Goal: Transaction & Acquisition: Obtain resource

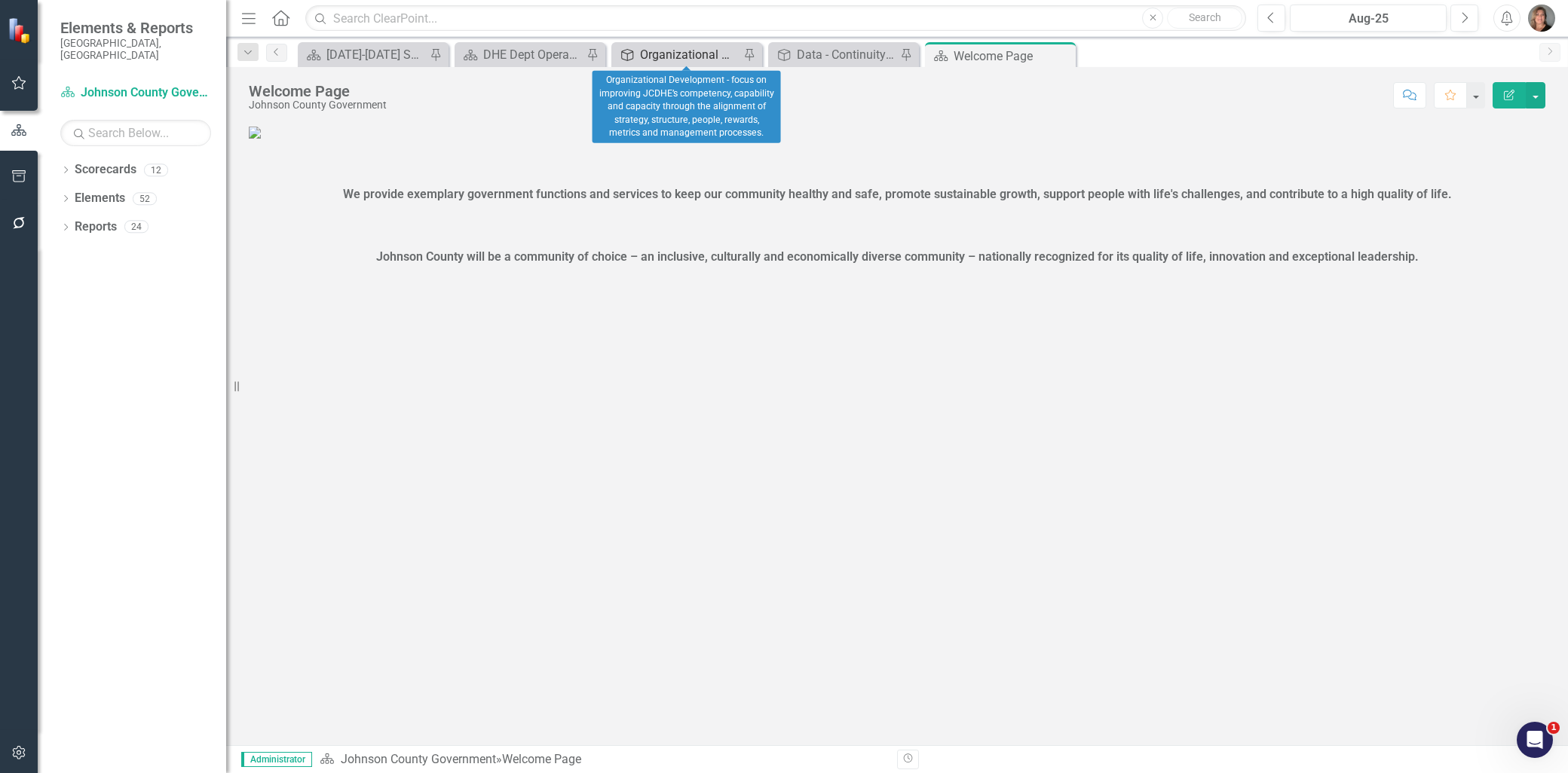
click at [665, 55] on div "Organizational Development - focus on improving JCDHE’s competency, capability …" at bounding box center [690, 55] width 100 height 18
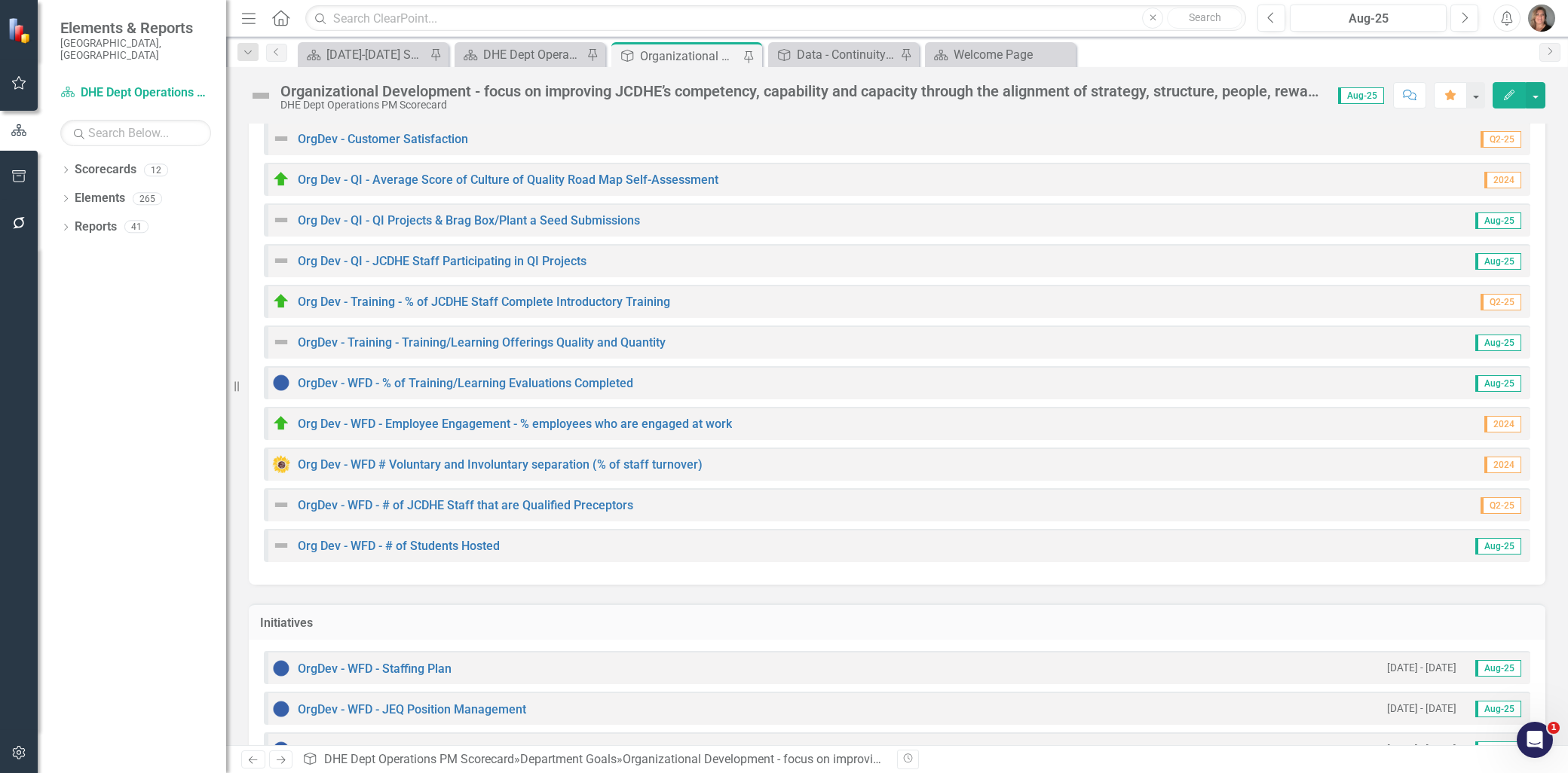
scroll to position [335, 0]
click at [604, 175] on link "Org Dev - QI - Average Score of Culture of Quality Road Map Self-Assessment" at bounding box center [508, 178] width 421 height 14
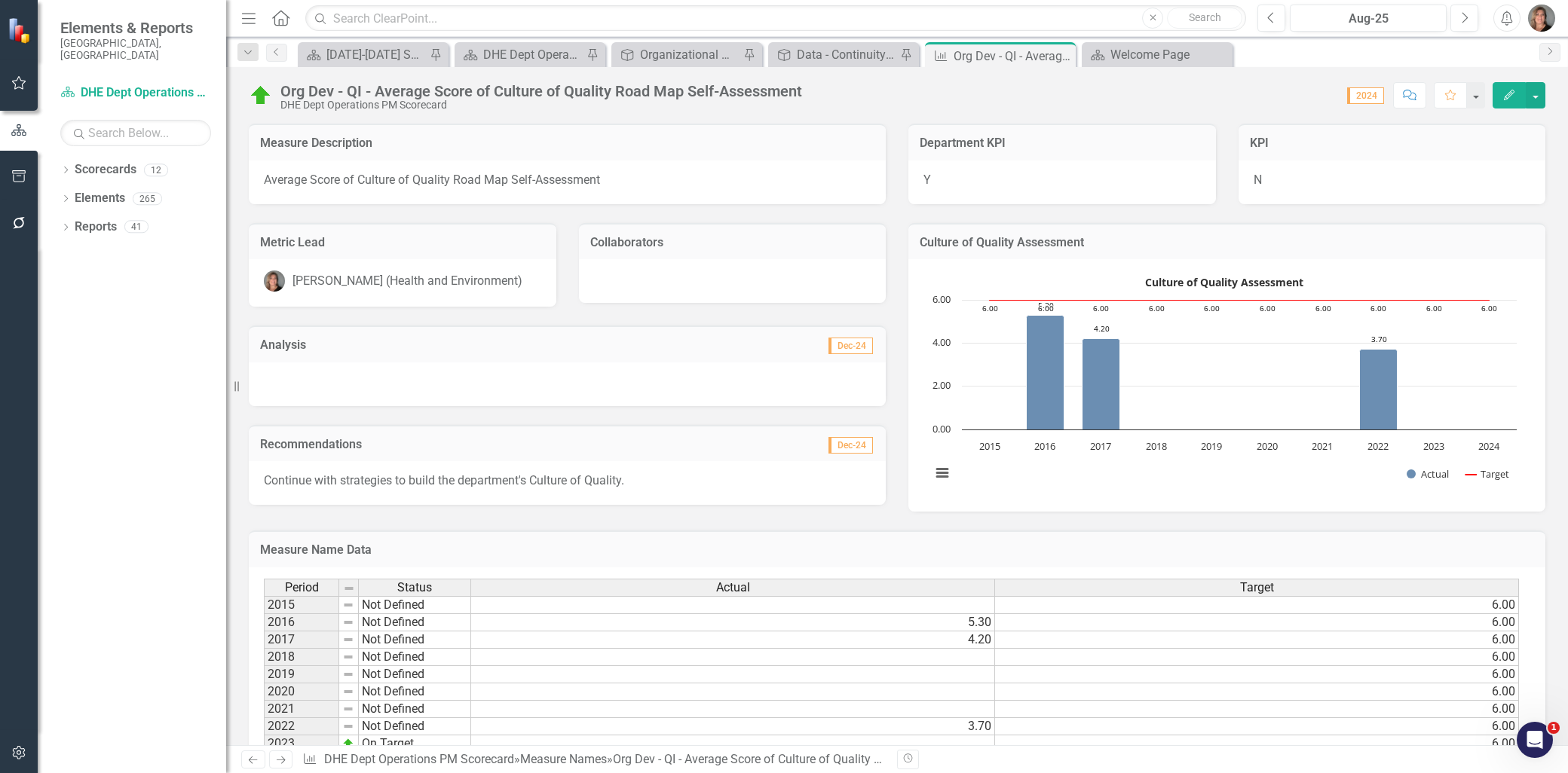
click at [1510, 94] on icon "Edit" at bounding box center [1509, 94] width 14 height 10
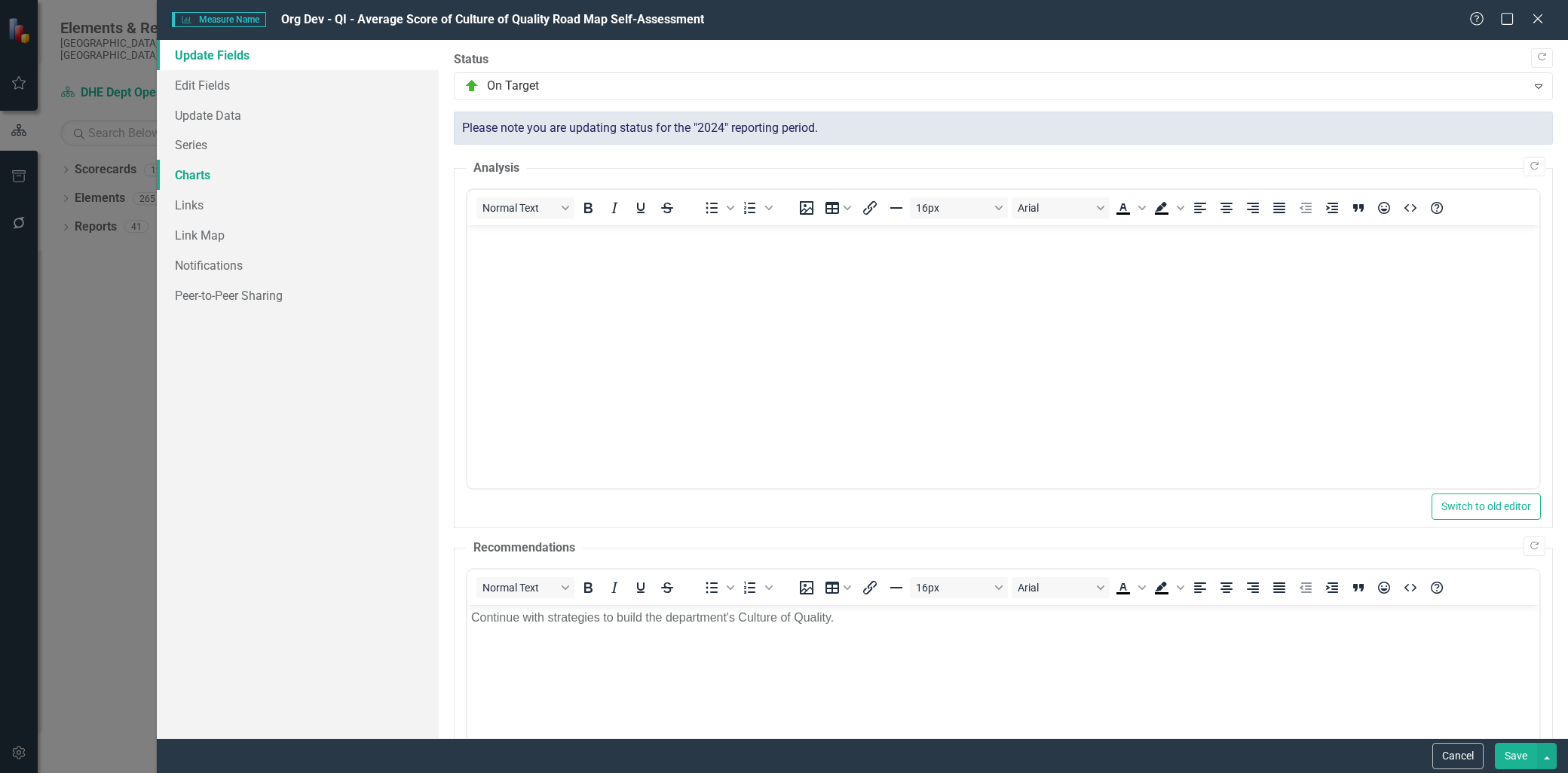
click at [198, 178] on link "Charts" at bounding box center [297, 175] width 282 height 31
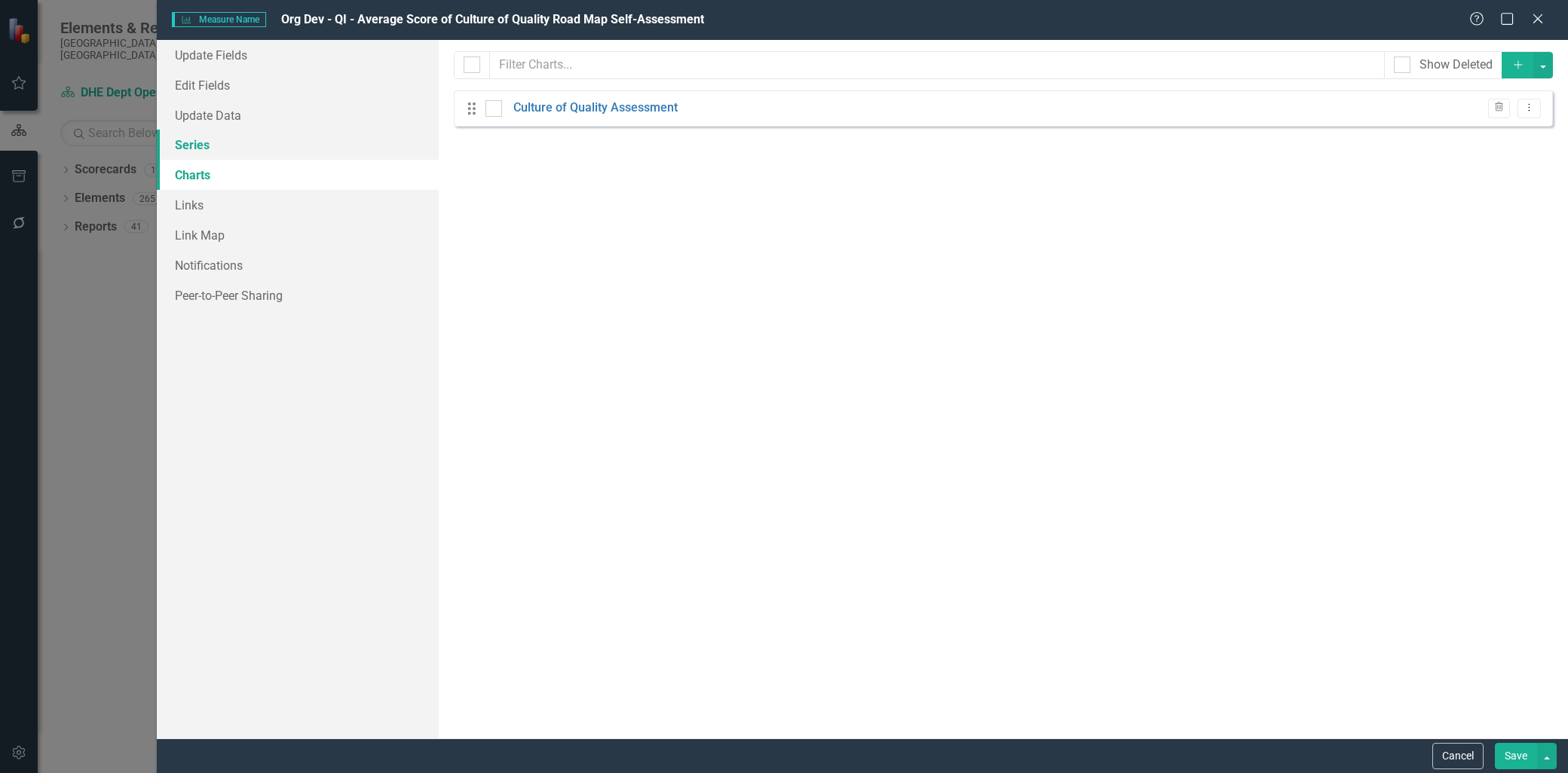
click at [191, 149] on link "Series" at bounding box center [297, 144] width 282 height 31
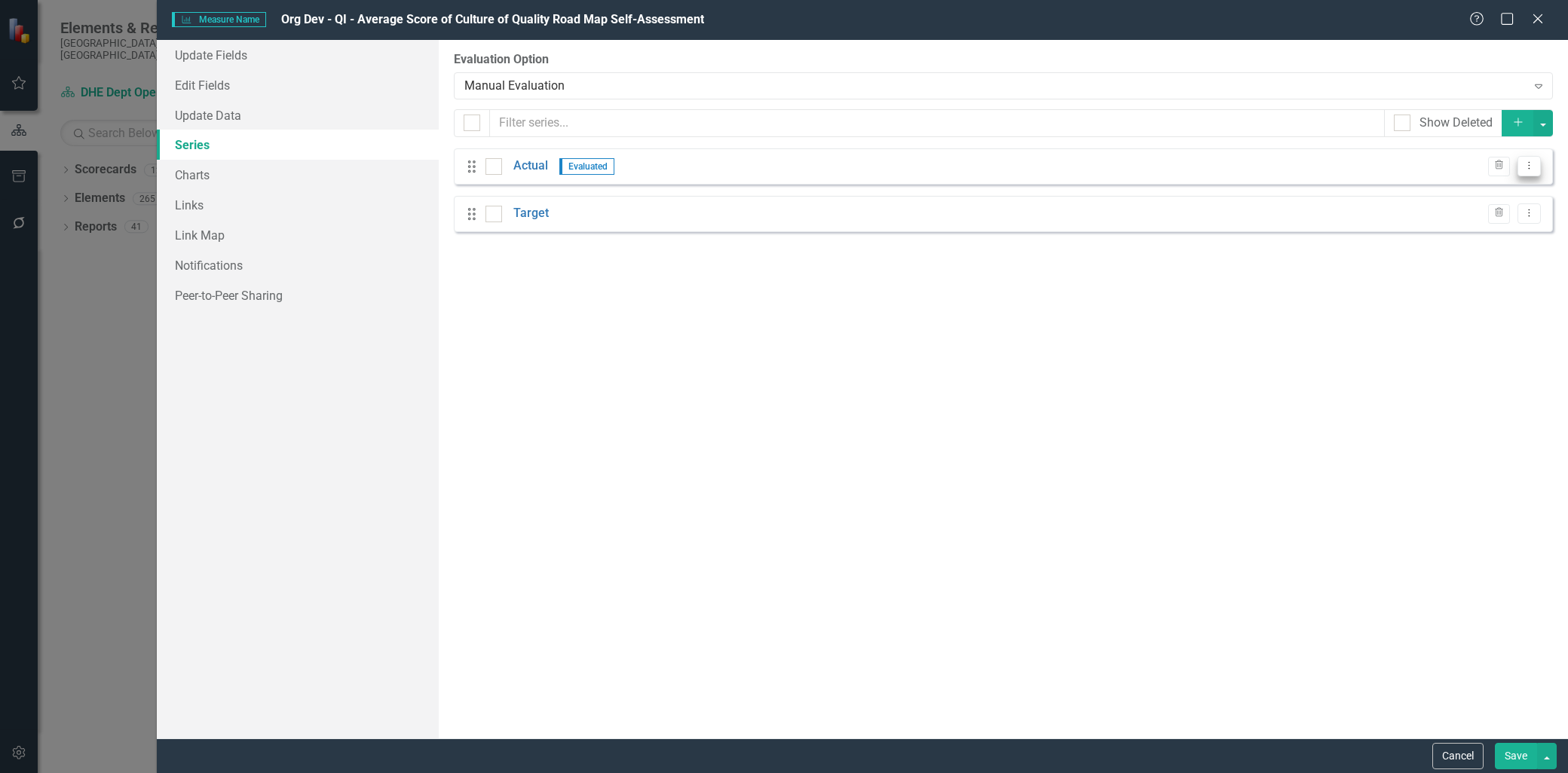
click at [1530, 163] on icon "Dropdown Menu" at bounding box center [1529, 166] width 13 height 10
click at [1473, 186] on link "Edit Edit Measure Series" at bounding box center [1454, 190] width 171 height 28
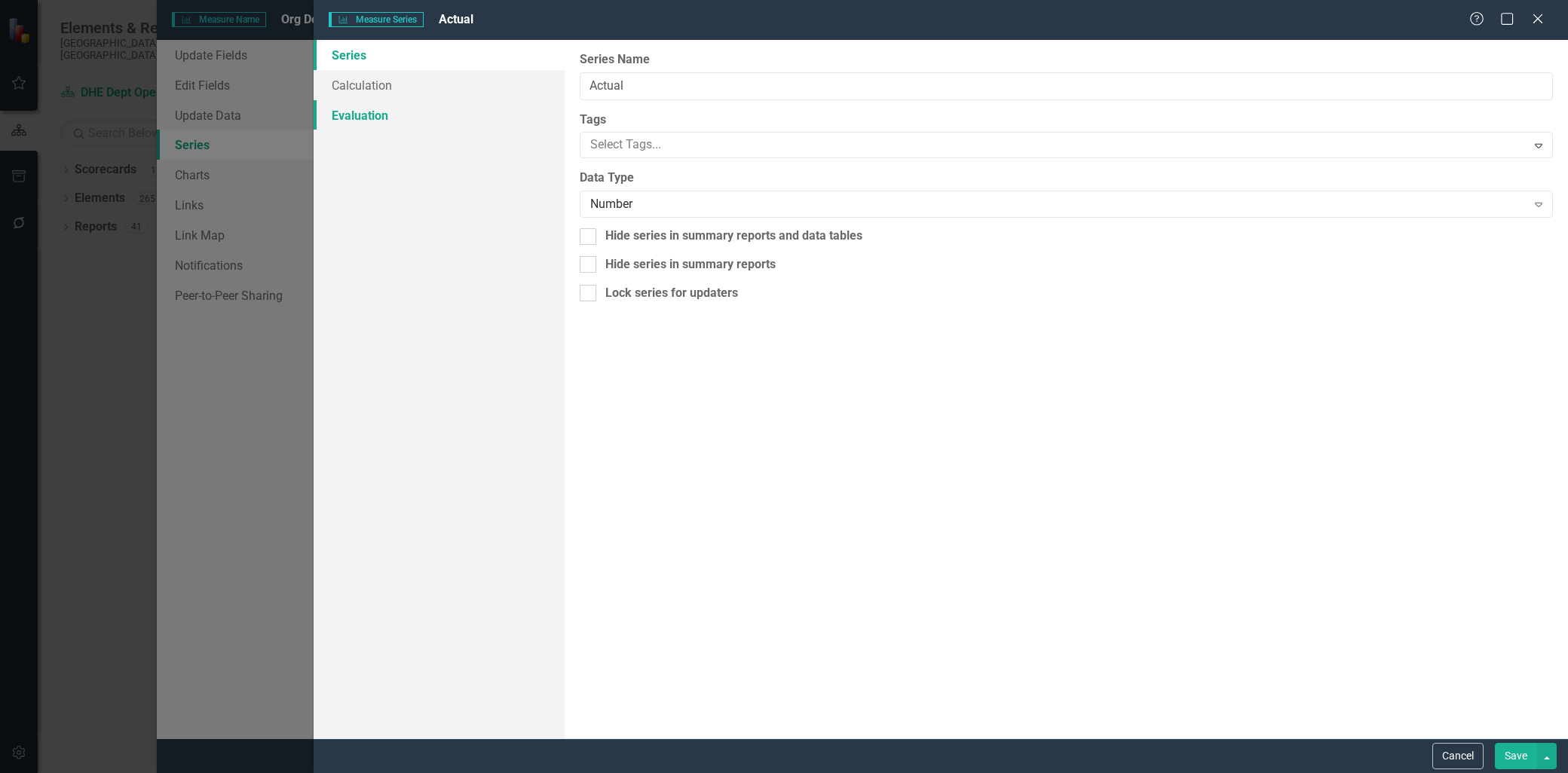
click at [347, 116] on link "Evaluation" at bounding box center [438, 115] width 251 height 31
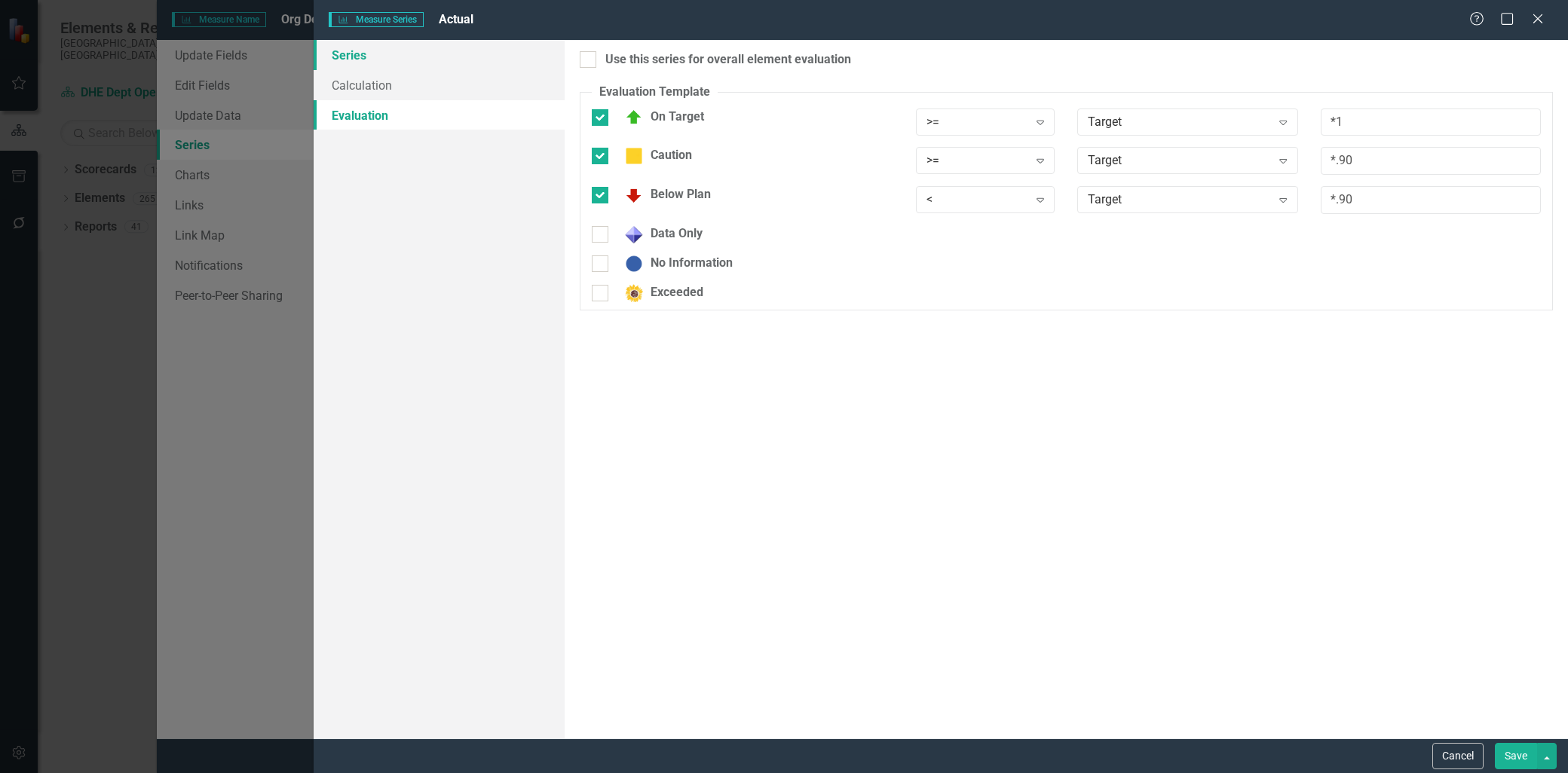
click at [345, 59] on link "Series" at bounding box center [438, 55] width 251 height 31
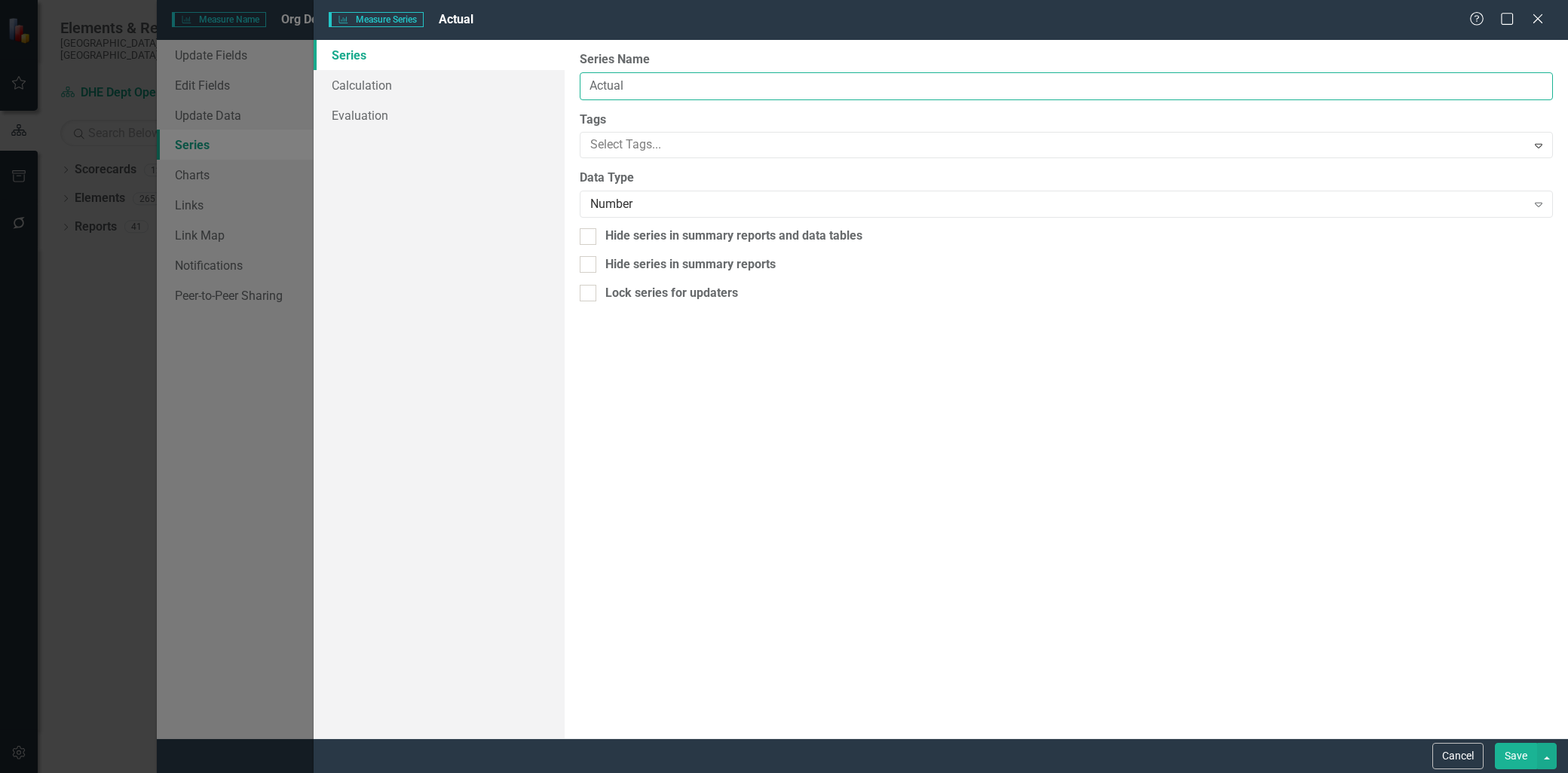
click at [759, 87] on input "Actual" at bounding box center [1067, 86] width 973 height 28
type input "Actual Staff Score"
click at [1519, 757] on button "Save" at bounding box center [1516, 755] width 43 height 27
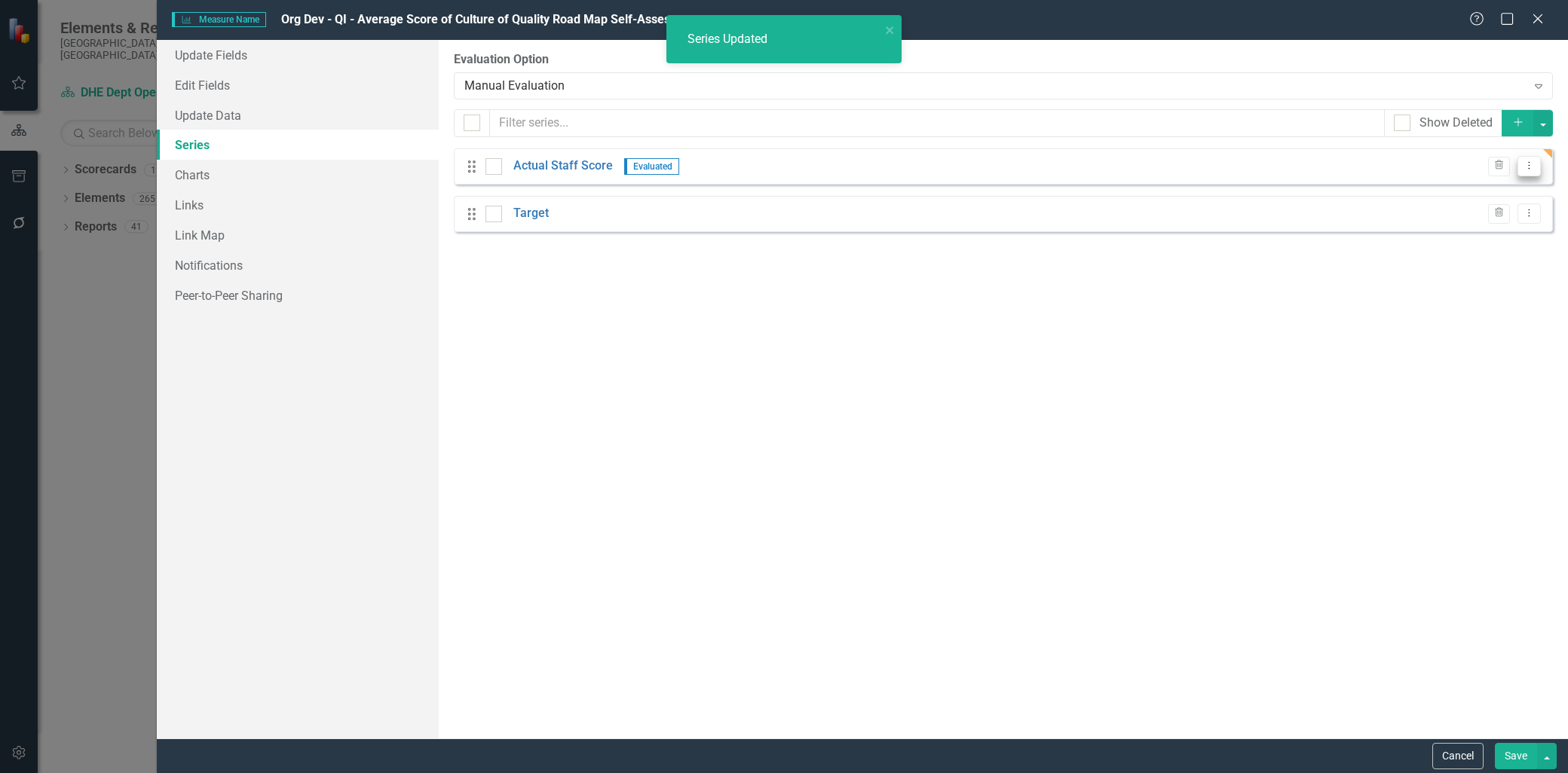
click at [1527, 164] on icon "Dropdown Menu" at bounding box center [1529, 166] width 13 height 10
click at [1467, 219] on link "Copy Duplicate Measure Series" at bounding box center [1454, 219] width 171 height 28
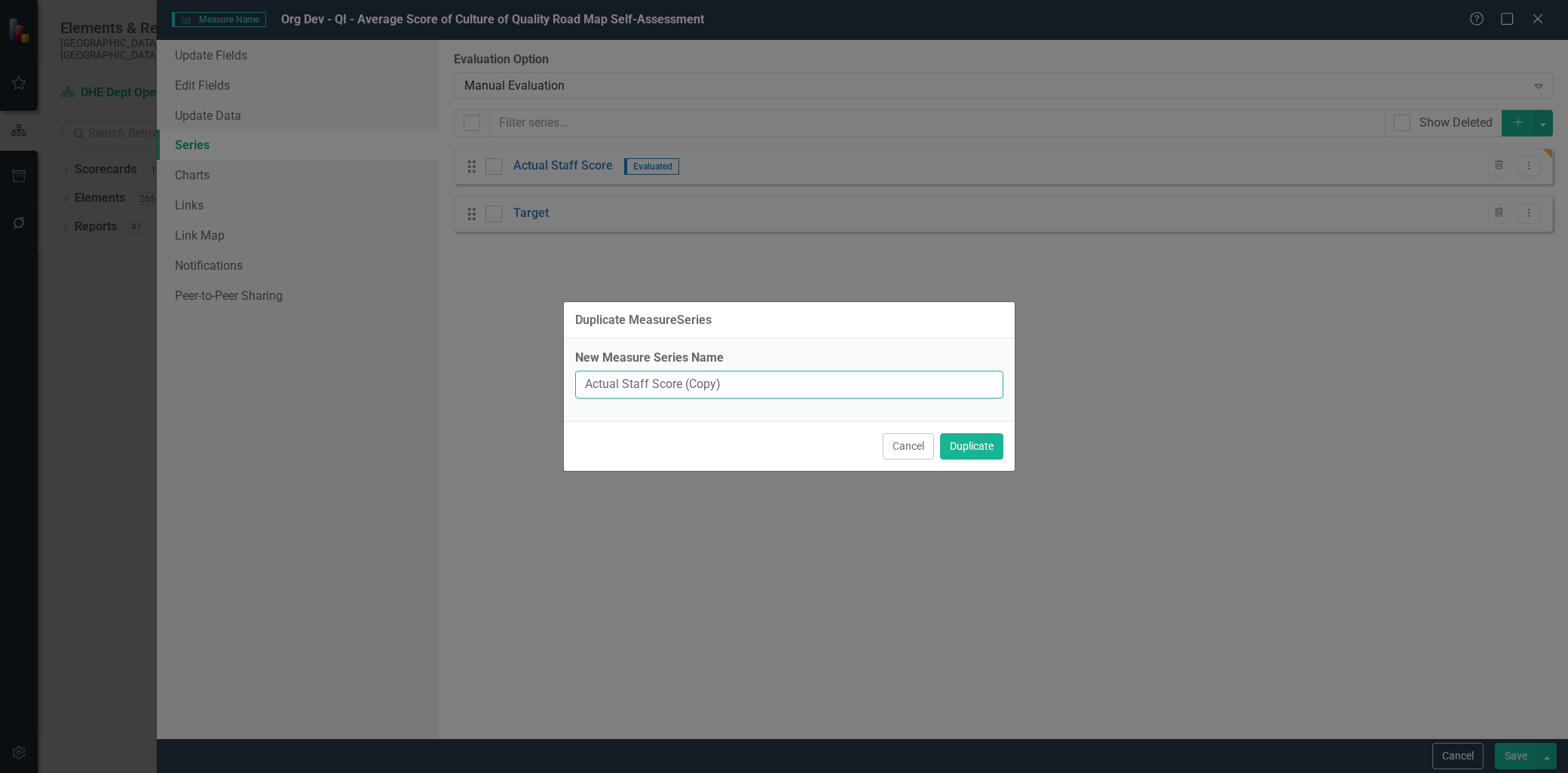
drag, startPoint x: 721, startPoint y: 387, endPoint x: 683, endPoint y: 381, distance: 38.5
click at [683, 381] on input "Actual Staff Score (Copy)" at bounding box center [789, 385] width 428 height 28
drag, startPoint x: 673, startPoint y: 383, endPoint x: 644, endPoint y: 386, distance: 29.2
click at [644, 386] on input "Leadership Staff Score" at bounding box center [789, 385] width 428 height 28
type input "Leadership Score"
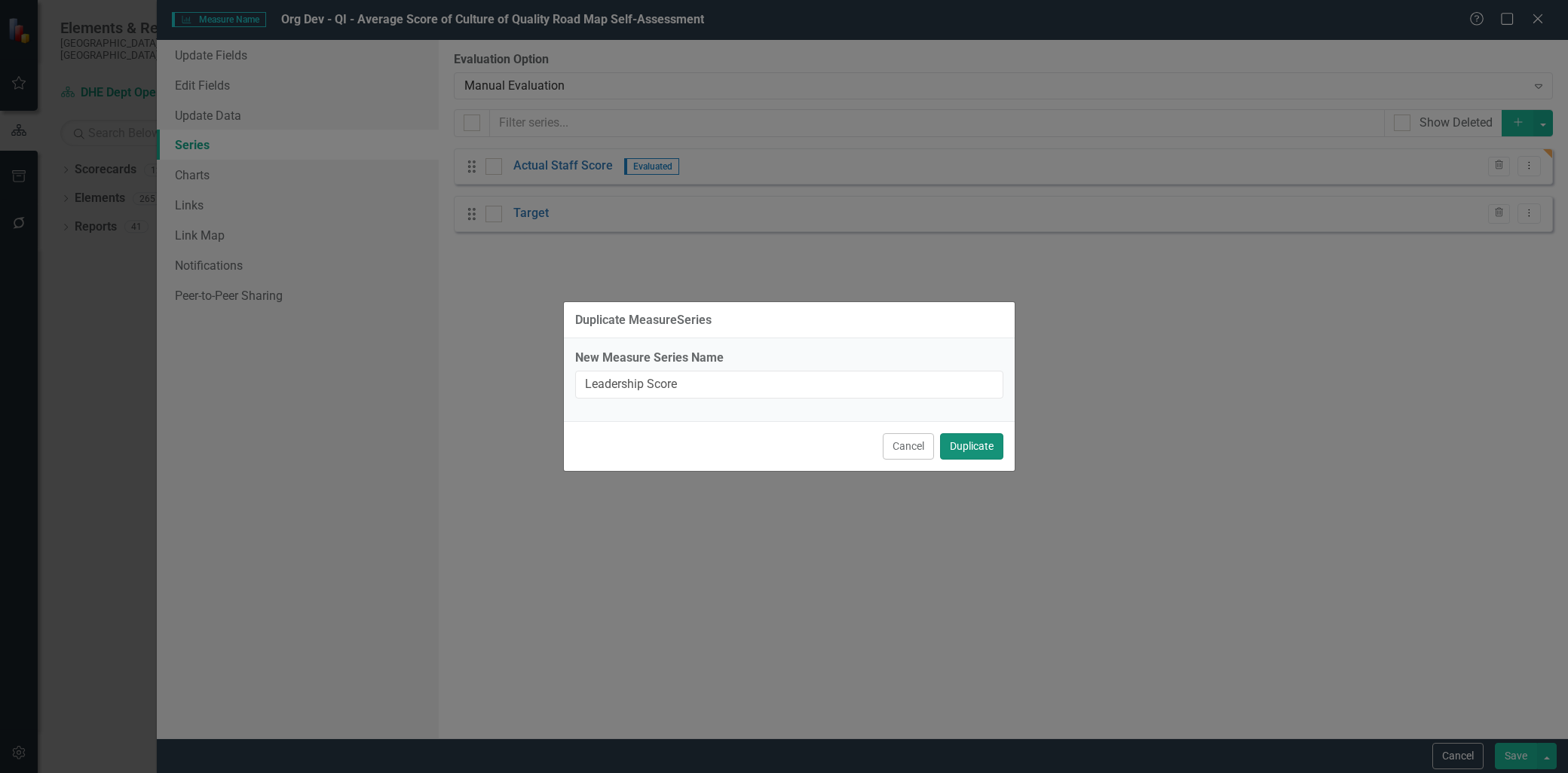
click at [979, 446] on button "Duplicate" at bounding box center [971, 447] width 63 height 27
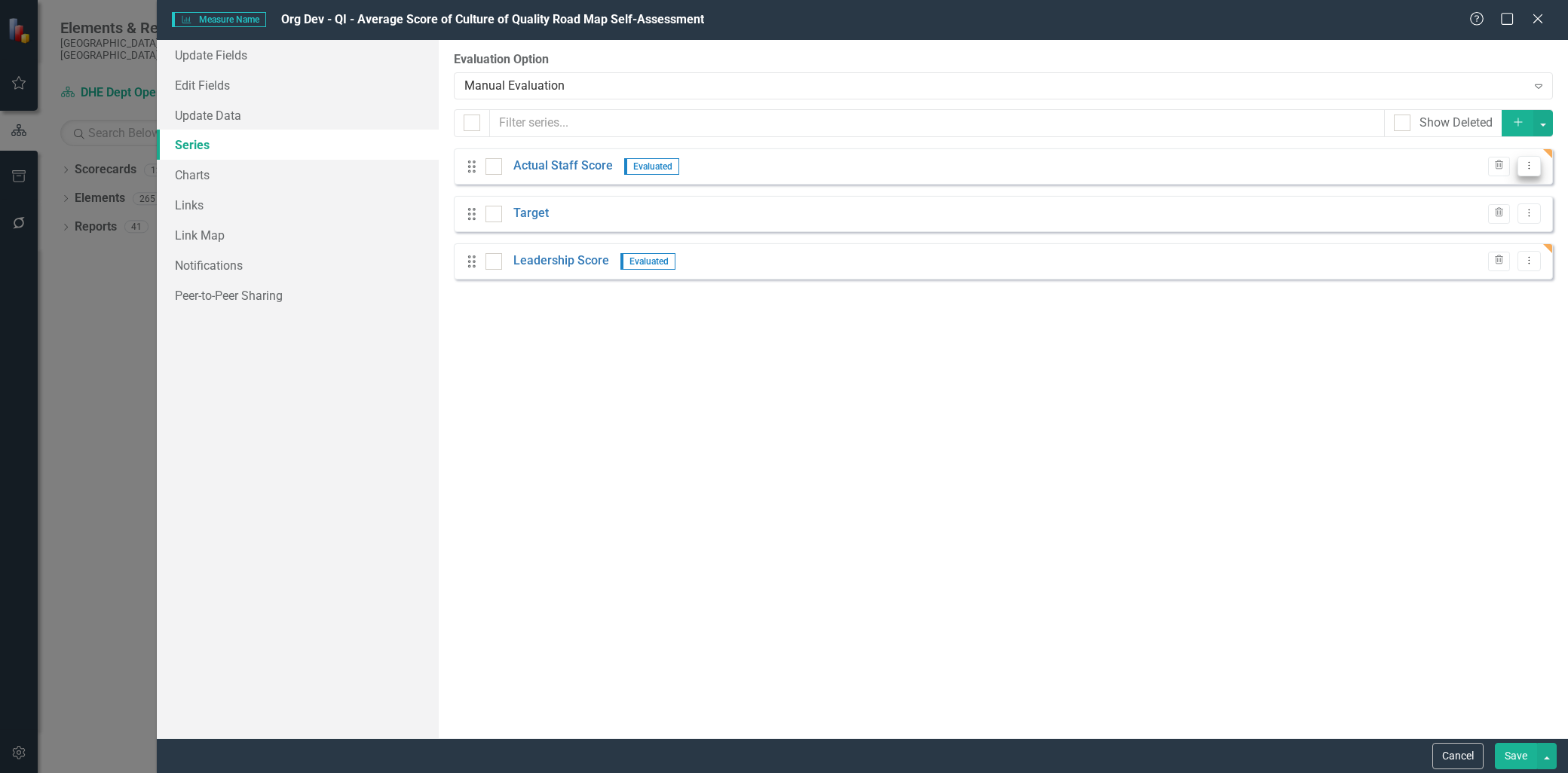
drag, startPoint x: 596, startPoint y: 162, endPoint x: 1530, endPoint y: 162, distance: 934.0
click at [1530, 162] on icon "Dropdown Menu" at bounding box center [1529, 166] width 13 height 10
click at [1475, 185] on link "Edit Edit Measure Series" at bounding box center [1454, 190] width 171 height 28
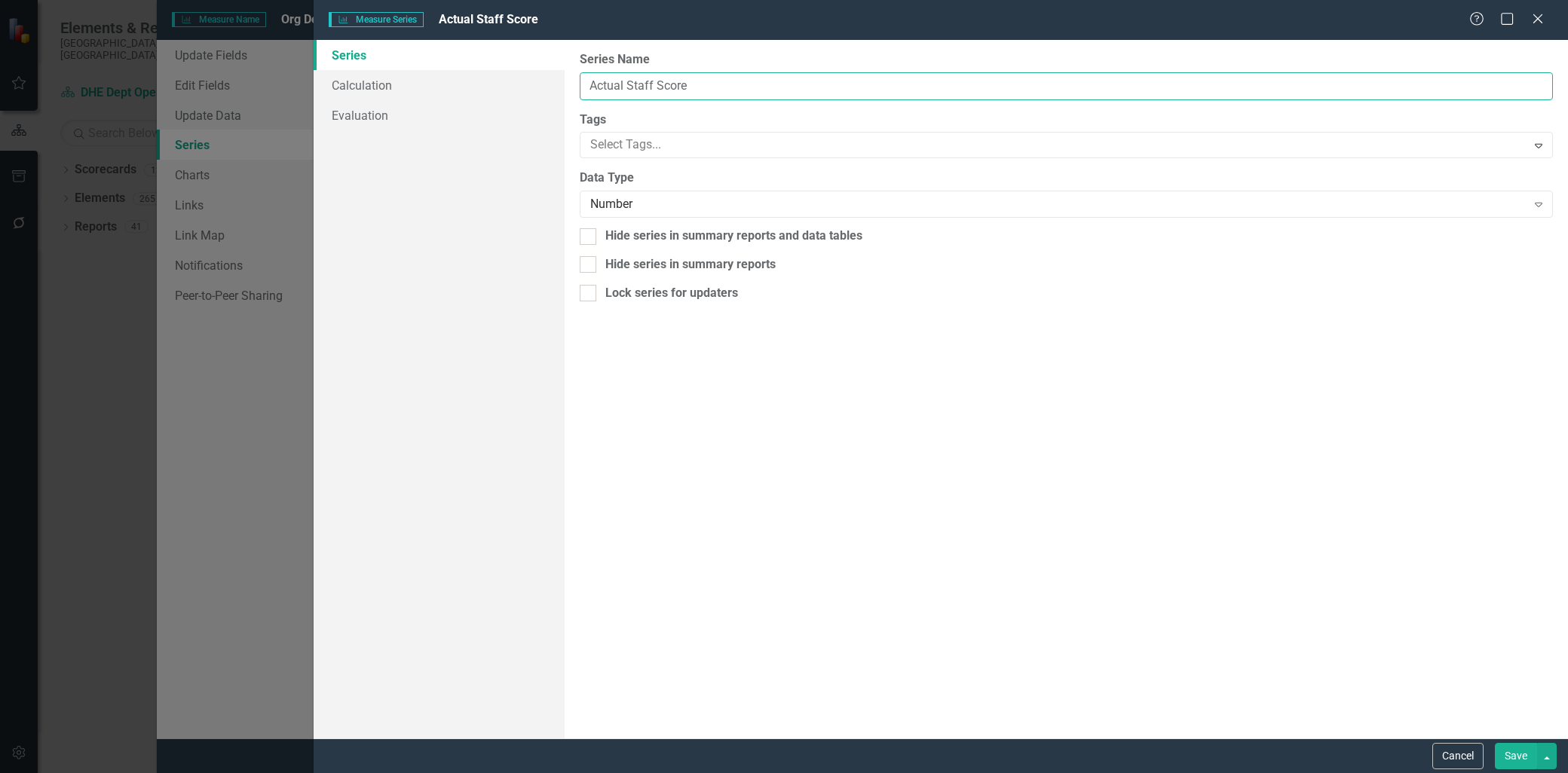
drag, startPoint x: 626, startPoint y: 81, endPoint x: 568, endPoint y: 87, distance: 58.3
click at [568, 87] on div "From this page, you can edit the name, type, and visibility options of your ser…" at bounding box center [1066, 388] width 1004 height 698
type input "Staff Score"
click at [1511, 755] on button "Save" at bounding box center [1516, 755] width 43 height 27
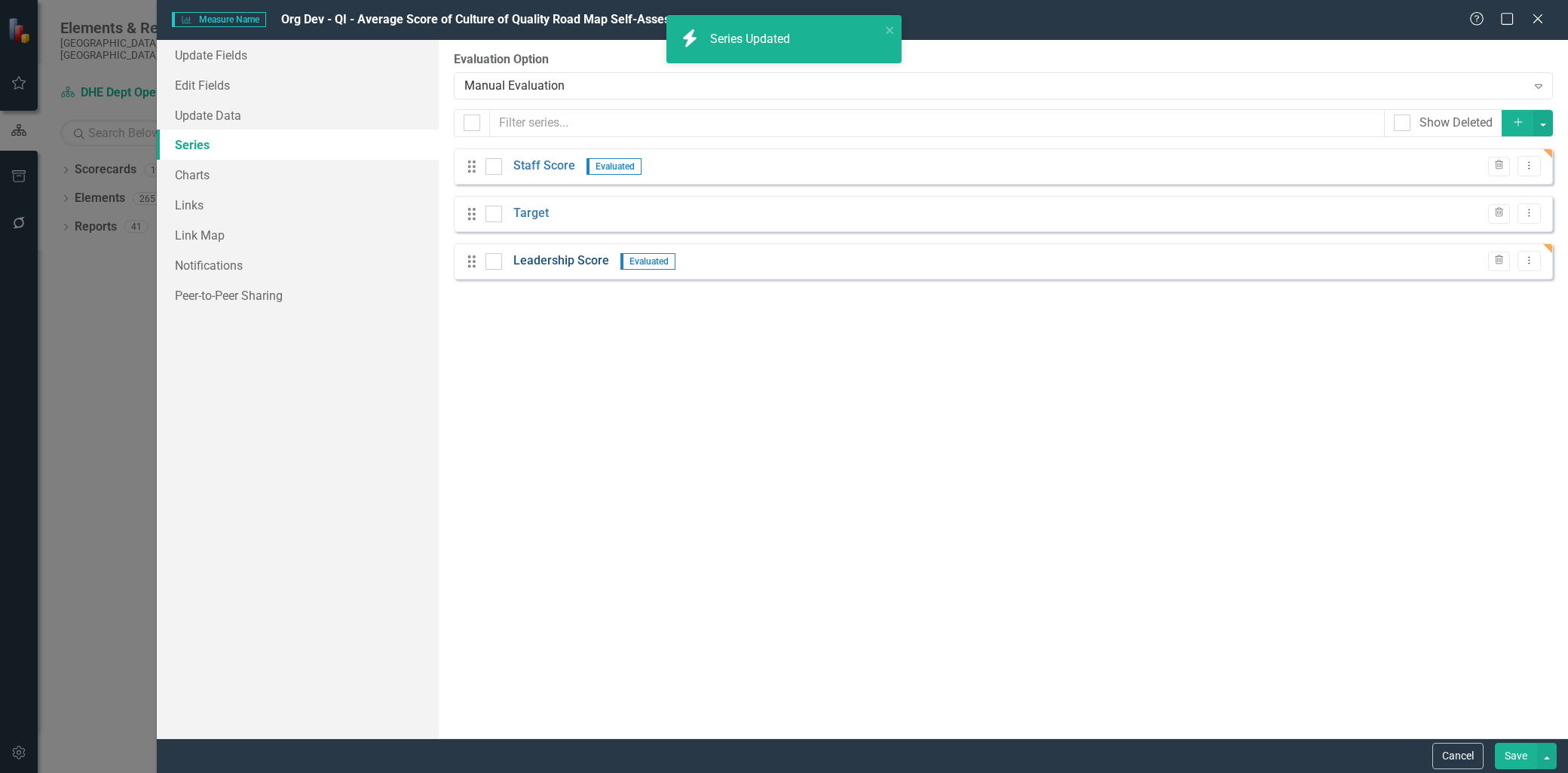
click at [579, 263] on link "Leadership Score" at bounding box center [561, 261] width 95 height 18
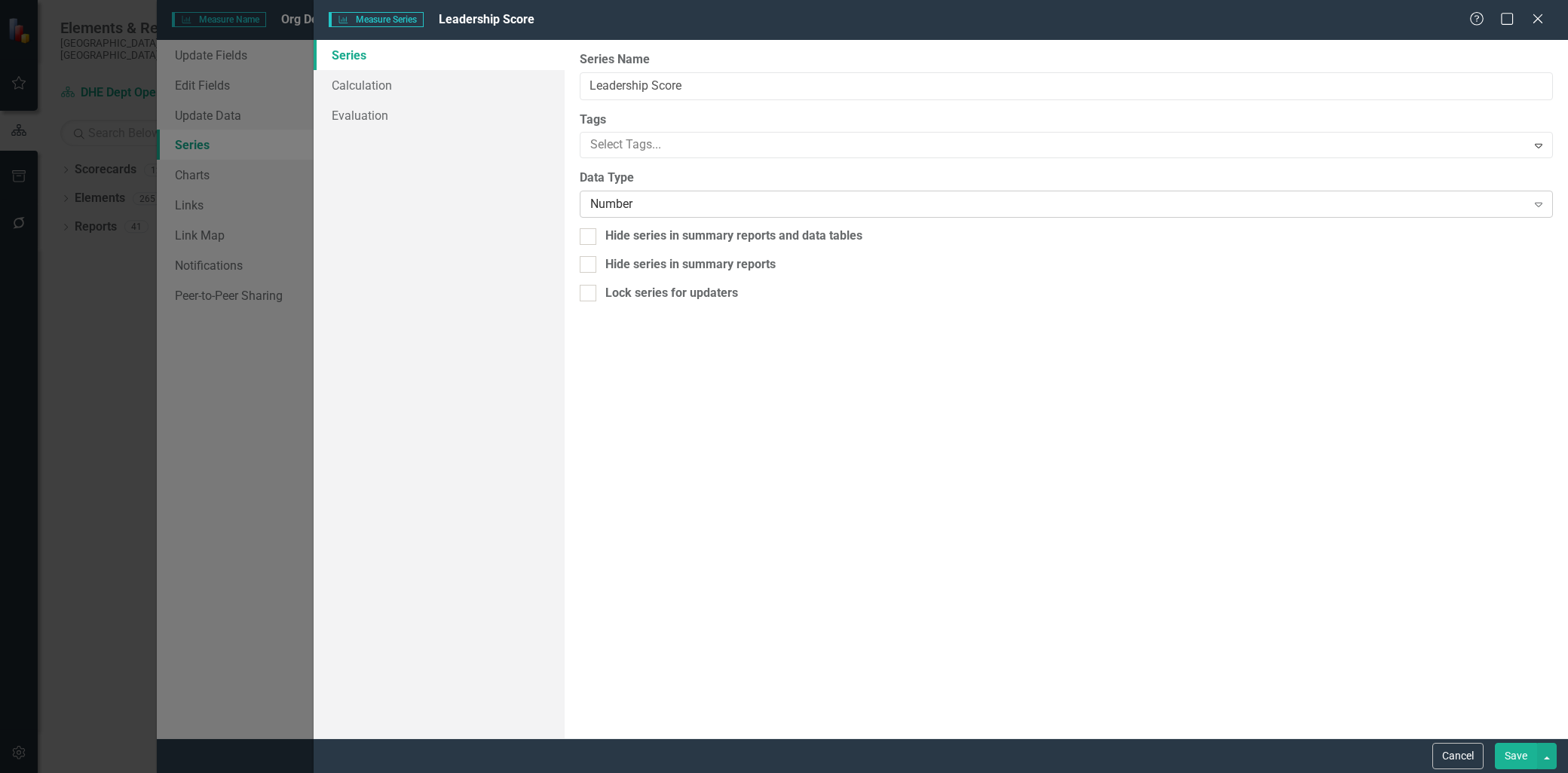
click at [661, 196] on div "Number" at bounding box center [1058, 204] width 936 height 18
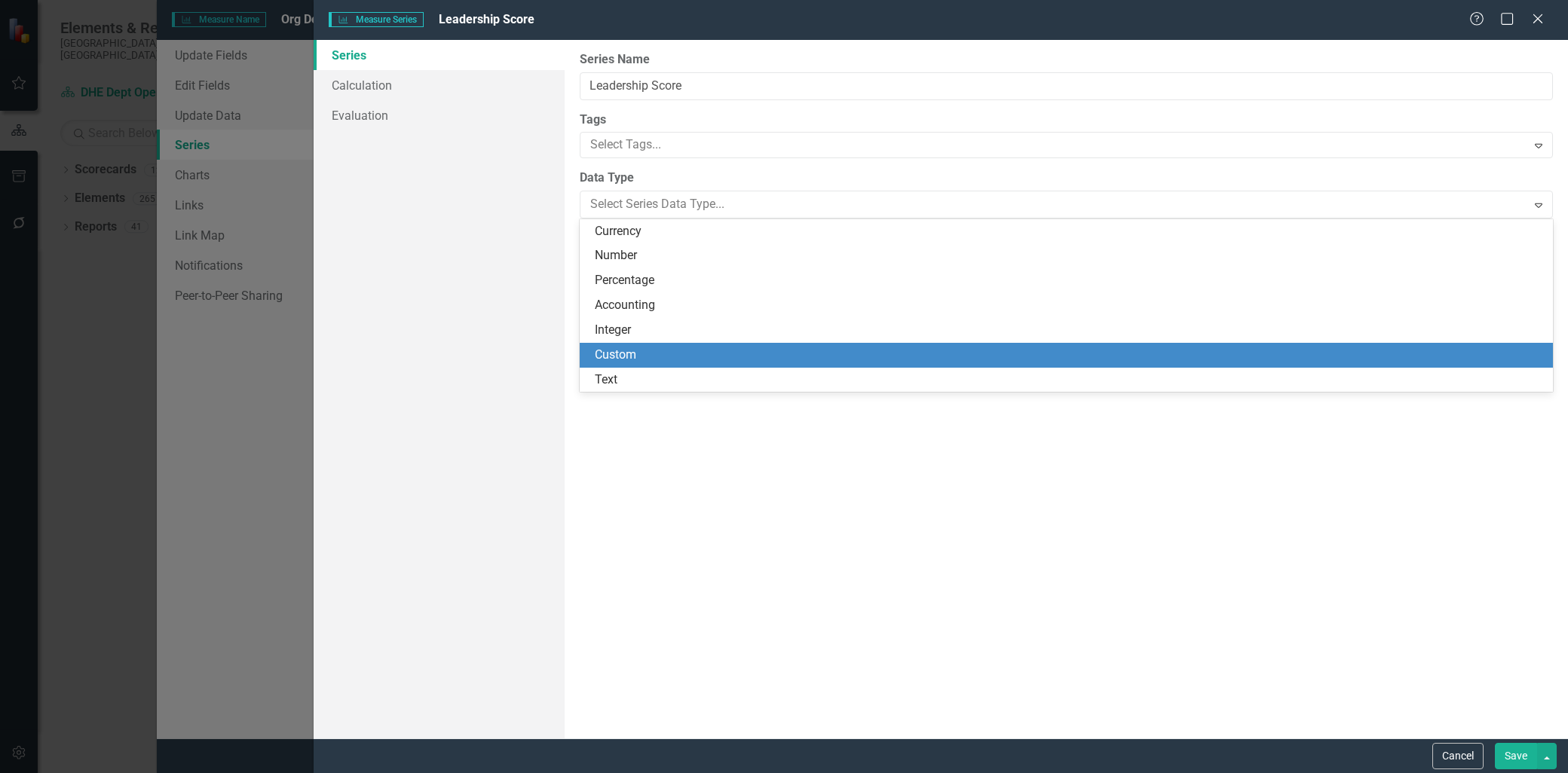
click at [644, 356] on div "Custom" at bounding box center [1069, 355] width 949 height 18
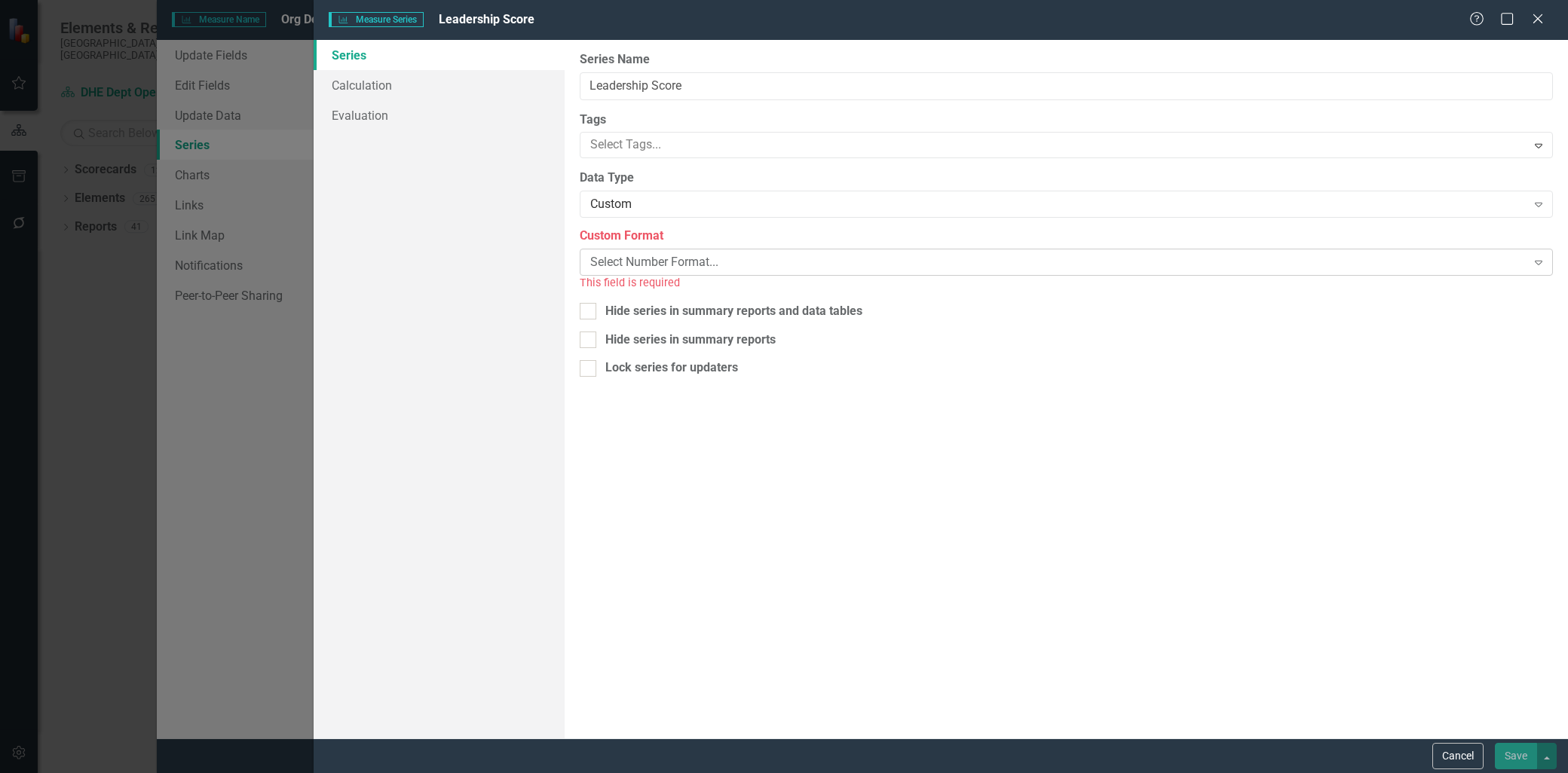
click at [651, 261] on div "Select Number Format..." at bounding box center [1058, 263] width 936 height 18
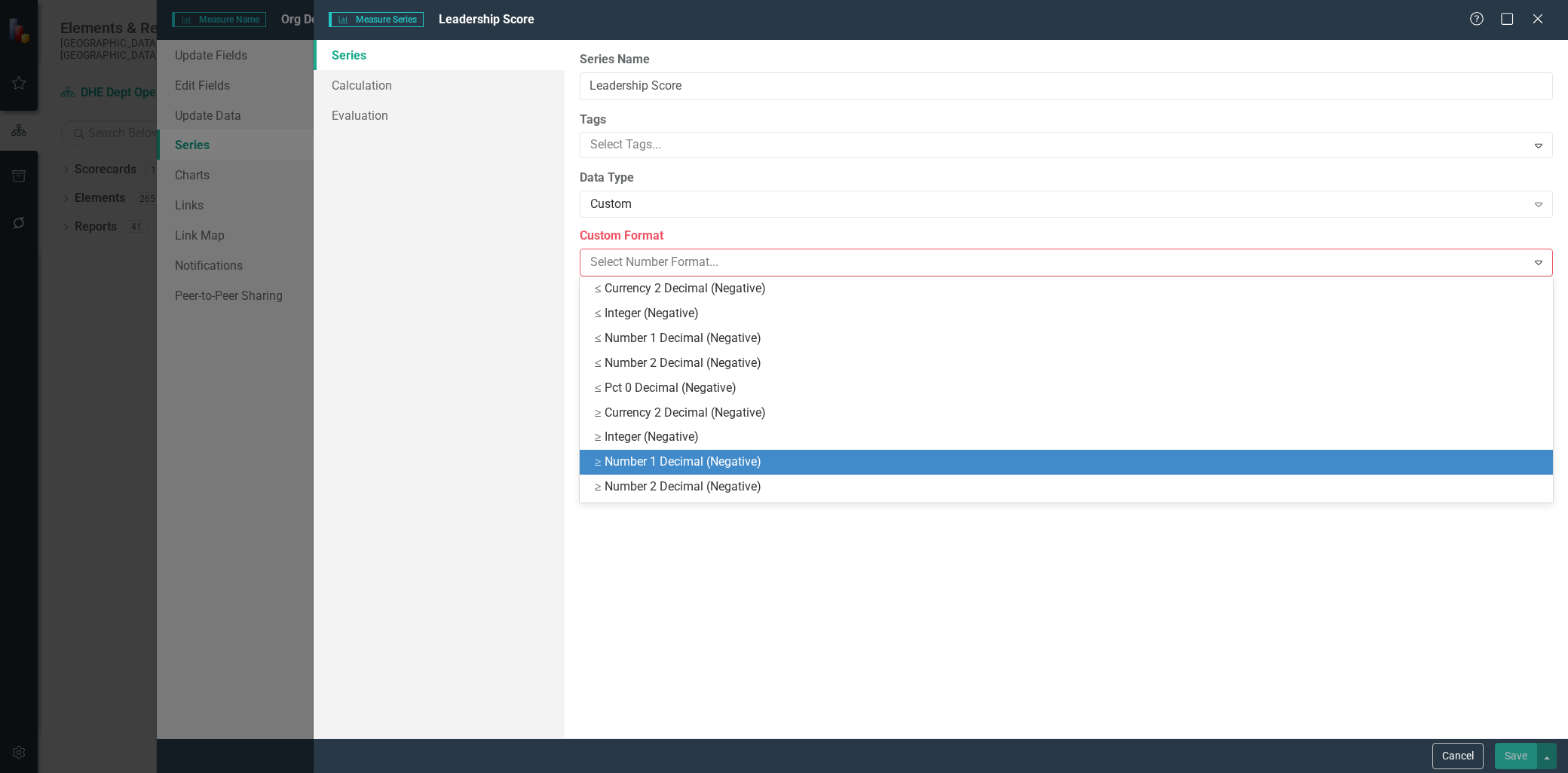
click at [733, 457] on div "≥ Number 1 Decimal (Negative)" at bounding box center [1069, 462] width 949 height 18
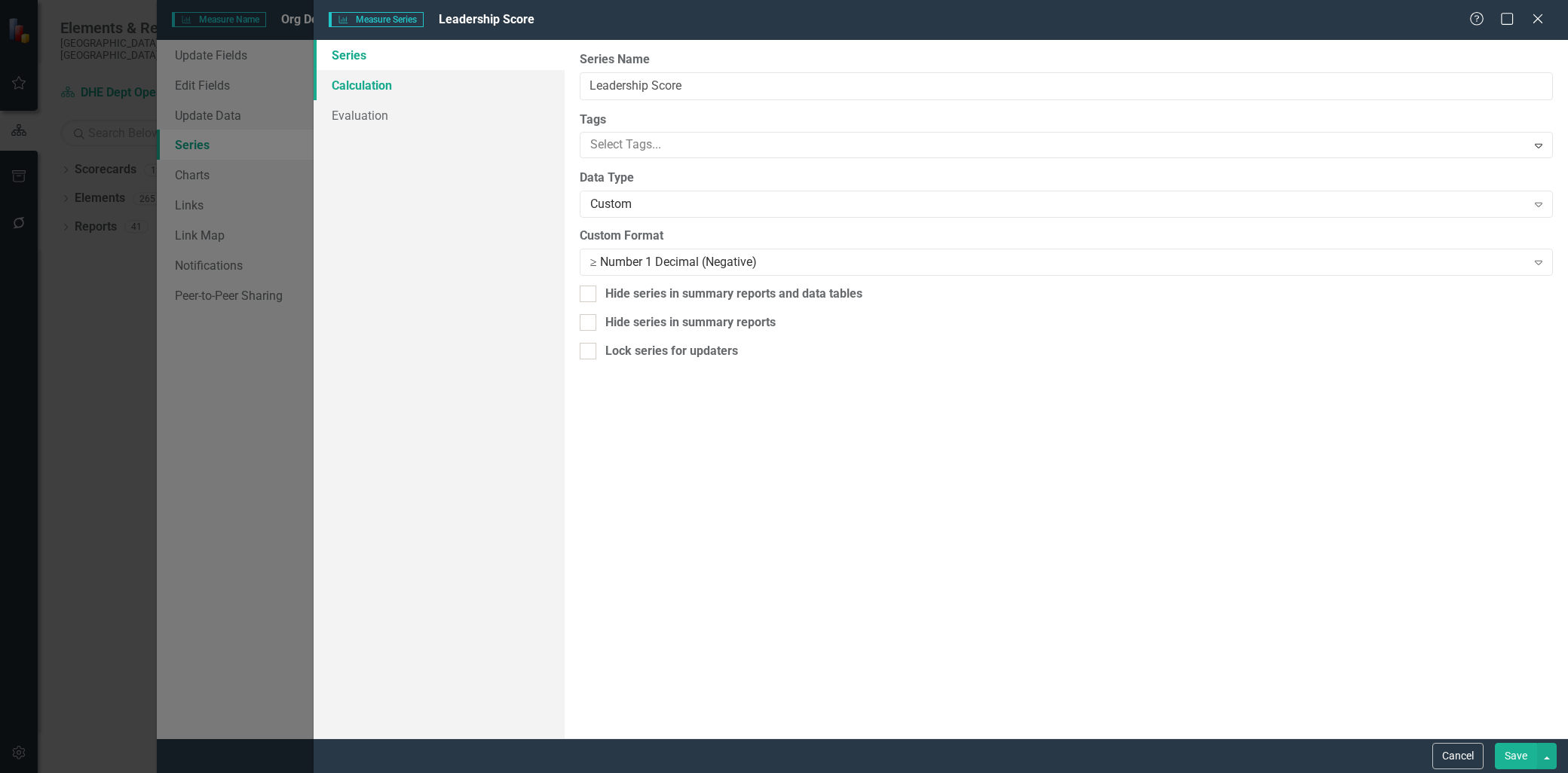
click at [367, 83] on link "Calculation" at bounding box center [438, 85] width 251 height 31
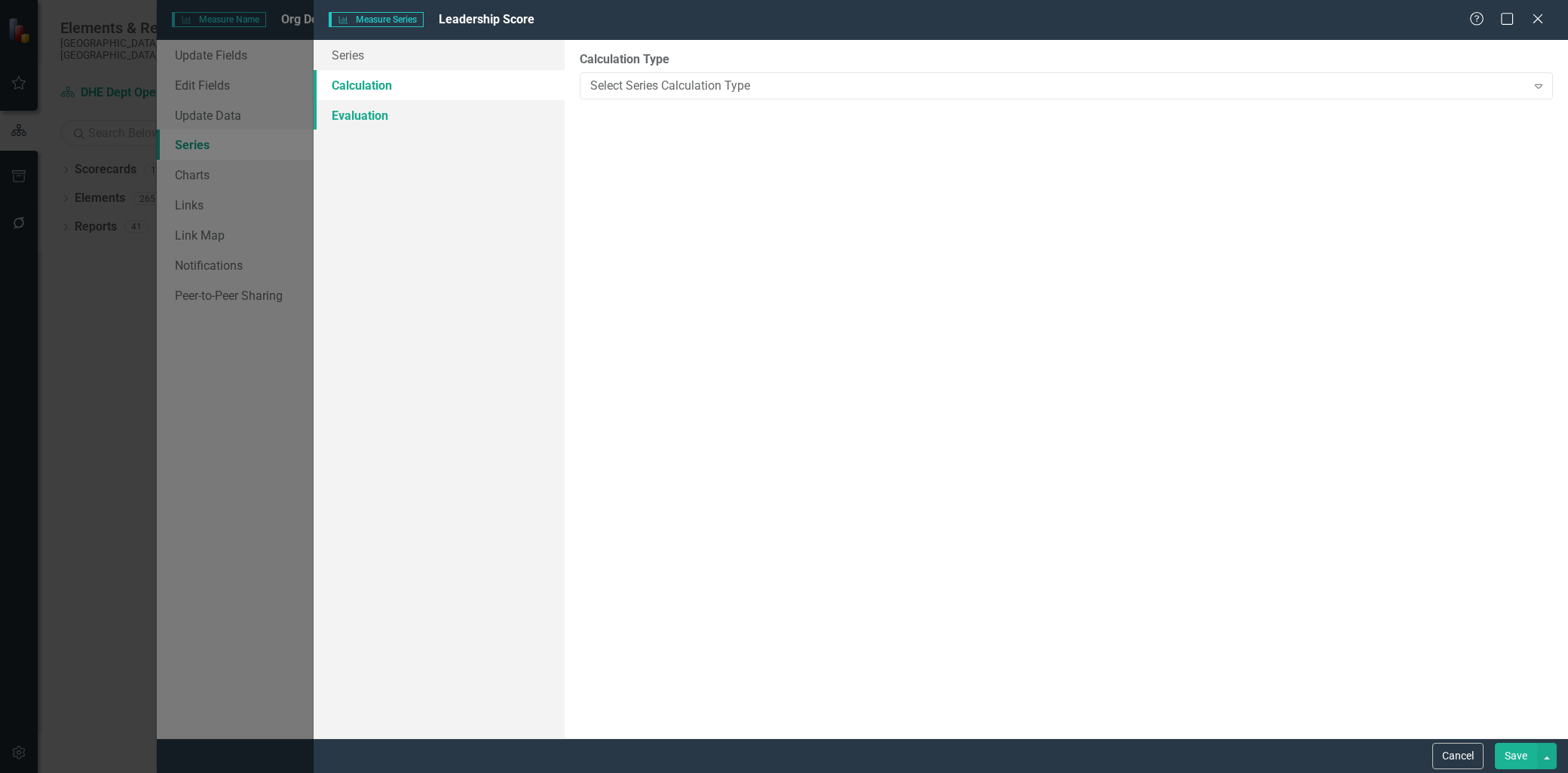
click at [364, 113] on link "Evaluation" at bounding box center [438, 115] width 251 height 31
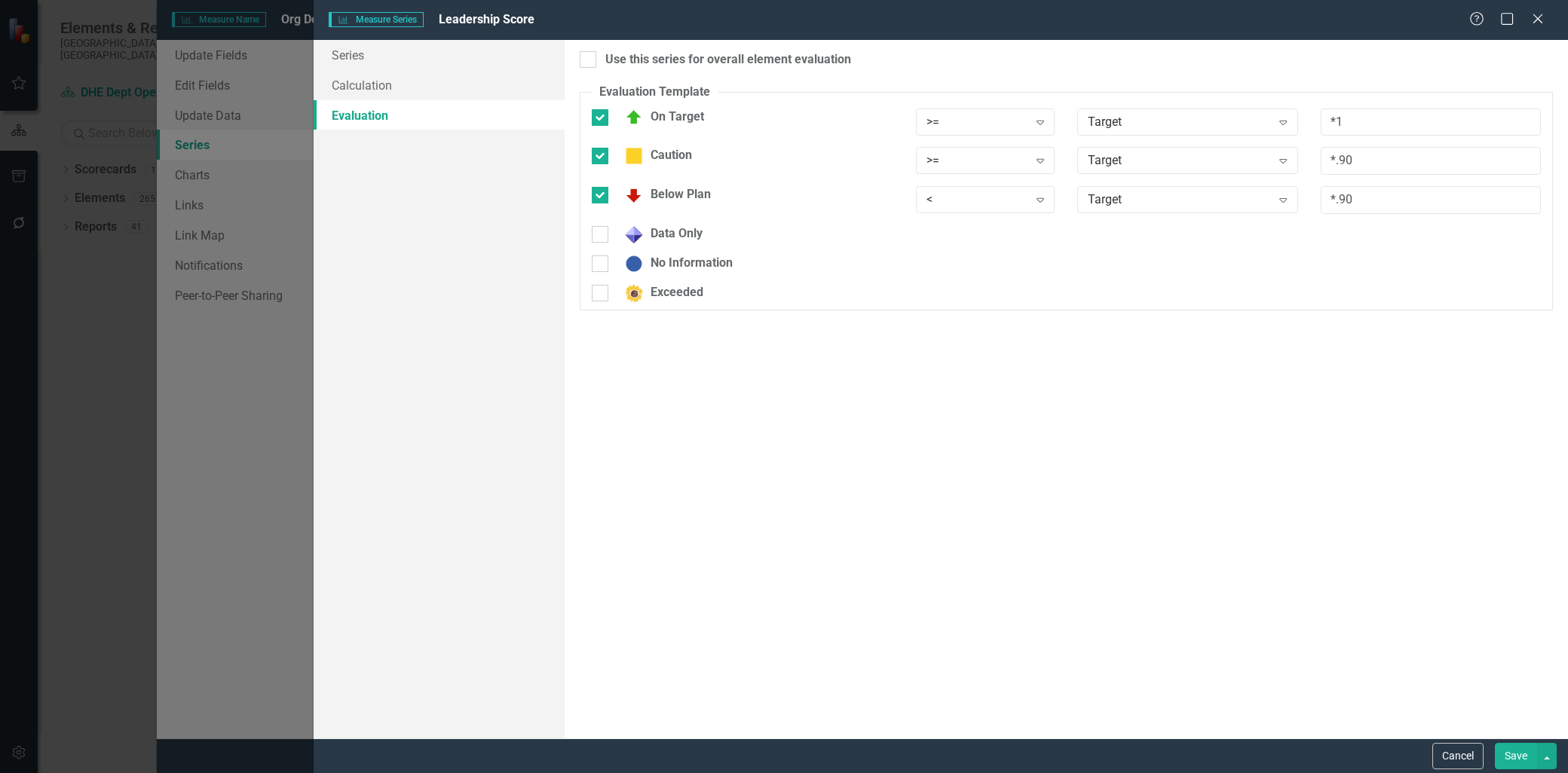
click at [1515, 751] on button "Save" at bounding box center [1516, 755] width 43 height 27
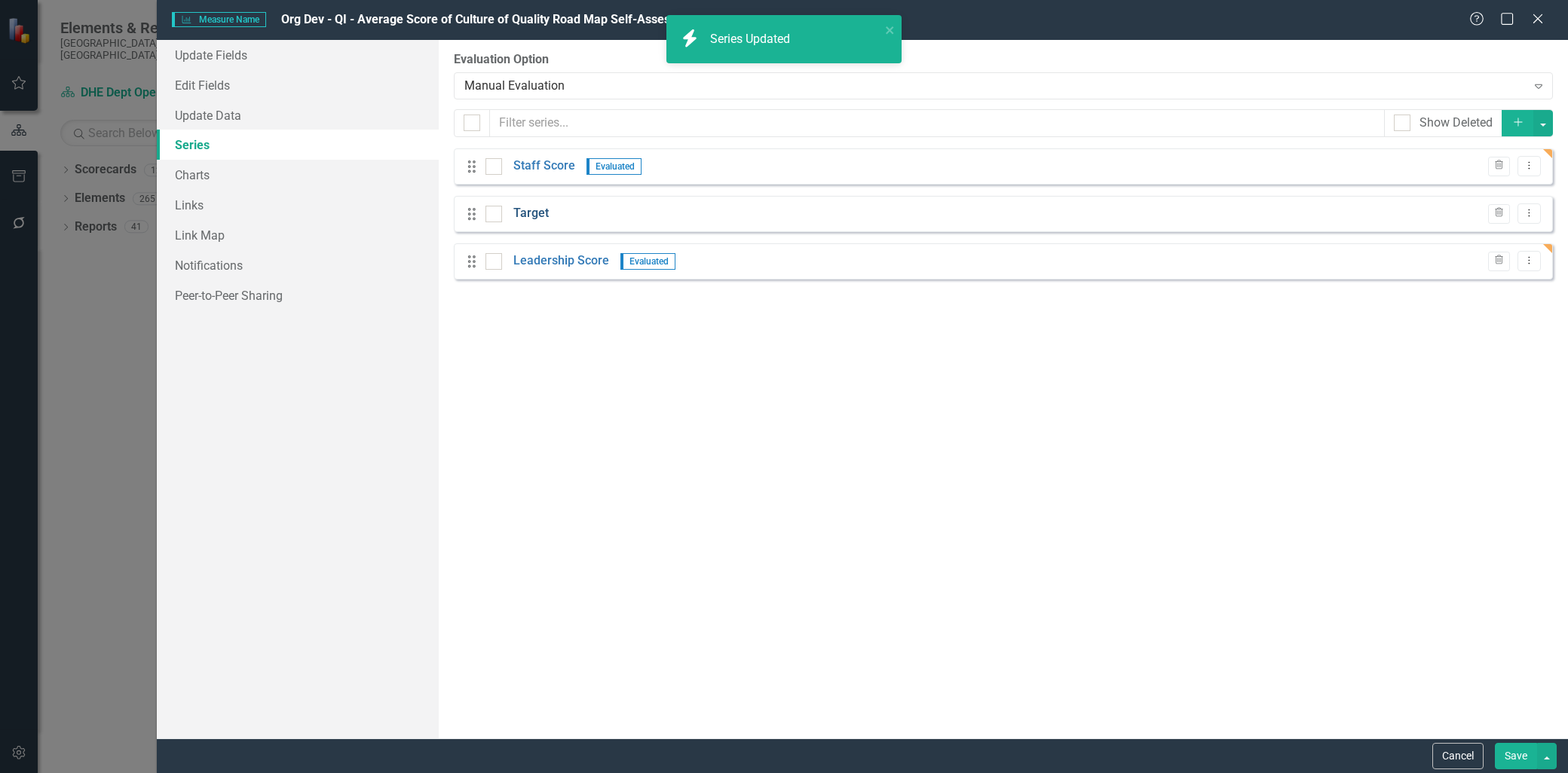
click at [531, 211] on link "Target" at bounding box center [531, 214] width 35 height 18
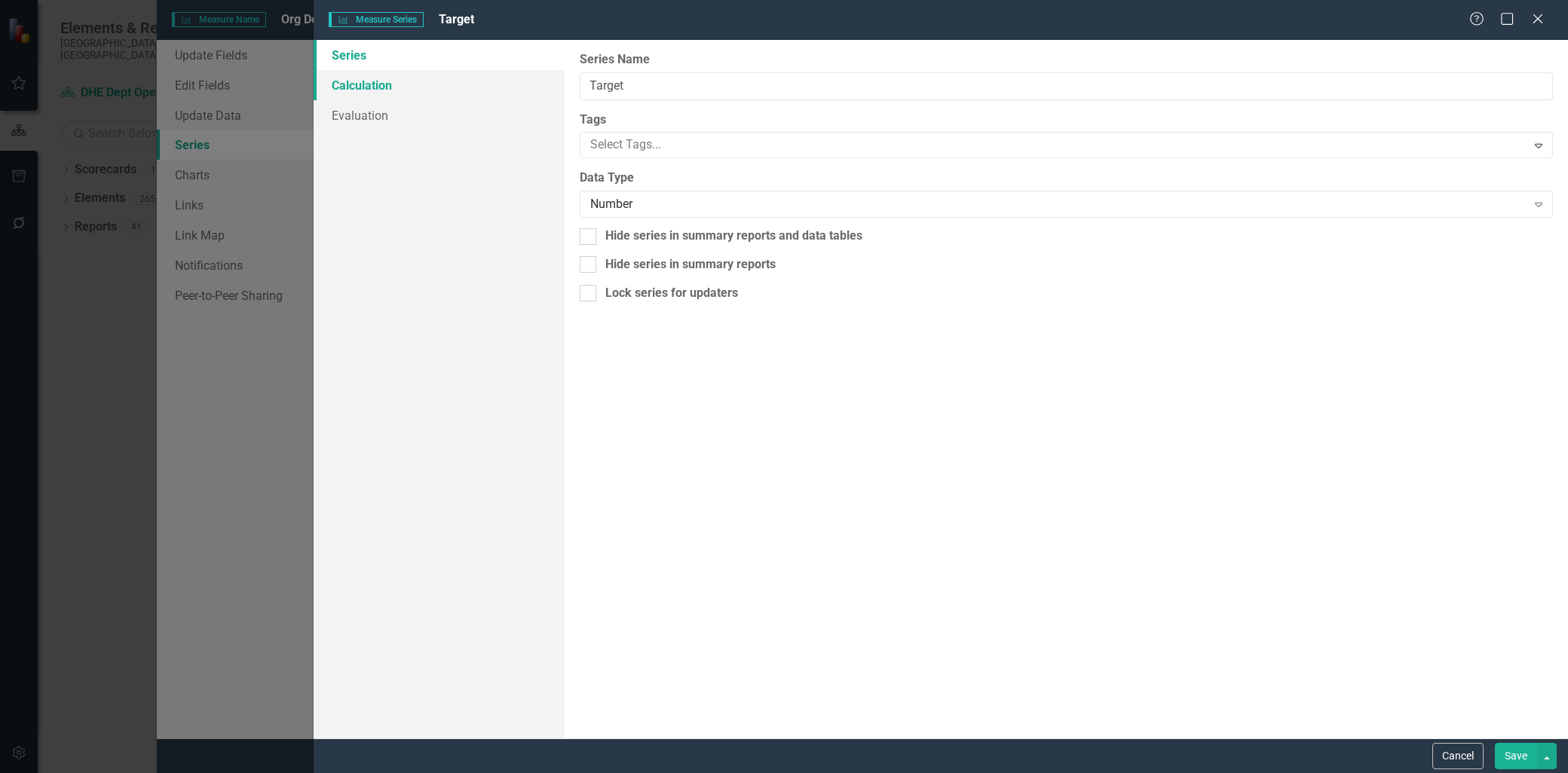
click at [377, 80] on link "Calculation" at bounding box center [438, 85] width 251 height 31
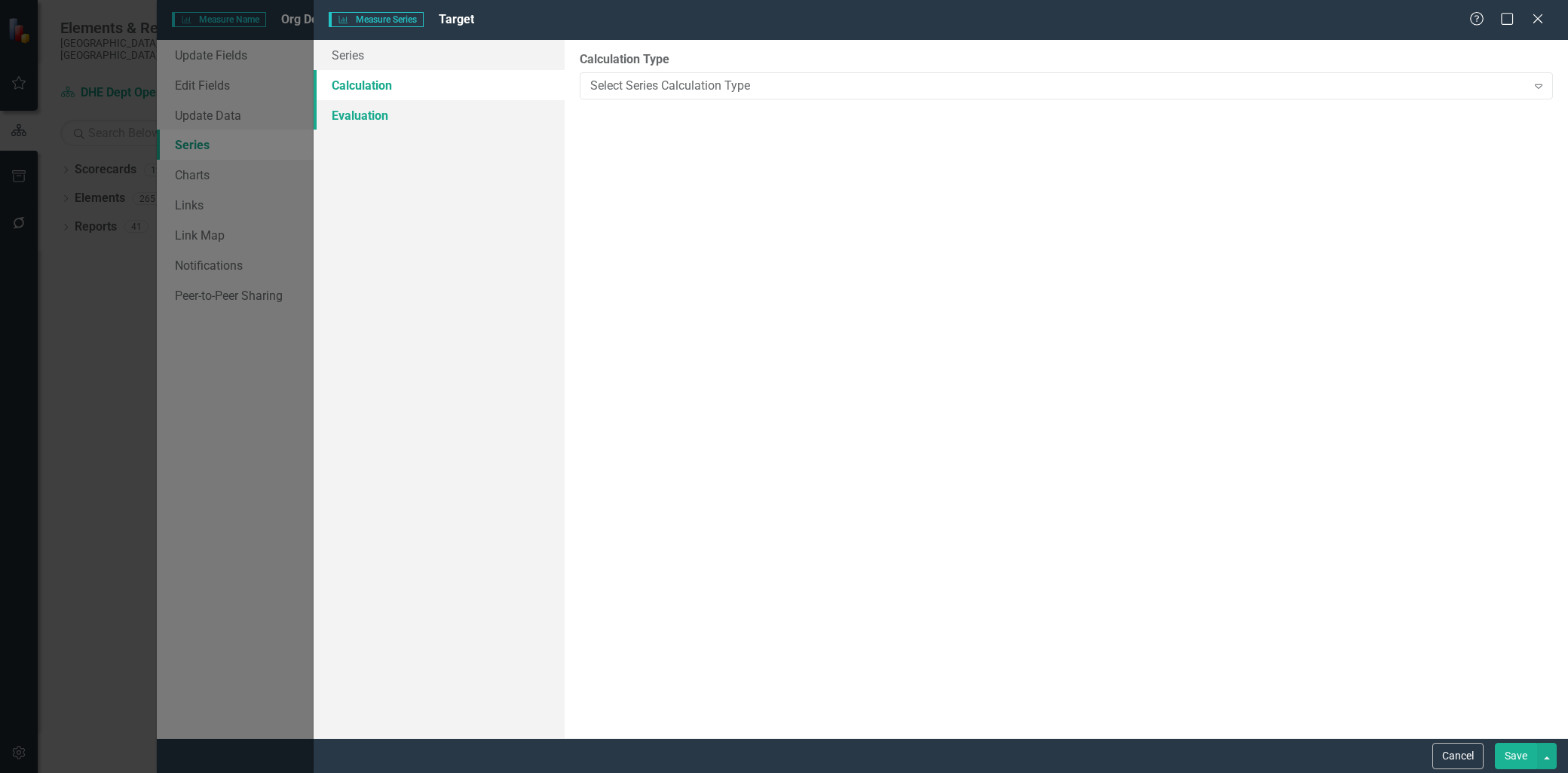
click at [378, 122] on link "Evaluation" at bounding box center [438, 115] width 251 height 31
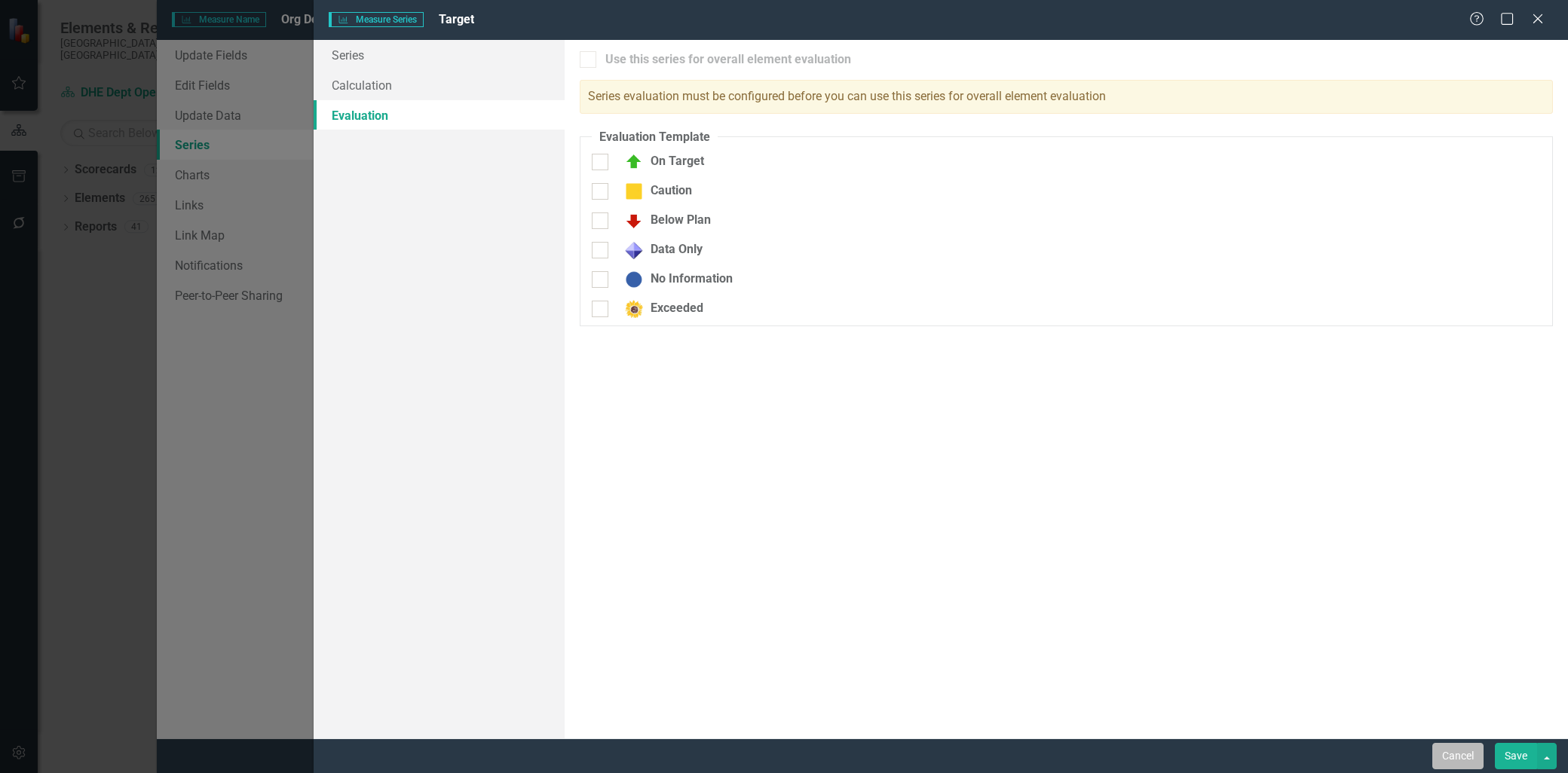
click at [1463, 759] on button "Cancel" at bounding box center [1457, 755] width 51 height 27
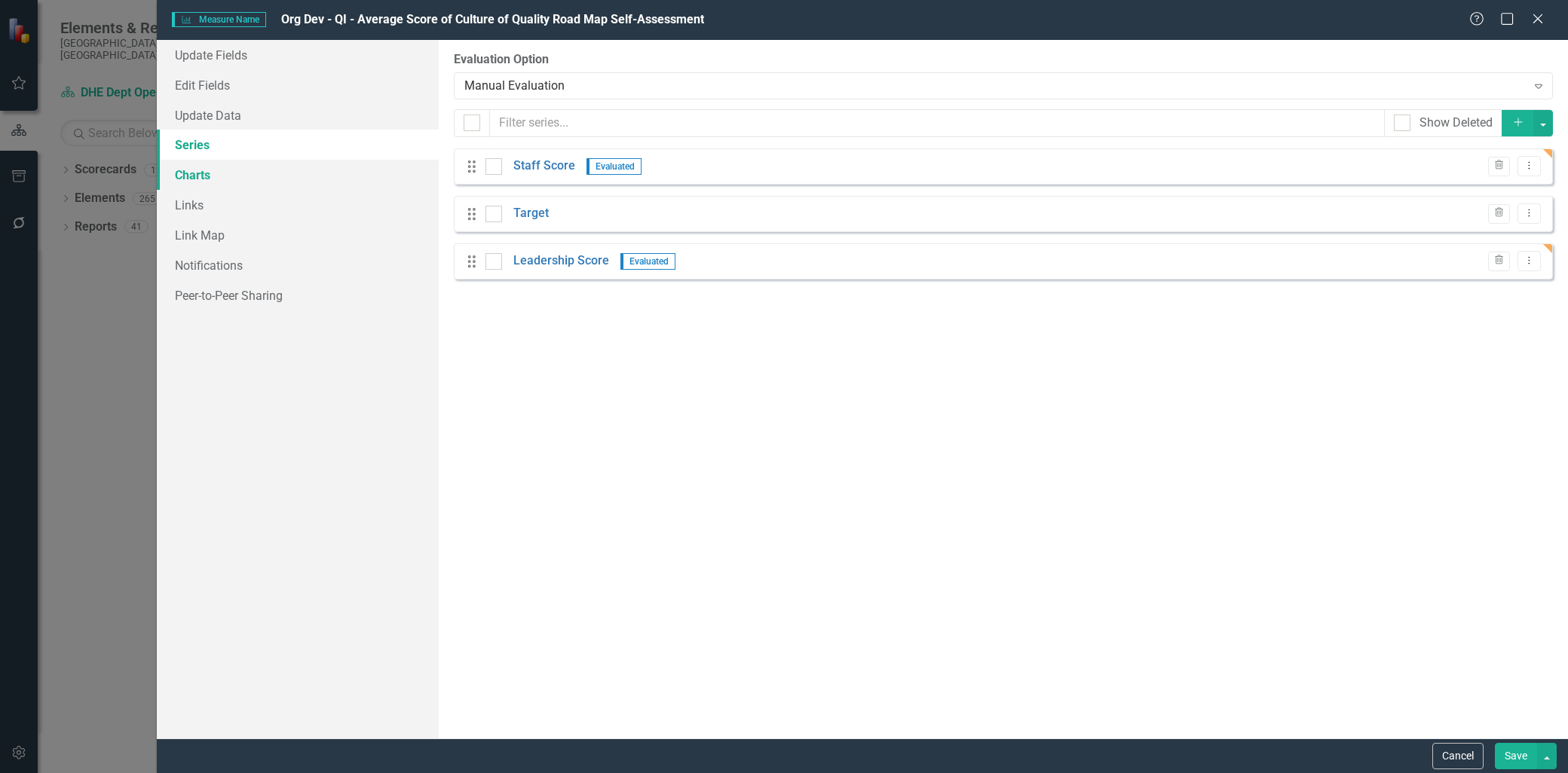
click at [219, 174] on link "Charts" at bounding box center [297, 175] width 282 height 31
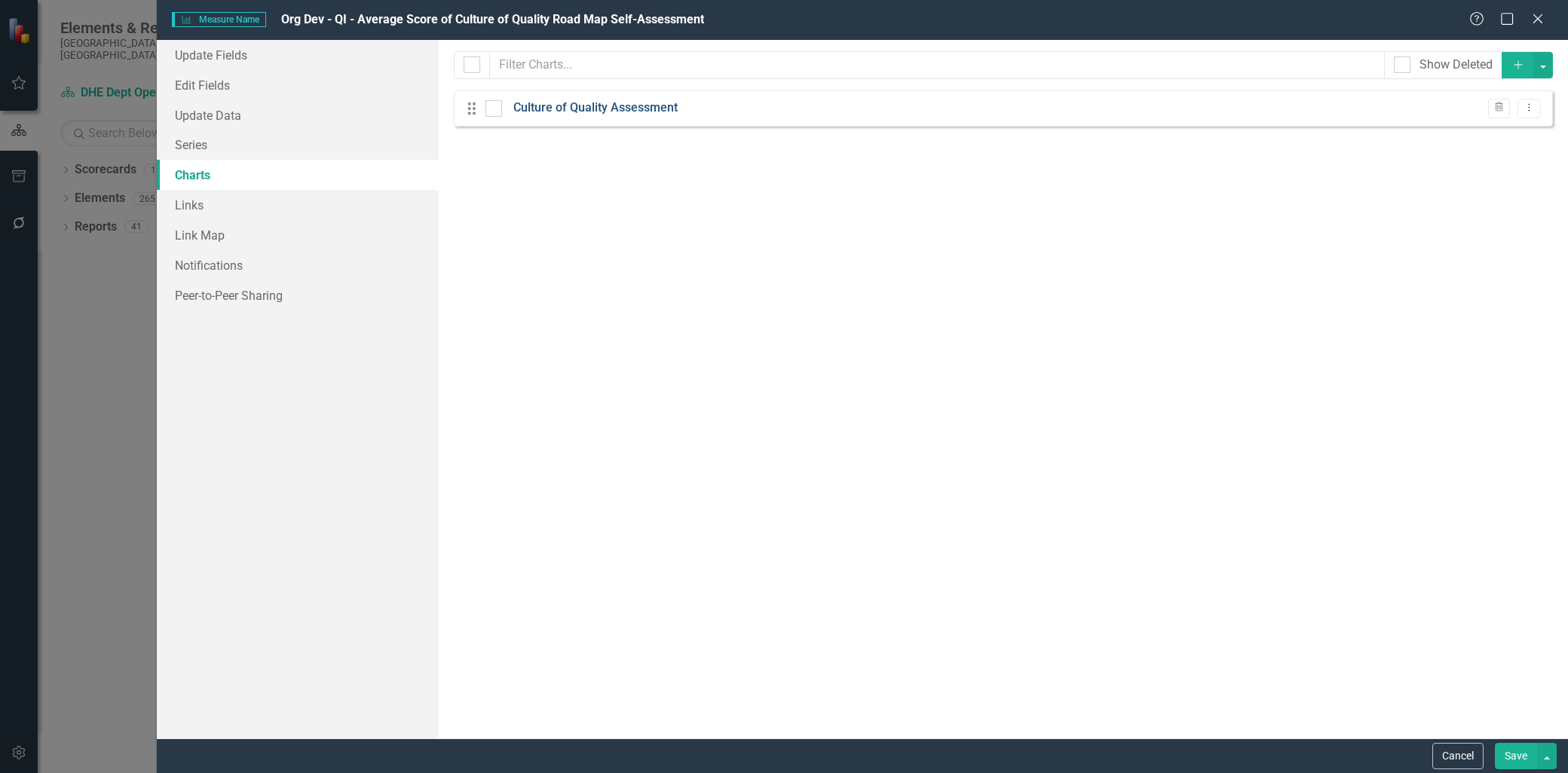
click at [654, 112] on link "Culture of Quality Assessment" at bounding box center [596, 108] width 165 height 18
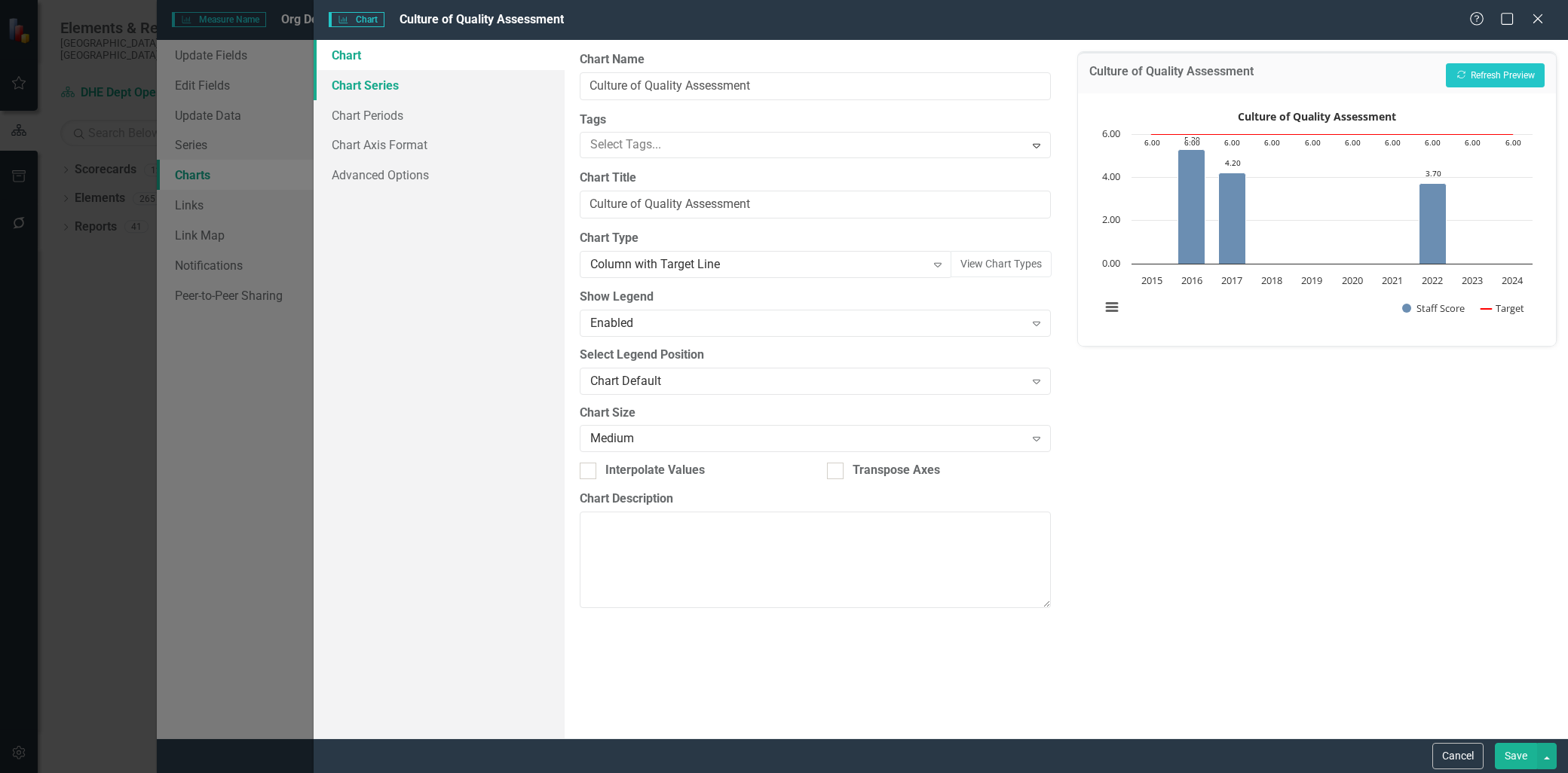
click at [389, 87] on link "Chart Series" at bounding box center [438, 85] width 251 height 31
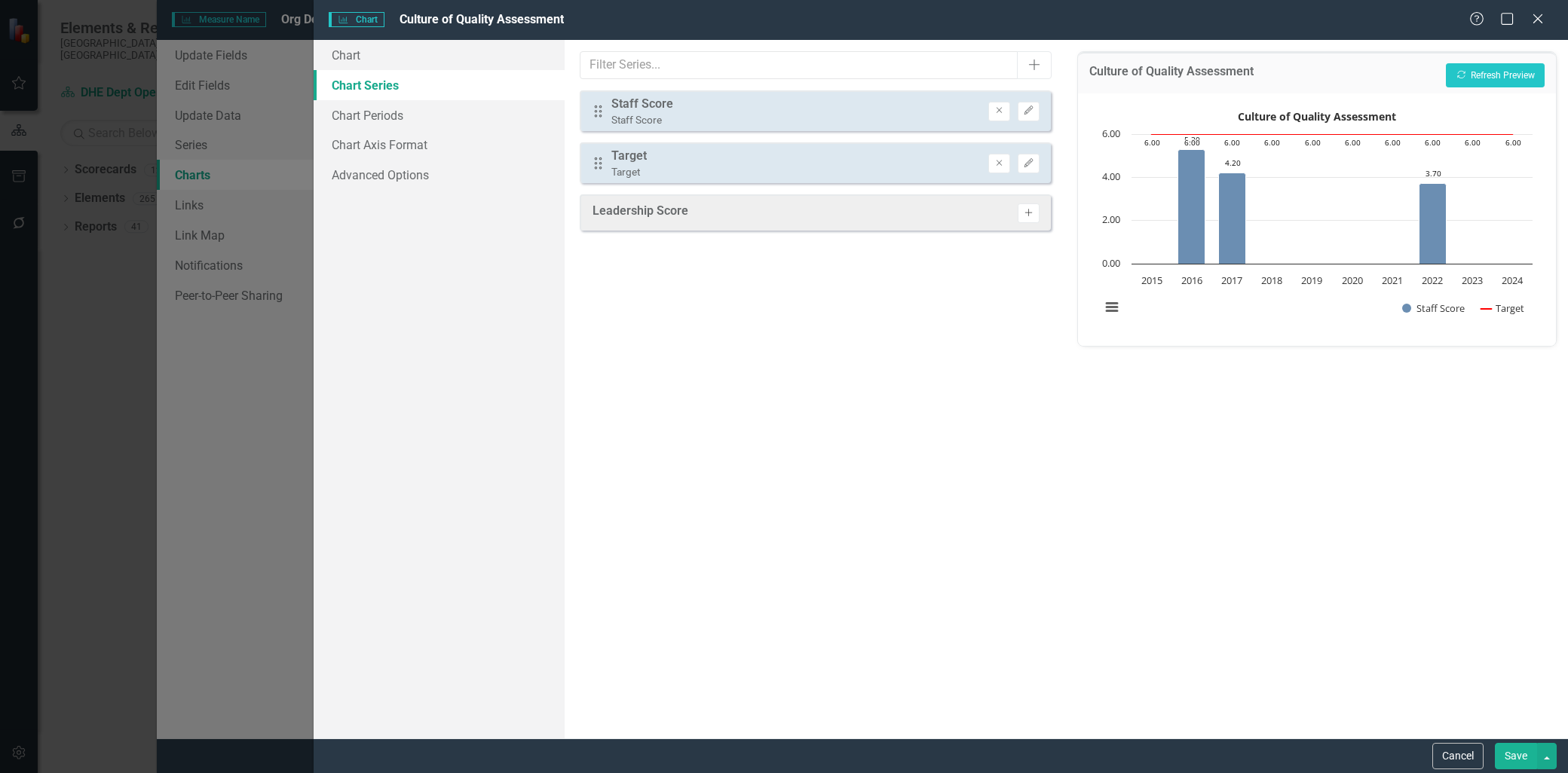
click at [1027, 210] on icon "button" at bounding box center [1029, 213] width 7 height 7
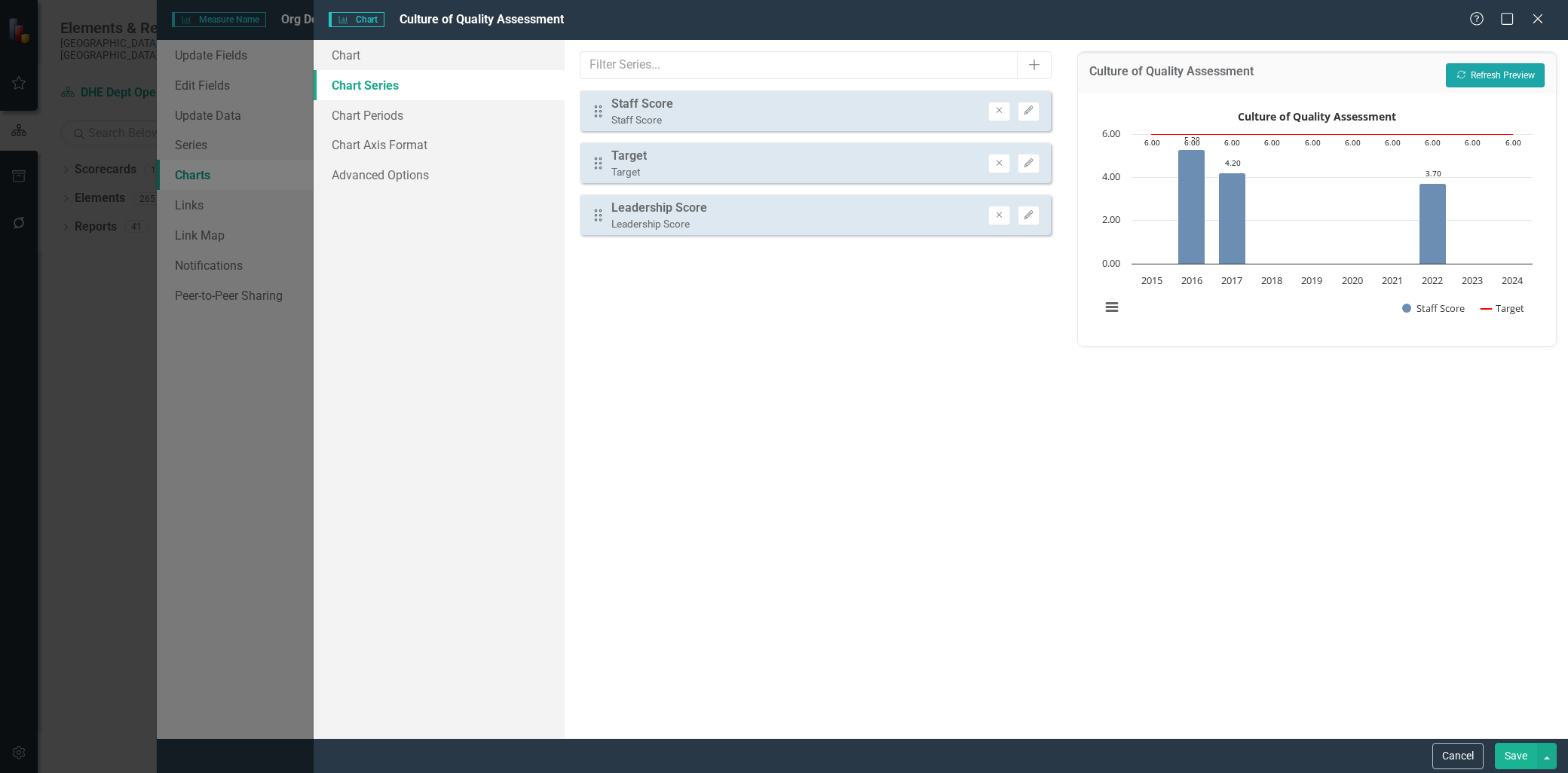
click at [1492, 72] on button "Recalculate Refresh Preview" at bounding box center [1495, 75] width 99 height 24
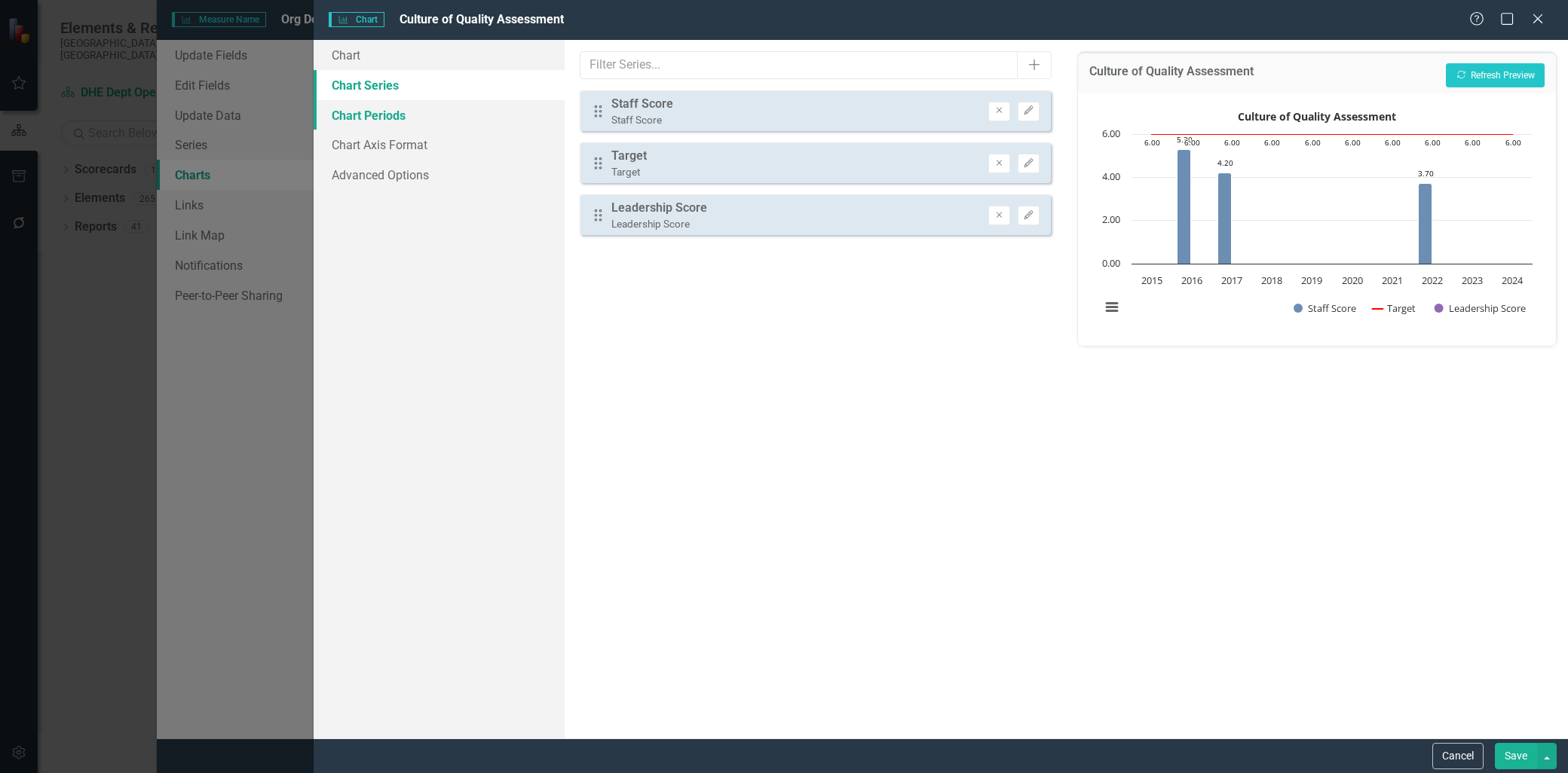
click at [405, 112] on link "Chart Periods" at bounding box center [438, 115] width 251 height 31
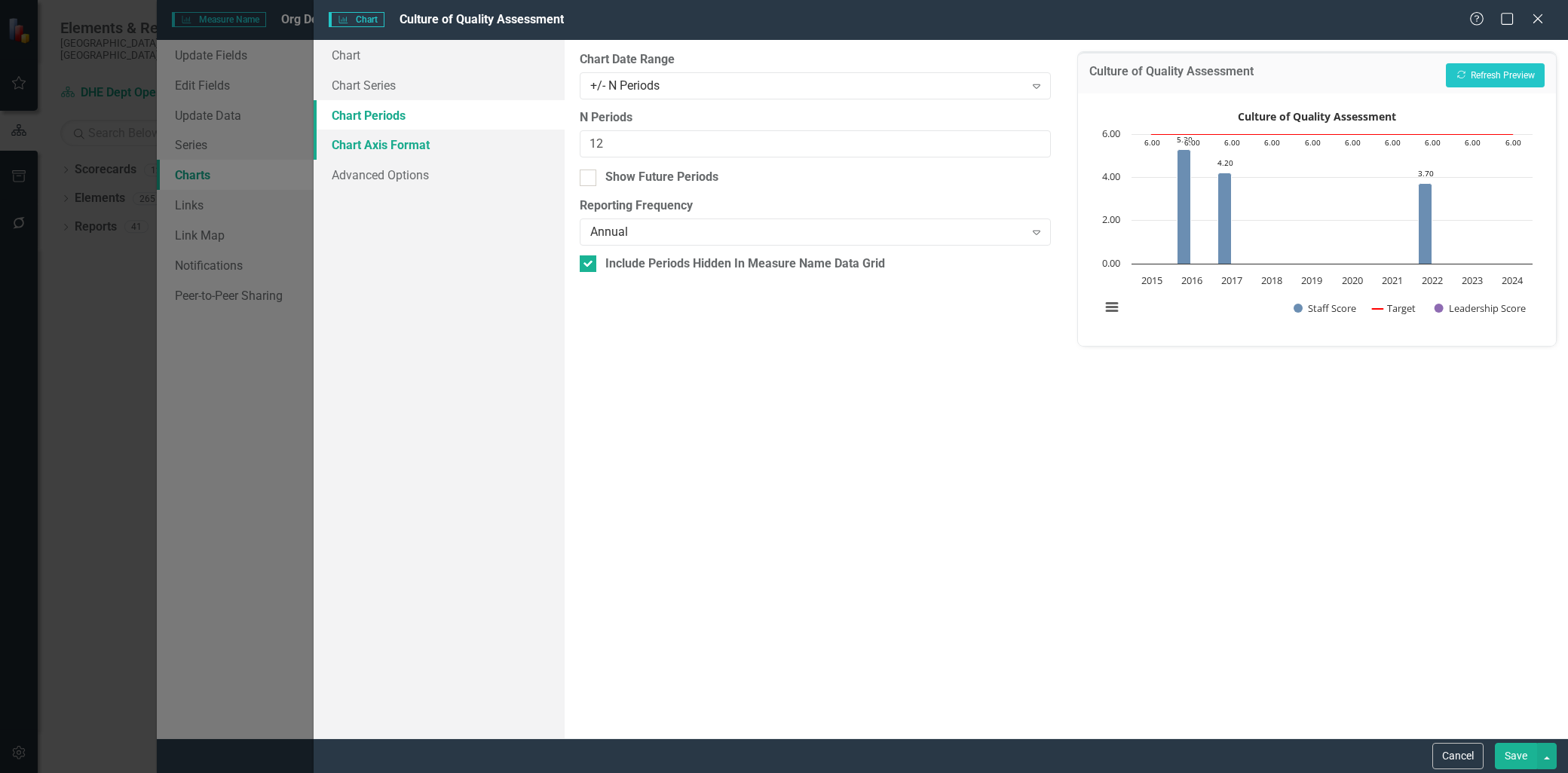
click at [411, 141] on link "Chart Axis Format" at bounding box center [438, 144] width 251 height 31
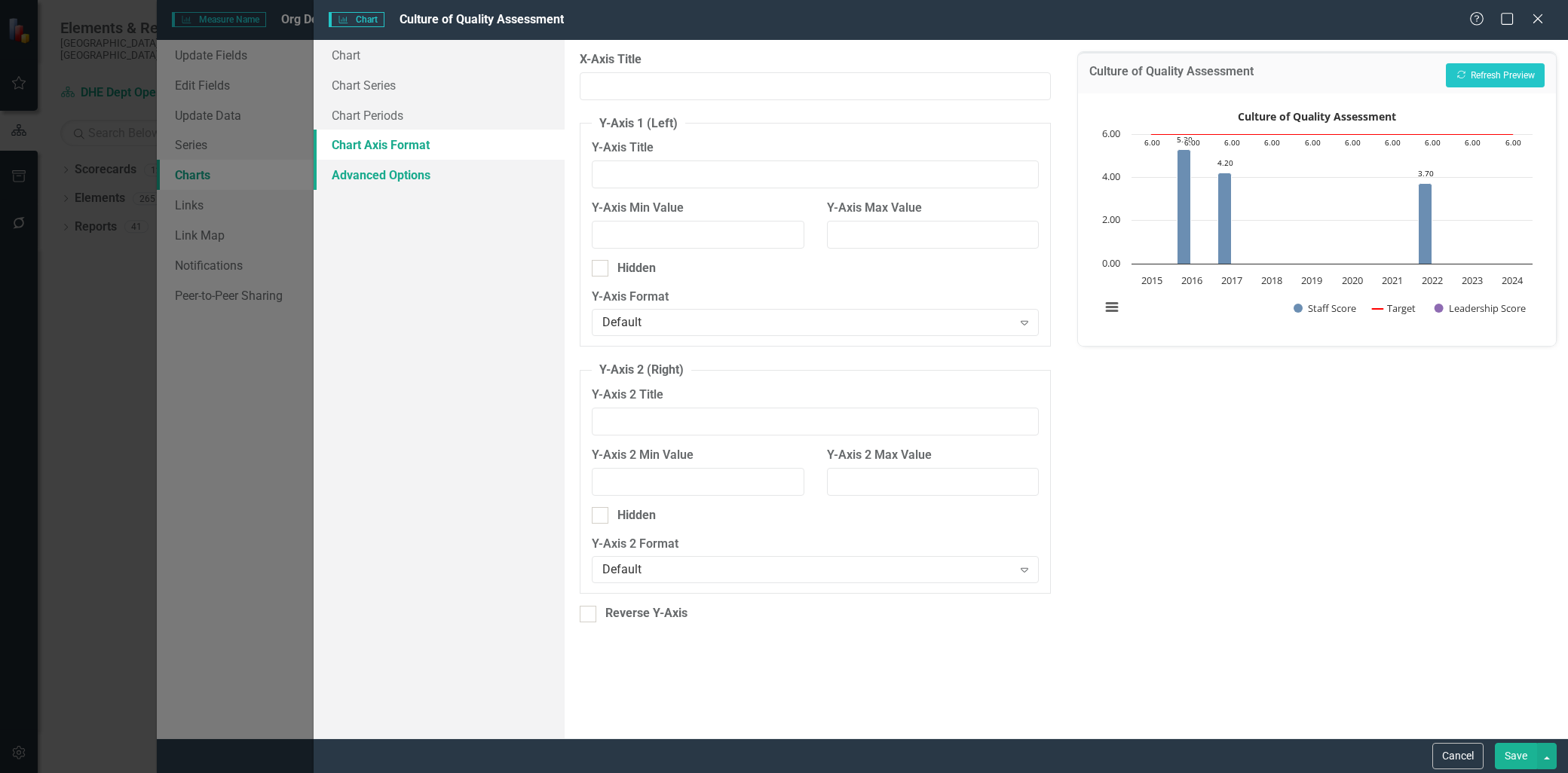
click at [403, 177] on link "Advanced Options" at bounding box center [438, 175] width 251 height 31
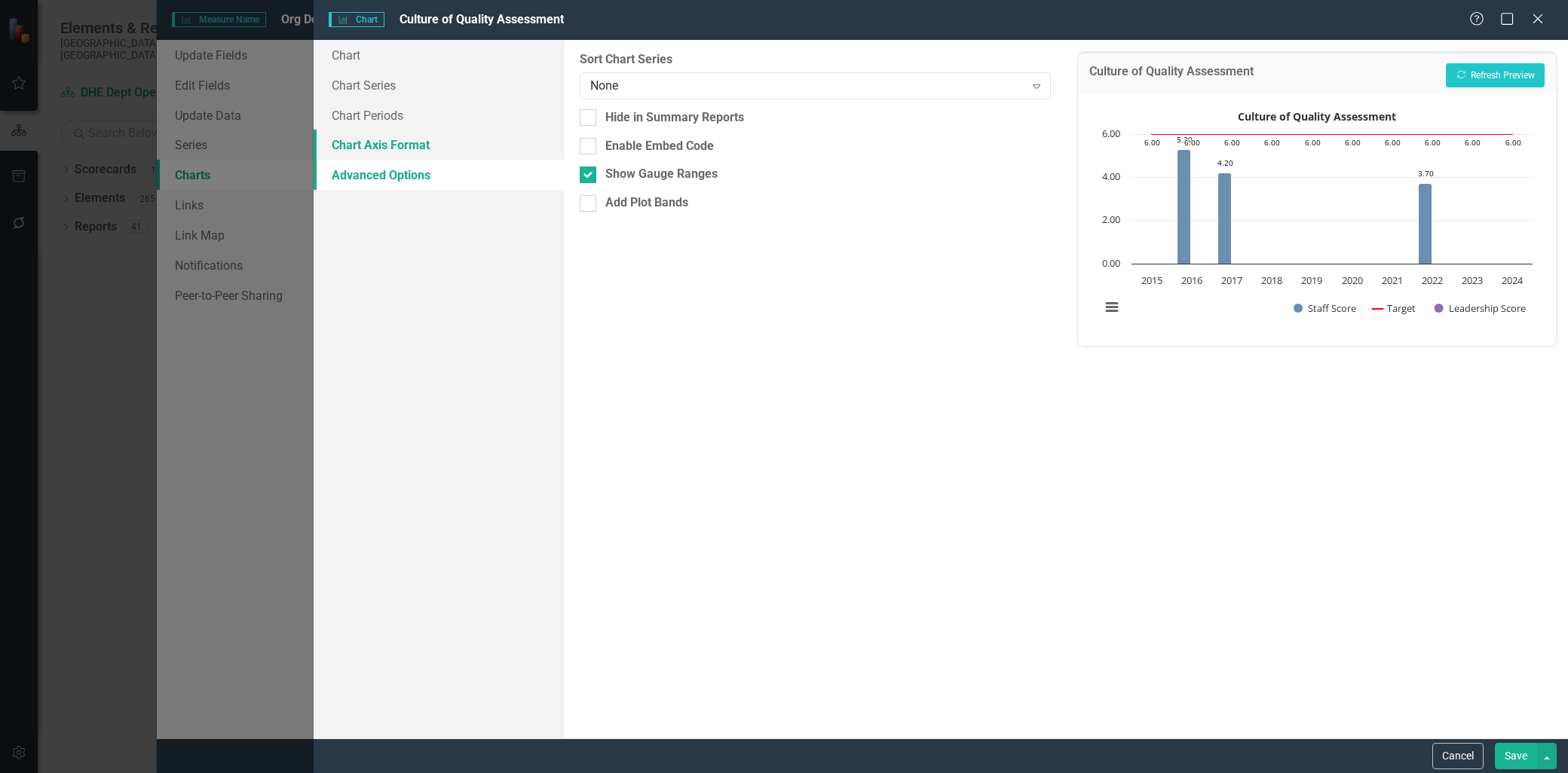
click at [401, 144] on link "Chart Axis Format" at bounding box center [438, 144] width 251 height 31
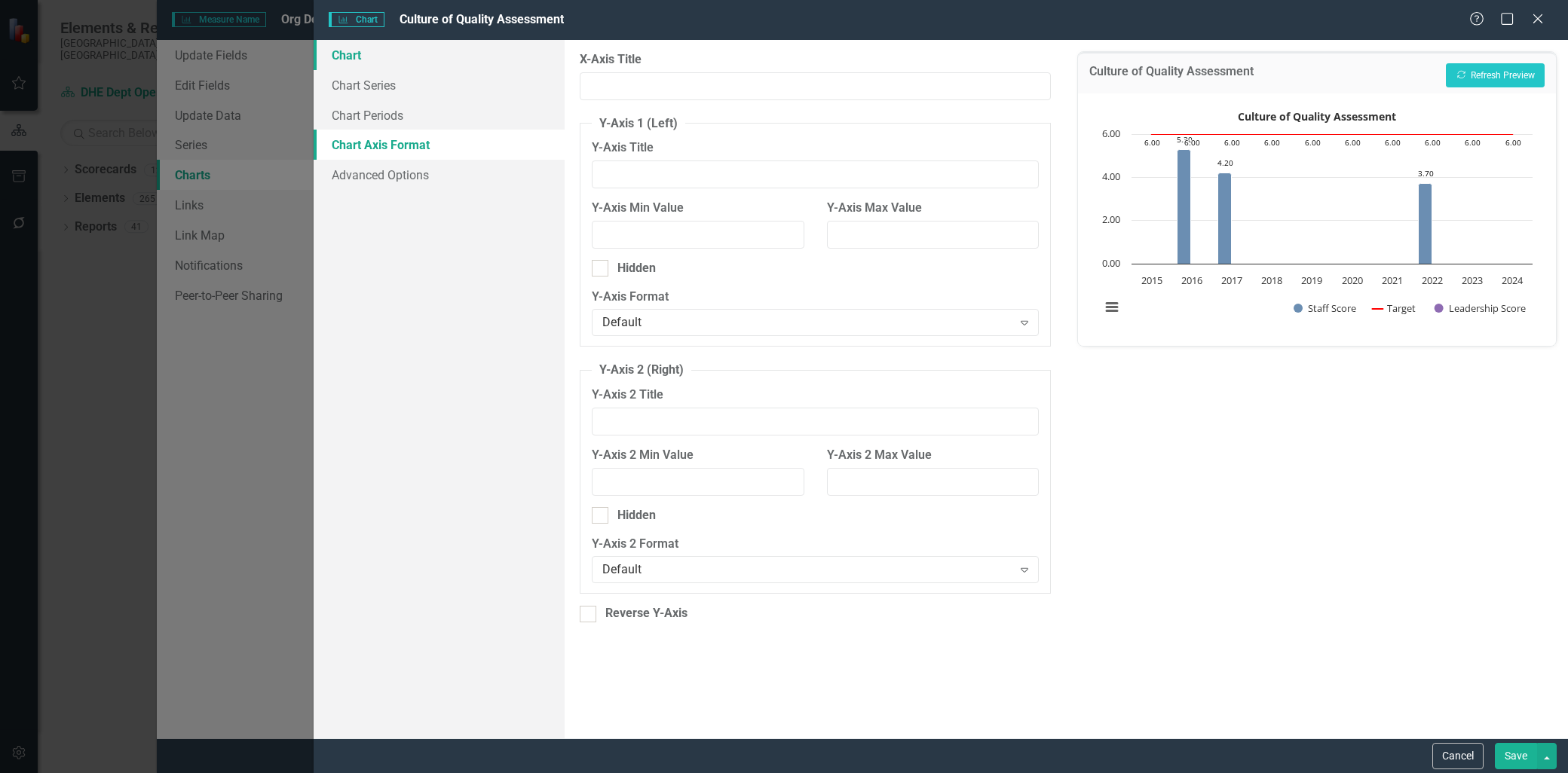
click at [376, 58] on link "Chart" at bounding box center [438, 55] width 251 height 31
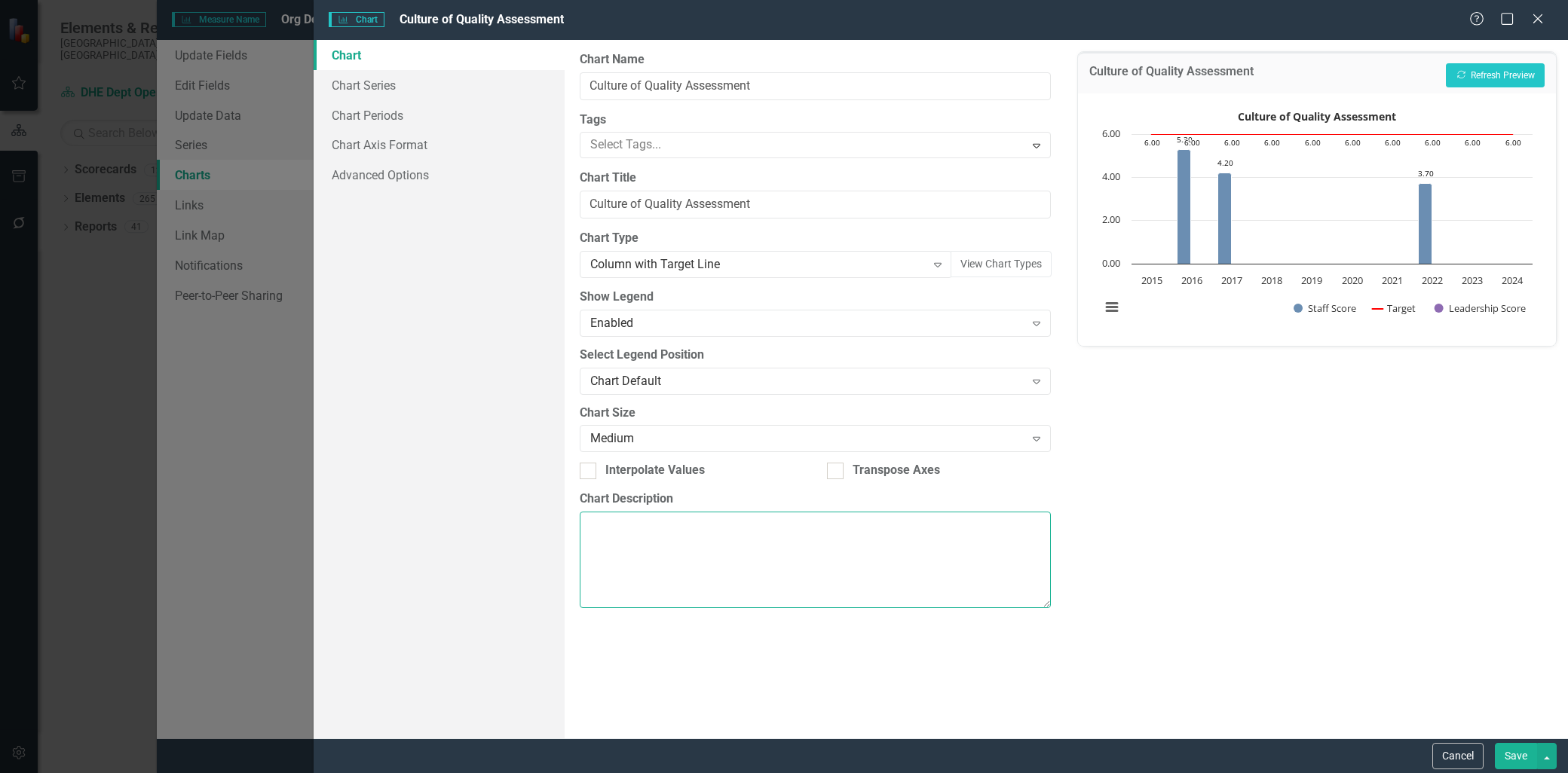
click at [714, 535] on textarea "Chart Description" at bounding box center [816, 559] width 472 height 96
type textarea "Prior to 2022, there was only one score that included staff and leadership."
click at [1203, 502] on div "Culture of Quality Assessment Recalculate Refresh Preview Culture of Quality As…" at bounding box center [1316, 388] width 502 height 698
click at [1520, 749] on button "Save" at bounding box center [1516, 755] width 43 height 27
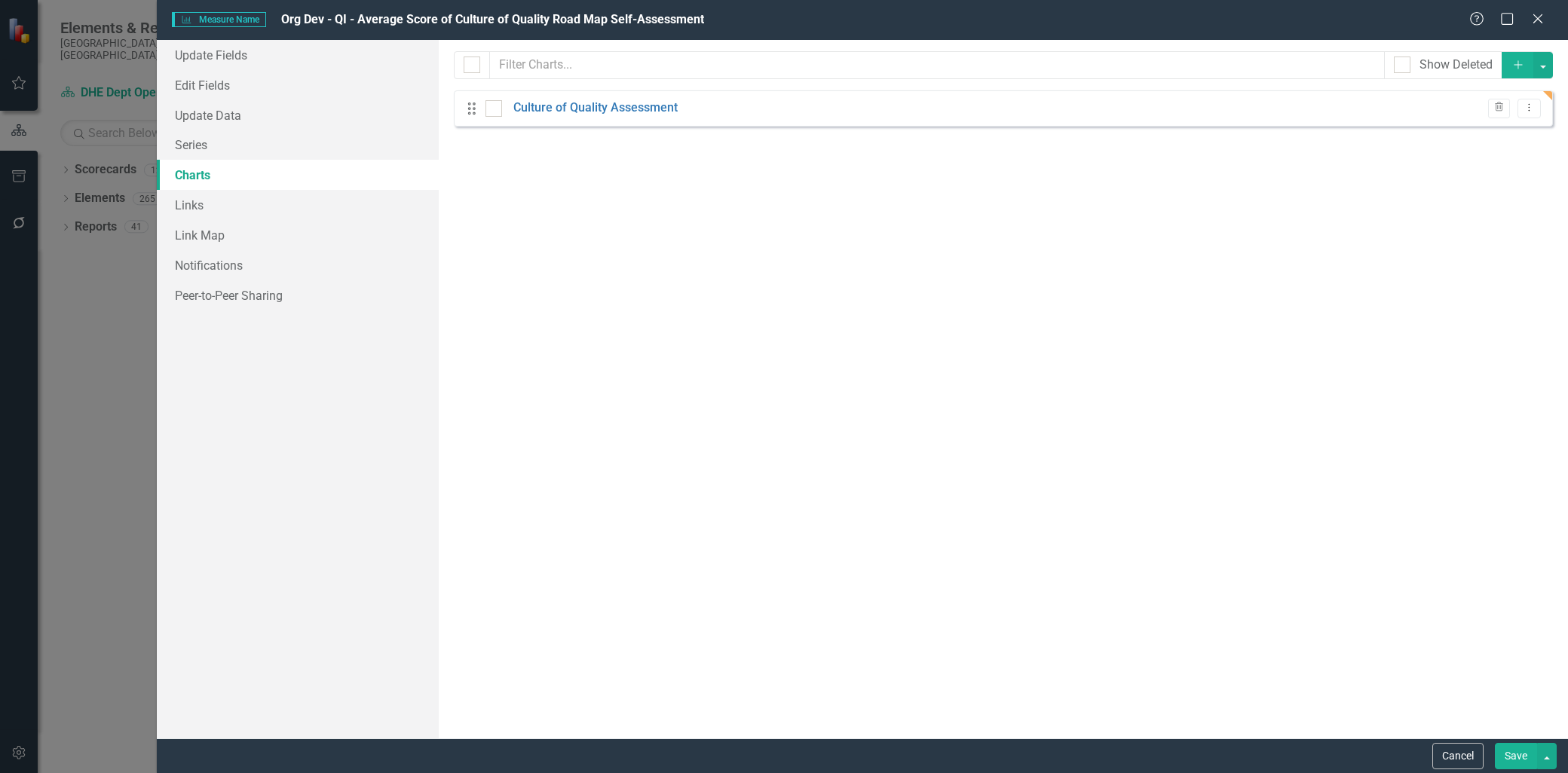
click at [1510, 755] on button "Save" at bounding box center [1516, 755] width 43 height 27
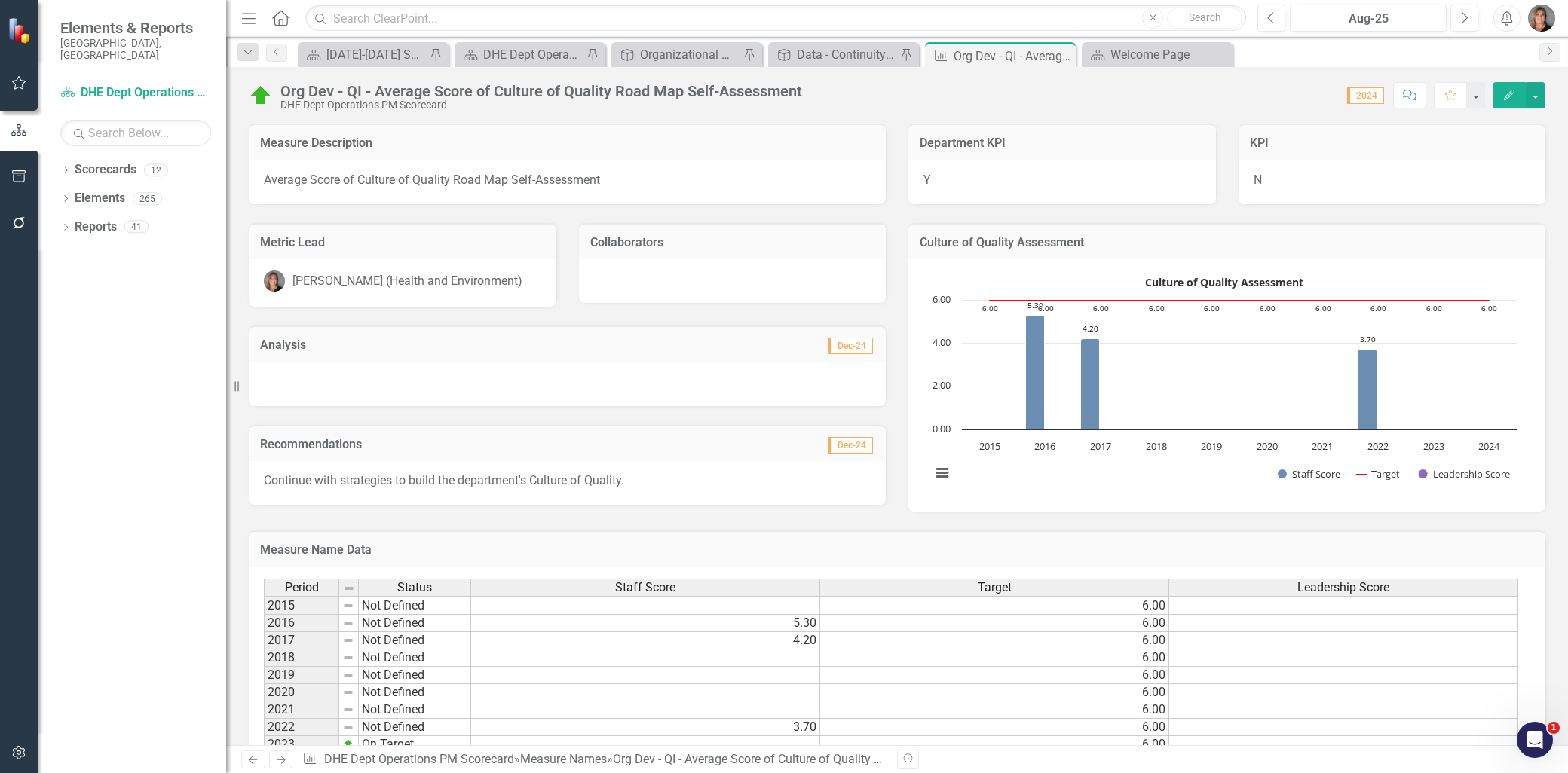
scroll to position [167, 0]
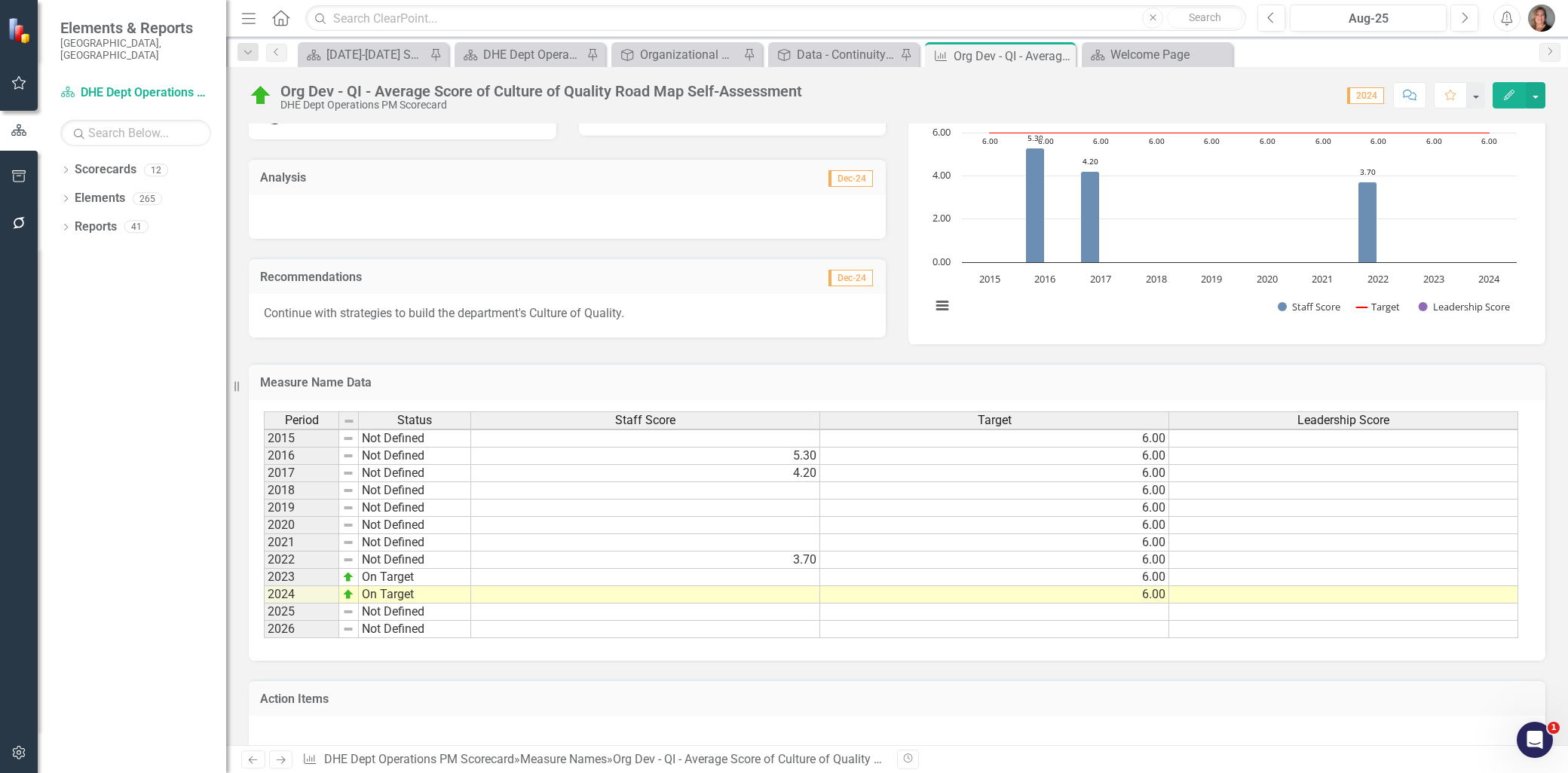
click at [788, 608] on td at bounding box center [645, 612] width 349 height 18
click at [858, 611] on td at bounding box center [994, 611] width 349 height 18
click at [1531, 92] on button "button" at bounding box center [1535, 95] width 19 height 27
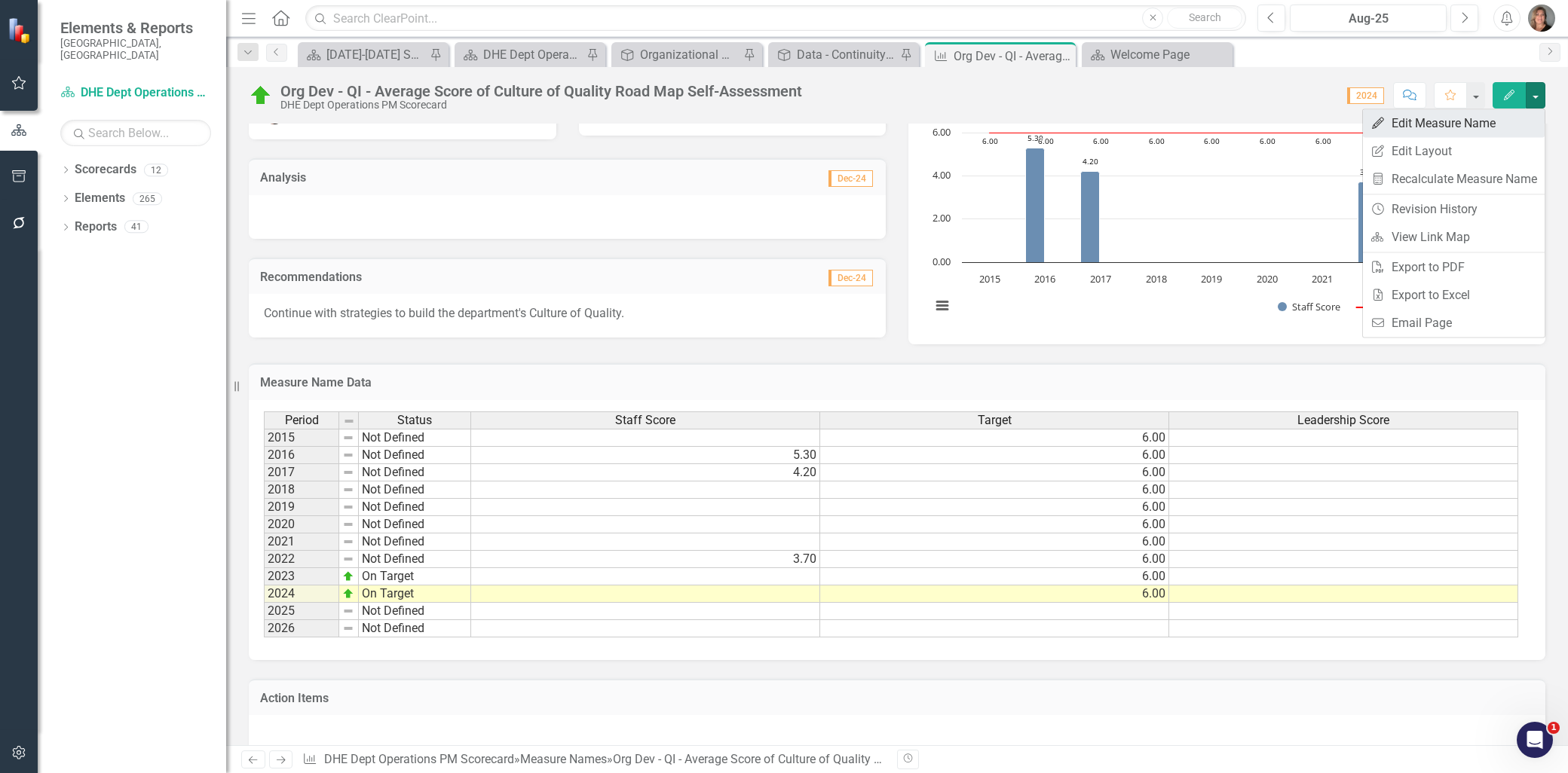
click at [1436, 124] on link "Edit Edit Measure Name" at bounding box center [1453, 123] width 181 height 28
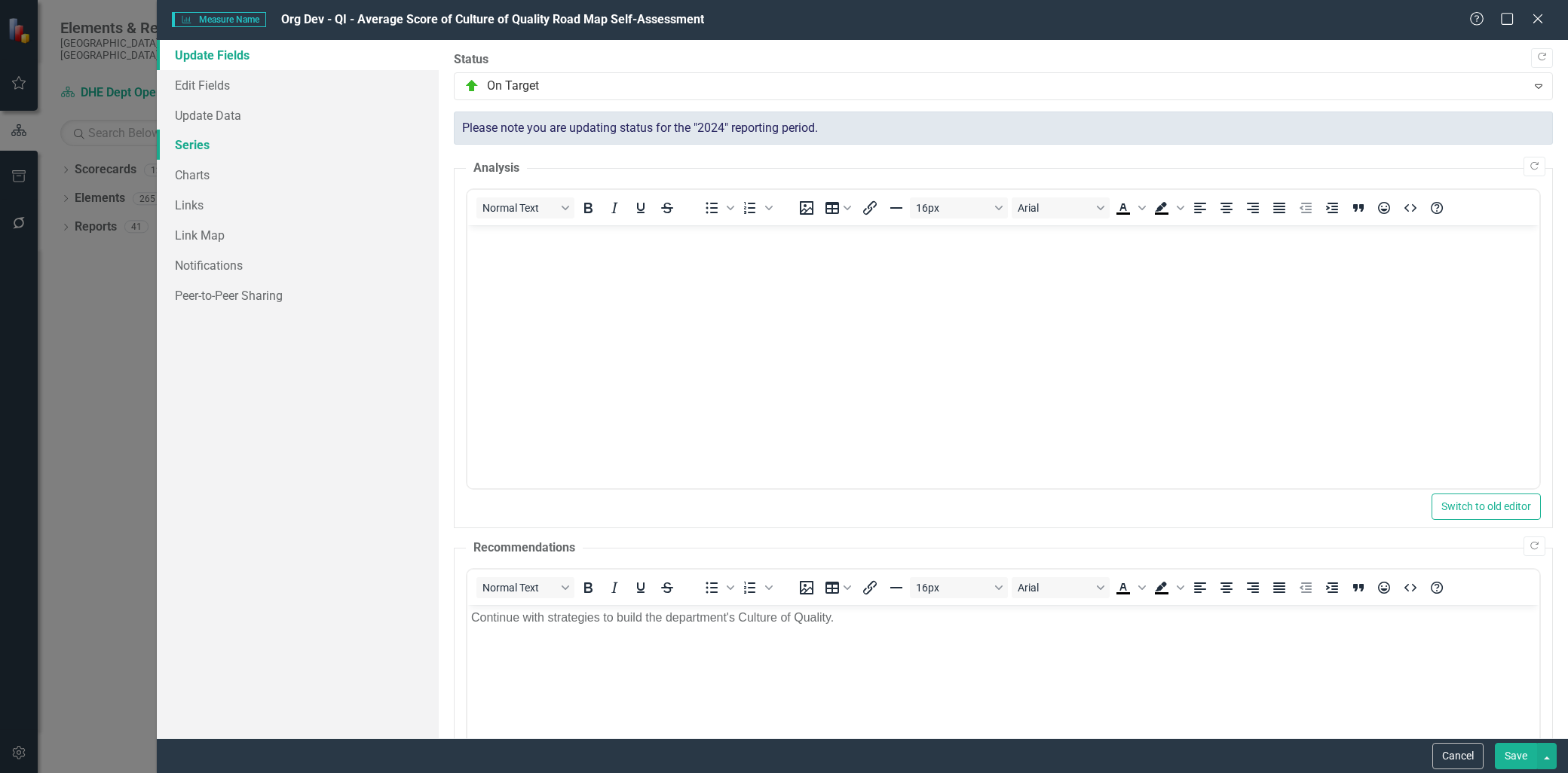
click at [194, 140] on link "Series" at bounding box center [297, 144] width 282 height 31
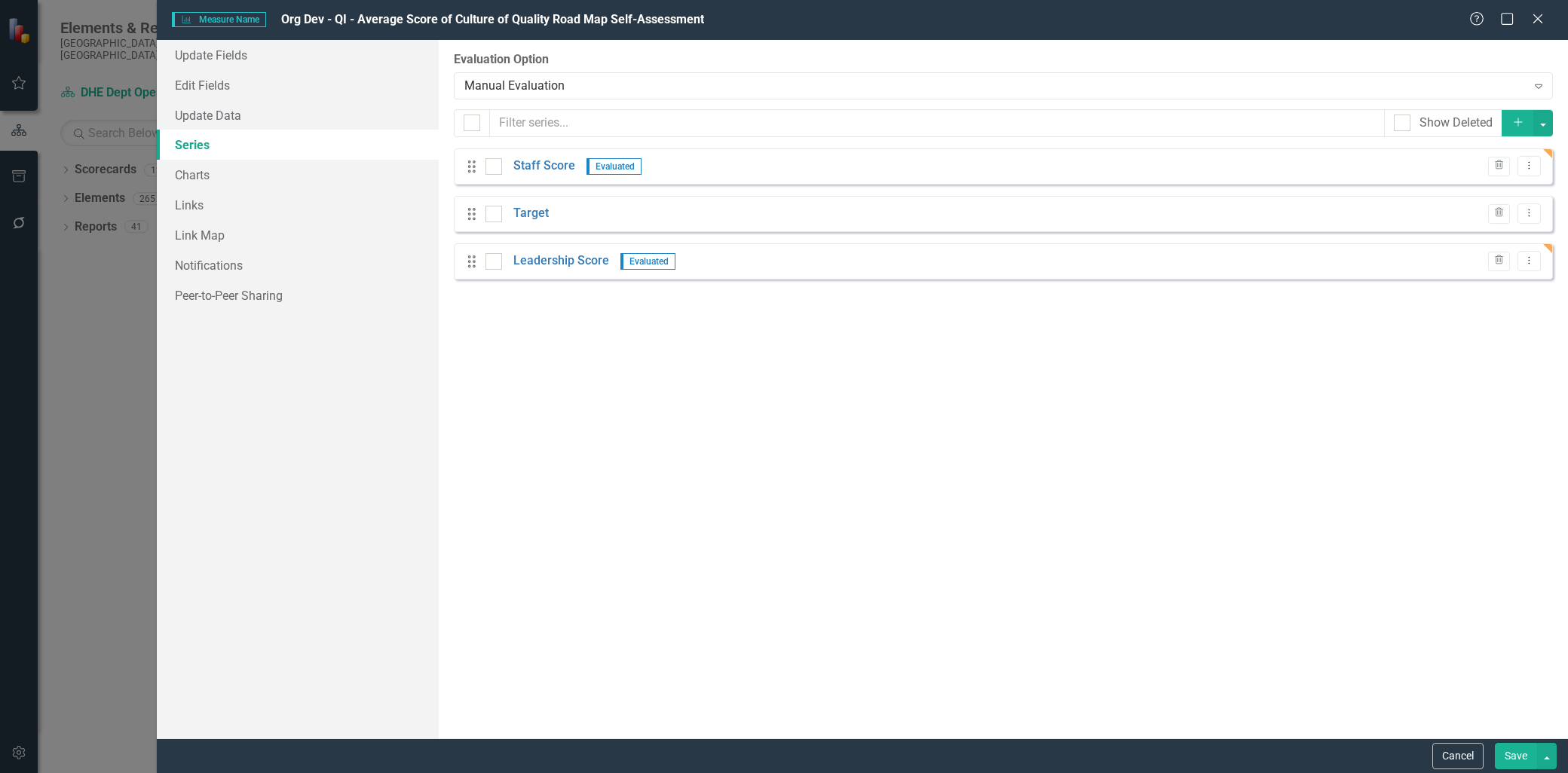
drag, startPoint x: 550, startPoint y: 259, endPoint x: 555, endPoint y: 201, distance: 58.2
click at [555, 201] on div "Drag Staff Score Evaluated Trash Dropdown Menu Drag Target Trash Dropdown Menu …" at bounding box center [1004, 215] width 1099 height 131
drag, startPoint x: 471, startPoint y: 260, endPoint x: 478, endPoint y: 207, distance: 53.5
click at [478, 207] on div "Drag Staff Score Evaluated Trash Dropdown Menu Drag Target Trash Dropdown Menu …" at bounding box center [1004, 215] width 1099 height 131
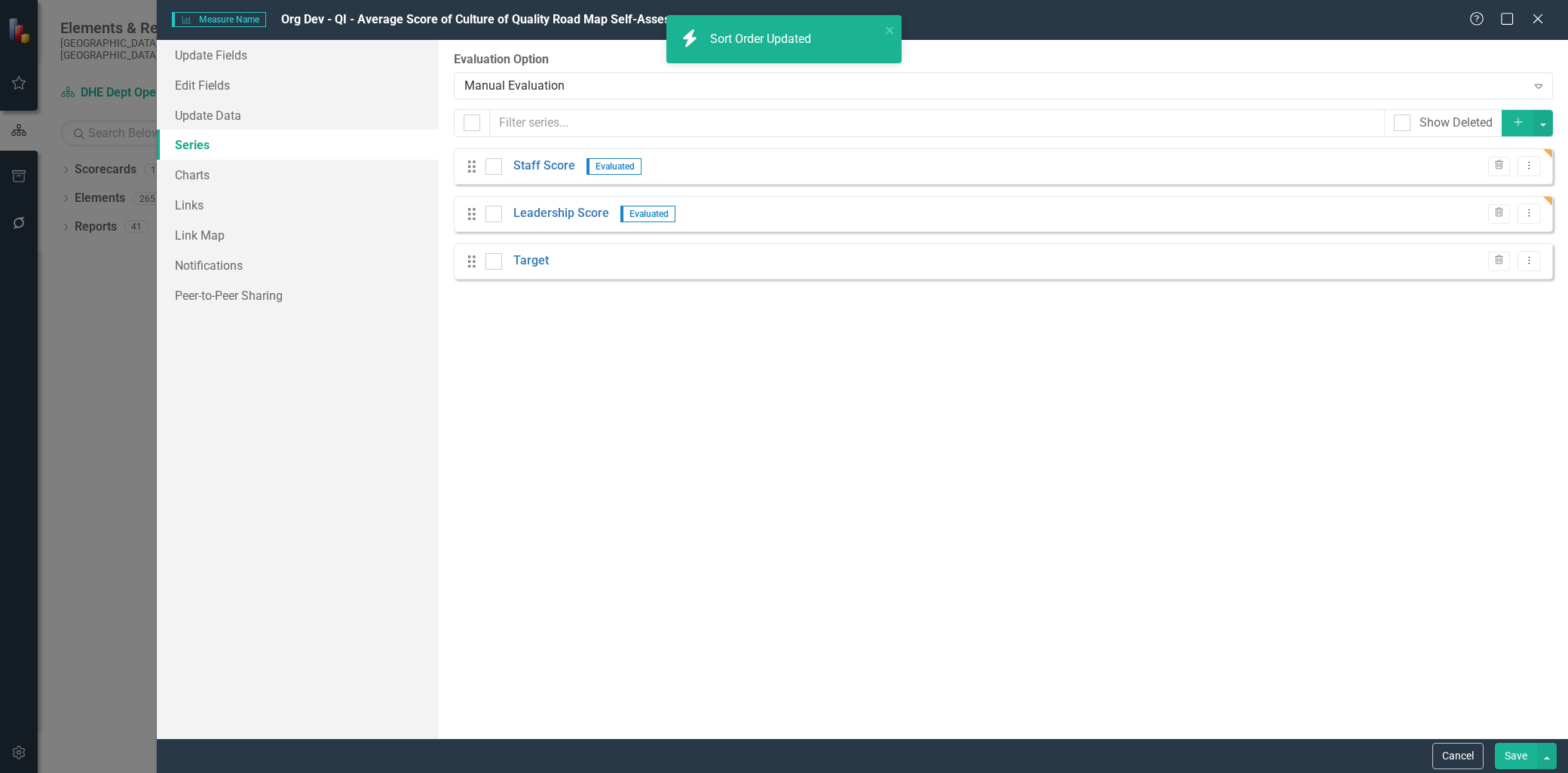
click at [1498, 754] on button "Save" at bounding box center [1516, 755] width 43 height 27
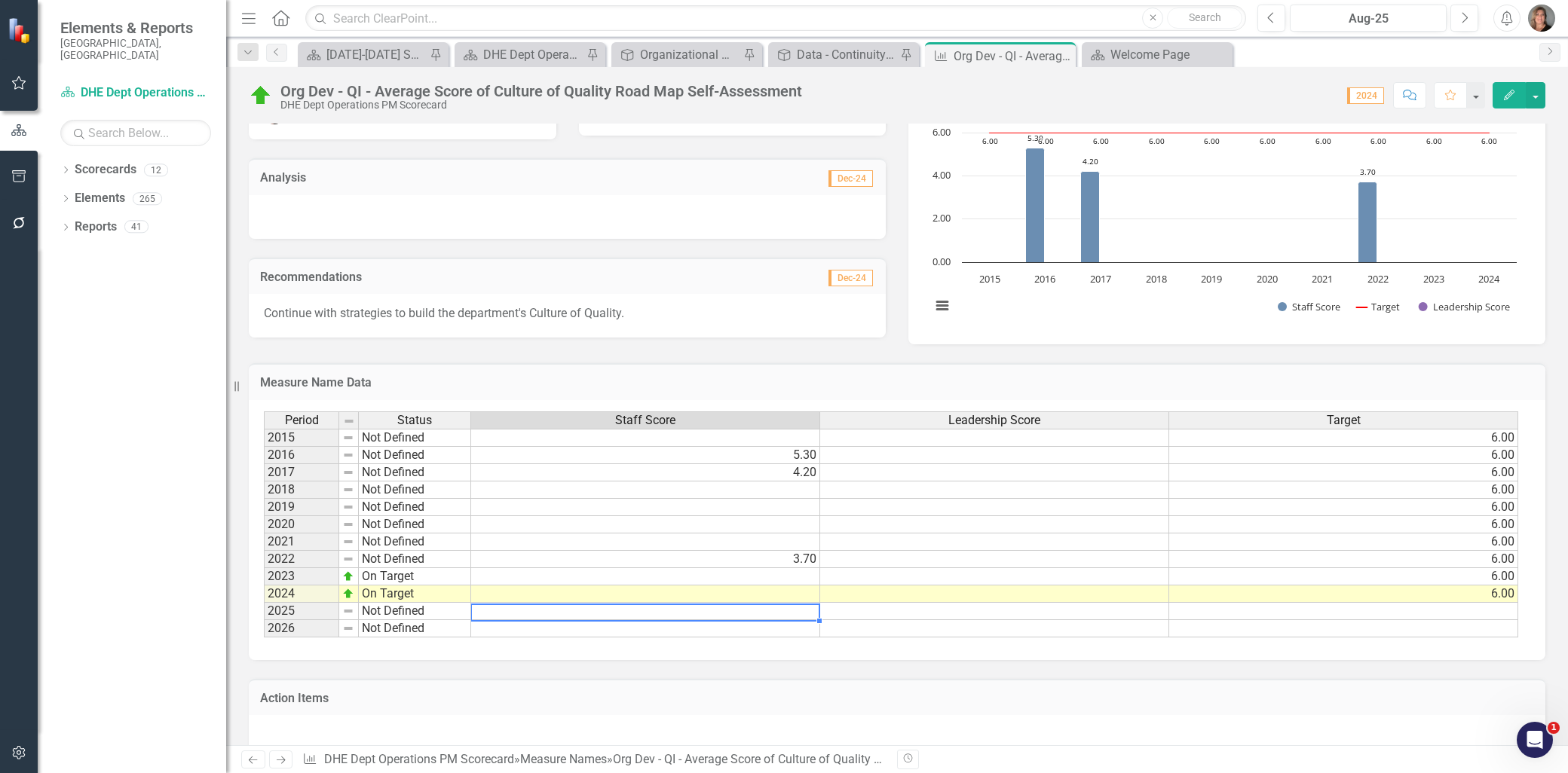
click at [809, 608] on td at bounding box center [645, 611] width 349 height 18
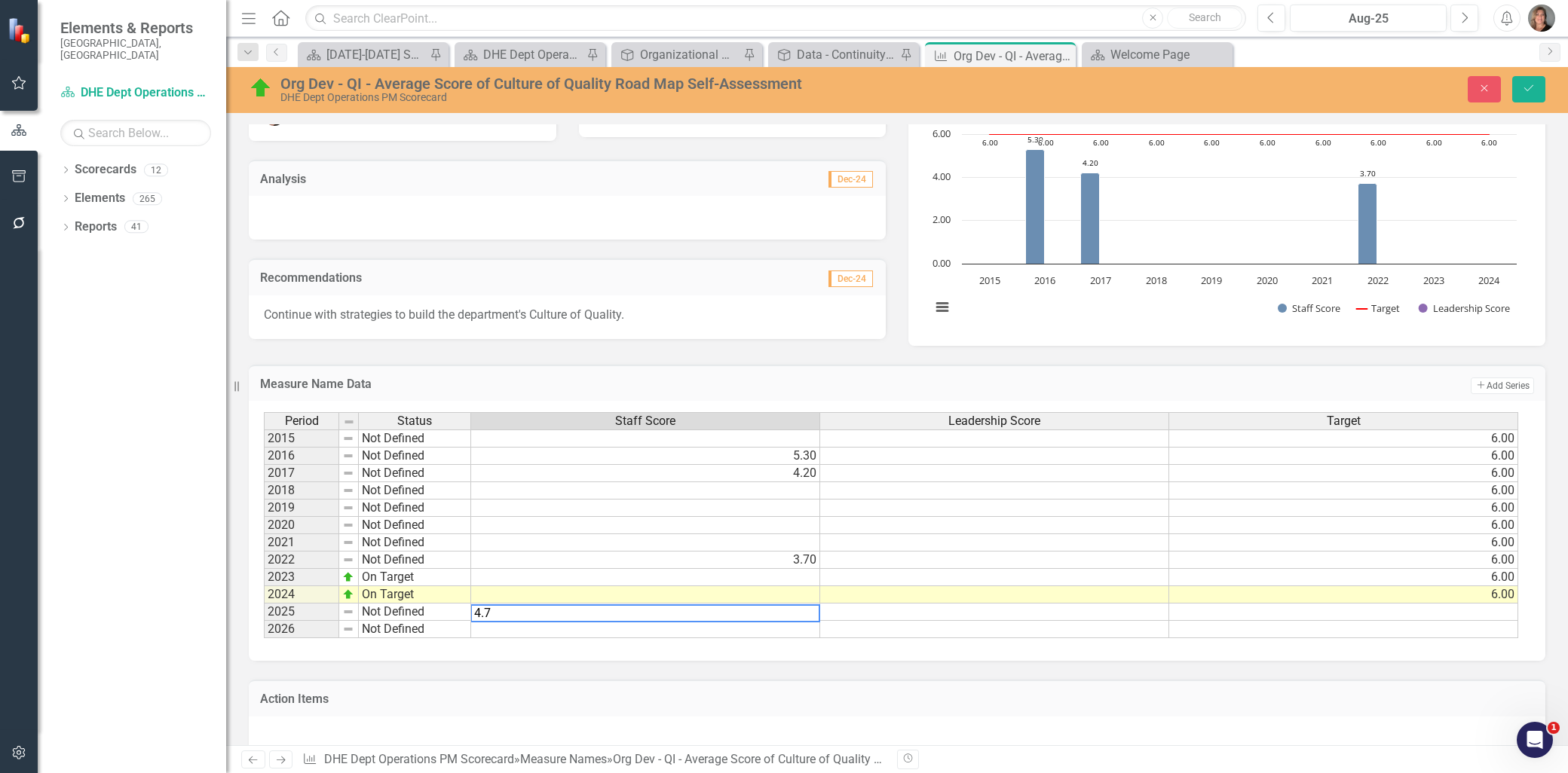
type textarea "4.7"
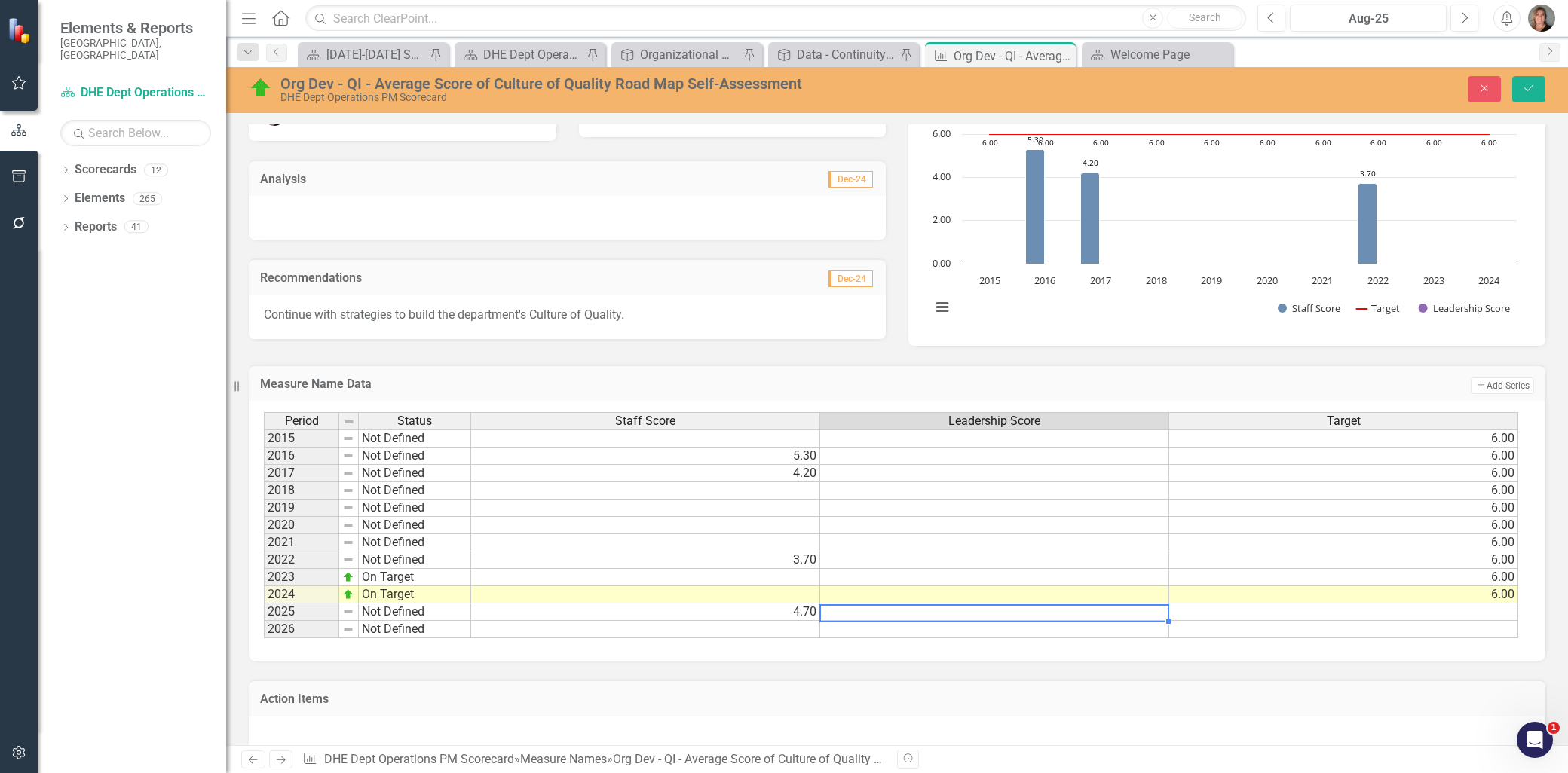
click at [983, 611] on td at bounding box center [994, 612] width 349 height 18
type textarea "3.8"
click at [1475, 607] on td at bounding box center [1343, 612] width 349 height 18
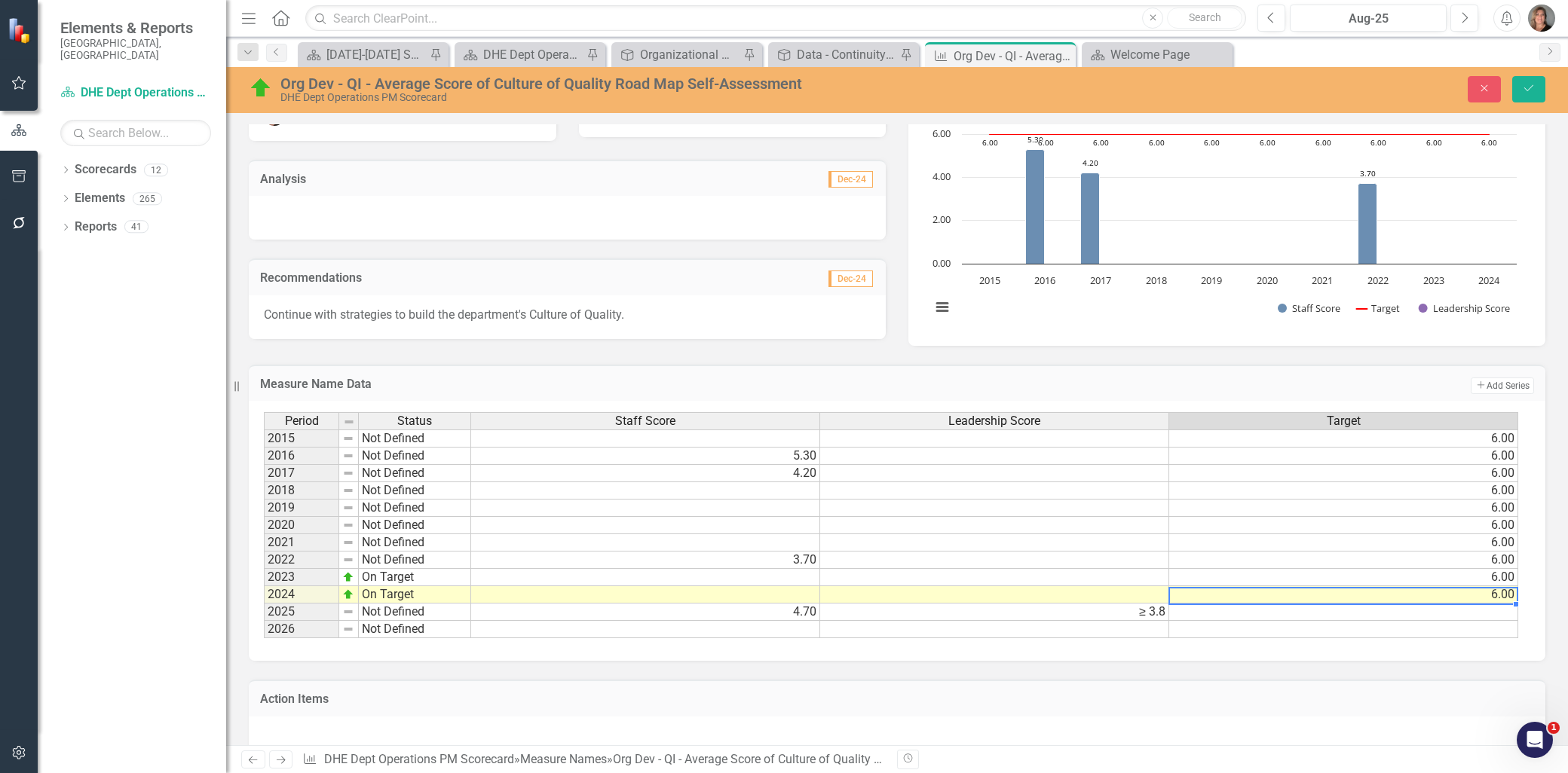
click at [1489, 589] on td "6.00" at bounding box center [1343, 595] width 349 height 18
click at [1499, 606] on td at bounding box center [1343, 612] width 349 height 18
type textarea "6"
click at [1417, 678] on div "Action Items" at bounding box center [897, 711] width 1319 height 100
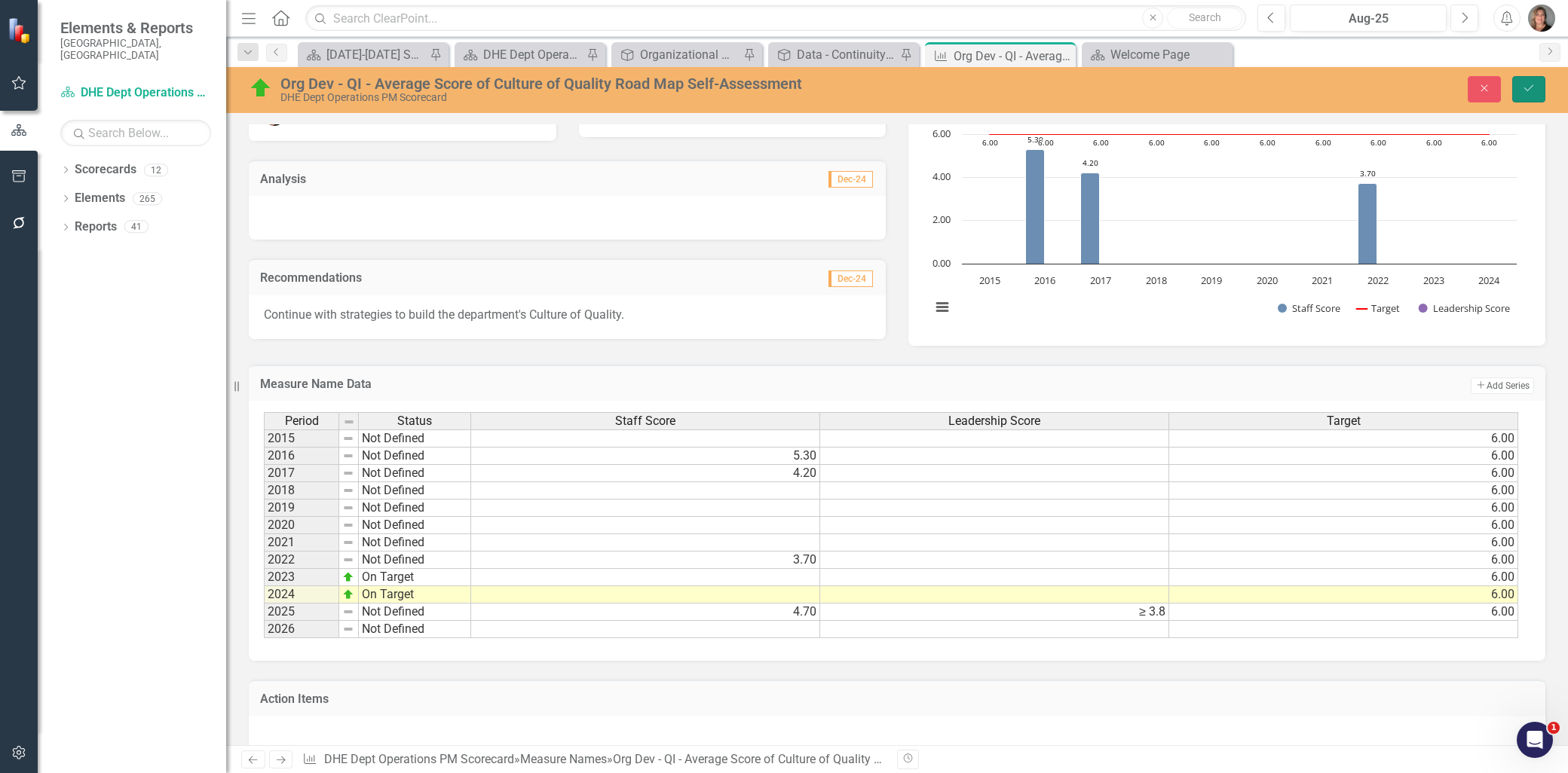
click at [1532, 80] on button "Save" at bounding box center [1529, 89] width 33 height 27
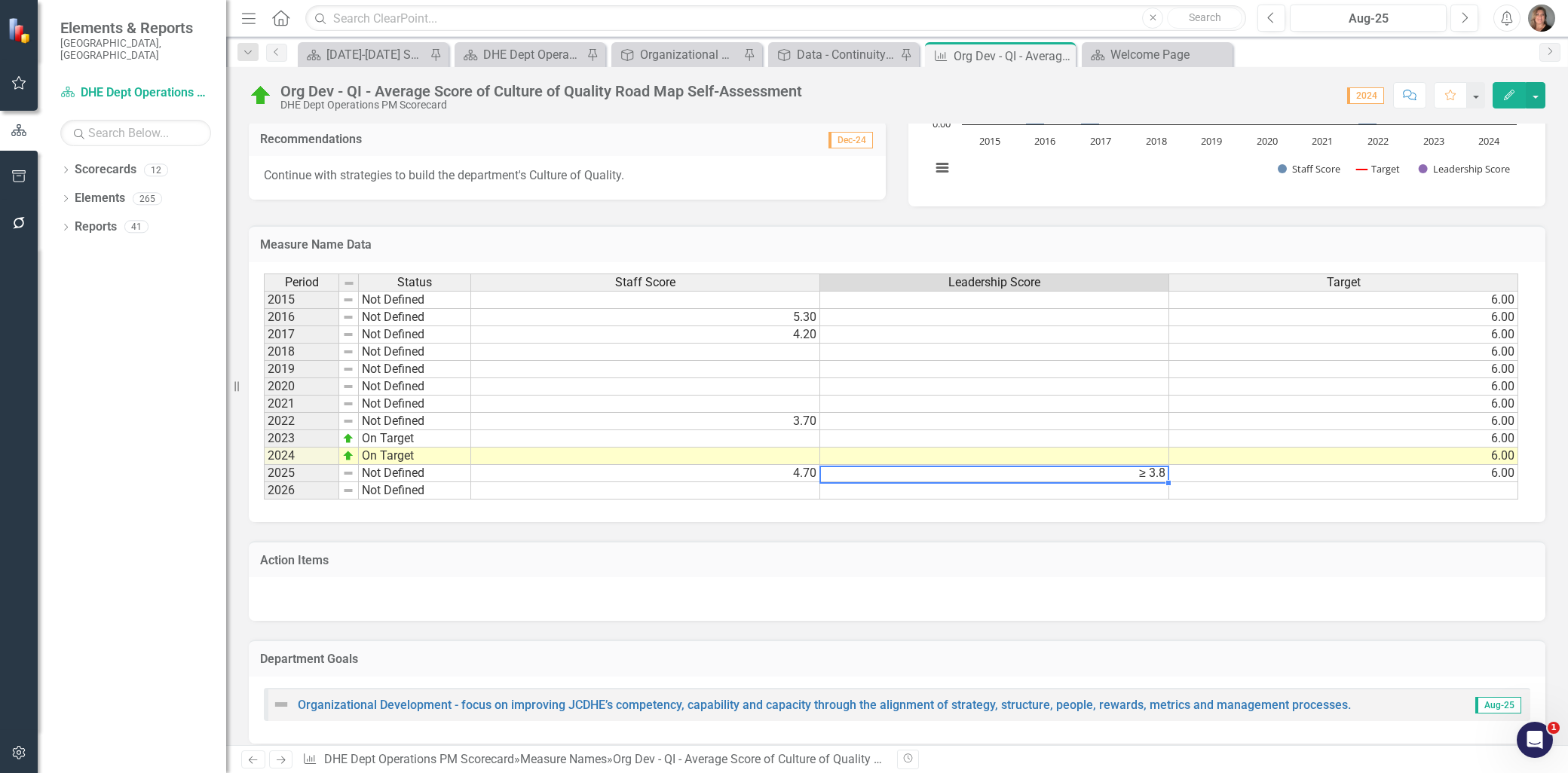
click at [1143, 474] on td "≥ 3.8" at bounding box center [994, 473] width 349 height 18
click at [1144, 471] on td "≥ 3.8" at bounding box center [994, 473] width 349 height 18
click at [1503, 92] on icon "Edit" at bounding box center [1509, 94] width 14 height 10
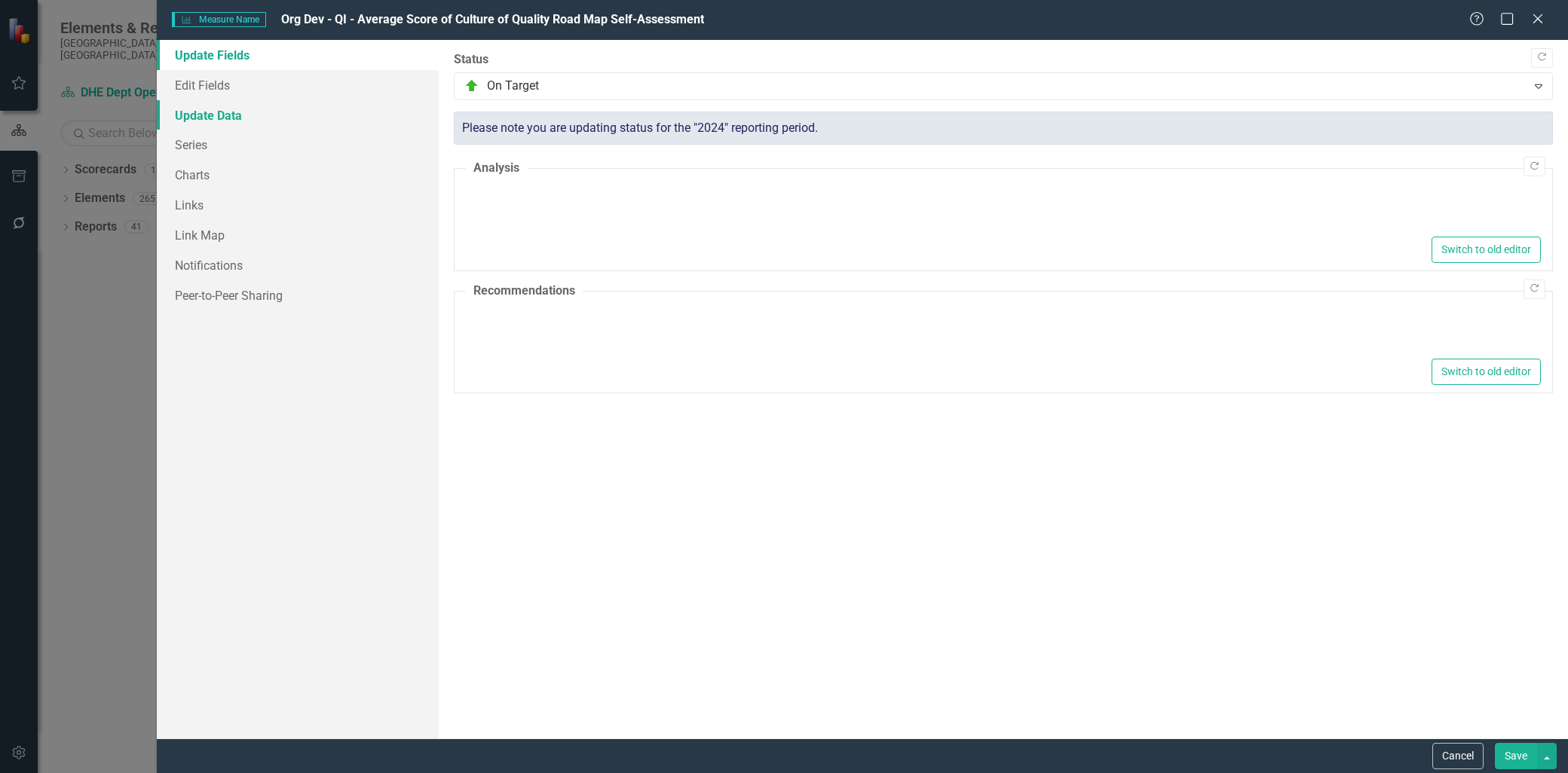
type textarea "<p>Continue with strategies to build the department's Culture of Quality.</p>"
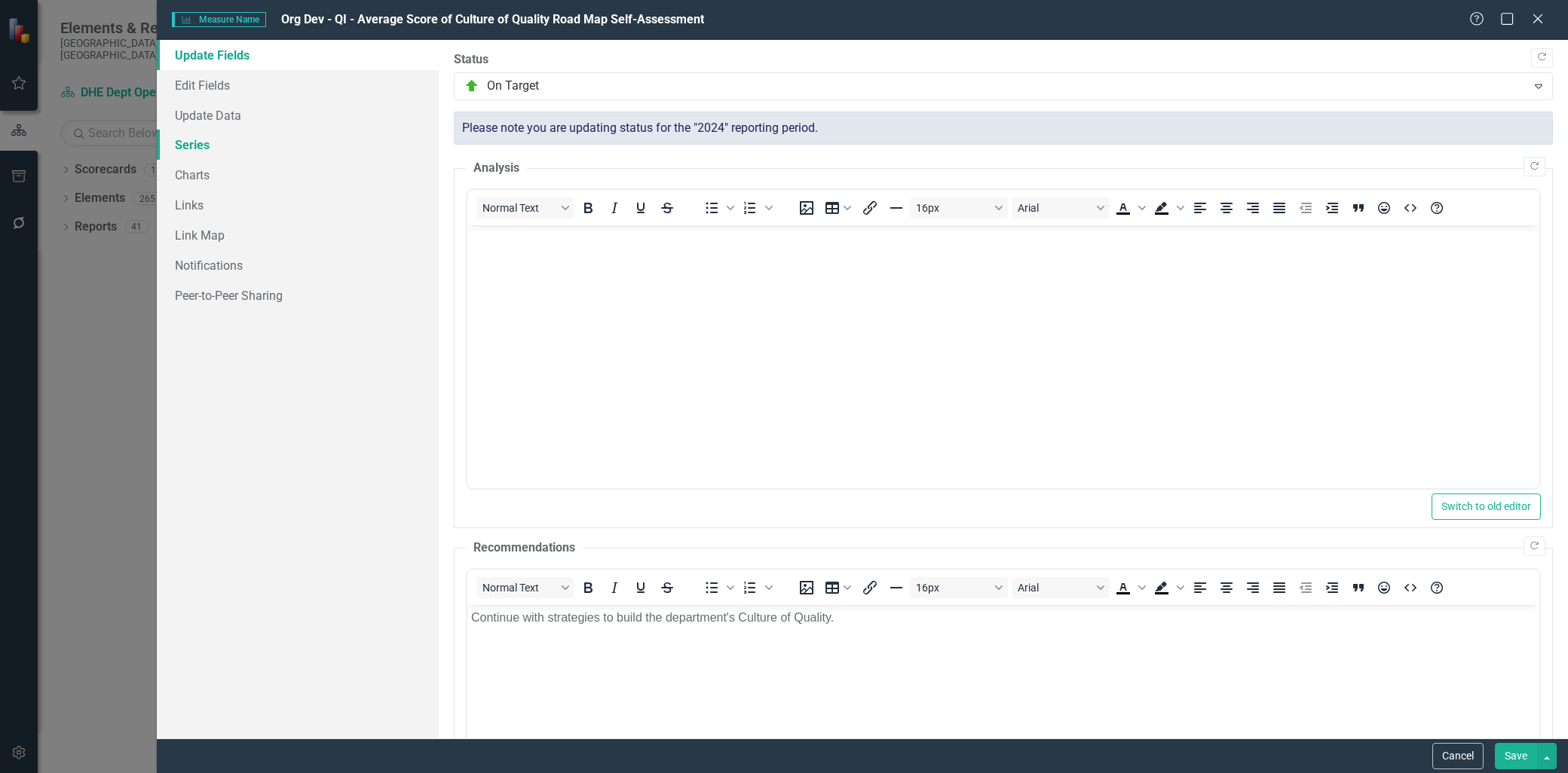
click at [187, 143] on link "Series" at bounding box center [297, 144] width 282 height 31
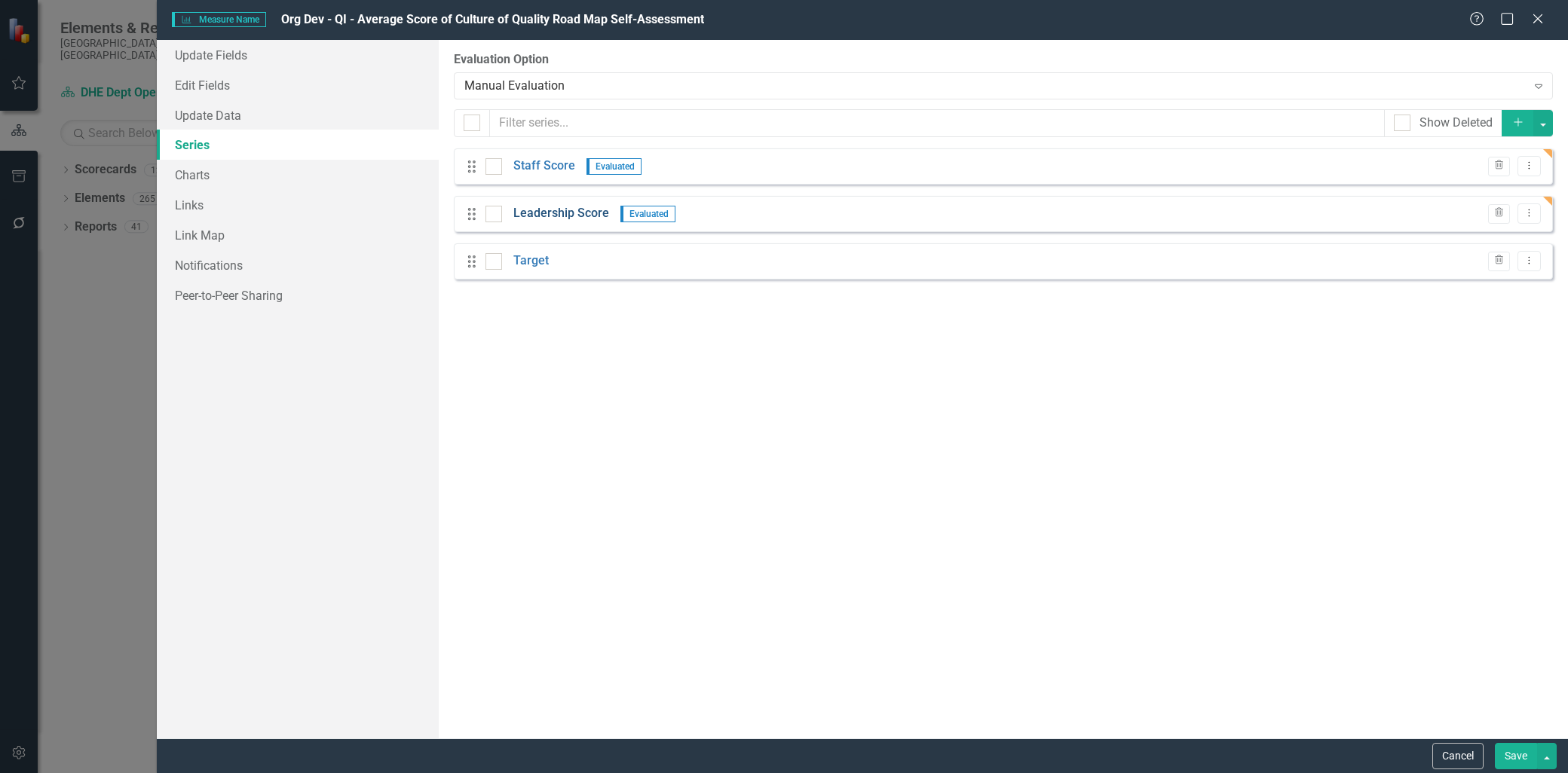
click at [566, 210] on link "Leadership Score" at bounding box center [561, 214] width 95 height 18
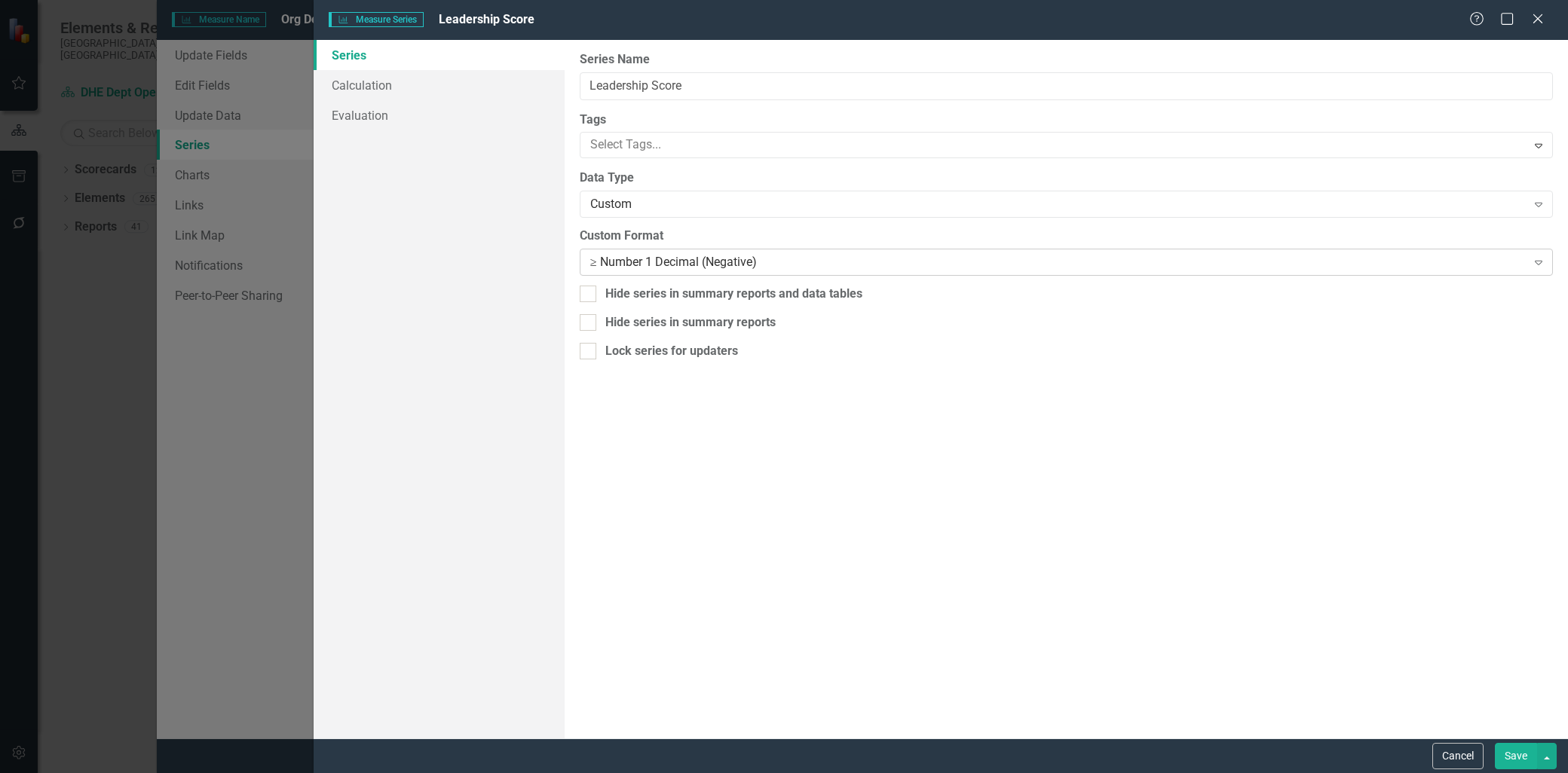
click at [637, 266] on div "≥ Number 1 Decimal (Negative)" at bounding box center [1058, 263] width 936 height 18
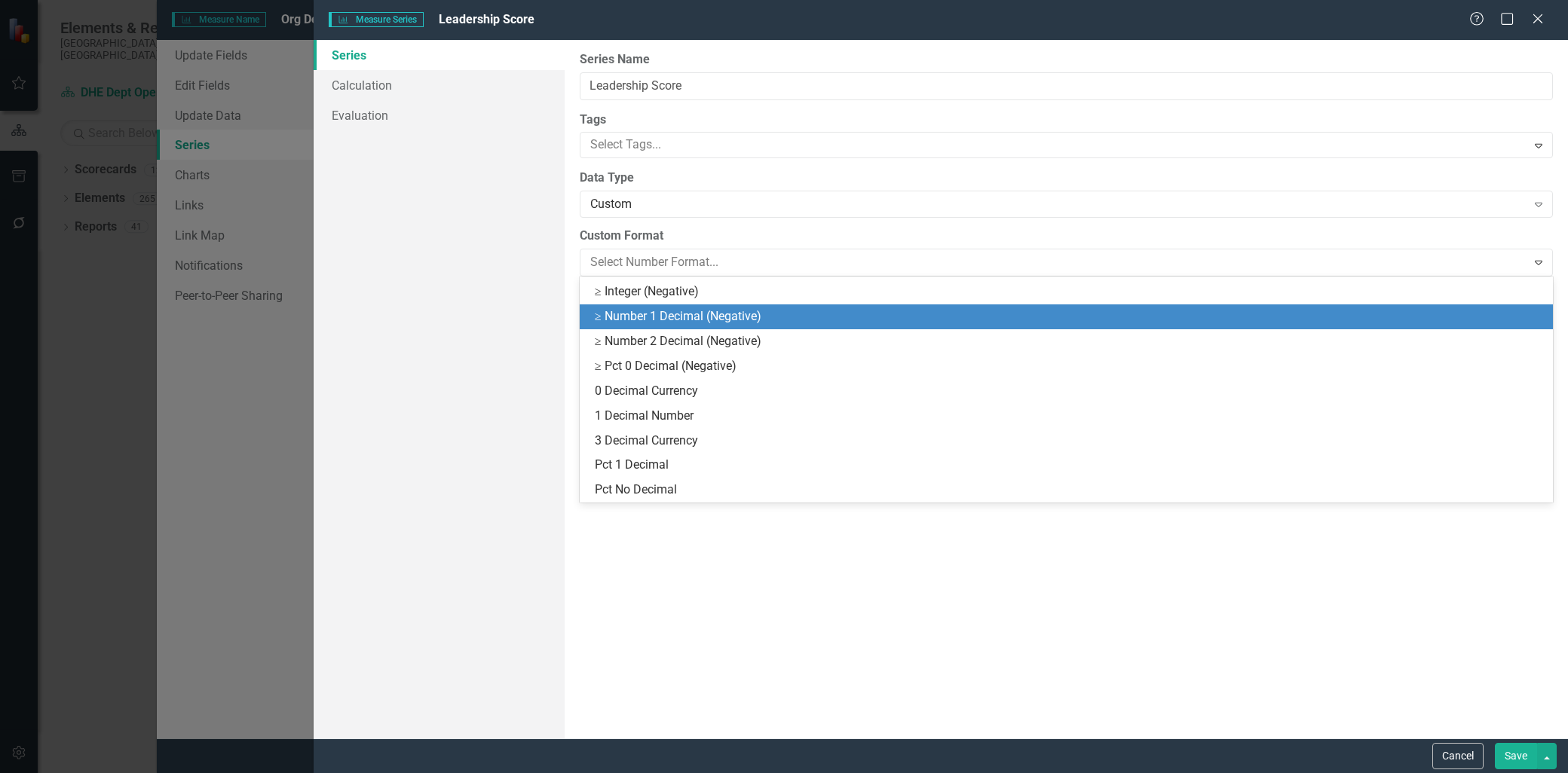
scroll to position [144, 0]
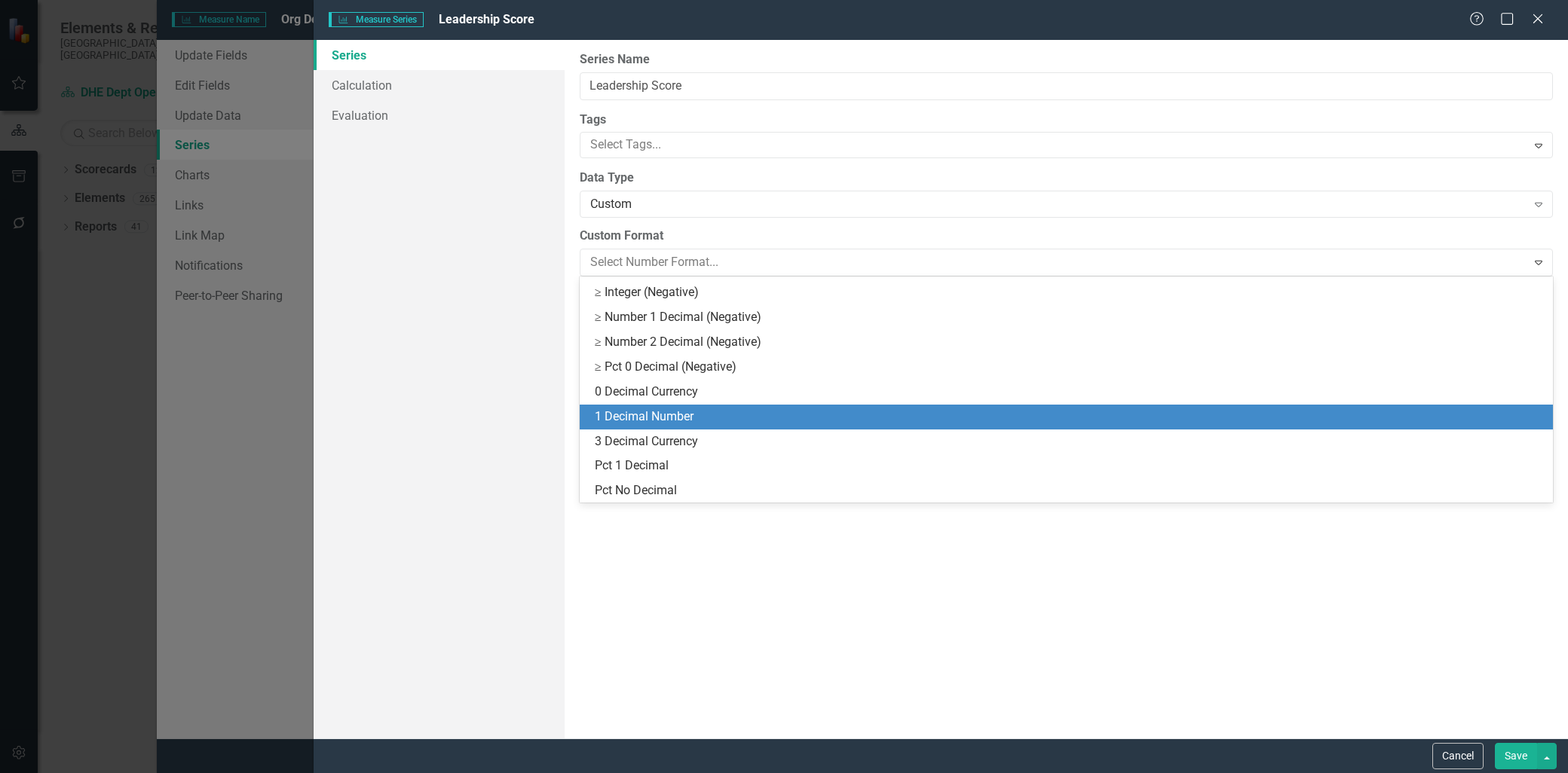
click at [690, 417] on div "1 Decimal Number" at bounding box center [1069, 417] width 949 height 18
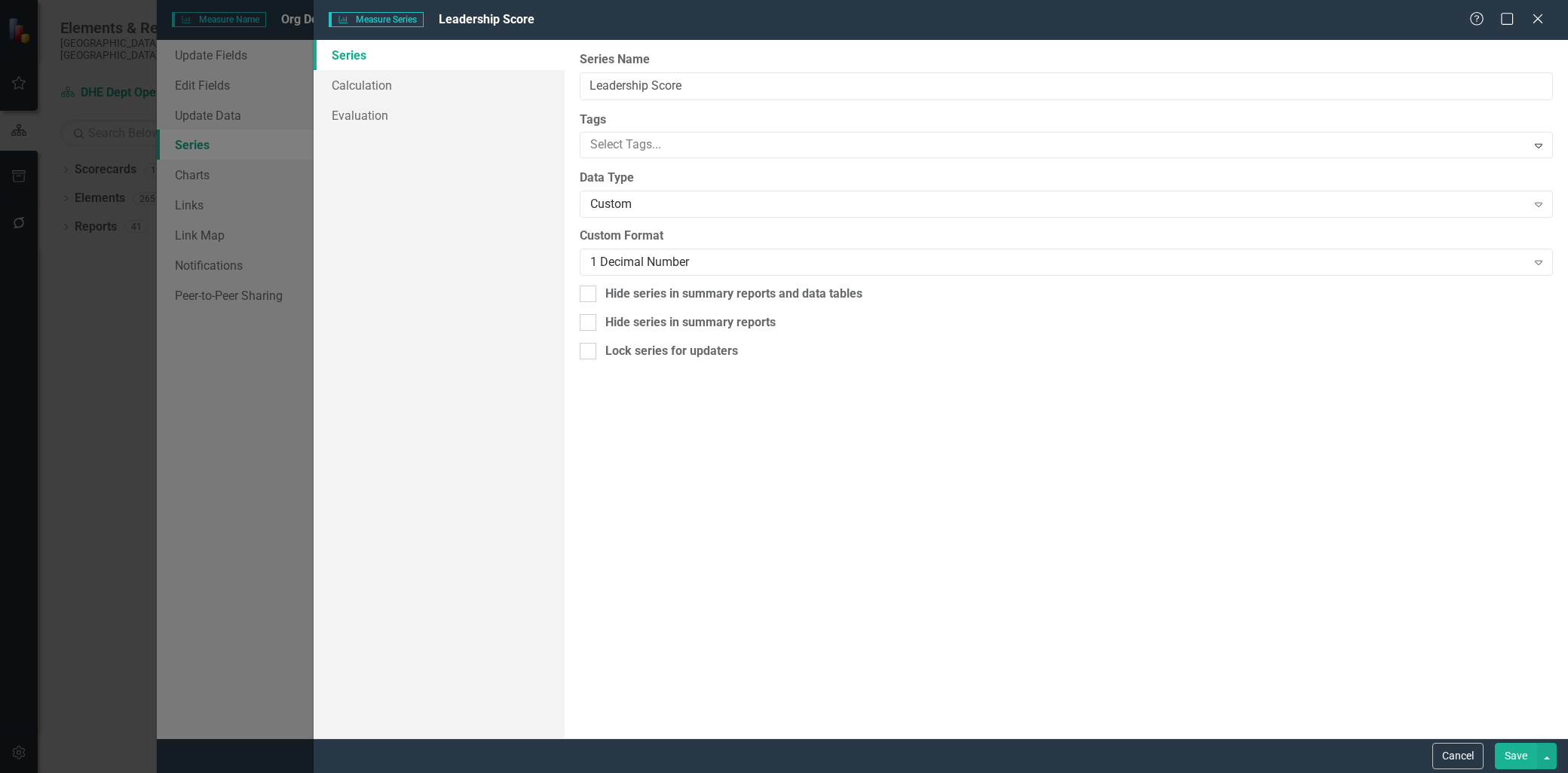
click at [1503, 751] on button "Save" at bounding box center [1516, 755] width 43 height 27
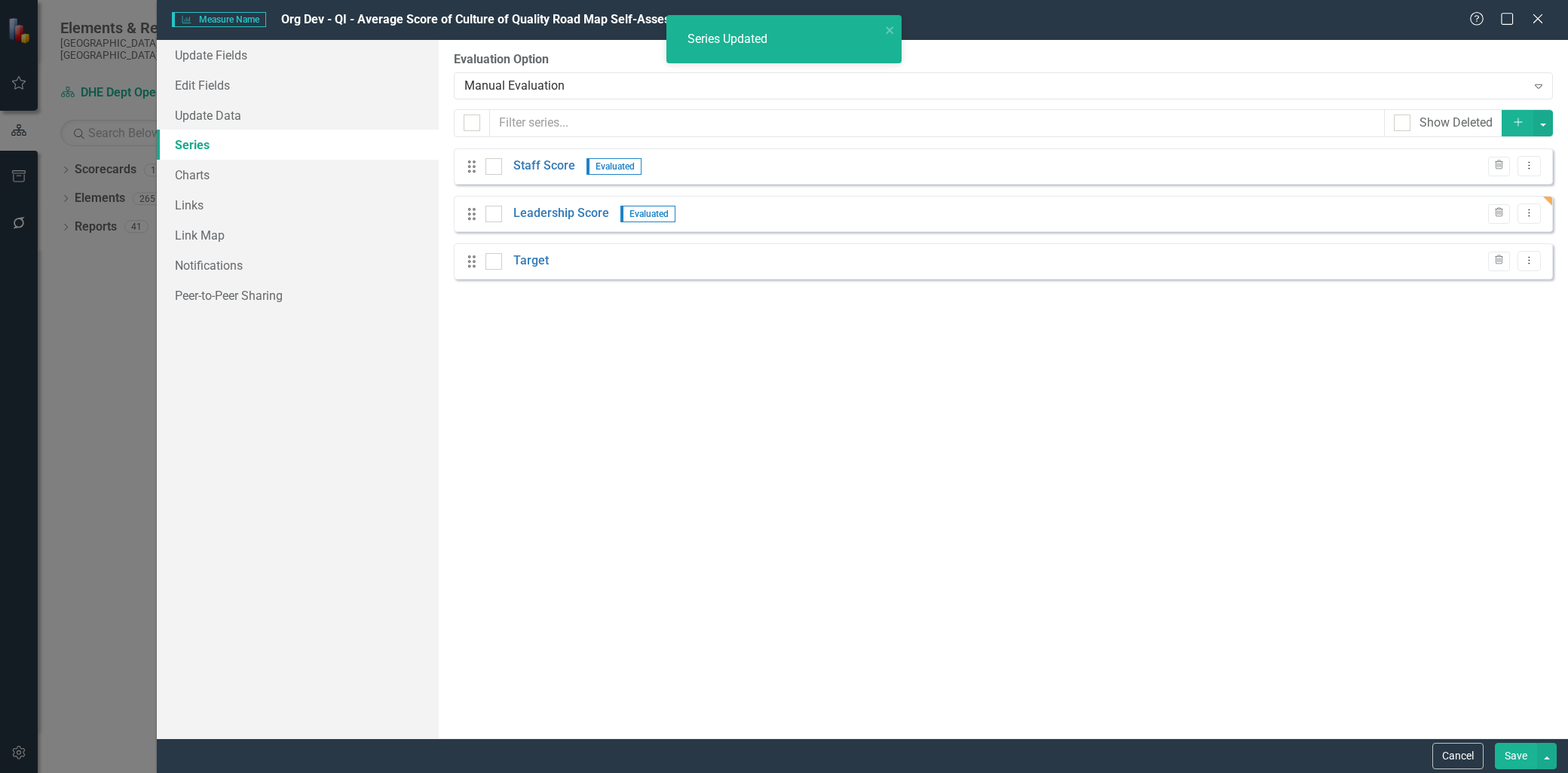
click at [1510, 754] on button "Save" at bounding box center [1516, 755] width 43 height 27
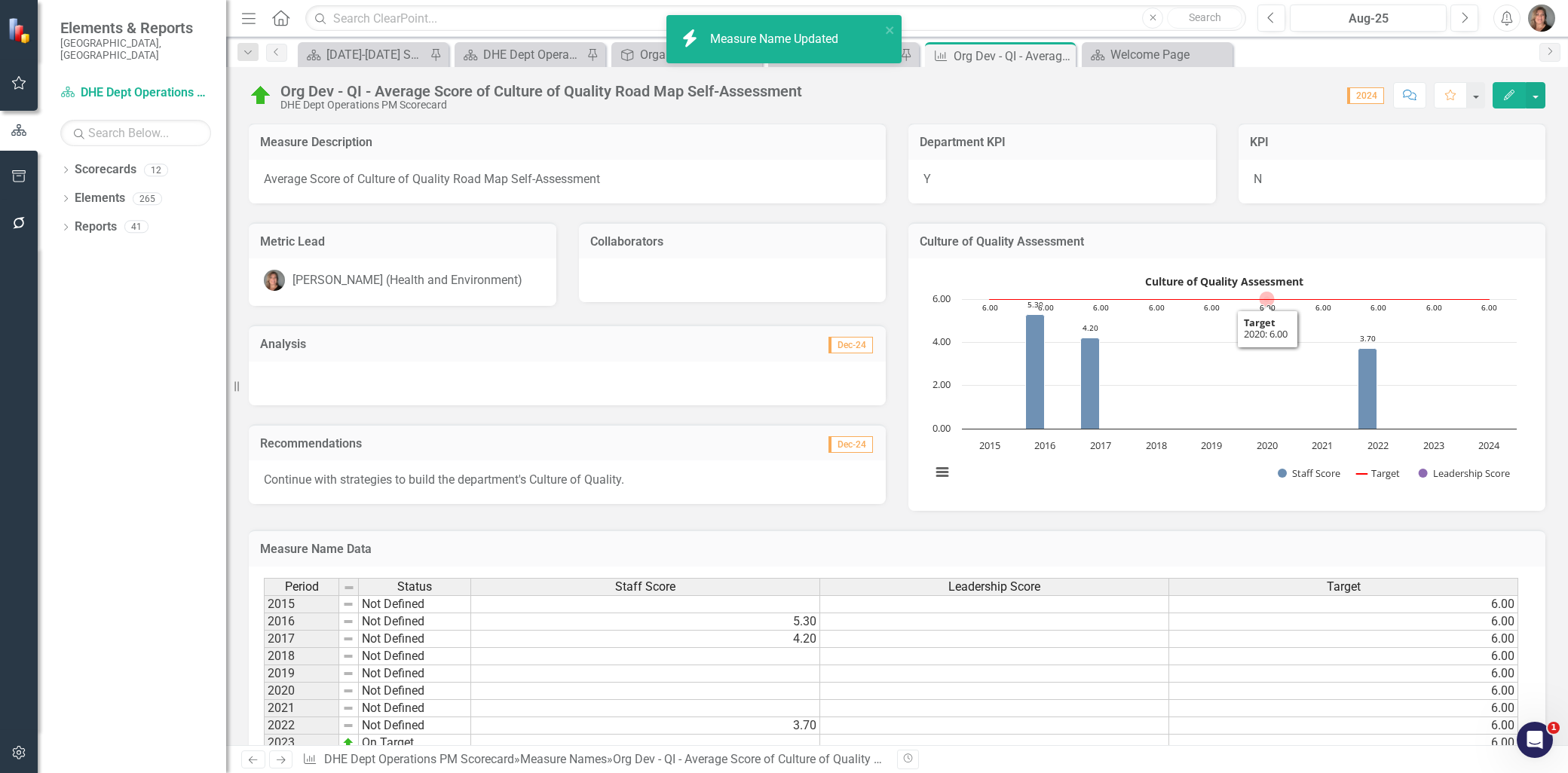
scroll to position [0, 0]
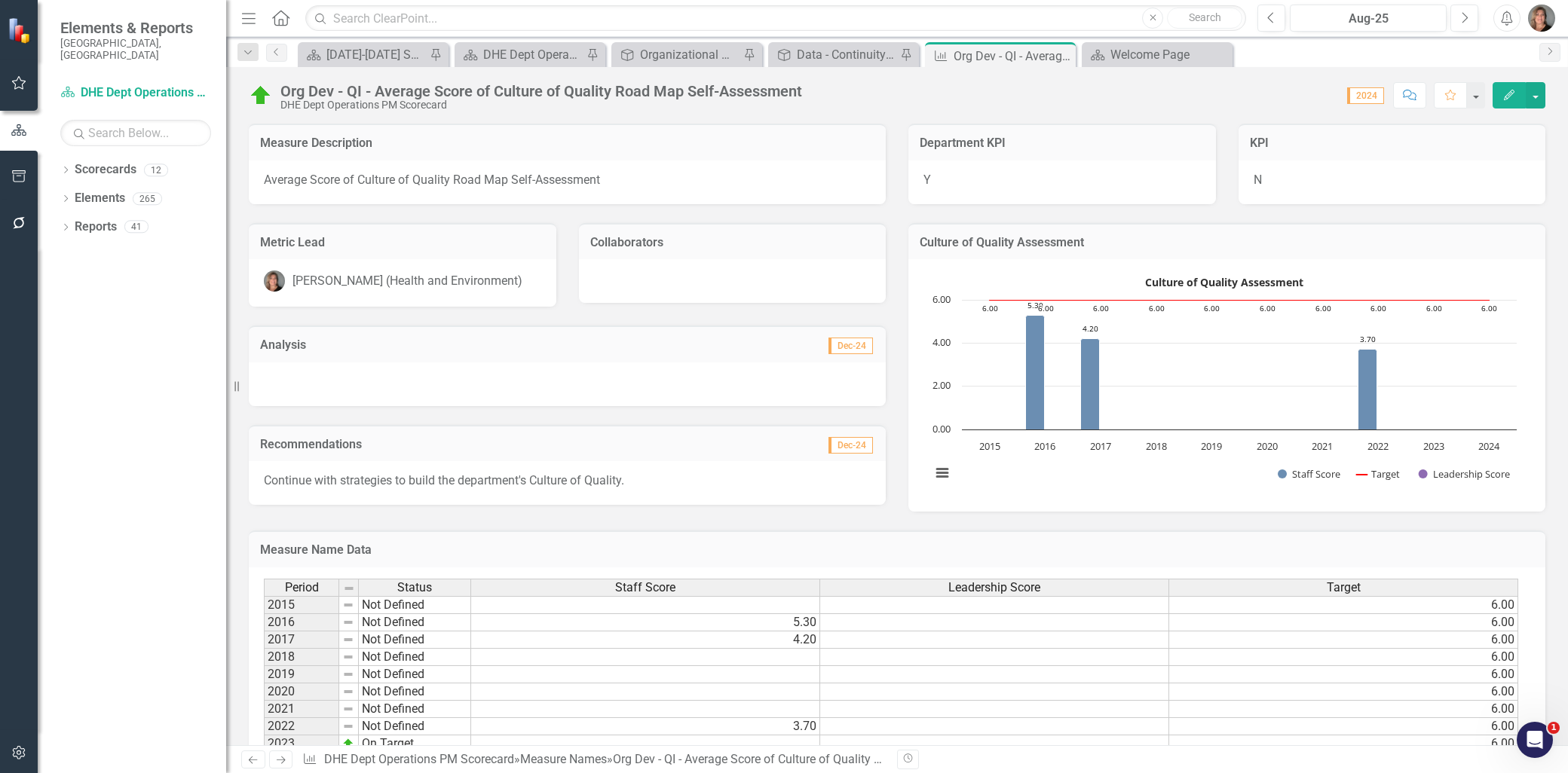
click at [1508, 92] on icon "Edit" at bounding box center [1509, 94] width 14 height 10
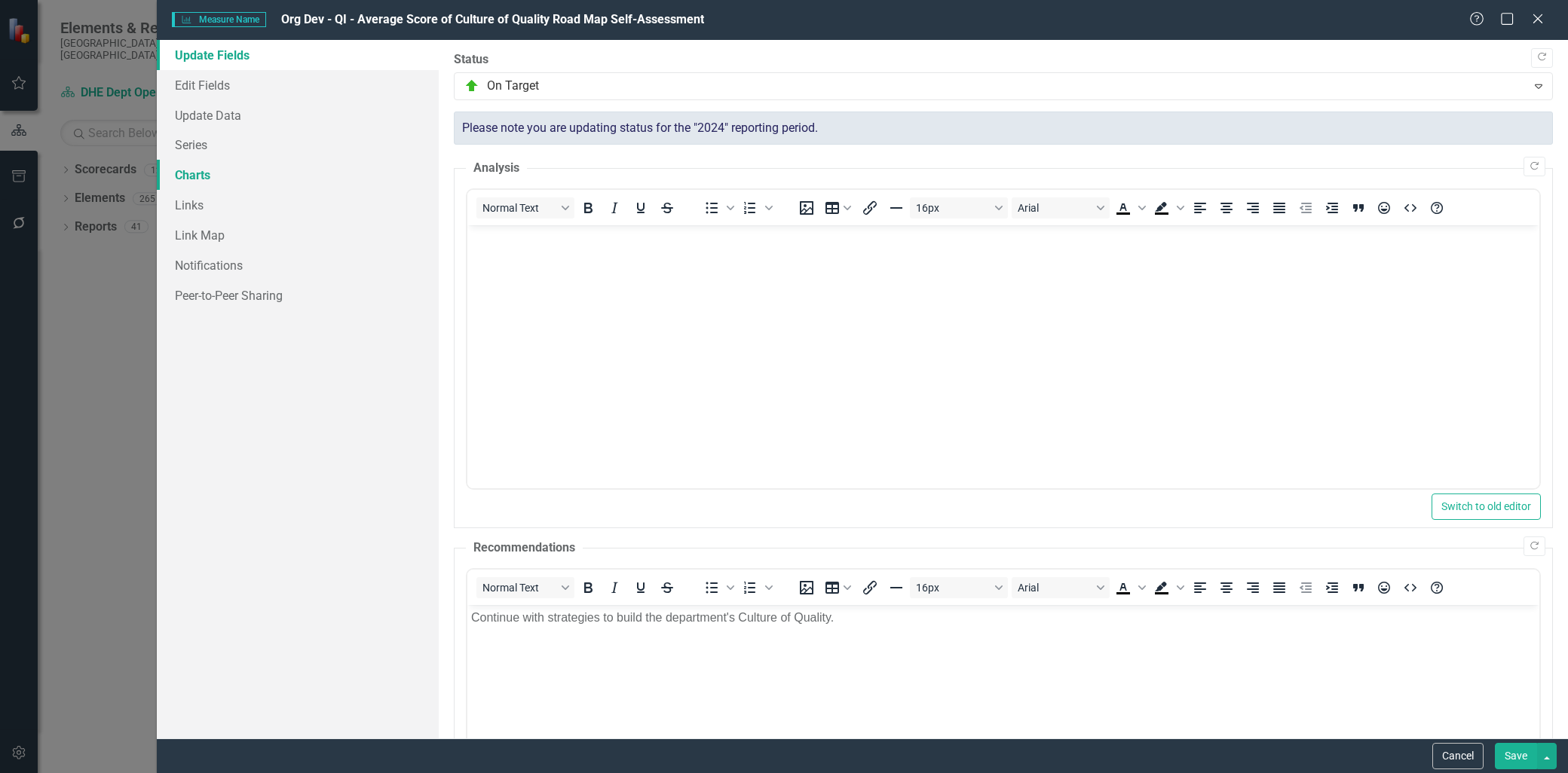
click at [191, 171] on link "Charts" at bounding box center [297, 175] width 282 height 31
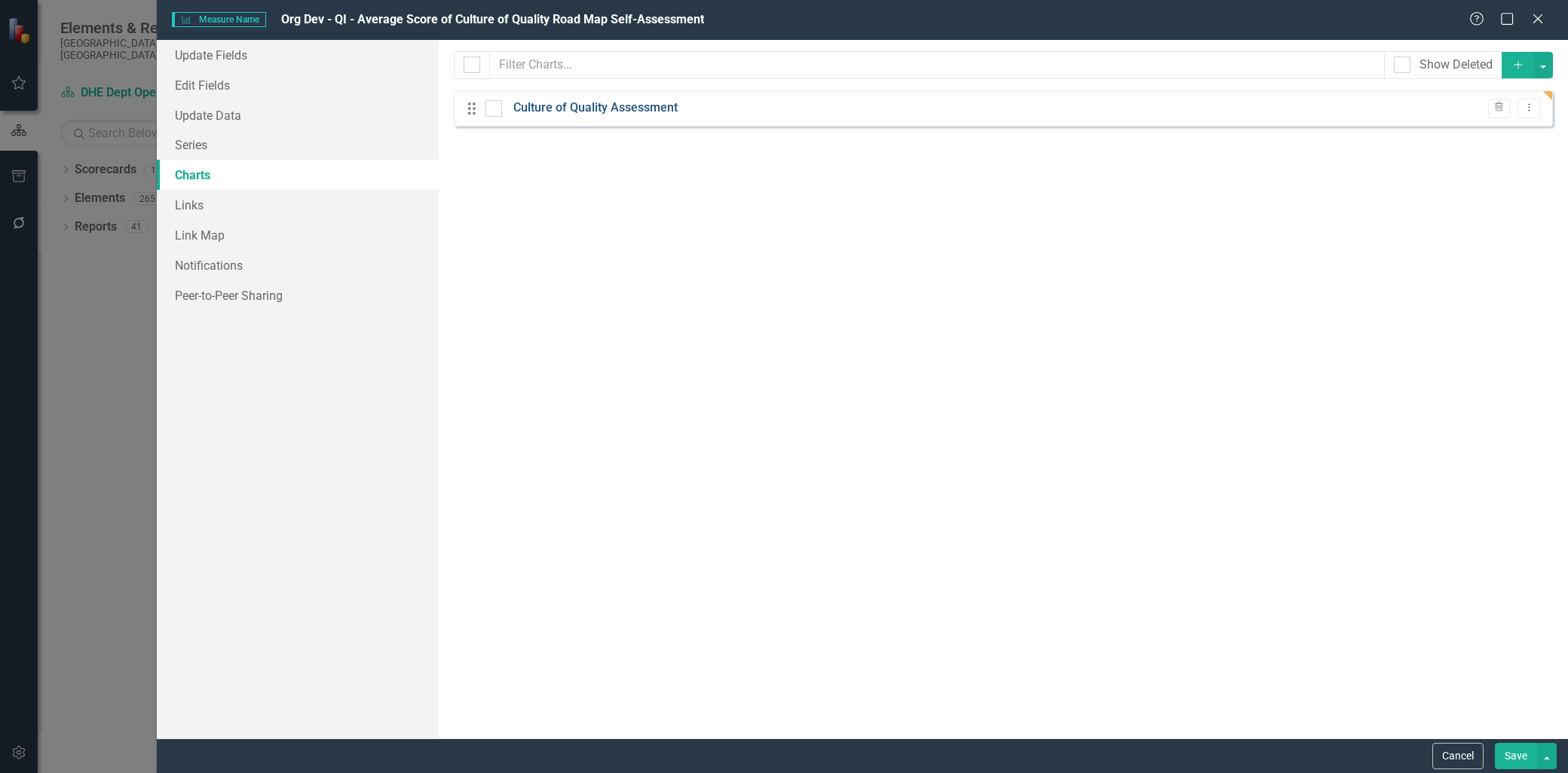
click at [624, 108] on link "Culture of Quality Assessment" at bounding box center [596, 108] width 165 height 18
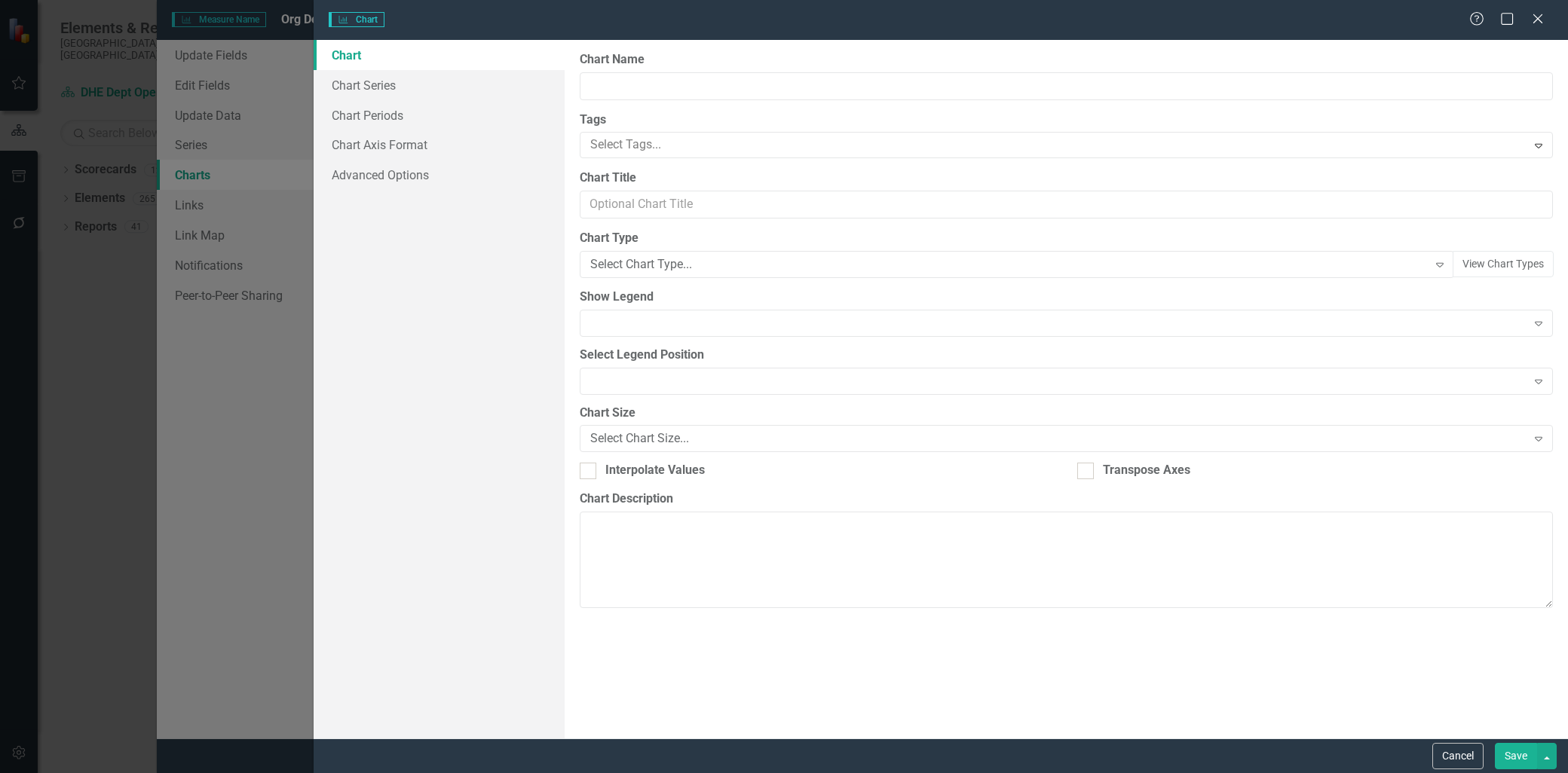
type input "Culture of Quality Assessment"
type textarea "Prior to 2022, there was only one score that included staff and leadership."
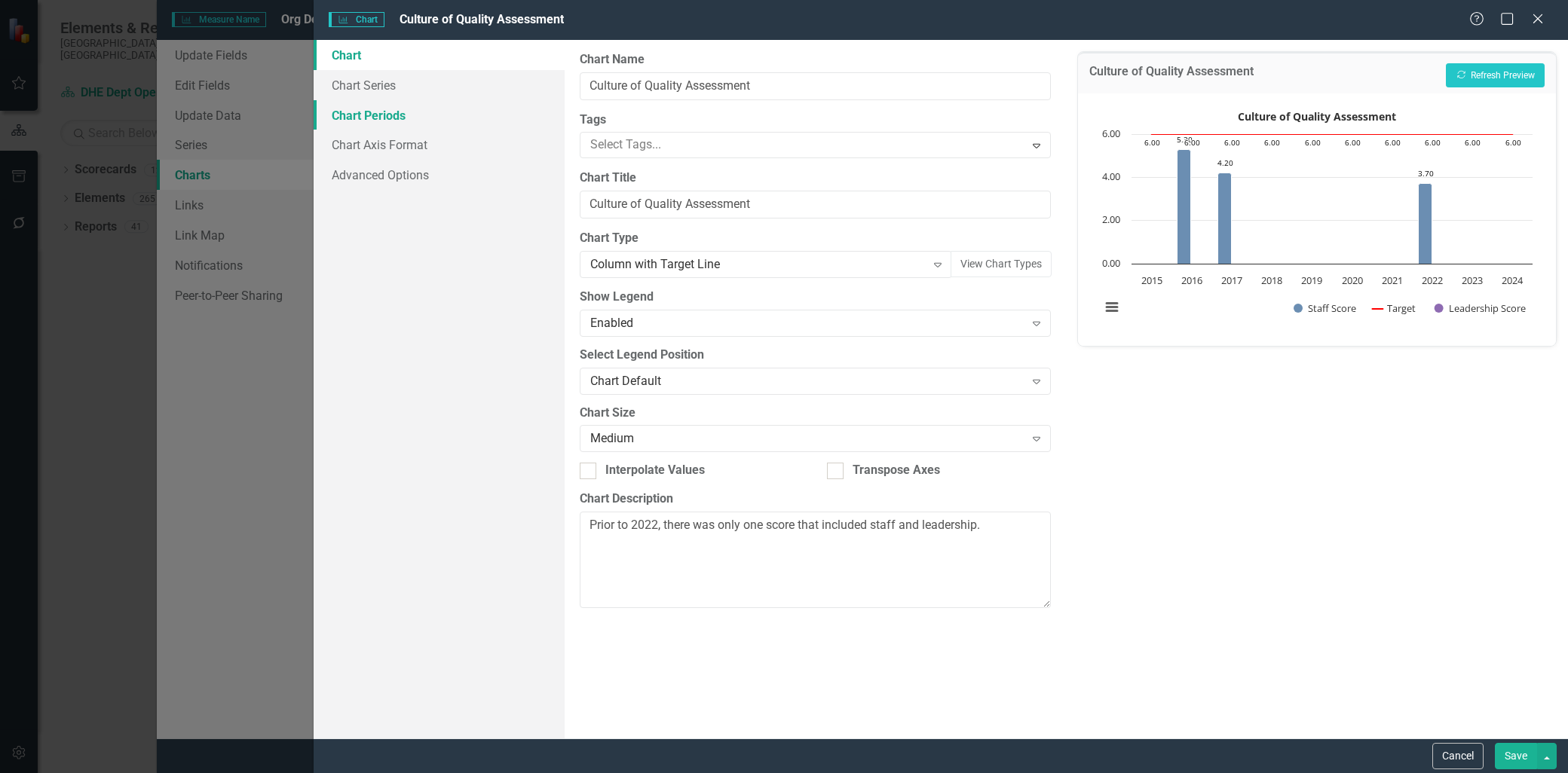
click at [377, 114] on link "Chart Periods" at bounding box center [438, 115] width 251 height 31
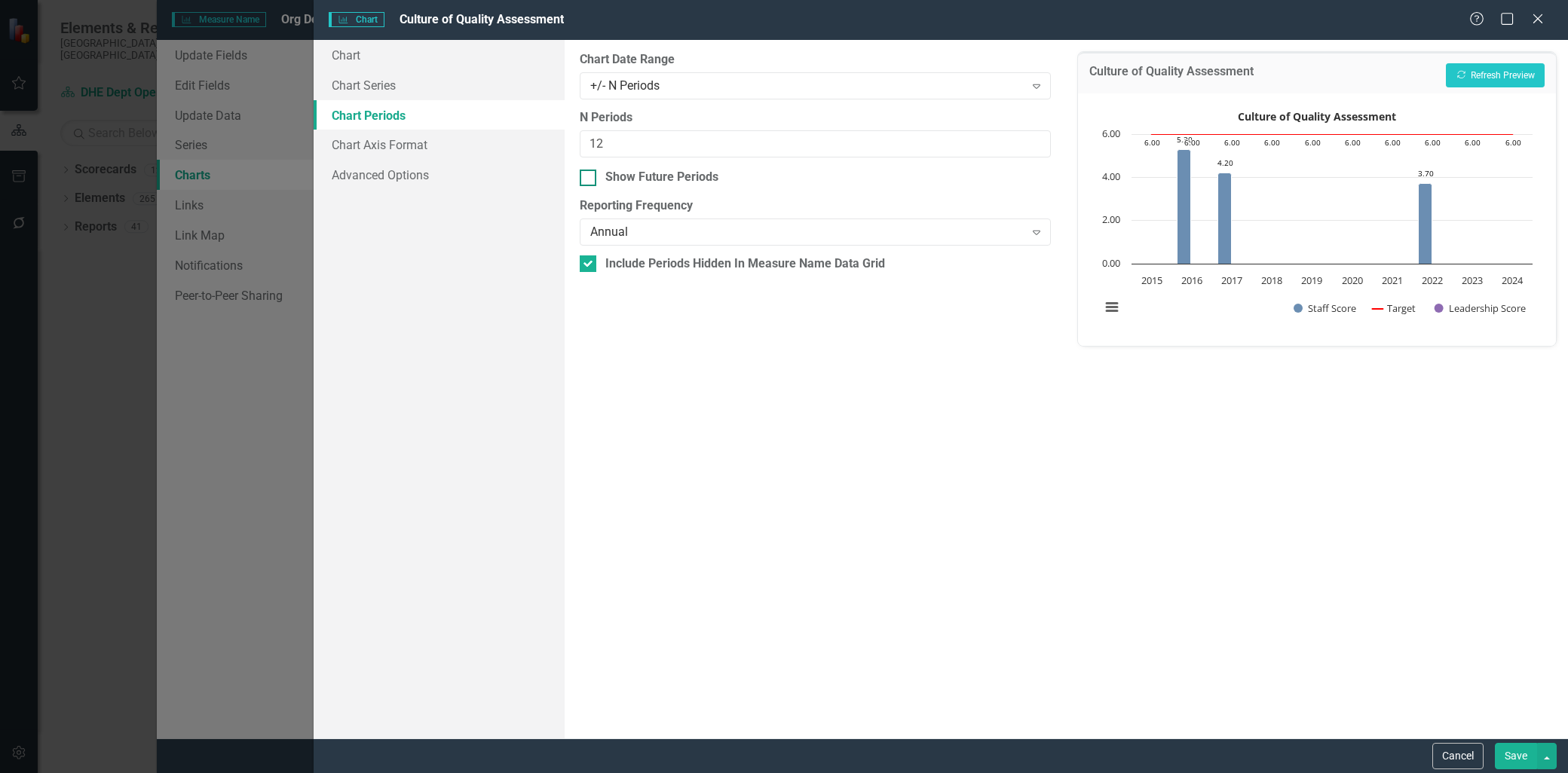
click at [585, 179] on div at bounding box center [588, 178] width 17 height 17
click at [585, 179] on input "Show Future Periods" at bounding box center [585, 174] width 10 height 10
checkbox input "true"
click at [1504, 752] on button "Save" at bounding box center [1516, 755] width 43 height 27
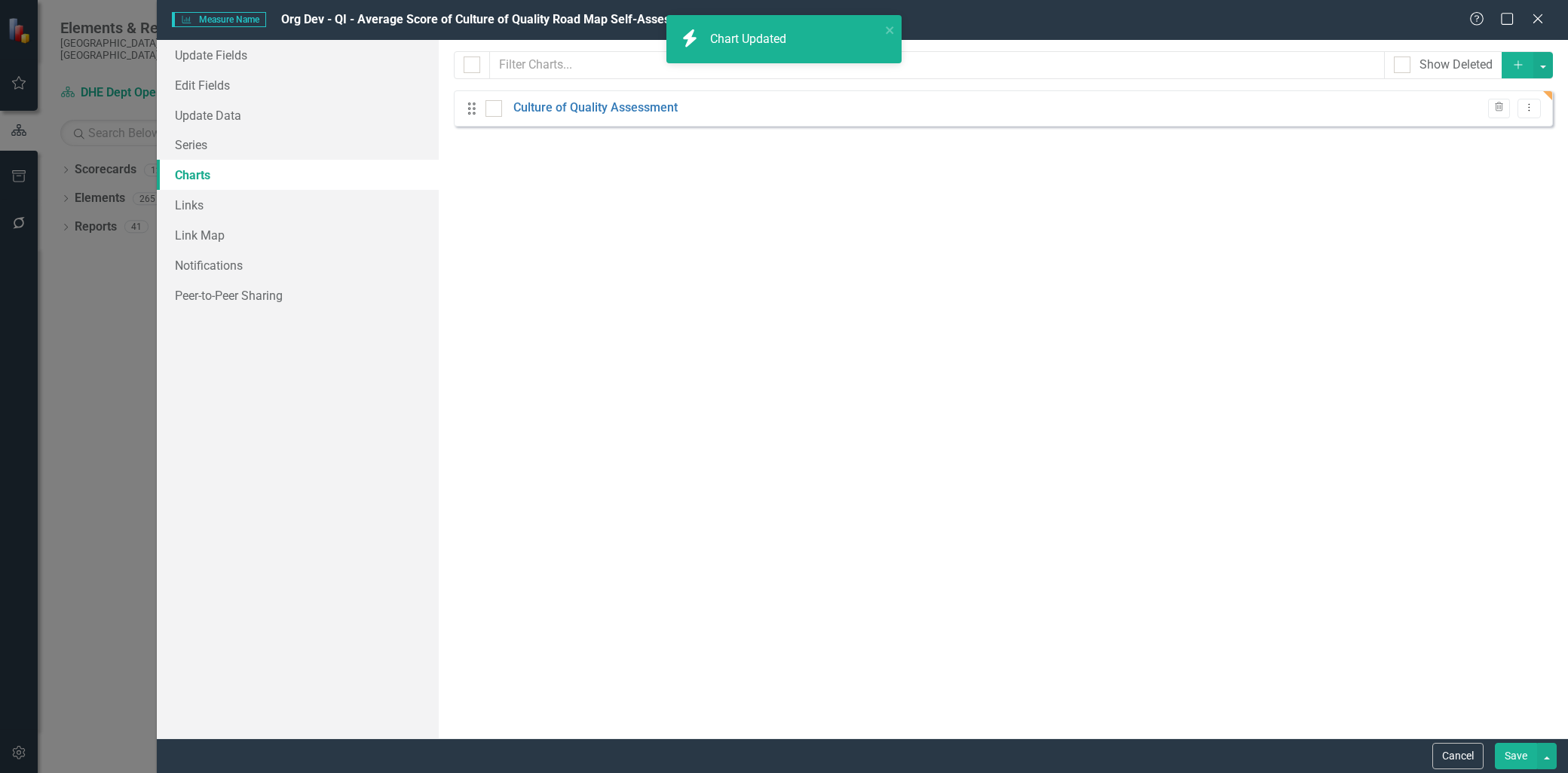
click at [1503, 751] on button "Save" at bounding box center [1516, 755] width 43 height 27
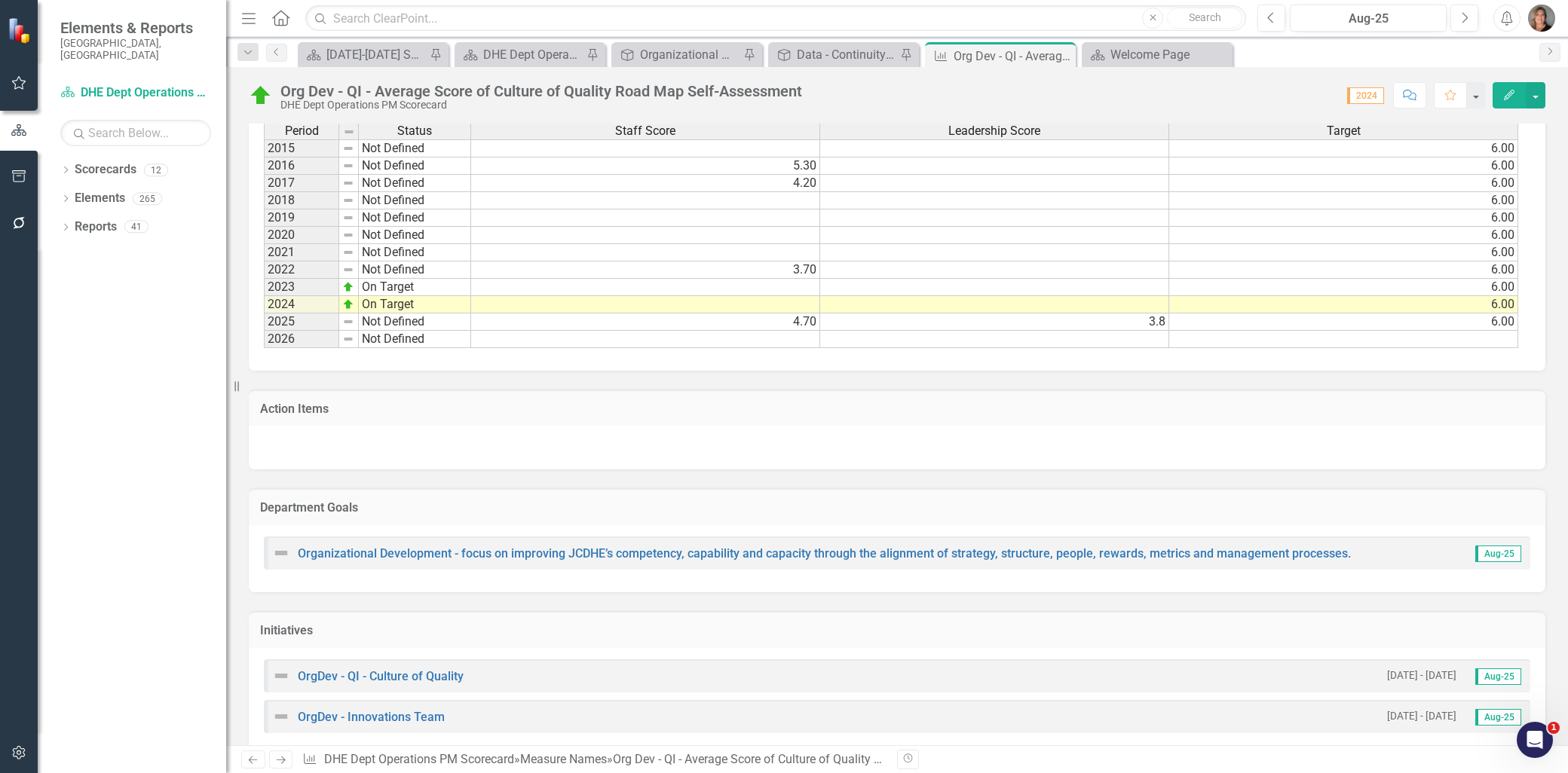
scroll to position [418, 0]
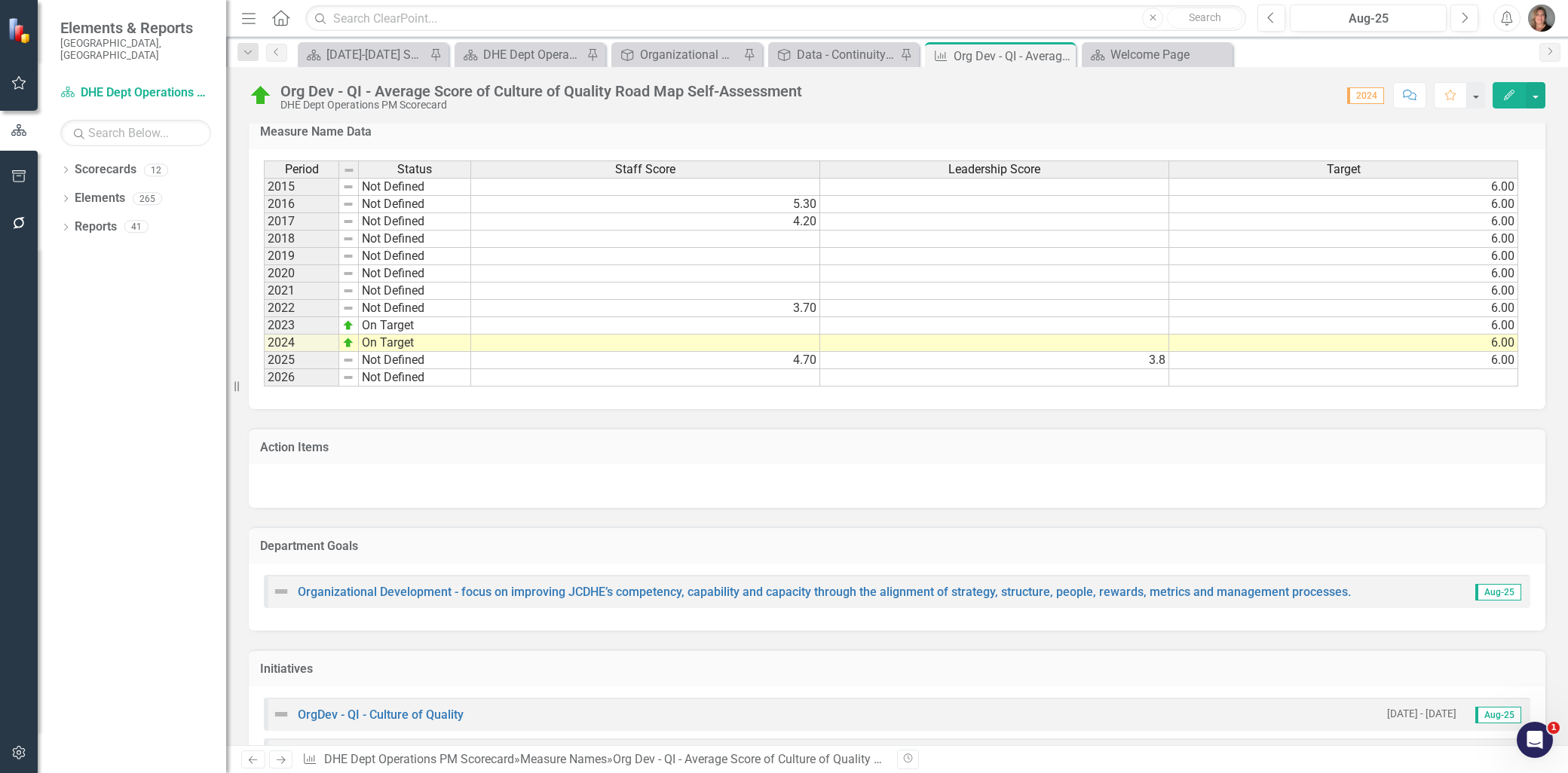
click at [1140, 305] on td at bounding box center [994, 308] width 349 height 18
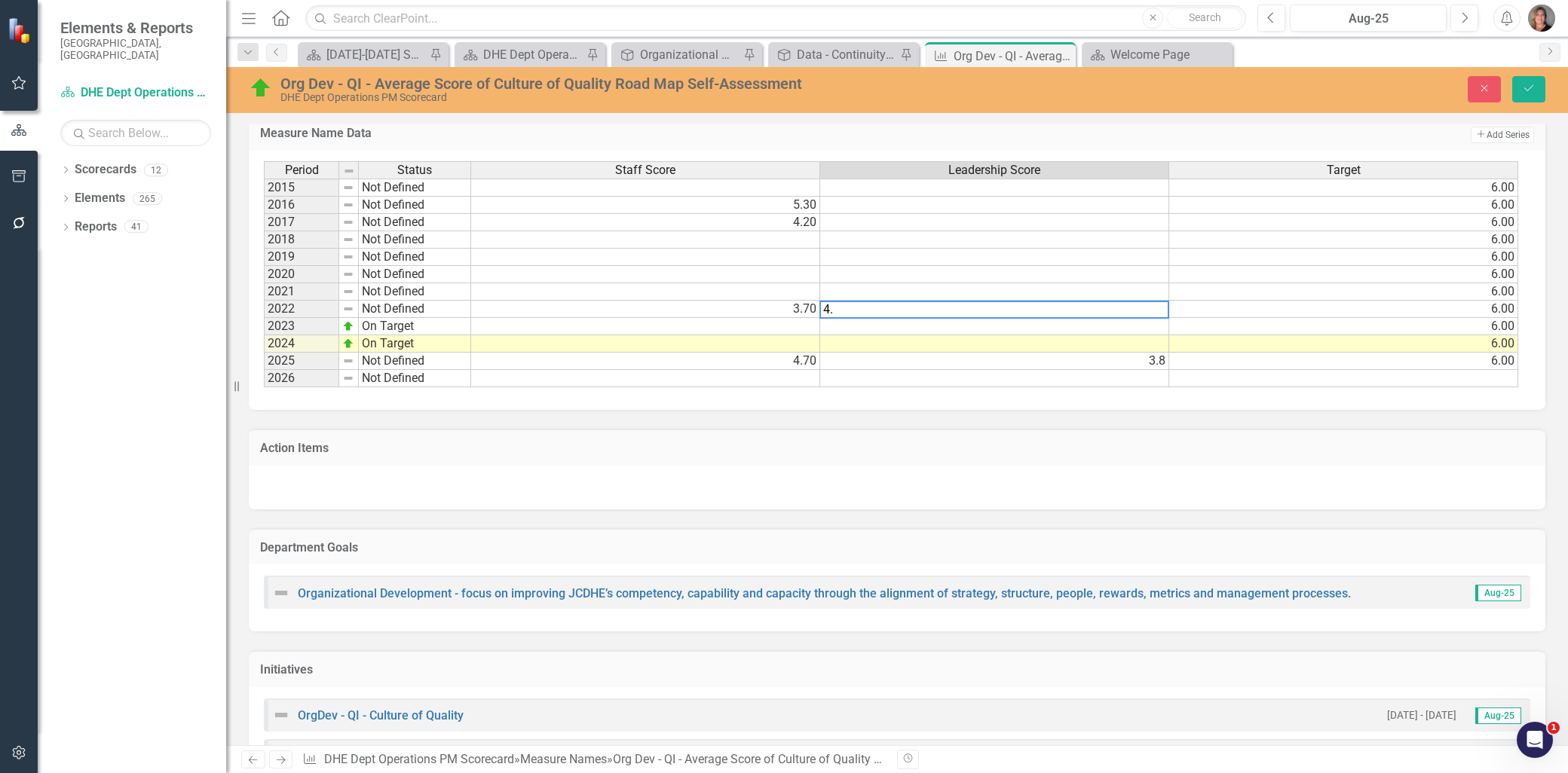
type textarea "4.0"
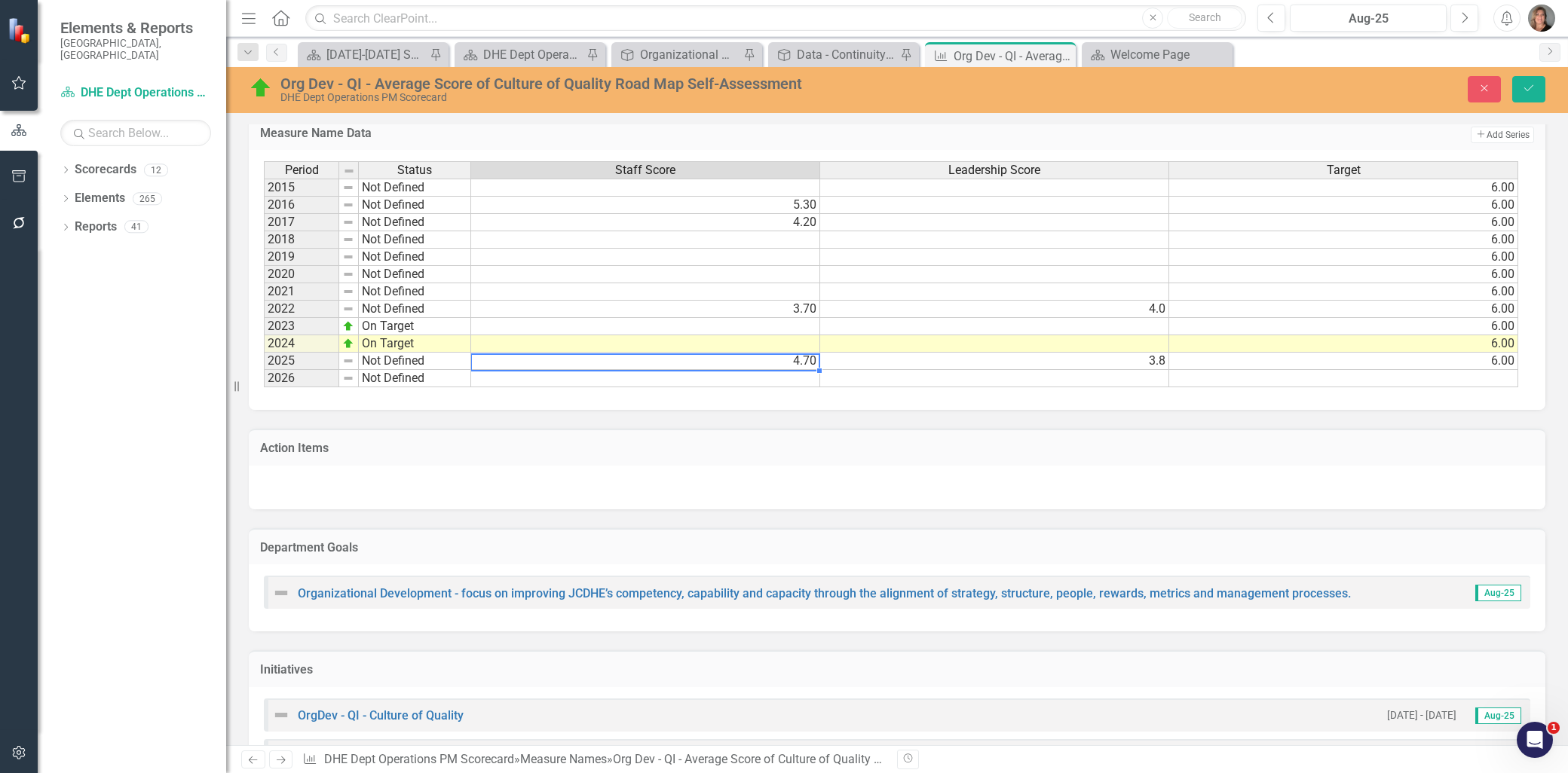
click at [785, 362] on td "4.70" at bounding box center [645, 361] width 349 height 18
click at [954, 356] on td "3.8" at bounding box center [994, 361] width 349 height 18
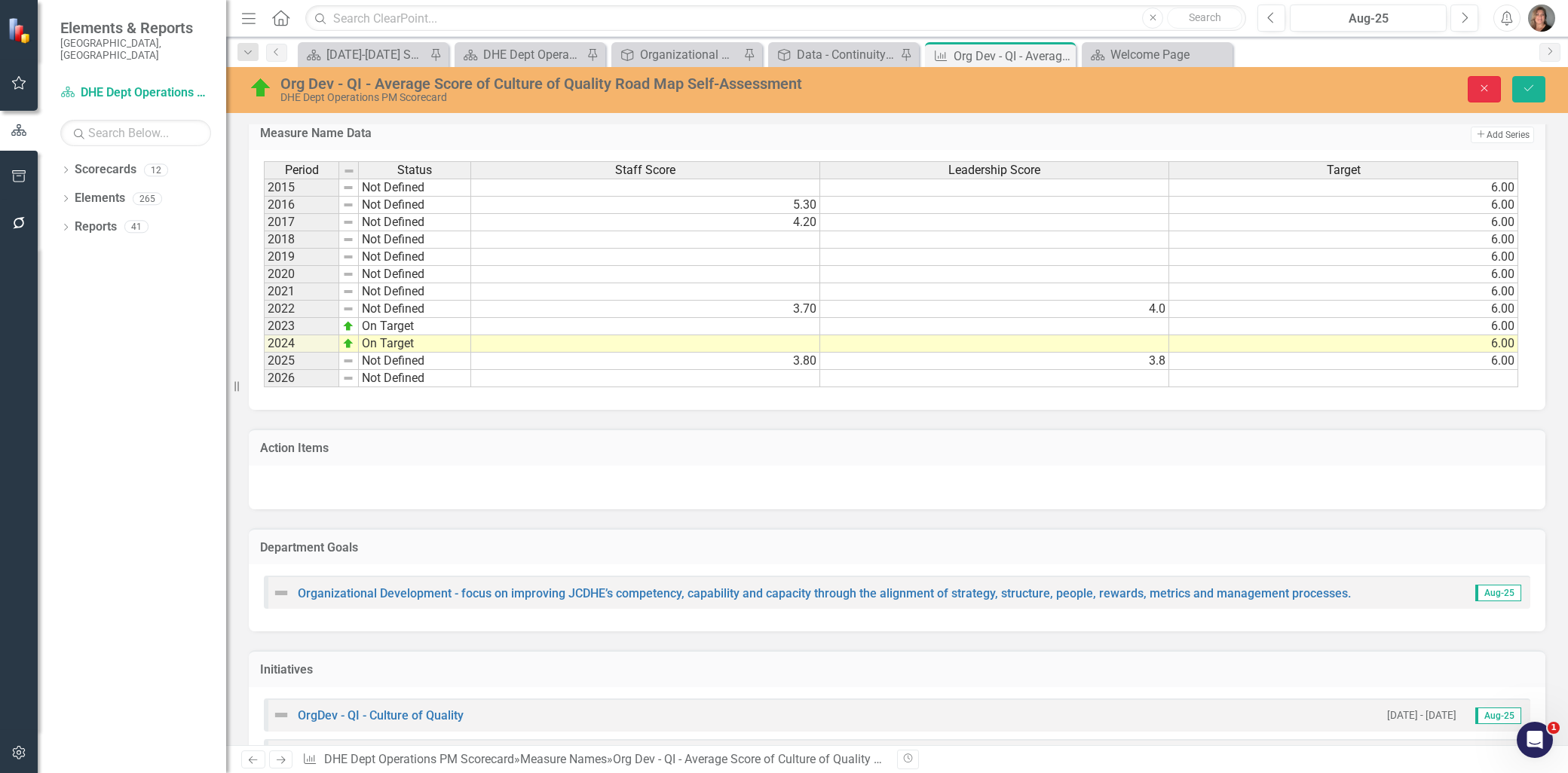
click at [1483, 89] on icon "Close" at bounding box center [1484, 88] width 14 height 10
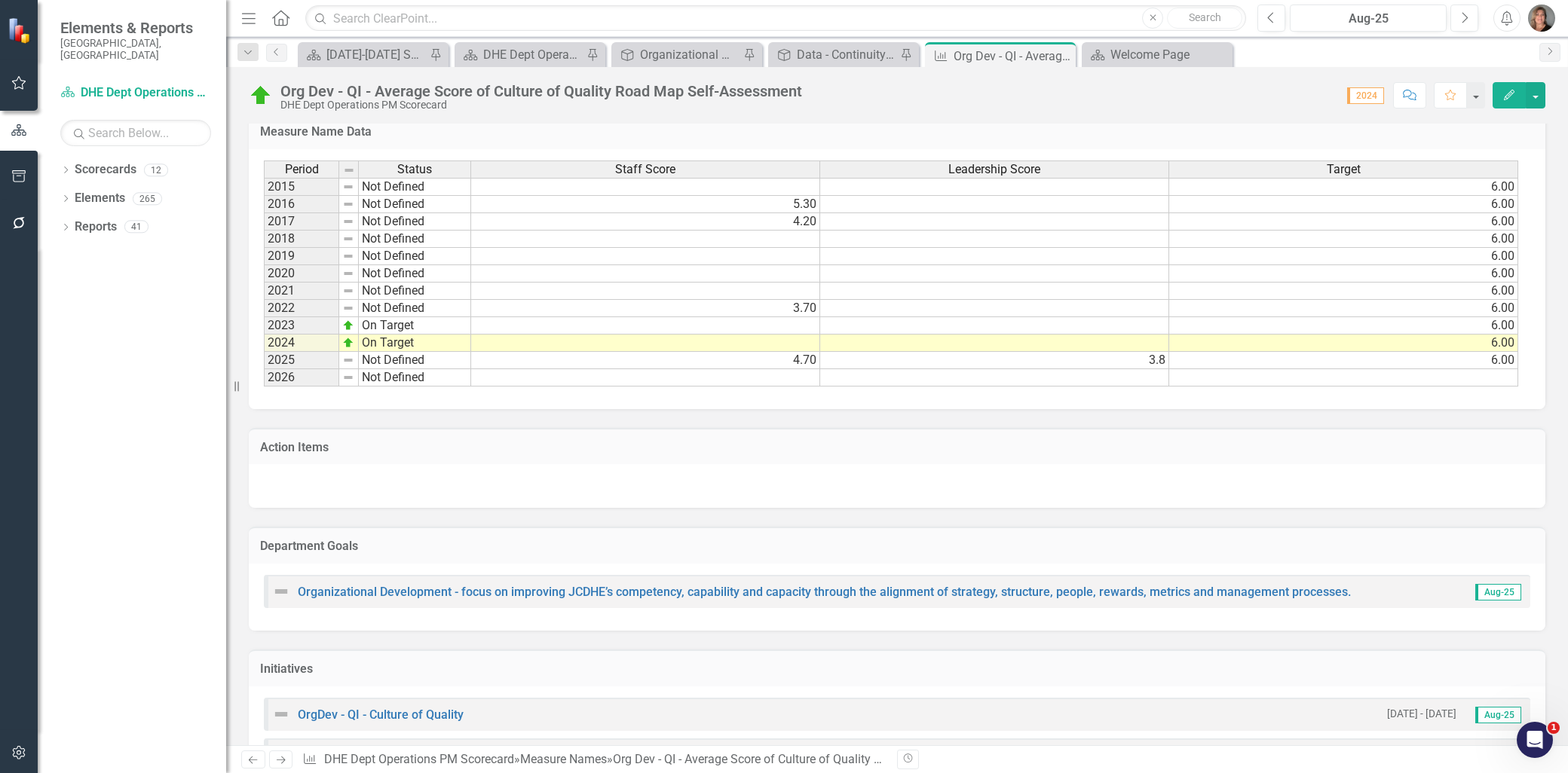
click at [800, 362] on td "4.70" at bounding box center [645, 361] width 349 height 18
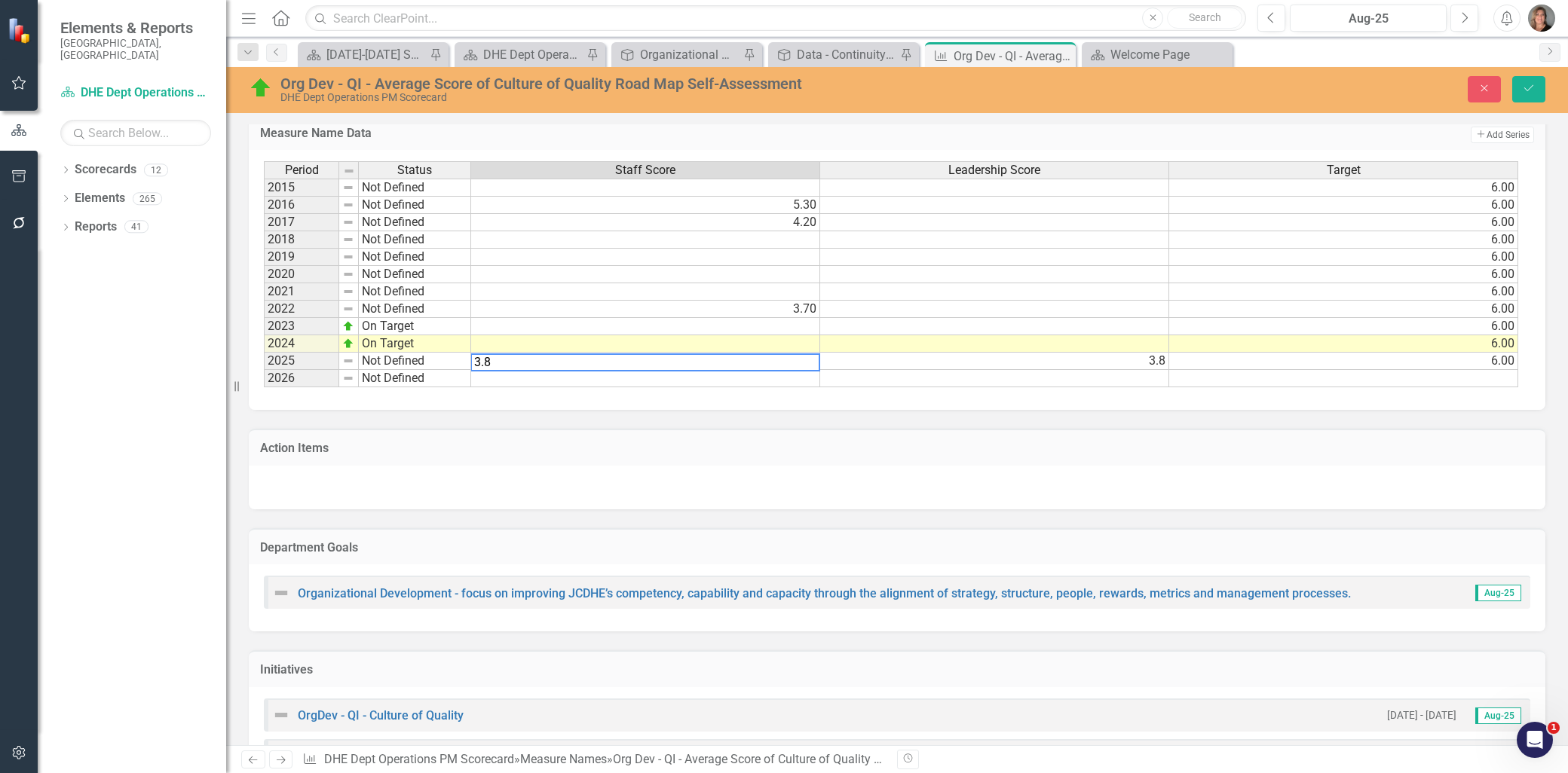
click at [1028, 359] on td "3.8" at bounding box center [994, 361] width 349 height 18
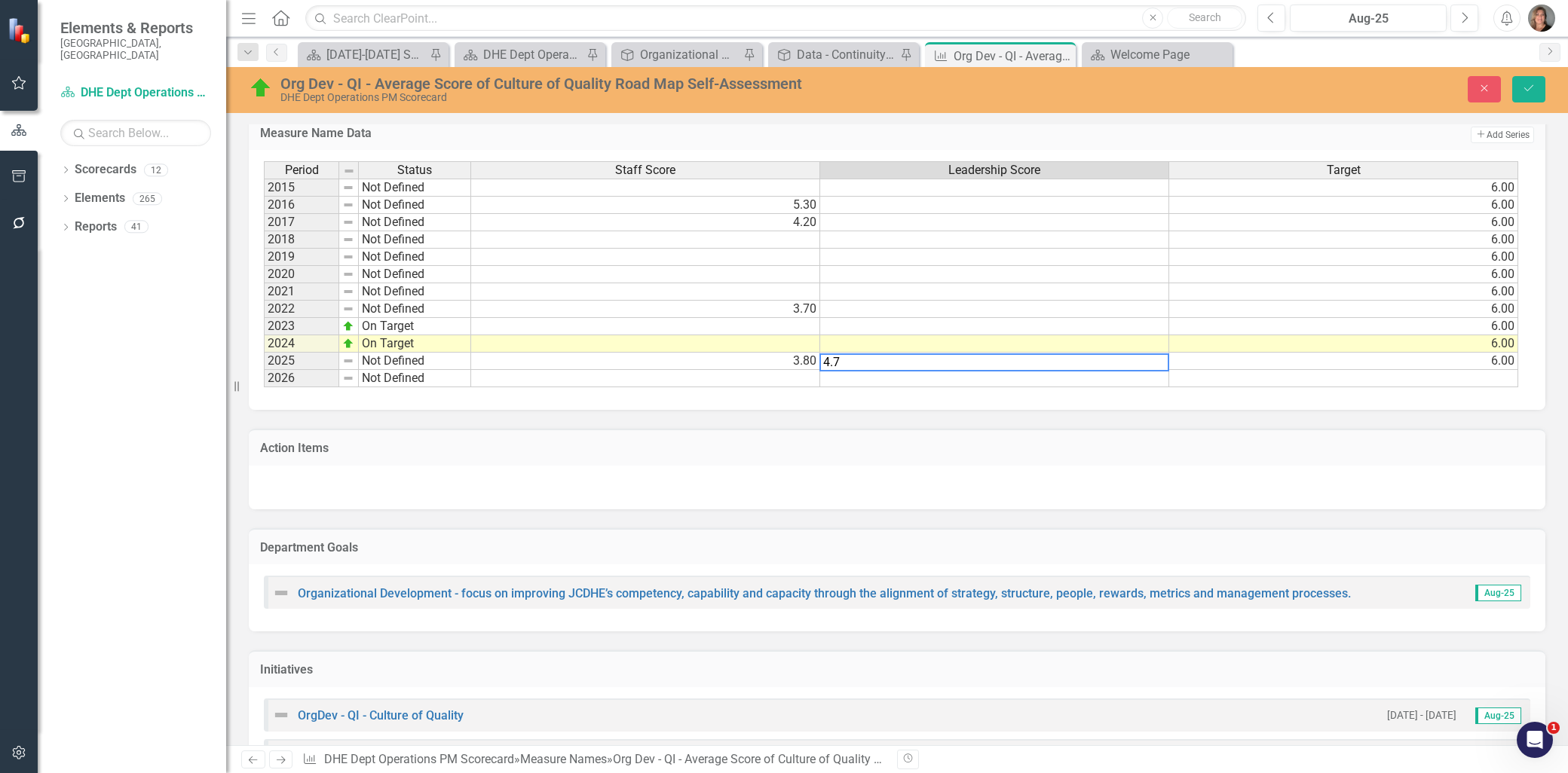
type textarea "4.7"
click at [1032, 303] on td at bounding box center [994, 309] width 349 height 18
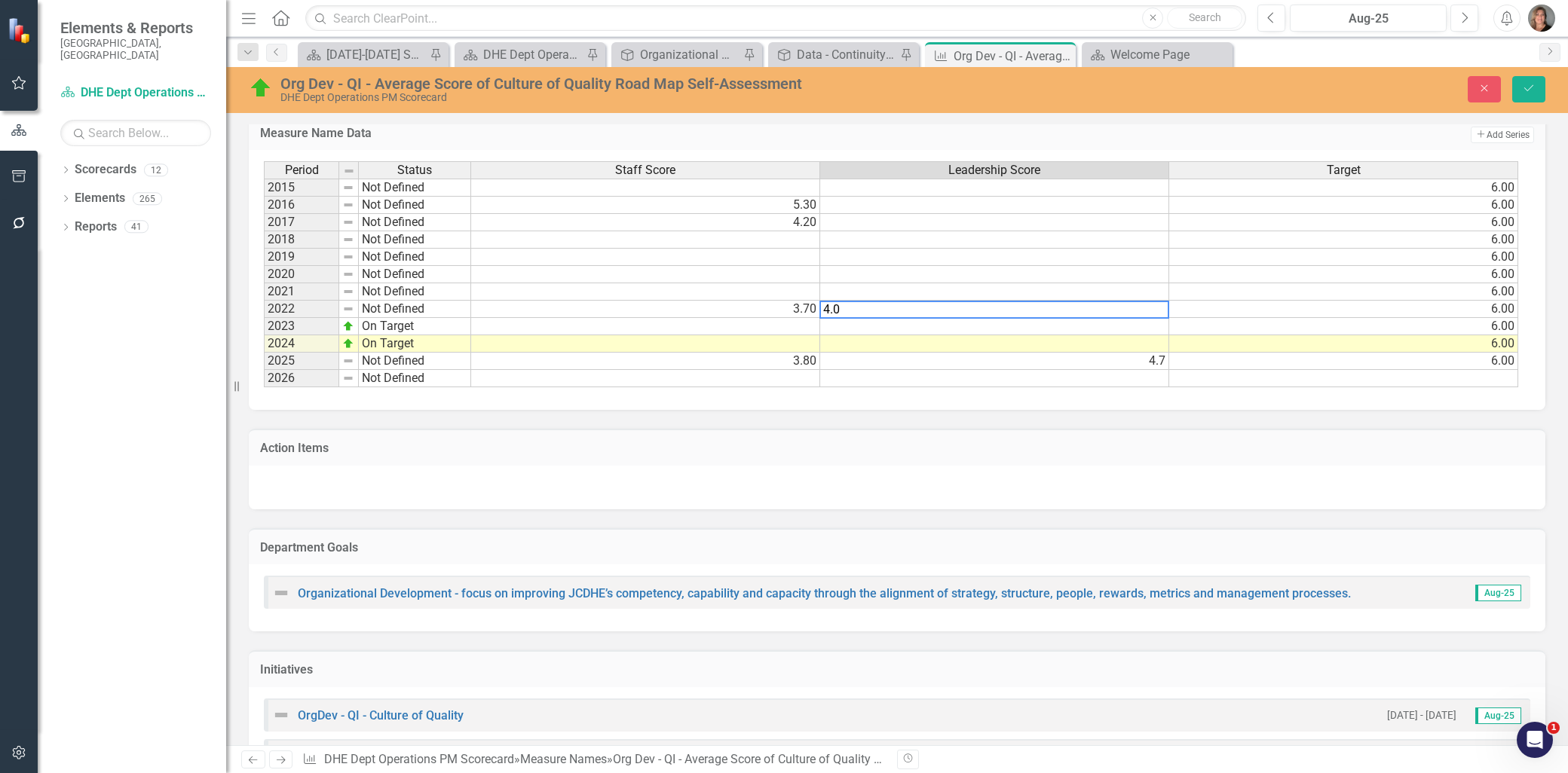
type textarea "6"
click at [1236, 303] on td "6.00" at bounding box center [1343, 309] width 349 height 18
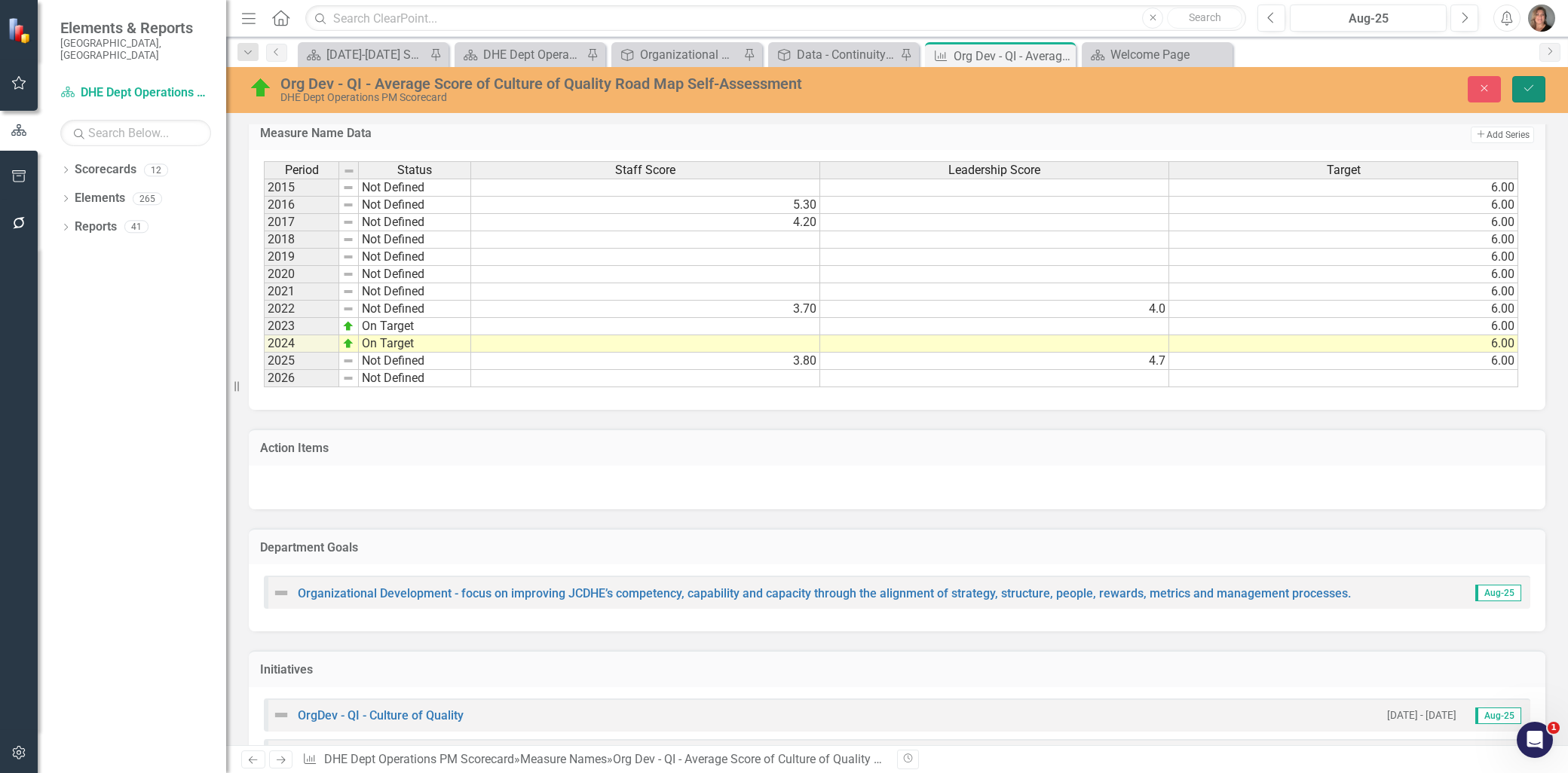
click at [1525, 88] on icon "Save" at bounding box center [1528, 88] width 14 height 10
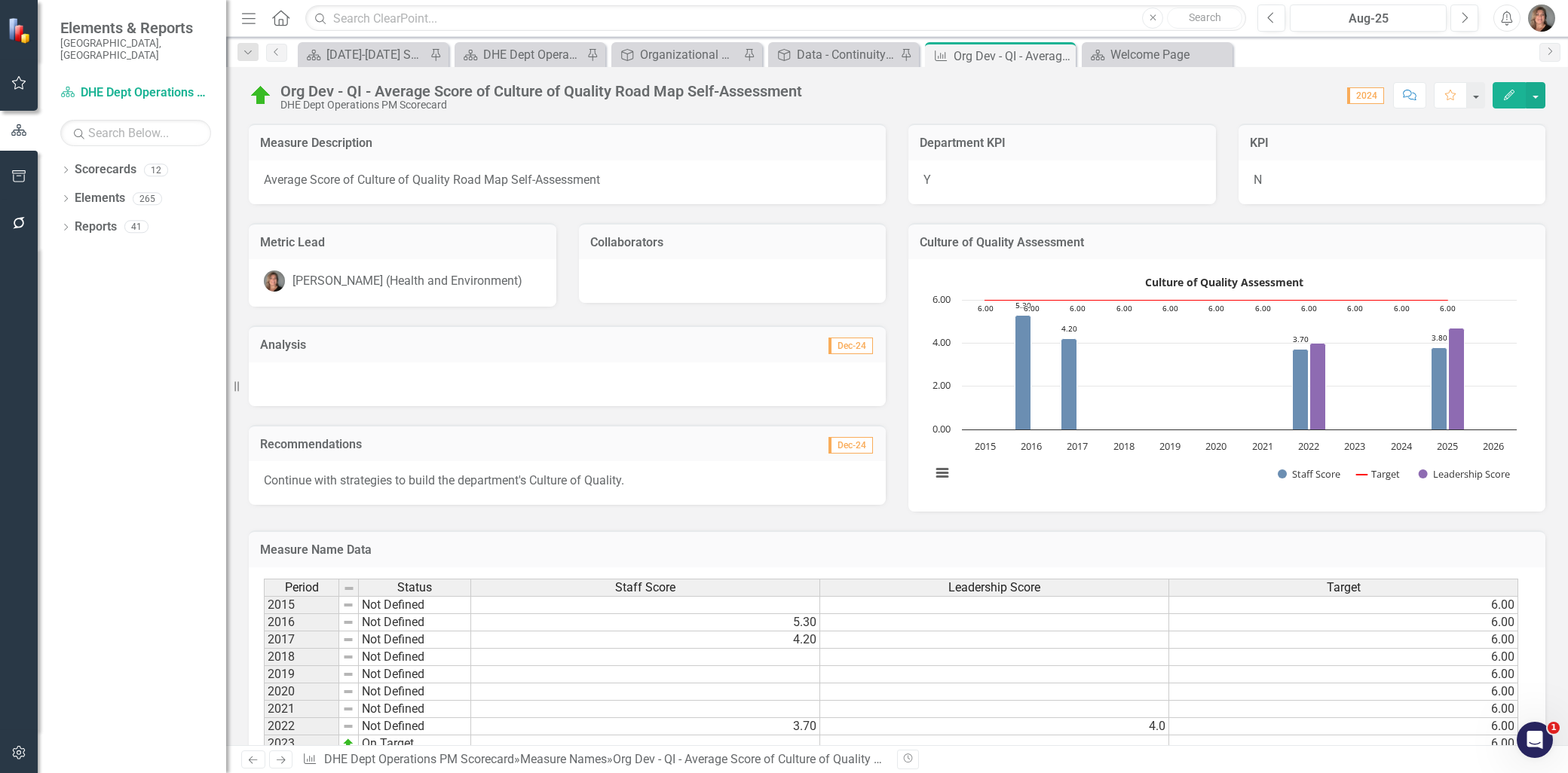
click at [1517, 86] on button "Edit" at bounding box center [1509, 95] width 33 height 27
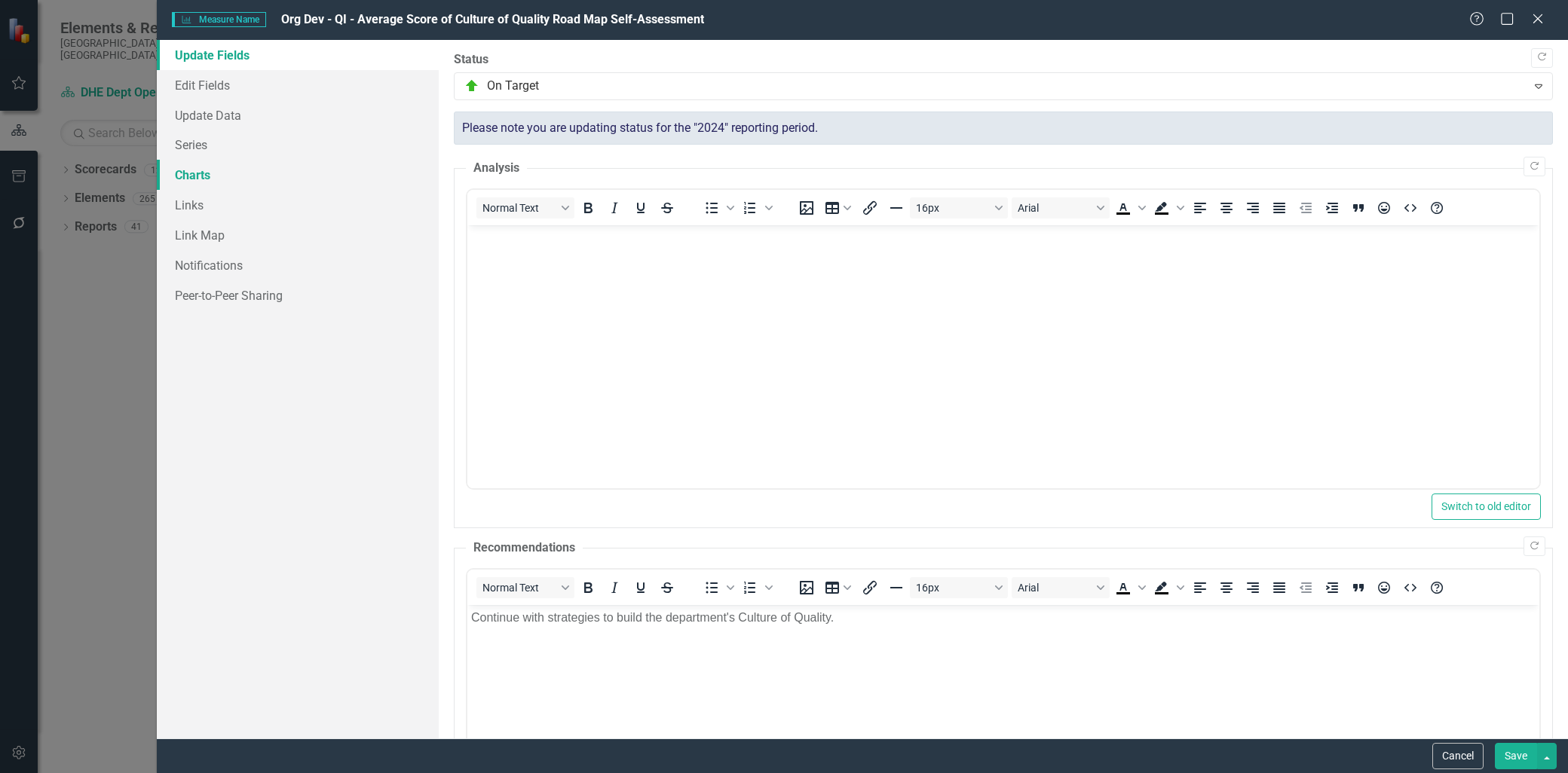
scroll to position [0, 0]
click at [197, 176] on link "Charts" at bounding box center [297, 175] width 282 height 31
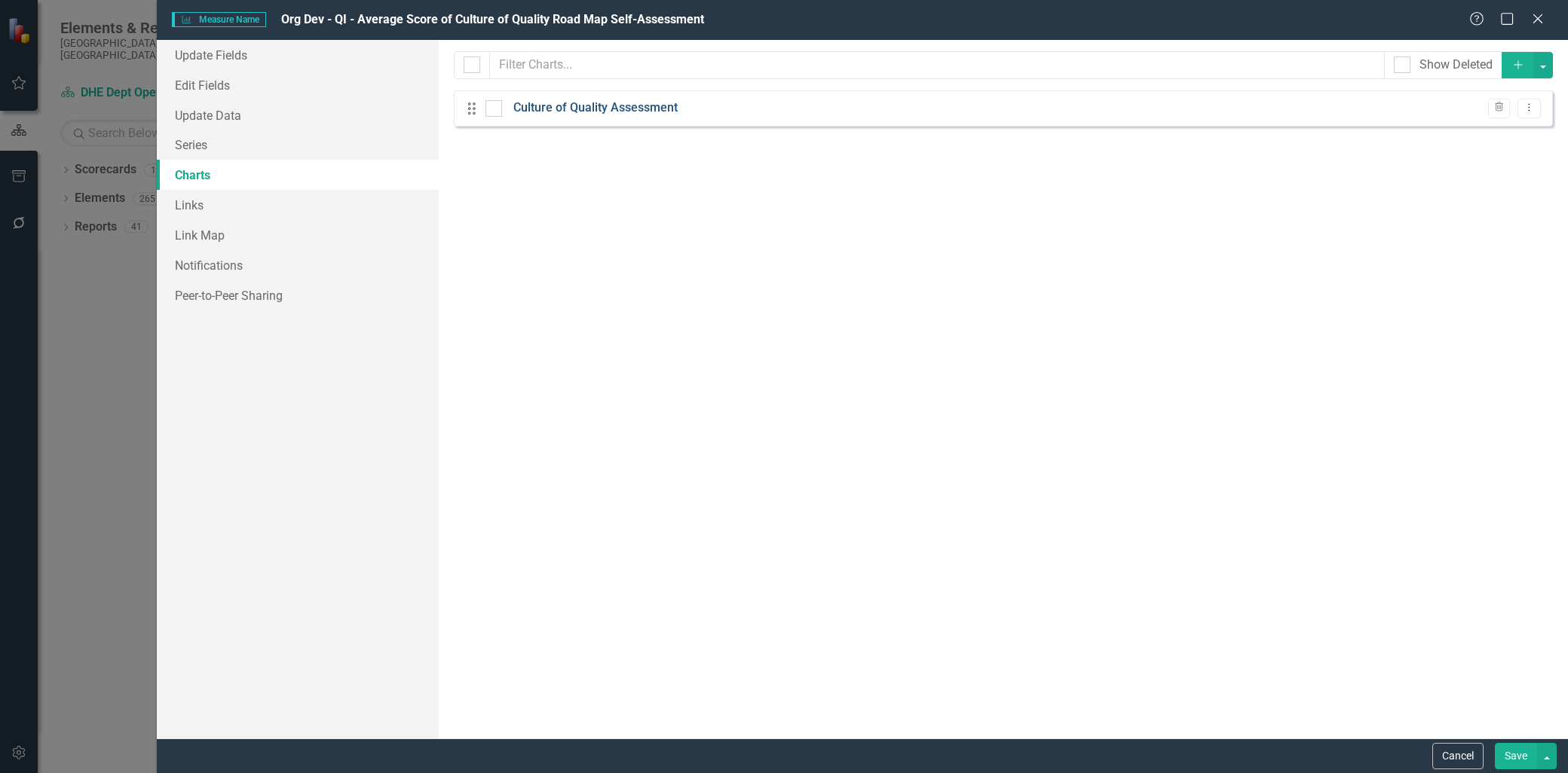
click at [586, 109] on link "Culture of Quality Assessment" at bounding box center [596, 108] width 165 height 18
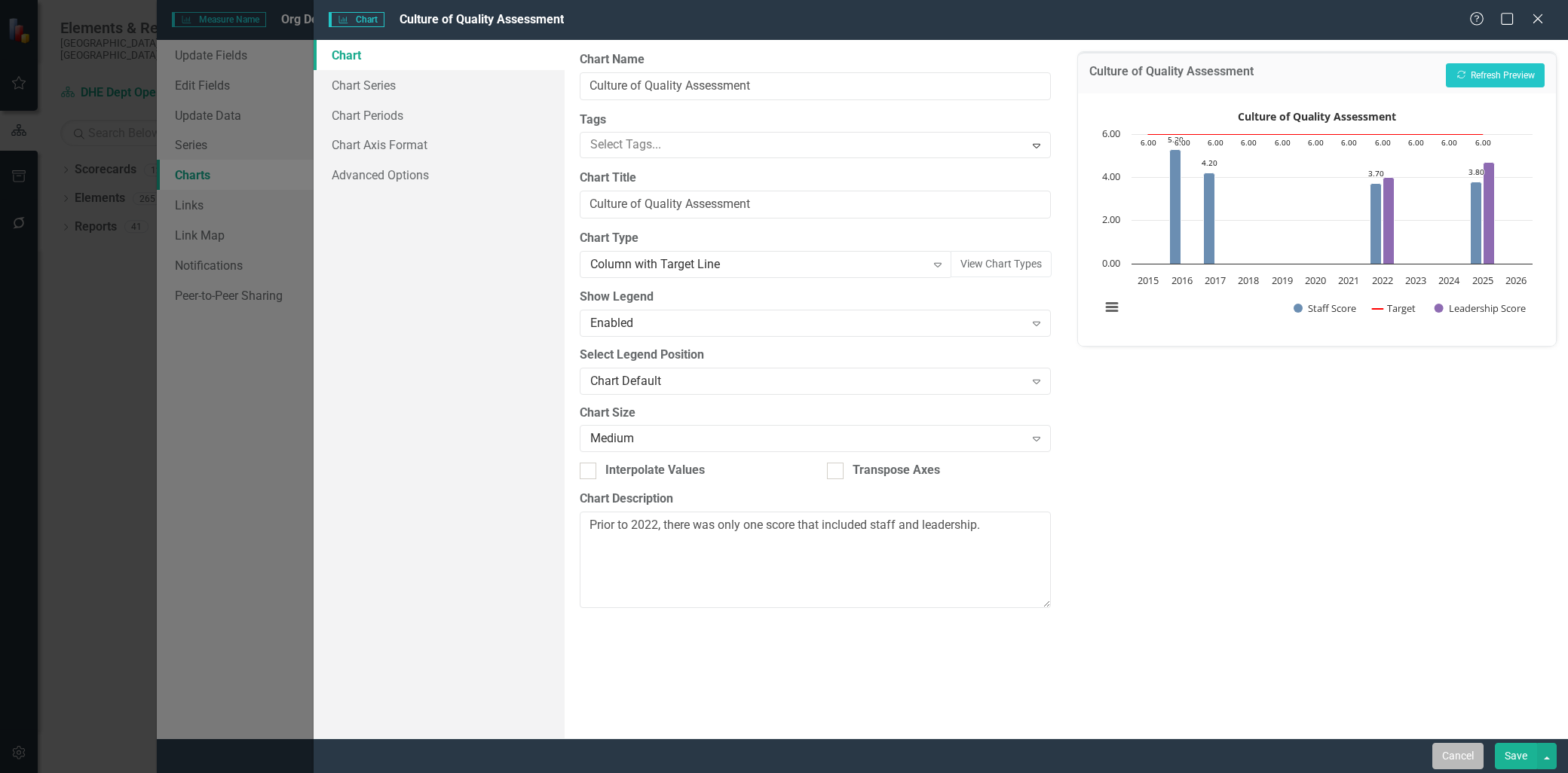
click at [1465, 756] on button "Cancel" at bounding box center [1457, 755] width 51 height 27
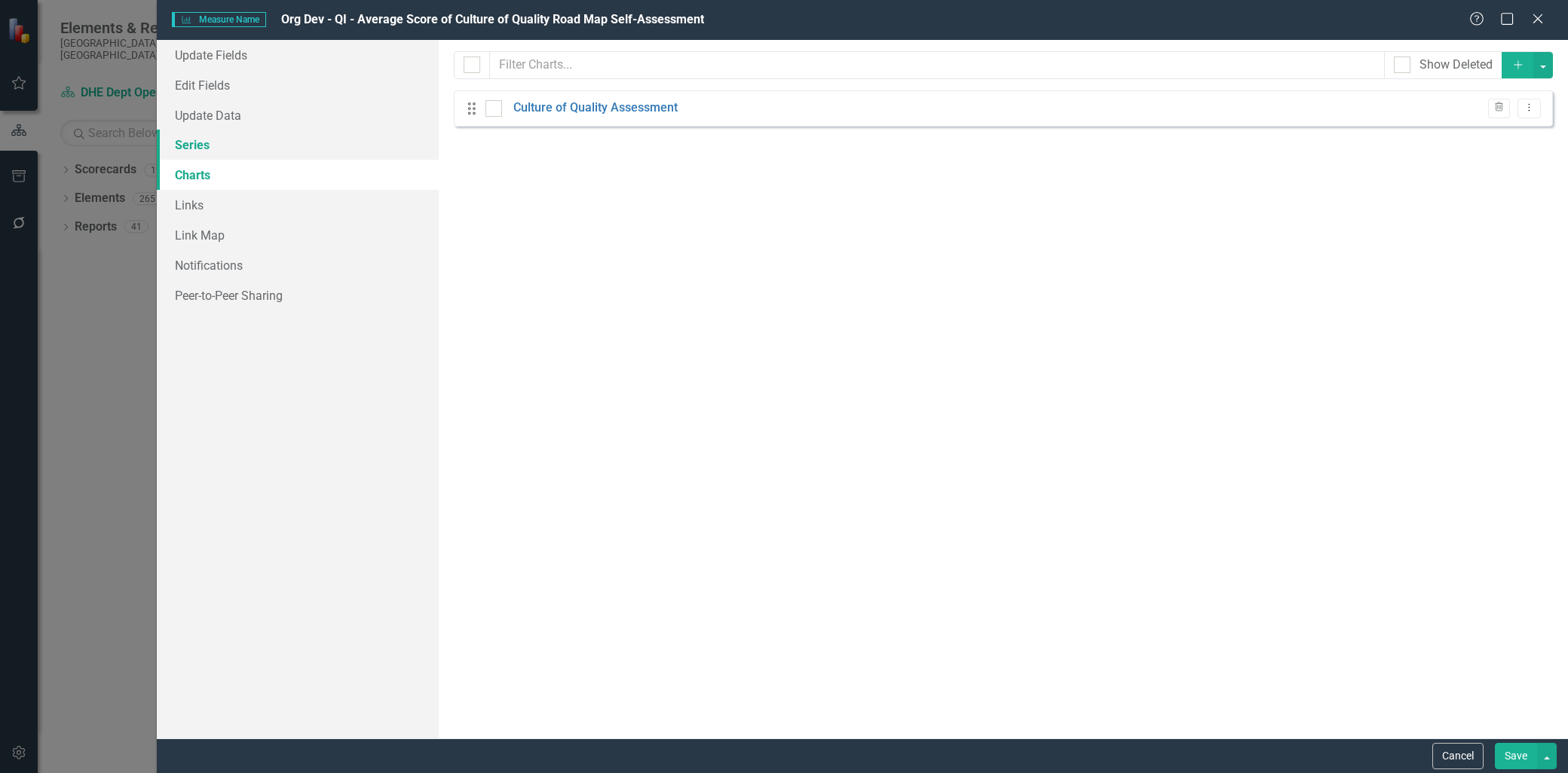
click at [196, 139] on link "Series" at bounding box center [297, 144] width 282 height 31
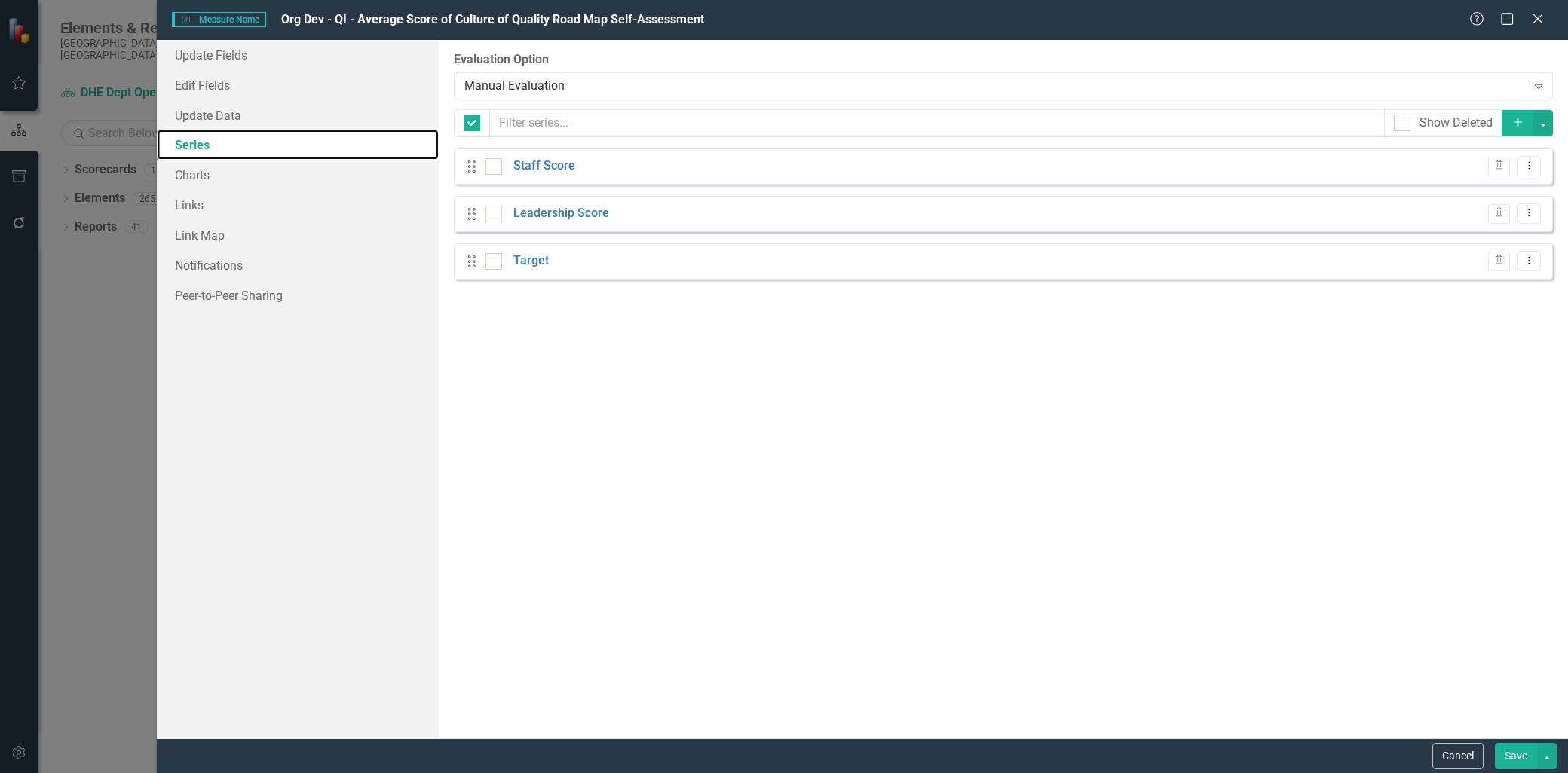
checkbox input "false"
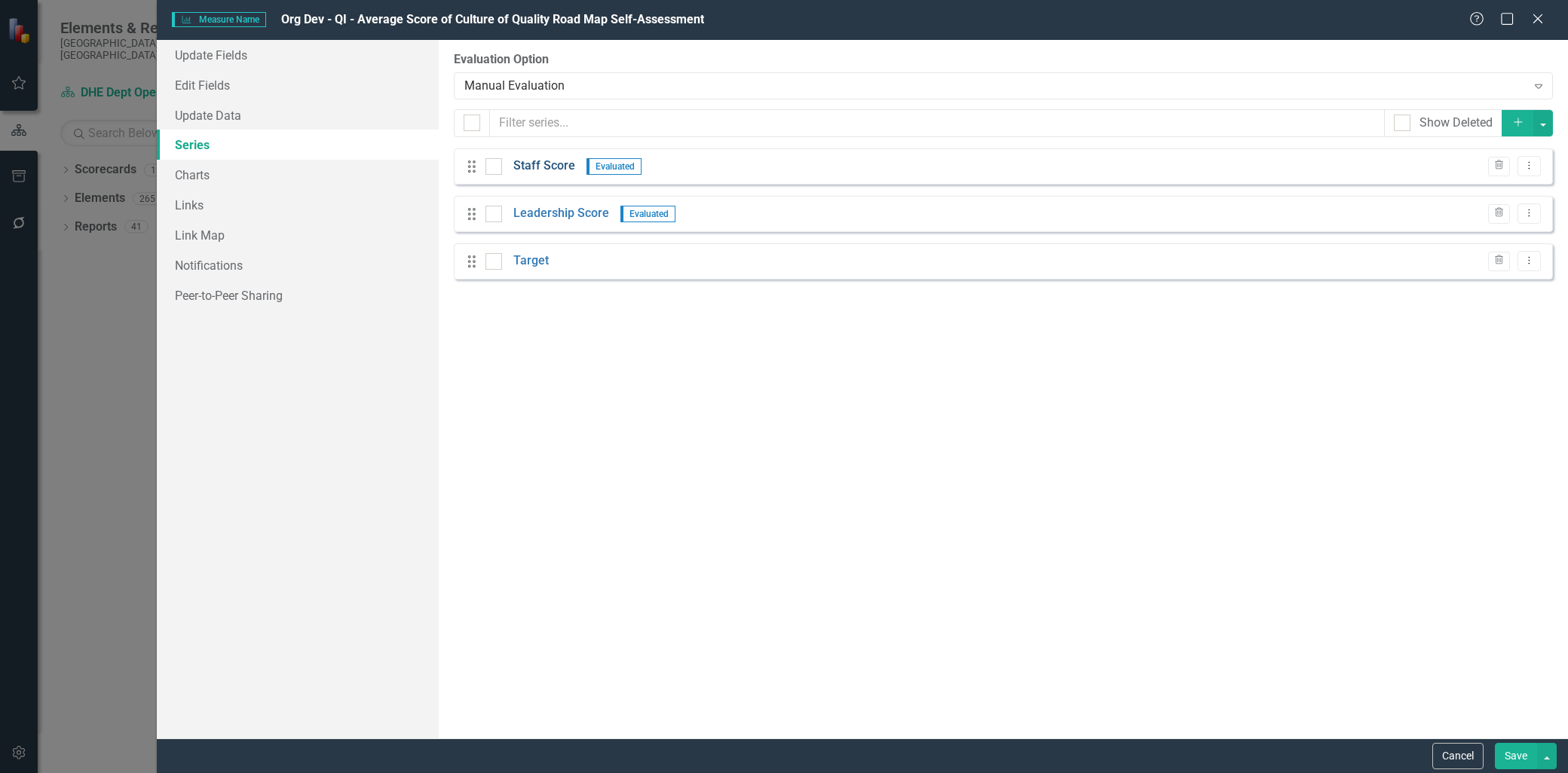
click at [560, 167] on link "Staff Score" at bounding box center [544, 166] width 62 height 18
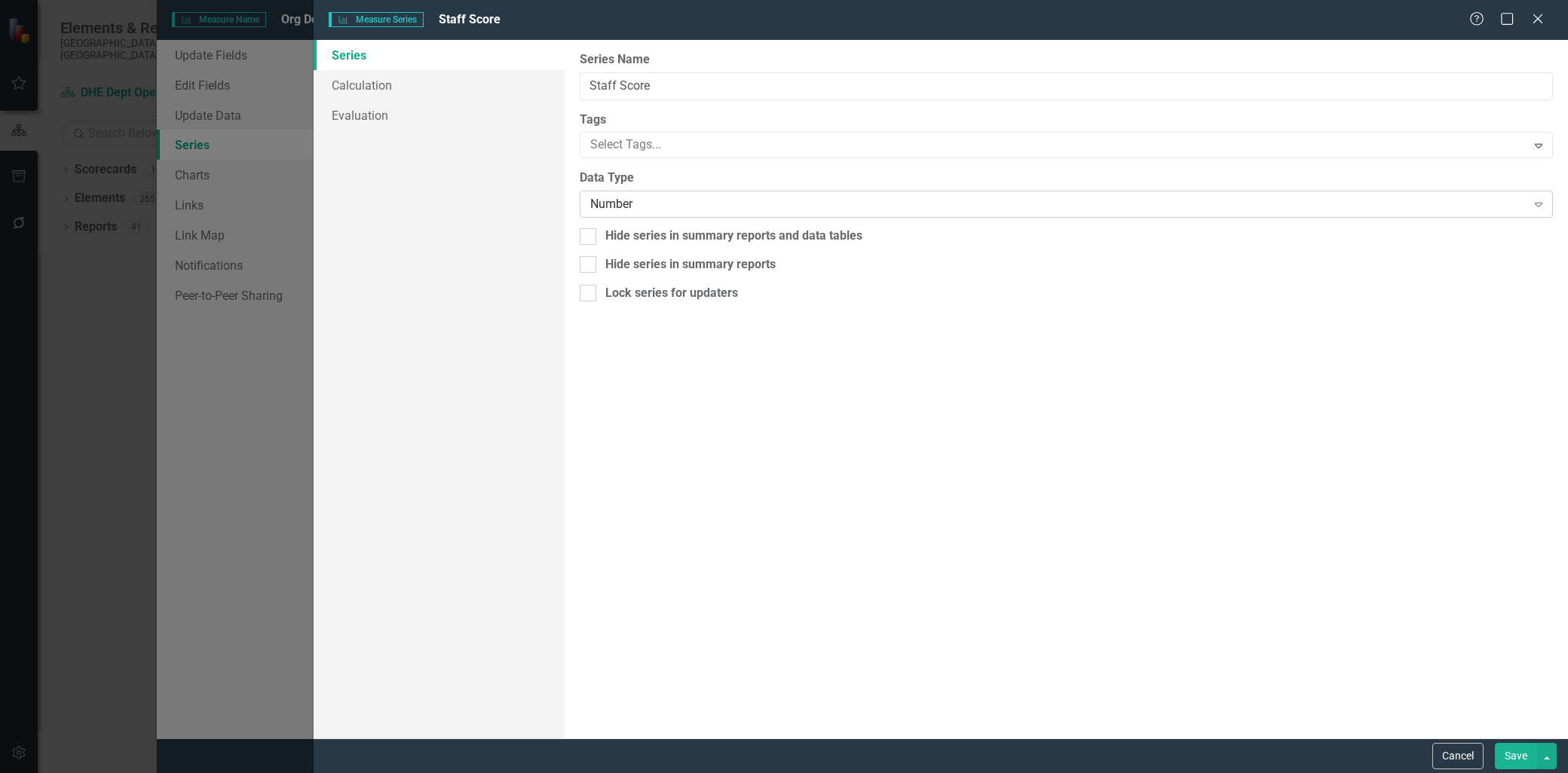
click at [628, 204] on div "Number" at bounding box center [1058, 204] width 936 height 18
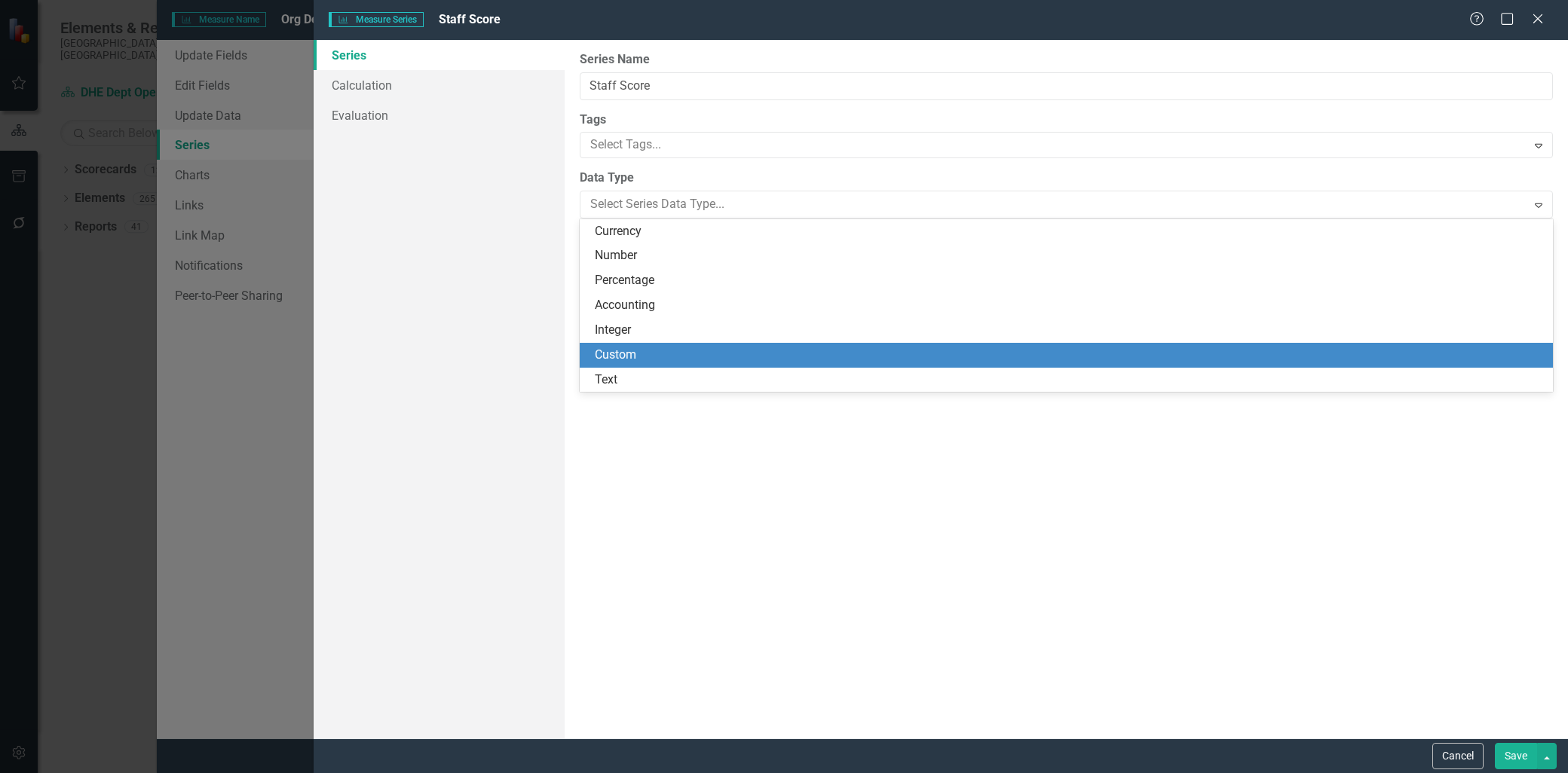
click at [634, 348] on div "Custom" at bounding box center [1069, 355] width 949 height 18
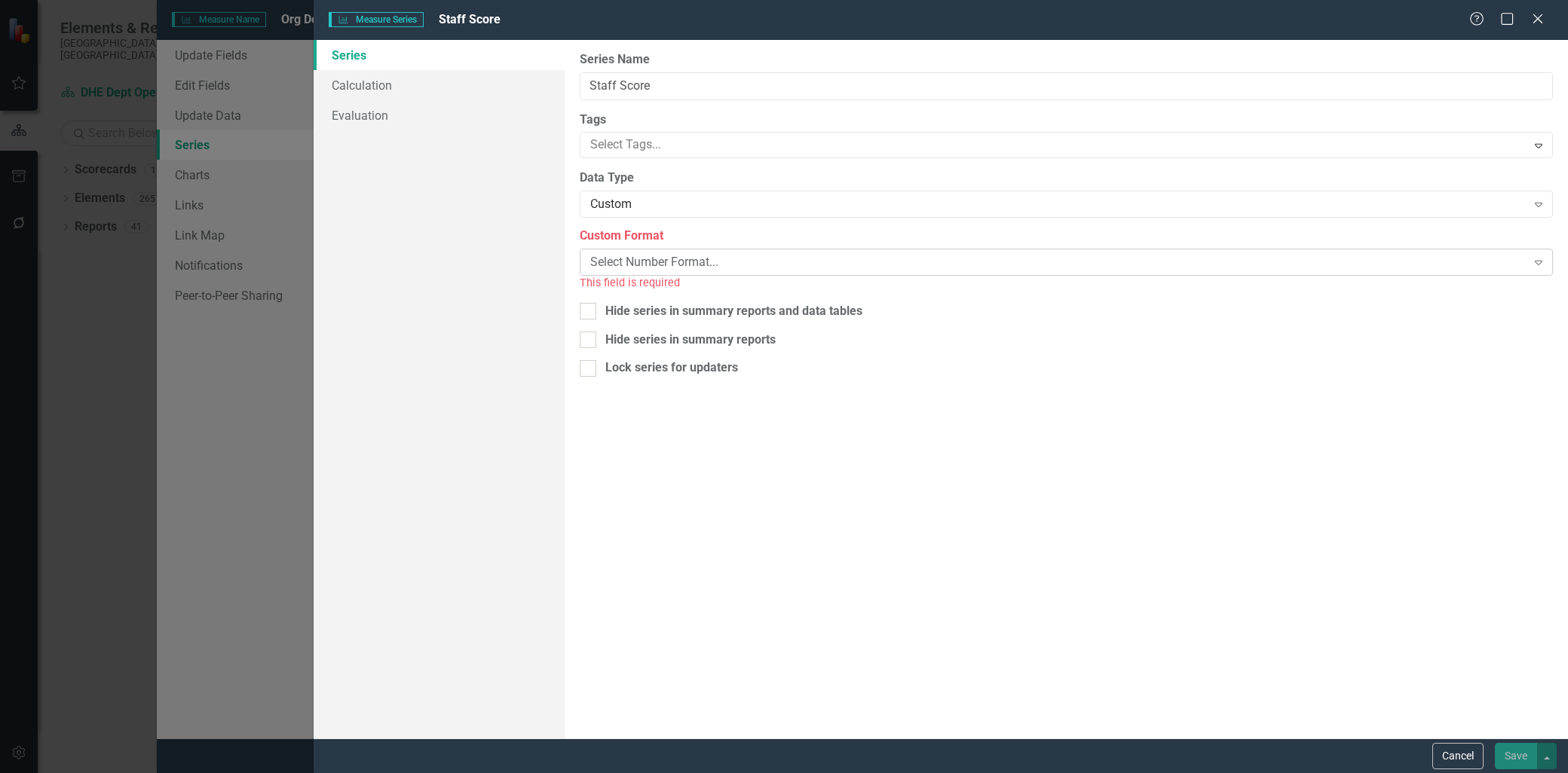
click at [709, 261] on div "Select Number Format..." at bounding box center [1058, 263] width 936 height 18
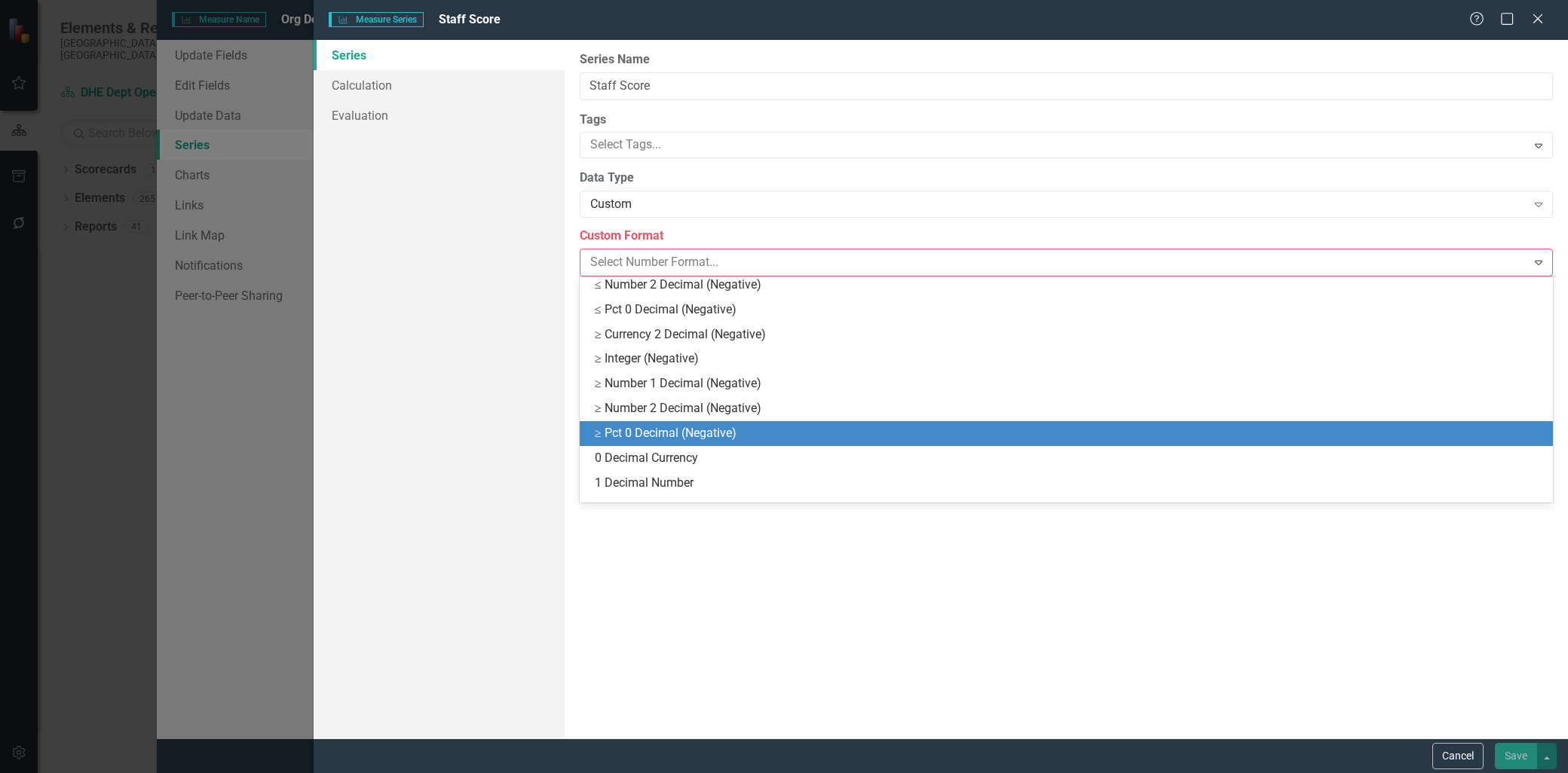
scroll to position [144, 0]
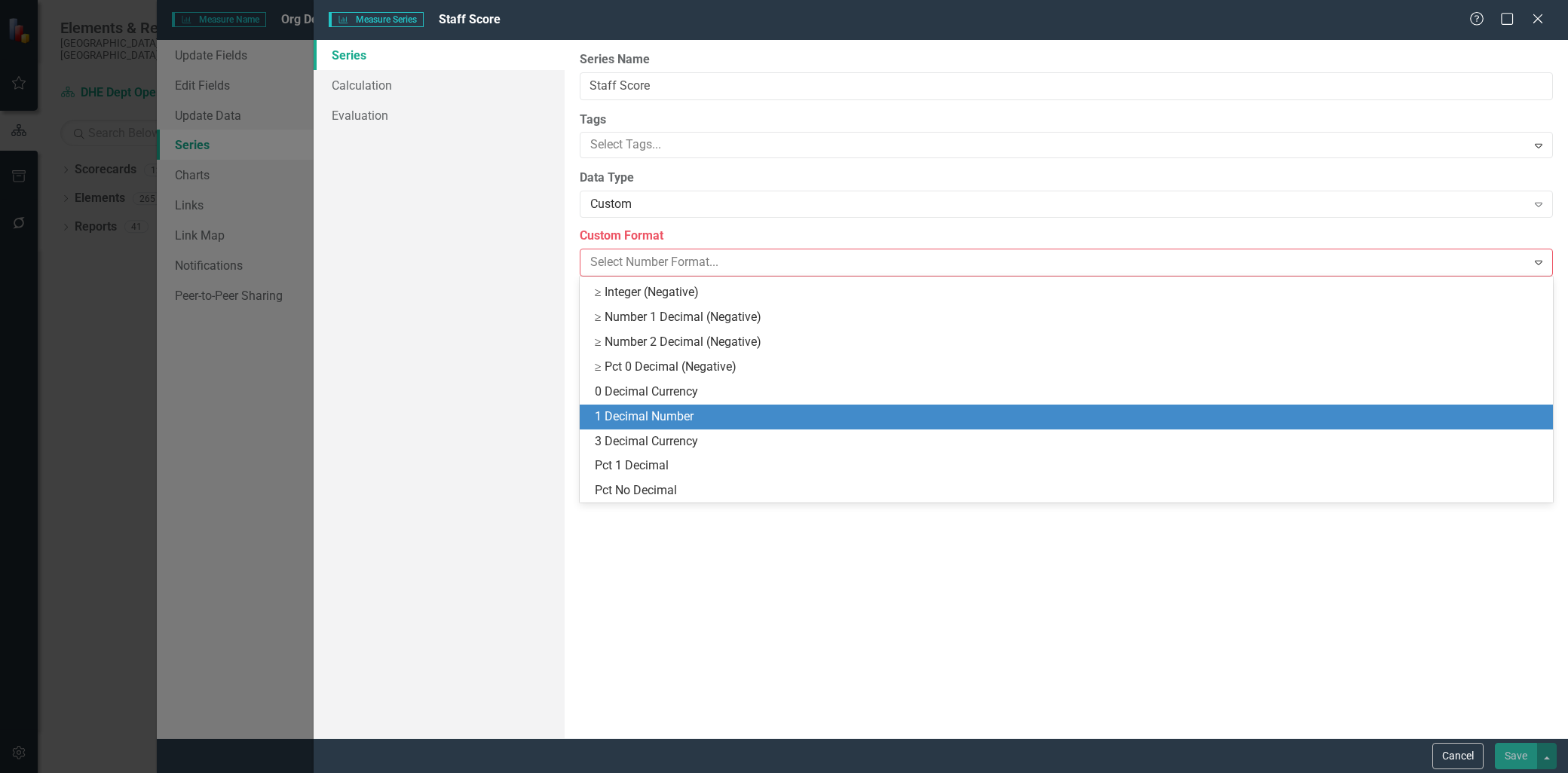
click at [714, 417] on div "1 Decimal Number" at bounding box center [1069, 417] width 949 height 18
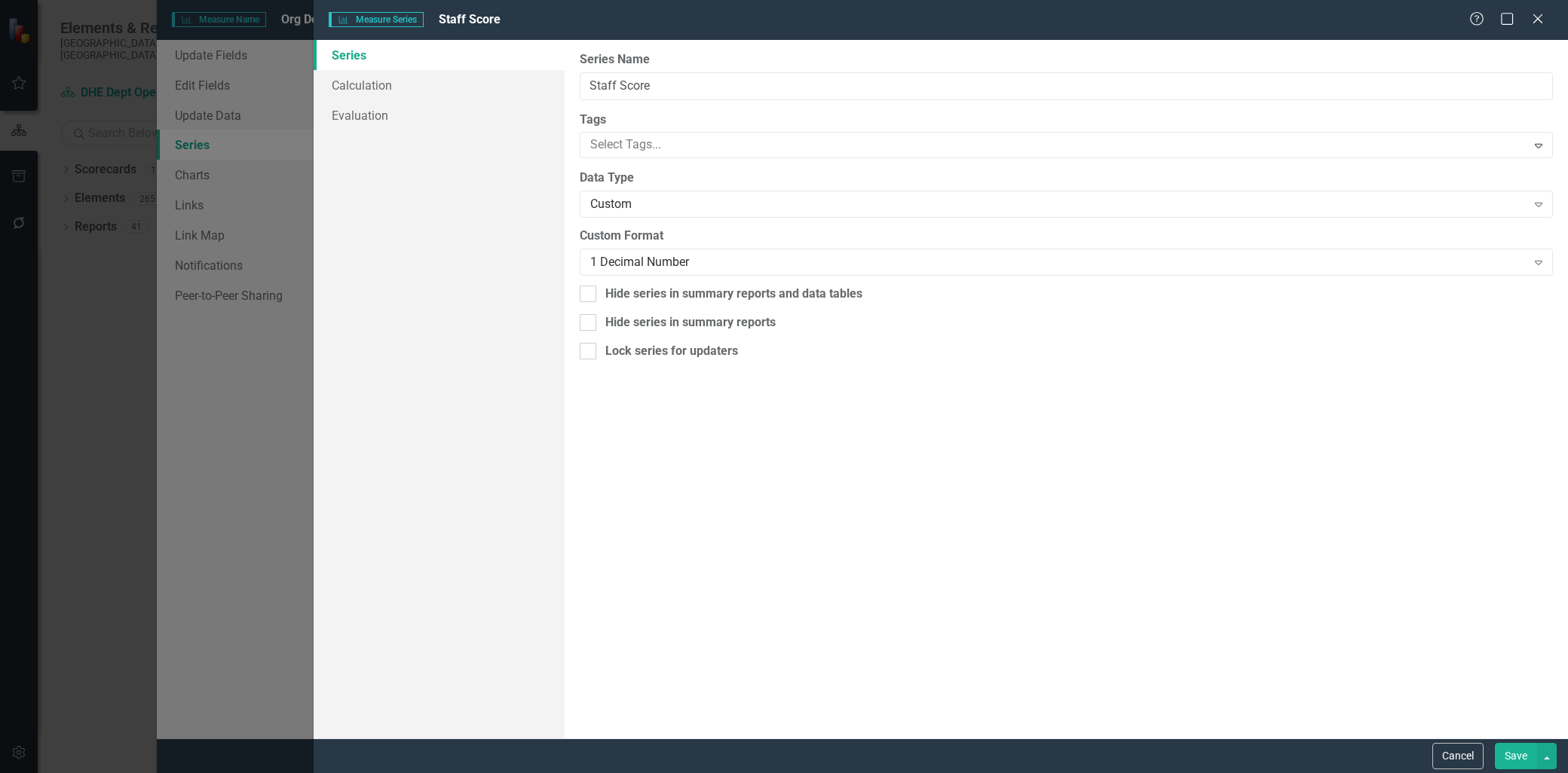
click at [1508, 752] on button "Save" at bounding box center [1516, 755] width 43 height 27
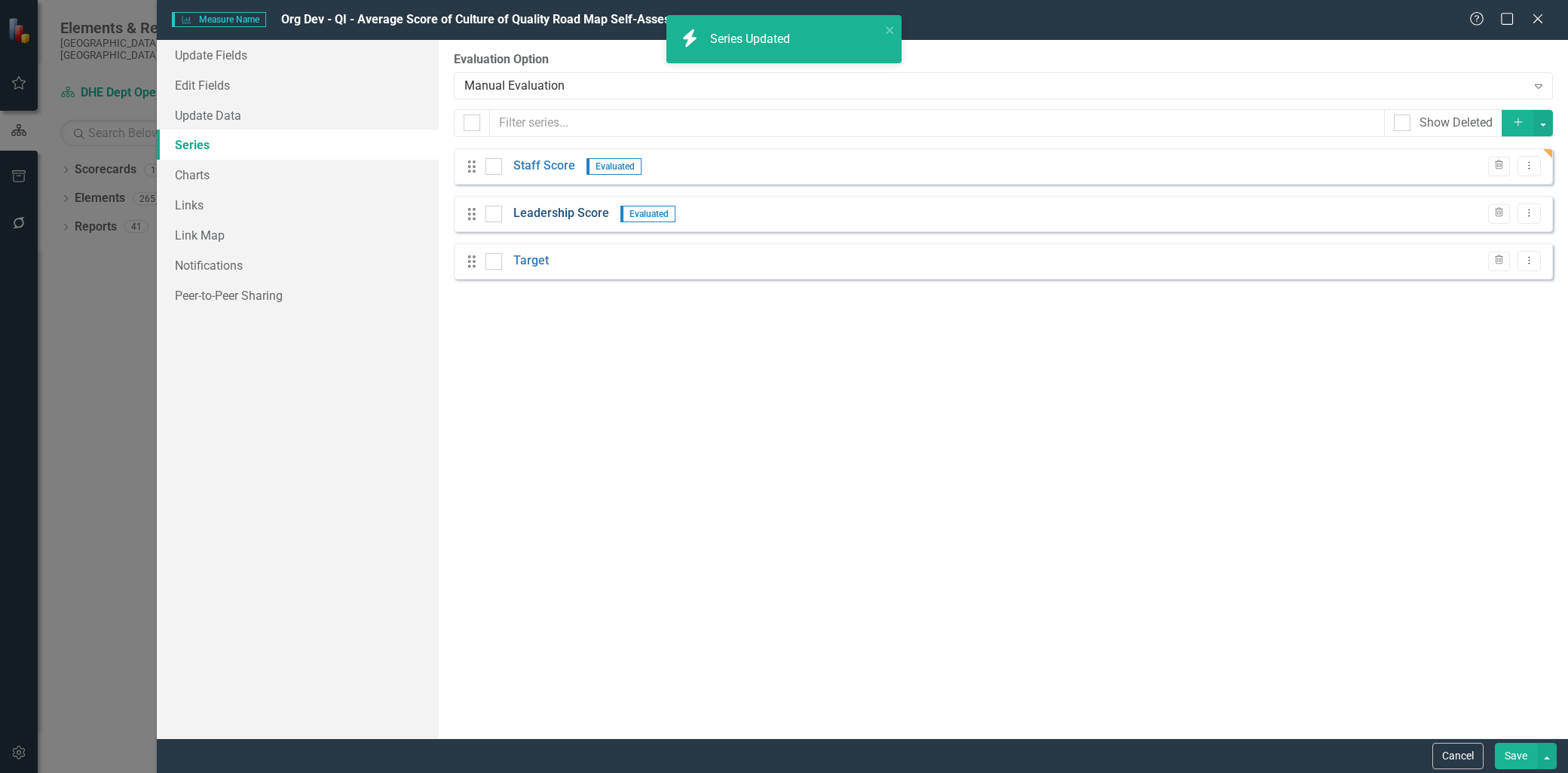
click at [597, 212] on link "Leadership Score" at bounding box center [561, 214] width 95 height 18
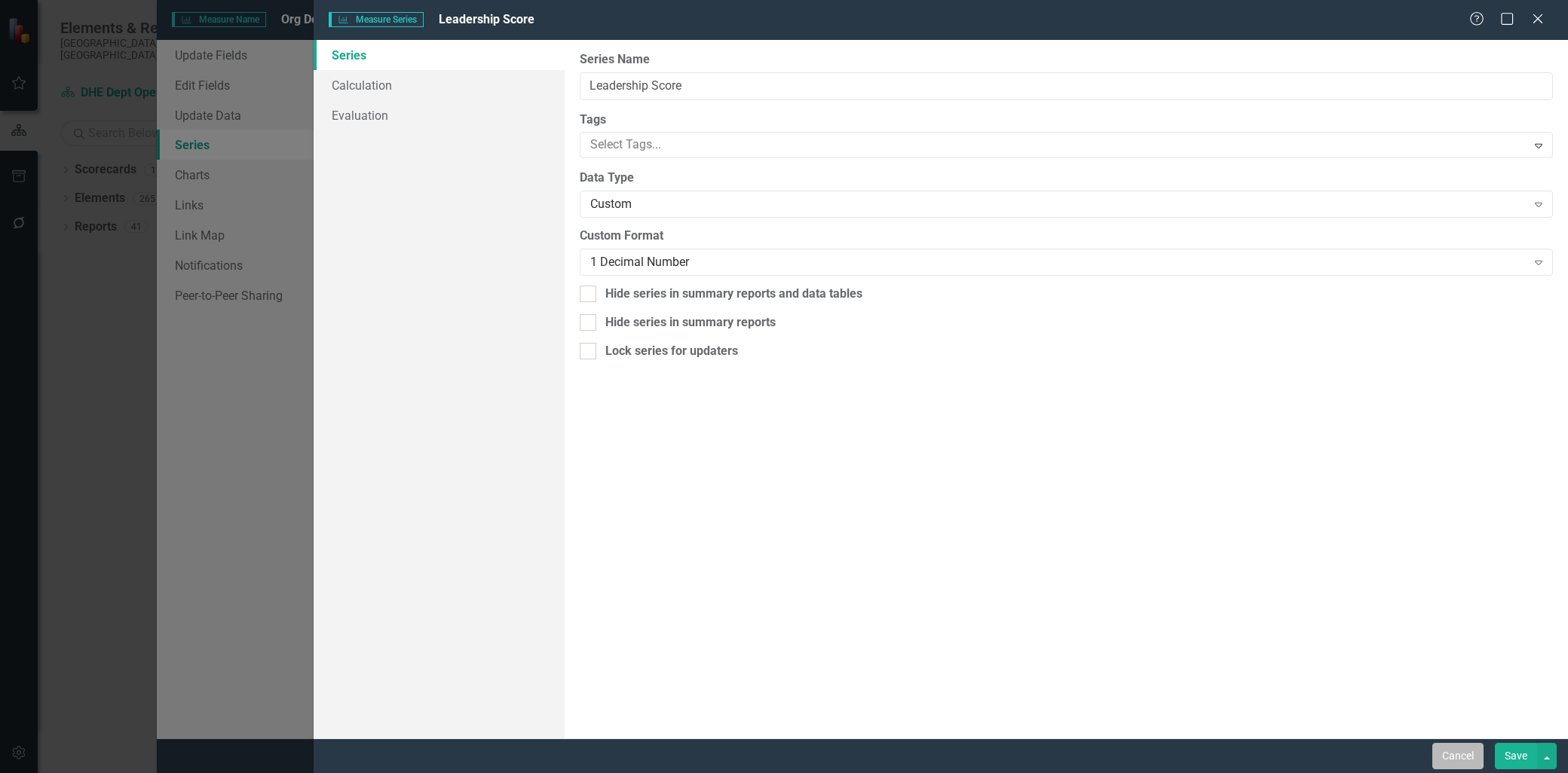
click at [1460, 751] on button "Cancel" at bounding box center [1457, 755] width 51 height 27
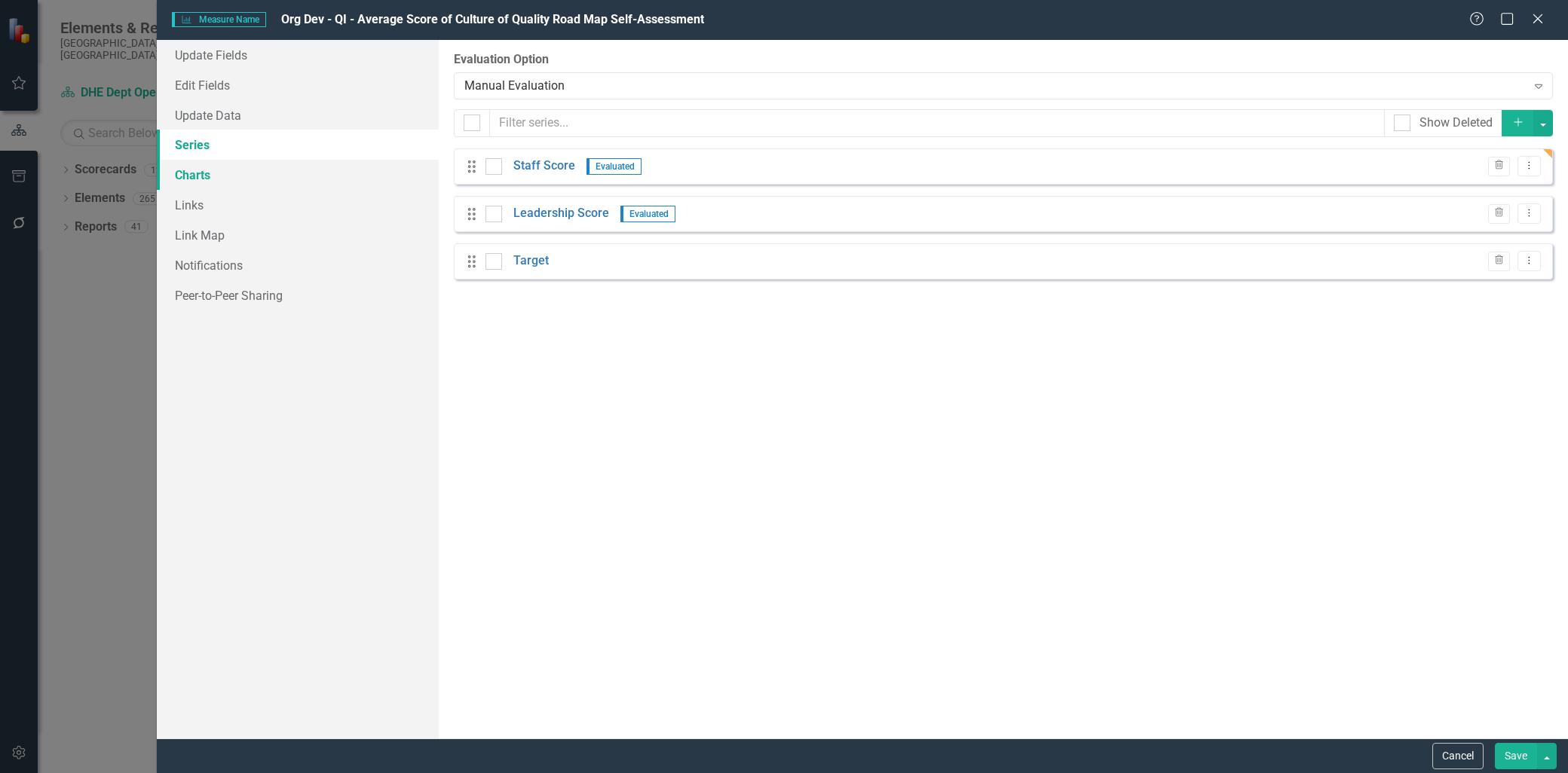
click at [202, 169] on link "Charts" at bounding box center [297, 175] width 282 height 31
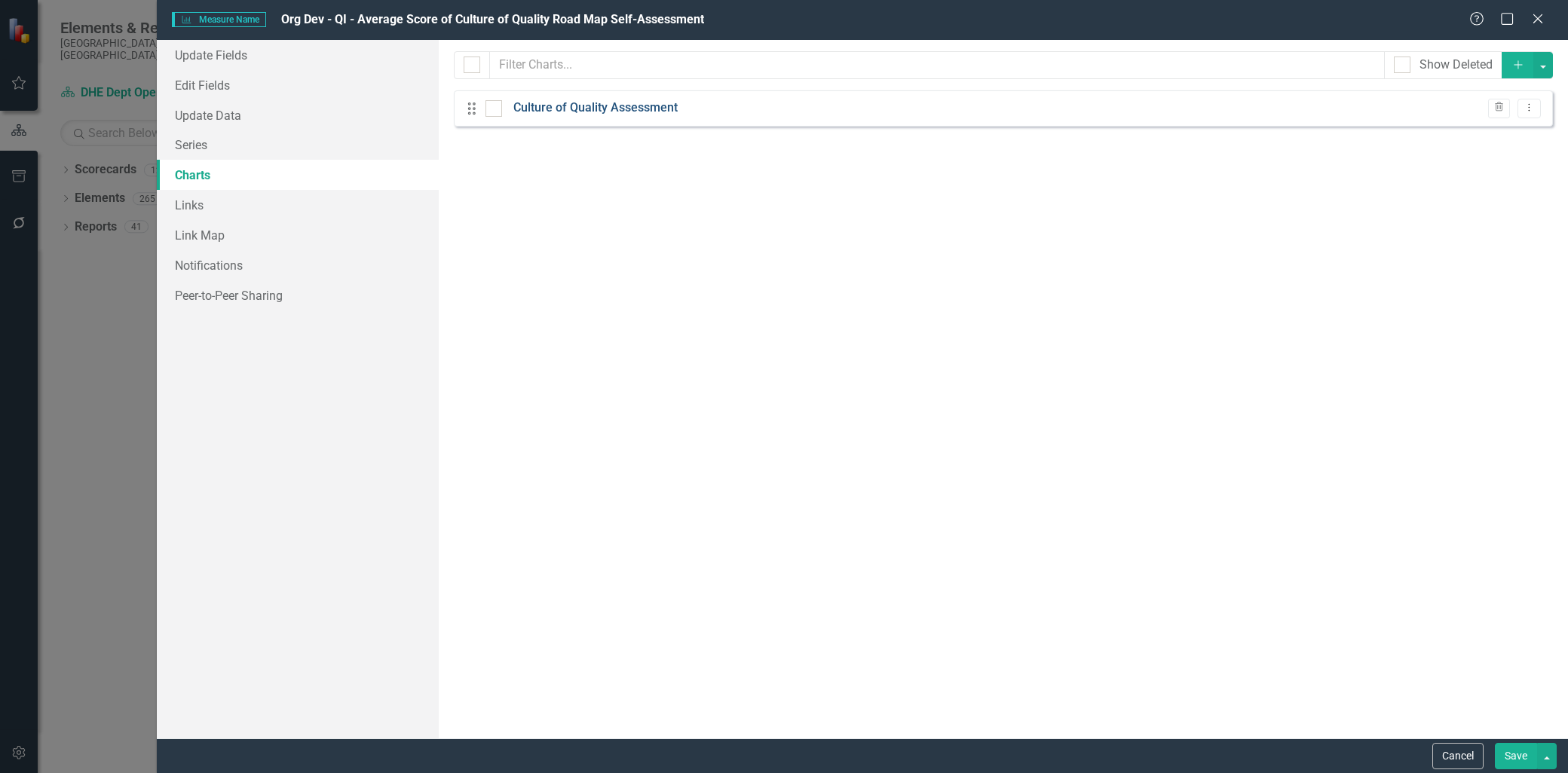
click at [576, 106] on link "Culture of Quality Assessment" at bounding box center [596, 108] width 165 height 18
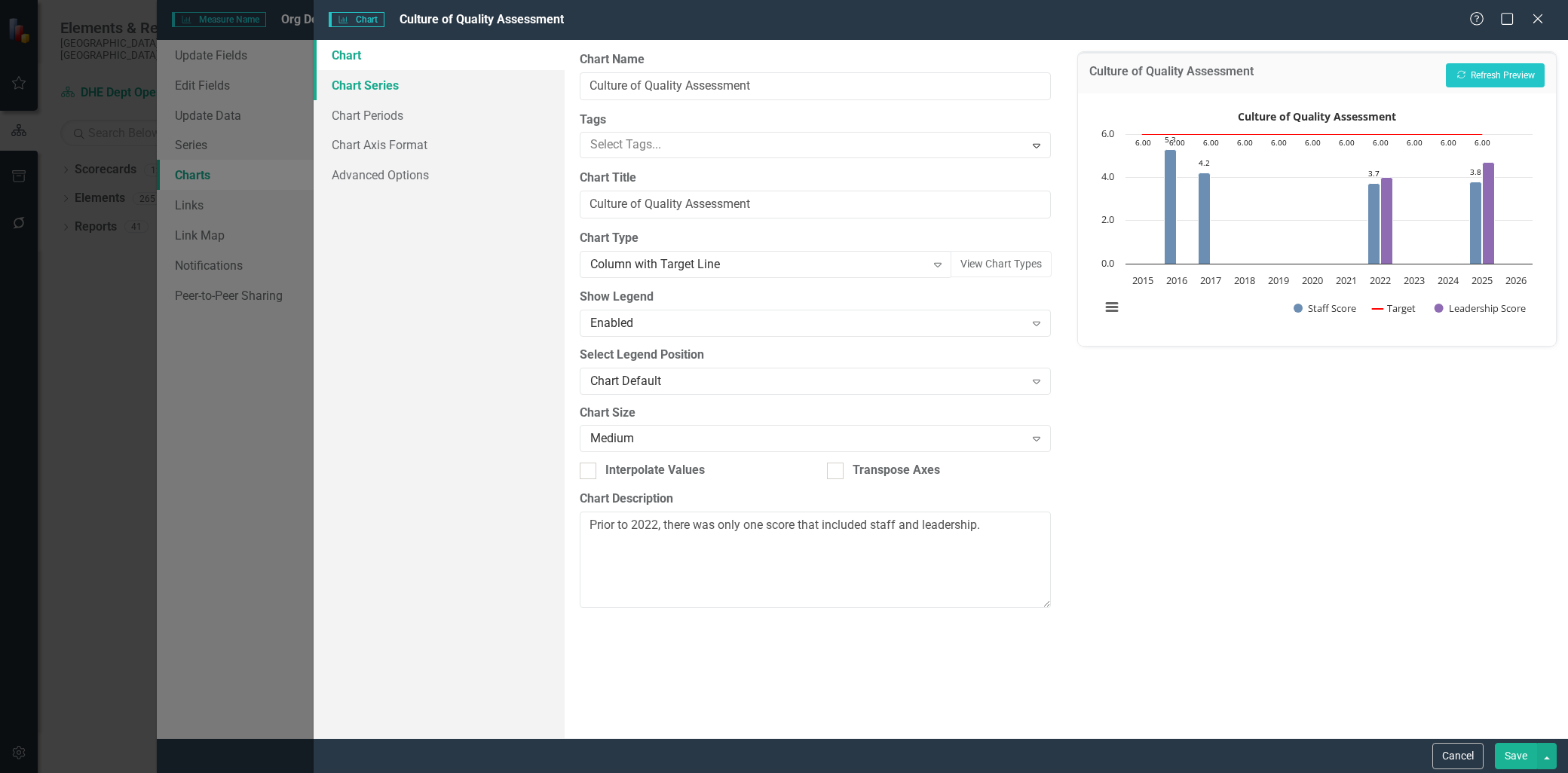
click at [392, 84] on link "Chart Series" at bounding box center [438, 85] width 251 height 31
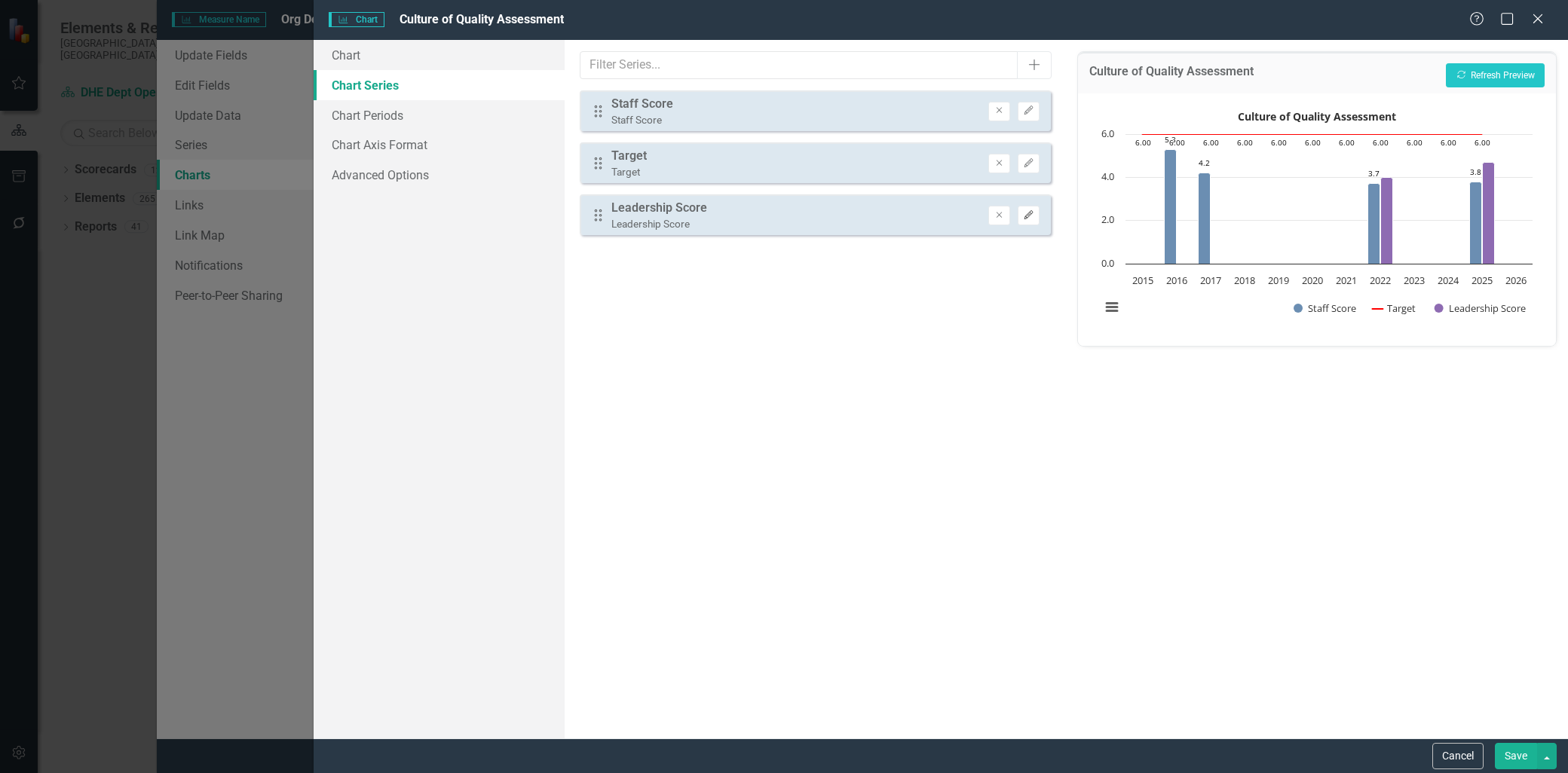
click at [1026, 215] on icon "button" at bounding box center [1029, 215] width 9 height 9
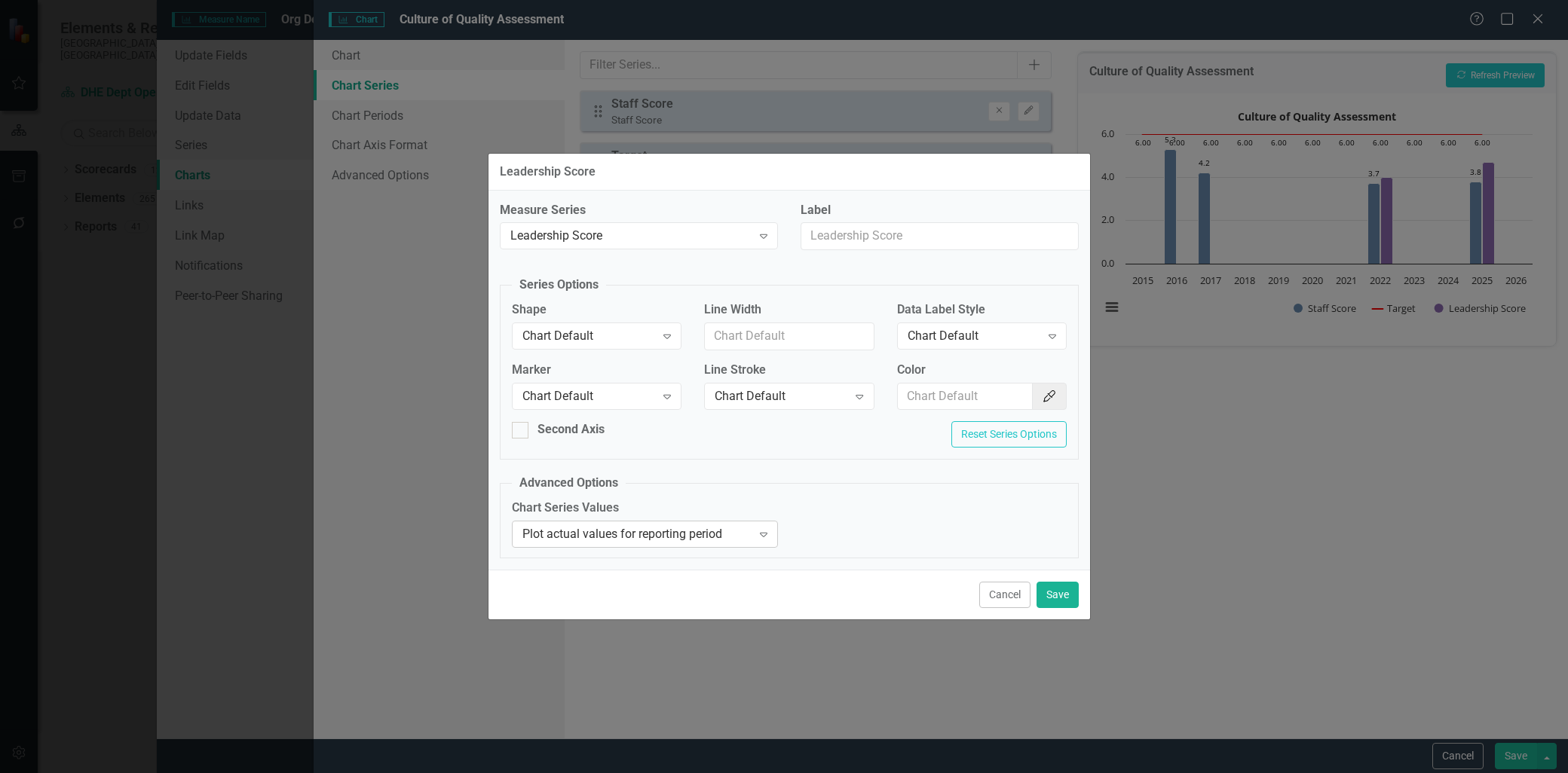
click at [762, 539] on icon "Expand" at bounding box center [763, 534] width 15 height 12
click at [1037, 394] on button "Color Picker" at bounding box center [1049, 397] width 34 height 28
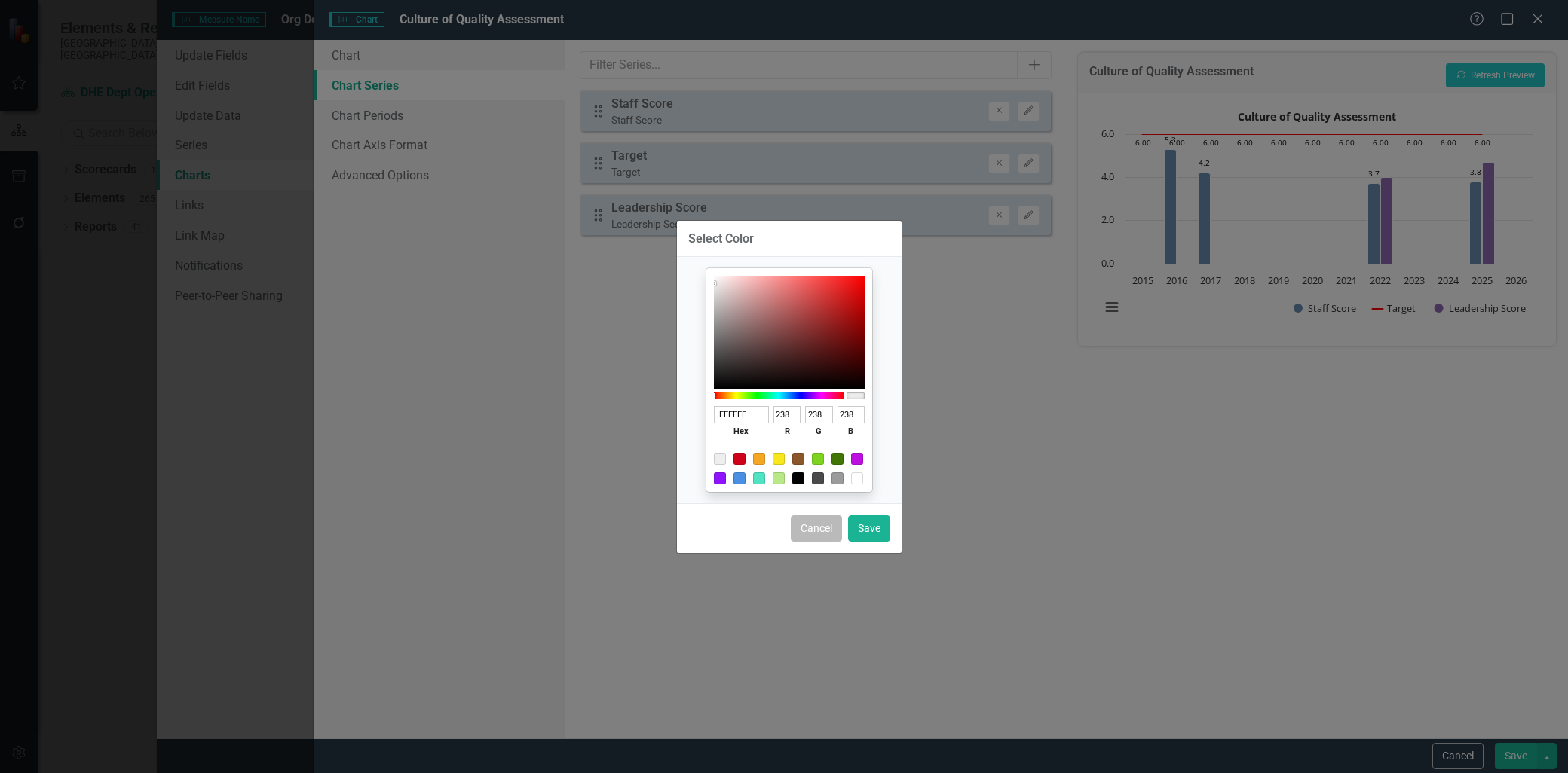
click at [816, 526] on button "Cancel" at bounding box center [816, 528] width 51 height 27
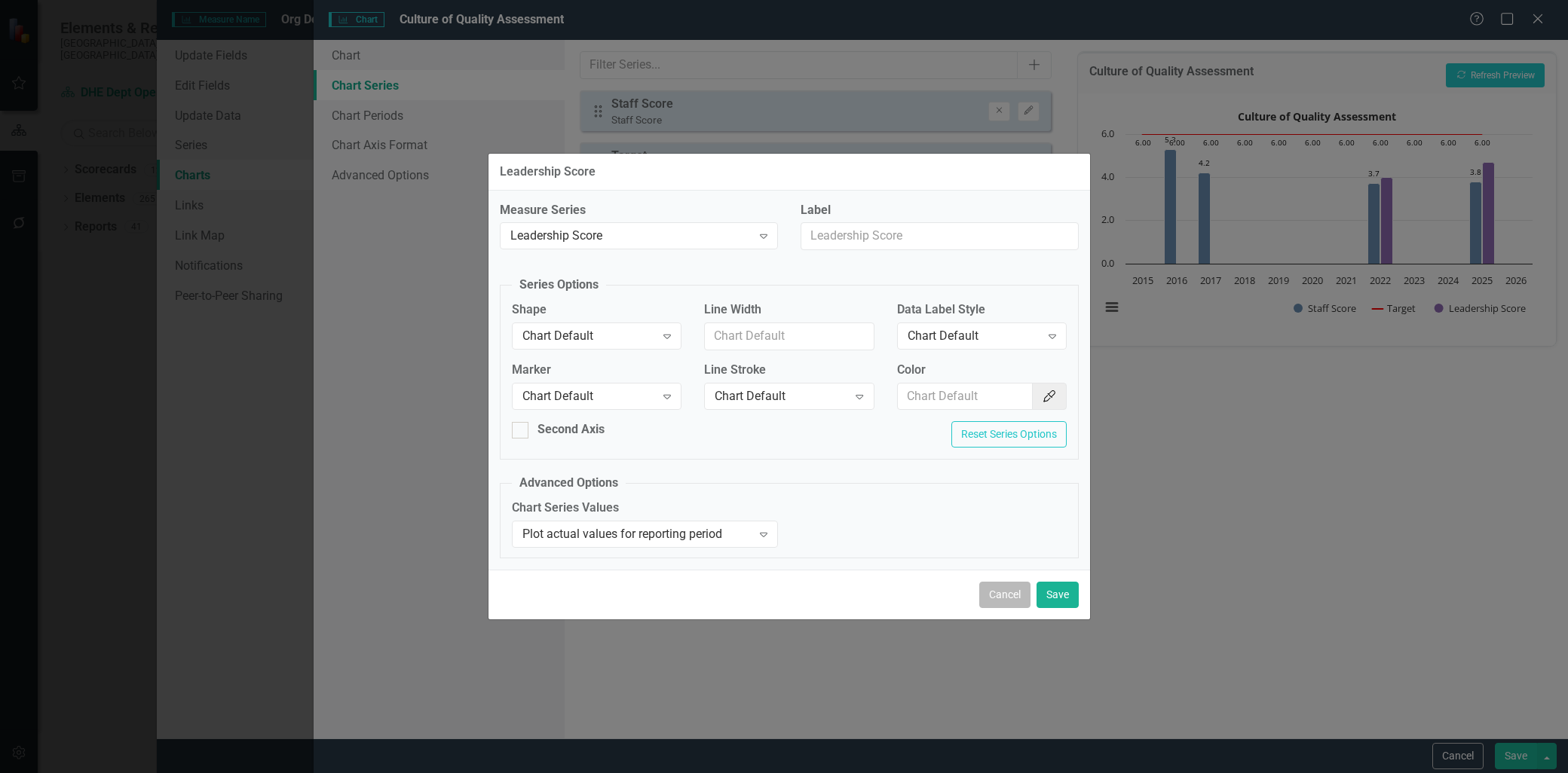
click at [1006, 592] on button "Cancel" at bounding box center [1004, 595] width 51 height 27
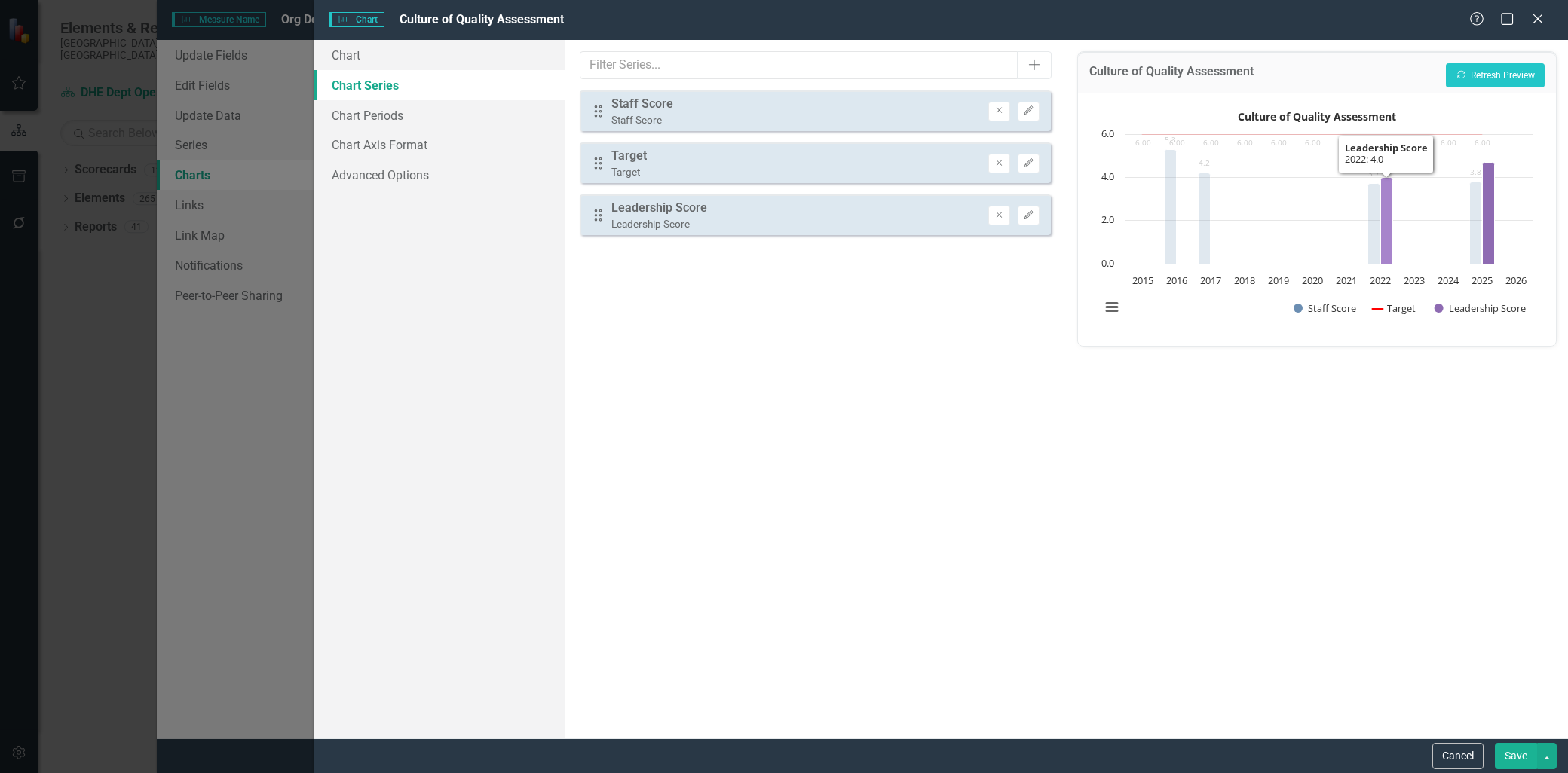
click at [1386, 193] on icon "2022, 4. Leadership Score." at bounding box center [1387, 220] width 12 height 87
drag, startPoint x: 1386, startPoint y: 193, endPoint x: 1189, endPoint y: 448, distance: 322.2
click at [1189, 448] on div "Culture of Quality Assessment Recalculate Refresh Preview Culture of Quality As…" at bounding box center [1316, 388] width 502 height 698
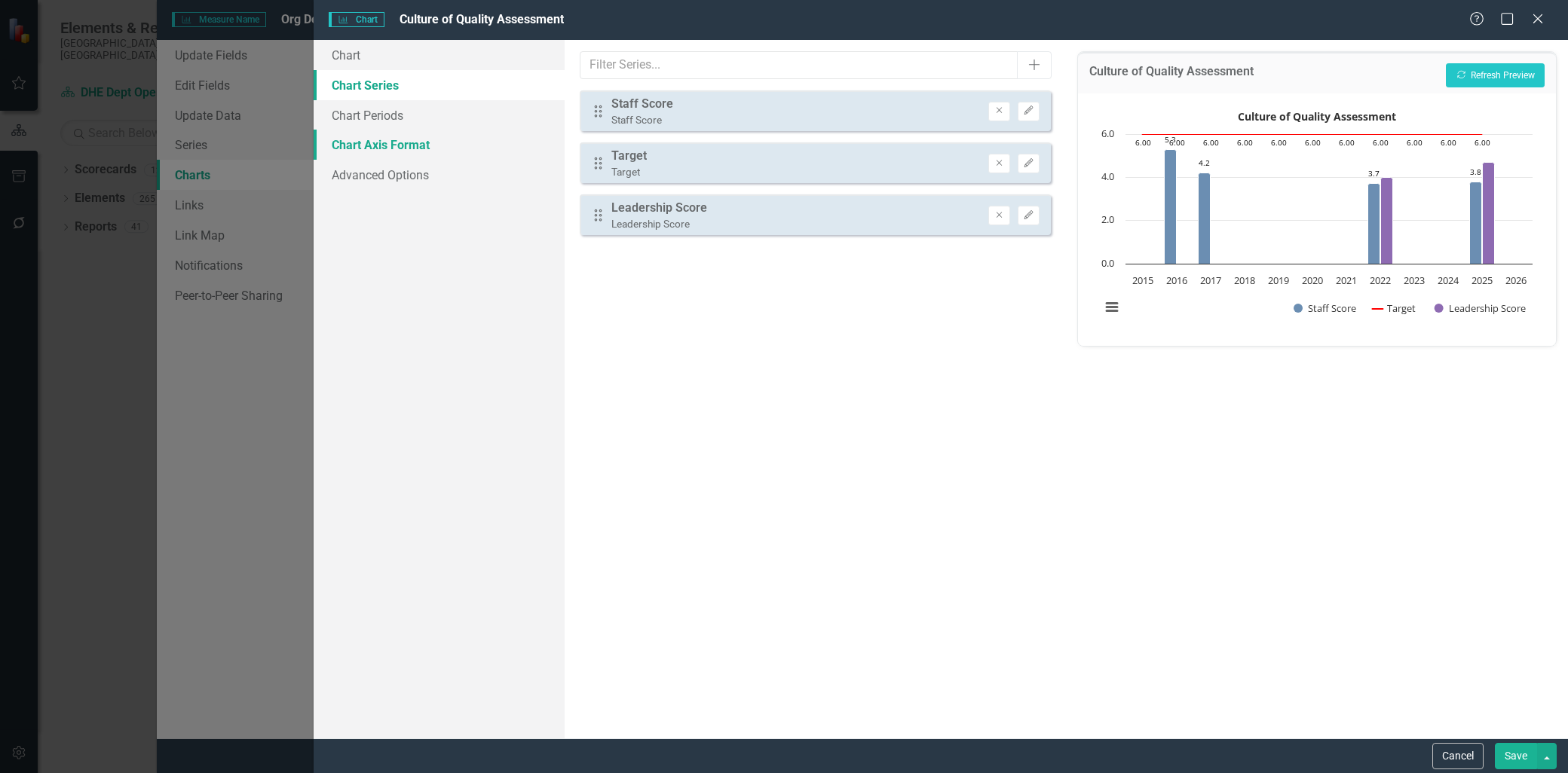
click at [385, 141] on link "Chart Axis Format" at bounding box center [438, 144] width 251 height 31
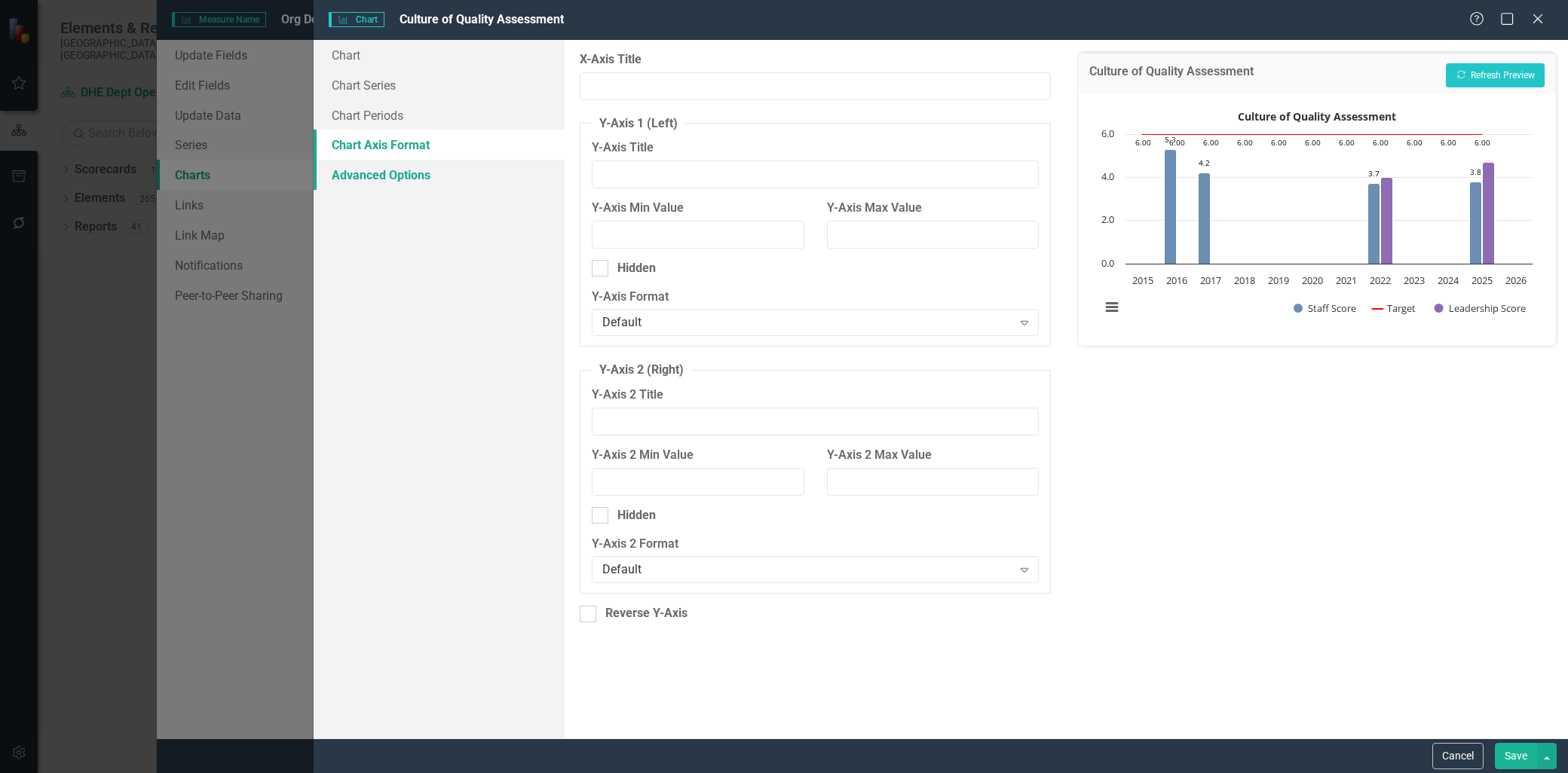
click at [381, 173] on link "Advanced Options" at bounding box center [438, 175] width 251 height 31
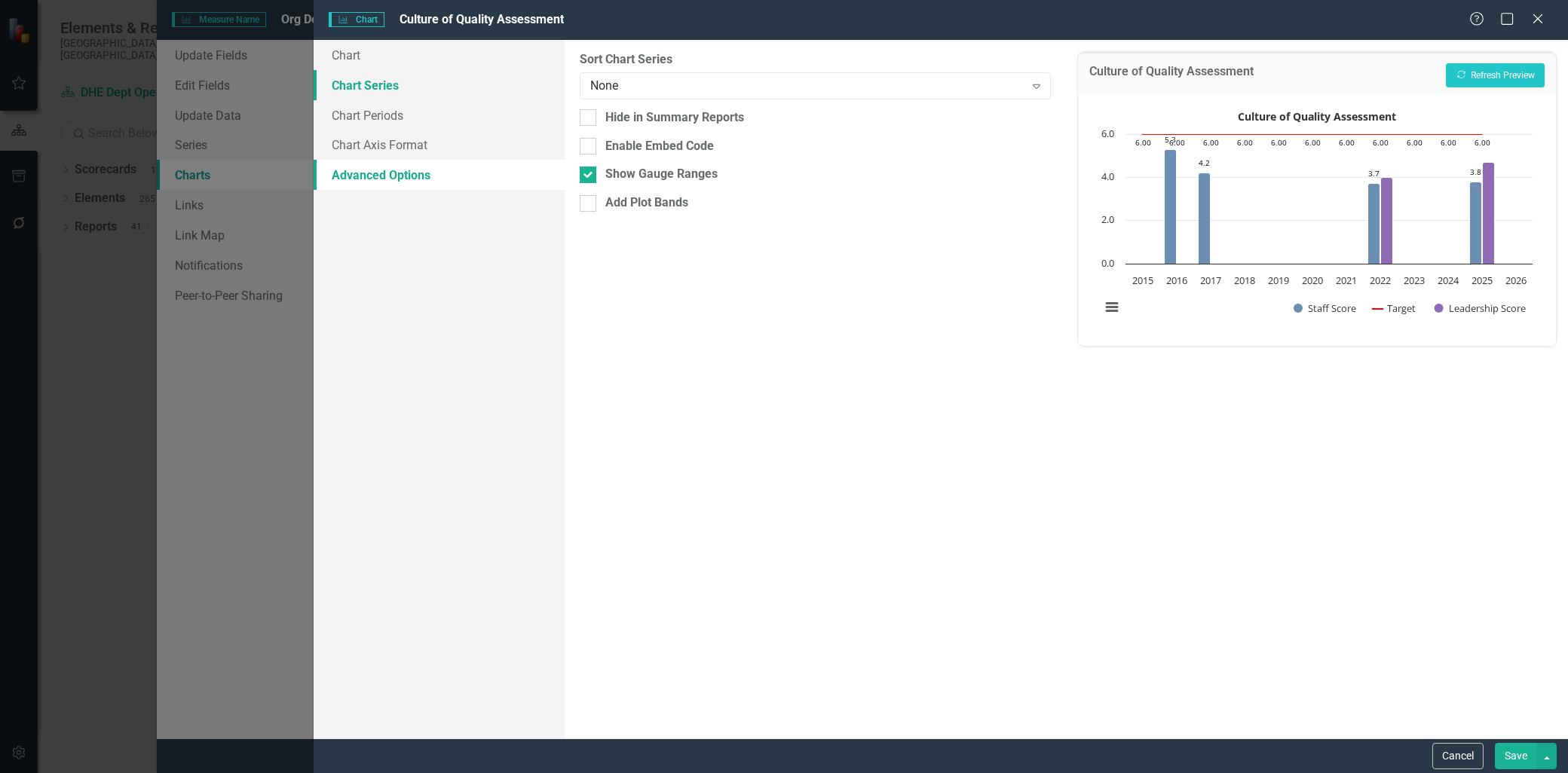
click at [365, 84] on link "Chart Series" at bounding box center [438, 85] width 251 height 31
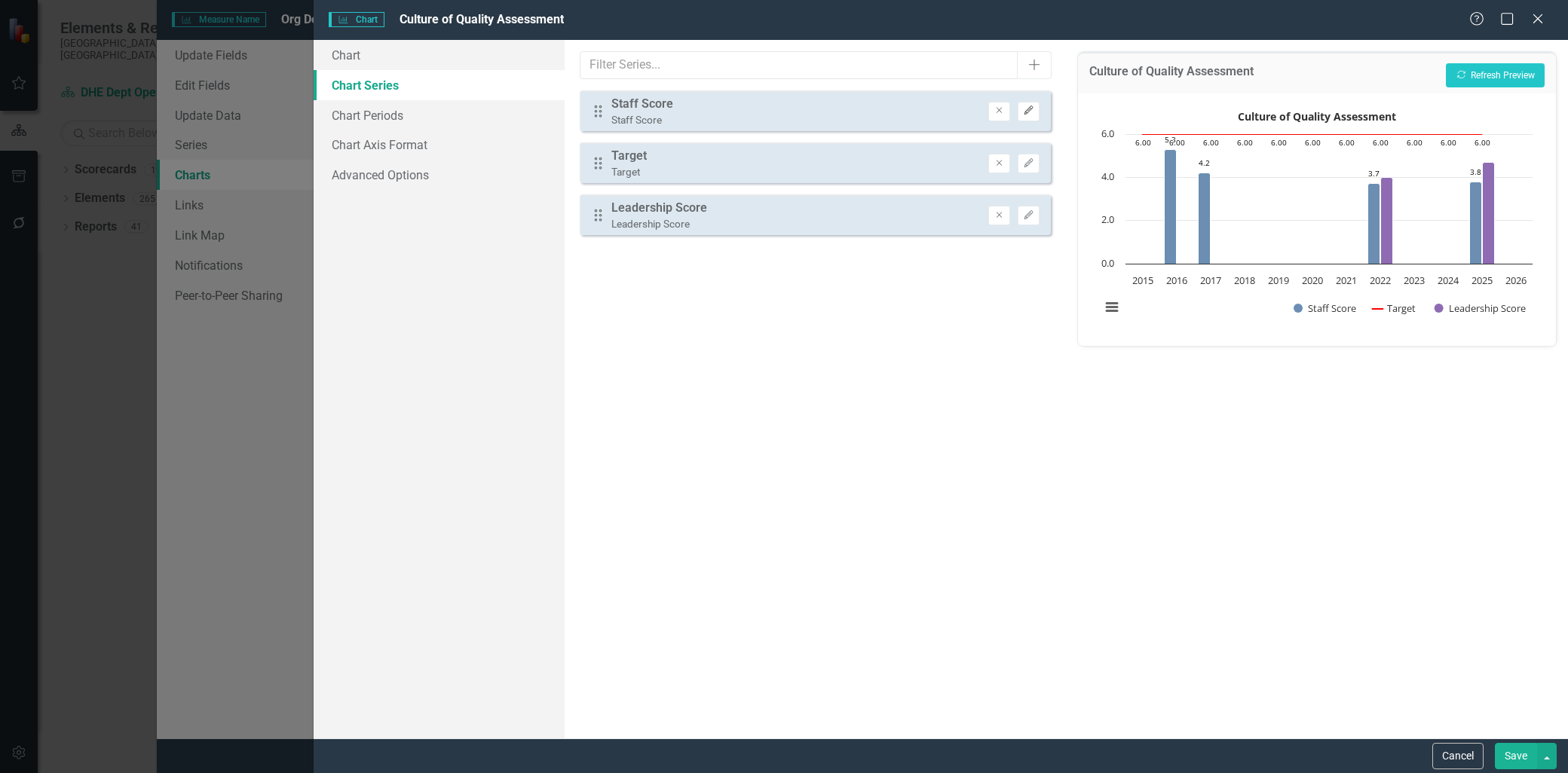
click at [1029, 111] on icon "Edit" at bounding box center [1029, 111] width 11 height 9
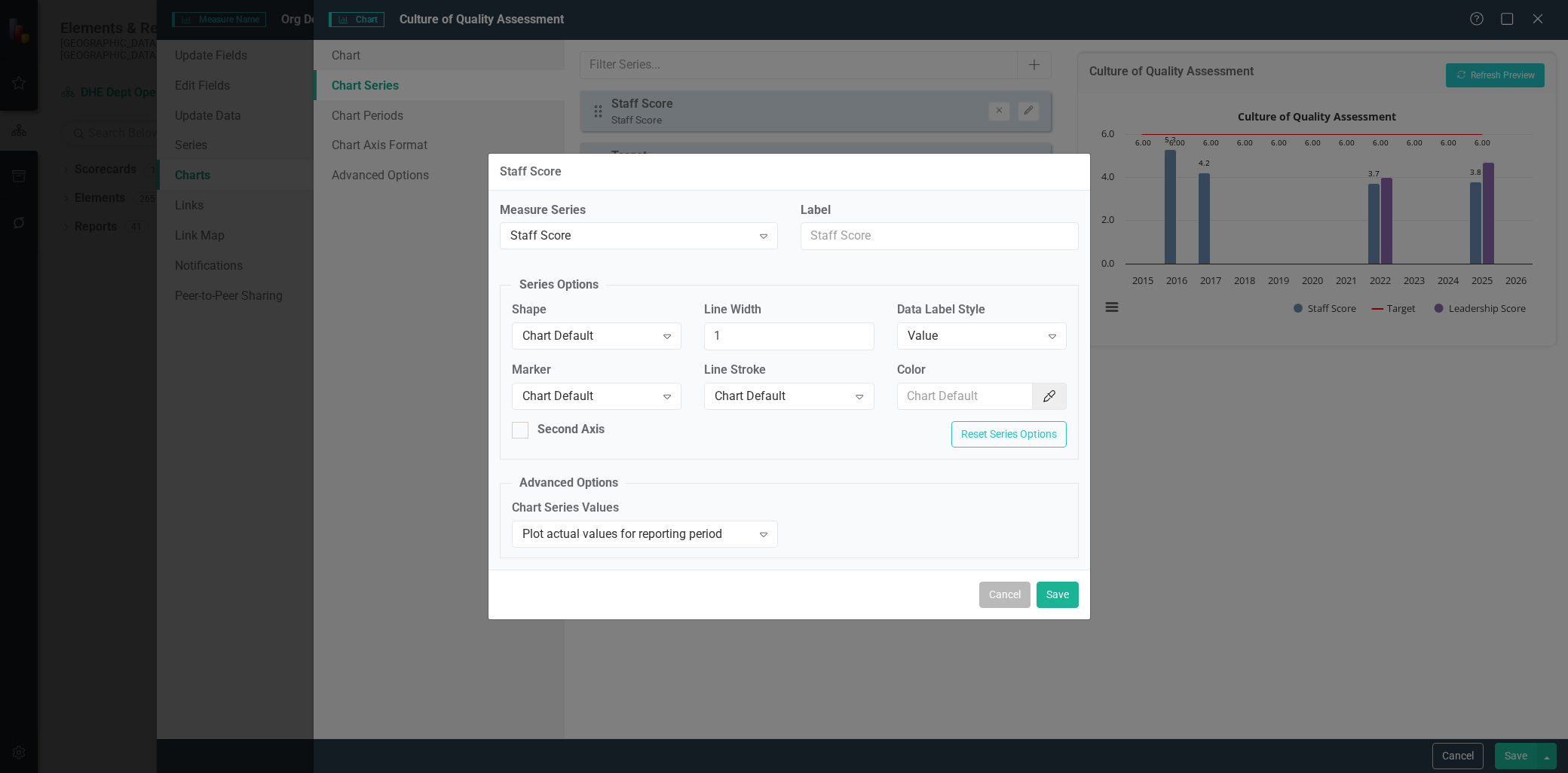
click at [993, 592] on button "Cancel" at bounding box center [1004, 595] width 51 height 27
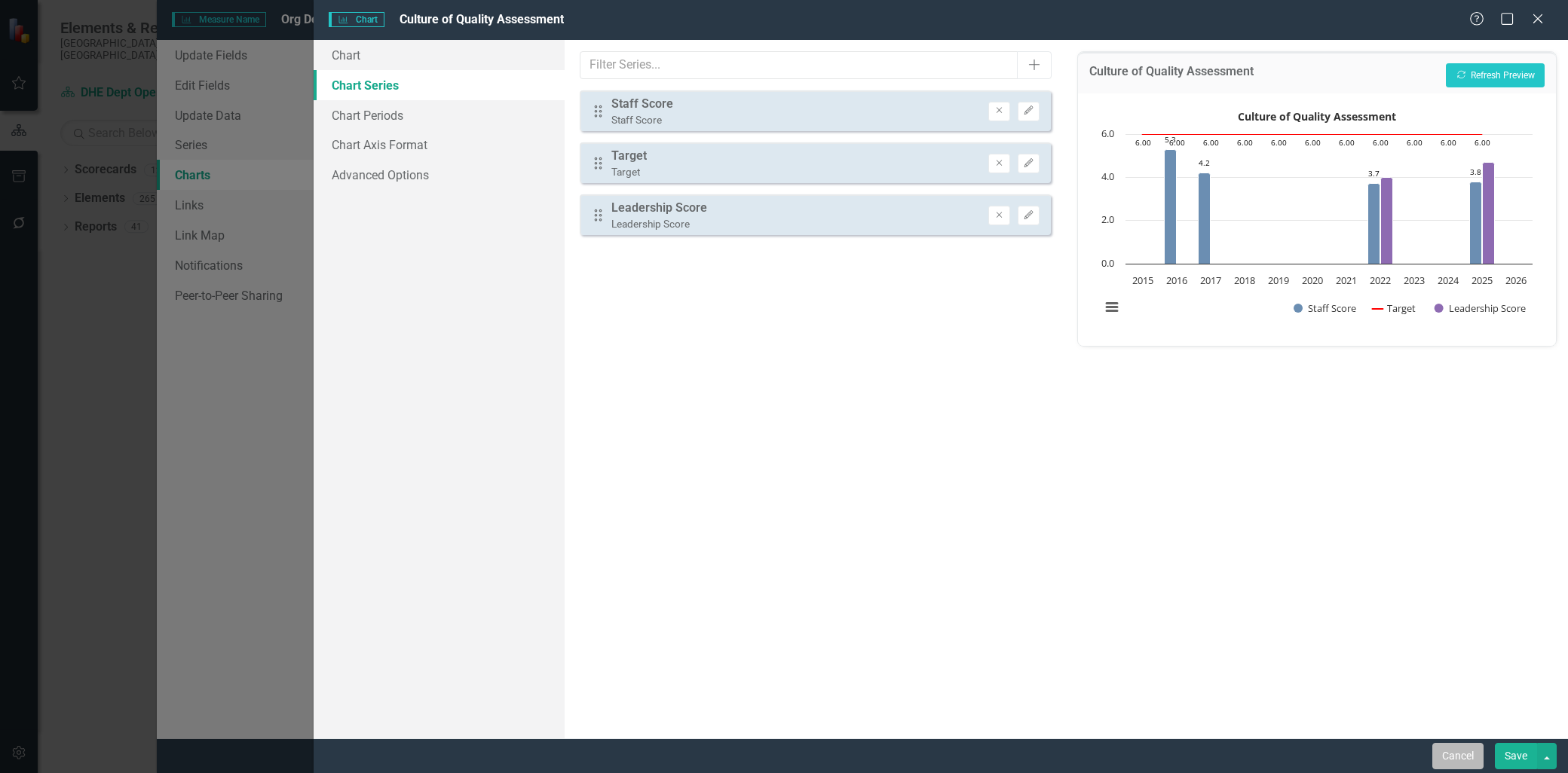
click at [1467, 751] on button "Cancel" at bounding box center [1457, 755] width 51 height 27
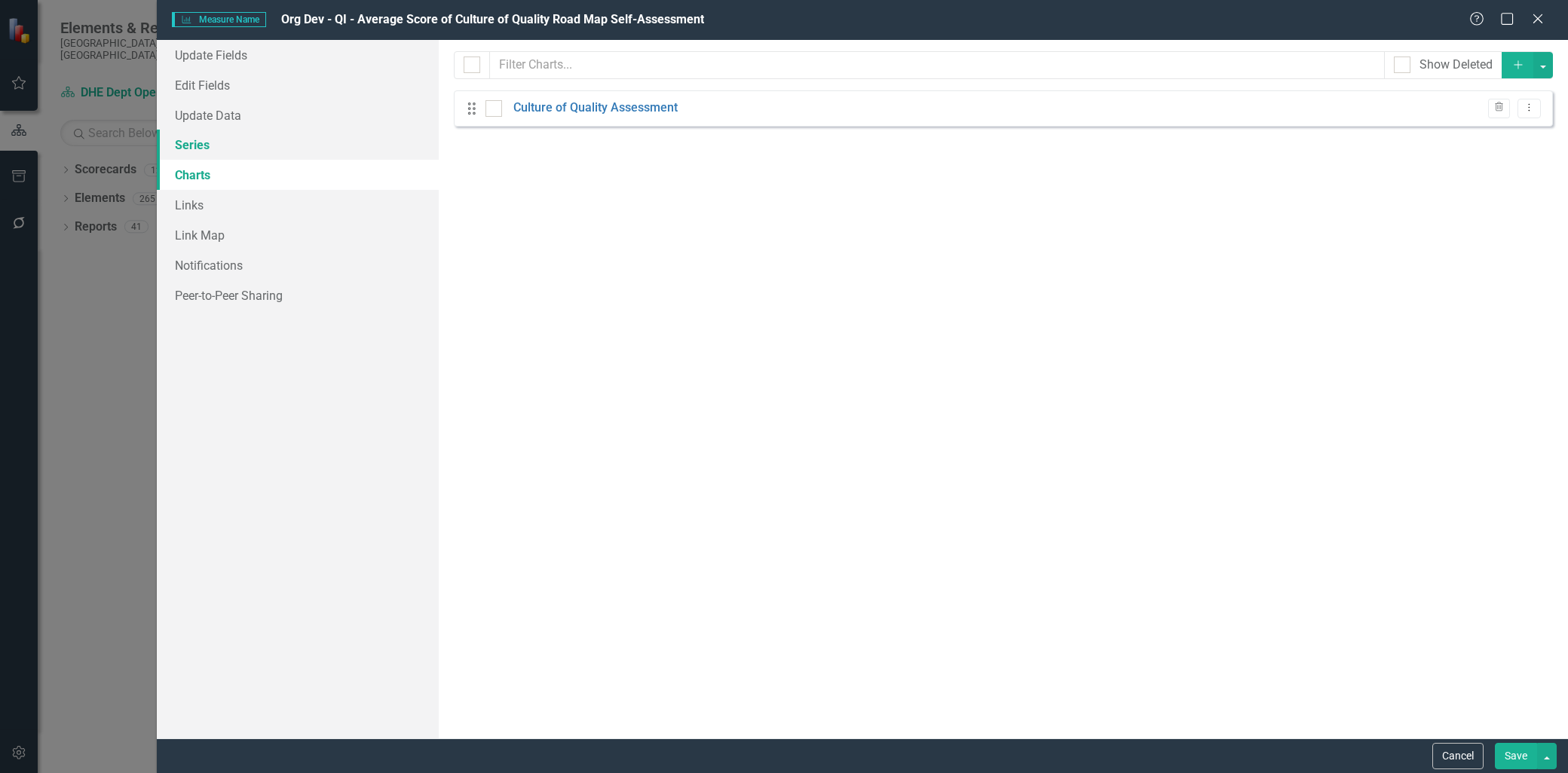
click at [208, 136] on link "Series" at bounding box center [297, 144] width 282 height 31
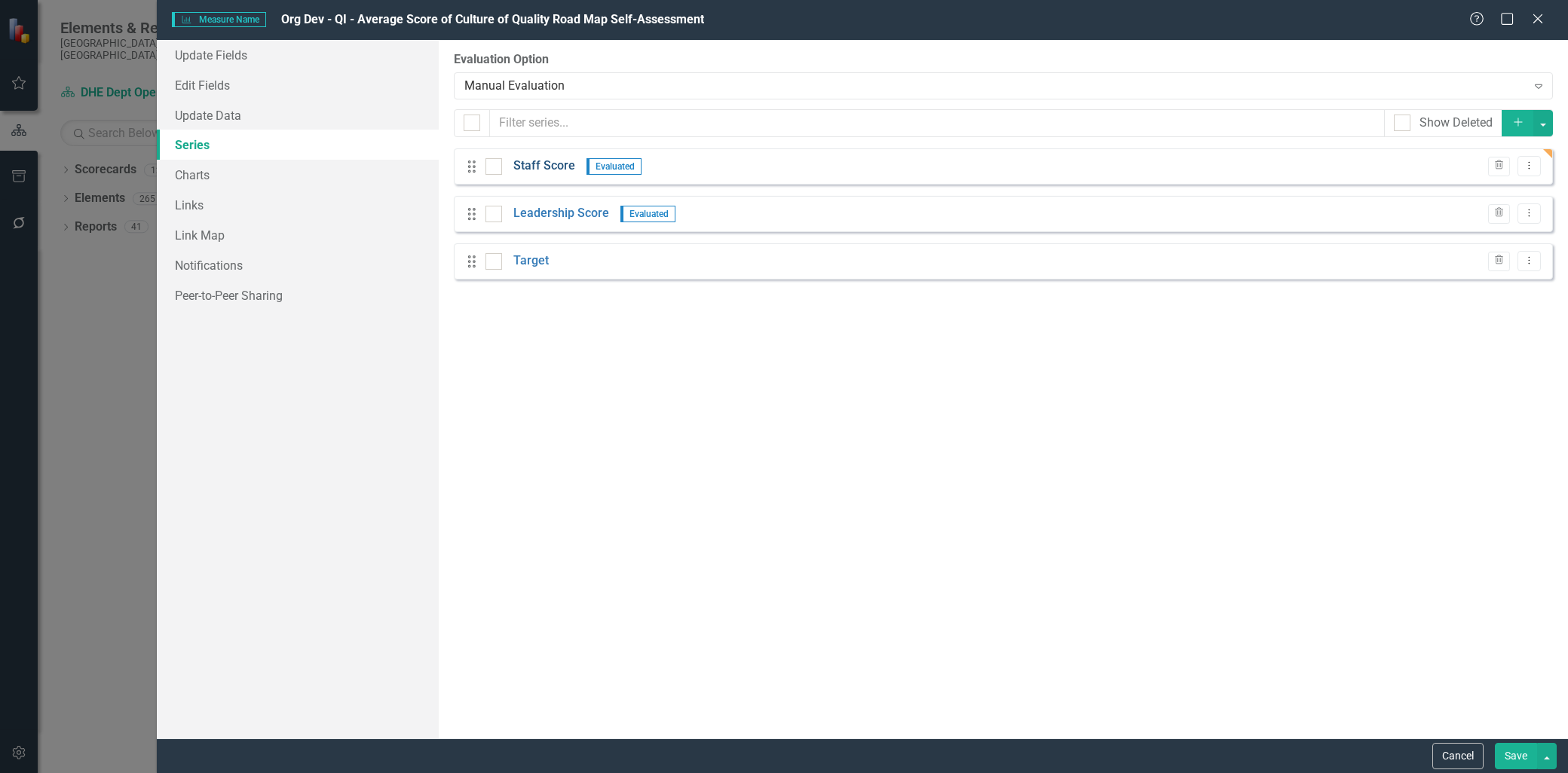
click at [559, 166] on link "Staff Score" at bounding box center [544, 166] width 62 height 18
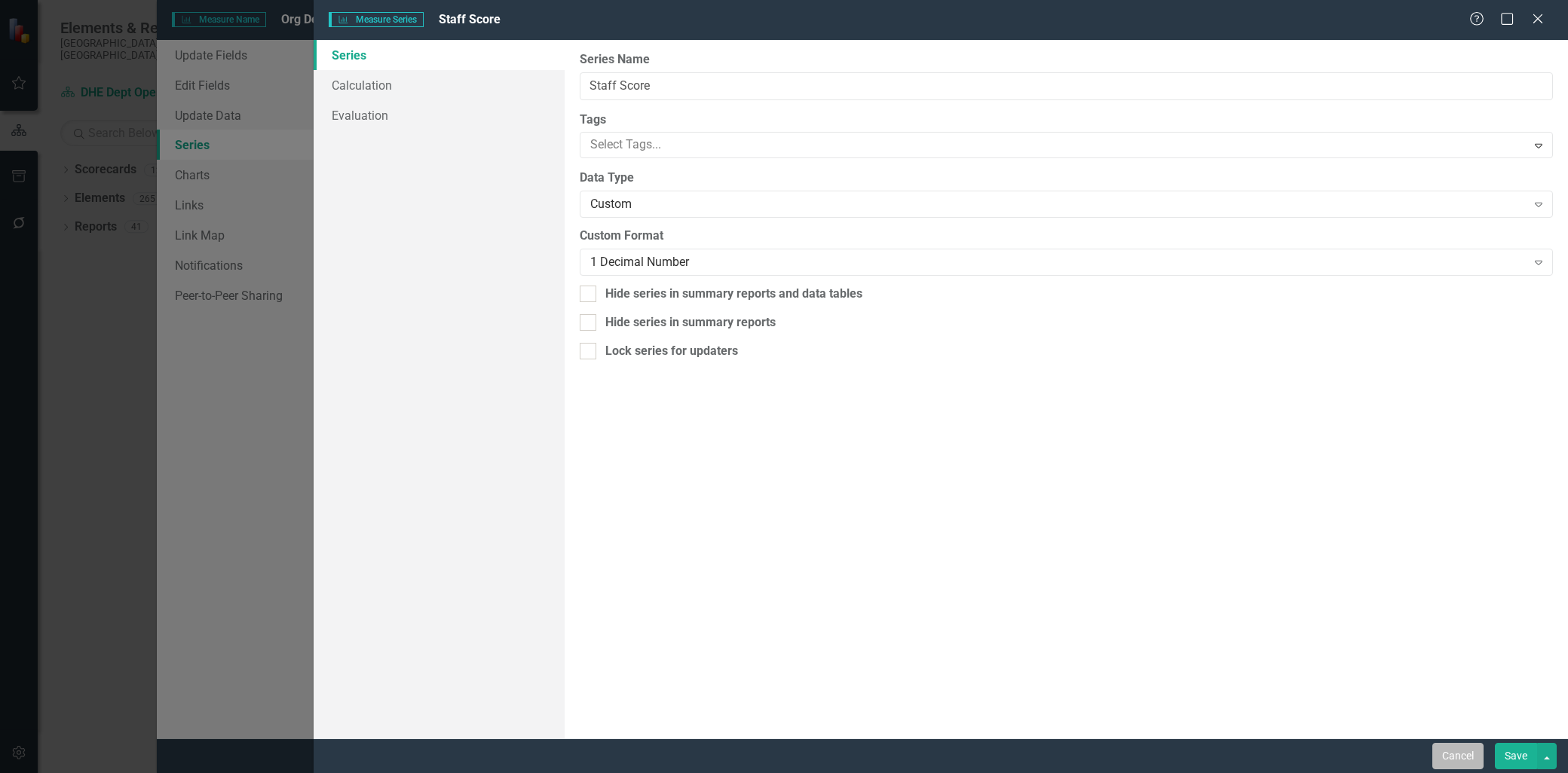
click at [1446, 755] on button "Cancel" at bounding box center [1457, 755] width 51 height 27
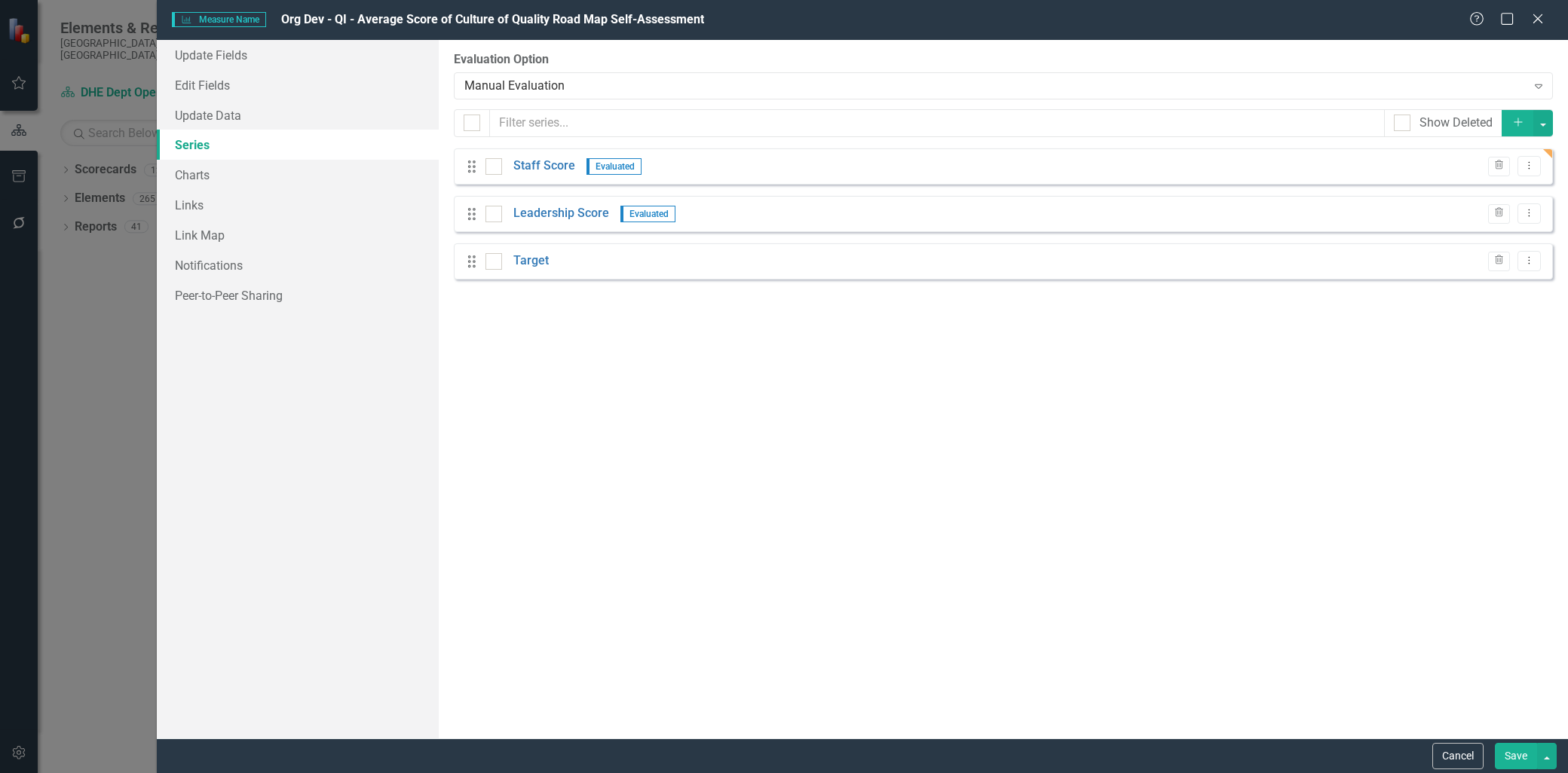
click at [1509, 756] on button "Save" at bounding box center [1516, 755] width 43 height 27
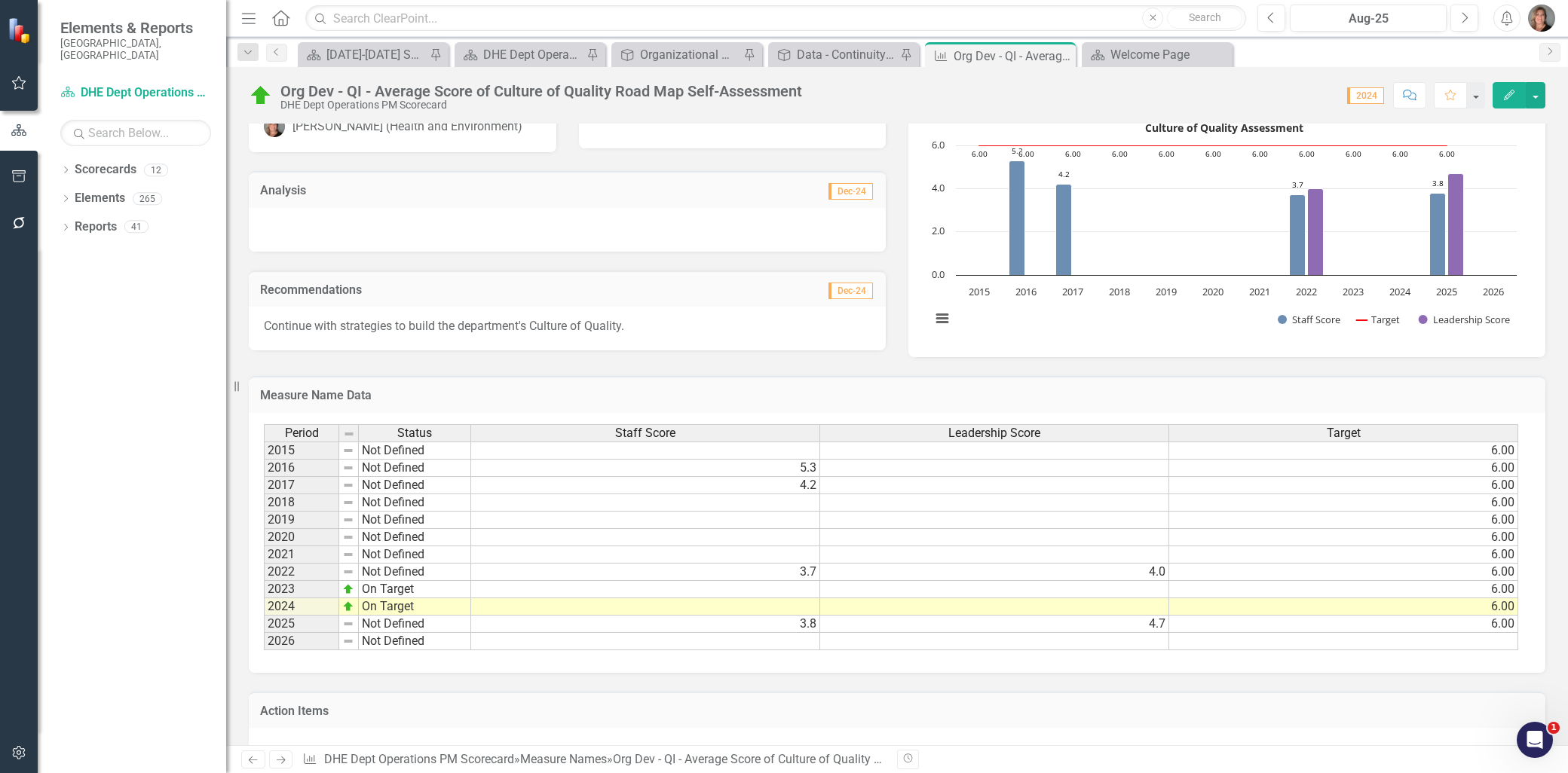
scroll to position [83, 0]
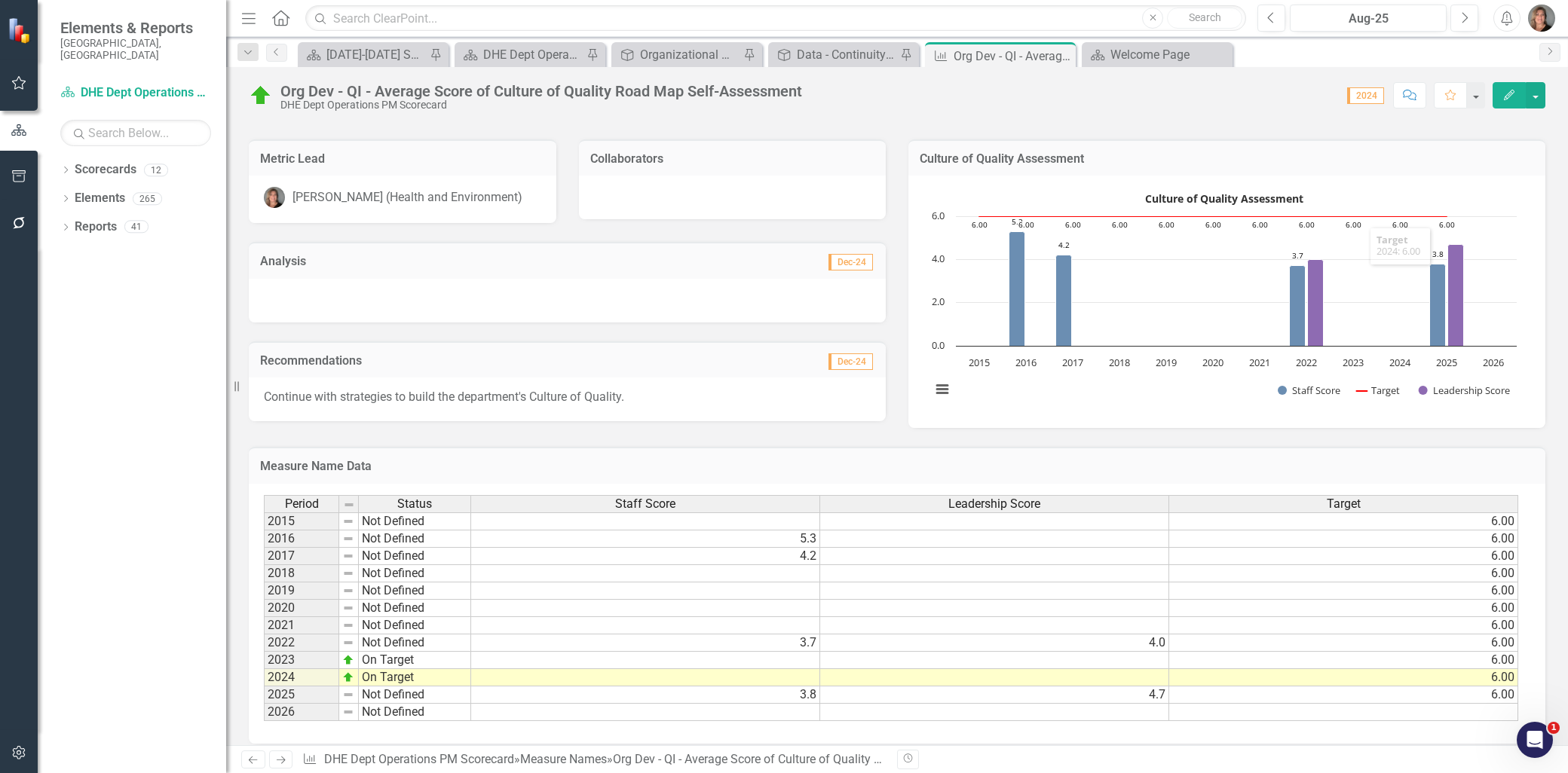
click at [1511, 93] on icon "Edit" at bounding box center [1509, 94] width 14 height 10
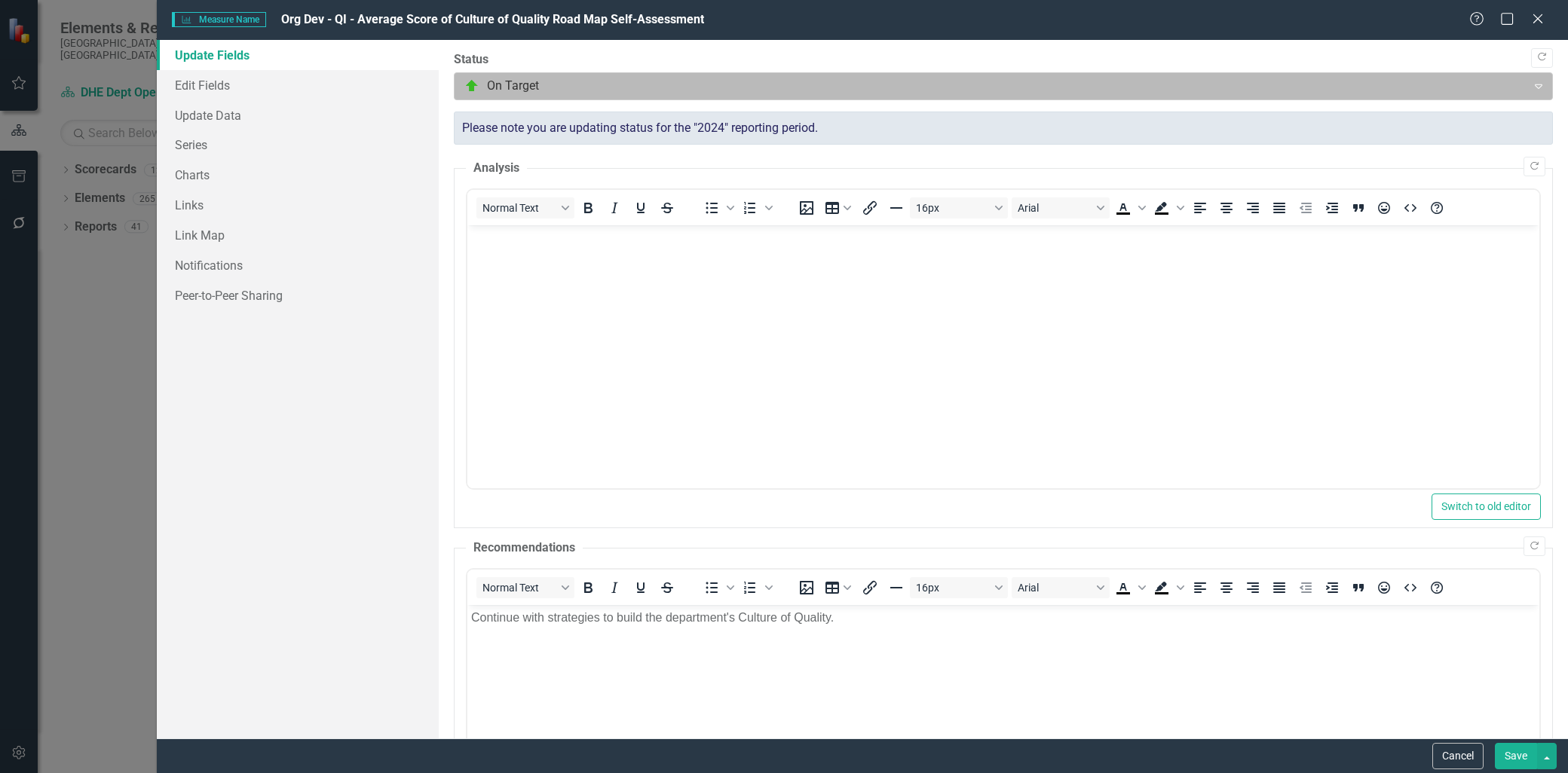
scroll to position [0, 0]
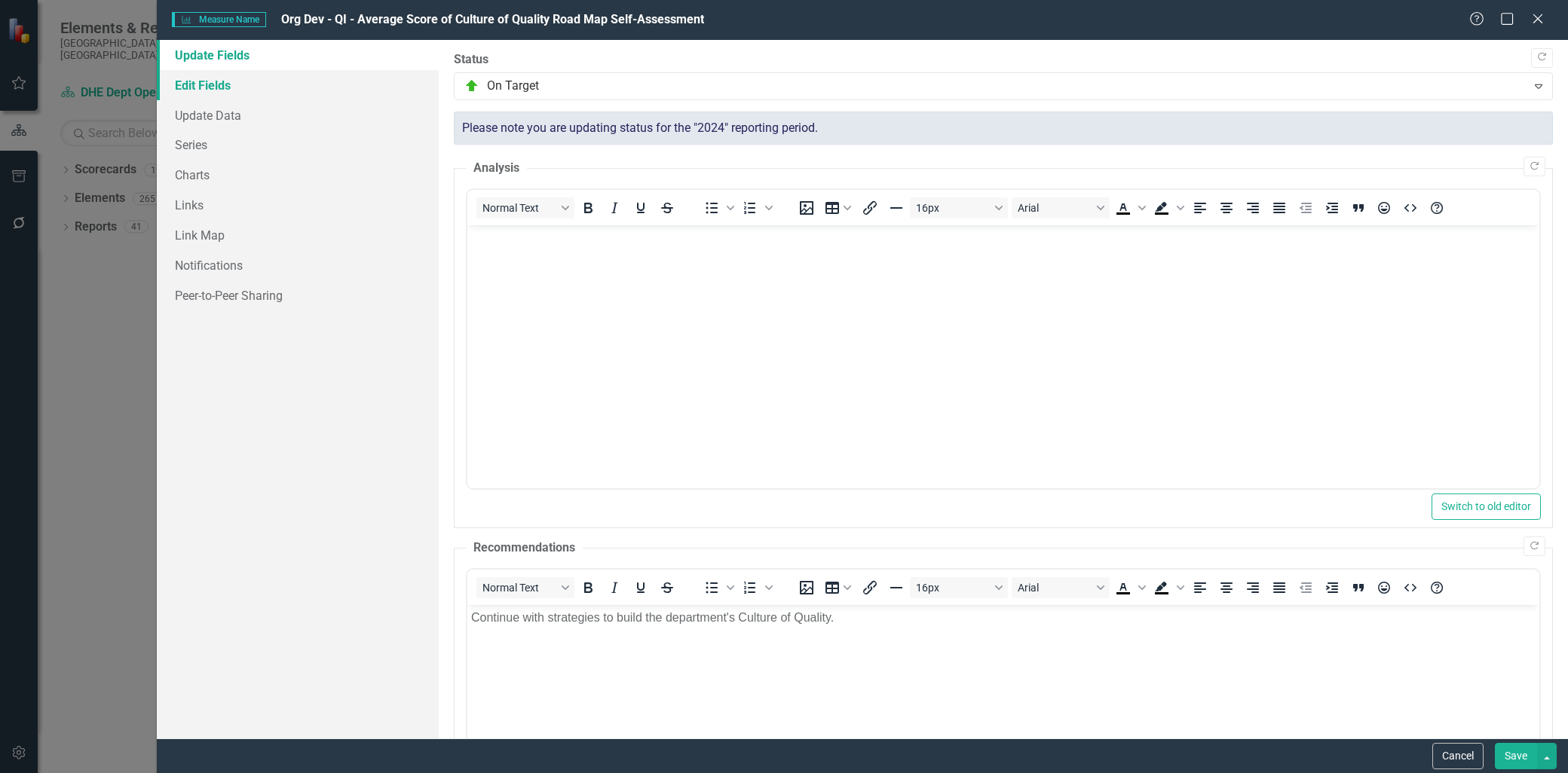
click at [192, 80] on link "Edit Fields" at bounding box center [297, 85] width 282 height 31
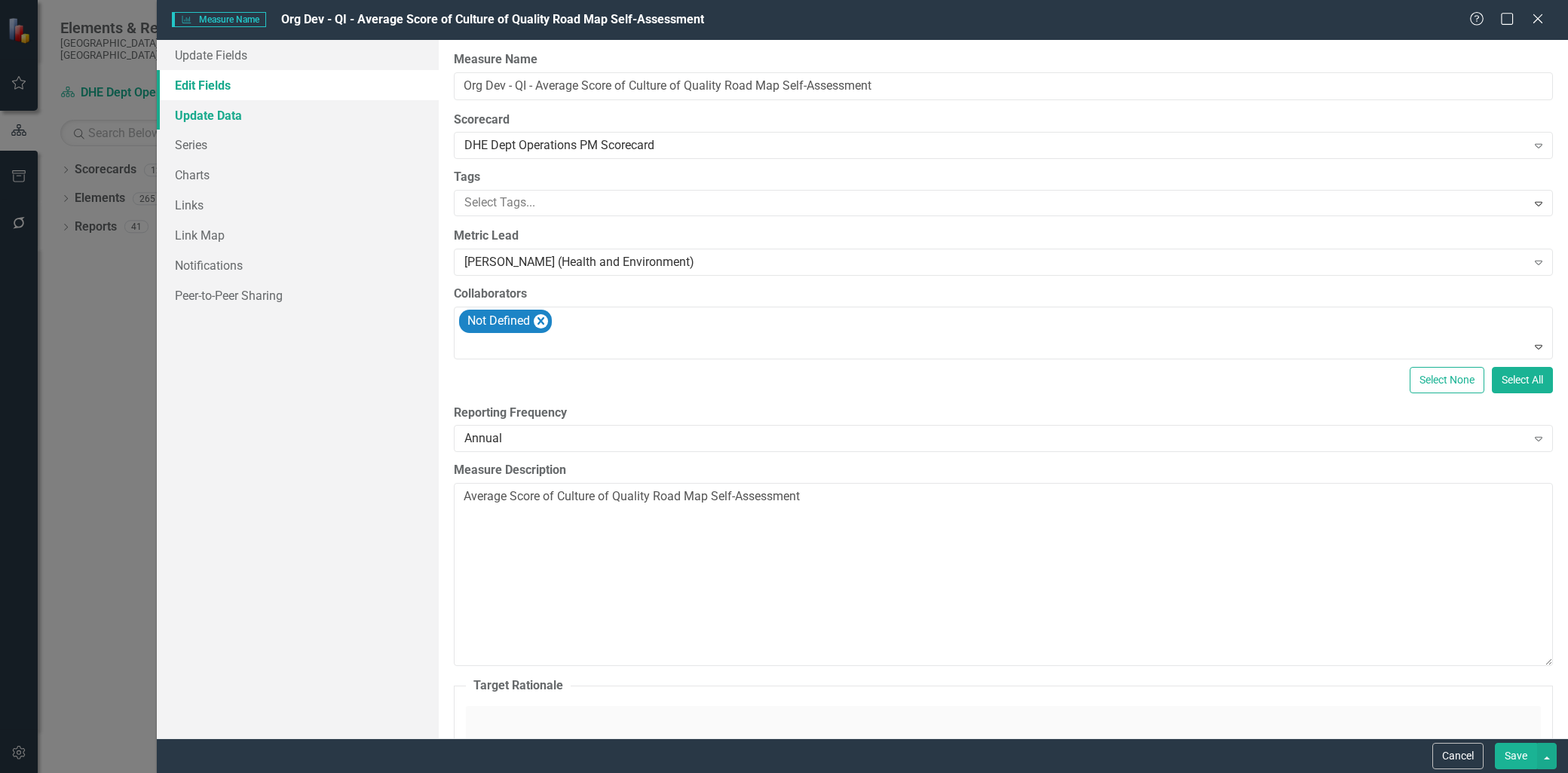
click at [197, 118] on link "Update Data" at bounding box center [297, 115] width 282 height 31
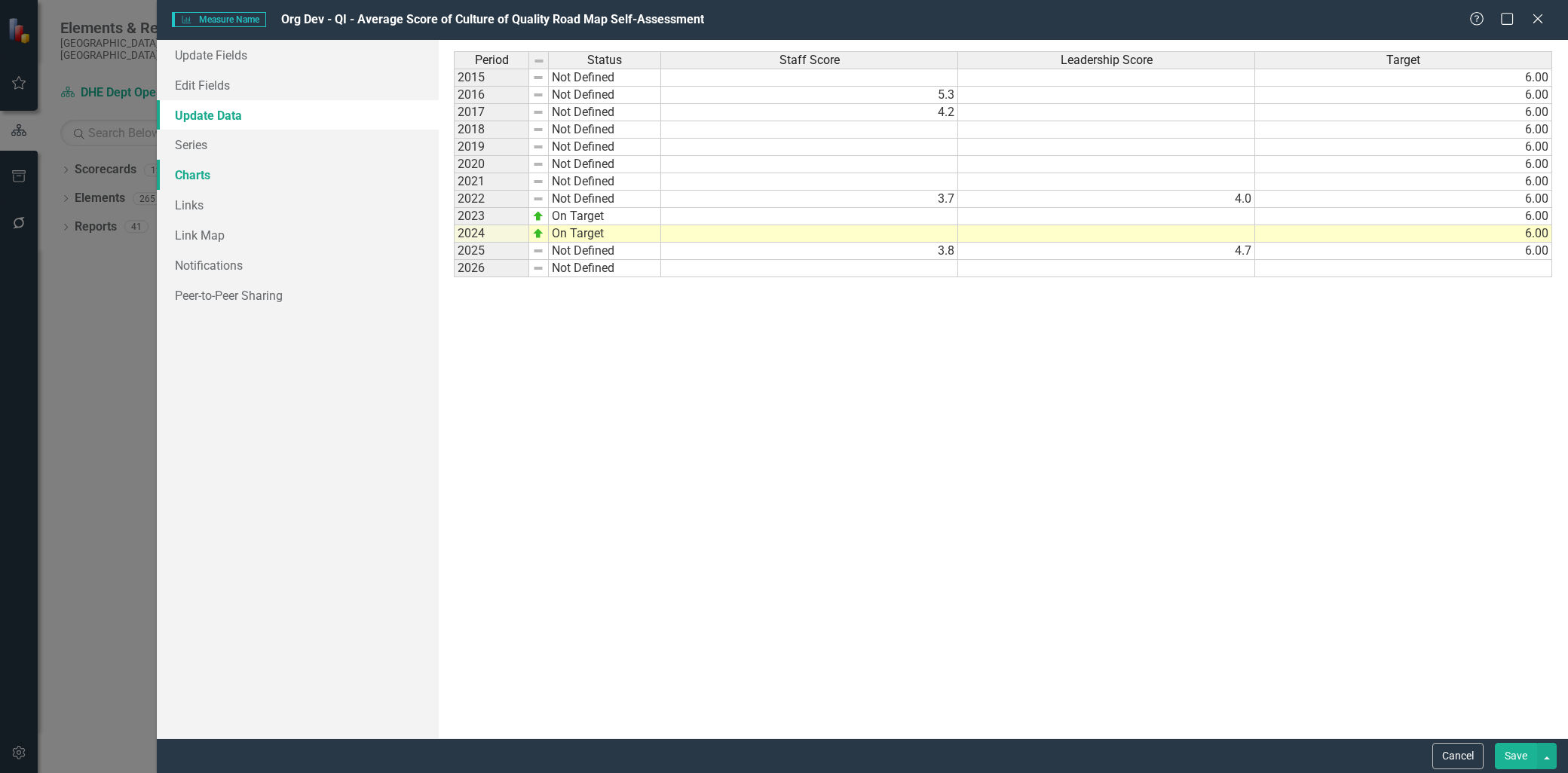
click at [191, 174] on link "Charts" at bounding box center [297, 175] width 282 height 31
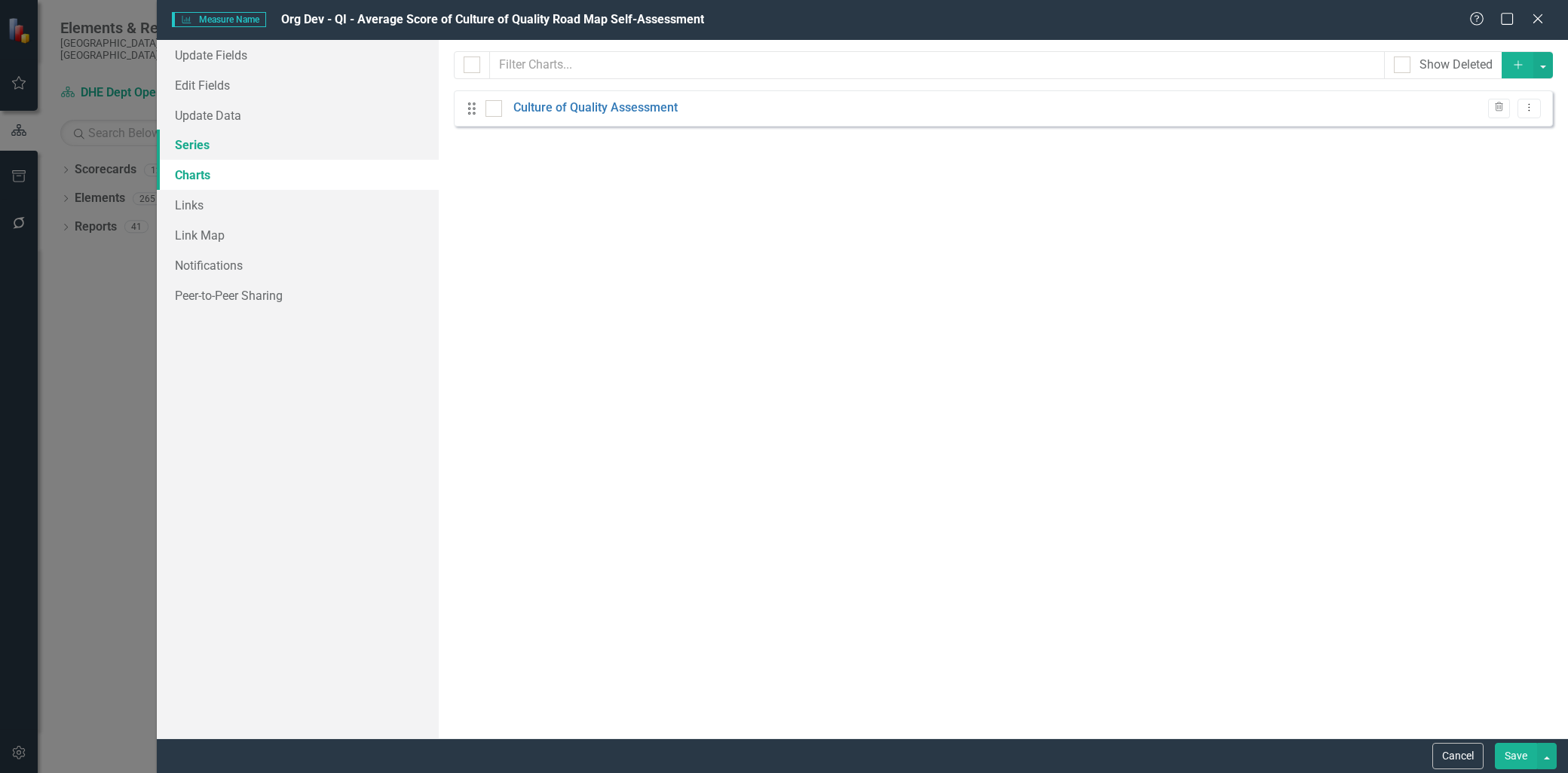
click at [191, 144] on link "Series" at bounding box center [297, 144] width 282 height 31
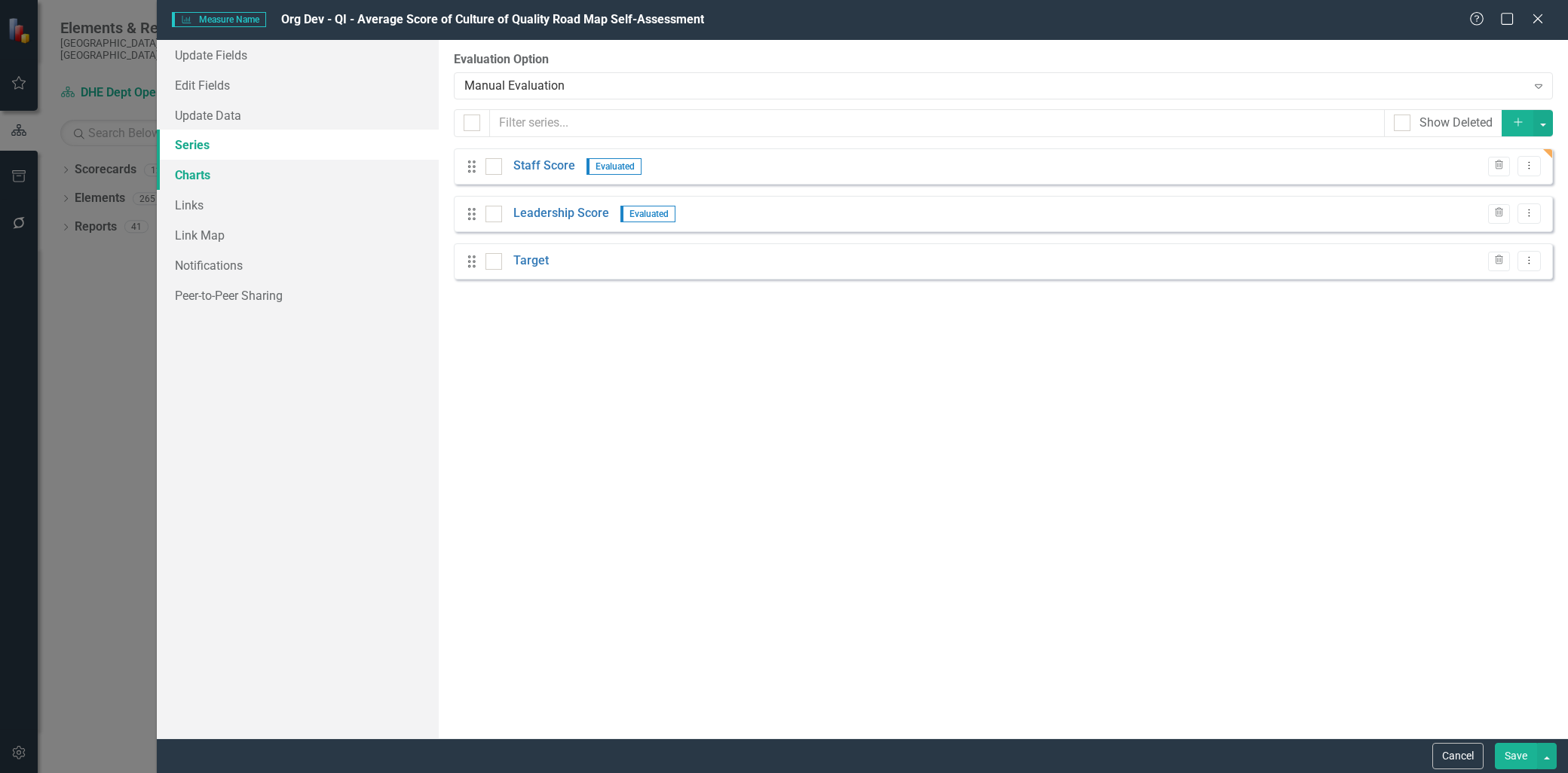
click at [193, 171] on link "Charts" at bounding box center [297, 175] width 282 height 31
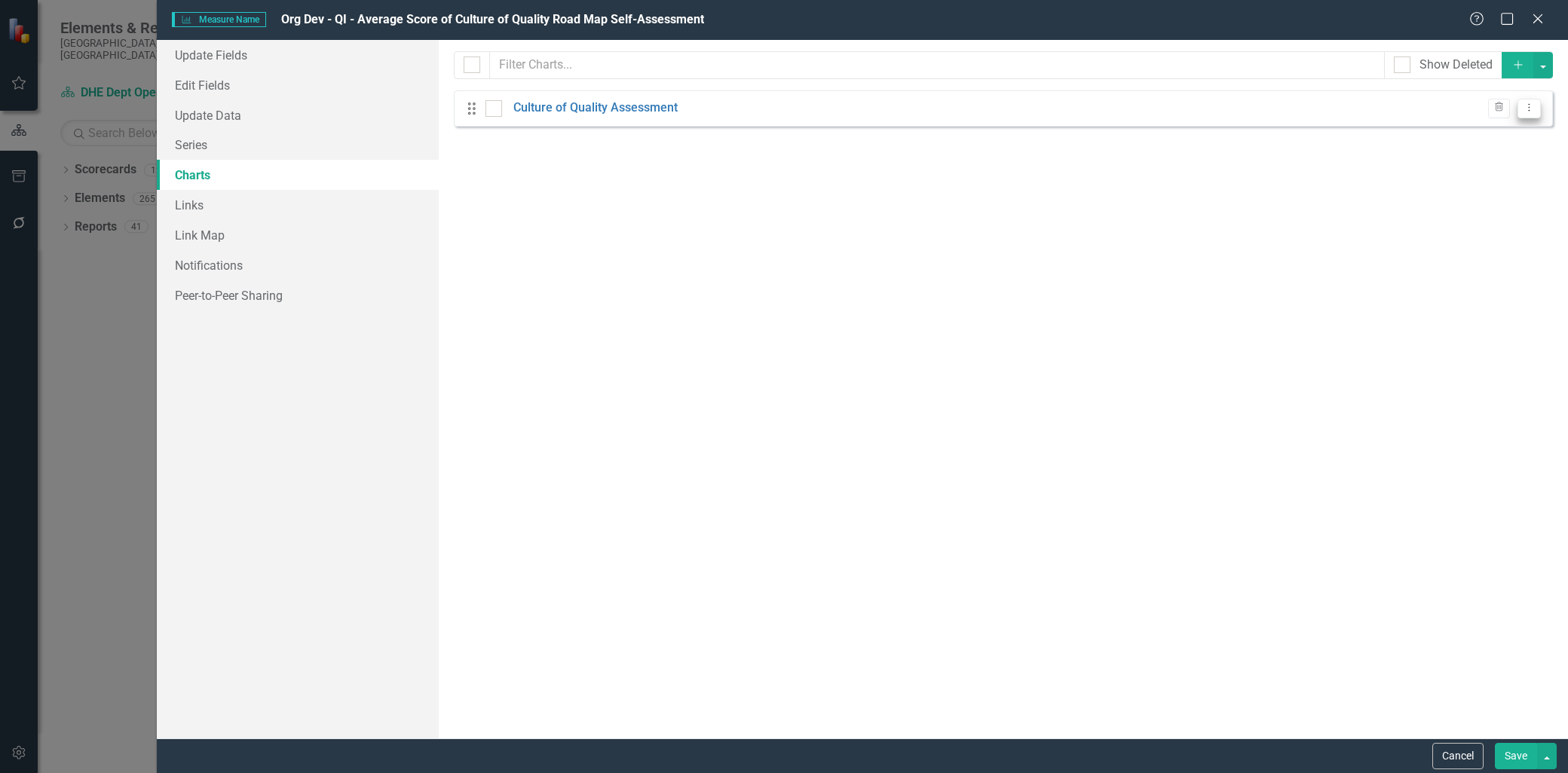
click at [1533, 108] on icon "Dropdown Menu" at bounding box center [1529, 107] width 13 height 10
click at [1501, 133] on link "Edit Edit Chart" at bounding box center [1480, 134] width 119 height 28
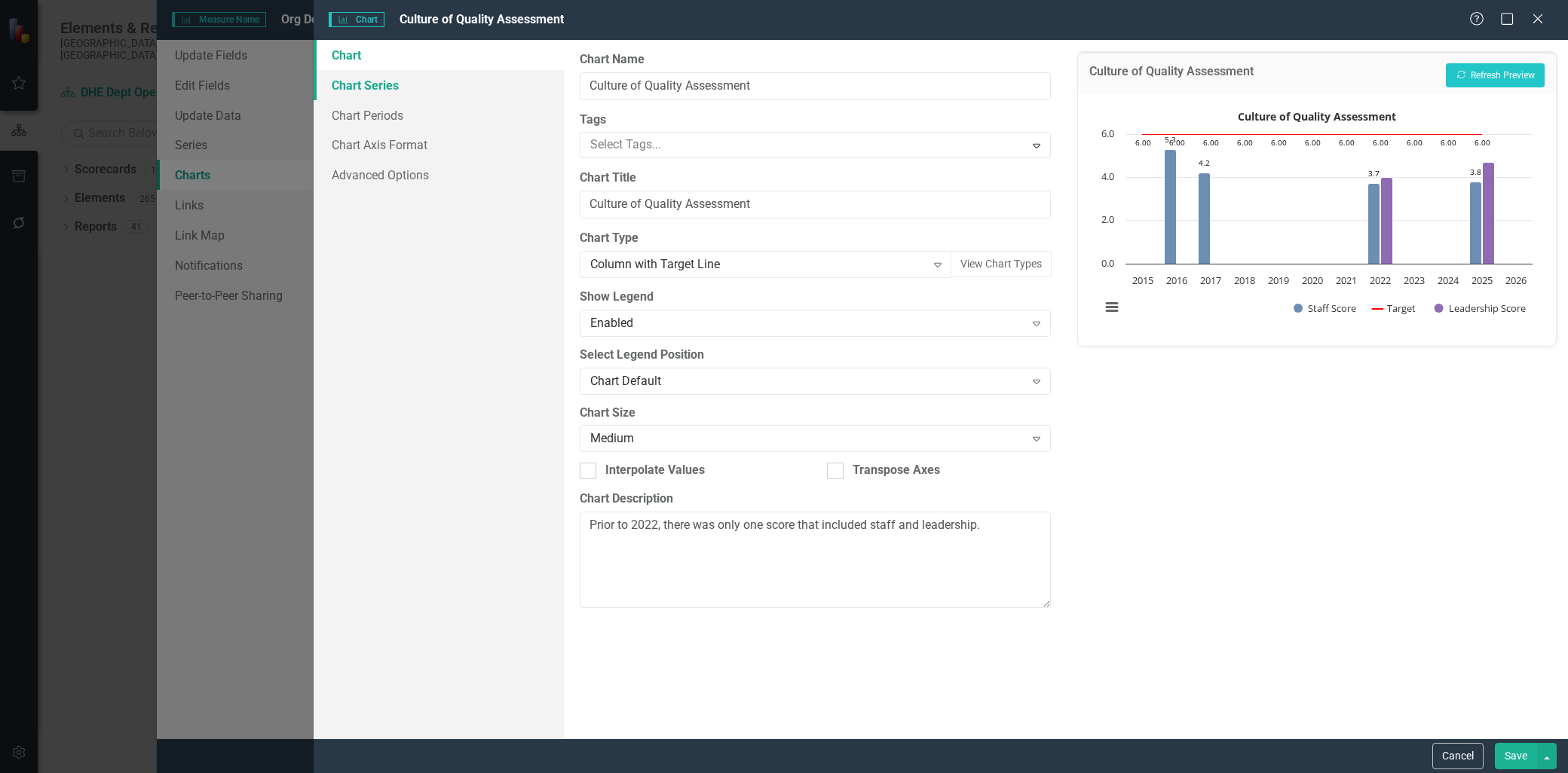
click at [366, 83] on link "Chart Series" at bounding box center [438, 85] width 251 height 31
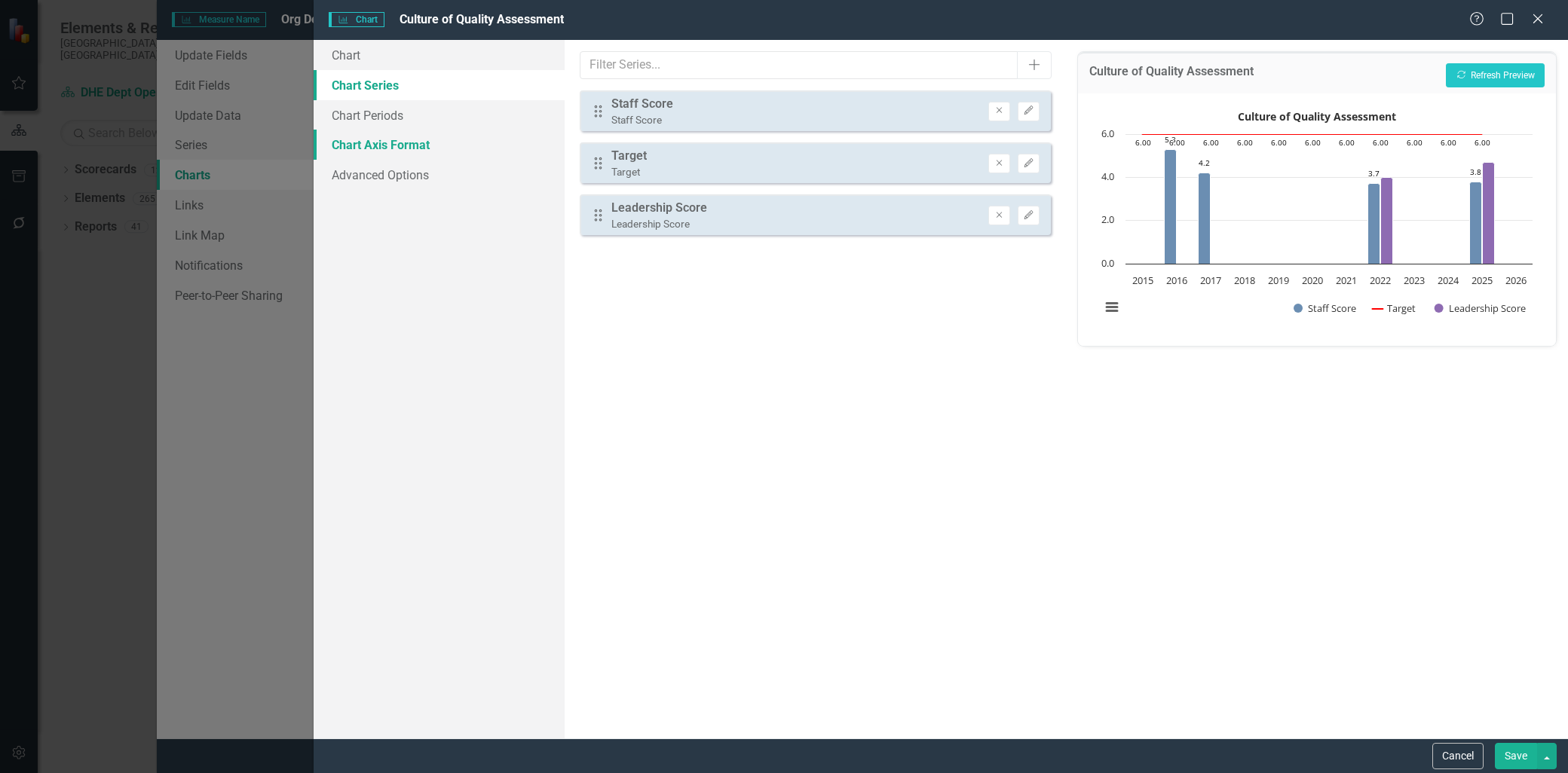
click at [371, 141] on link "Chart Axis Format" at bounding box center [438, 144] width 251 height 31
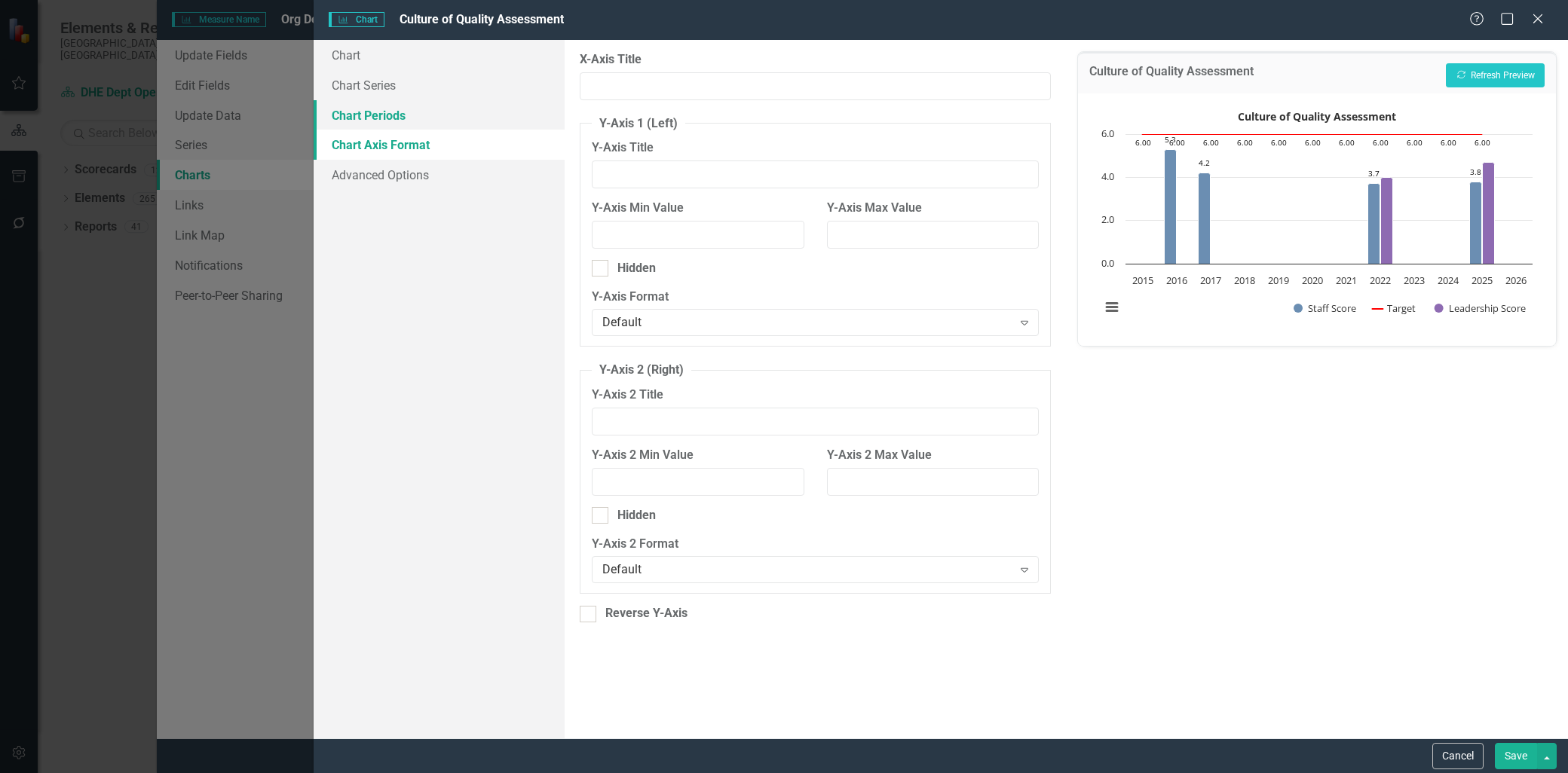
click at [374, 109] on link "Chart Periods" at bounding box center [438, 115] width 251 height 31
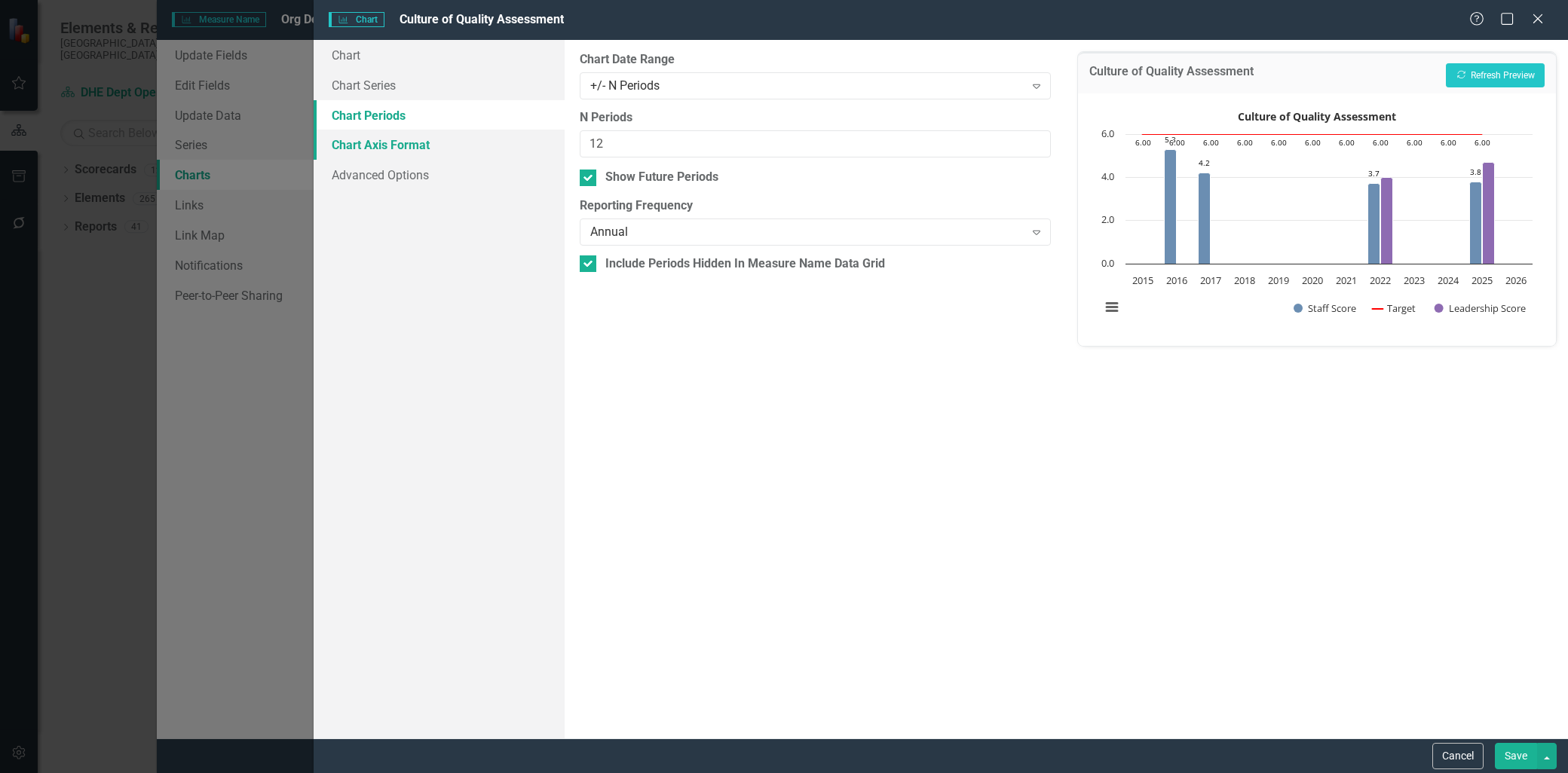
click at [377, 143] on link "Chart Axis Format" at bounding box center [438, 144] width 251 height 31
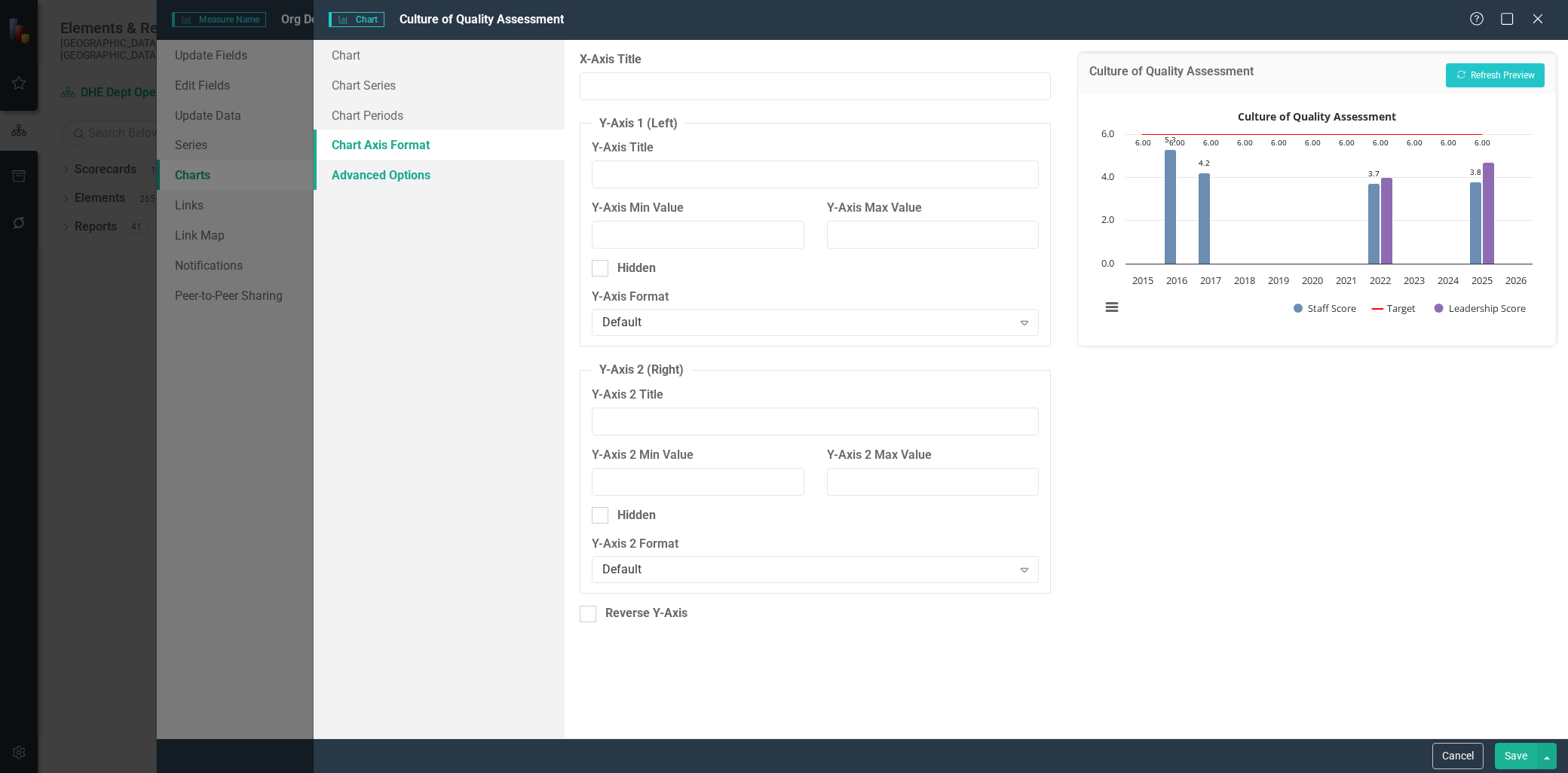
click at [382, 168] on link "Advanced Options" at bounding box center [438, 175] width 251 height 31
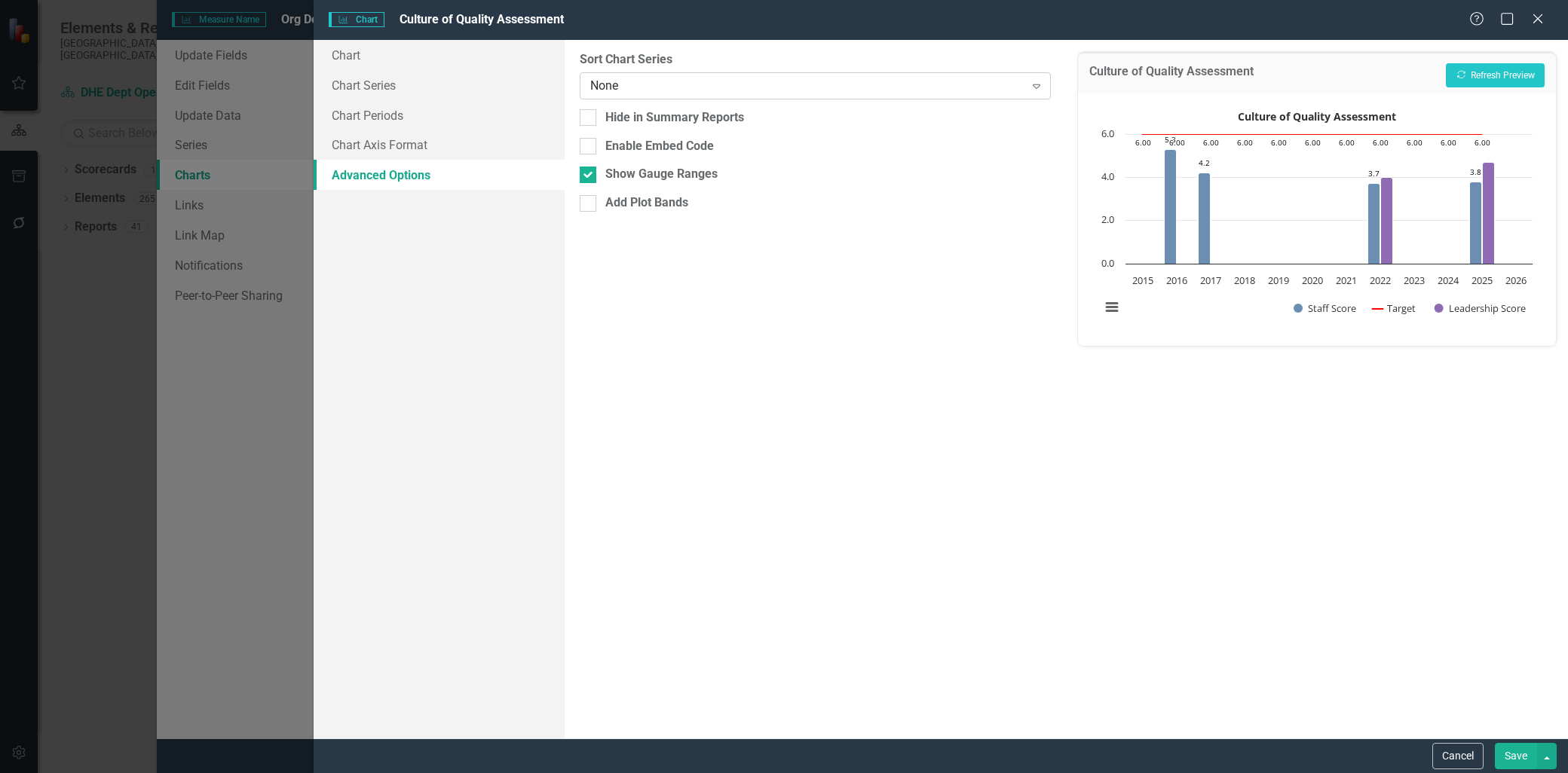
click at [1040, 78] on div "Expand" at bounding box center [1036, 86] width 27 height 24
click at [382, 80] on link "Chart Series" at bounding box center [438, 85] width 251 height 31
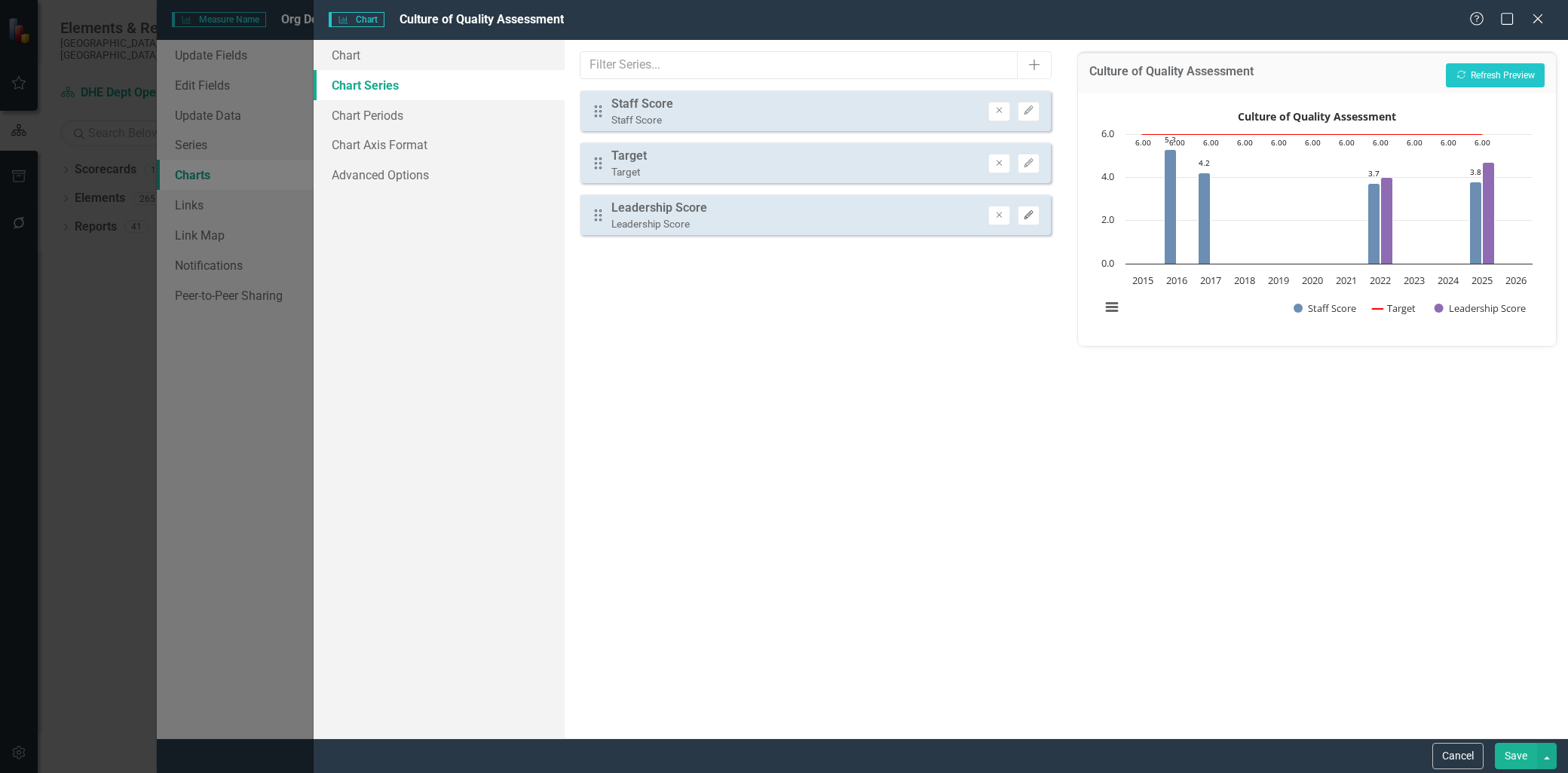
click at [1031, 206] on button "Edit" at bounding box center [1029, 215] width 22 height 19
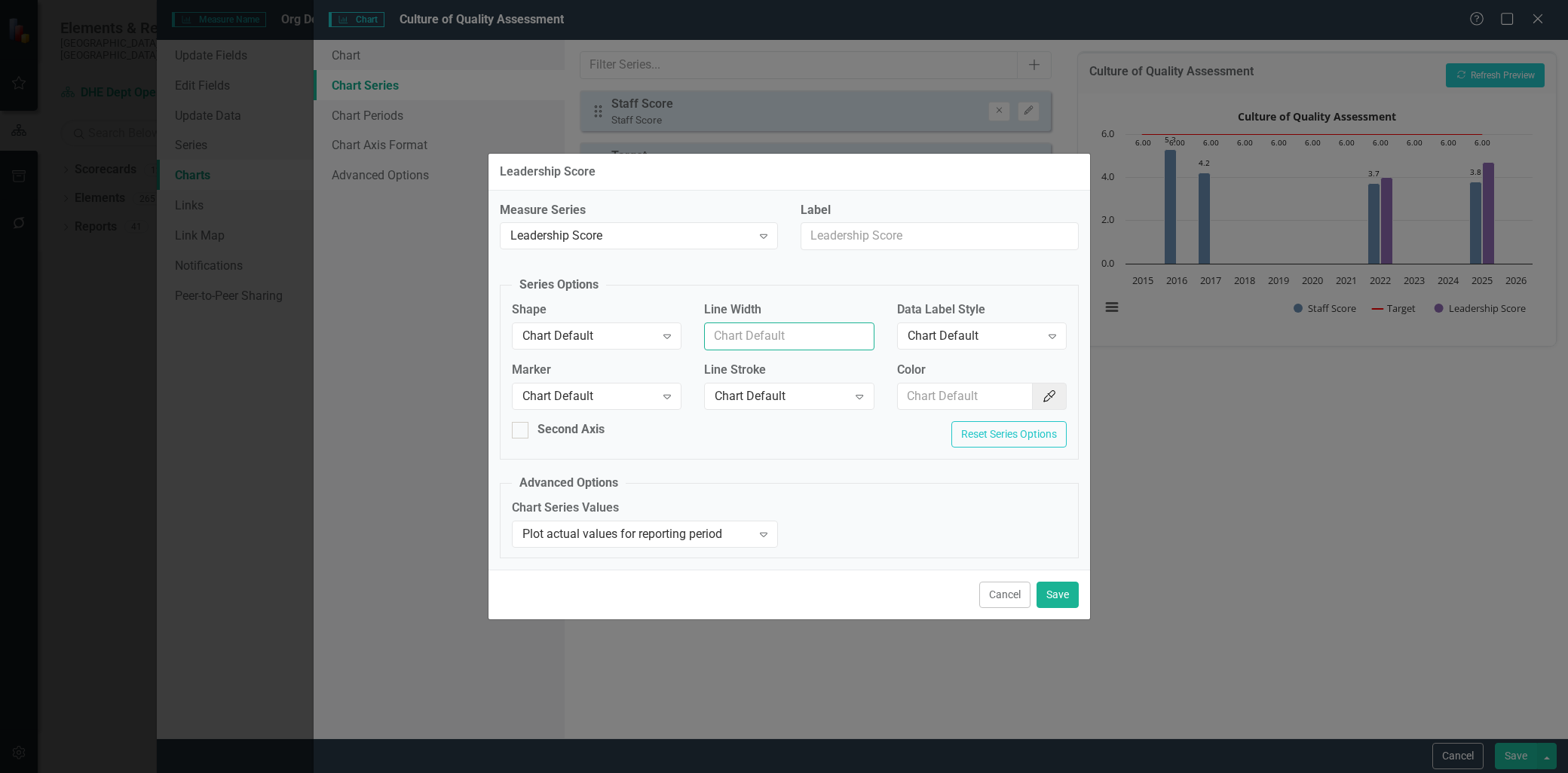
click at [857, 340] on input "Line Width" at bounding box center [788, 337] width 169 height 28
click at [1049, 395] on icon "Color Picker" at bounding box center [1049, 396] width 15 height 12
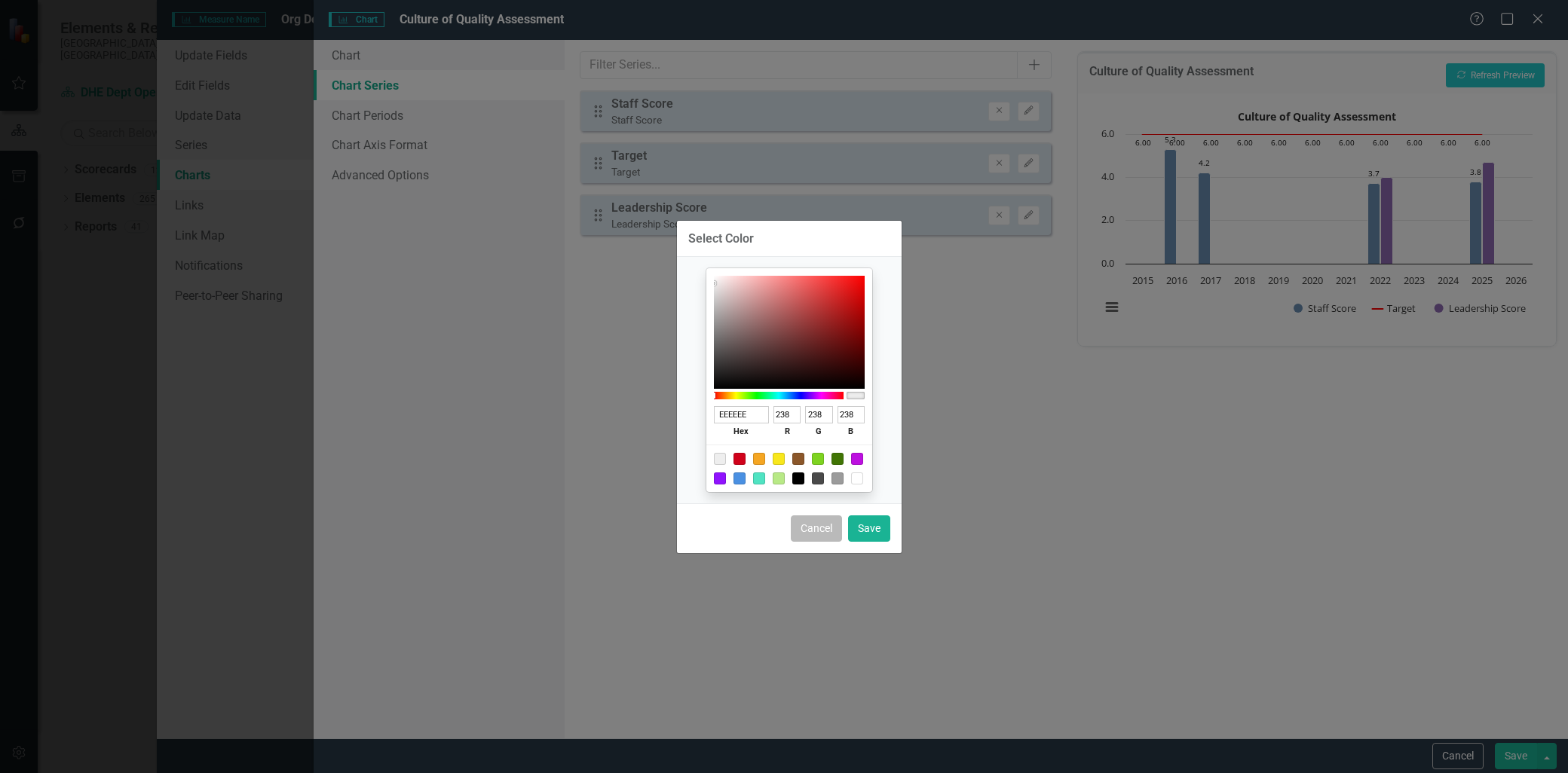
click at [826, 521] on button "Cancel" at bounding box center [816, 528] width 51 height 27
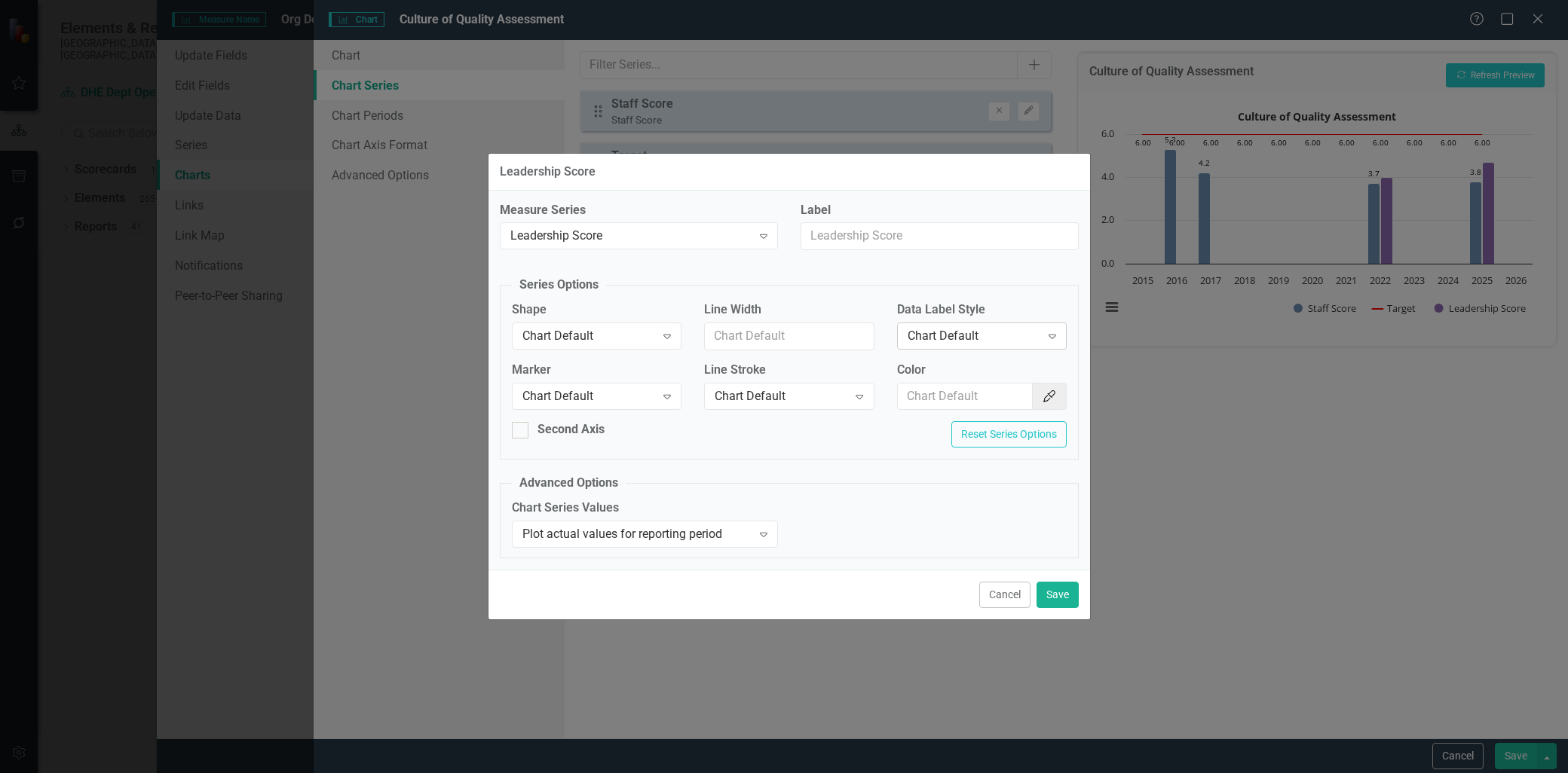
click at [1054, 332] on icon "Expand" at bounding box center [1052, 336] width 15 height 12
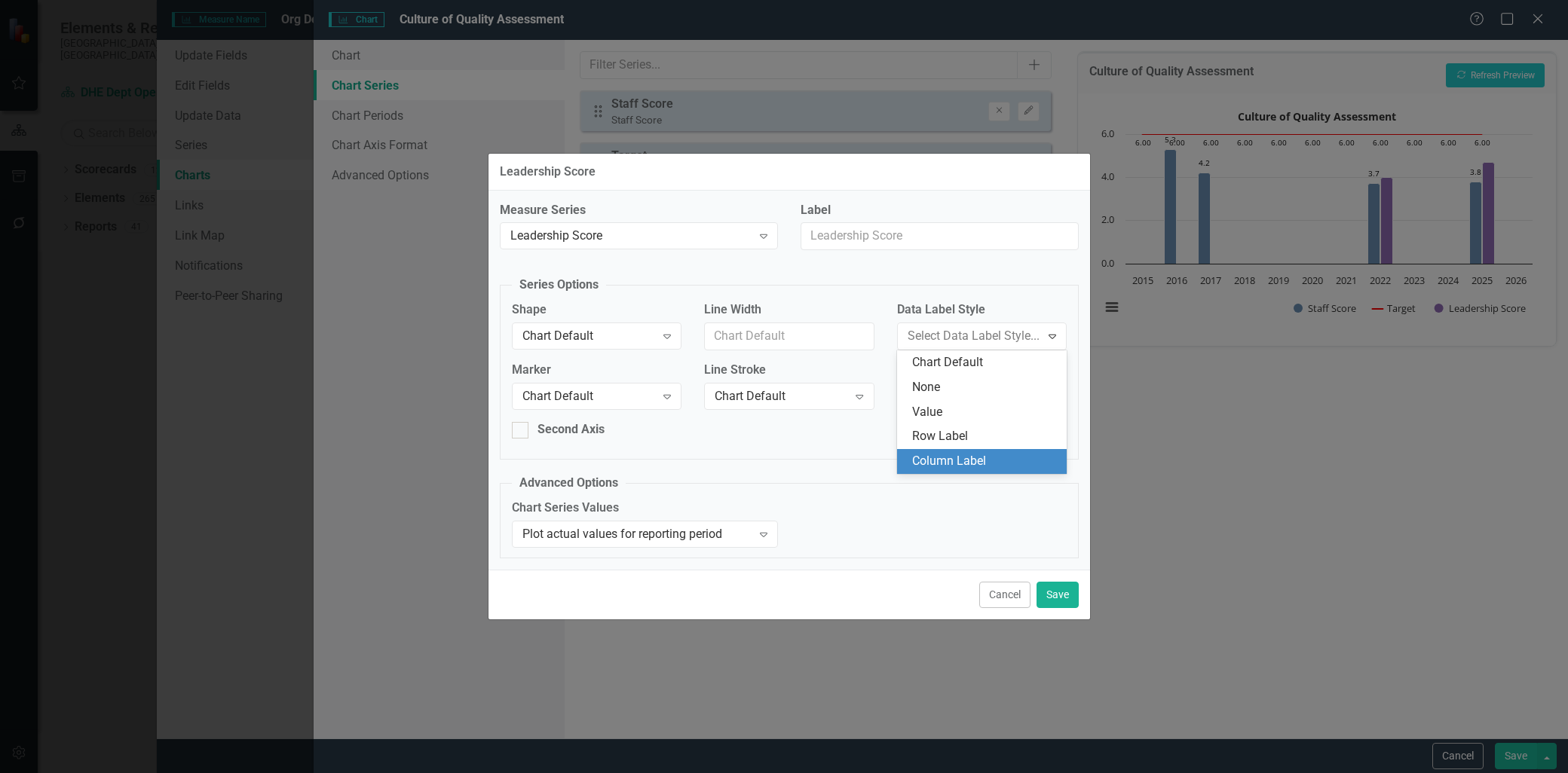
click at [987, 466] on div "Column Label" at bounding box center [984, 461] width 145 height 18
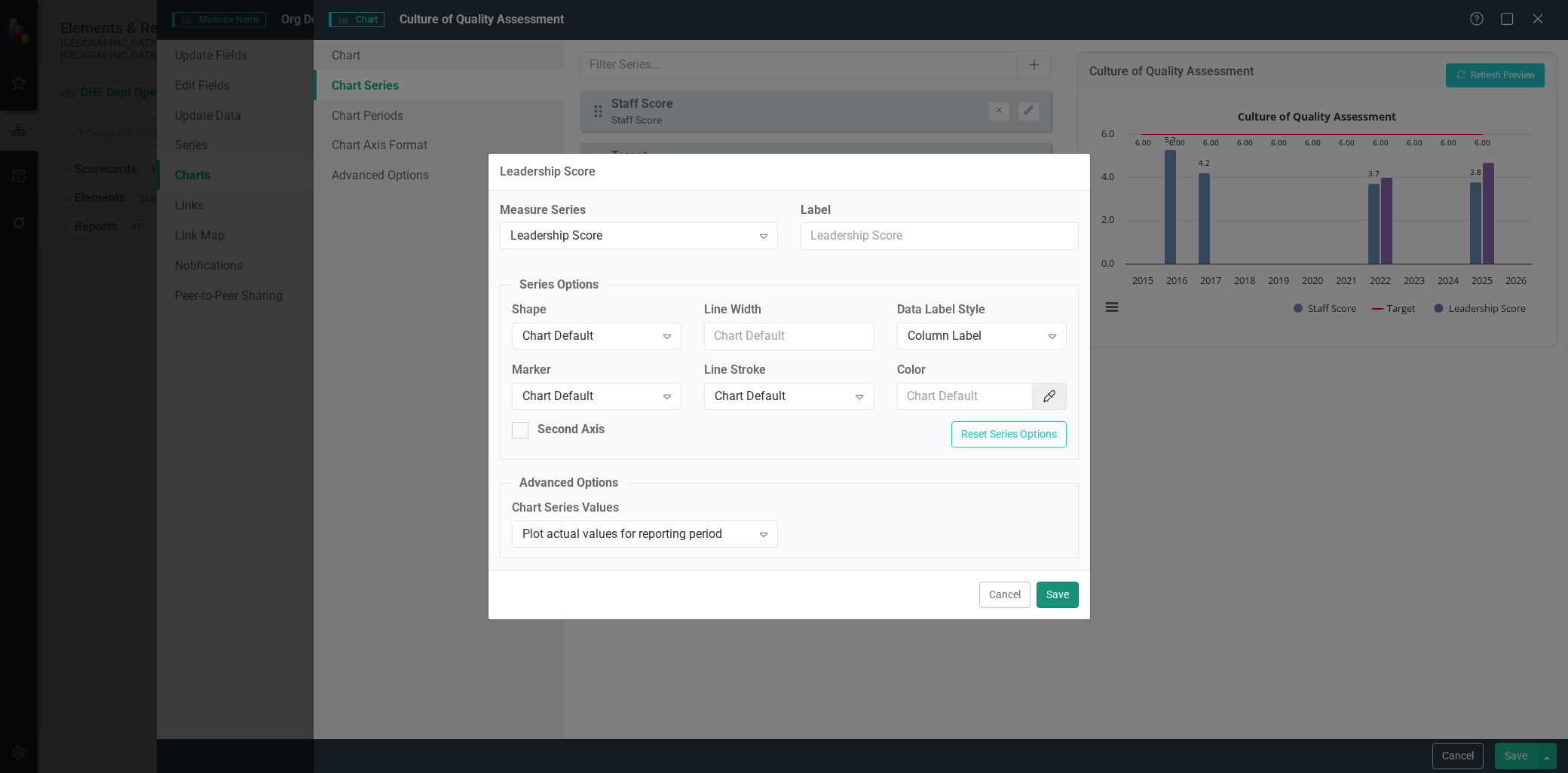
click at [1048, 592] on button "Save" at bounding box center [1057, 595] width 43 height 27
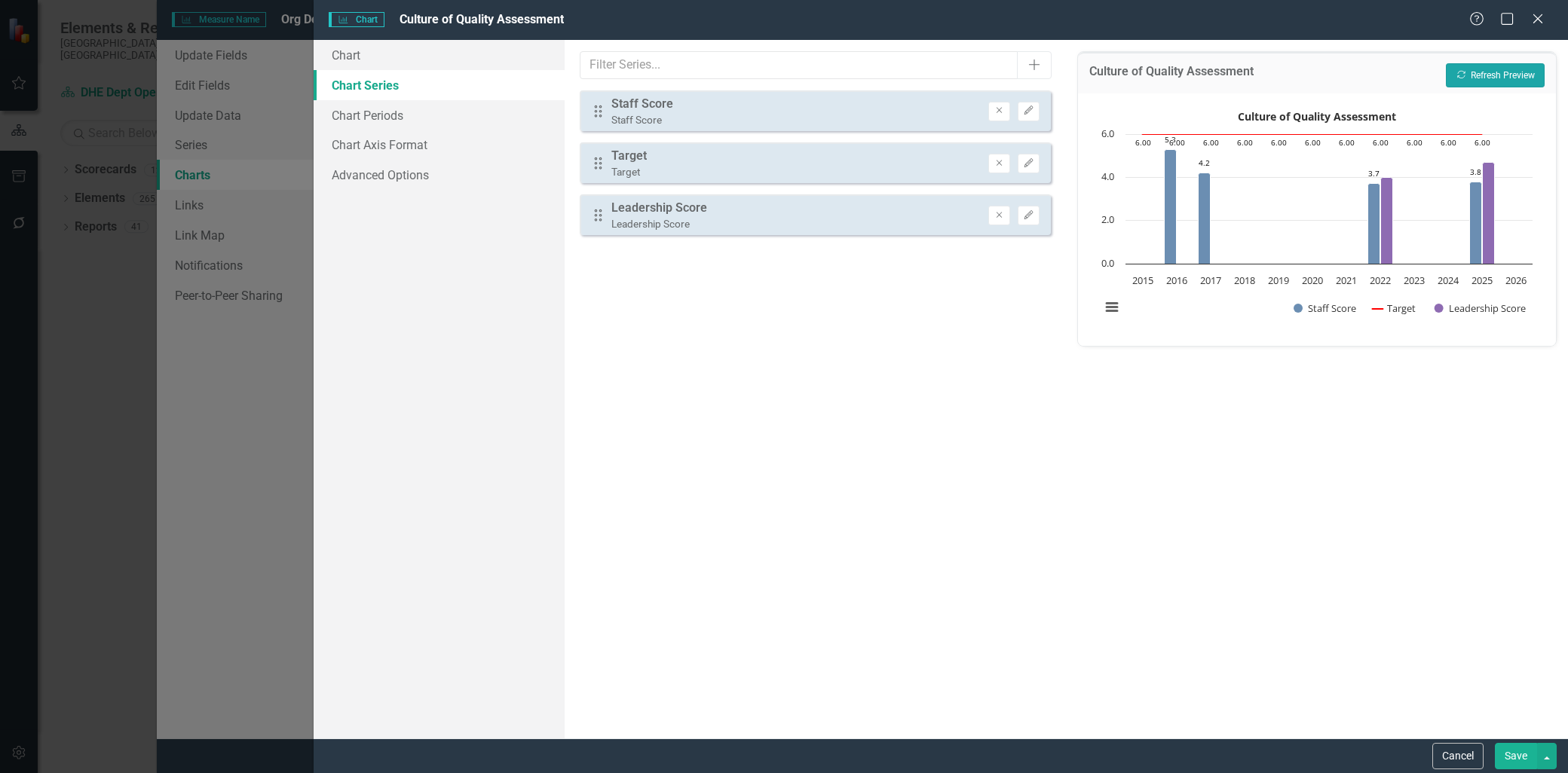
click at [1508, 76] on button "Recalculate Refresh Preview" at bounding box center [1495, 75] width 99 height 24
click at [1030, 109] on icon "button" at bounding box center [1029, 111] width 9 height 9
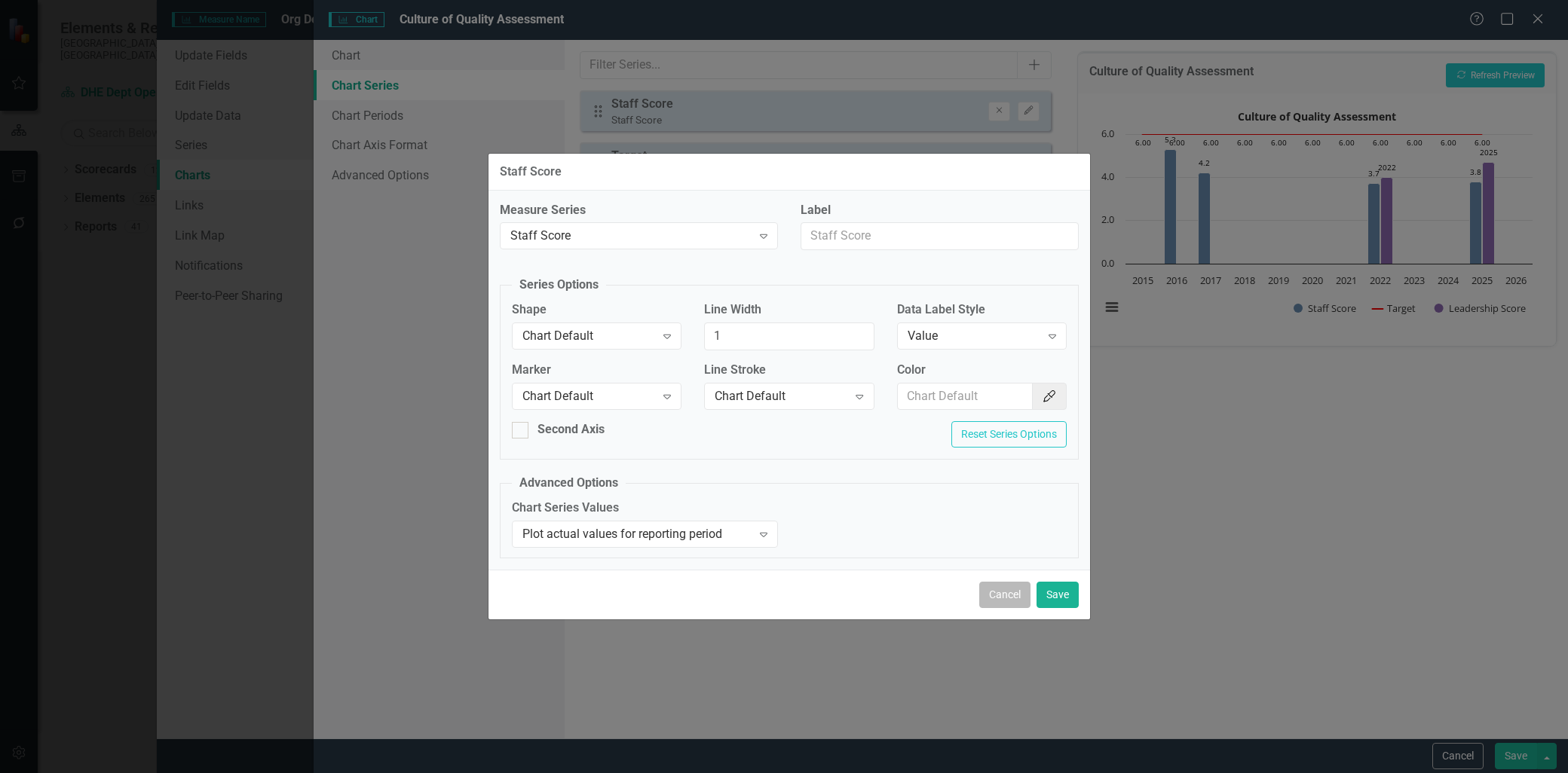
click at [1008, 594] on button "Cancel" at bounding box center [1004, 595] width 51 height 27
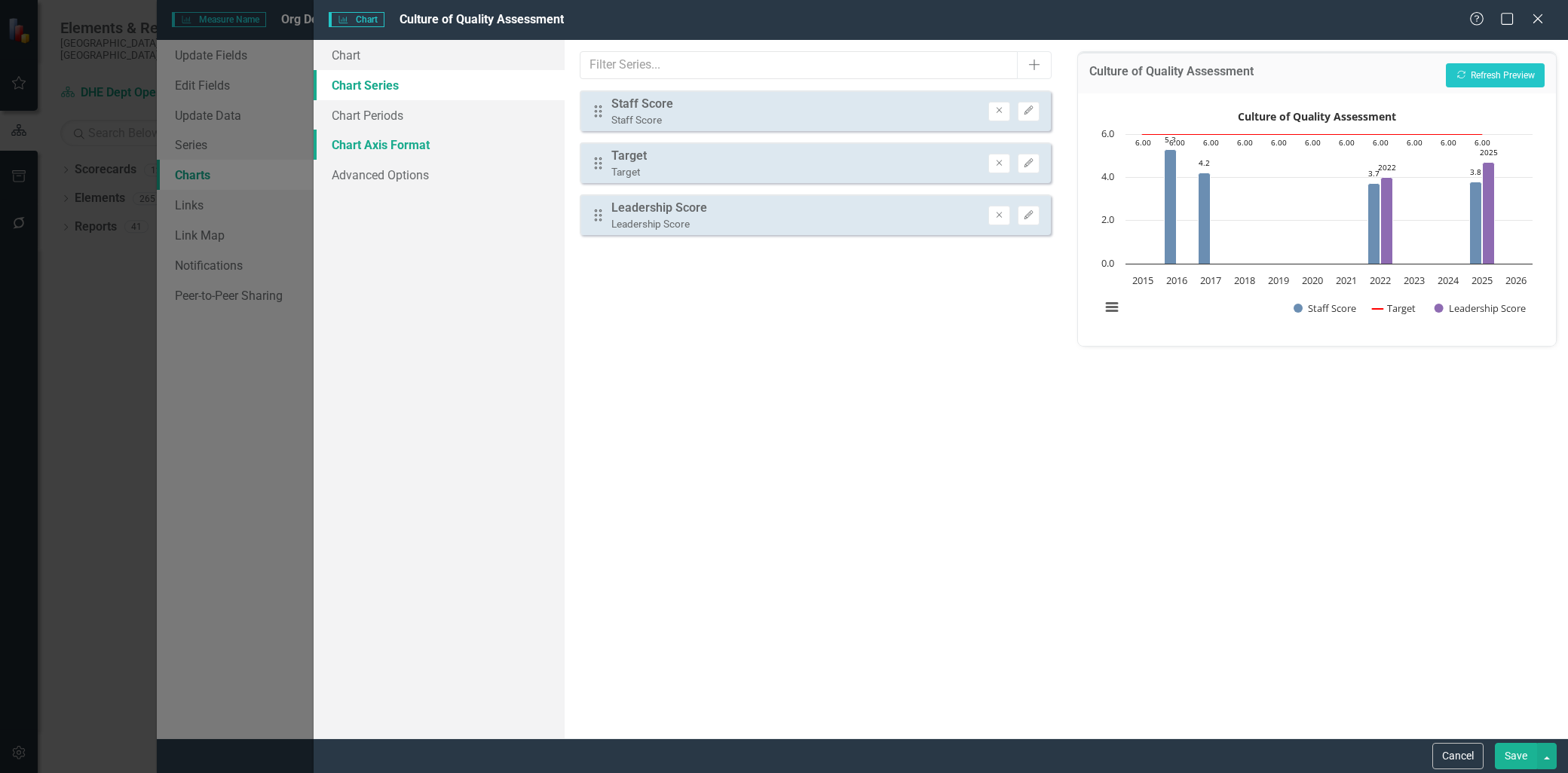
click at [393, 141] on link "Chart Axis Format" at bounding box center [438, 144] width 251 height 31
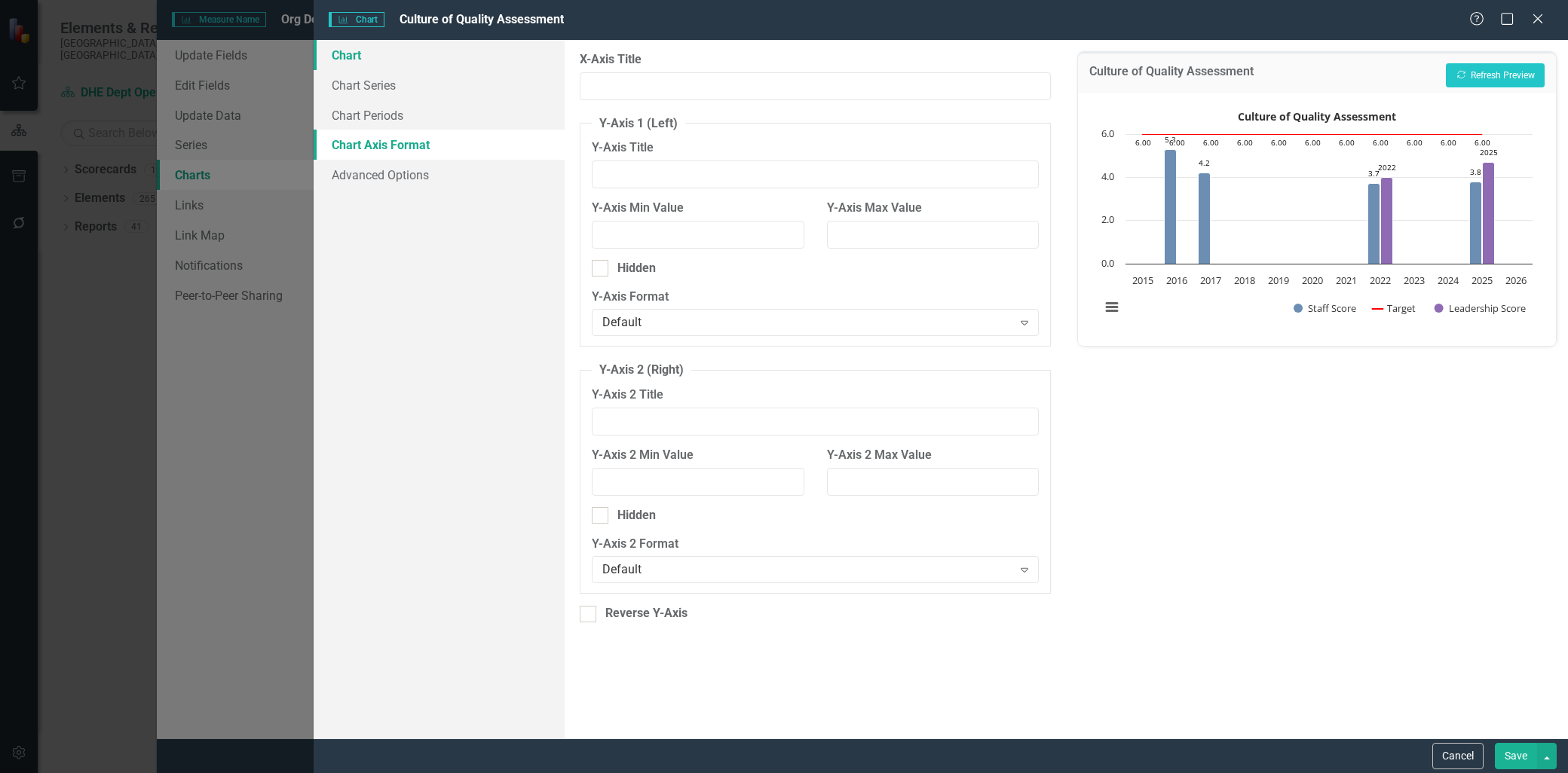
click at [360, 57] on link "Chart" at bounding box center [438, 55] width 251 height 31
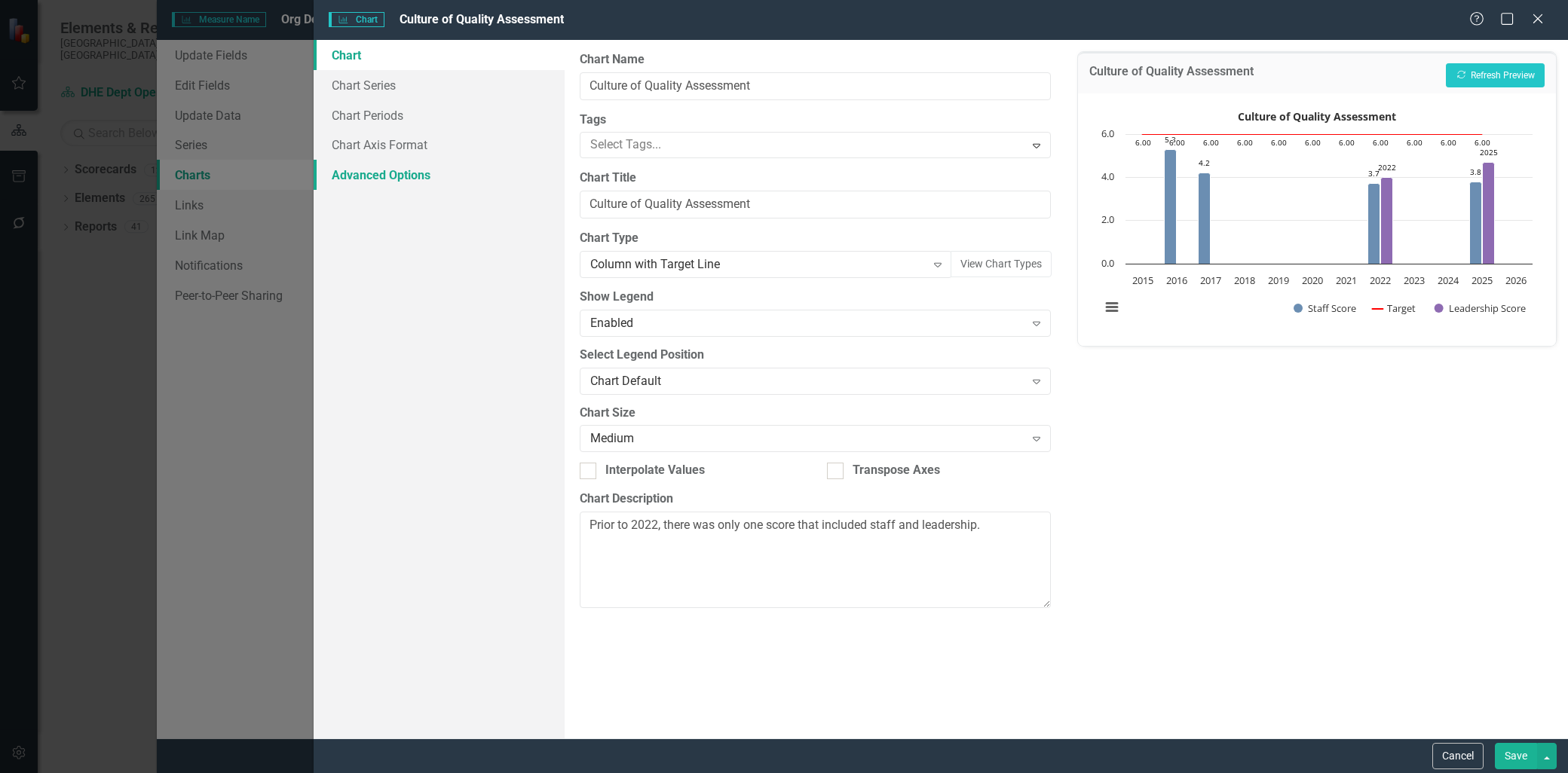
click at [375, 170] on link "Advanced Options" at bounding box center [438, 175] width 251 height 31
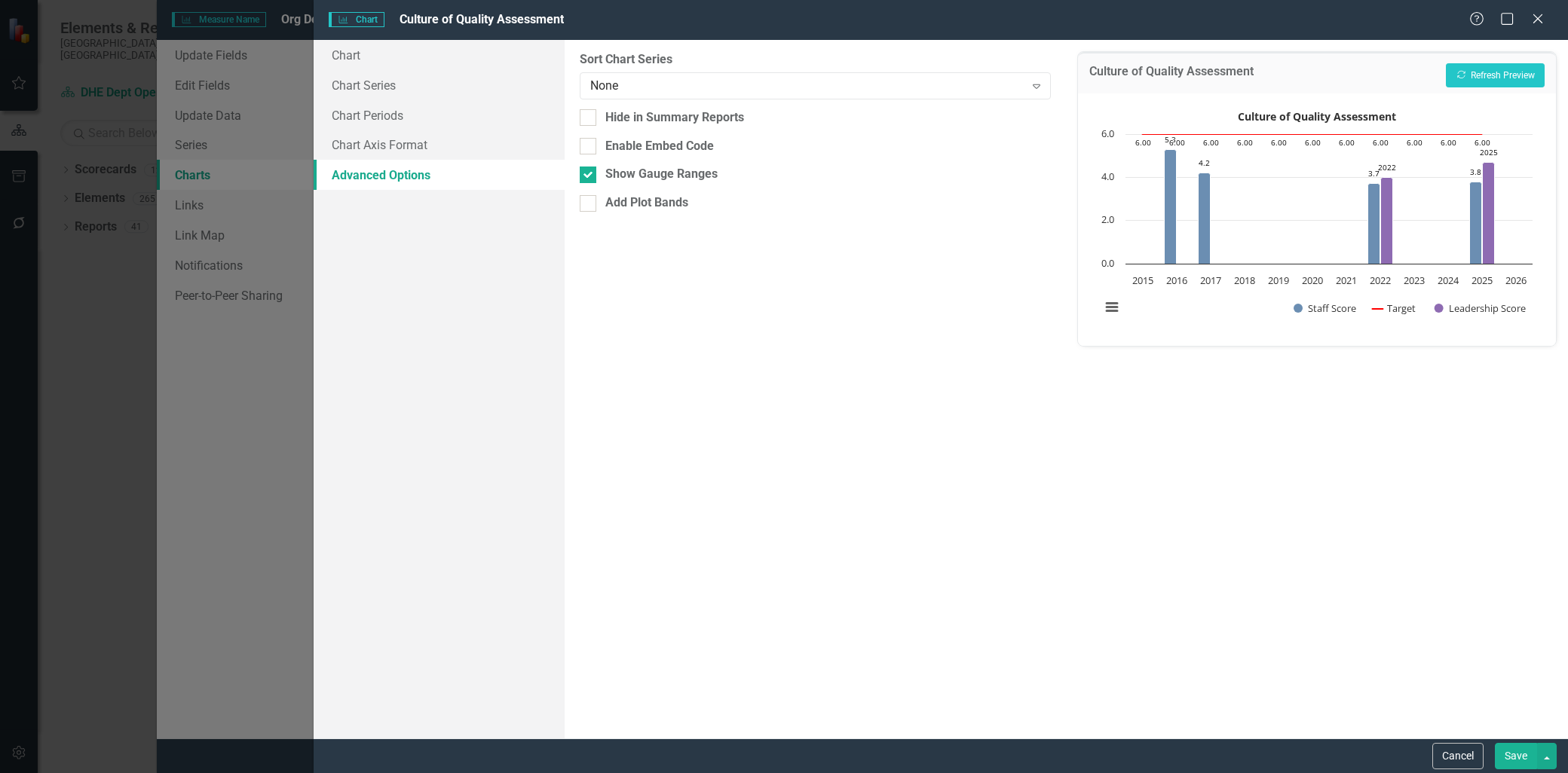
click at [376, 170] on link "Advanced Options" at bounding box center [438, 175] width 251 height 31
click at [375, 141] on link "Chart Axis Format" at bounding box center [438, 144] width 251 height 31
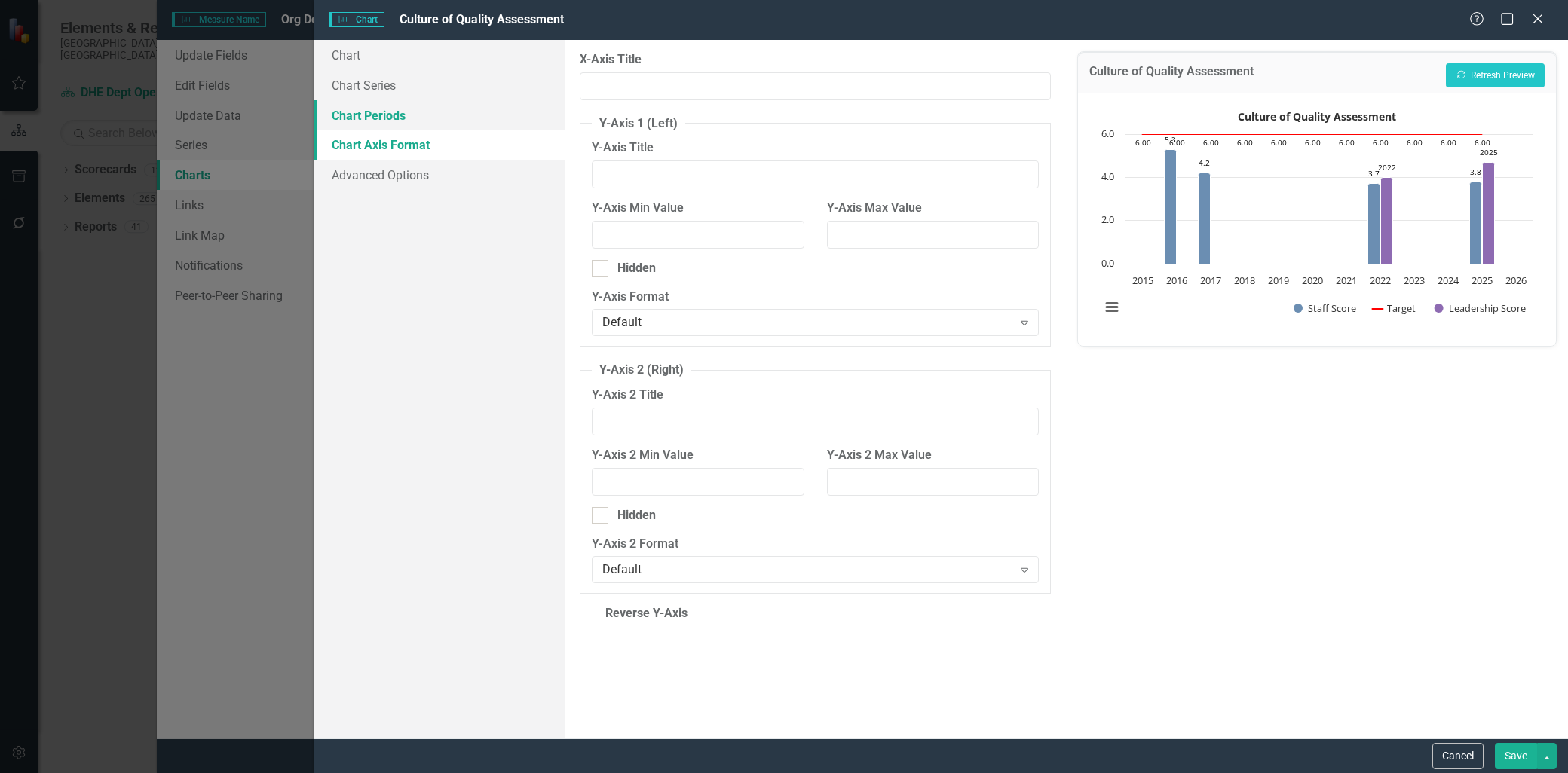
click at [368, 113] on link "Chart Periods" at bounding box center [438, 115] width 251 height 31
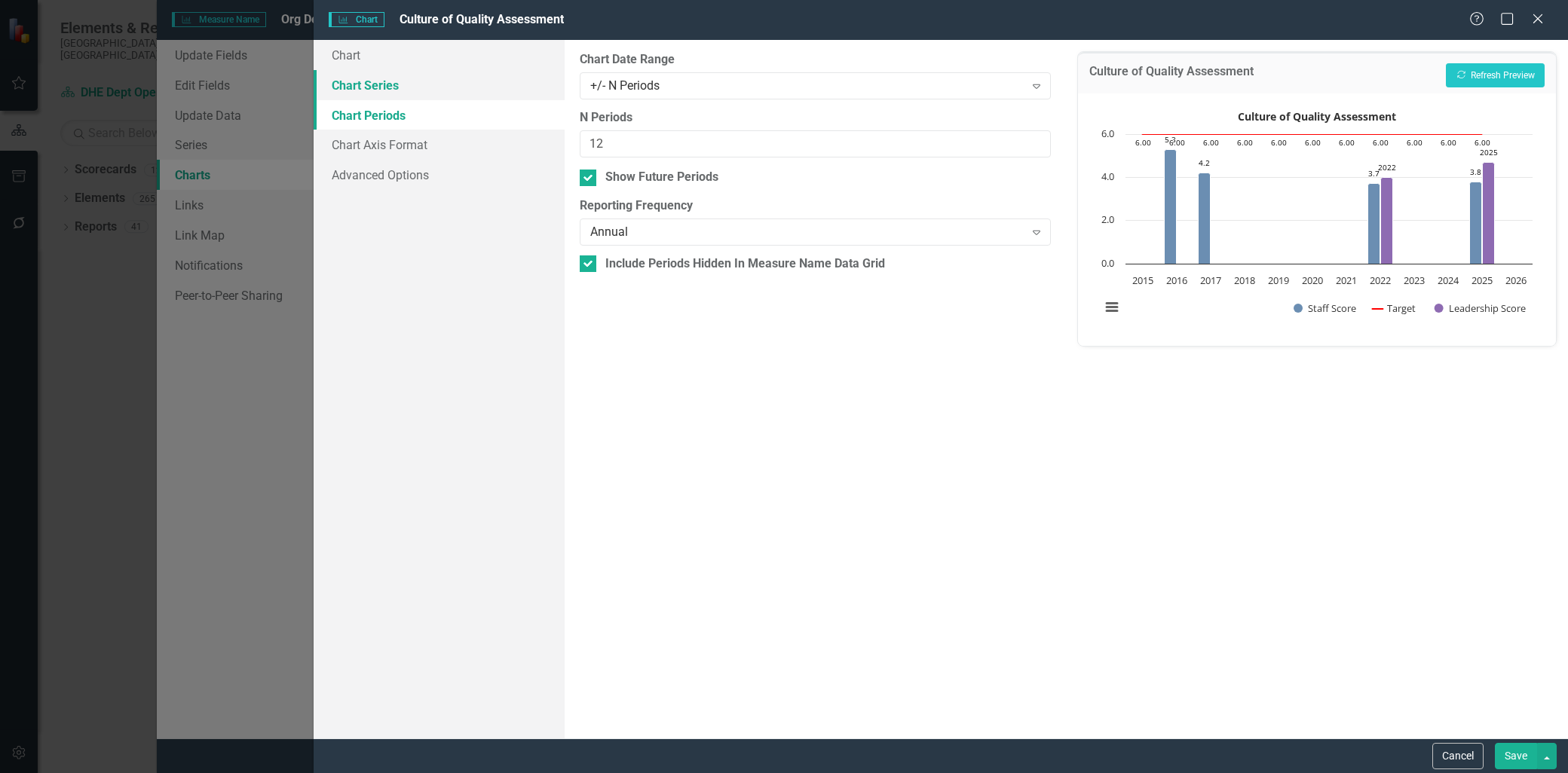
click at [376, 80] on link "Chart Series" at bounding box center [438, 85] width 251 height 31
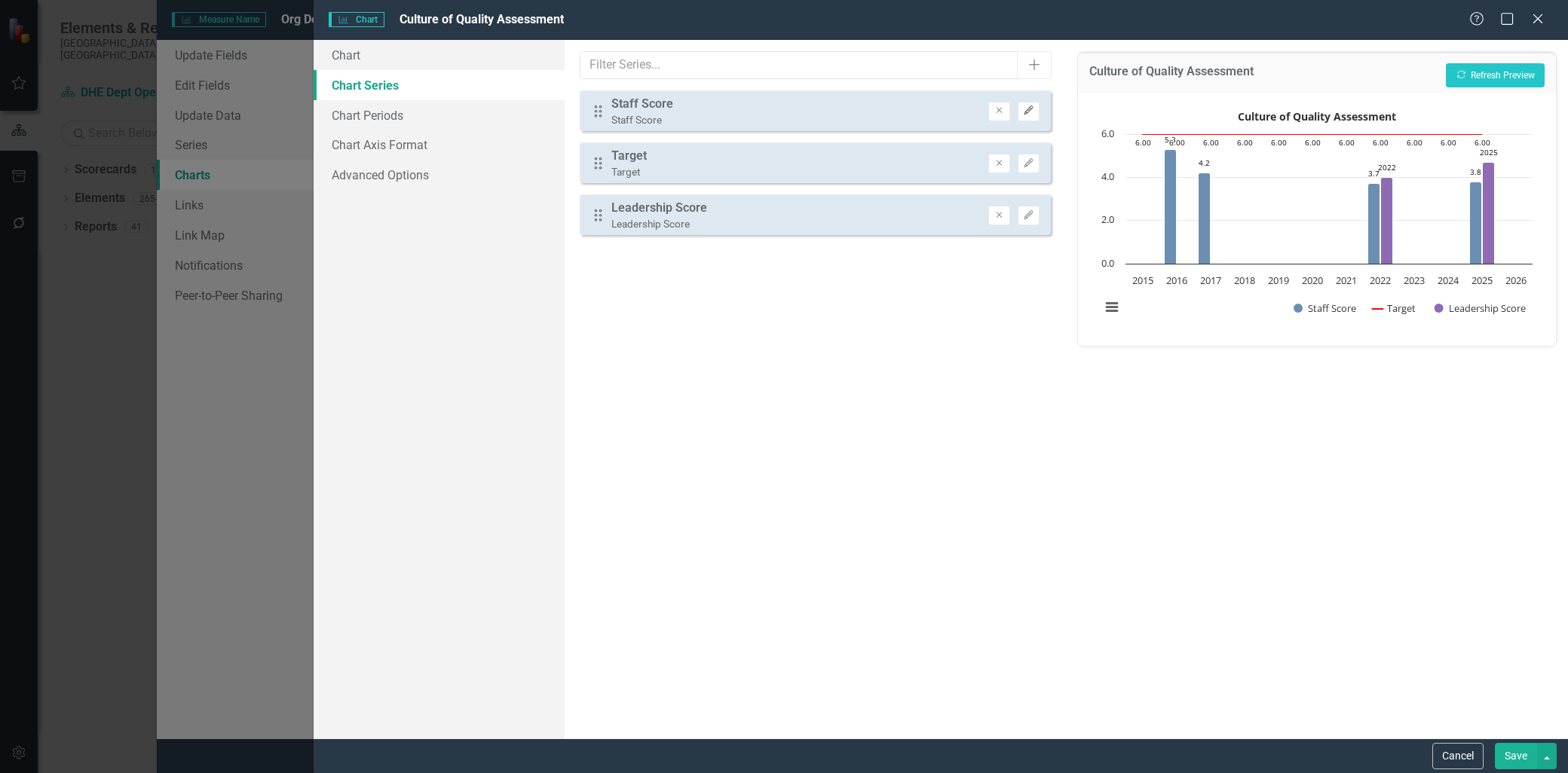
click at [1031, 109] on icon "Edit" at bounding box center [1029, 111] width 11 height 9
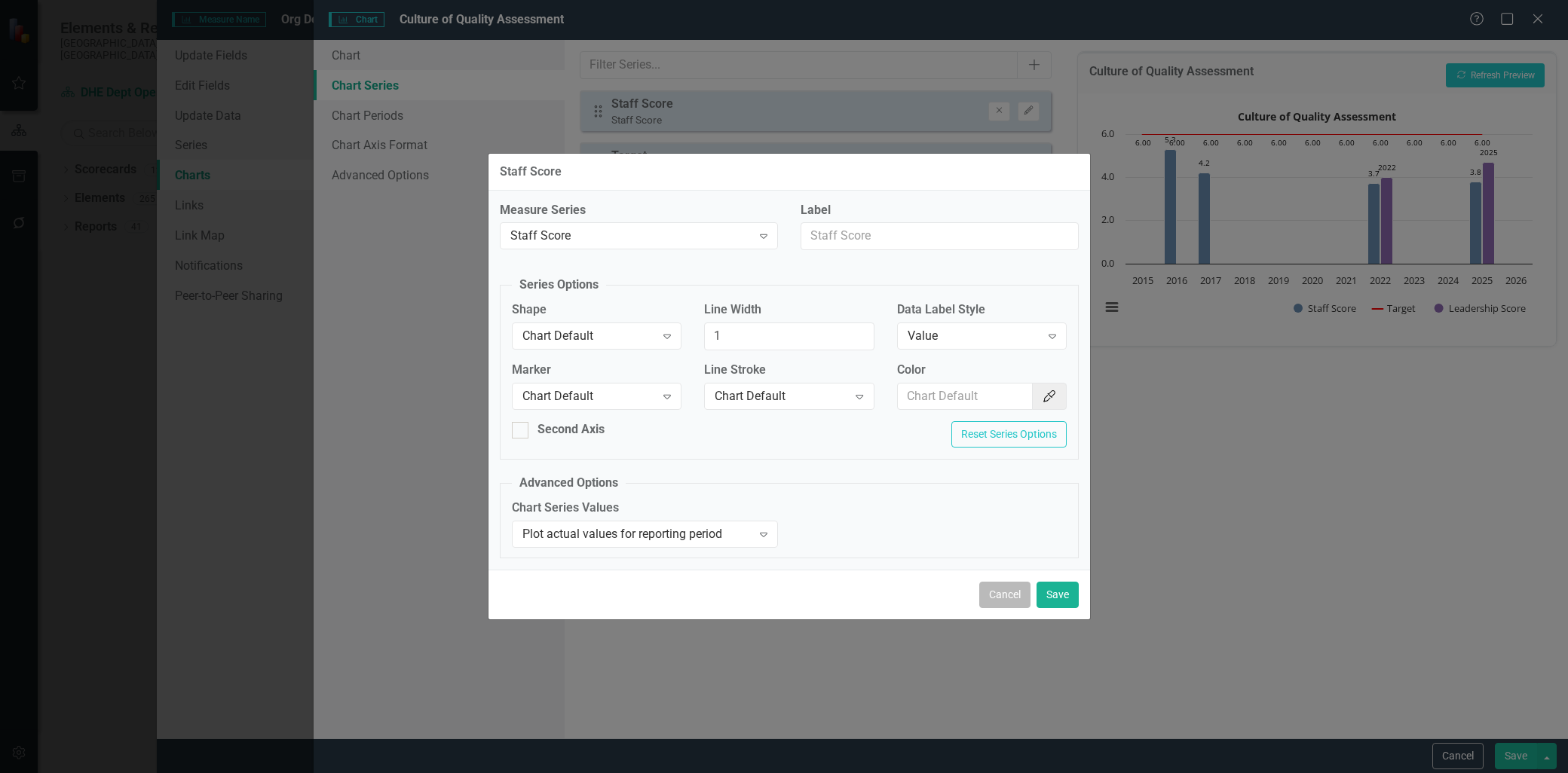
click at [1005, 593] on button "Cancel" at bounding box center [1004, 595] width 51 height 27
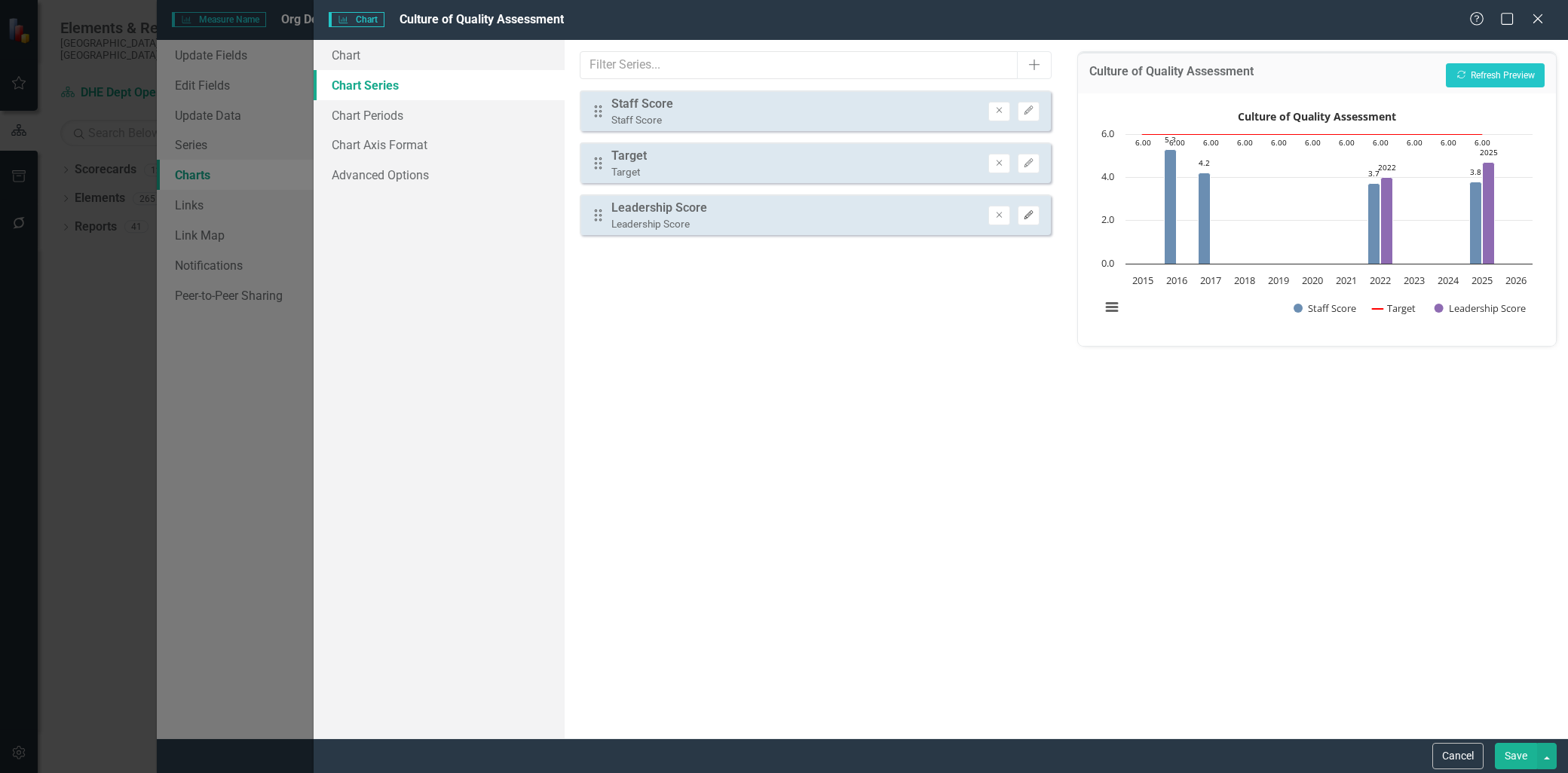
click at [1029, 215] on icon "Edit" at bounding box center [1029, 215] width 11 height 9
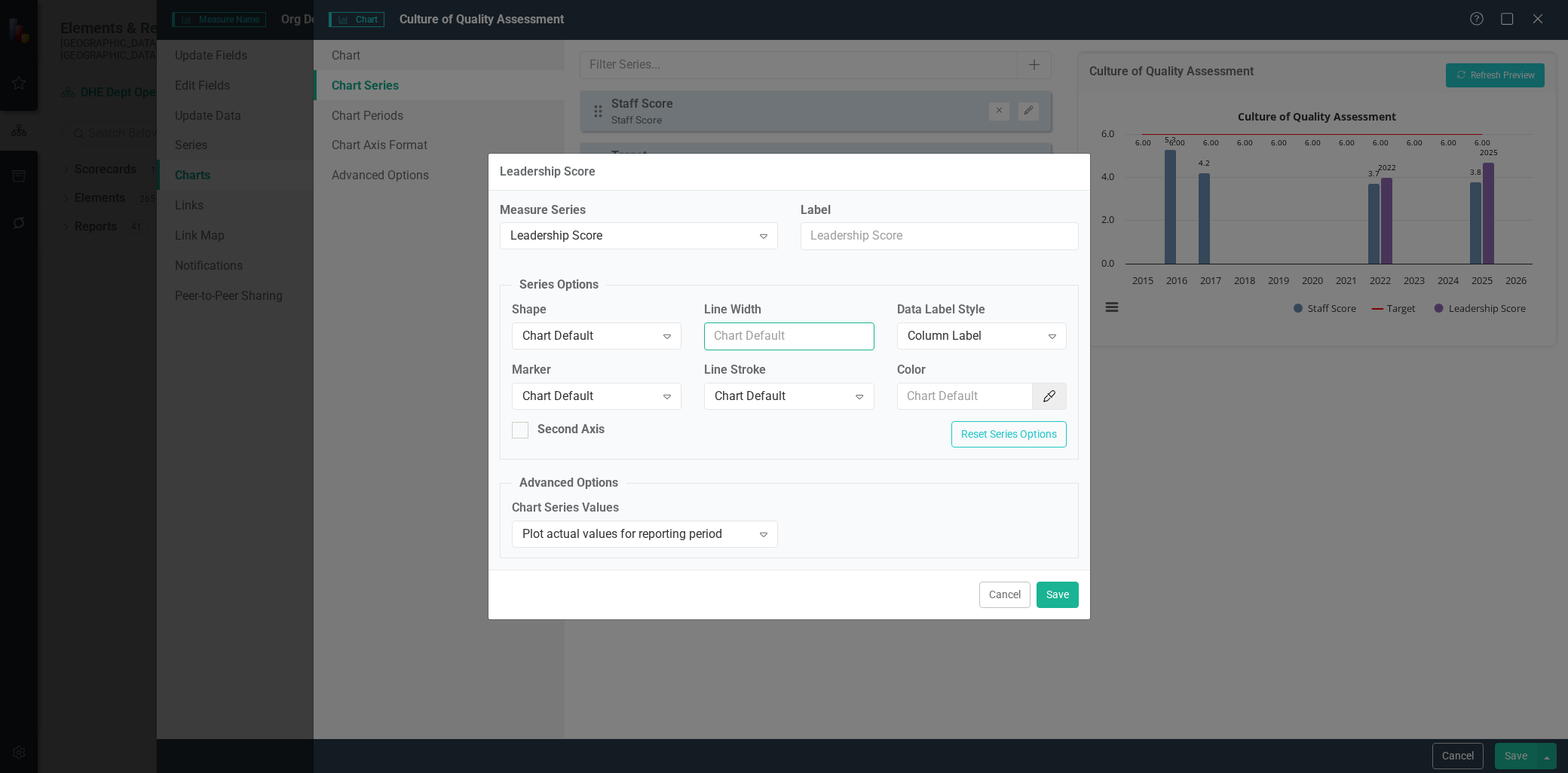
click at [814, 333] on input "Line Width" at bounding box center [788, 337] width 169 height 28
type input "1"
click at [845, 473] on div "Measure Series Leadership Score Expand Label Series Options Shape Chart Default…" at bounding box center [789, 380] width 601 height 380
click at [1048, 591] on button "Save" at bounding box center [1057, 595] width 43 height 27
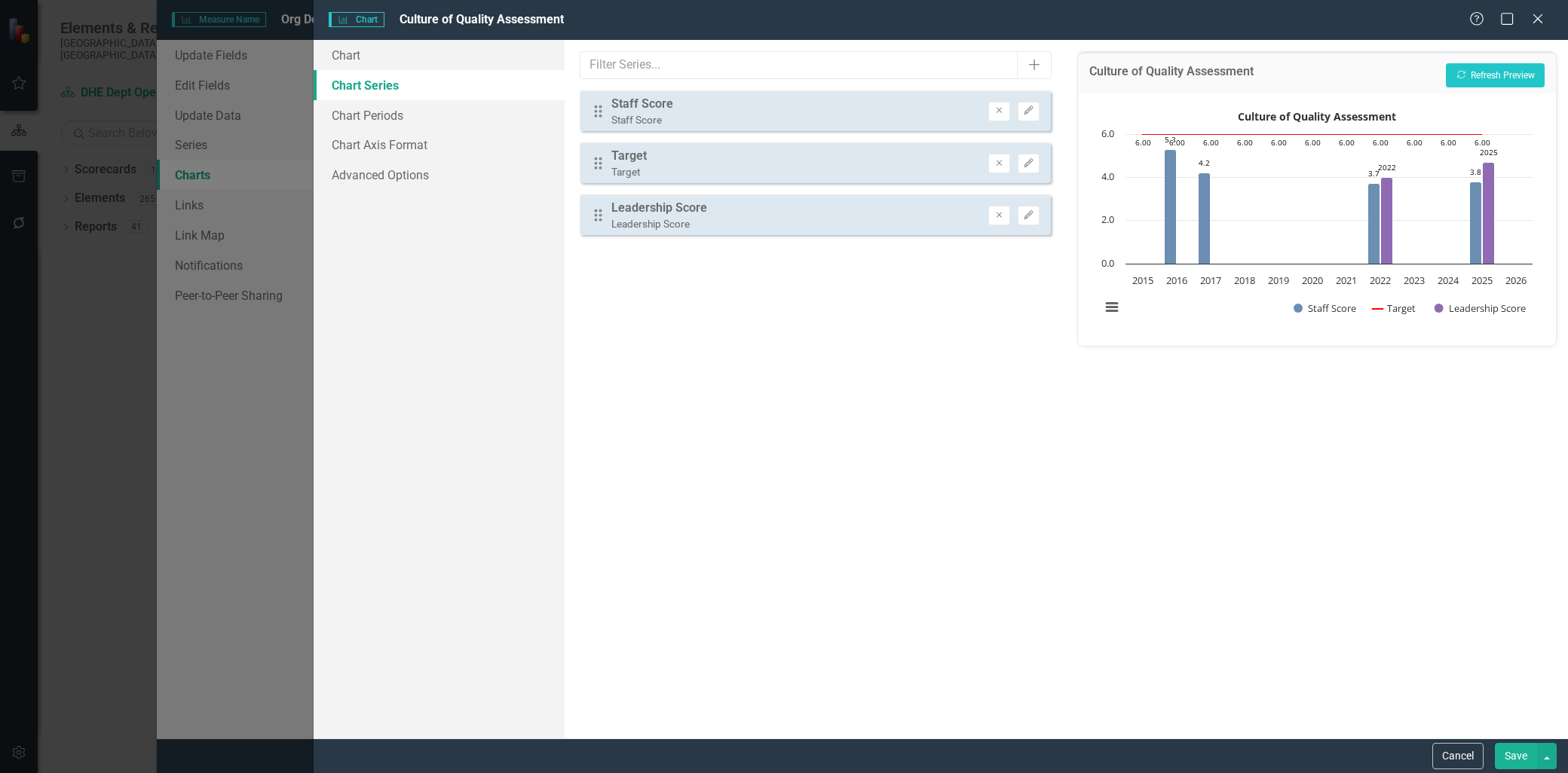
click at [661, 104] on div "Staff Score" at bounding box center [642, 104] width 62 height 18
click at [358, 47] on link "Chart" at bounding box center [438, 55] width 251 height 31
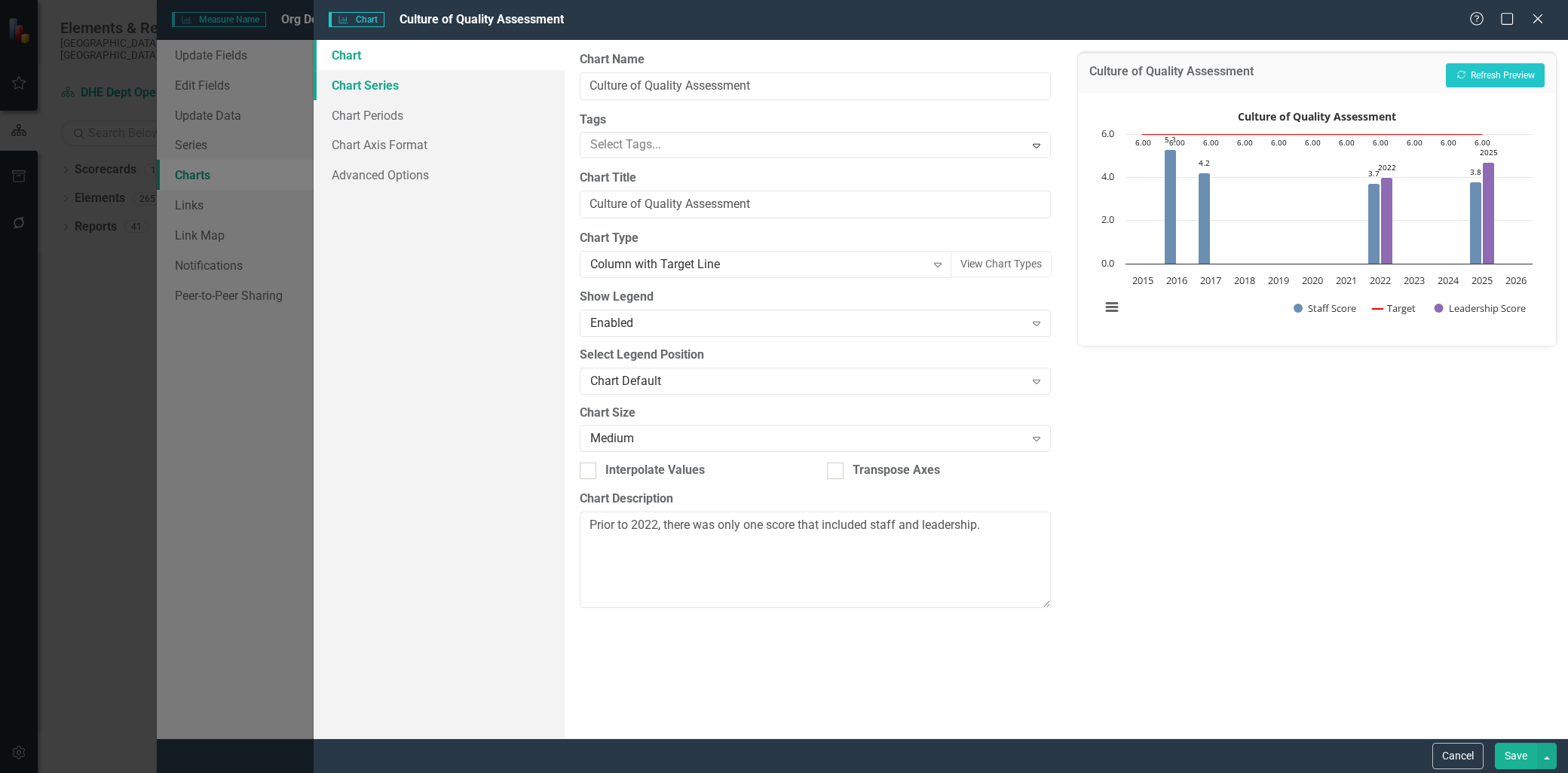
click at [393, 81] on link "Chart Series" at bounding box center [438, 85] width 251 height 31
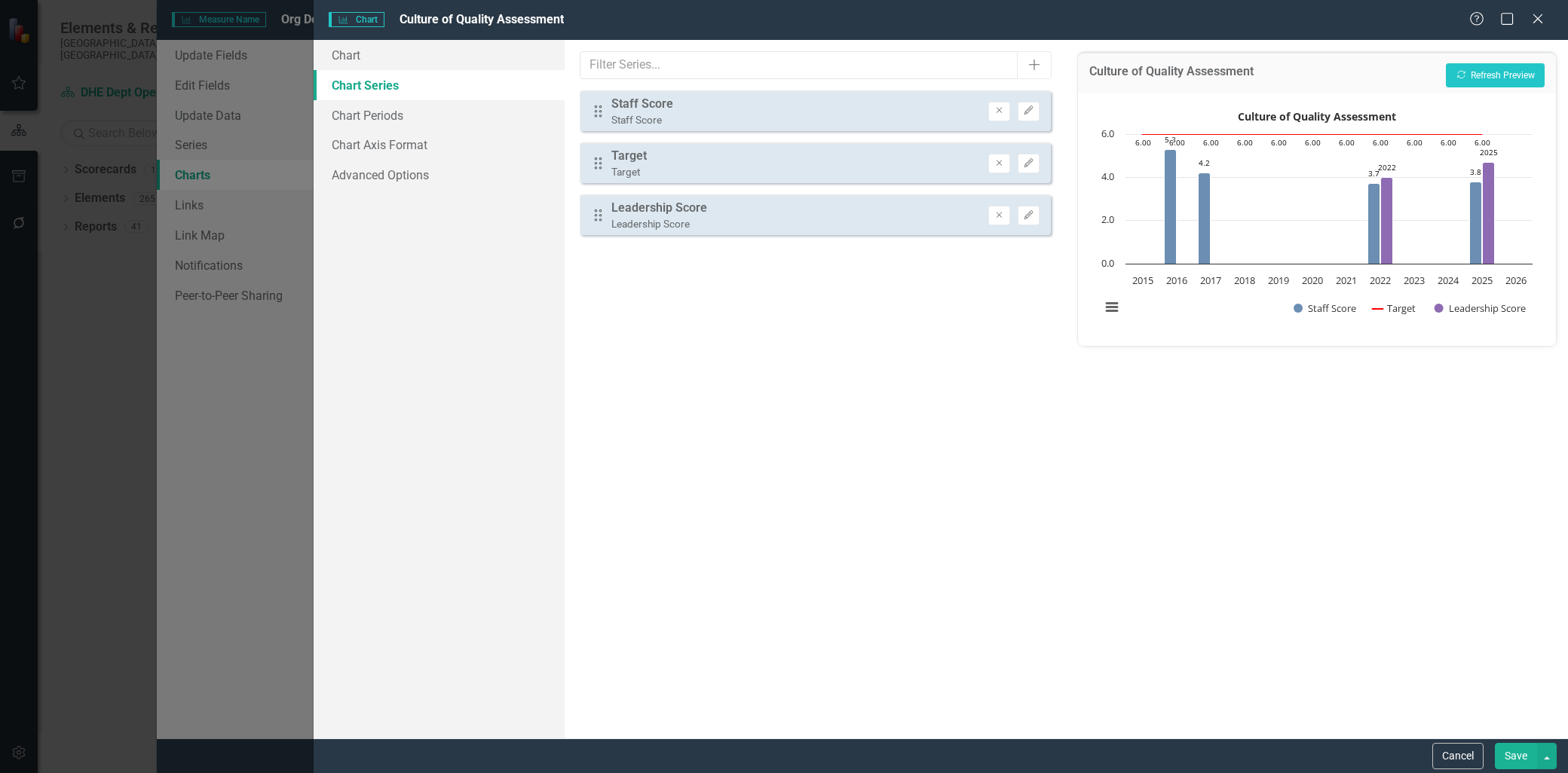
click at [690, 204] on div "Leadership Score" at bounding box center [659, 208] width 95 height 18
click at [1029, 211] on icon "Edit" at bounding box center [1029, 215] width 11 height 9
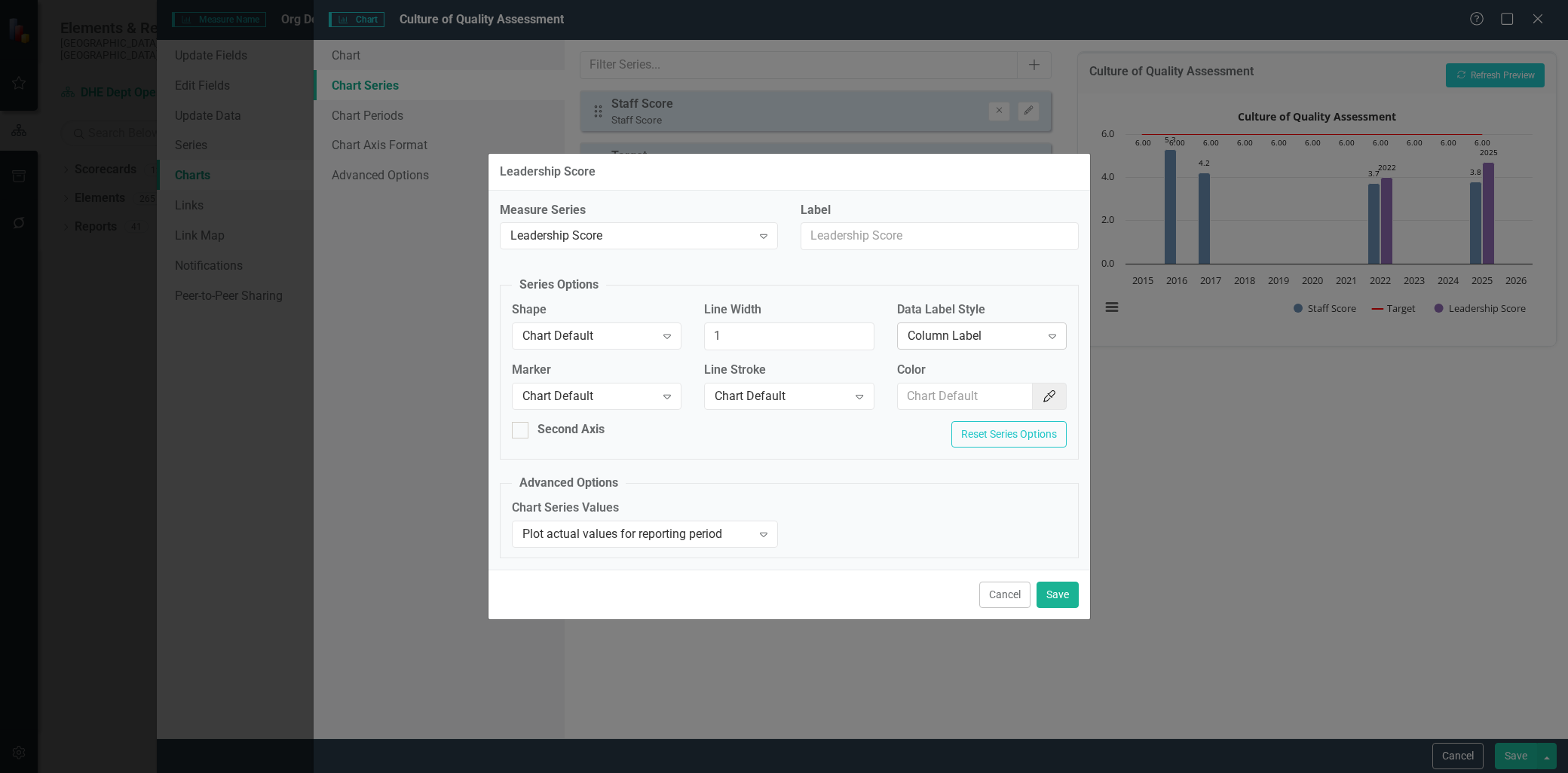
click at [1053, 337] on icon at bounding box center [1052, 337] width 7 height 5
click at [994, 596] on button "Cancel" at bounding box center [1004, 595] width 51 height 27
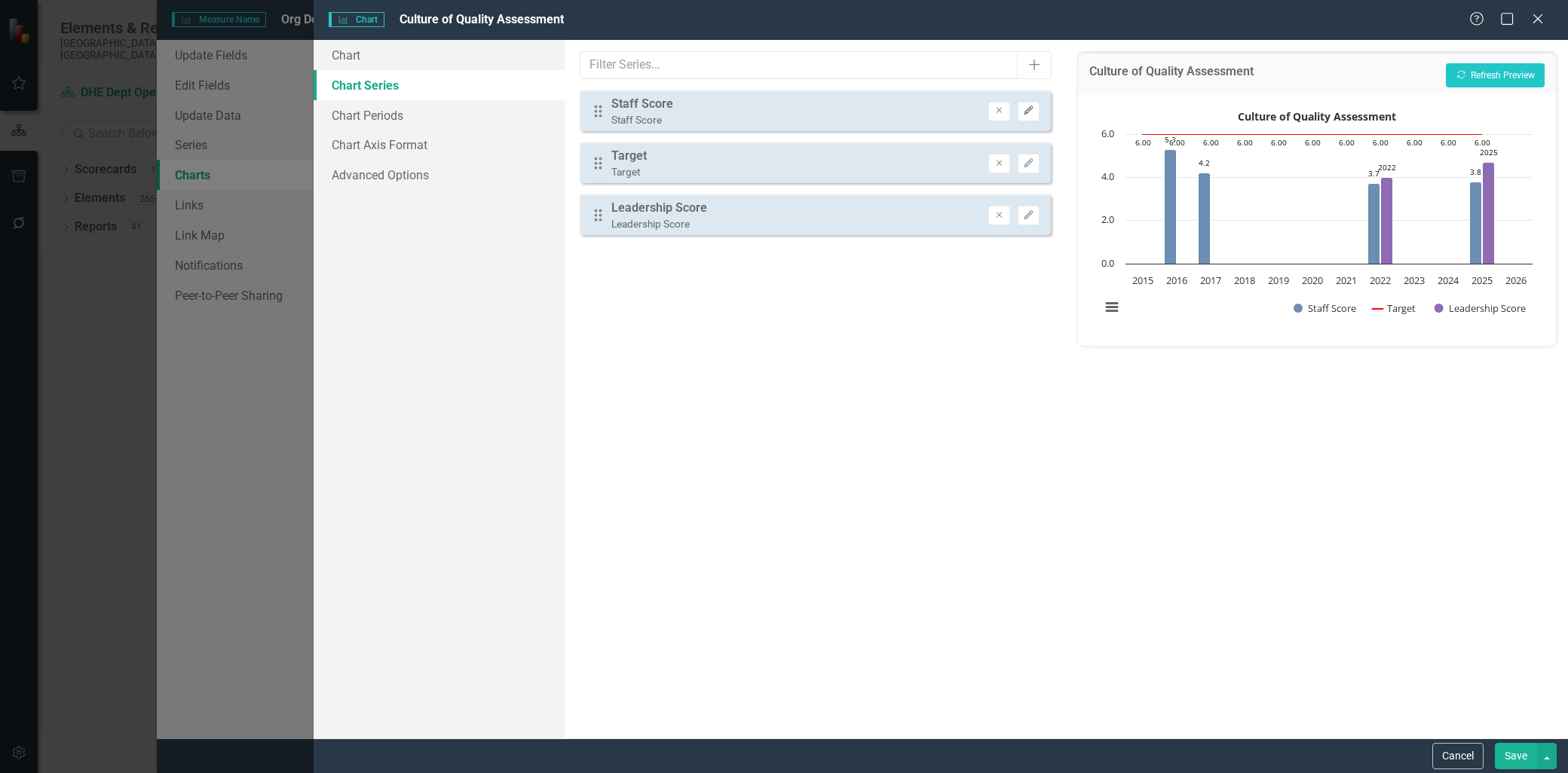
click at [1028, 108] on icon "Edit" at bounding box center [1029, 111] width 11 height 9
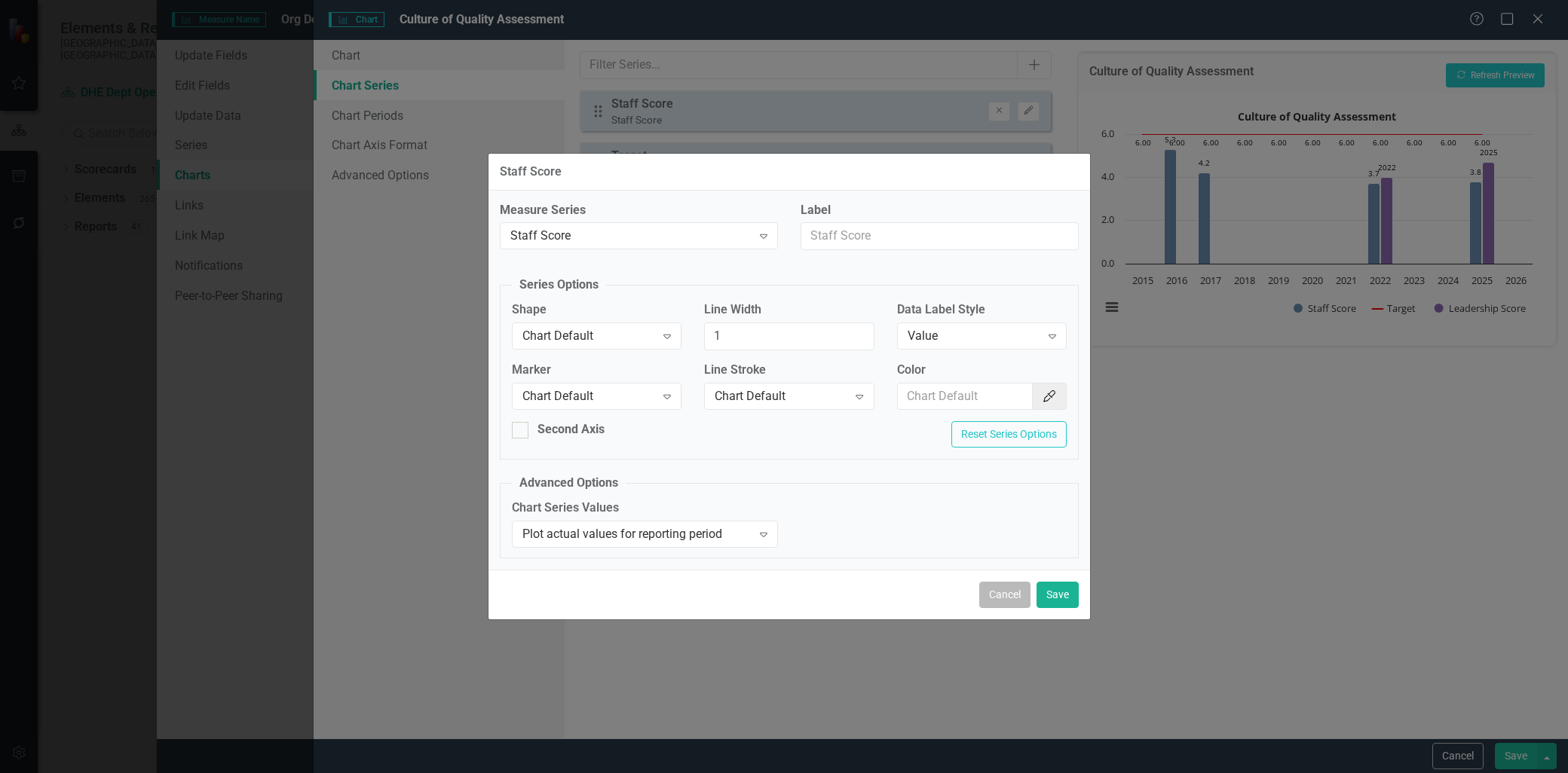
click at [1006, 600] on button "Cancel" at bounding box center [1004, 595] width 51 height 27
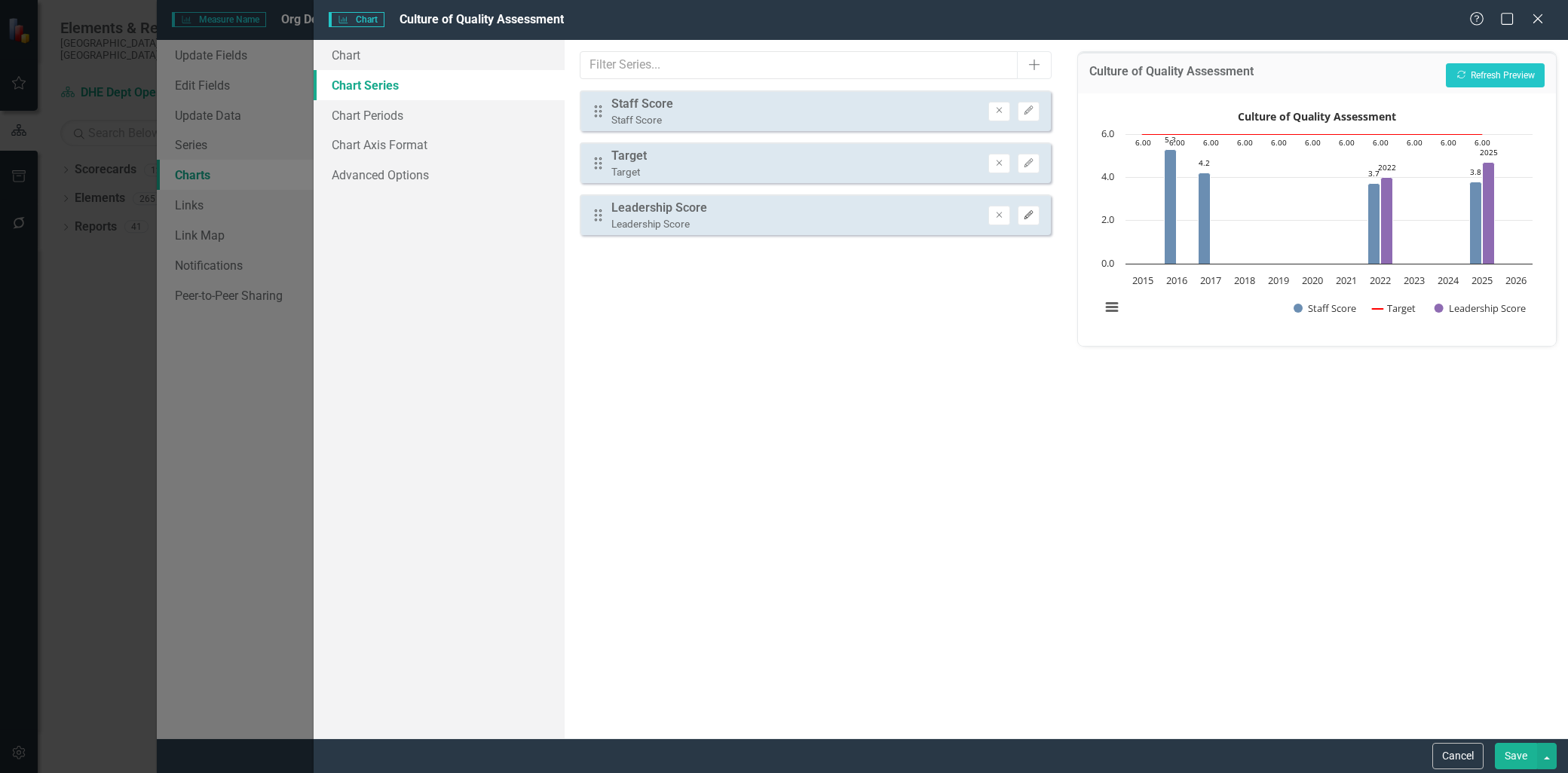
click at [1028, 214] on icon "button" at bounding box center [1029, 215] width 9 height 9
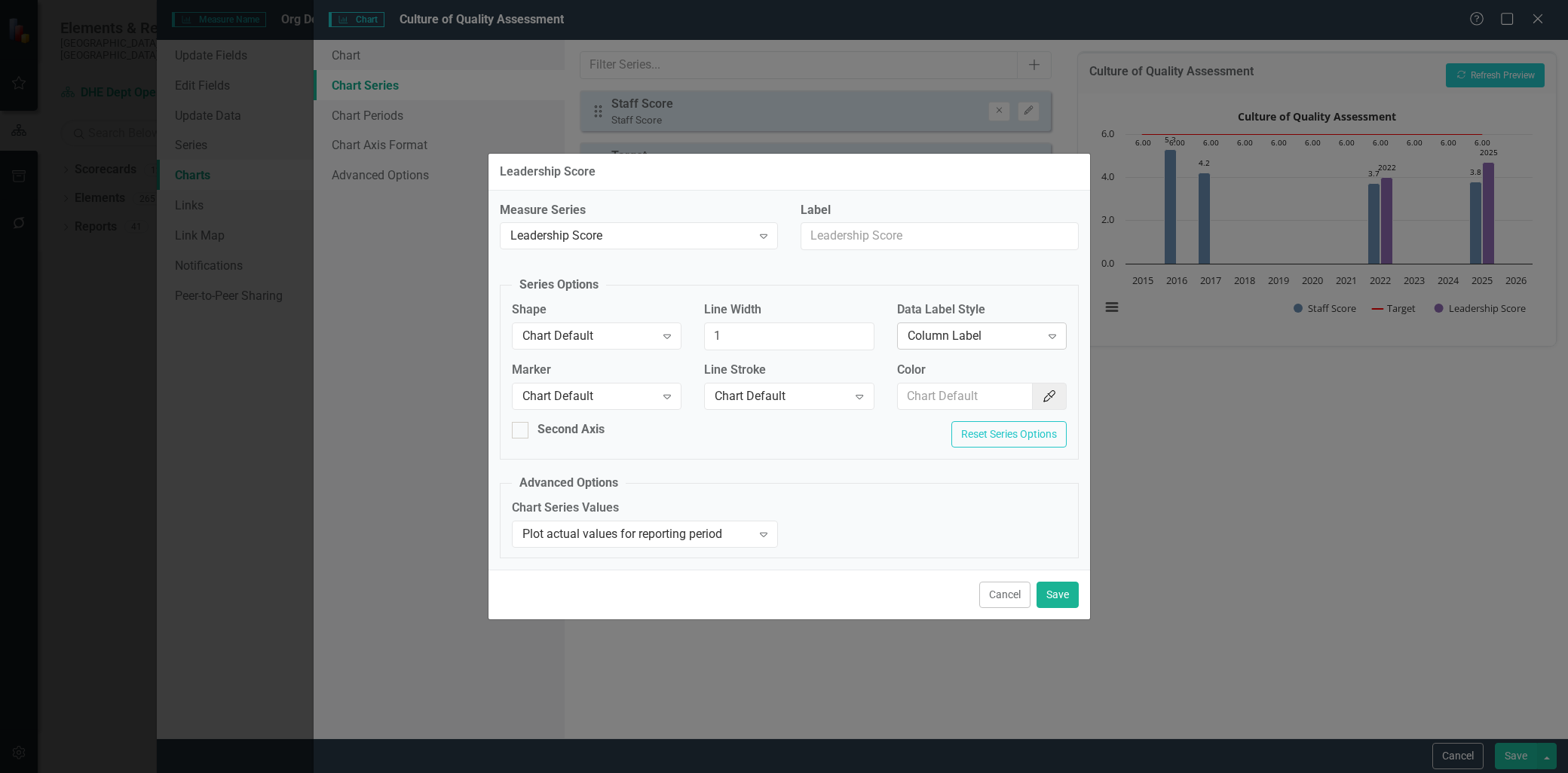
click at [1049, 337] on icon "Expand" at bounding box center [1052, 336] width 15 height 12
click at [1007, 402] on div "Value" at bounding box center [982, 412] width 169 height 25
click at [1052, 596] on button "Save" at bounding box center [1057, 595] width 43 height 27
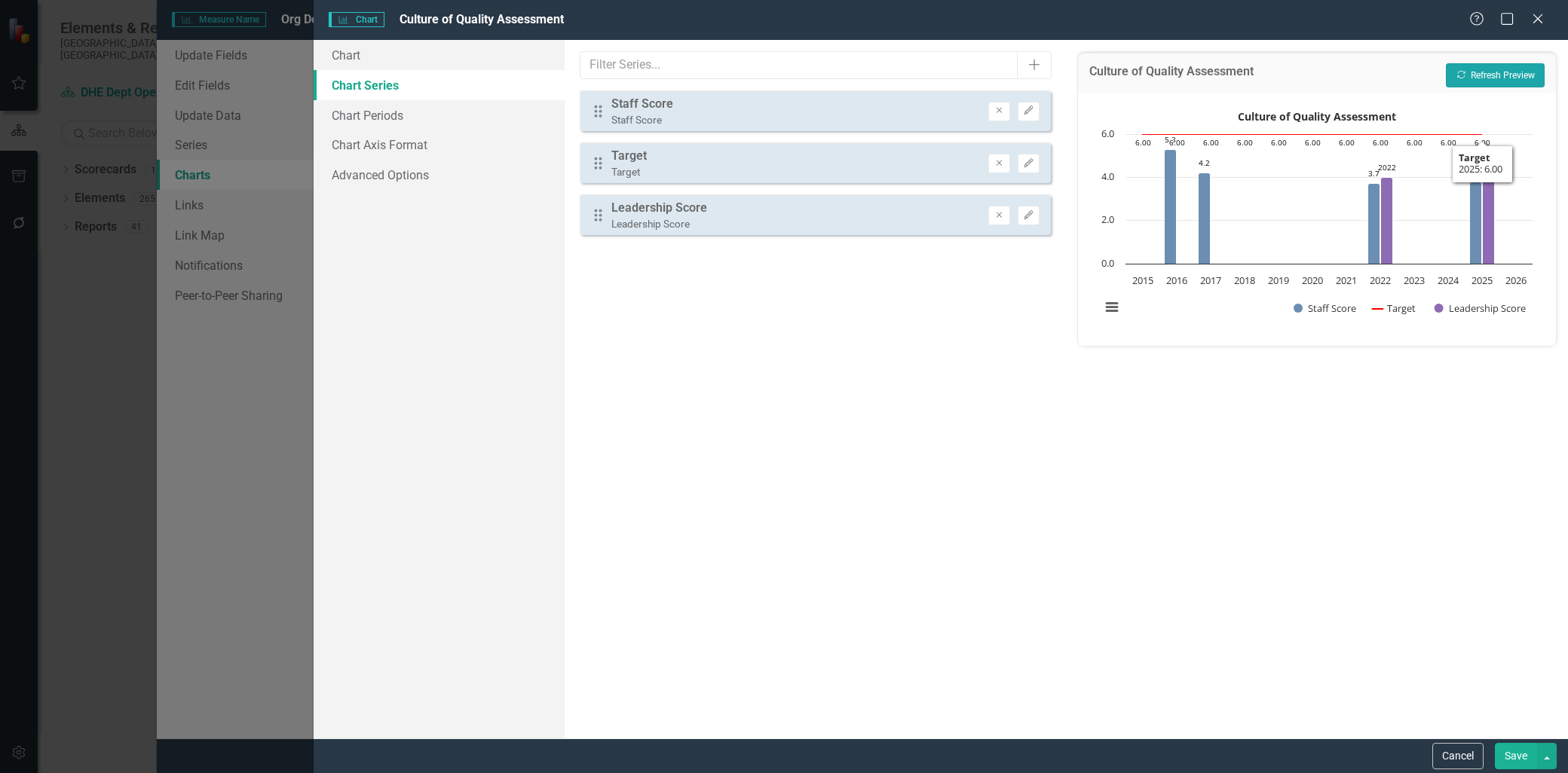
click at [1513, 74] on button "Recalculate Refresh Preview" at bounding box center [1495, 75] width 99 height 24
click at [1385, 627] on div "Culture of Quality Assessment Recalculate Refresh Preview Culture of Quality As…" at bounding box center [1316, 388] width 502 height 698
click at [1505, 751] on button "Save" at bounding box center [1516, 755] width 43 height 27
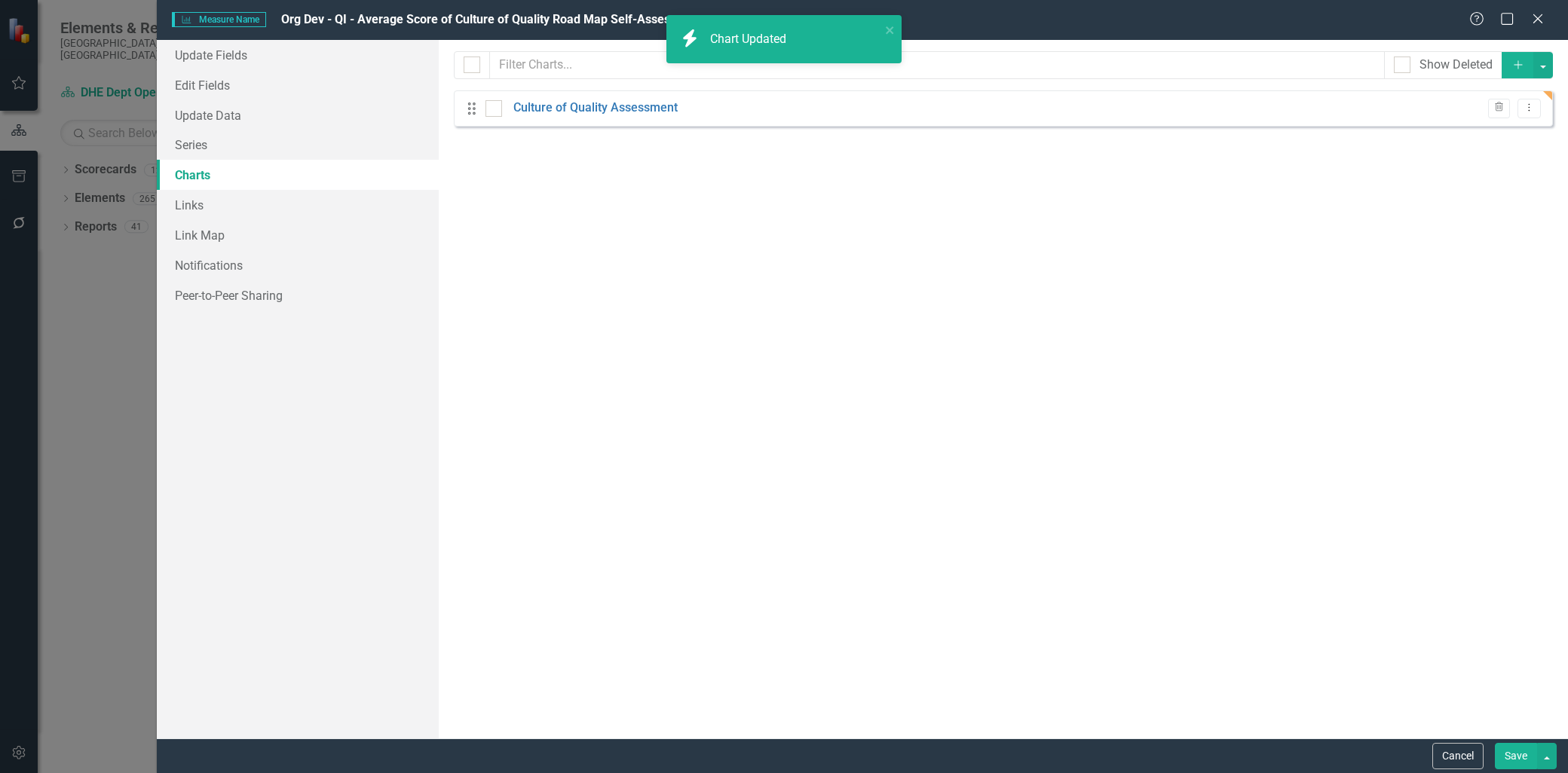
click at [1506, 752] on button "Save" at bounding box center [1516, 755] width 43 height 27
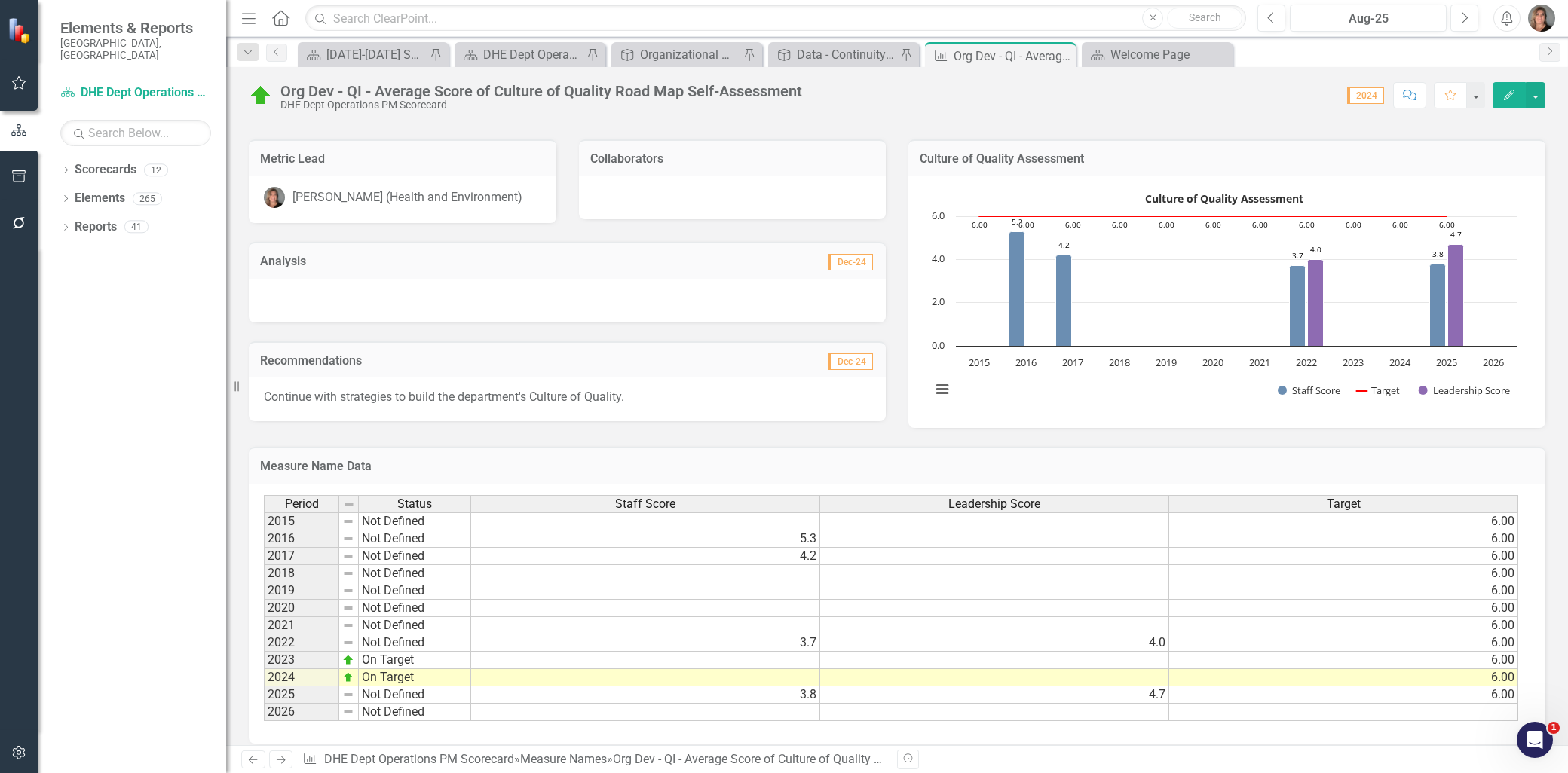
click at [1508, 95] on icon "Edit" at bounding box center [1509, 94] width 14 height 10
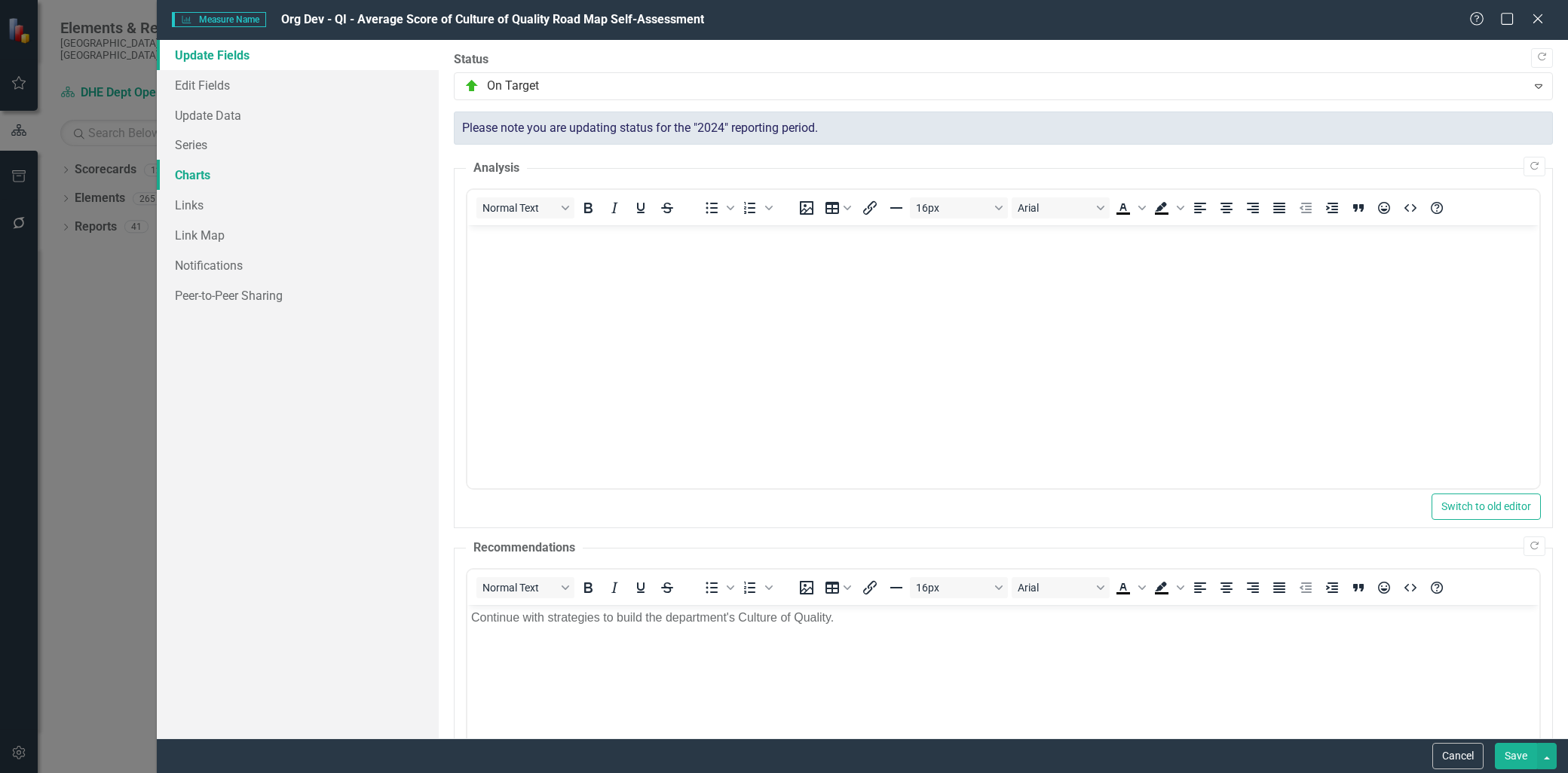
click at [213, 173] on link "Charts" at bounding box center [297, 175] width 282 height 31
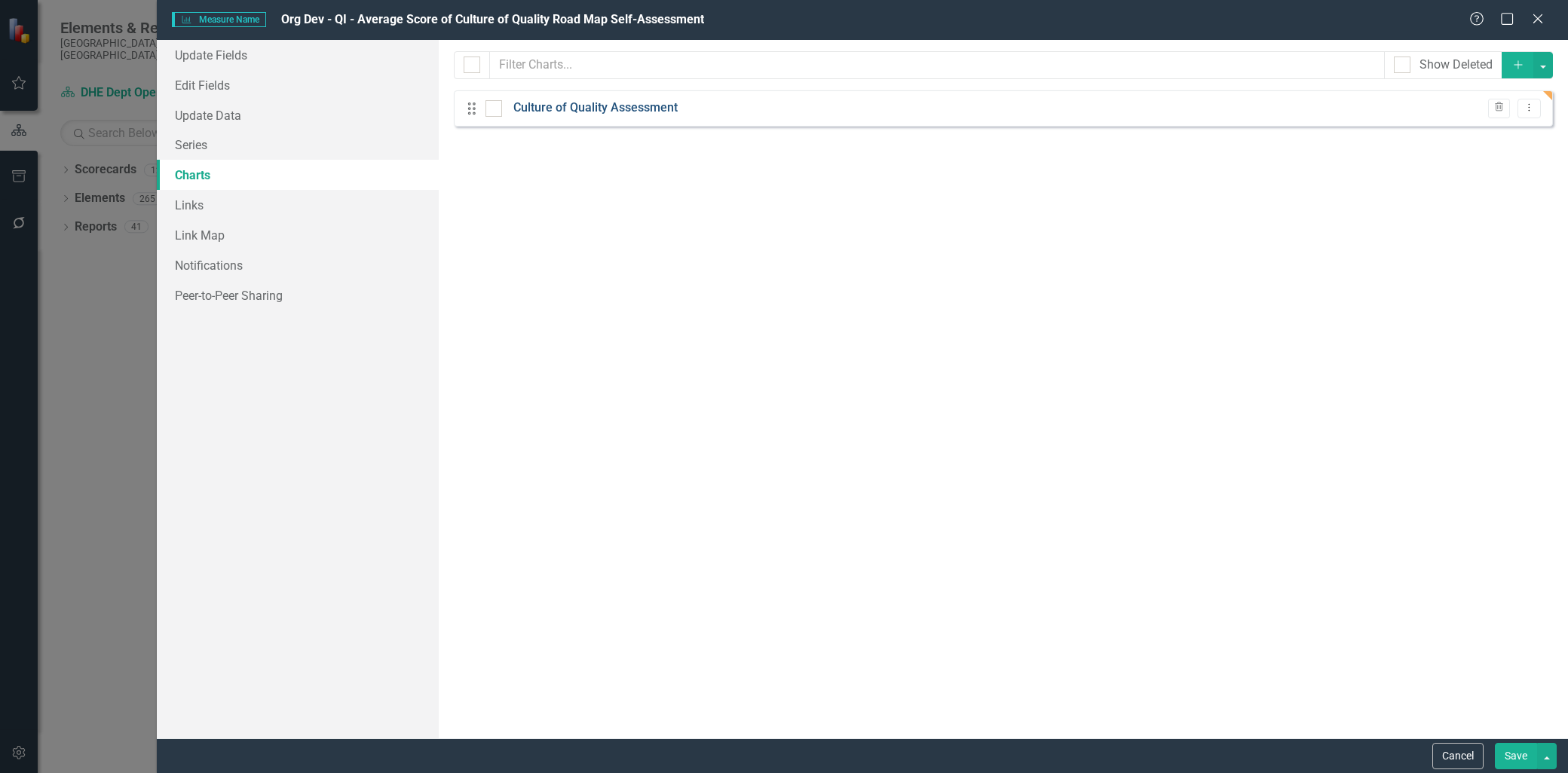
click at [599, 108] on link "Culture of Quality Assessment" at bounding box center [596, 108] width 165 height 18
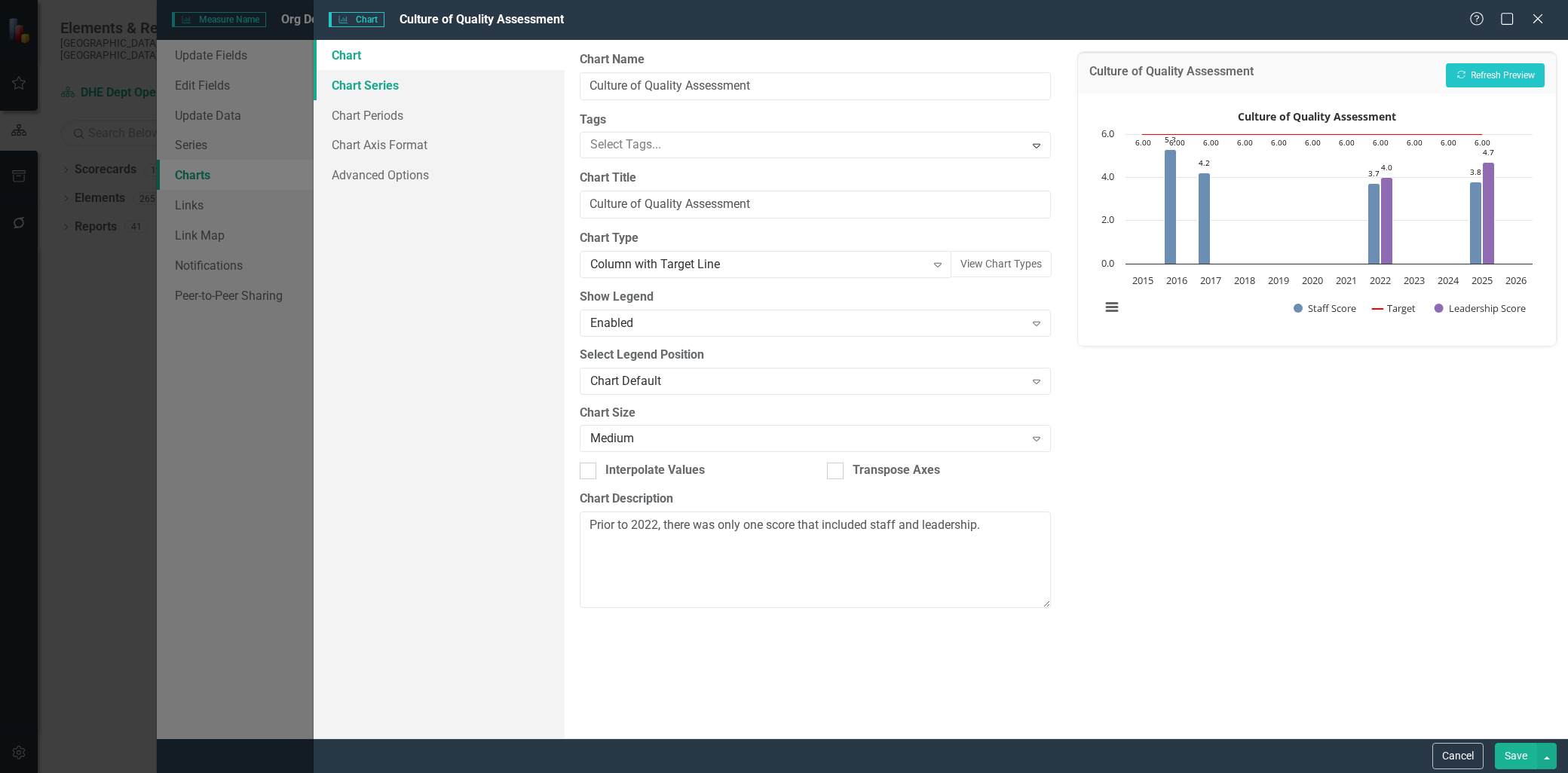
click at [374, 87] on link "Chart Series" at bounding box center [438, 85] width 251 height 31
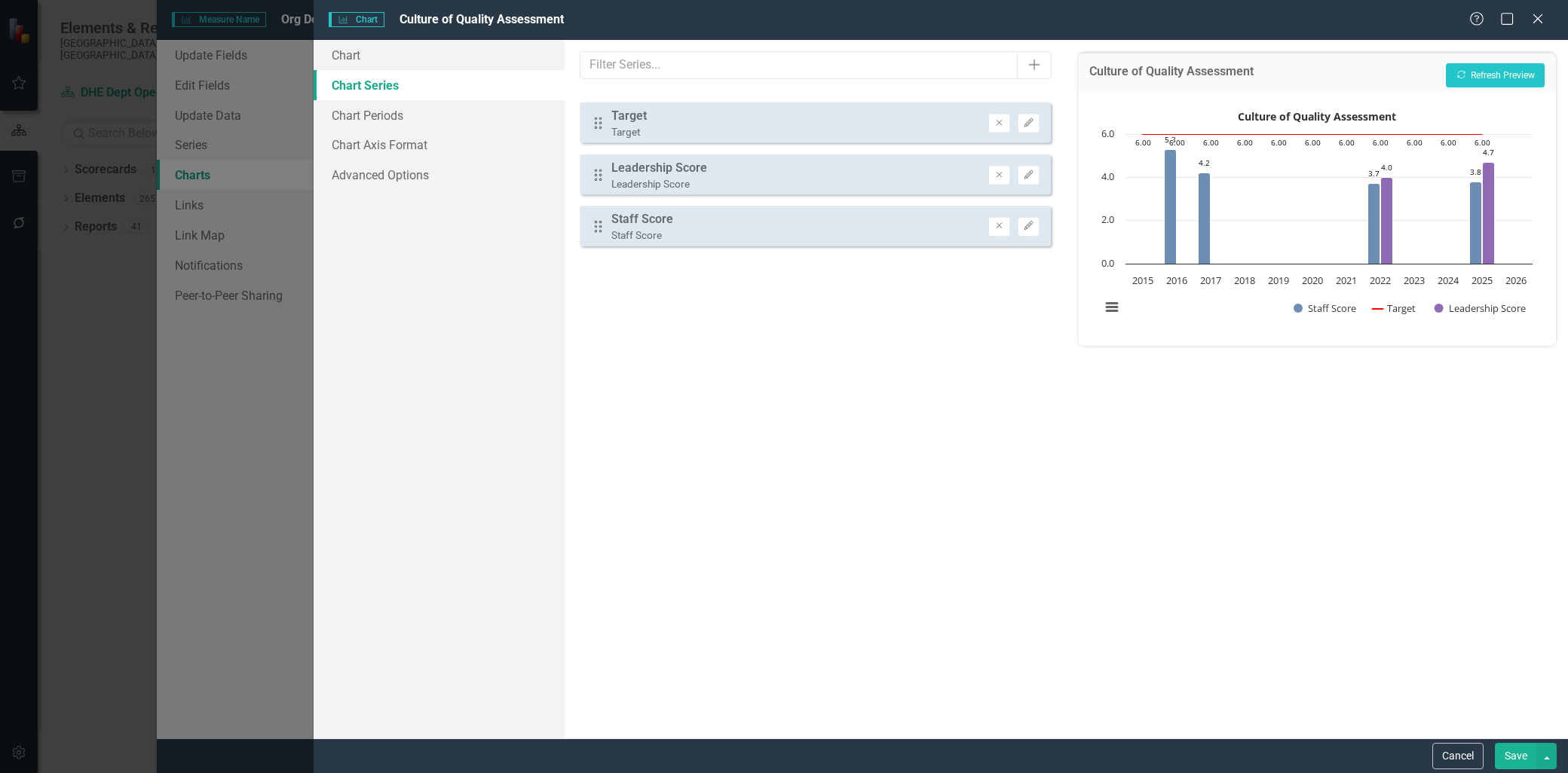
drag, startPoint x: 598, startPoint y: 113, endPoint x: 598, endPoint y: 228, distance: 115.0
click at [598, 228] on div "Drag Staff Score Staff Score Remove Edit Drag Target Target Remove Edit Drag Le…" at bounding box center [816, 163] width 472 height 145
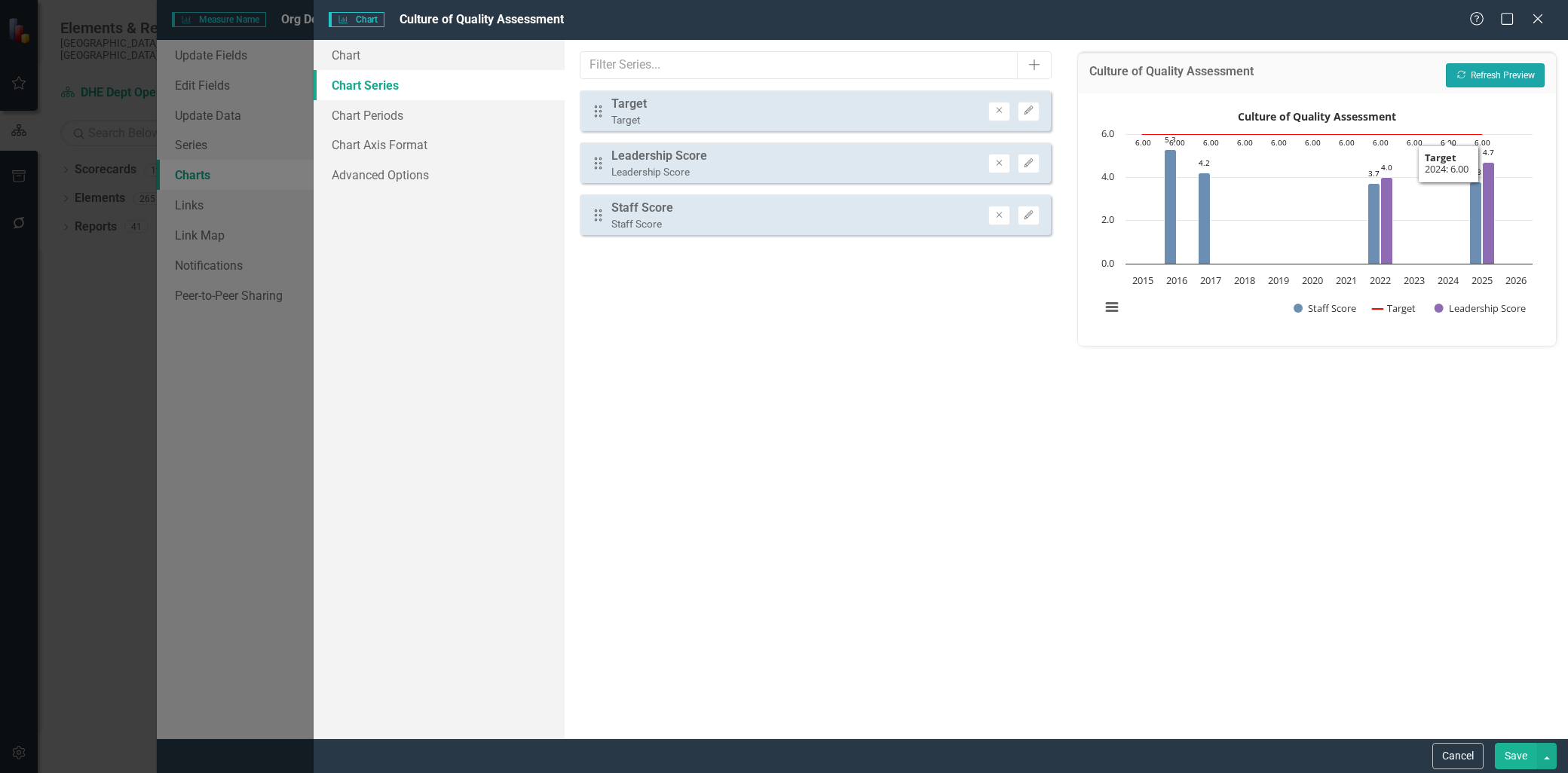
click at [1487, 80] on button "Recalculate Refresh Preview" at bounding box center [1495, 75] width 99 height 24
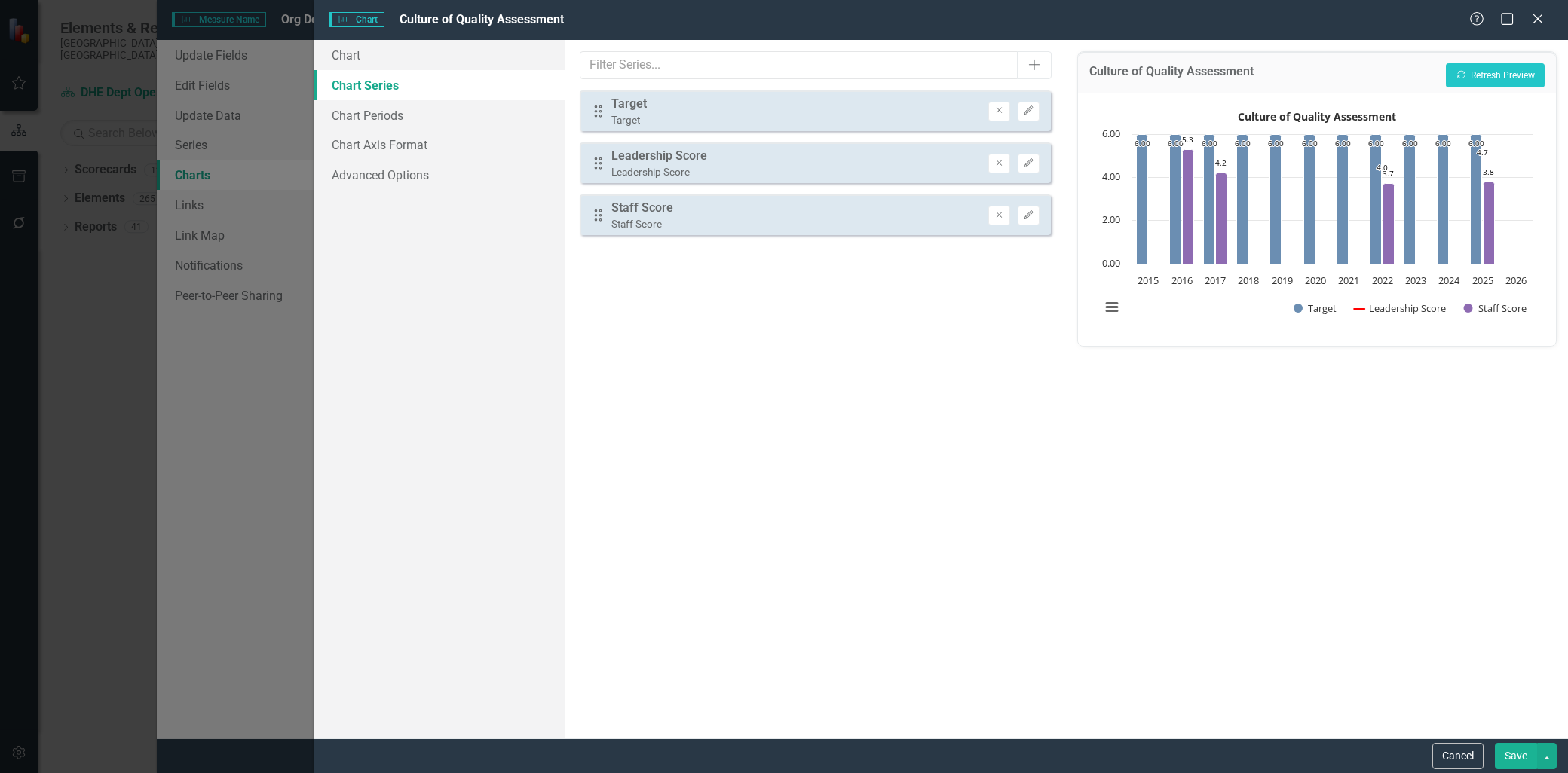
drag, startPoint x: 593, startPoint y: 223, endPoint x: 599, endPoint y: 139, distance: 84.2
click at [599, 139] on div "Drag Target Target Remove Edit Drag Leadership Score Leadership Score Remove Ed…" at bounding box center [816, 163] width 472 height 145
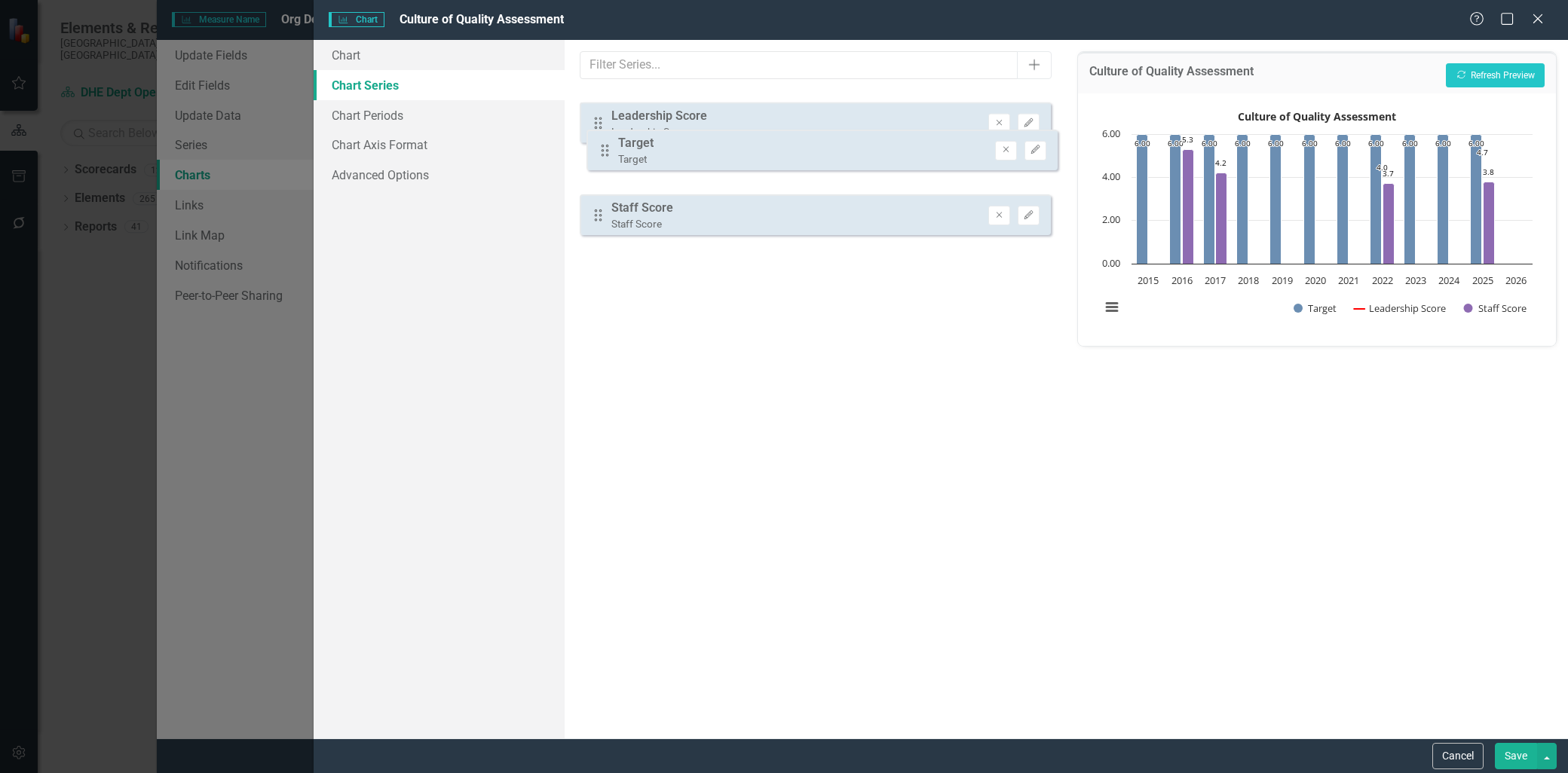
drag, startPoint x: 597, startPoint y: 115, endPoint x: 604, endPoint y: 153, distance: 38.6
click at [604, 153] on div "Drag Target Target Remove Edit Drag Leadership Score Leadership Score Remove Ed…" at bounding box center [816, 163] width 472 height 145
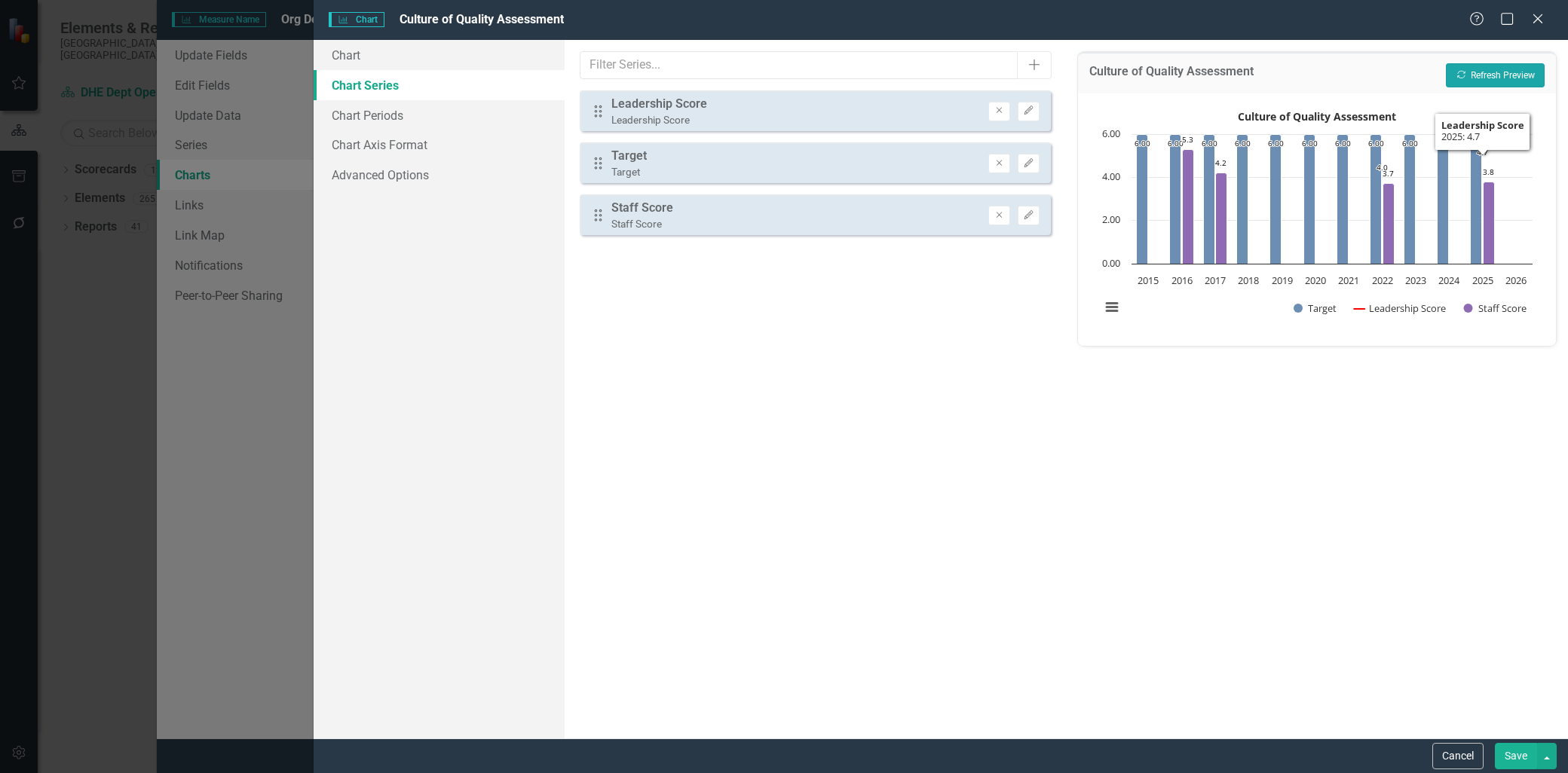
click at [1473, 71] on button "Recalculate Refresh Preview" at bounding box center [1495, 75] width 99 height 24
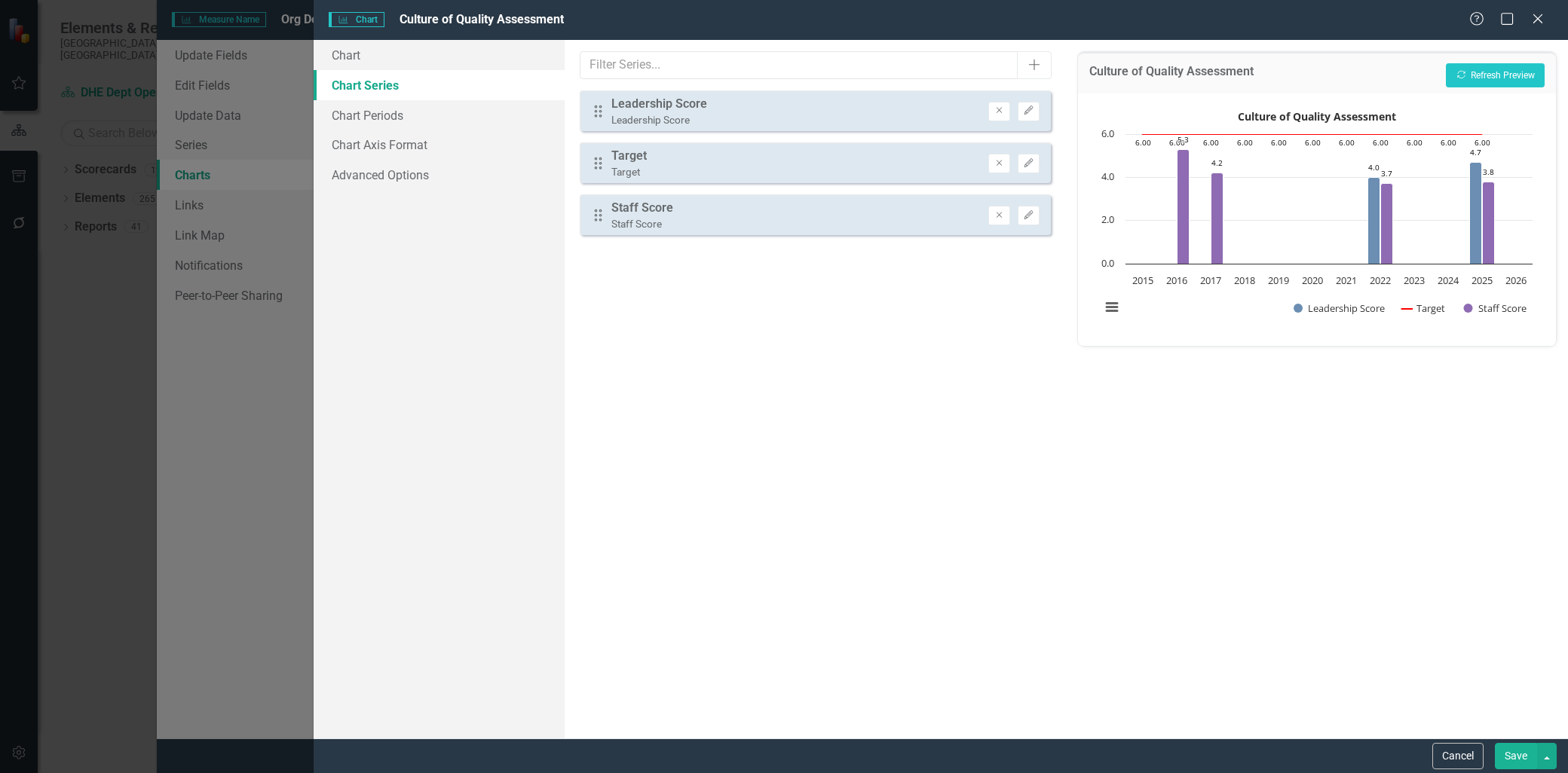
click at [1426, 428] on div "Culture of Quality Assessment Recalculate Refresh Preview Culture of Quality As…" at bounding box center [1316, 388] width 502 height 698
click at [1023, 108] on icon "Edit" at bounding box center [1029, 111] width 11 height 9
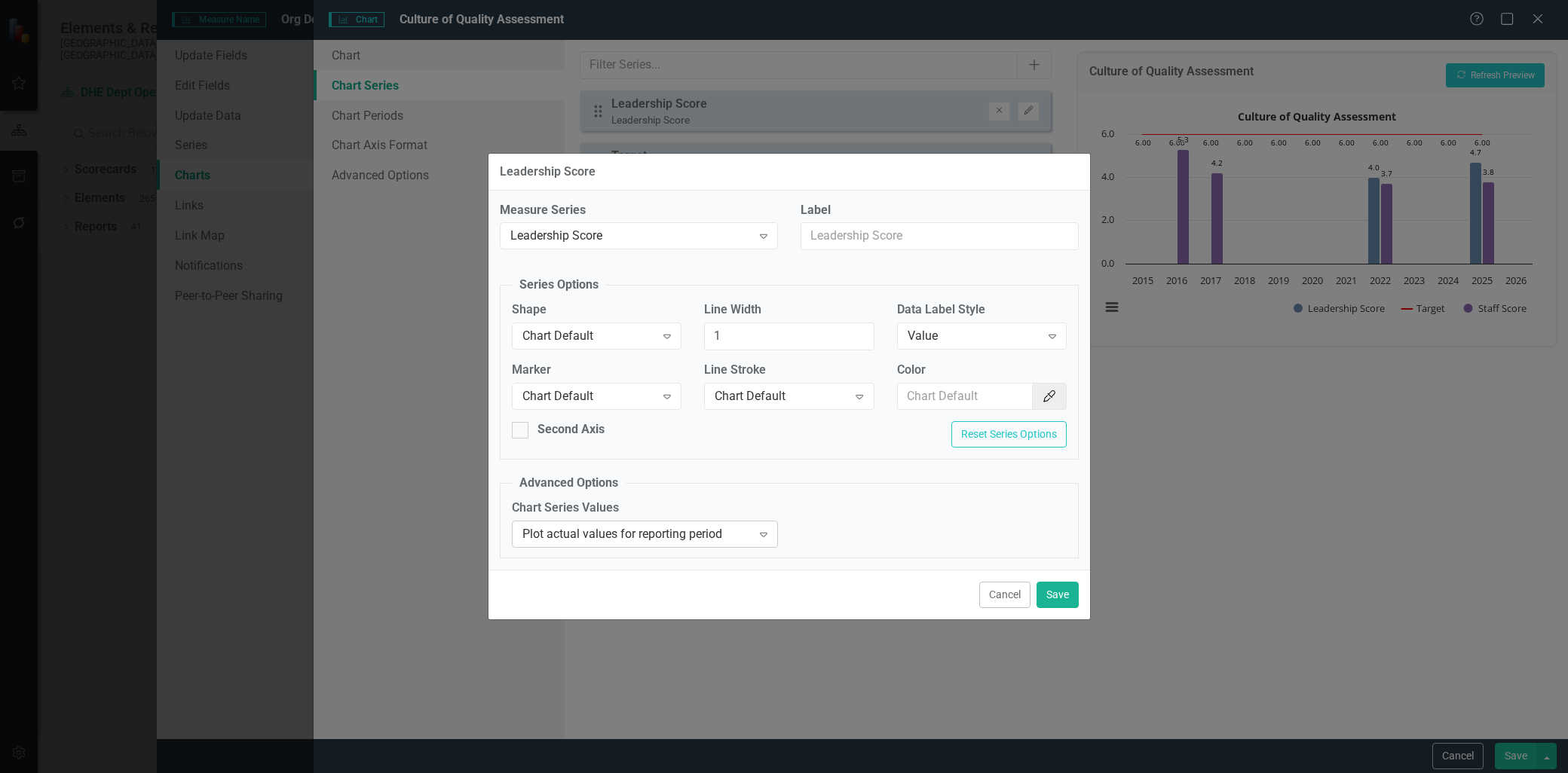
click at [759, 531] on icon "Expand" at bounding box center [763, 534] width 15 height 12
click at [523, 429] on div at bounding box center [520, 430] width 17 height 17
click at [522, 429] on input "Second Axis" at bounding box center [516, 426] width 10 height 10
checkbox input "true"
click at [1051, 590] on button "Save" at bounding box center [1057, 595] width 43 height 27
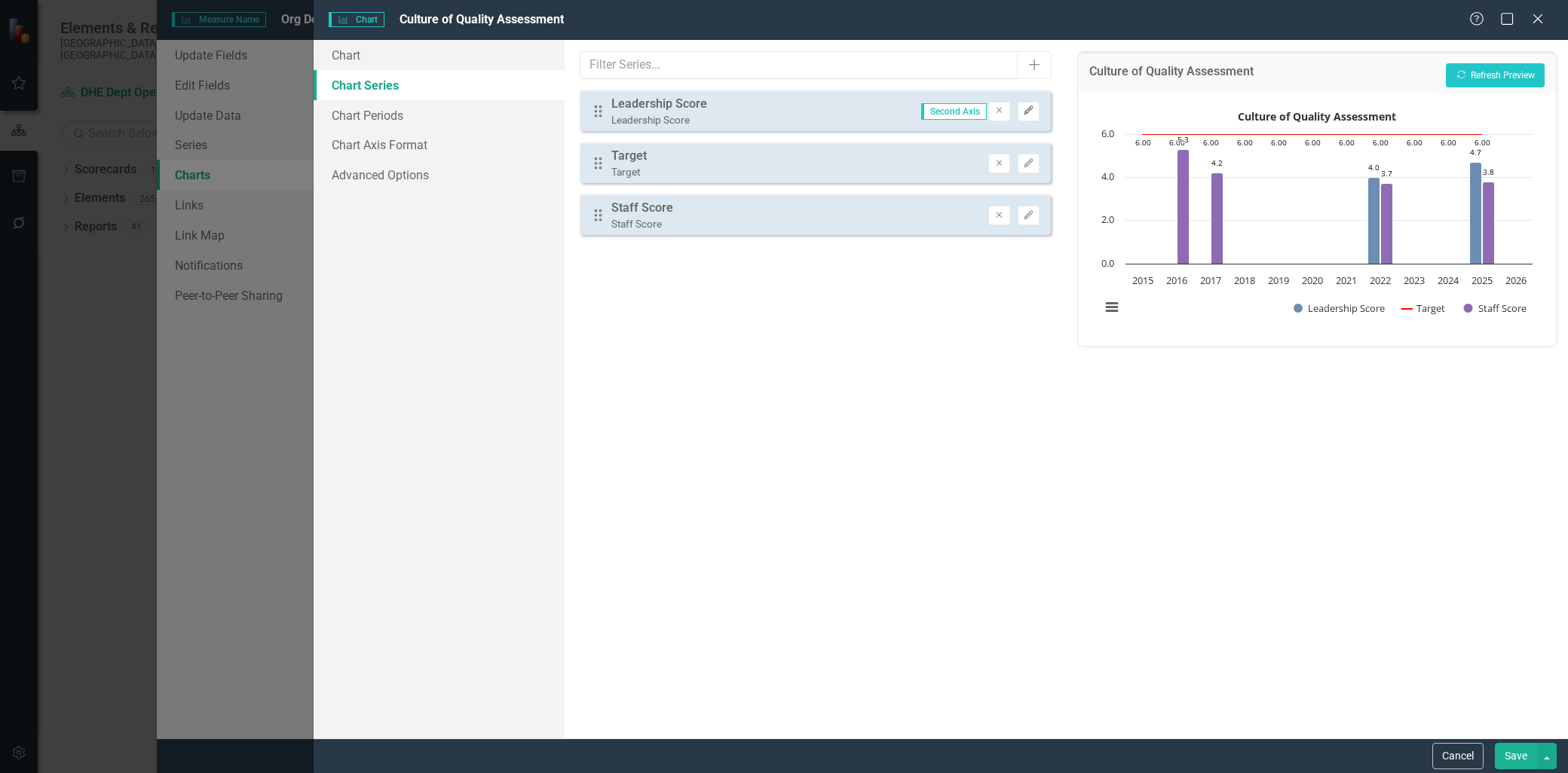
click at [1024, 111] on icon "Edit" at bounding box center [1029, 111] width 11 height 9
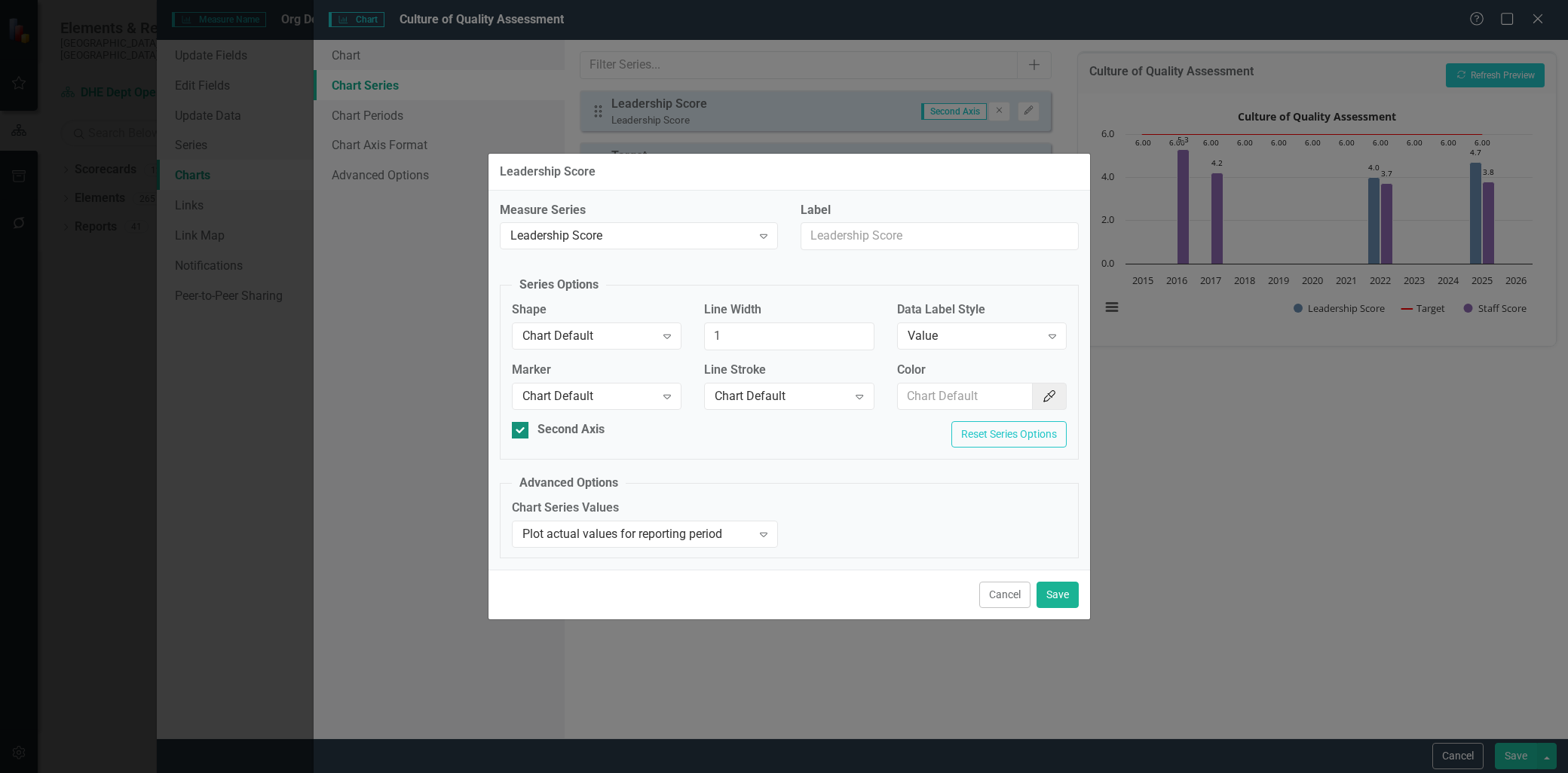
click at [523, 428] on div at bounding box center [520, 430] width 17 height 17
click at [522, 428] on input "Second Axis" at bounding box center [516, 426] width 10 height 10
checkbox input "false"
click at [981, 515] on div "Chart Series Values Plot actual values for reporting period Expand" at bounding box center [789, 528] width 577 height 58
click at [1005, 597] on button "Cancel" at bounding box center [1004, 595] width 51 height 27
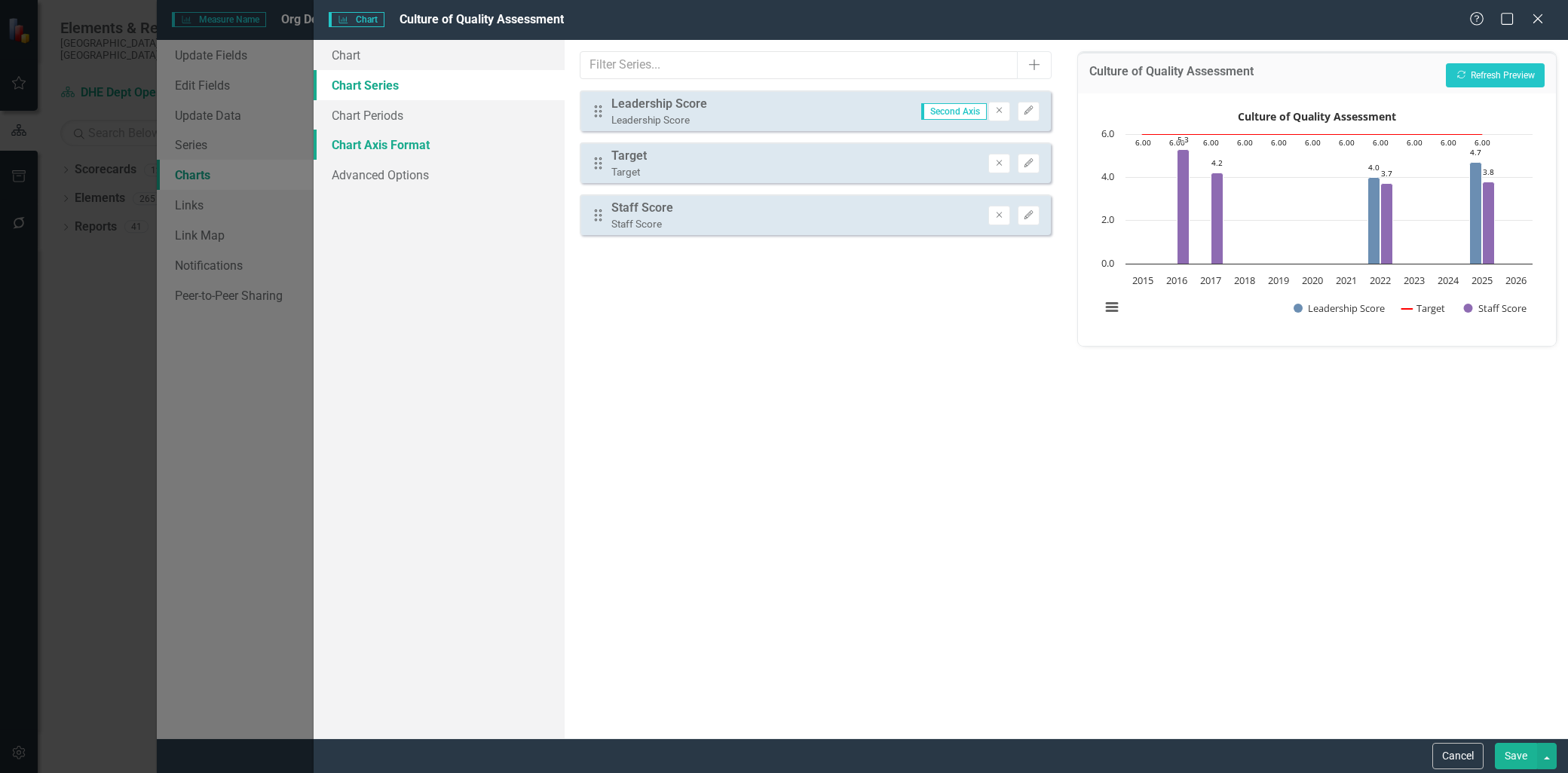
click at [409, 145] on link "Chart Axis Format" at bounding box center [438, 144] width 251 height 31
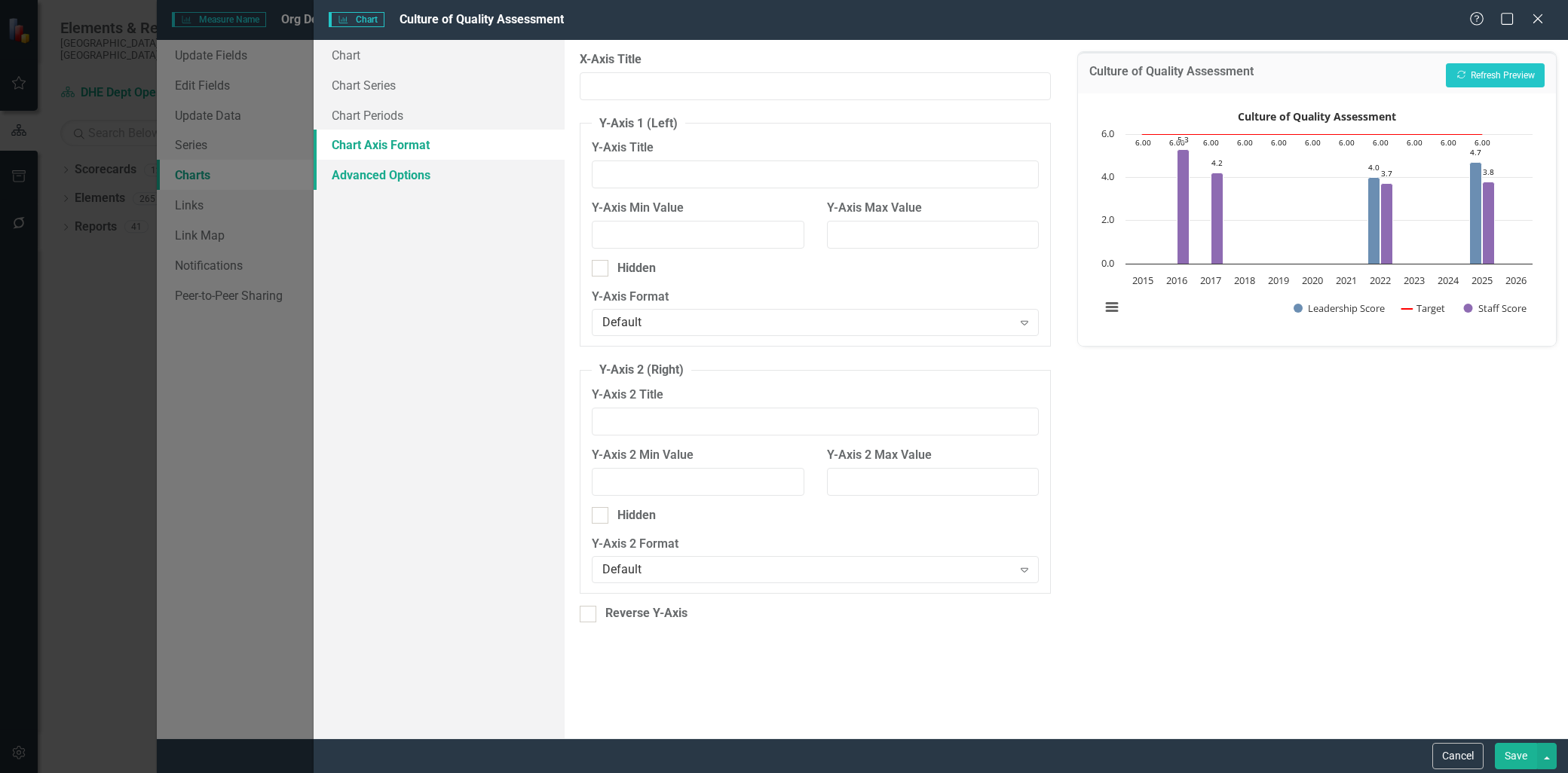
click at [409, 170] on link "Advanced Options" at bounding box center [438, 175] width 251 height 31
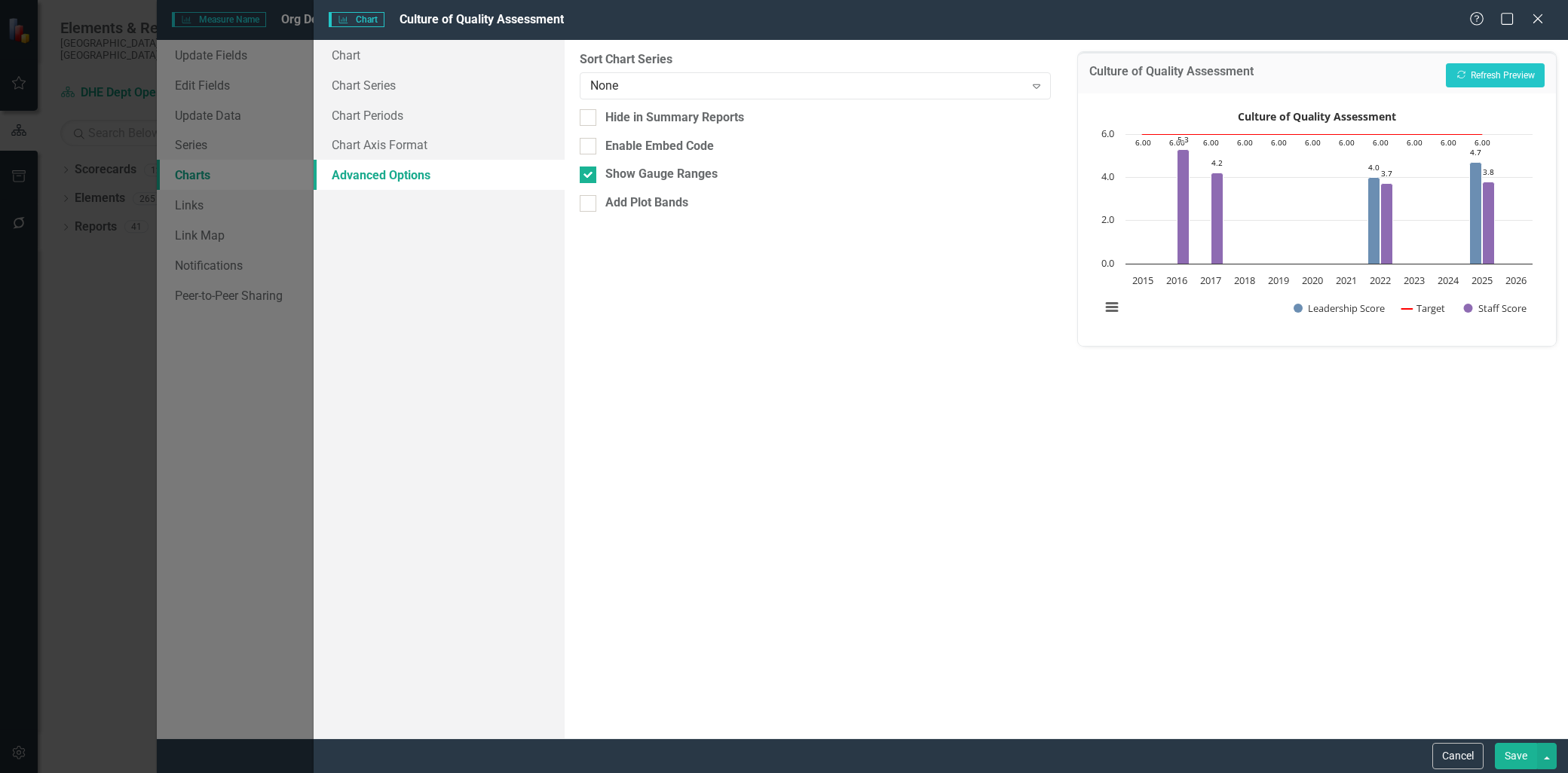
click at [777, 355] on div "From this tab, you can sort the chart series by value or hide the chart from su…" at bounding box center [815, 388] width 502 height 698
click at [1513, 755] on button "Save" at bounding box center [1516, 755] width 43 height 27
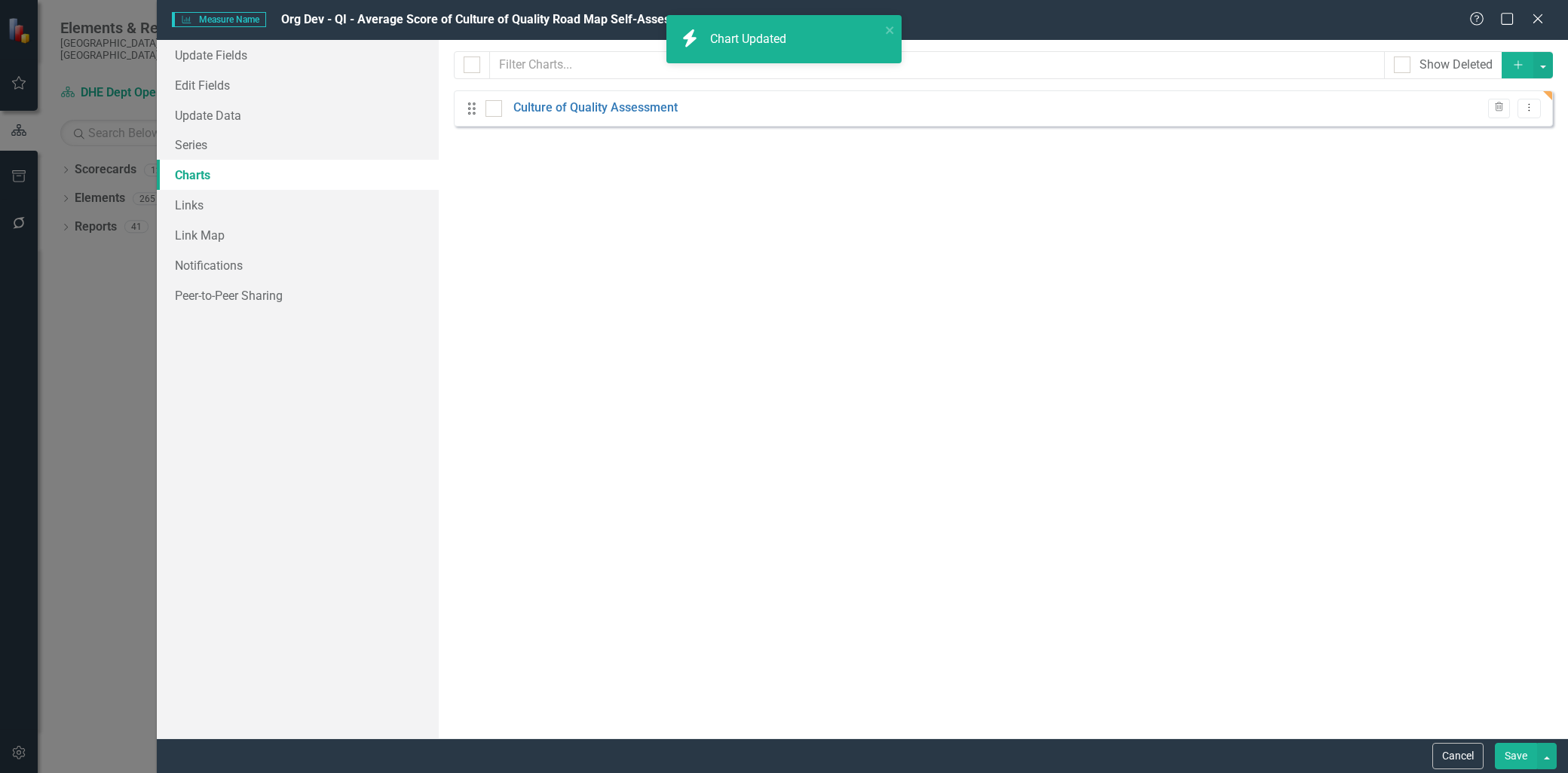
click at [1508, 755] on button "Save" at bounding box center [1516, 755] width 43 height 27
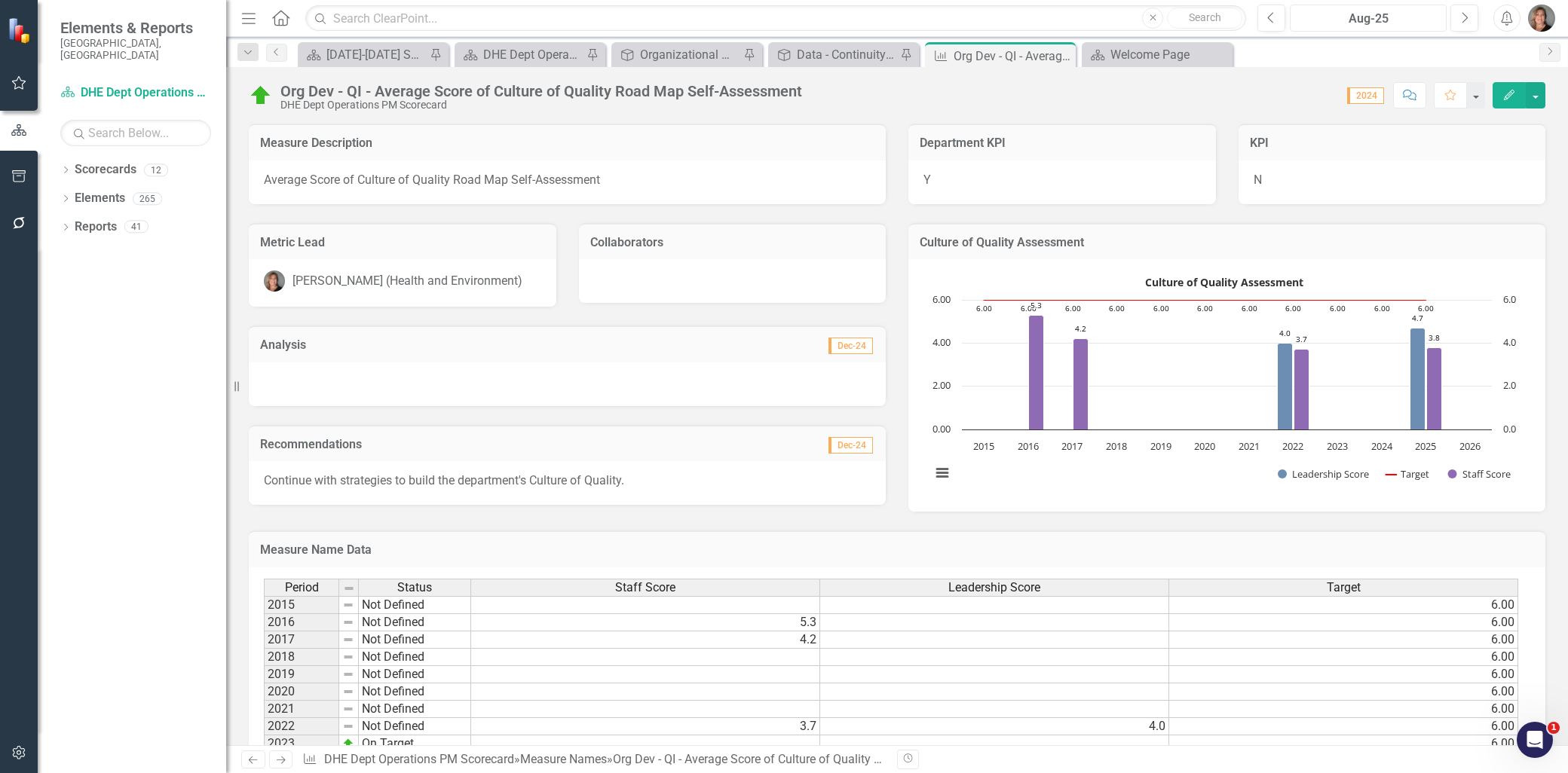
click at [1432, 15] on div "Aug-25" at bounding box center [1368, 19] width 146 height 18
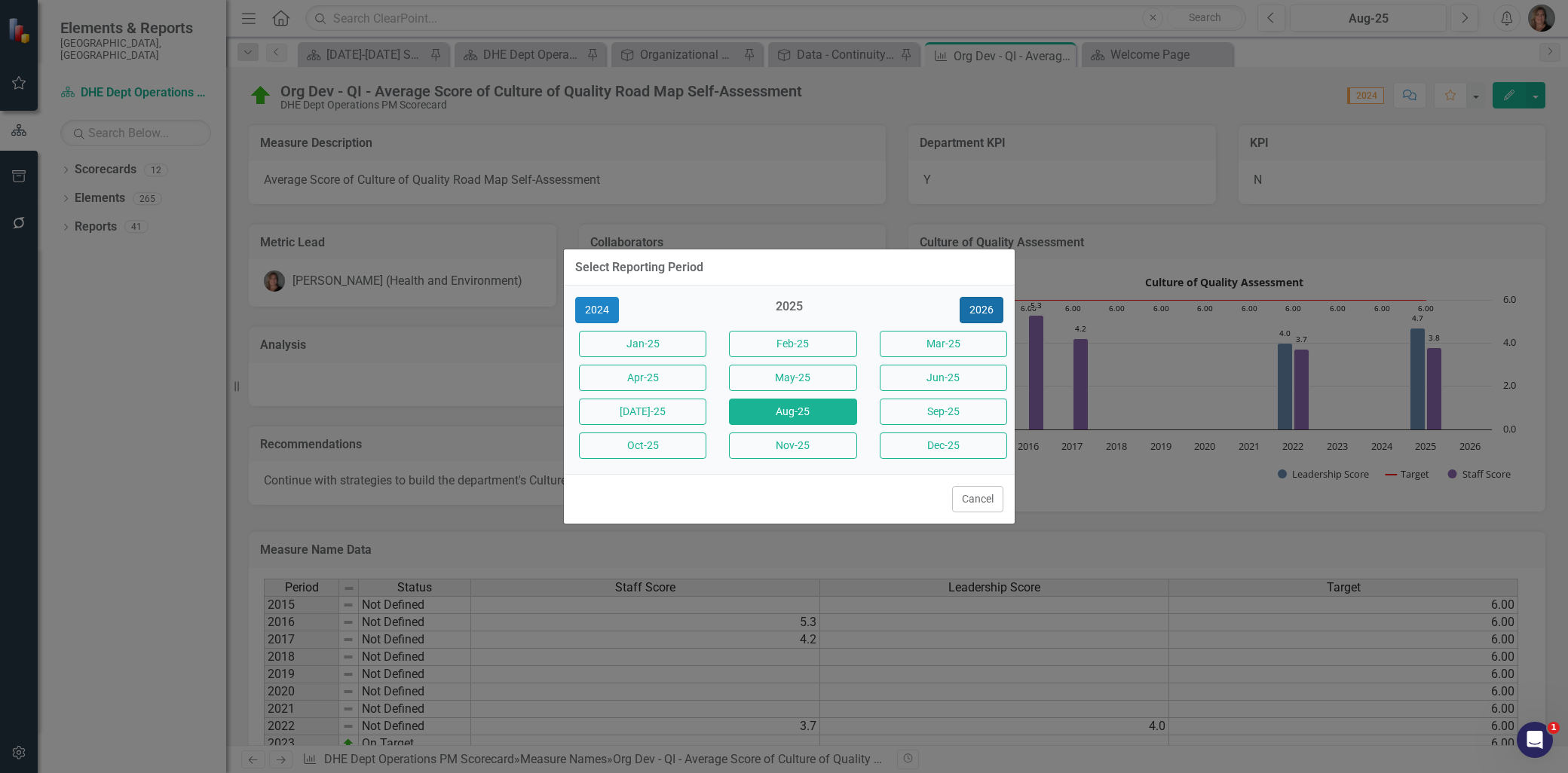
click at [981, 309] on button "2026" at bounding box center [981, 310] width 43 height 27
click at [646, 336] on button "Jan-26" at bounding box center [643, 344] width 128 height 27
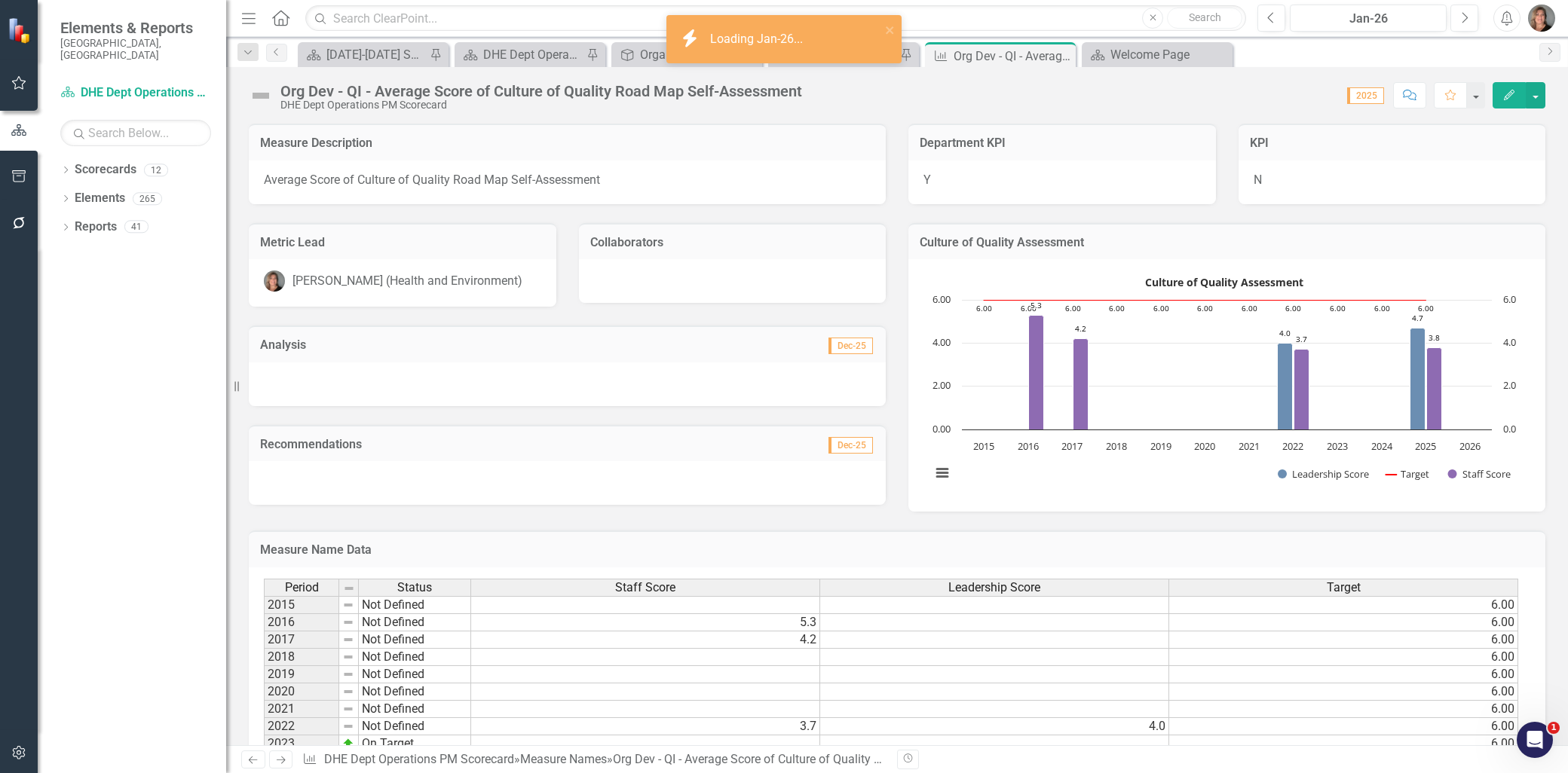
click at [654, 377] on div at bounding box center [567, 384] width 637 height 43
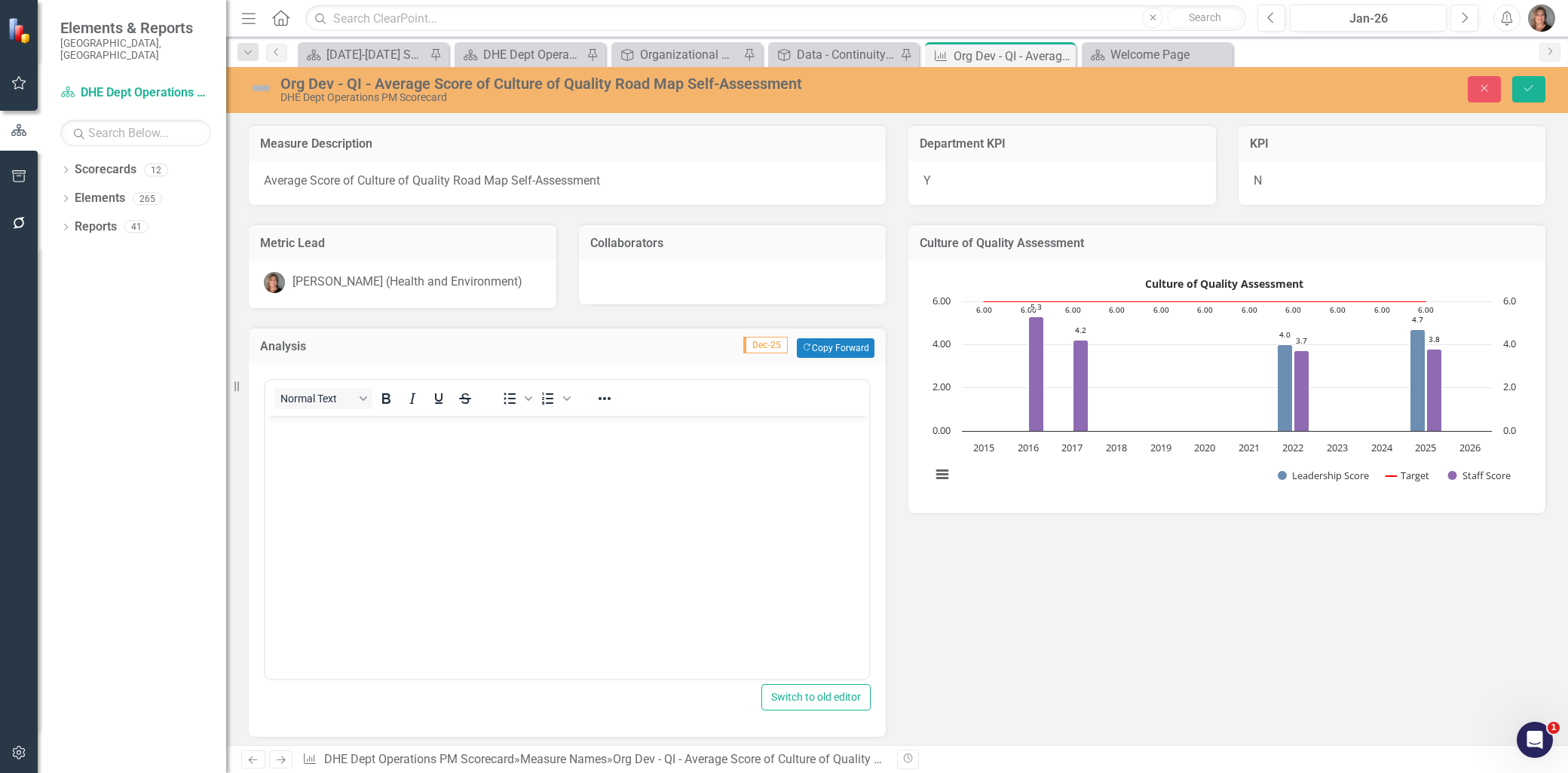
click at [647, 442] on body "Rich Text Area. Press ALT-0 for help." at bounding box center [567, 528] width 604 height 226
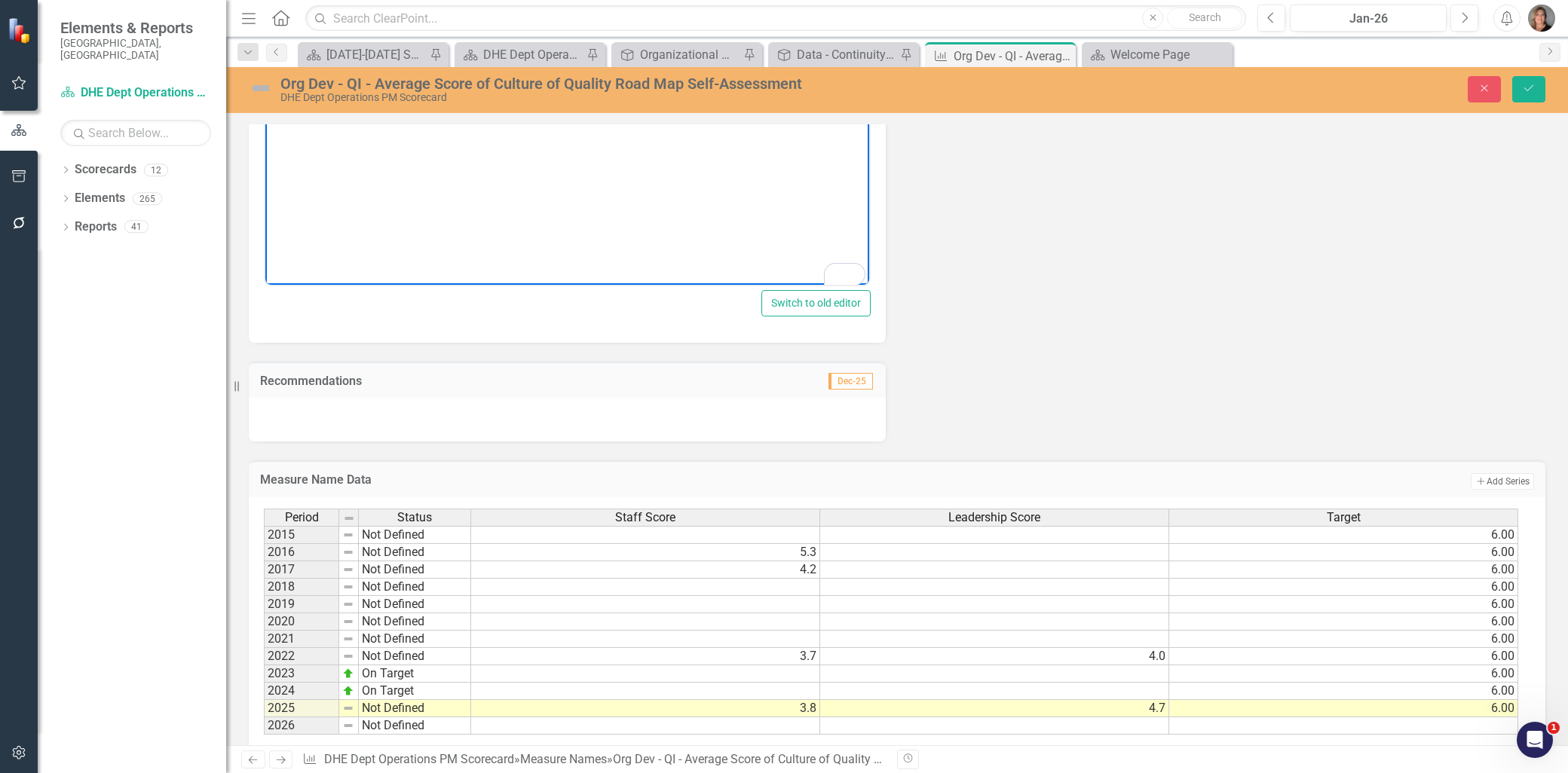
scroll to position [418, 0]
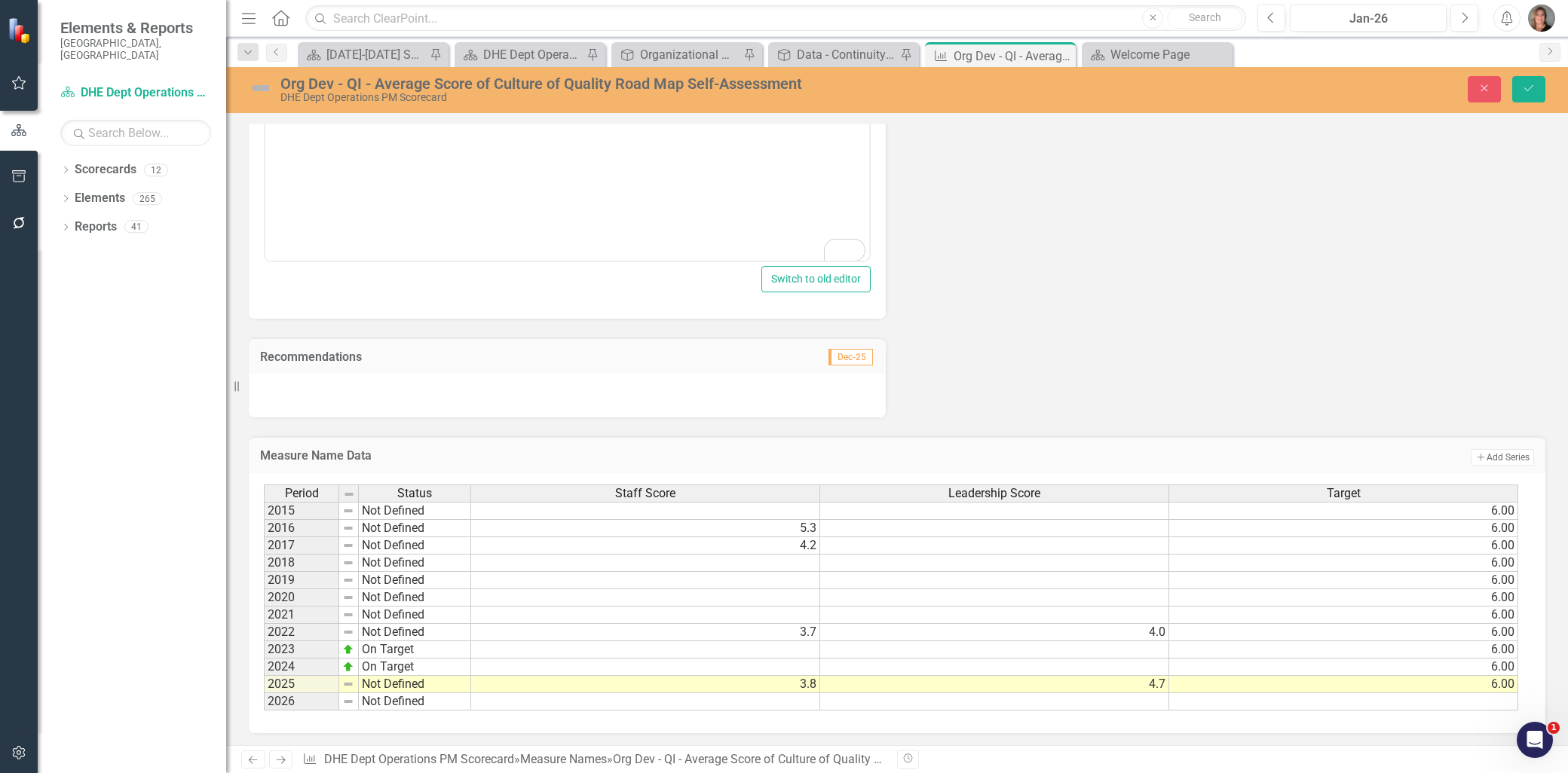
click at [561, 382] on div at bounding box center [567, 395] width 637 height 43
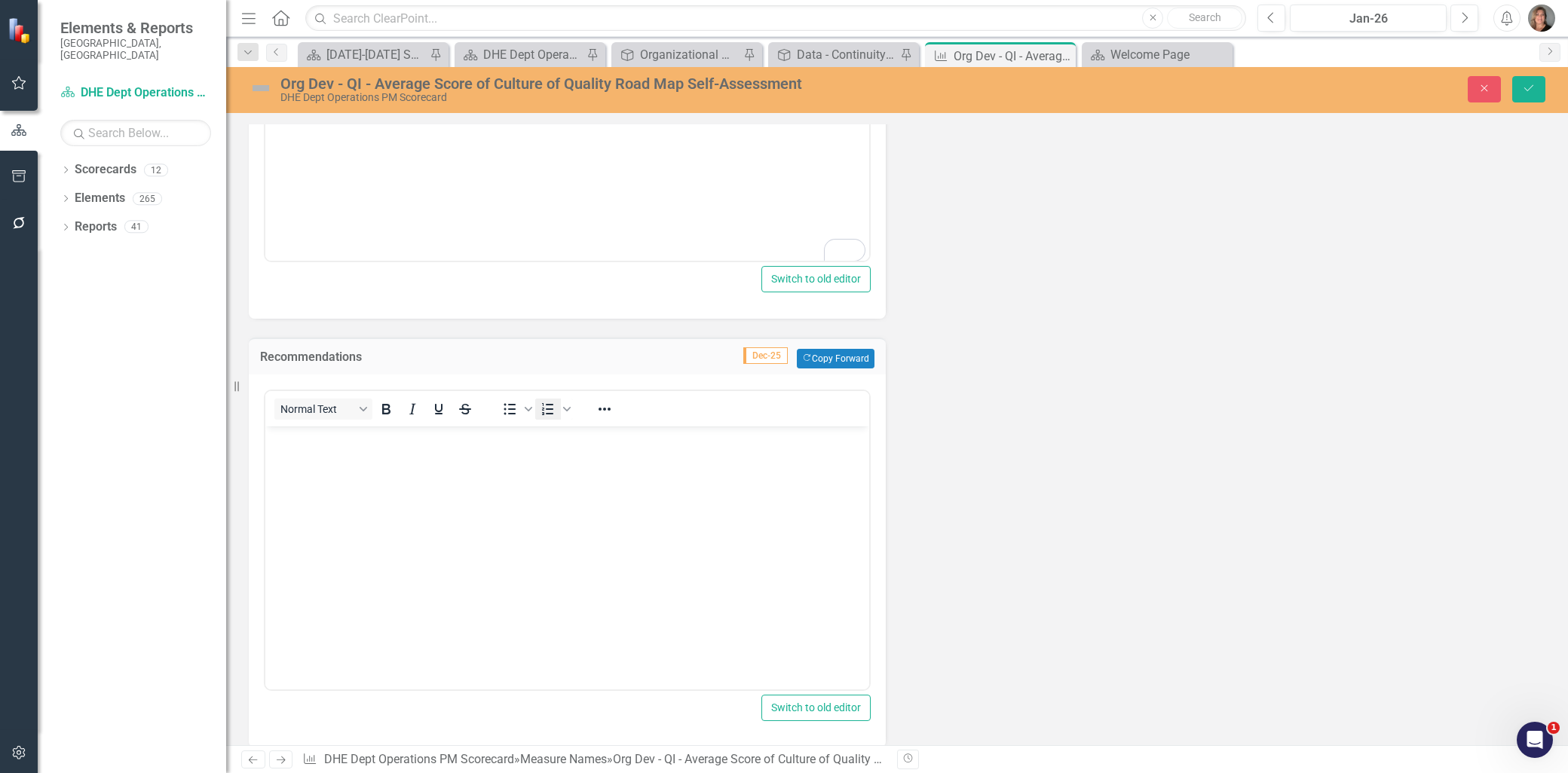
scroll to position [0, 0]
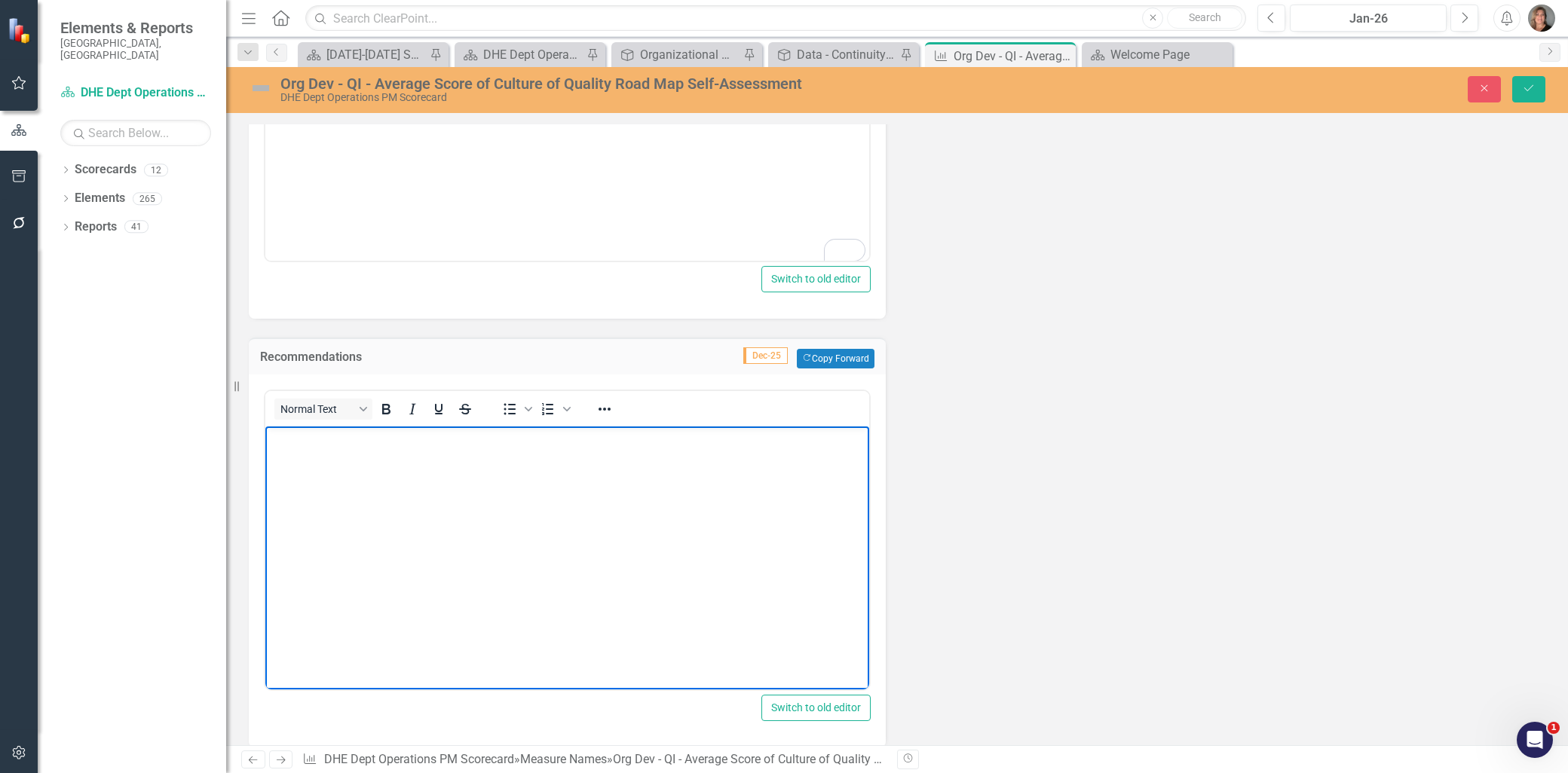
click at [539, 434] on p "Rich Text Area. Press ALT-0 for help." at bounding box center [567, 438] width 597 height 18
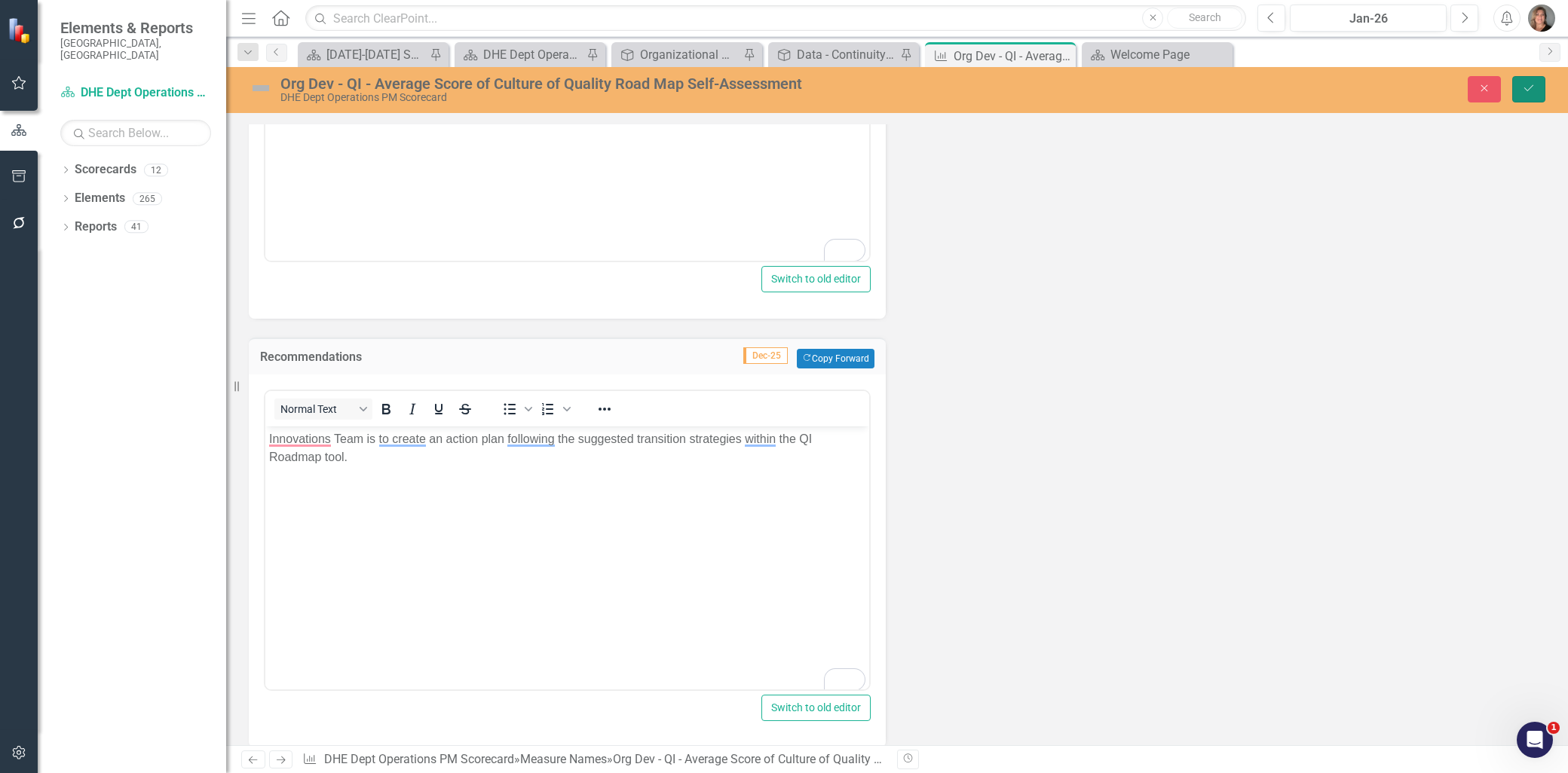
click at [1525, 87] on icon "Save" at bounding box center [1528, 88] width 14 height 10
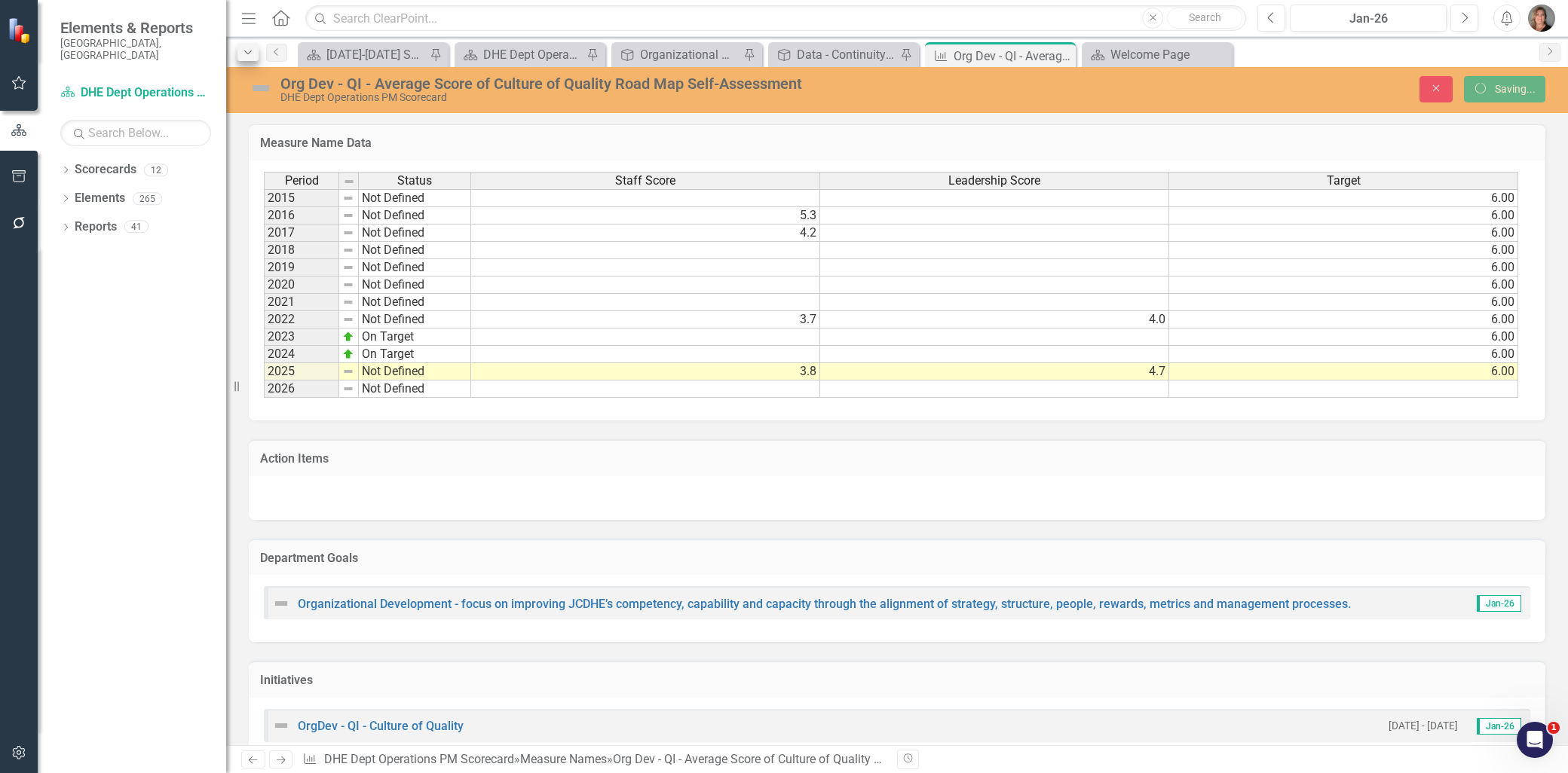
scroll to position [417, 0]
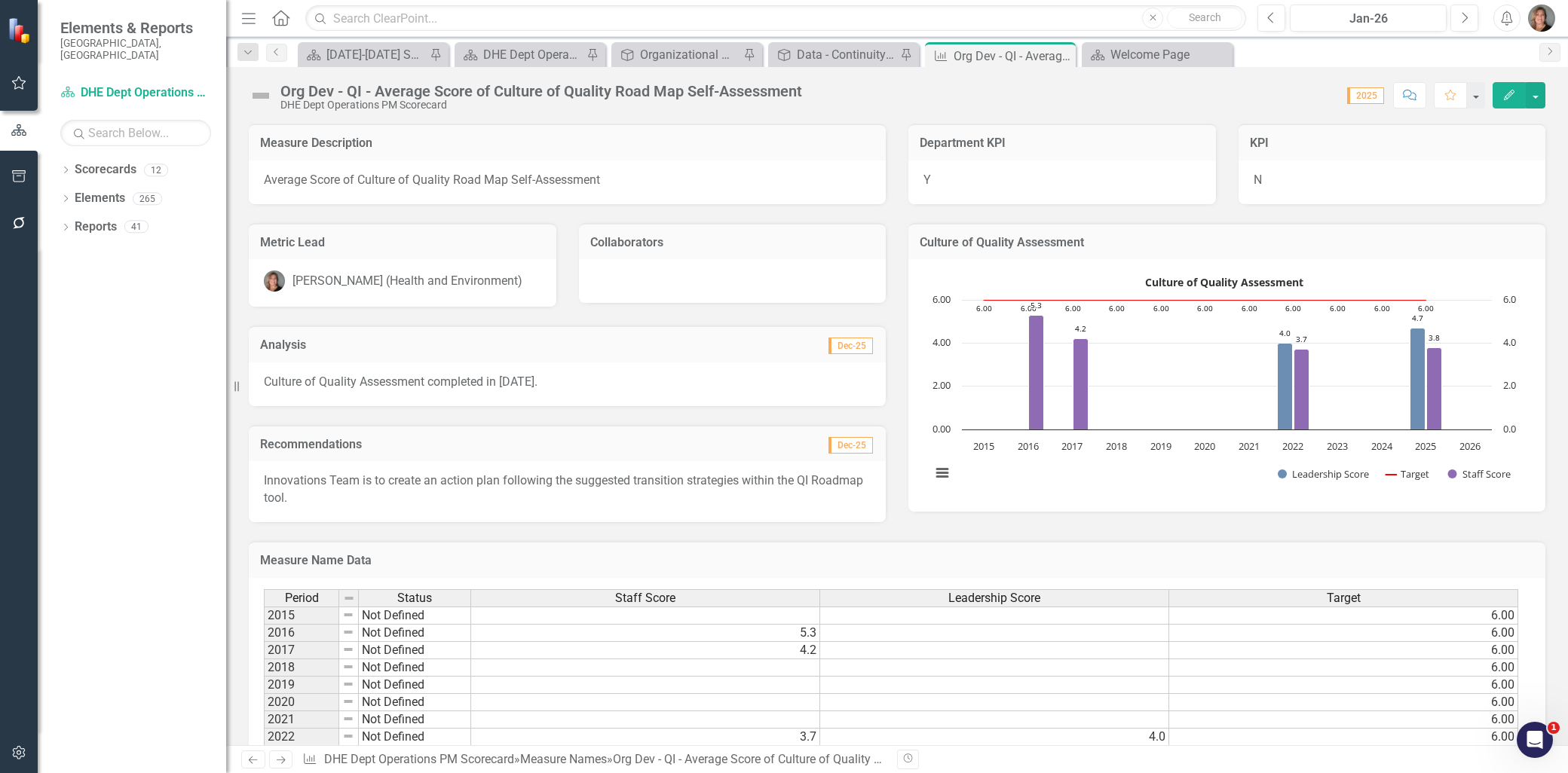
click at [261, 100] on img at bounding box center [261, 95] width 24 height 24
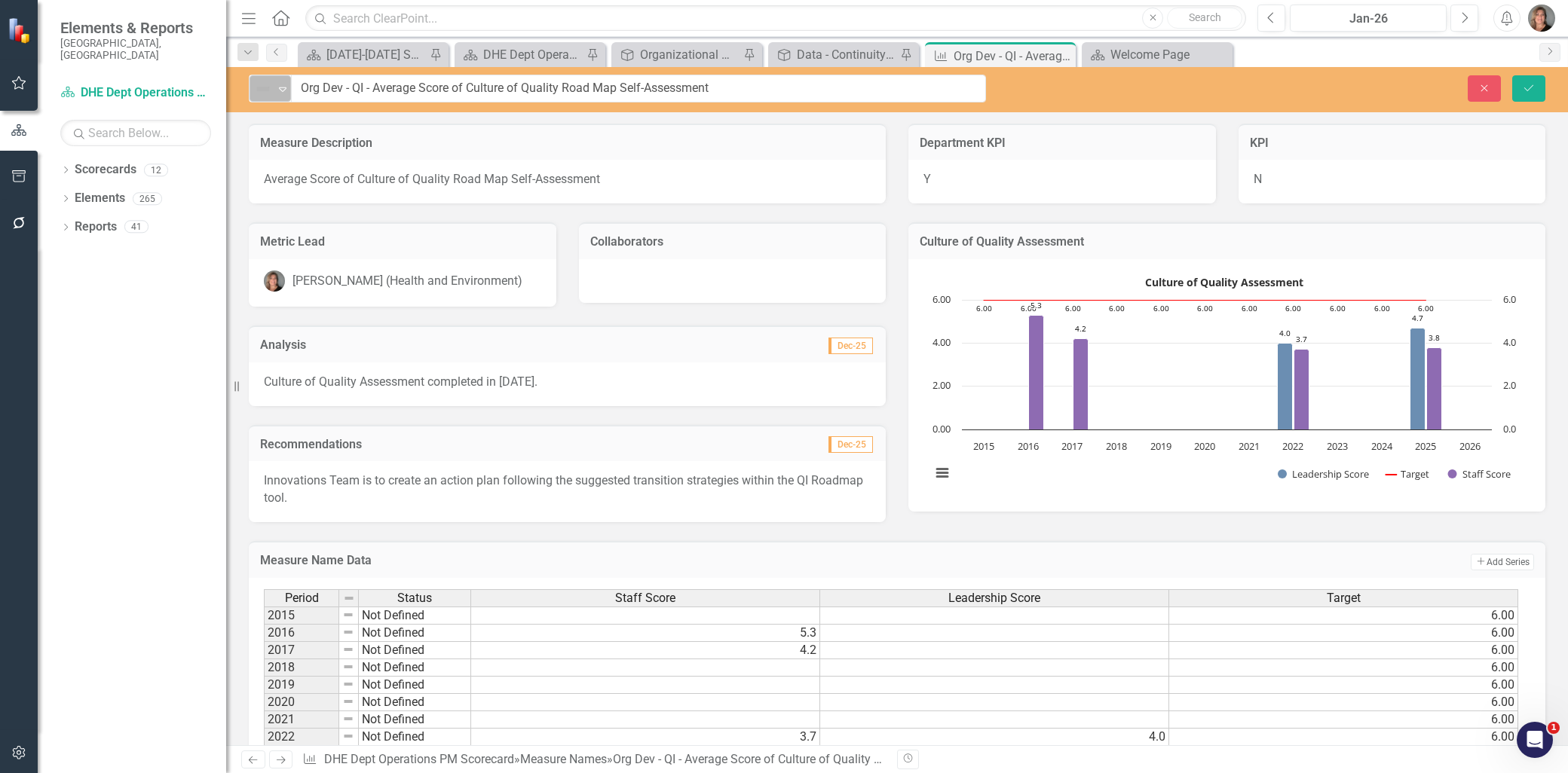
click at [279, 89] on icon "Expand" at bounding box center [282, 89] width 15 height 12
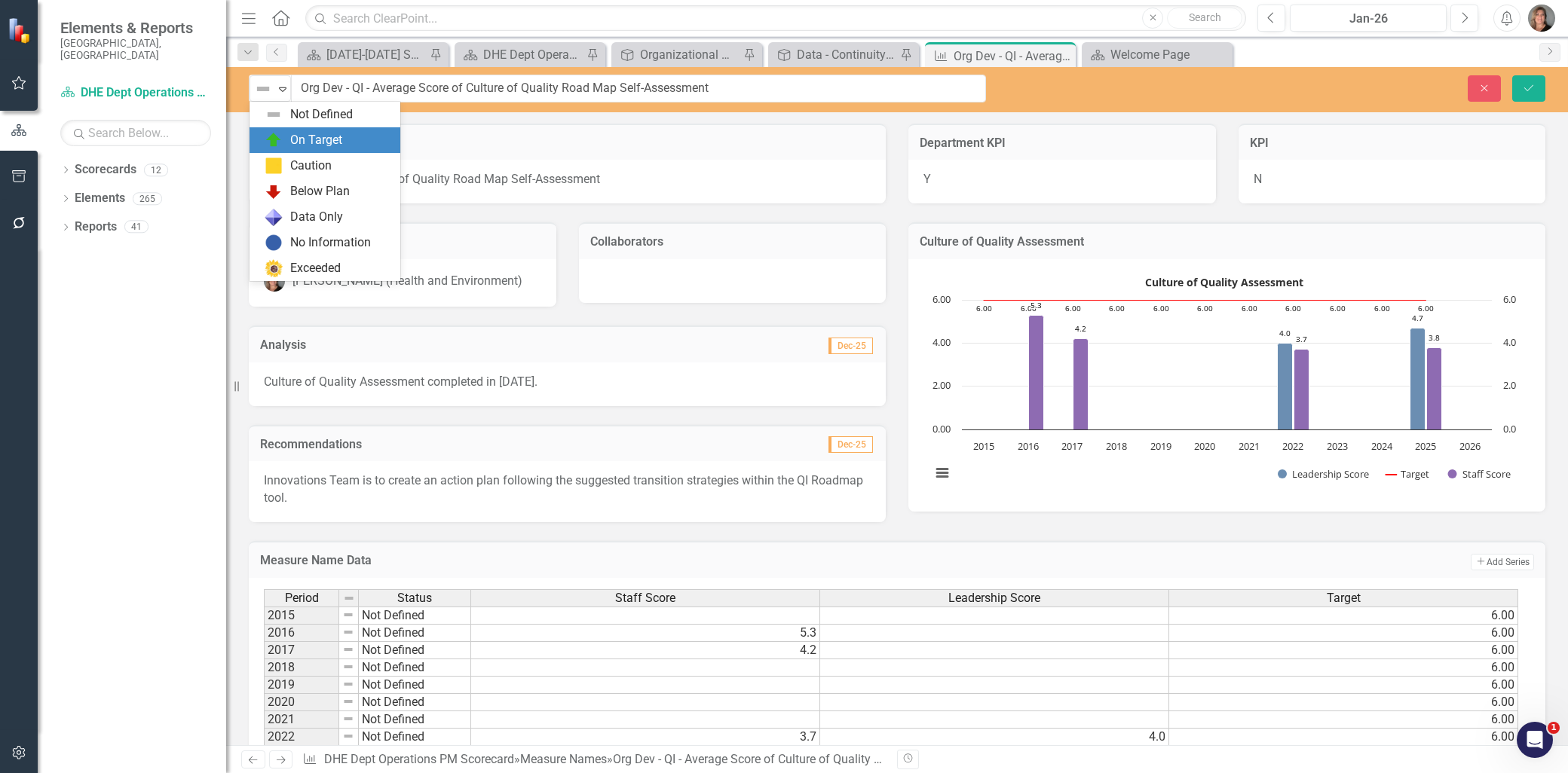
click at [285, 141] on div "On Target" at bounding box center [327, 141] width 127 height 18
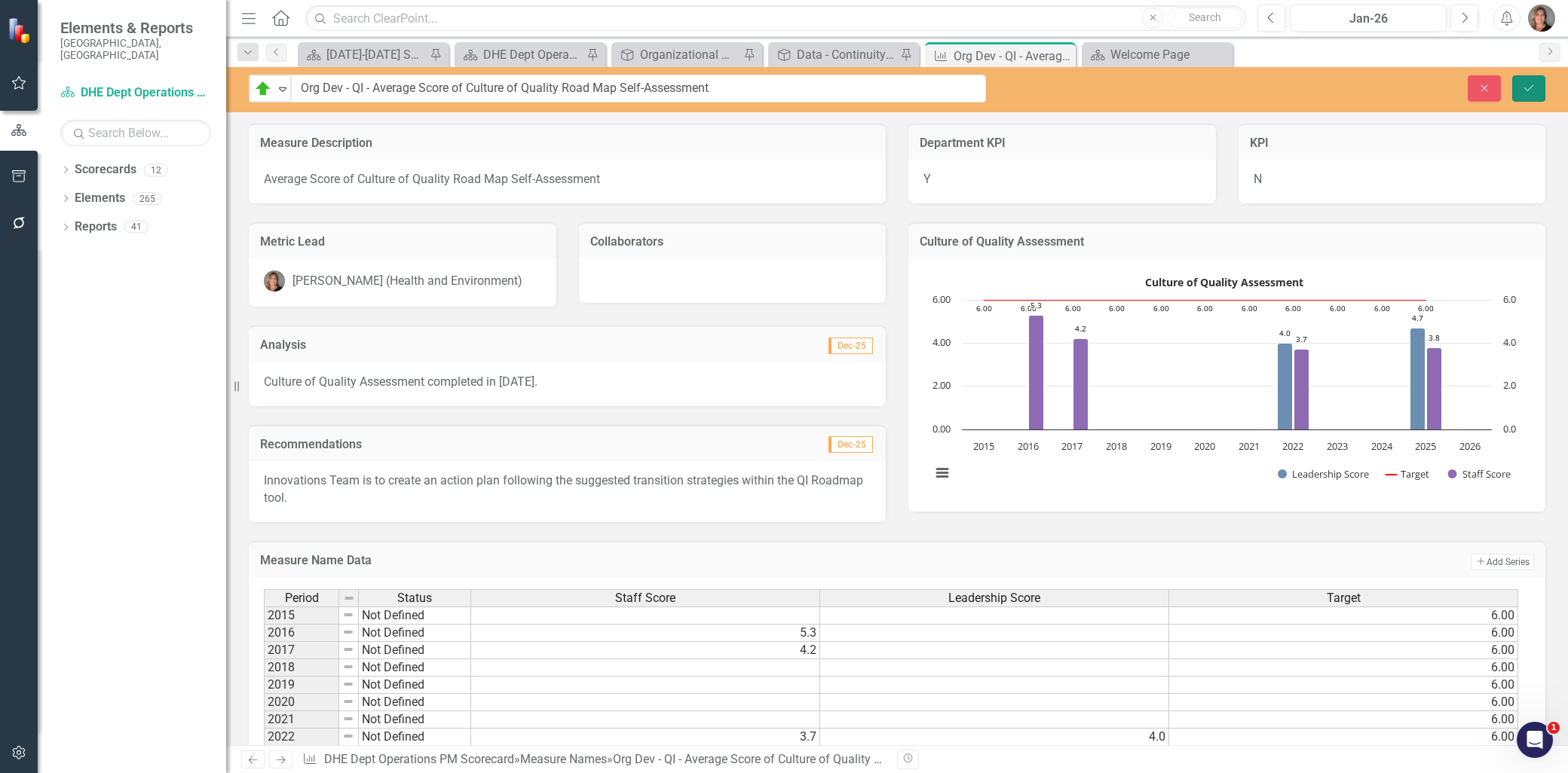
click at [1523, 89] on icon "Save" at bounding box center [1528, 88] width 14 height 10
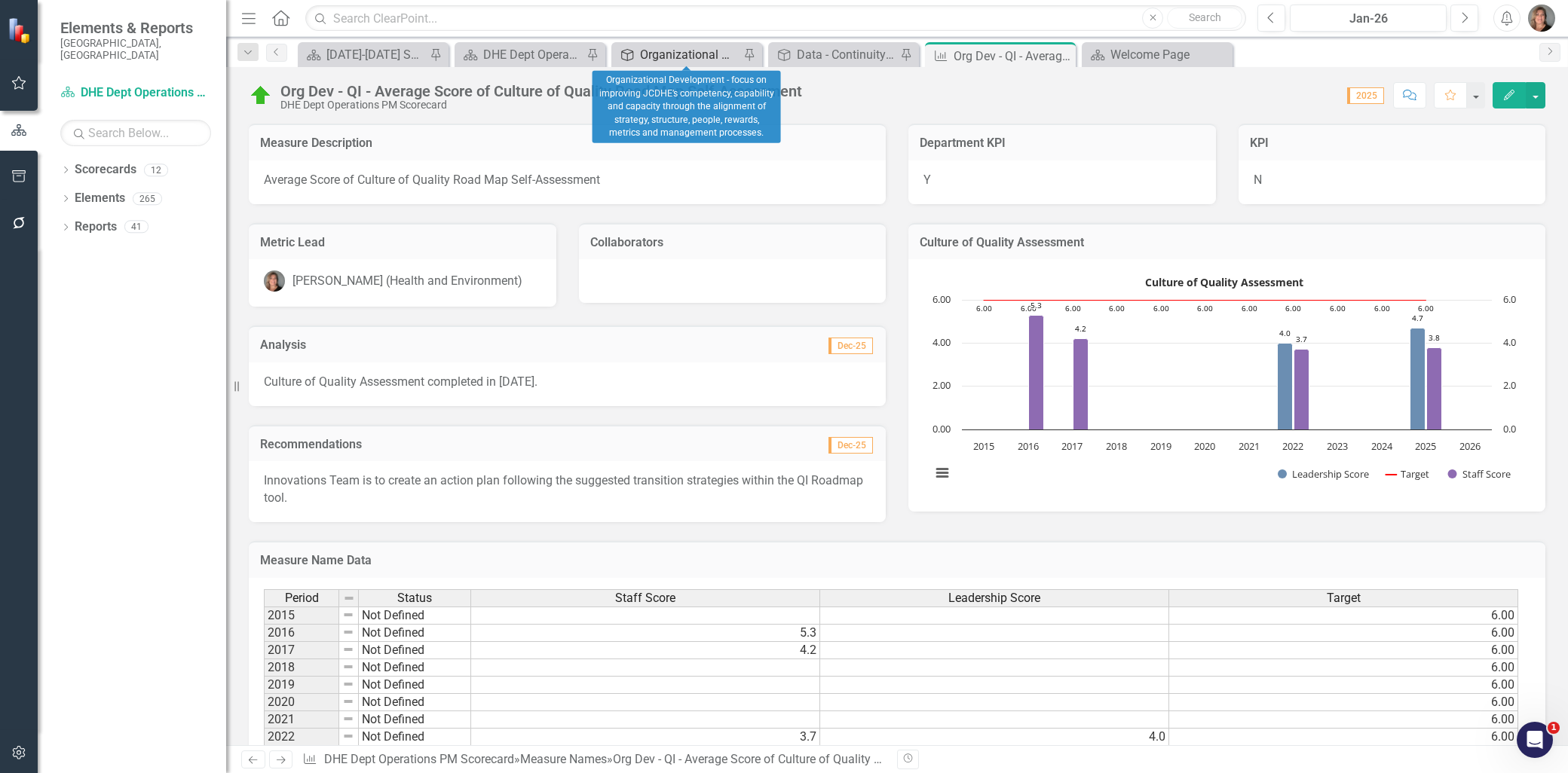
click at [642, 53] on div "Organizational Development - focus on improving JCDHE’s competency, capability …" at bounding box center [690, 55] width 100 height 18
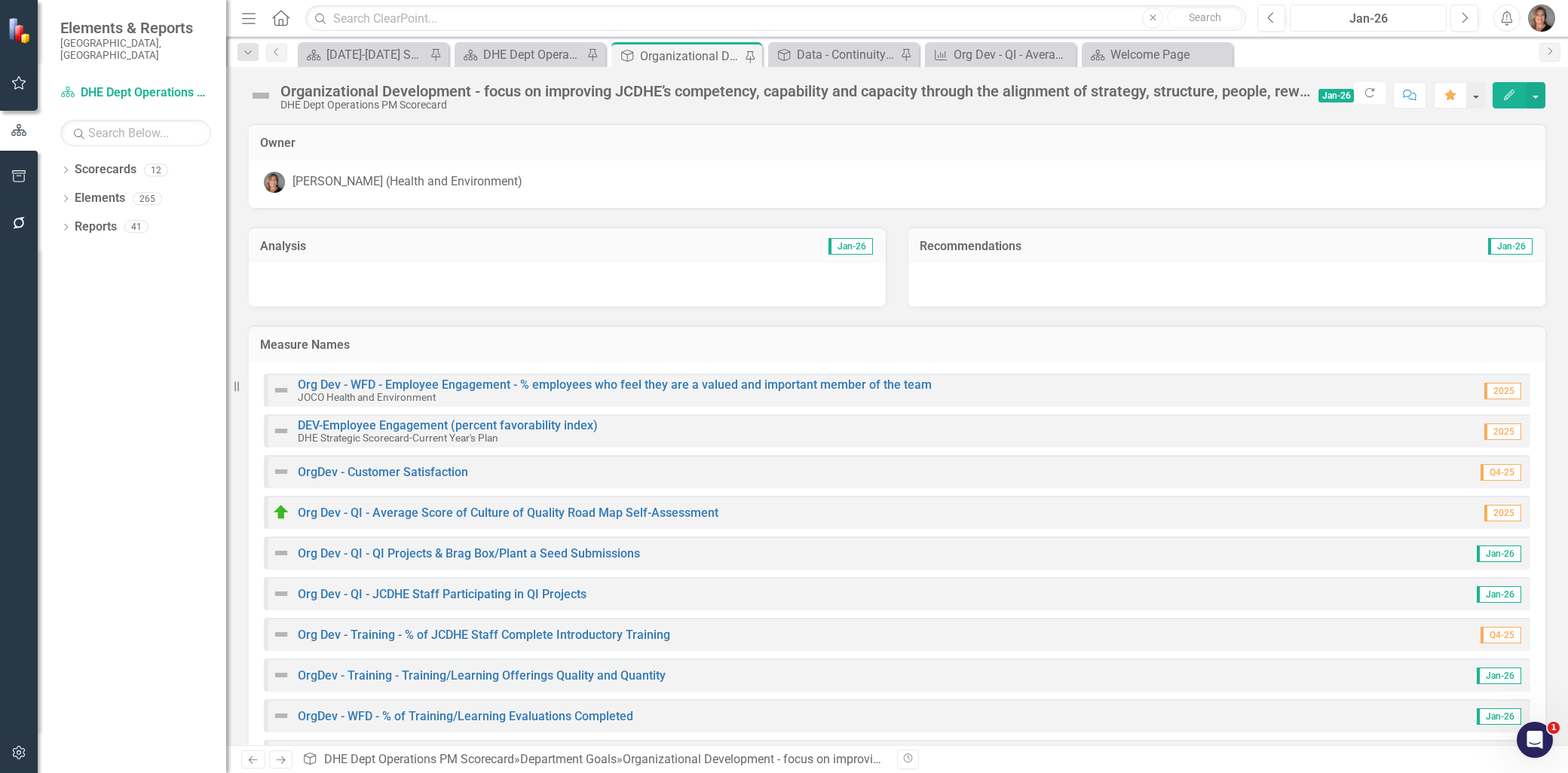
click at [1369, 18] on div "Jan-26" at bounding box center [1368, 19] width 146 height 18
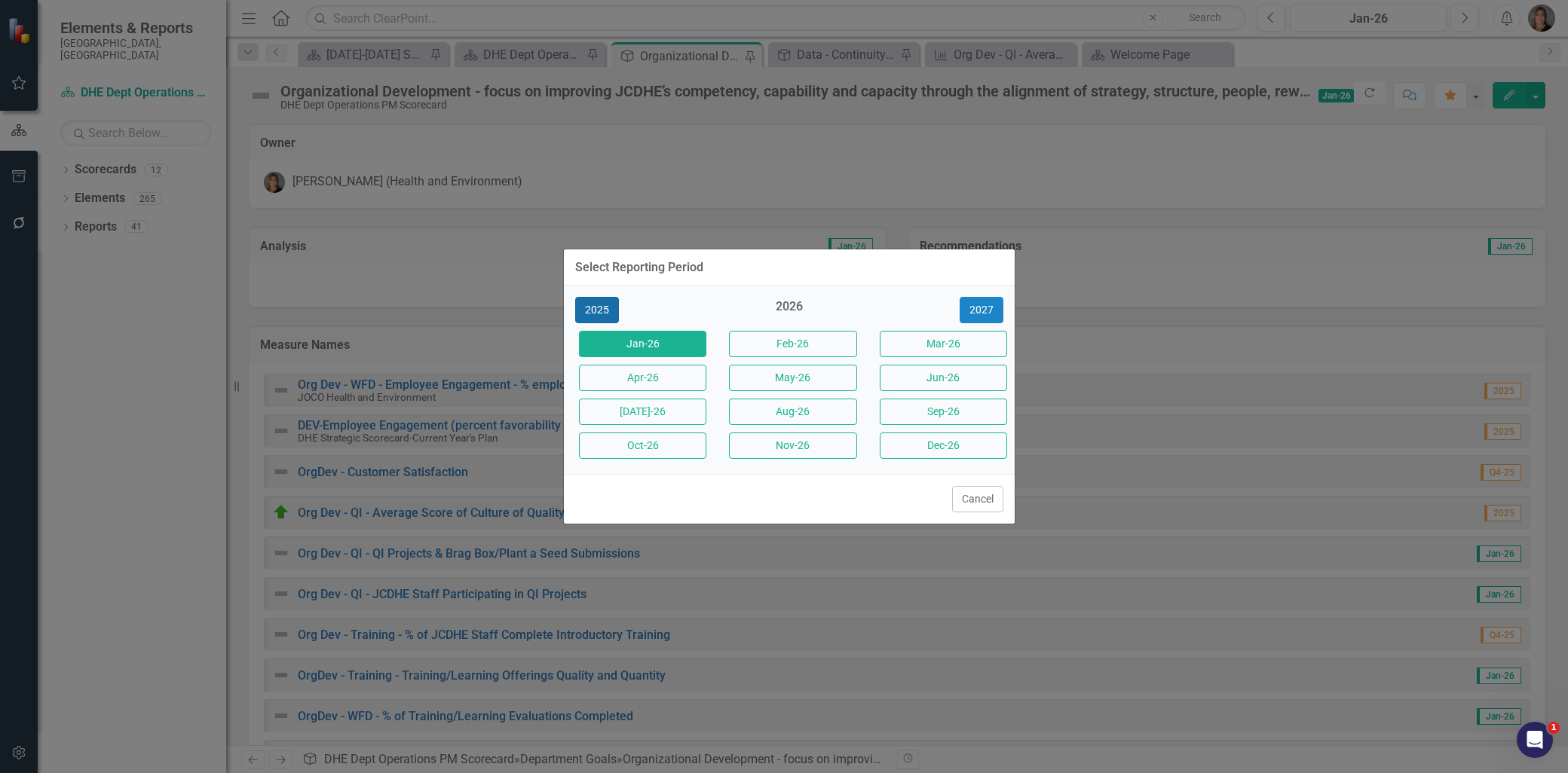
click at [608, 310] on button "2025" at bounding box center [597, 310] width 43 height 27
click at [799, 409] on button "Aug-25" at bounding box center [793, 411] width 128 height 27
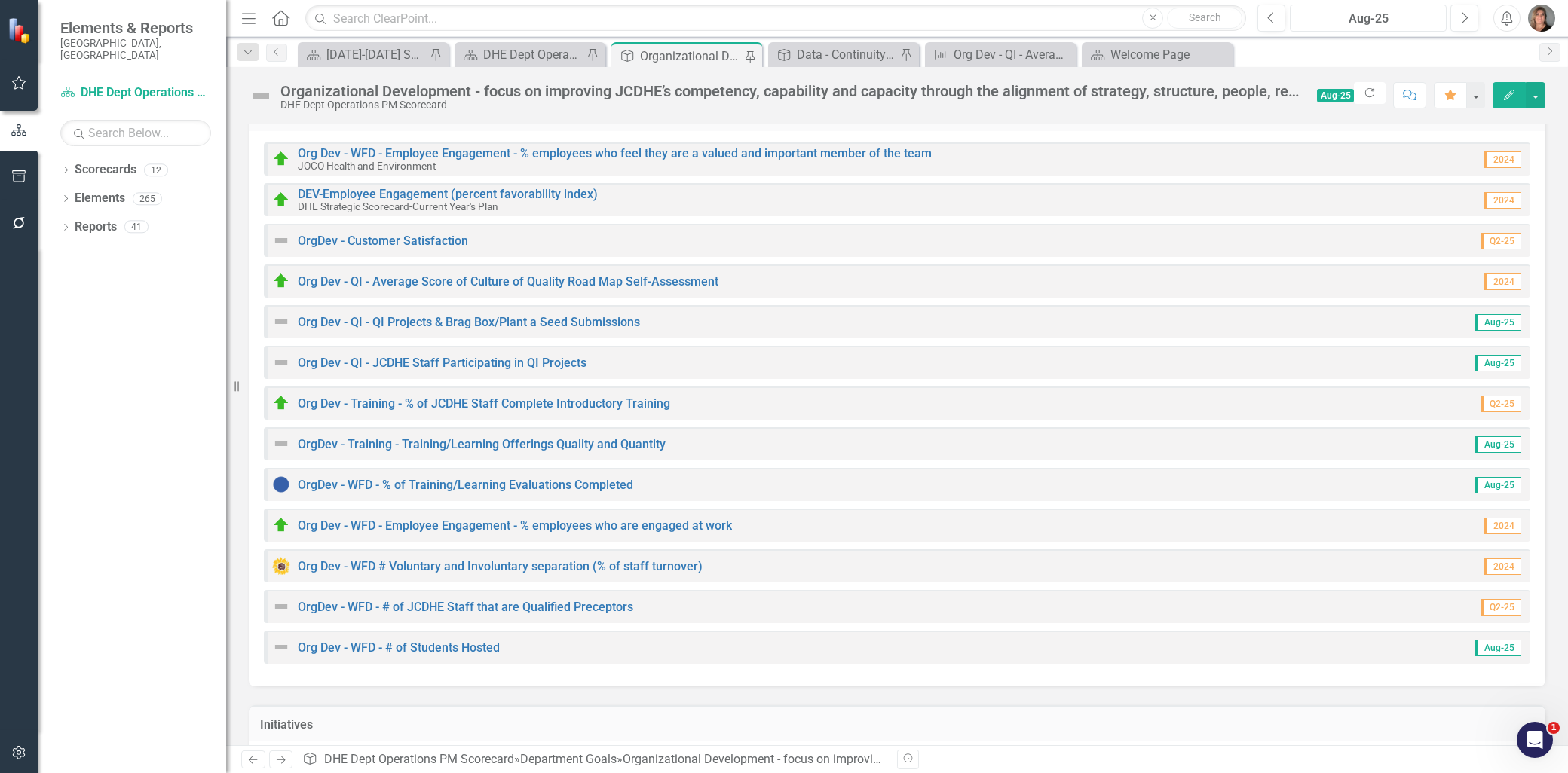
scroll to position [251, 0]
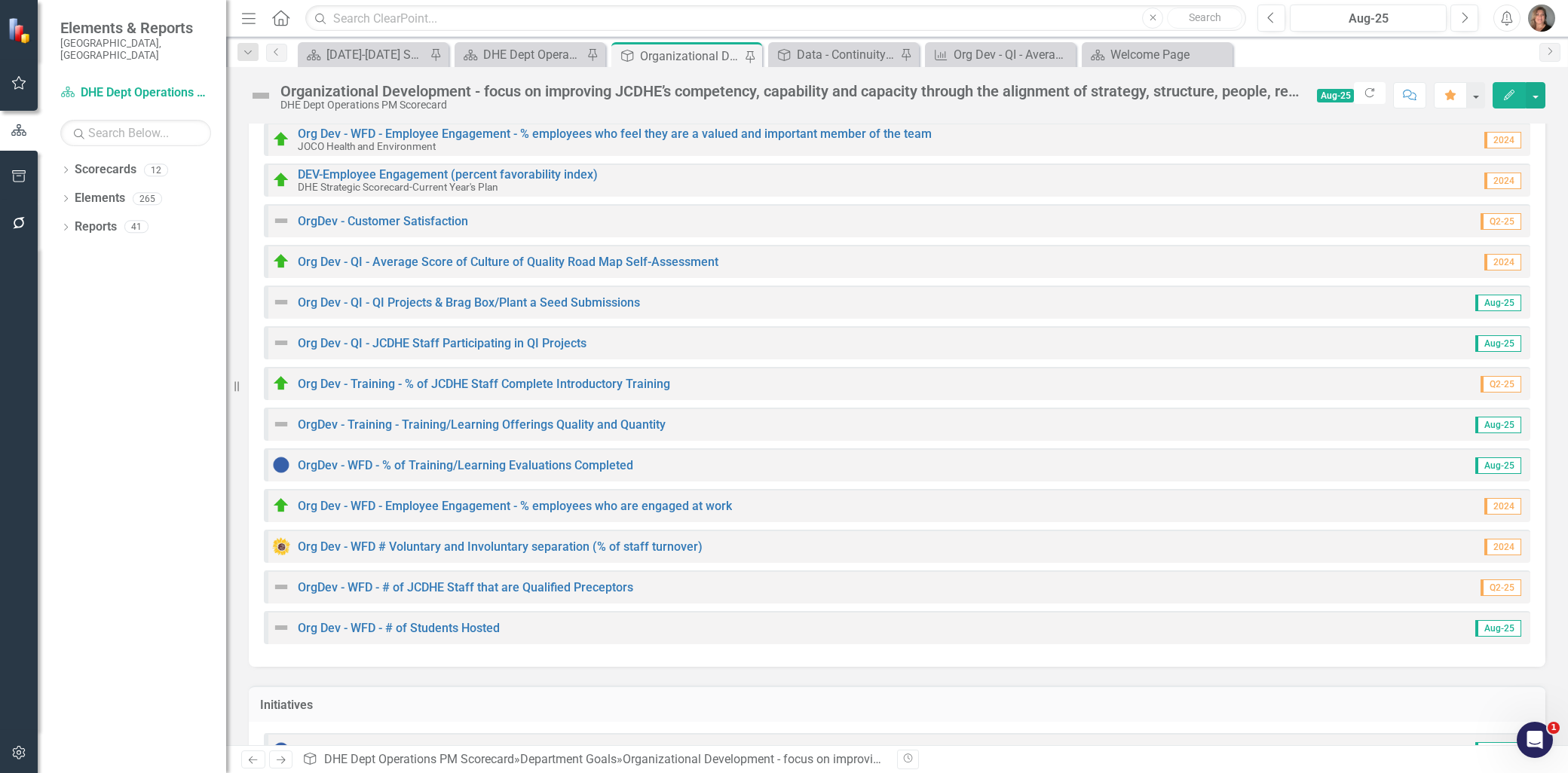
click at [278, 221] on img at bounding box center [281, 221] width 19 height 18
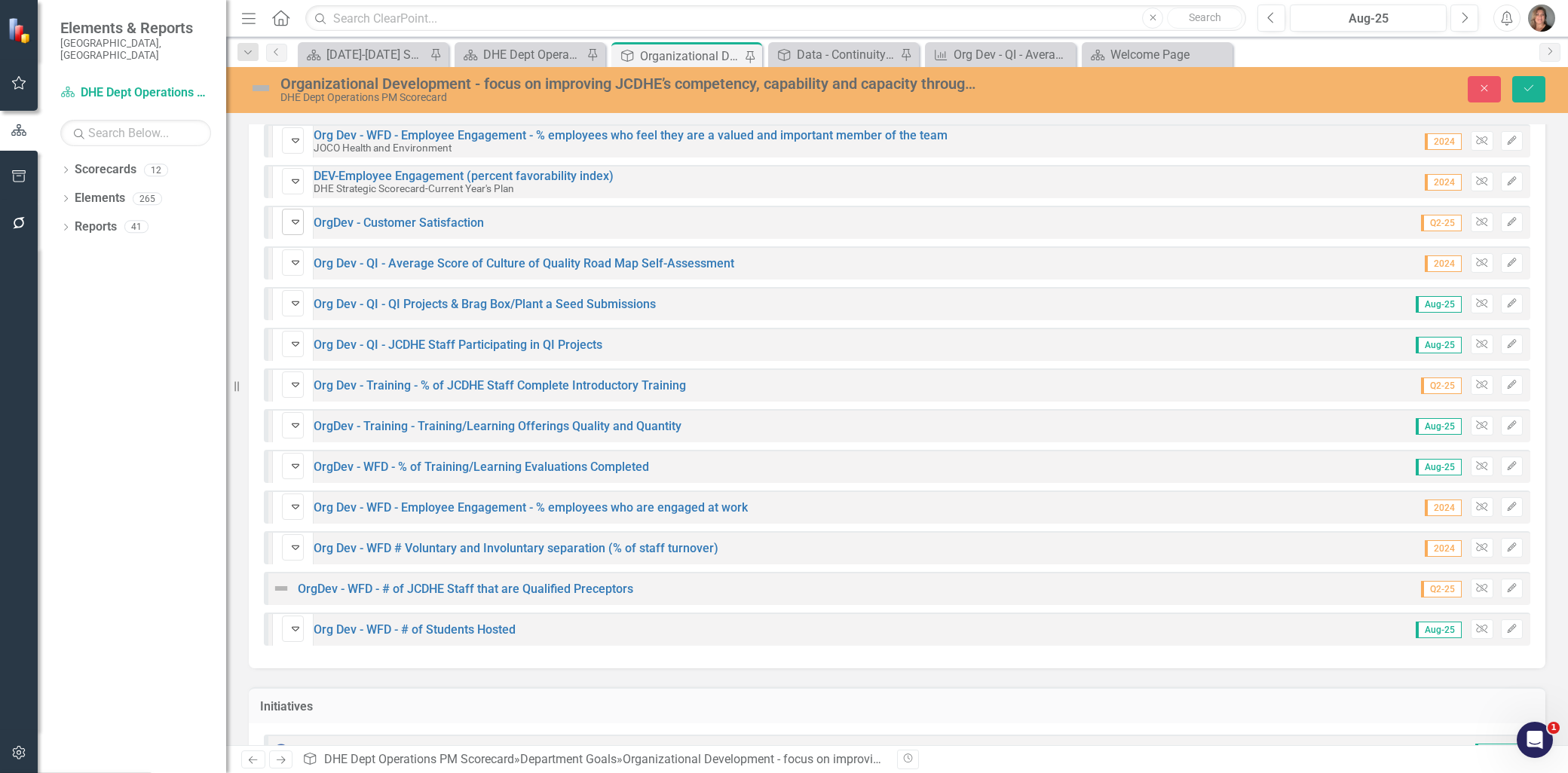
click at [302, 218] on icon "Expand" at bounding box center [295, 221] width 15 height 12
click at [303, 220] on icon "Expand" at bounding box center [295, 221] width 15 height 12
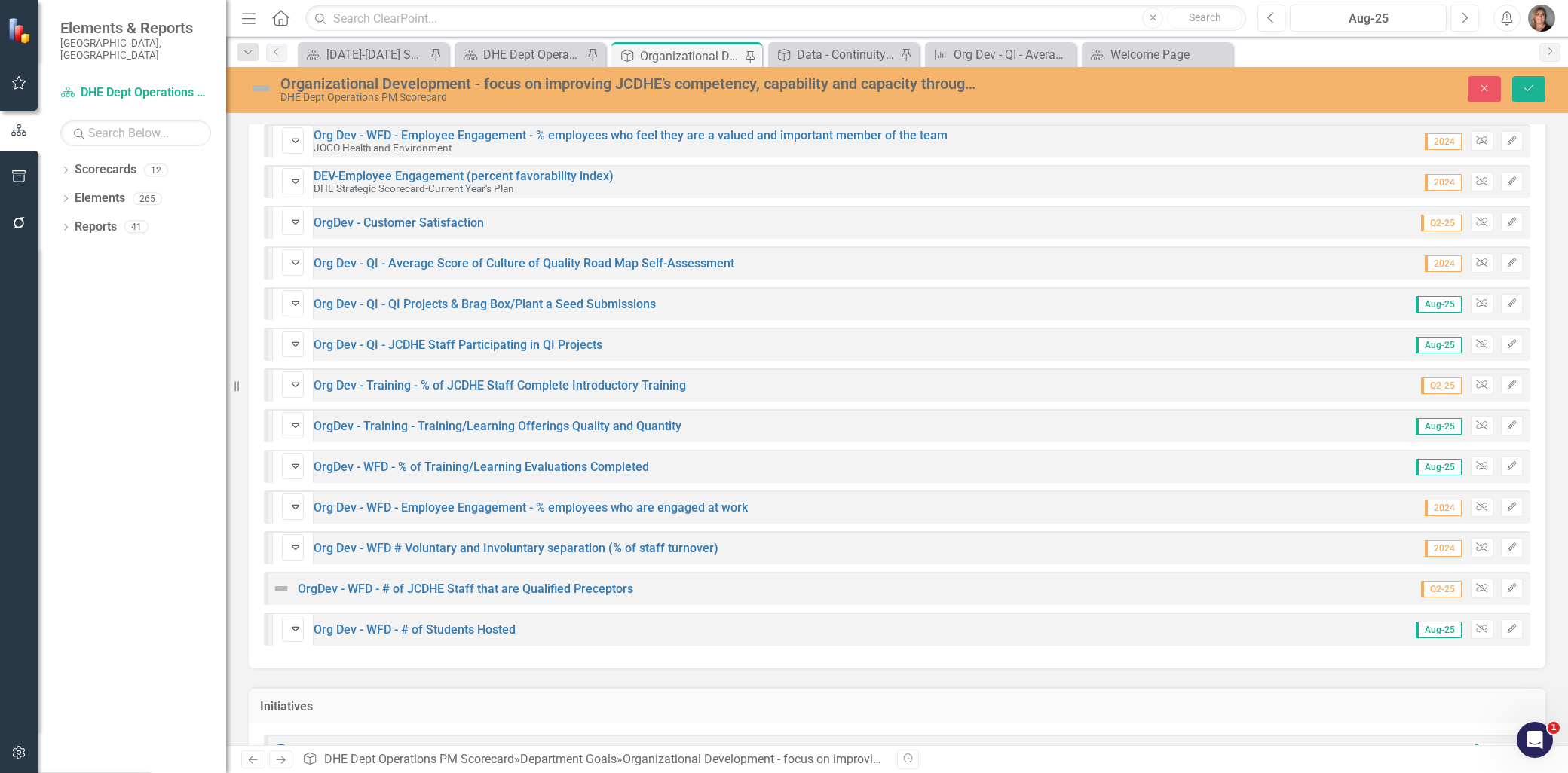
click at [299, 221] on icon at bounding box center [295, 222] width 7 height 5
click at [448, 299] on link "Org Dev - QI - QI Projects & Brag Box/Plant a Seed Submissions" at bounding box center [485, 303] width 342 height 14
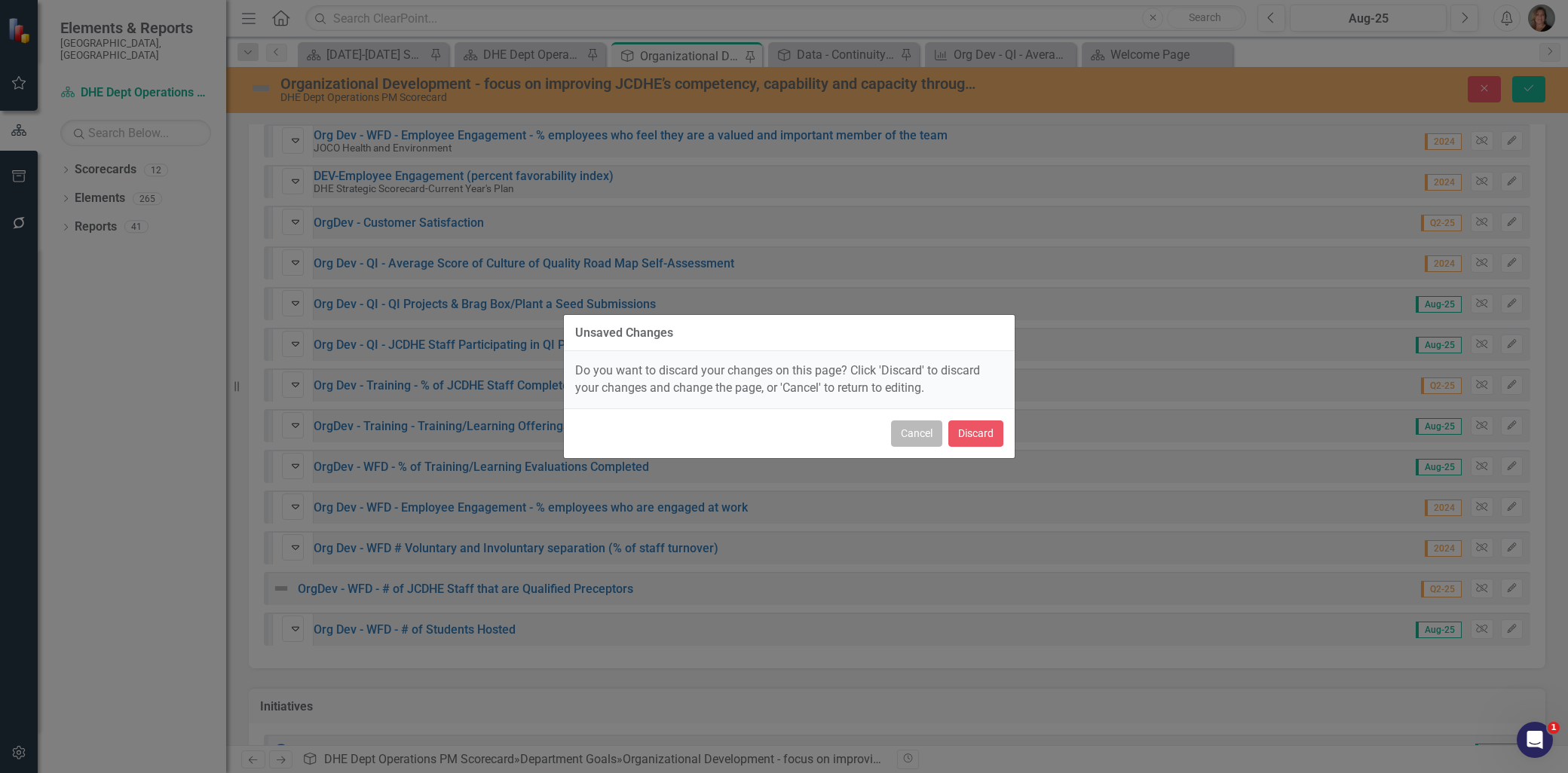
click at [920, 429] on button "Cancel" at bounding box center [916, 434] width 51 height 27
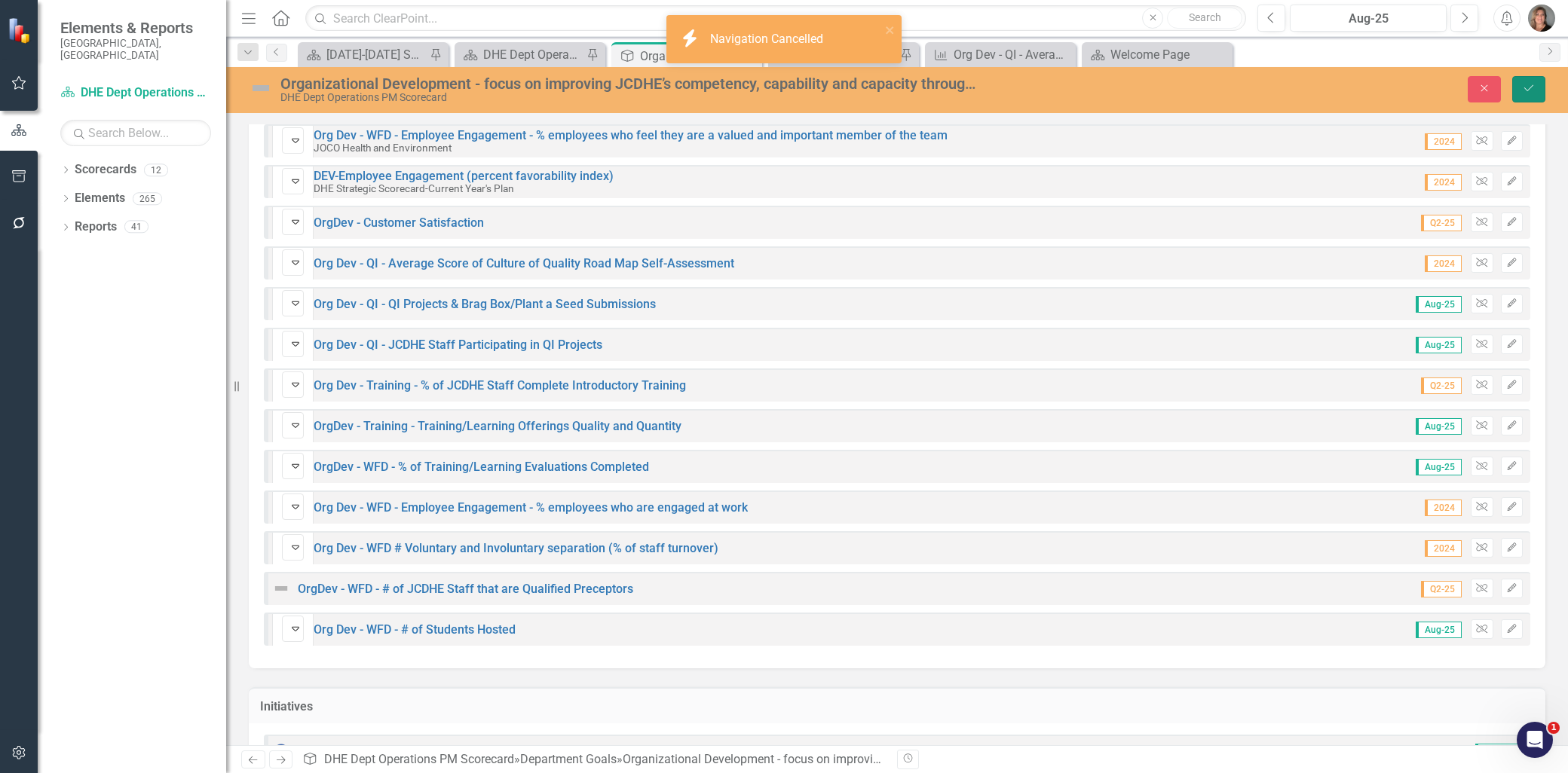
click at [1527, 88] on icon "Save" at bounding box center [1528, 88] width 14 height 10
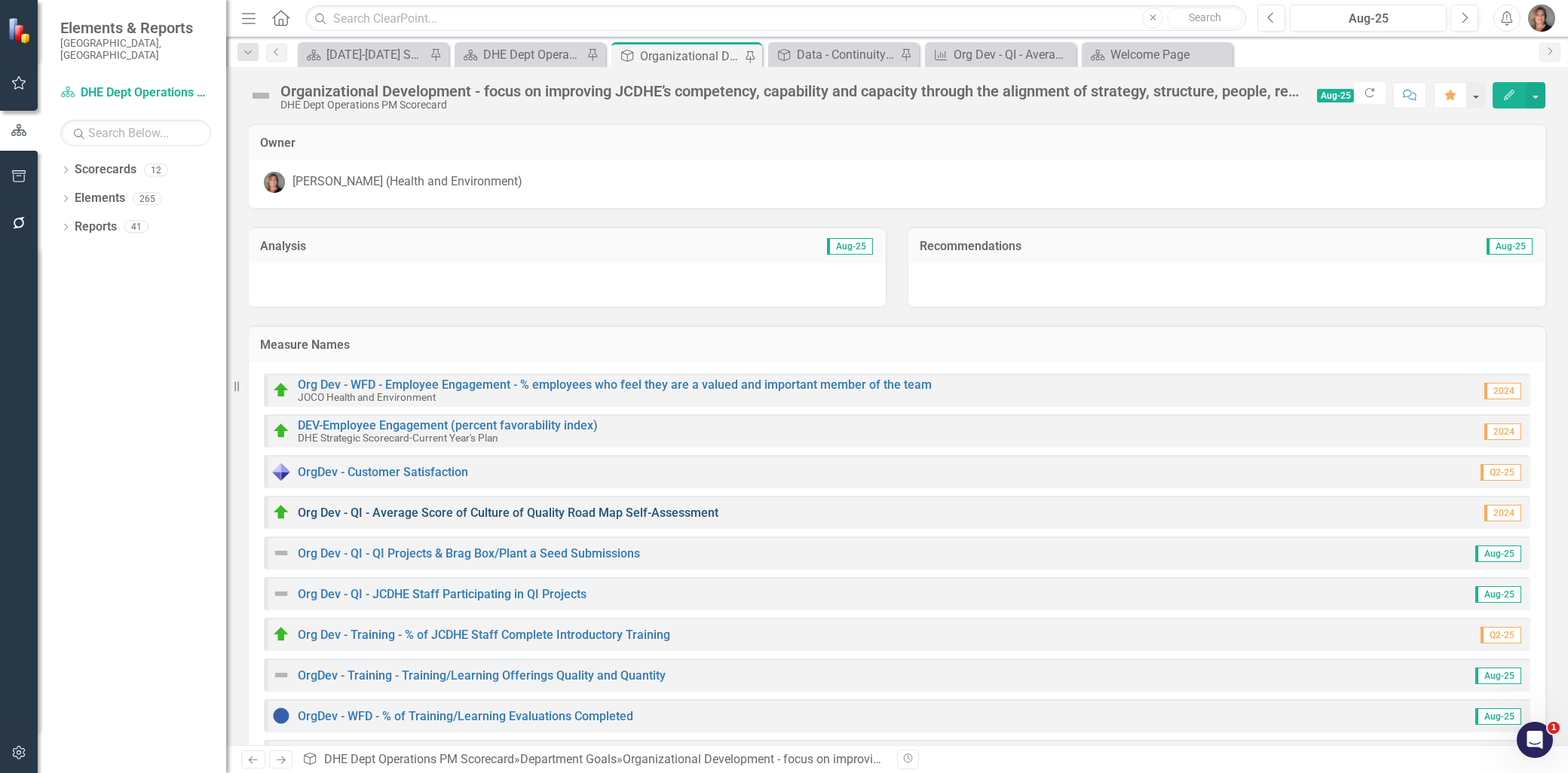
click at [487, 508] on link "Org Dev - QI - Average Score of Culture of Quality Road Map Self-Assessment" at bounding box center [508, 512] width 421 height 14
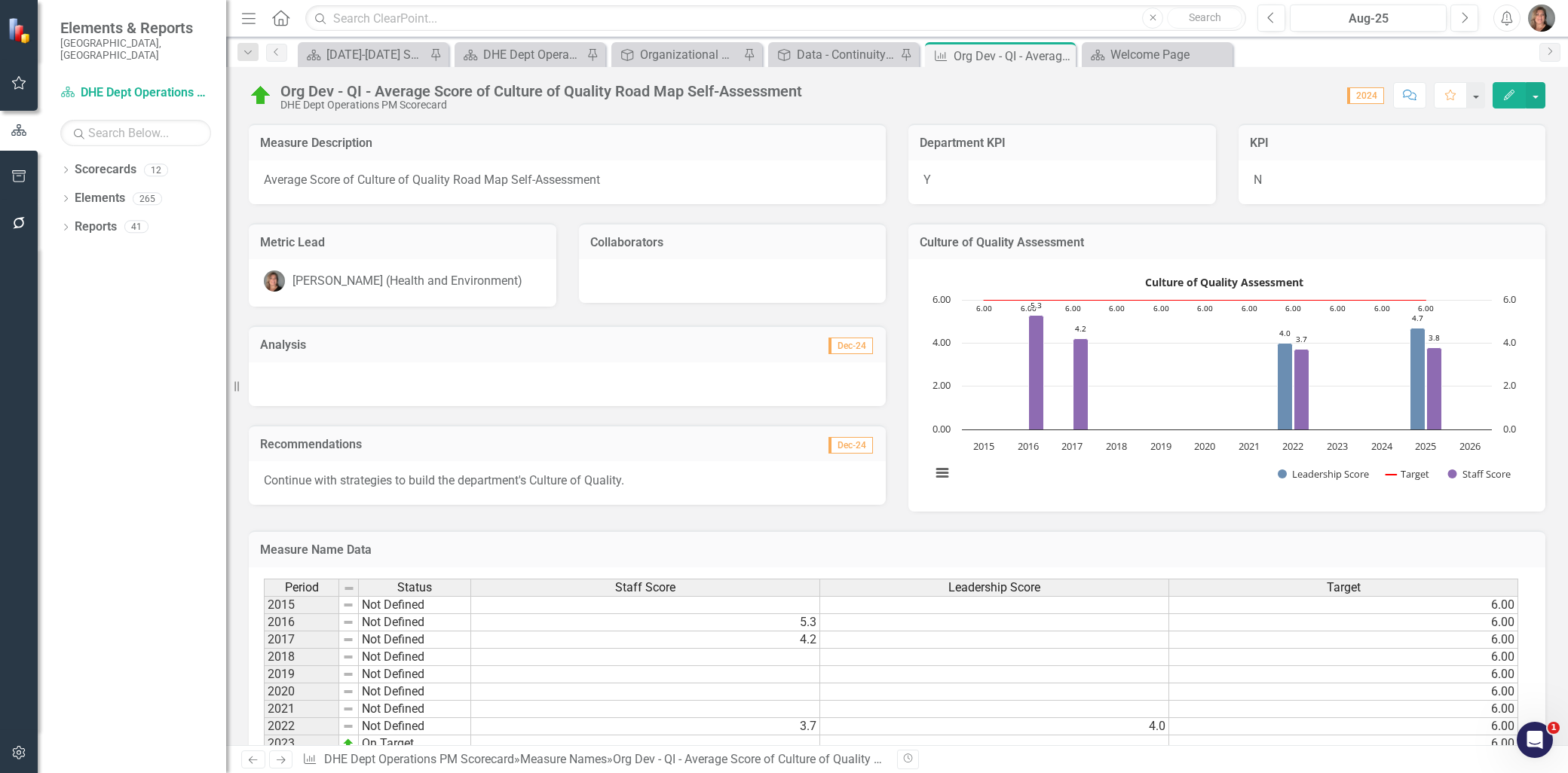
click at [502, 340] on h3 "Analysis" at bounding box center [414, 345] width 307 height 14
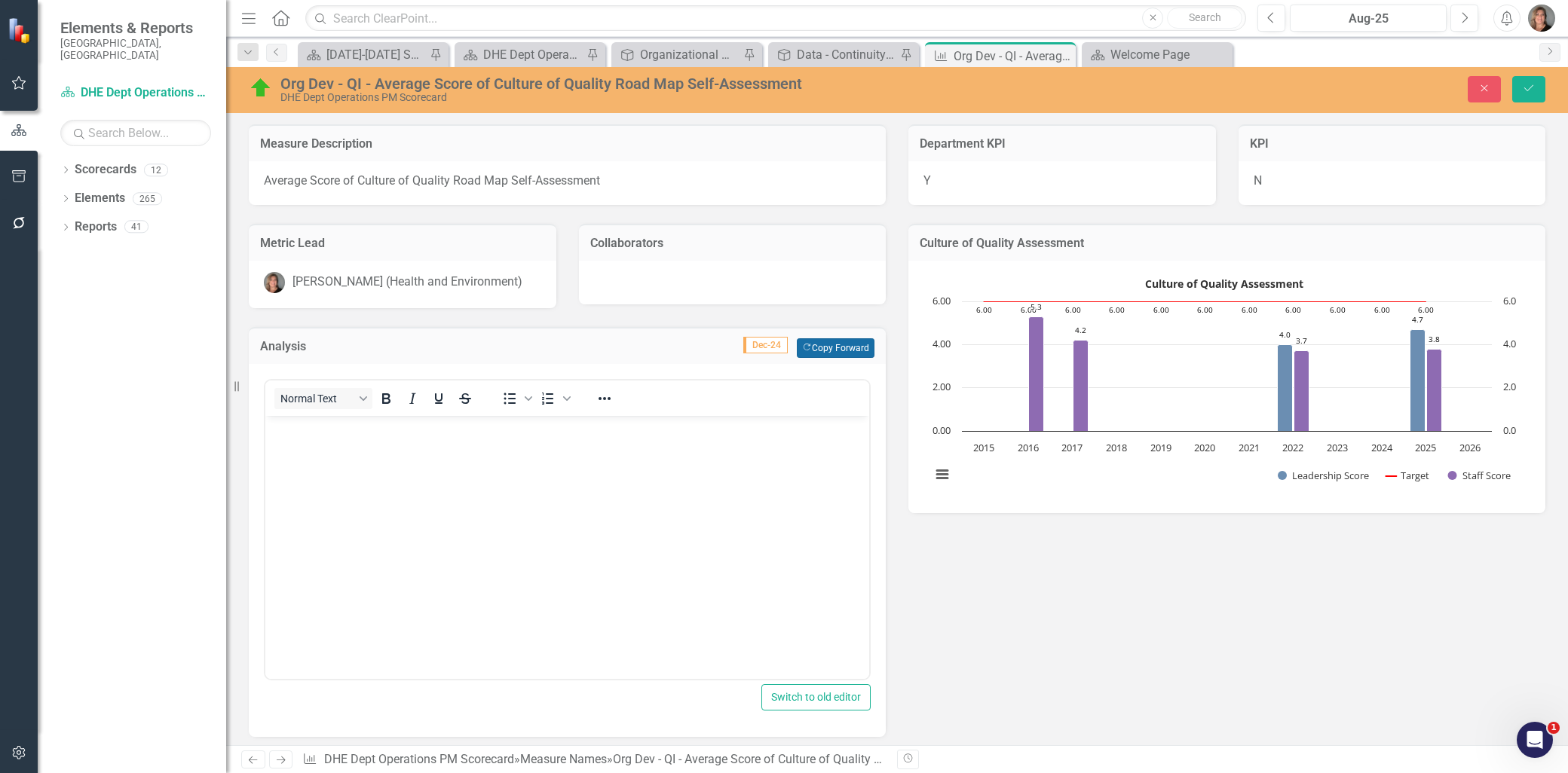
click at [821, 342] on button "Copy Forward Copy Forward" at bounding box center [835, 348] width 78 height 19
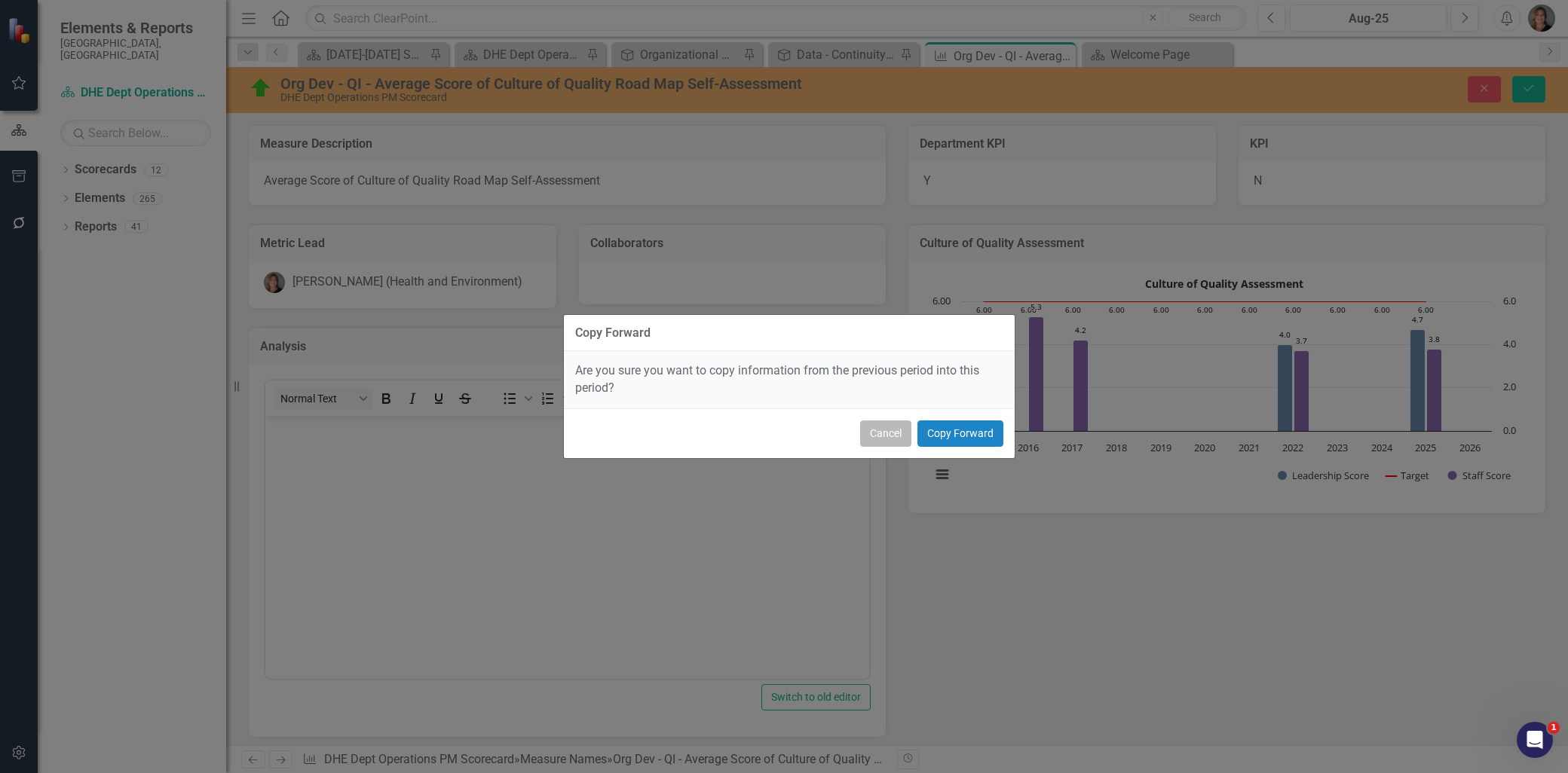
click at [883, 429] on button "Cancel" at bounding box center [885, 434] width 51 height 27
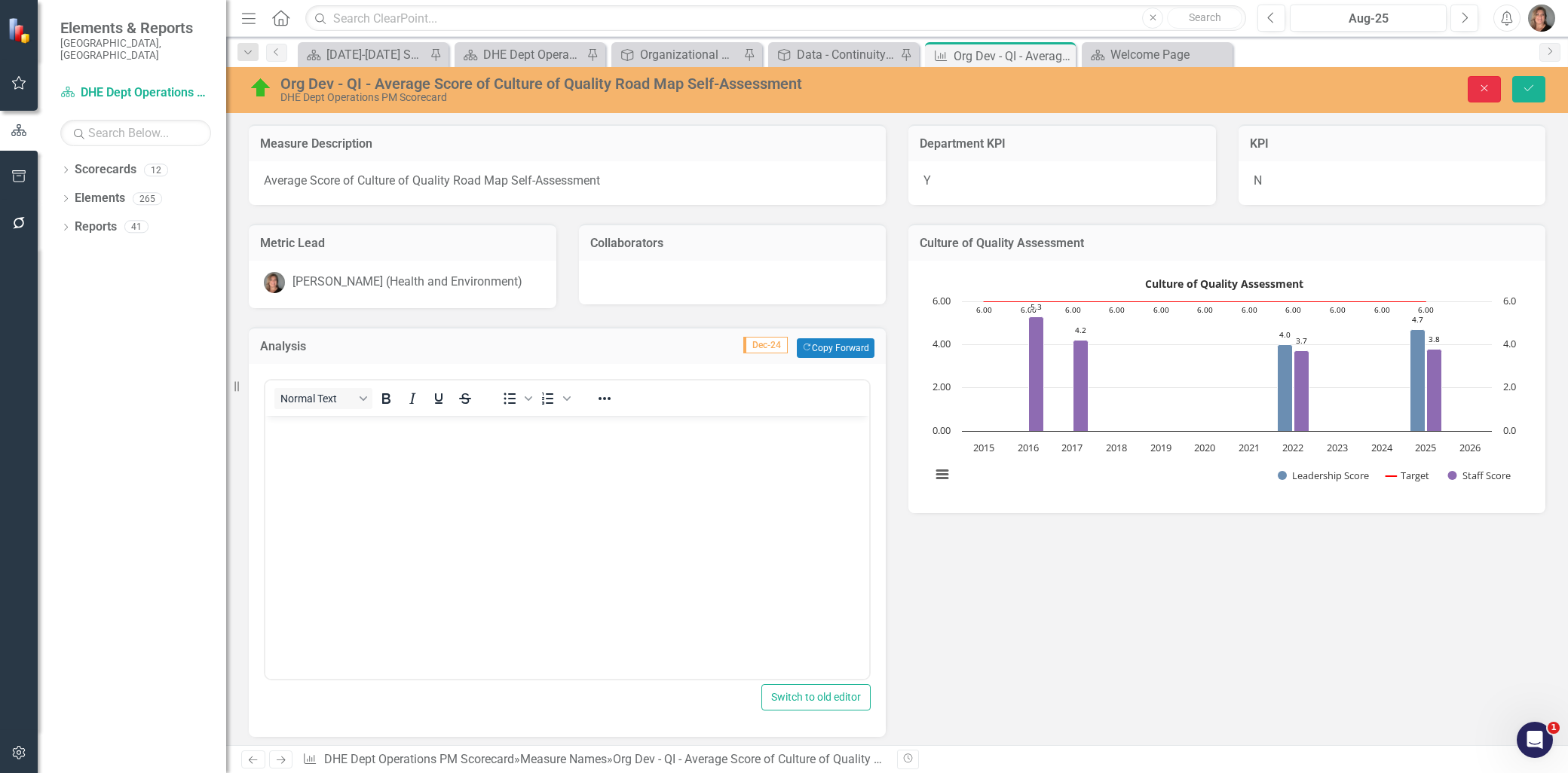
click at [1479, 85] on icon "Close" at bounding box center [1484, 88] width 14 height 10
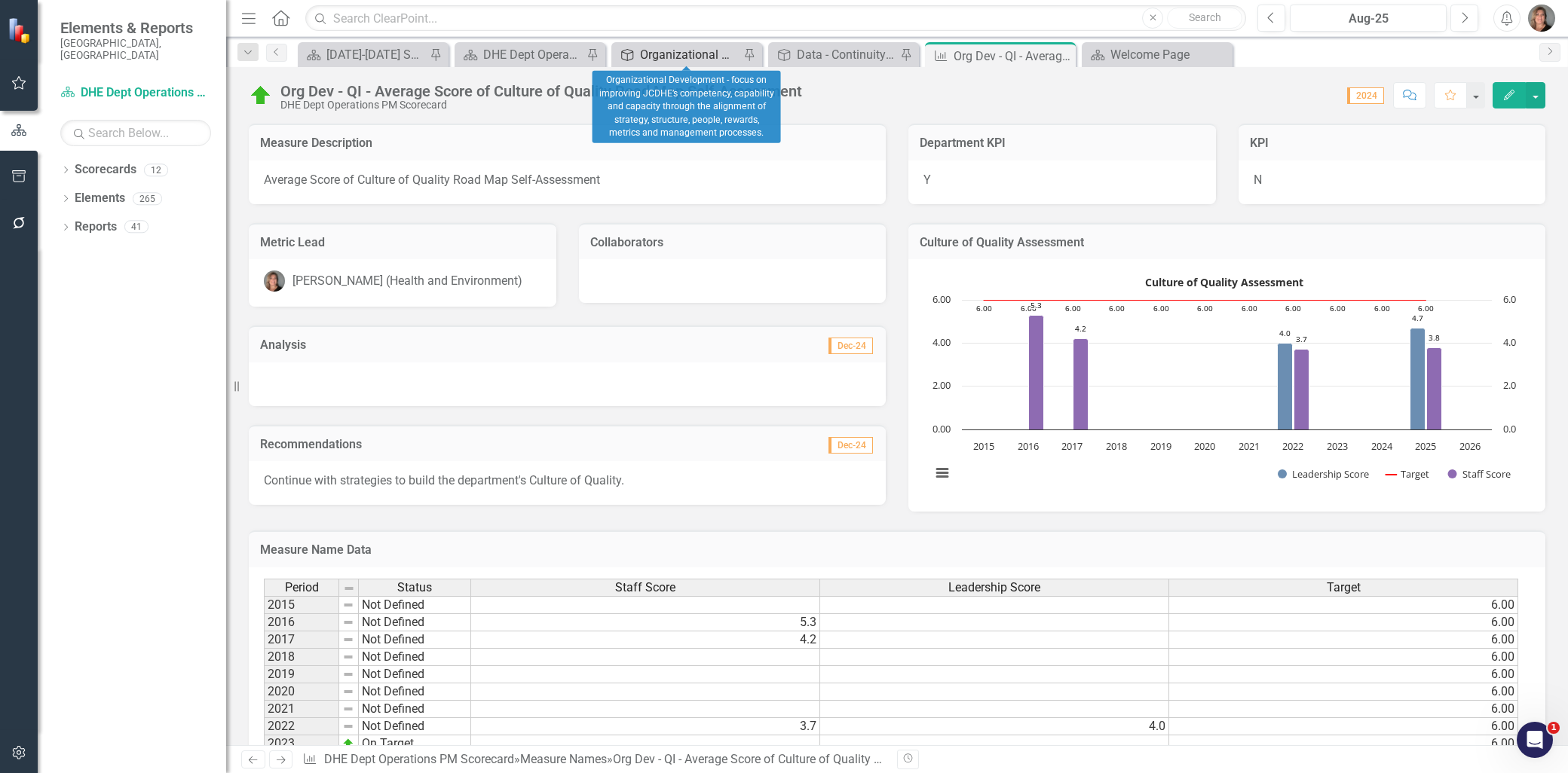
click at [646, 53] on div "Organizational Development - focus on improving JCDHE’s competency, capability …" at bounding box center [690, 55] width 100 height 18
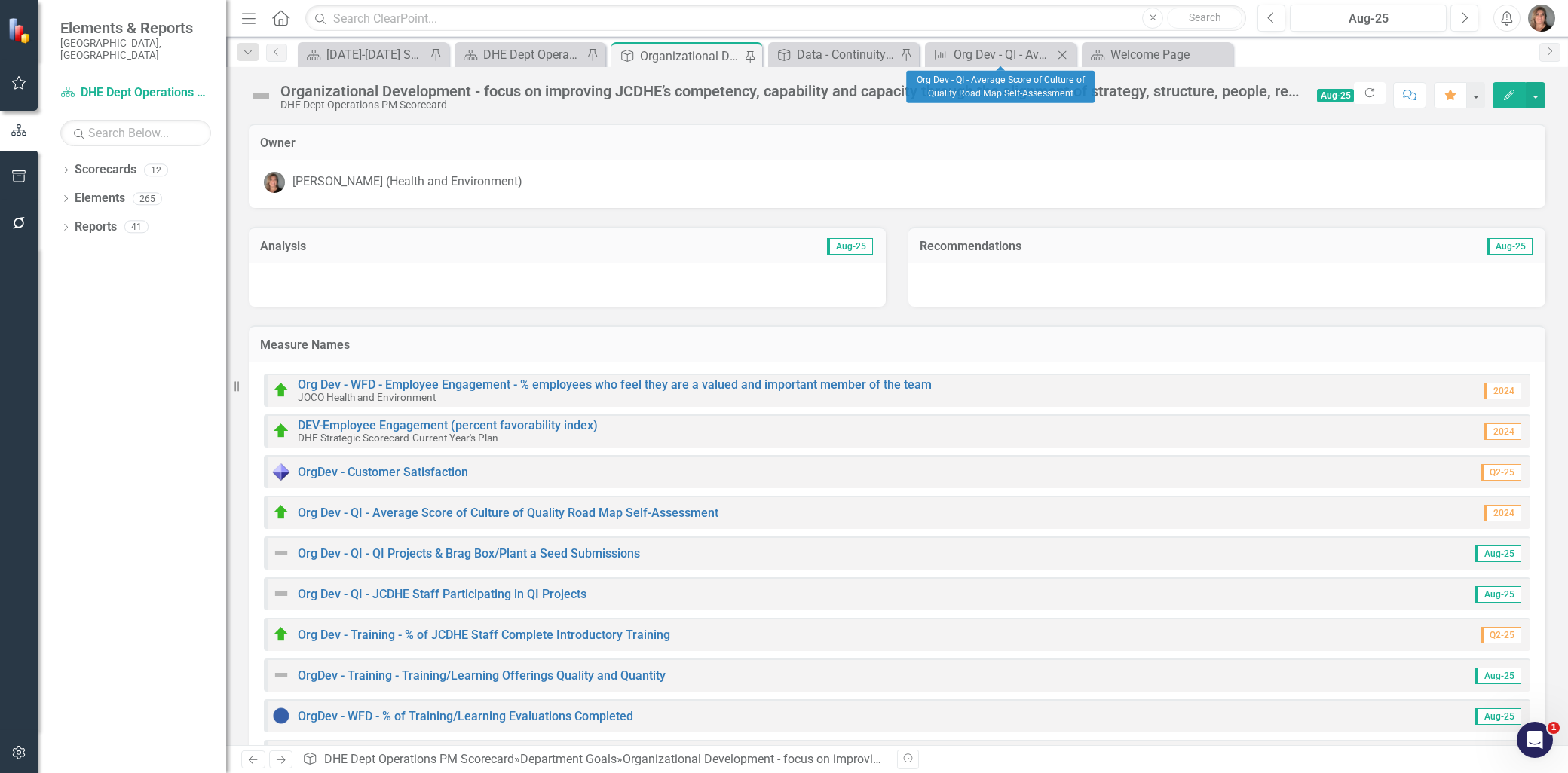
click at [1064, 55] on icon "Close" at bounding box center [1062, 55] width 15 height 12
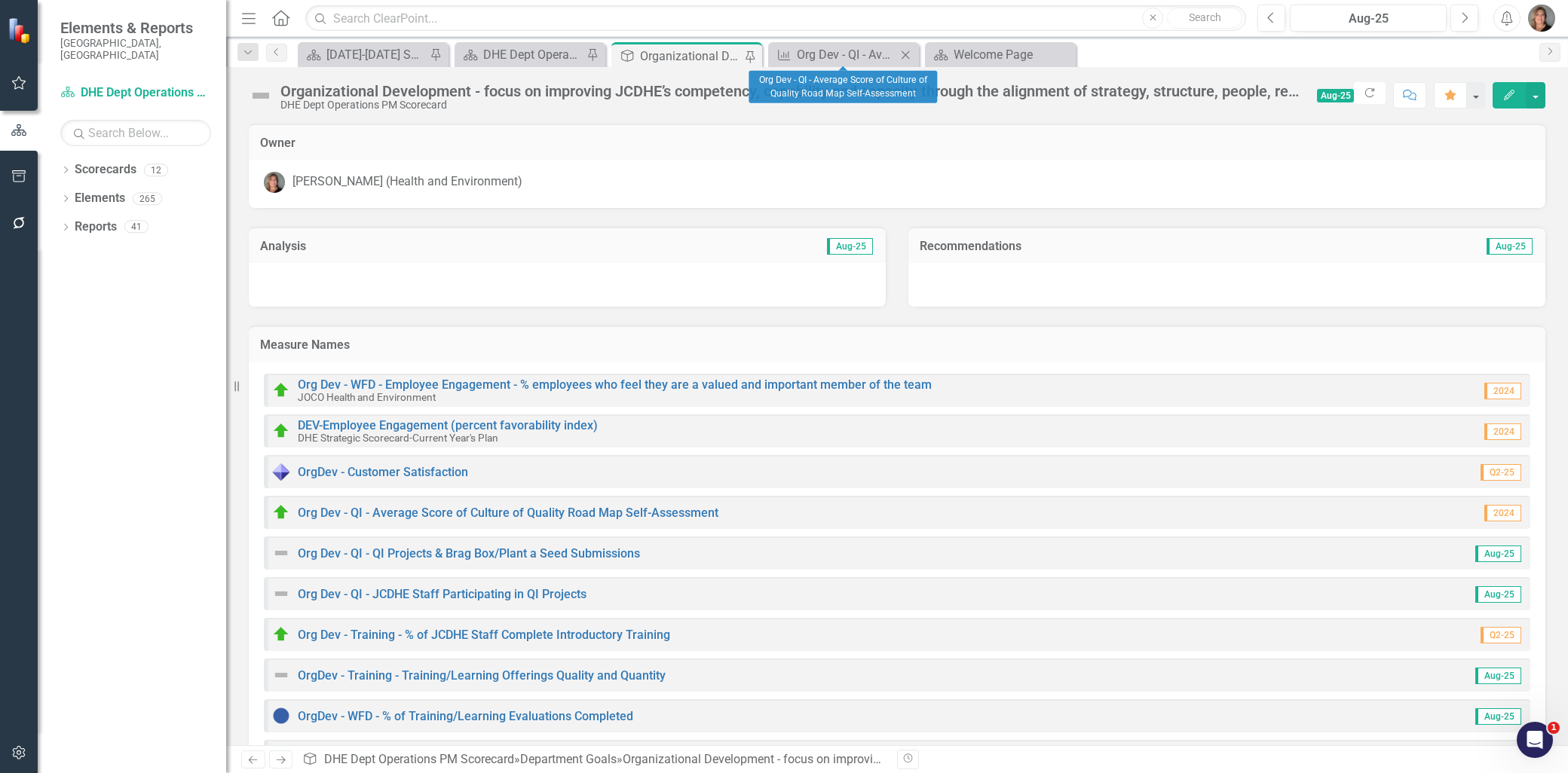
click at [906, 51] on icon "Close" at bounding box center [905, 55] width 15 height 12
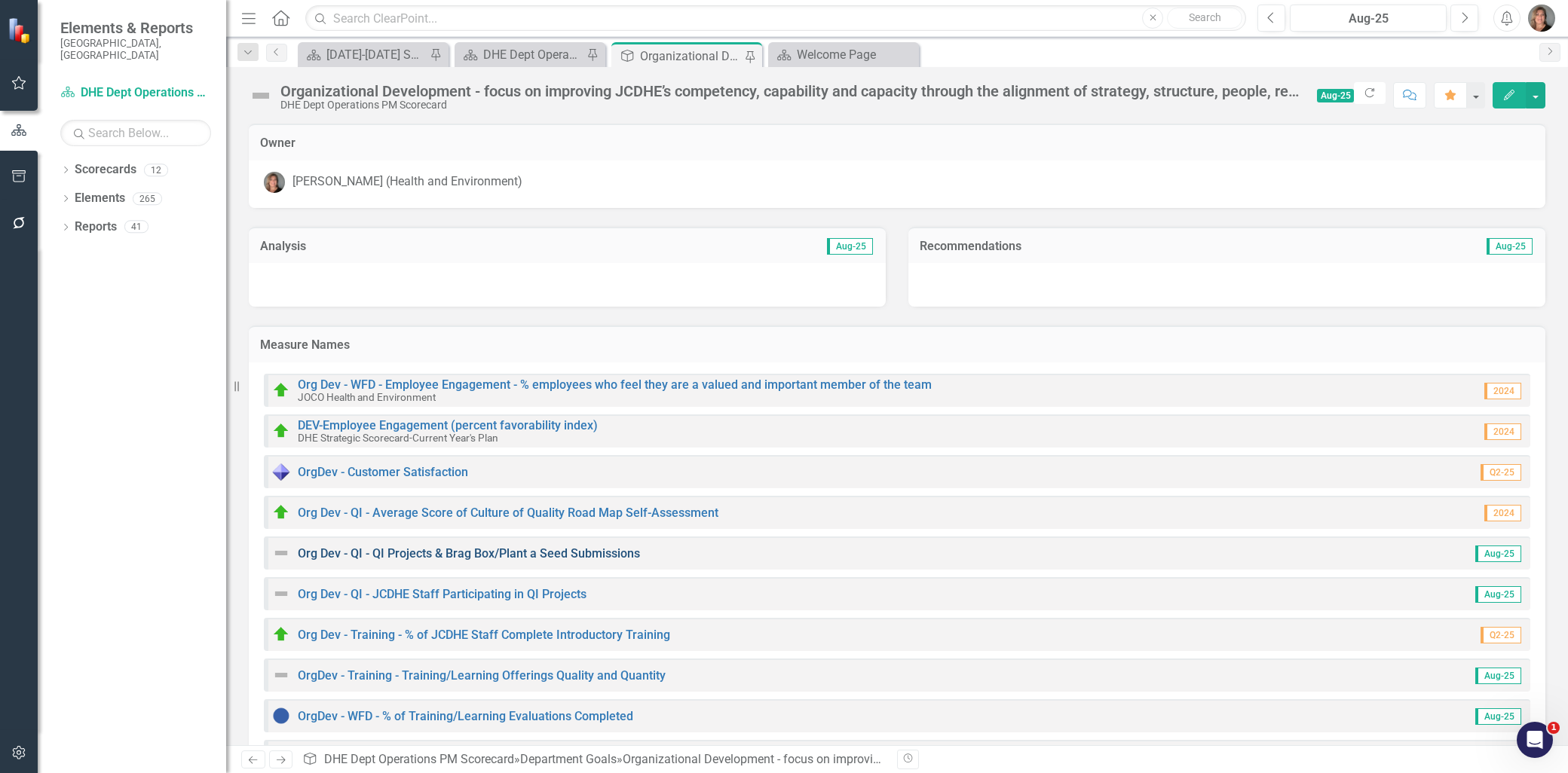
click at [513, 547] on link "Org Dev - QI - QI Projects & Brag Box/Plant a Seed Submissions" at bounding box center [469, 553] width 342 height 14
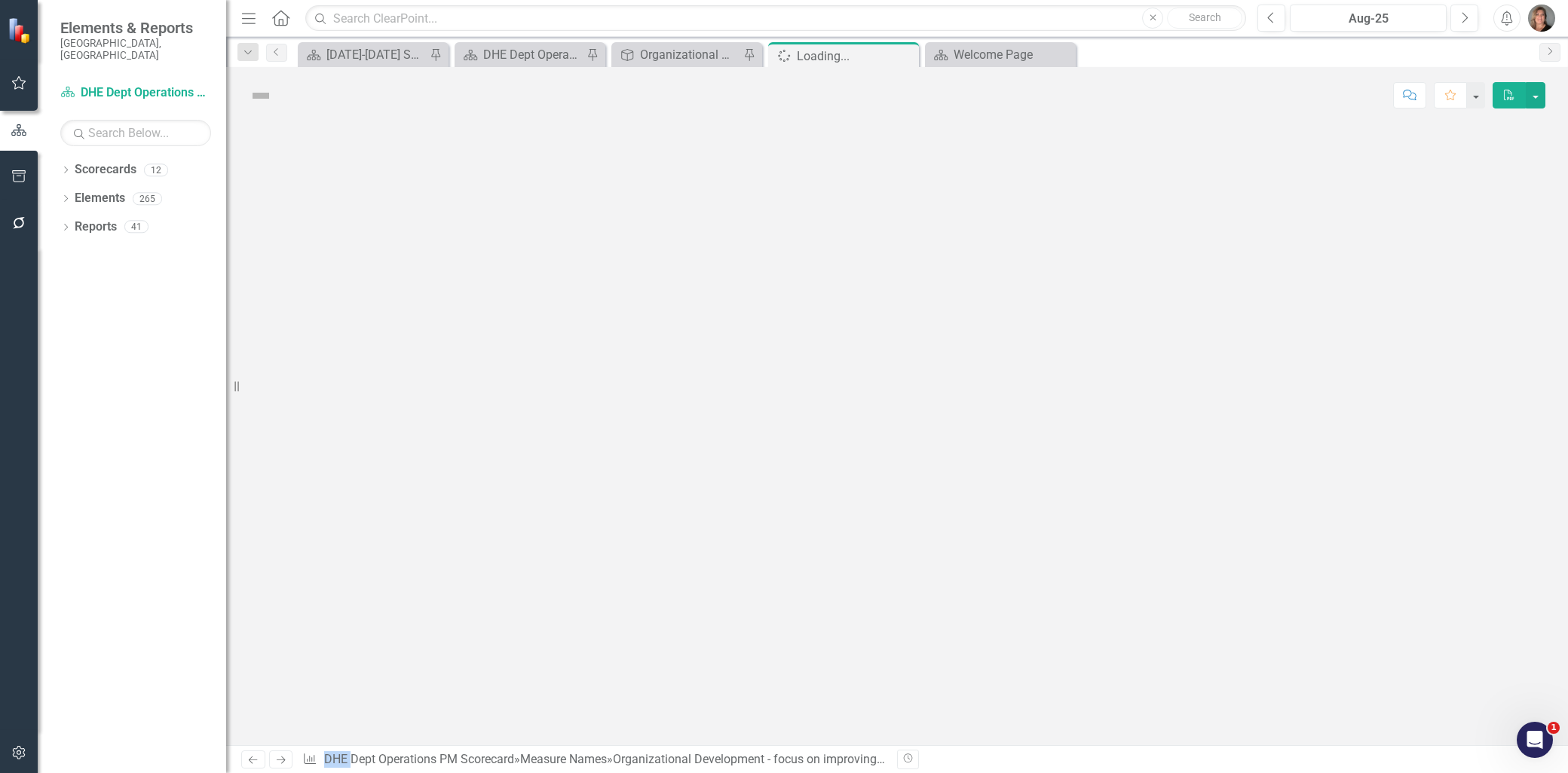
click at [513, 547] on div at bounding box center [896, 435] width 1341 height 621
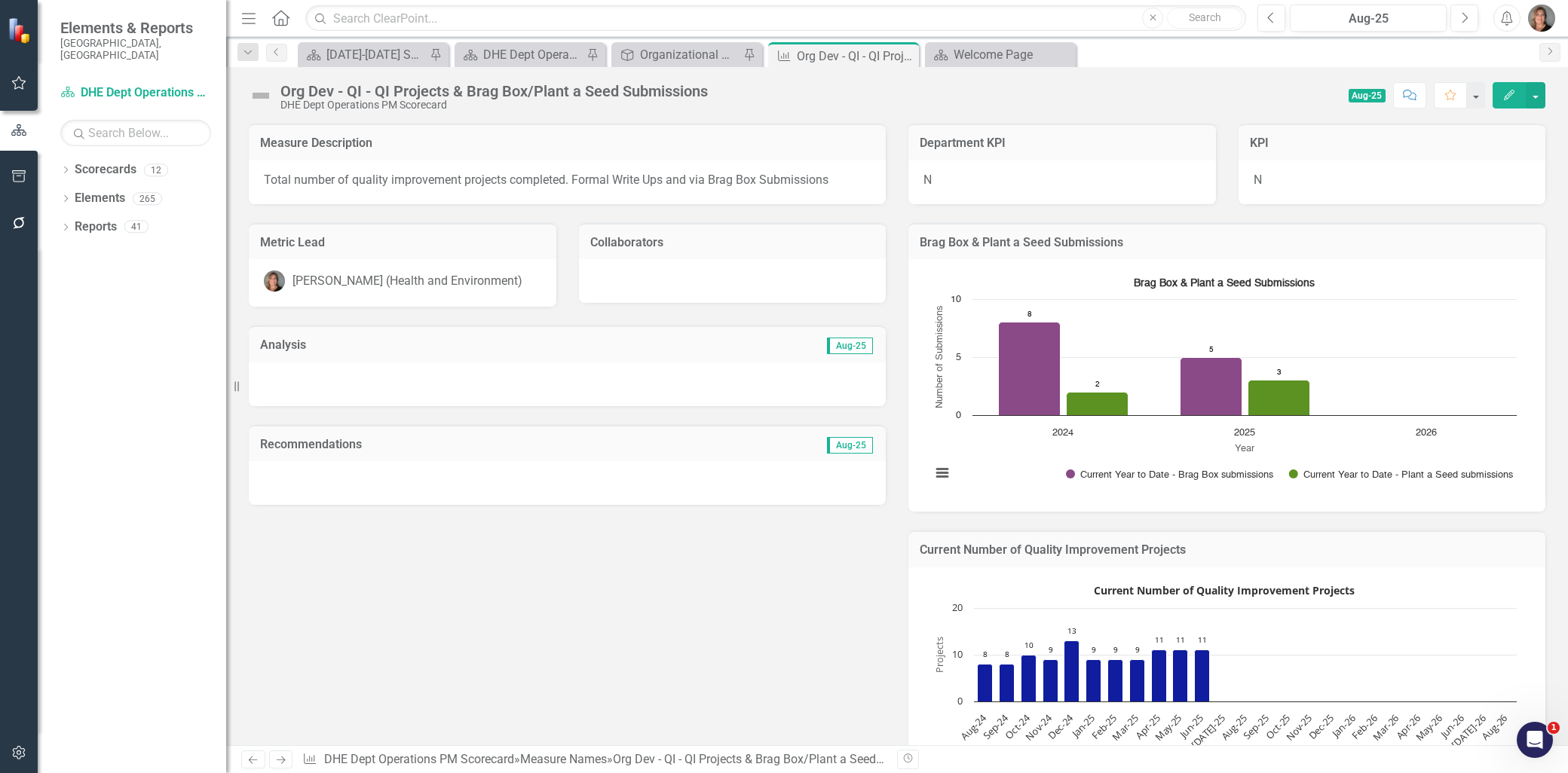
drag, startPoint x: 513, startPoint y: 547, endPoint x: 632, endPoint y: 345, distance: 234.4
click at [632, 345] on td "Aug-25" at bounding box center [718, 346] width 312 height 19
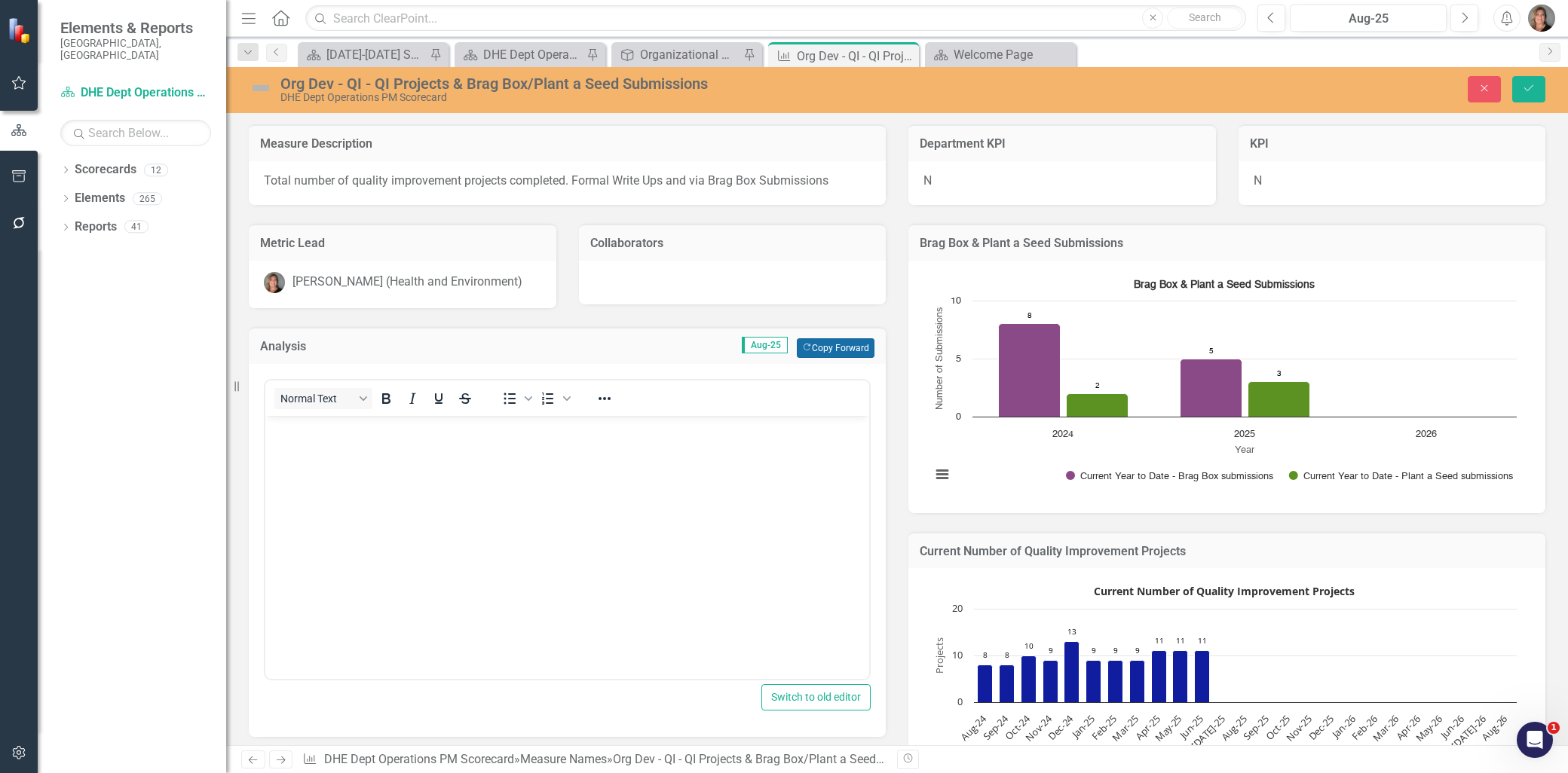
click at [802, 344] on icon "Copy Forward" at bounding box center [807, 348] width 10 height 8
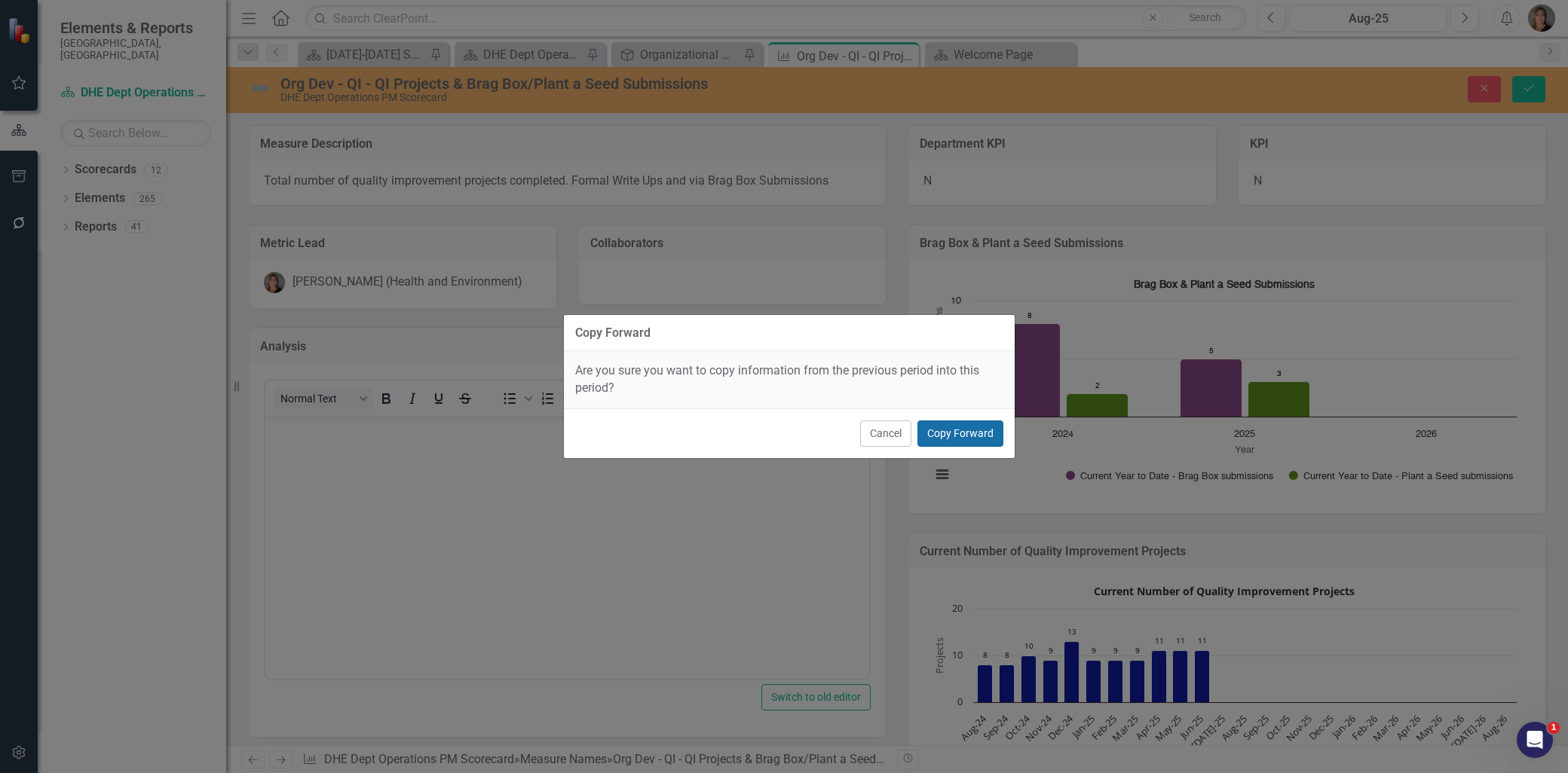
click at [933, 428] on button "Copy Forward" at bounding box center [960, 434] width 86 height 27
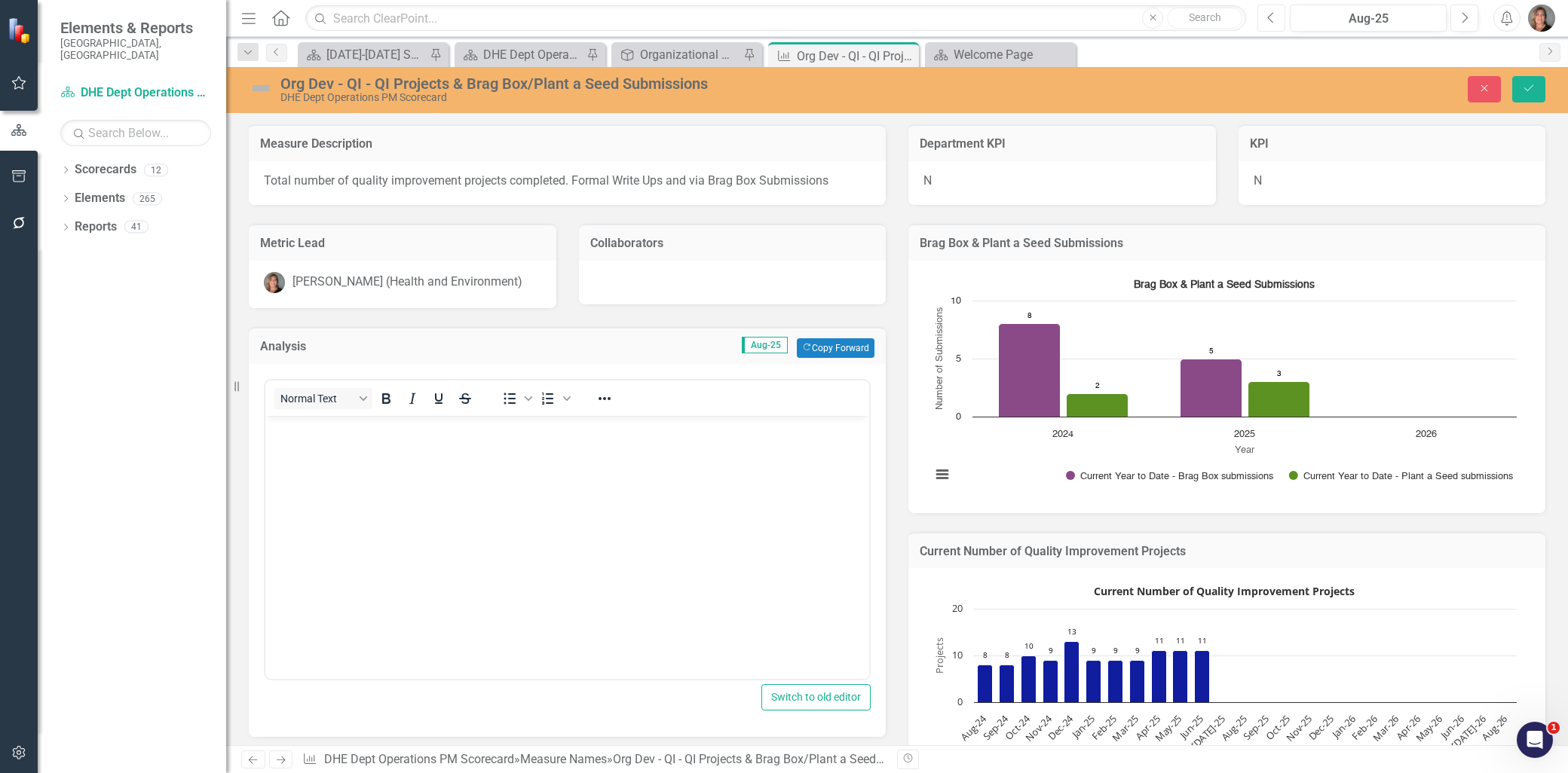
click at [1267, 9] on button "Previous" at bounding box center [1271, 18] width 28 height 27
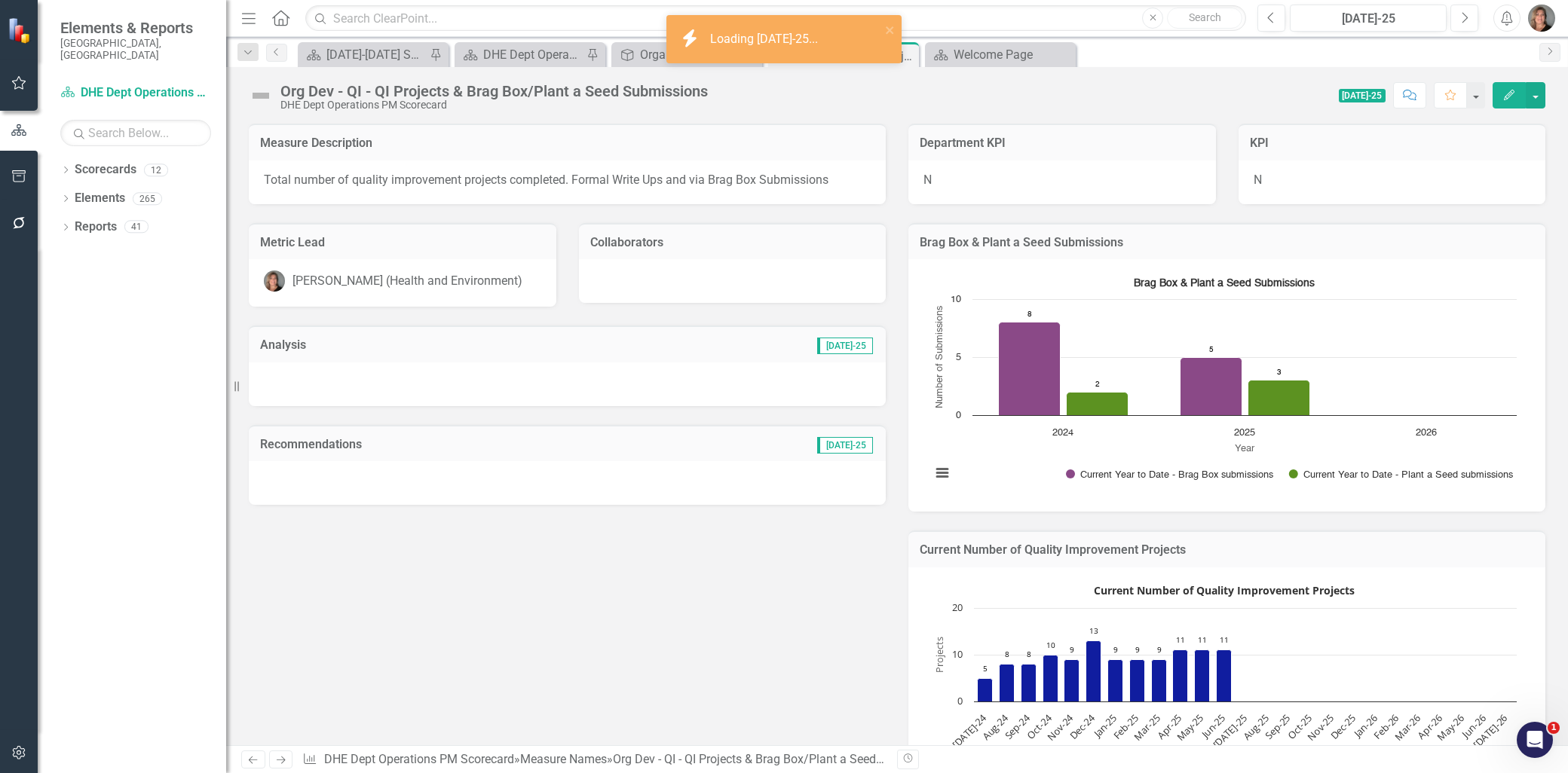
click at [751, 343] on td "[DATE]-25" at bounding box center [704, 346] width 340 height 19
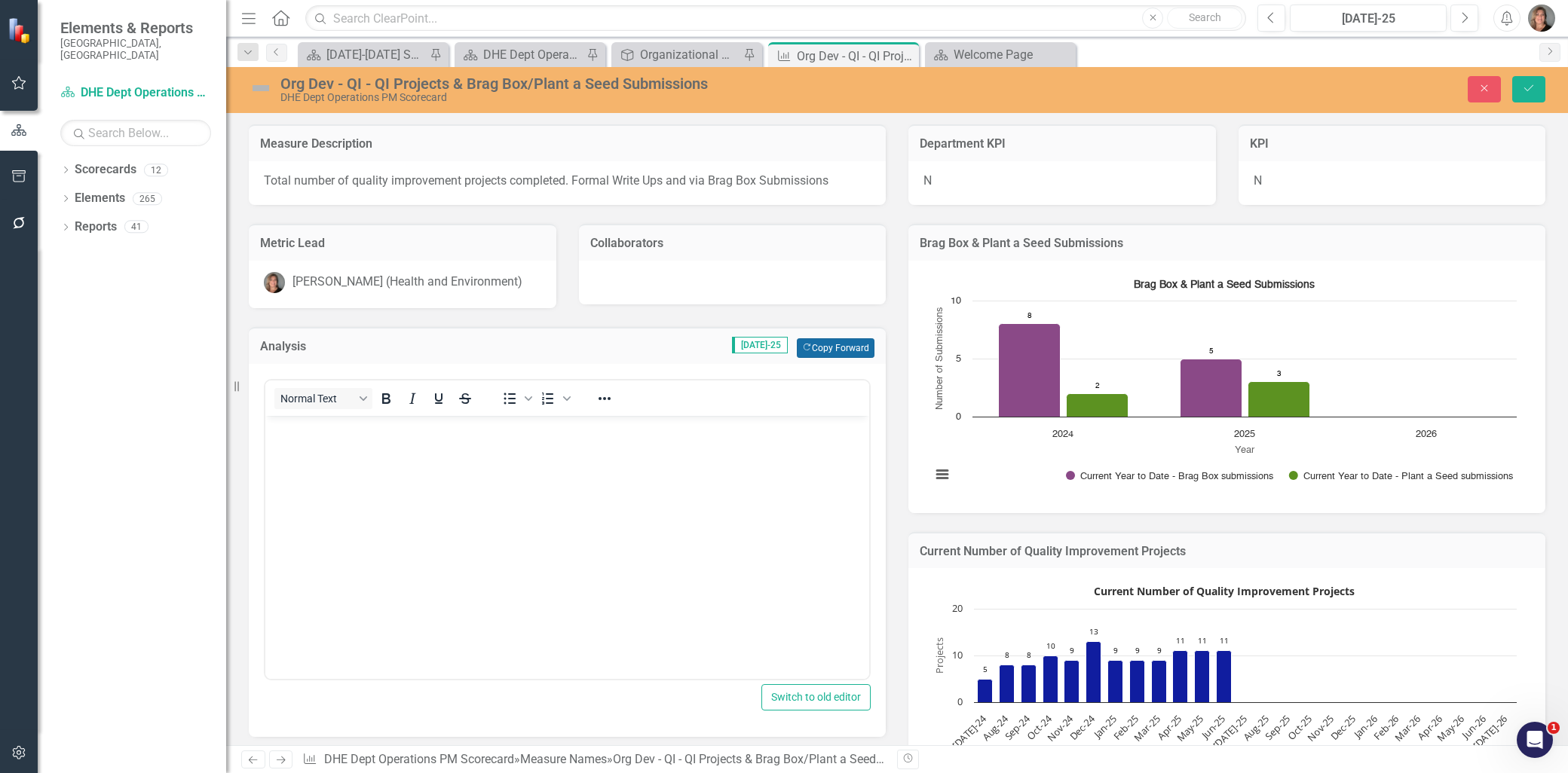
click at [823, 345] on button "Copy Forward Copy Forward" at bounding box center [835, 348] width 78 height 19
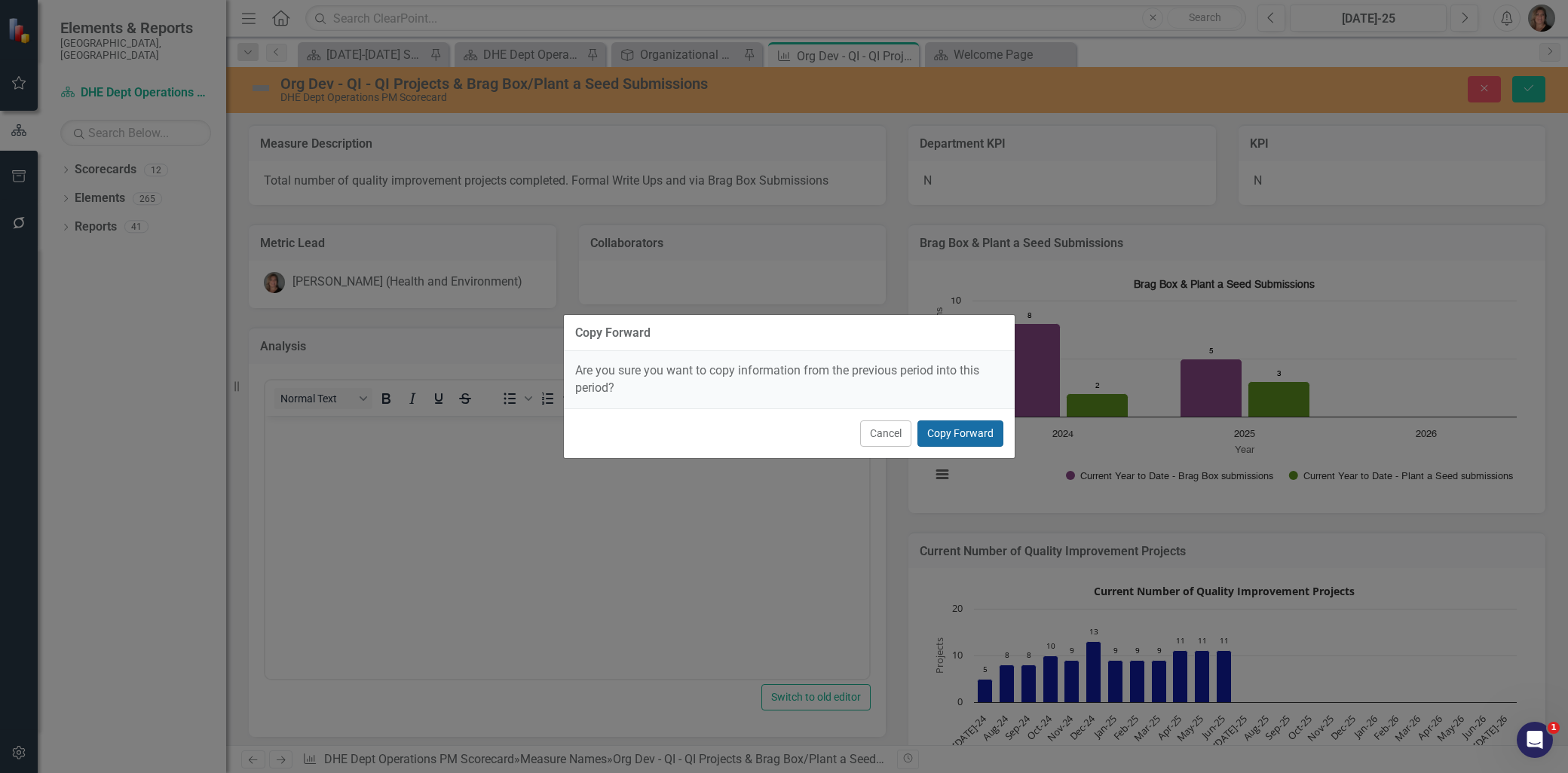
click at [934, 434] on button "Copy Forward" at bounding box center [960, 434] width 86 height 27
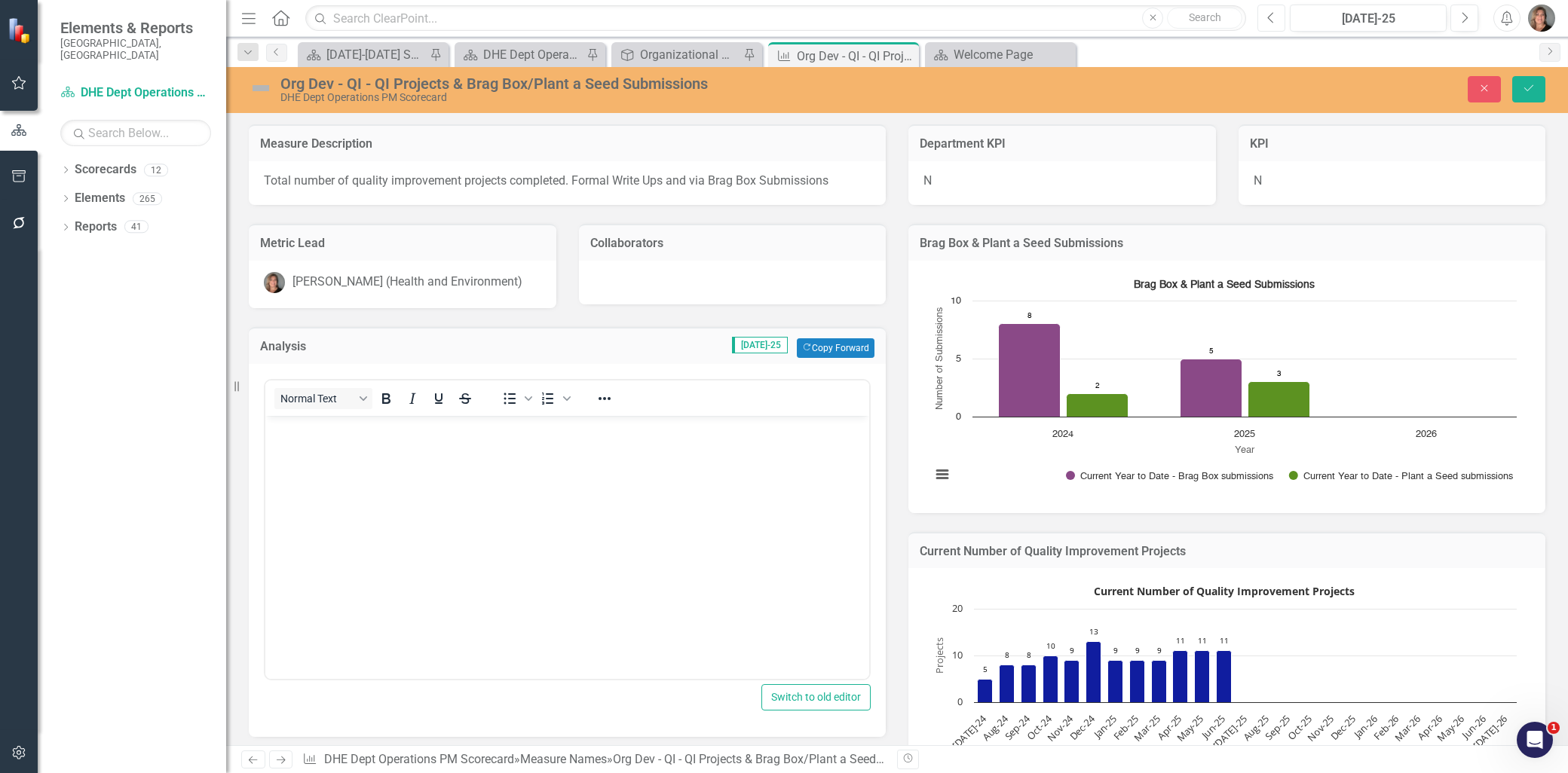
click at [1268, 11] on icon "Previous" at bounding box center [1271, 18] width 8 height 14
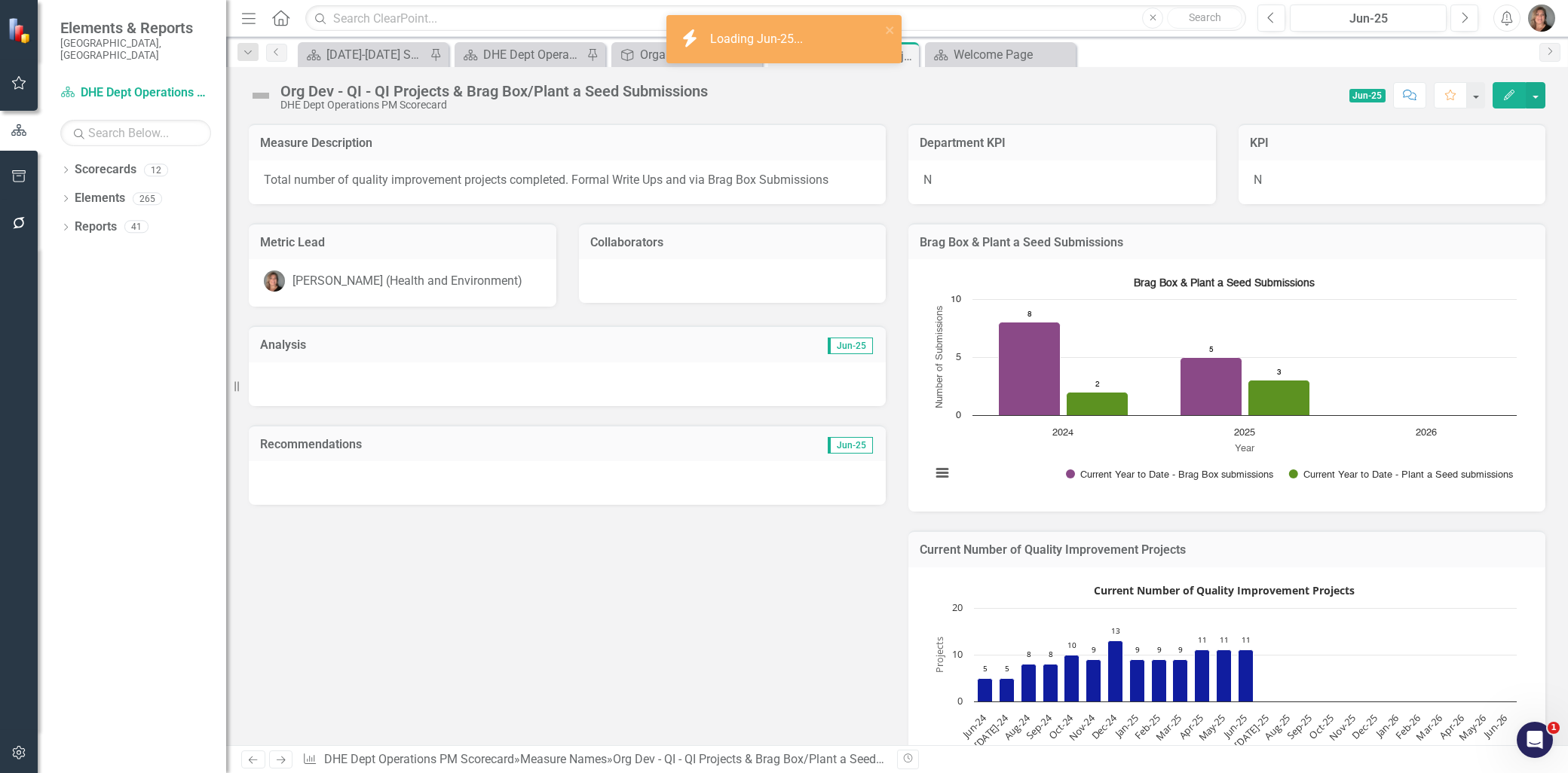
click at [764, 341] on td "Jun-25" at bounding box center [719, 346] width 310 height 19
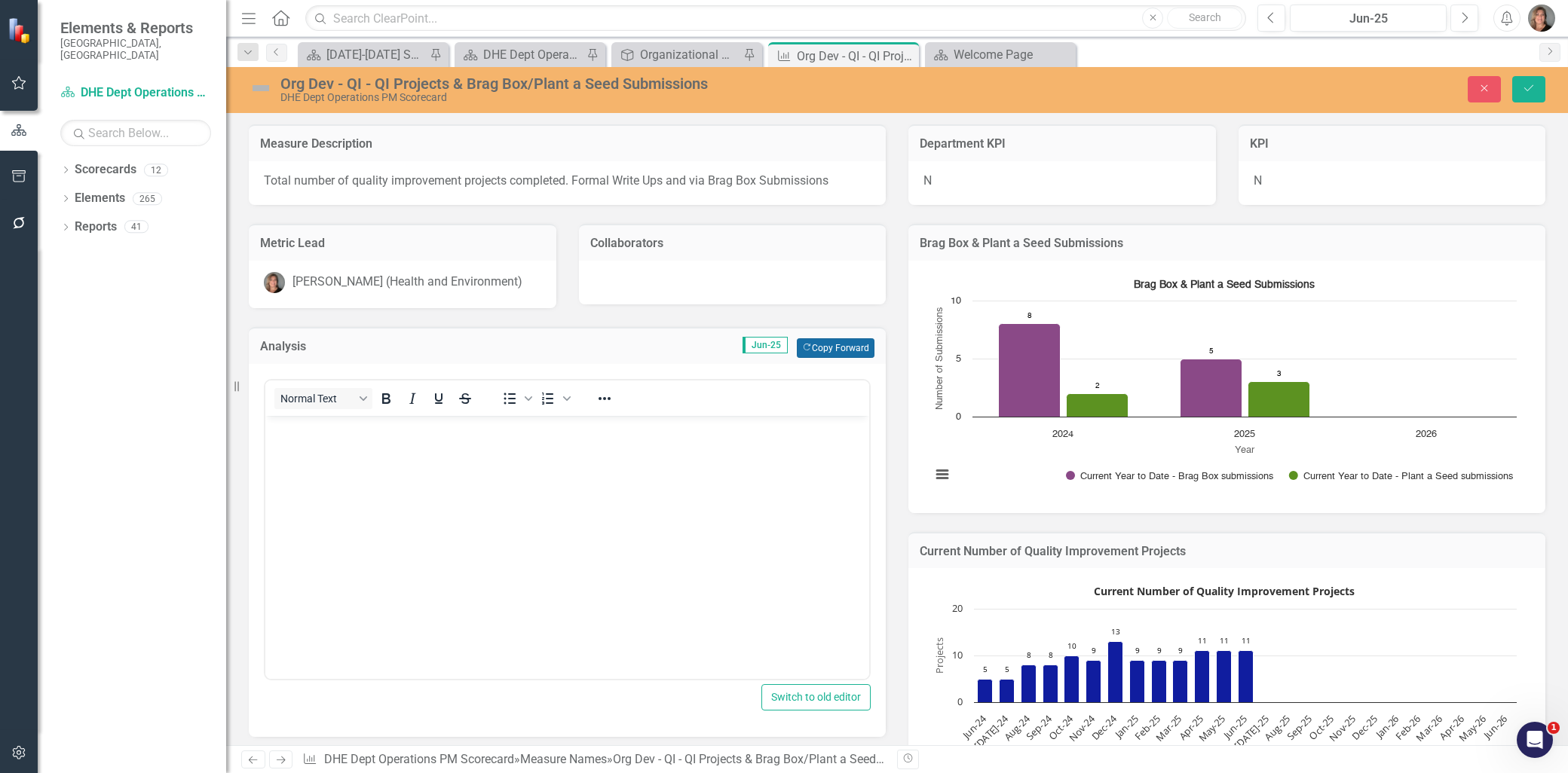
click at [837, 339] on button "Copy Forward Copy Forward" at bounding box center [835, 348] width 78 height 19
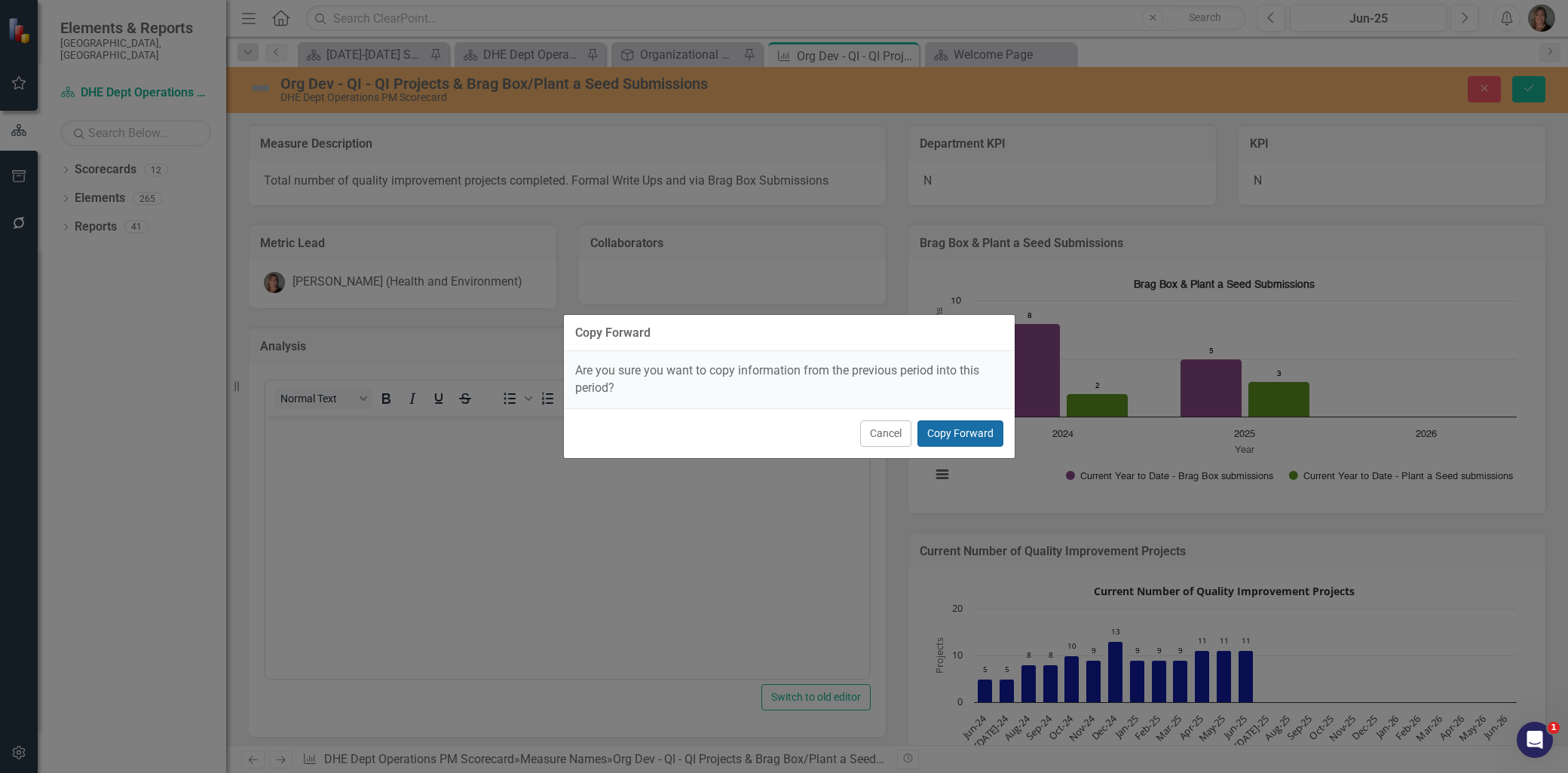
click at [945, 427] on button "Copy Forward" at bounding box center [960, 434] width 86 height 27
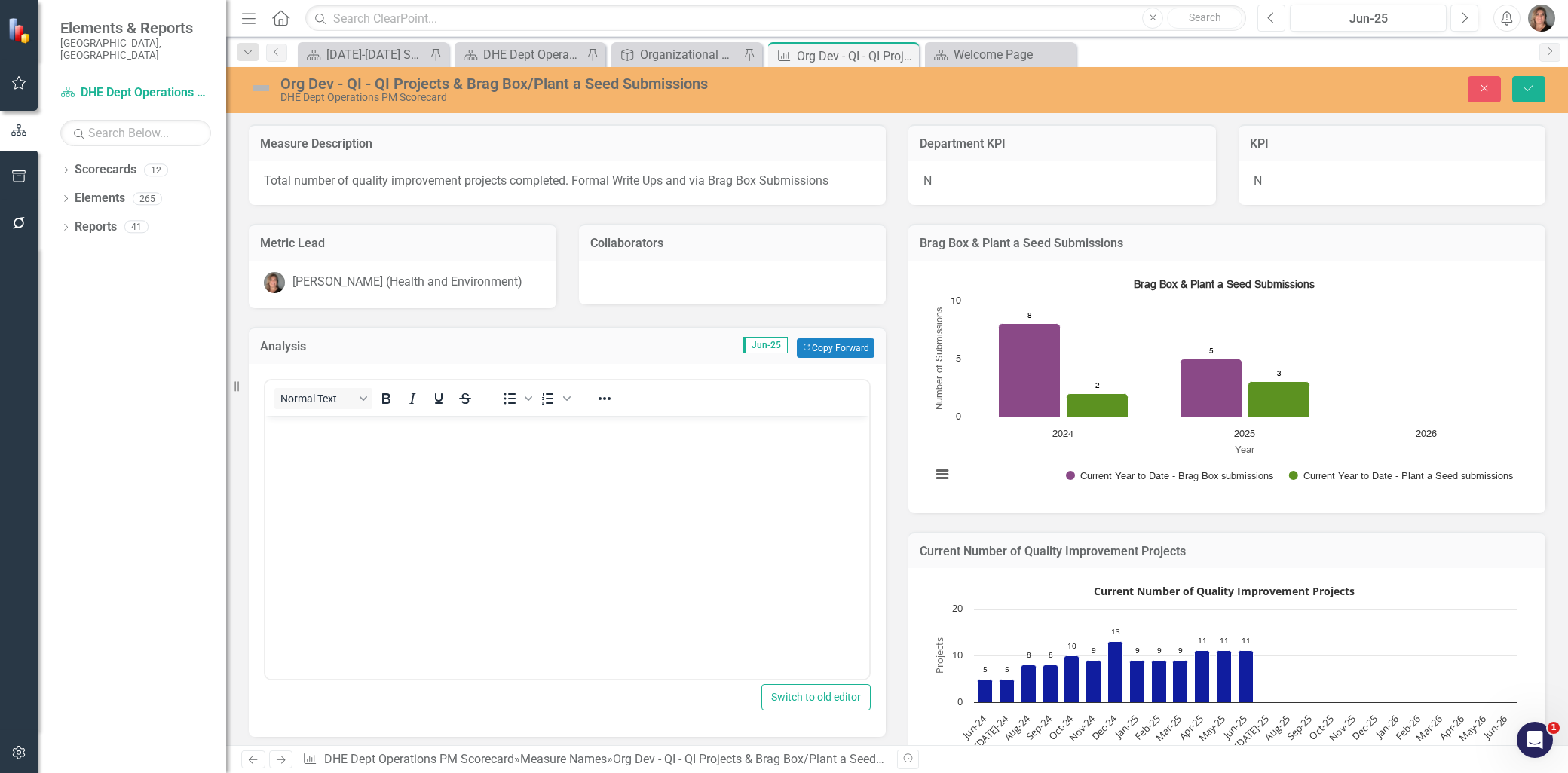
click at [1275, 14] on icon "Previous" at bounding box center [1271, 18] width 8 height 14
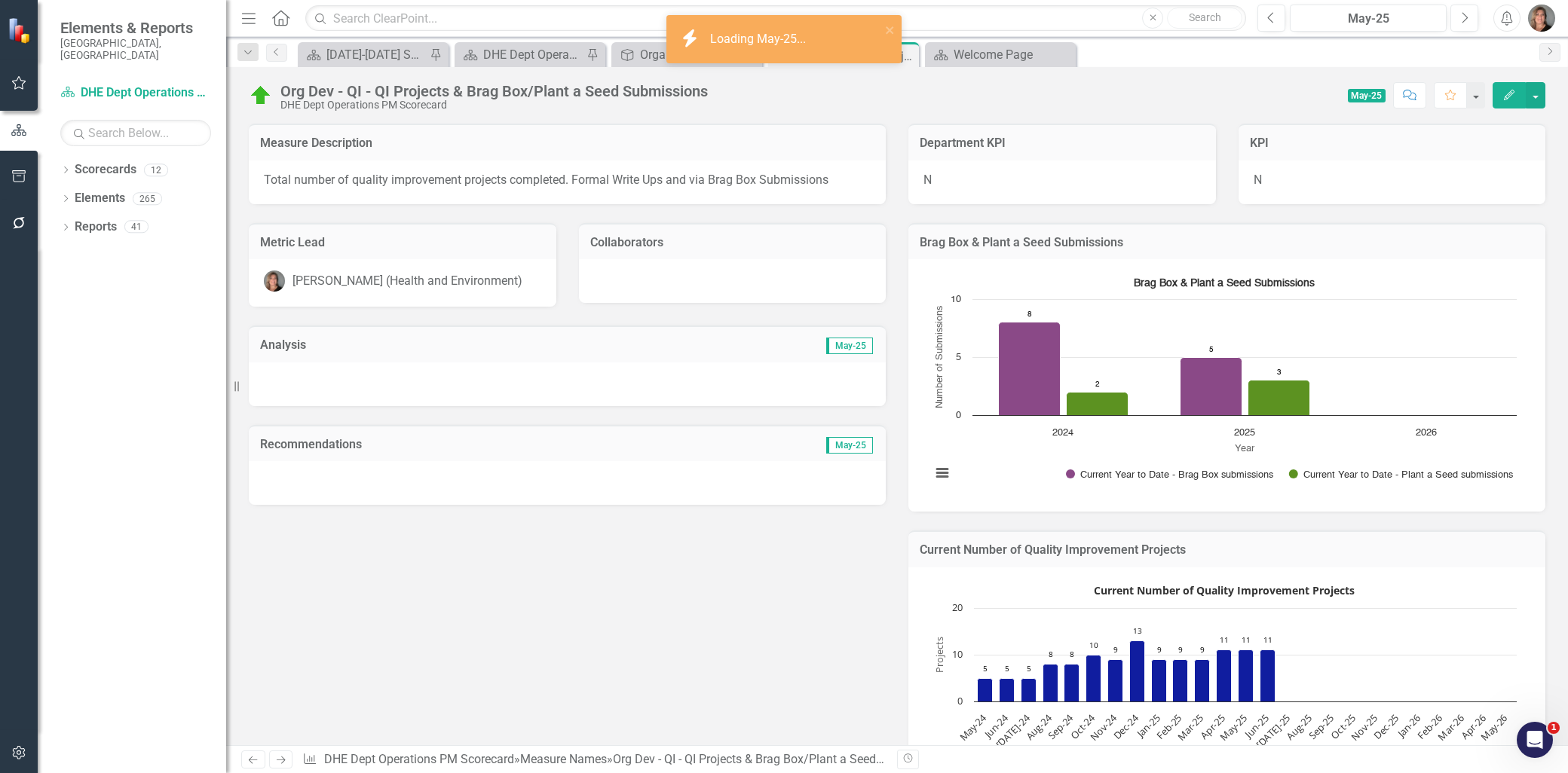
click at [762, 342] on td "May-25" at bounding box center [717, 346] width 315 height 19
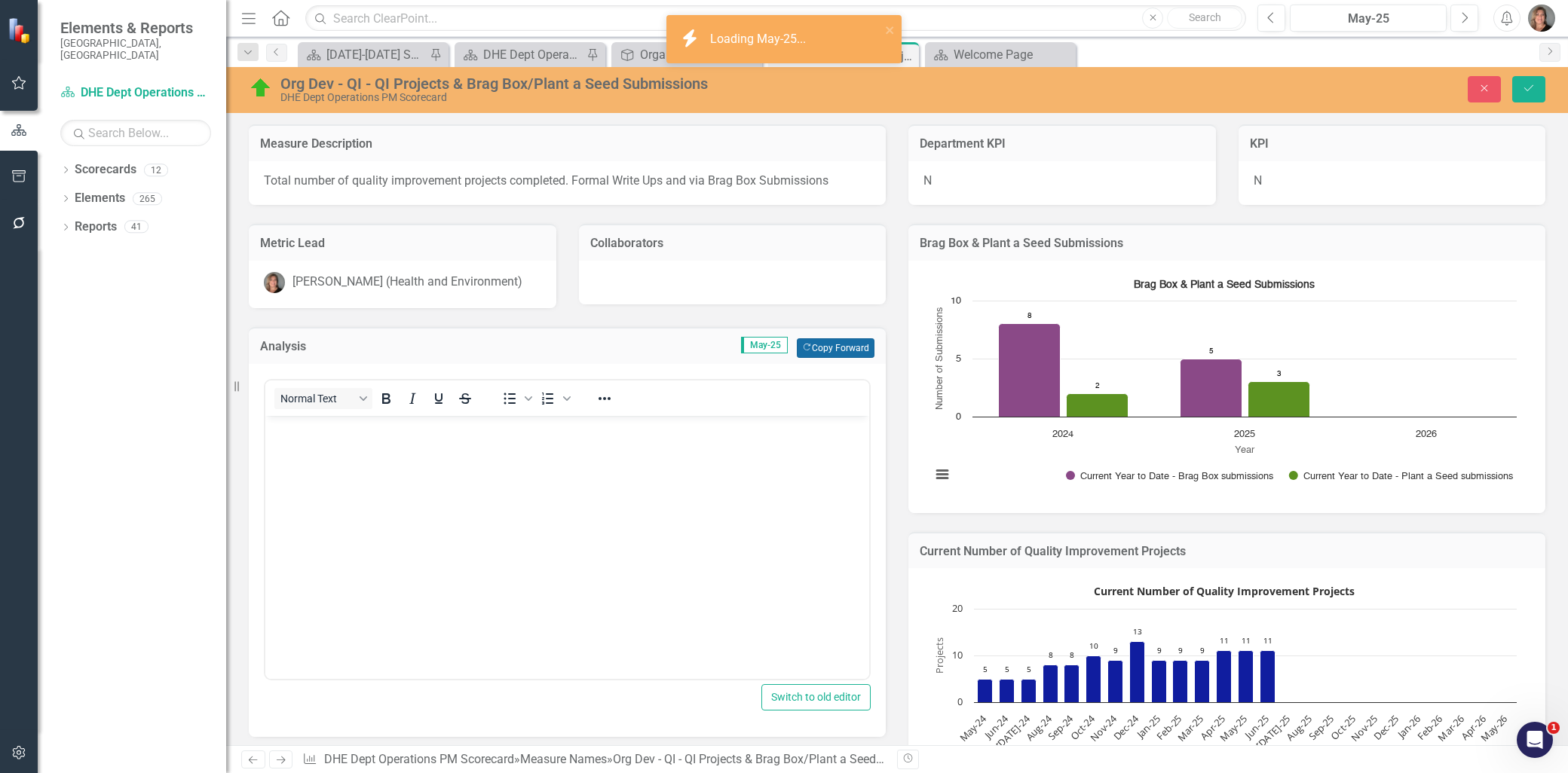
click at [821, 338] on button "Copy Forward Copy Forward" at bounding box center [835, 348] width 78 height 19
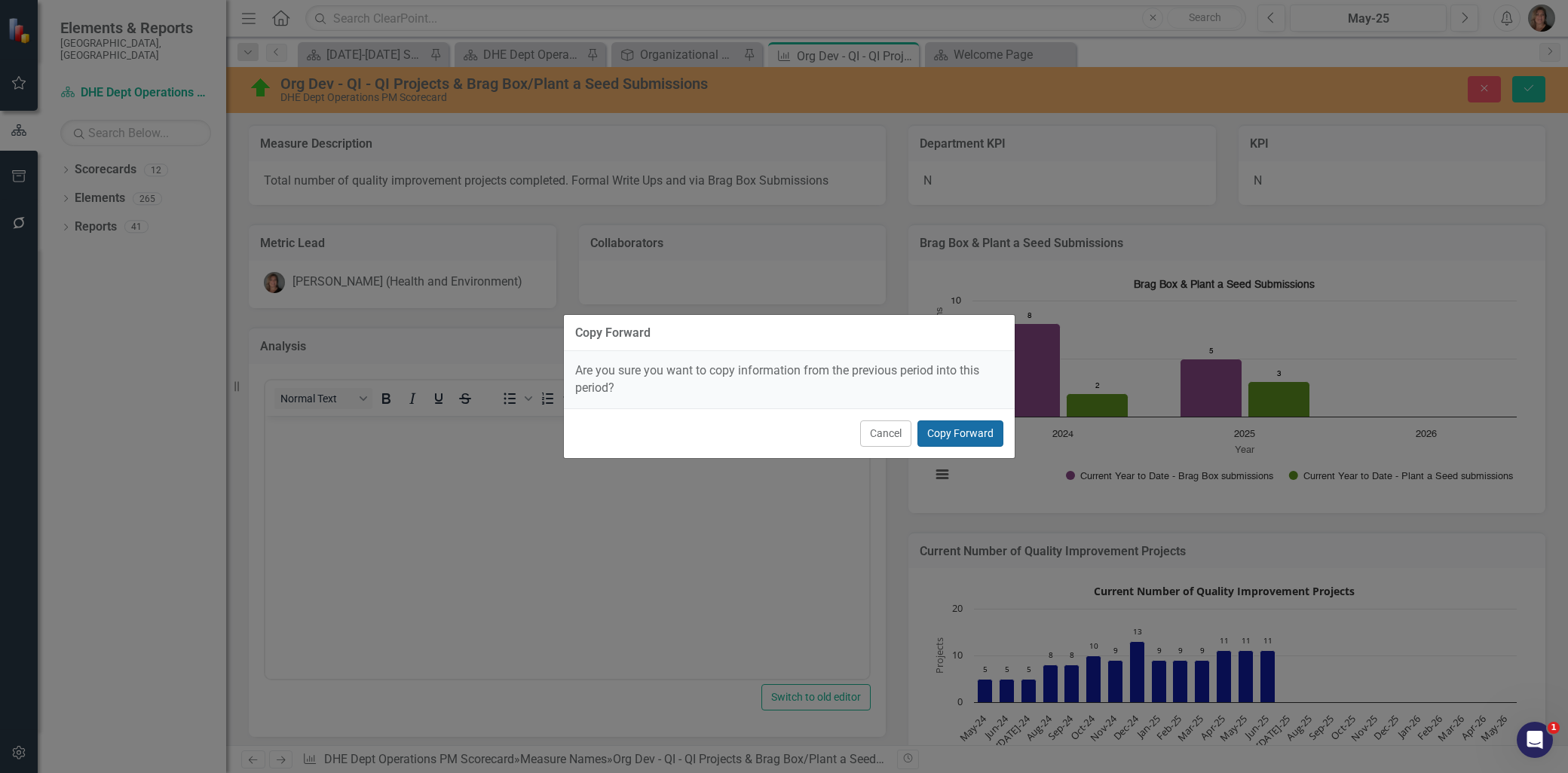
click at [950, 437] on button "Copy Forward" at bounding box center [960, 434] width 86 height 27
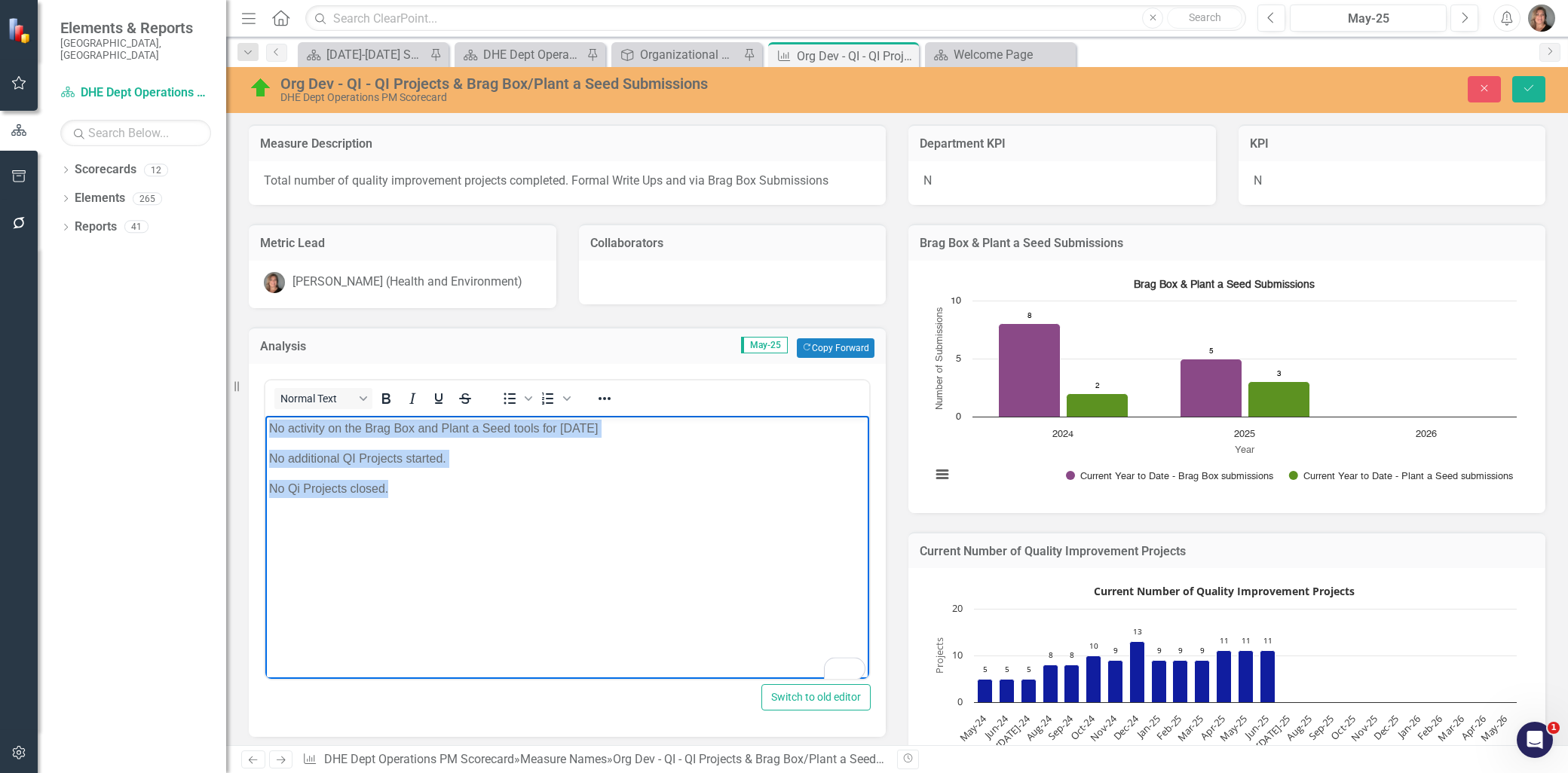
drag, startPoint x: 389, startPoint y: 492, endPoint x: 263, endPoint y: 423, distance: 143.7
click at [265, 423] on html "No activity on the Brag Box and Plant a Seed tools for April 2025 No additional…" at bounding box center [567, 528] width 604 height 226
copy body "No activity on the Brag Box and Plant a Seed tools for April 2025 No additional…"
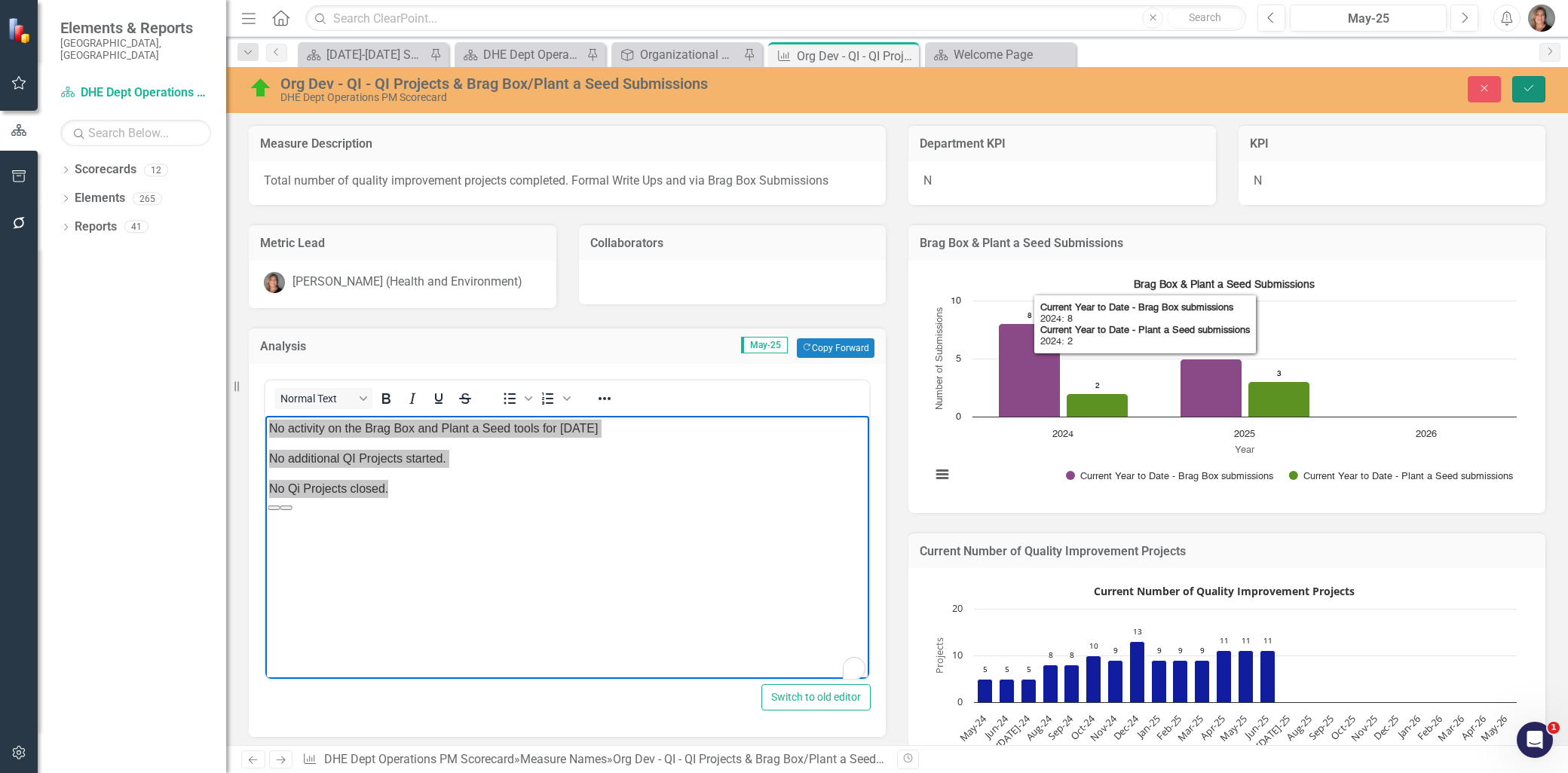
click at [1523, 80] on button "Save" at bounding box center [1529, 89] width 33 height 27
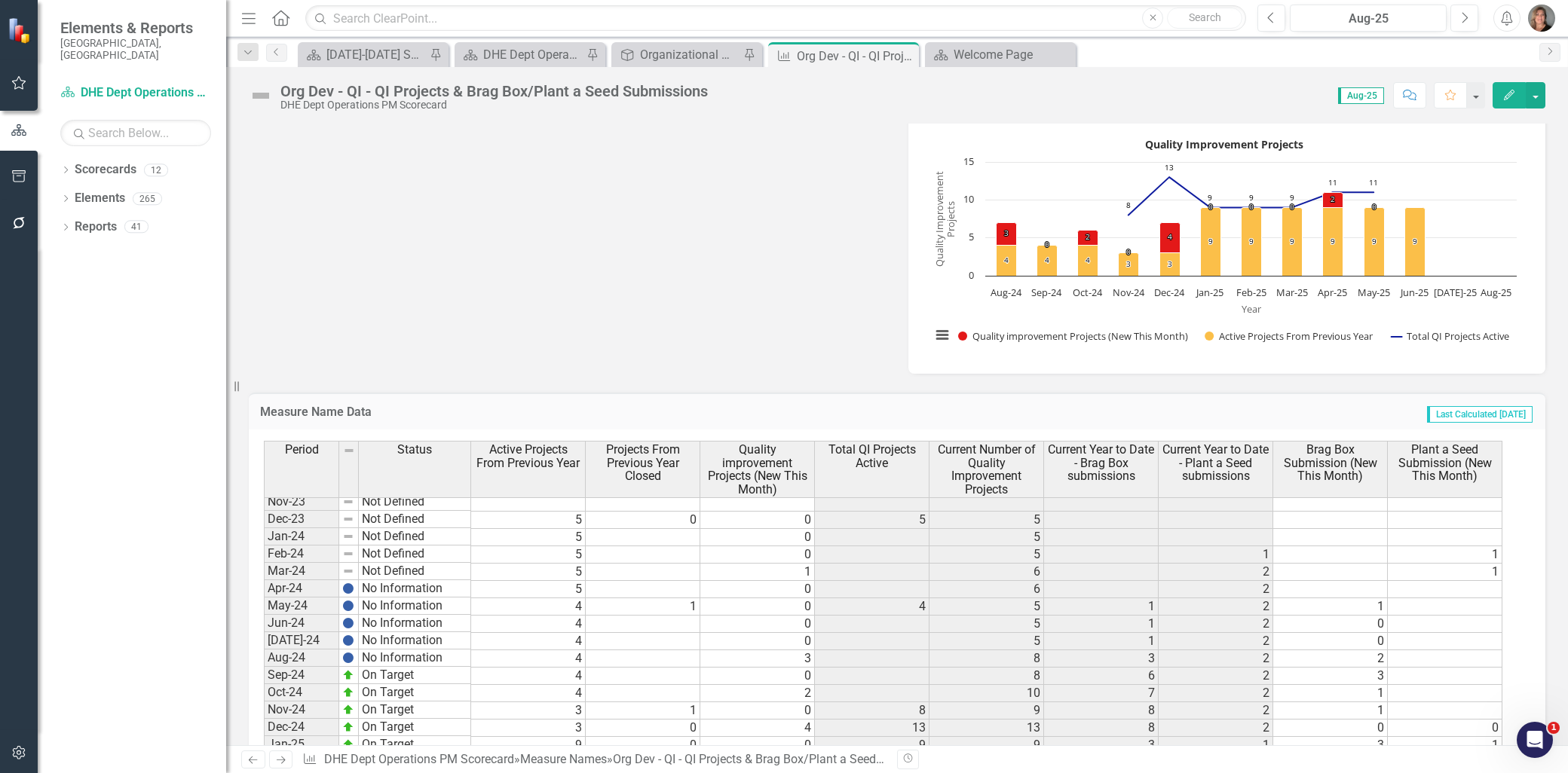
scroll to position [2080, 0]
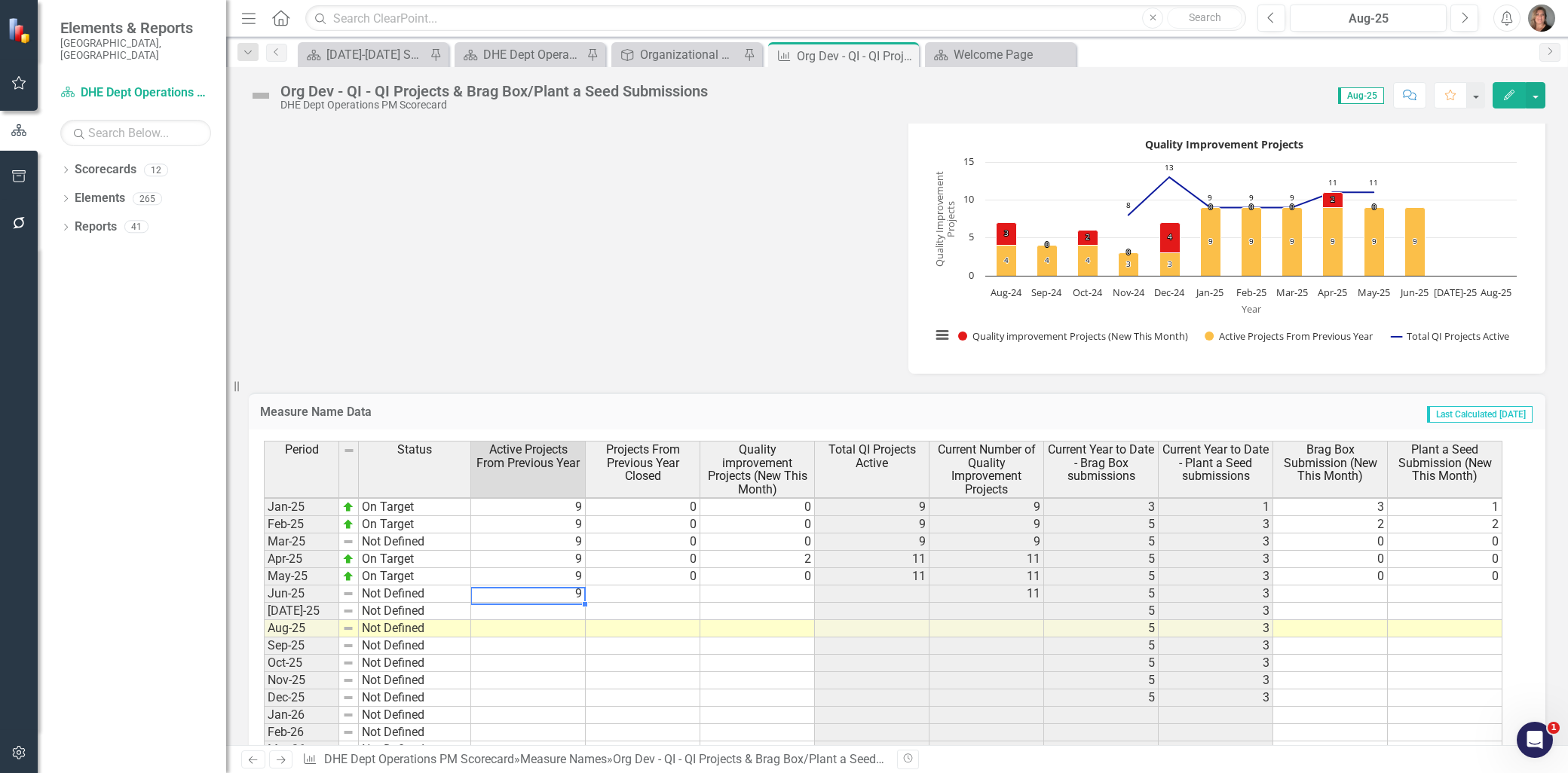
click at [563, 594] on tbody "Nov-23 Not Defined Dec-23 Not Defined 5 0 0 5 5 Jan-24 Not Defined 5 0 5 Feb-24…" at bounding box center [883, 584] width 1239 height 659
drag, startPoint x: 560, startPoint y: 610, endPoint x: 550, endPoint y: 693, distance: 83.6
click at [550, 693] on tbody "Dec-23 Not Defined 5 0 0 5 5 Jan-24 Not Defined 5 0 5 Feb-24 Not Defined 5 0 5 …" at bounding box center [883, 594] width 1239 height 642
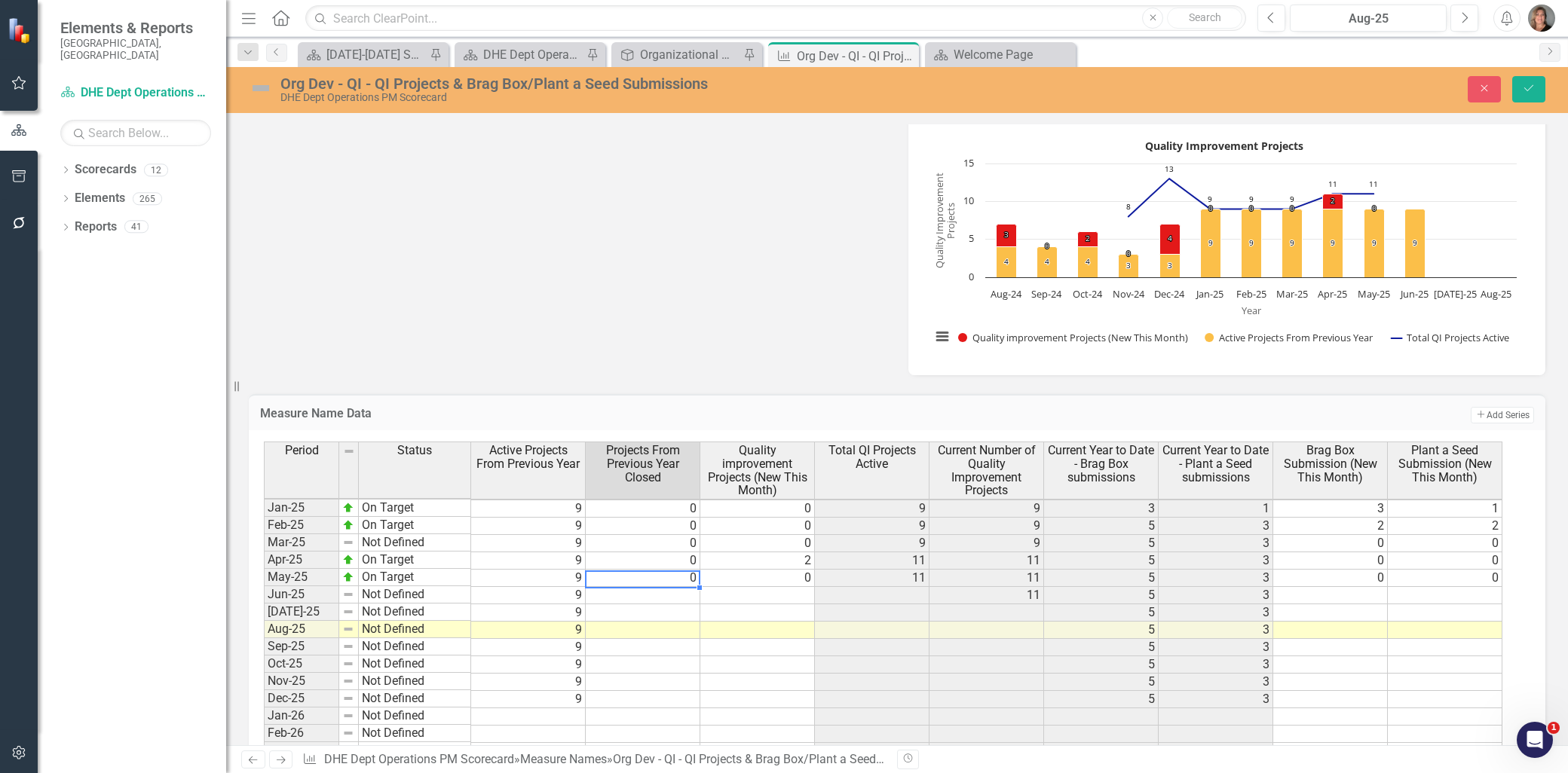
click at [689, 576] on td "0" at bounding box center [643, 578] width 115 height 18
type textarea "1"
click at [678, 590] on td at bounding box center [643, 595] width 115 height 18
click at [792, 590] on td at bounding box center [758, 595] width 115 height 18
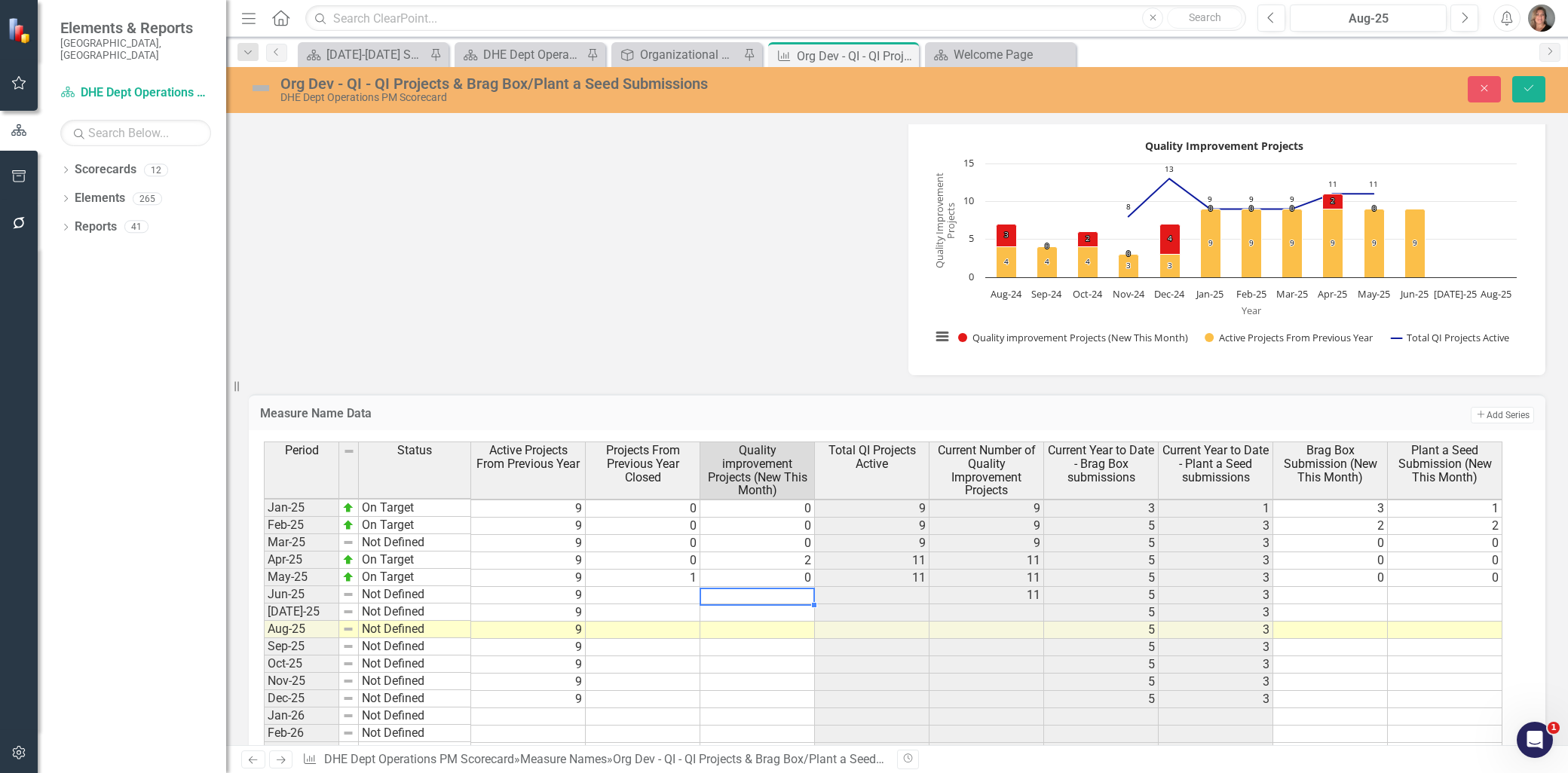
click at [796, 615] on td at bounding box center [758, 612] width 115 height 18
type textarea "1"
type textarea "0"
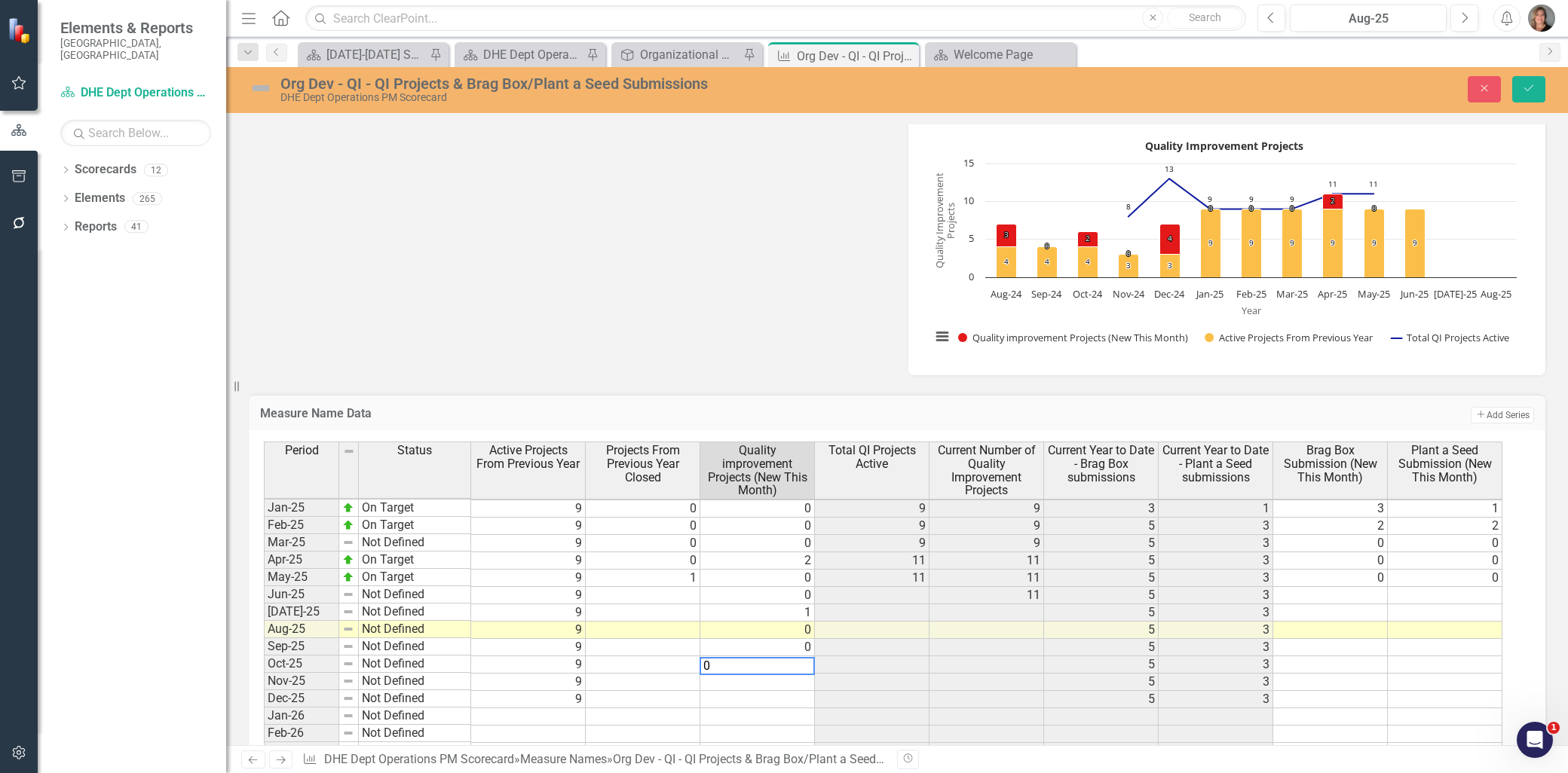
click at [783, 648] on td "0" at bounding box center [758, 647] width 115 height 18
click at [969, 631] on td at bounding box center [987, 630] width 115 height 18
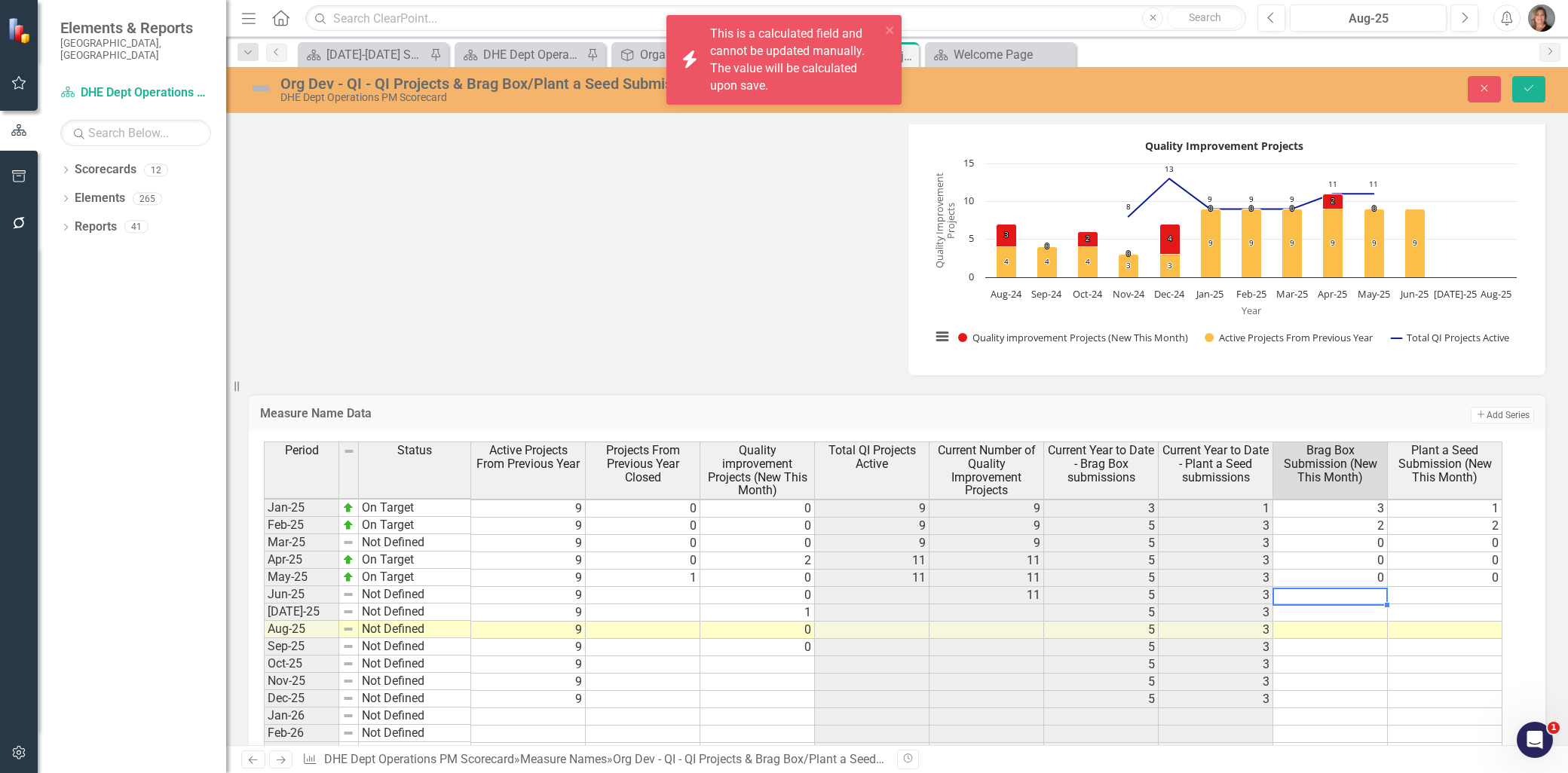
click at [1353, 588] on td at bounding box center [1330, 595] width 115 height 18
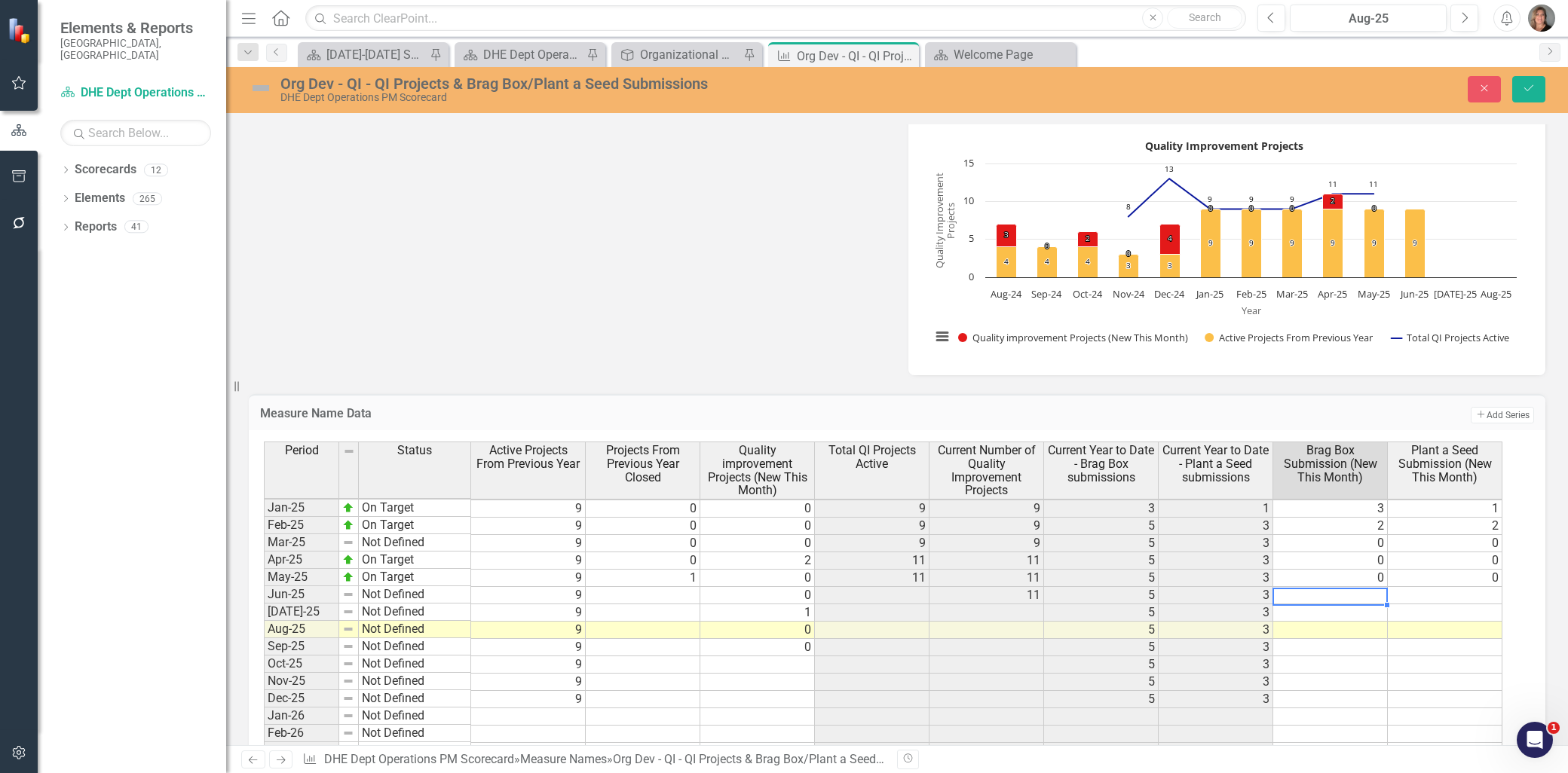
click at [1328, 589] on td at bounding box center [1330, 595] width 115 height 18
type textarea "2"
click at [1468, 595] on td "0" at bounding box center [1445, 595] width 115 height 18
drag, startPoint x: 1372, startPoint y: 608, endPoint x: 1370, endPoint y: 629, distance: 21.1
click at [1370, 629] on tbody "Dec-23 Not Defined 5 0 0 5 5 Jan-24 Not Defined 5 0 5 Feb-24 Not Defined 5 0 5 …" at bounding box center [883, 595] width 1239 height 642
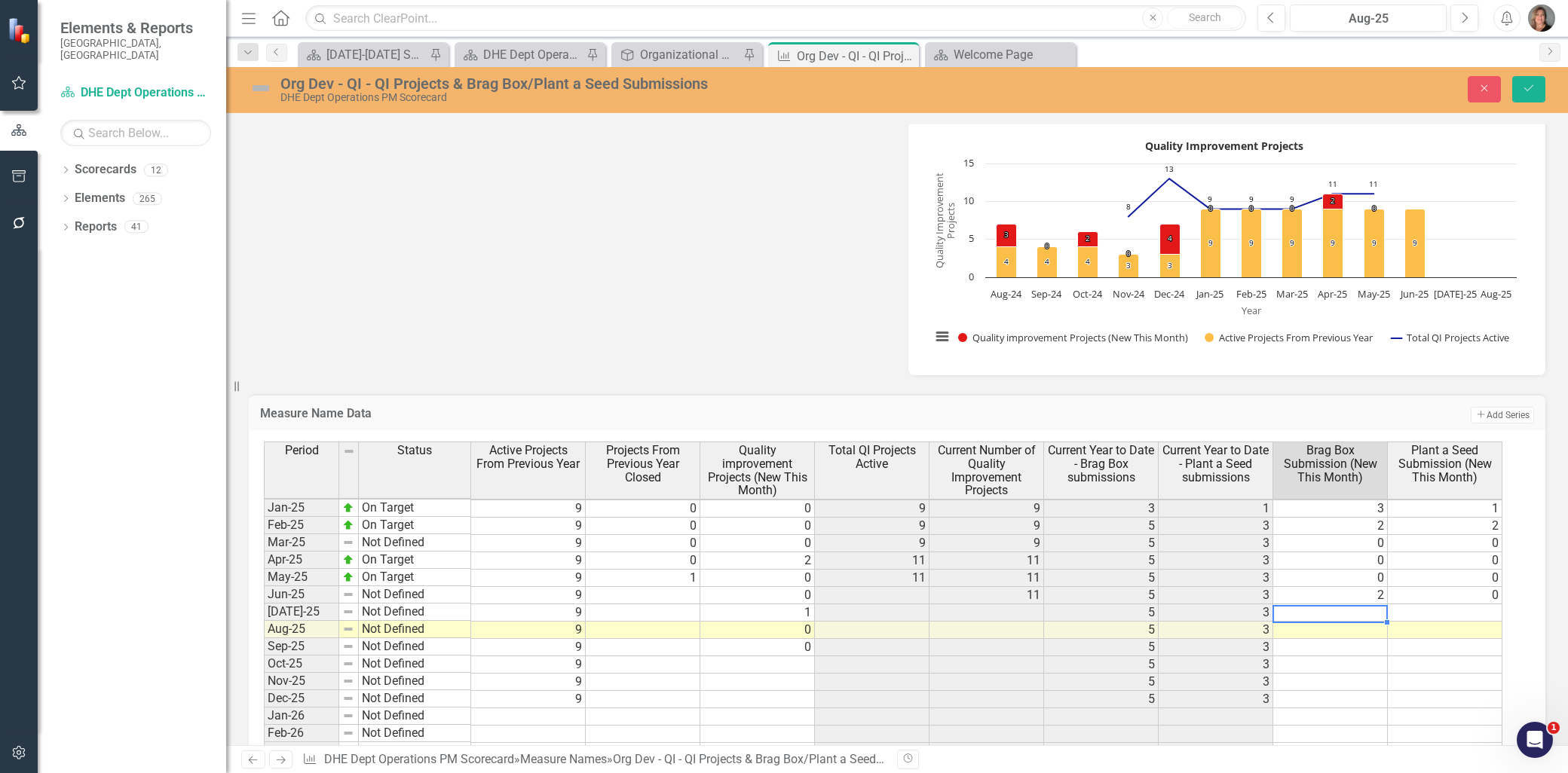
click at [1370, 612] on td at bounding box center [1330, 612] width 115 height 18
click at [1381, 608] on td at bounding box center [1330, 612] width 115 height 18
type textarea "0"
click at [1369, 631] on td at bounding box center [1330, 630] width 115 height 18
type textarea "0"
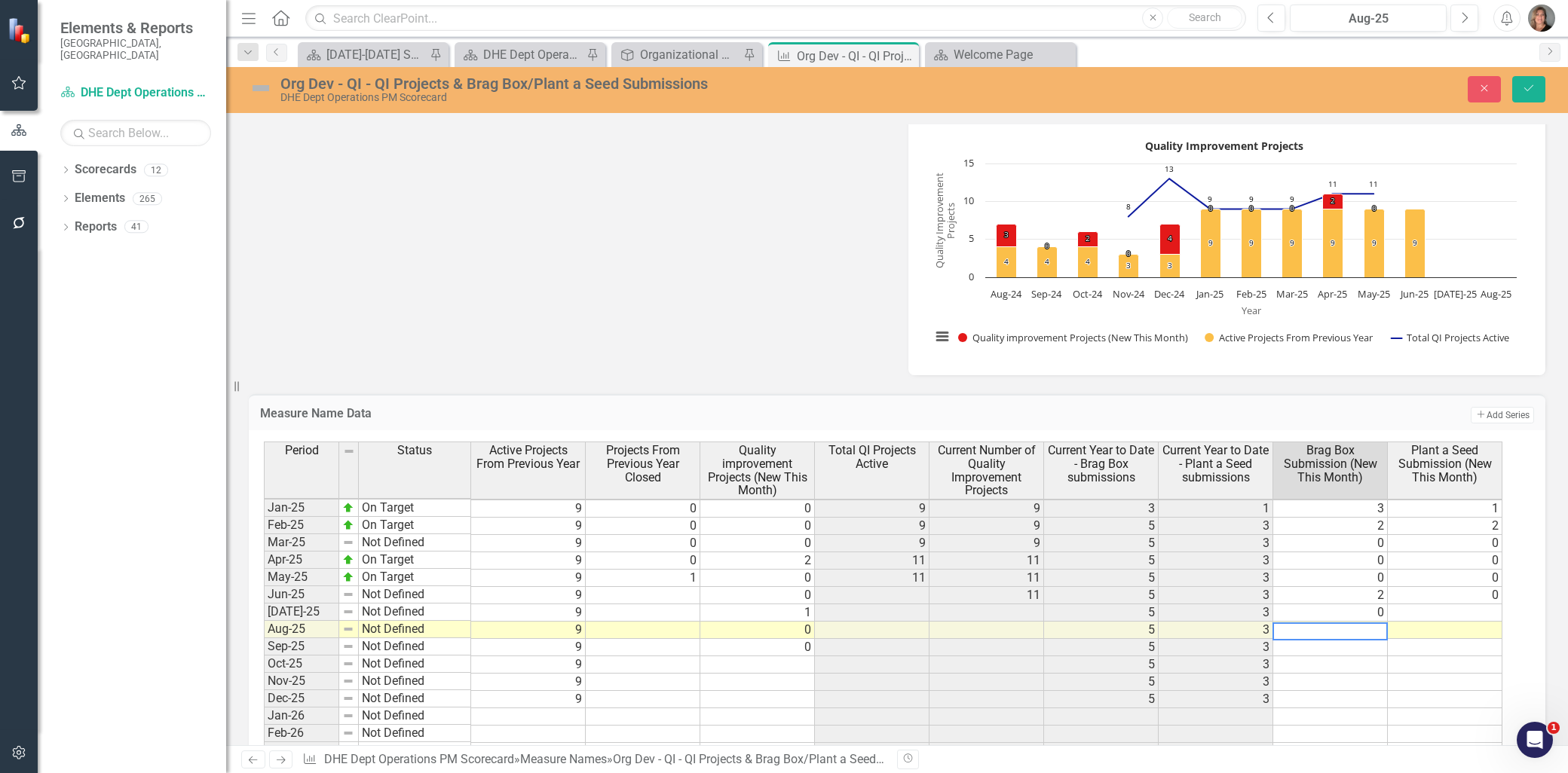
click at [1449, 610] on td at bounding box center [1445, 612] width 115 height 18
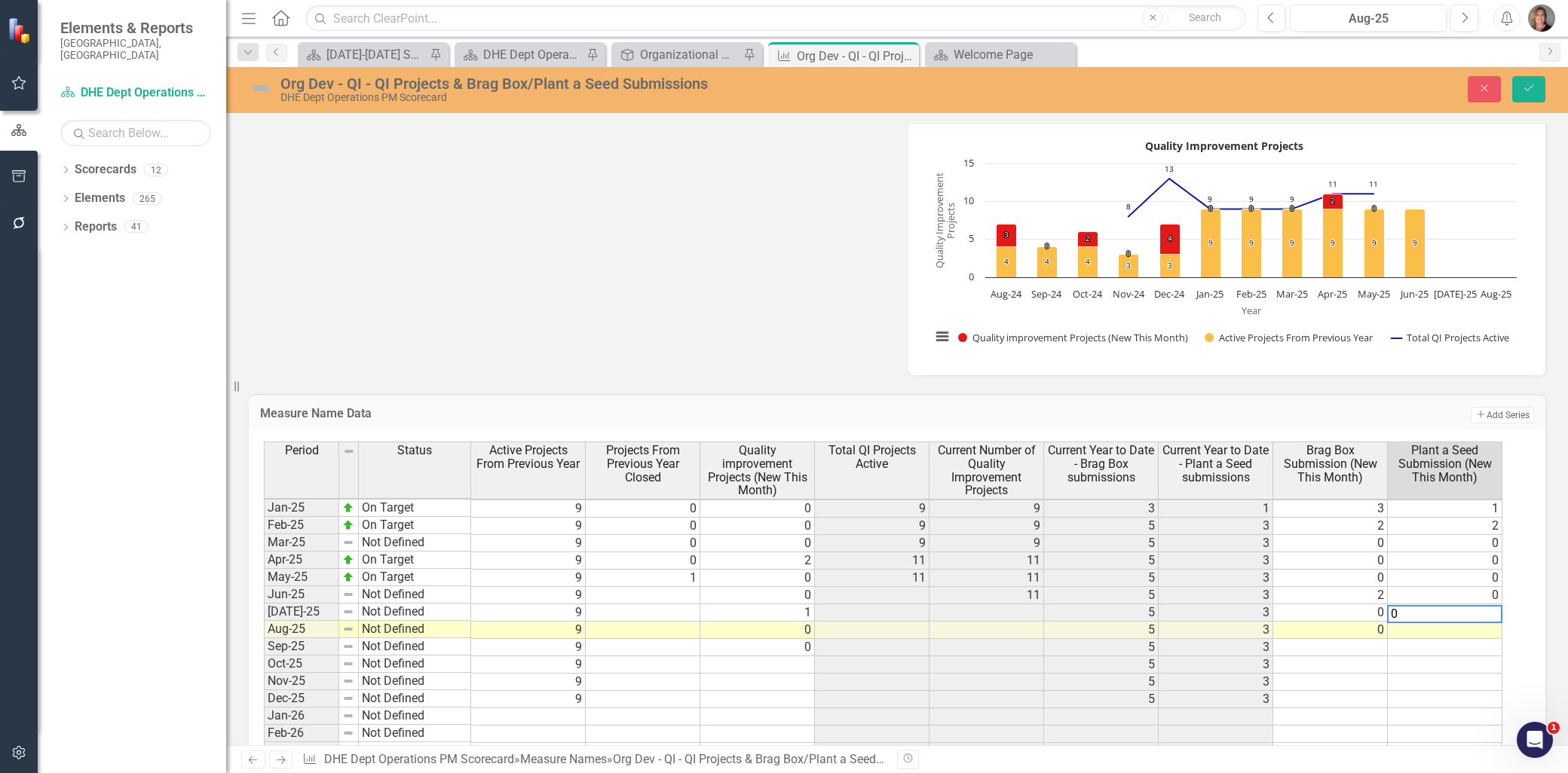
type textarea "0"
click at [1451, 626] on td at bounding box center [1445, 630] width 115 height 18
type textarea "0"
click at [1526, 623] on div "Period Status Active Projects From Previous Year Projects From Previous Year Cl…" at bounding box center [897, 683] width 1297 height 508
click at [661, 594] on td at bounding box center [643, 595] width 115 height 18
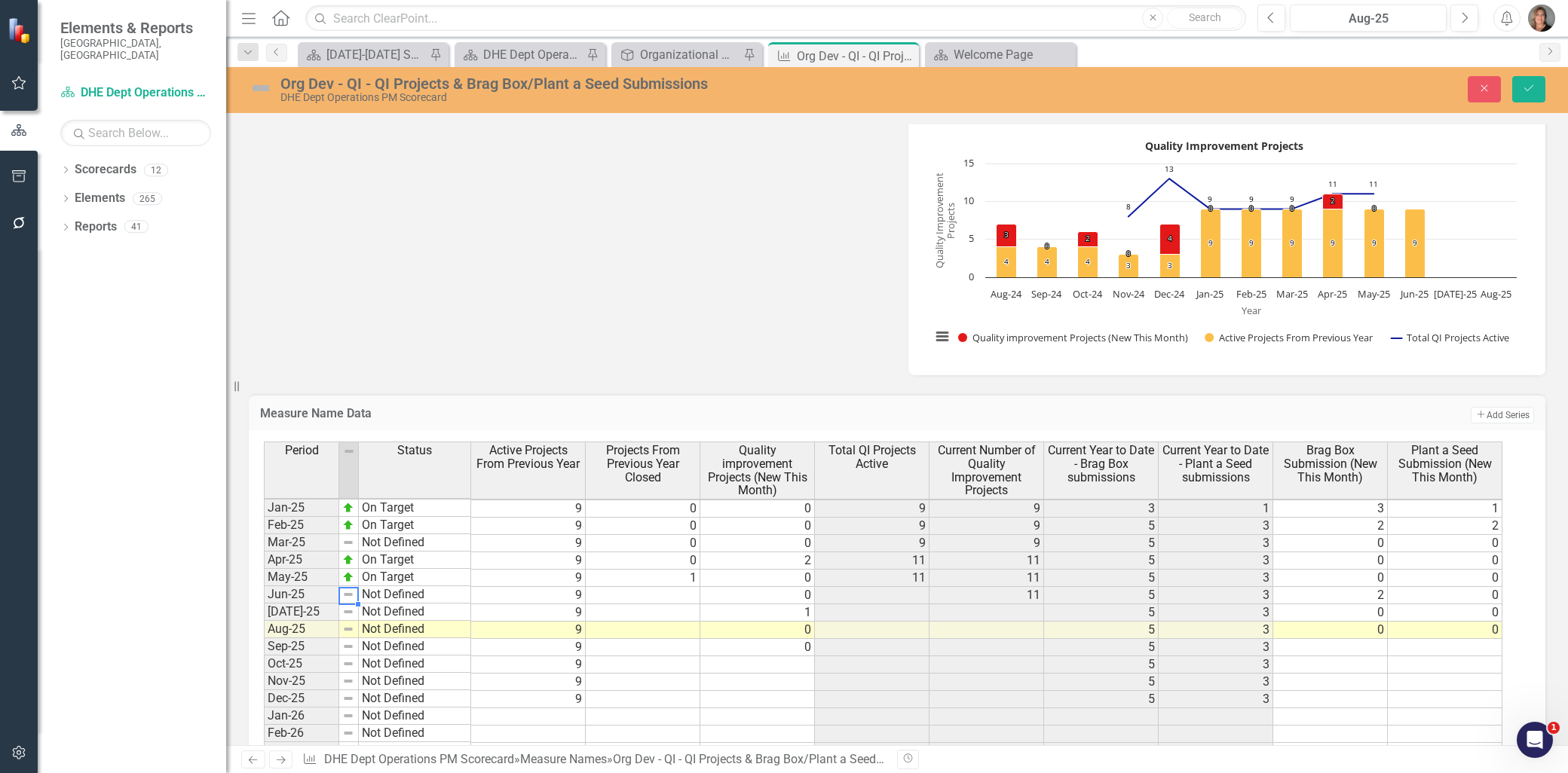
click at [348, 596] on img at bounding box center [348, 594] width 12 height 12
click at [351, 592] on img at bounding box center [348, 594] width 12 height 12
click at [389, 596] on td "Not Defined" at bounding box center [414, 595] width 112 height 18
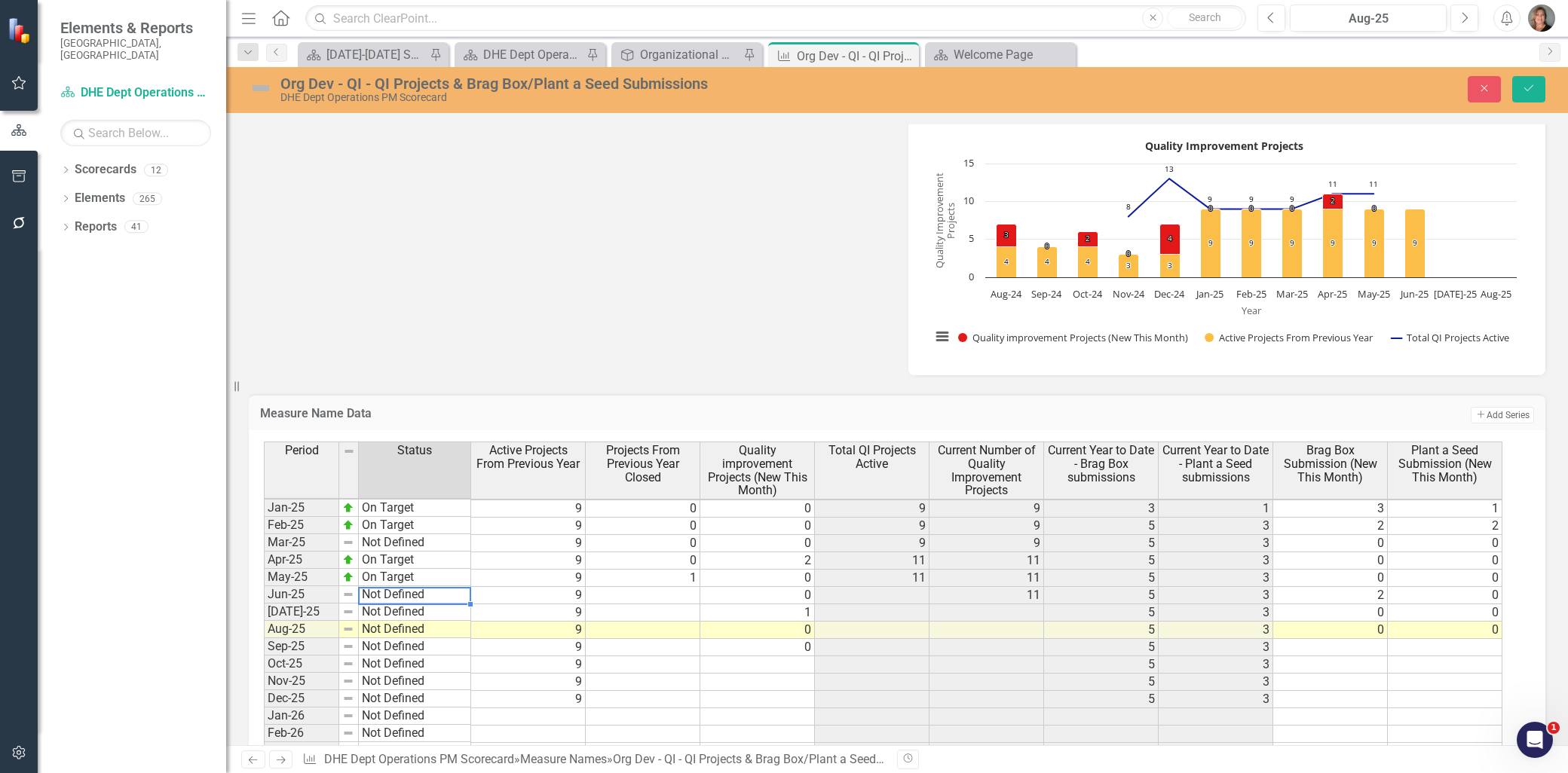
click at [389, 596] on td "Not Defined" at bounding box center [414, 595] width 112 height 18
click at [389, 596] on div "Period Status Active Projects From Previous Year Projects From Previous Year Cl…" at bounding box center [891, 678] width 1255 height 474
click at [389, 596] on td "Not Defined" at bounding box center [414, 595] width 112 height 18
click at [421, 590] on td "Not Defined" at bounding box center [414, 595] width 112 height 18
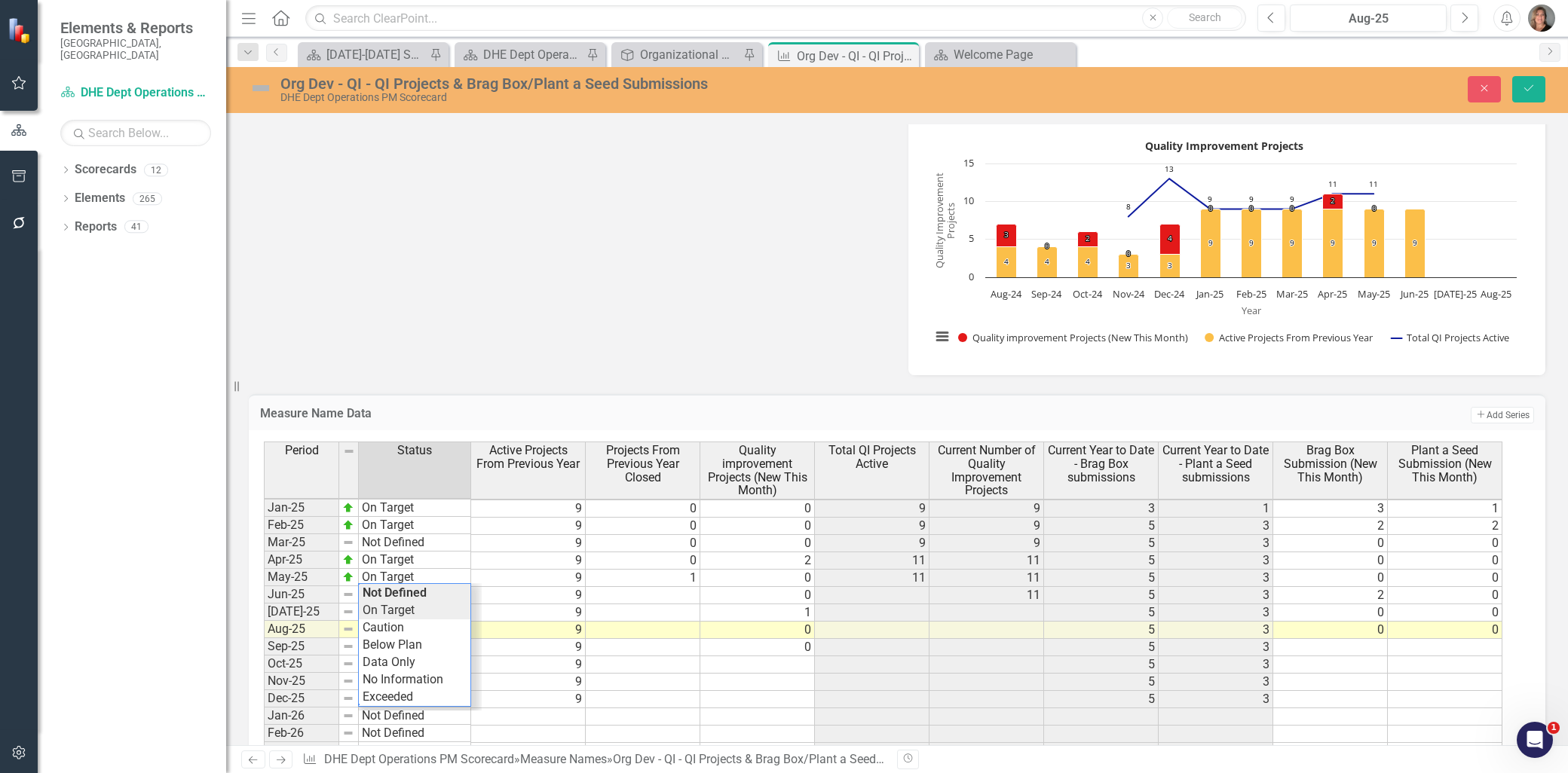
click at [410, 607] on div "Period Status Active Projects From Previous Year Projects From Previous Year Cl…" at bounding box center [891, 678] width 1255 height 474
click at [409, 610] on td "Not Defined" at bounding box center [414, 612] width 112 height 18
click at [405, 622] on div "Period Status Active Projects From Previous Year Projects From Previous Year Cl…" at bounding box center [891, 678] width 1255 height 474
click at [407, 627] on td "Not Defined" at bounding box center [414, 629] width 112 height 18
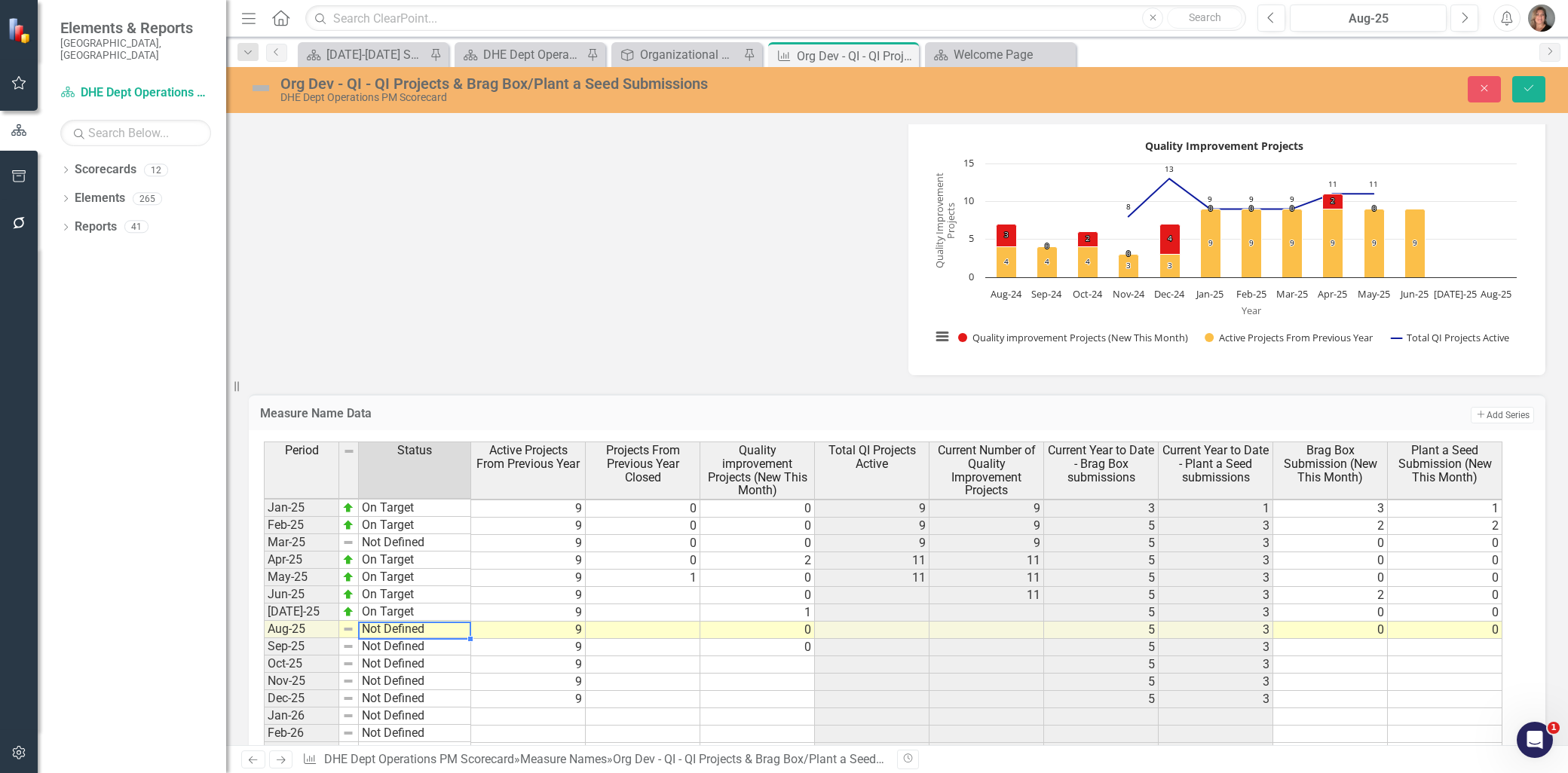
click at [407, 627] on td "Not Defined" at bounding box center [414, 629] width 112 height 18
type textarea "On Target"
click at [405, 641] on div "Period Status Active Projects From Previous Year Projects From Previous Year Cl…" at bounding box center [891, 678] width 1255 height 474
click at [682, 594] on td at bounding box center [643, 595] width 115 height 18
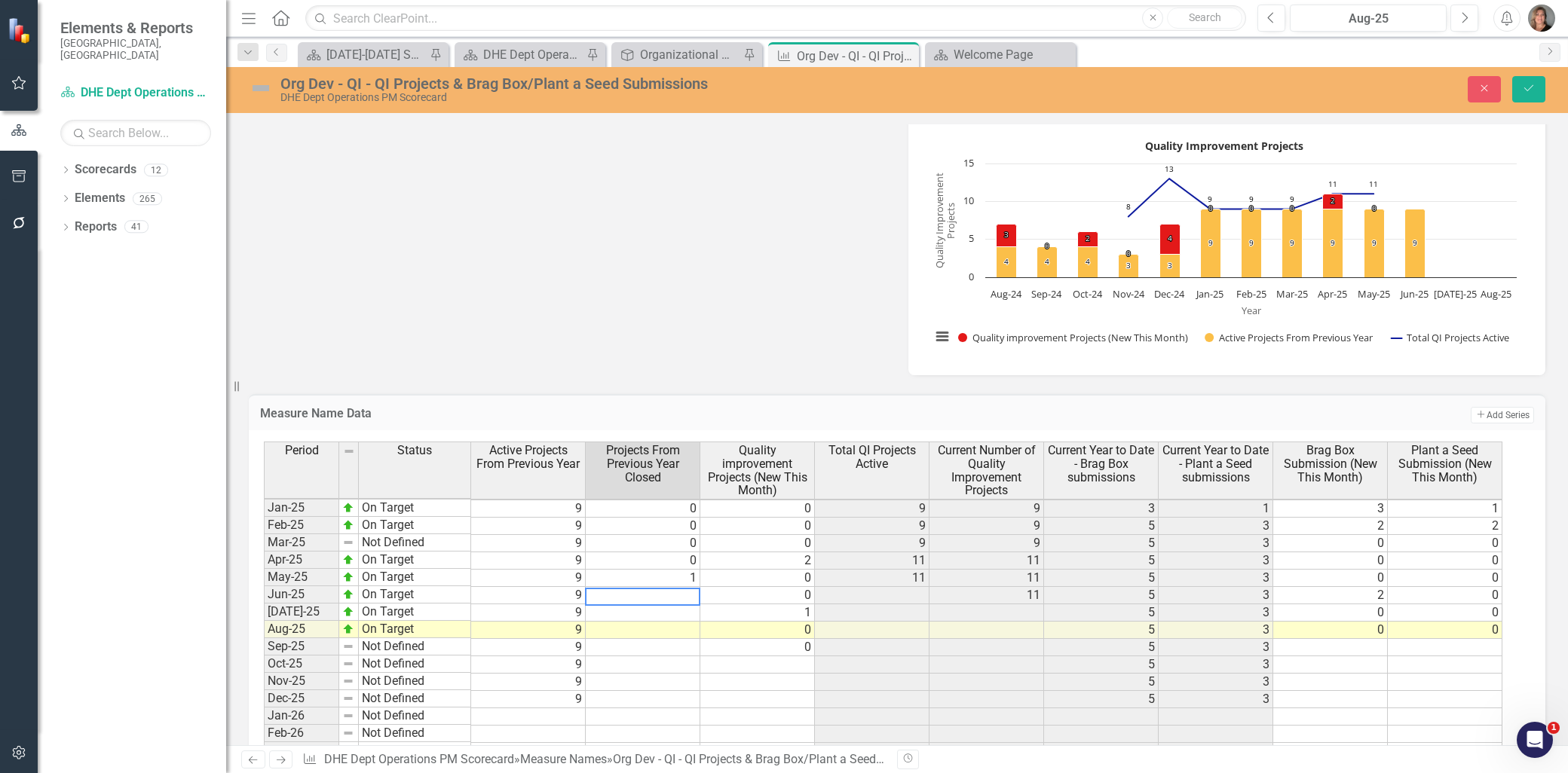
click at [678, 608] on td at bounding box center [643, 612] width 115 height 18
click at [690, 588] on td at bounding box center [643, 595] width 115 height 18
type textarea "0"
click at [685, 607] on td at bounding box center [643, 612] width 115 height 18
type textarea "0"
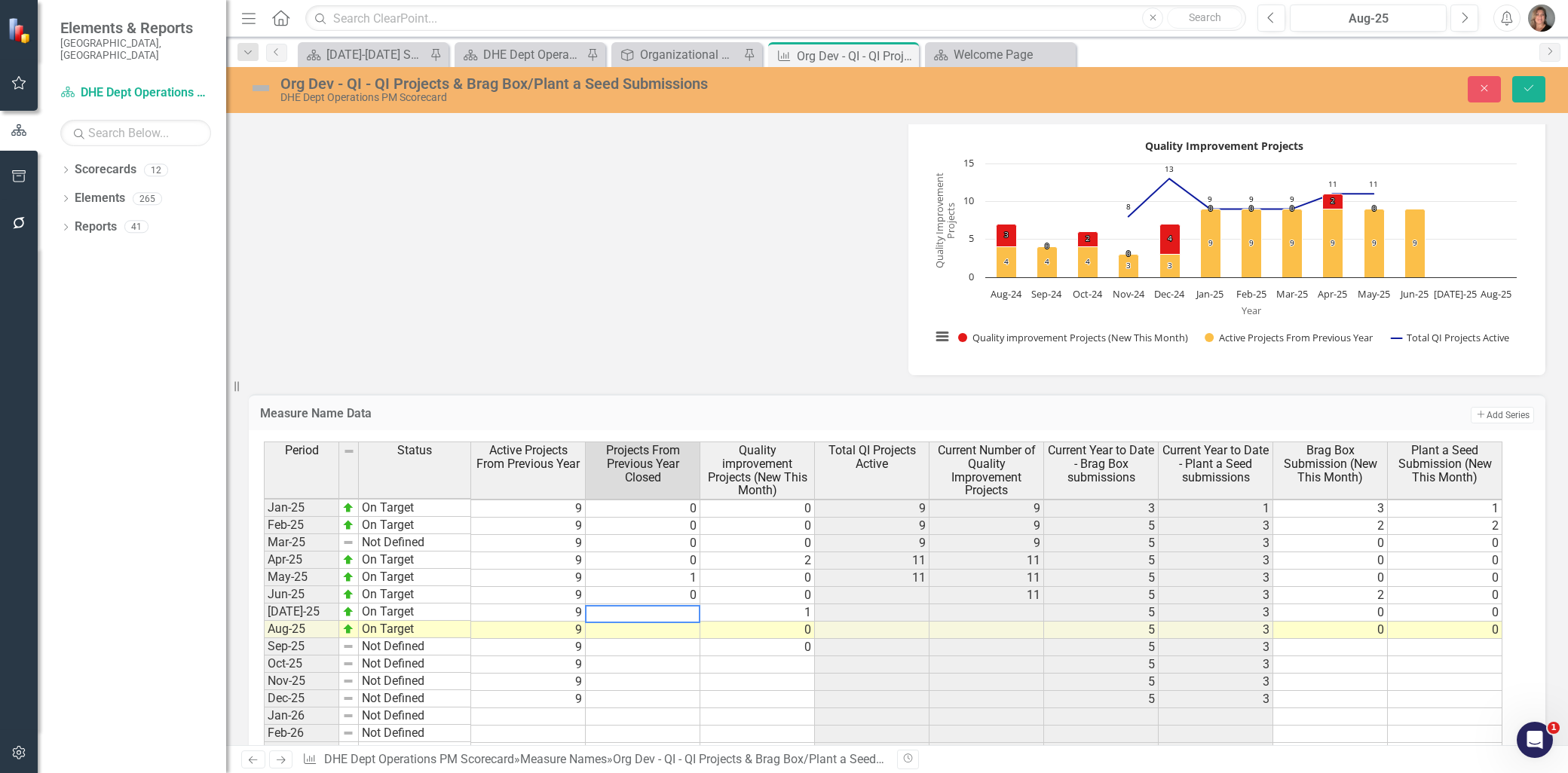
click at [679, 629] on td at bounding box center [643, 630] width 115 height 18
type textarea "0"
click at [675, 645] on td at bounding box center [643, 647] width 115 height 18
type textarea "0"
click at [1341, 687] on td at bounding box center [1330, 681] width 115 height 18
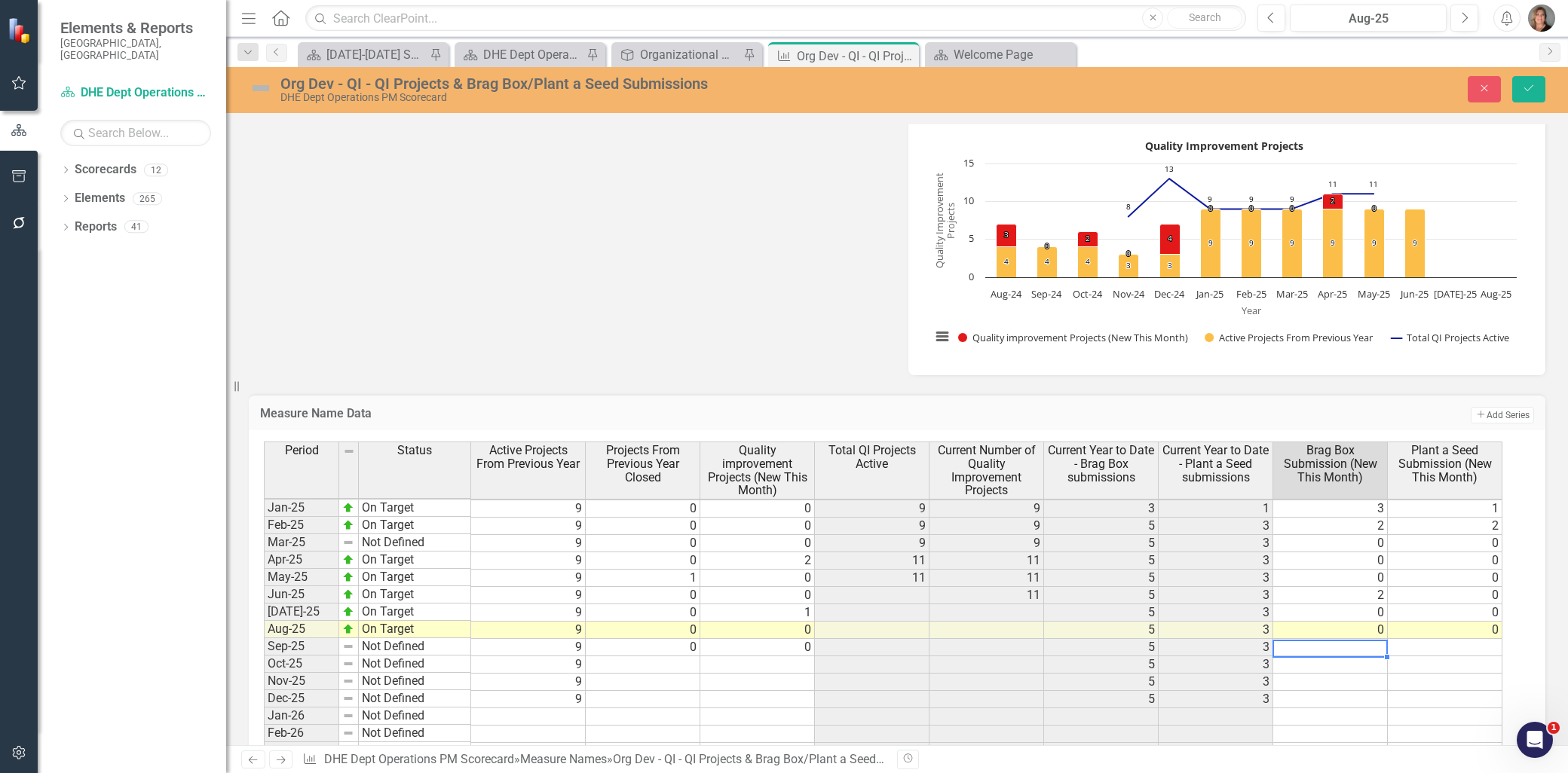
click at [1336, 645] on td at bounding box center [1330, 647] width 115 height 18
type textarea "0"
click at [1423, 648] on td at bounding box center [1445, 647] width 115 height 18
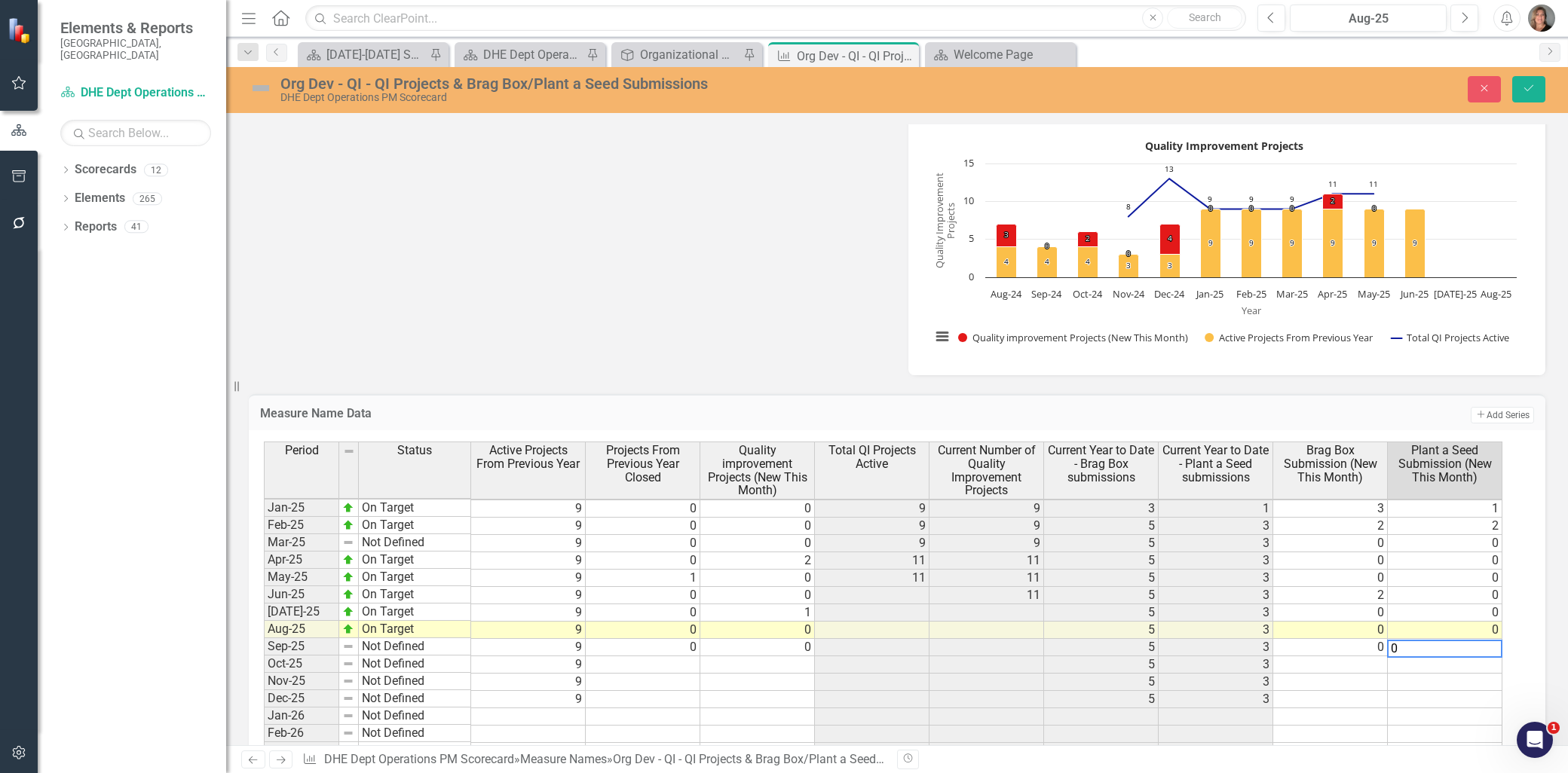
type textarea "0"
click at [1419, 658] on td at bounding box center [1445, 665] width 115 height 18
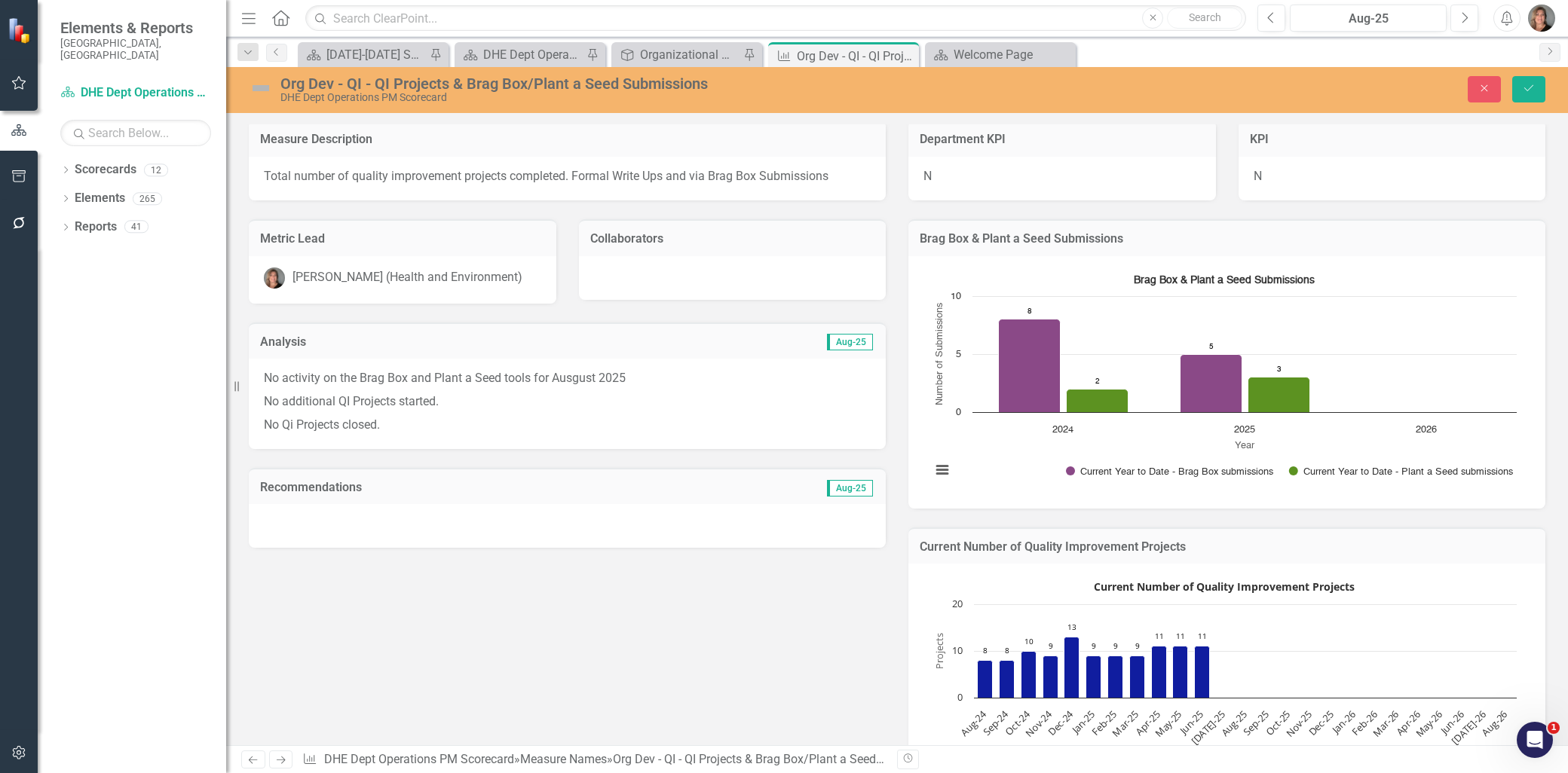
scroll to position [0, 0]
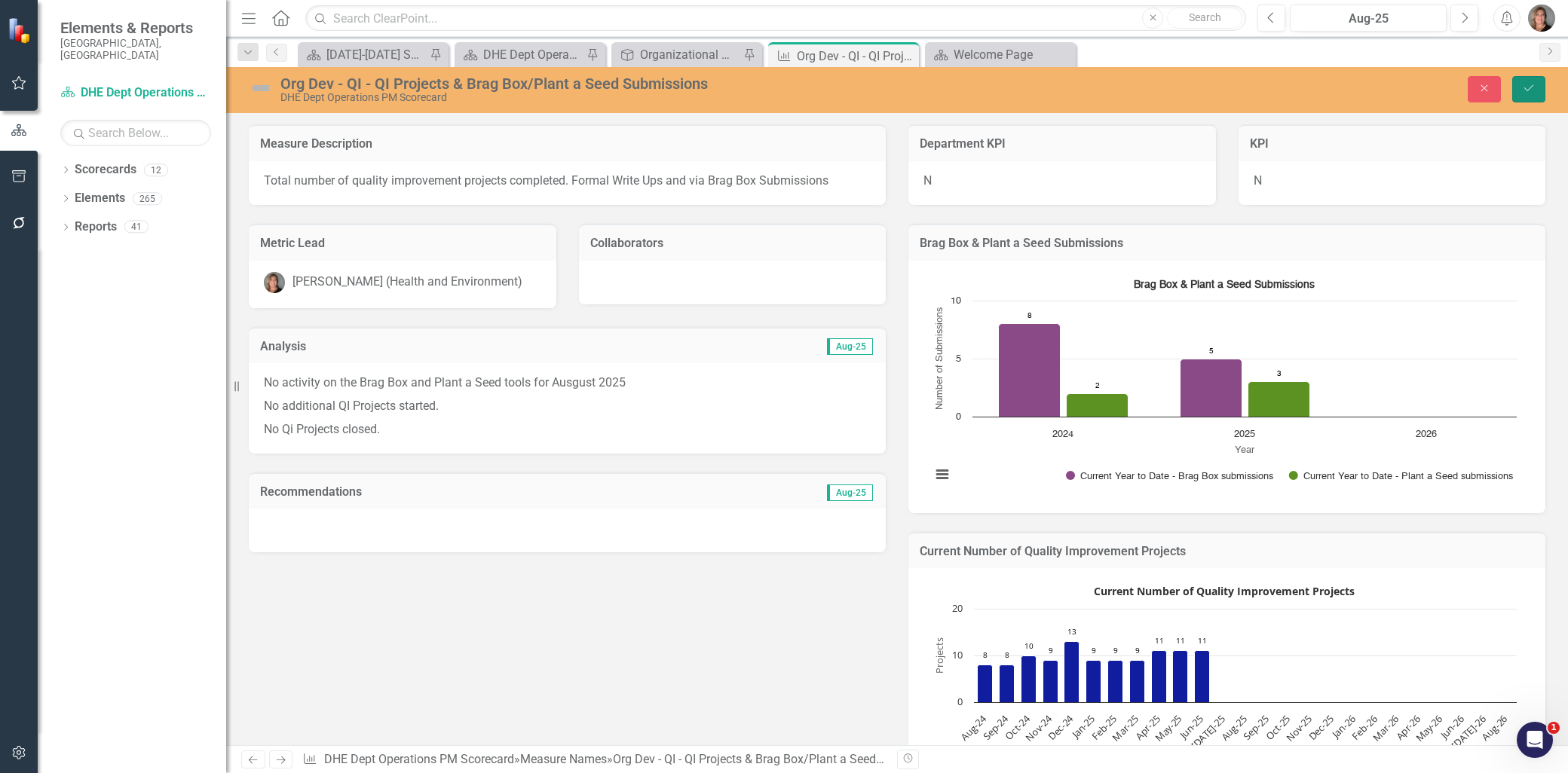
click at [1525, 85] on icon "Save" at bounding box center [1528, 88] width 14 height 10
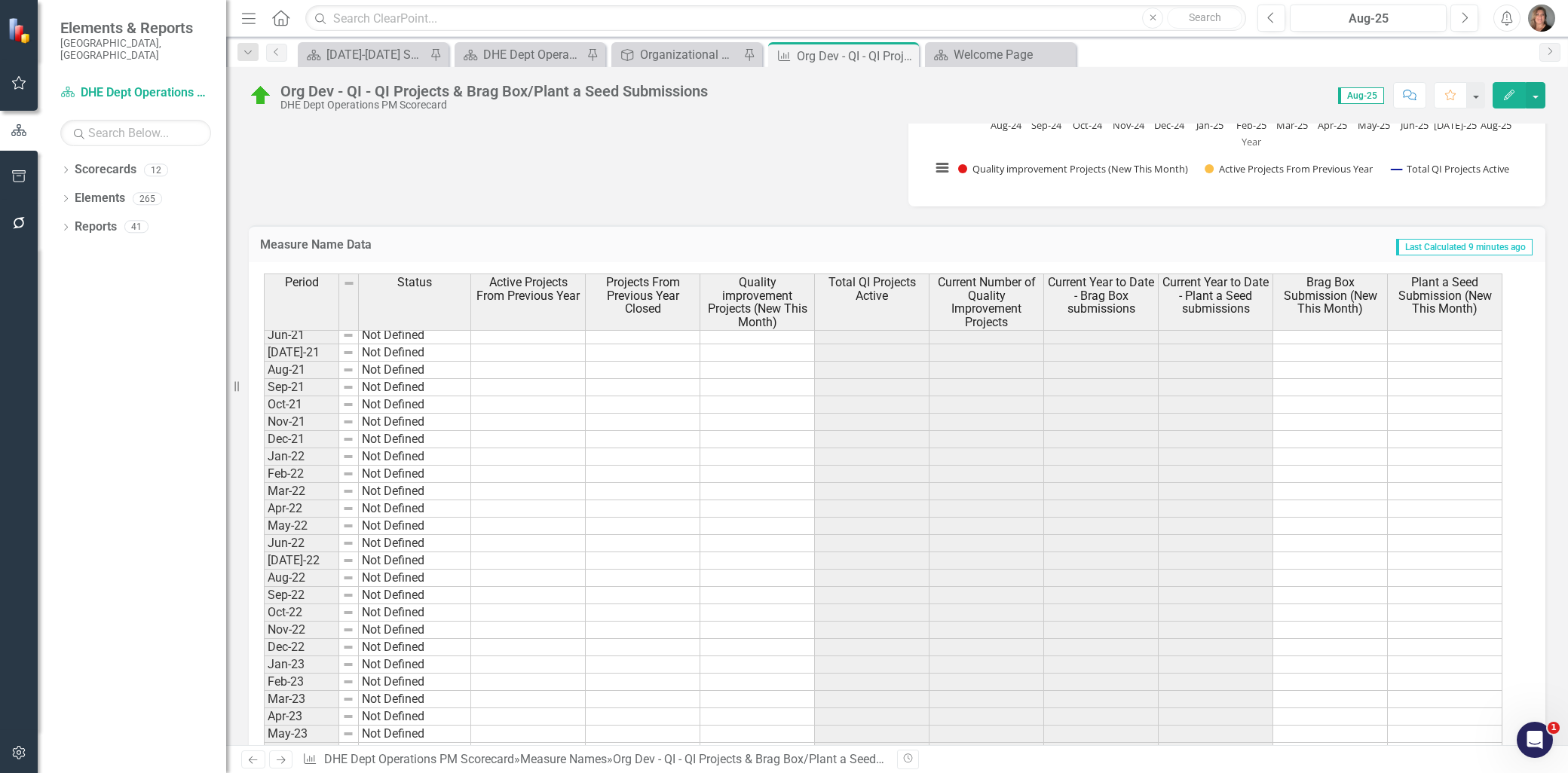
scroll to position [1842, 0]
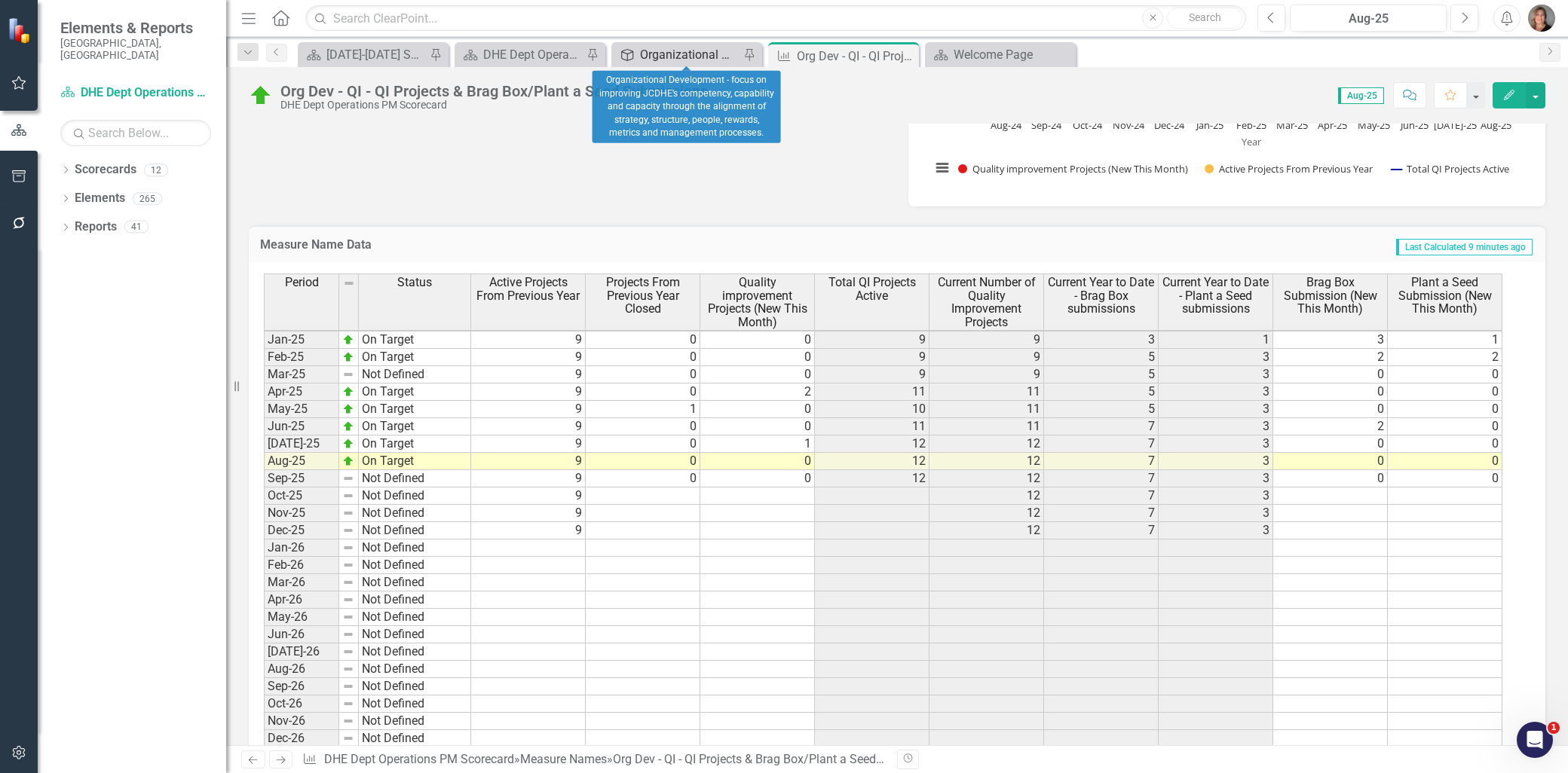
click at [679, 55] on div "Organizational Development - focus on improving JCDHE’s competency, capability …" at bounding box center [690, 55] width 100 height 18
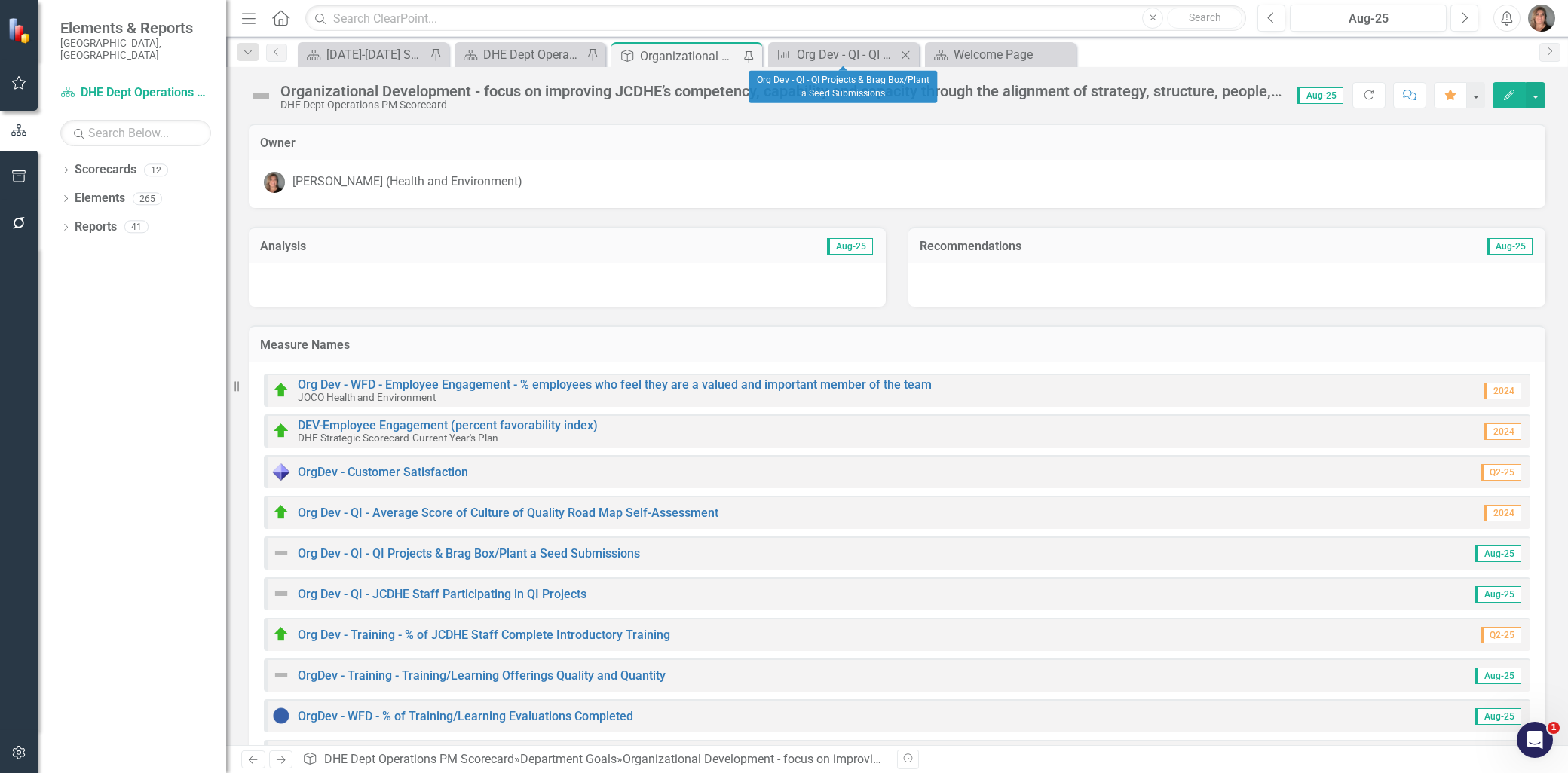
click at [908, 55] on icon "Close" at bounding box center [905, 55] width 15 height 12
click at [284, 550] on img at bounding box center [281, 553] width 19 height 18
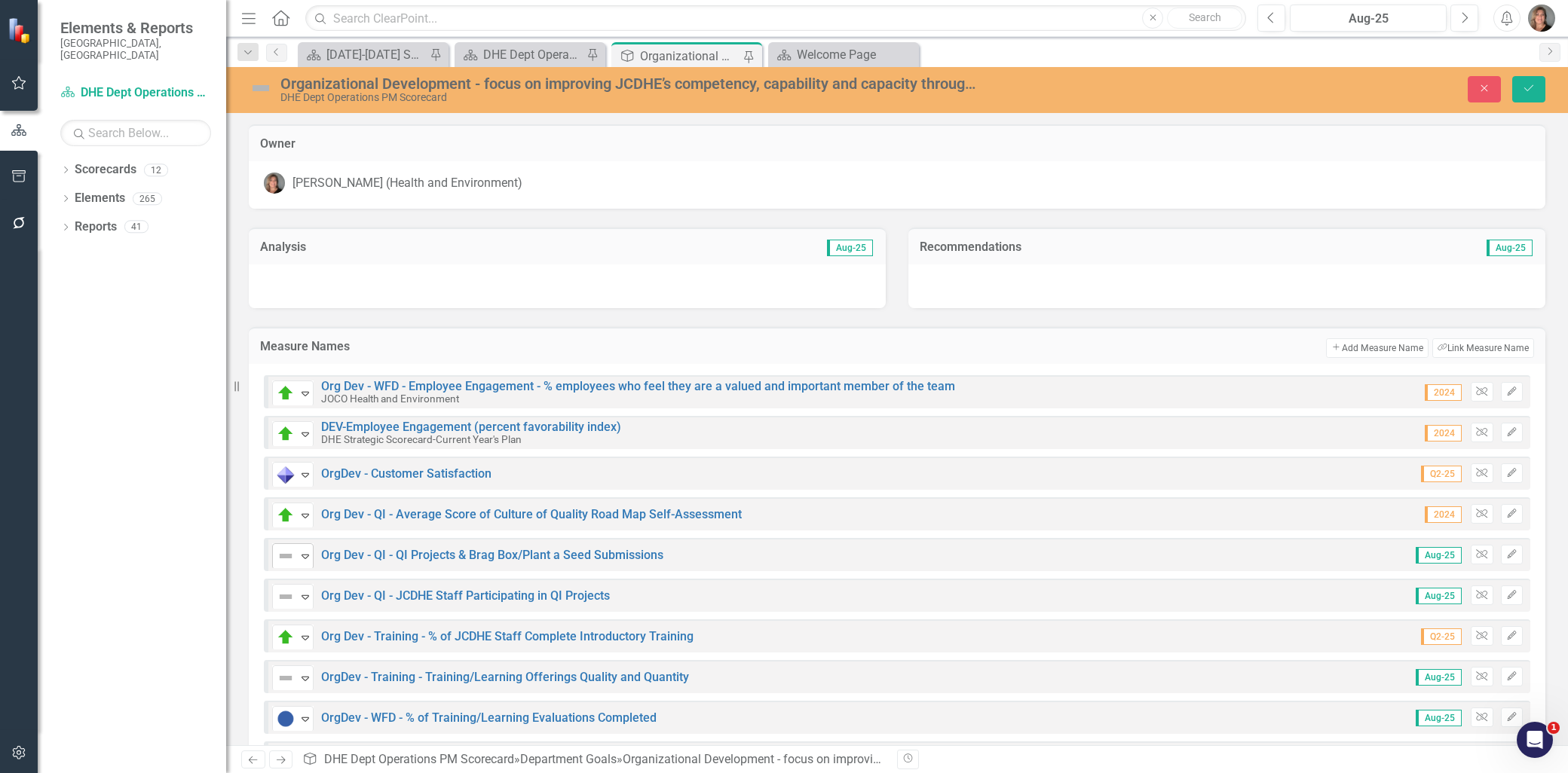
click at [302, 550] on icon "Expand" at bounding box center [305, 556] width 15 height 12
click at [421, 595] on link "Org Dev - QI - JCDHE Staff Participating in QI Projects" at bounding box center [465, 595] width 289 height 14
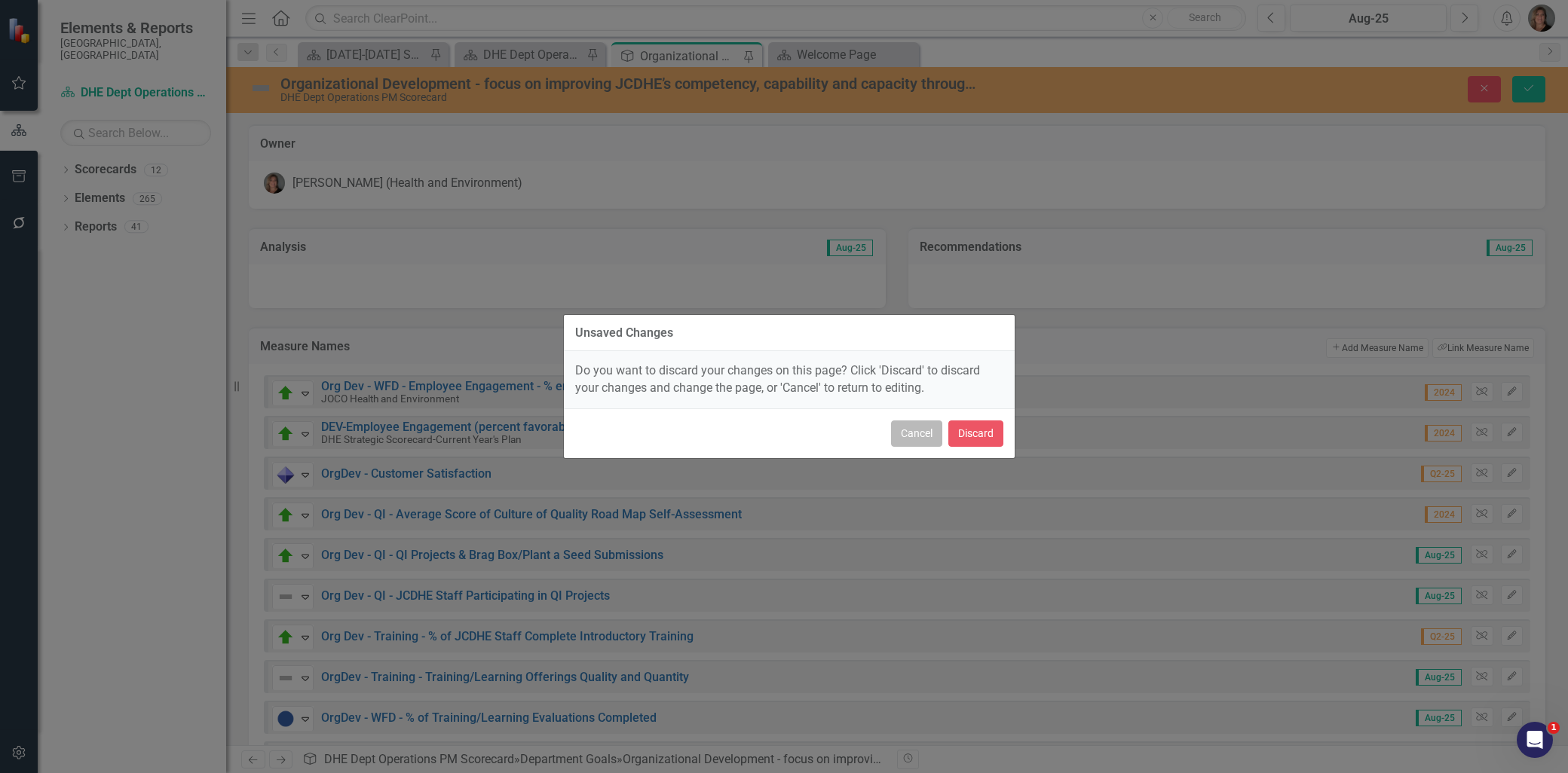
drag, startPoint x: 925, startPoint y: 434, endPoint x: 1073, endPoint y: 364, distance: 163.7
click at [927, 433] on button "Cancel" at bounding box center [916, 434] width 51 height 27
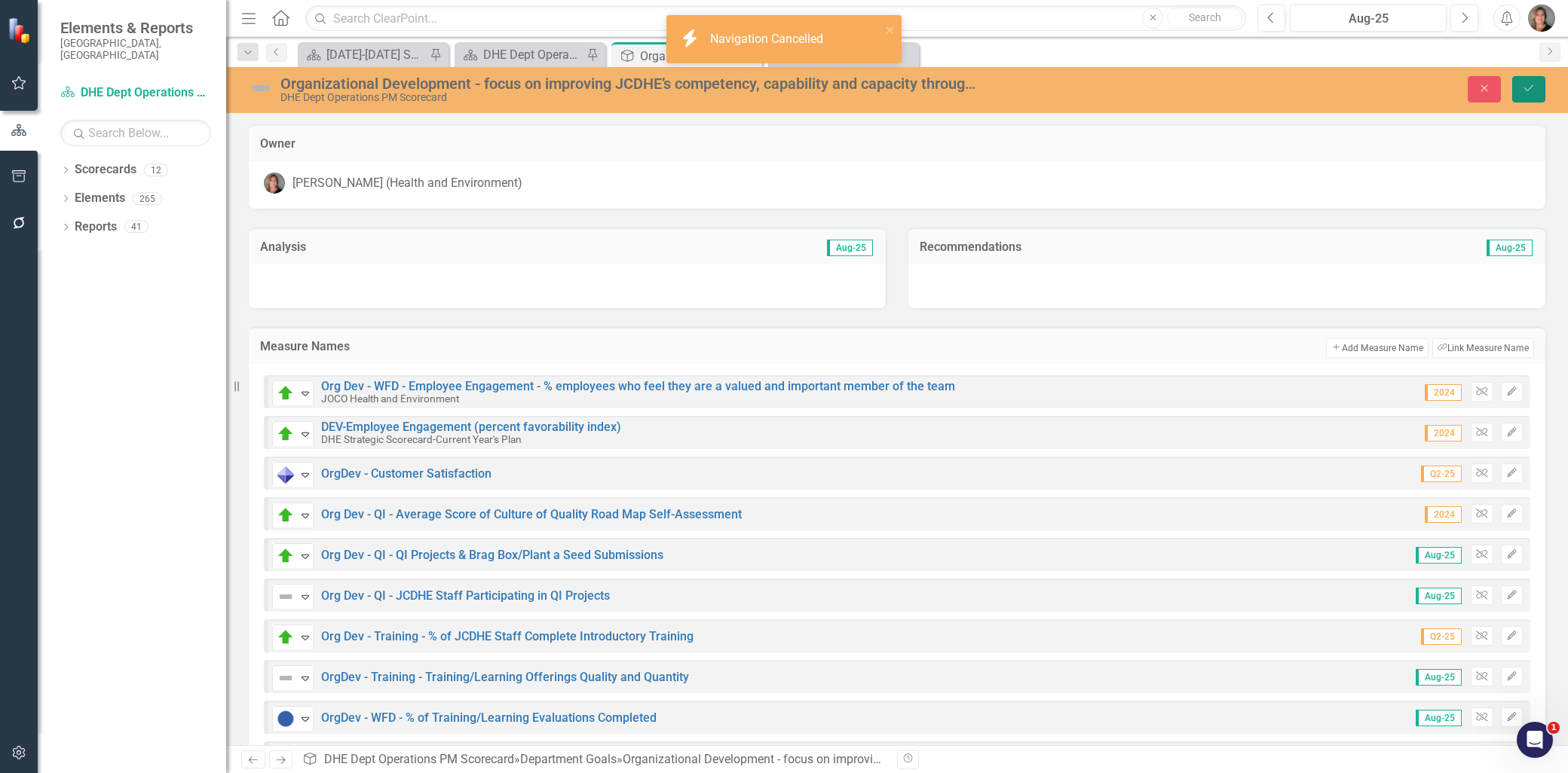
click at [1523, 89] on icon "Save" at bounding box center [1528, 88] width 14 height 10
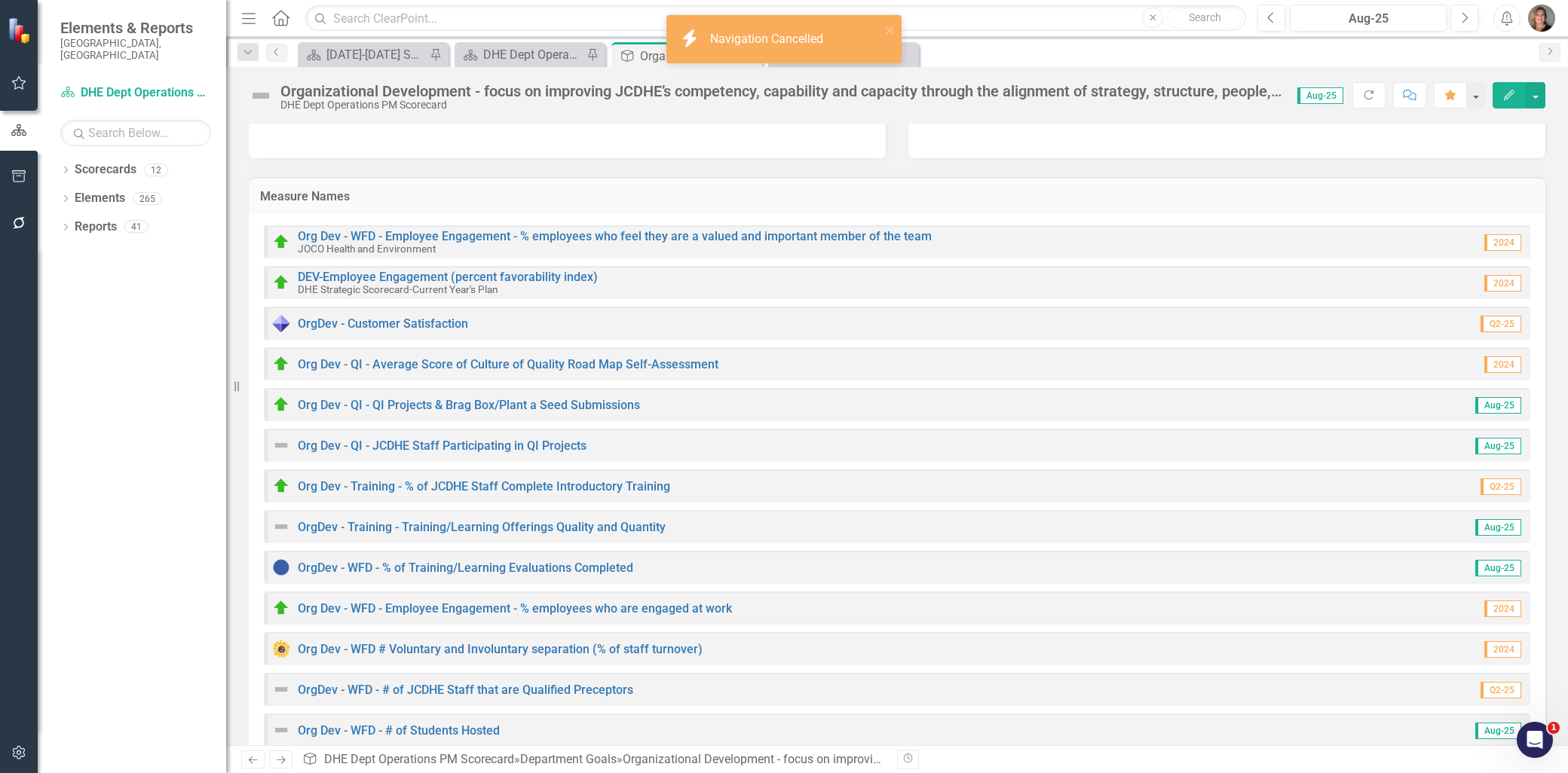
scroll to position [251, 0]
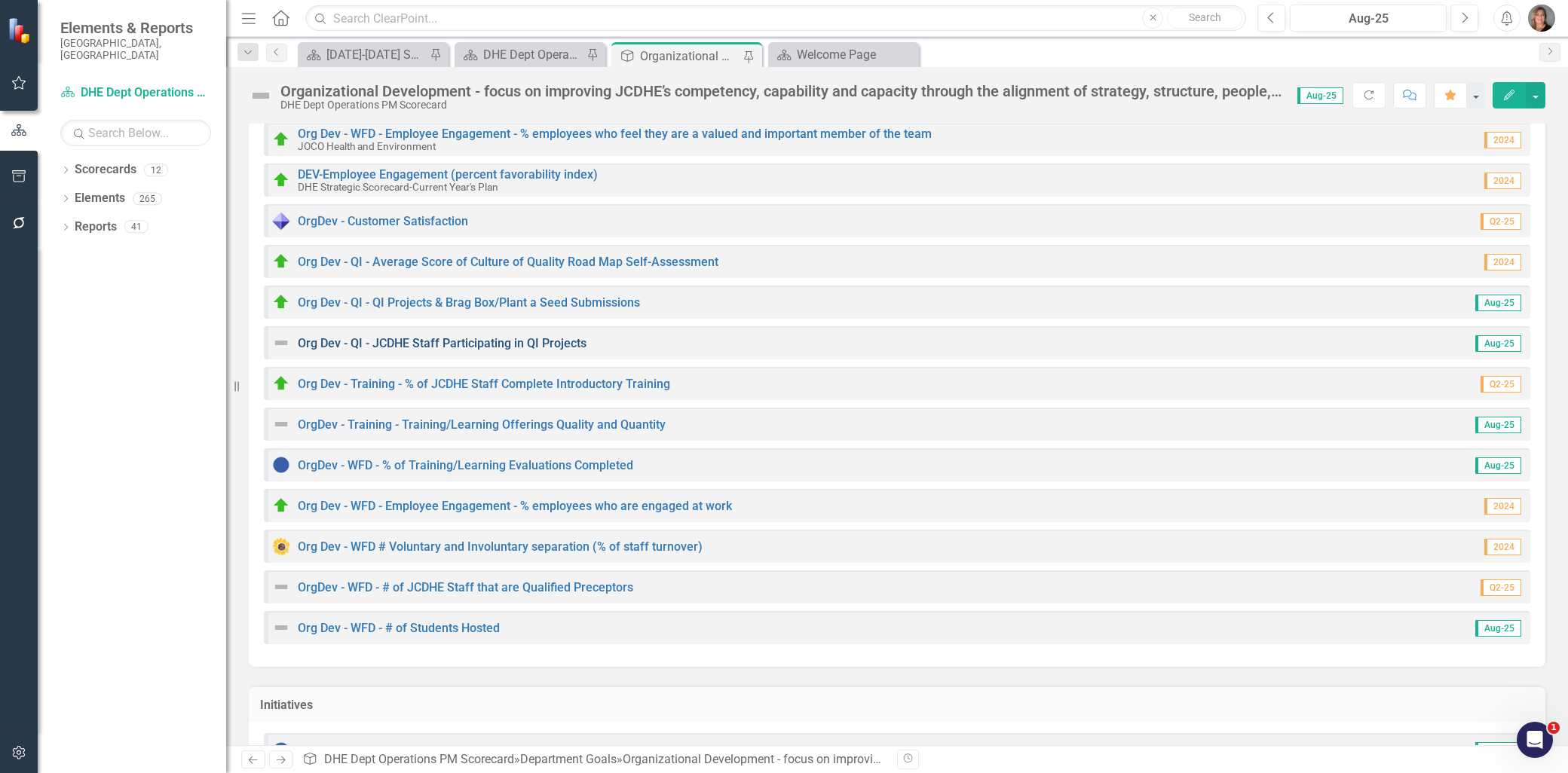
click at [379, 339] on link "Org Dev - QI - JCDHE Staff Participating in QI Projects" at bounding box center [442, 342] width 289 height 14
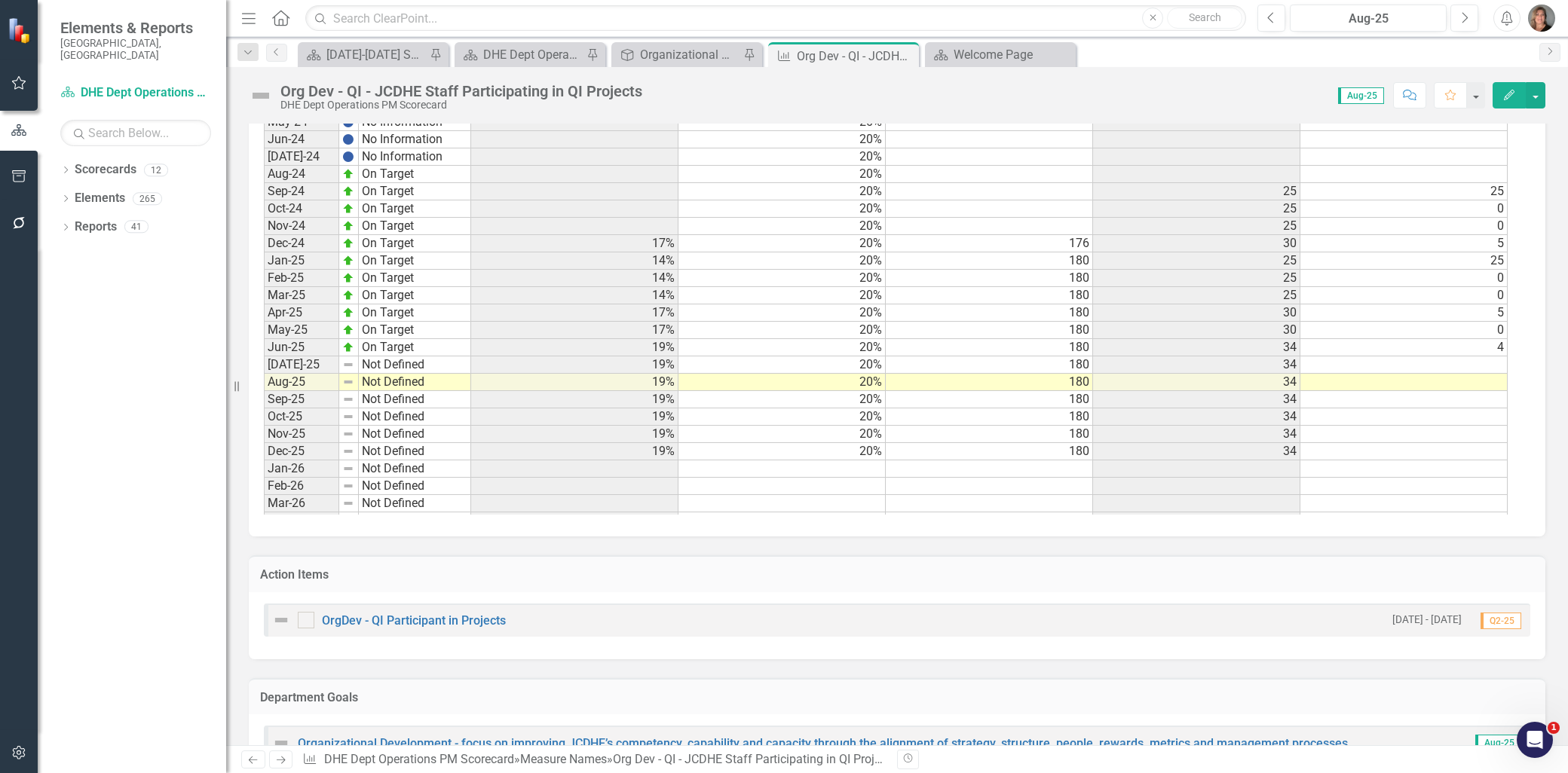
scroll to position [2075, 0]
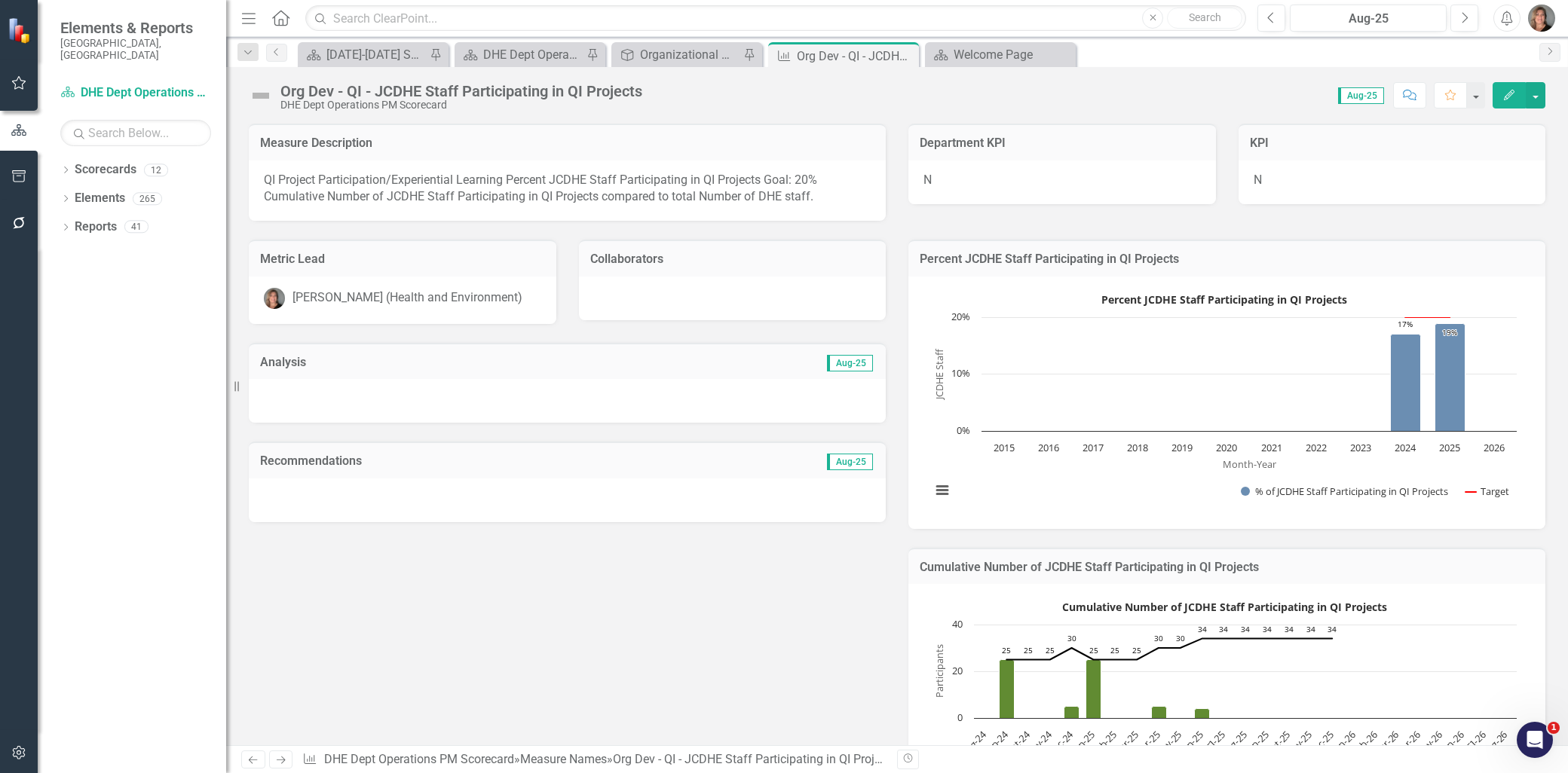
scroll to position [2081, 0]
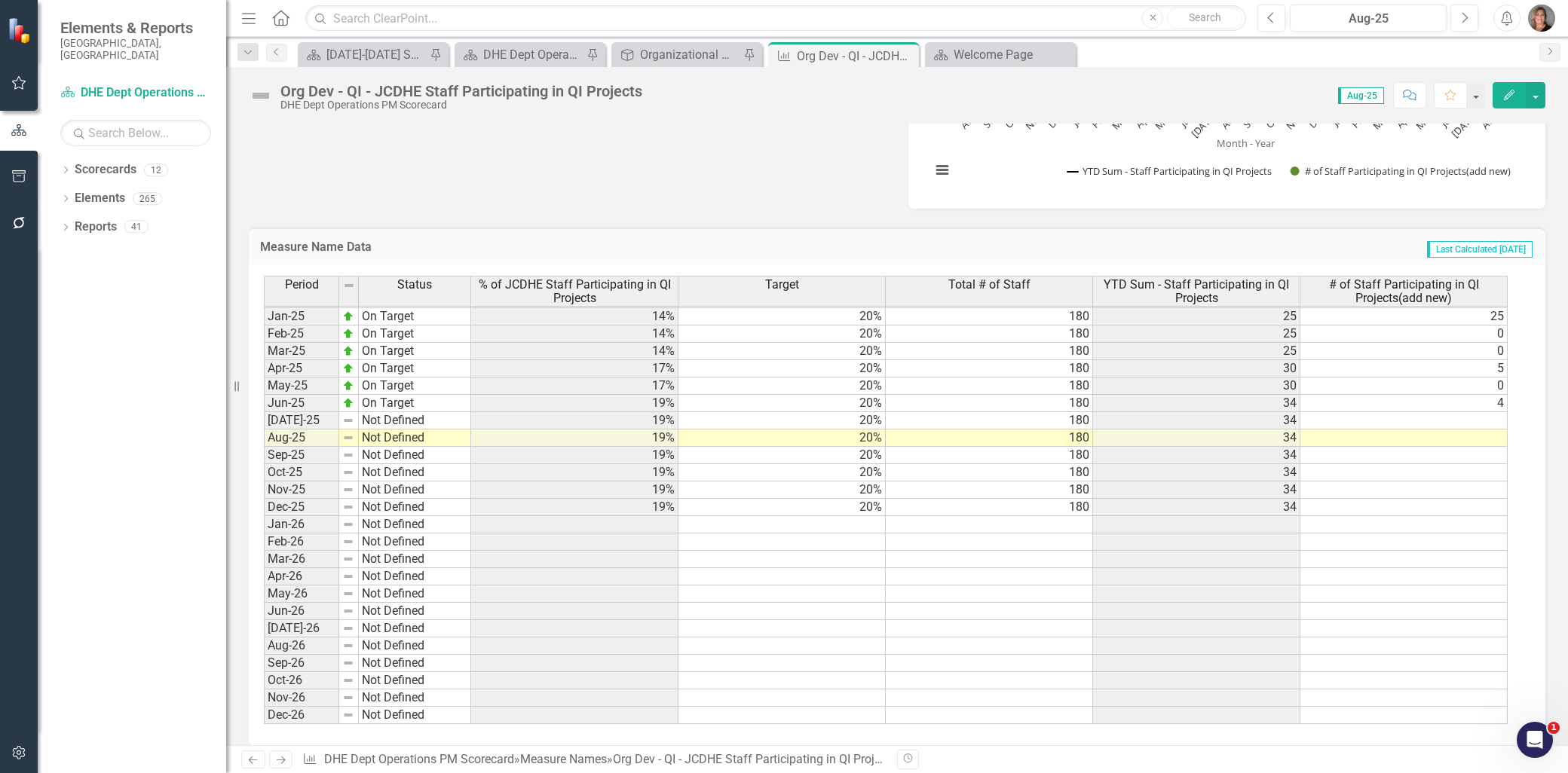
click at [1385, 433] on tbody "Feb-23 Not Defined 3 [DATE]-23 Not Defined 4 [DATE]-23 Not Defined 5 [DATE]-23 …" at bounding box center [885, 316] width 1243 height 816
click at [1390, 416] on td at bounding box center [1404, 421] width 207 height 18
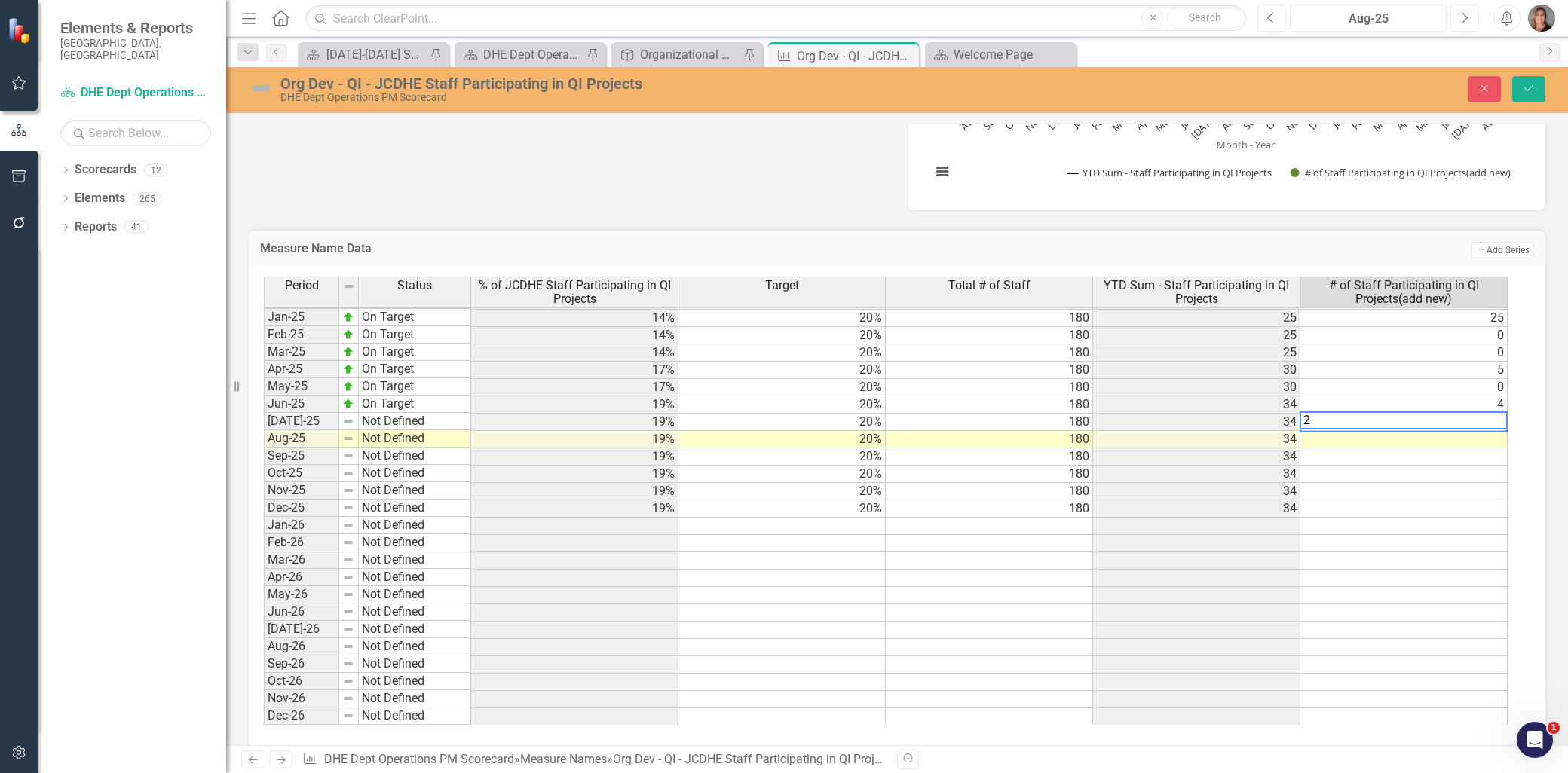
scroll to position [2078, 0]
type textarea "2"
type textarea "0"
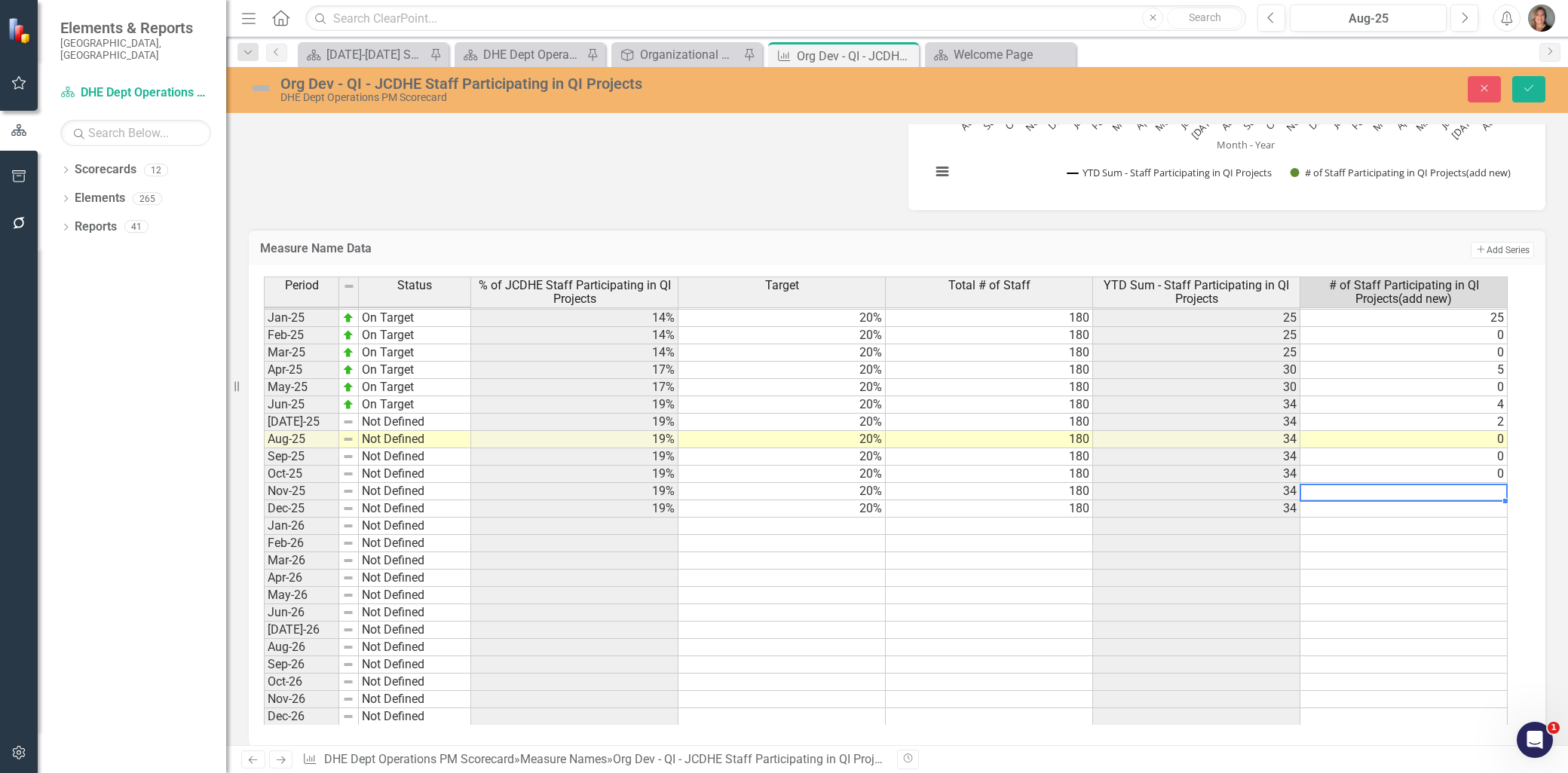
type textarea "0"
click at [1520, 89] on button "Save" at bounding box center [1529, 89] width 33 height 27
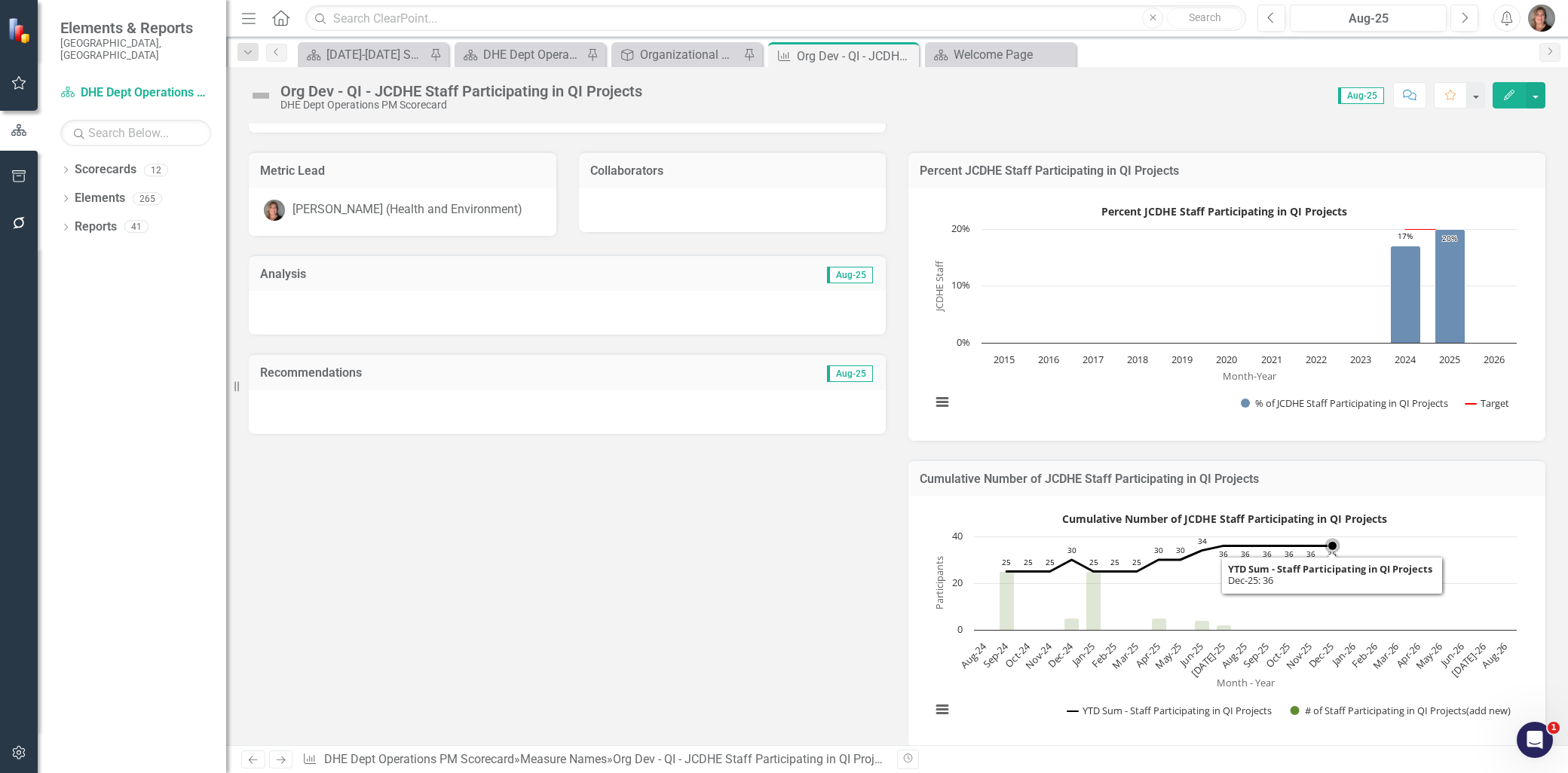
scroll to position [0, 0]
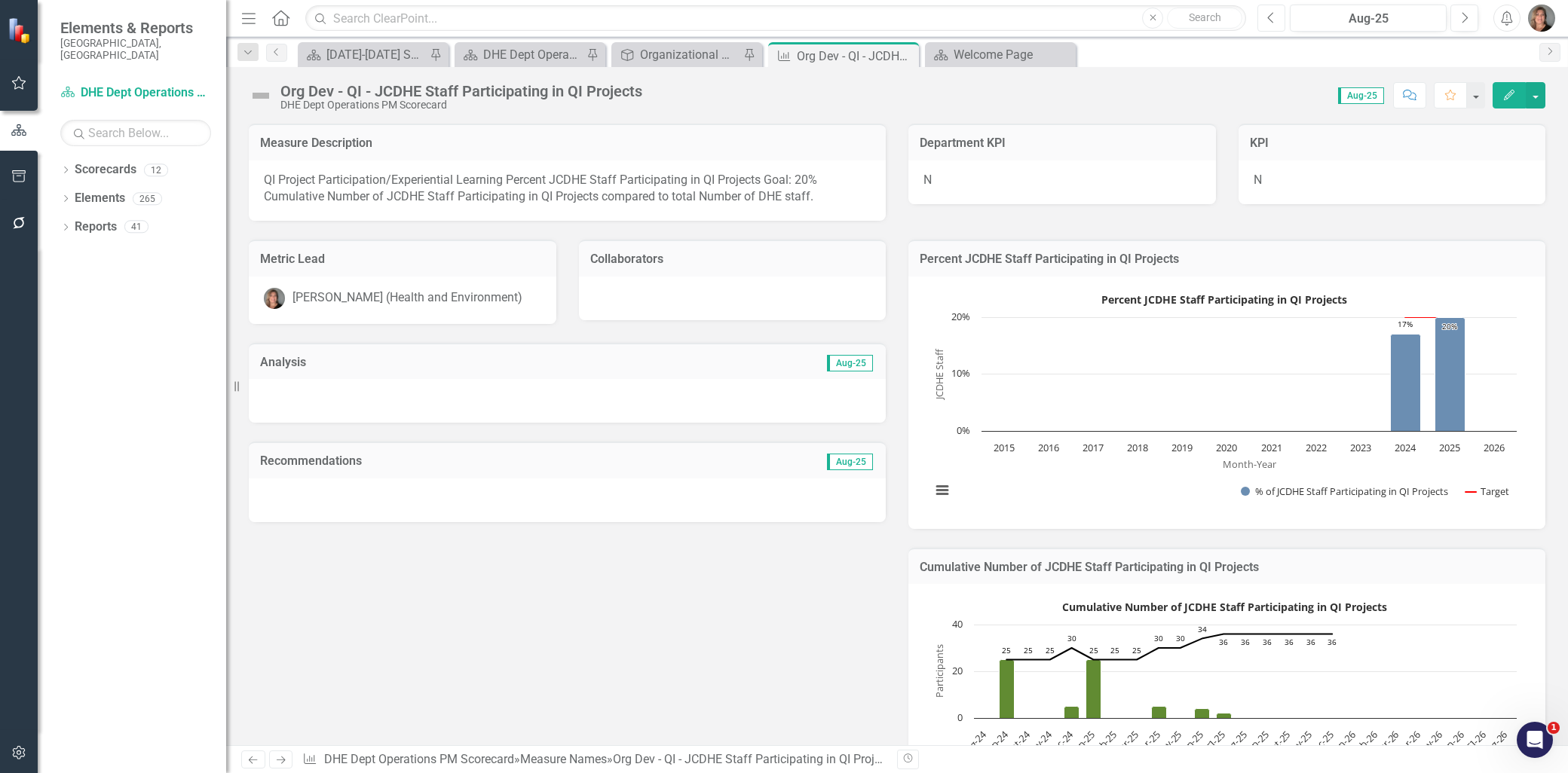
click at [1267, 11] on icon "Previous" at bounding box center [1271, 18] width 8 height 14
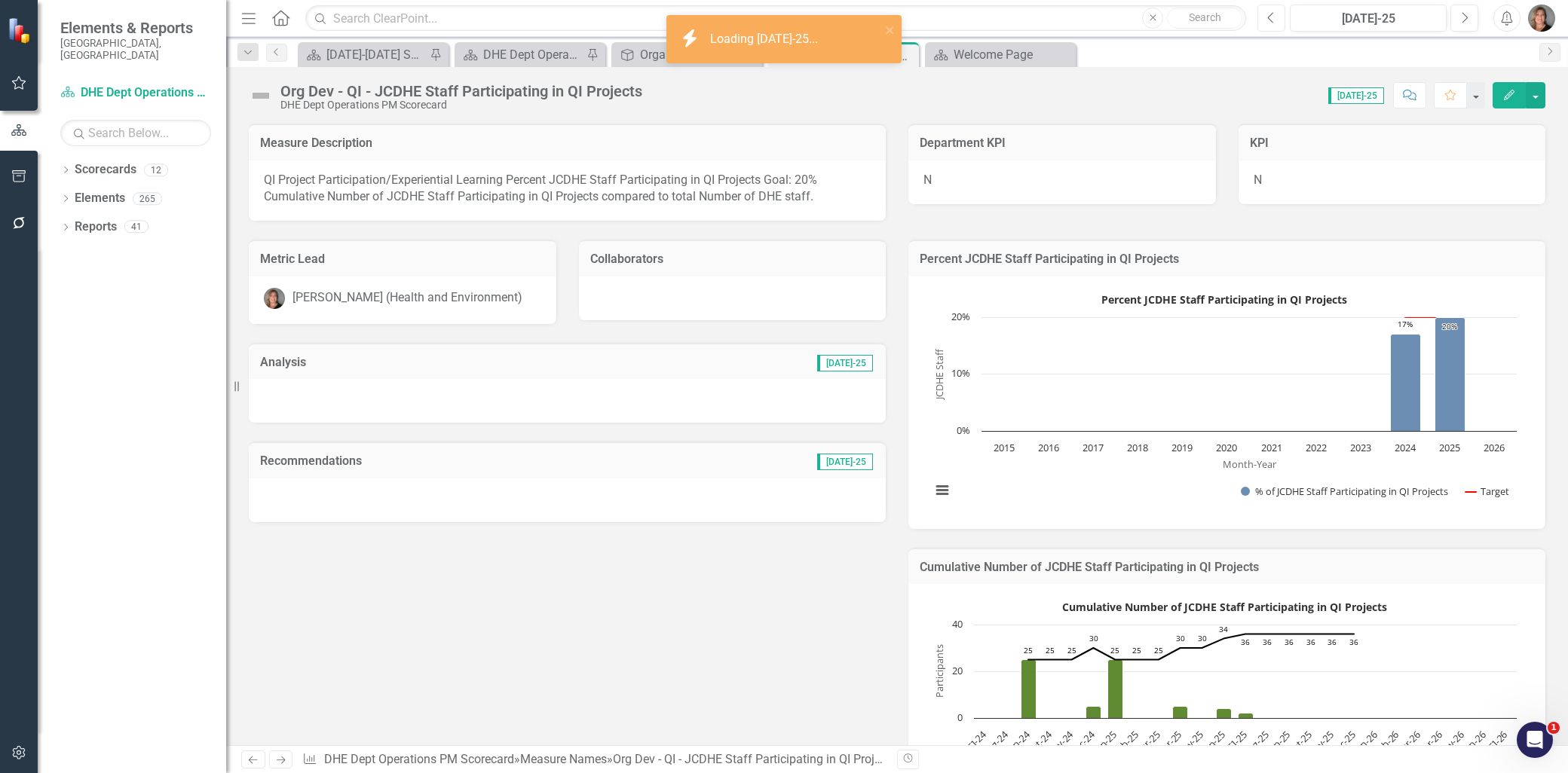
click at [1267, 11] on icon "Previous" at bounding box center [1271, 18] width 8 height 14
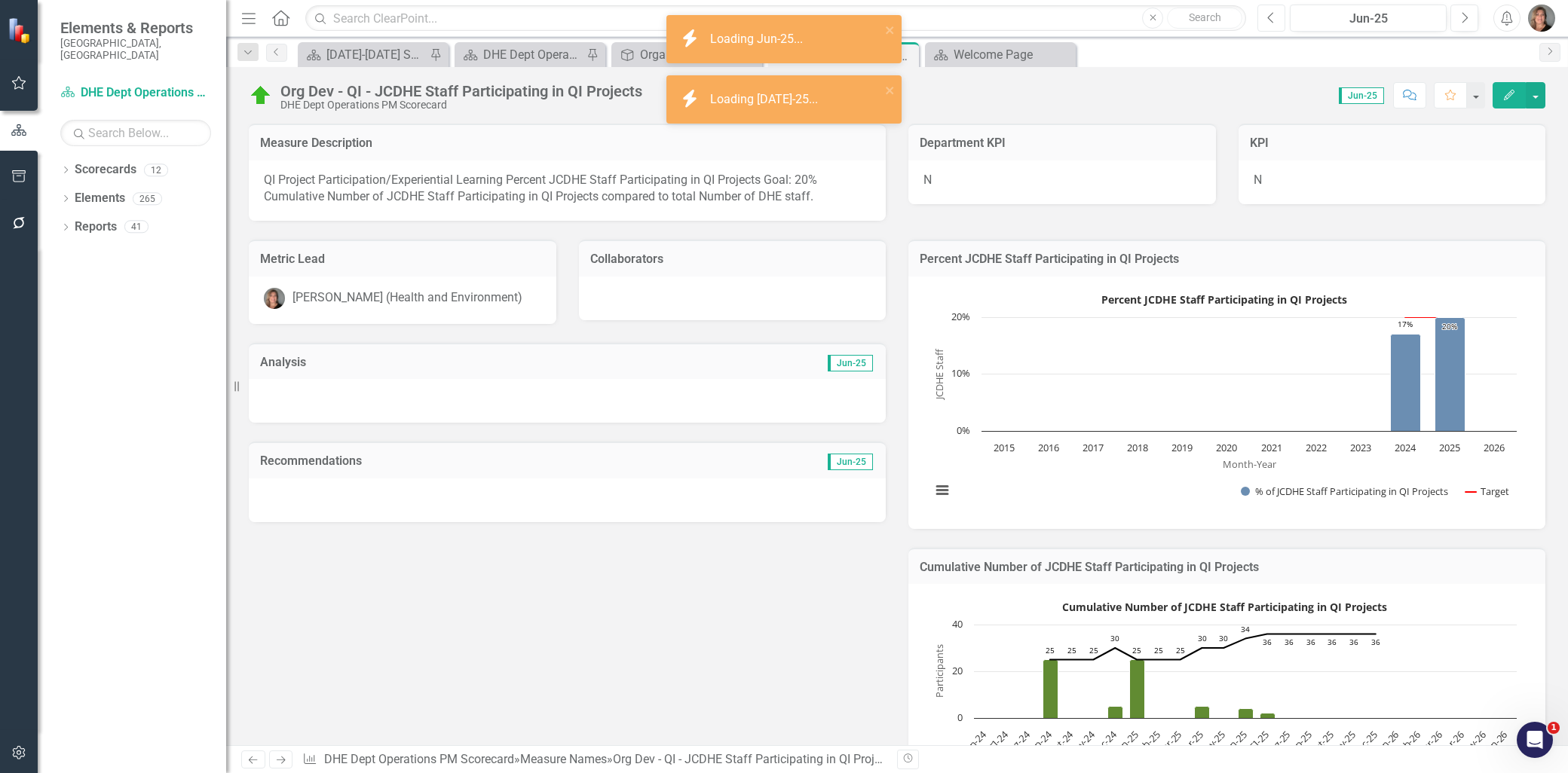
click at [1267, 11] on icon "Previous" at bounding box center [1271, 18] width 8 height 14
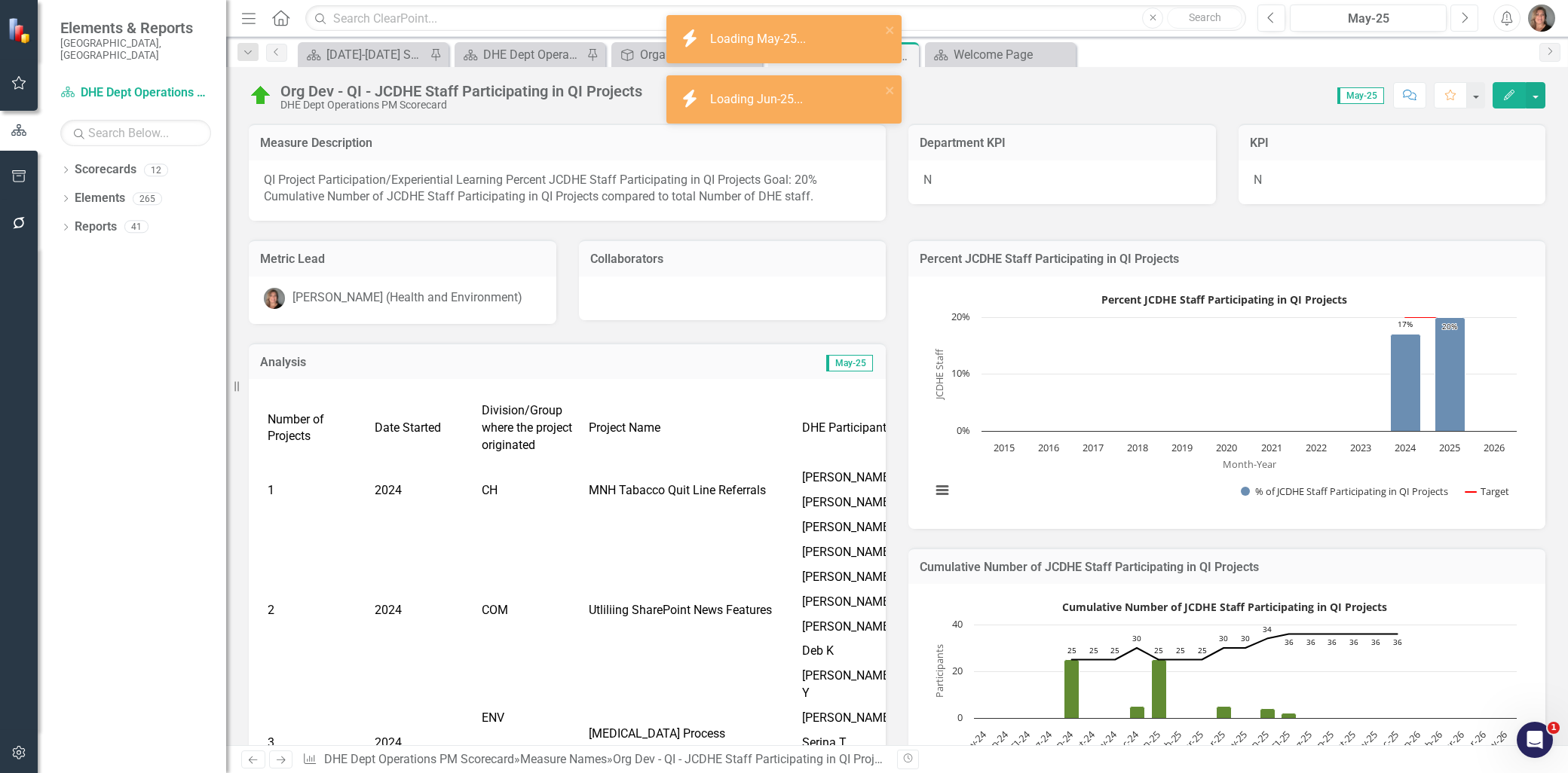
click at [1463, 15] on icon "Next" at bounding box center [1463, 18] width 8 height 14
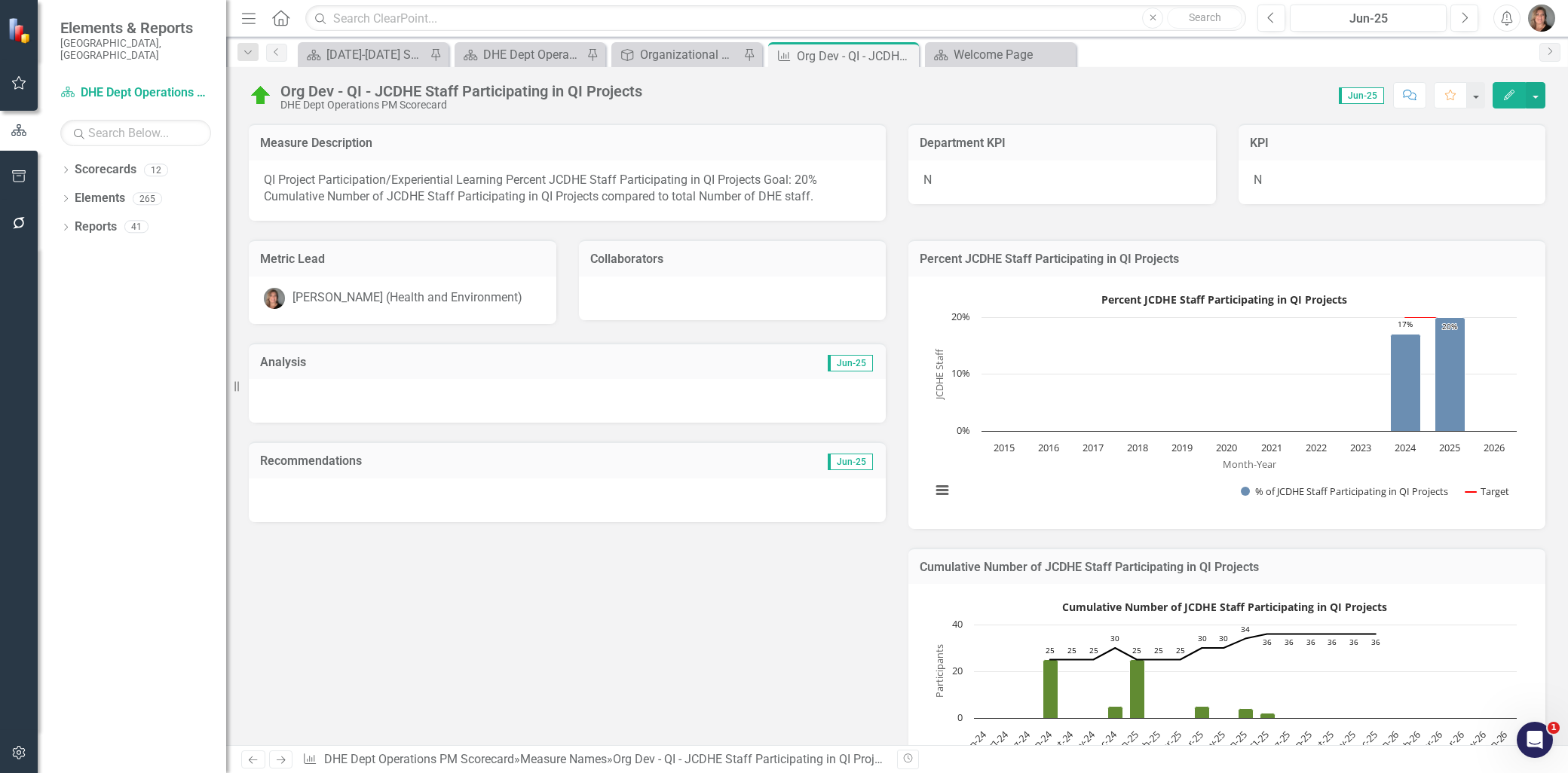
click at [765, 363] on td "Jun-25" at bounding box center [719, 363] width 310 height 19
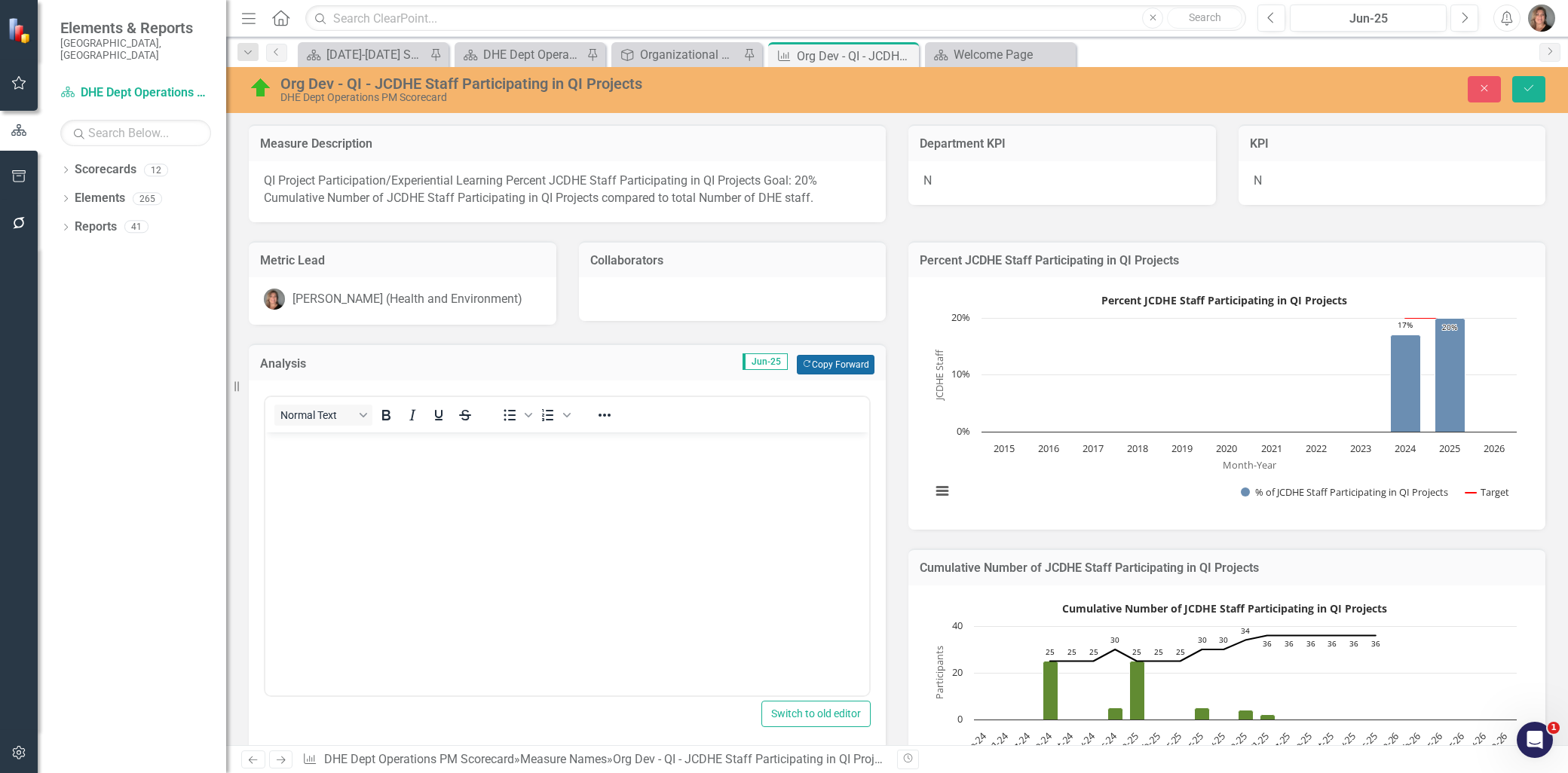
click at [804, 362] on icon "Copy Forward" at bounding box center [807, 363] width 10 height 8
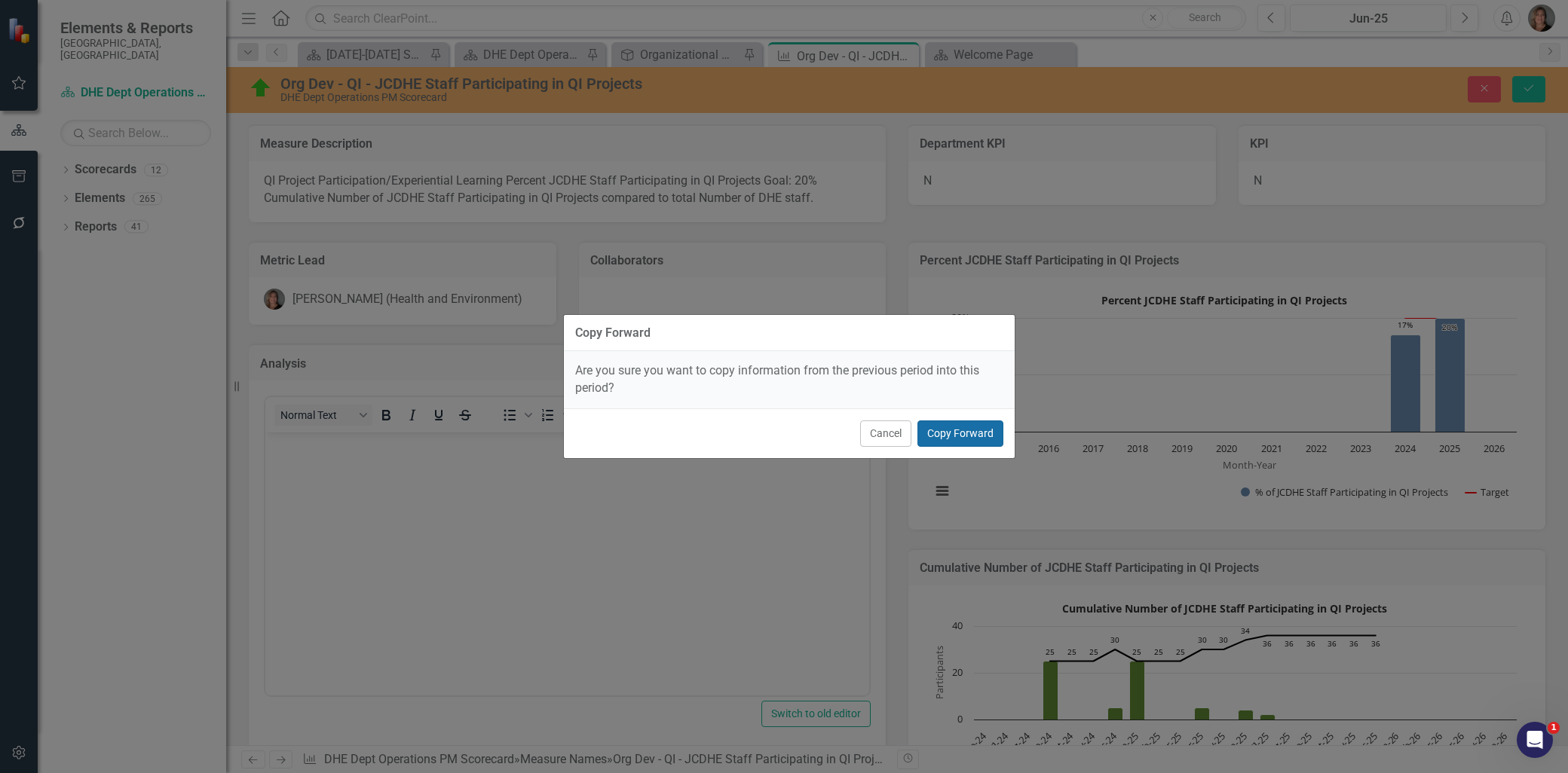
click at [966, 434] on button "Copy Forward" at bounding box center [960, 434] width 86 height 27
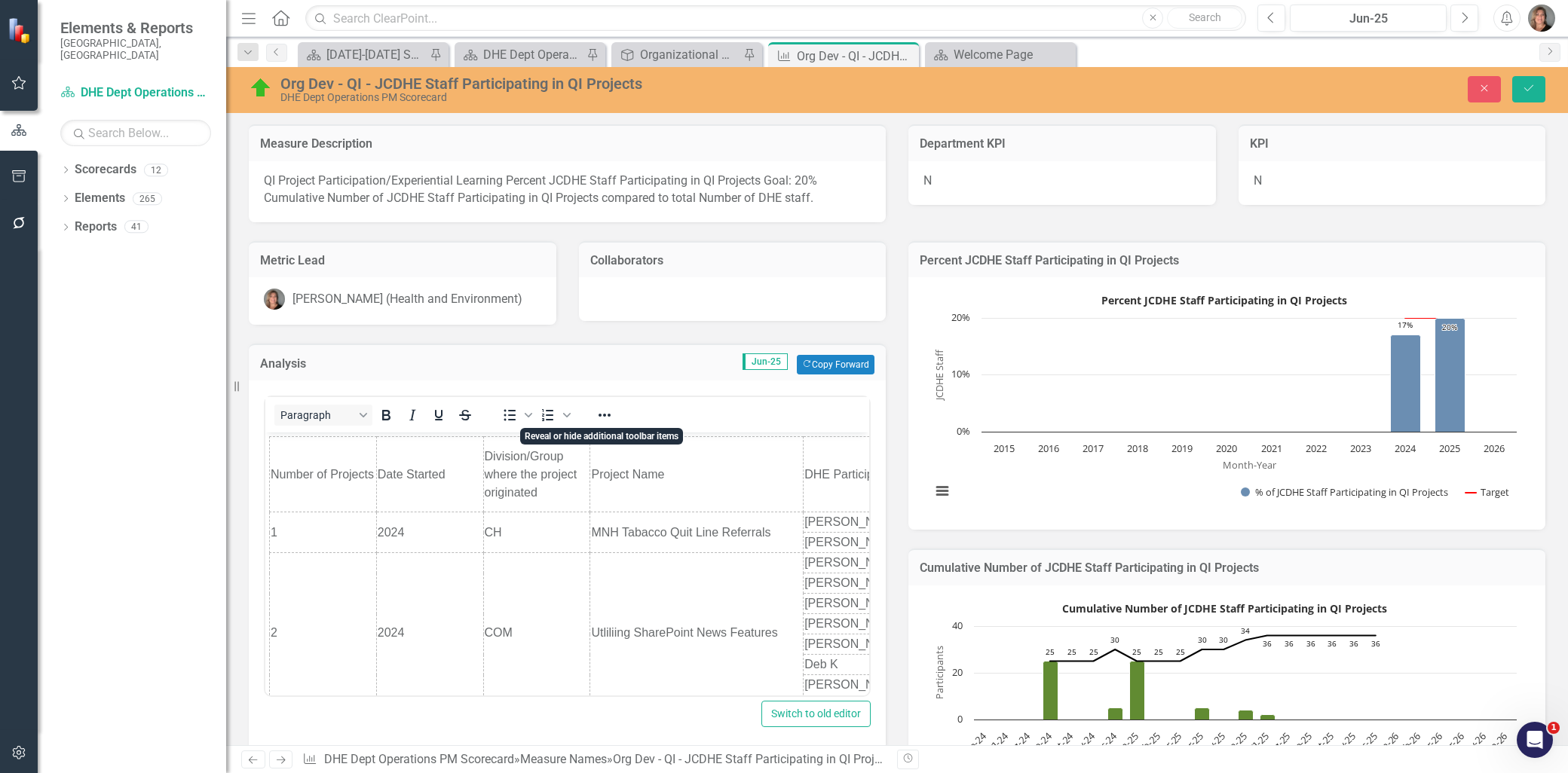
click at [579, 515] on td "CH" at bounding box center [537, 533] width 107 height 41
click at [1486, 83] on icon "Close" at bounding box center [1484, 88] width 14 height 10
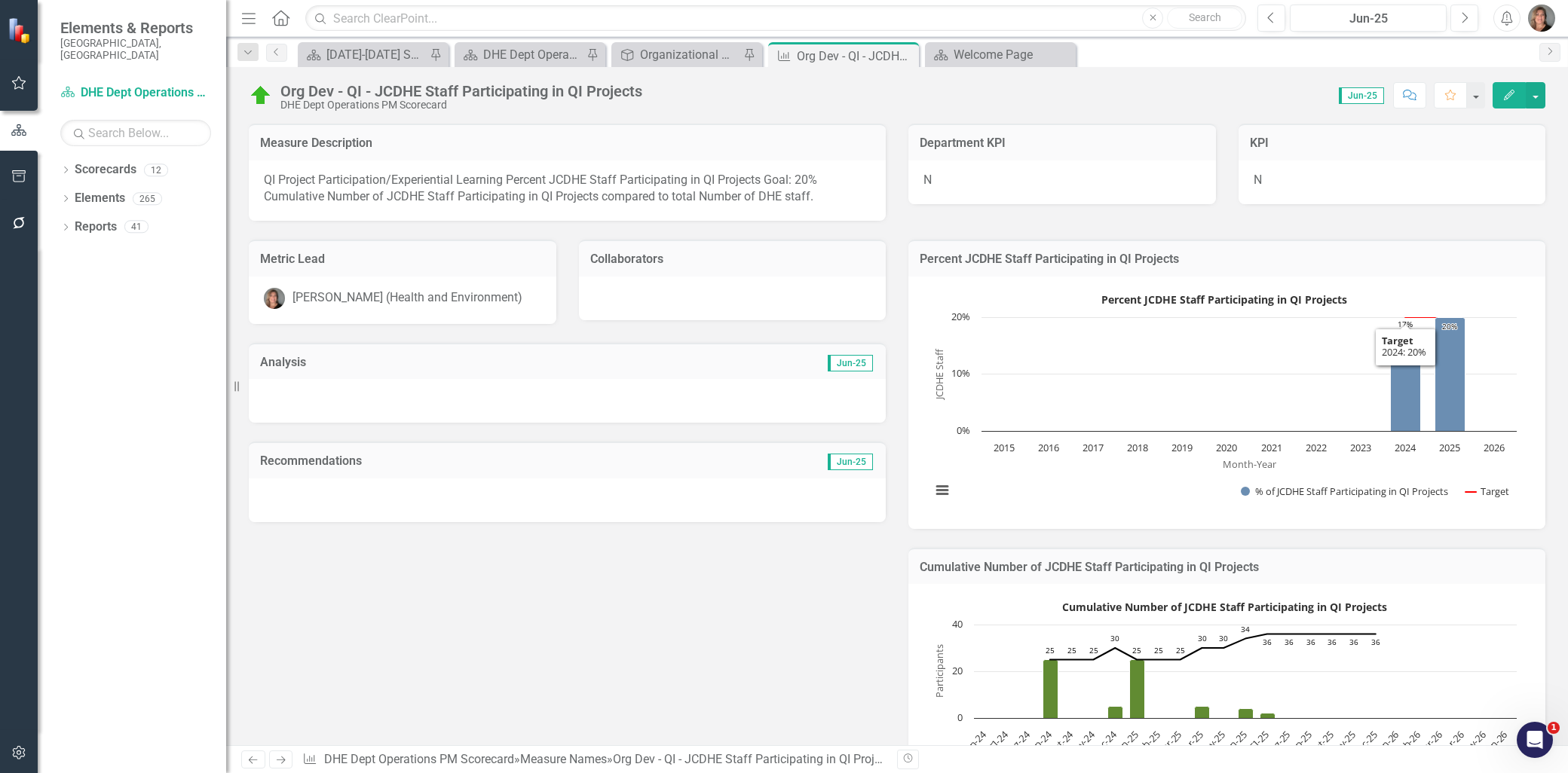
click at [772, 360] on td "Jun-25" at bounding box center [719, 363] width 310 height 19
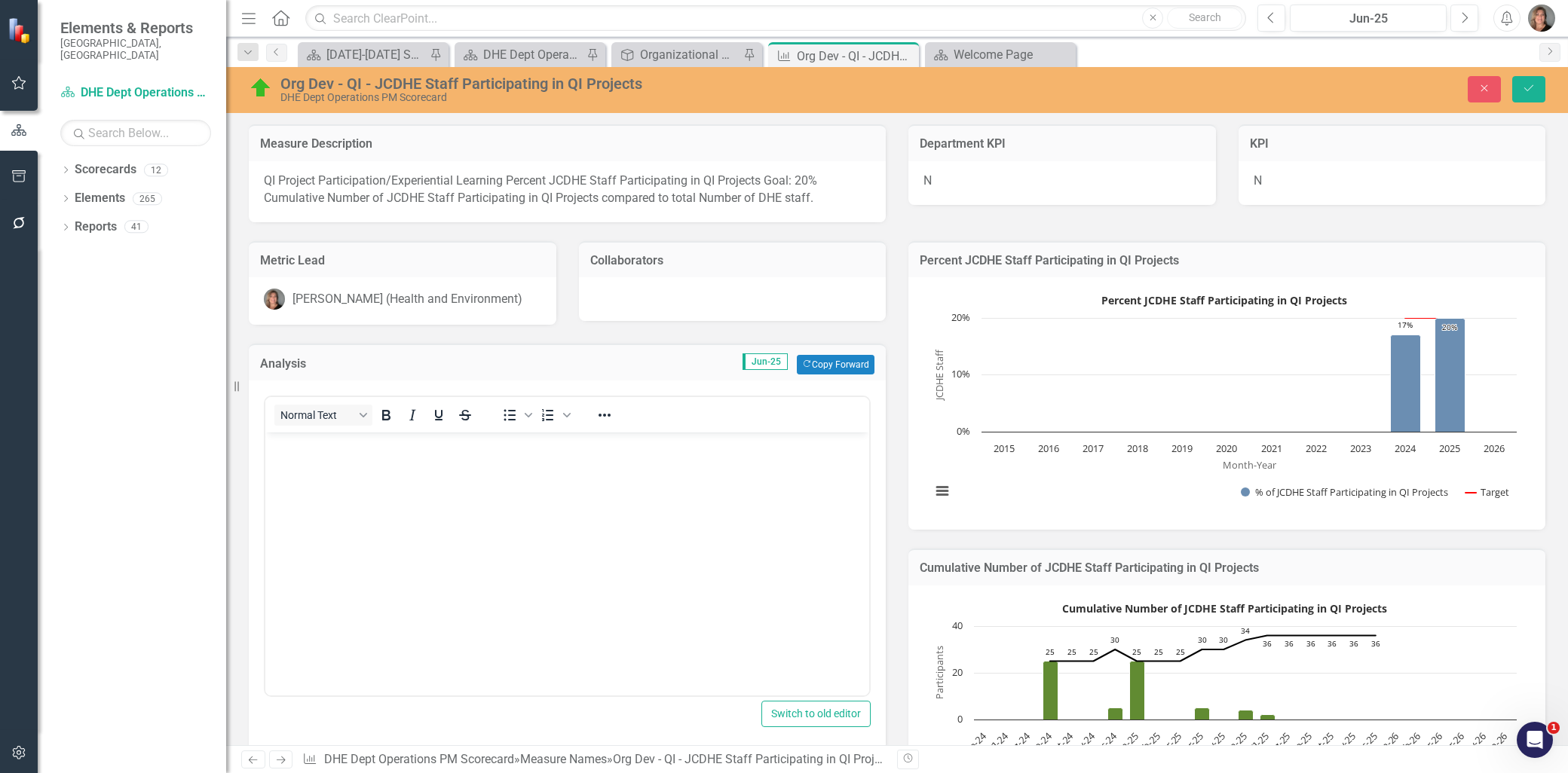
click at [511, 454] on p "Rich Text Area. Press ALT-0 for help." at bounding box center [567, 446] width 597 height 18
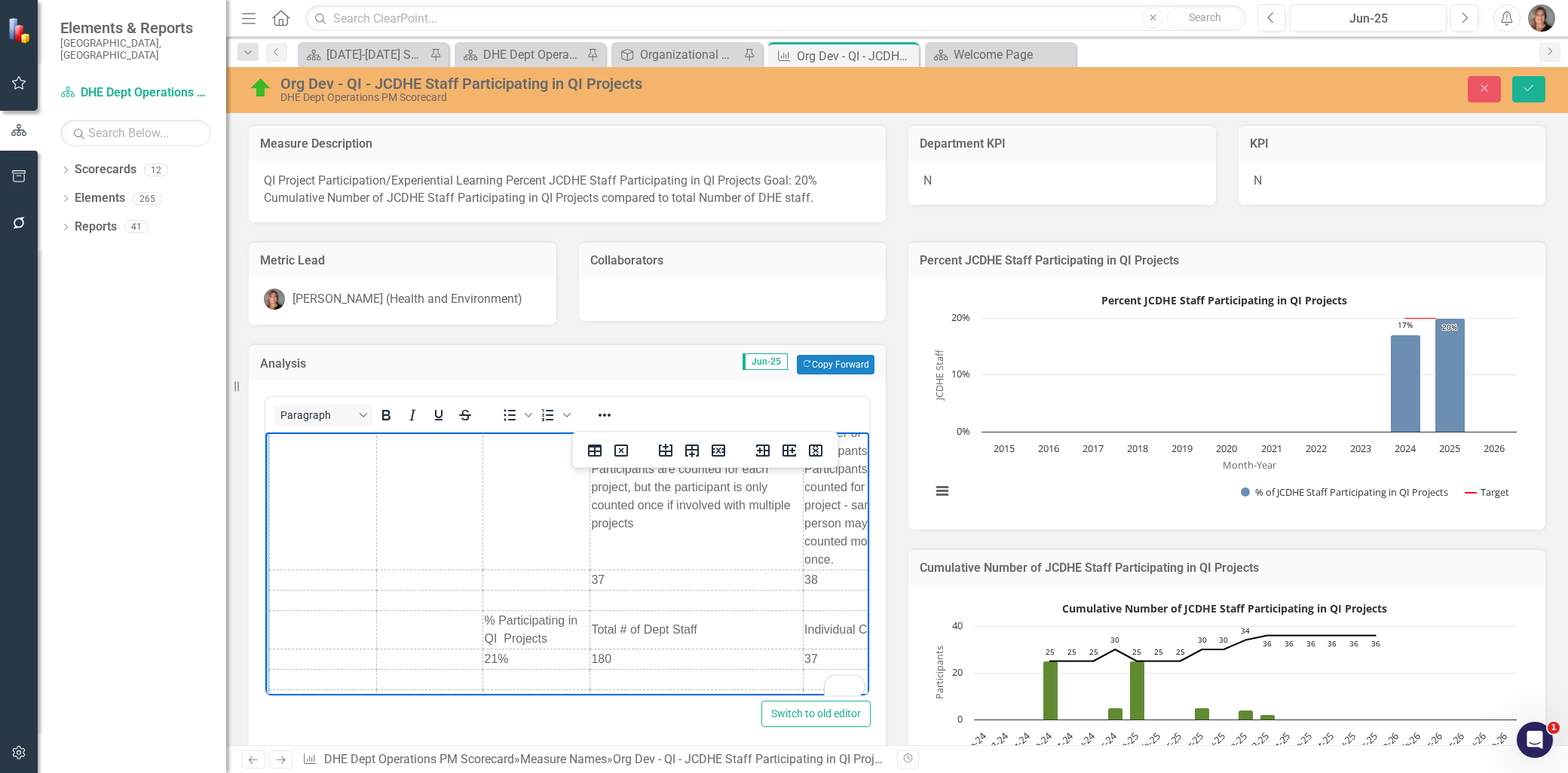
scroll to position [1216, 0]
click at [1524, 86] on icon "Save" at bounding box center [1528, 88] width 14 height 10
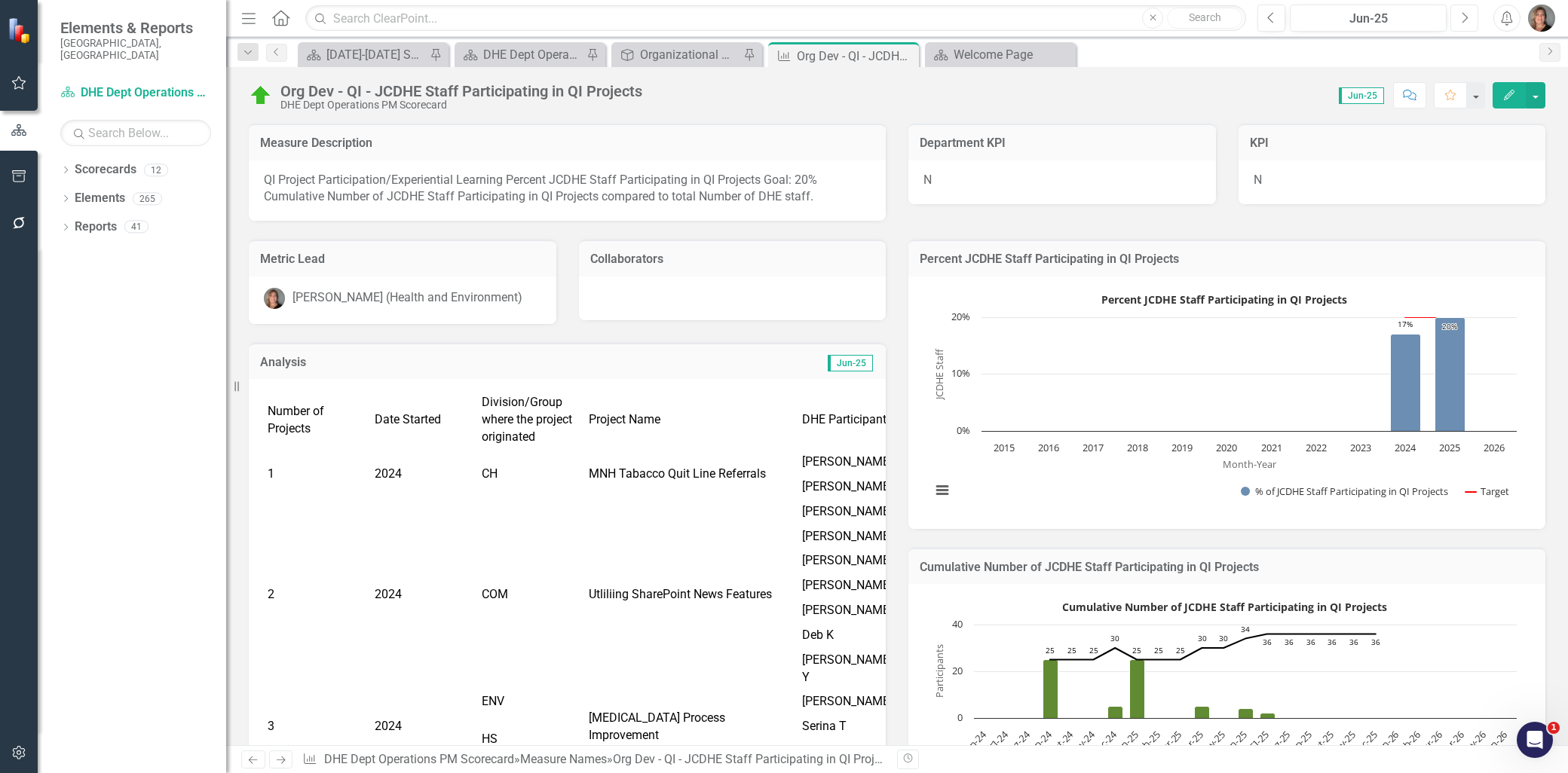
click at [1460, 19] on icon "Next" at bounding box center [1463, 18] width 8 height 14
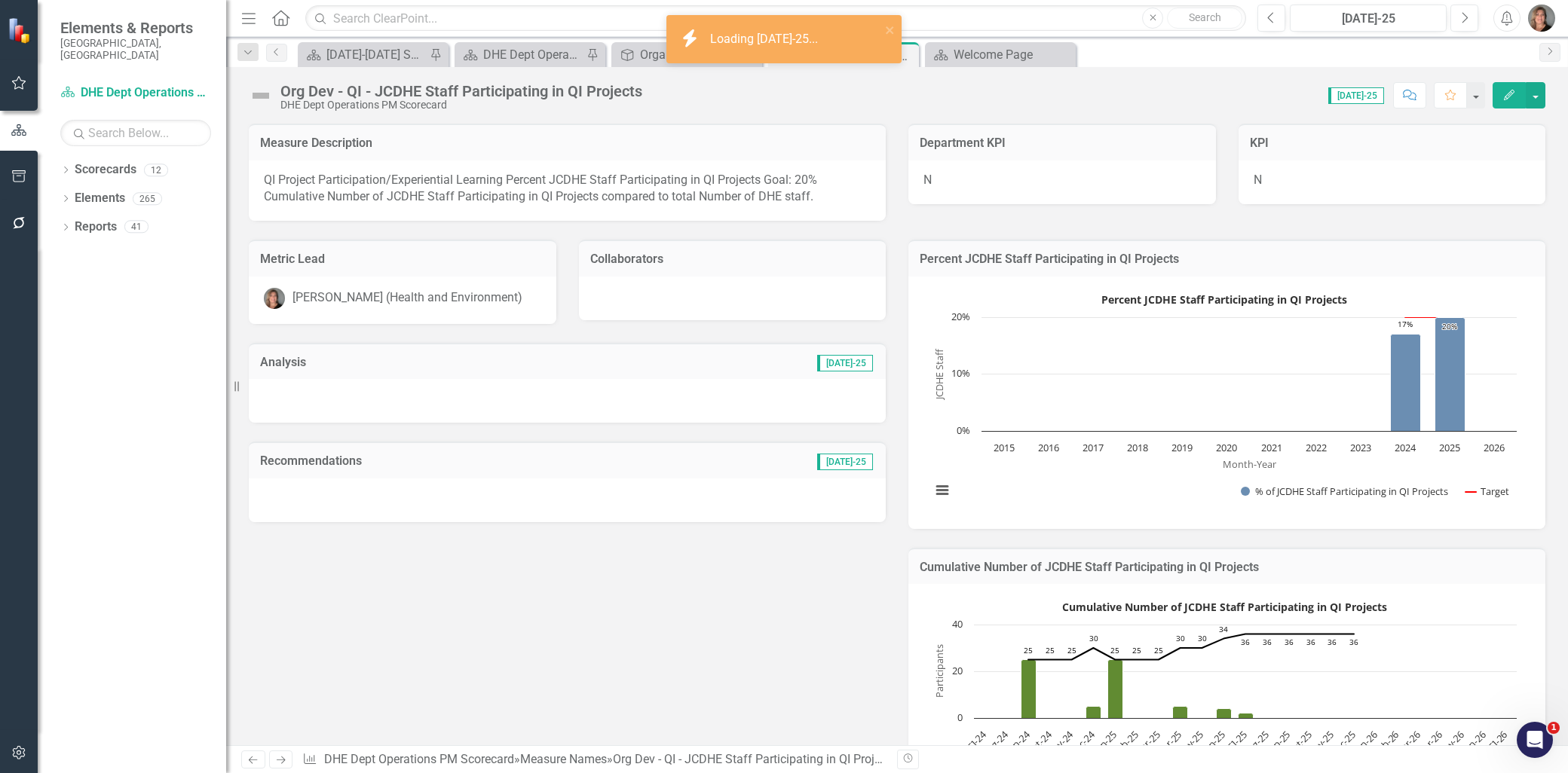
click at [487, 396] on div at bounding box center [567, 400] width 637 height 43
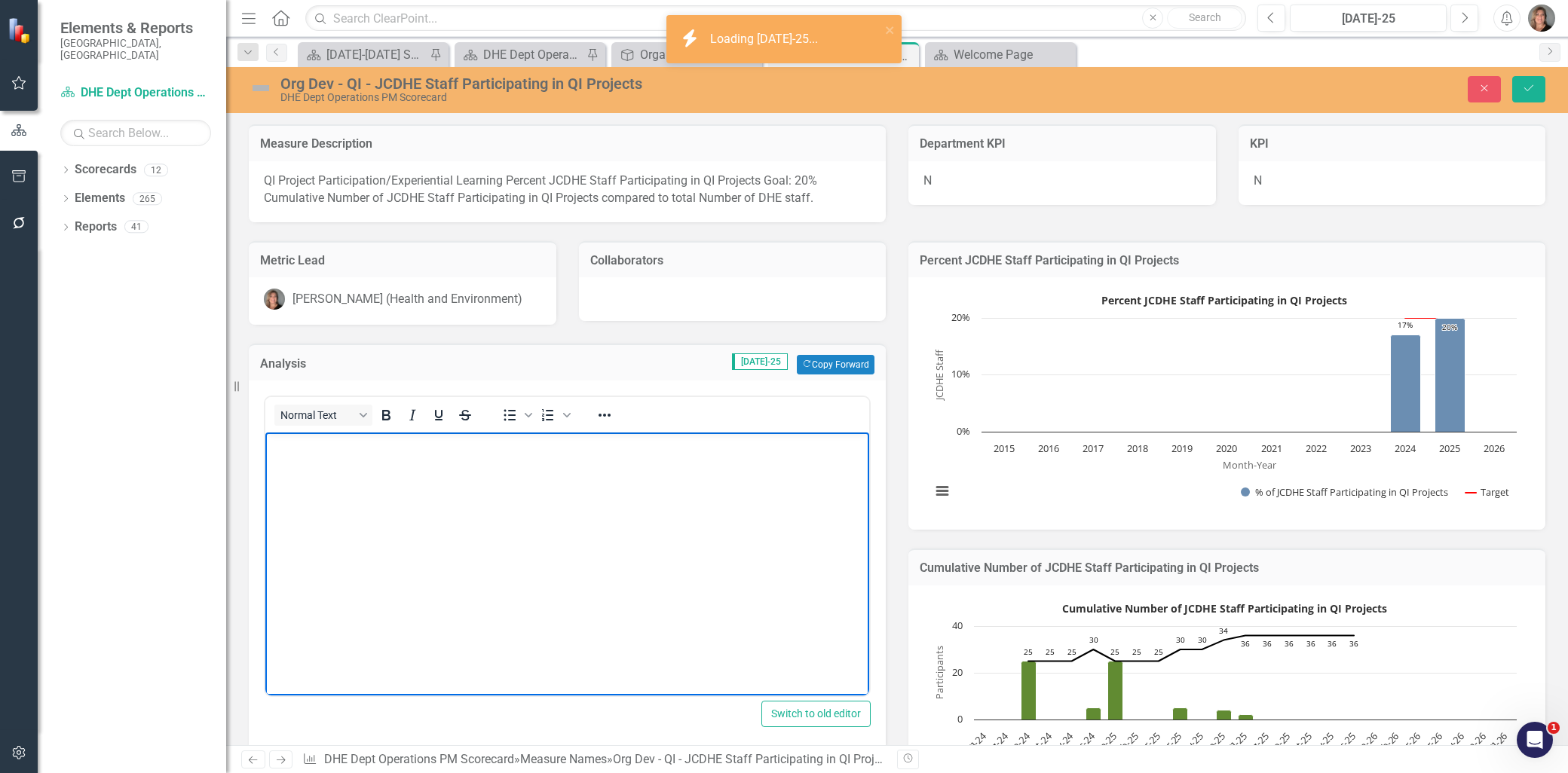
click at [434, 452] on p "Rich Text Area. Press ALT-0 for help." at bounding box center [567, 446] width 597 height 18
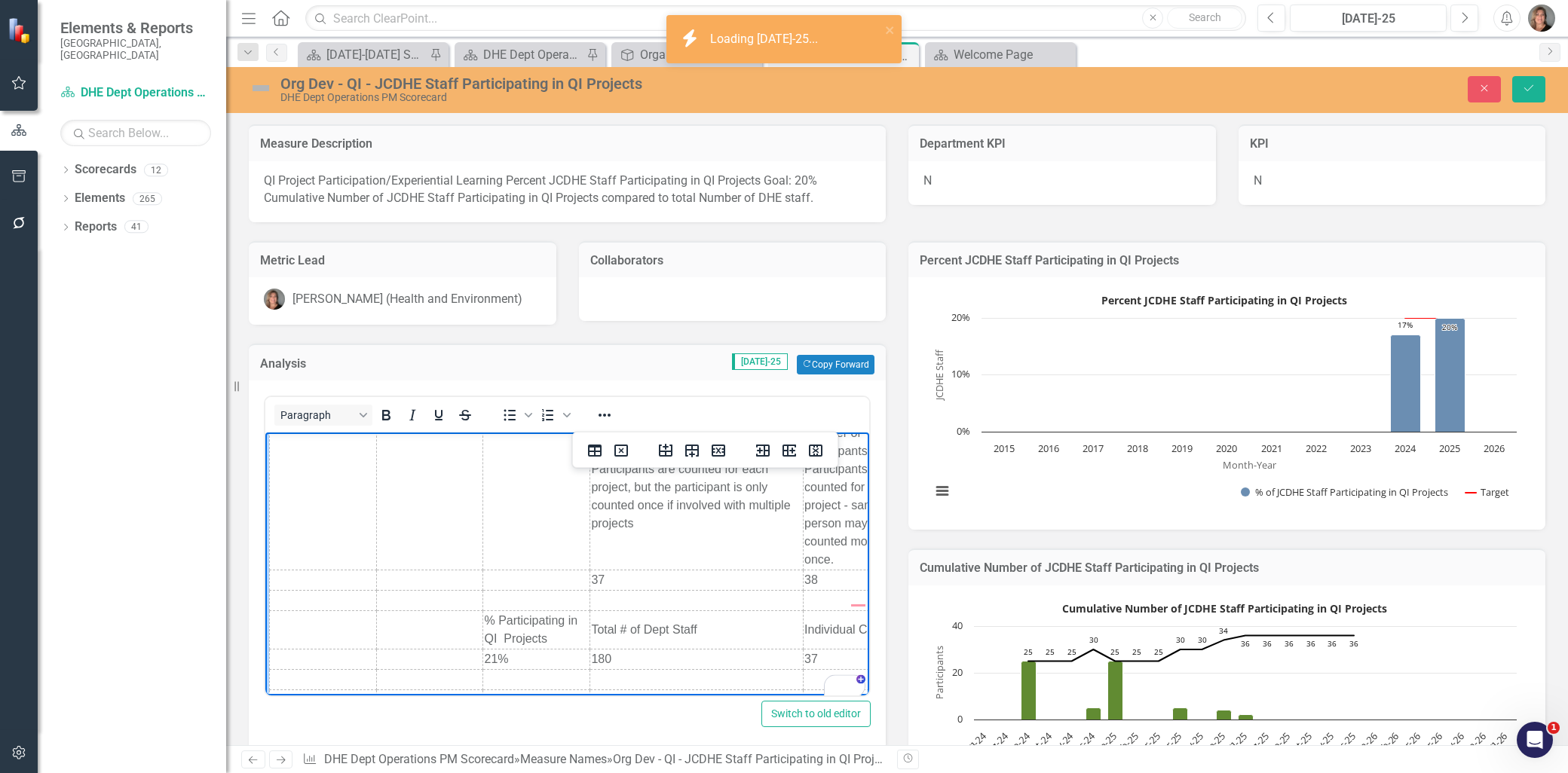
scroll to position [1216, 0]
click at [266, 91] on img at bounding box center [261, 88] width 24 height 24
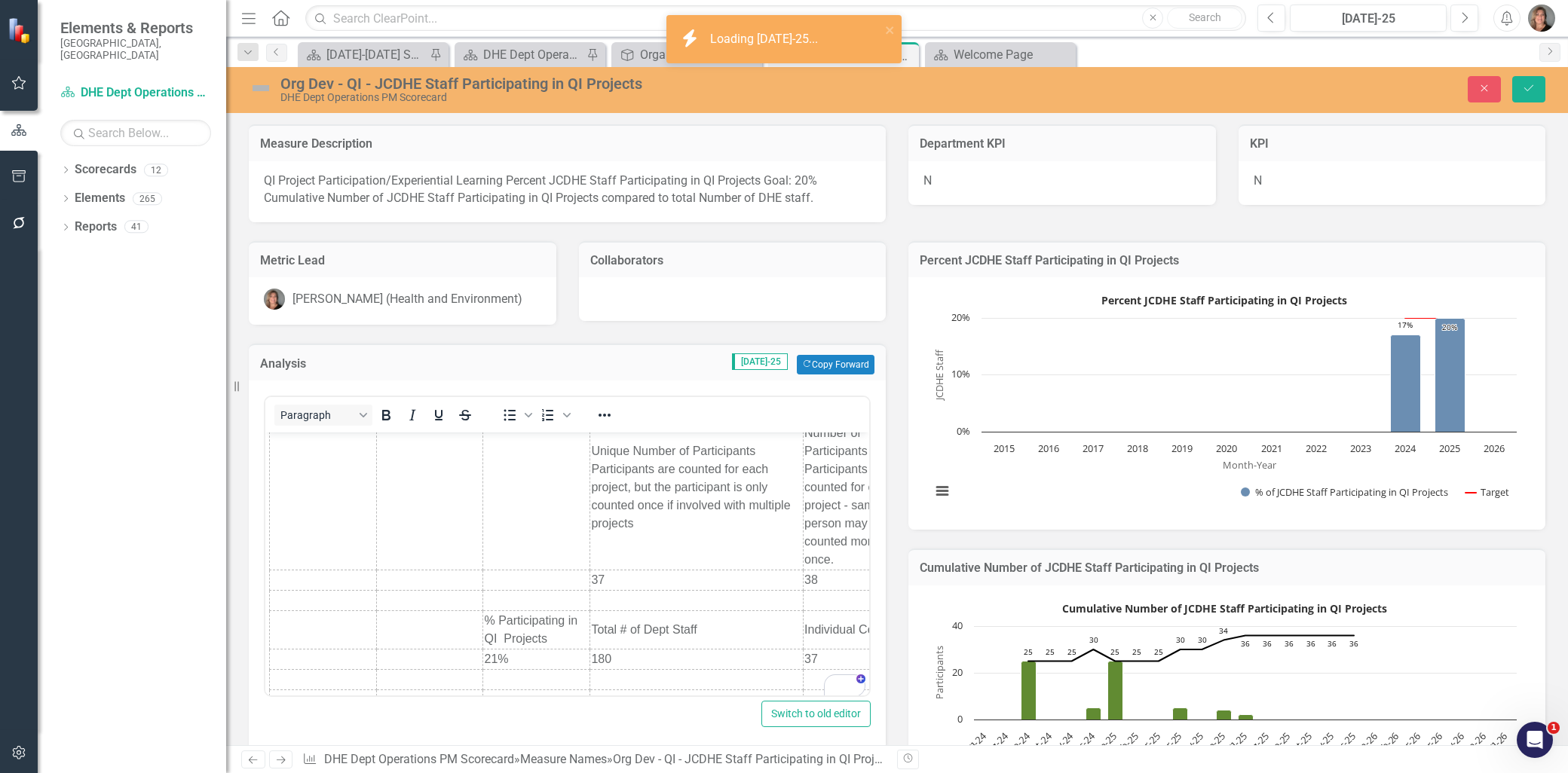
click at [266, 91] on img at bounding box center [261, 88] width 24 height 24
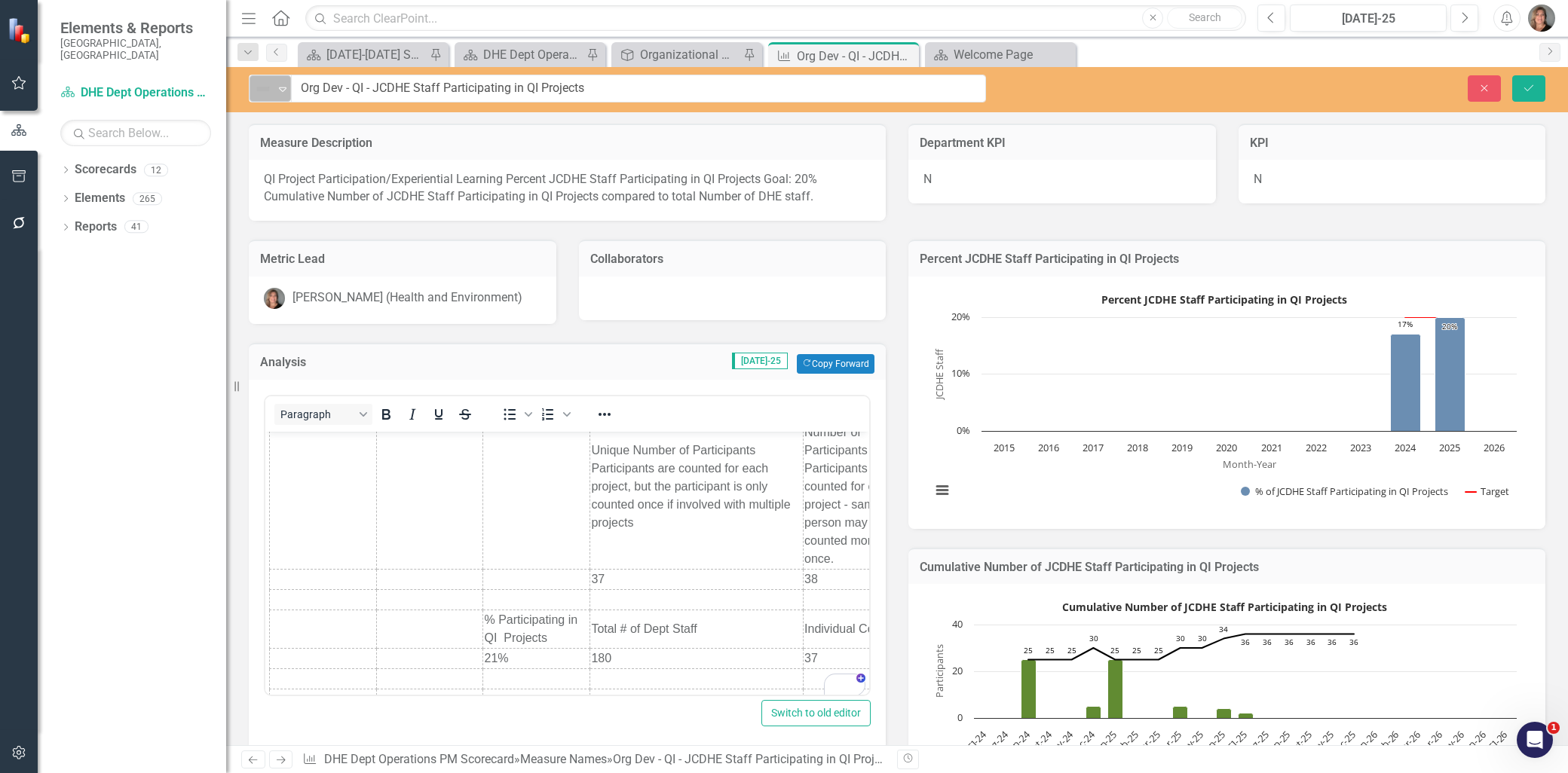
click at [272, 87] on img at bounding box center [264, 89] width 19 height 18
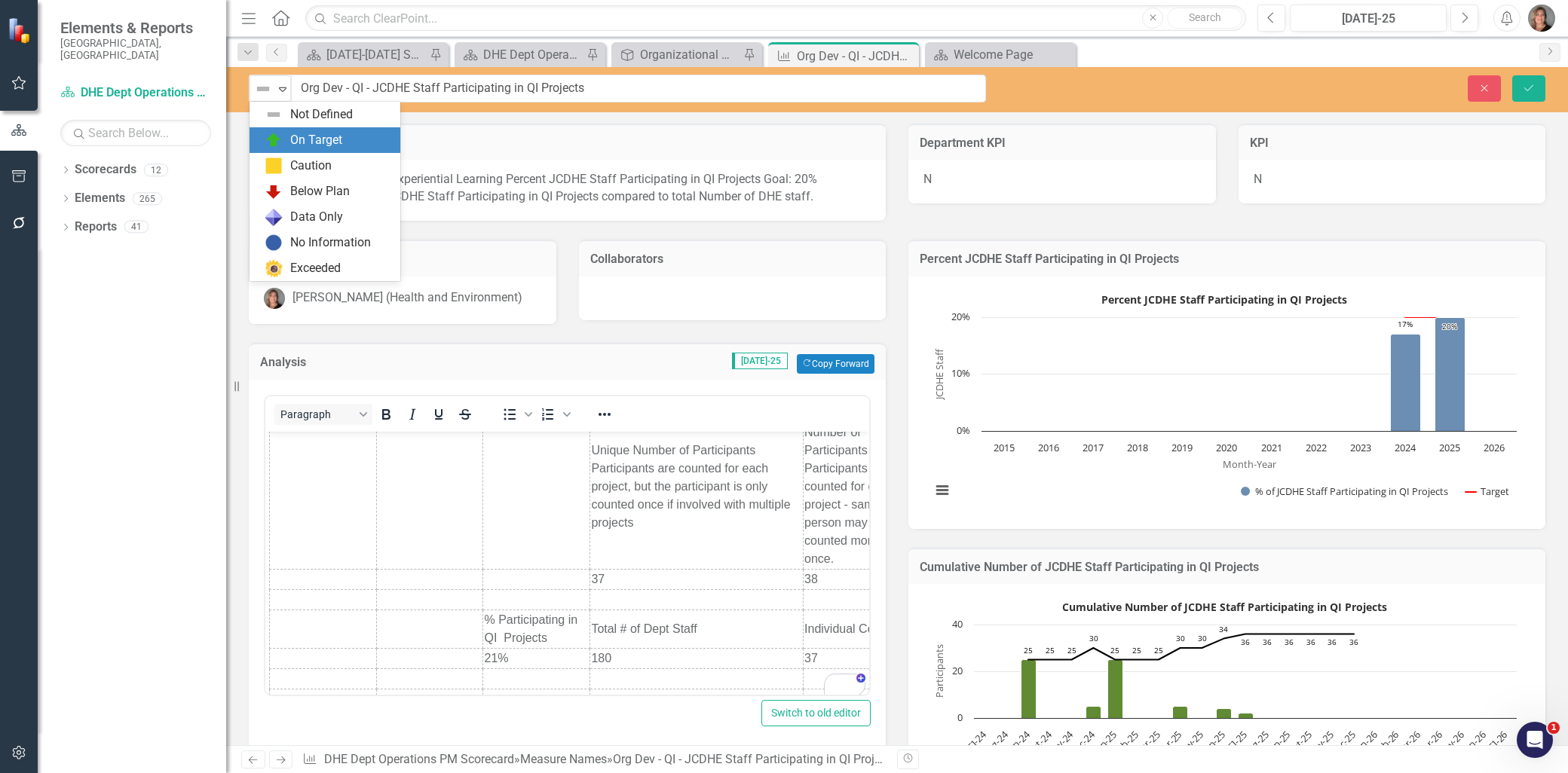
click at [278, 133] on img at bounding box center [274, 141] width 19 height 18
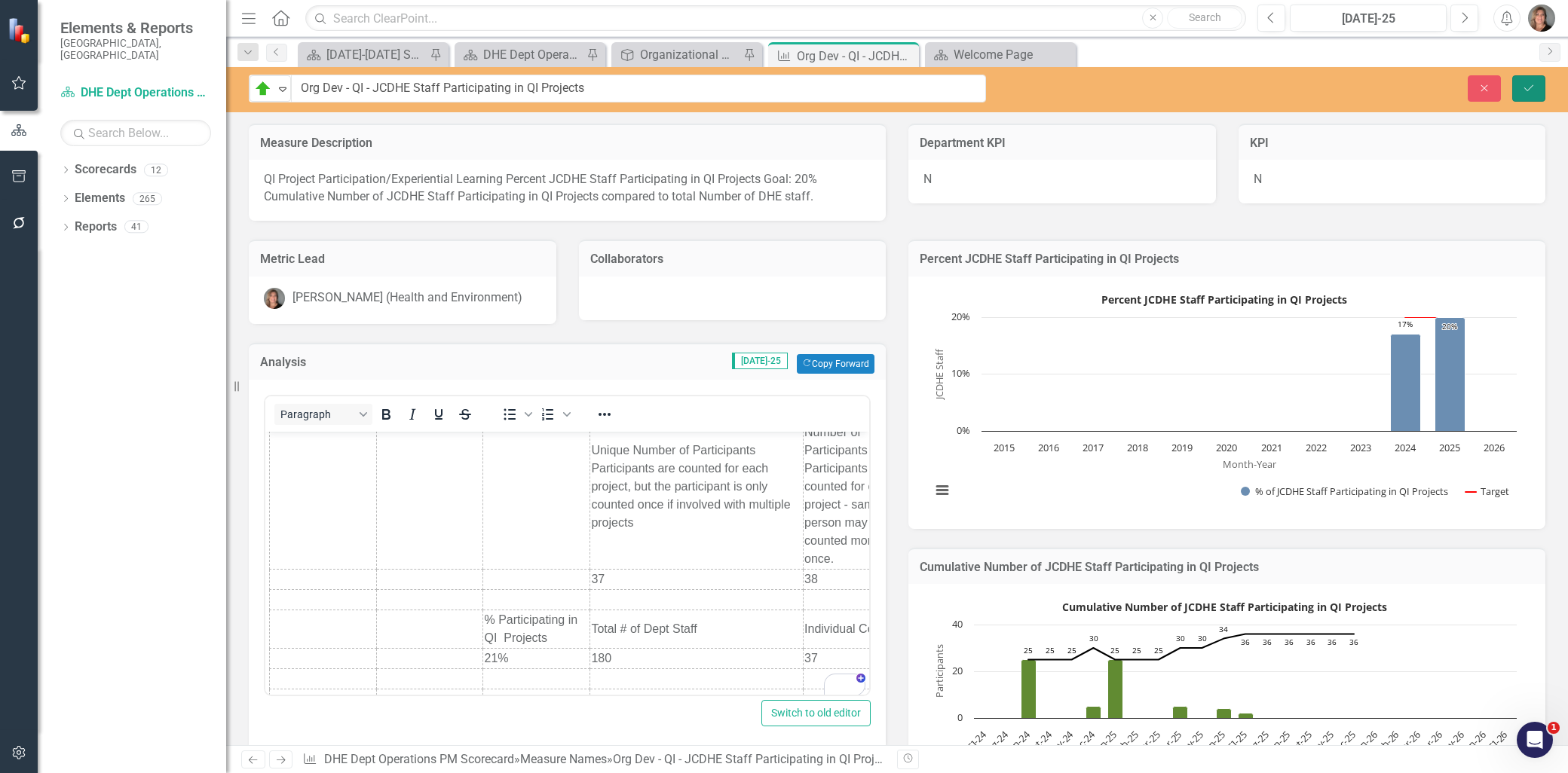
click at [1533, 83] on icon "Save" at bounding box center [1528, 88] width 14 height 10
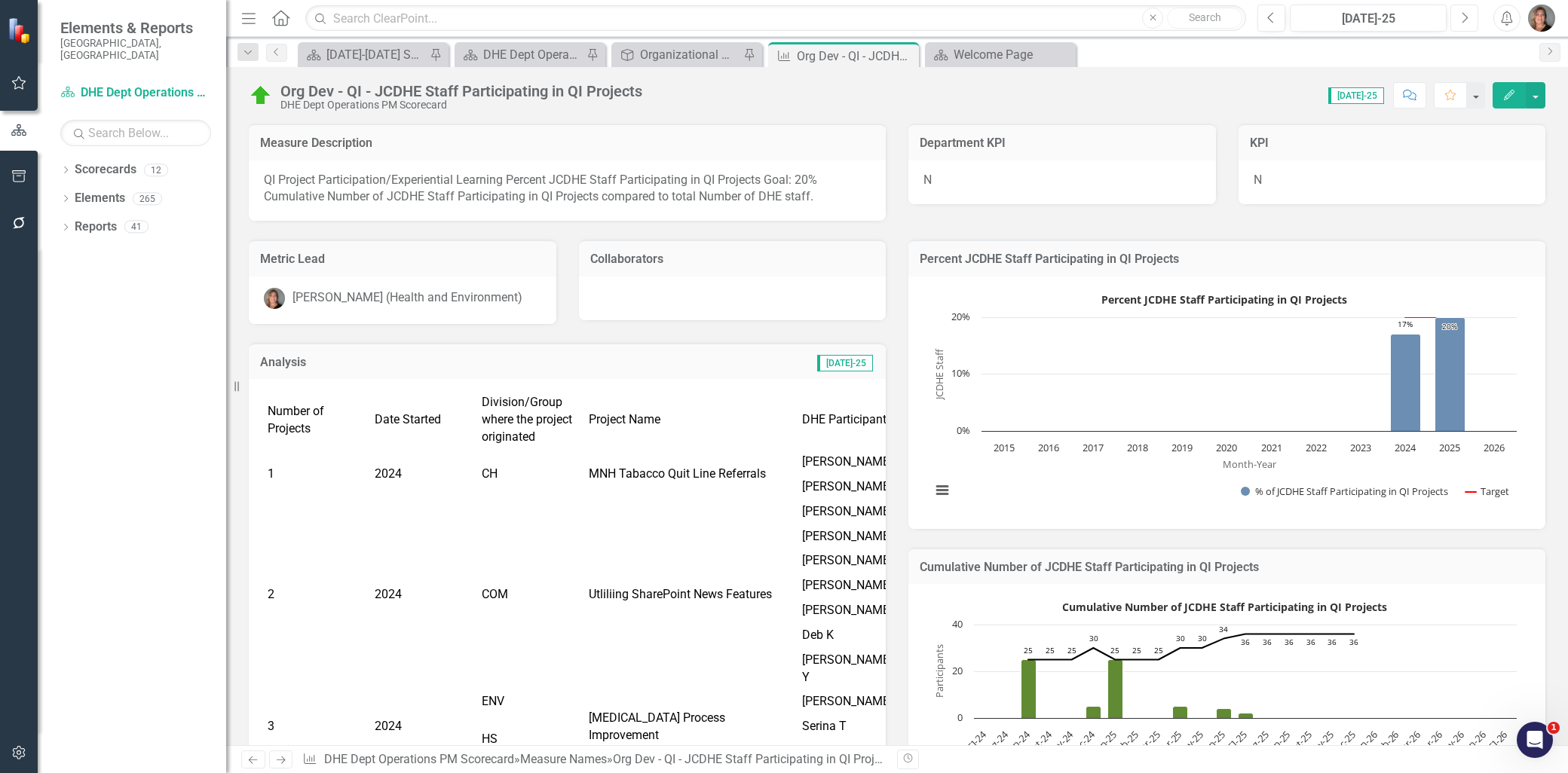
click at [1471, 12] on button "Next" at bounding box center [1464, 18] width 28 height 27
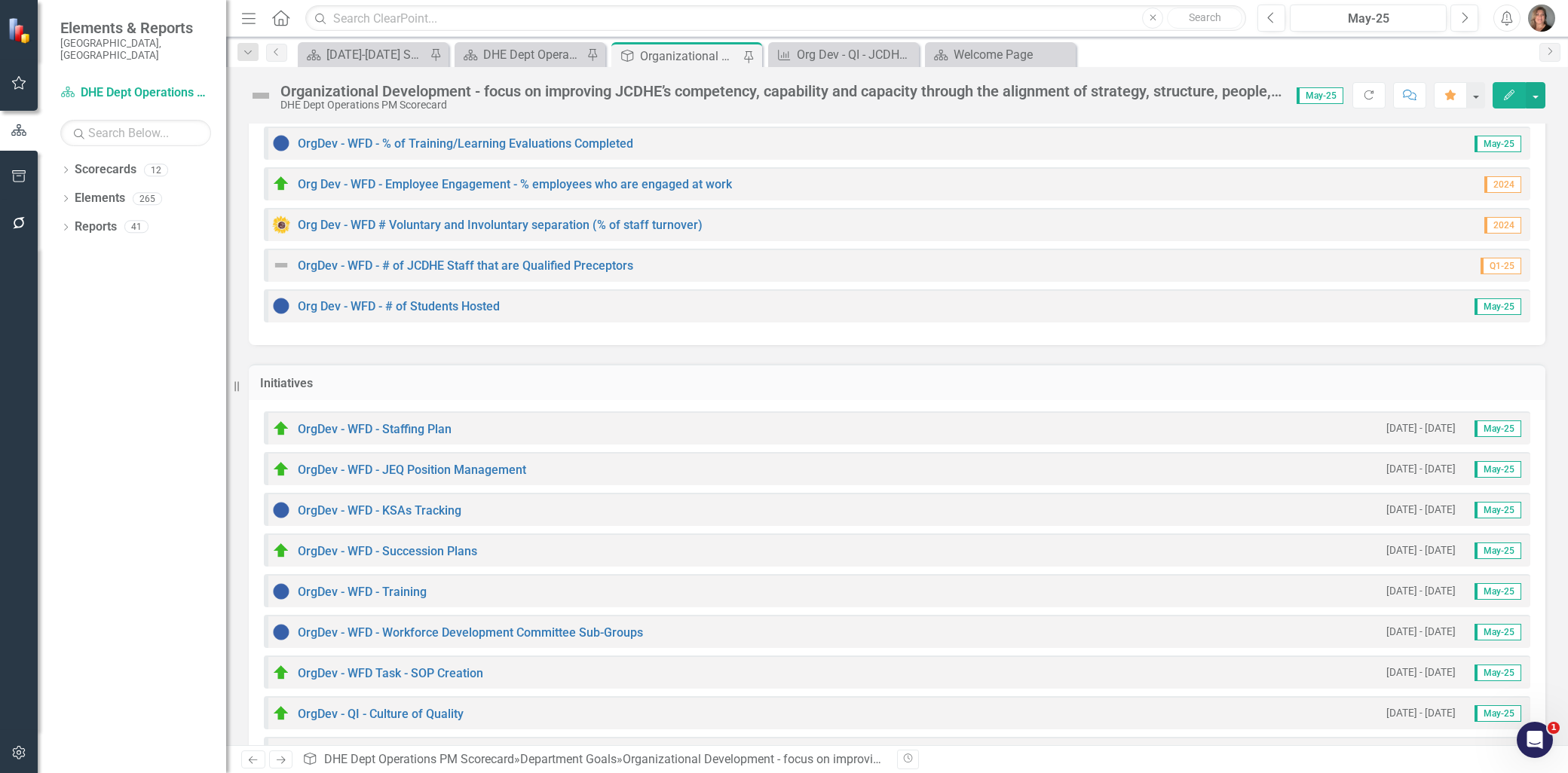
scroll to position [585, 0]
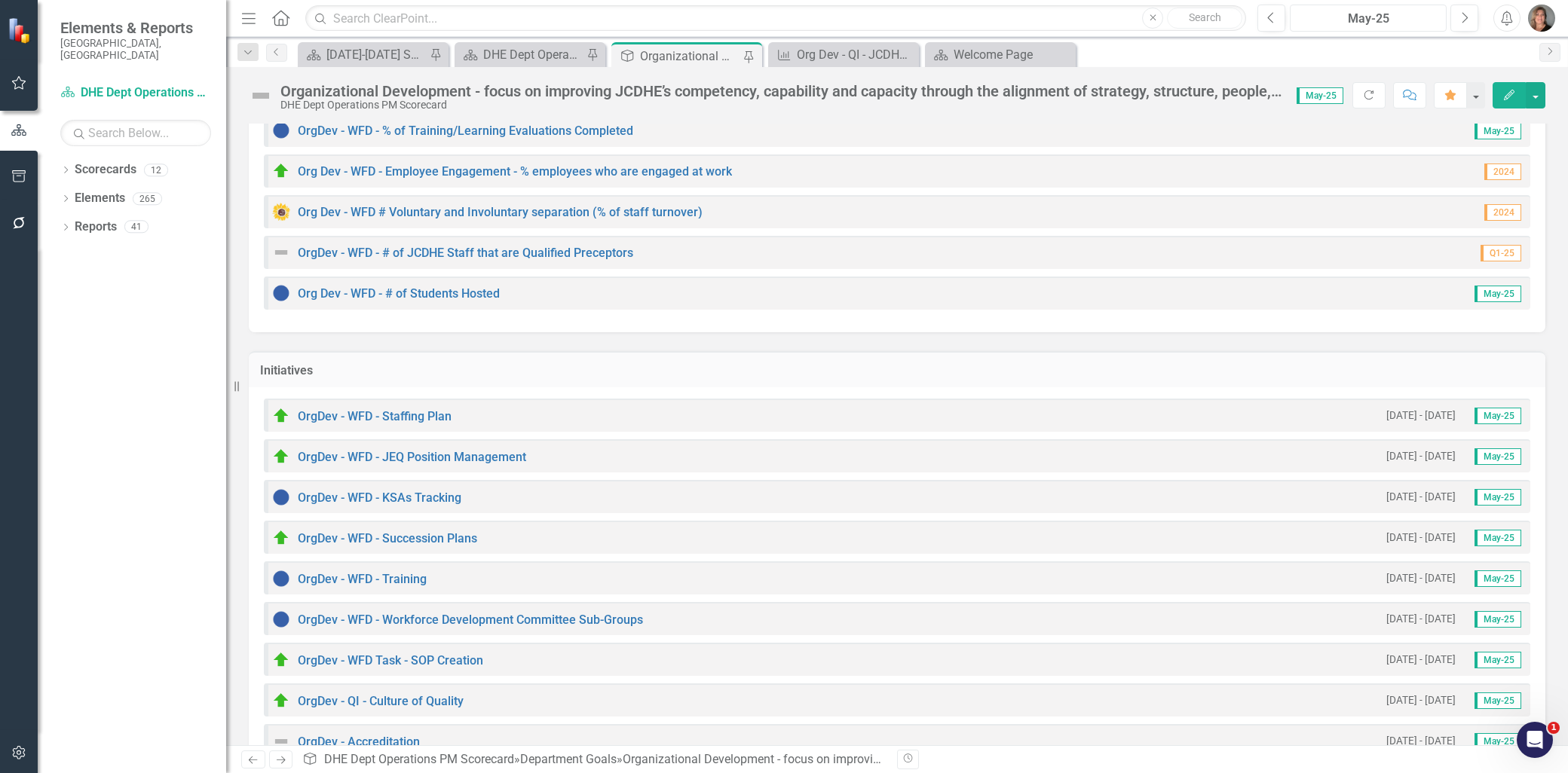
click at [1419, 13] on div "May-25" at bounding box center [1368, 19] width 146 height 18
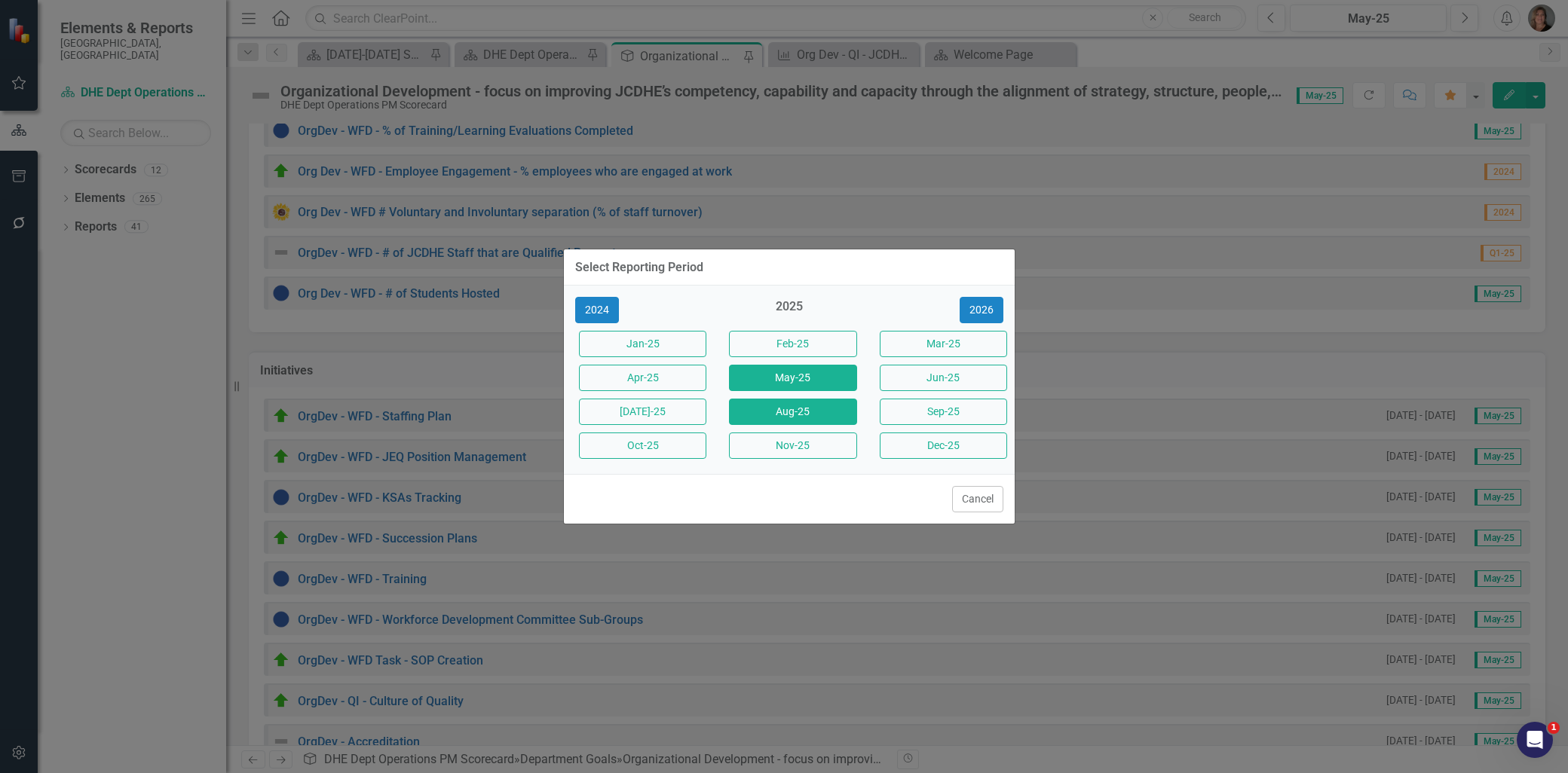
click at [769, 410] on button "Aug-25" at bounding box center [793, 411] width 128 height 27
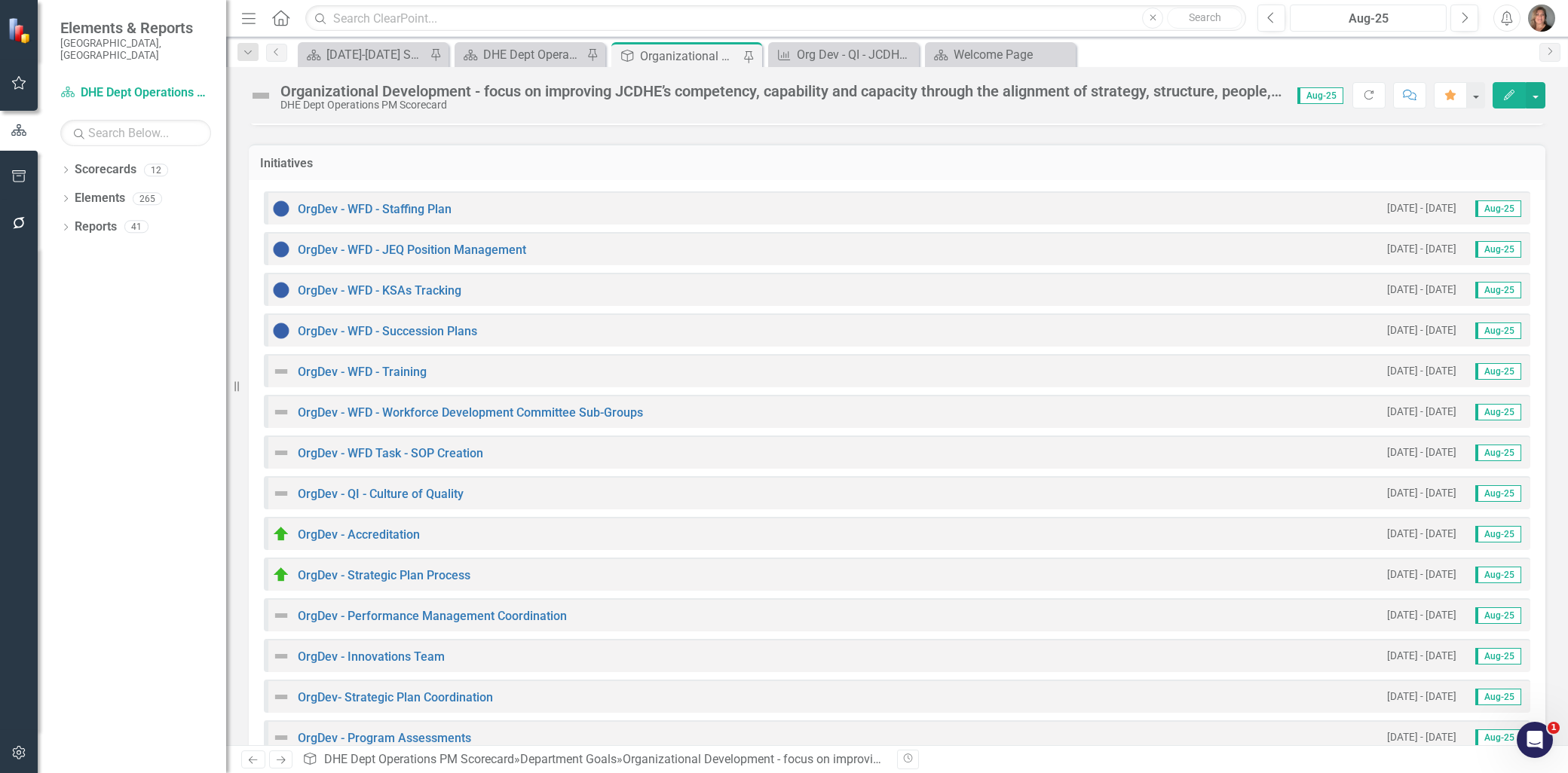
scroll to position [793, 0]
click at [380, 488] on link "OrgDev - QI - Culture of Quality" at bounding box center [380, 493] width 166 height 14
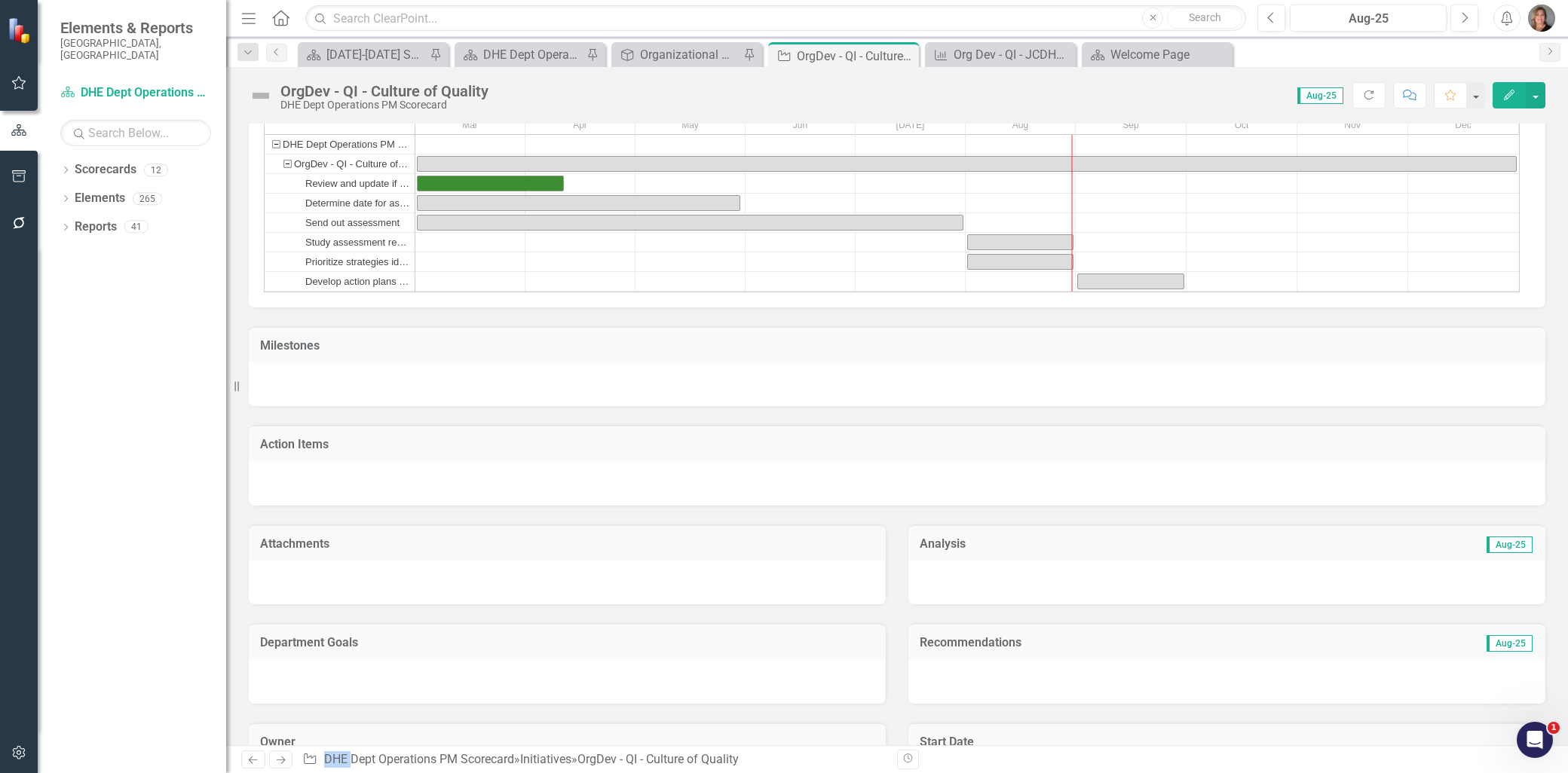
scroll to position [335, 0]
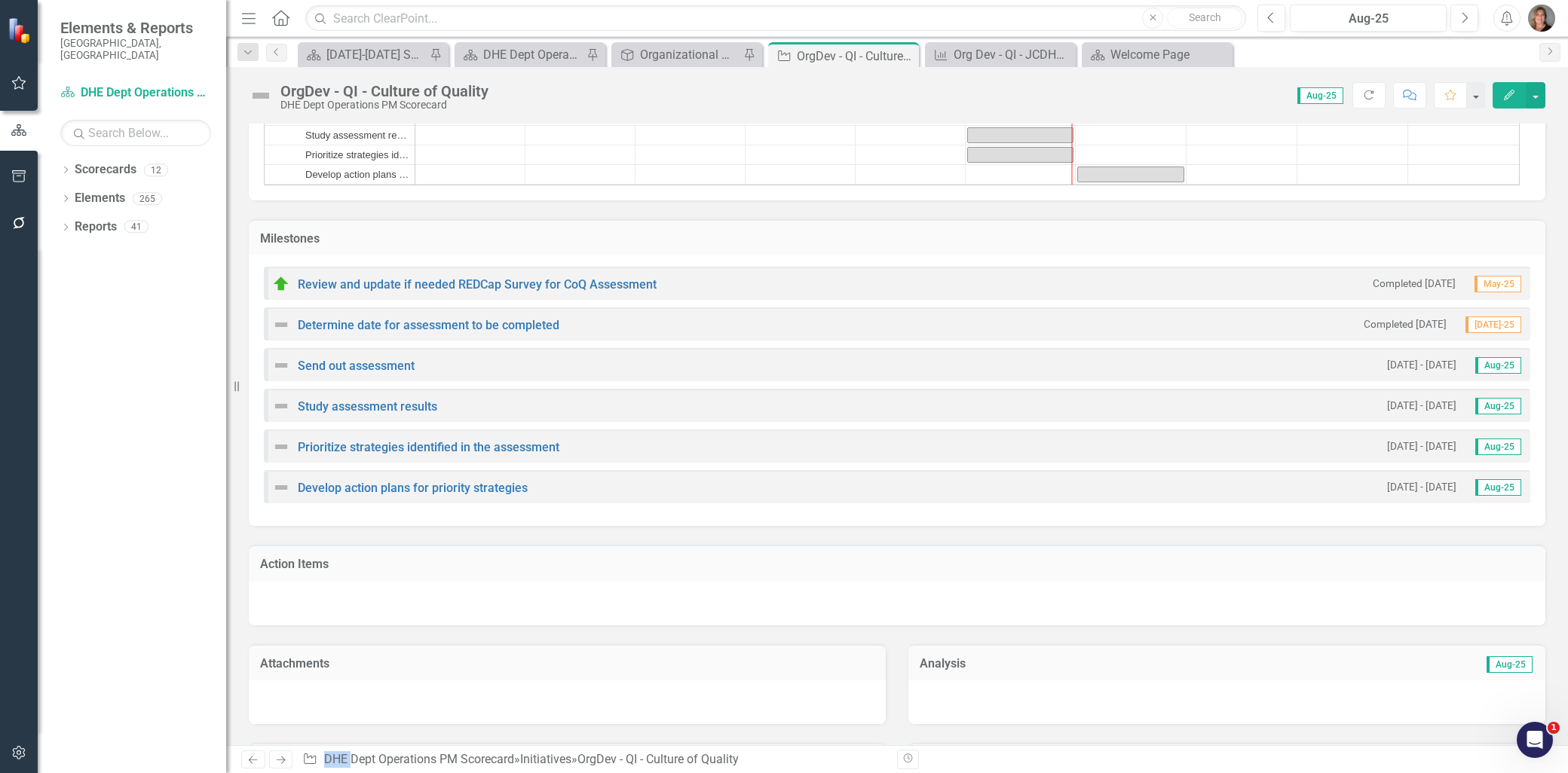
click at [275, 326] on img at bounding box center [281, 325] width 19 height 18
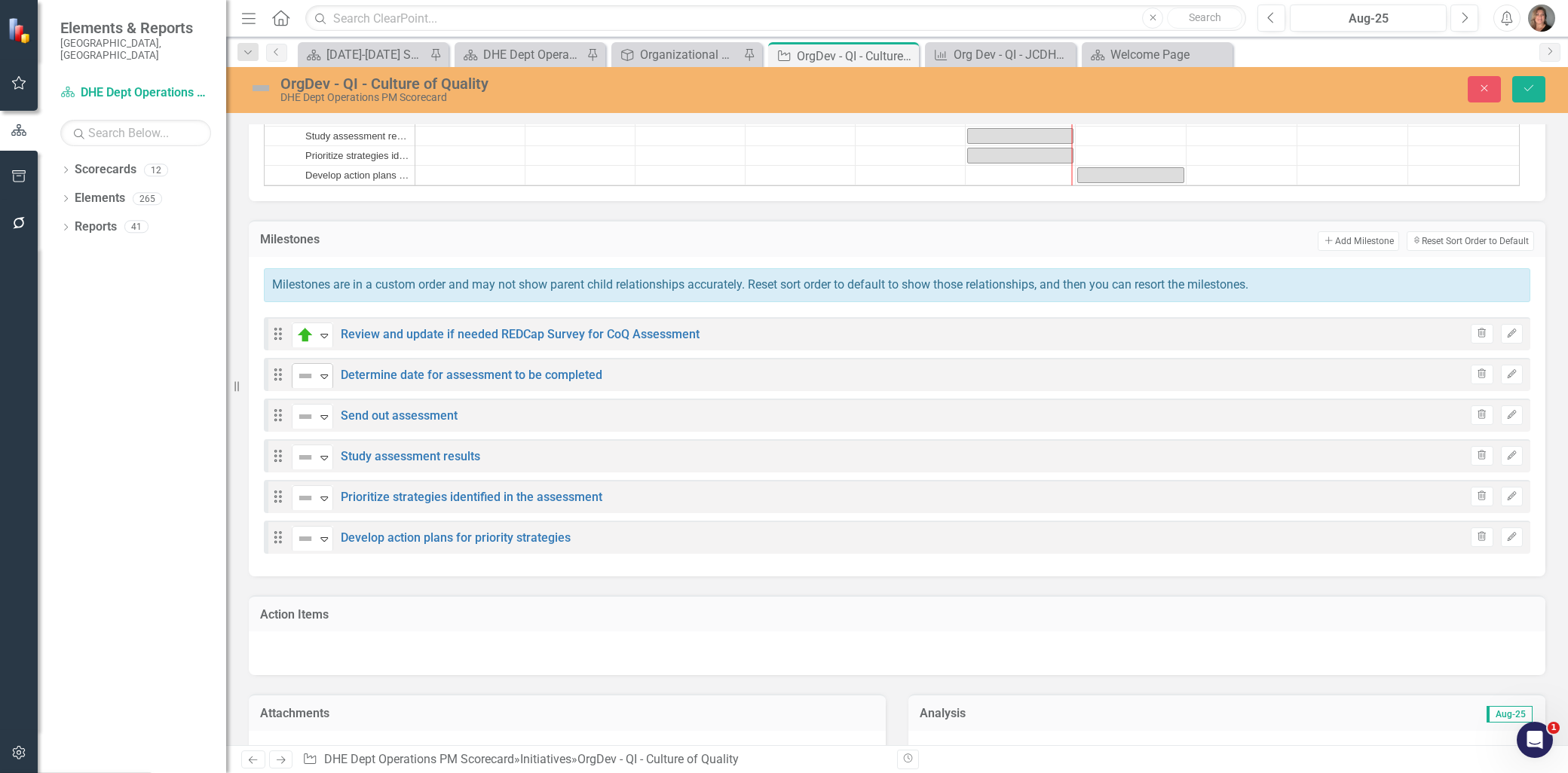
drag, startPoint x: 275, startPoint y: 326, endPoint x: 327, endPoint y: 373, distance: 70.1
click at [327, 374] on icon at bounding box center [324, 376] width 7 height 5
click at [322, 413] on icon "Expand" at bounding box center [324, 416] width 15 height 12
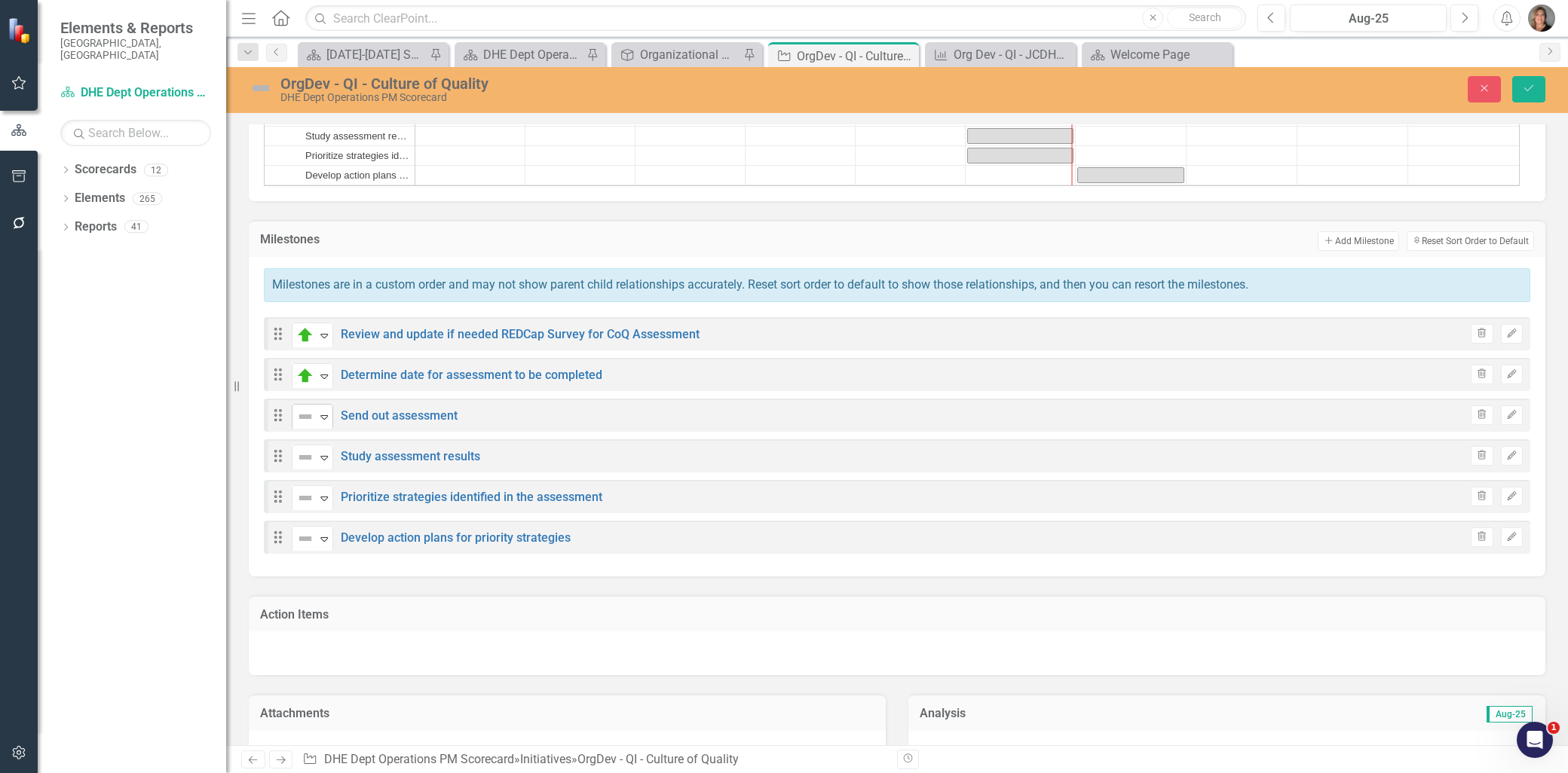
click at [322, 413] on icon "Expand" at bounding box center [324, 416] width 15 height 12
click at [394, 412] on link "Send out assessment" at bounding box center [399, 415] width 117 height 14
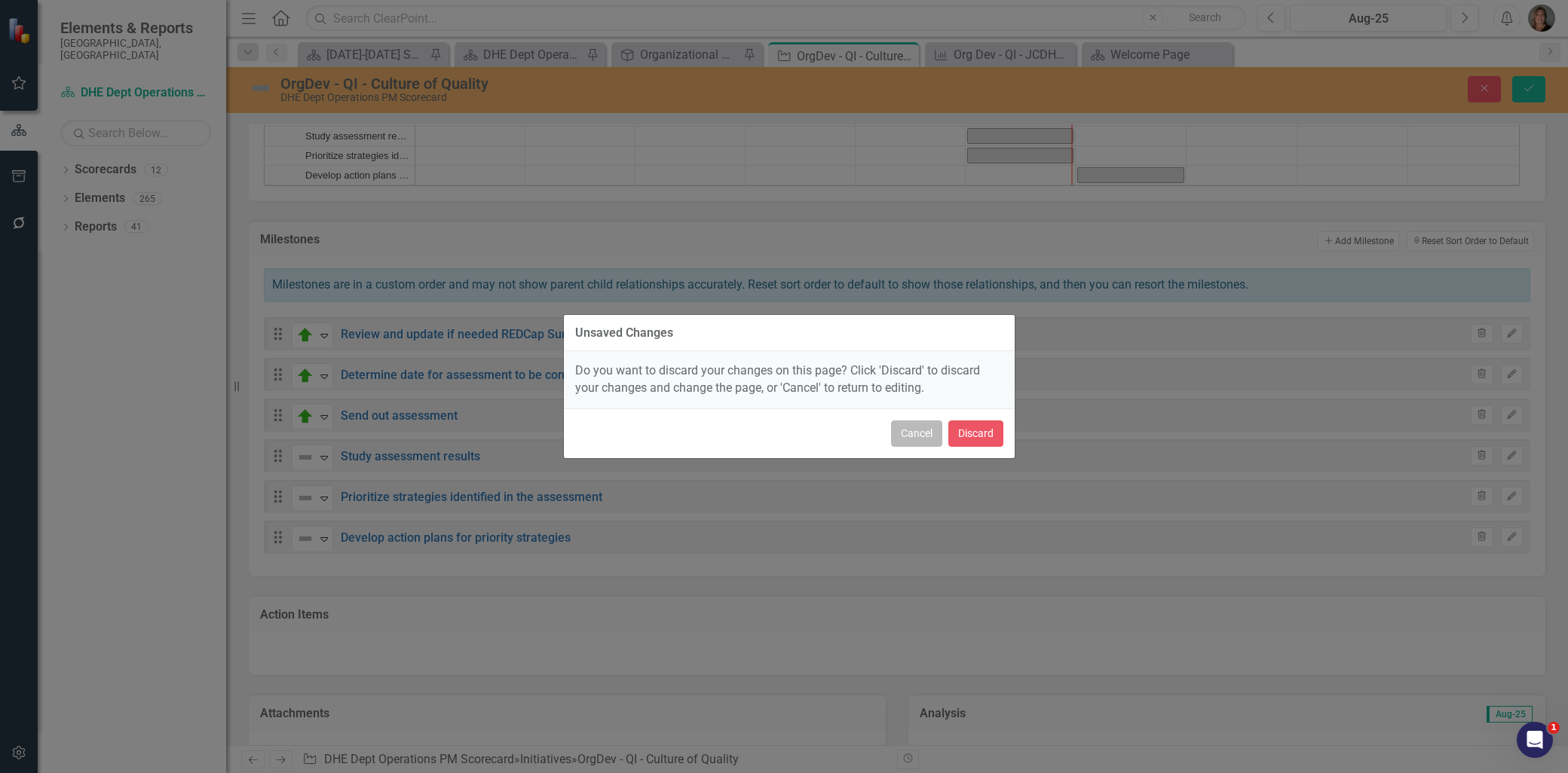
click at [918, 434] on button "Cancel" at bounding box center [916, 434] width 51 height 27
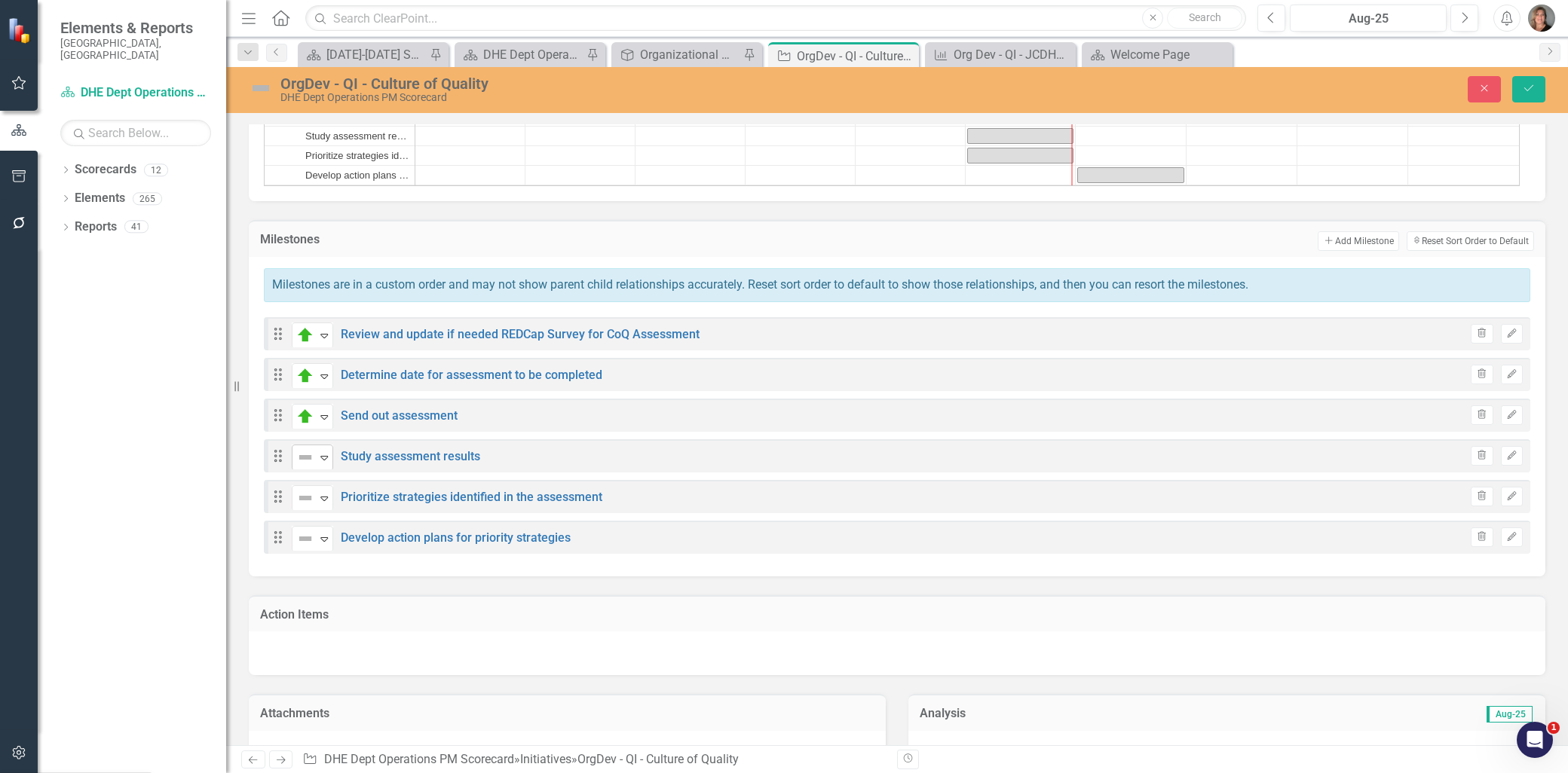
click at [325, 456] on icon at bounding box center [324, 458] width 7 height 5
click at [322, 497] on icon at bounding box center [324, 498] width 7 height 5
click at [1525, 84] on icon "Save" at bounding box center [1528, 88] width 14 height 10
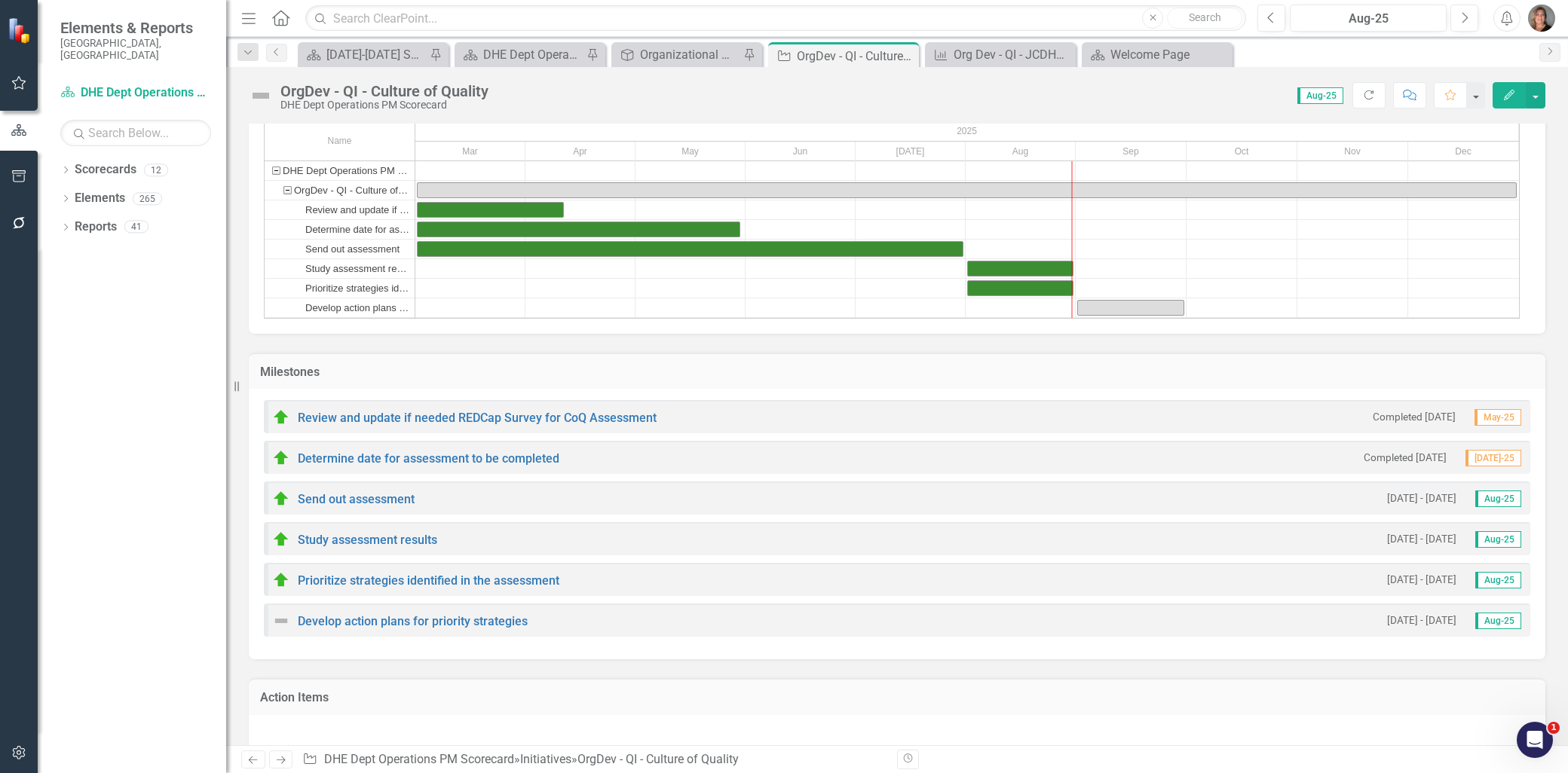
scroll to position [167, 0]
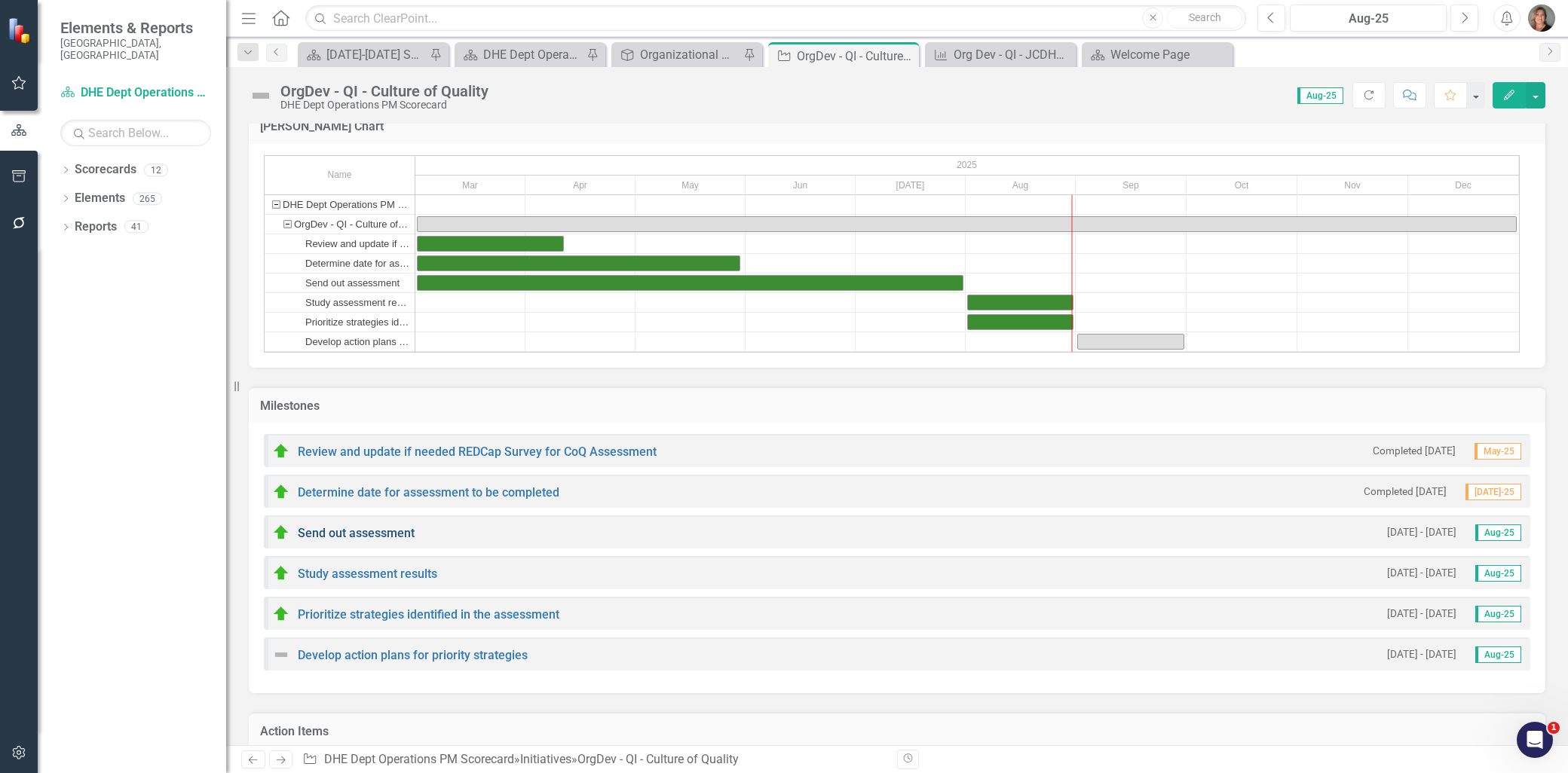
drag, startPoint x: 337, startPoint y: 525, endPoint x: 315, endPoint y: 527, distance: 22.1
click at [315, 527] on link "Send out assessment" at bounding box center [356, 533] width 117 height 14
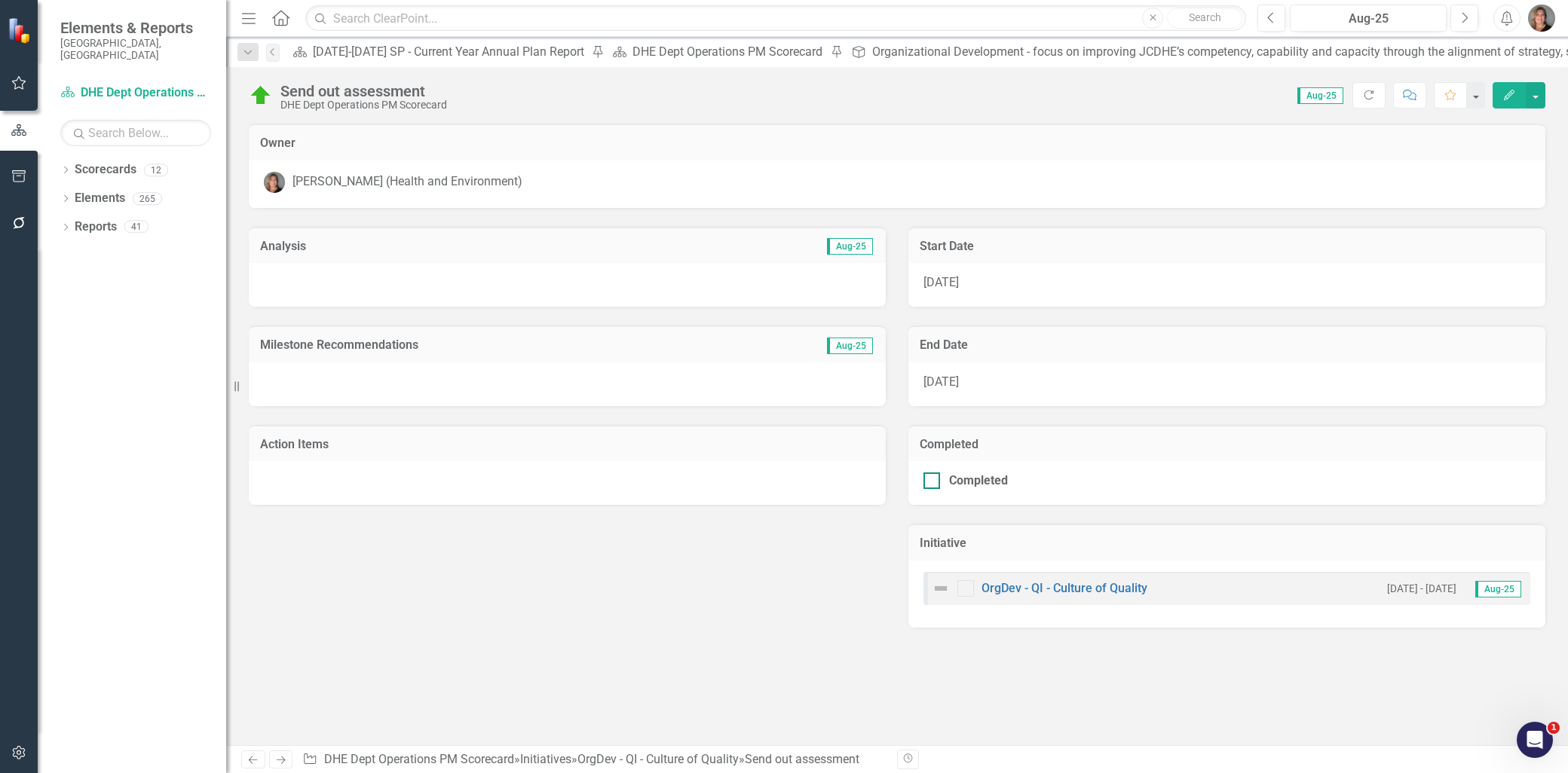
click at [932, 480] on div at bounding box center [932, 481] width 17 height 17
click at [932, 480] on input "Completed" at bounding box center [928, 477] width 10 height 10
checkbox input "true"
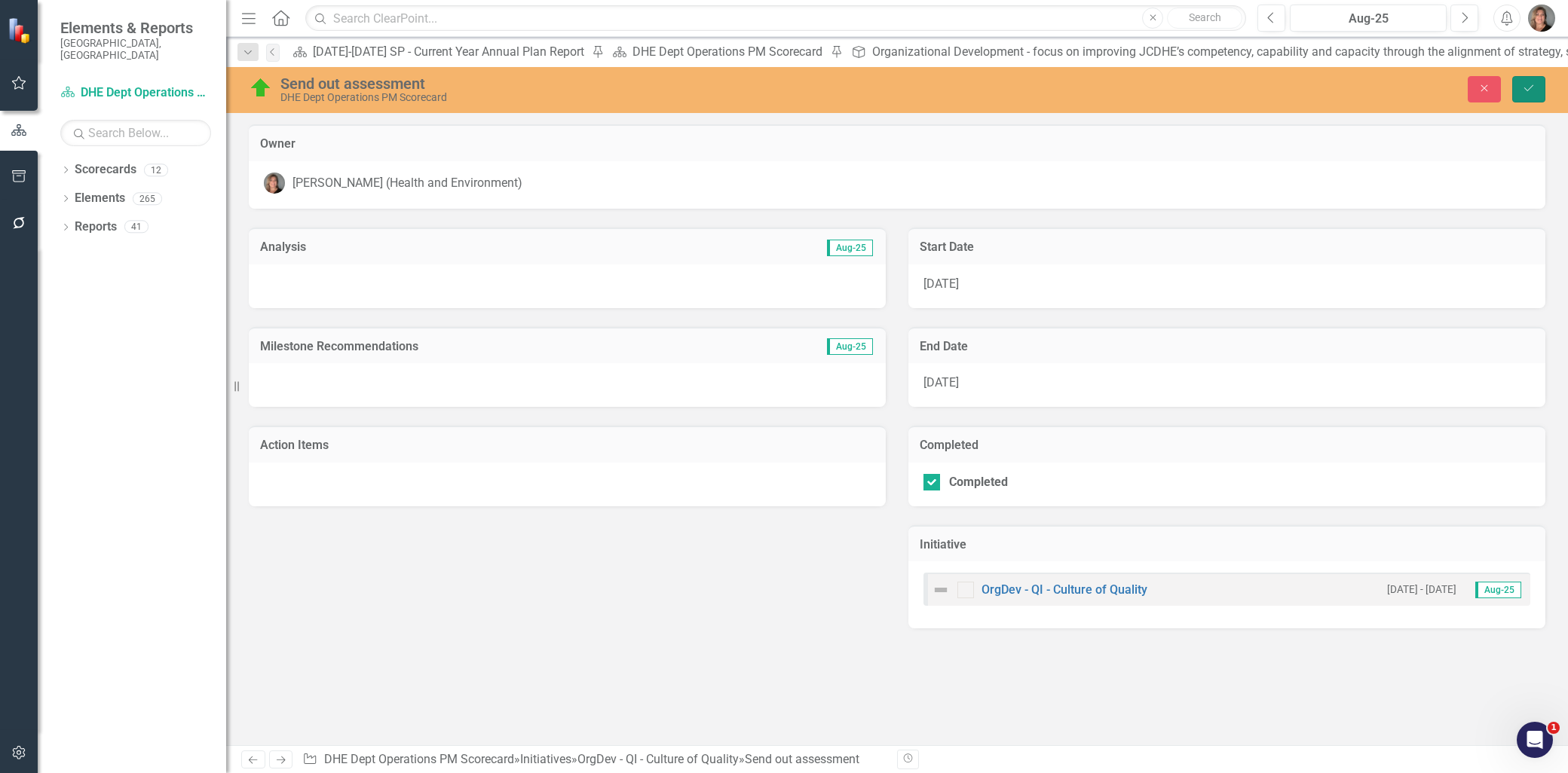
click at [1532, 87] on icon "Save" at bounding box center [1528, 88] width 14 height 10
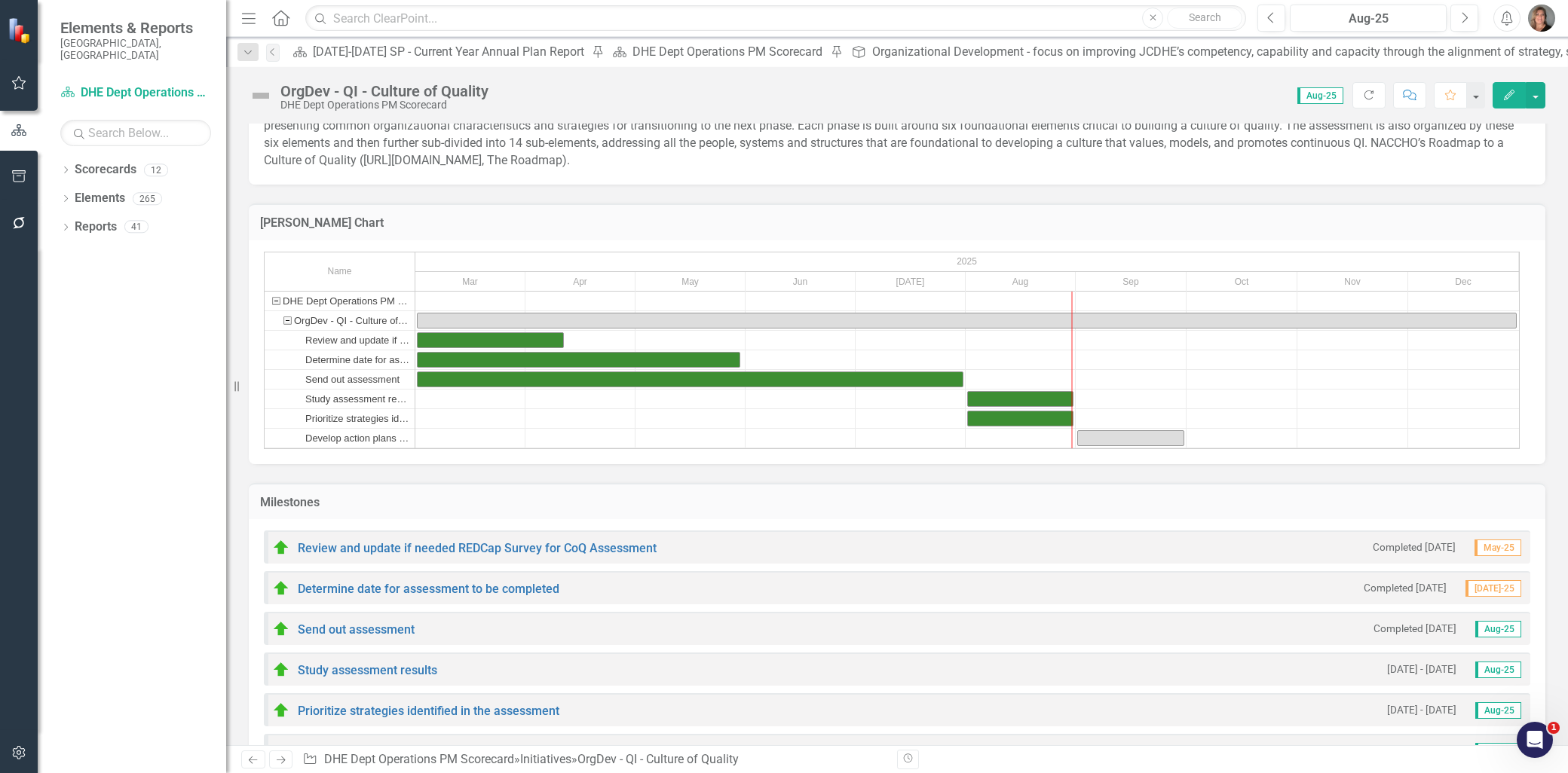
scroll to position [335, 0]
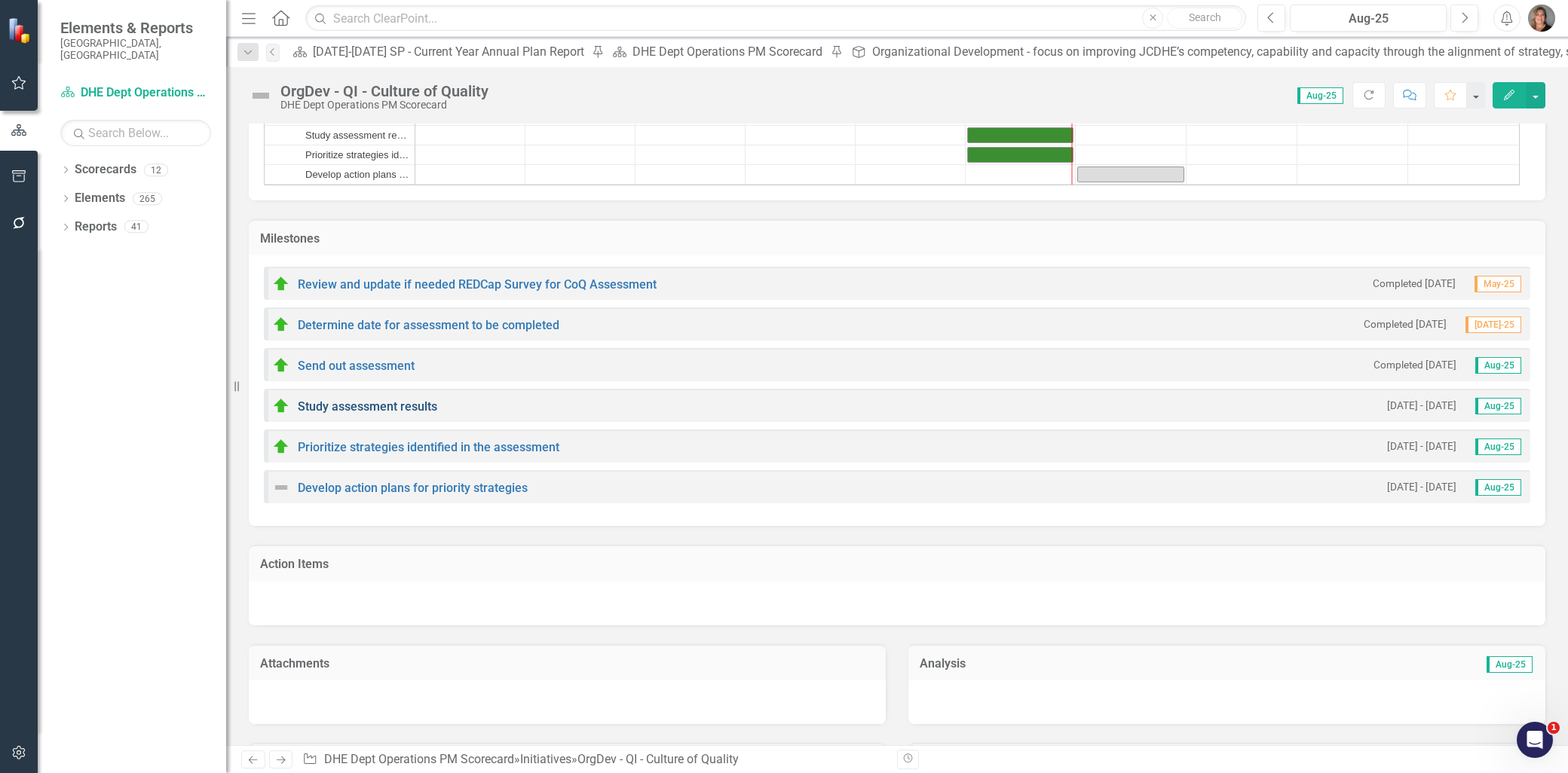
drag, startPoint x: 1366, startPoint y: 402, endPoint x: 417, endPoint y: 400, distance: 949.0
click at [417, 400] on link "Study assessment results" at bounding box center [367, 406] width 140 height 14
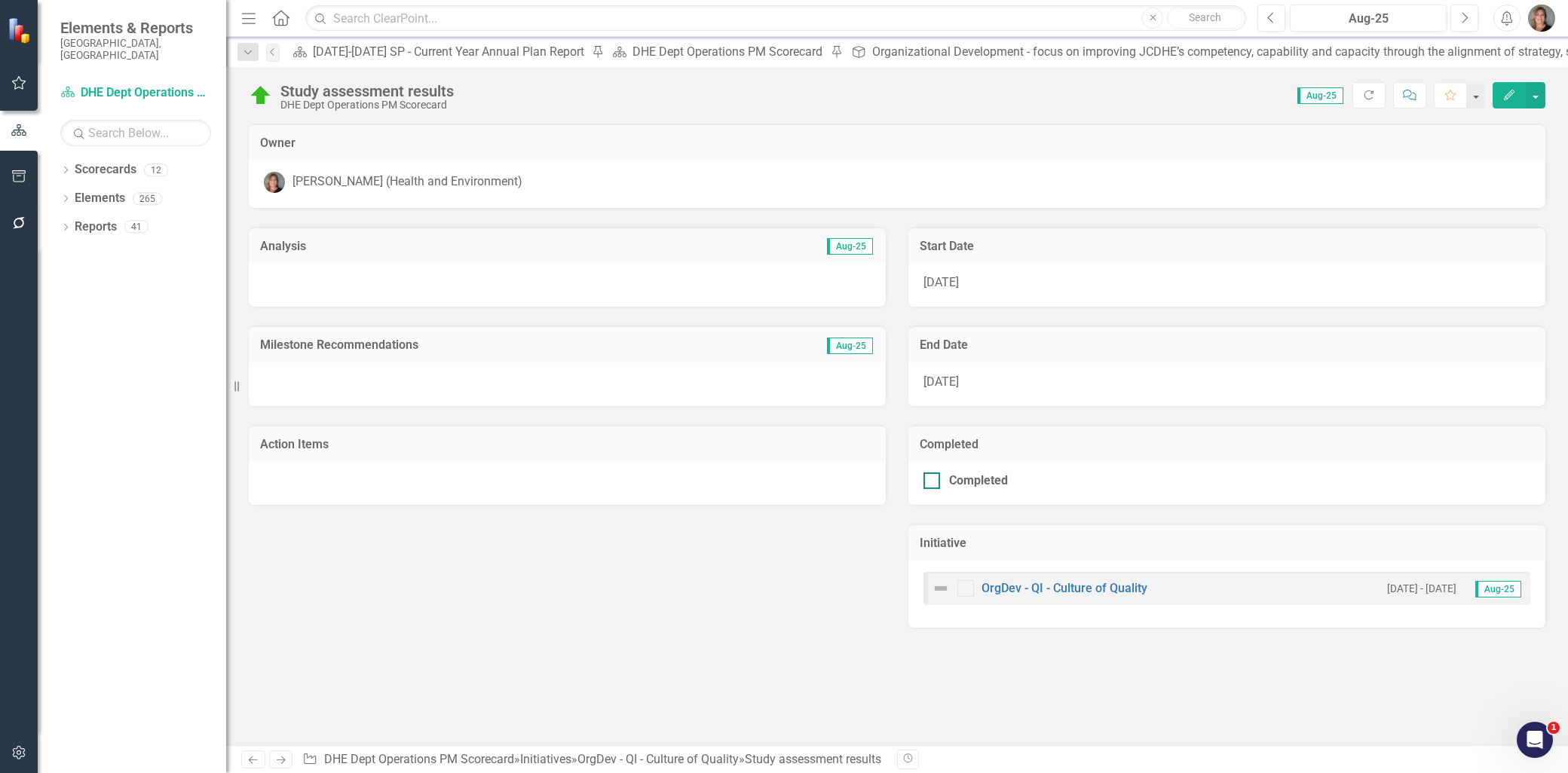
click at [936, 478] on div at bounding box center [932, 481] width 17 height 17
click at [933, 478] on input "Completed" at bounding box center [928, 477] width 10 height 10
checkbox input "true"
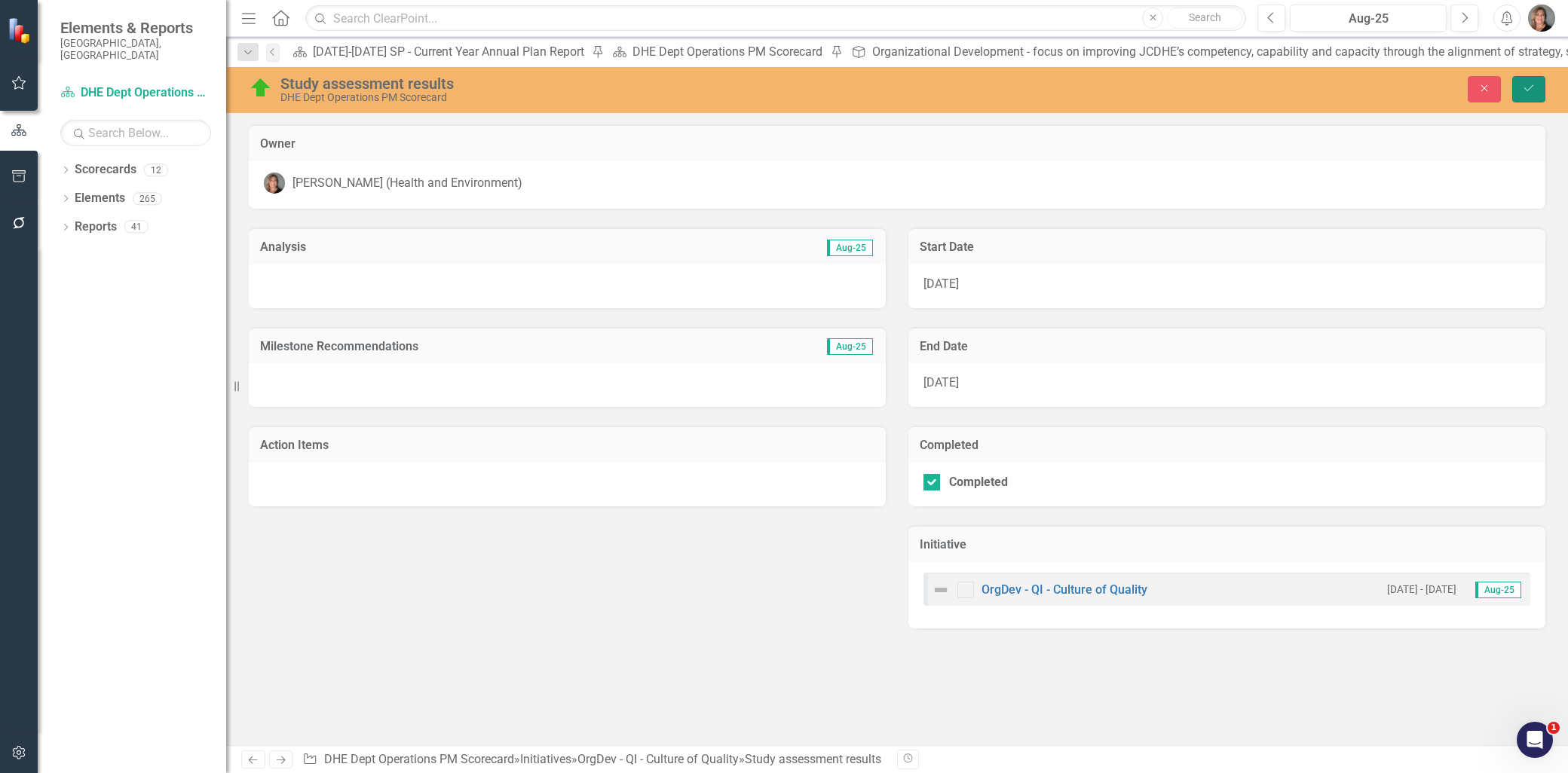
click at [1512, 86] on button "Save" at bounding box center [1529, 89] width 33 height 27
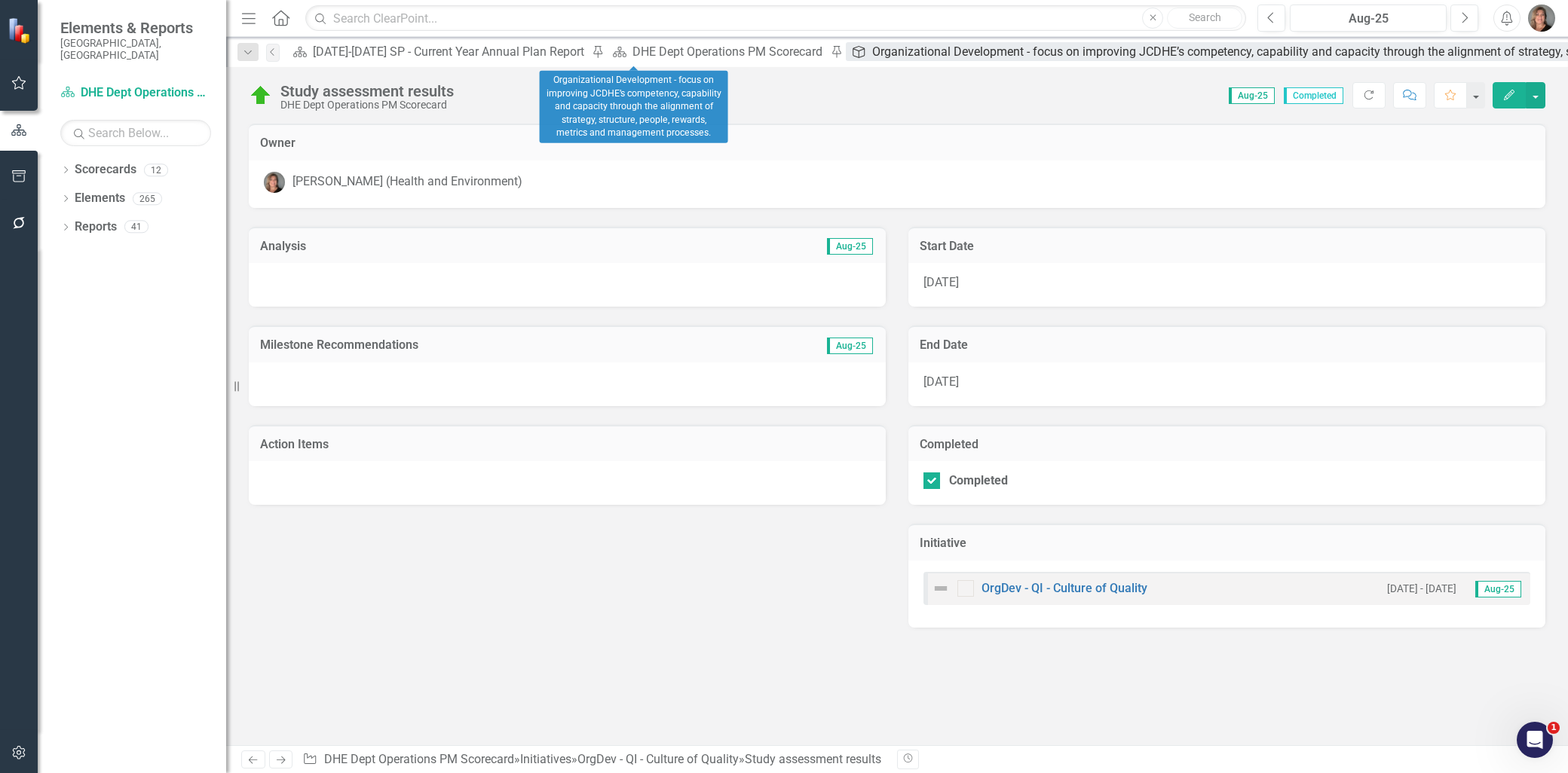
click at [872, 54] on div "Organizational Development - focus on improving JCDHE’s competency, capability …" at bounding box center [1389, 52] width 1032 height 18
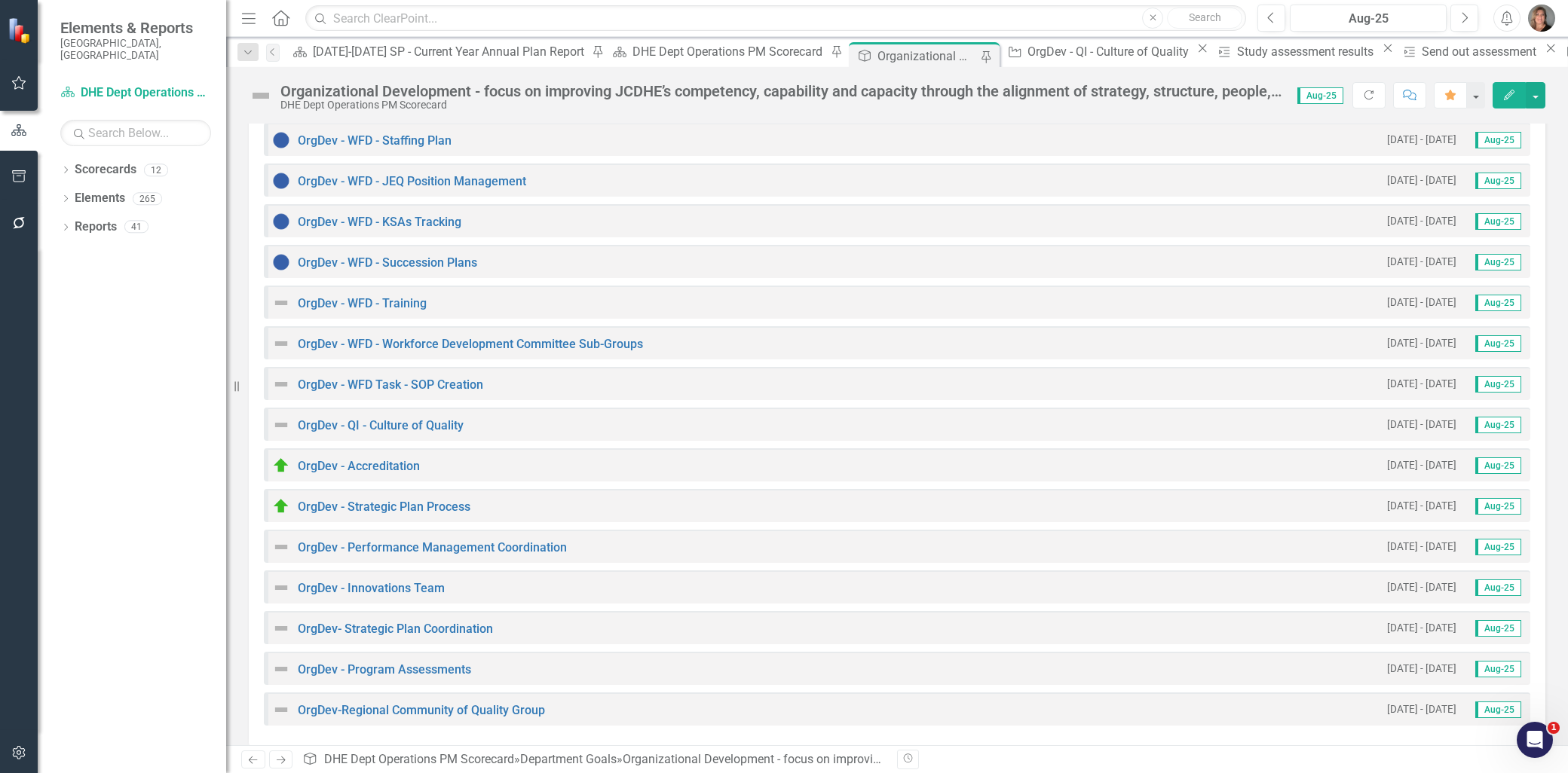
scroll to position [877, 0]
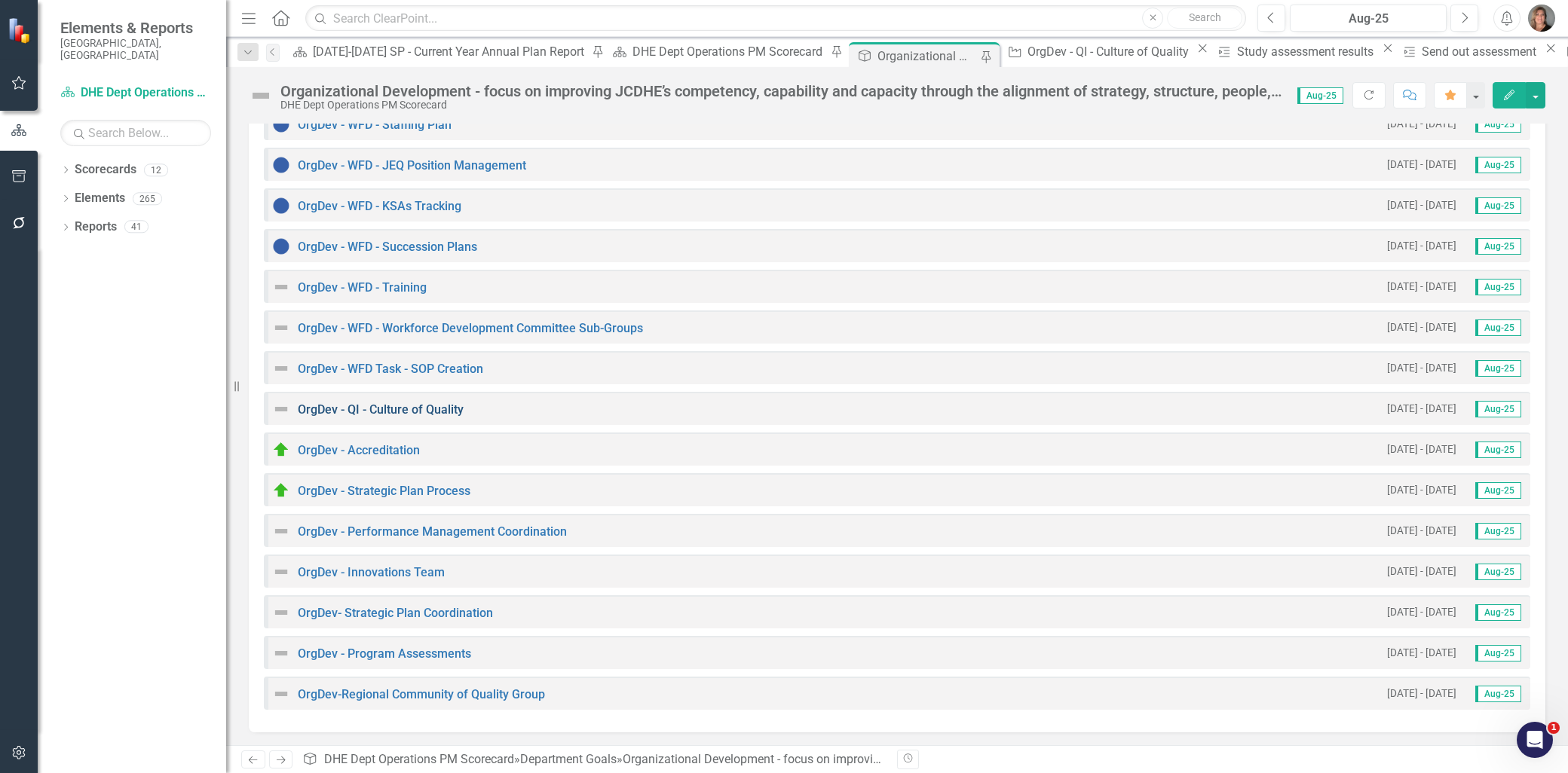
click at [414, 405] on link "OrgDev - QI - Culture of Quality" at bounding box center [380, 409] width 166 height 14
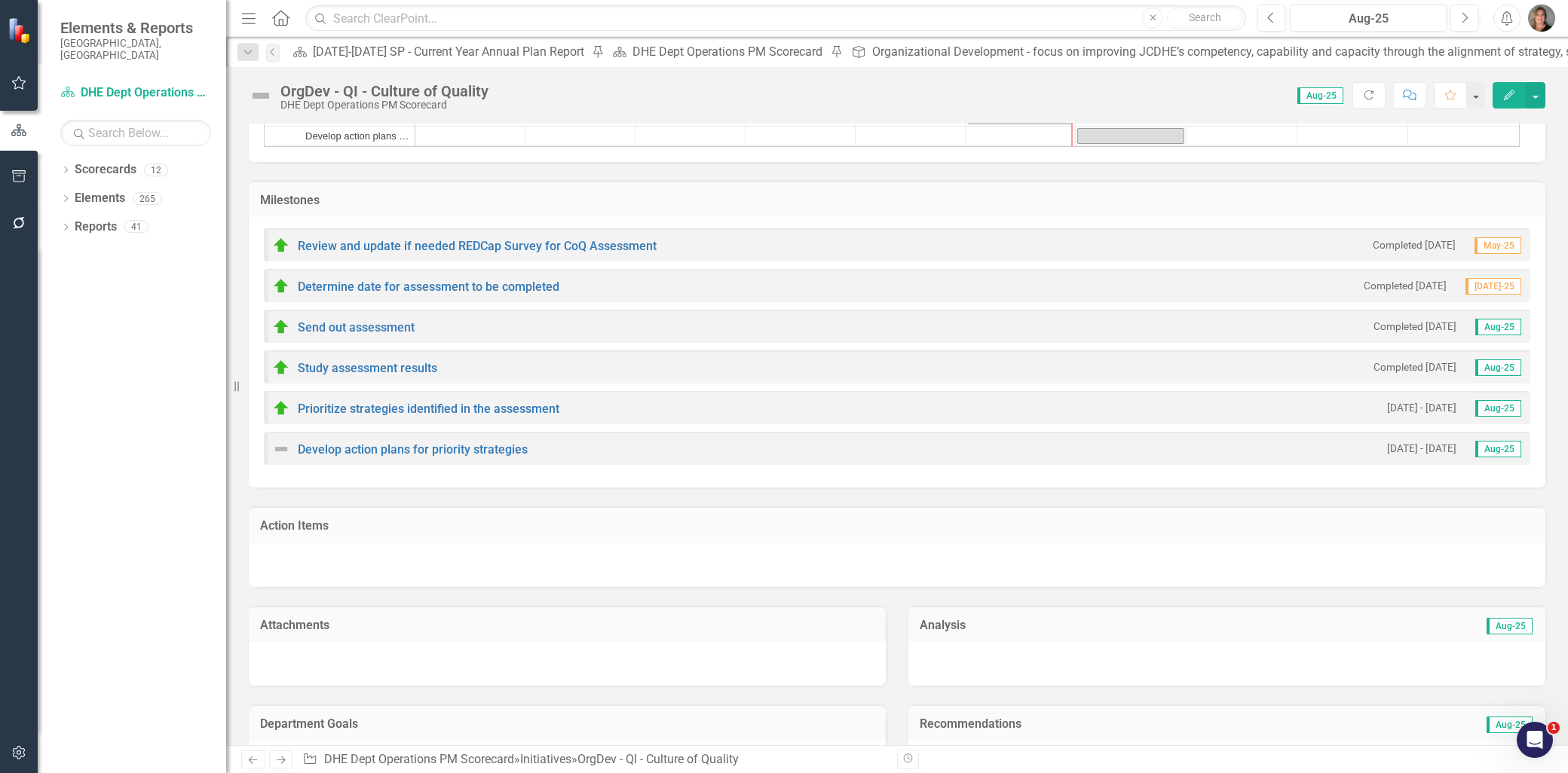
scroll to position [418, 0]
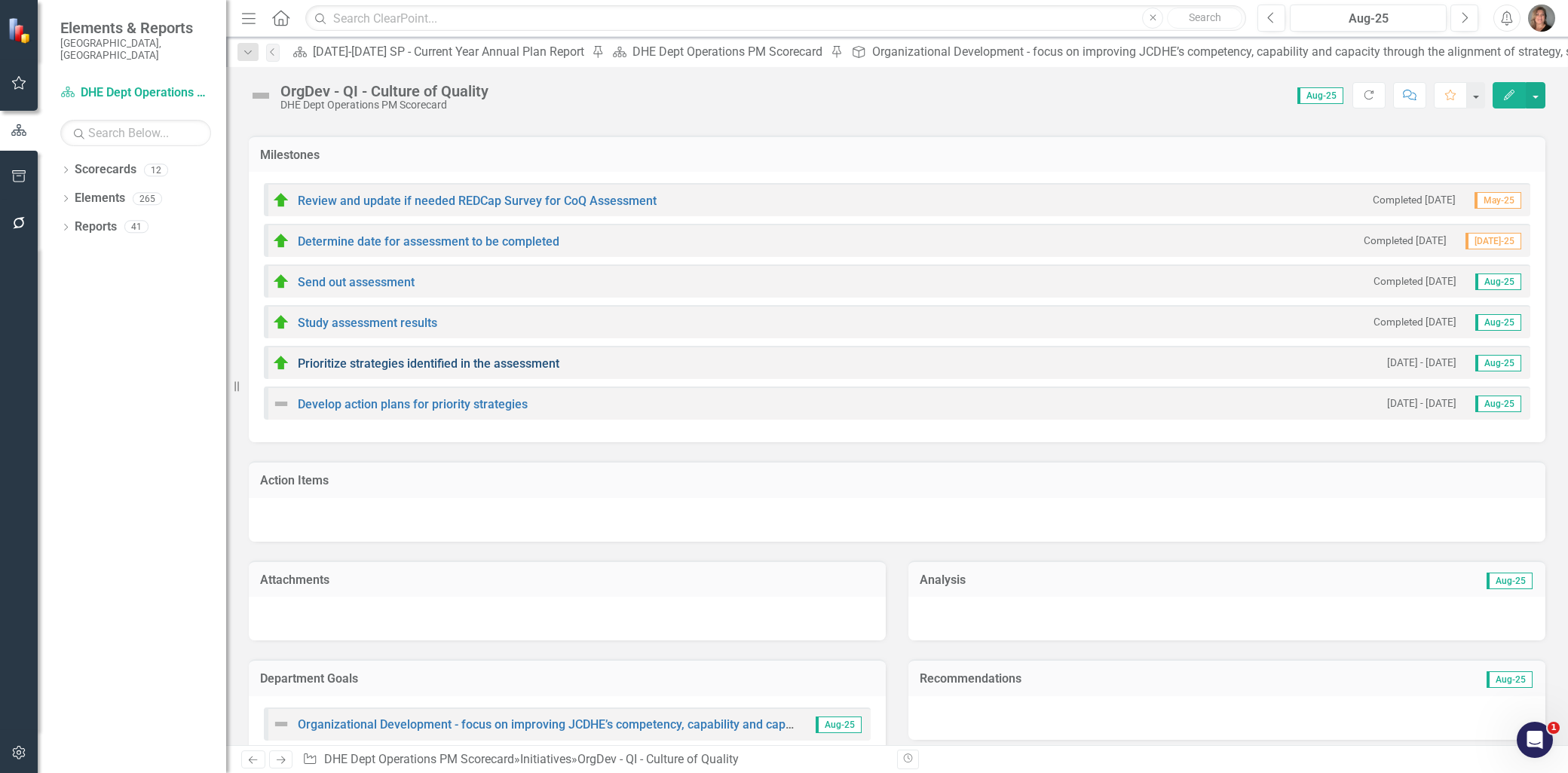
click at [389, 362] on link "Prioritize strategies identified in the assessment" at bounding box center [428, 362] width 262 height 14
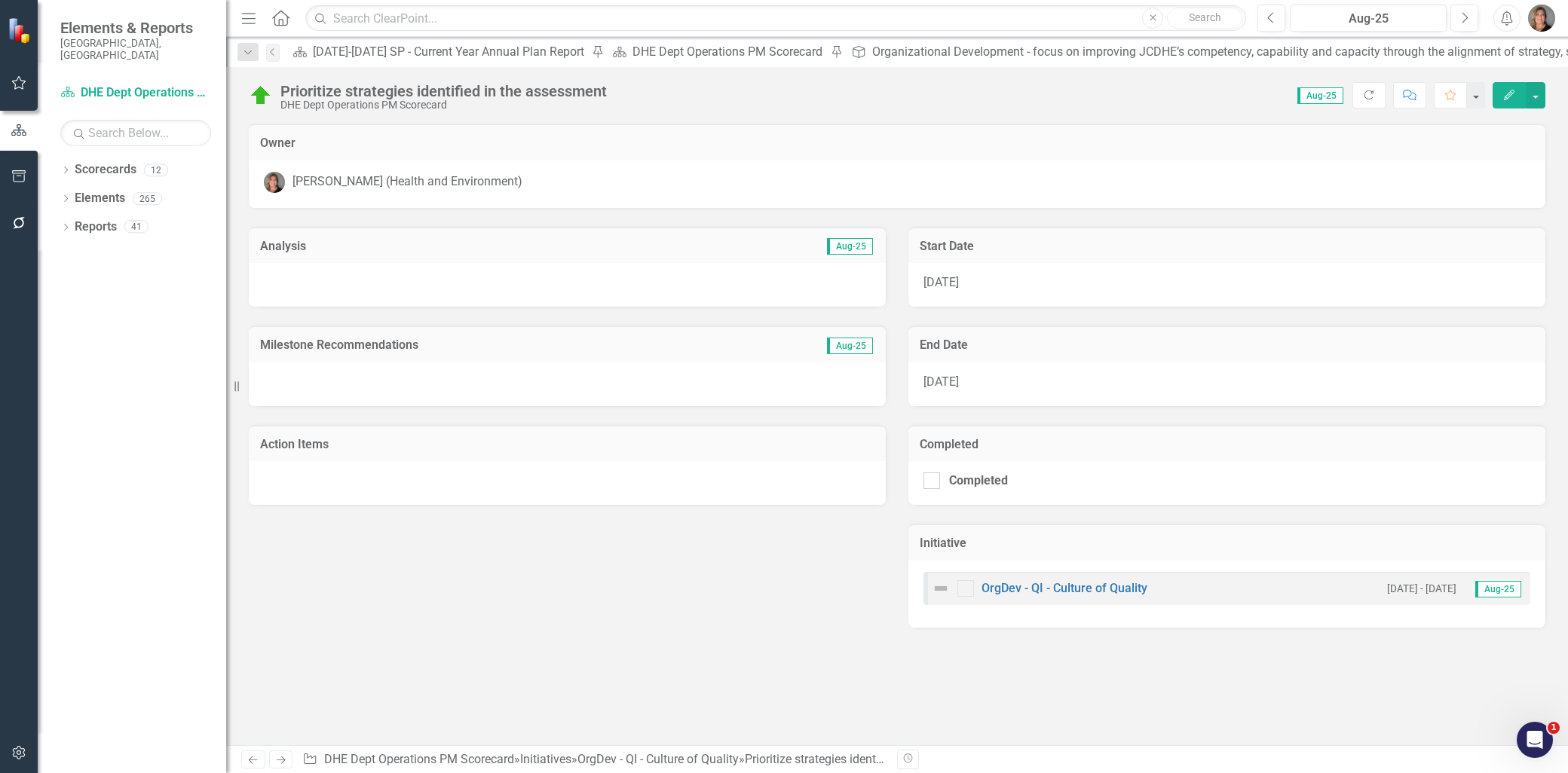
drag, startPoint x: 931, startPoint y: 481, endPoint x: 1125, endPoint y: 383, distance: 217.3
click at [931, 479] on div at bounding box center [932, 481] width 17 height 17
click at [931, 479] on input "Completed" at bounding box center [928, 477] width 10 height 10
checkbox input "true"
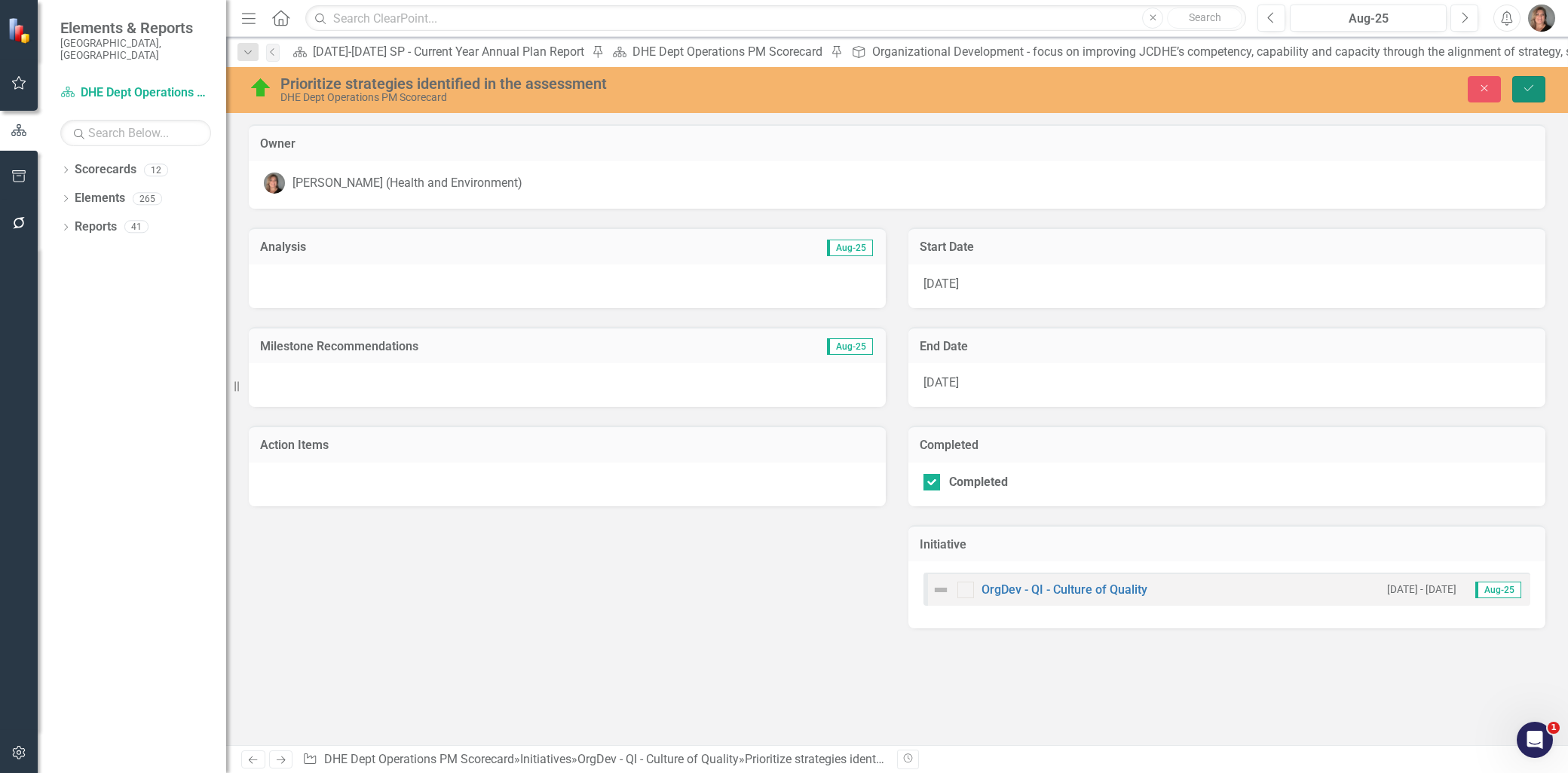
click at [1523, 88] on icon "Save" at bounding box center [1528, 88] width 14 height 10
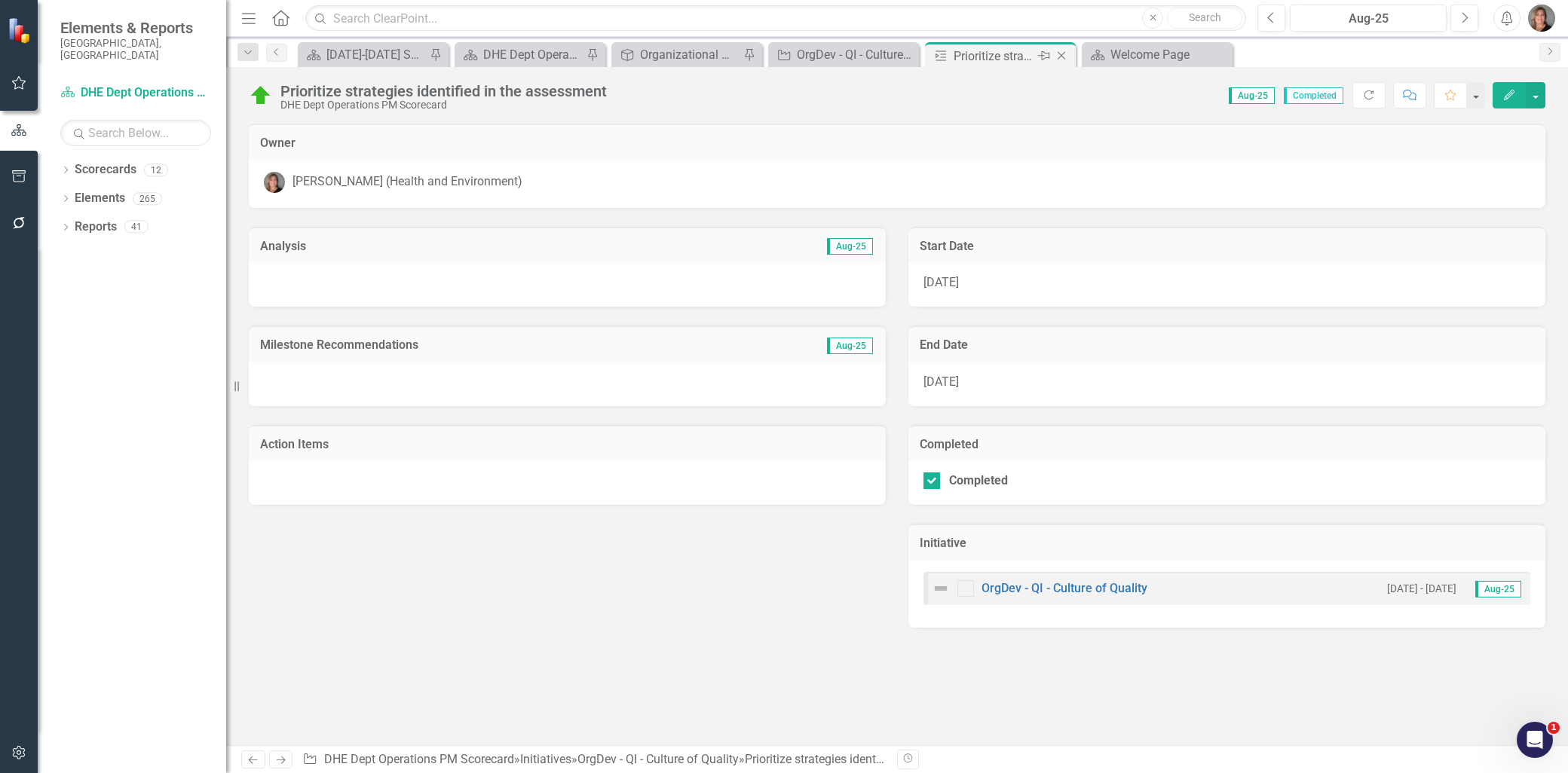
click at [1060, 55] on icon "Close" at bounding box center [1061, 55] width 15 height 12
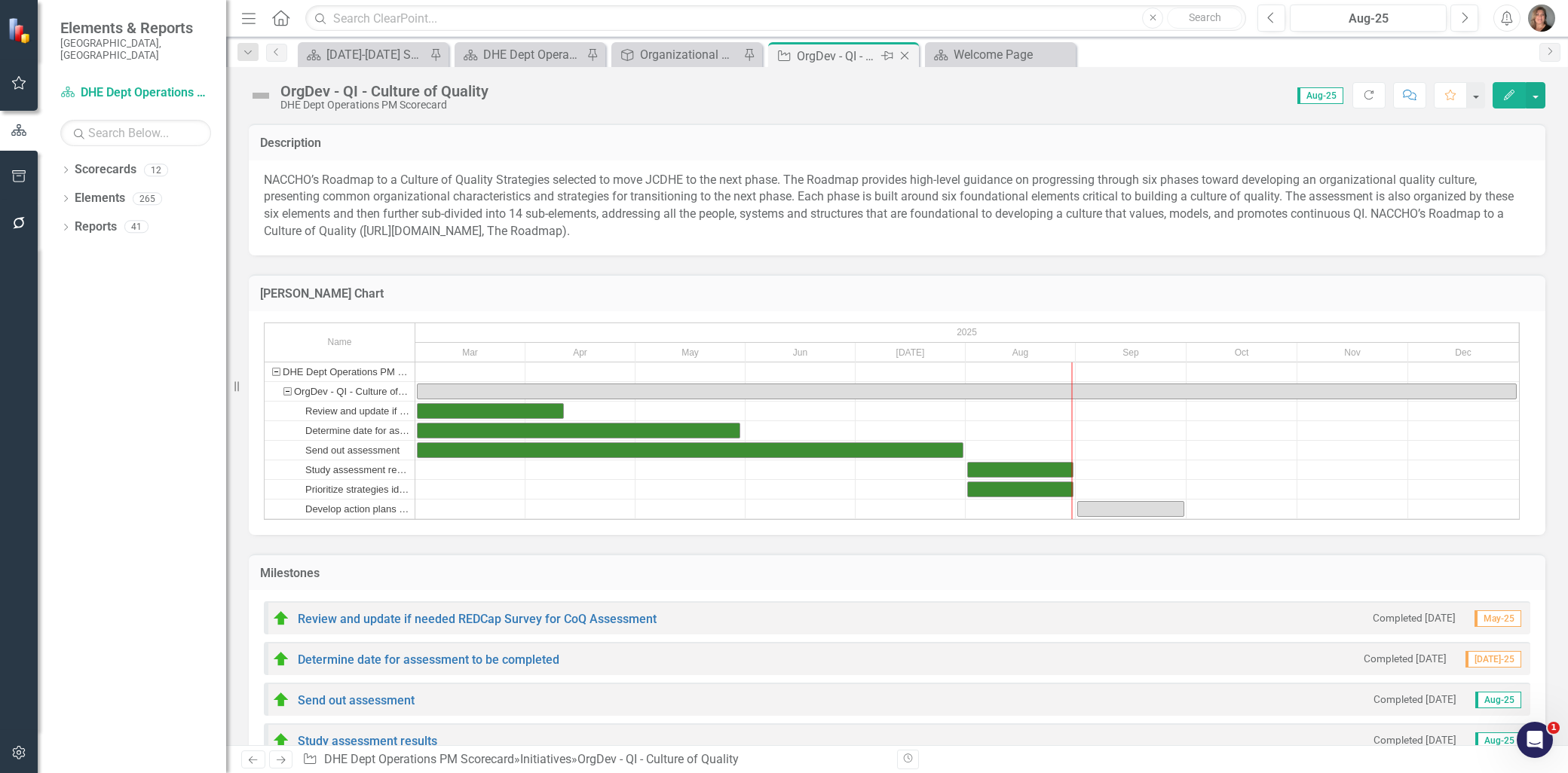
click at [835, 55] on div "OrgDev - QI - Culture of Quality" at bounding box center [836, 56] width 80 height 18
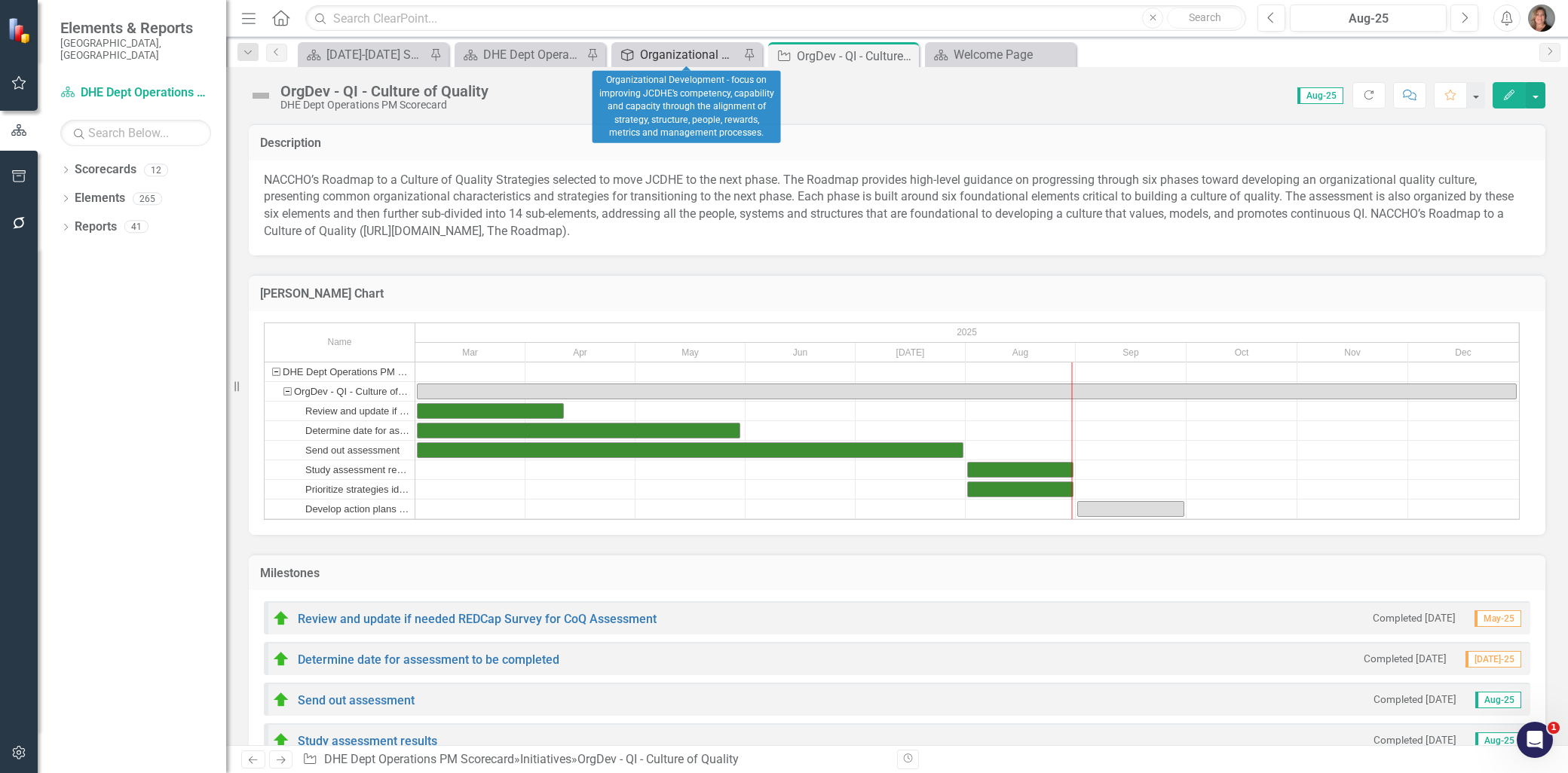
click at [704, 54] on div "Organizational Development - focus on improving JCDHE’s competency, capability …" at bounding box center [690, 55] width 100 height 18
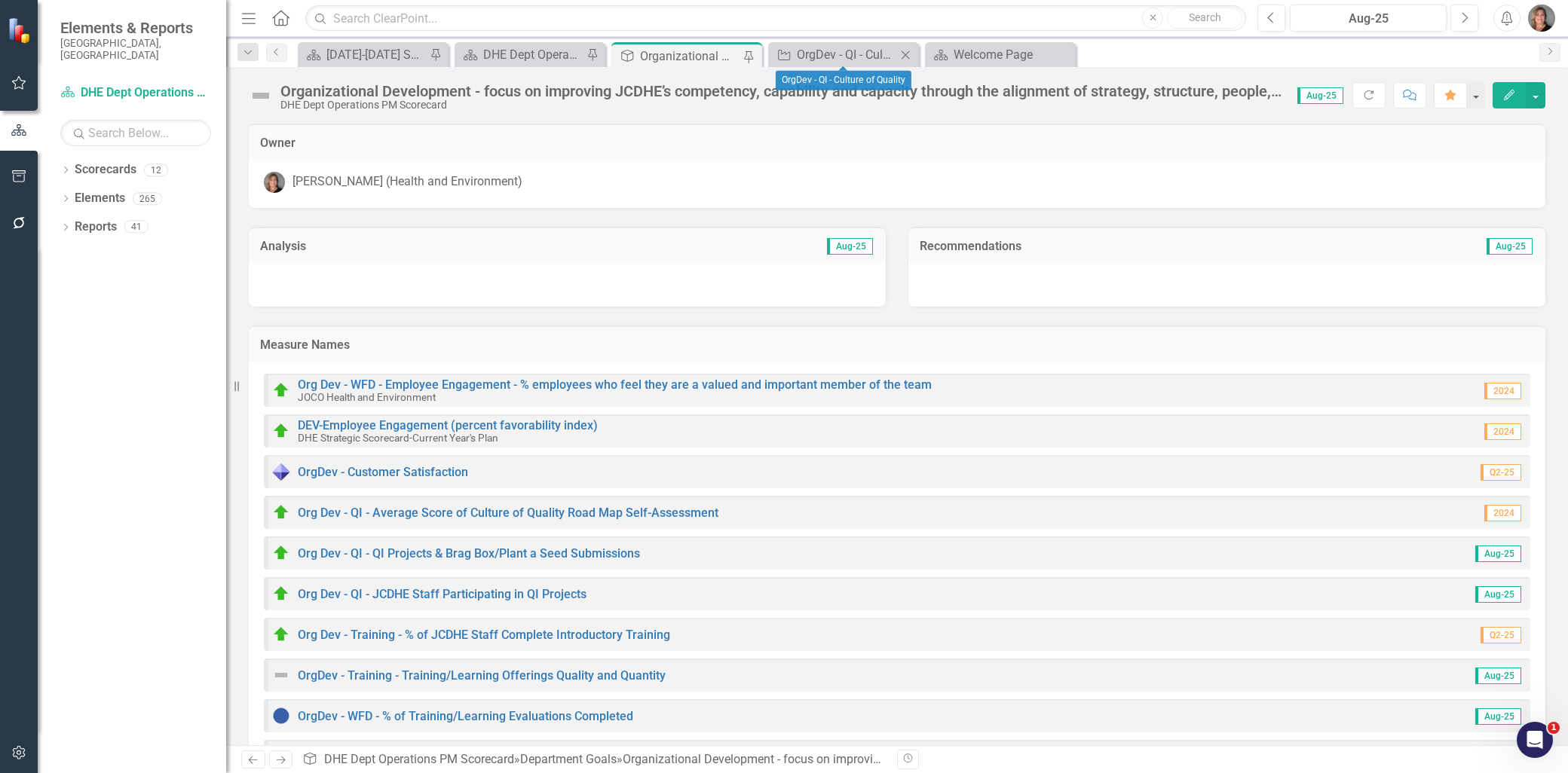
click at [906, 55] on icon "Close" at bounding box center [905, 55] width 15 height 12
click at [1502, 98] on icon "Edit" at bounding box center [1509, 94] width 14 height 10
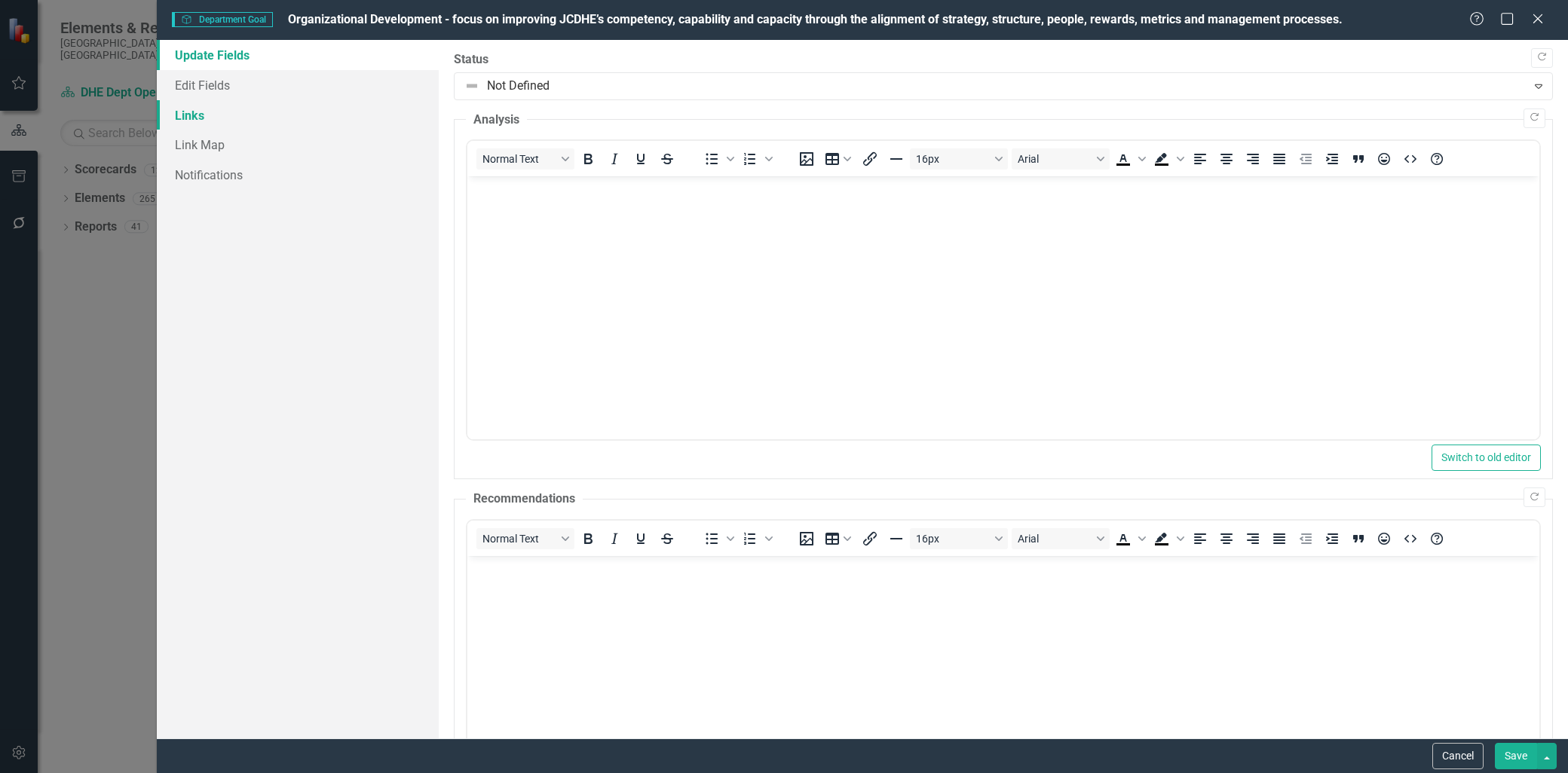
click at [236, 115] on link "Links" at bounding box center [297, 115] width 282 height 31
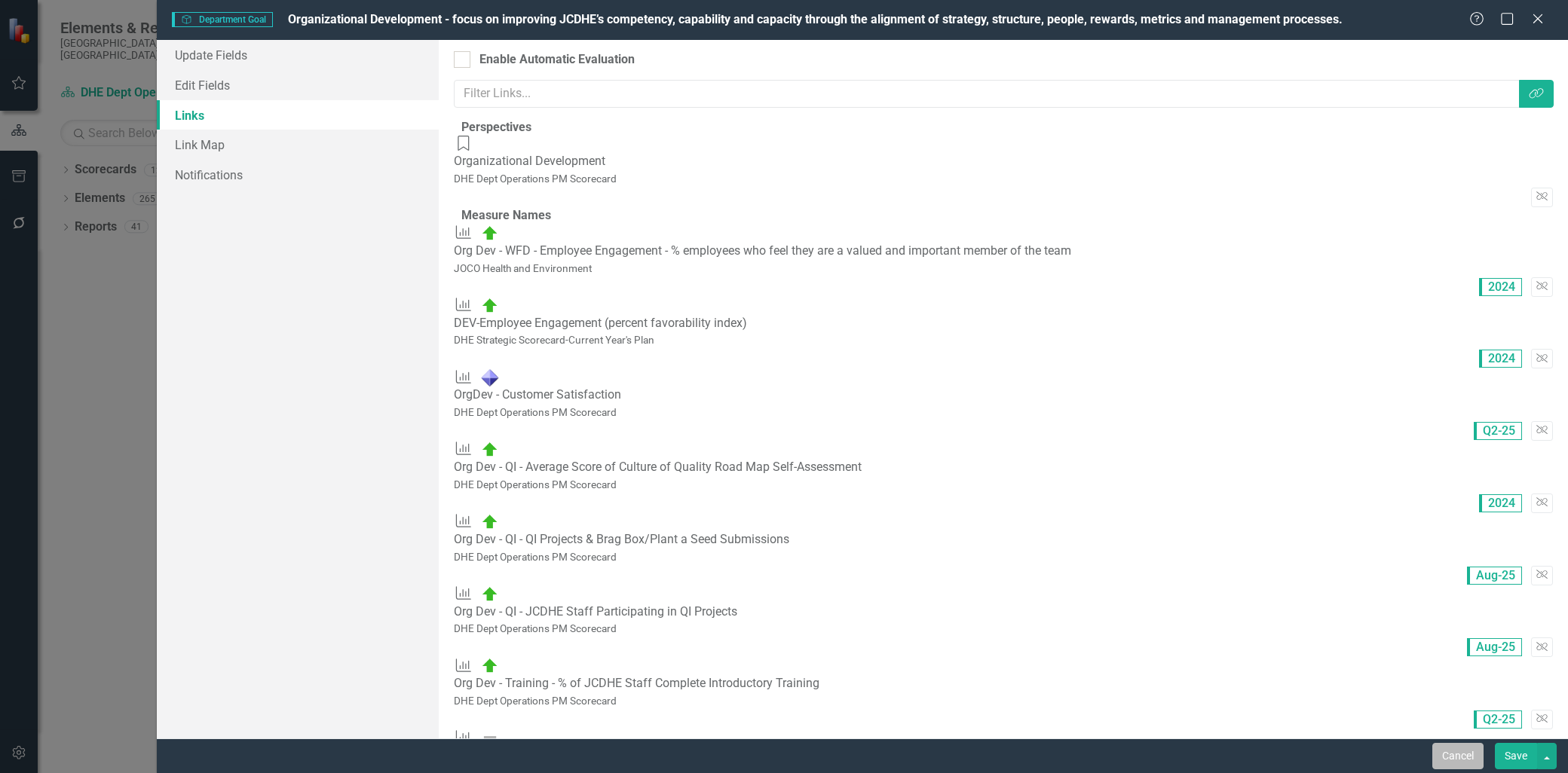
click at [1447, 750] on button "Cancel" at bounding box center [1457, 755] width 51 height 27
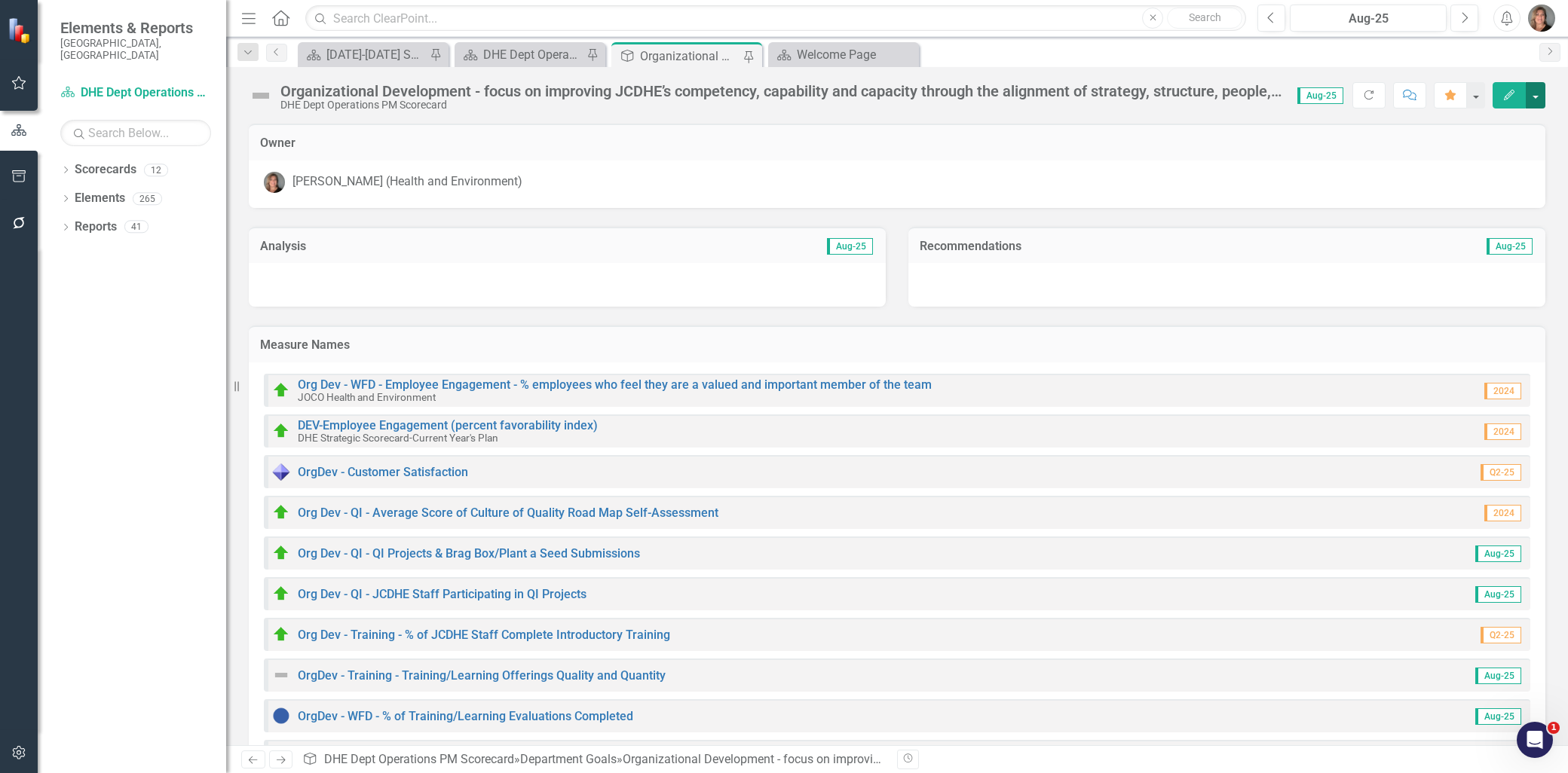
click at [1537, 98] on button "button" at bounding box center [1535, 95] width 19 height 27
click at [1488, 151] on link "Edit Report Edit Layout" at bounding box center [1469, 151] width 150 height 28
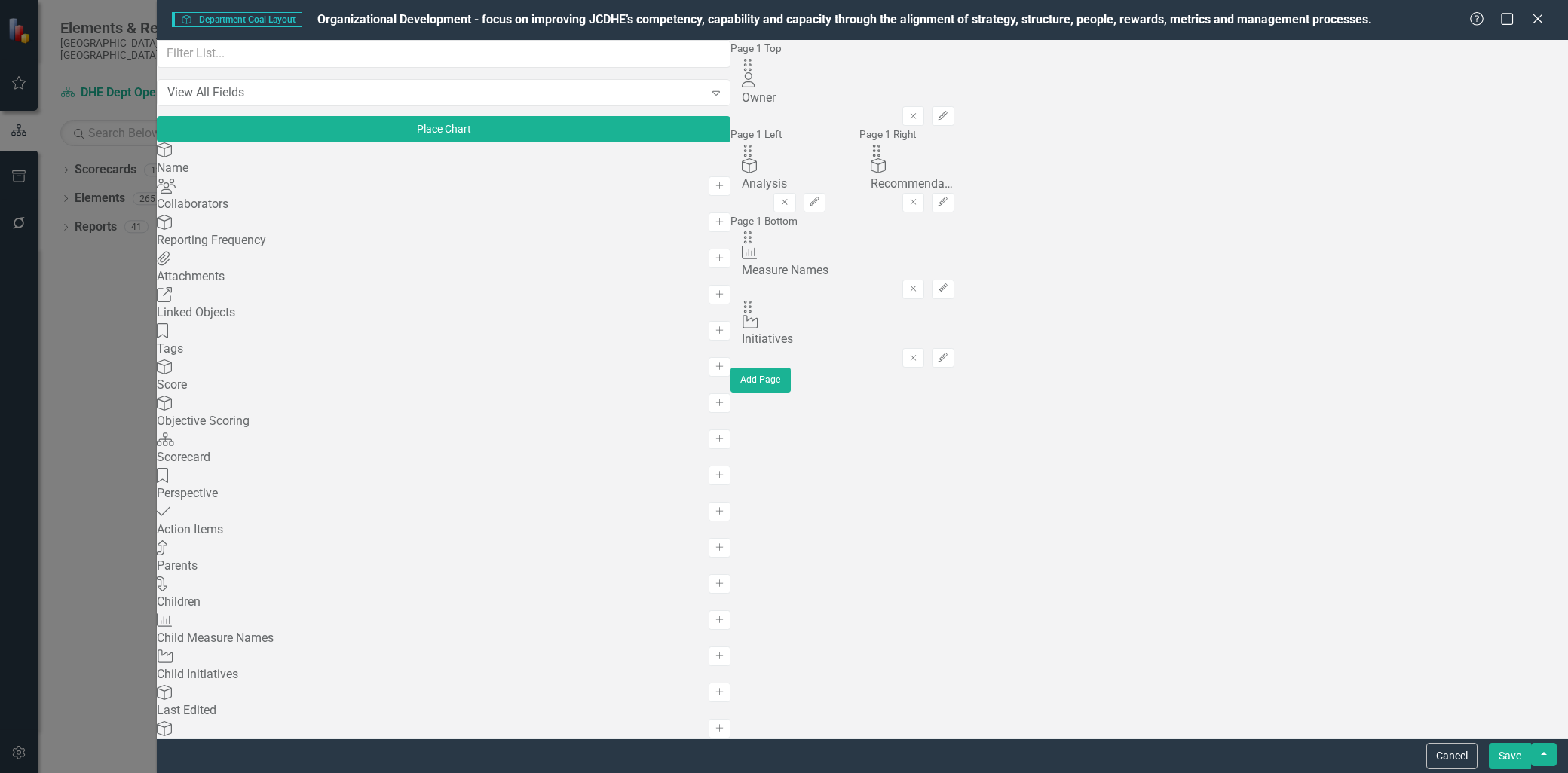
drag, startPoint x: 869, startPoint y: 327, endPoint x: 984, endPoint y: 294, distance: 119.6
click at [966, 294] on div "Drag Measure Name Measure Names Remove Edit Drag Initiative Initiatives Remove …" at bounding box center [848, 300] width 235 height 139
click at [948, 284] on icon "Edit" at bounding box center [943, 288] width 11 height 9
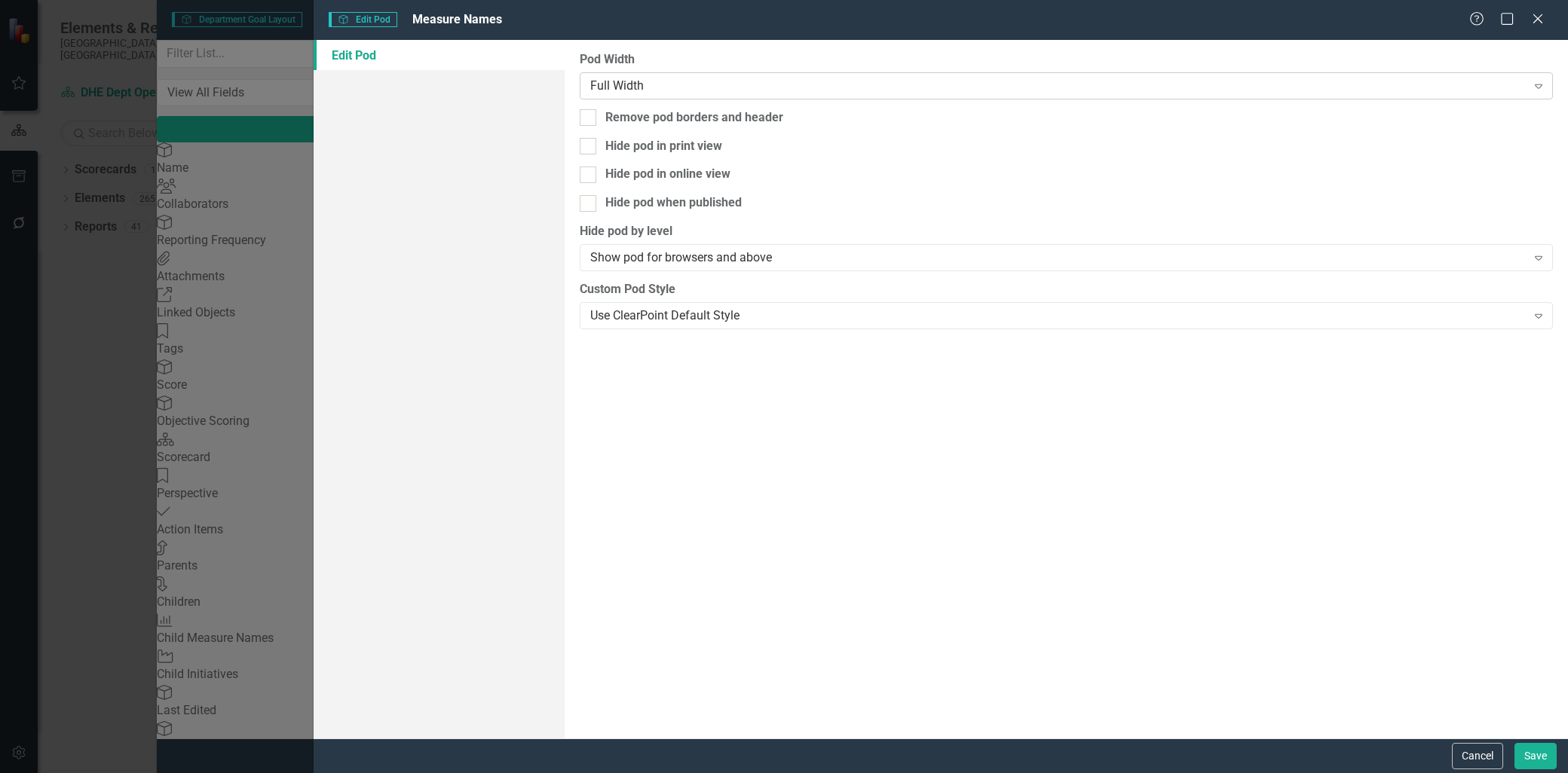
click at [1418, 80] on div "Full Width" at bounding box center [1058, 85] width 936 height 18
click at [1517, 751] on button "Save" at bounding box center [1536, 755] width 43 height 27
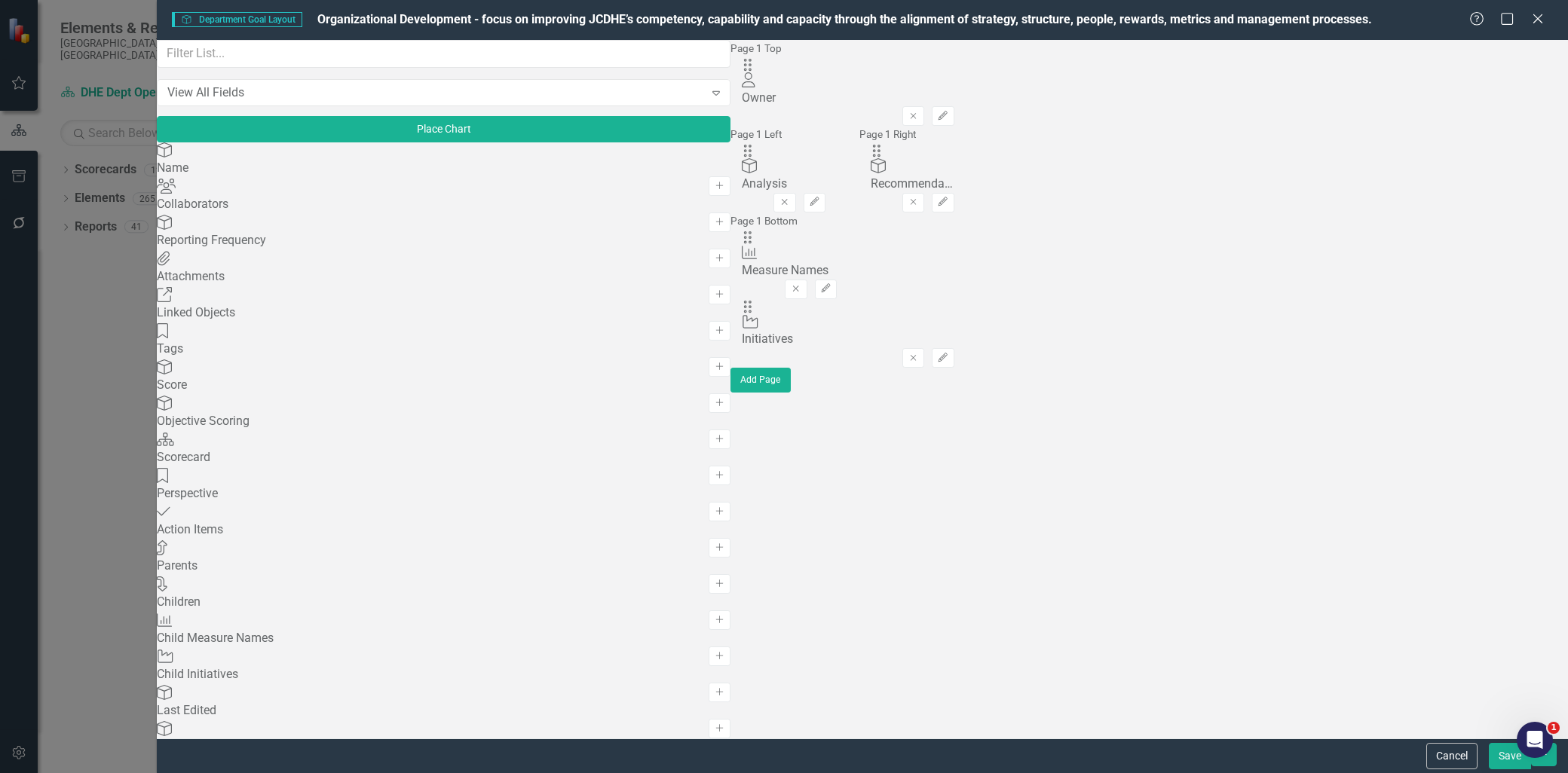
drag, startPoint x: 1352, startPoint y: 335, endPoint x: 1389, endPoint y: 300, distance: 50.9
click at [966, 300] on div "Drag Measure Name Measure Names Remove Edit Drag Initiative Initiatives Remove …" at bounding box center [848, 300] width 235 height 139
click at [948, 353] on icon "Edit" at bounding box center [943, 358] width 11 height 9
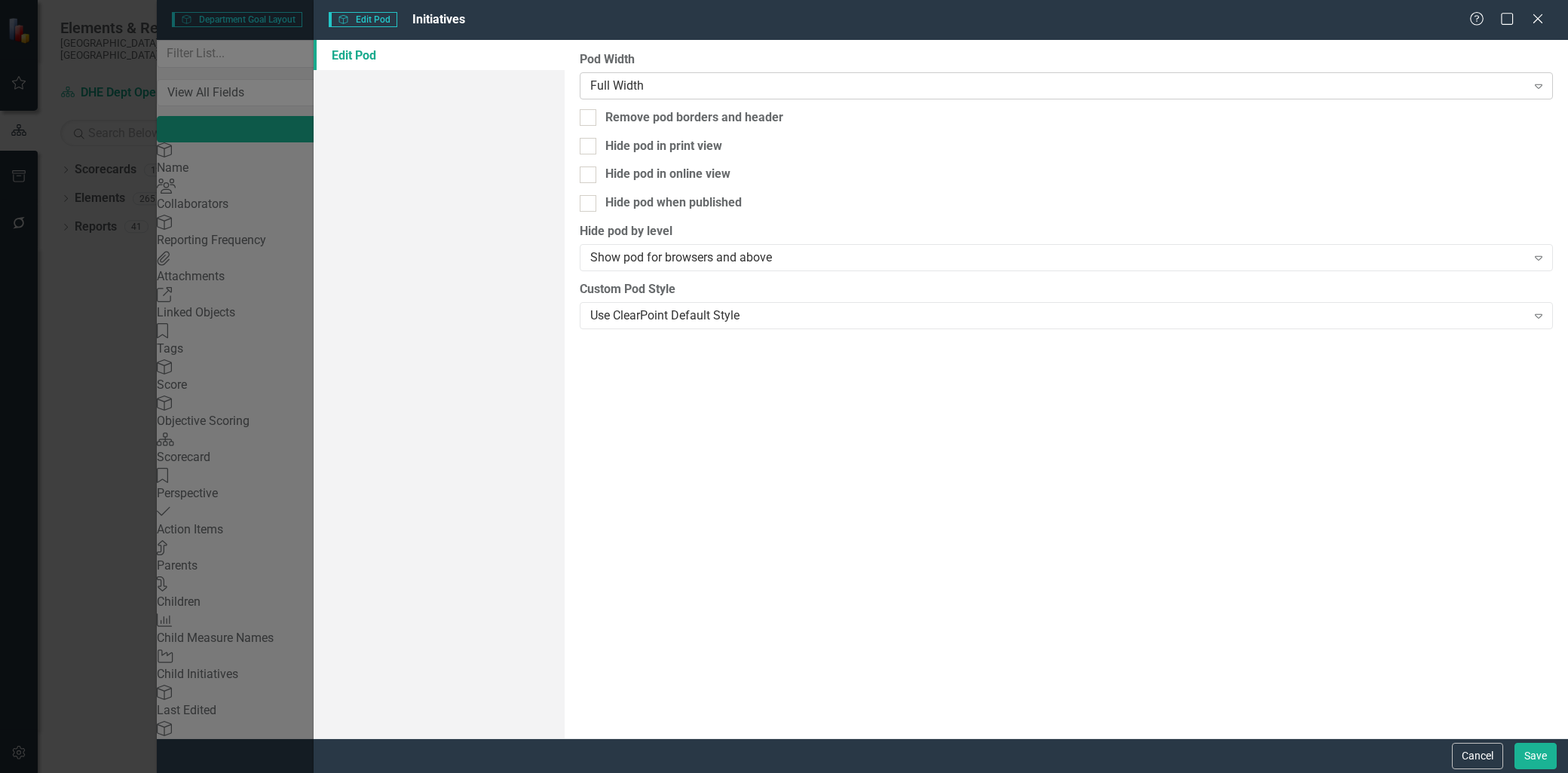
click at [997, 87] on div "Full Width" at bounding box center [1058, 85] width 936 height 18
click at [1528, 755] on button "Save" at bounding box center [1536, 755] width 43 height 27
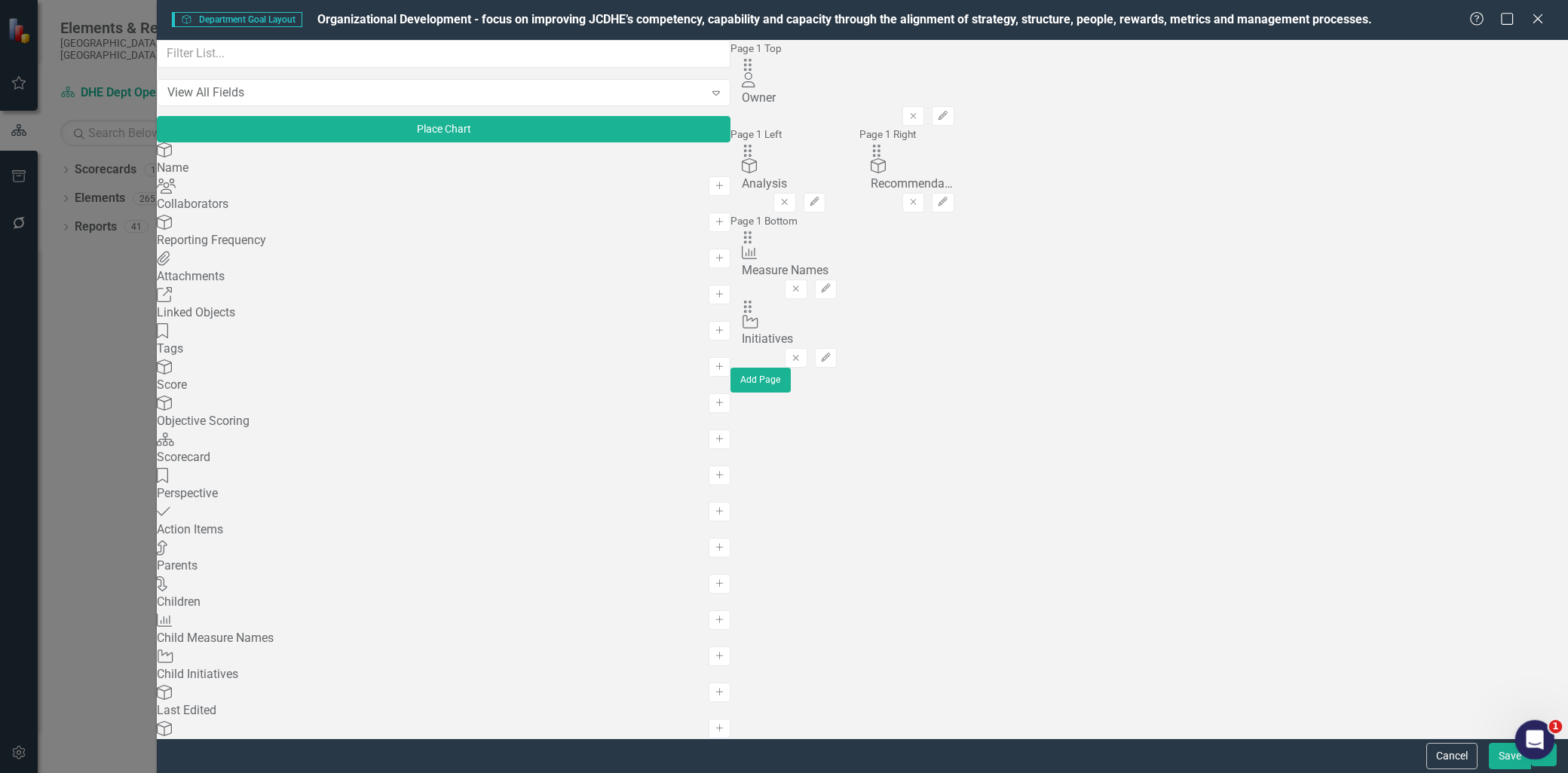
click at [1518, 755] on body "Elements & Reports Johnson County, KS Scorecard DHE Dept Operations PM Scorecar…" at bounding box center [784, 386] width 1568 height 773
click at [1505, 752] on button "Save" at bounding box center [1510, 755] width 43 height 27
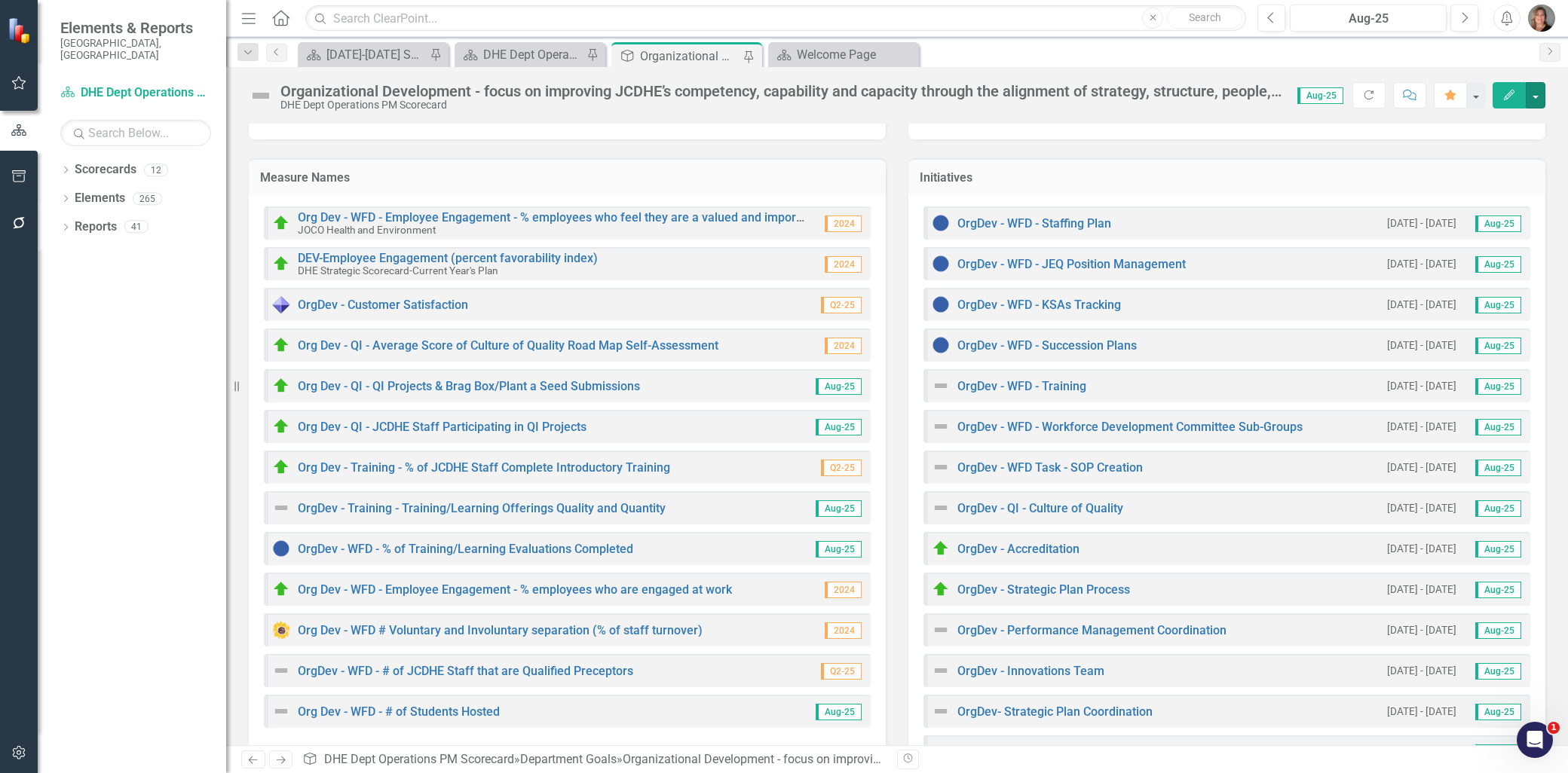
scroll to position [266, 0]
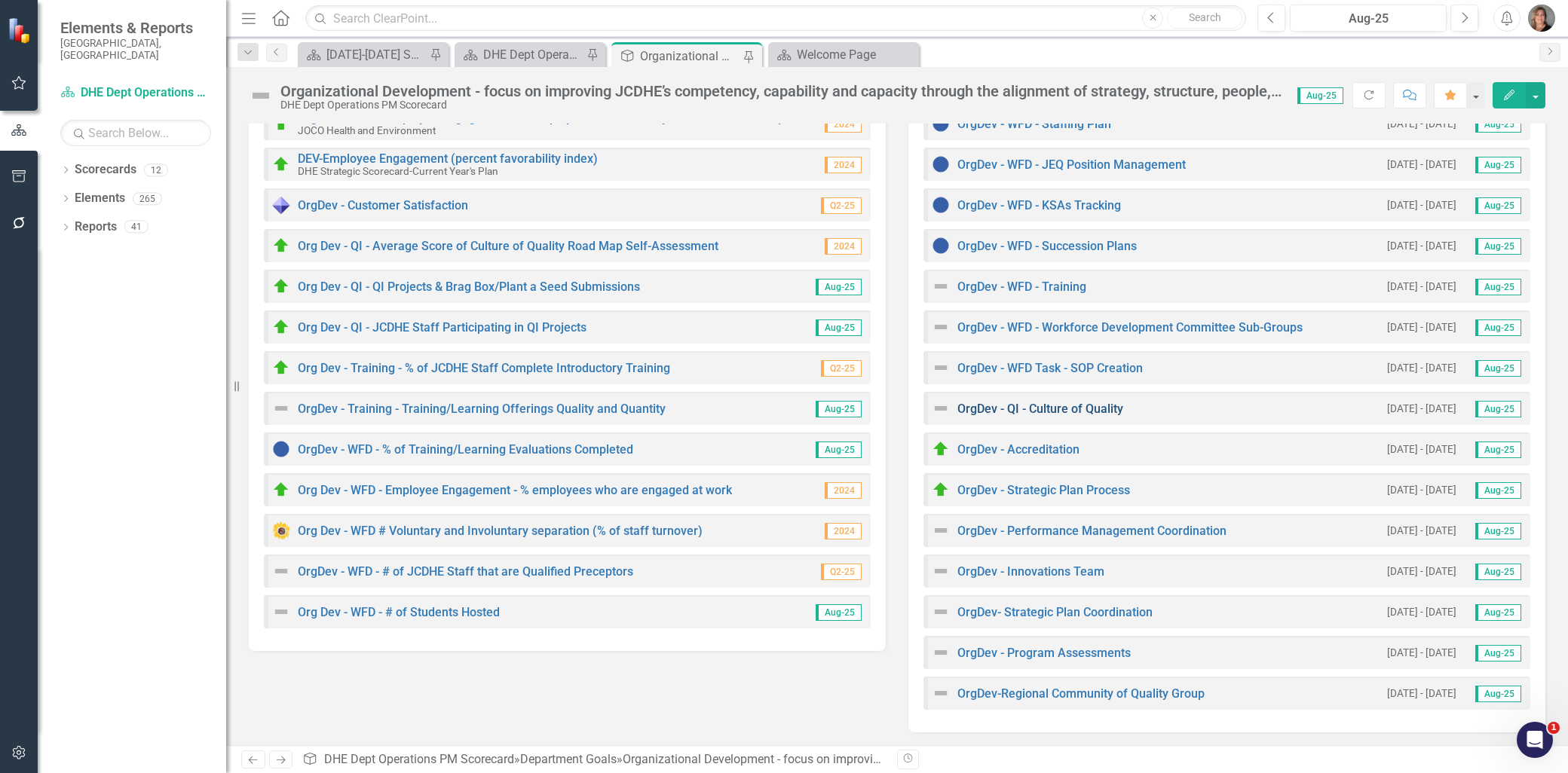
click at [1049, 405] on link "OrgDev - QI - Culture of Quality" at bounding box center [1040, 408] width 166 height 14
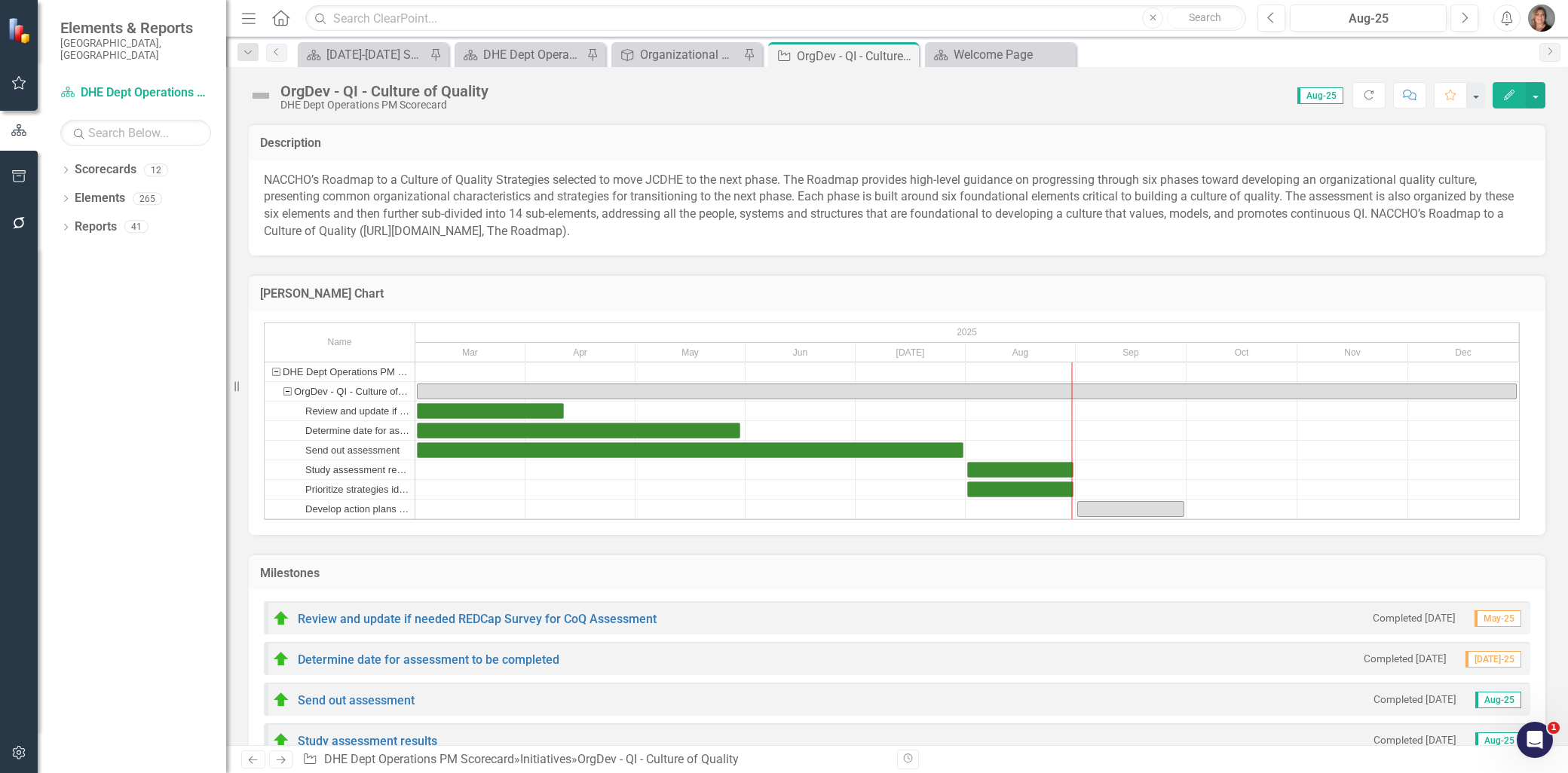
click at [257, 92] on img at bounding box center [261, 95] width 24 height 24
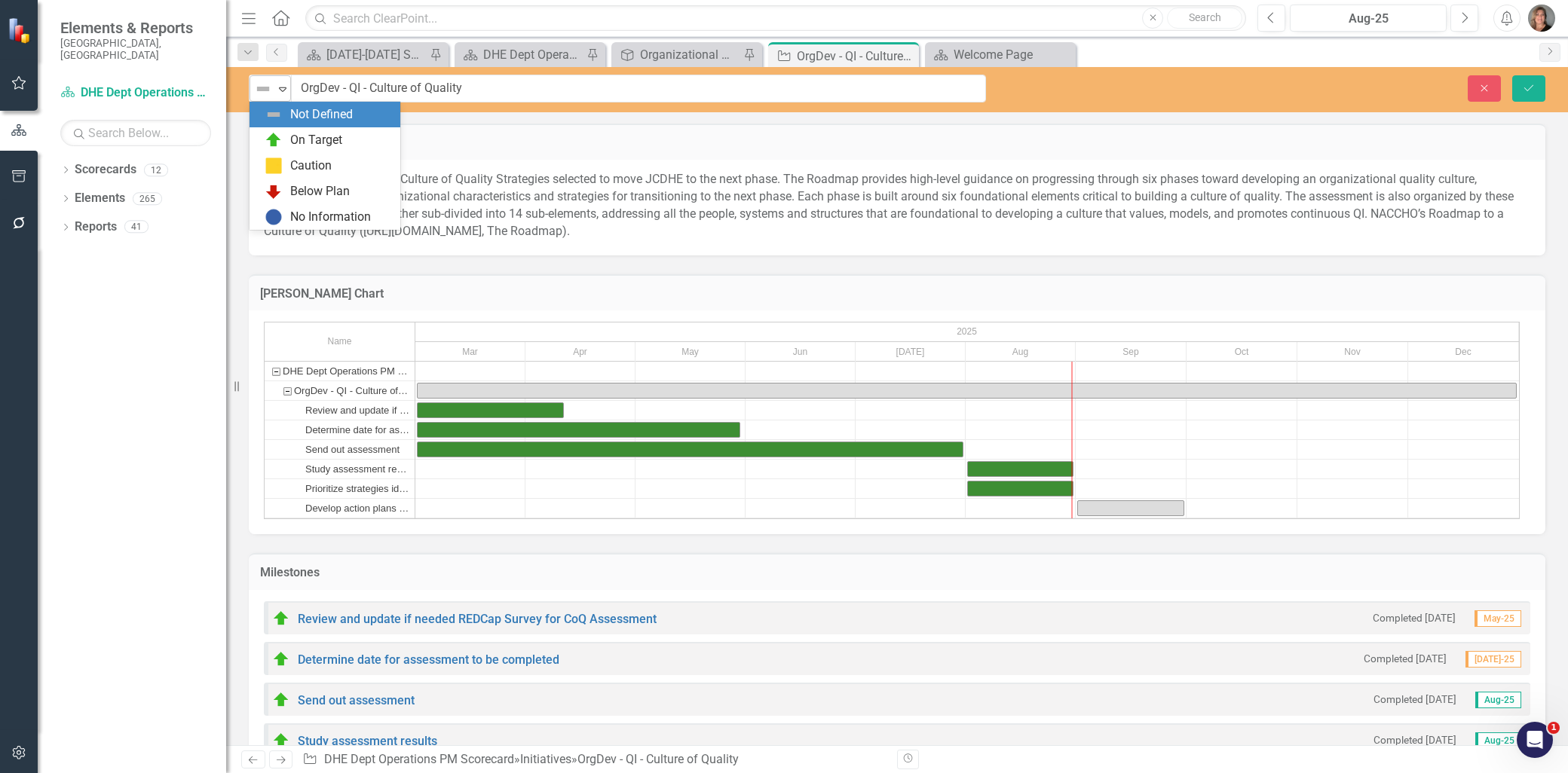
click at [274, 88] on div "Not Defined" at bounding box center [264, 89] width 22 height 21
click at [276, 137] on img at bounding box center [274, 141] width 19 height 18
click at [1532, 88] on icon "Save" at bounding box center [1528, 88] width 14 height 10
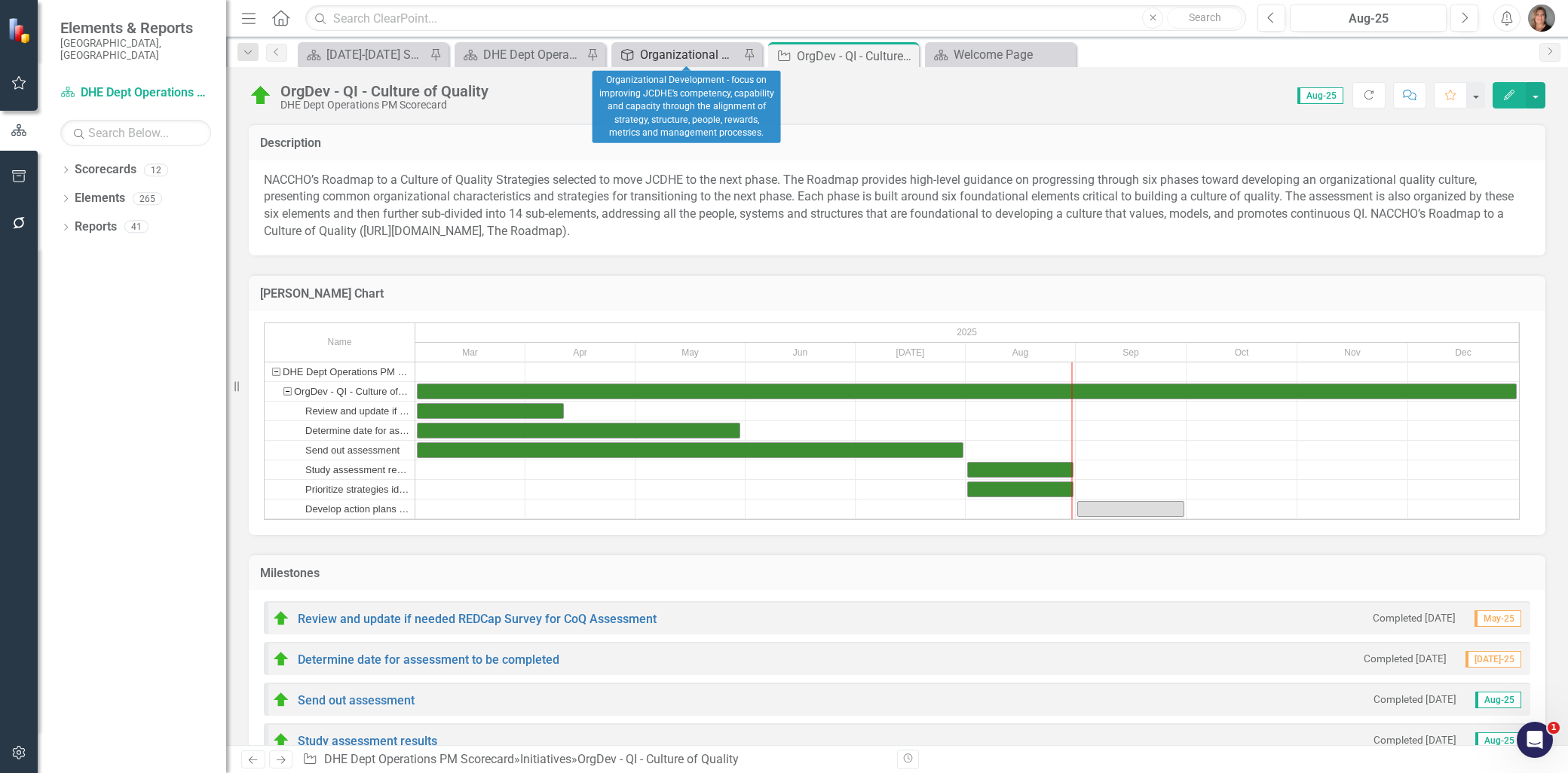
click at [726, 55] on div "Organizational Development - focus on improving JCDHE’s competency, capability …" at bounding box center [690, 55] width 100 height 18
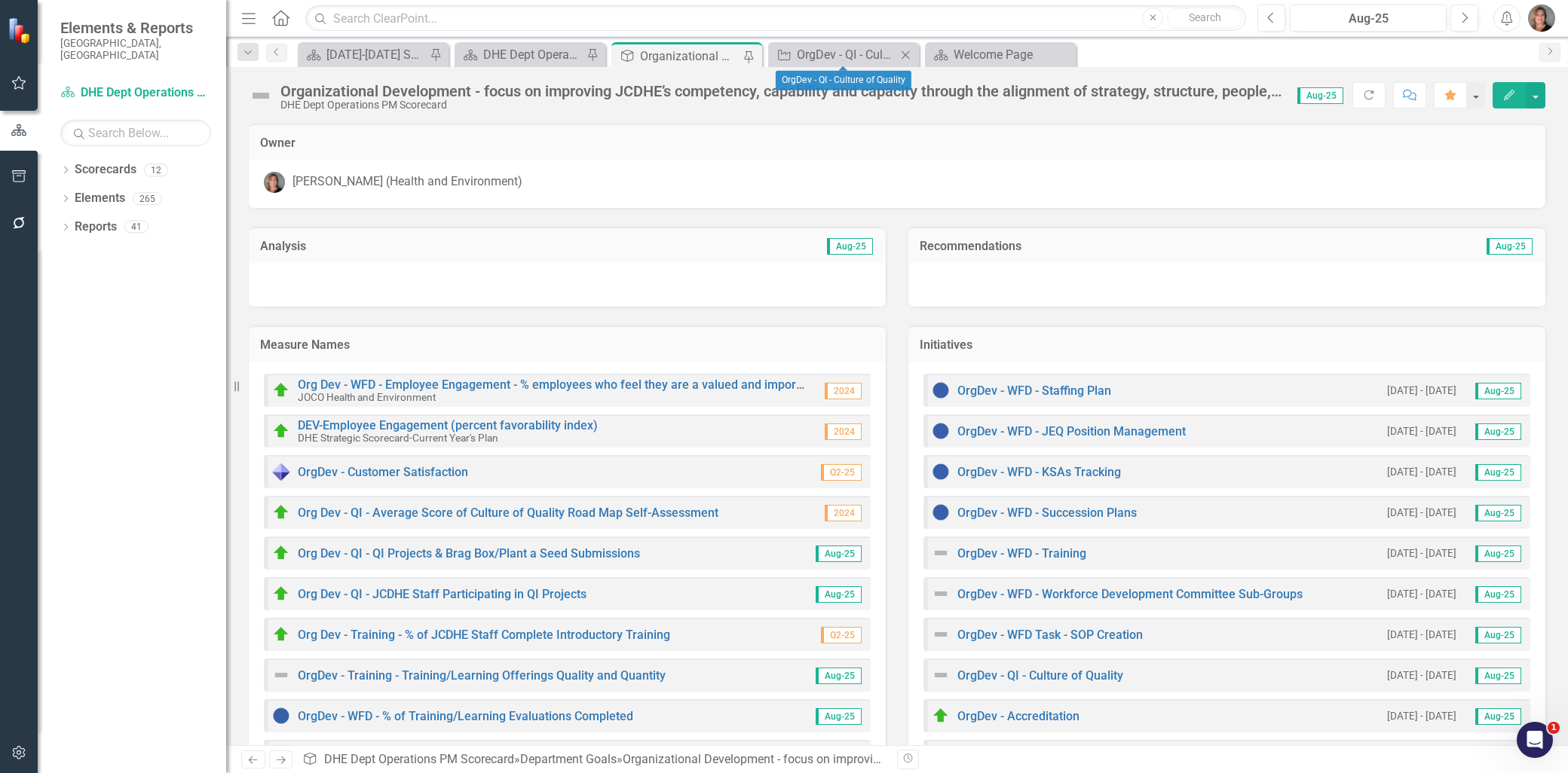
click at [905, 55] on icon "Close" at bounding box center [905, 55] width 15 height 12
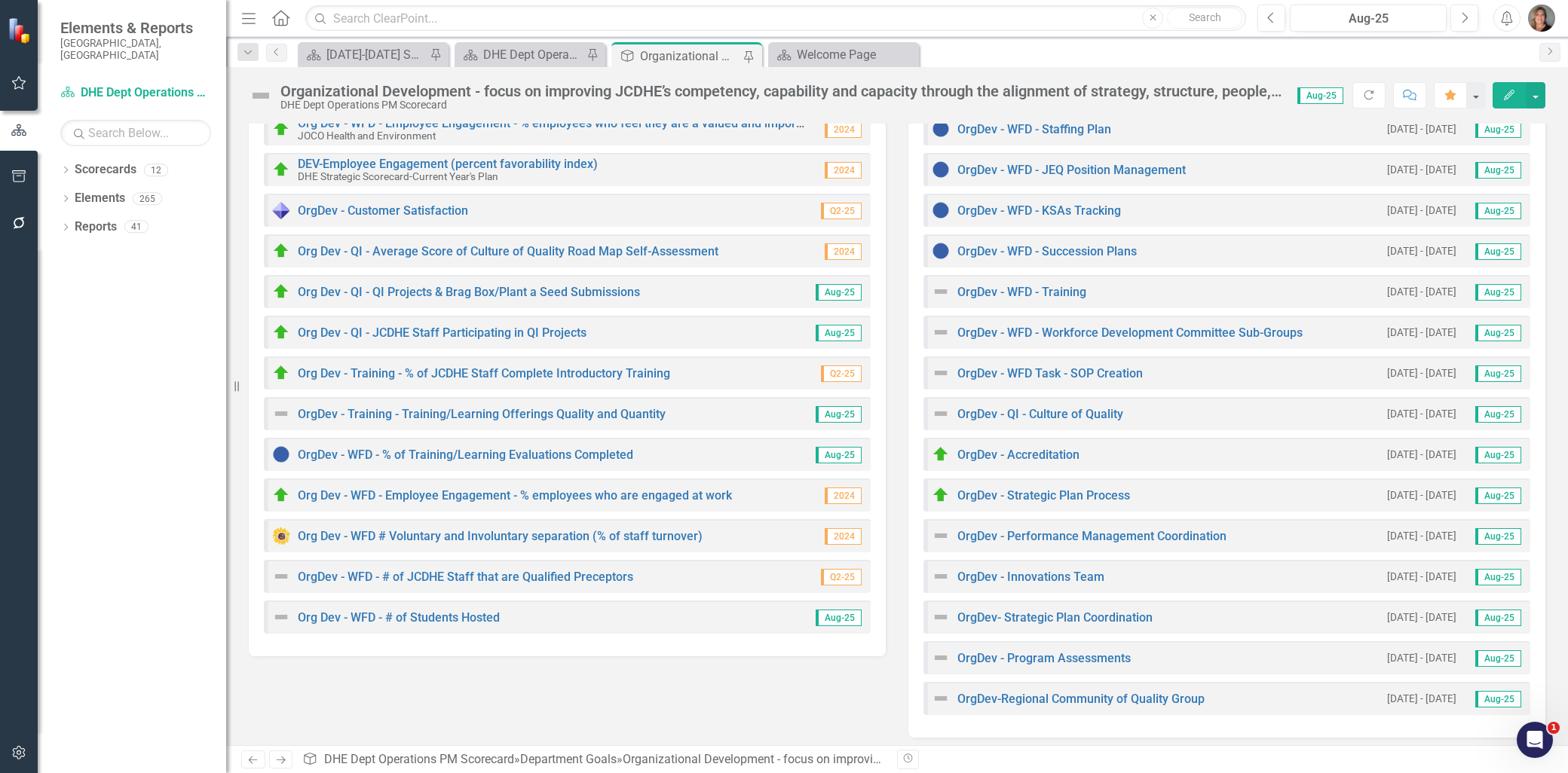
scroll to position [266, 0]
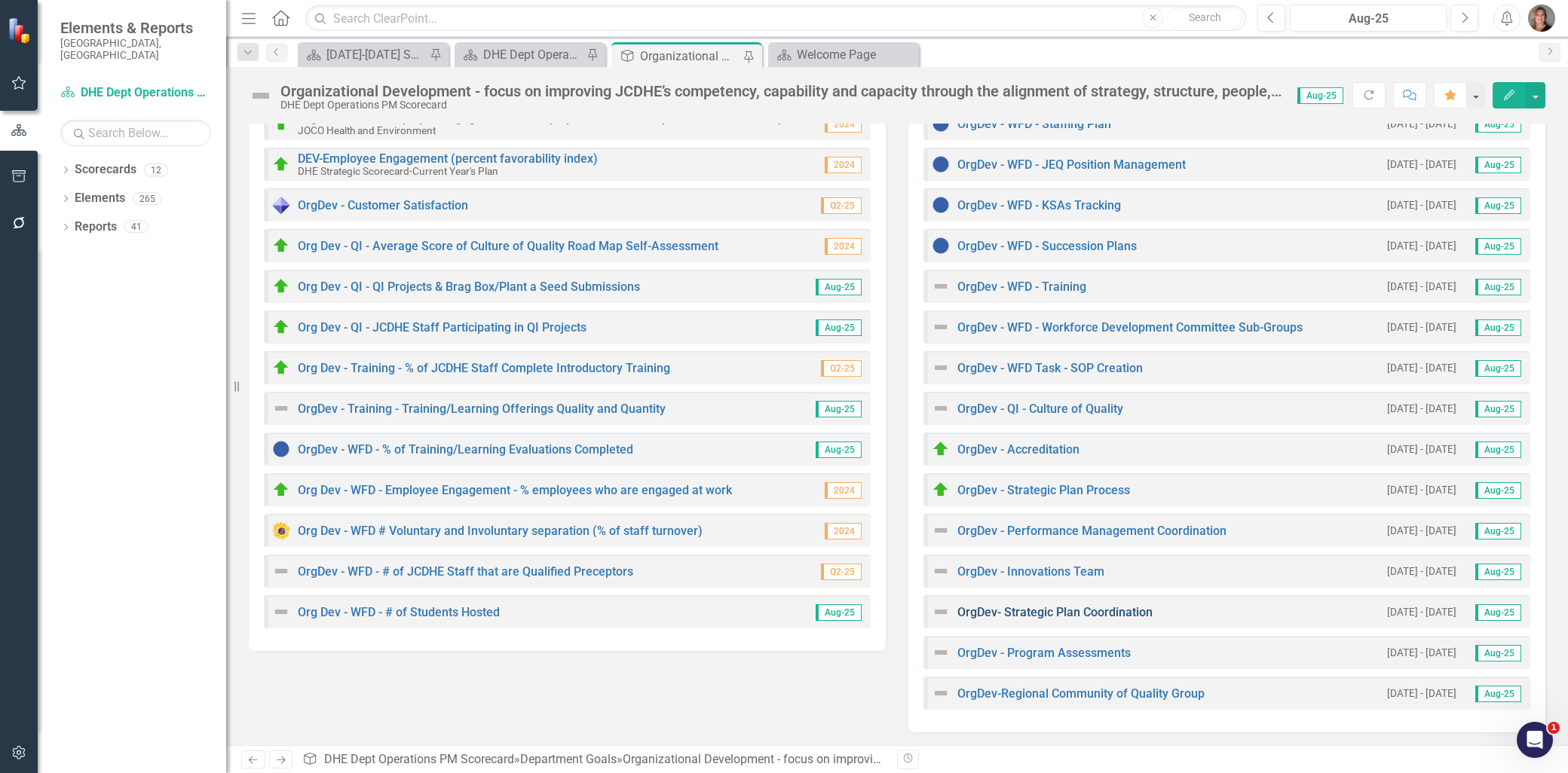
click at [1096, 606] on link "OrgDev- Strategic Plan Coordination" at bounding box center [1055, 611] width 195 height 14
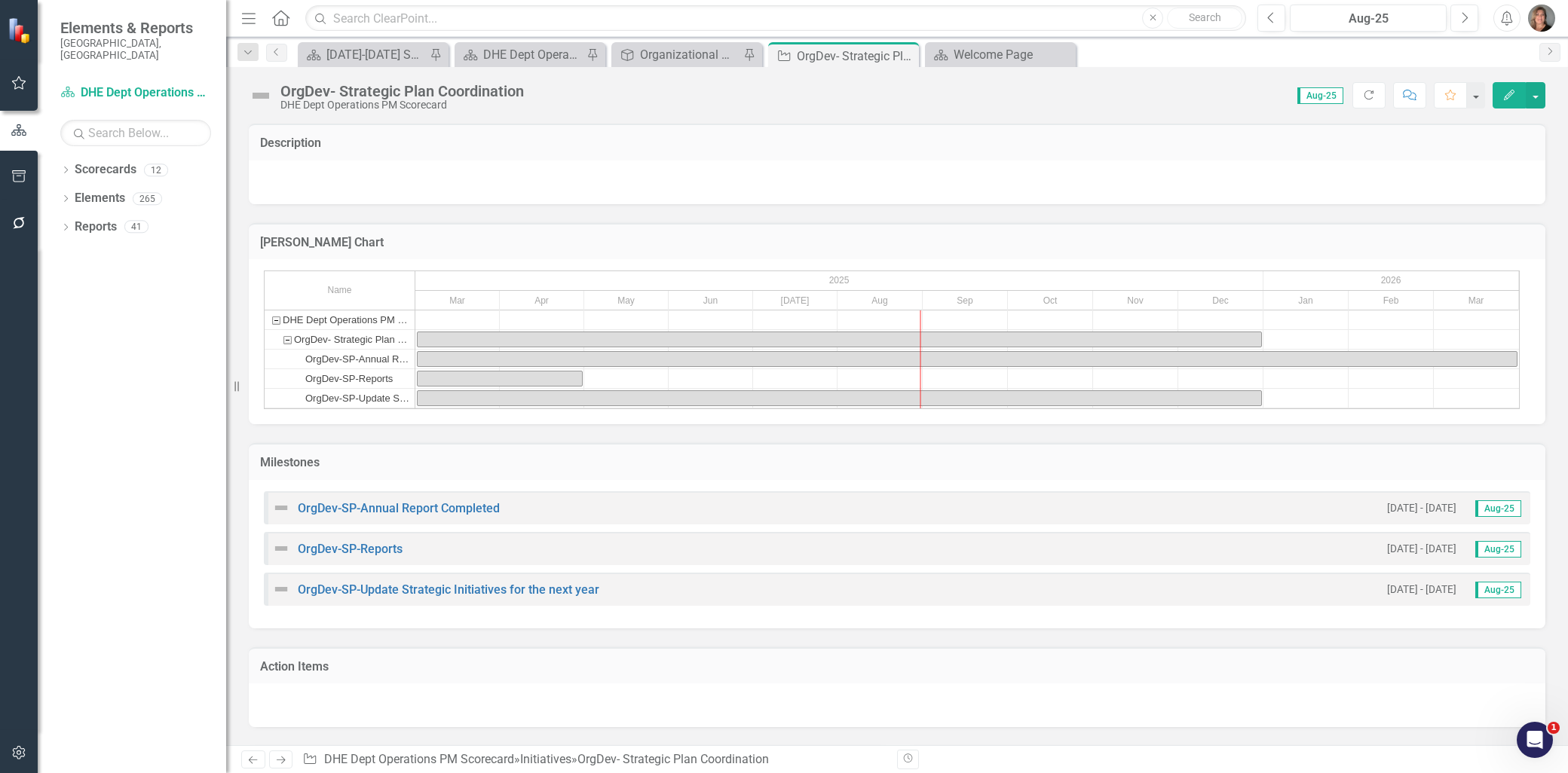
click at [266, 96] on img at bounding box center [261, 95] width 24 height 24
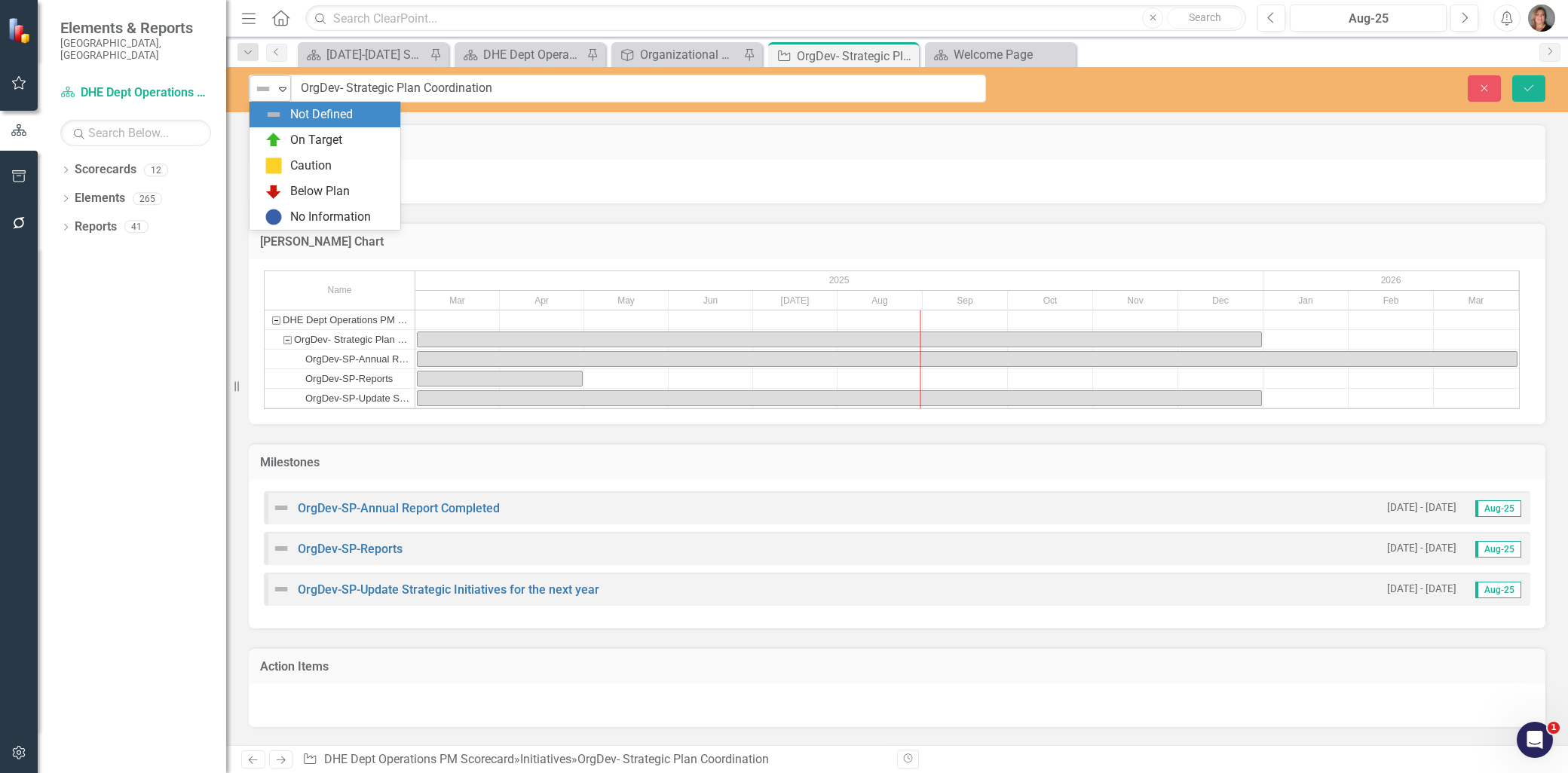
click at [284, 92] on icon "Expand" at bounding box center [282, 89] width 15 height 12
click at [283, 141] on div "On Target" at bounding box center [327, 141] width 127 height 18
click at [280, 507] on img at bounding box center [281, 508] width 19 height 18
click at [288, 505] on img at bounding box center [281, 508] width 19 height 18
click at [389, 502] on link "OrgDev-SP-Annual Report Completed" at bounding box center [399, 508] width 202 height 14
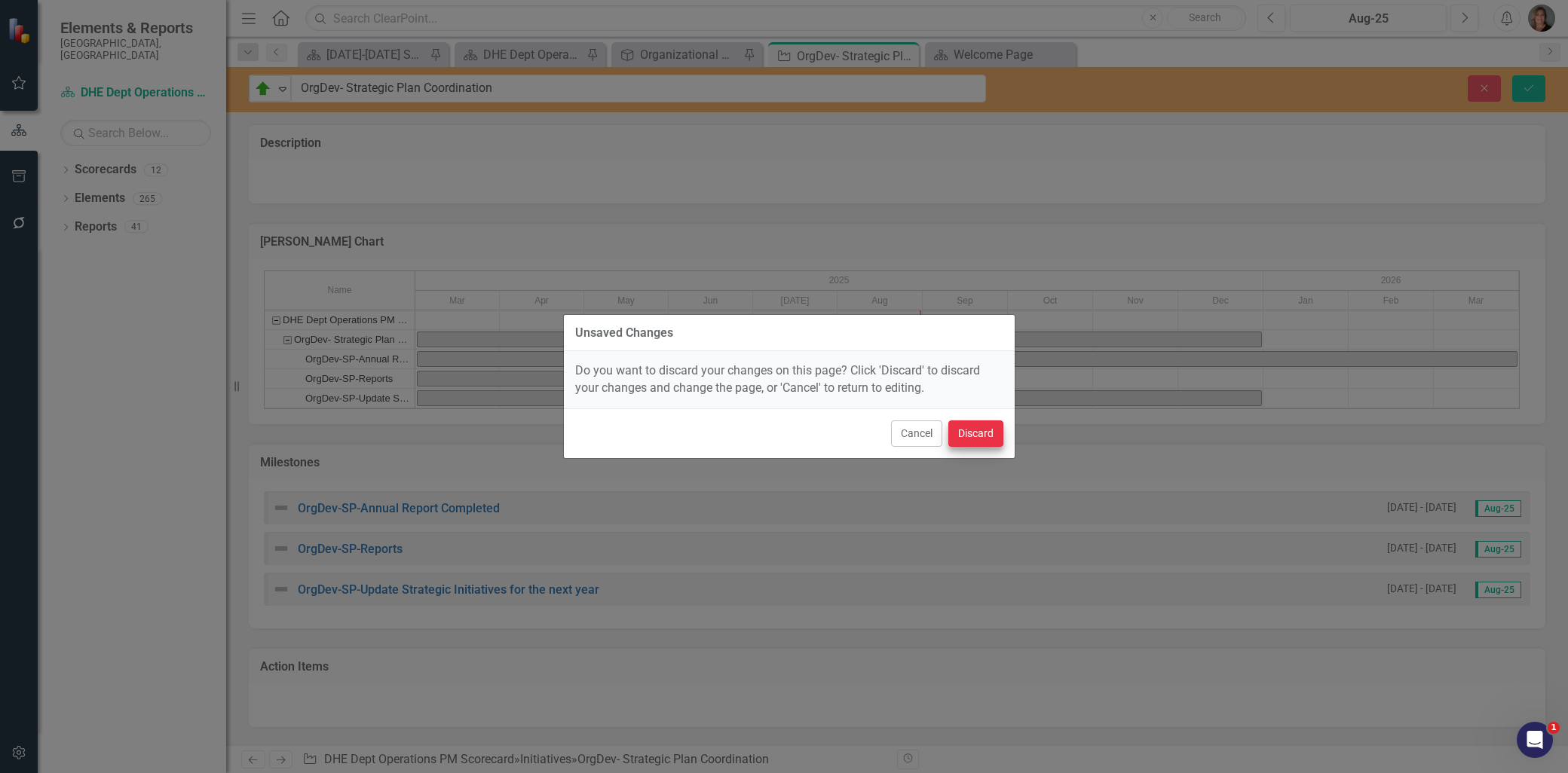
drag, startPoint x: 914, startPoint y: 434, endPoint x: 962, endPoint y: 416, distance: 51.3
click at [916, 433] on button "Cancel" at bounding box center [916, 434] width 51 height 27
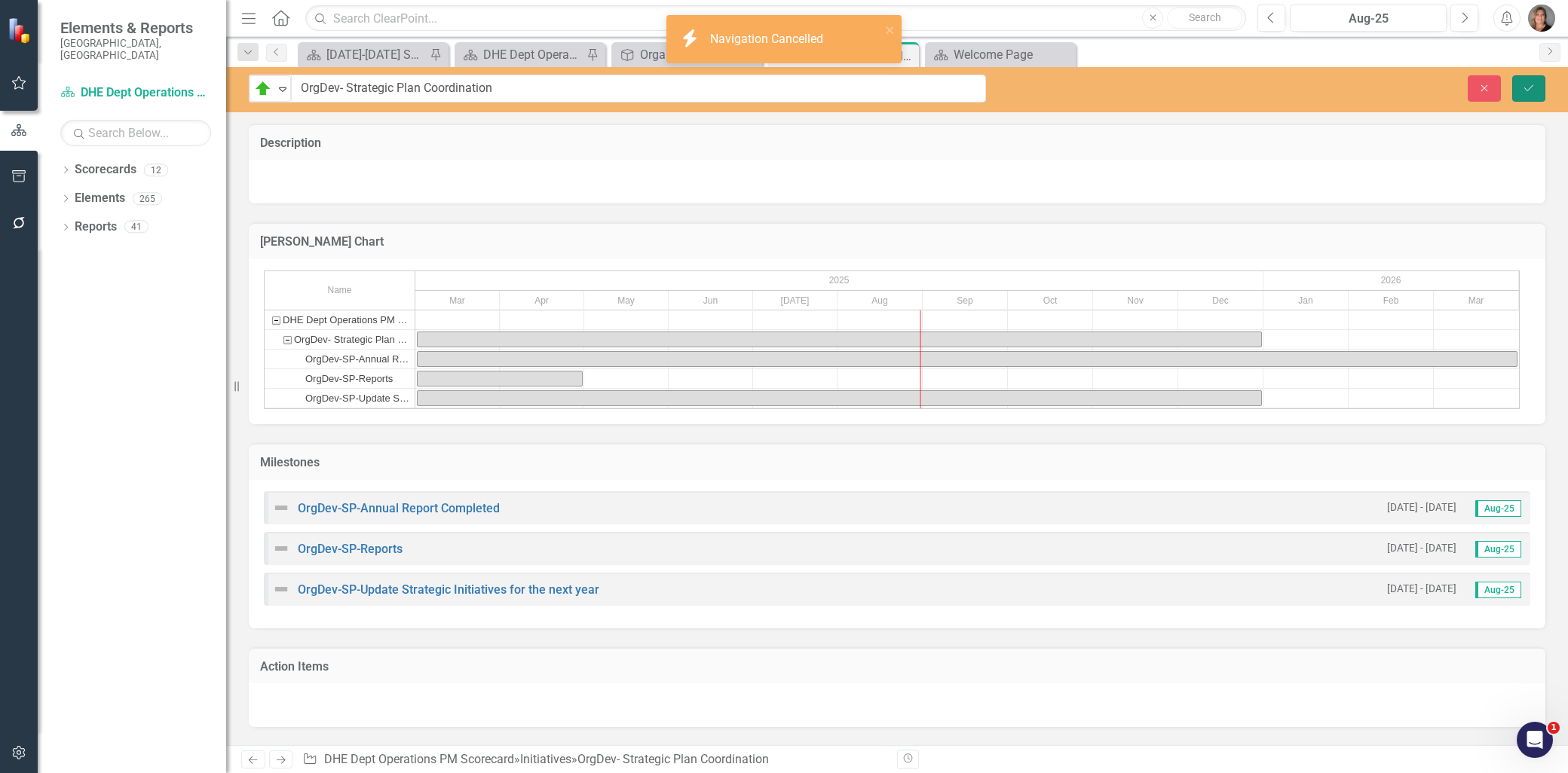
click at [1522, 86] on icon "Save" at bounding box center [1528, 88] width 14 height 10
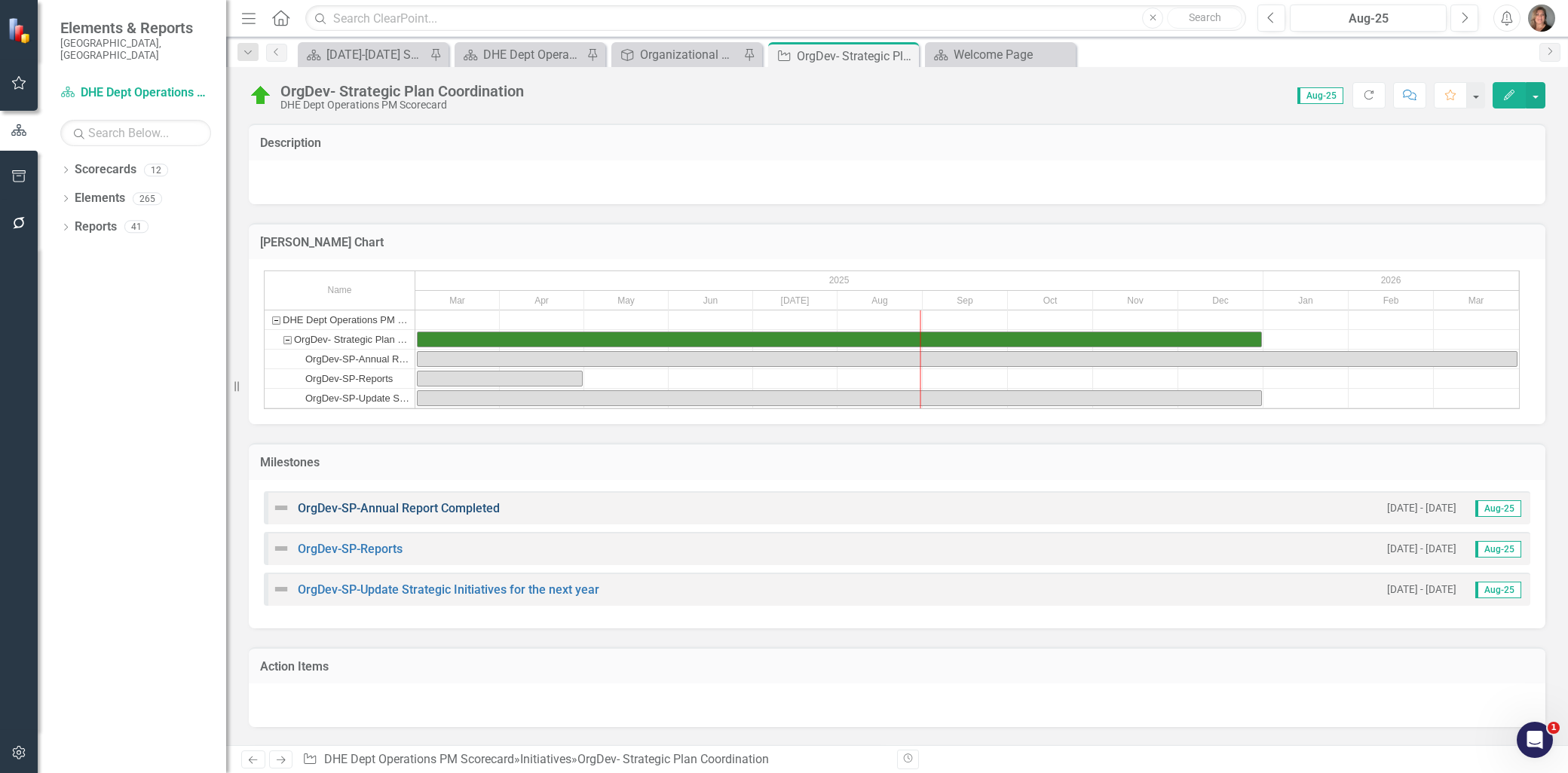
click at [334, 505] on link "OrgDev-SP-Annual Report Completed" at bounding box center [399, 508] width 202 height 14
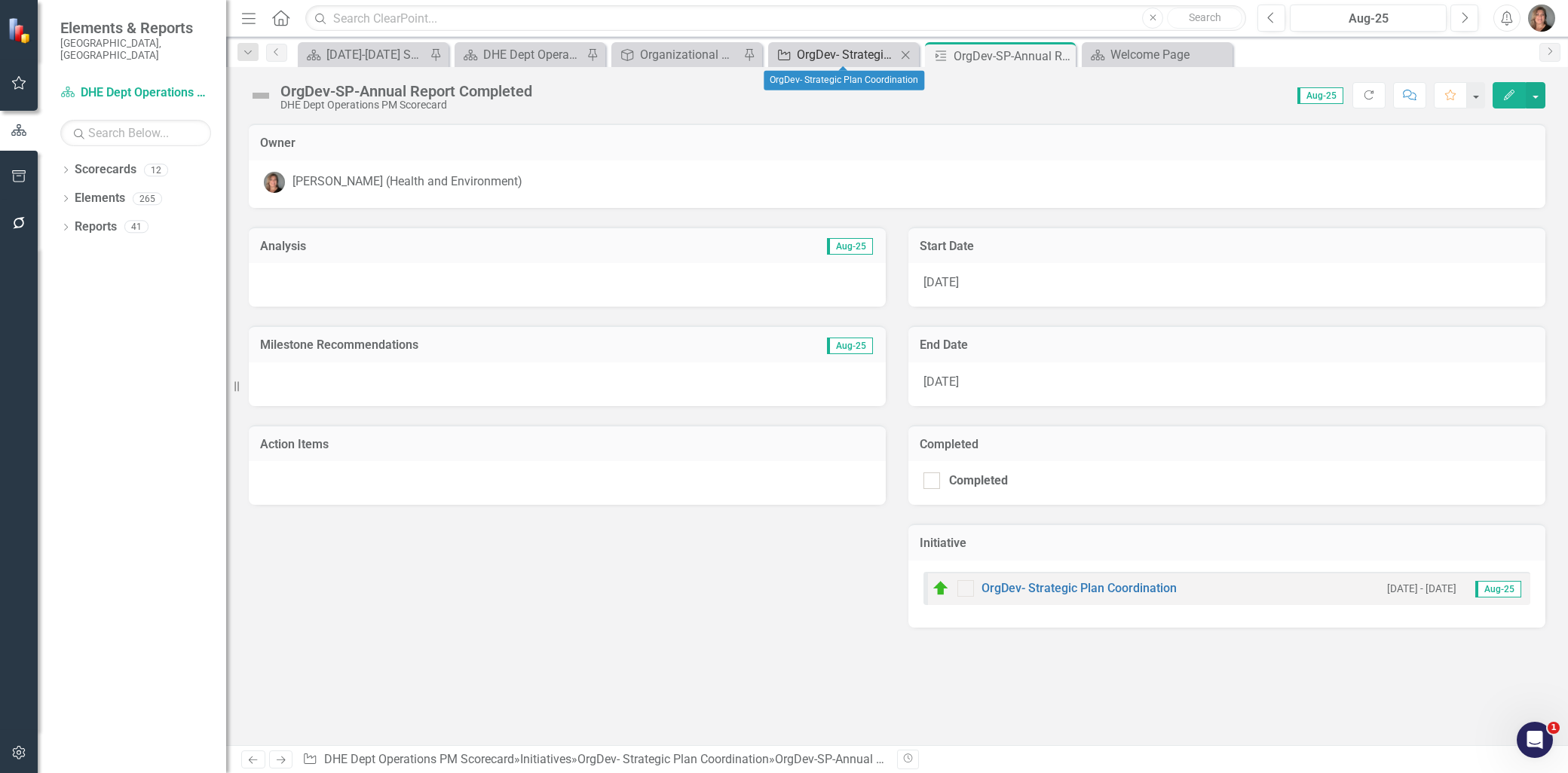
click at [854, 55] on div "OrgDev- Strategic Plan Coordination" at bounding box center [846, 55] width 100 height 18
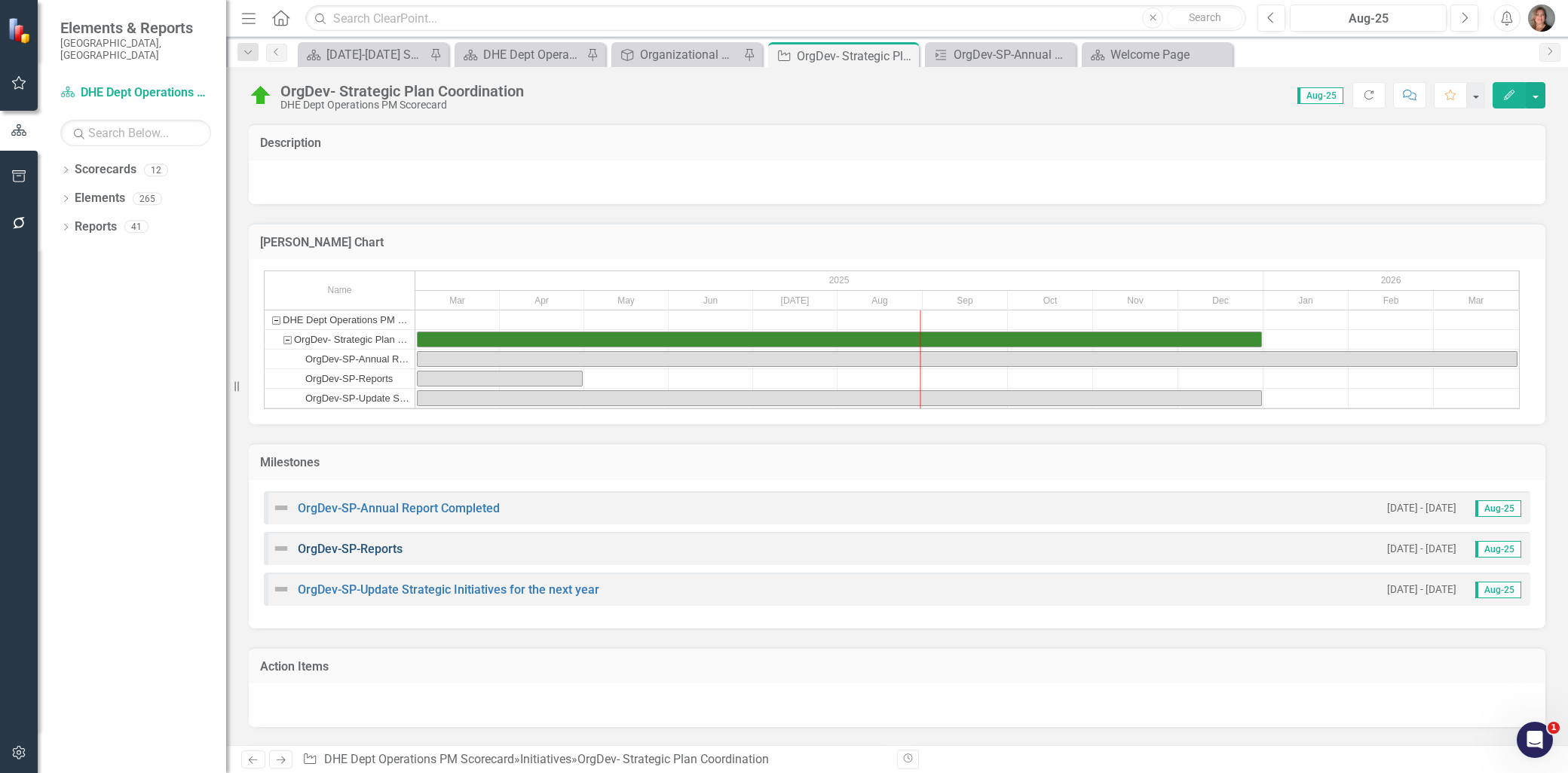
click at [373, 546] on link "OrgDev-SP-Reports" at bounding box center [350, 548] width 105 height 14
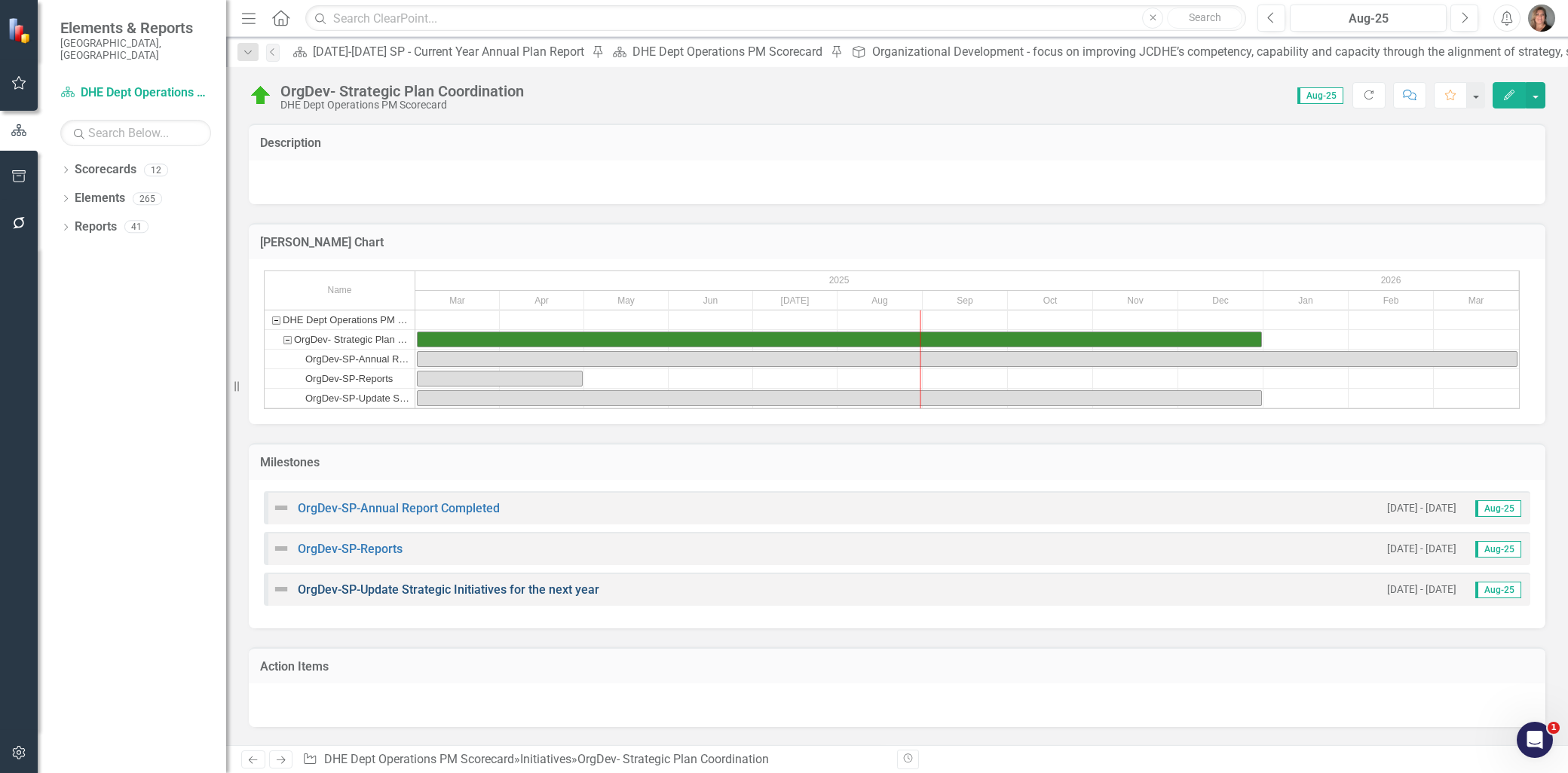
click at [485, 585] on link "OrgDev-SP-Update Strategic Initiatives for the next year" at bounding box center [449, 589] width 302 height 14
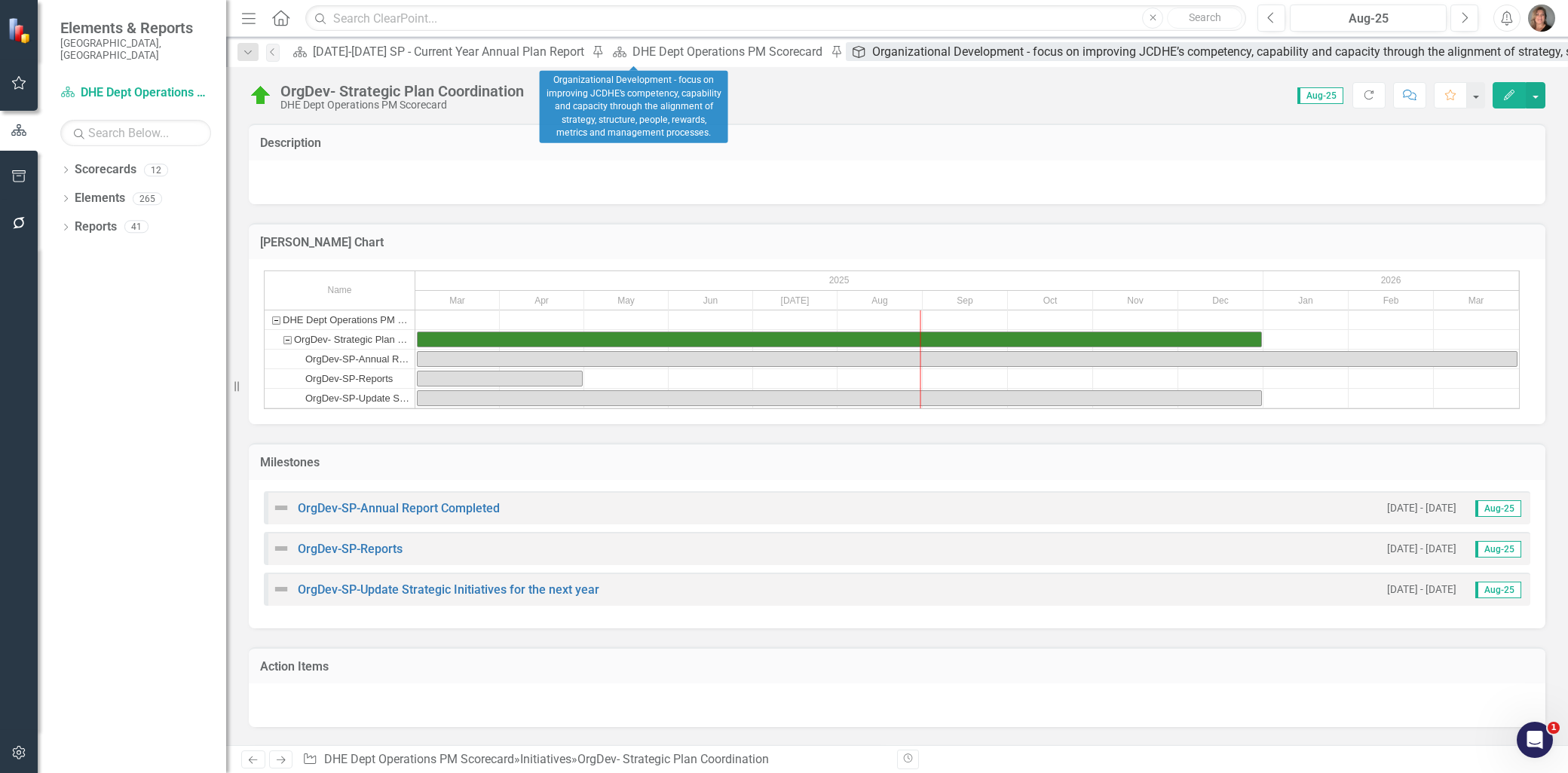
click at [872, 57] on div "Organizational Development - focus on improving JCDHE’s competency, capability …" at bounding box center [1389, 52] width 1032 height 18
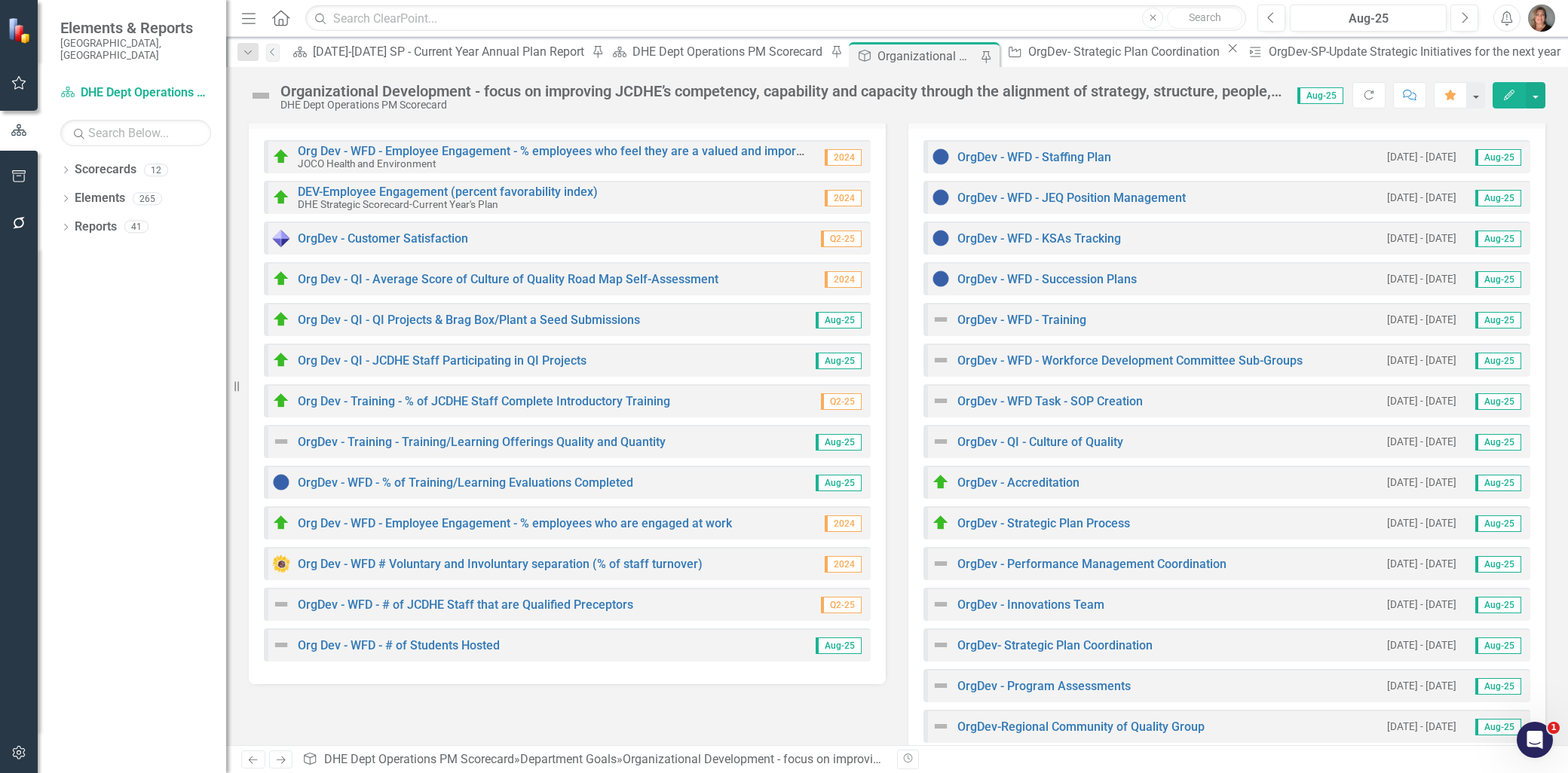
scroll to position [266, 0]
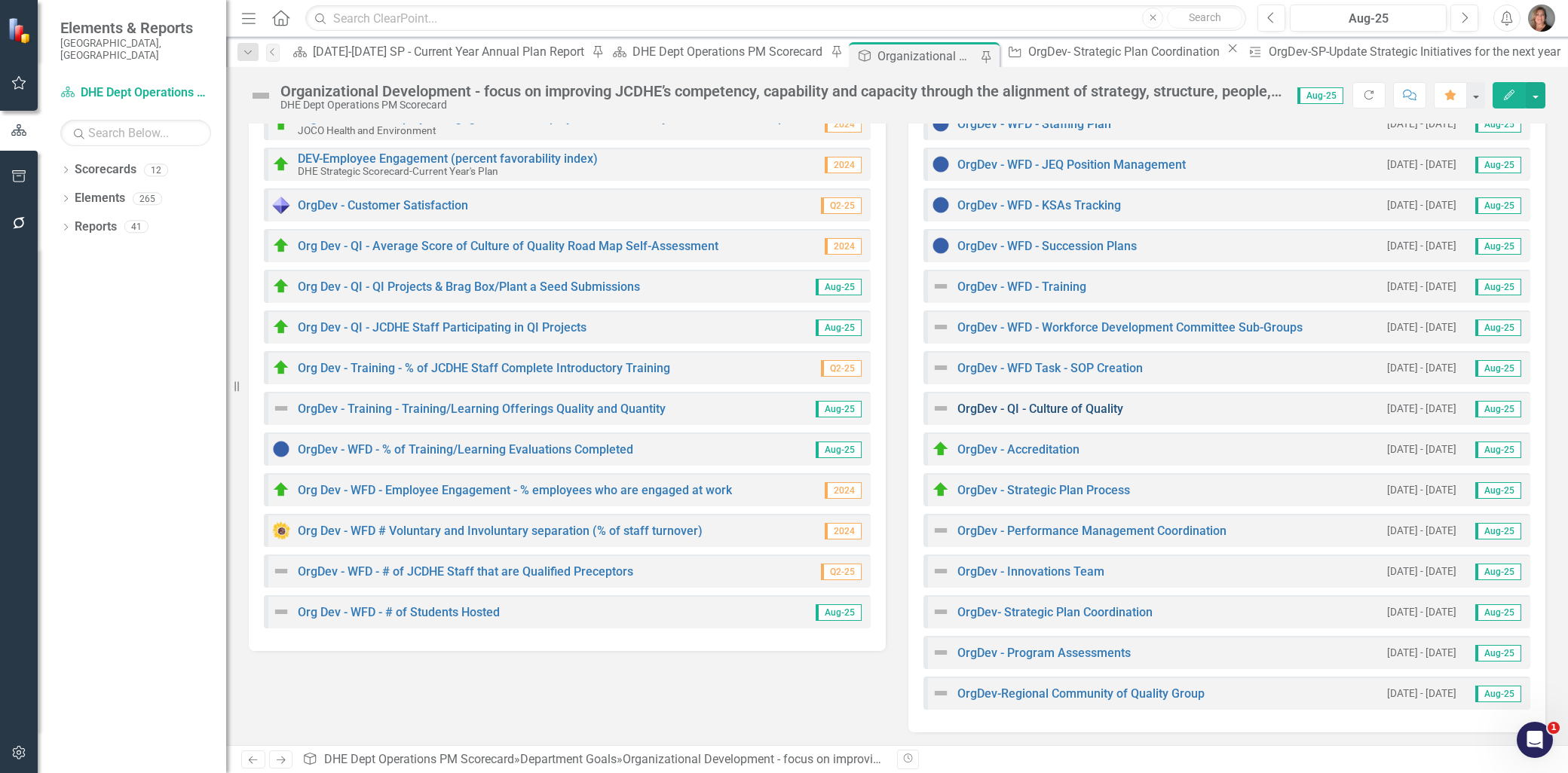
click at [1028, 405] on link "OrgDev - QI - Culture of Quality" at bounding box center [1040, 408] width 166 height 14
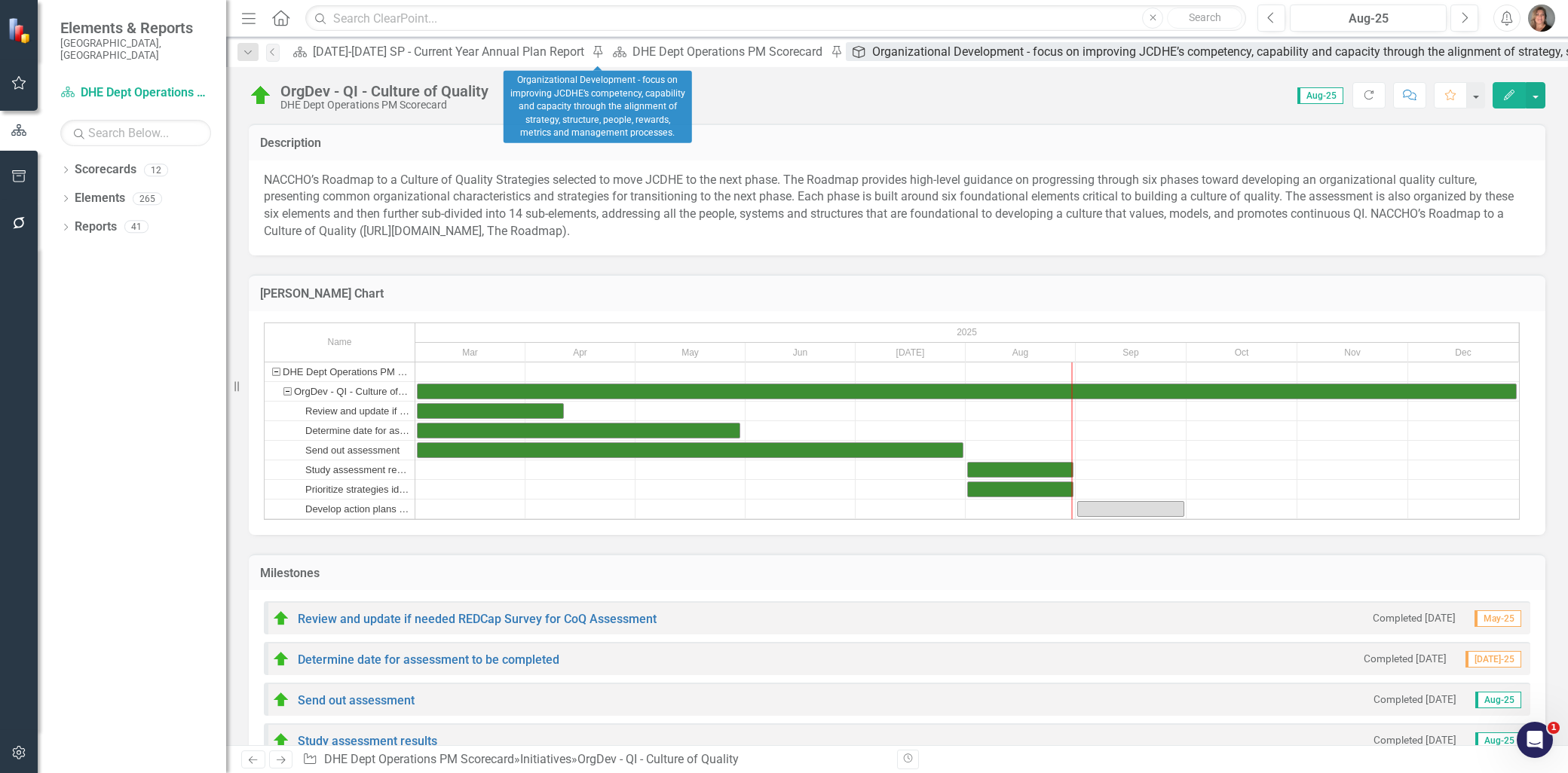
click at [872, 49] on div "Organizational Development - focus on improving JCDHE’s competency, capability …" at bounding box center [1389, 52] width 1032 height 18
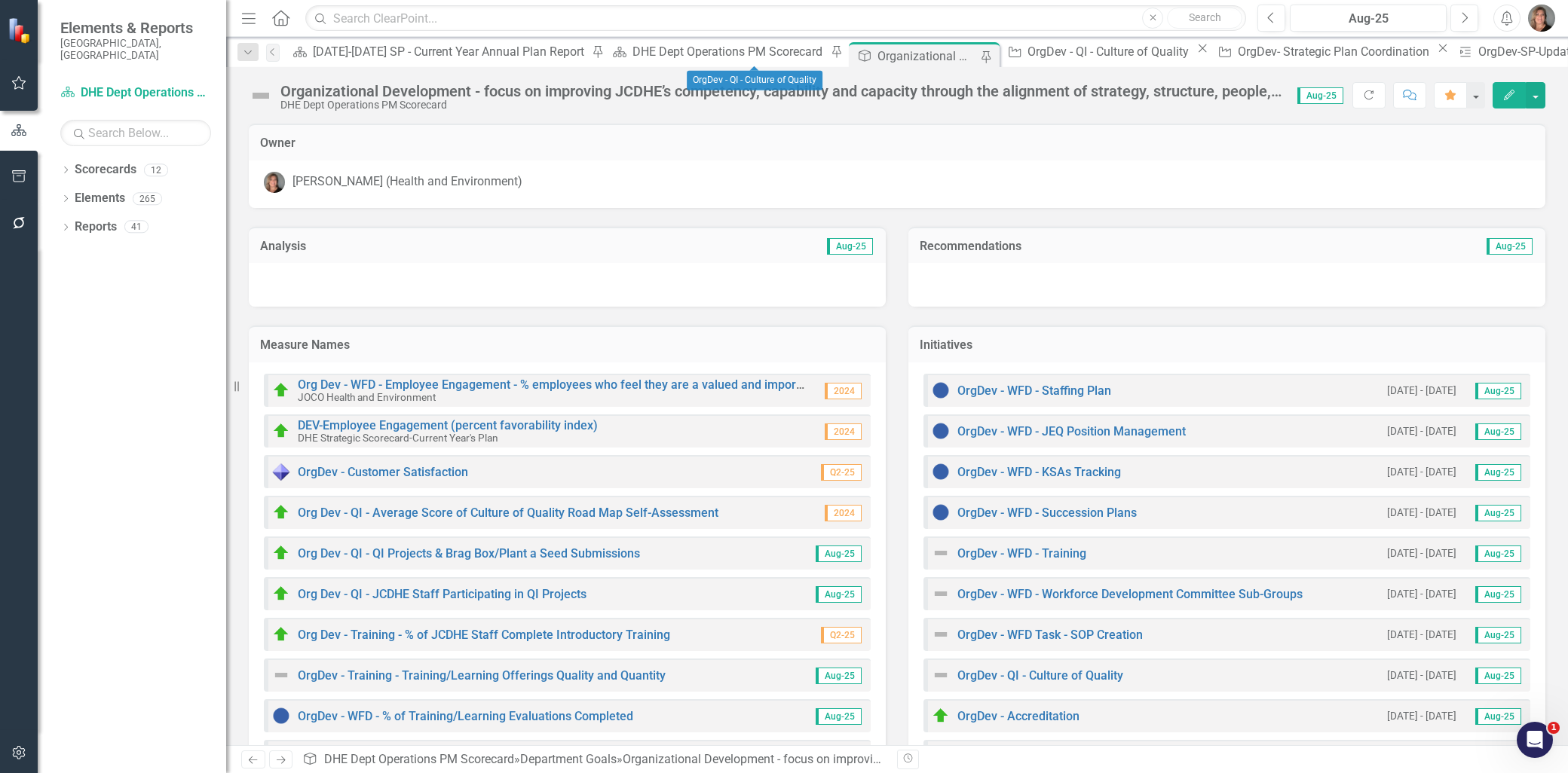
click at [1199, 53] on icon at bounding box center [1203, 48] width 8 height 8
click at [1225, 49] on icon "Close" at bounding box center [1232, 48] width 15 height 12
click at [1325, 53] on icon "Close" at bounding box center [1332, 48] width 15 height 12
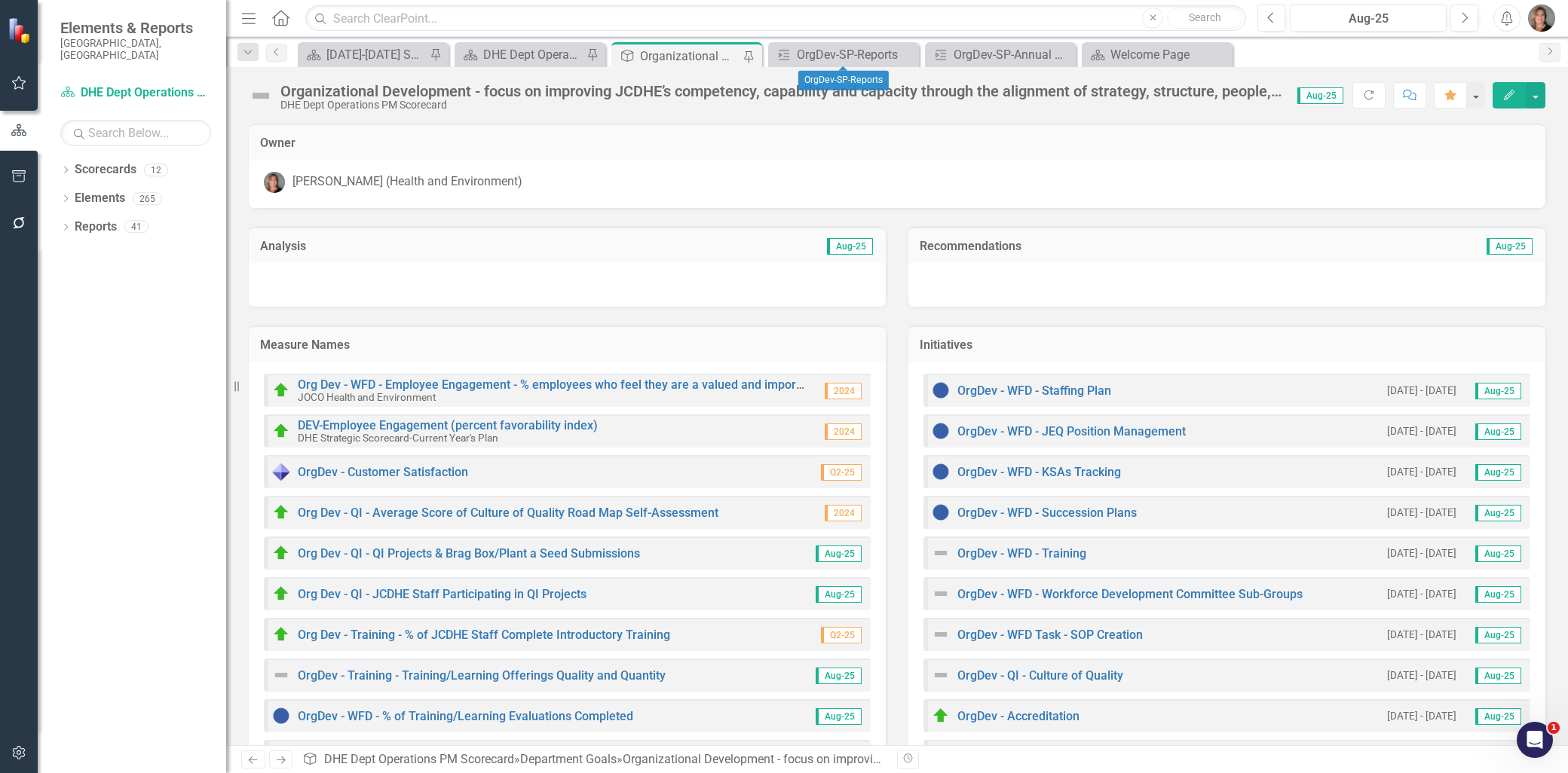
click at [0, 0] on div "Close" at bounding box center [0, 0] width 0 height 0
click at [899, 53] on icon "Close" at bounding box center [905, 55] width 15 height 12
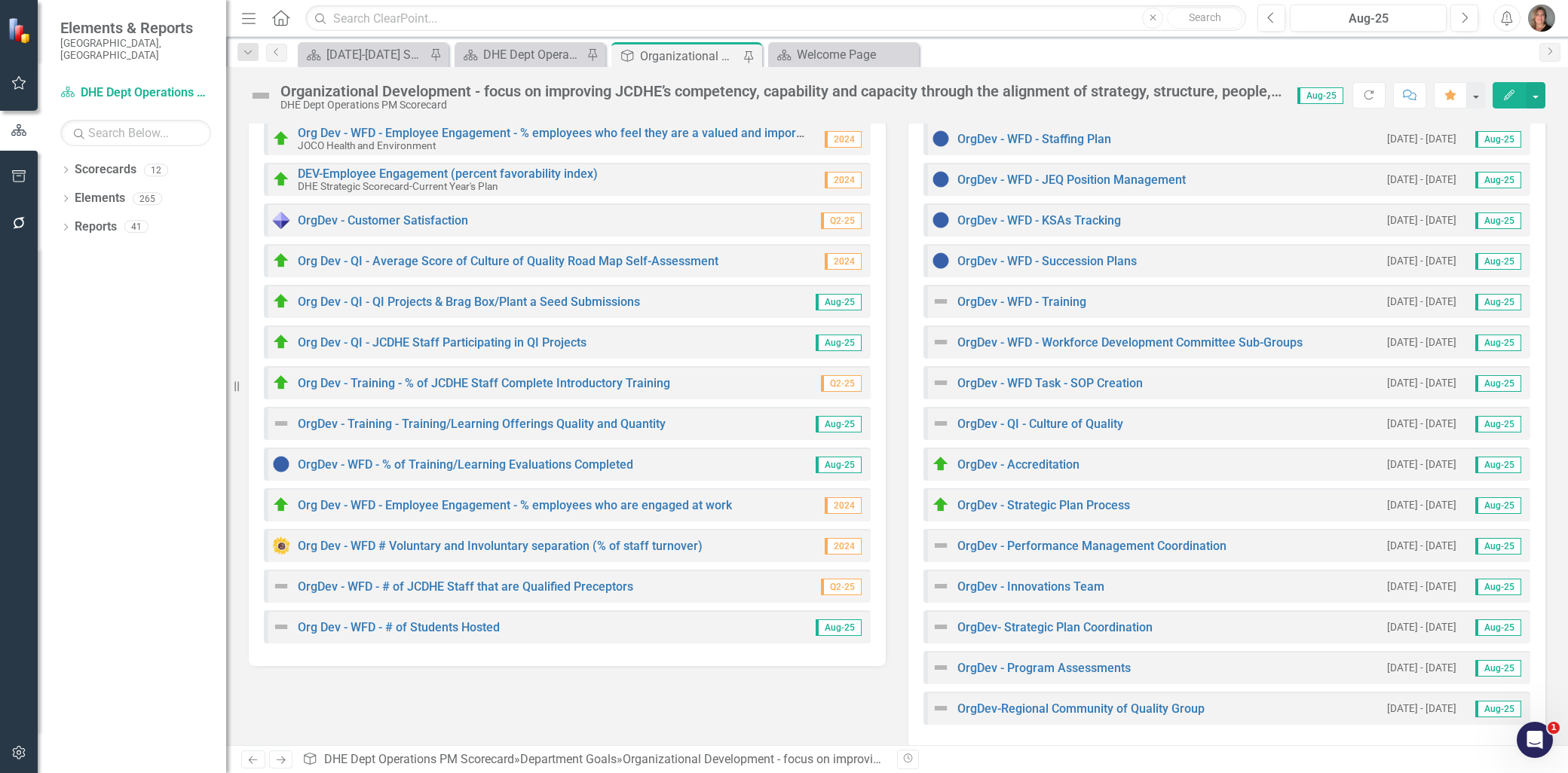
scroll to position [266, 0]
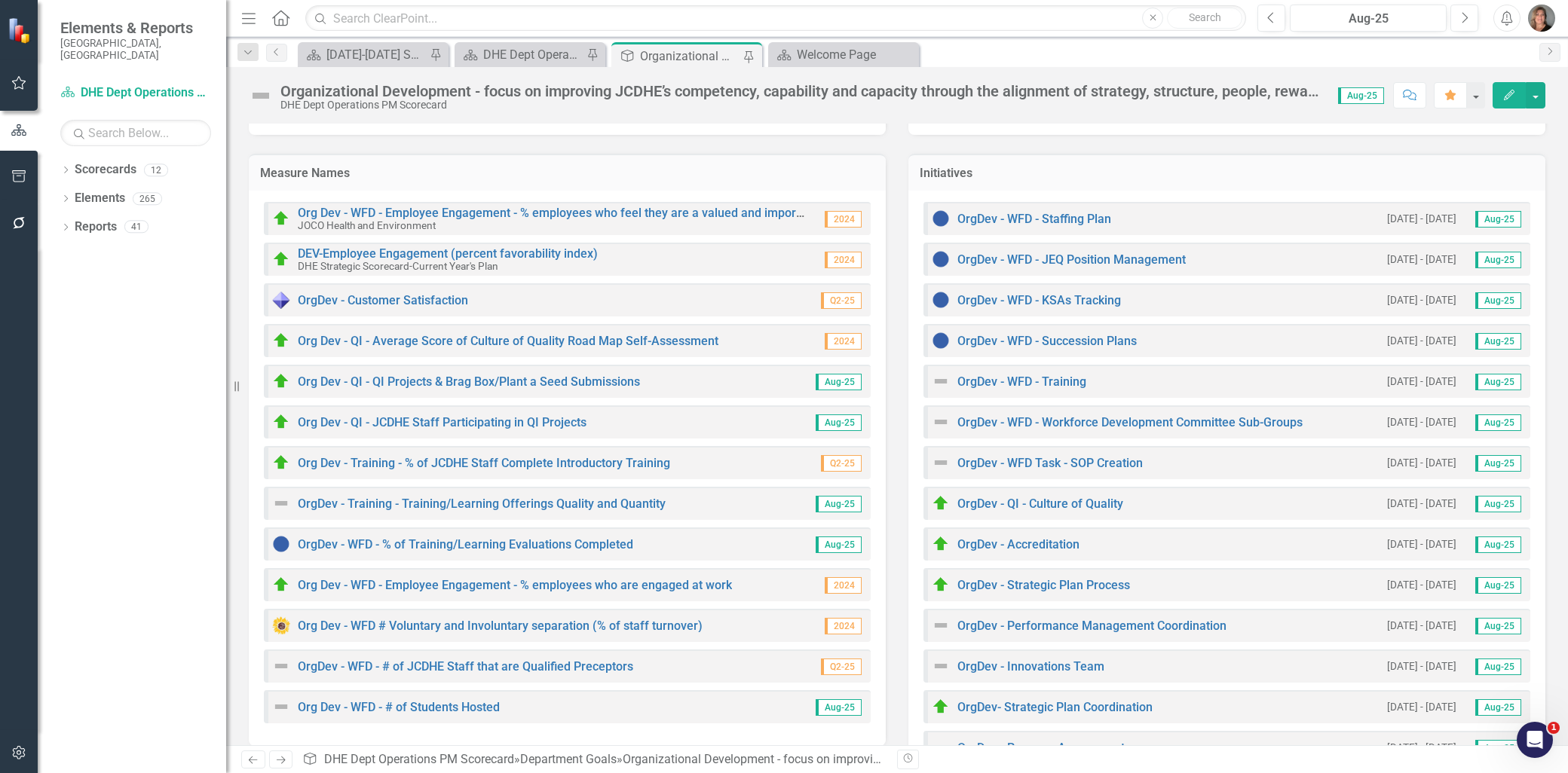
scroll to position [266, 0]
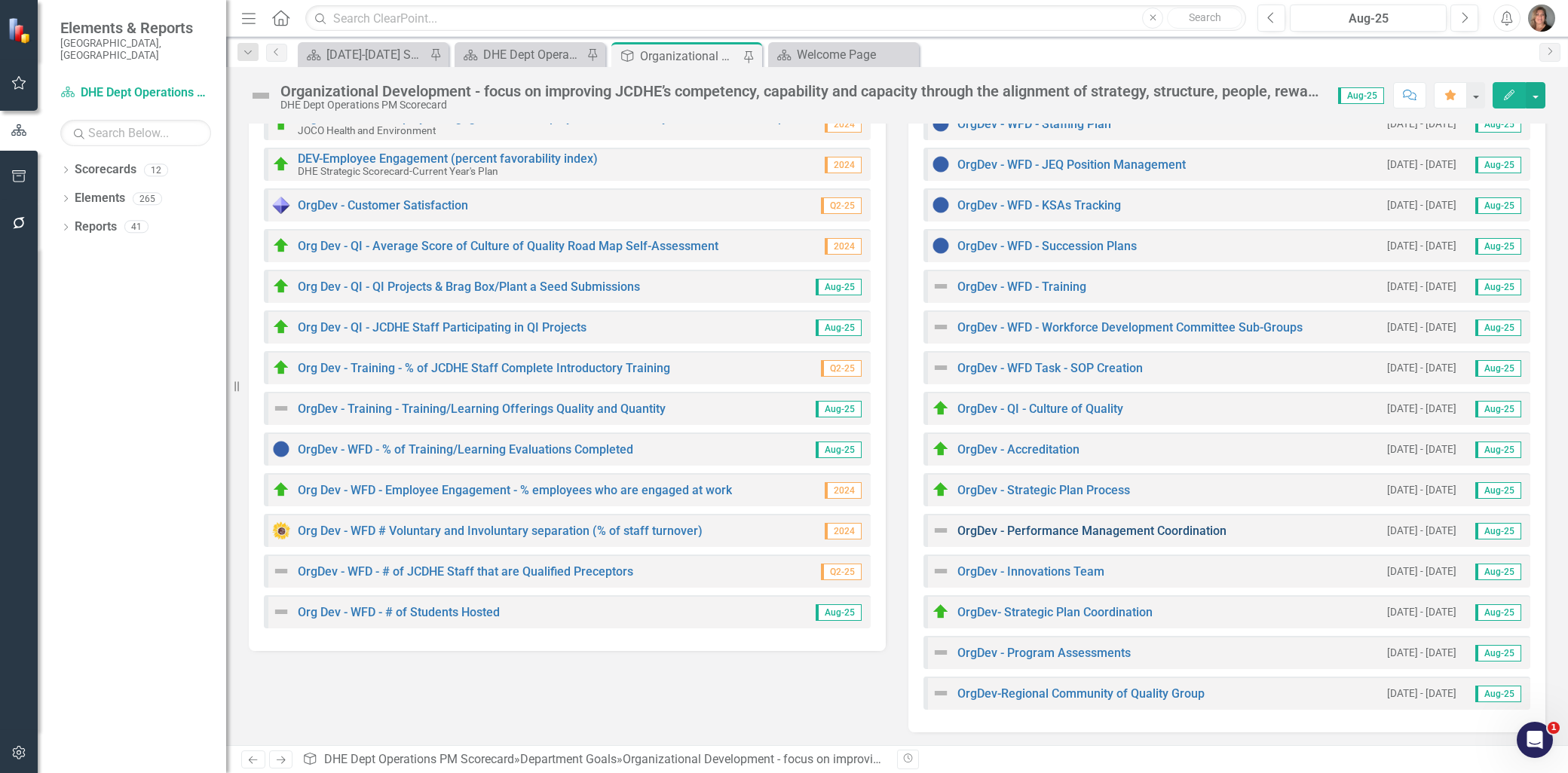
click at [1031, 525] on link "OrgDev - Performance Management Coordination" at bounding box center [1092, 530] width 269 height 14
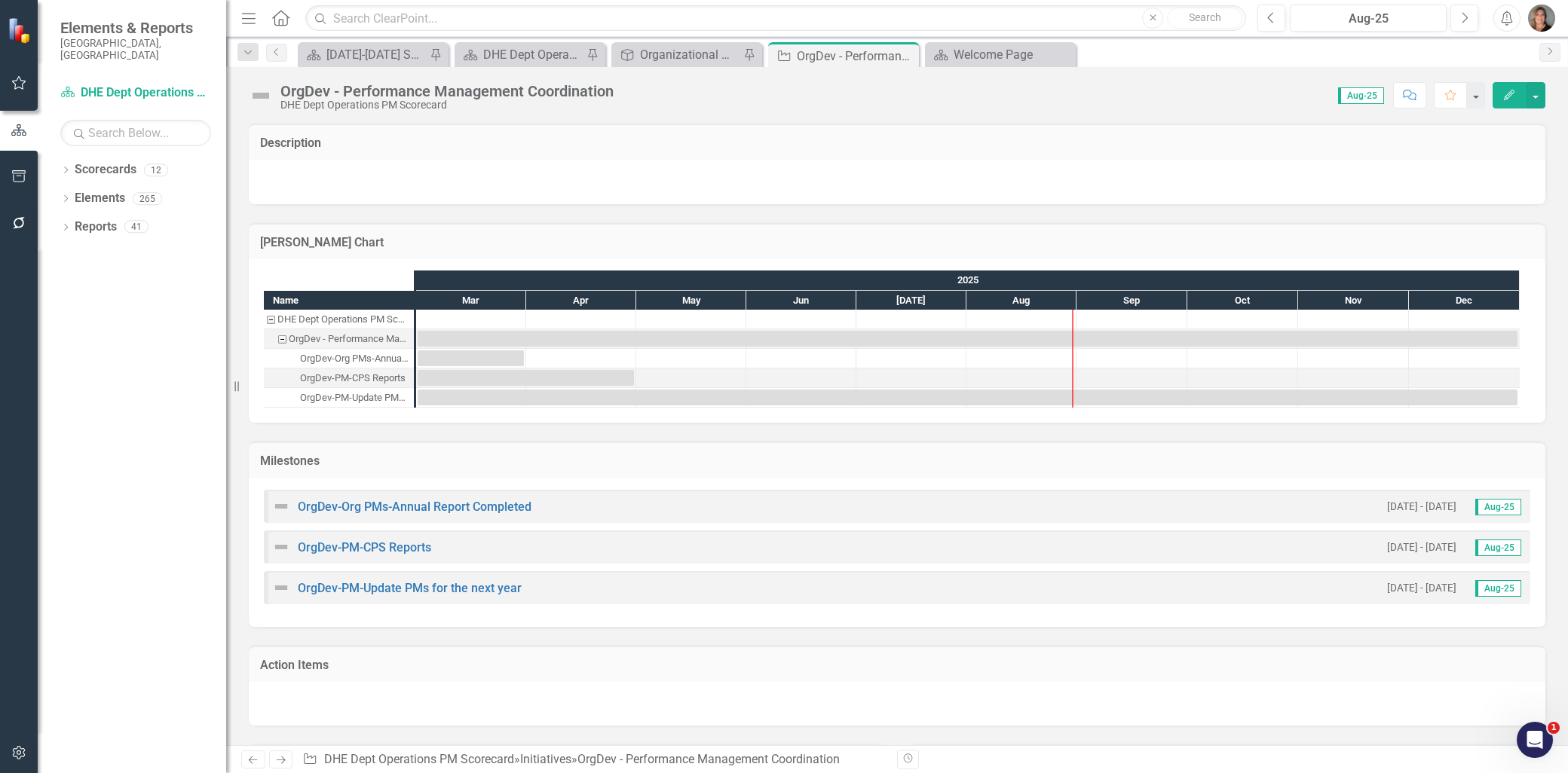
click at [283, 502] on img at bounding box center [281, 507] width 19 height 18
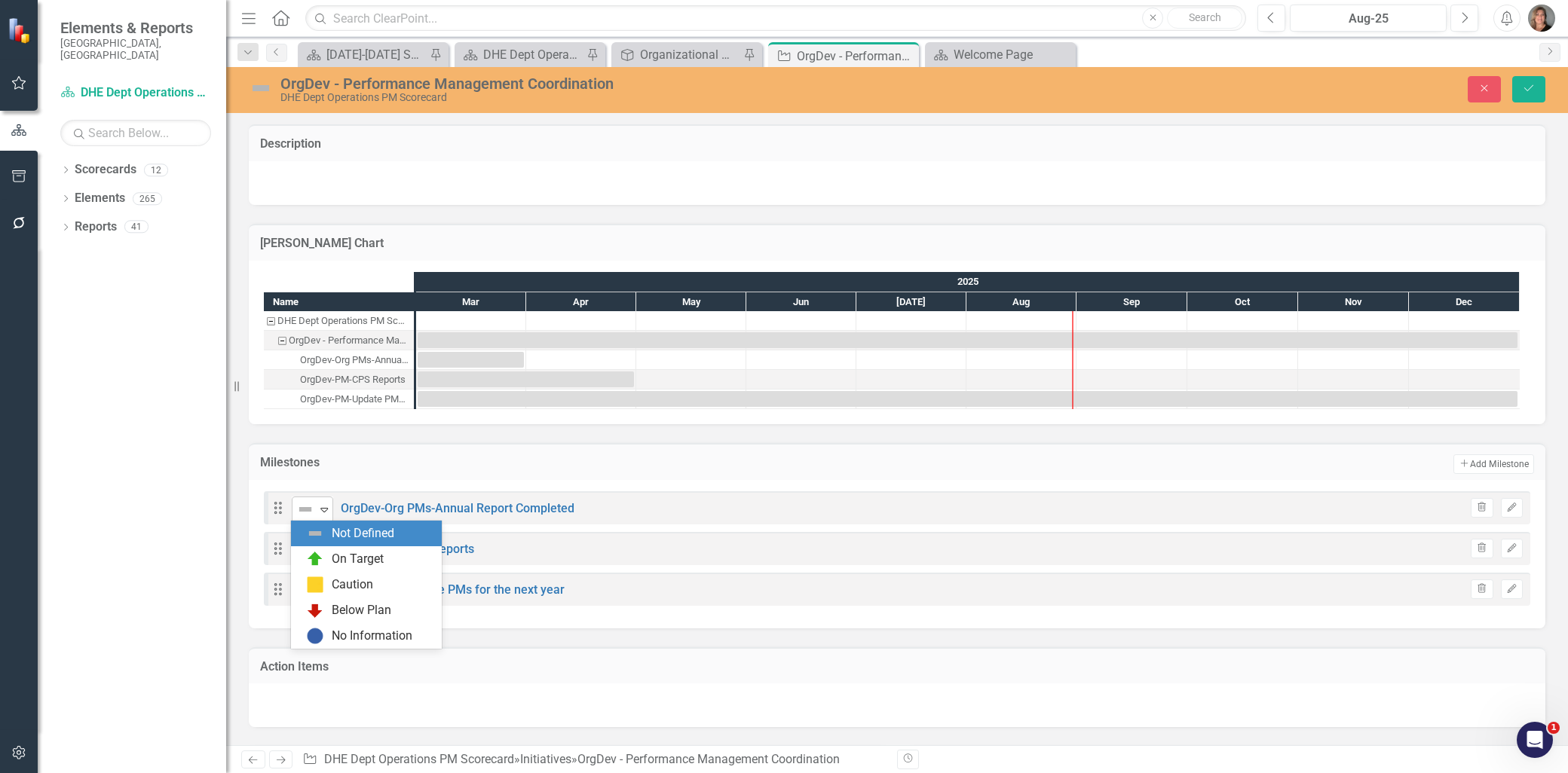
click at [325, 506] on icon "Expand" at bounding box center [324, 509] width 15 height 12
click at [356, 556] on div "On Target" at bounding box center [358, 559] width 52 height 18
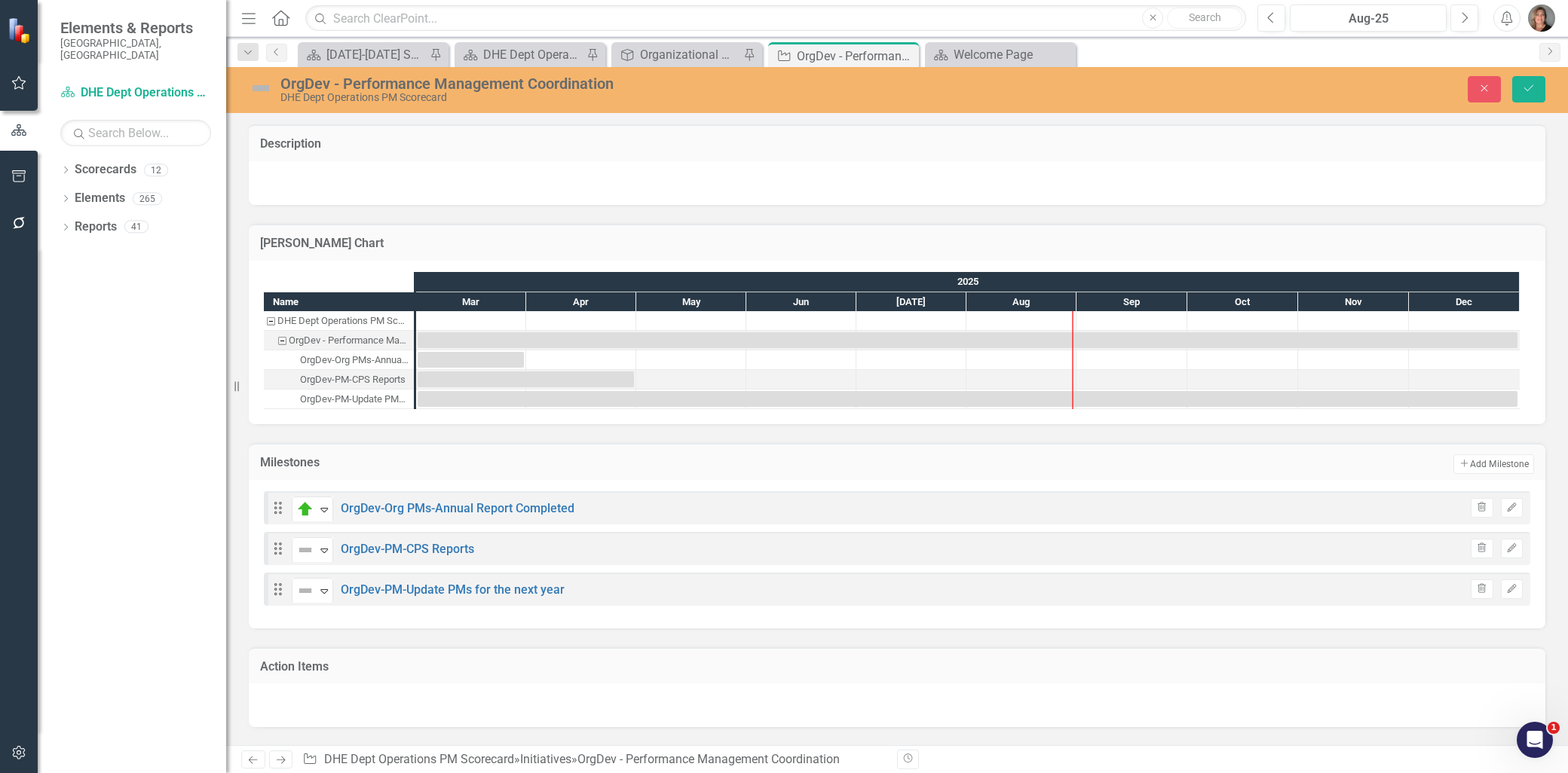
click at [261, 83] on img at bounding box center [261, 88] width 24 height 24
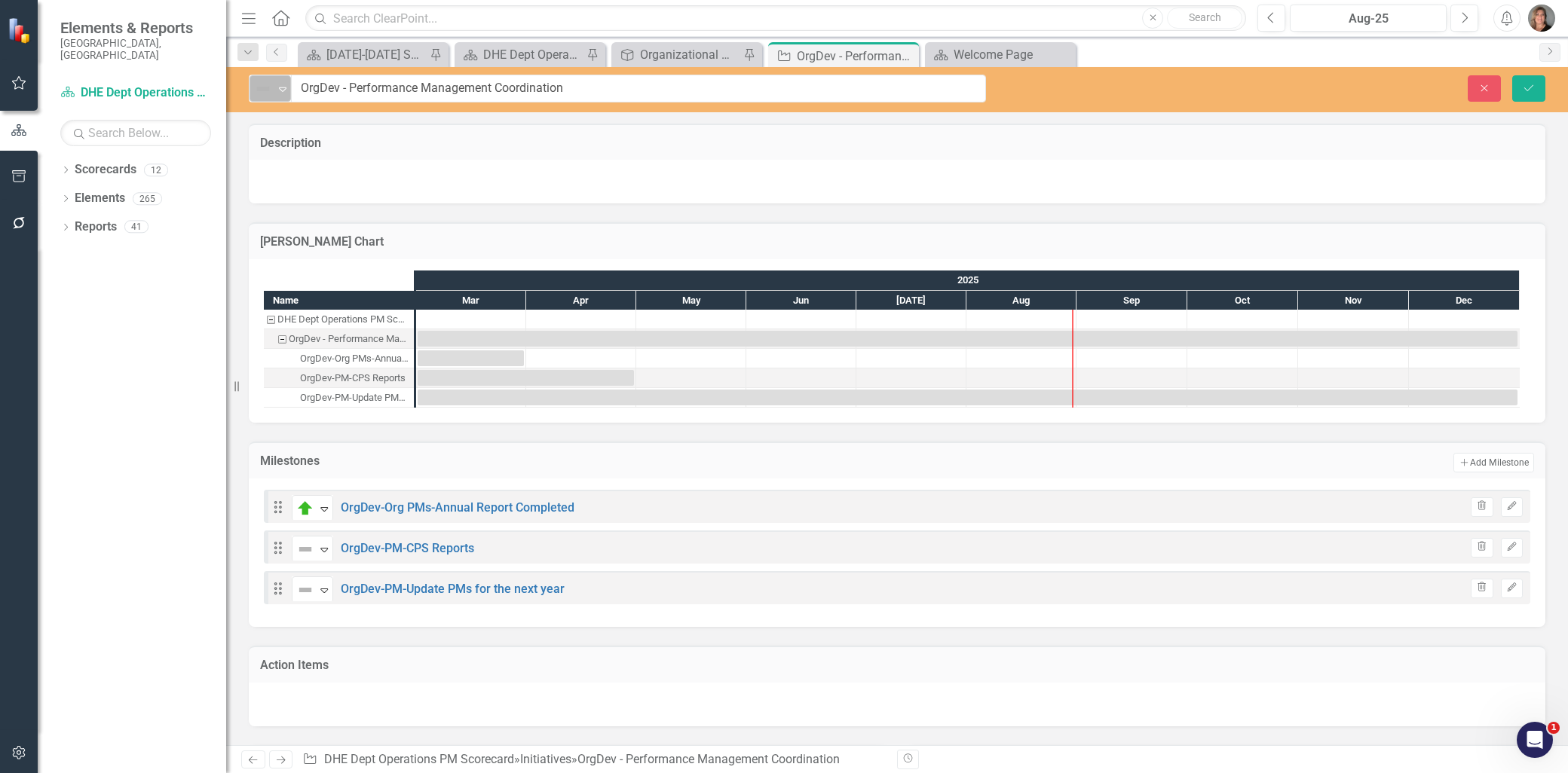
click at [278, 83] on icon "Expand" at bounding box center [282, 89] width 15 height 12
click at [295, 163] on div "Caution" at bounding box center [311, 166] width 42 height 18
click at [1523, 83] on icon "Save" at bounding box center [1528, 88] width 14 height 10
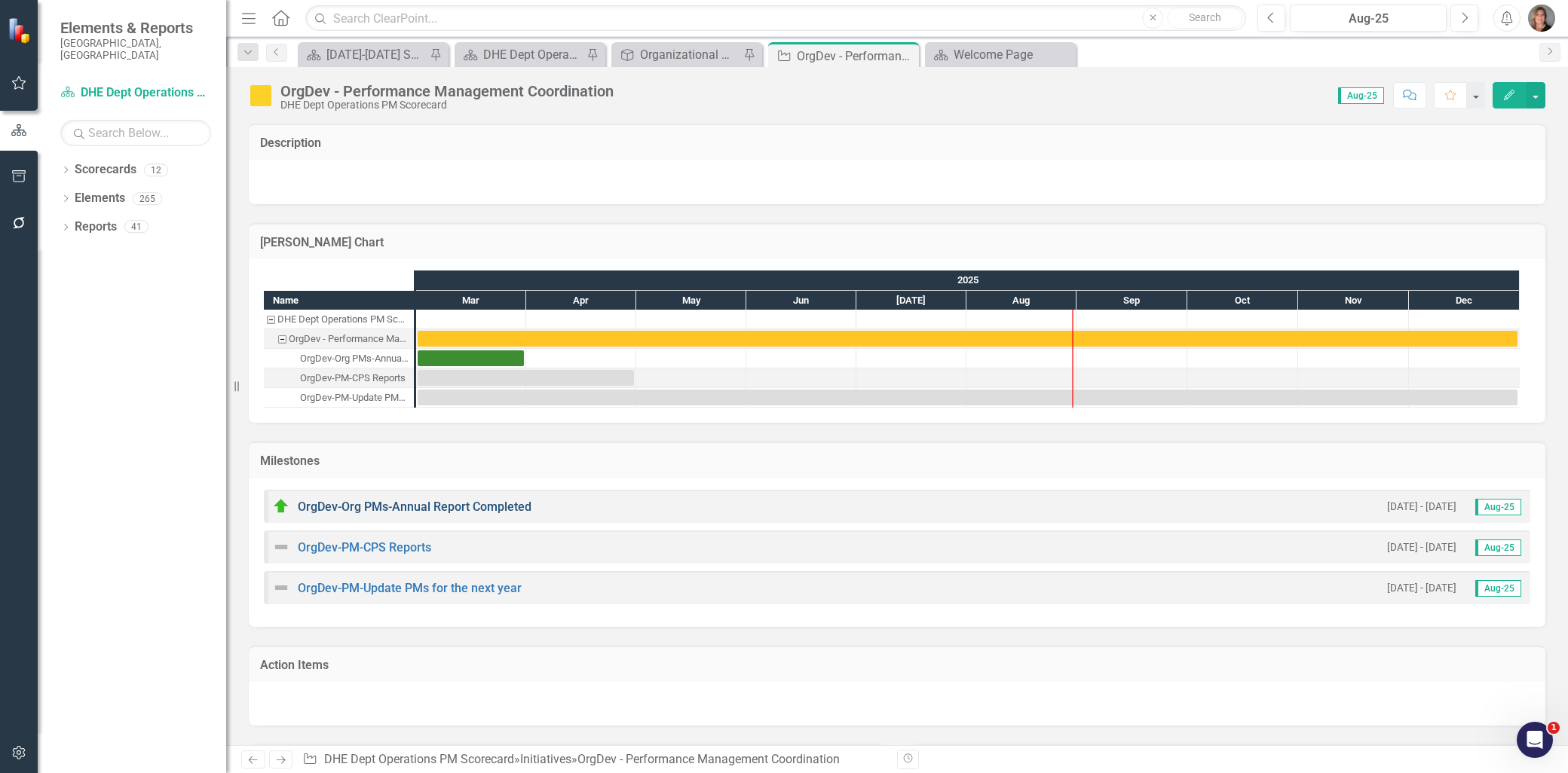
click at [508, 507] on link "OrgDev-Org PMs-Annual Report Completed" at bounding box center [414, 506] width 234 height 14
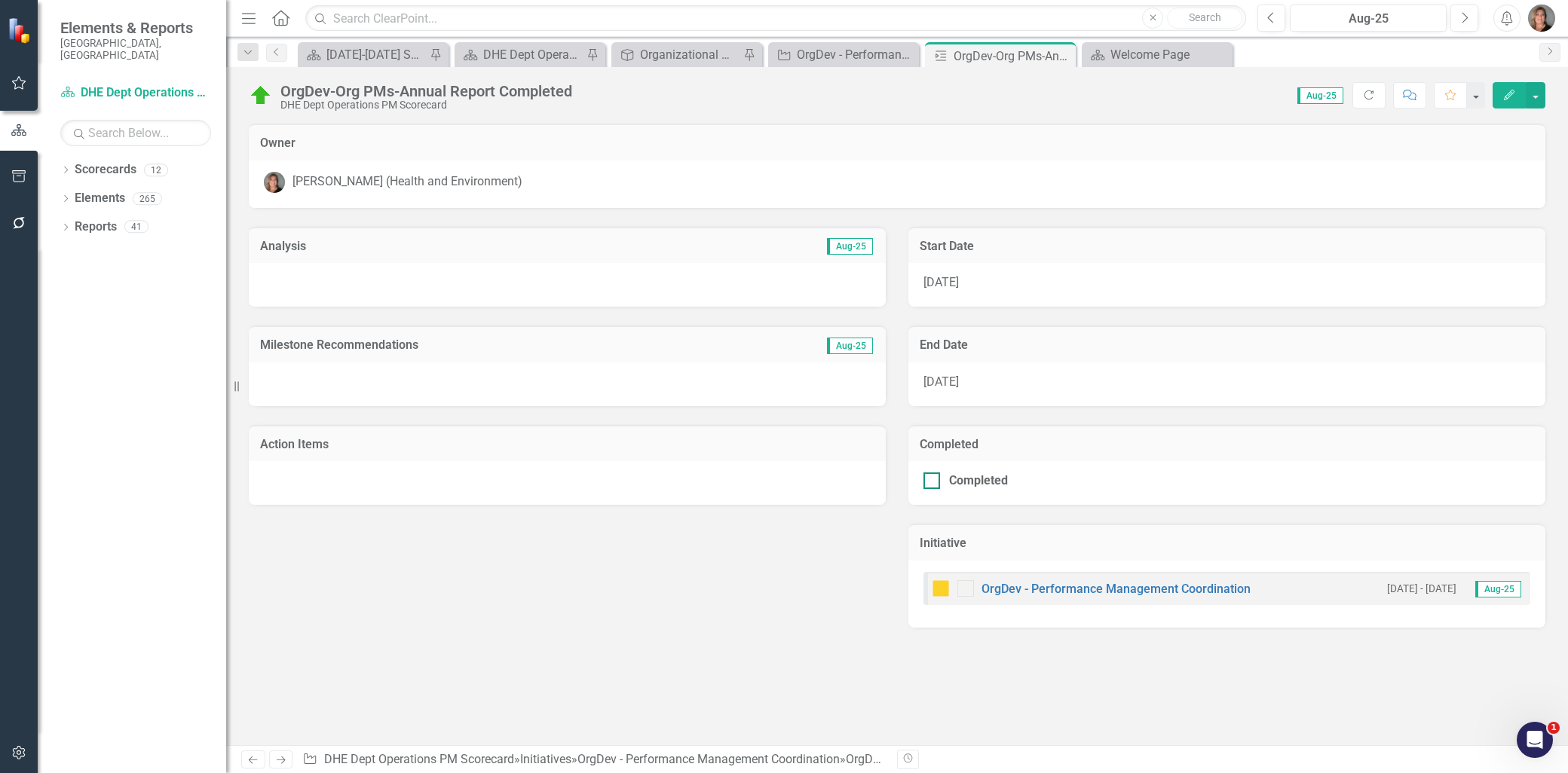
click at [931, 474] on input "Completed" at bounding box center [928, 477] width 10 height 10
checkbox input "true"
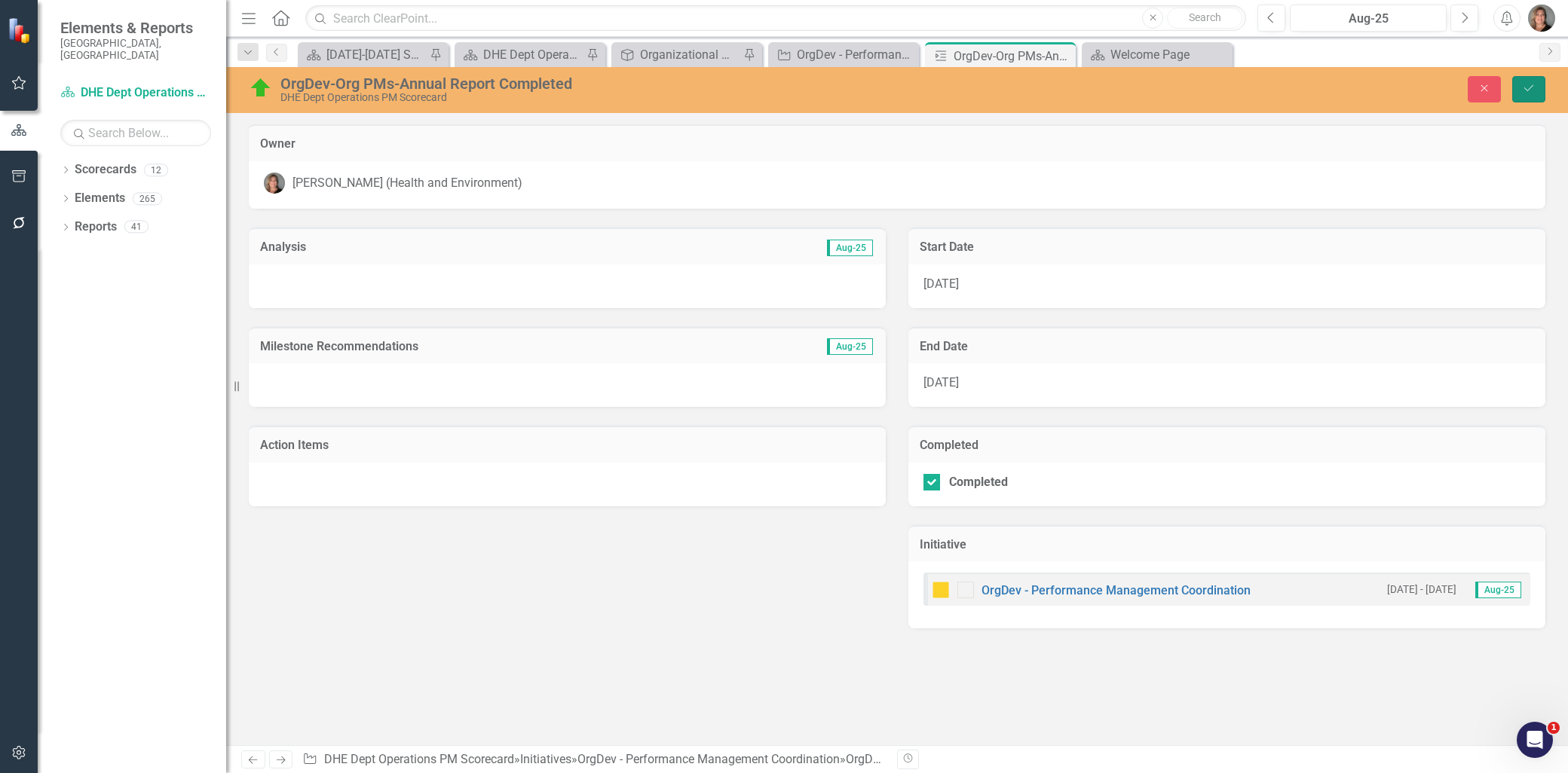
click at [1524, 84] on icon "Save" at bounding box center [1528, 88] width 14 height 10
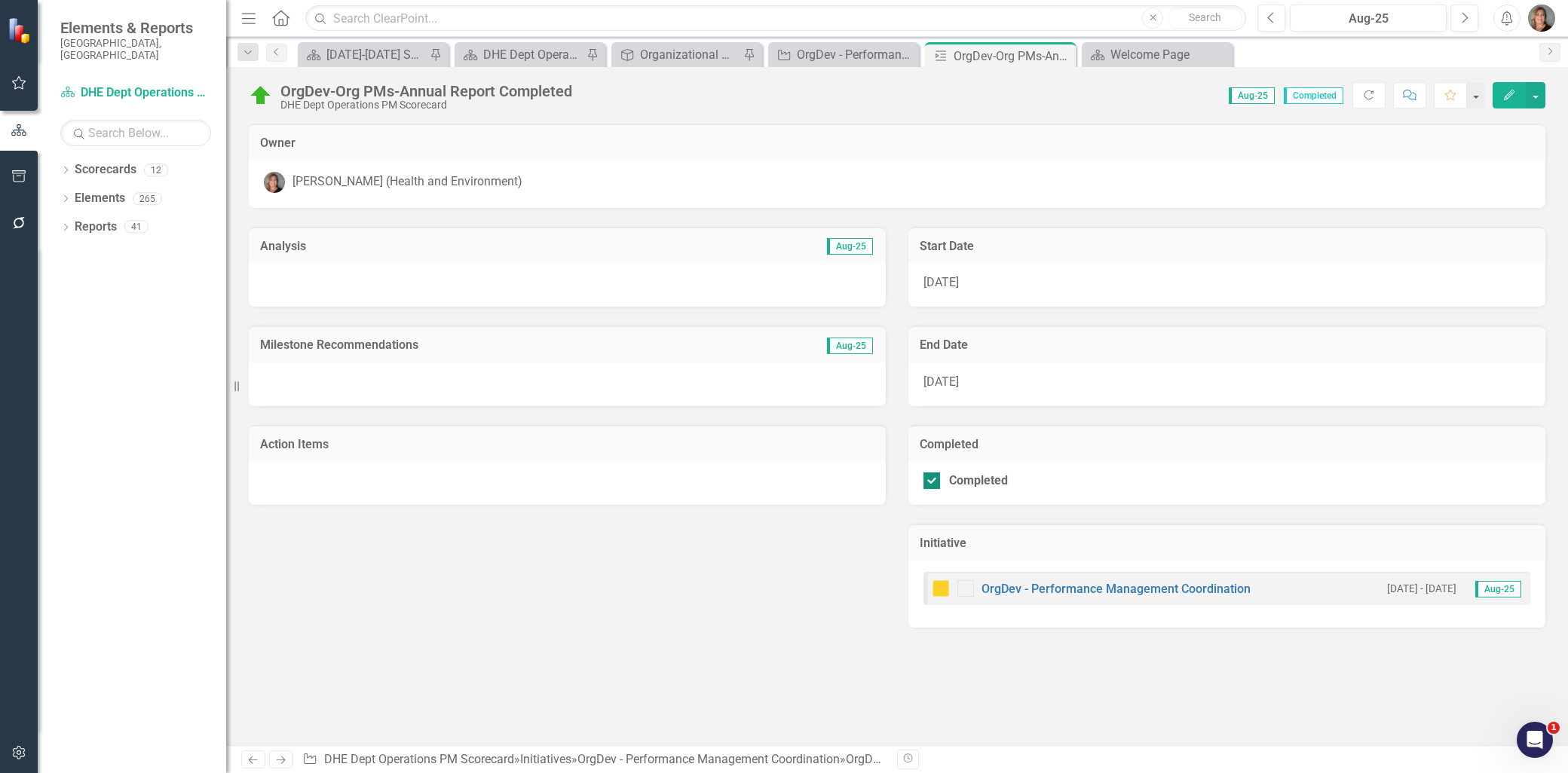
click at [931, 472] on input "Completed" at bounding box center [928, 477] width 10 height 10
checkbox input "false"
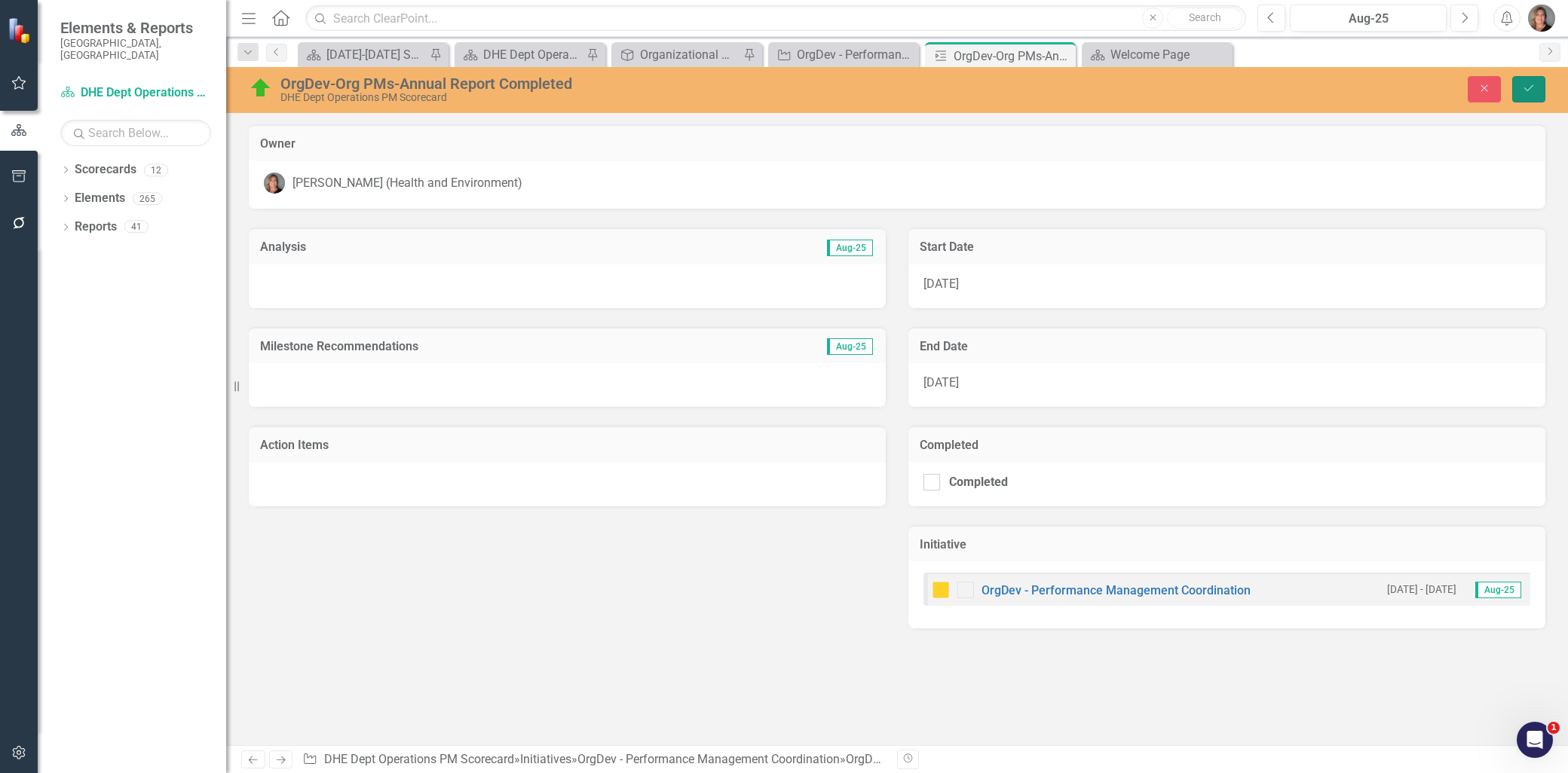
click at [1523, 85] on icon "Save" at bounding box center [1528, 88] width 14 height 10
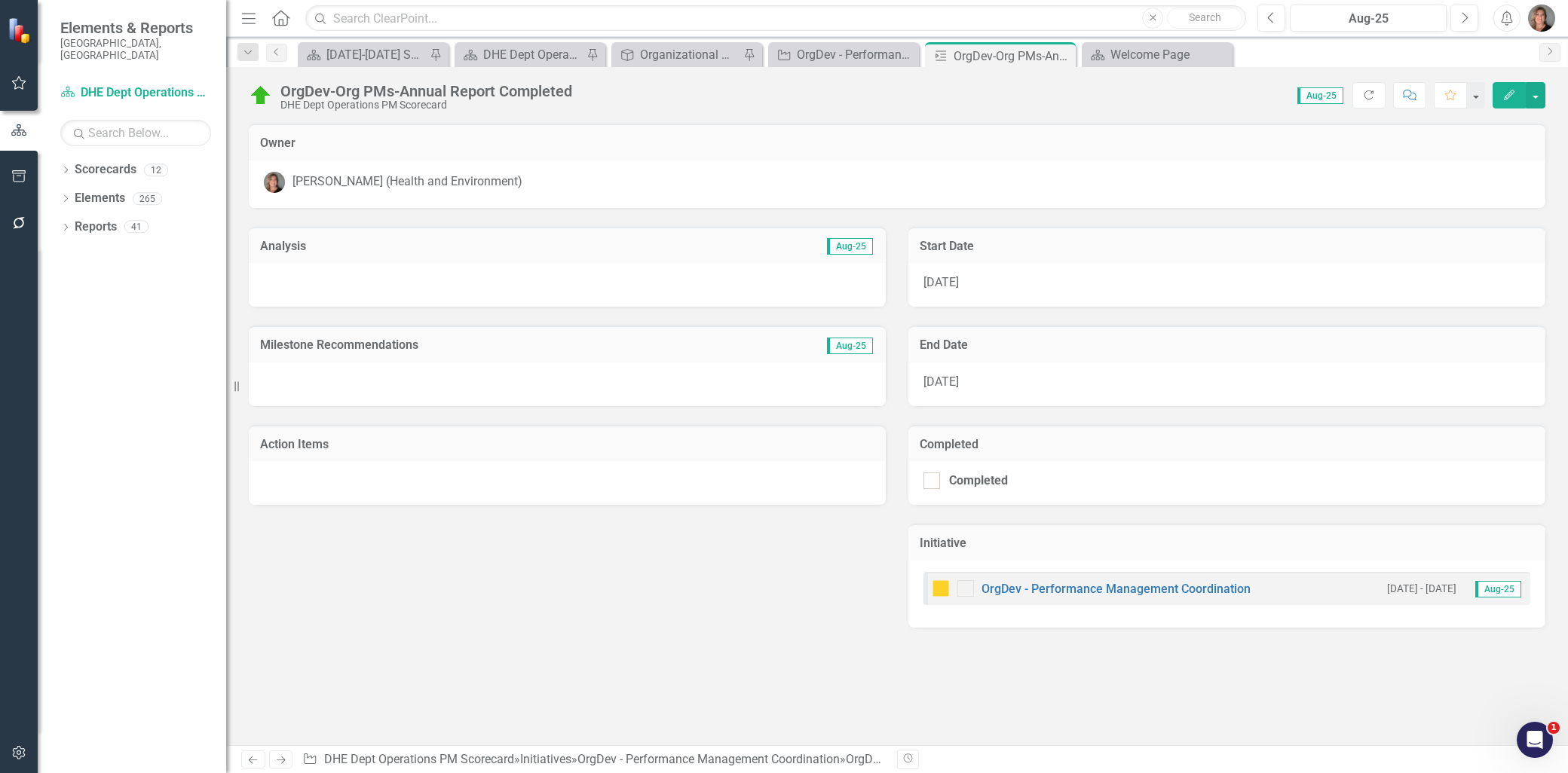
click at [266, 92] on img at bounding box center [261, 95] width 24 height 24
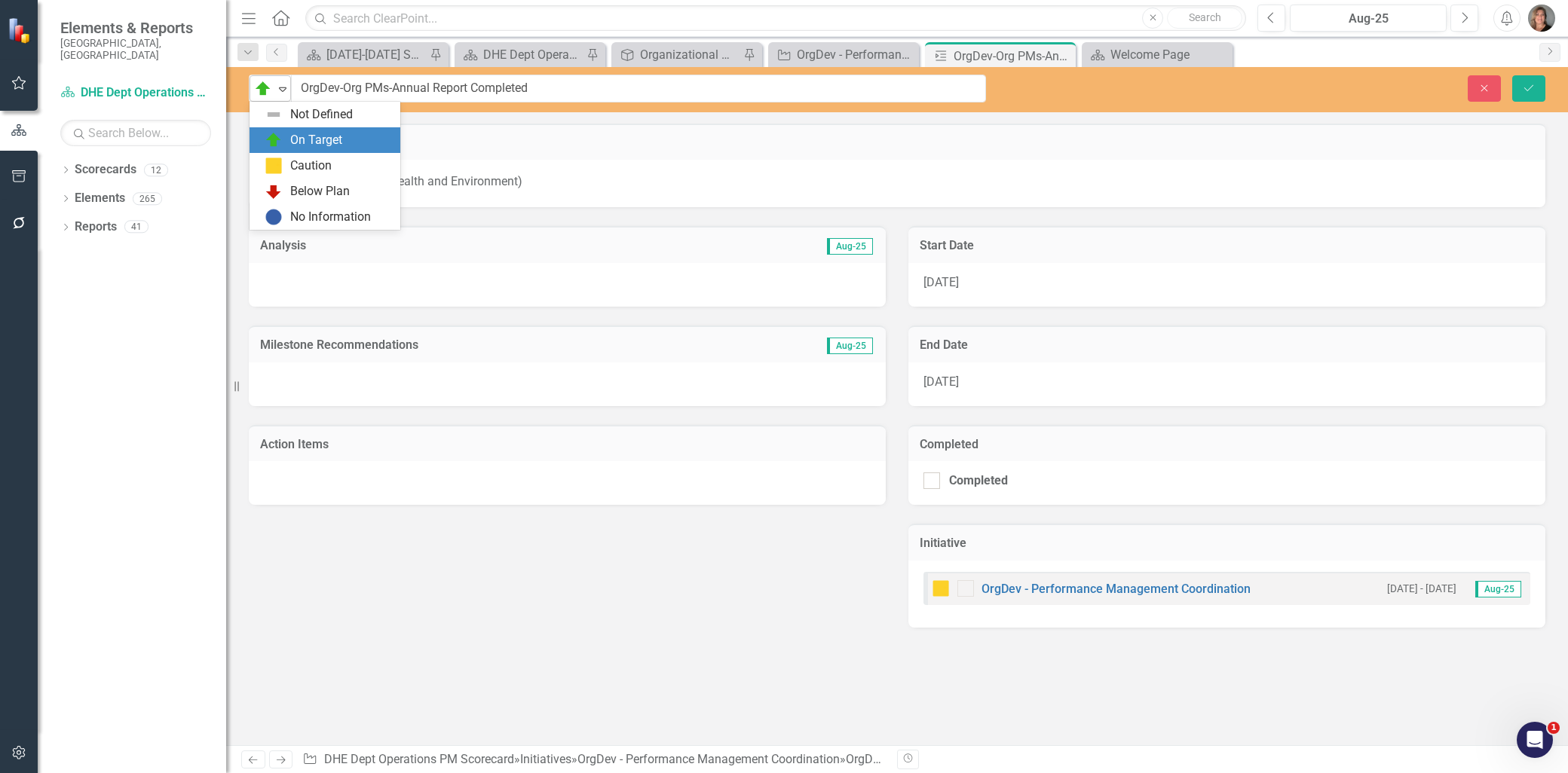
click at [277, 89] on icon "Expand" at bounding box center [282, 89] width 15 height 12
click at [272, 167] on img at bounding box center [274, 166] width 19 height 18
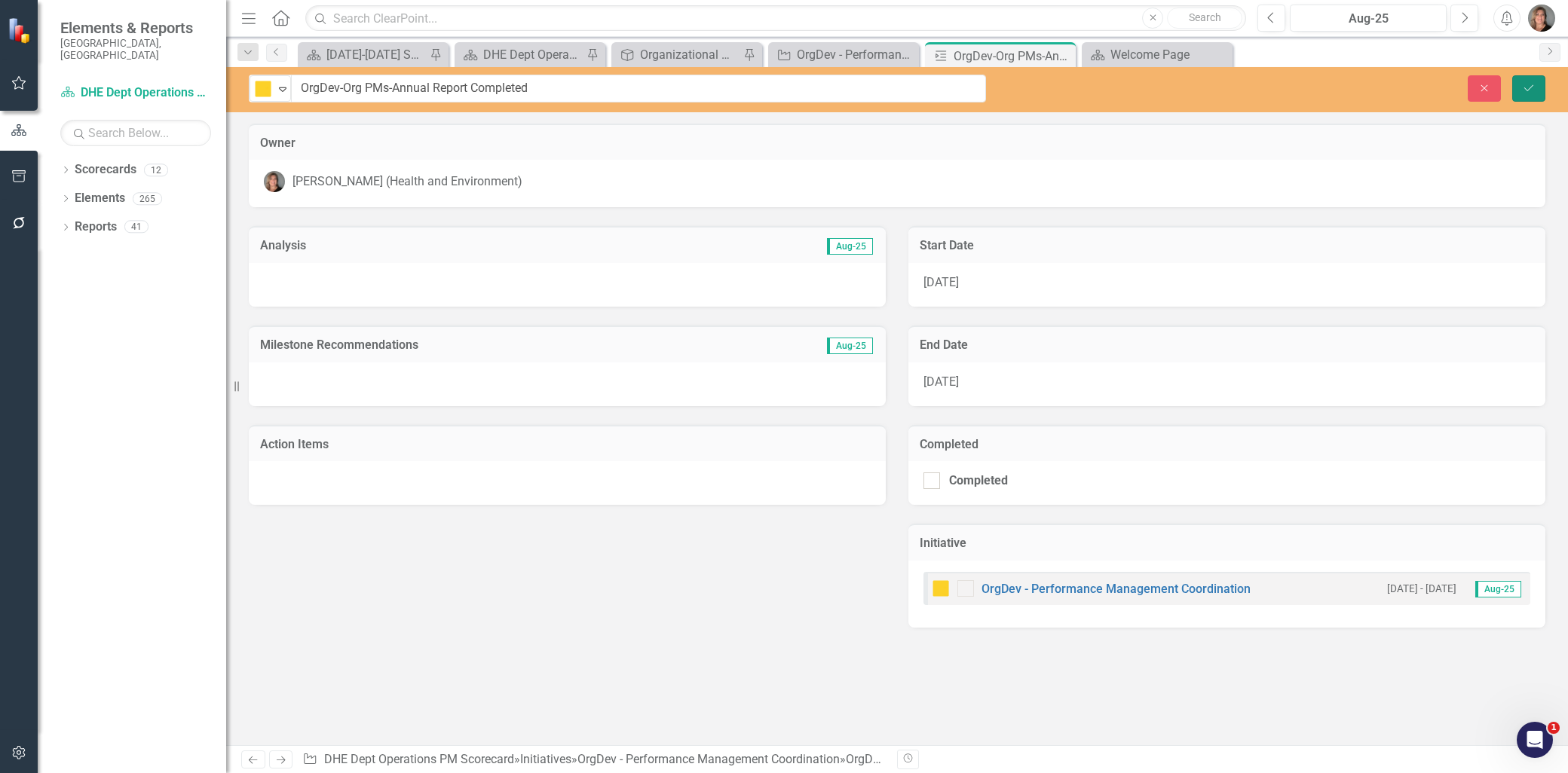
click at [1521, 80] on button "Save" at bounding box center [1529, 88] width 33 height 27
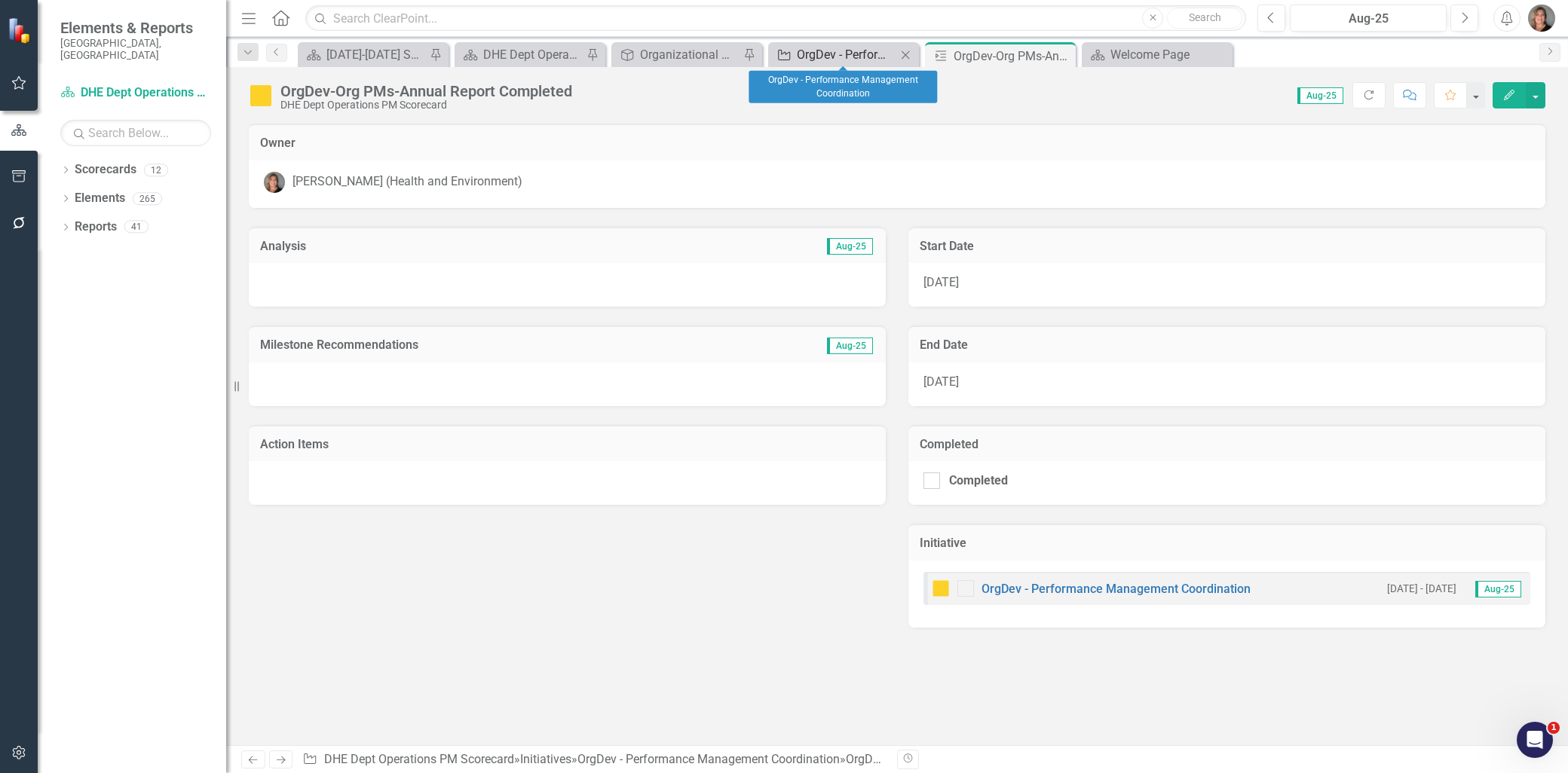
click at [840, 53] on div "OrgDev - Performance Management Coordination" at bounding box center [846, 55] width 100 height 18
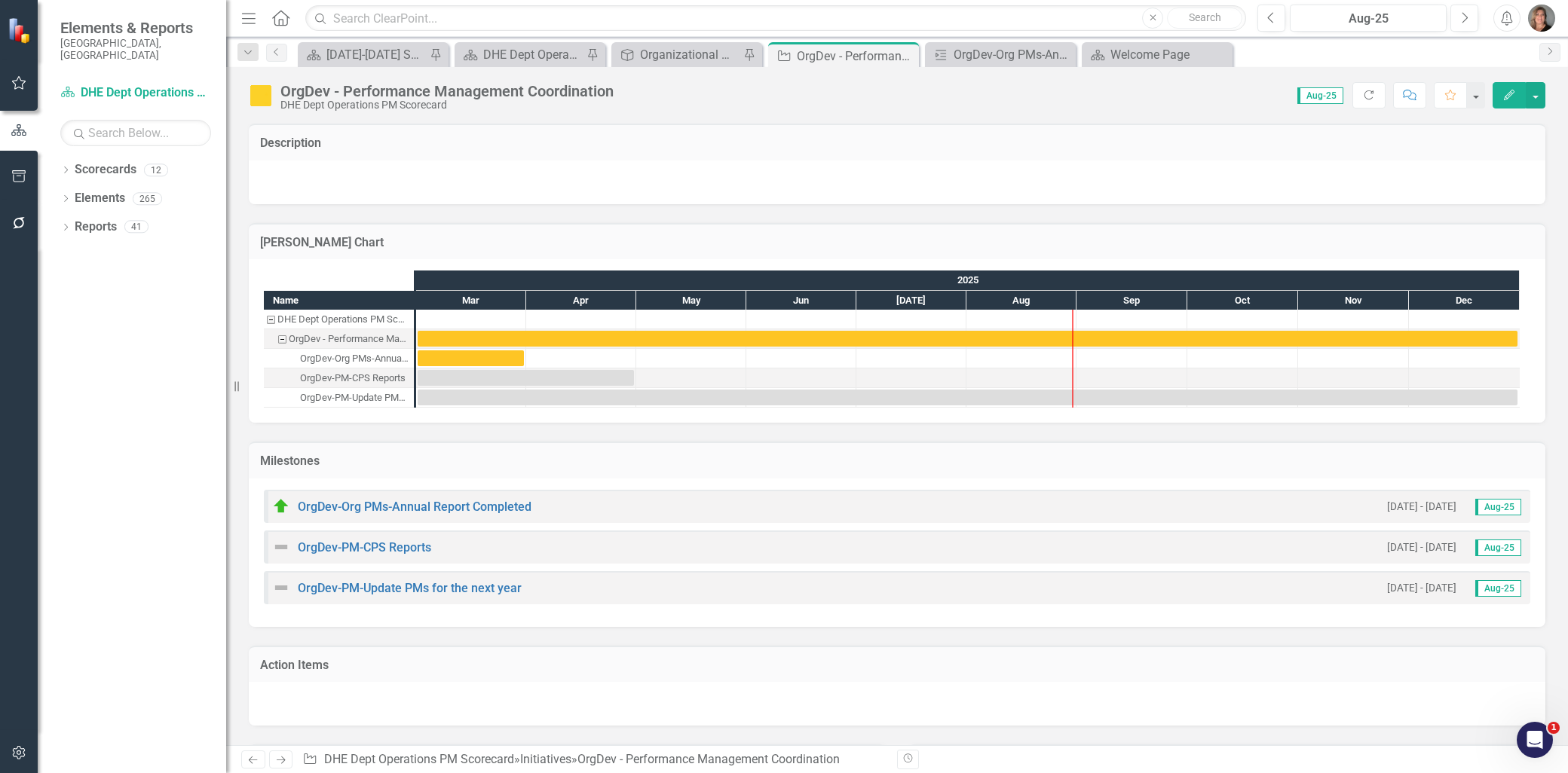
click at [283, 501] on img at bounding box center [281, 507] width 19 height 18
click at [279, 502] on img at bounding box center [281, 507] width 19 height 18
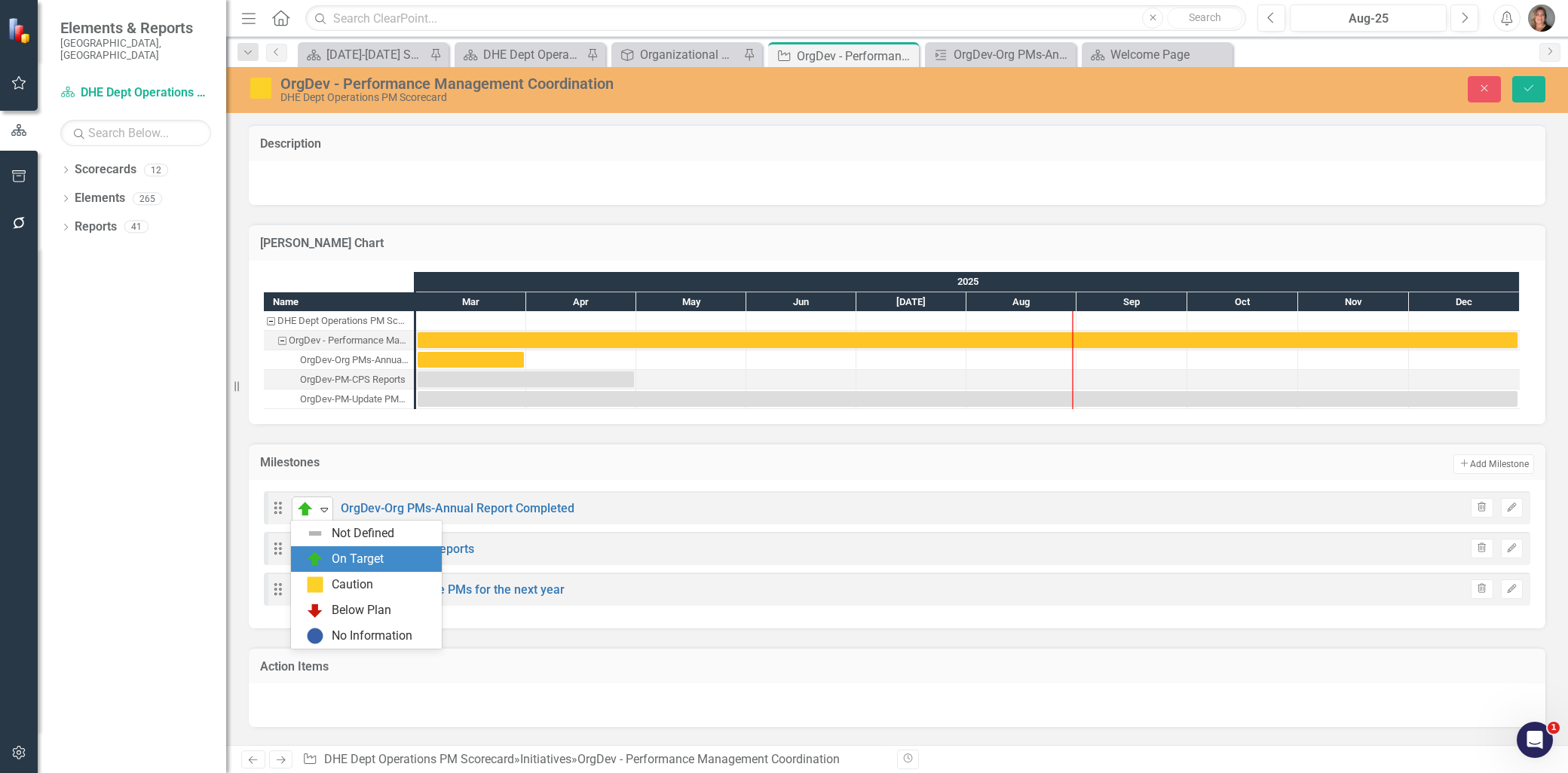
click at [325, 513] on icon "Expand" at bounding box center [324, 509] width 15 height 12
click at [344, 579] on div "Caution" at bounding box center [352, 584] width 42 height 18
click at [1533, 84] on icon "Save" at bounding box center [1528, 88] width 14 height 10
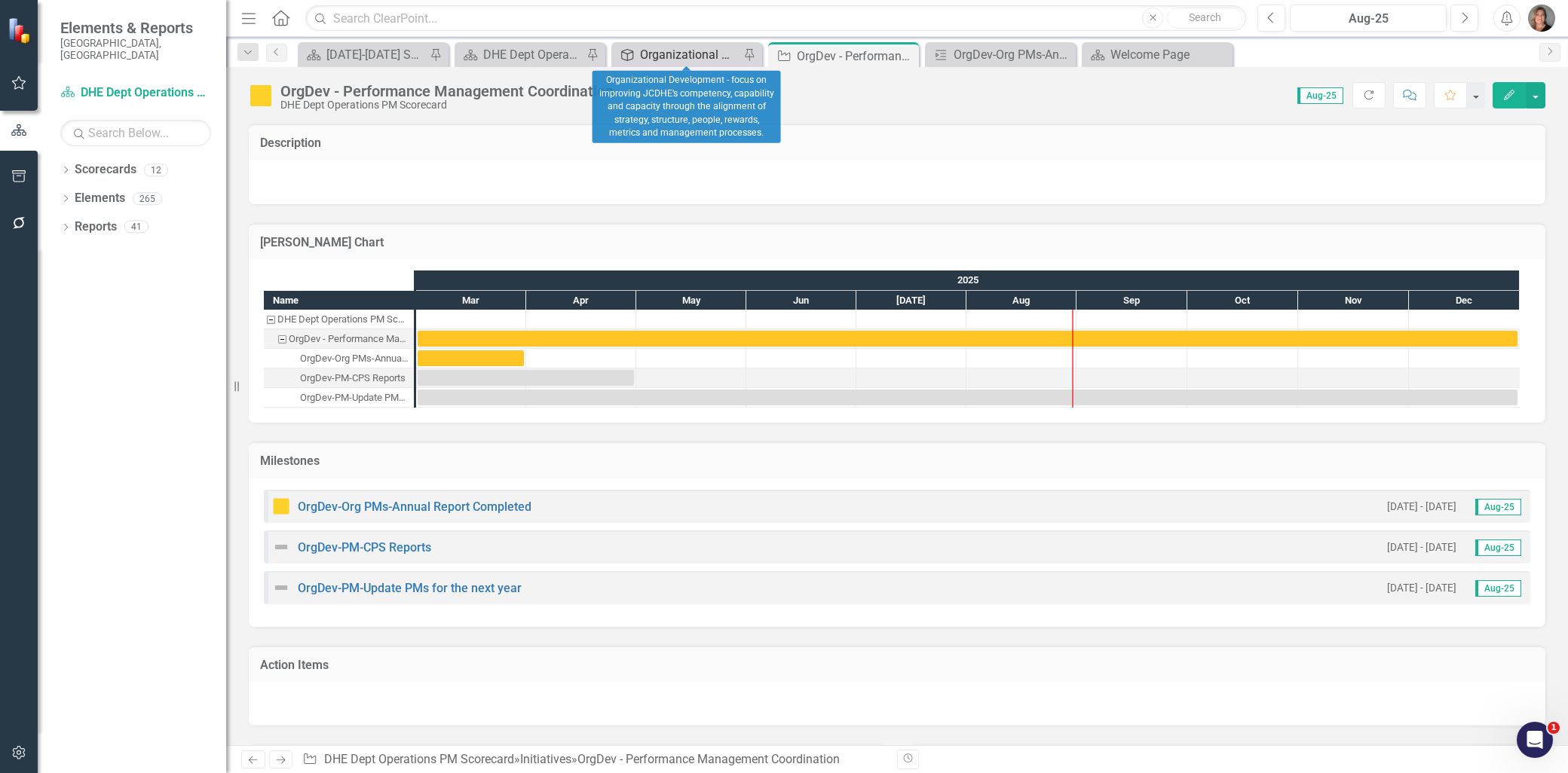
click at [707, 51] on div "Organizational Development - focus on improving JCDHE’s competency, capability …" at bounding box center [690, 55] width 100 height 18
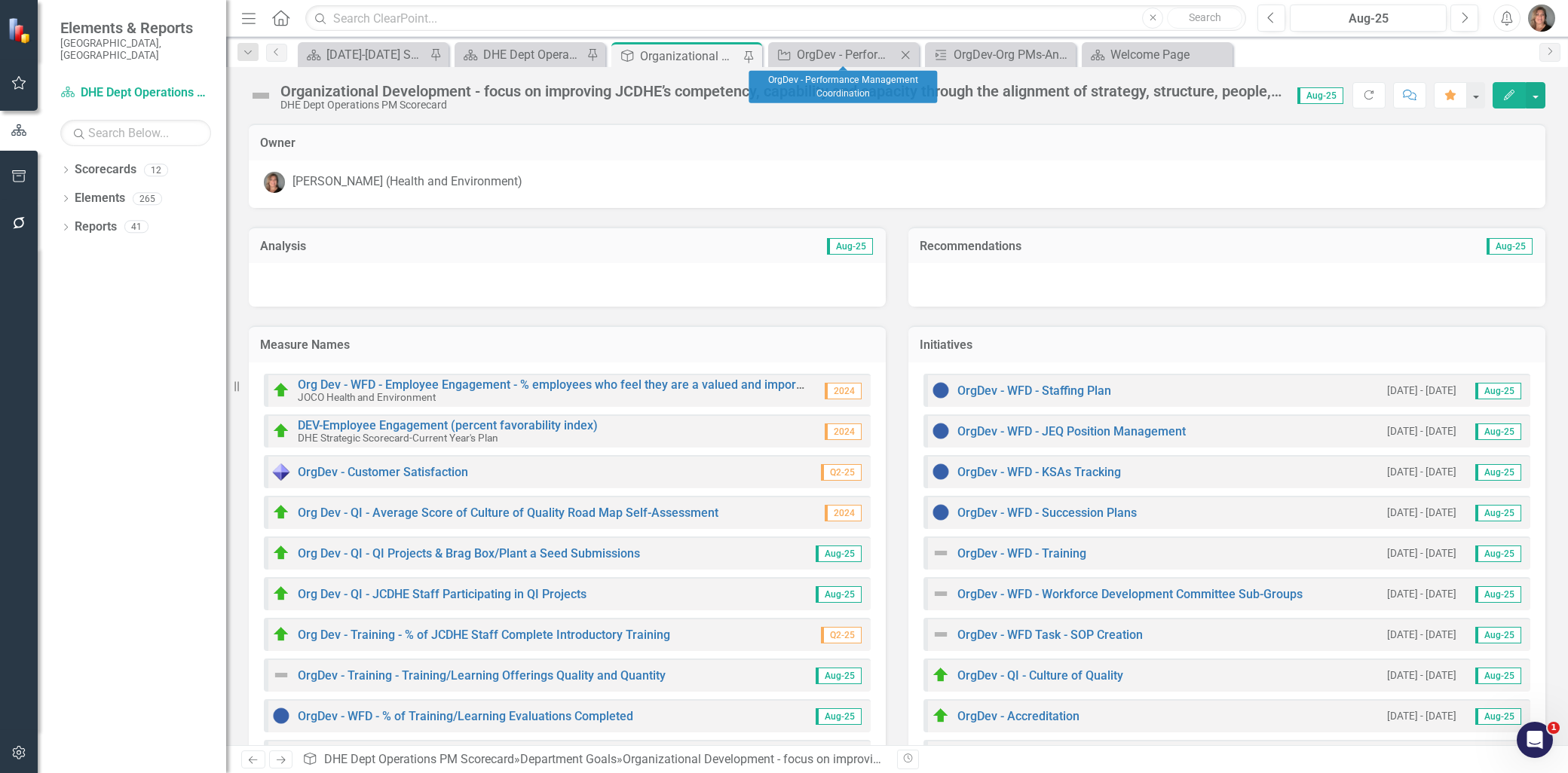
click at [905, 53] on icon "Close" at bounding box center [905, 55] width 15 height 12
click at [903, 53] on icon at bounding box center [906, 55] width 8 height 8
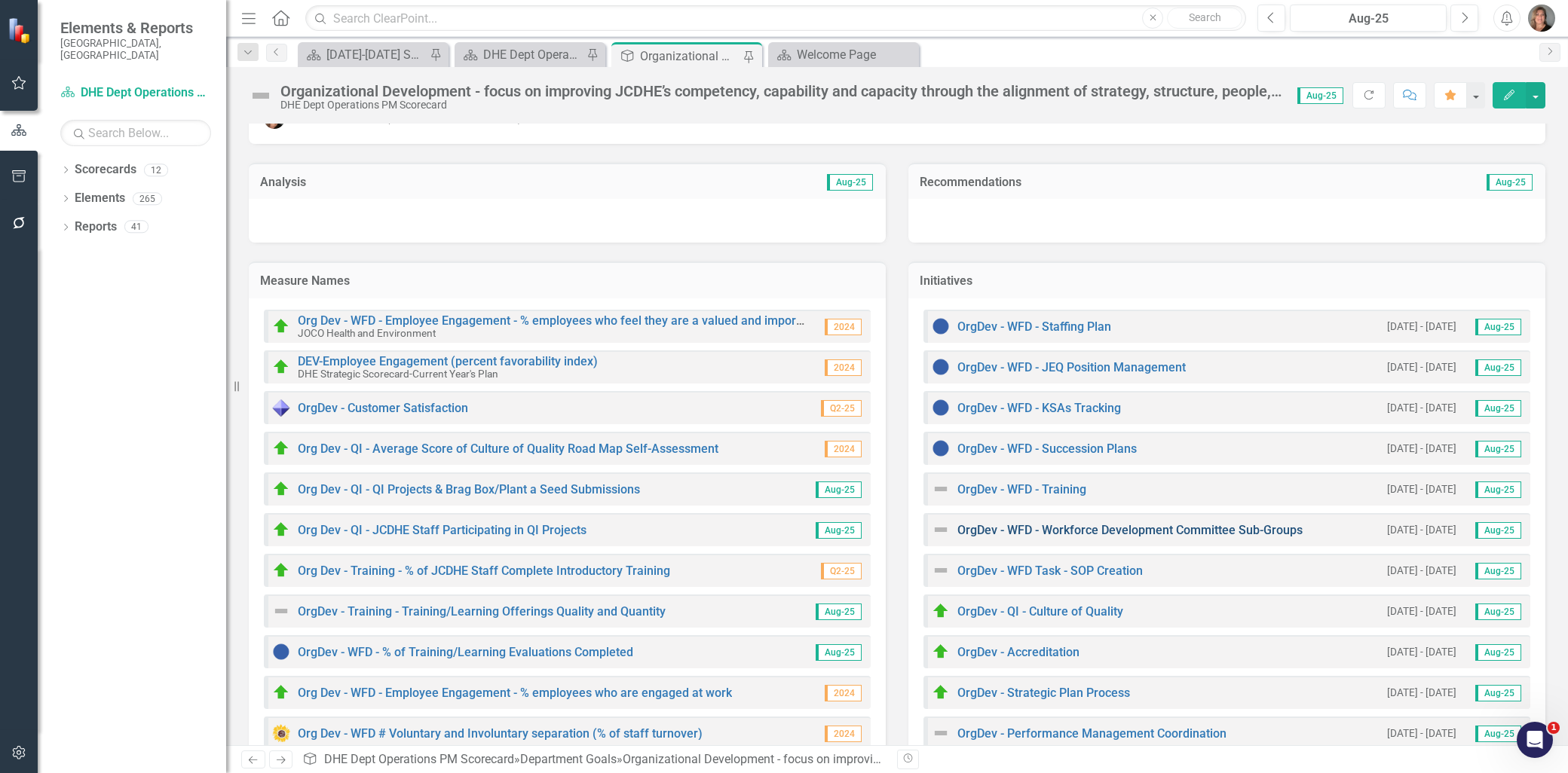
scroll to position [266, 0]
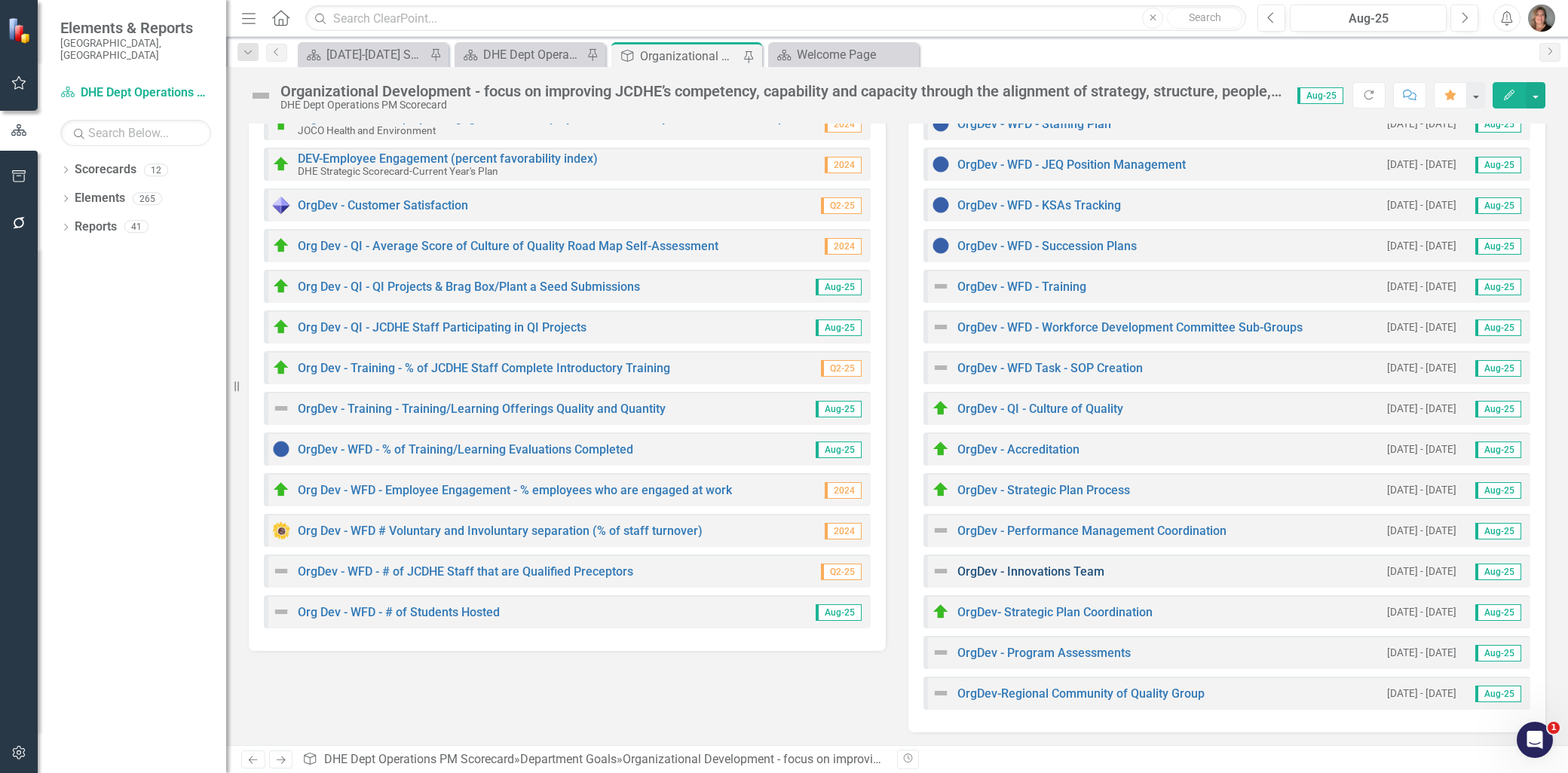
click at [1028, 571] on link "OrgDev - Innovations Team" at bounding box center [1031, 571] width 147 height 14
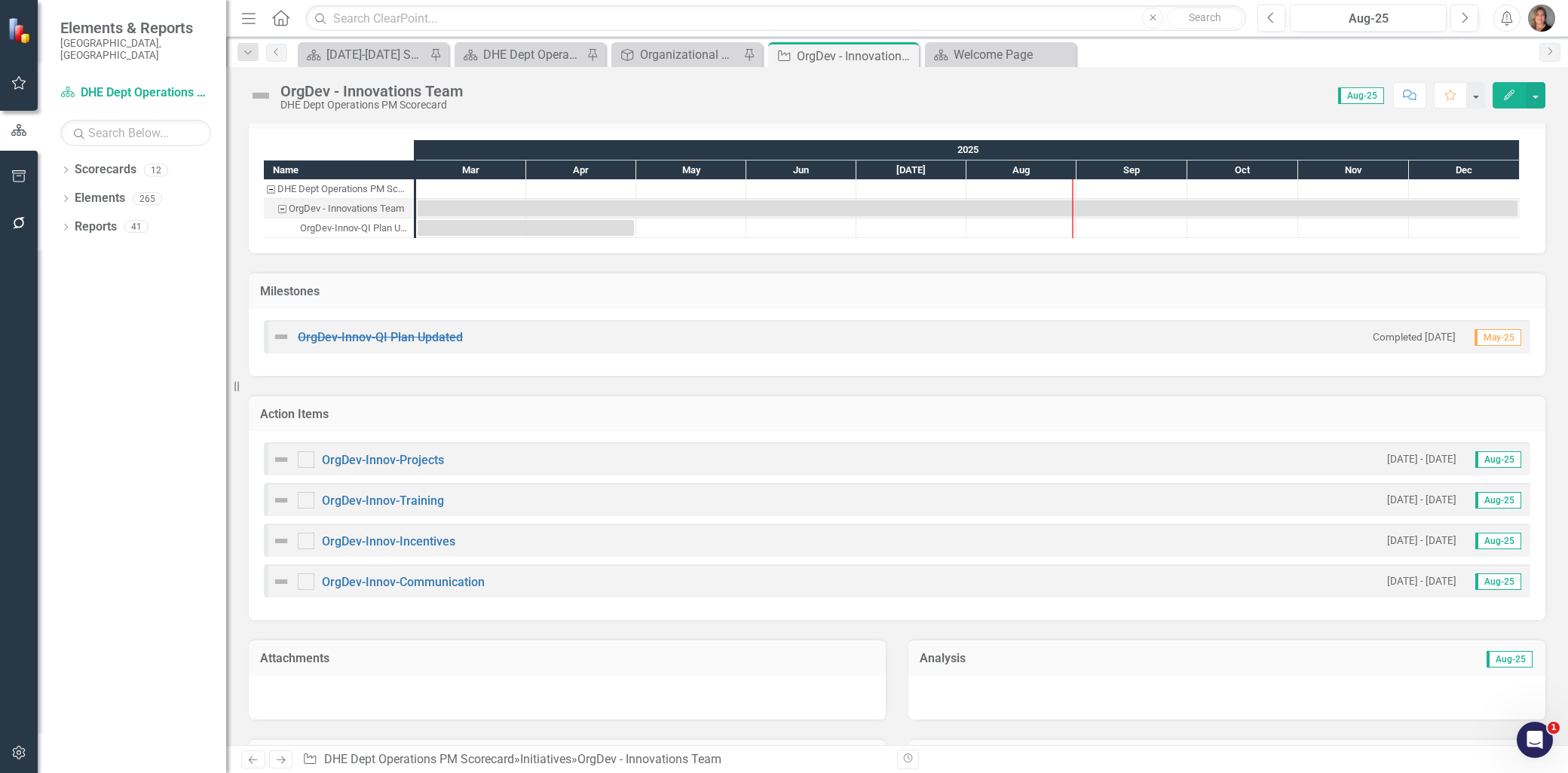
scroll to position [251, 0]
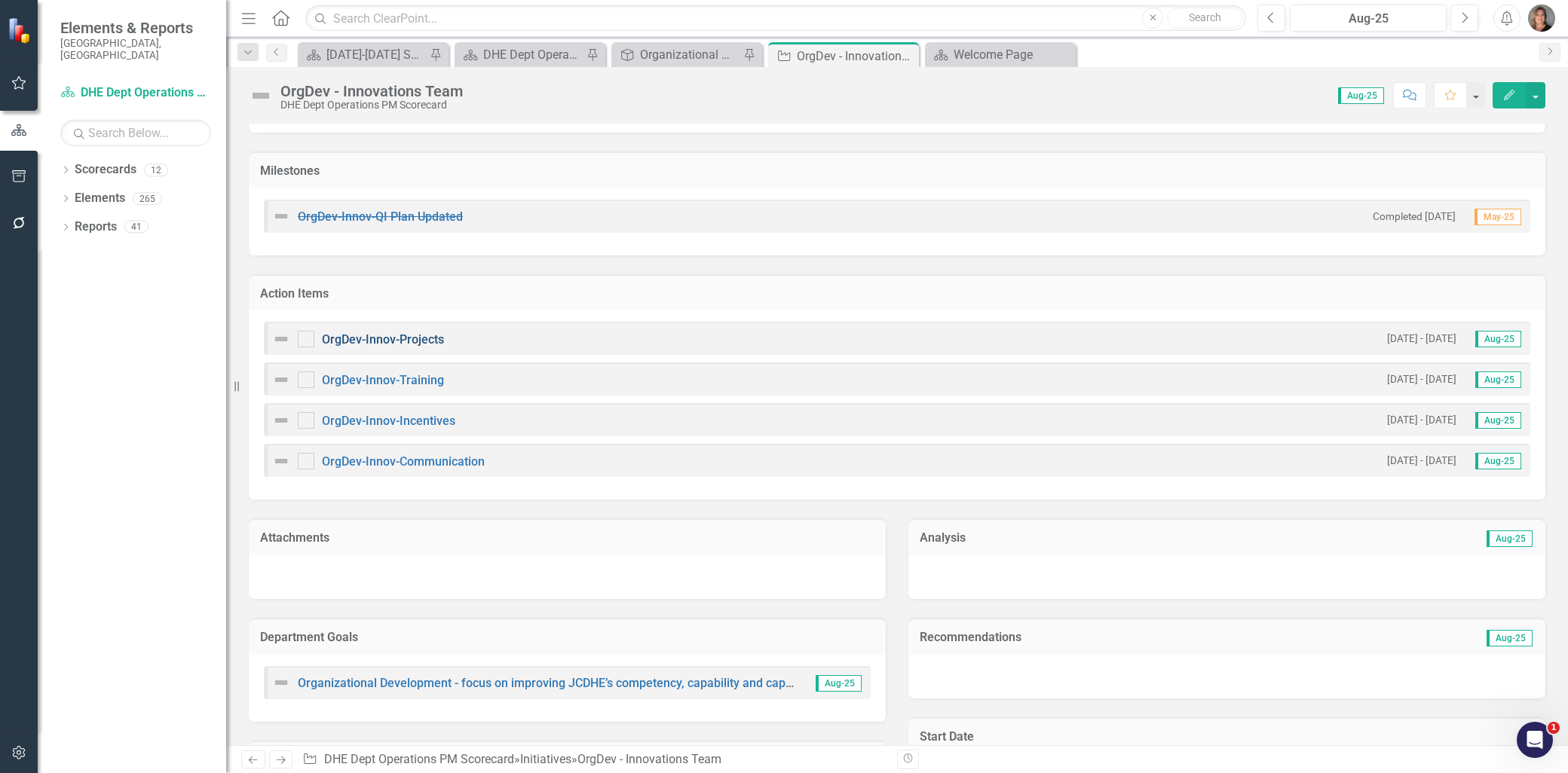
click at [404, 339] on link "OrgDev-Innov-Projects" at bounding box center [383, 338] width 122 height 14
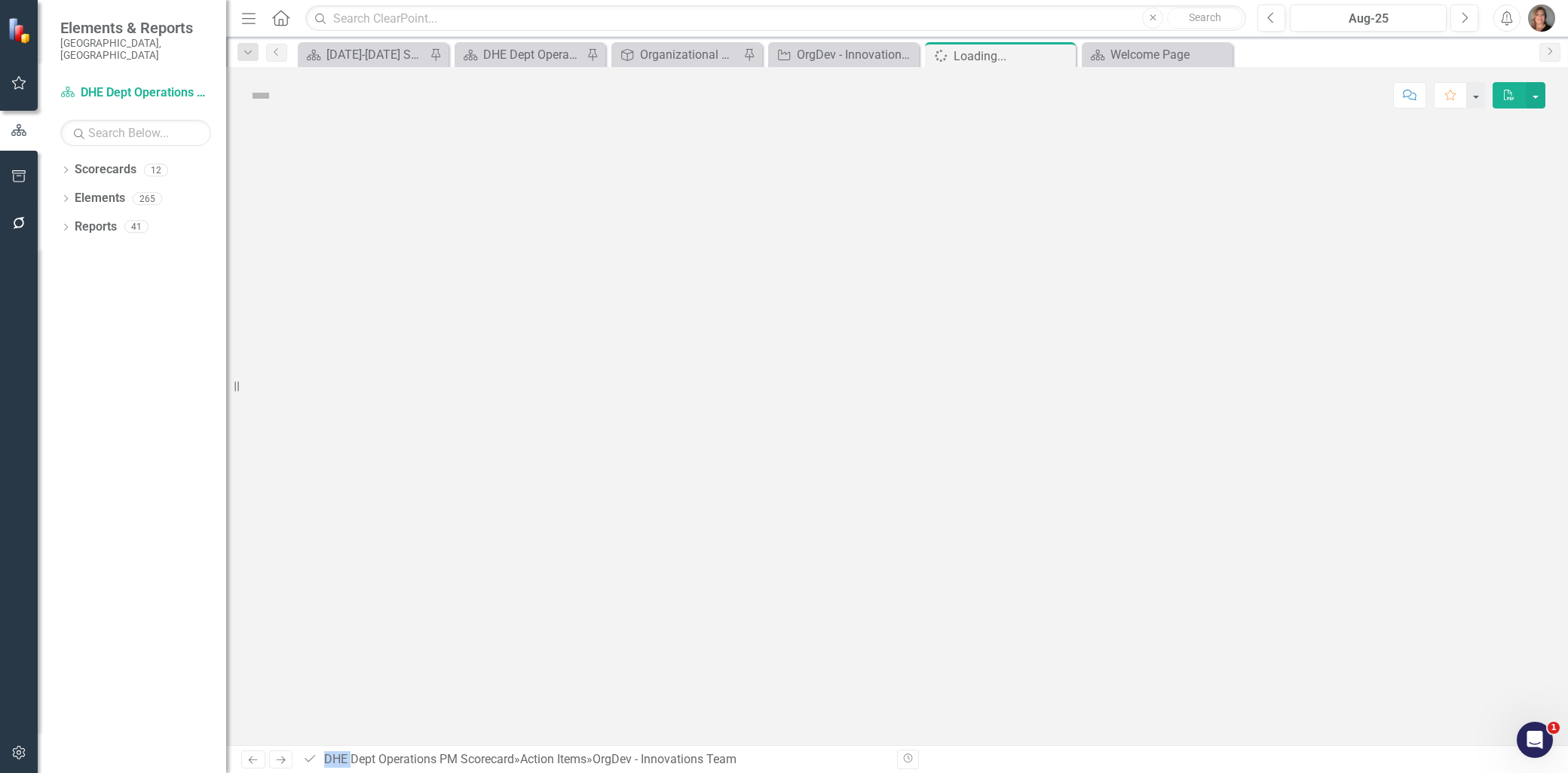
click at [404, 339] on div at bounding box center [896, 435] width 1341 height 621
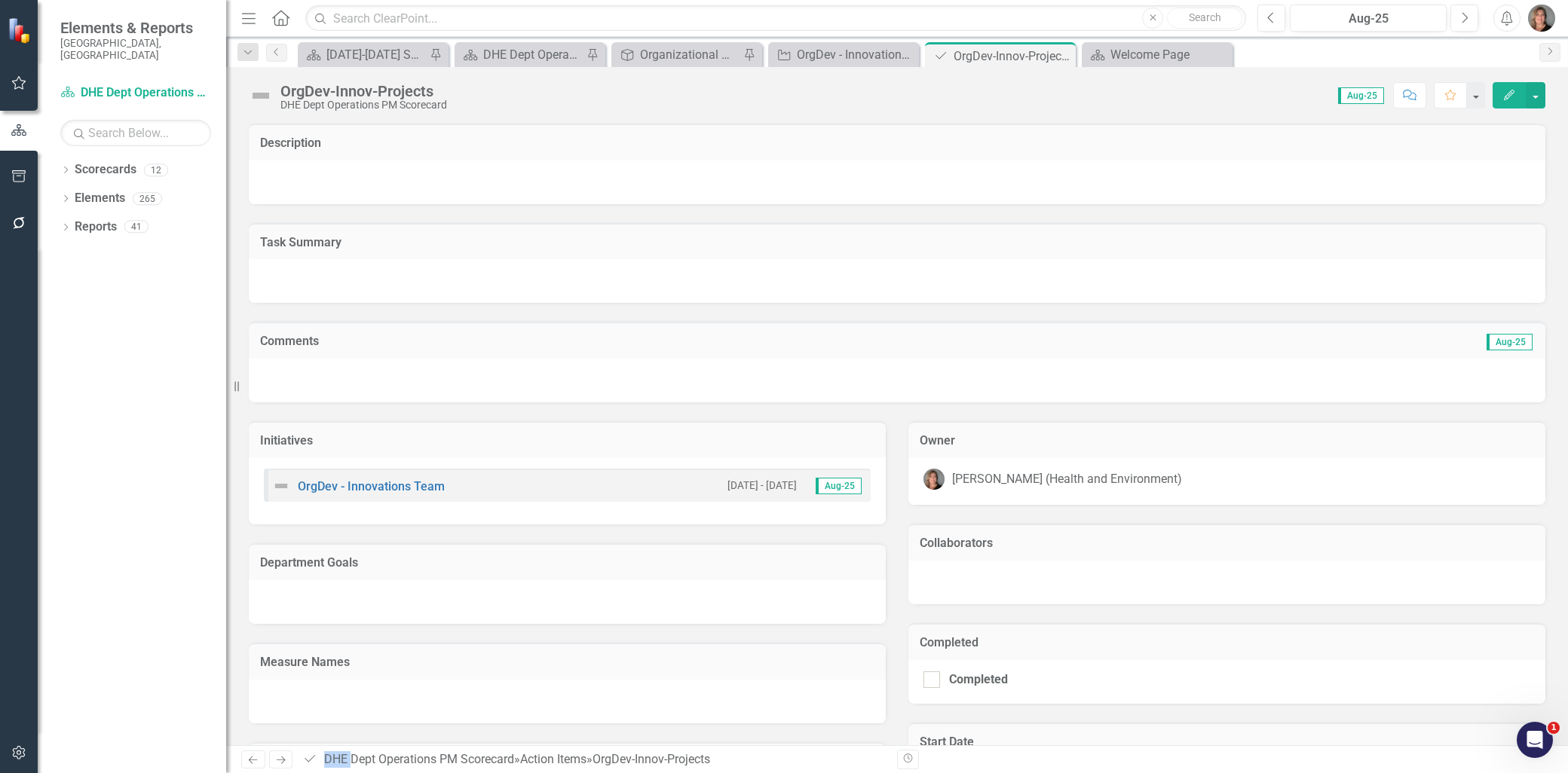
click at [264, 93] on img at bounding box center [261, 95] width 24 height 24
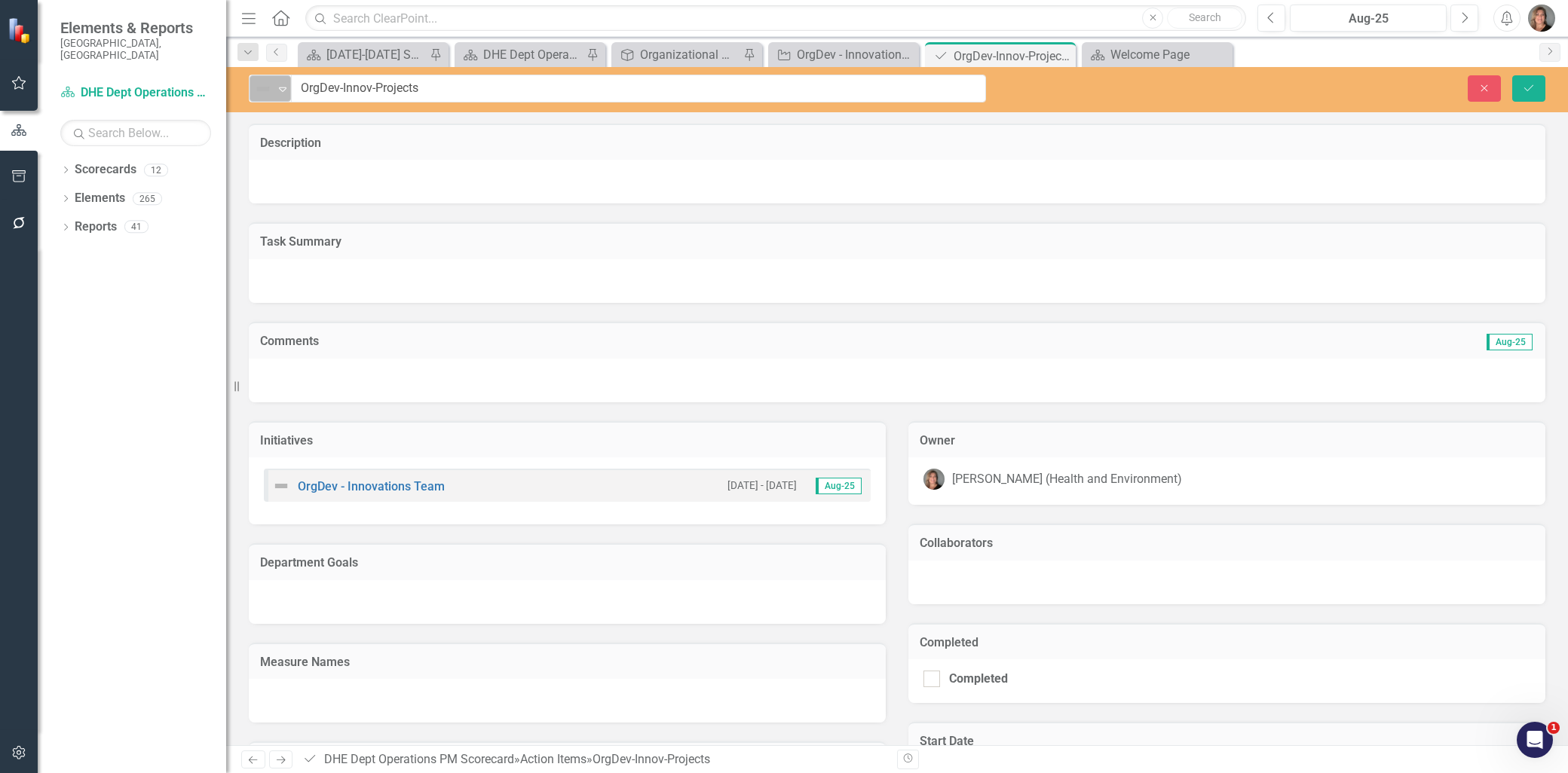
click at [260, 94] on img at bounding box center [264, 89] width 19 height 18
click at [287, 138] on div "On Target" at bounding box center [327, 141] width 127 height 18
click at [1536, 84] on button "Save" at bounding box center [1529, 88] width 33 height 27
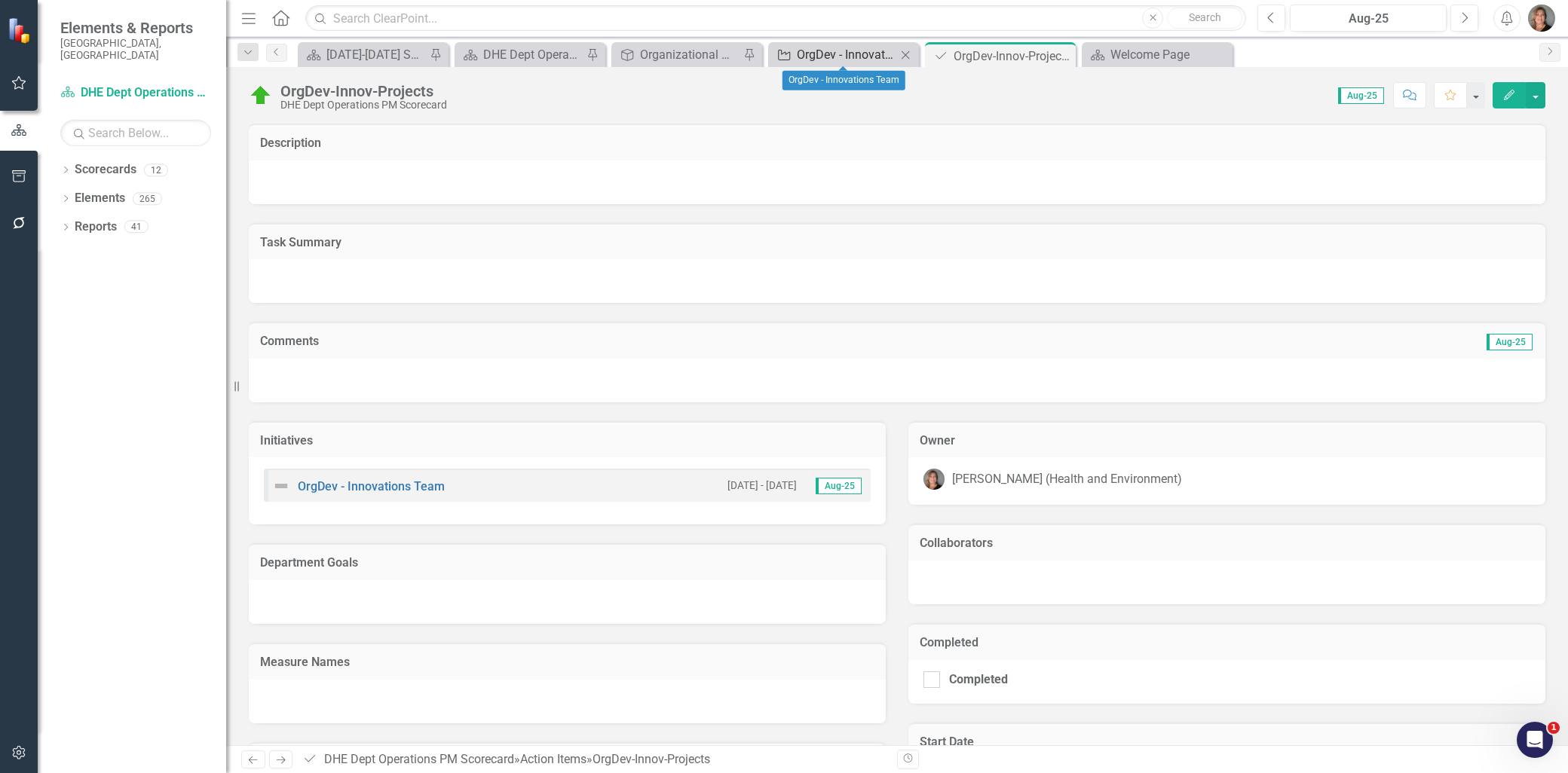
click at [873, 54] on div "OrgDev - Innovations Team" at bounding box center [846, 55] width 100 height 18
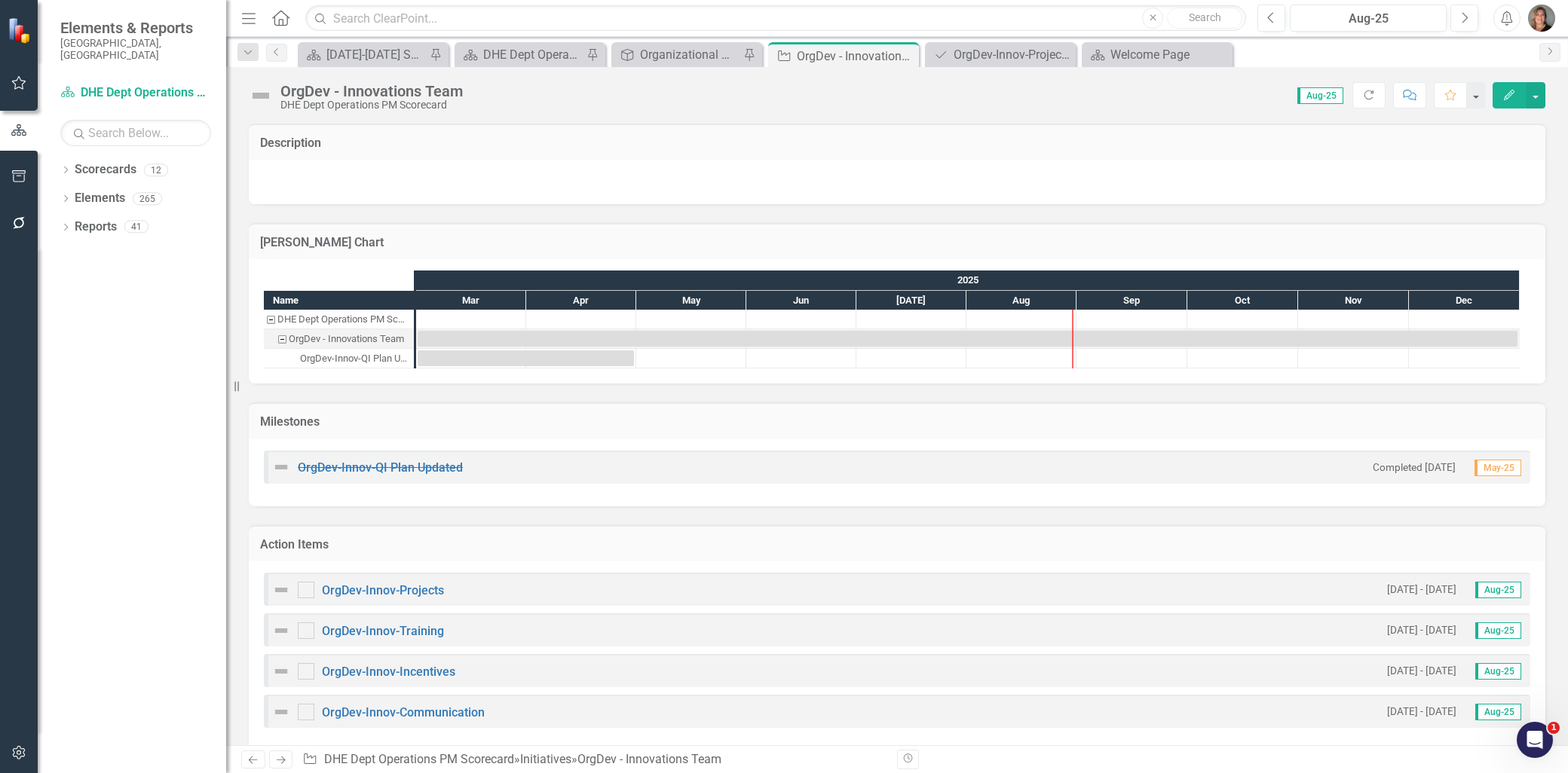
click at [281, 585] on img at bounding box center [281, 590] width 19 height 18
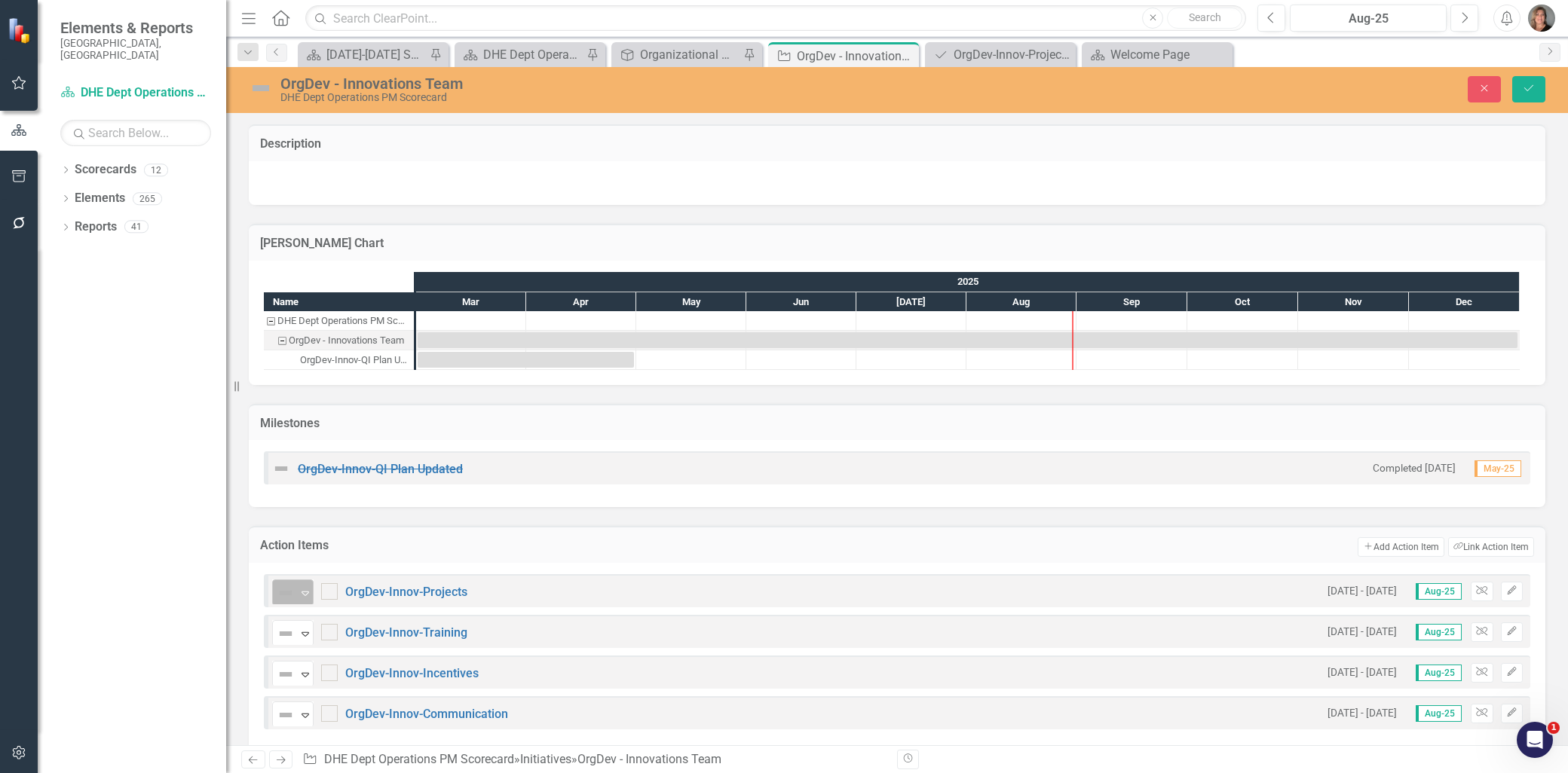
click at [300, 591] on icon "Expand" at bounding box center [305, 593] width 15 height 12
click at [344, 483] on div "On Target" at bounding box center [339, 487] width 52 height 18
click at [378, 629] on link "OrgDev-Innov-Training" at bounding box center [406, 632] width 122 height 14
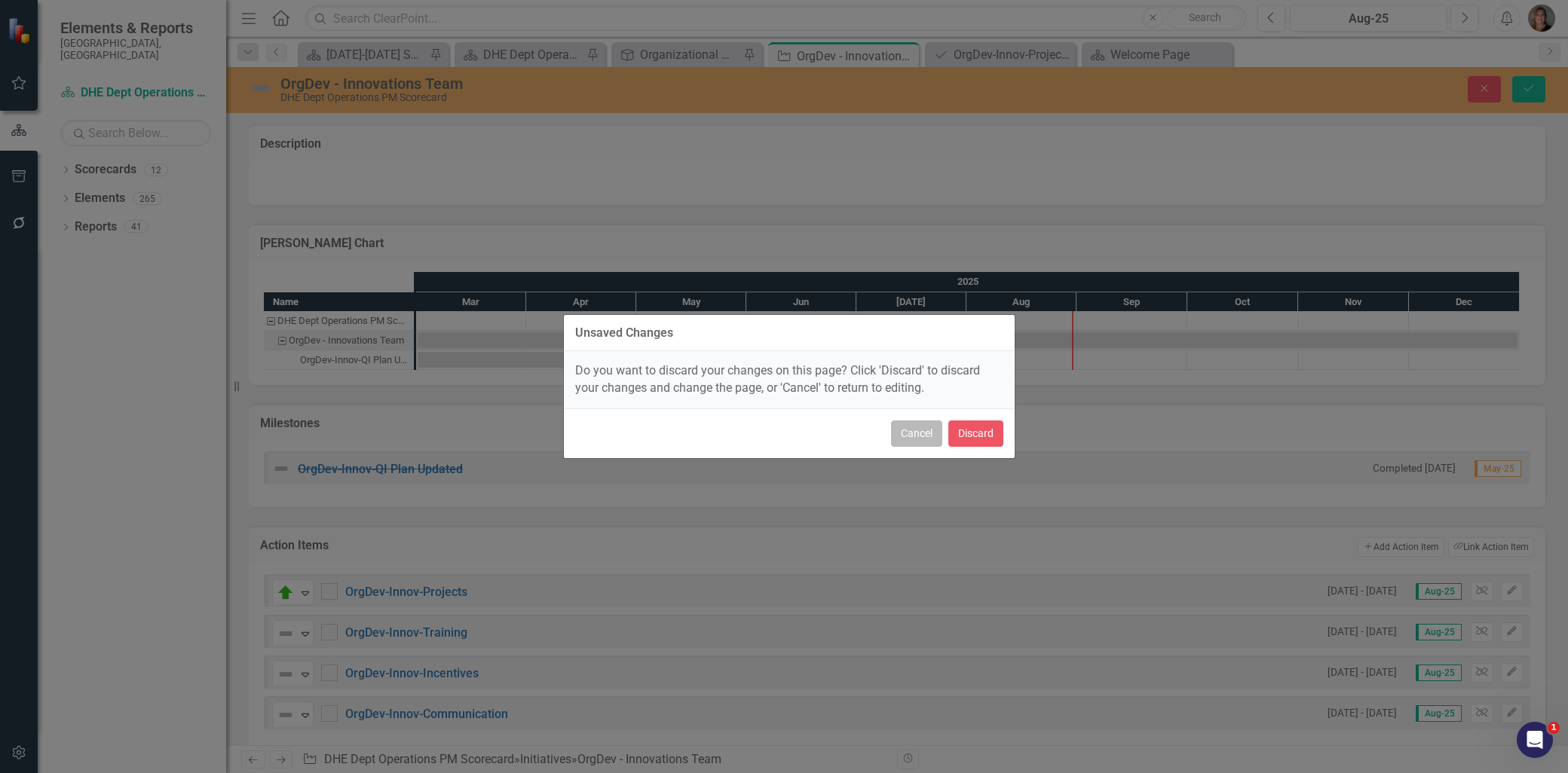
click at [921, 431] on button "Cancel" at bounding box center [916, 434] width 51 height 27
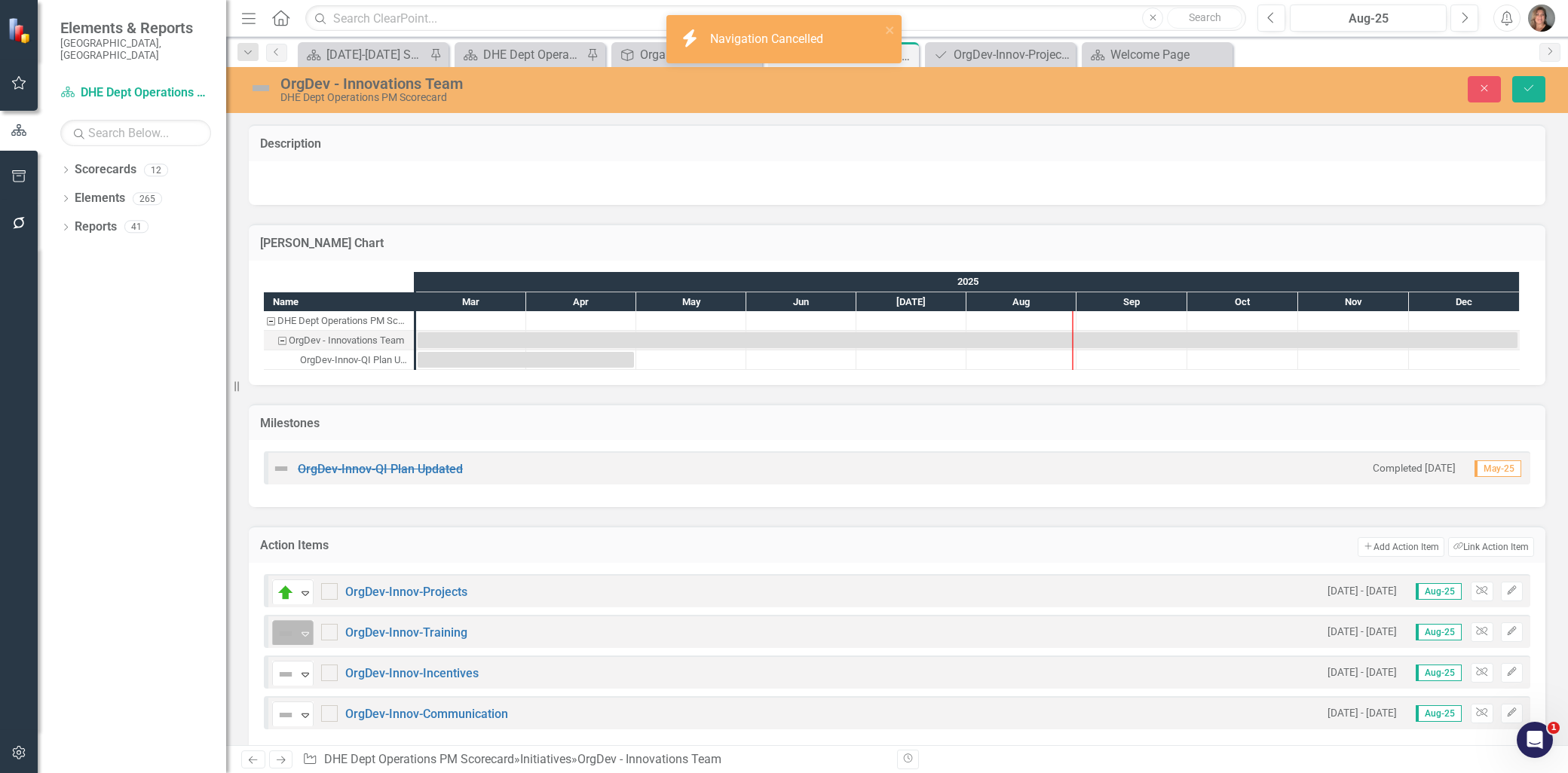
click at [307, 629] on icon "Expand" at bounding box center [305, 633] width 15 height 12
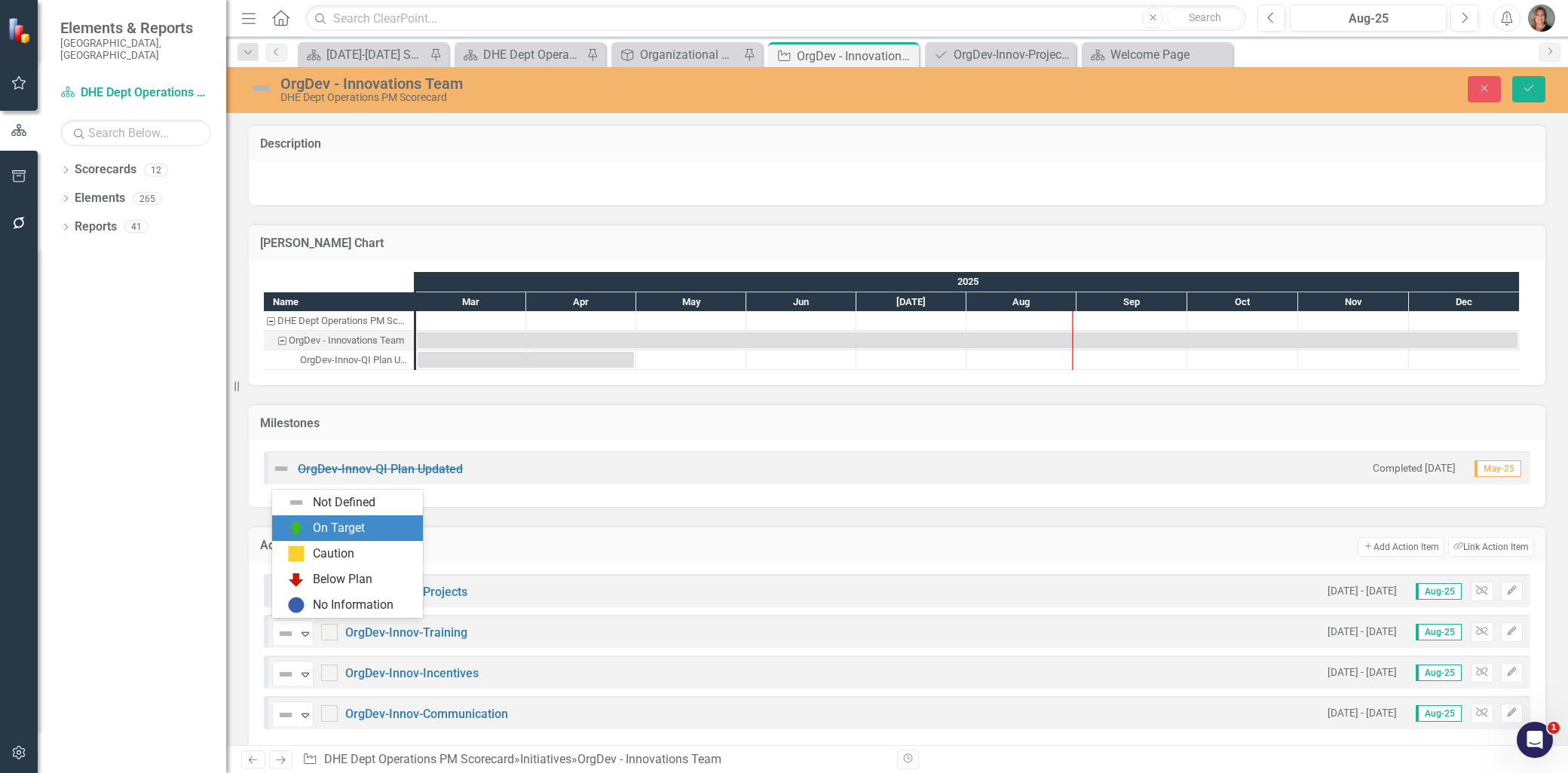
click at [327, 527] on div "On Target" at bounding box center [339, 528] width 52 height 18
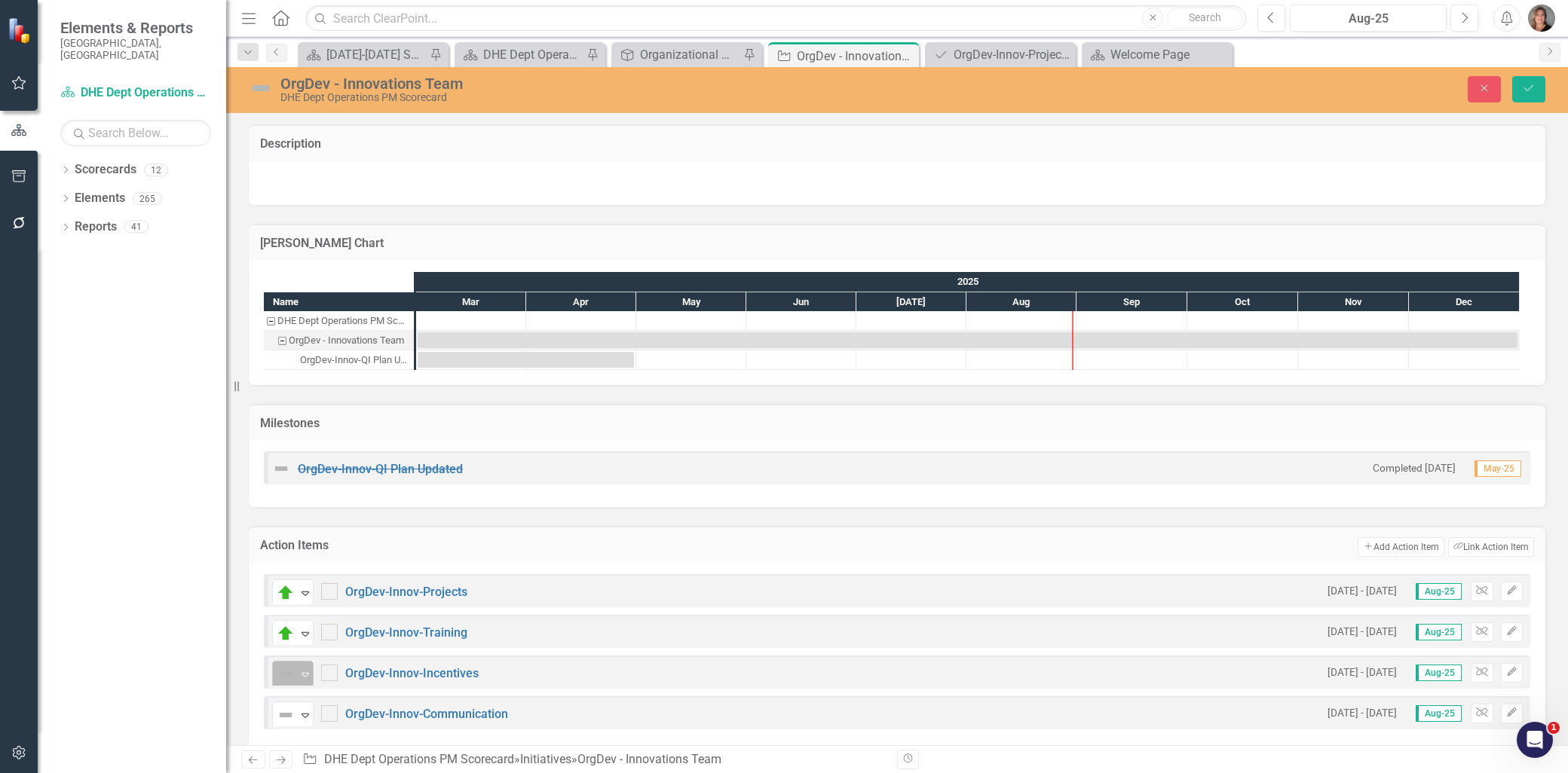
click at [302, 669] on icon "Expand" at bounding box center [305, 674] width 15 height 12
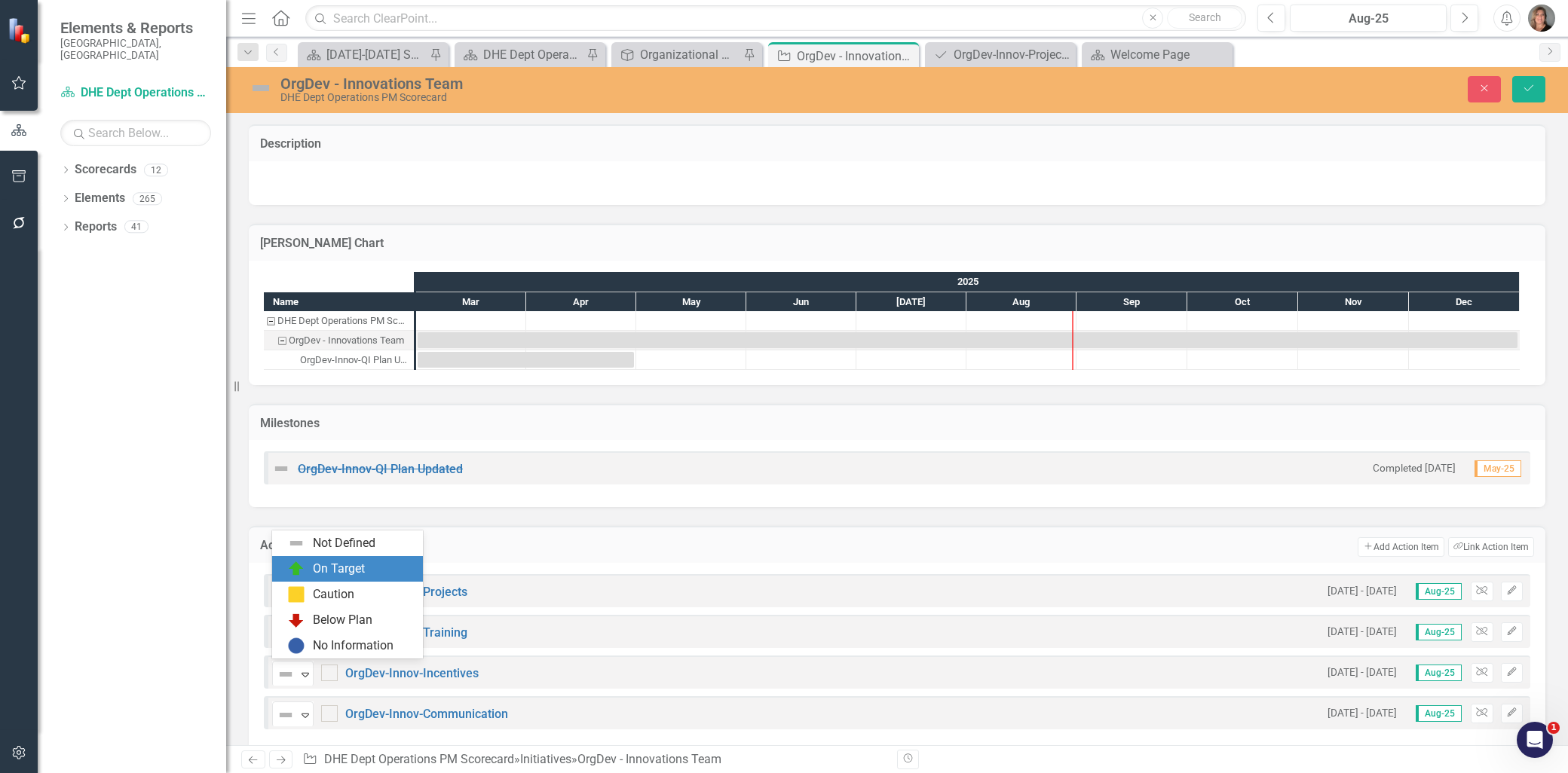
click at [327, 571] on div "On Target" at bounding box center [339, 569] width 52 height 18
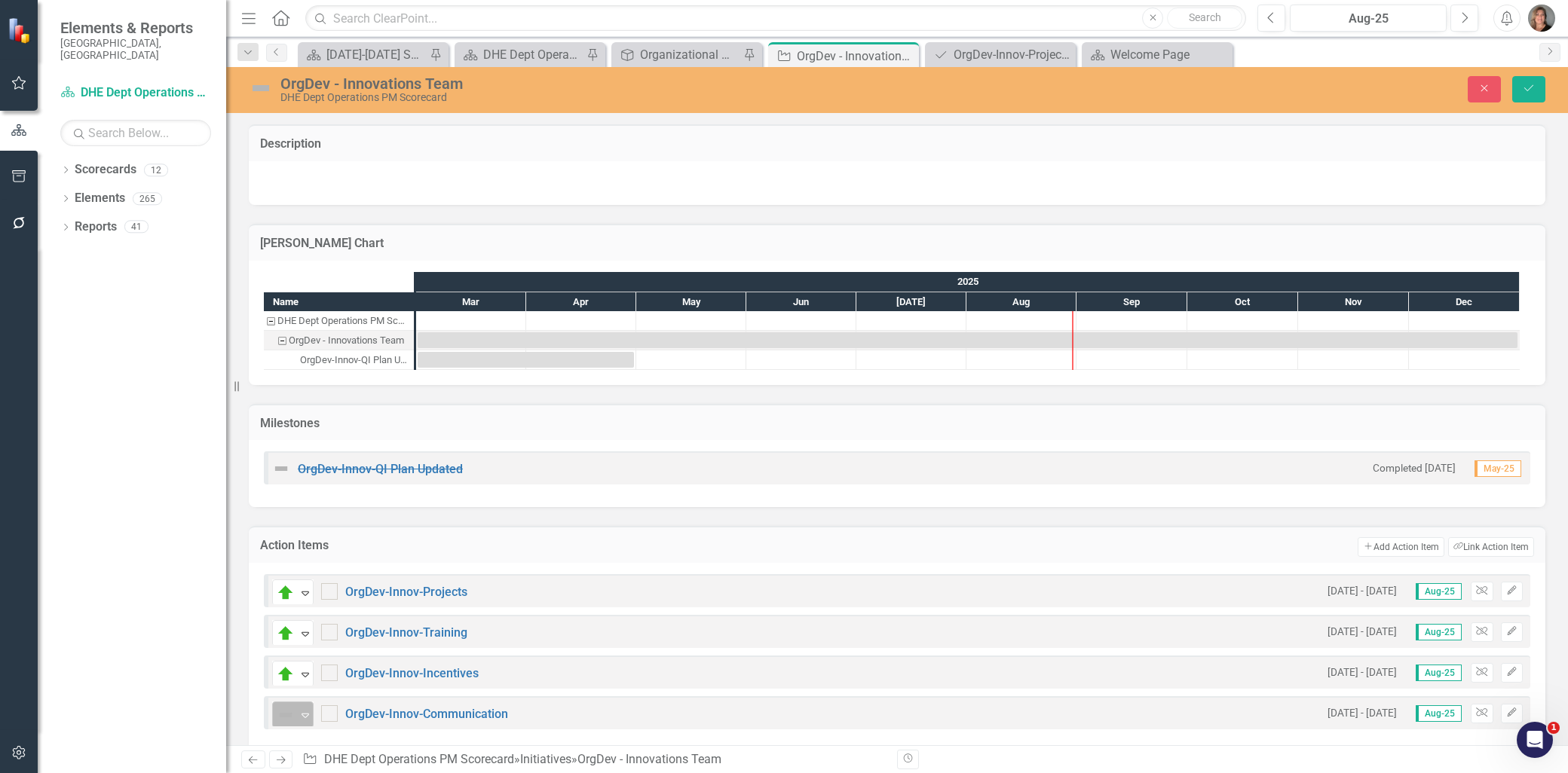
click at [302, 714] on icon at bounding box center [305, 716] width 7 height 5
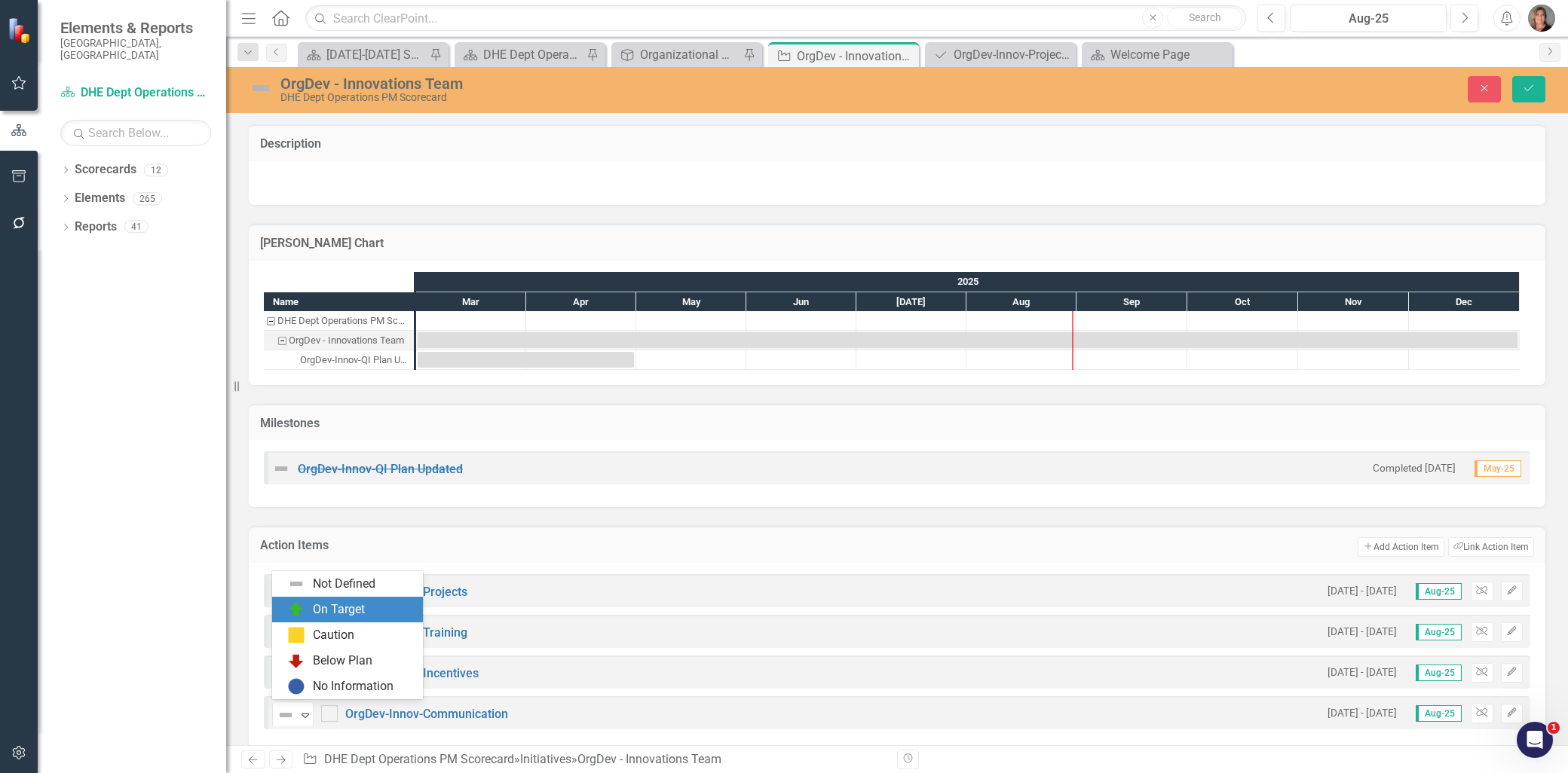
click at [335, 606] on div "On Target" at bounding box center [339, 609] width 52 height 18
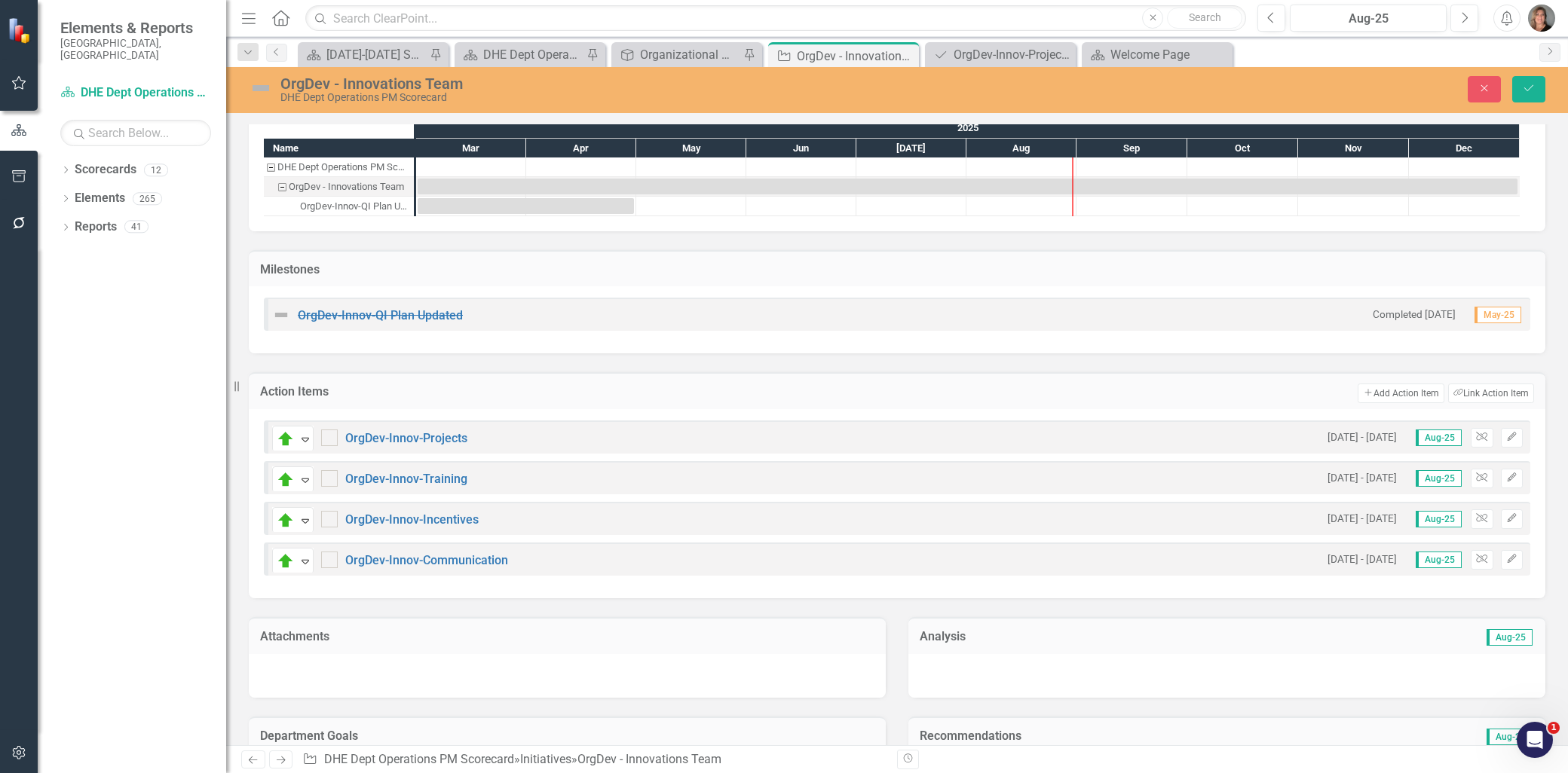
scroll to position [167, 0]
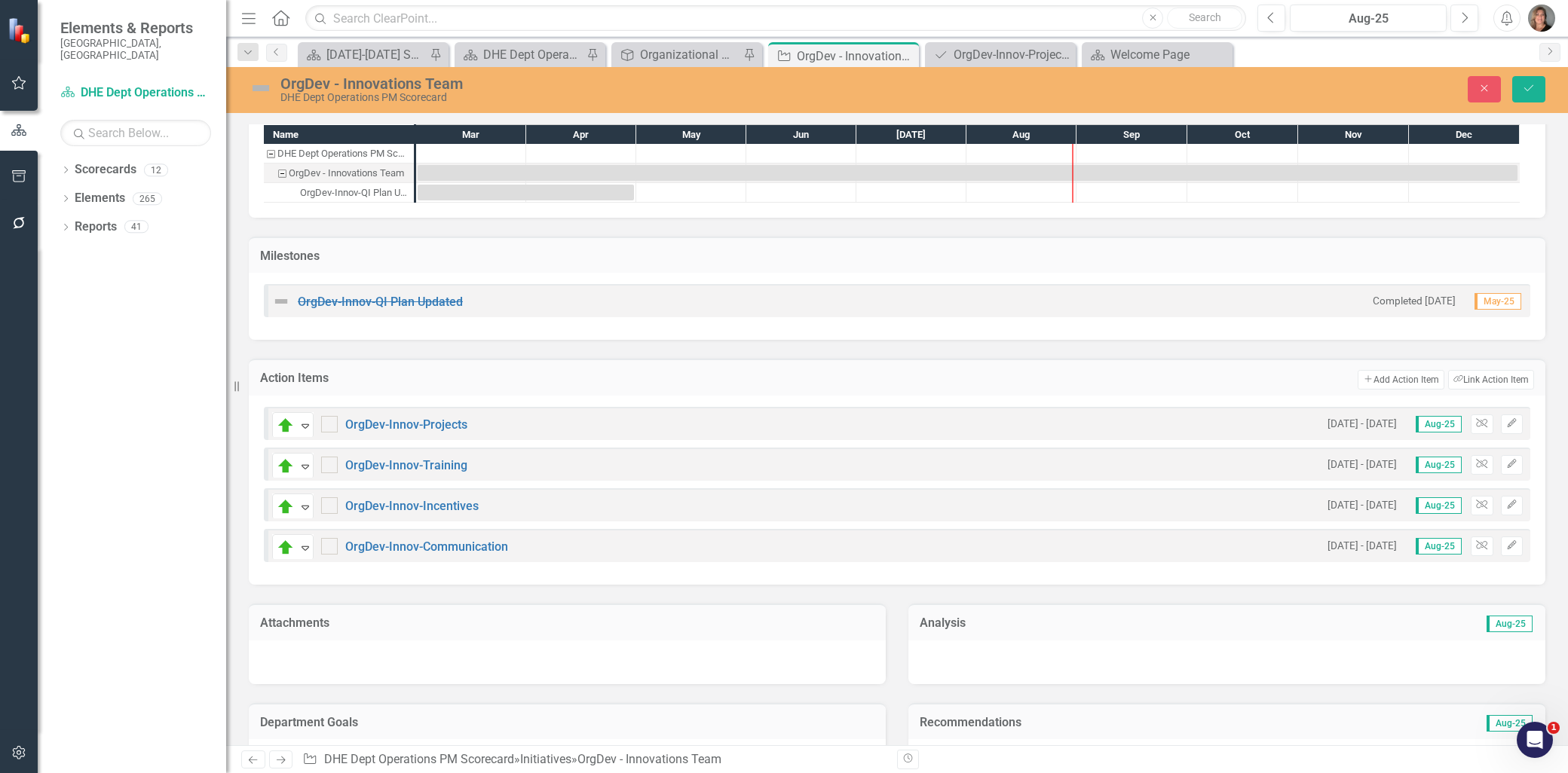
click at [265, 89] on img at bounding box center [261, 88] width 24 height 24
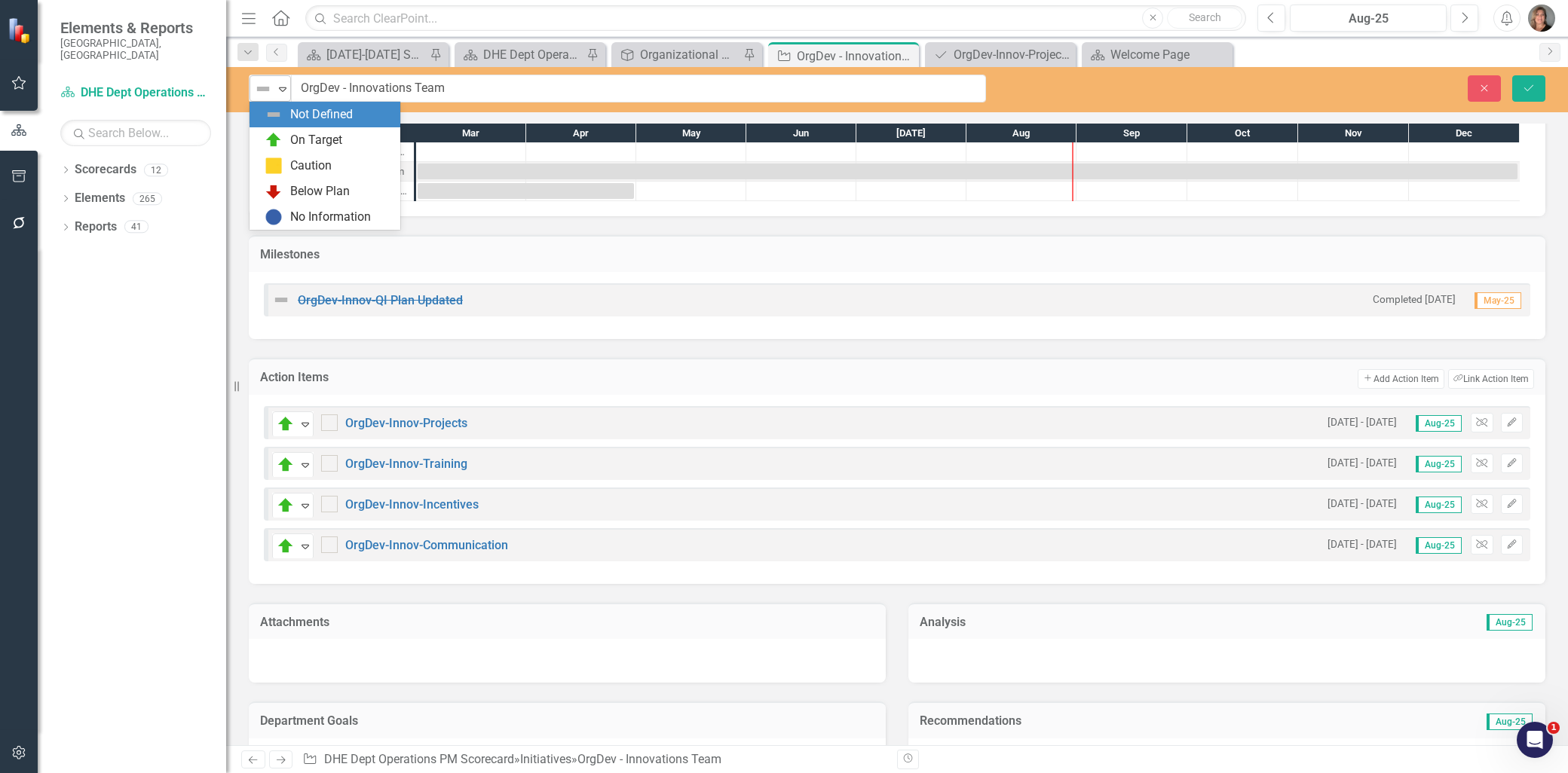
click at [275, 84] on div "Not Defined" at bounding box center [264, 89] width 22 height 21
click at [291, 141] on div "On Target" at bounding box center [327, 141] width 127 height 18
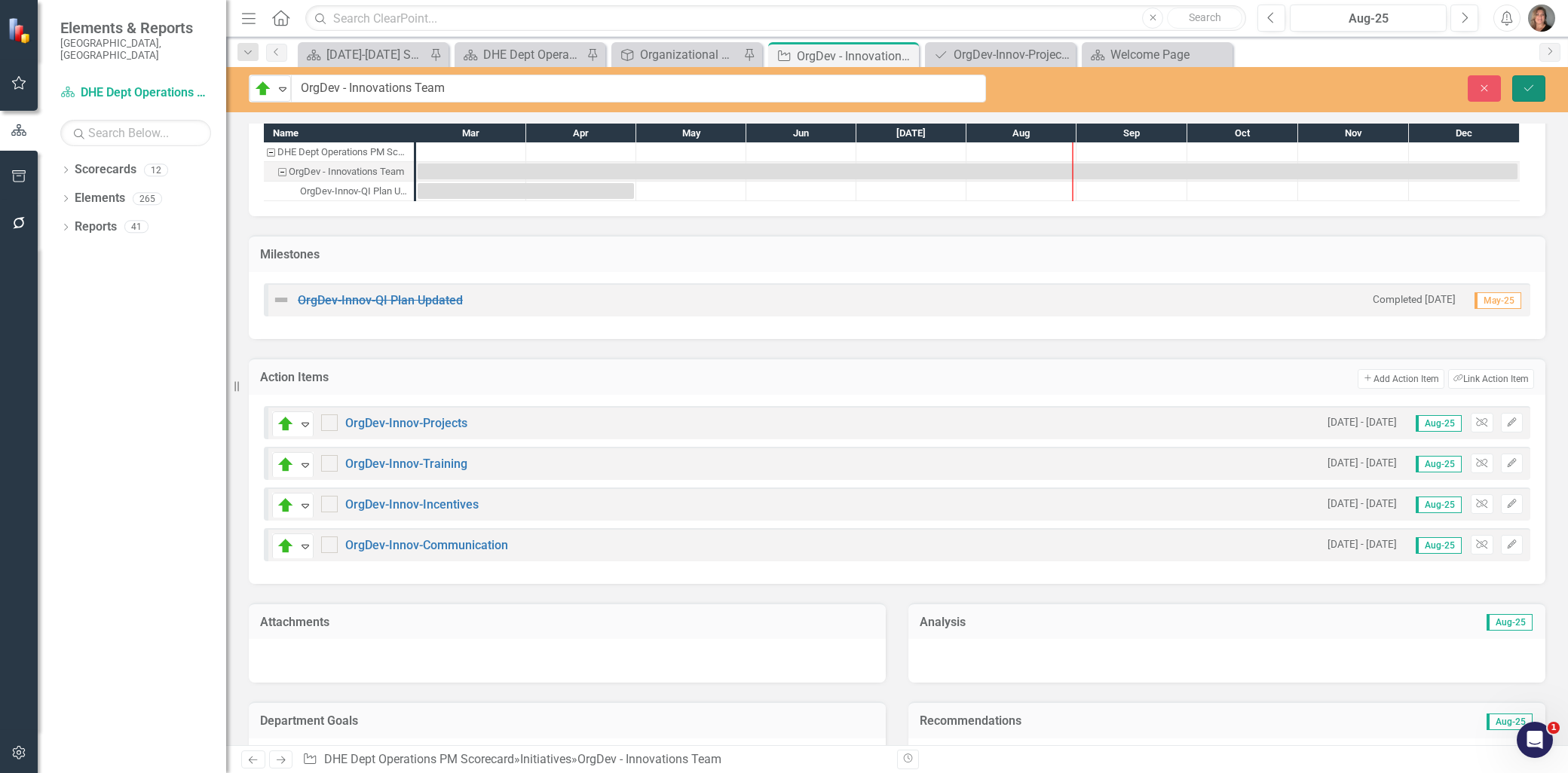
click at [1528, 84] on icon "Save" at bounding box center [1528, 88] width 14 height 10
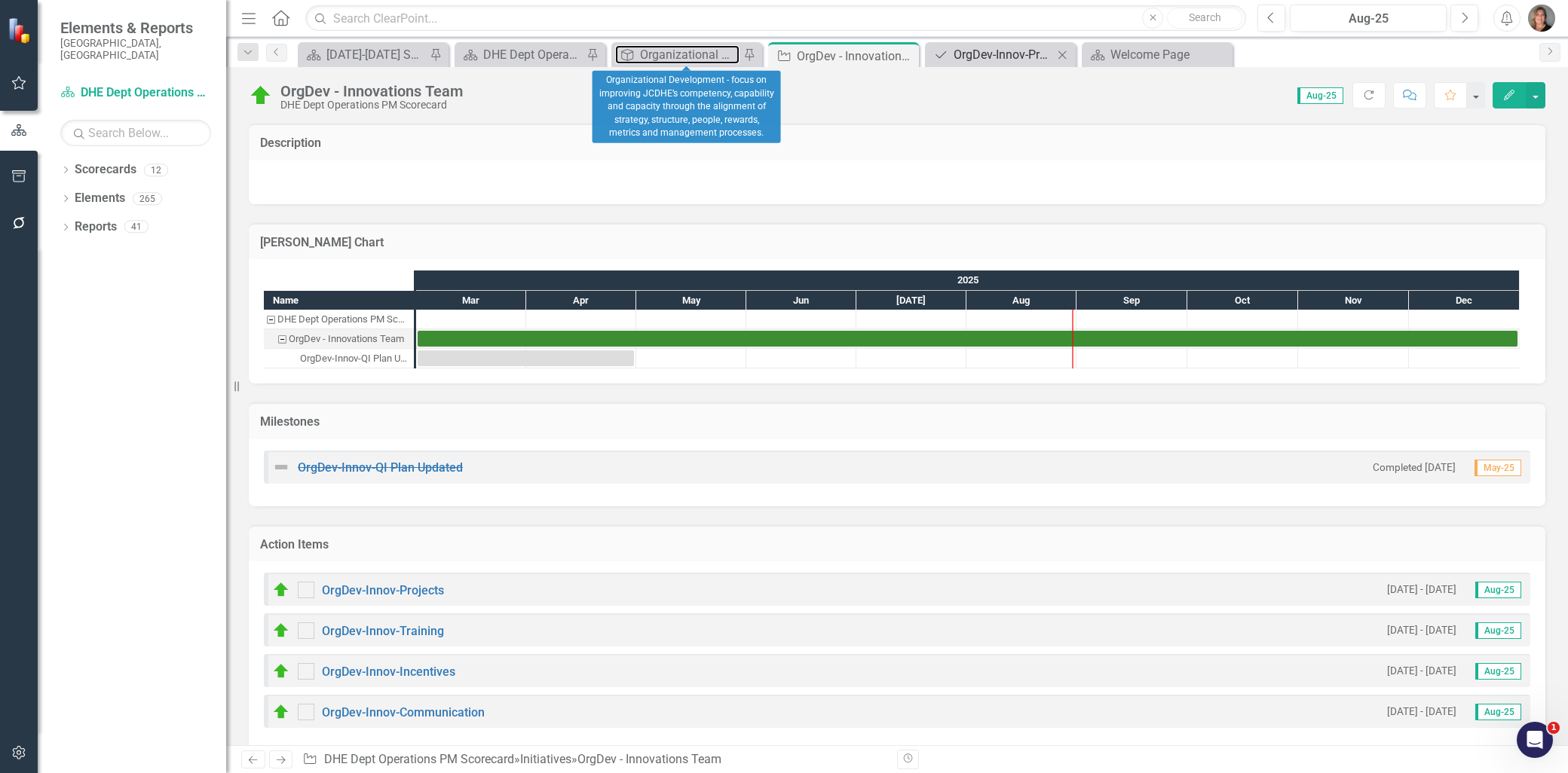
click at [688, 49] on div "Organizational Development - focus on improving JCDHE’s competency, capability …" at bounding box center [690, 55] width 100 height 18
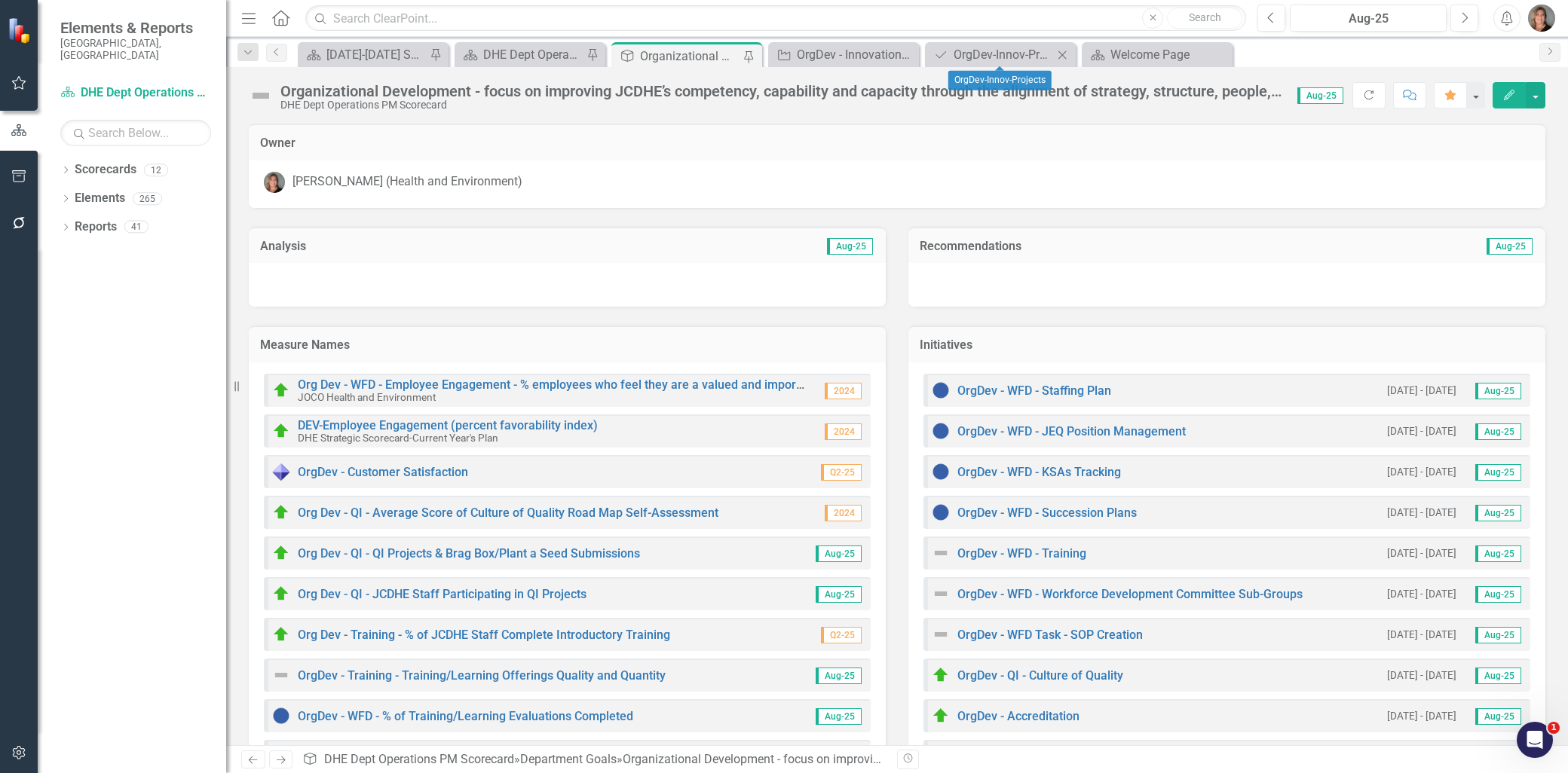
click at [1065, 51] on icon "Close" at bounding box center [1062, 55] width 15 height 12
click at [900, 55] on icon "Close" at bounding box center [905, 55] width 15 height 12
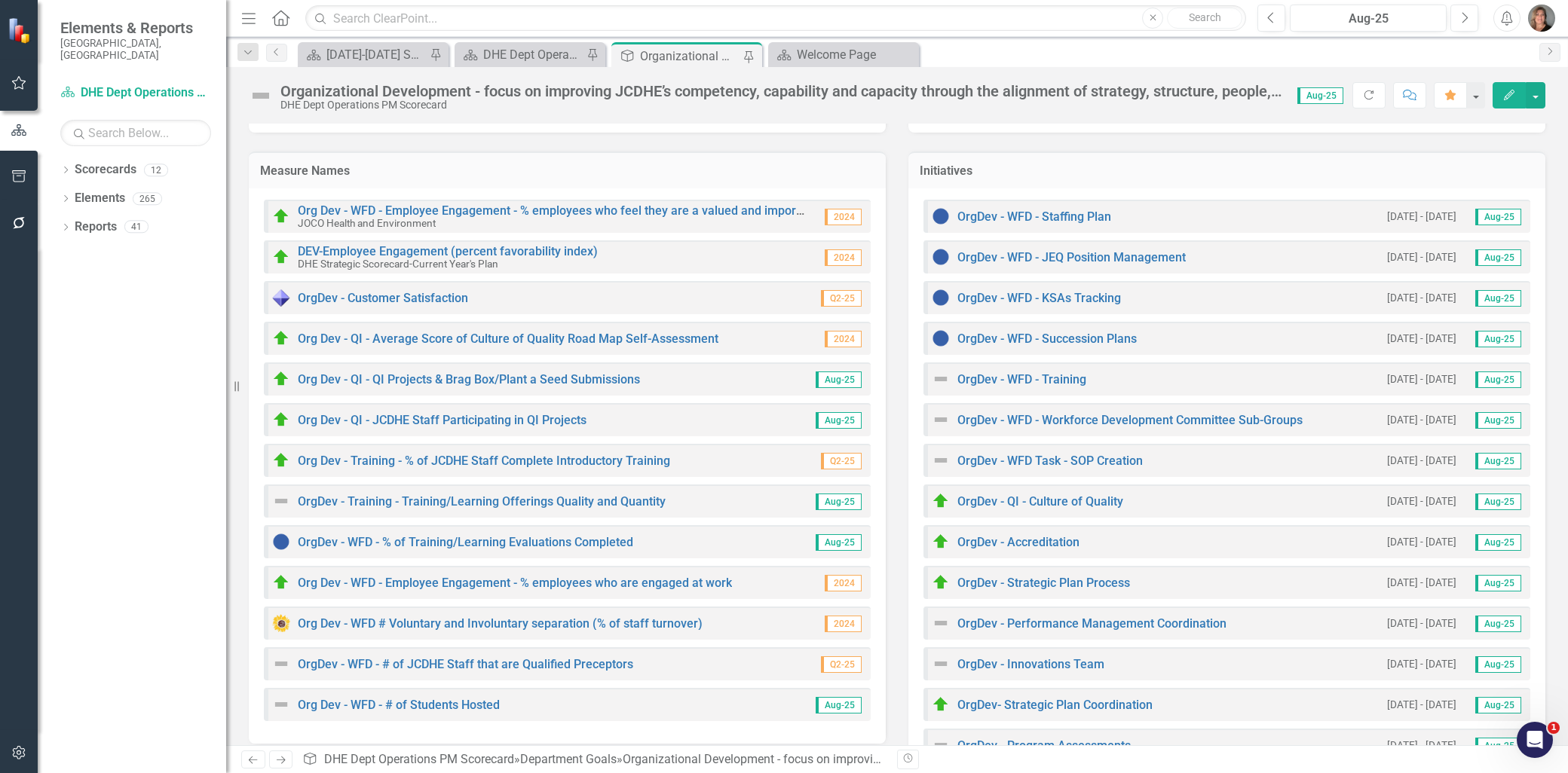
scroll to position [266, 0]
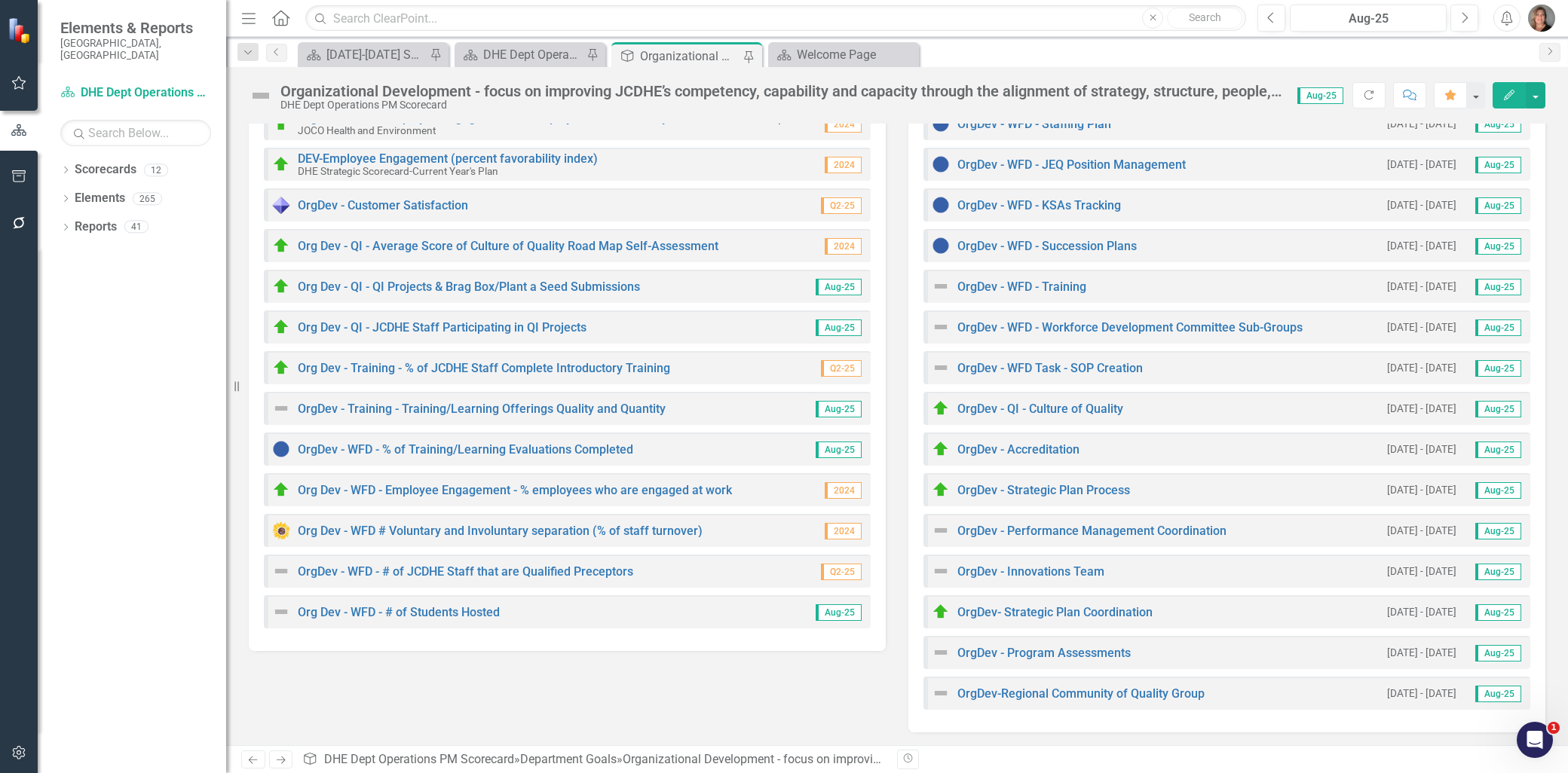
click at [1081, 644] on div "OrgDev - Program Assessments" at bounding box center [1031, 653] width 199 height 18
click at [1080, 645] on link "OrgDev - Program Assessments" at bounding box center [1043, 652] width 173 height 14
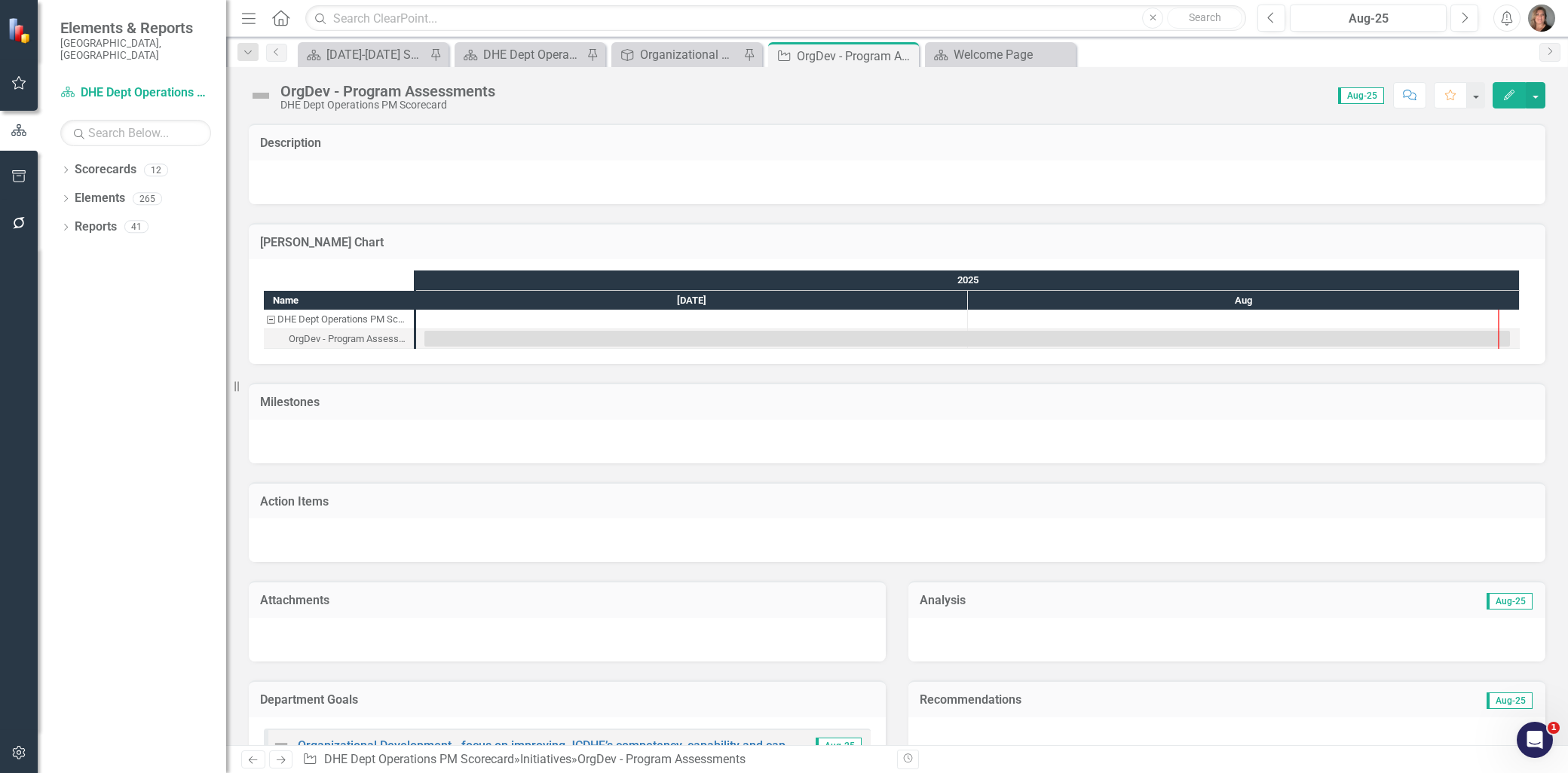
click at [271, 92] on img at bounding box center [261, 95] width 24 height 24
click at [269, 92] on img at bounding box center [261, 95] width 24 height 24
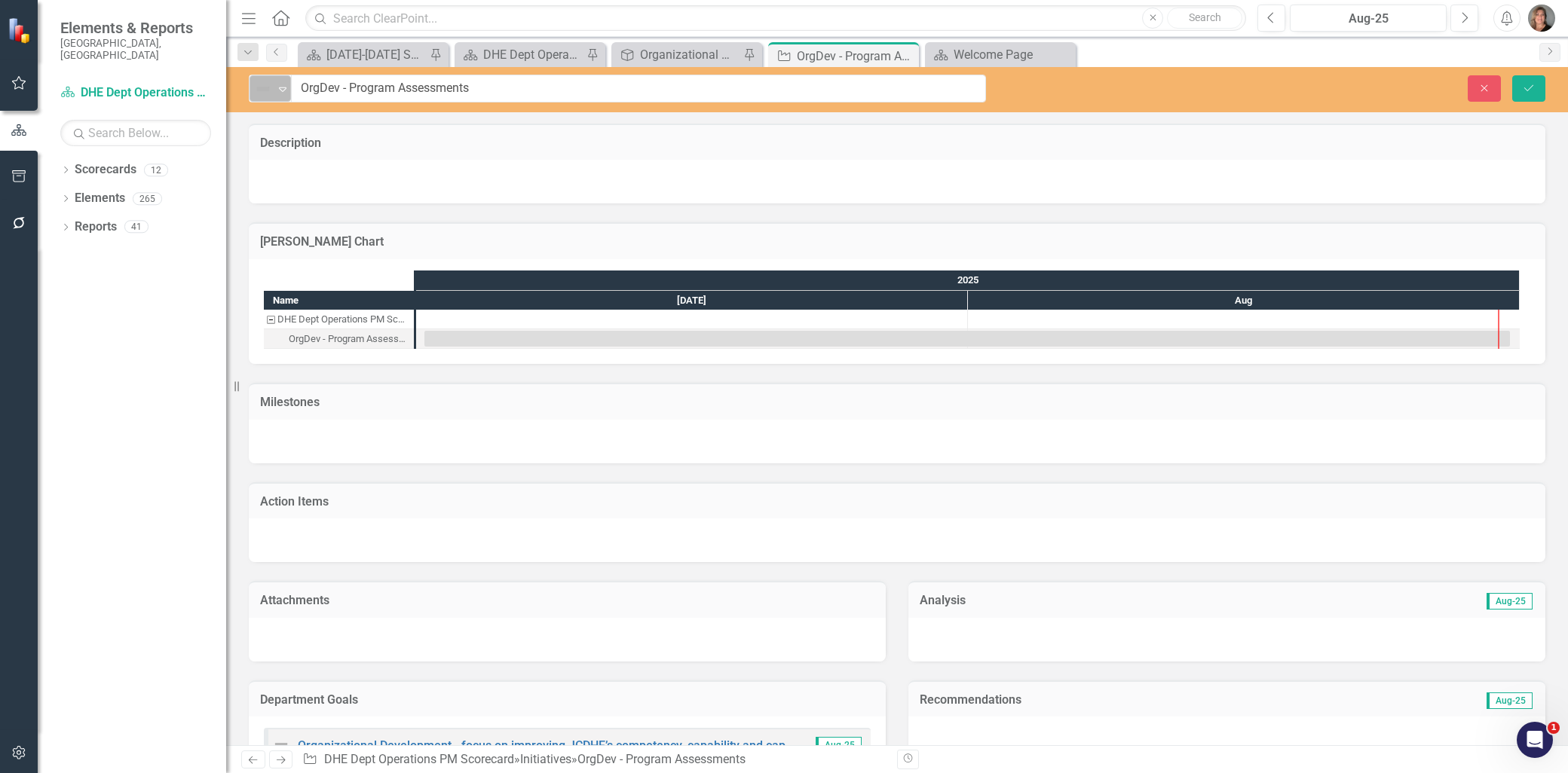
click at [280, 85] on icon "Expand" at bounding box center [282, 89] width 15 height 12
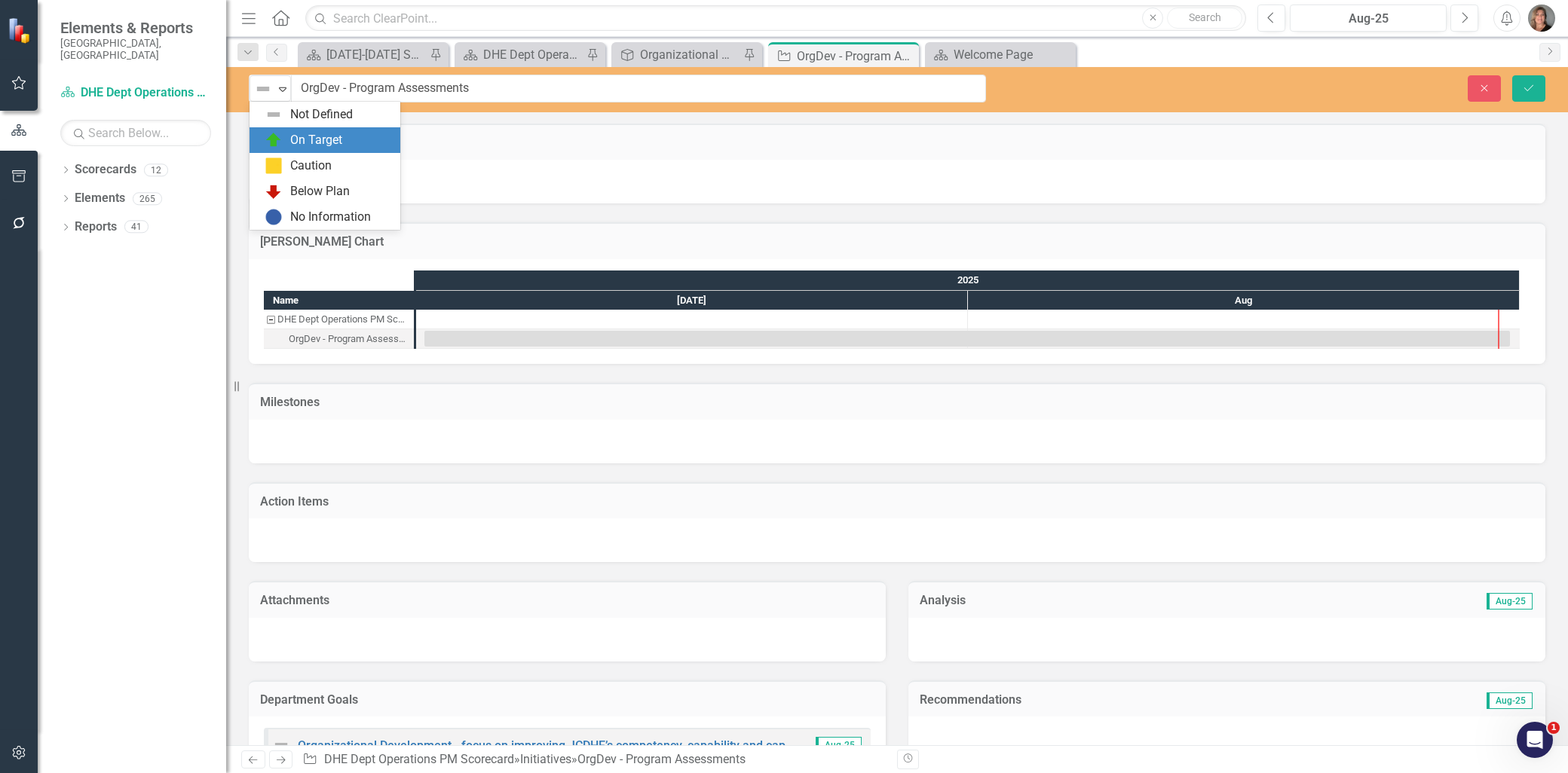
click at [275, 133] on img at bounding box center [274, 141] width 19 height 18
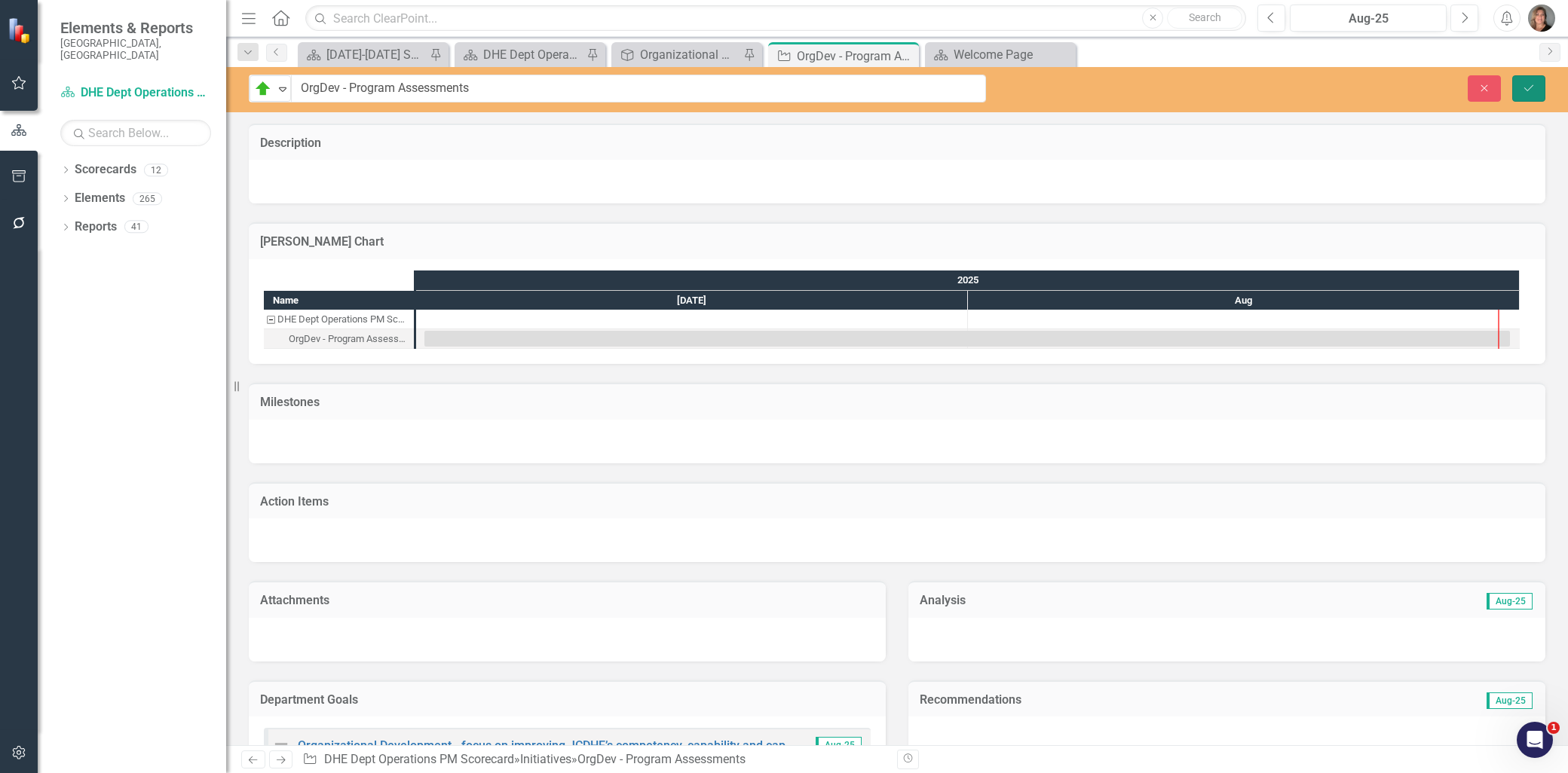
click at [1518, 88] on button "Save" at bounding box center [1529, 88] width 33 height 27
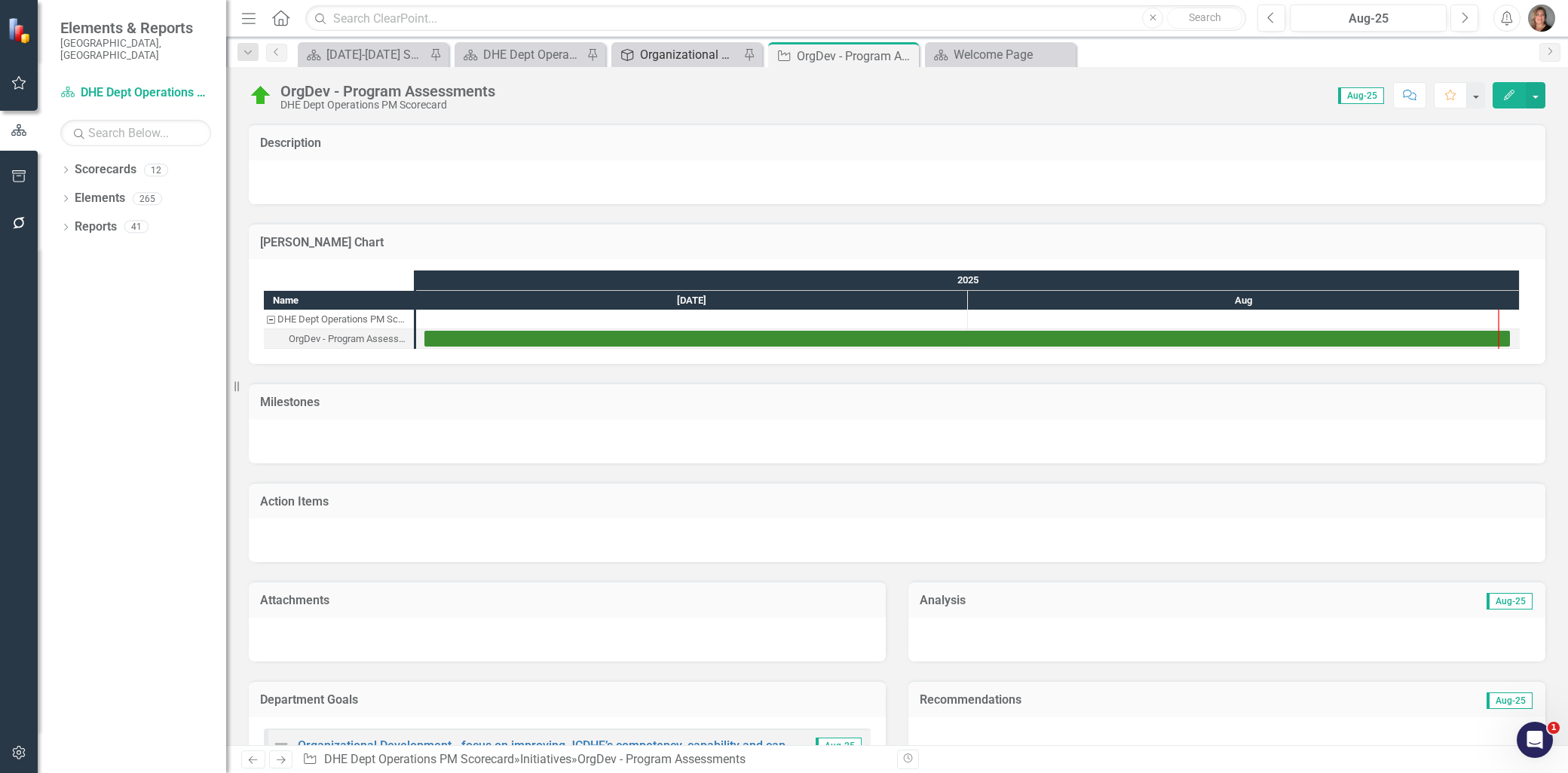
click at [681, 55] on div "Organizational Development - focus on improving JCDHE’s competency, capability …" at bounding box center [690, 55] width 100 height 18
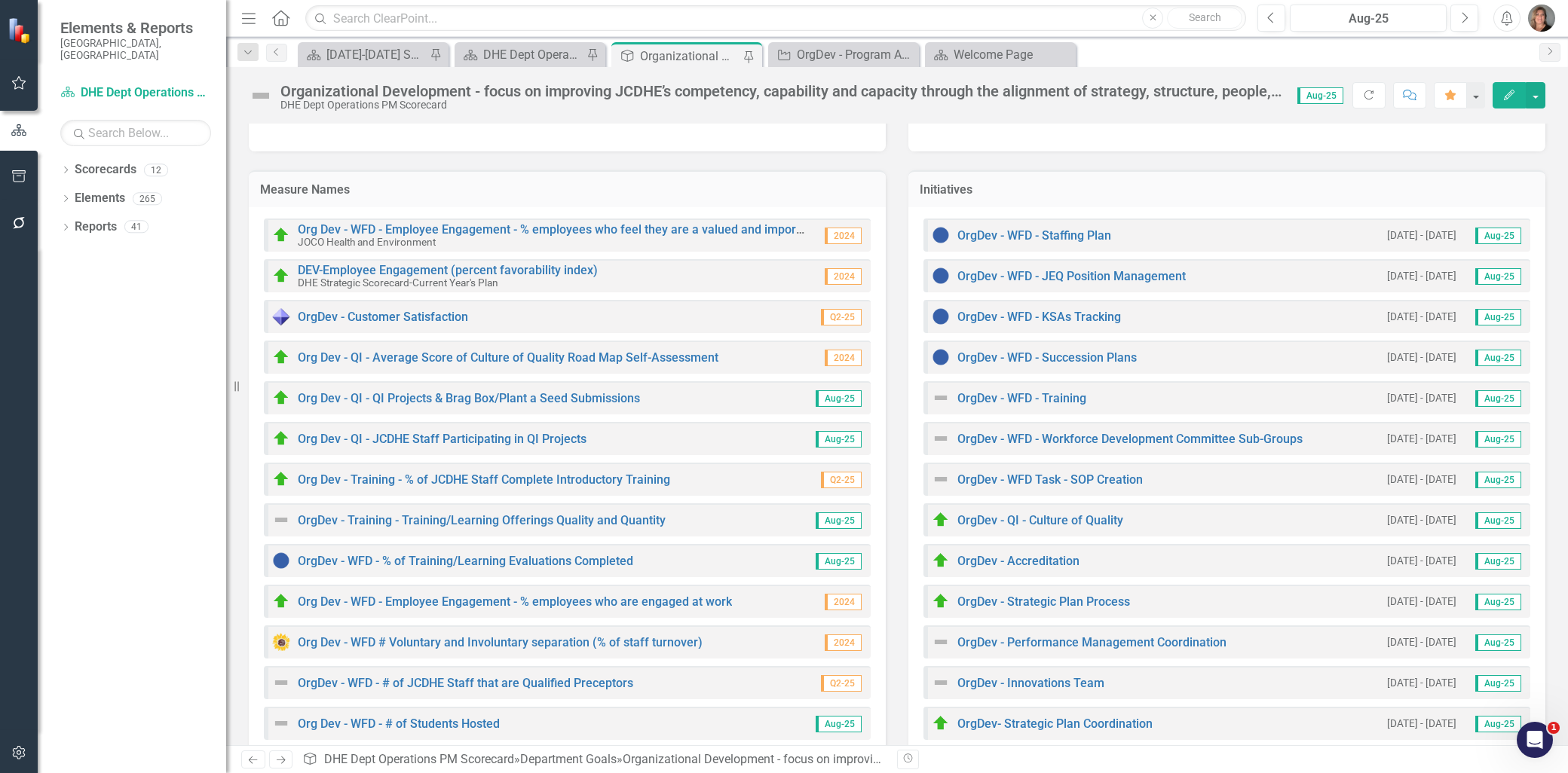
scroll to position [266, 0]
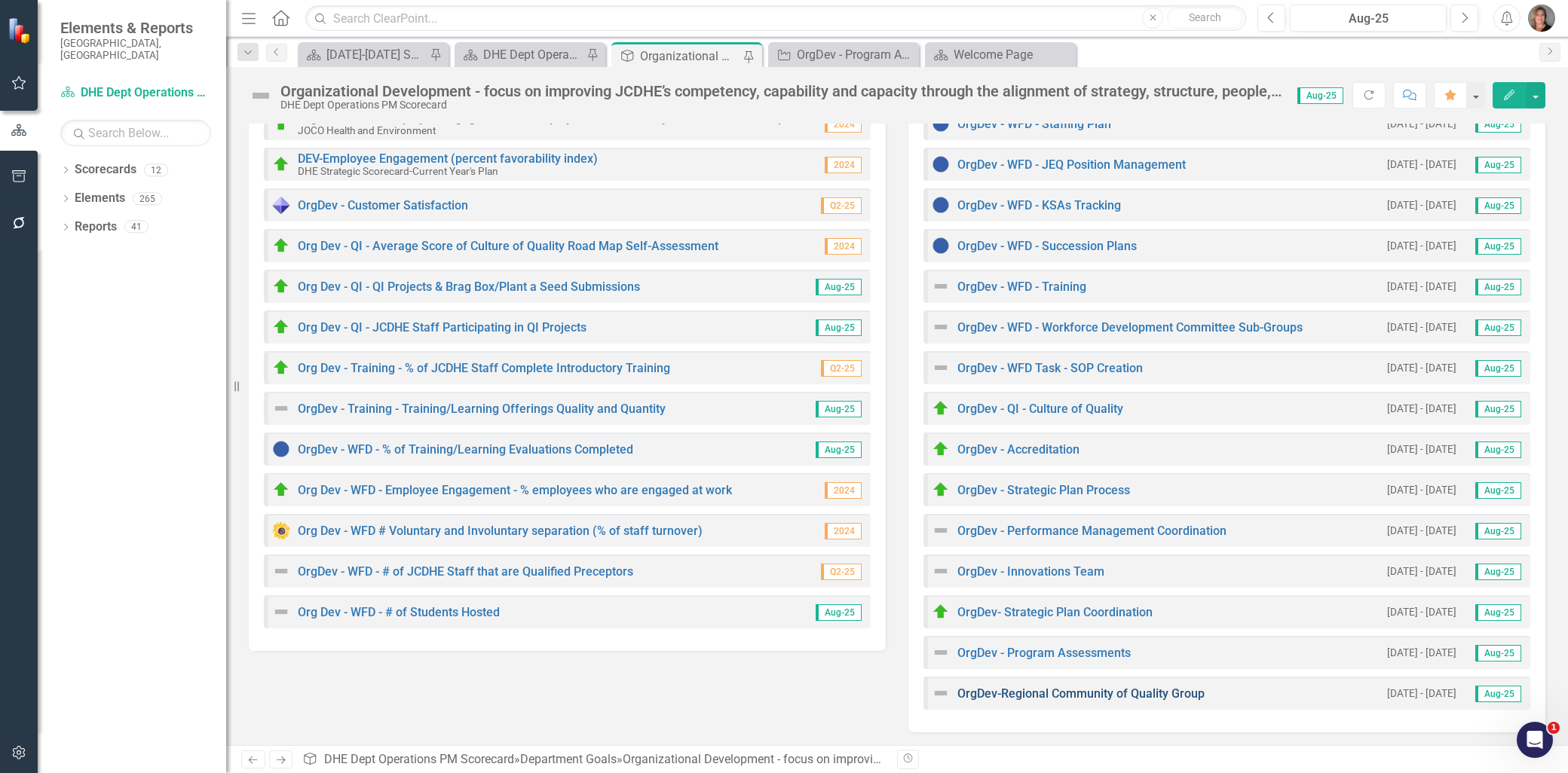
click at [1083, 692] on link "OrgDev-Regional Community of Quality Group" at bounding box center [1080, 693] width 247 height 14
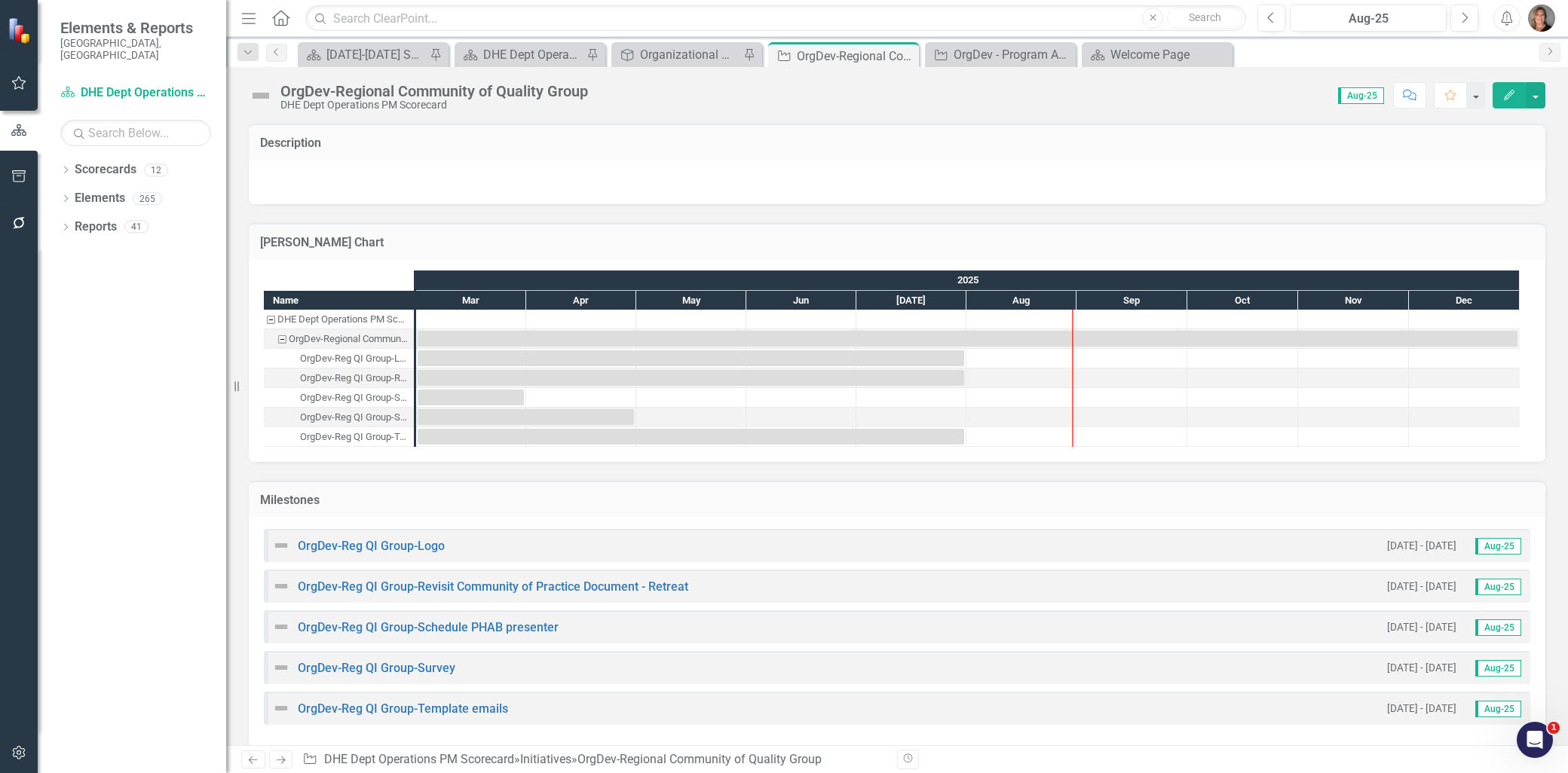
click at [284, 620] on img at bounding box center [281, 627] width 19 height 18
click at [281, 625] on img at bounding box center [281, 627] width 19 height 18
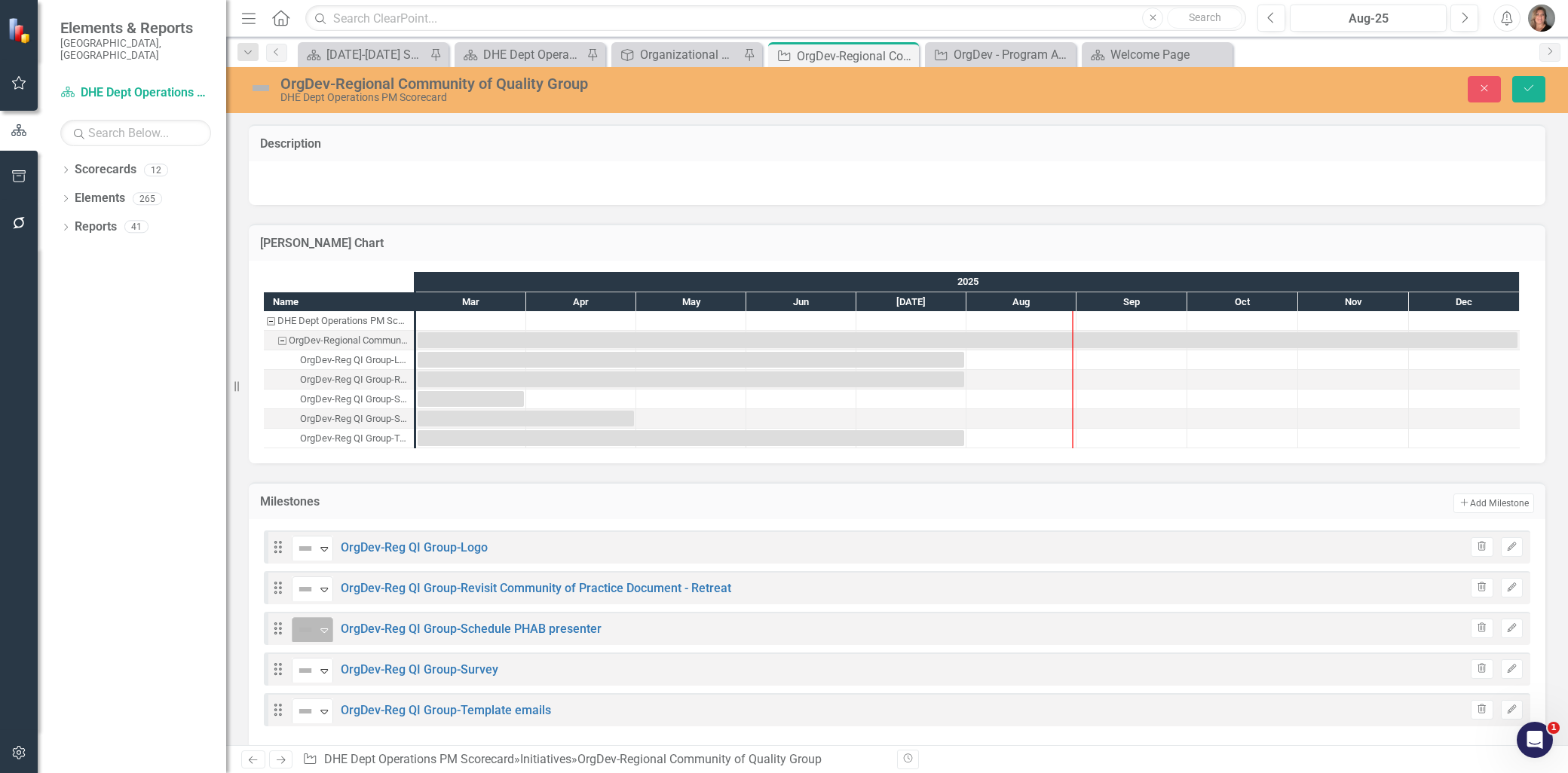
click at [322, 629] on icon at bounding box center [324, 631] width 7 height 5
click at [348, 522] on div "On Target" at bounding box center [358, 525] width 52 height 18
click at [396, 665] on link "OrgDev-Reg QI Group-Survey" at bounding box center [419, 669] width 157 height 14
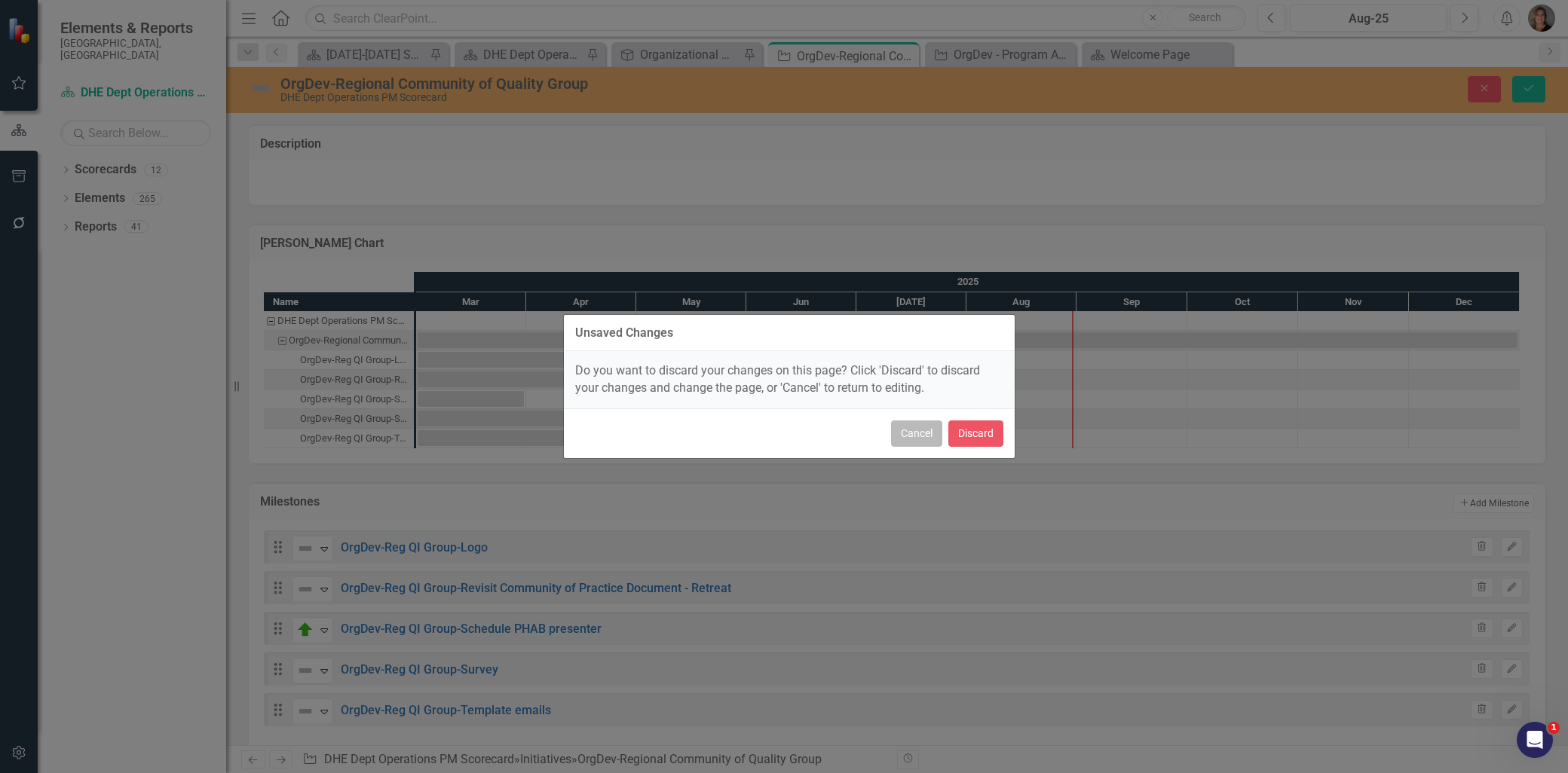
click at [926, 431] on button "Cancel" at bounding box center [916, 434] width 51 height 27
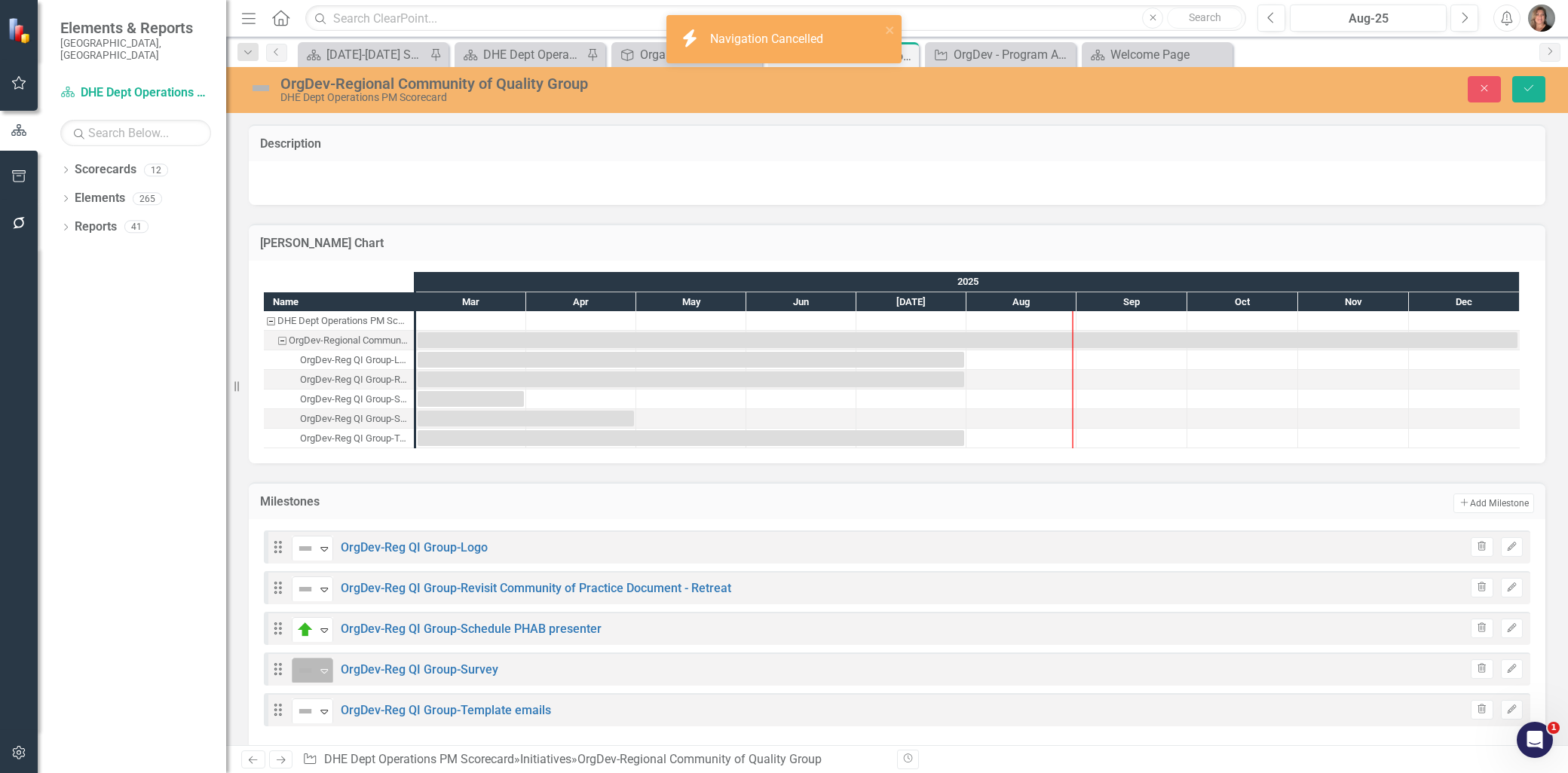
click at [327, 671] on icon "Expand" at bounding box center [324, 670] width 15 height 12
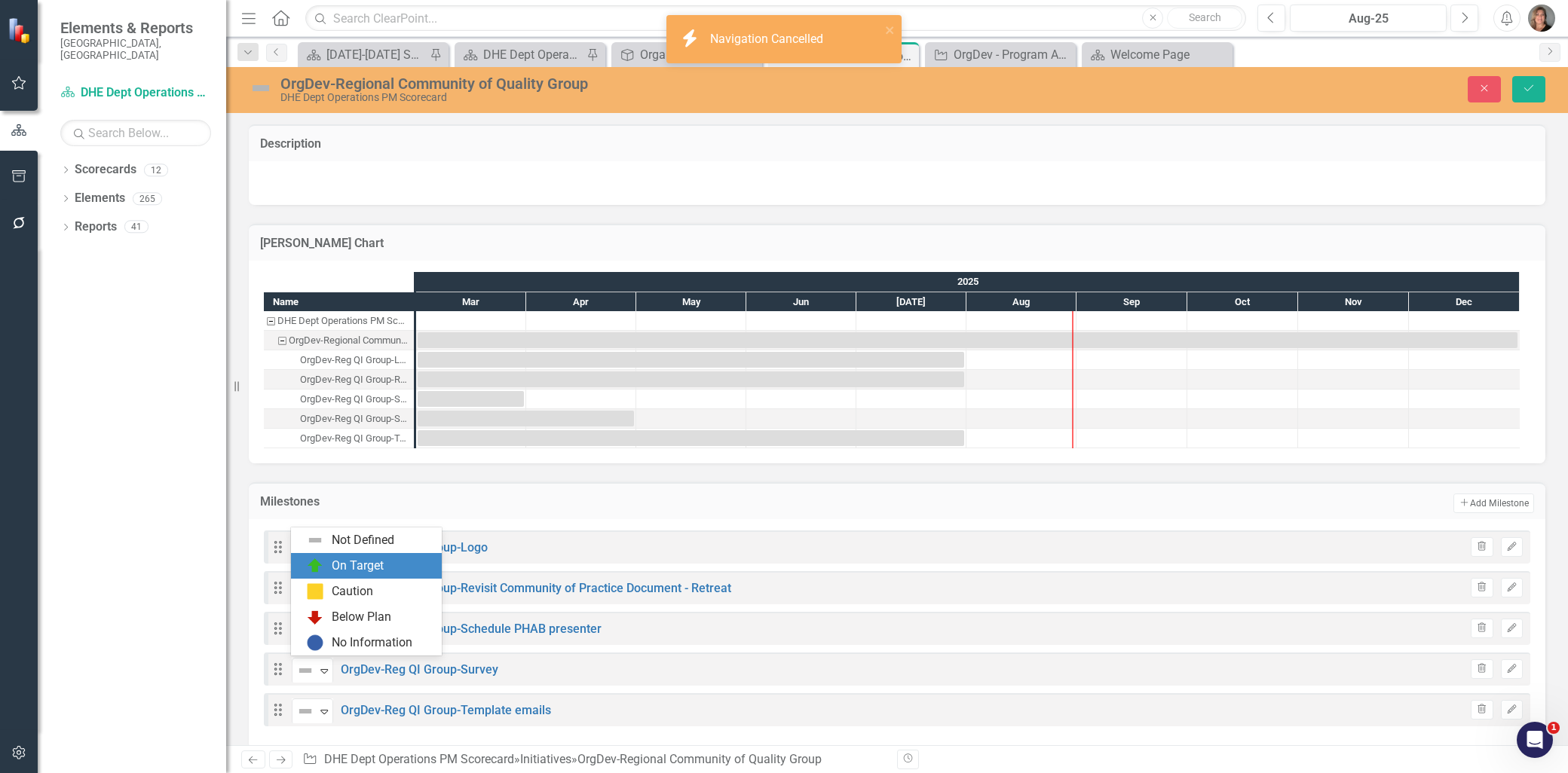
click at [347, 567] on div "On Target" at bounding box center [358, 566] width 52 height 18
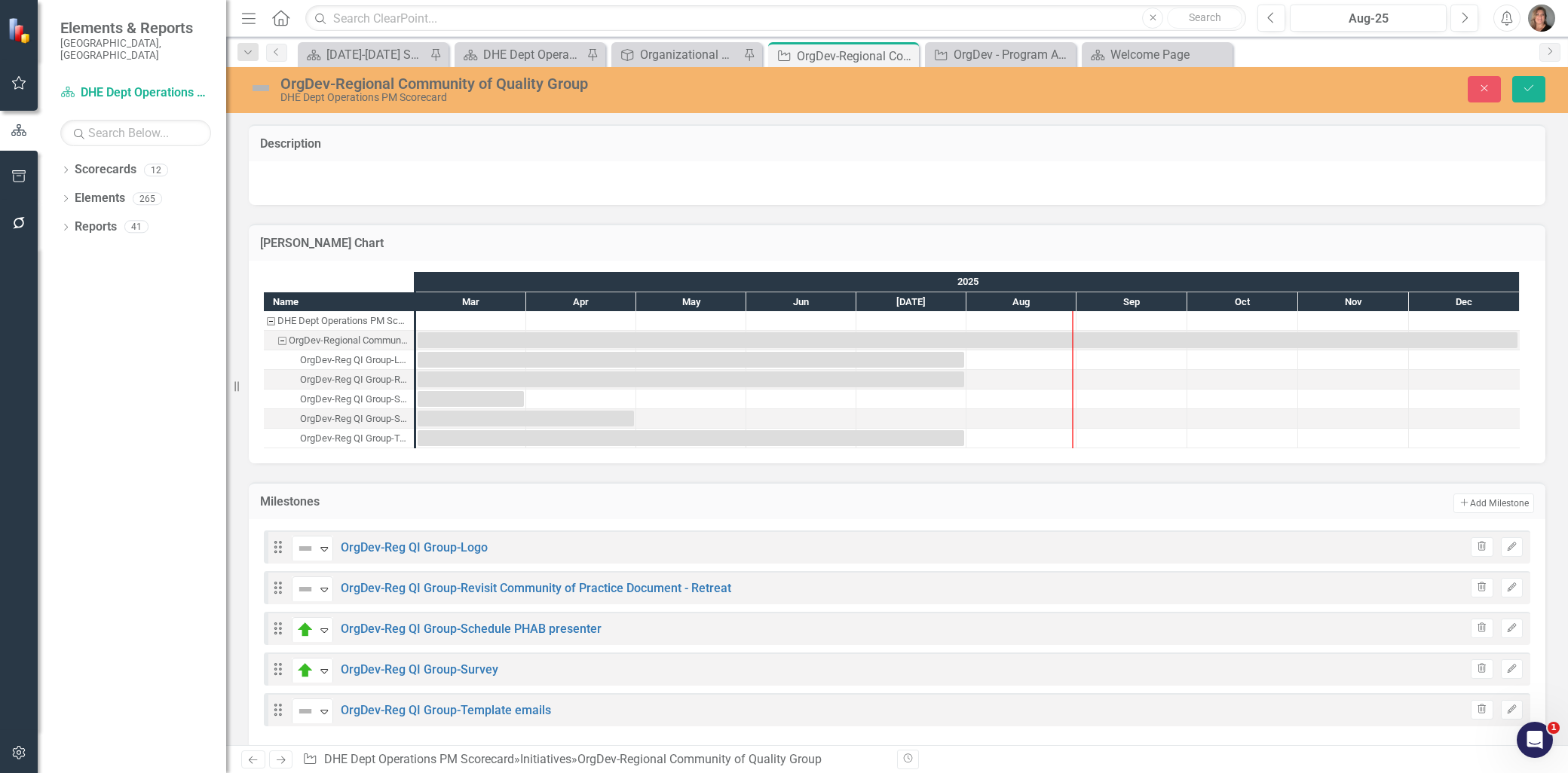
click at [264, 88] on img at bounding box center [261, 88] width 24 height 24
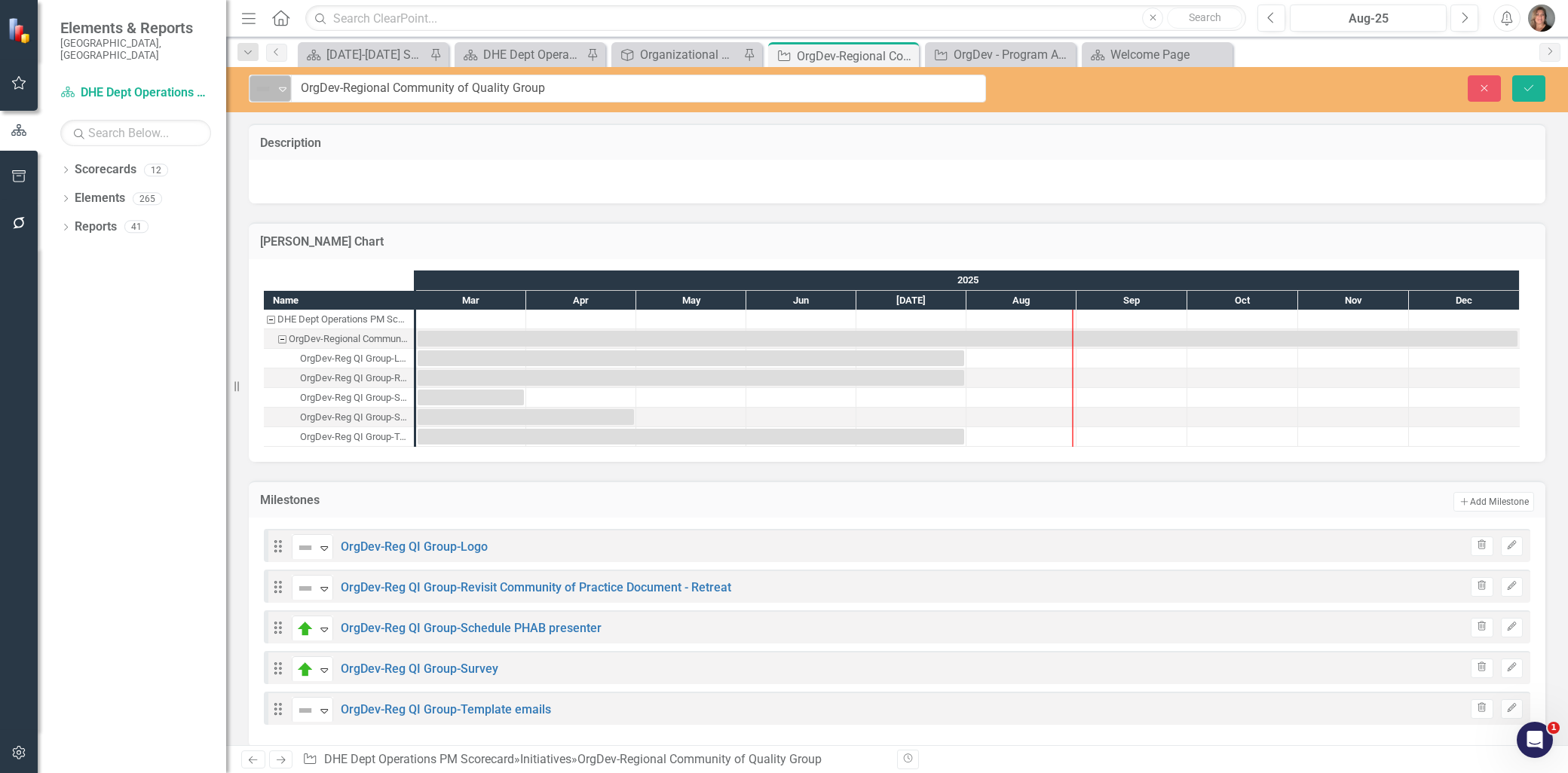
click at [279, 84] on icon "Expand" at bounding box center [282, 89] width 15 height 12
drag, startPoint x: 278, startPoint y: 141, endPoint x: 543, endPoint y: 131, distance: 265.2
click at [283, 141] on div "On Target" at bounding box center [327, 141] width 127 height 18
click at [1522, 86] on icon "Save" at bounding box center [1528, 88] width 14 height 10
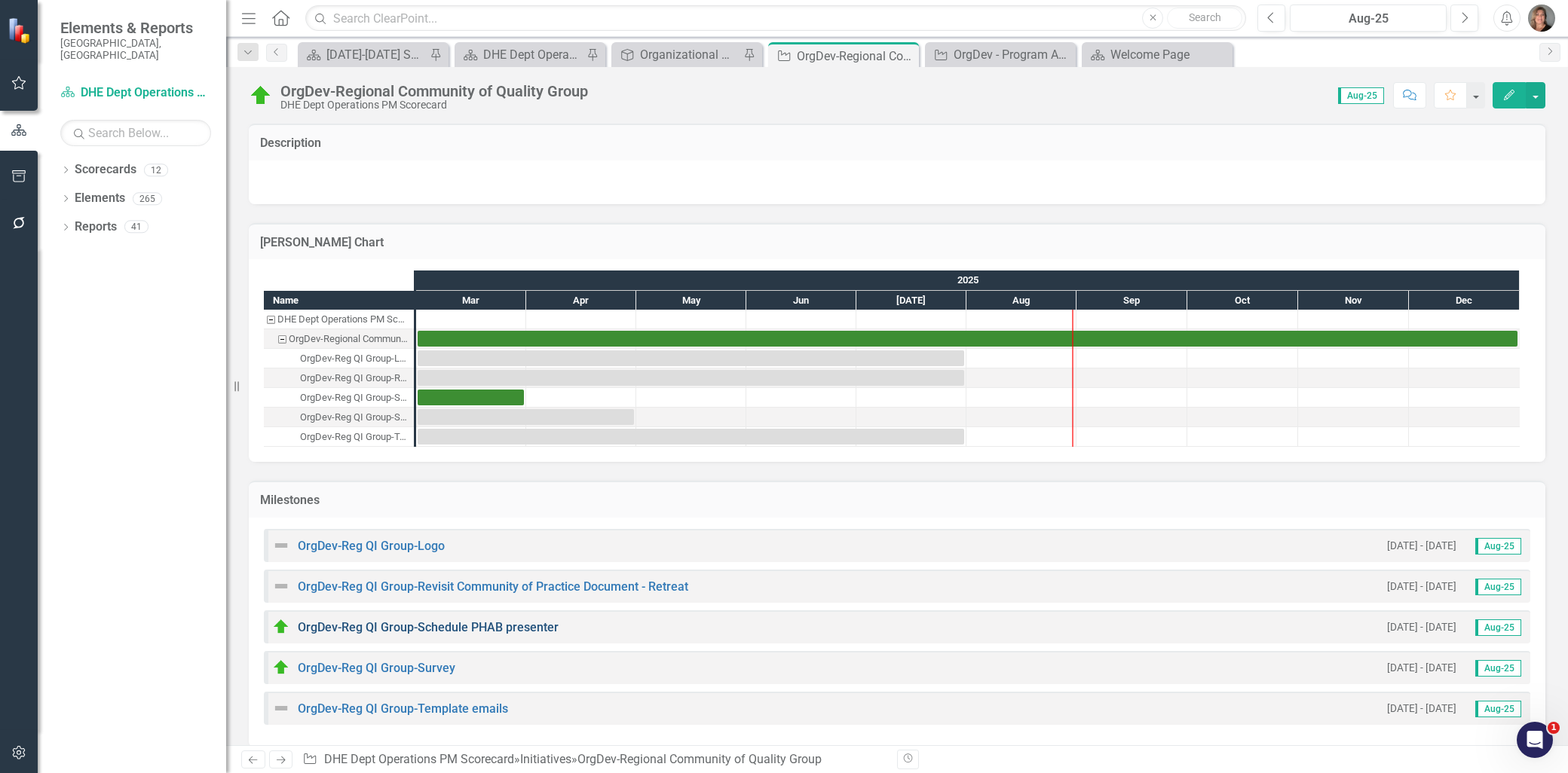
click at [492, 622] on link "OrgDev-Reg QI Group-Schedule PHAB presenter" at bounding box center [428, 627] width 261 height 14
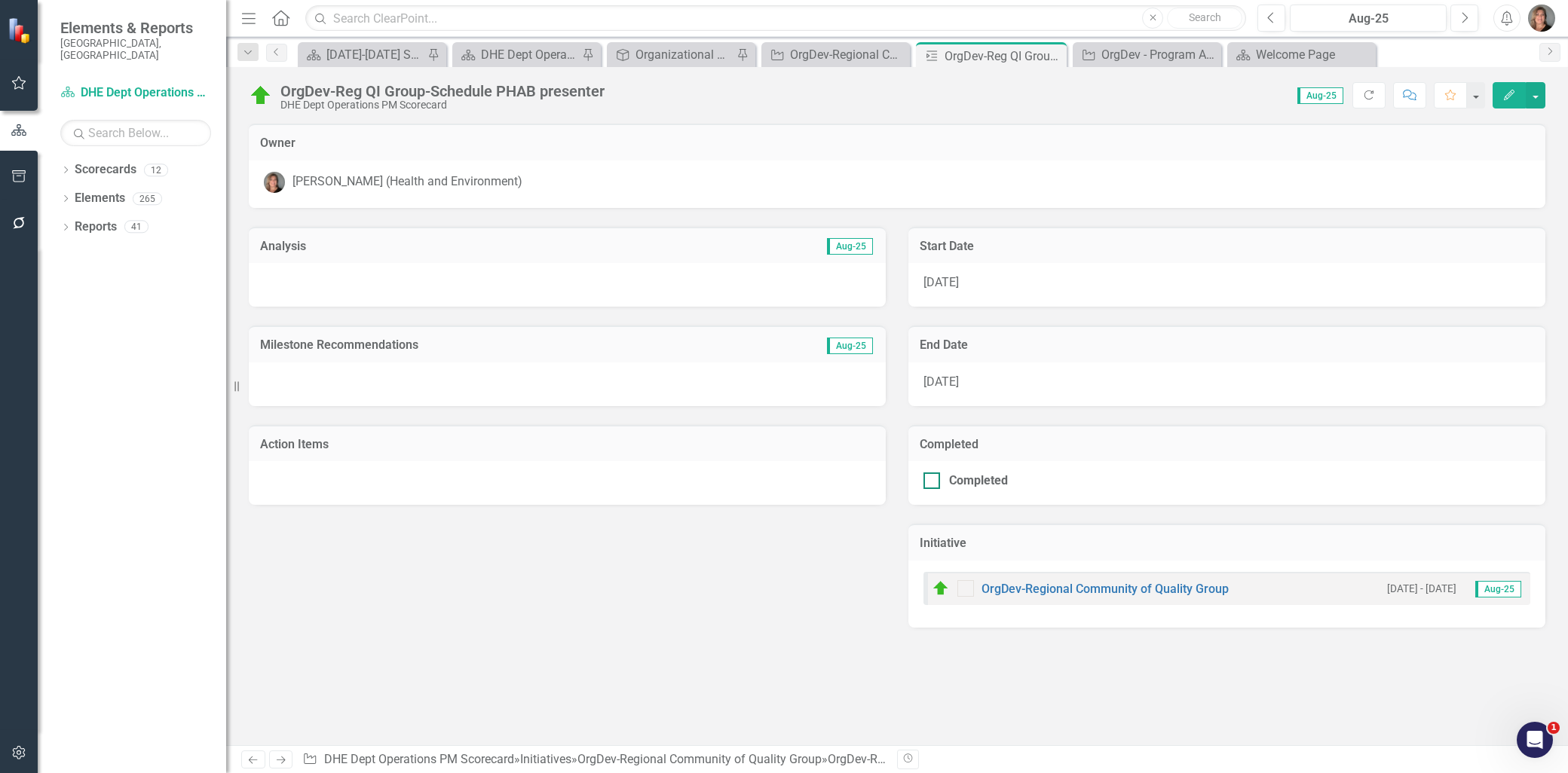
click at [936, 481] on div at bounding box center [932, 481] width 17 height 17
click at [933, 481] on input "Completed" at bounding box center [928, 477] width 10 height 10
checkbox input "true"
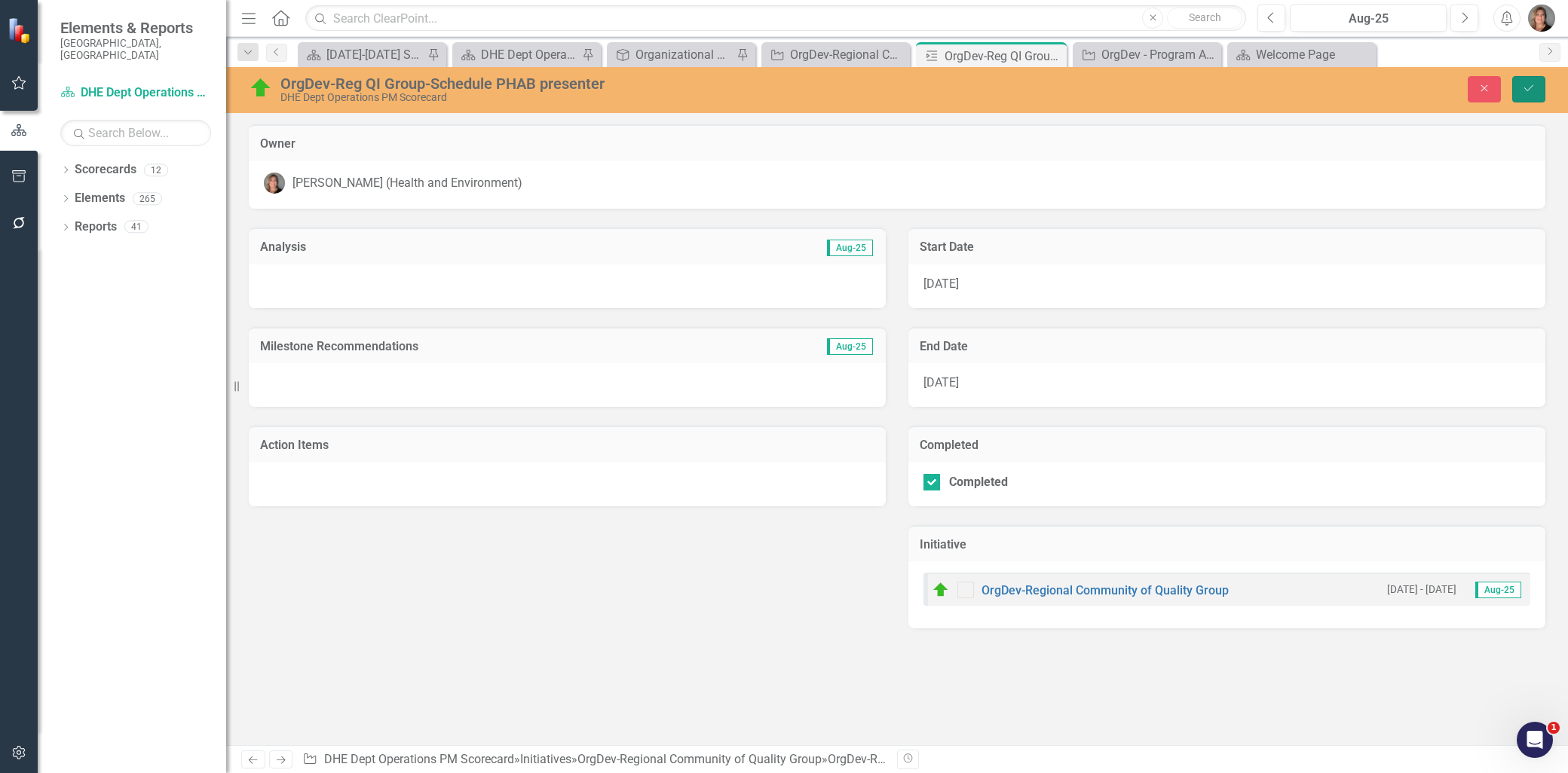
click at [1525, 83] on icon "Save" at bounding box center [1528, 88] width 14 height 10
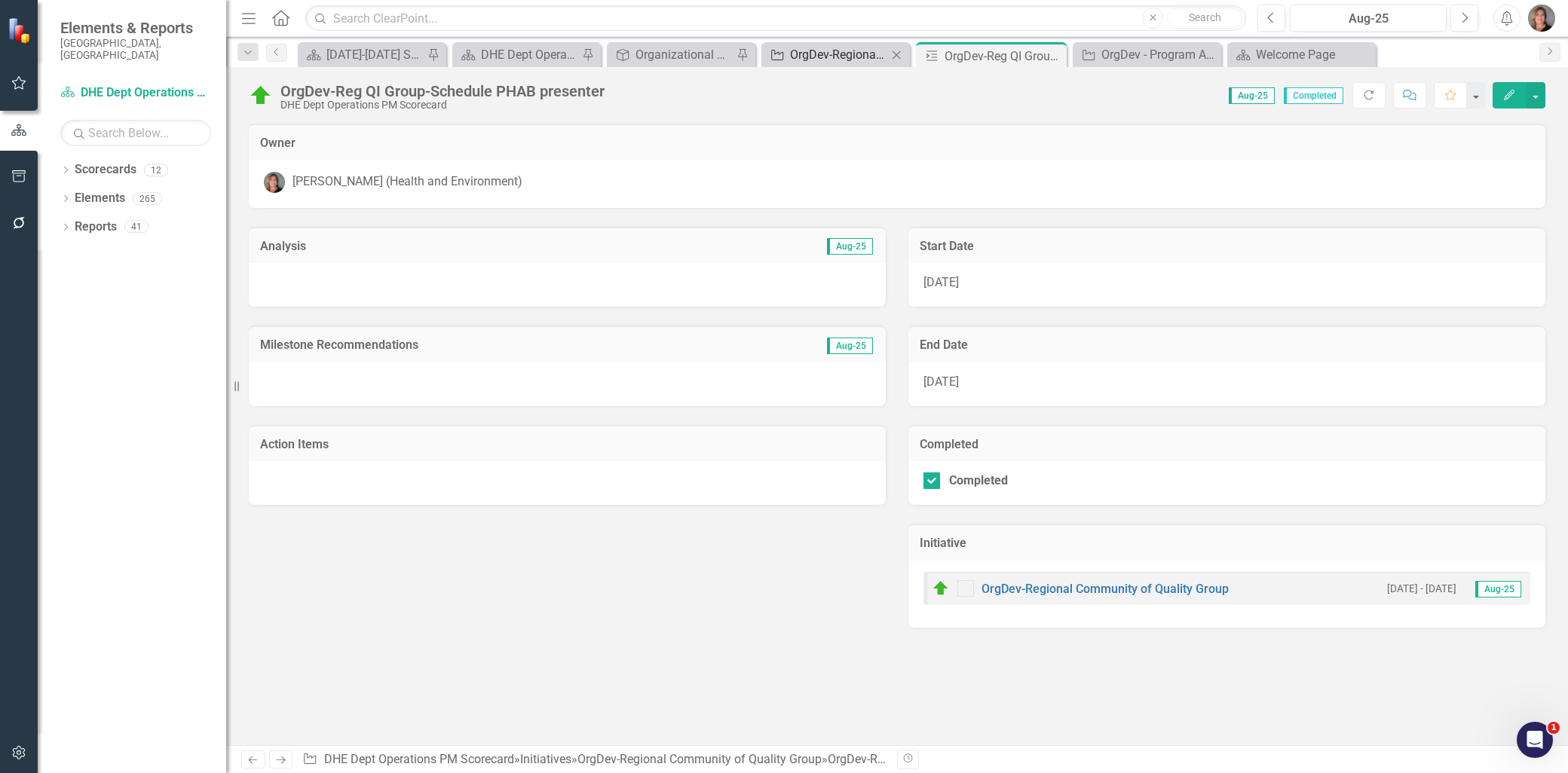
click at [837, 57] on div "OrgDev-Regional Community of Quality Group" at bounding box center [838, 55] width 97 height 18
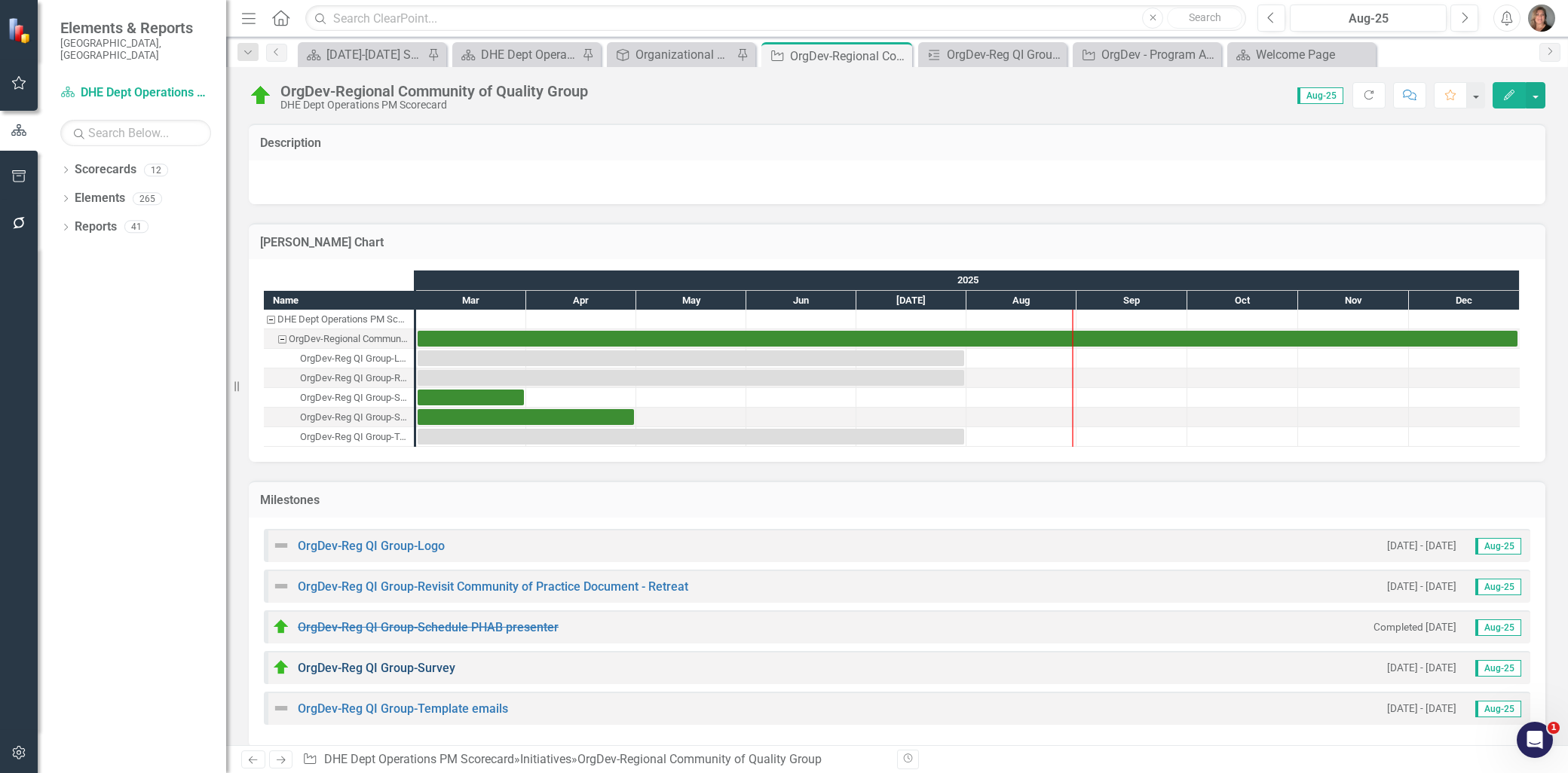
click at [388, 666] on link "OrgDev-Reg QI Group-Survey" at bounding box center [377, 668] width 157 height 14
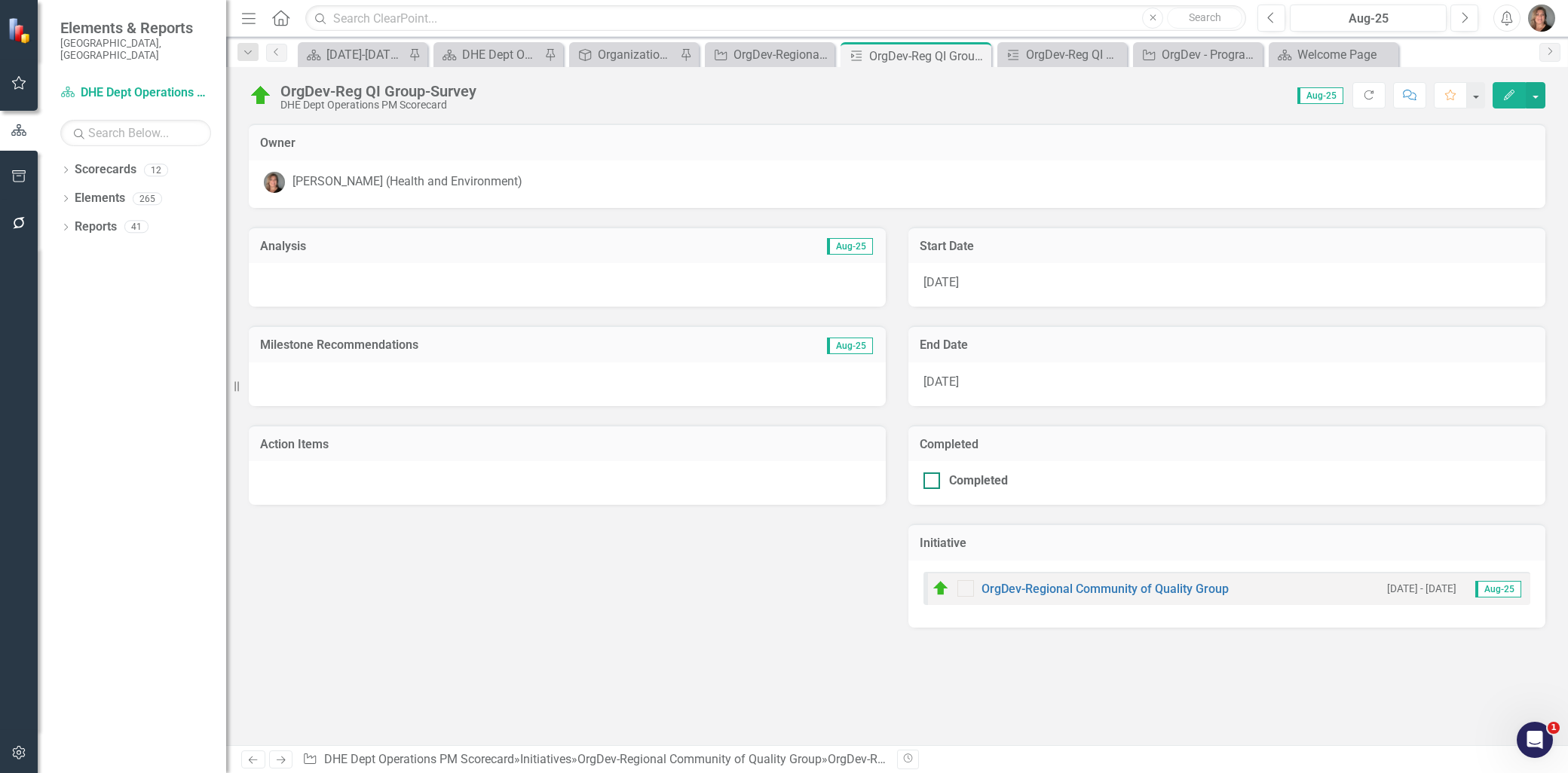
click at [932, 476] on input "Completed" at bounding box center [928, 477] width 10 height 10
checkbox input "true"
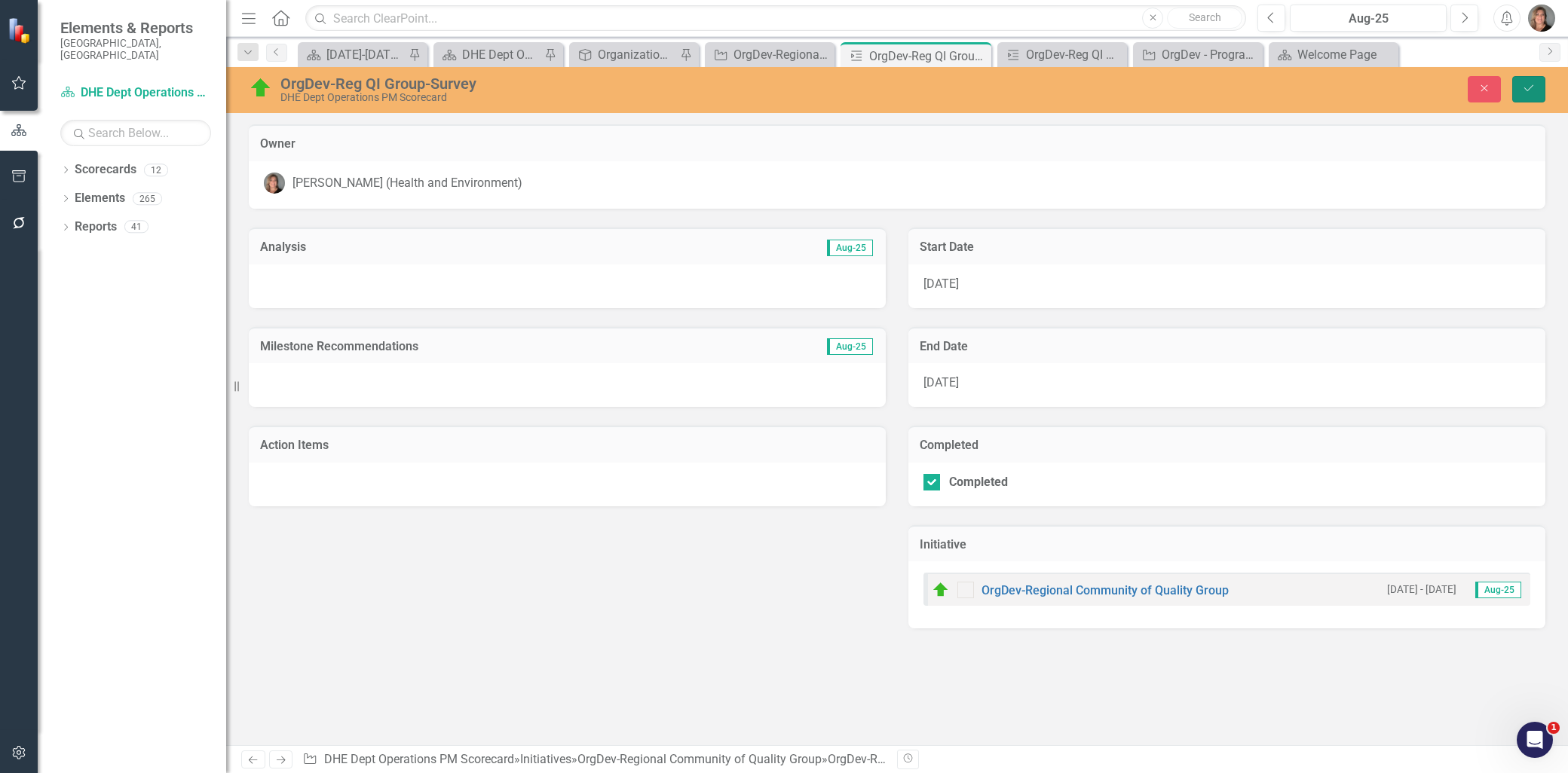
click at [1517, 80] on button "Save" at bounding box center [1529, 89] width 33 height 27
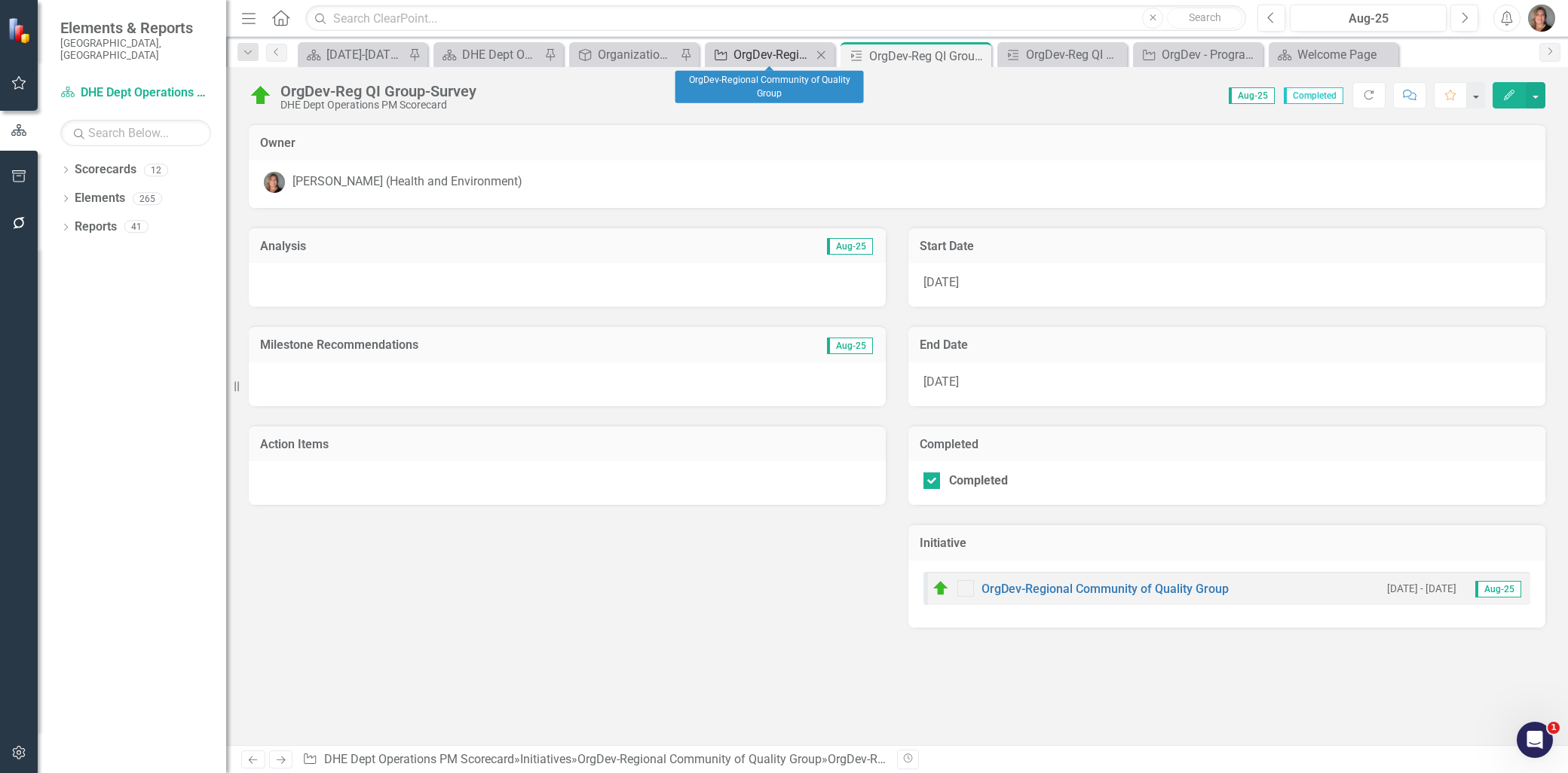
click at [758, 51] on div "OrgDev-Regional Community of Quality Group" at bounding box center [772, 55] width 79 height 18
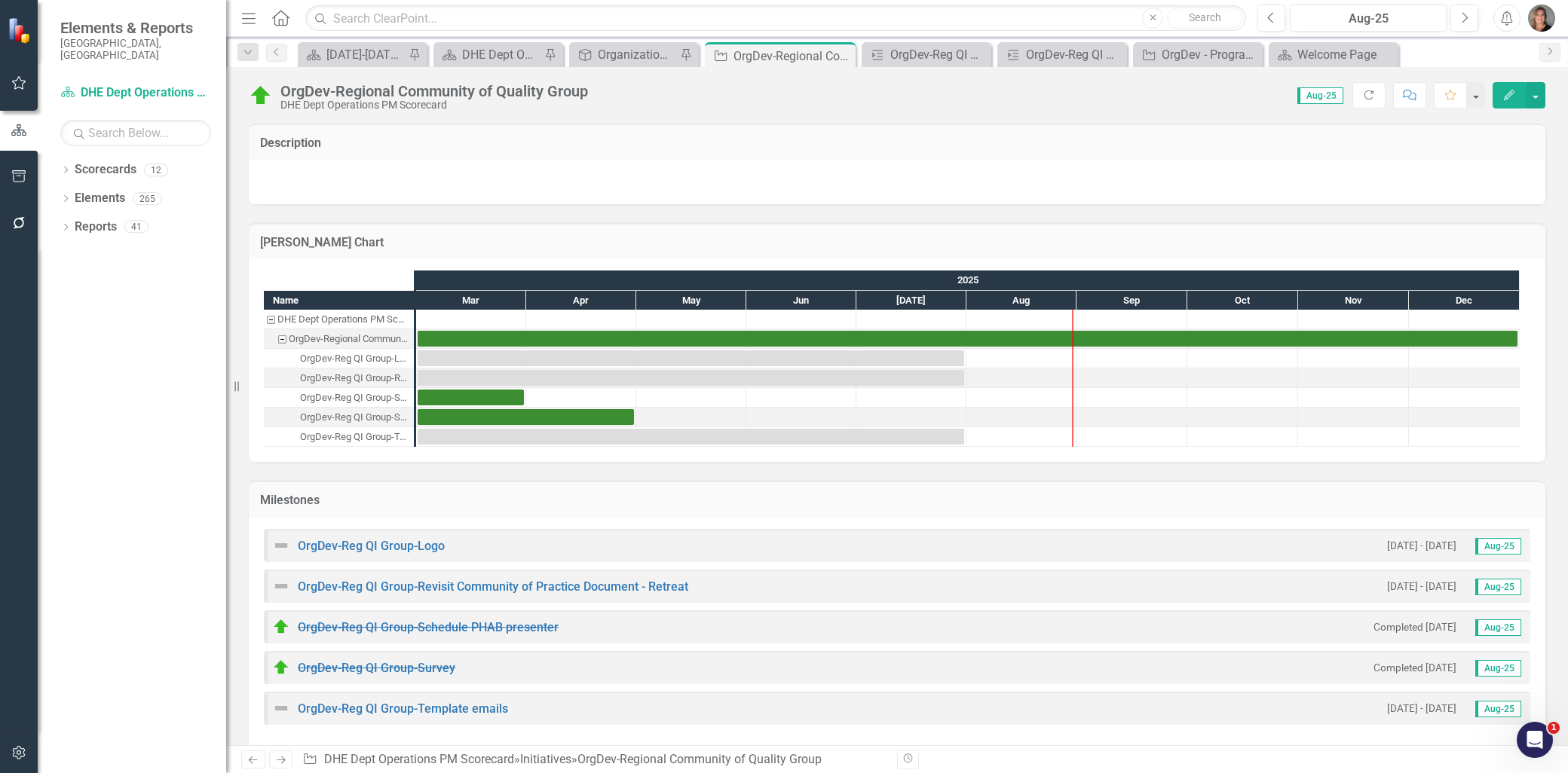
click at [280, 545] on img at bounding box center [281, 546] width 19 height 18
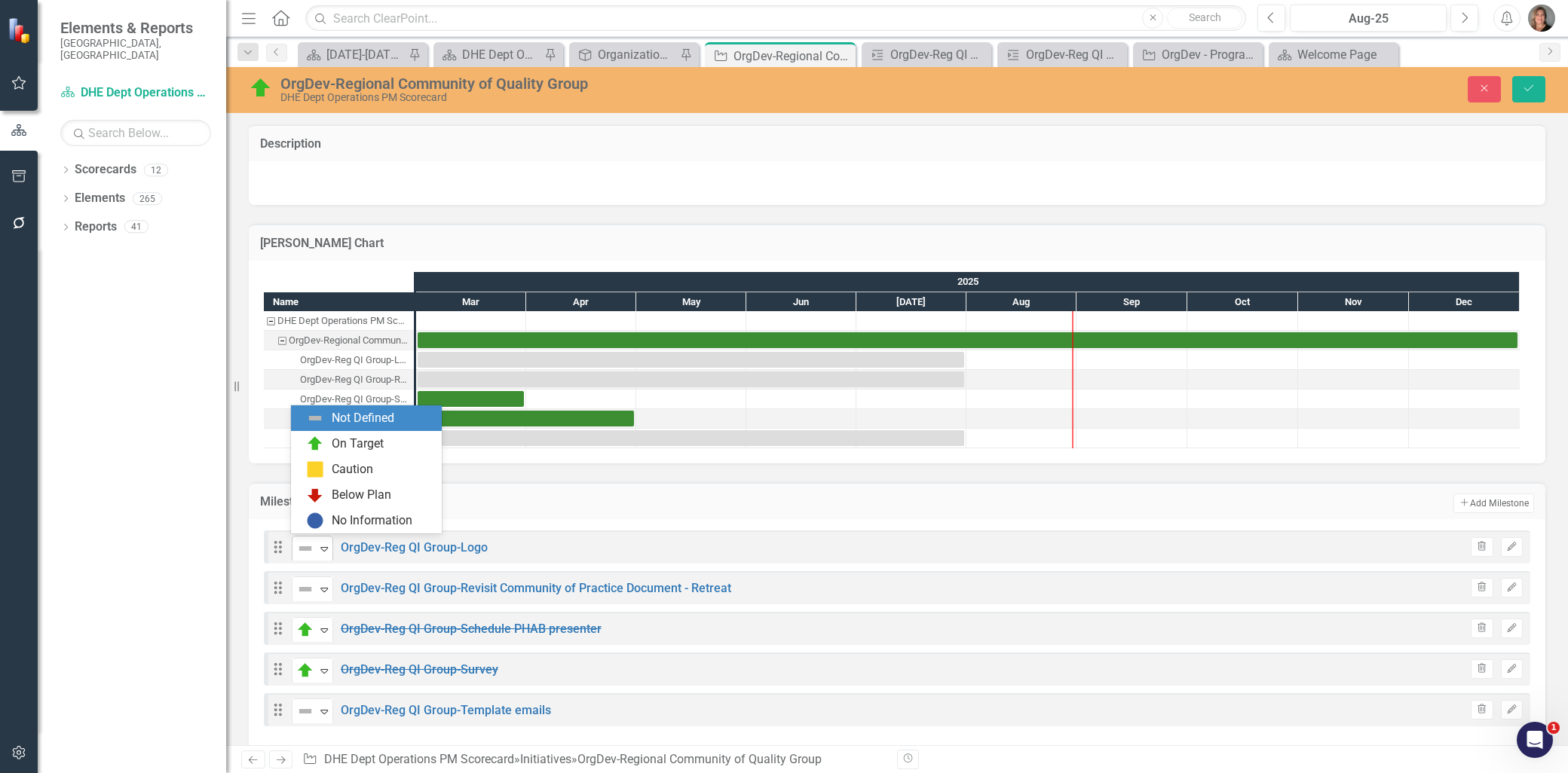
click at [326, 544] on icon "Expand" at bounding box center [324, 548] width 15 height 12
click at [347, 472] on div "Caution" at bounding box center [352, 470] width 42 height 18
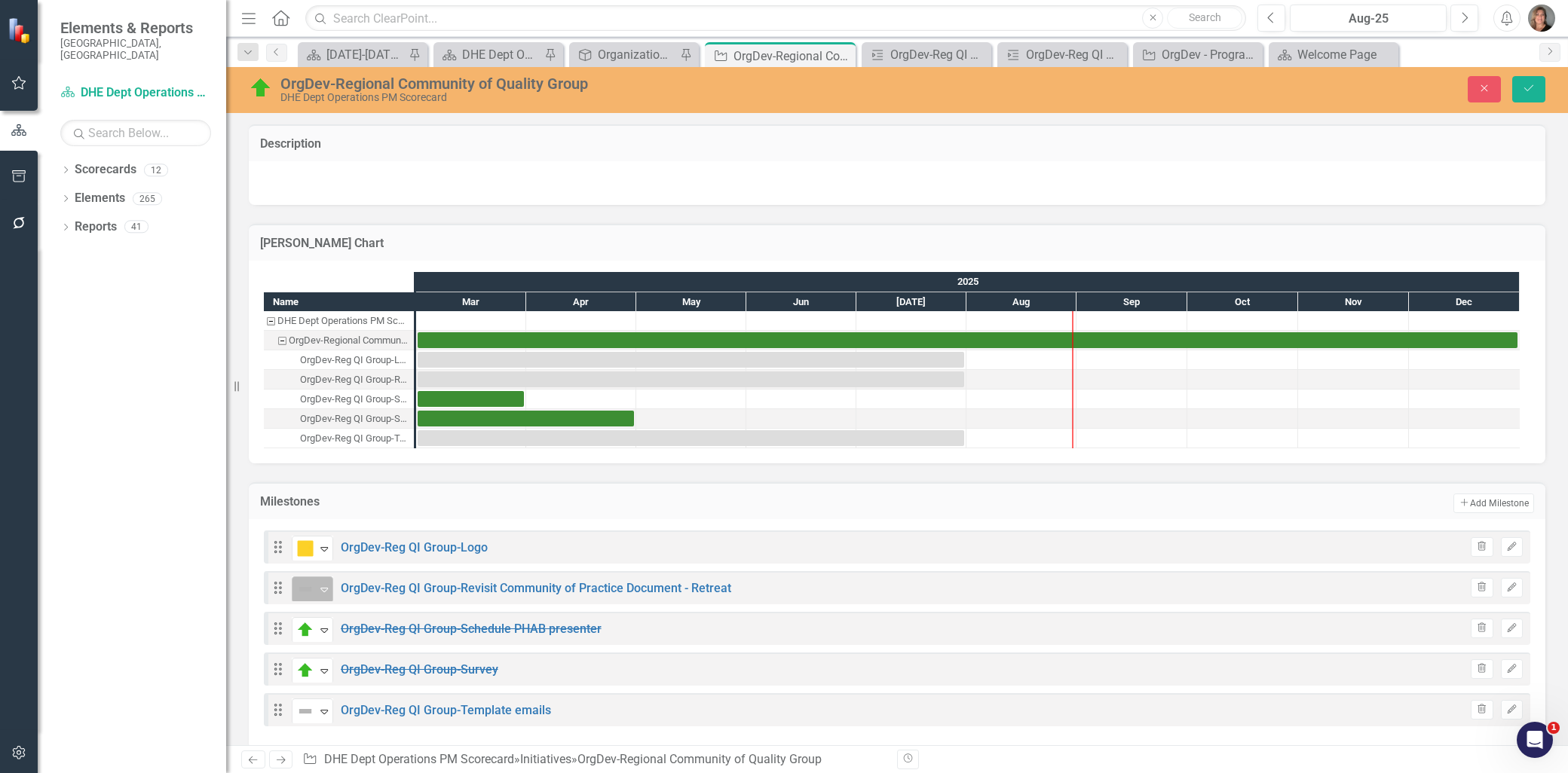
click at [322, 588] on icon "Expand" at bounding box center [324, 589] width 15 height 12
click at [343, 506] on div "Caution" at bounding box center [352, 510] width 42 height 18
click at [323, 706] on icon "Expand" at bounding box center [324, 711] width 15 height 12
click at [347, 631] on div "Caution" at bounding box center [352, 632] width 42 height 18
click at [1516, 92] on button "Save" at bounding box center [1529, 89] width 33 height 27
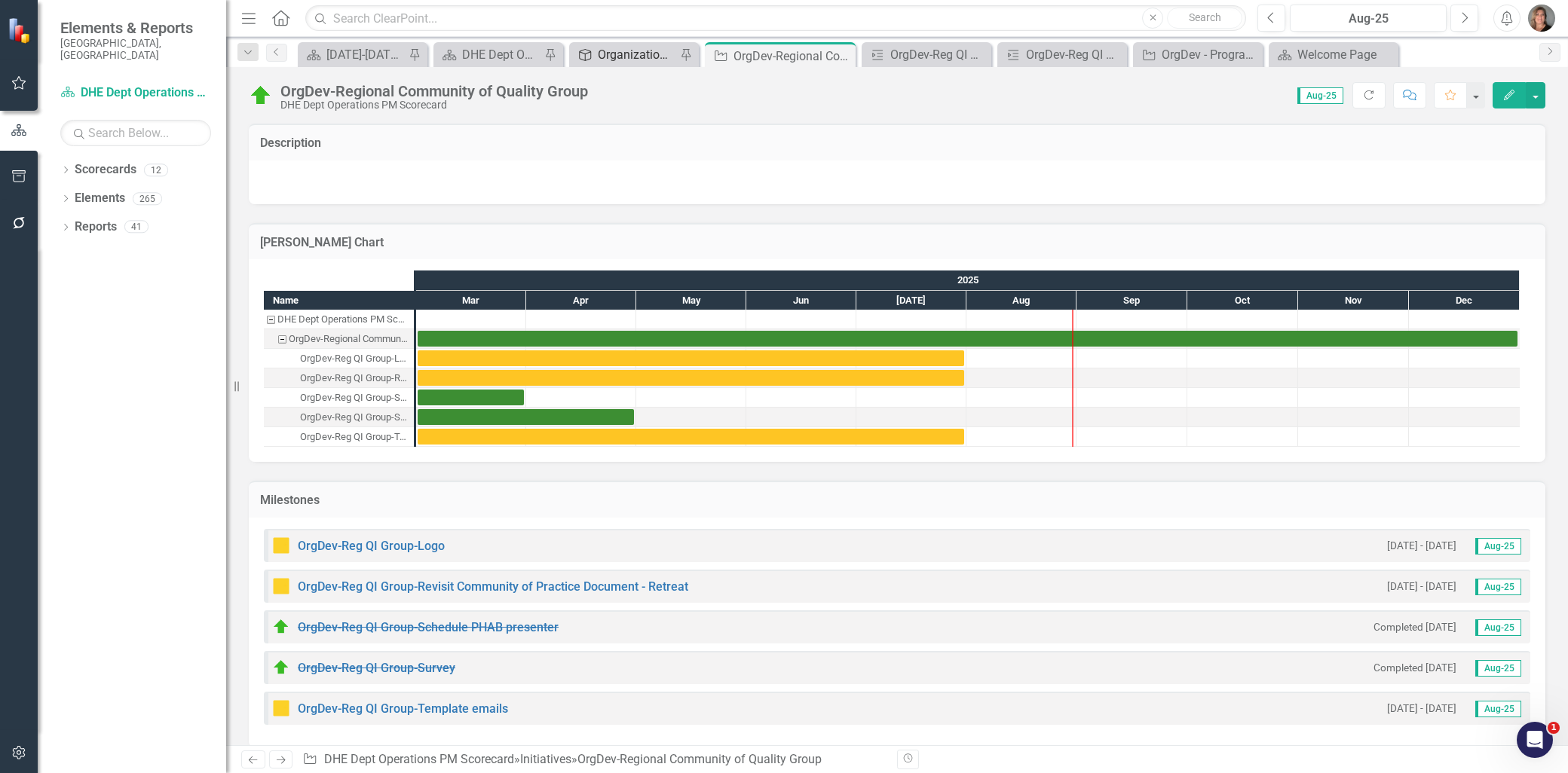
click at [634, 54] on div "Organizational Development - focus on improving JCDHE’s competency, capability …" at bounding box center [636, 55] width 79 height 18
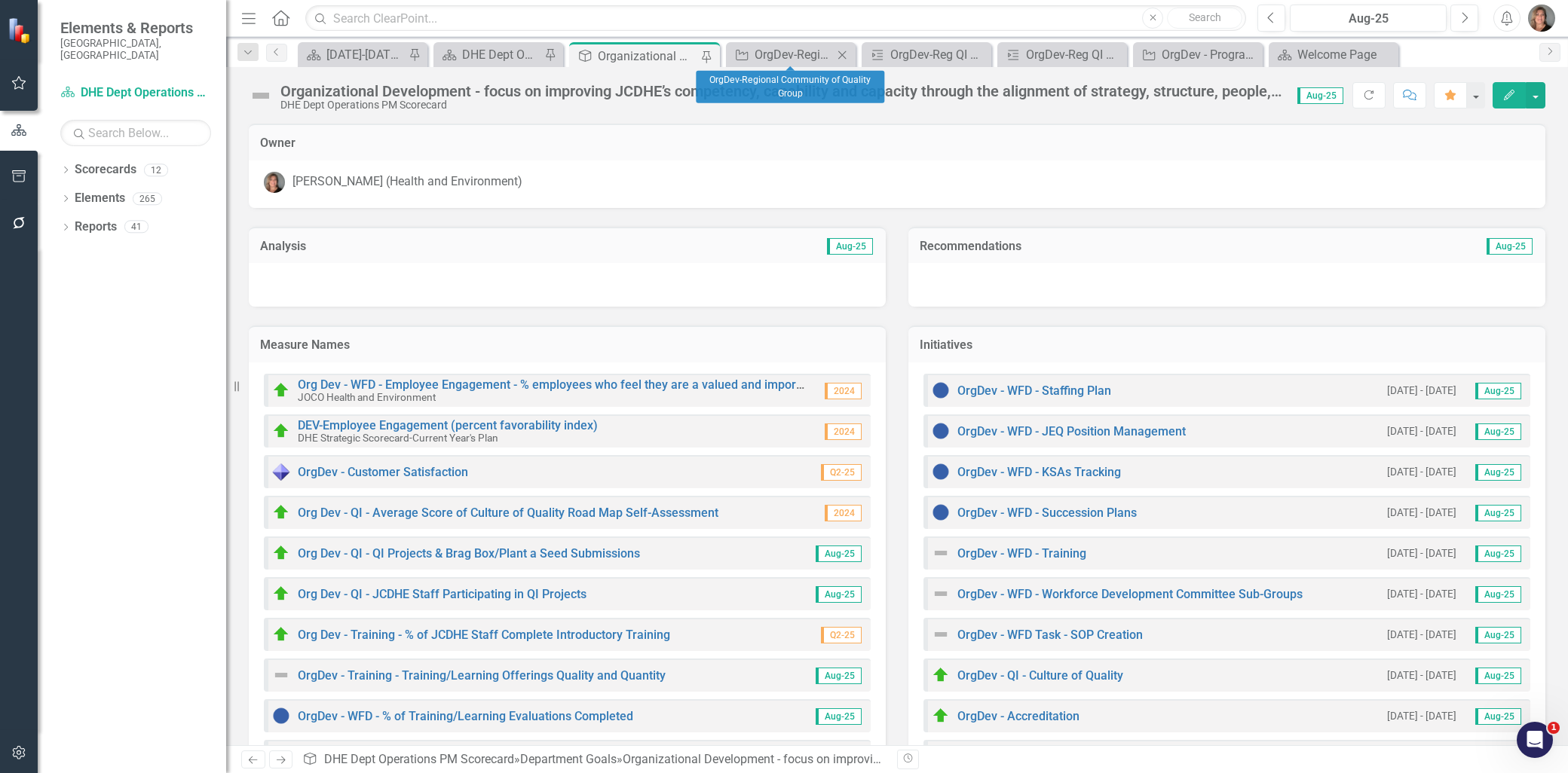
click at [841, 53] on icon "Close" at bounding box center [842, 55] width 15 height 12
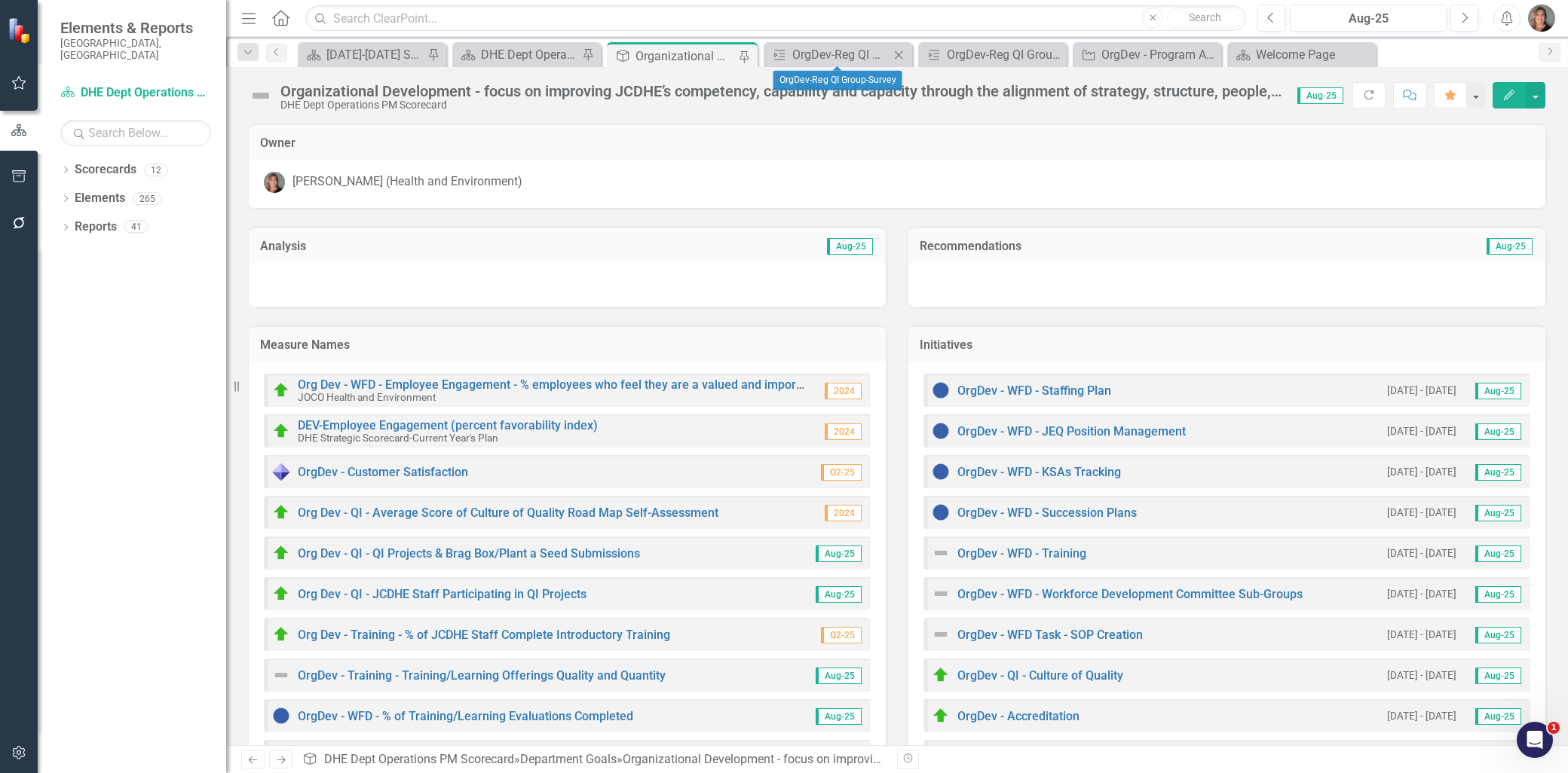
click at [891, 49] on icon "Close" at bounding box center [898, 55] width 15 height 12
click at [907, 50] on icon "Close" at bounding box center [905, 55] width 15 height 12
click at [902, 49] on icon "Close" at bounding box center [905, 55] width 15 height 12
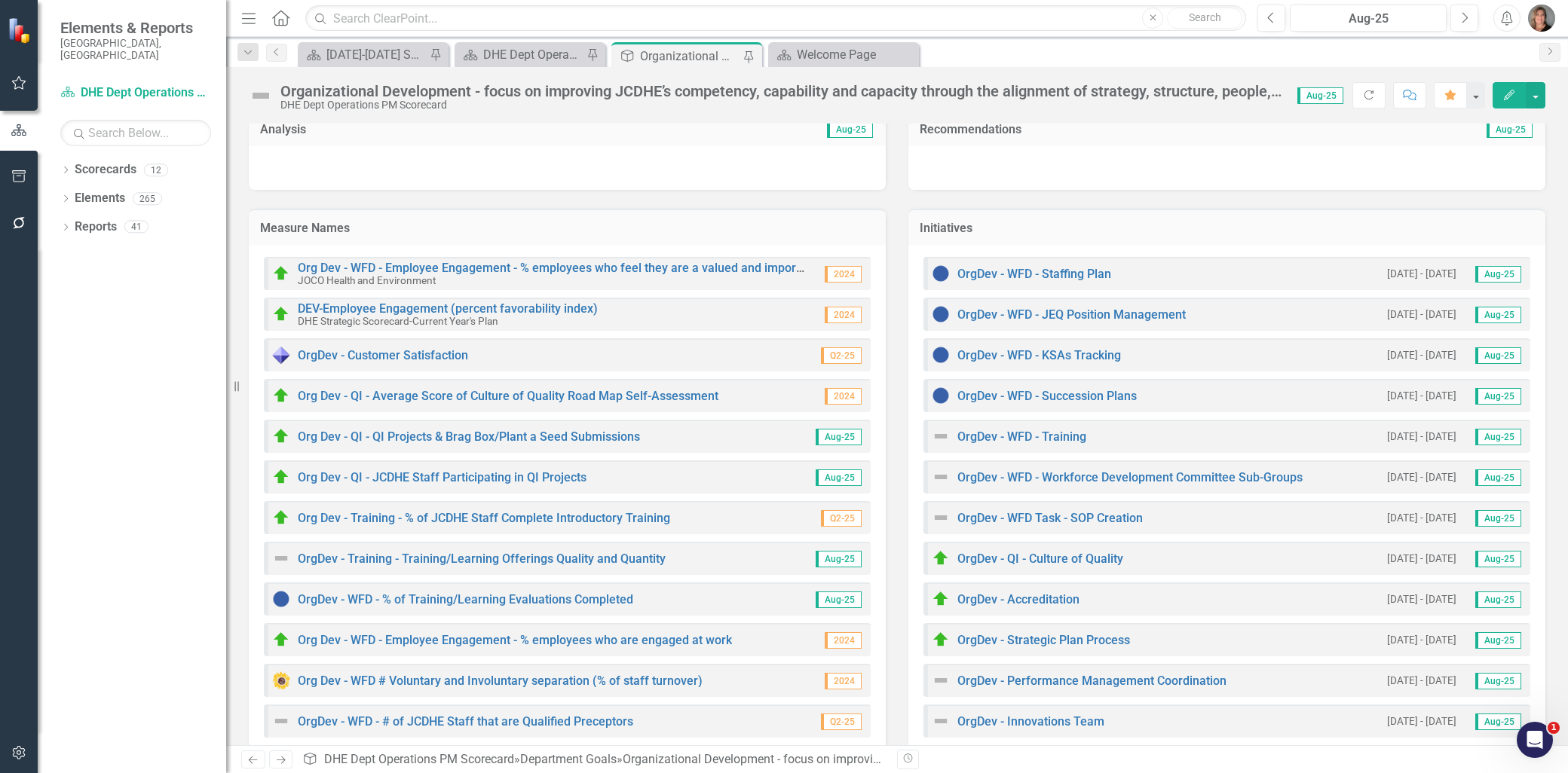
scroll to position [266, 0]
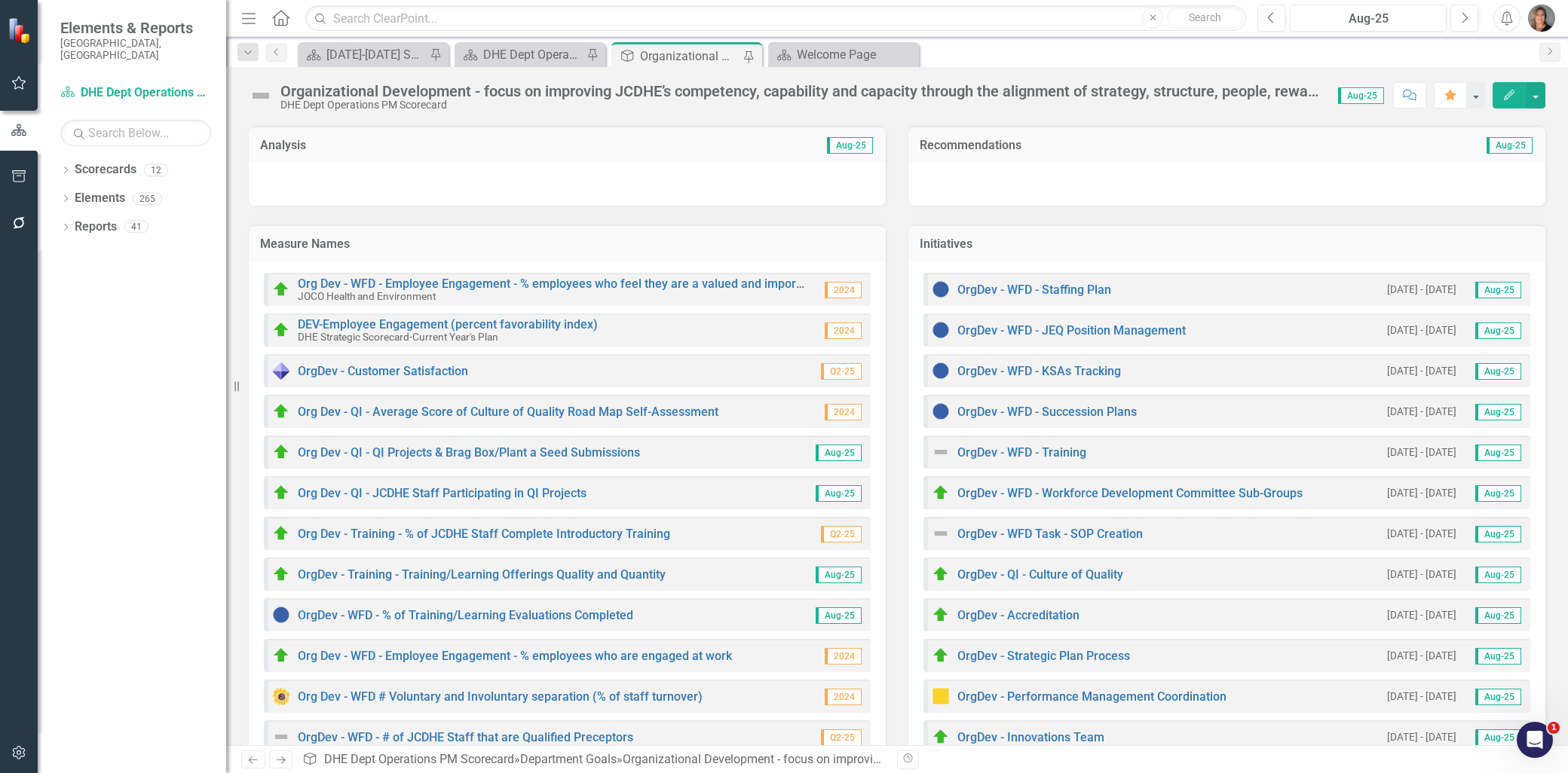
scroll to position [17, 0]
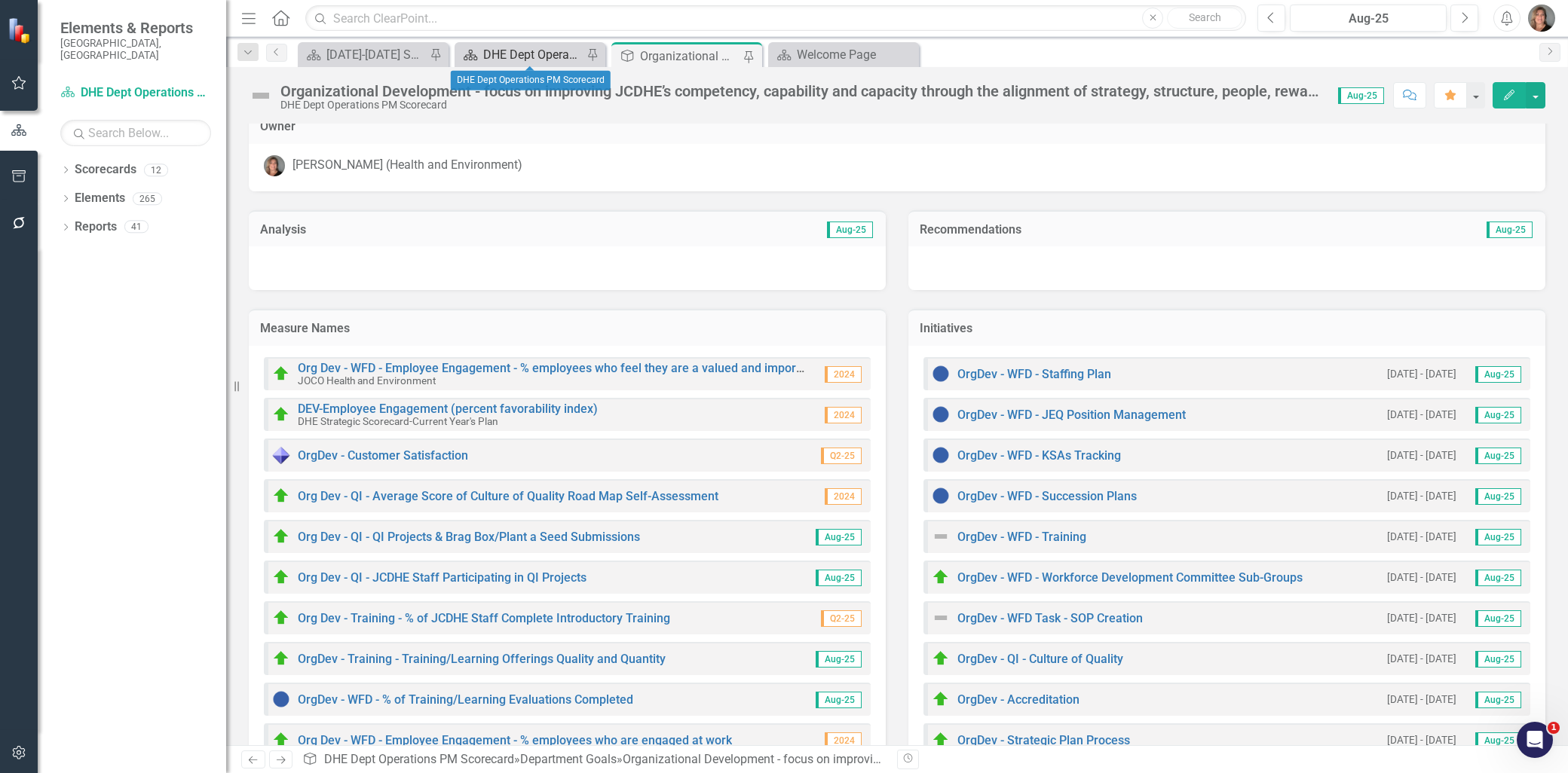
click at [513, 54] on div "DHE Dept Operations PM Scorecard" at bounding box center [533, 55] width 100 height 18
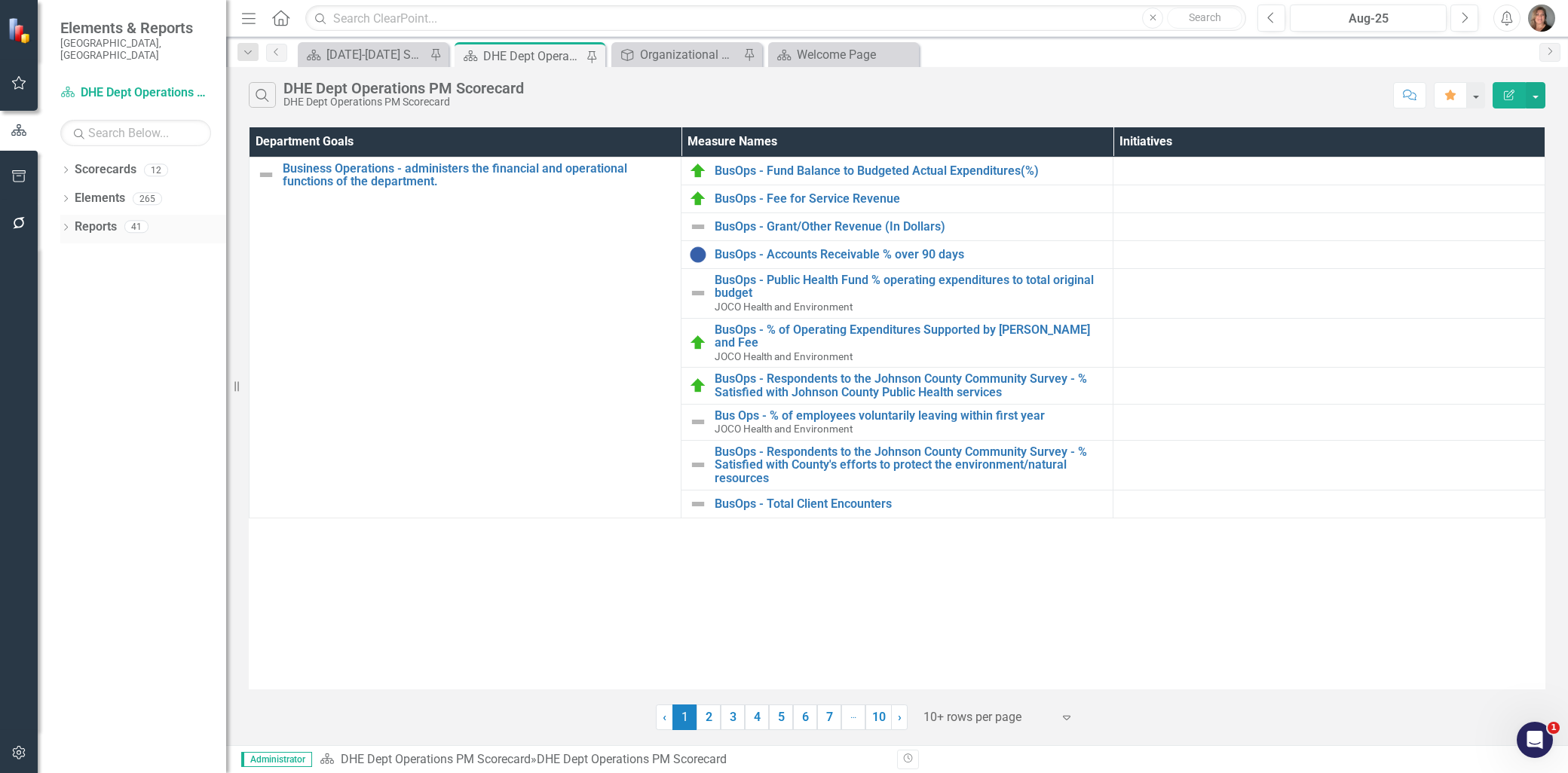
click at [63, 225] on icon "Dropdown" at bounding box center [65, 228] width 10 height 8
click at [110, 273] on div "DHE Dept Operations PM Scorecard" at bounding box center [153, 279] width 146 height 14
click at [117, 356] on link "Measure Name Measure" at bounding box center [116, 364] width 68 height 18
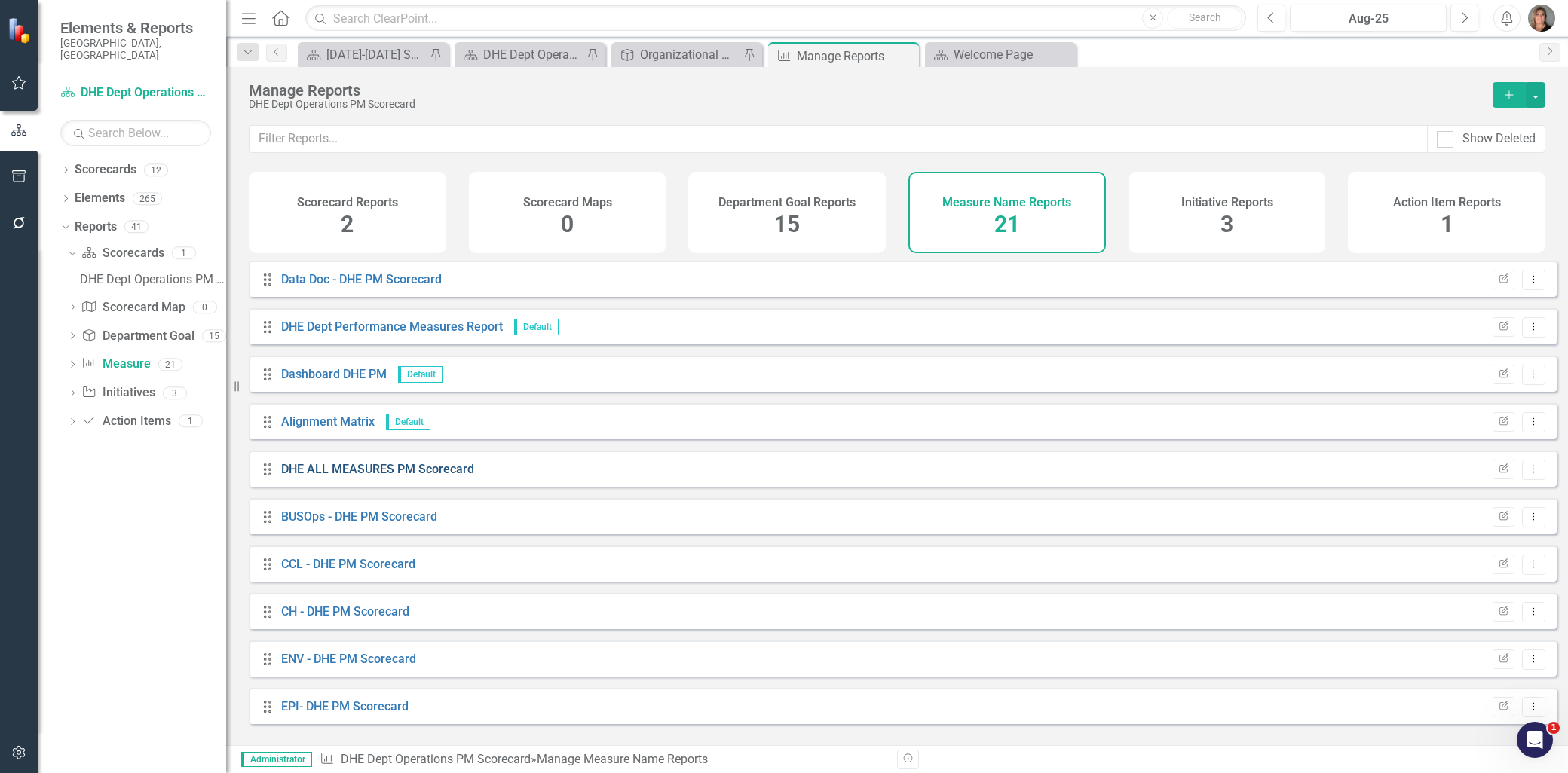
click at [364, 476] on link "DHE ALL MEASURES PM Scorecard" at bounding box center [377, 468] width 193 height 14
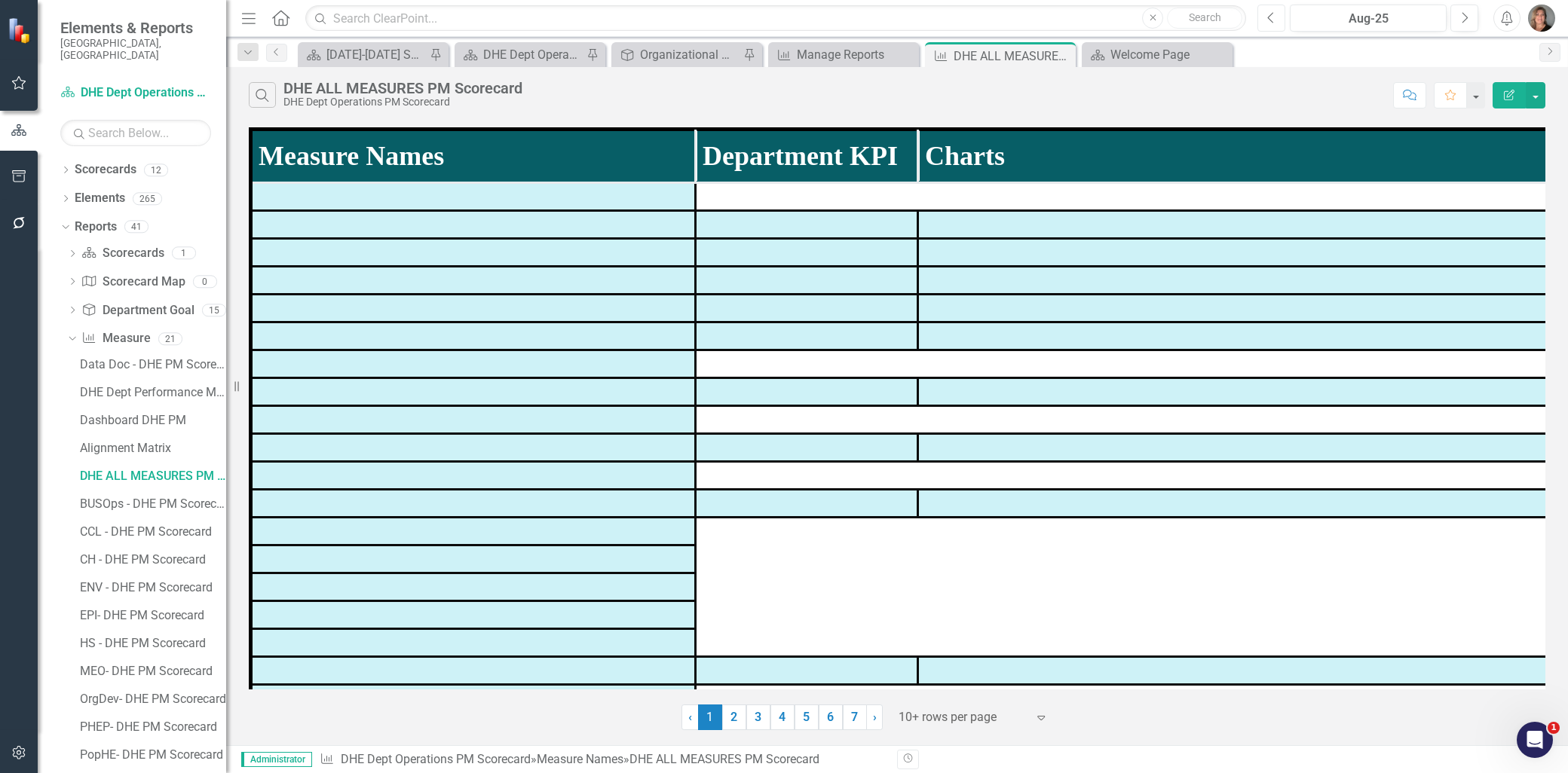
click at [1269, 18] on icon "button" at bounding box center [1271, 17] width 6 height 10
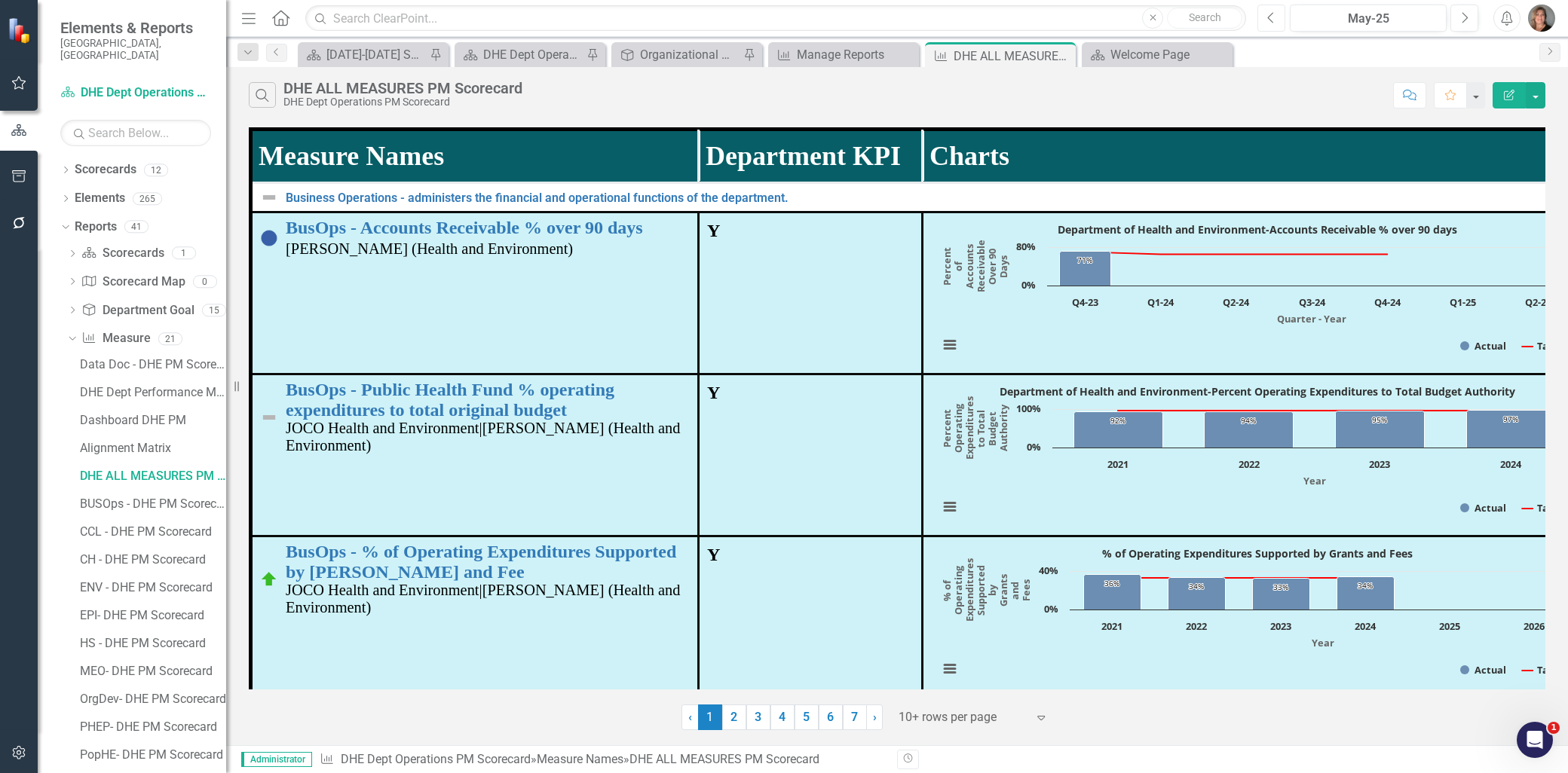
click at [1269, 18] on icon "button" at bounding box center [1271, 17] width 6 height 10
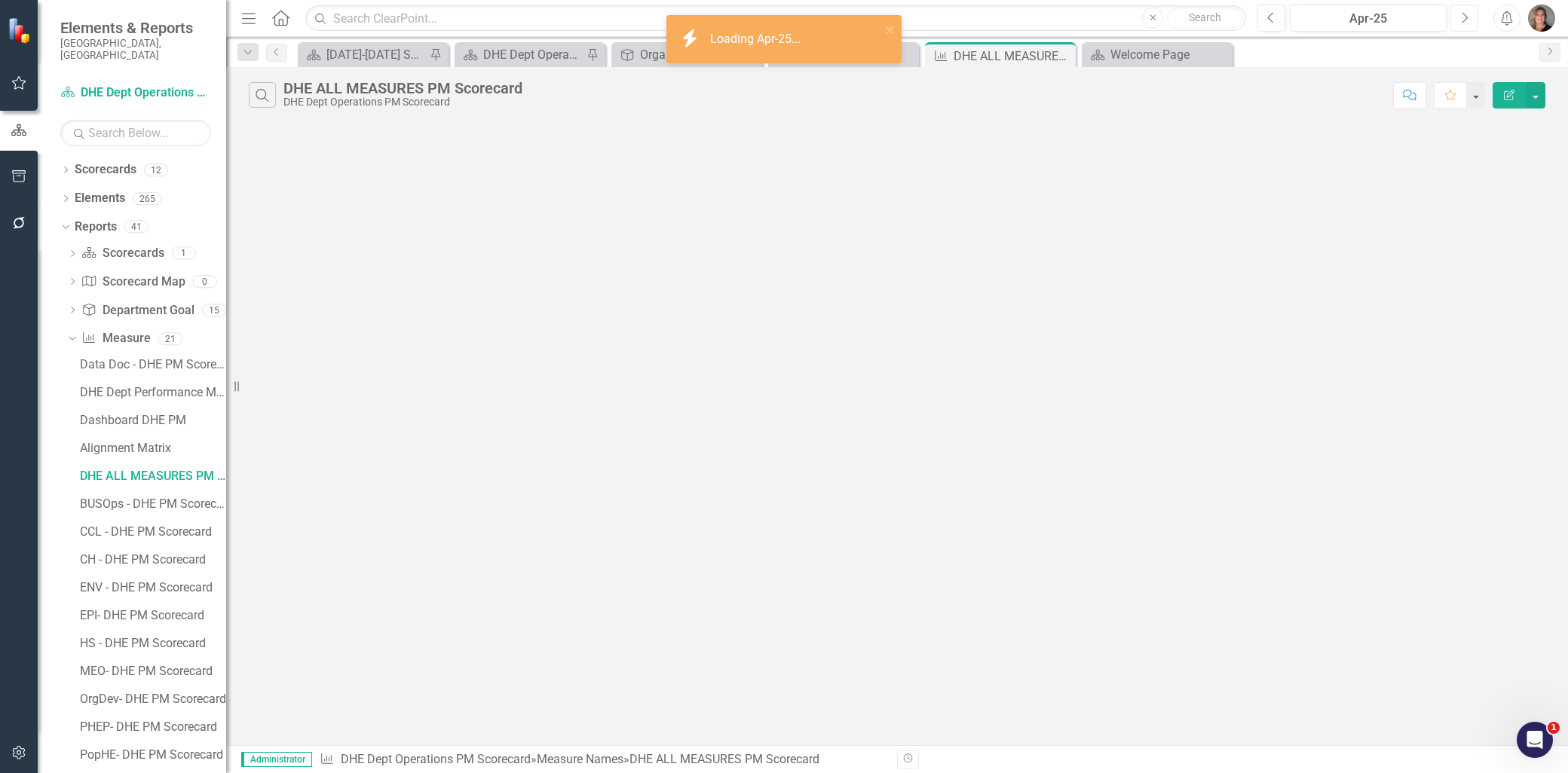
click at [1465, 18] on icon "Next" at bounding box center [1463, 18] width 8 height 14
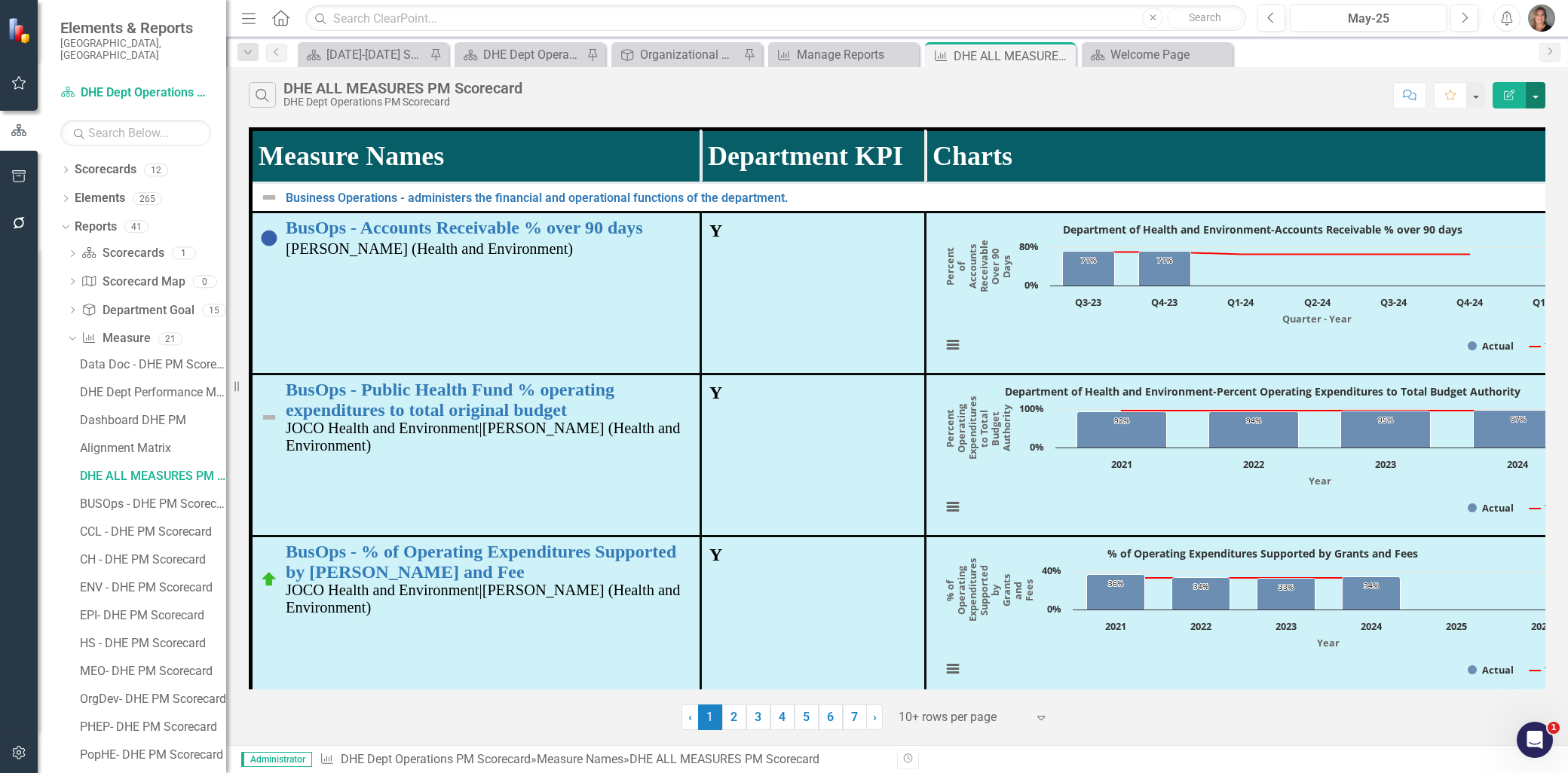
click at [1532, 95] on button "button" at bounding box center [1535, 95] width 19 height 27
click at [1500, 149] on link "PDF Export to PDF" at bounding box center [1485, 153] width 119 height 28
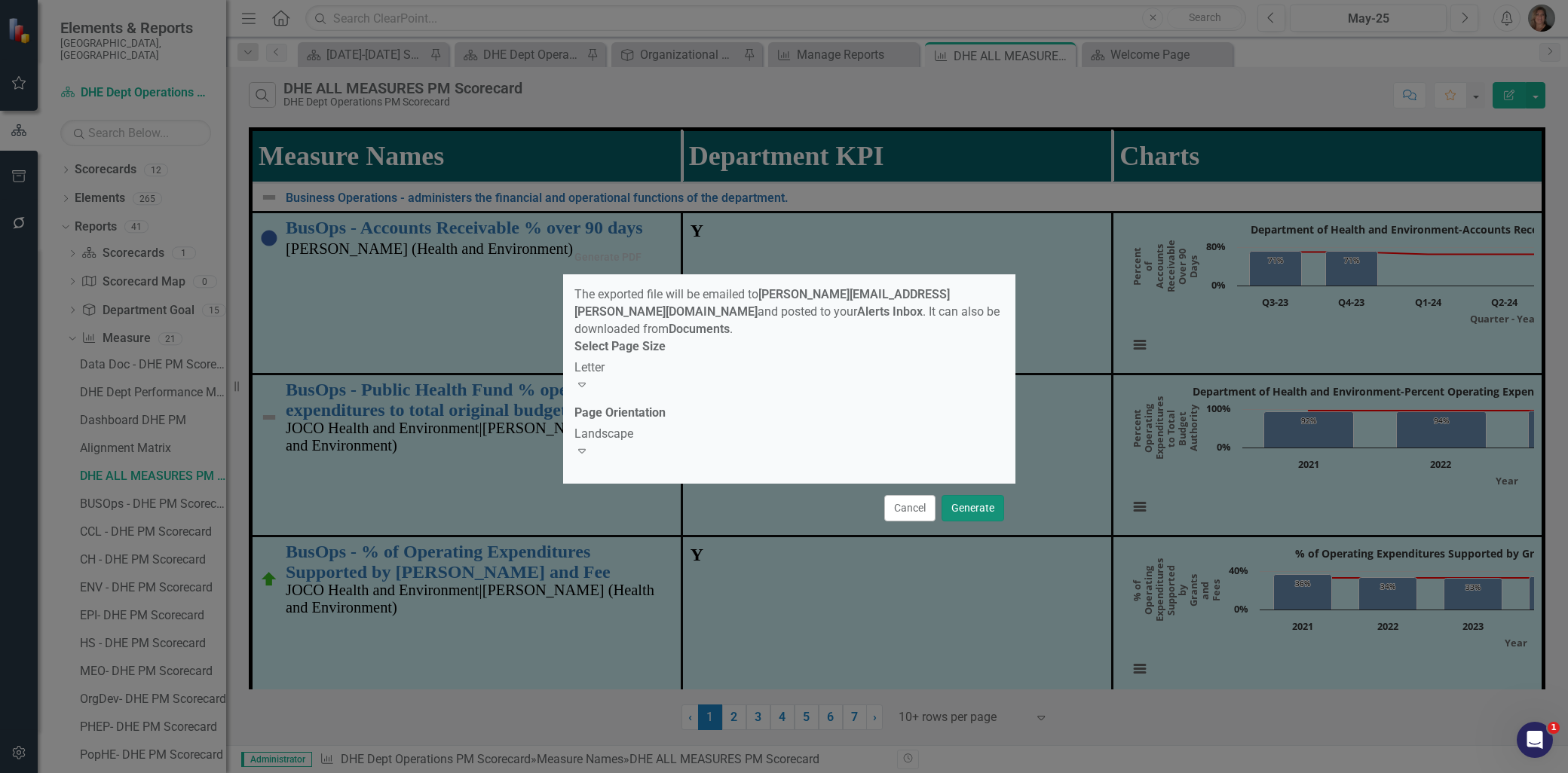
click at [978, 495] on button "Generate" at bounding box center [973, 508] width 63 height 27
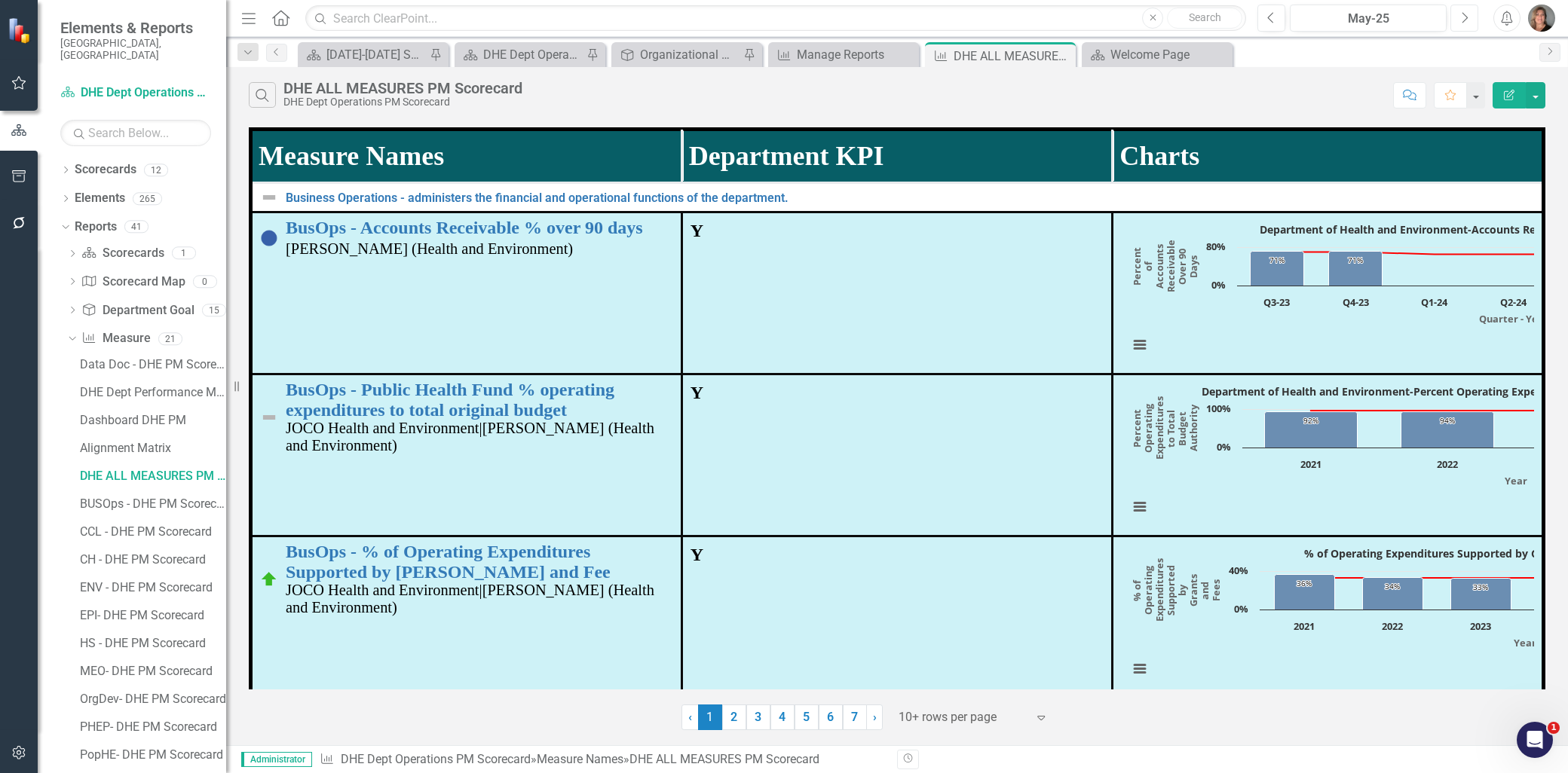
click at [1463, 19] on icon "Next" at bounding box center [1463, 18] width 8 height 14
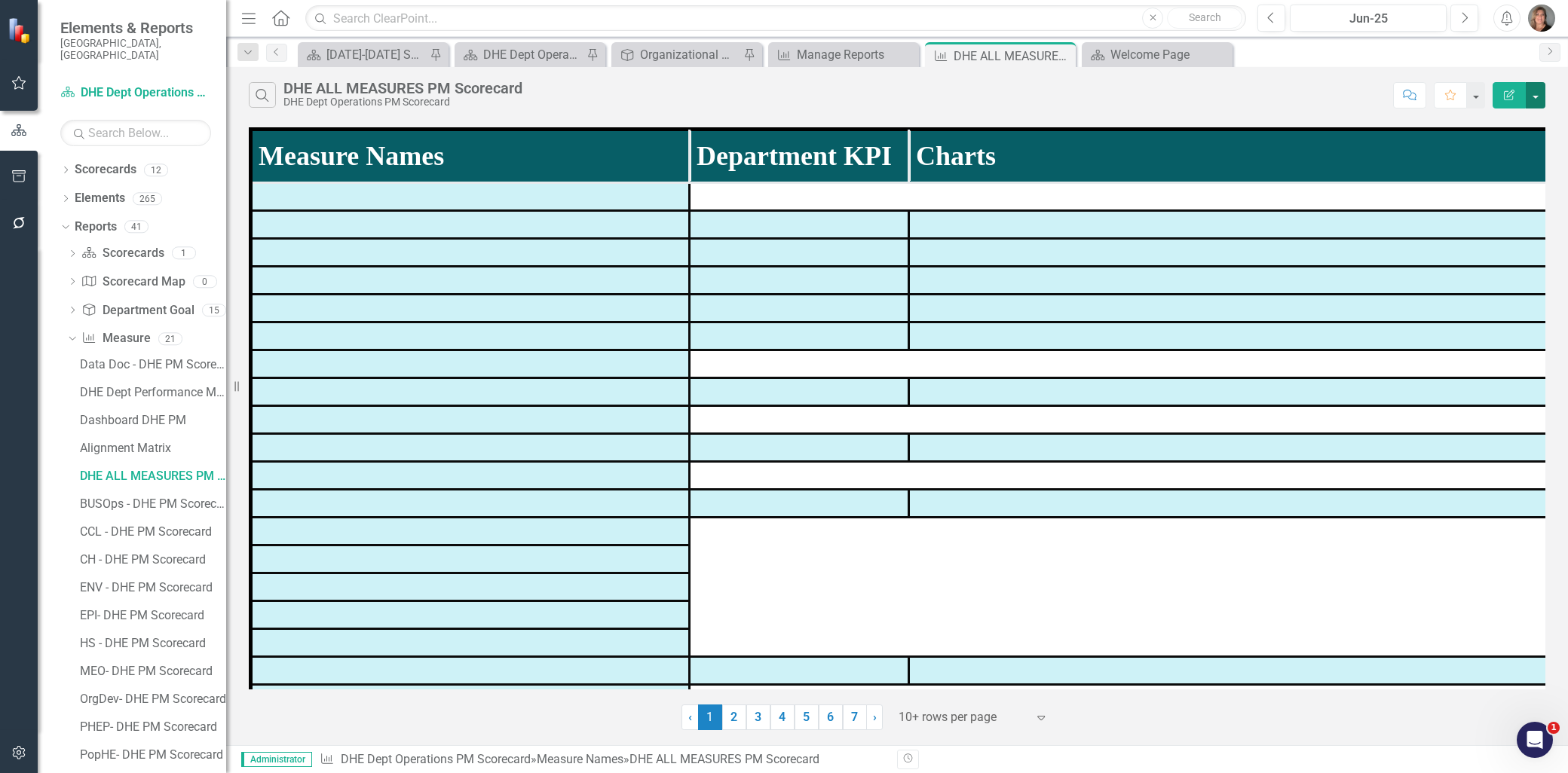
click at [1530, 95] on button "button" at bounding box center [1535, 95] width 19 height 27
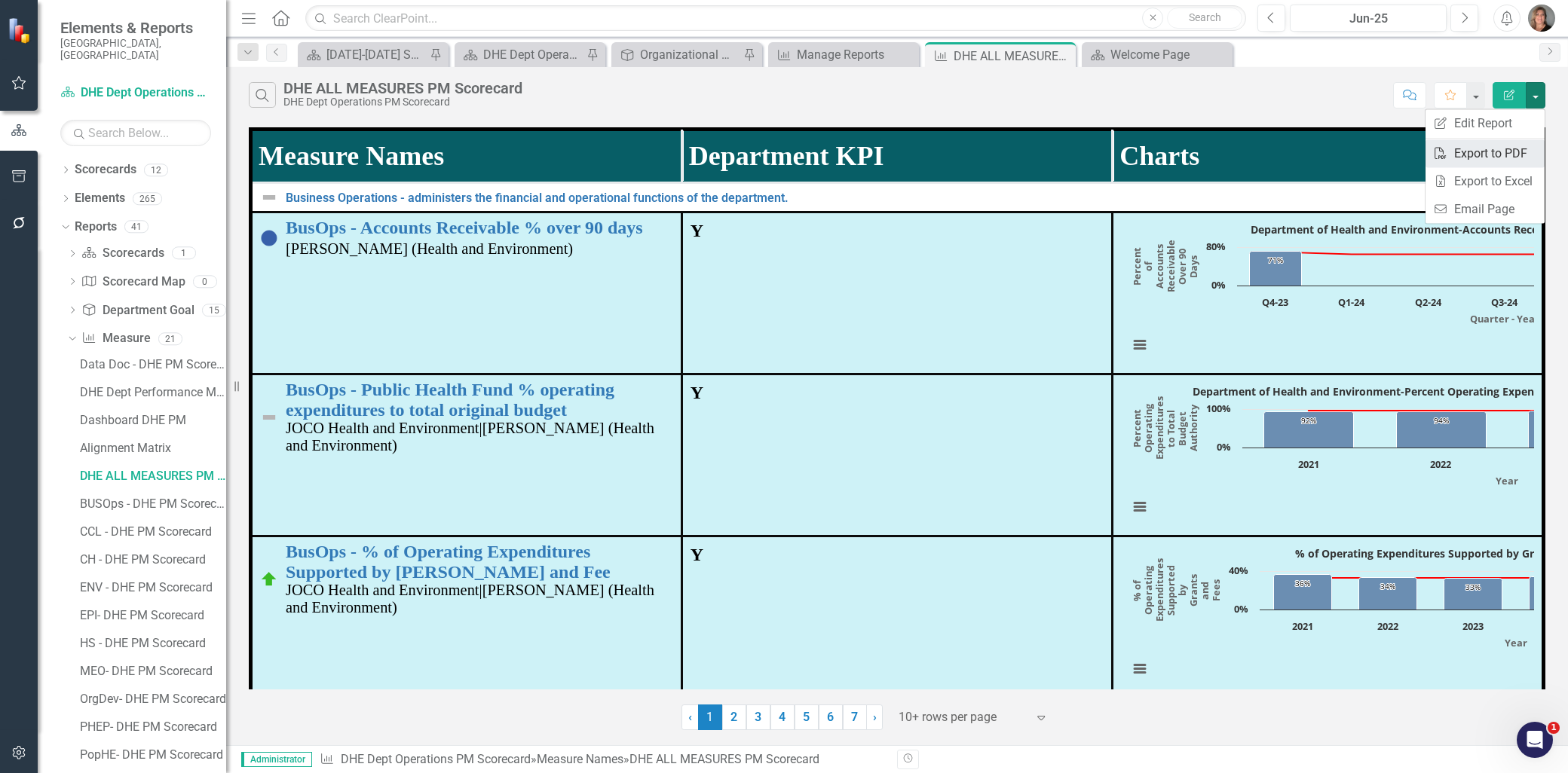
click at [1510, 154] on link "PDF Export to PDF" at bounding box center [1485, 153] width 119 height 28
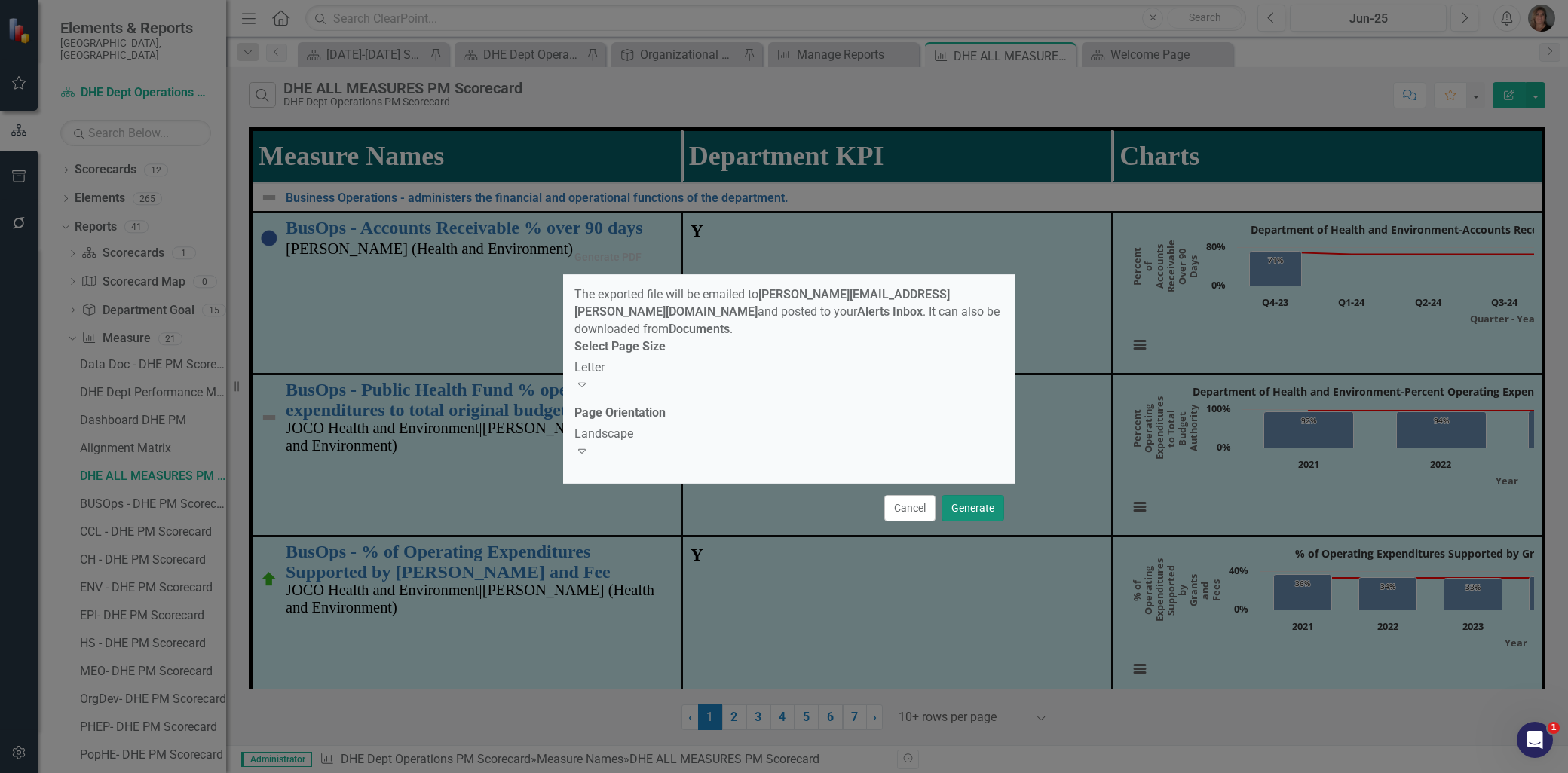
click at [981, 495] on button "Generate" at bounding box center [973, 508] width 63 height 27
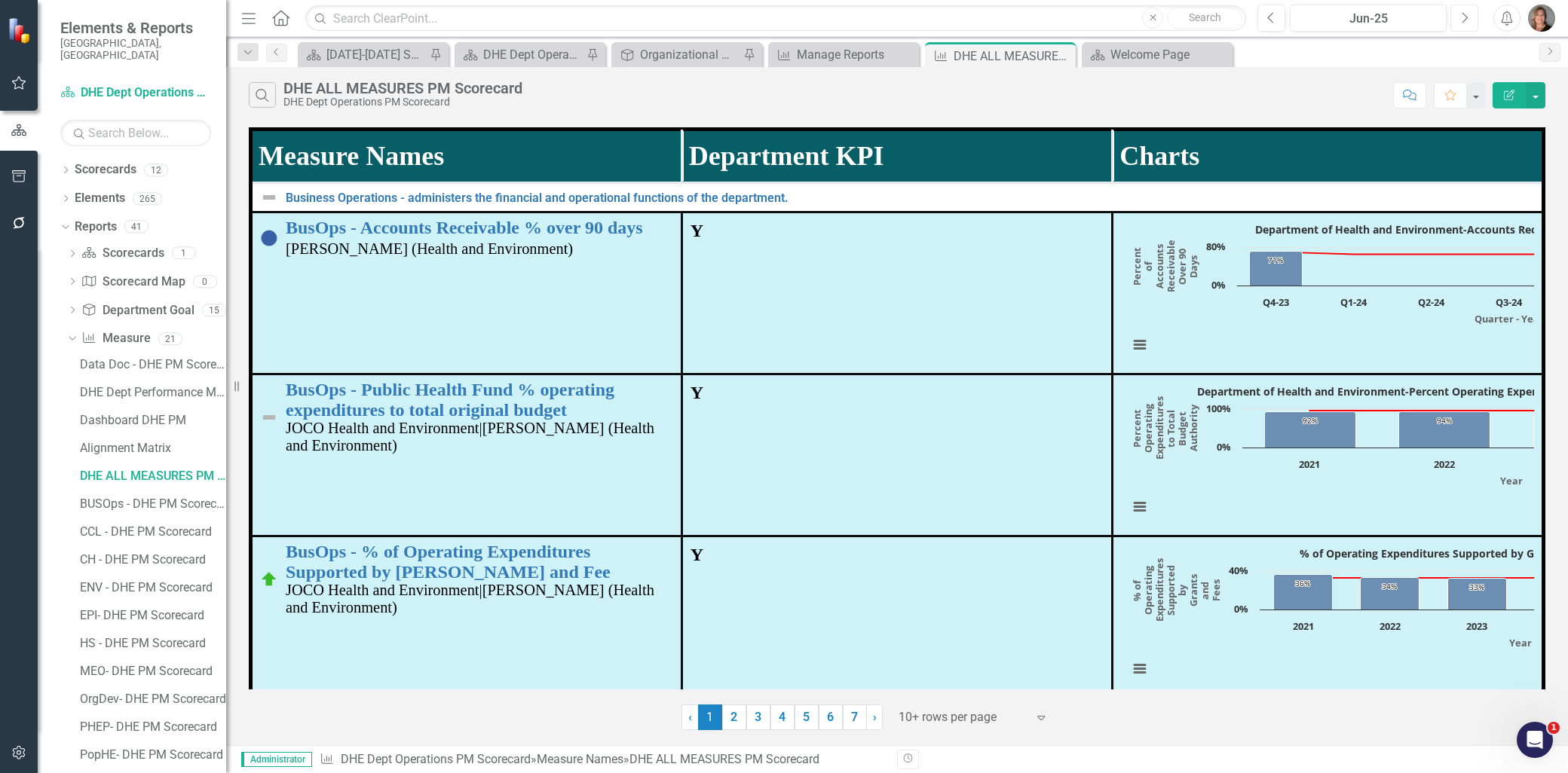
click at [1463, 15] on icon "Next" at bounding box center [1463, 18] width 8 height 14
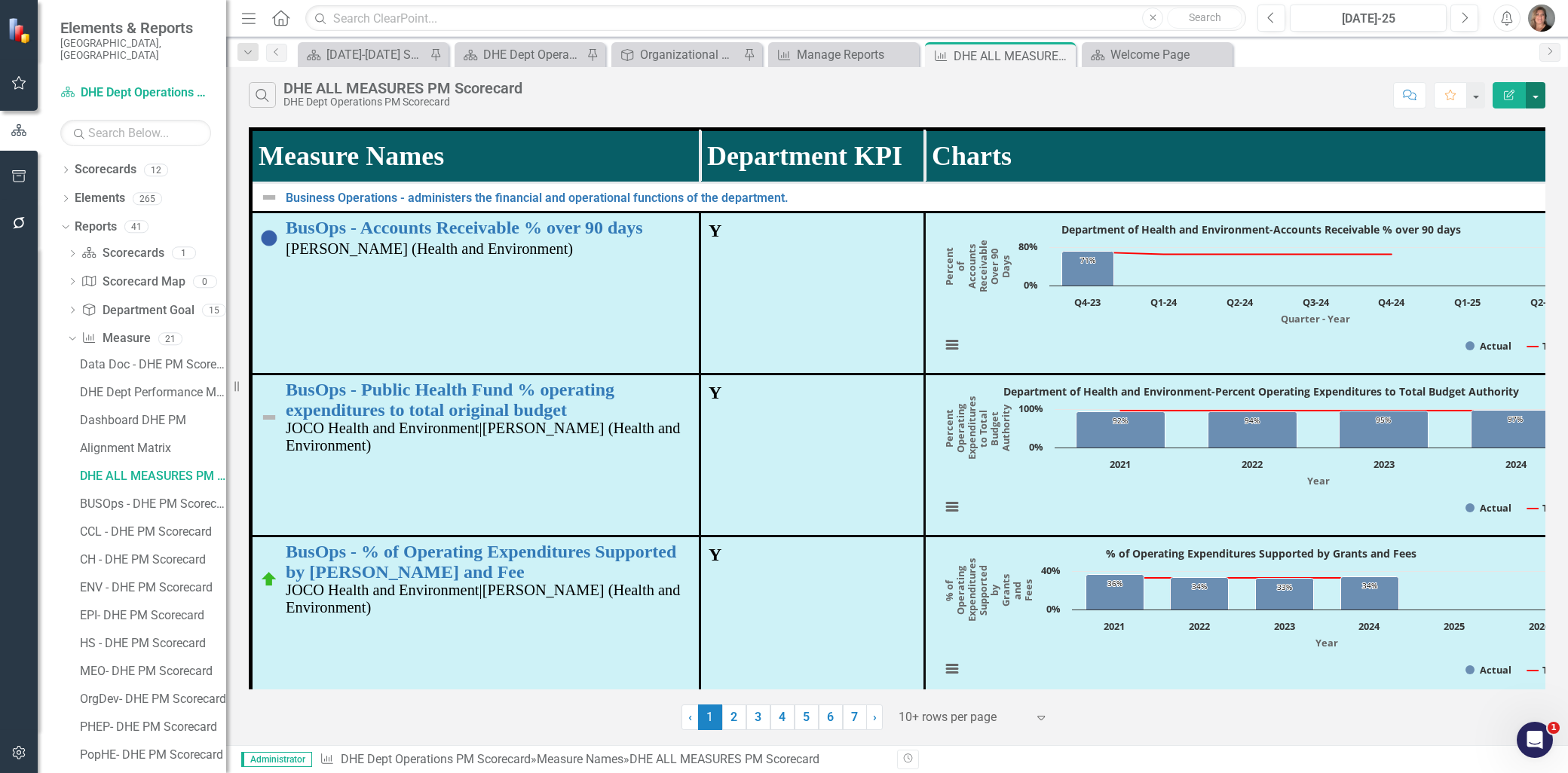
click at [1538, 95] on button "button" at bounding box center [1535, 95] width 19 height 27
click at [1494, 148] on link "PDF Export to PDF" at bounding box center [1485, 153] width 119 height 28
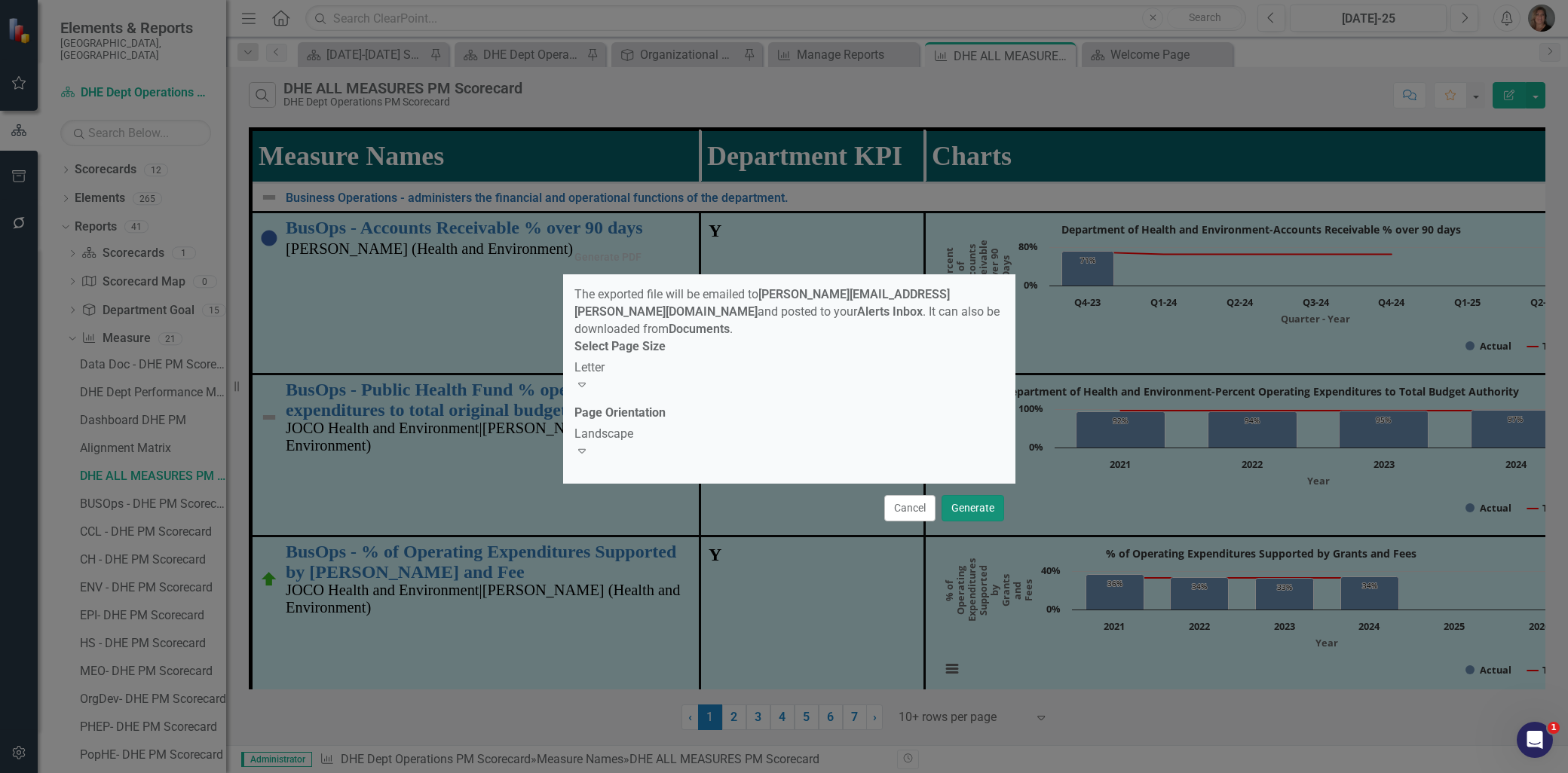
click at [959, 495] on button "Generate" at bounding box center [973, 508] width 63 height 27
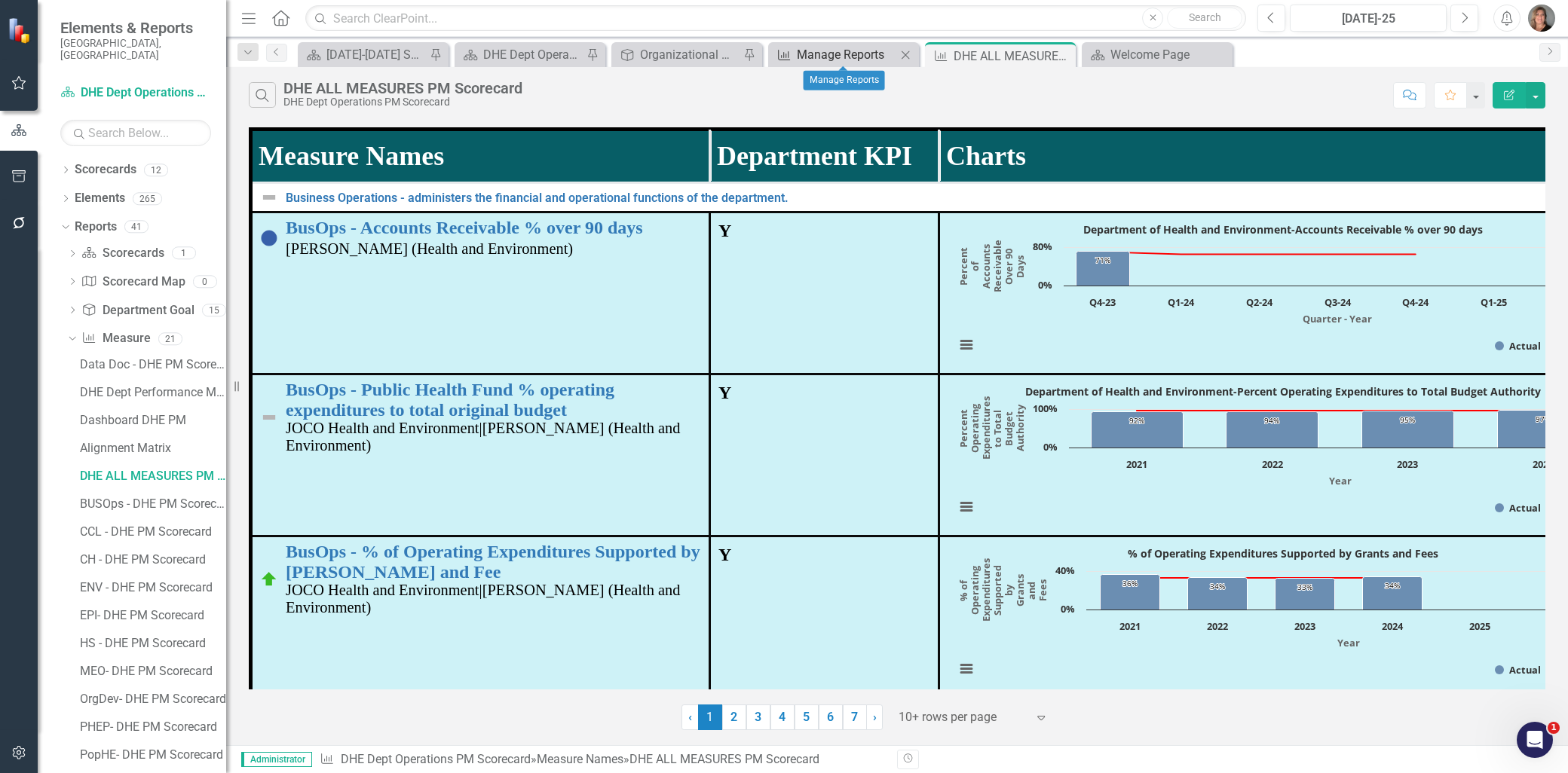
click at [857, 51] on div "Manage Reports" at bounding box center [846, 55] width 100 height 18
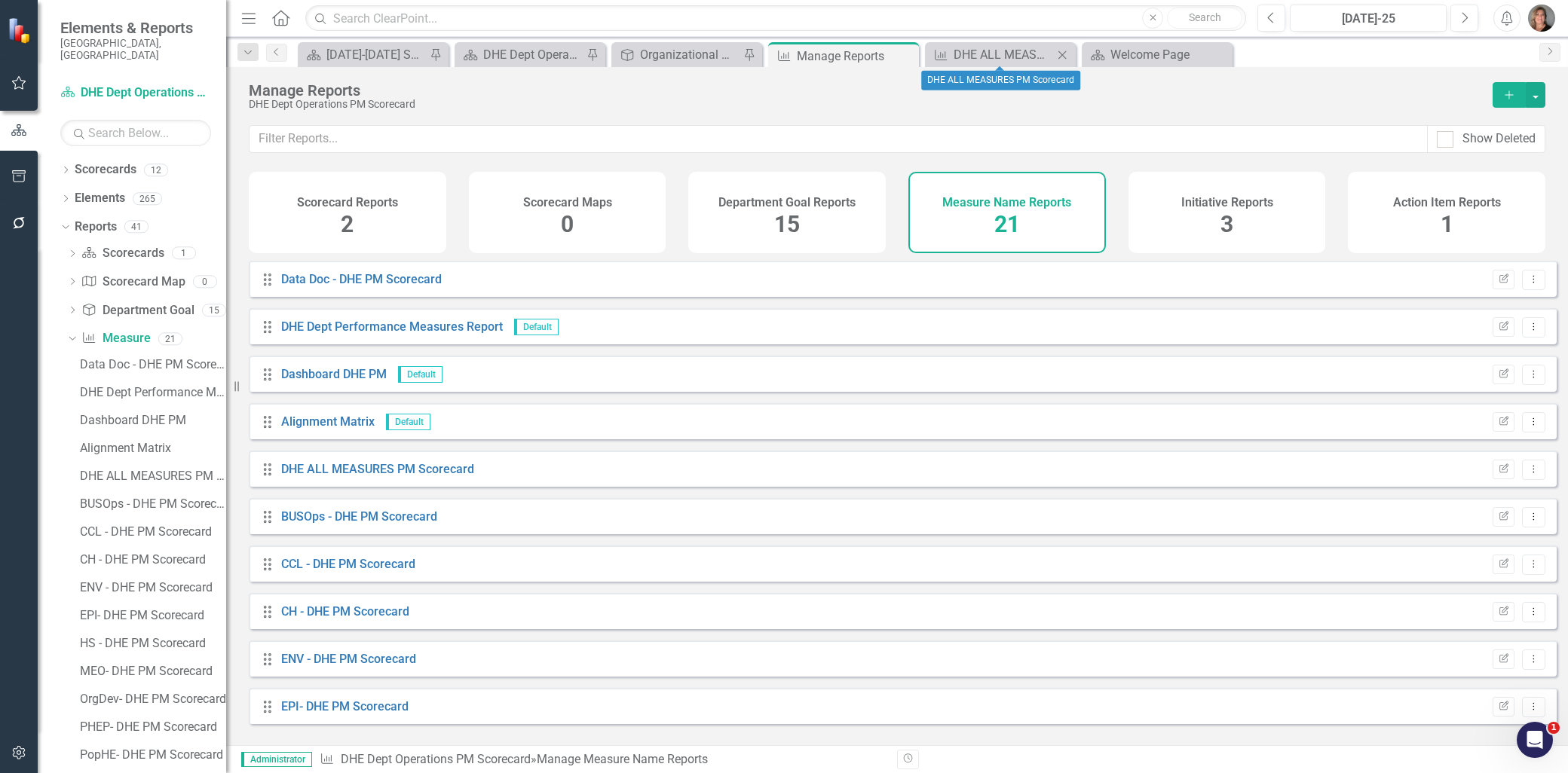
click at [1063, 53] on icon "Close" at bounding box center [1062, 55] width 15 height 12
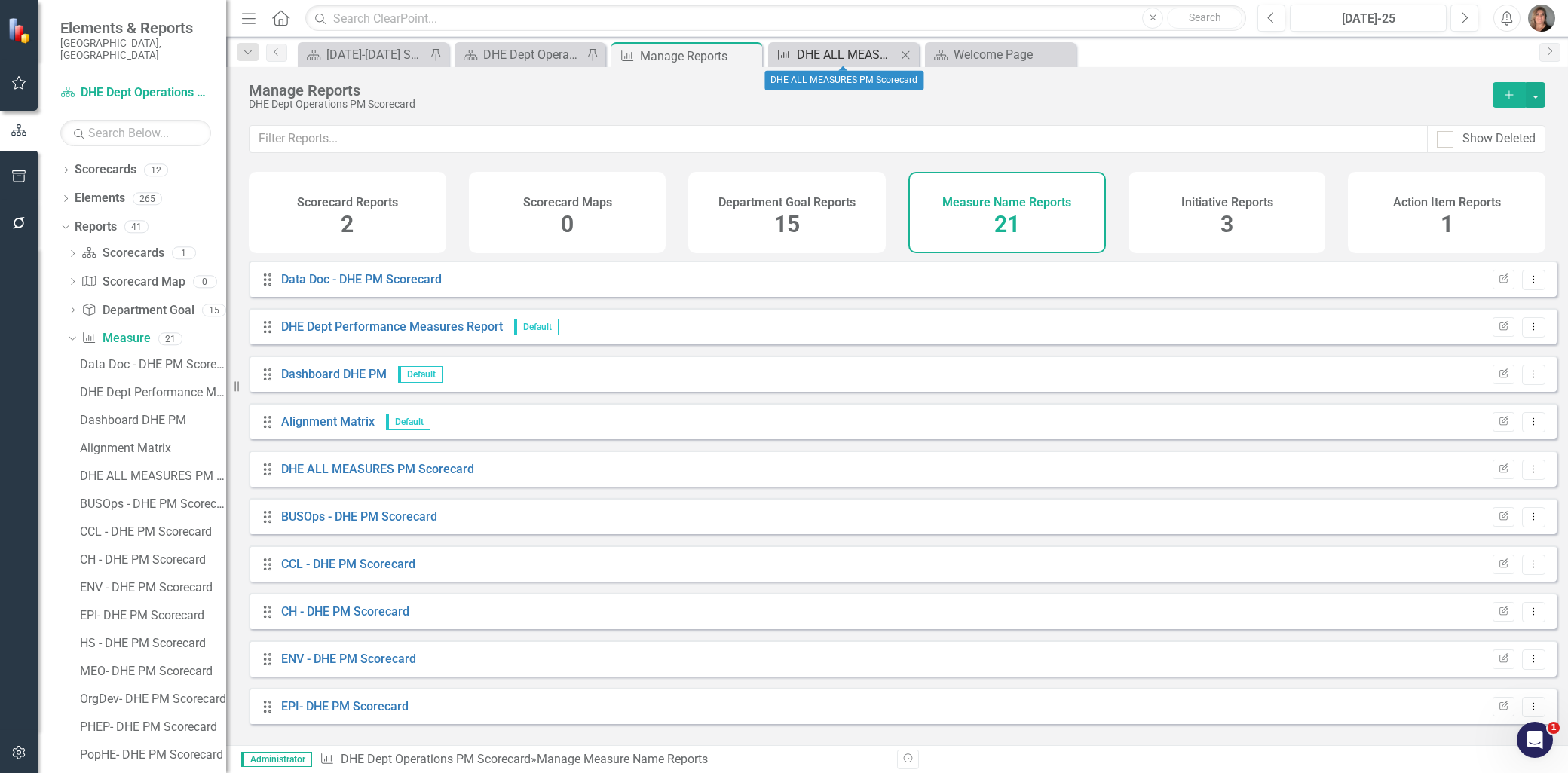
click at [869, 54] on div "DHE ALL MEASURES PM Scorecard" at bounding box center [846, 55] width 100 height 18
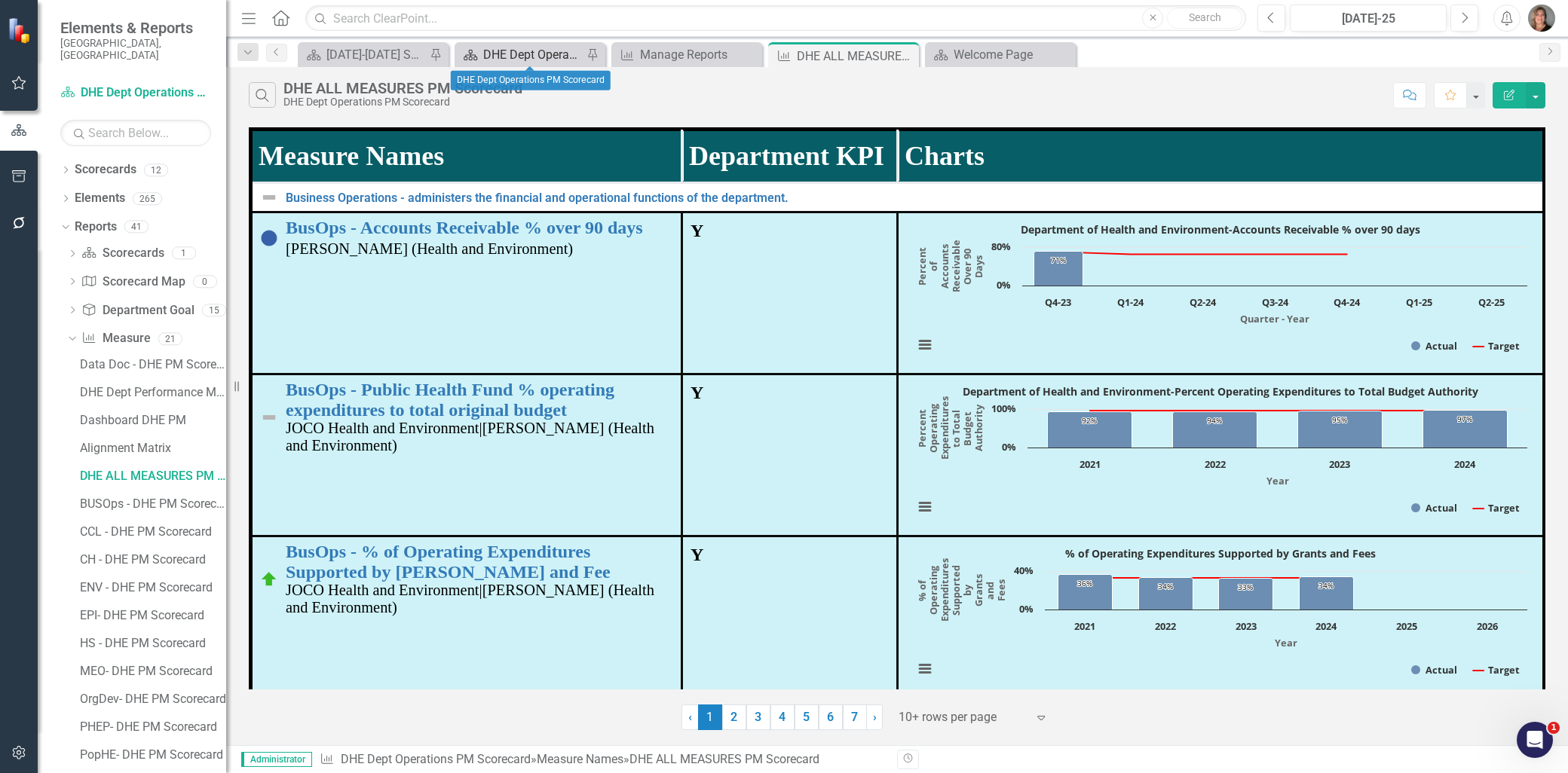
click at [532, 55] on div "DHE Dept Operations PM Scorecard" at bounding box center [533, 55] width 100 height 18
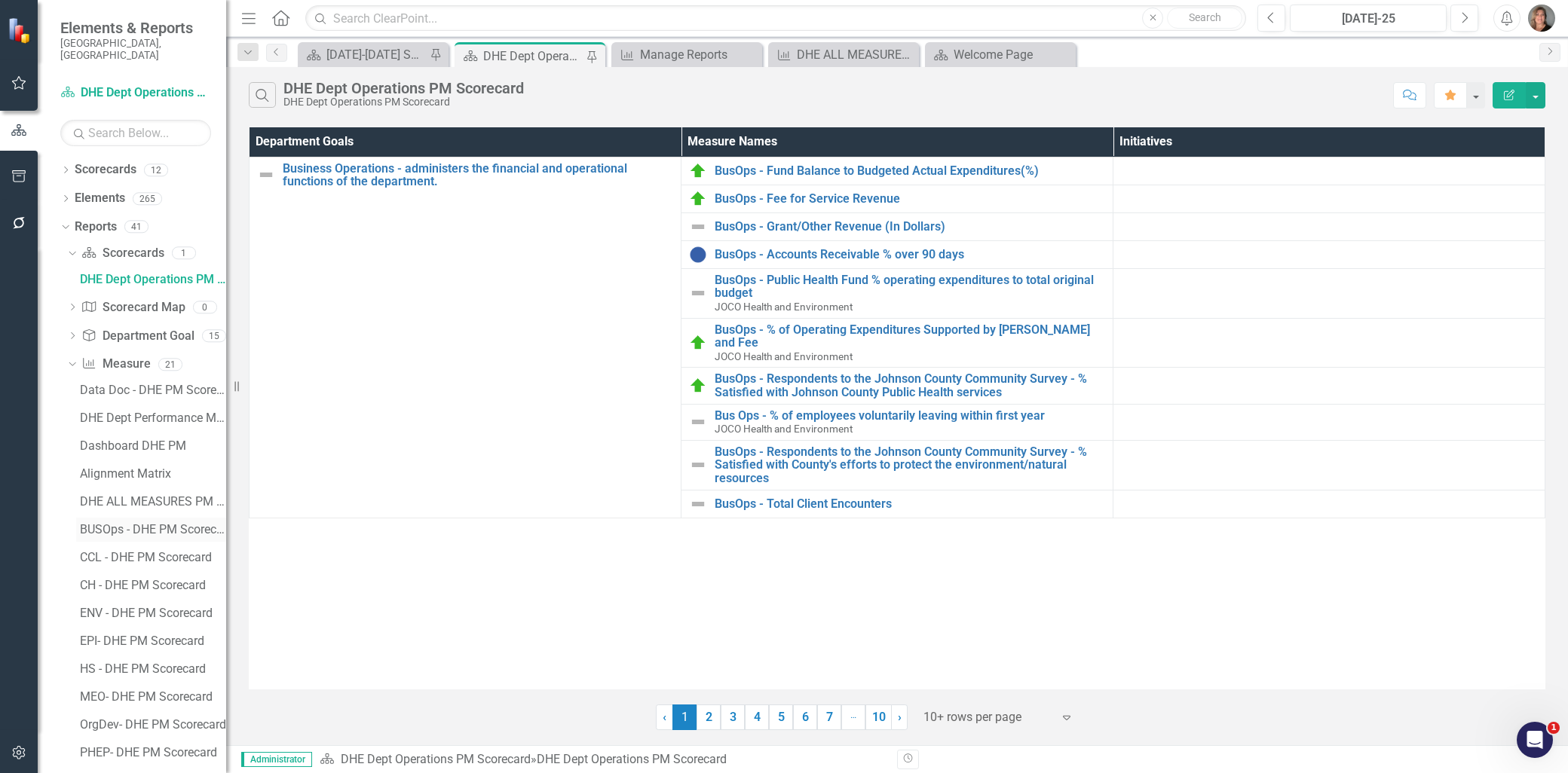
click at [136, 522] on div "BUSOps - DHE PM Scorecard" at bounding box center [153, 529] width 146 height 14
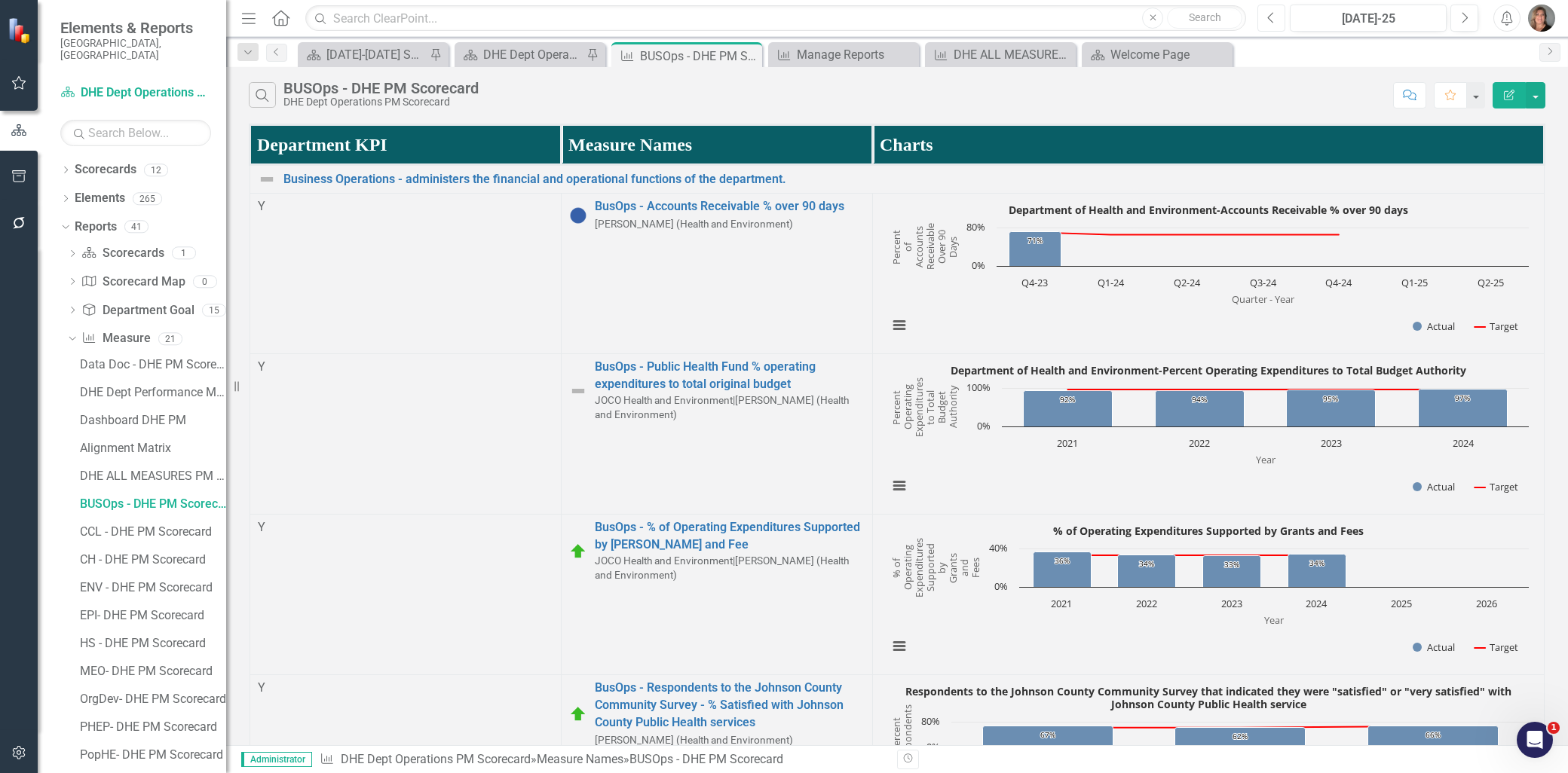
click at [1271, 19] on icon "button" at bounding box center [1271, 17] width 6 height 10
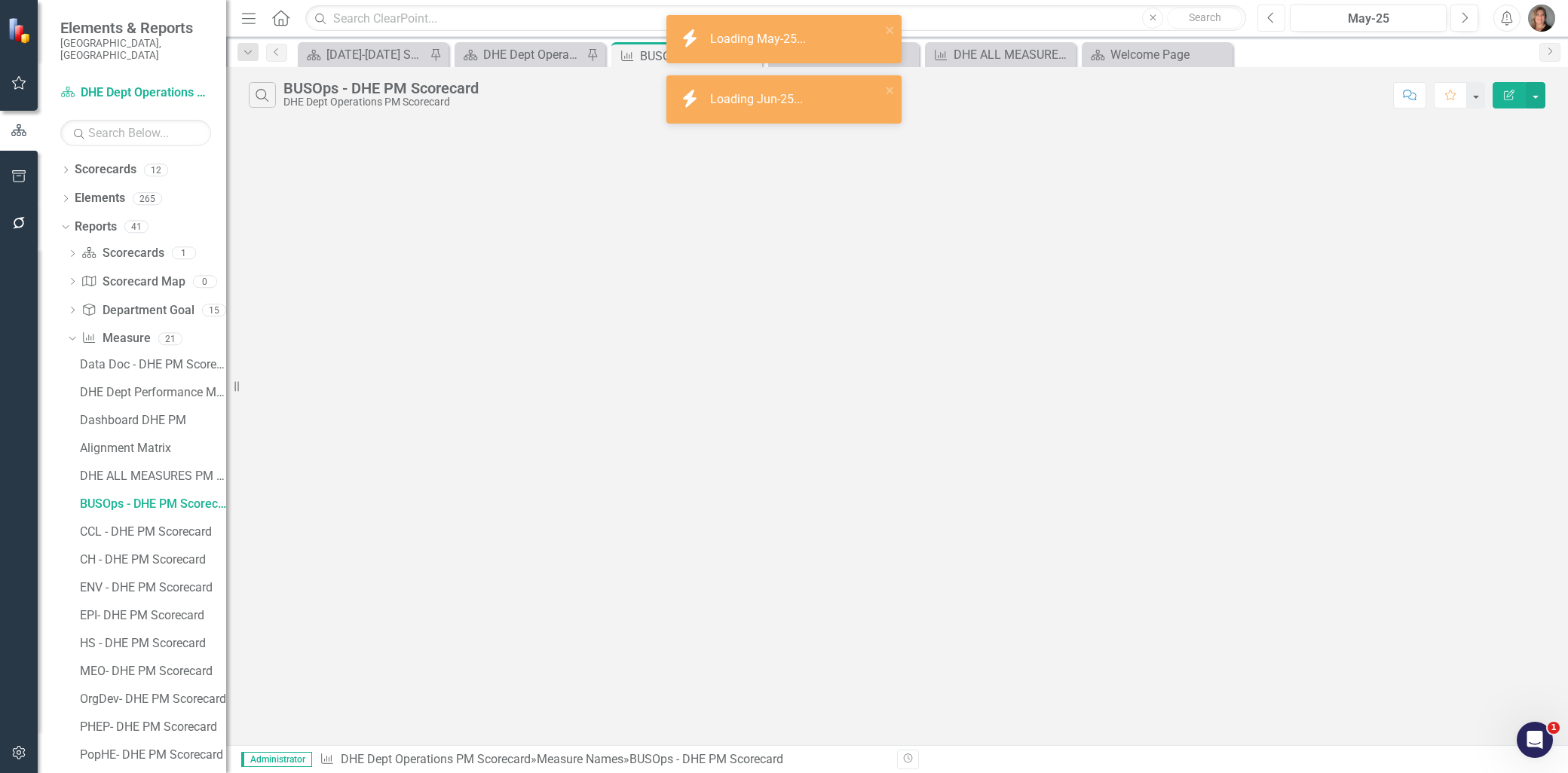
click at [1271, 19] on icon "button" at bounding box center [1271, 17] width 6 height 10
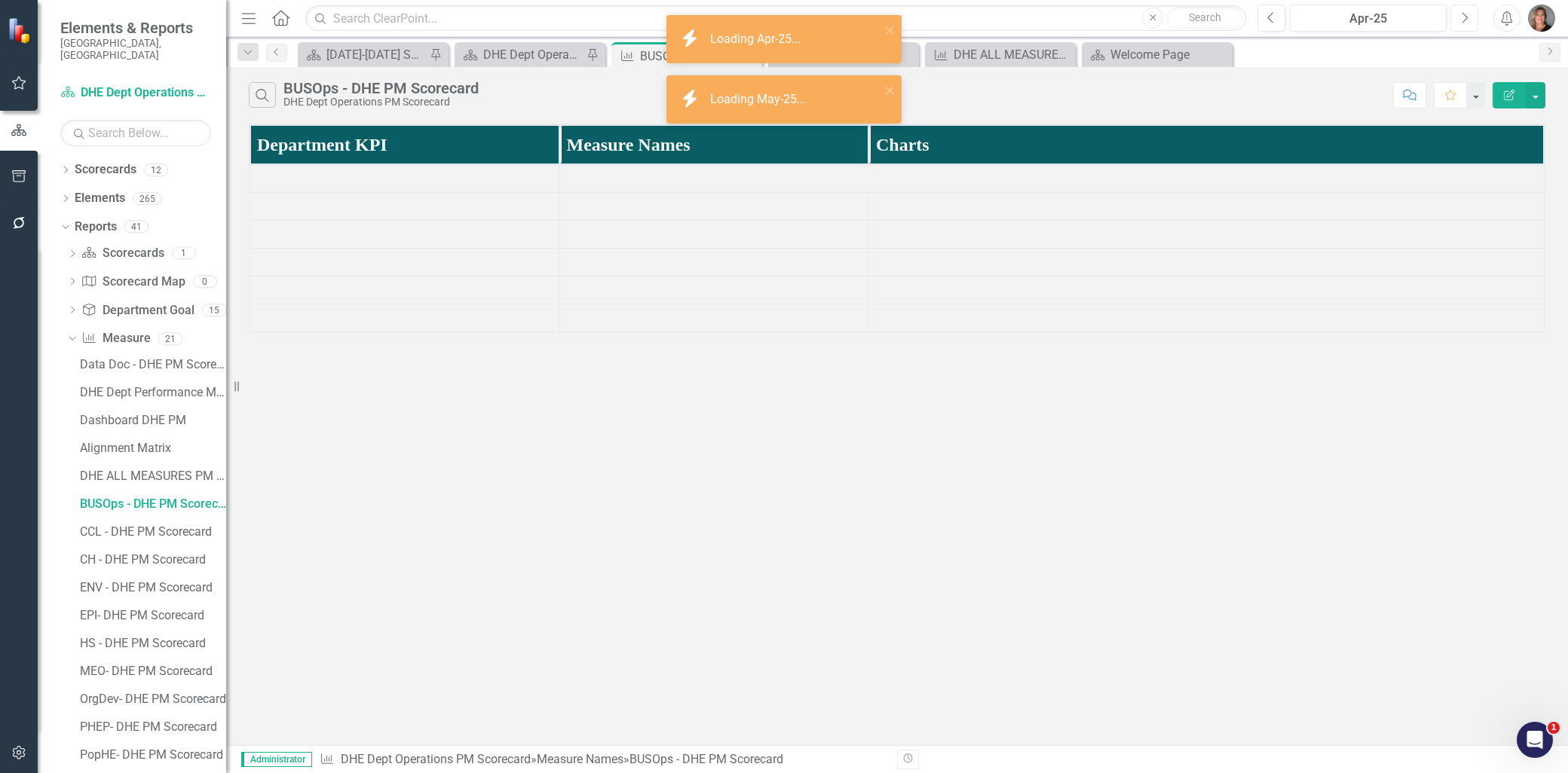
click at [1463, 15] on icon "Next" at bounding box center [1463, 18] width 8 height 14
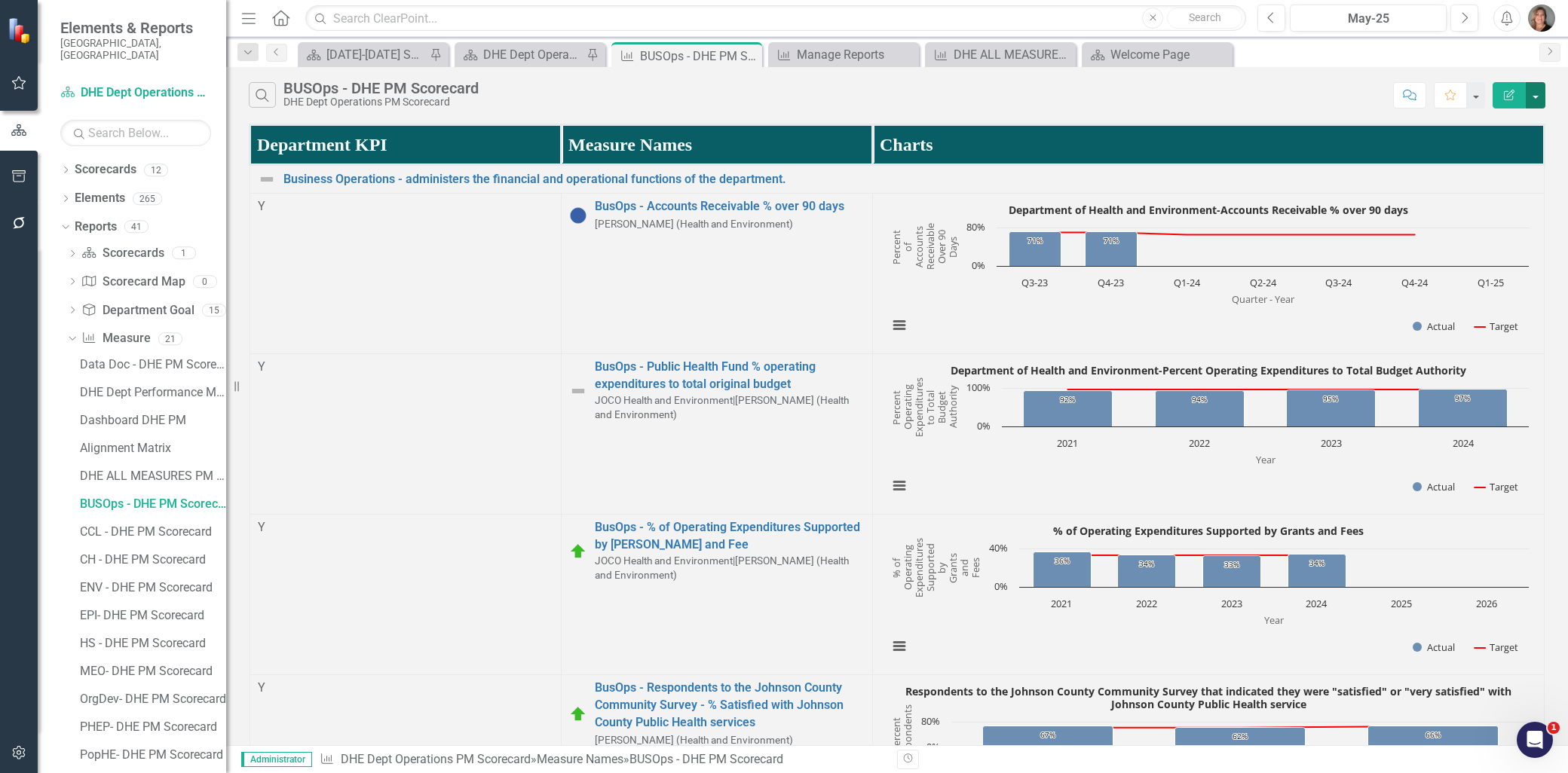
click at [1536, 92] on button "button" at bounding box center [1535, 95] width 19 height 27
click at [1512, 153] on link "PDF Export to PDF" at bounding box center [1485, 153] width 119 height 28
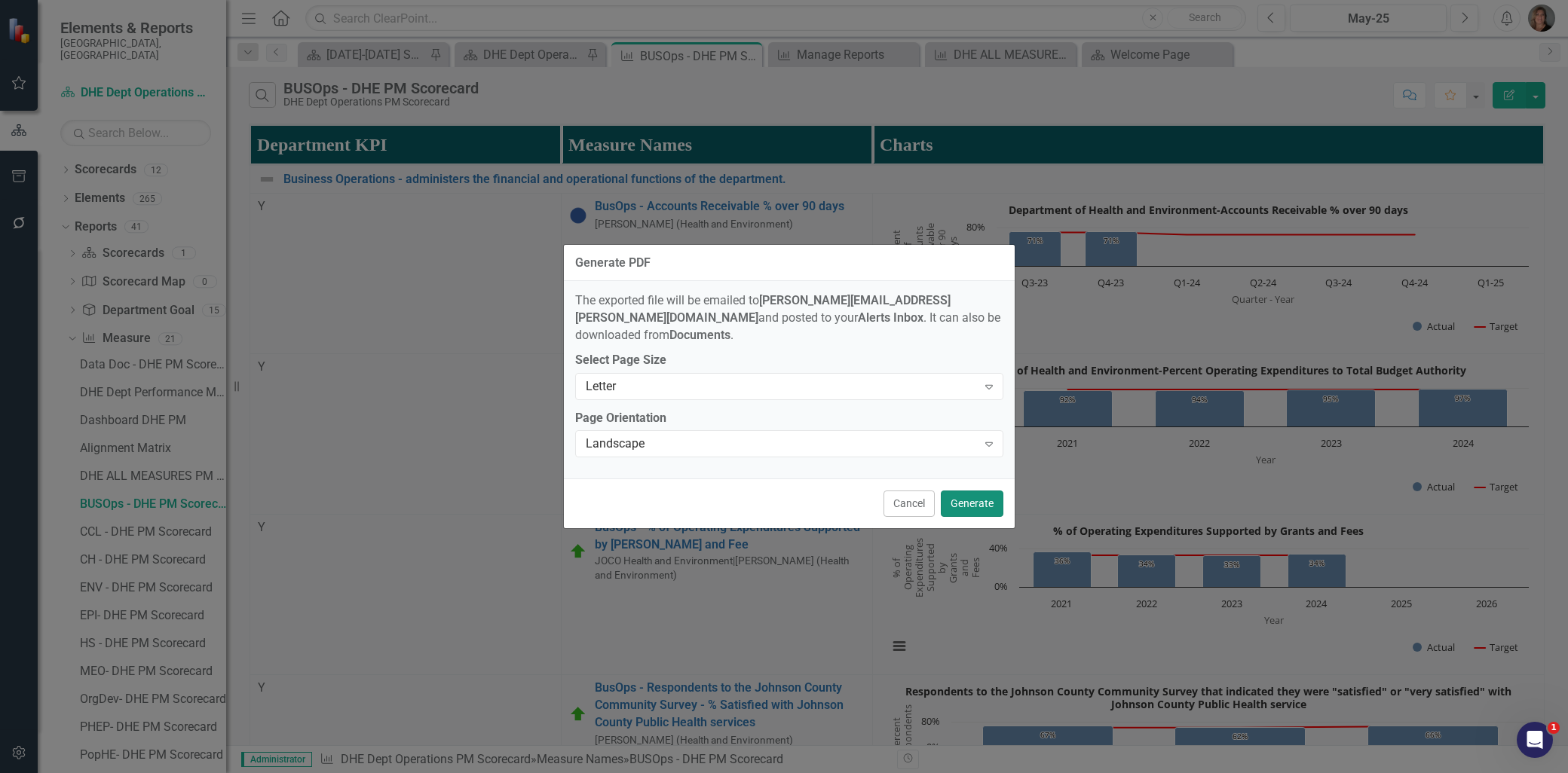
click at [959, 493] on button "Generate" at bounding box center [972, 503] width 63 height 27
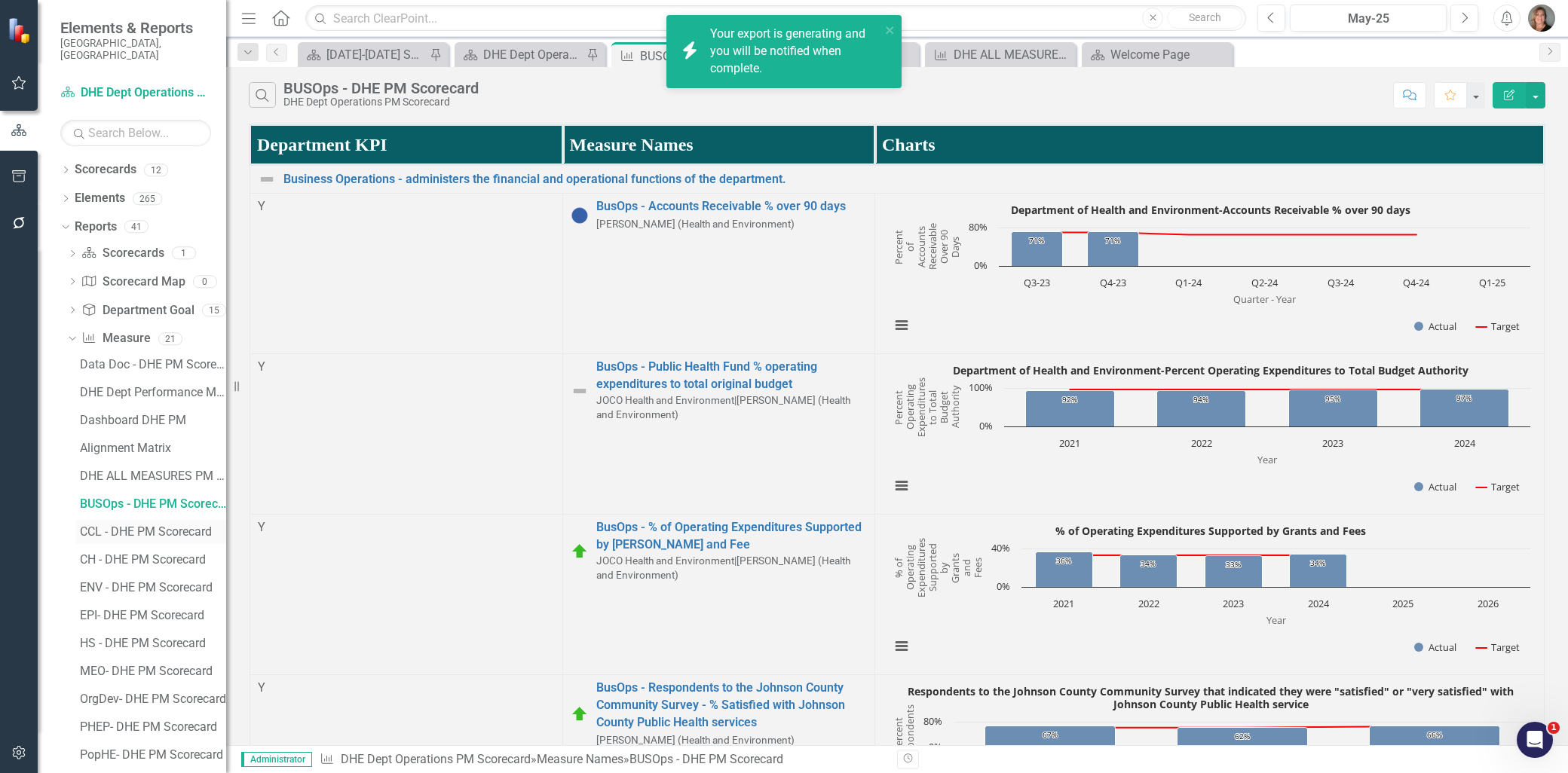
click at [172, 525] on div "CCL - DHE PM Scorecard" at bounding box center [153, 532] width 146 height 14
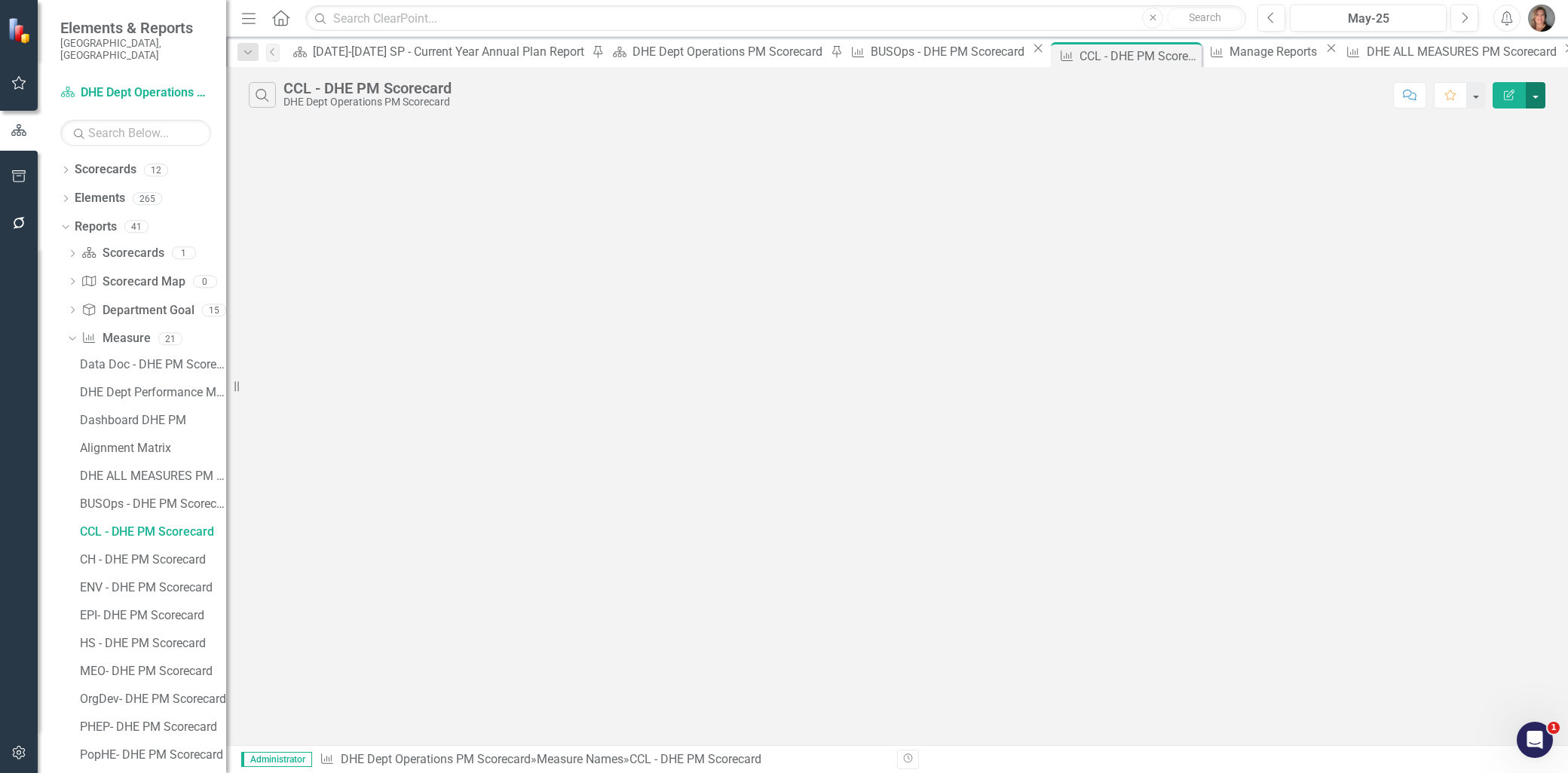
click at [1532, 89] on button "button" at bounding box center [1535, 95] width 19 height 27
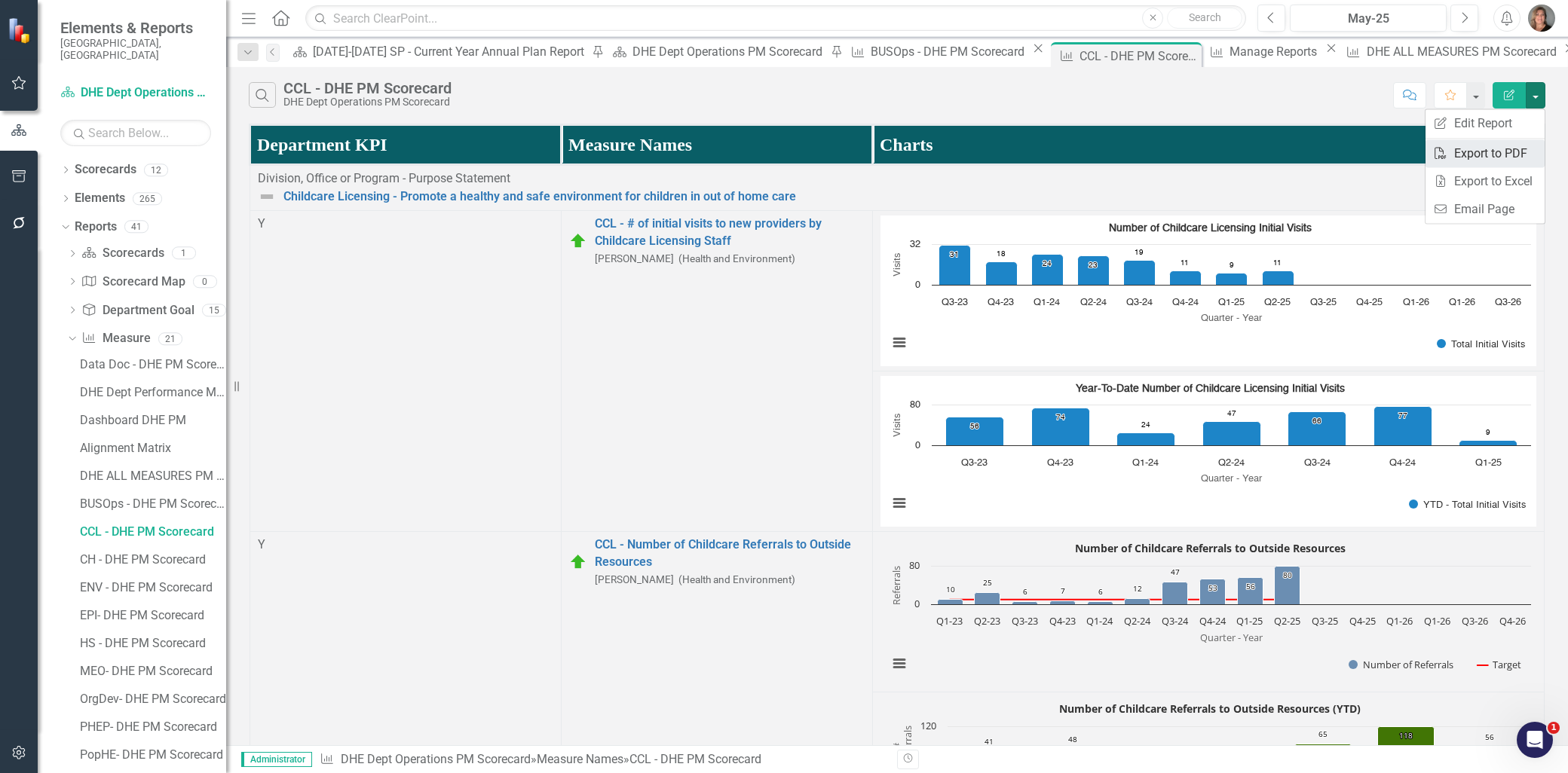
click at [1509, 149] on link "PDF Export to PDF" at bounding box center [1485, 153] width 119 height 28
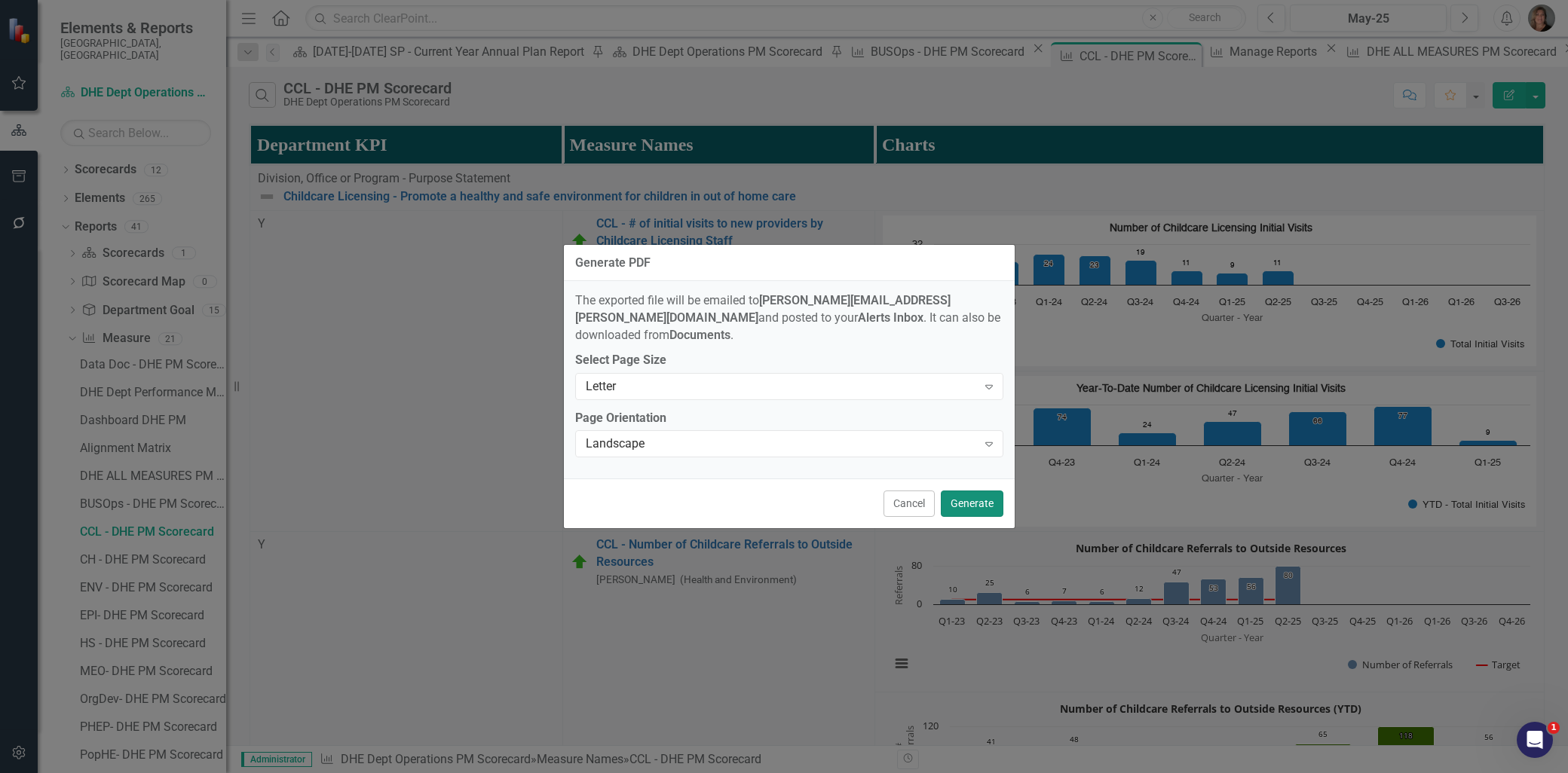
click at [978, 496] on button "Generate" at bounding box center [972, 503] width 63 height 27
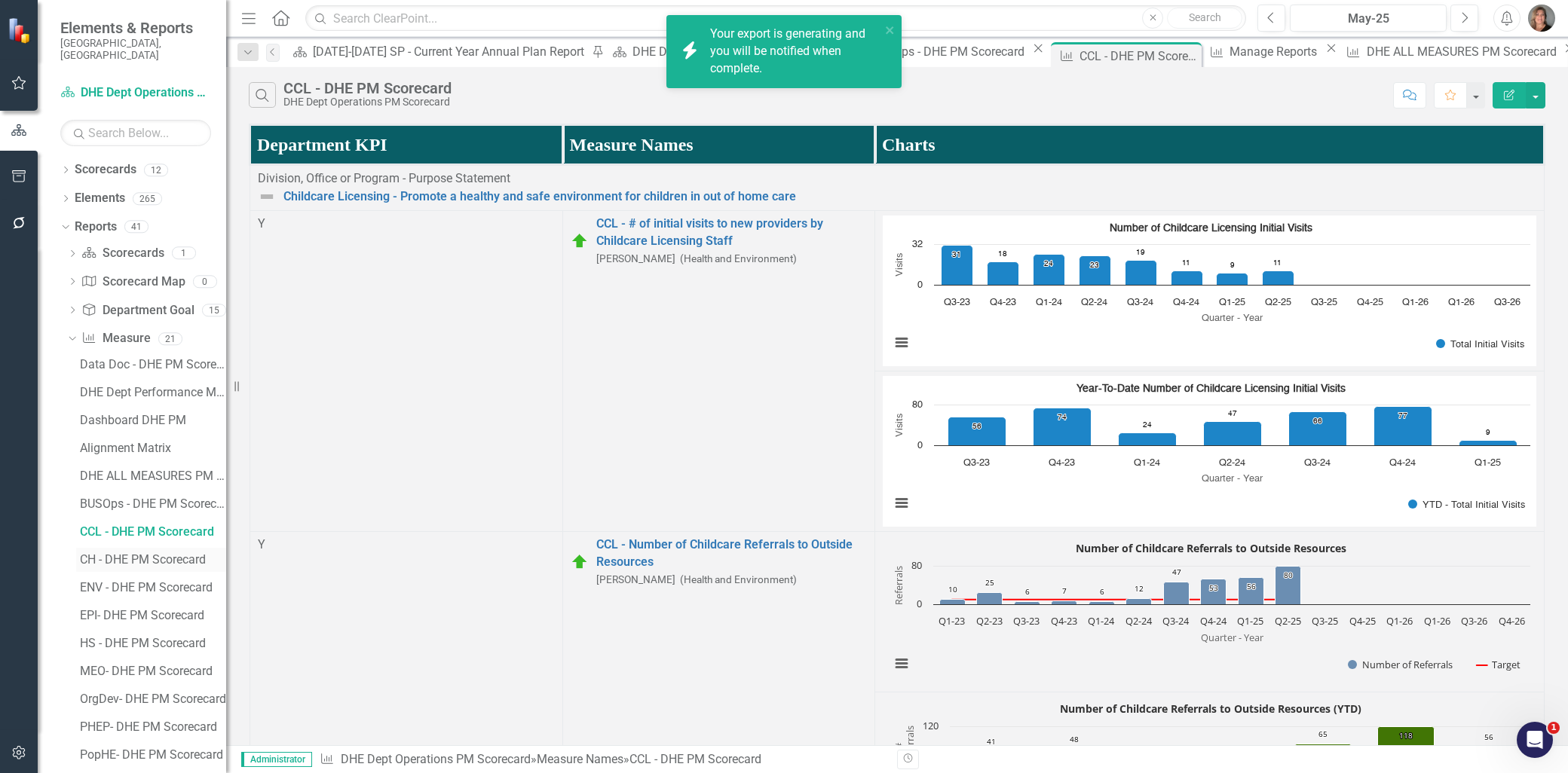
click at [172, 553] on div "CH - DHE PM Scorecard" at bounding box center [153, 559] width 146 height 14
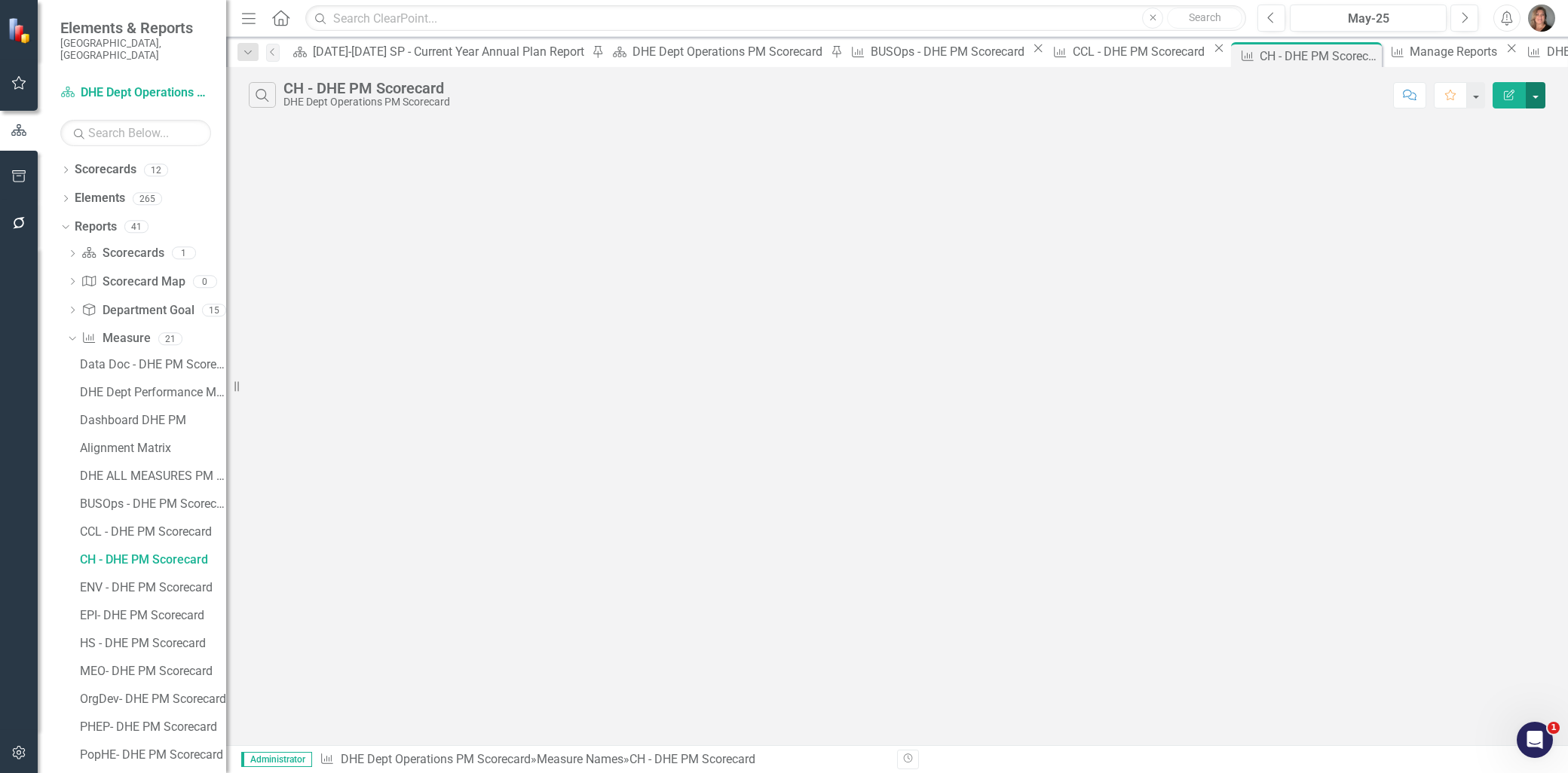
click at [1530, 88] on button "button" at bounding box center [1535, 95] width 19 height 27
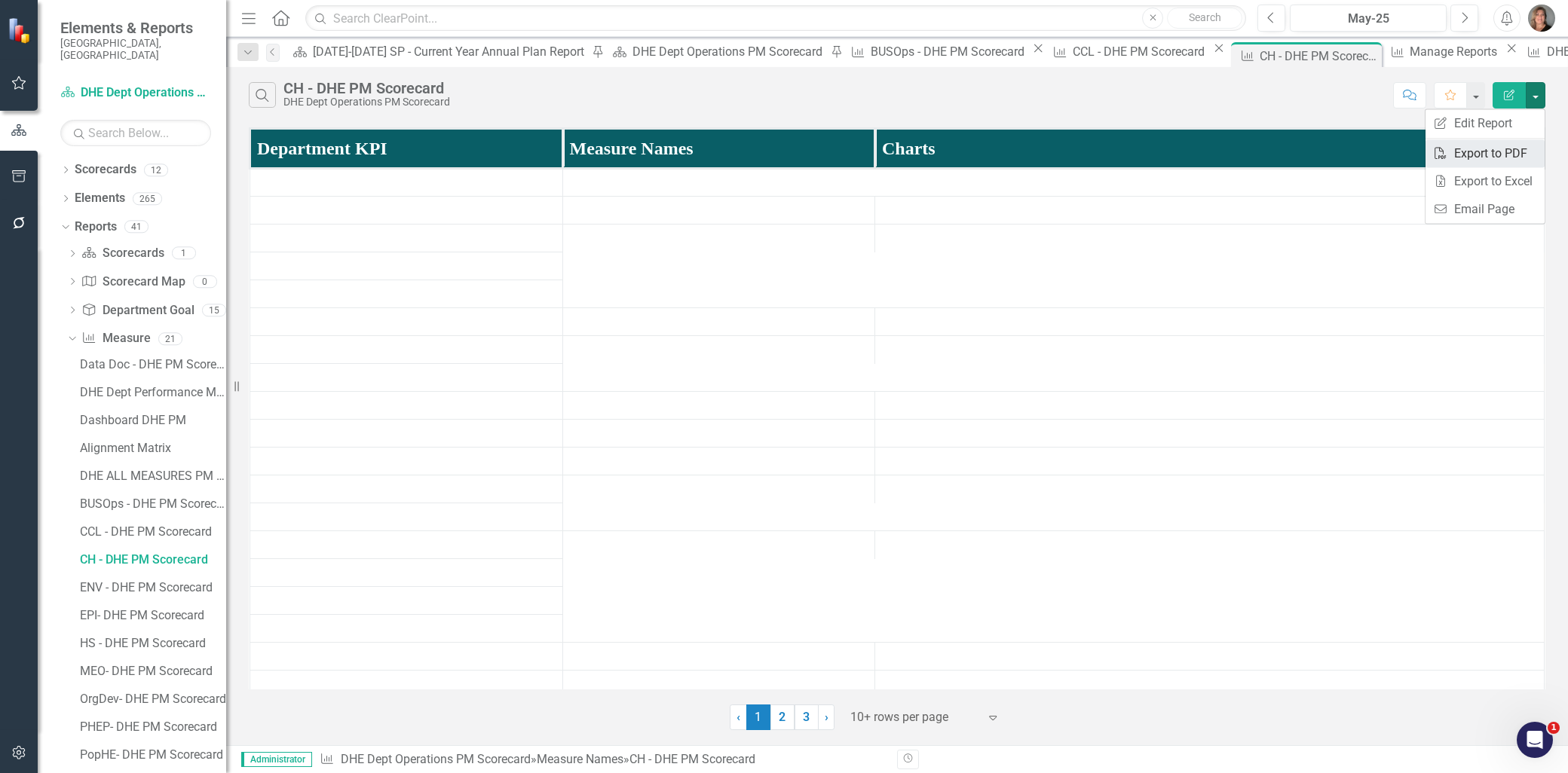
click at [1495, 153] on link "PDF Export to PDF" at bounding box center [1485, 153] width 119 height 28
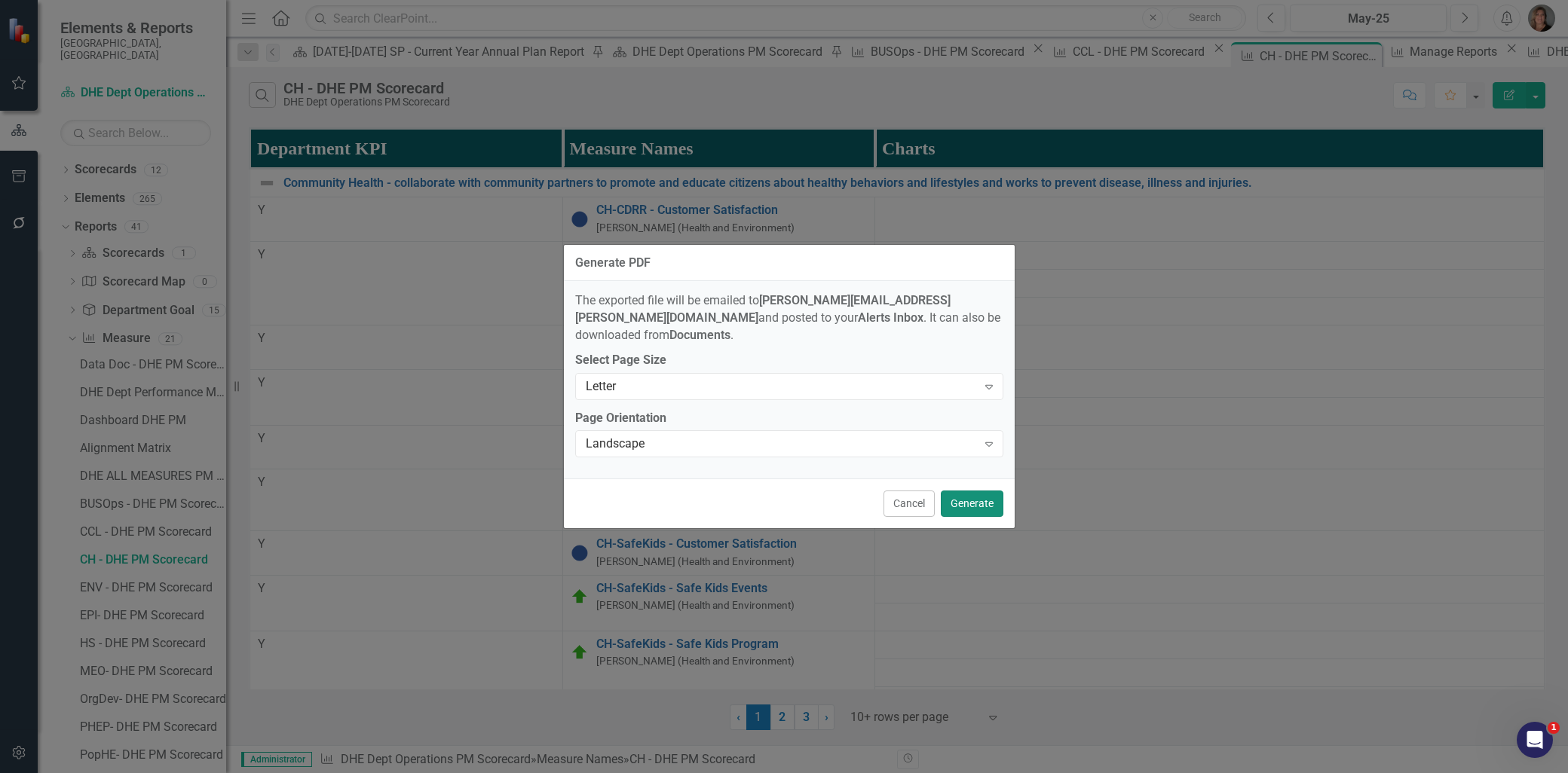
click at [966, 495] on button "Generate" at bounding box center [972, 503] width 63 height 27
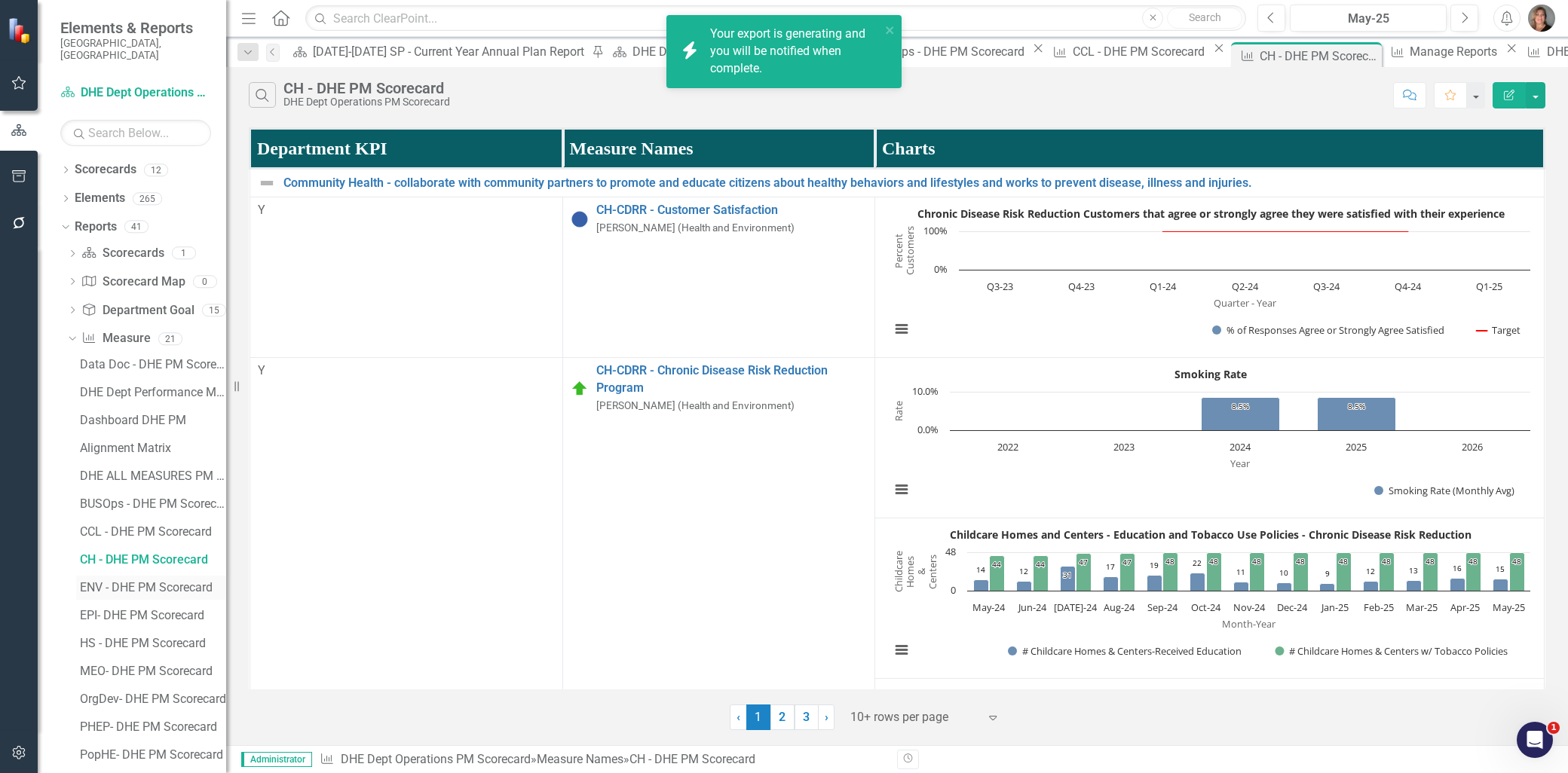
click at [168, 581] on div "ENV - DHE PM Scorecard" at bounding box center [153, 587] width 146 height 14
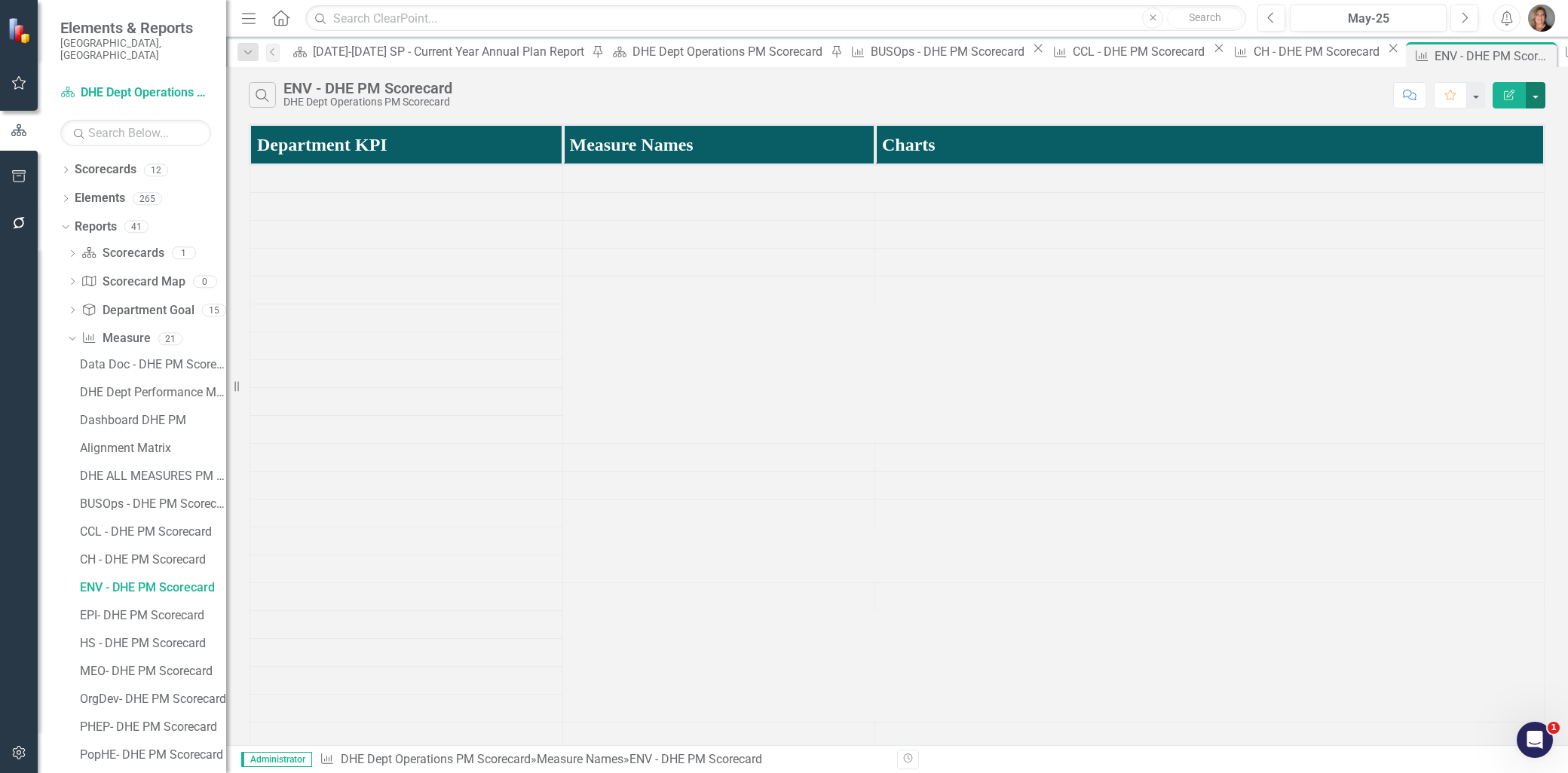
click at [1533, 88] on button "button" at bounding box center [1535, 95] width 19 height 27
click at [1508, 146] on link "PDF Export to PDF" at bounding box center [1485, 153] width 119 height 28
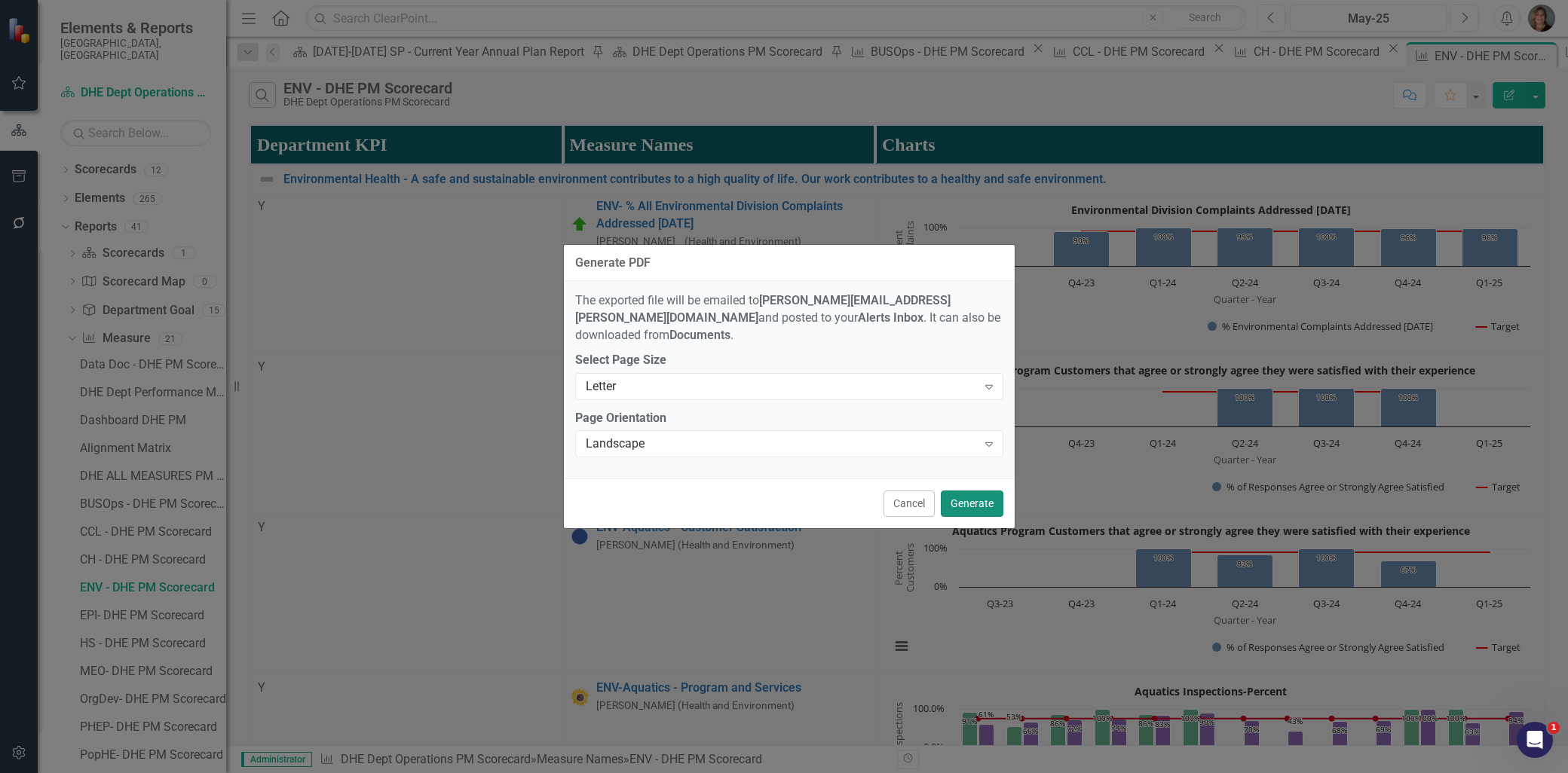
click at [970, 490] on button "Generate" at bounding box center [972, 503] width 63 height 27
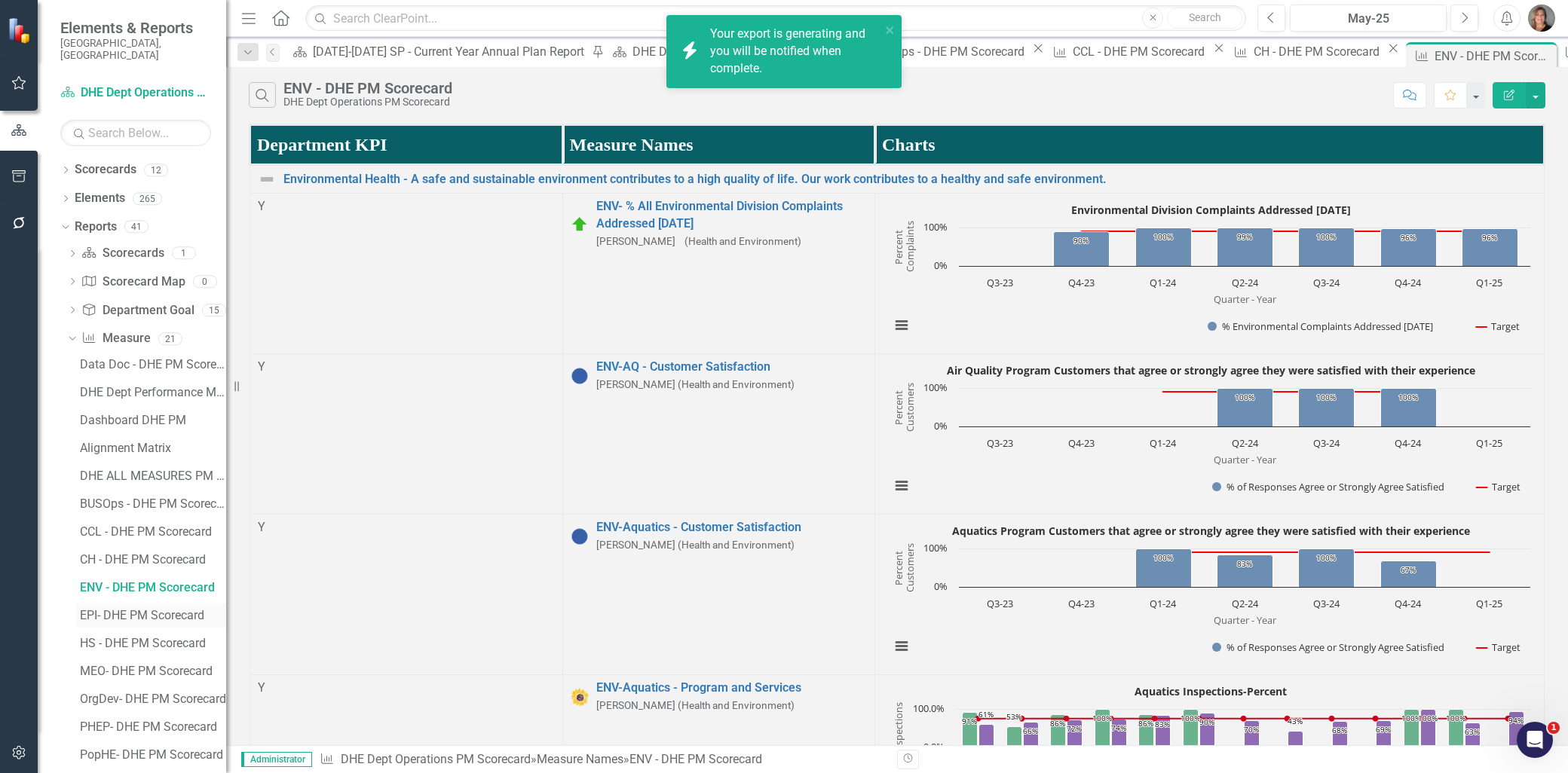
click at [148, 608] on div "EPI- DHE PM Scorecard" at bounding box center [153, 615] width 146 height 14
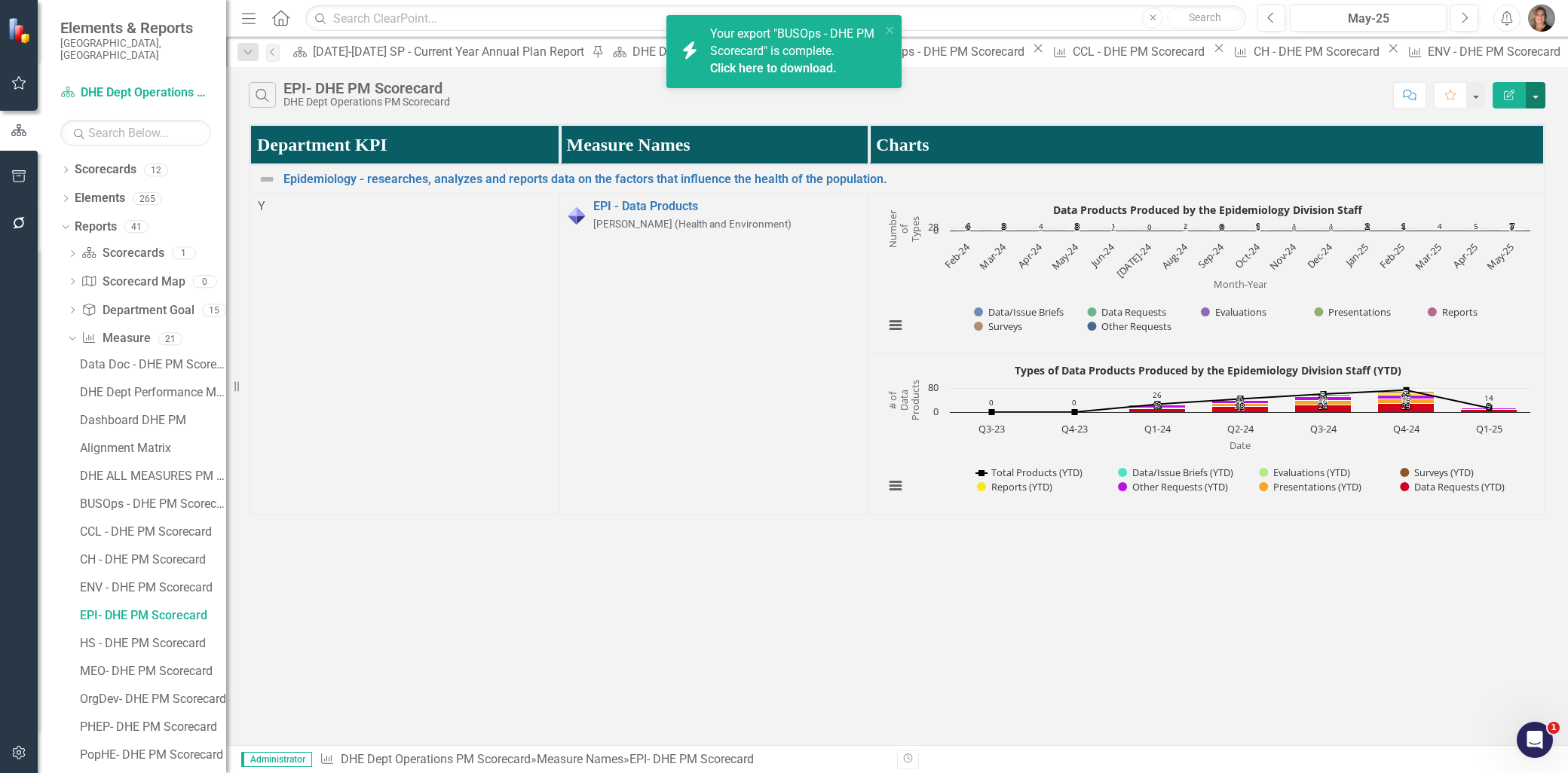
click at [1535, 96] on button "button" at bounding box center [1535, 95] width 19 height 27
click at [1515, 149] on link "PDF Export to PDF" at bounding box center [1485, 153] width 119 height 28
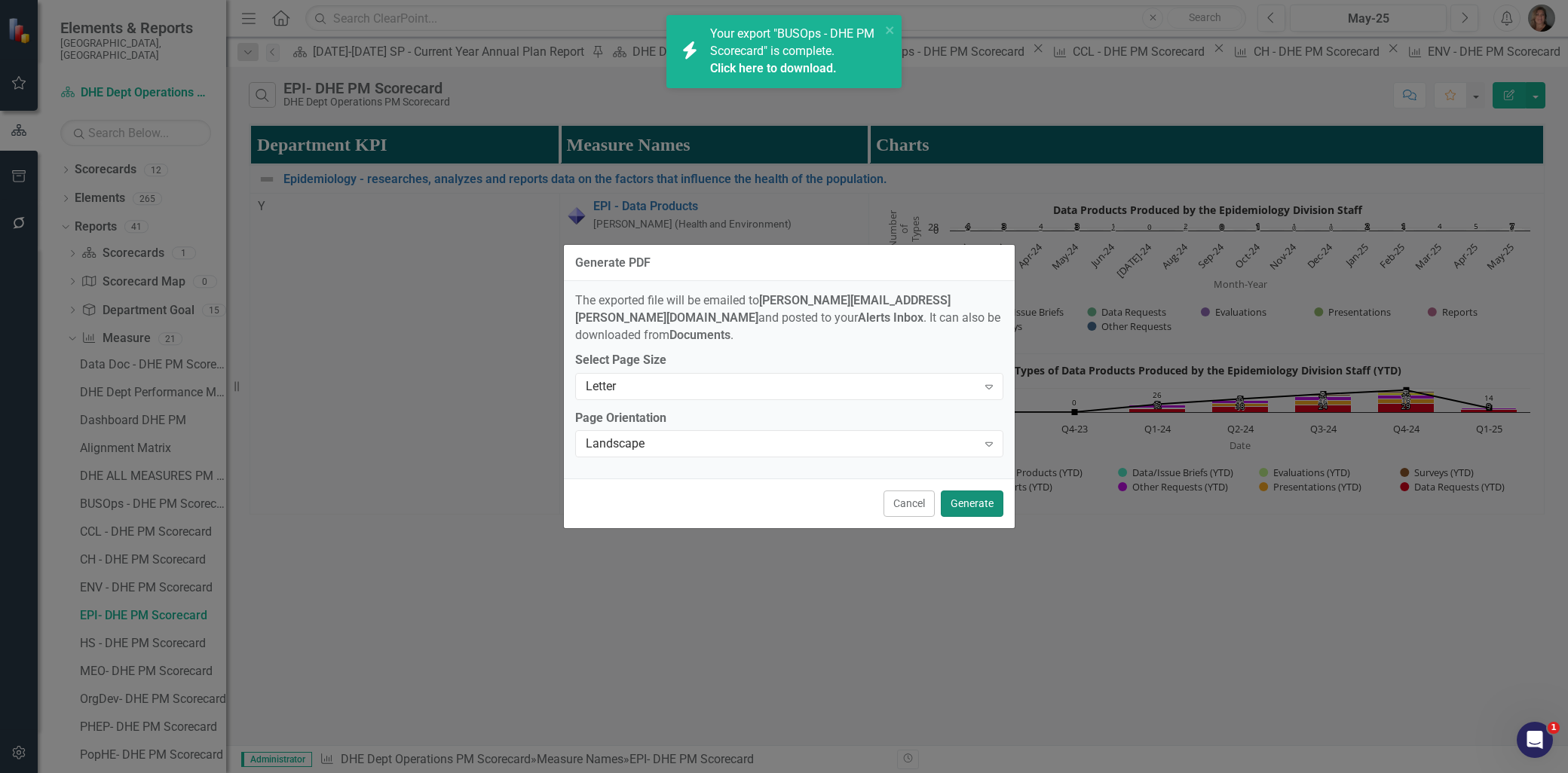
click at [954, 493] on button "Generate" at bounding box center [972, 503] width 63 height 27
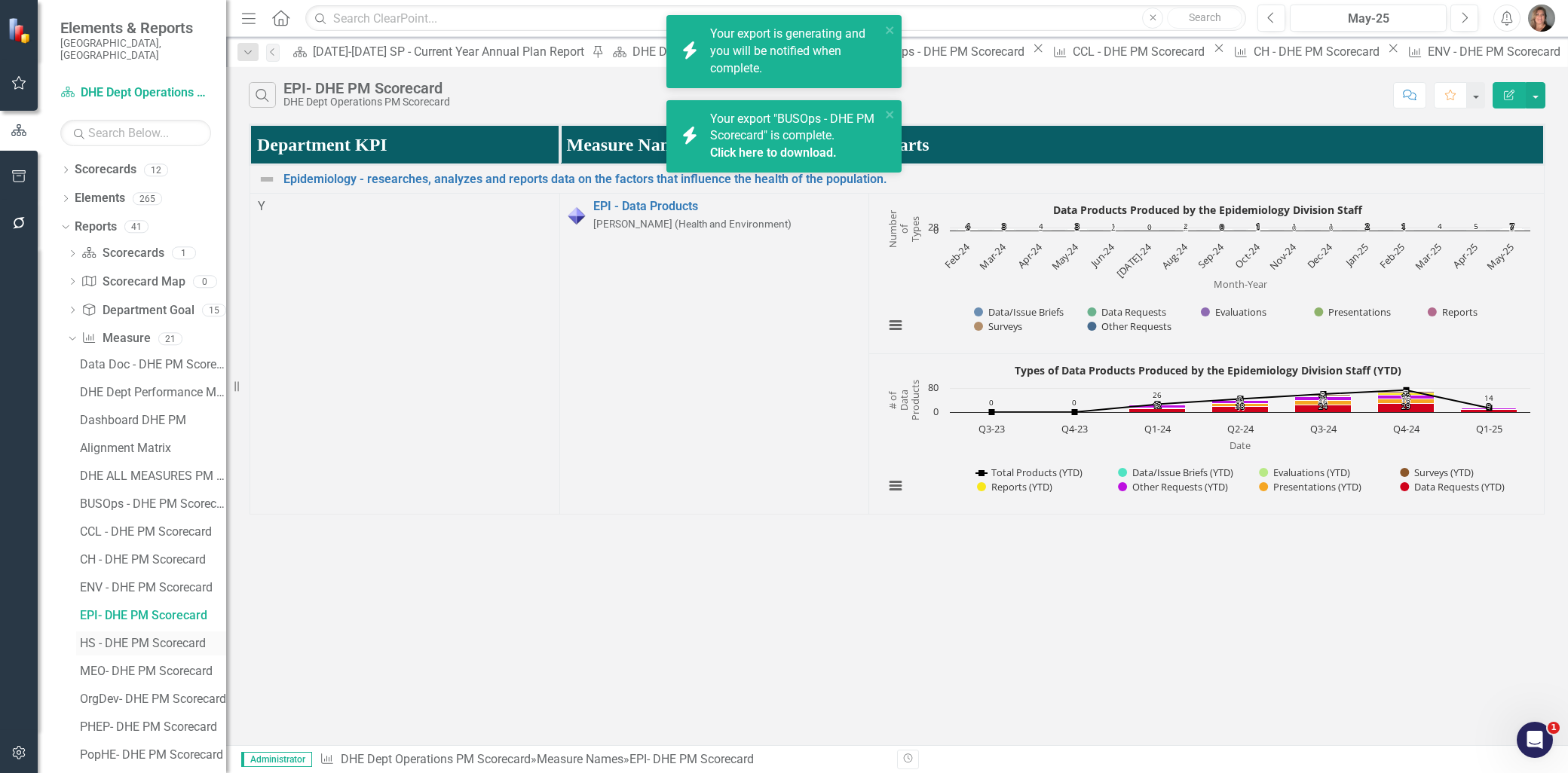
click at [154, 637] on div "HS - DHE PM Scorecard" at bounding box center [153, 644] width 146 height 14
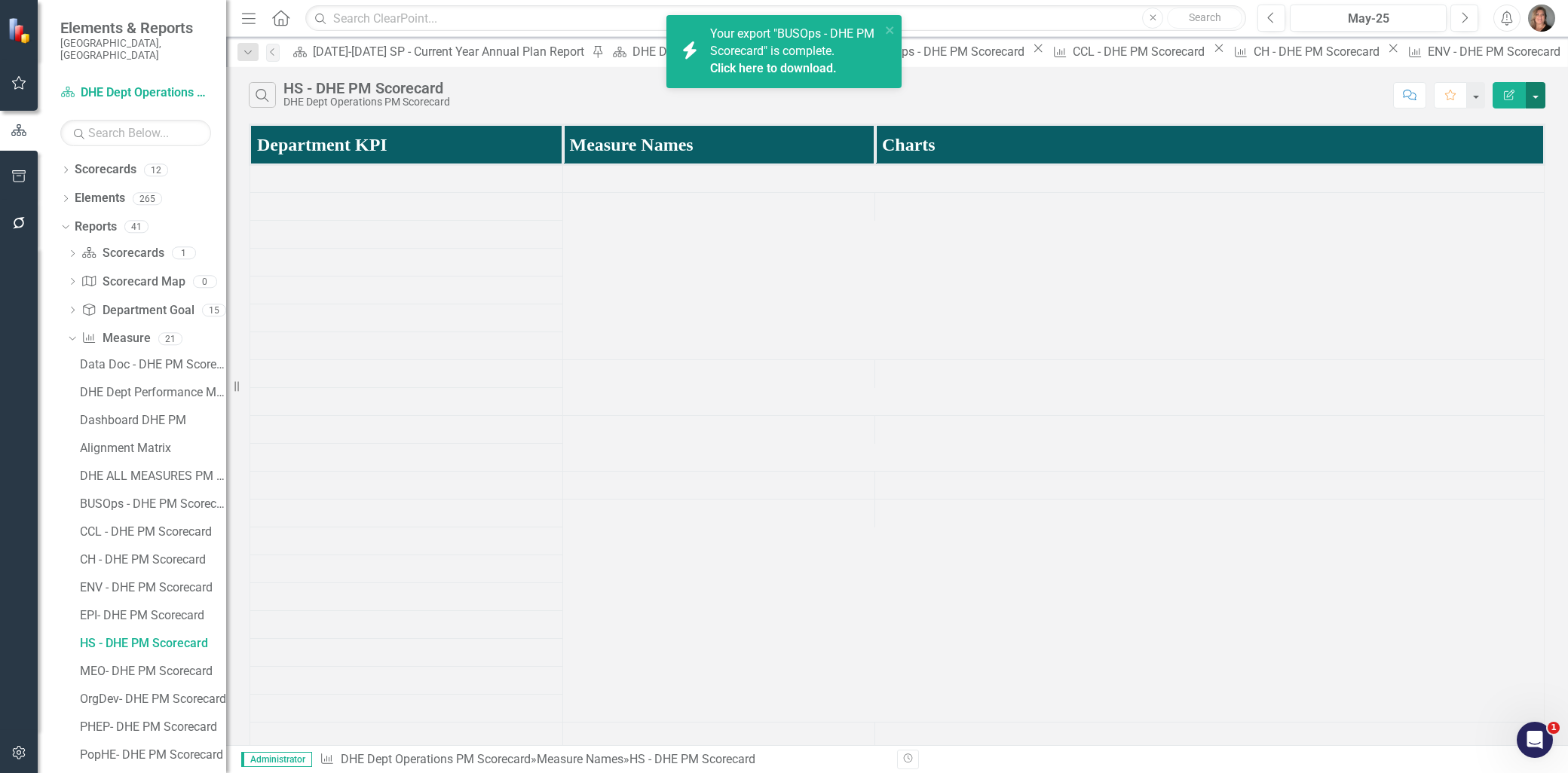
click at [1536, 93] on button "button" at bounding box center [1535, 95] width 19 height 27
click at [1504, 149] on link "PDF Export to PDF" at bounding box center [1485, 153] width 119 height 28
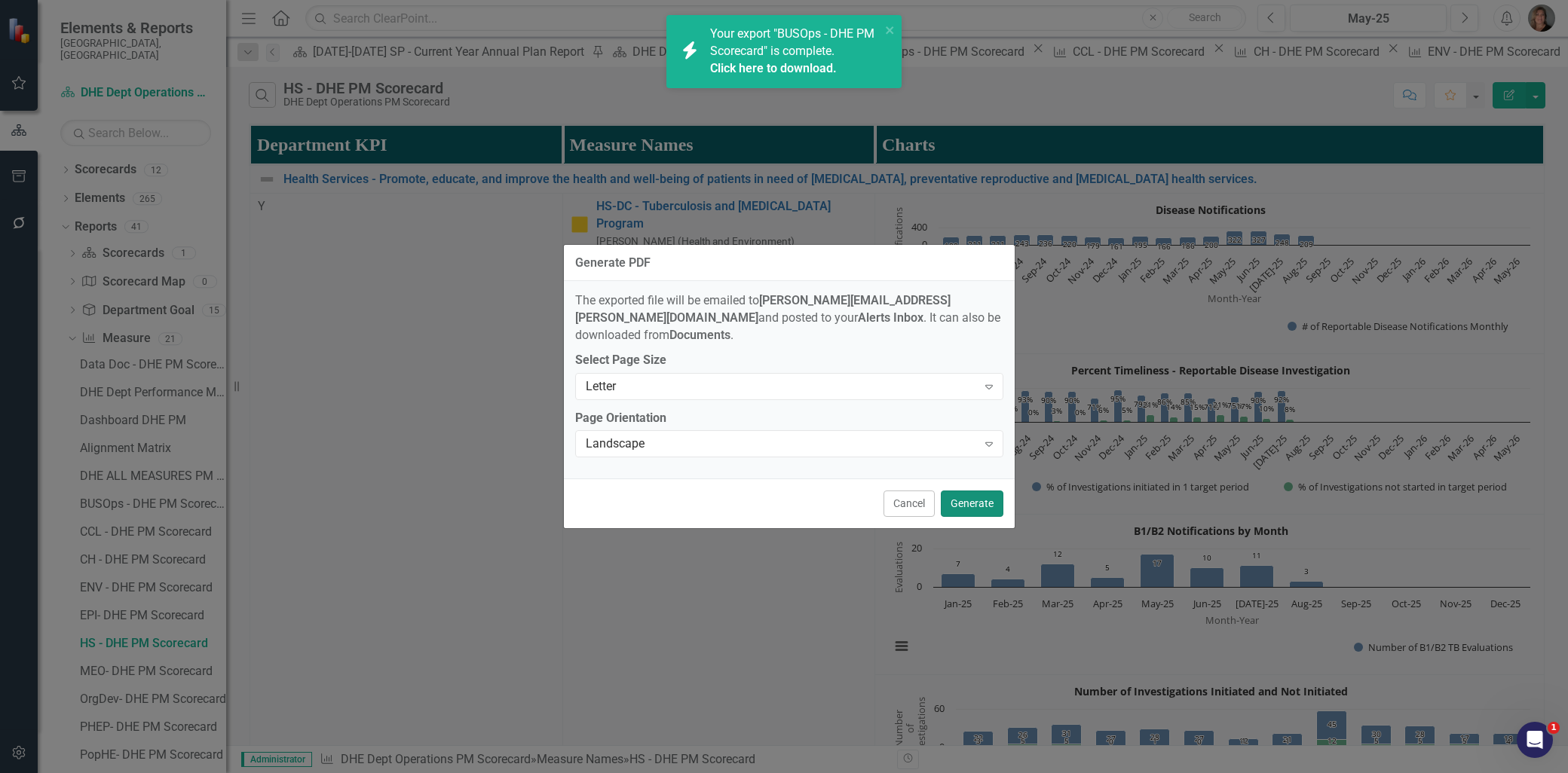
click at [968, 494] on button "Generate" at bounding box center [972, 503] width 63 height 27
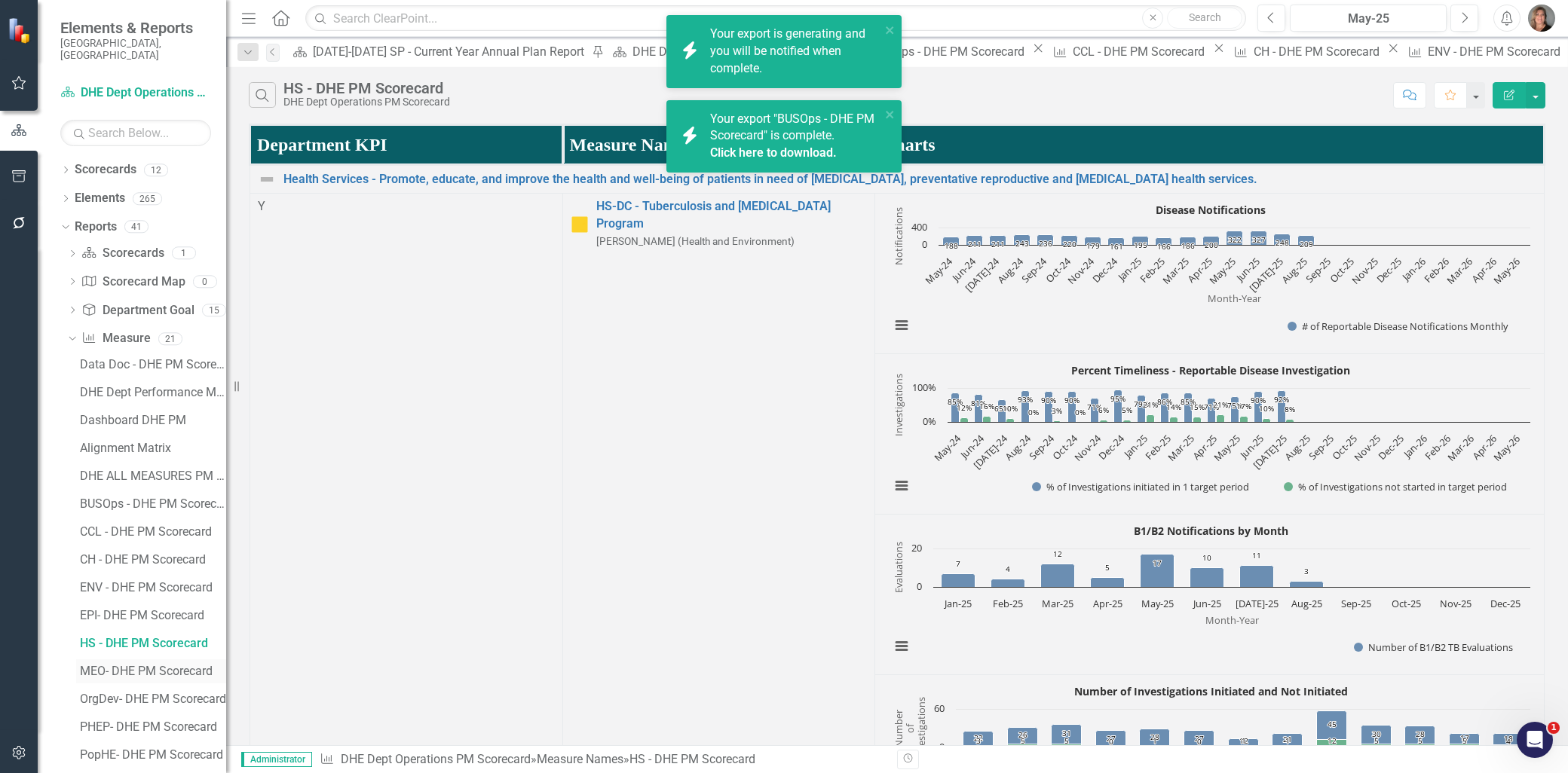
click at [172, 665] on div "MEO- DHE PM Scorecard" at bounding box center [153, 671] width 146 height 14
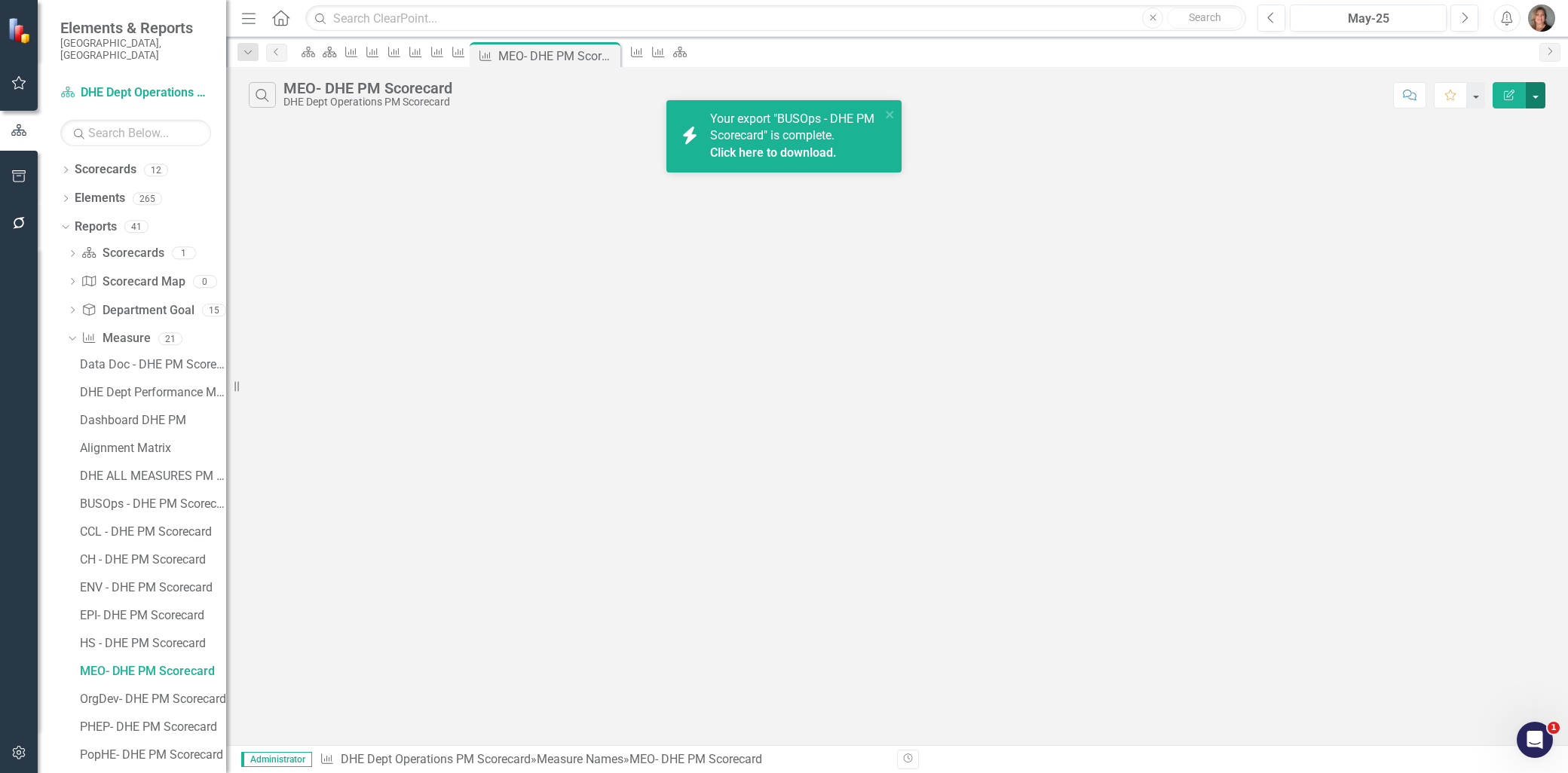
click at [1534, 92] on button "button" at bounding box center [1535, 95] width 19 height 27
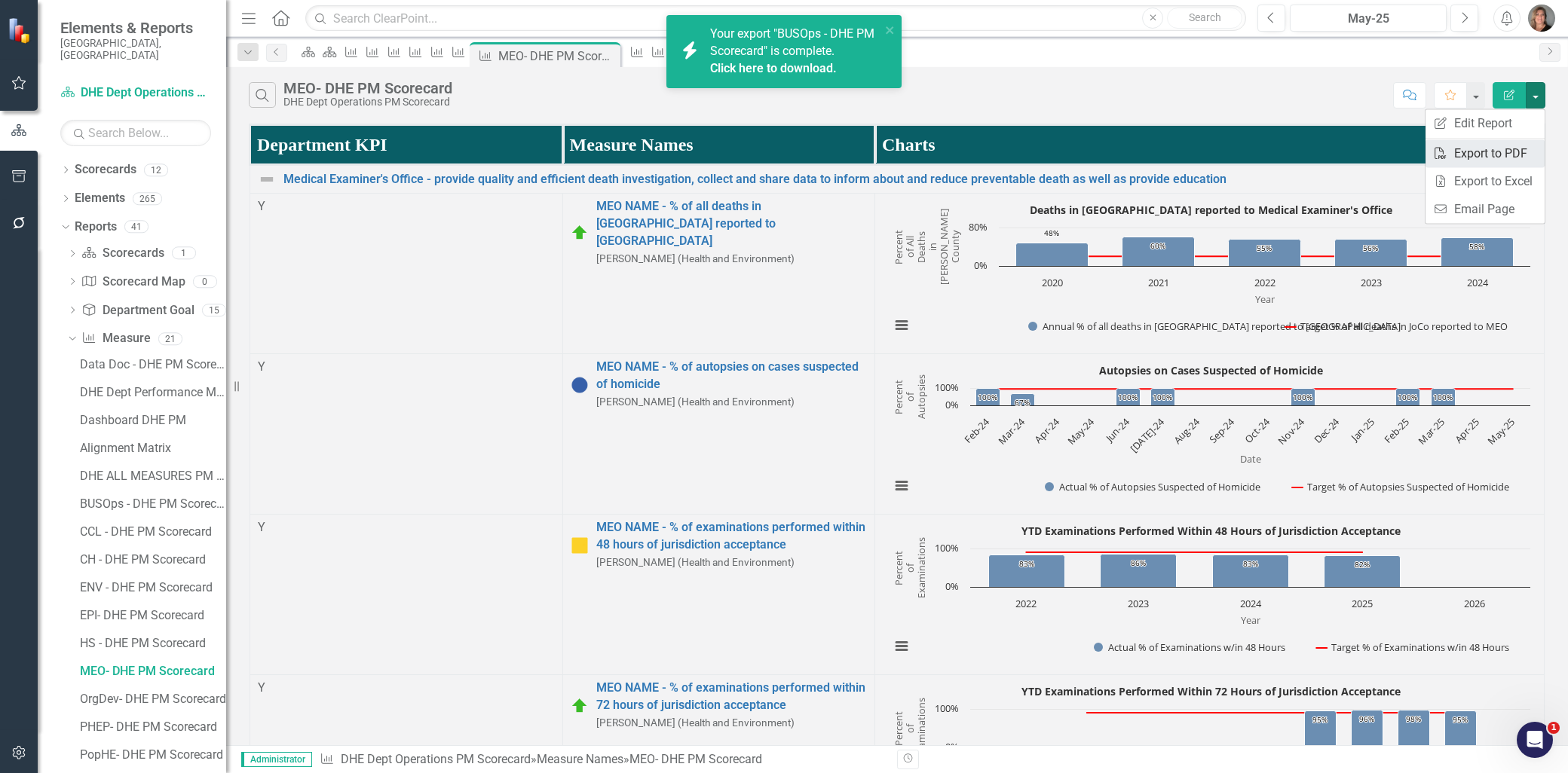
click at [1497, 148] on link "PDF Export to PDF" at bounding box center [1485, 153] width 119 height 28
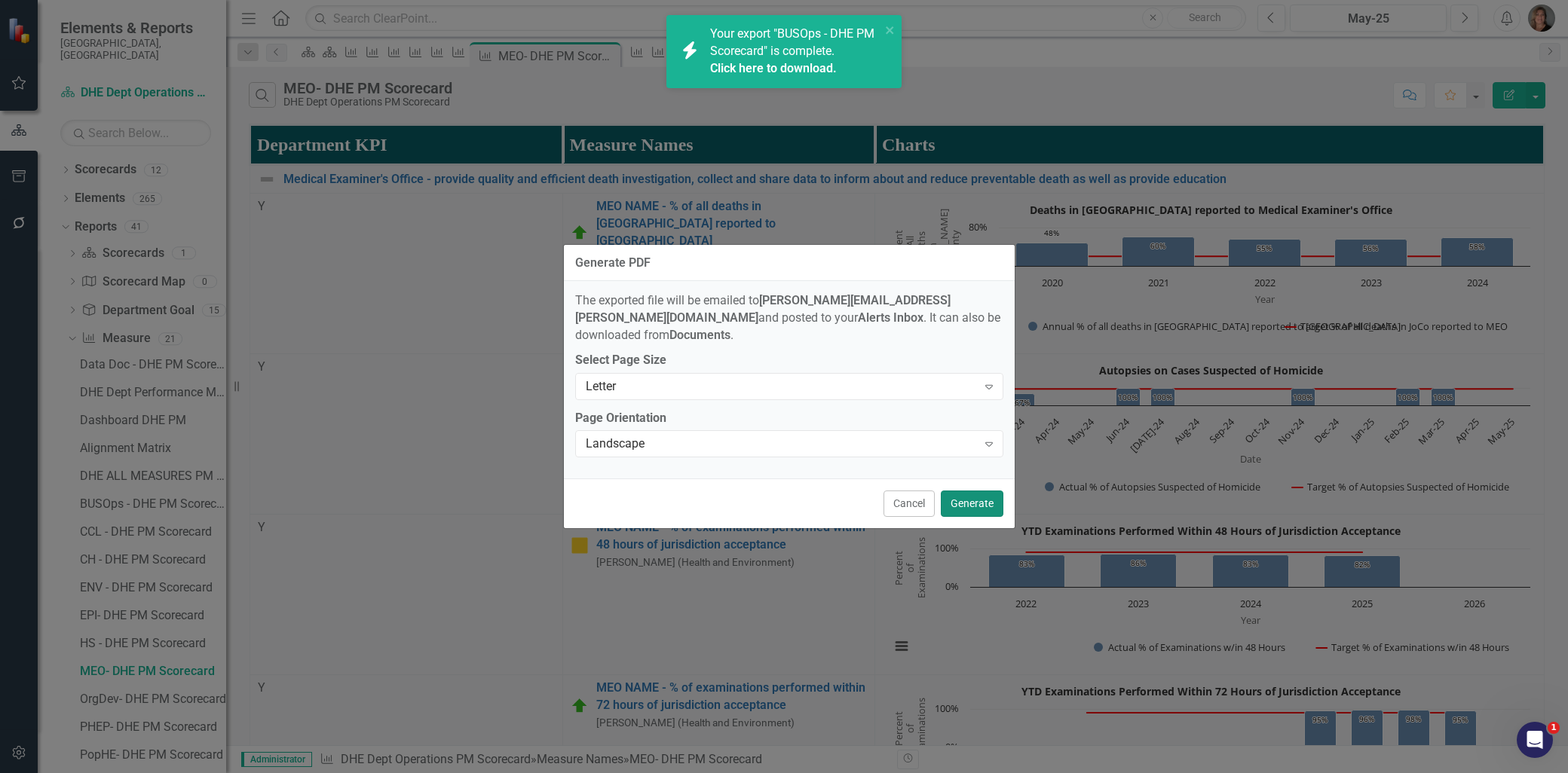
click at [971, 493] on button "Generate" at bounding box center [972, 503] width 63 height 27
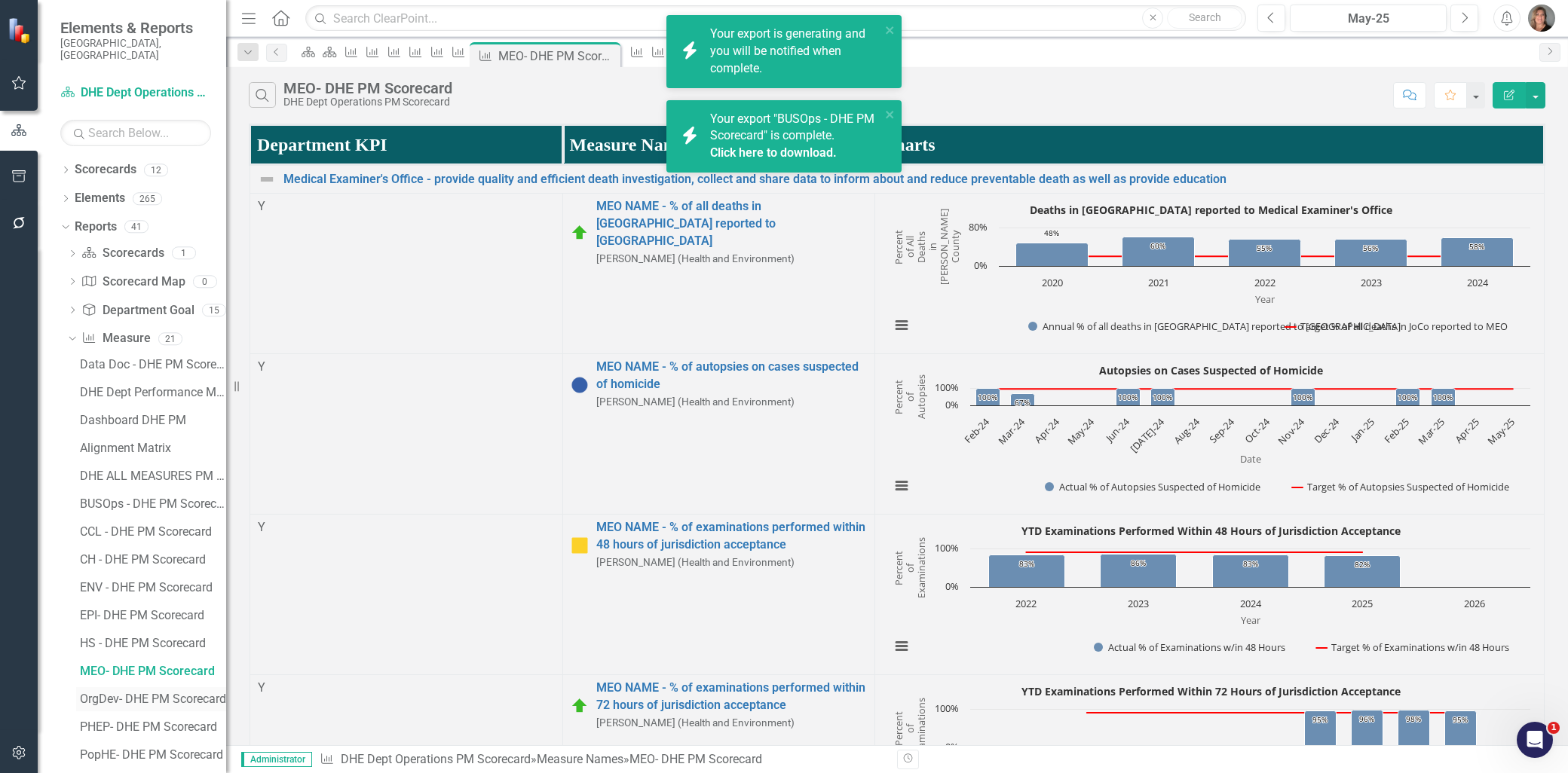
click at [158, 693] on div "OrgDev- DHE PM Scorecard" at bounding box center [153, 699] width 146 height 14
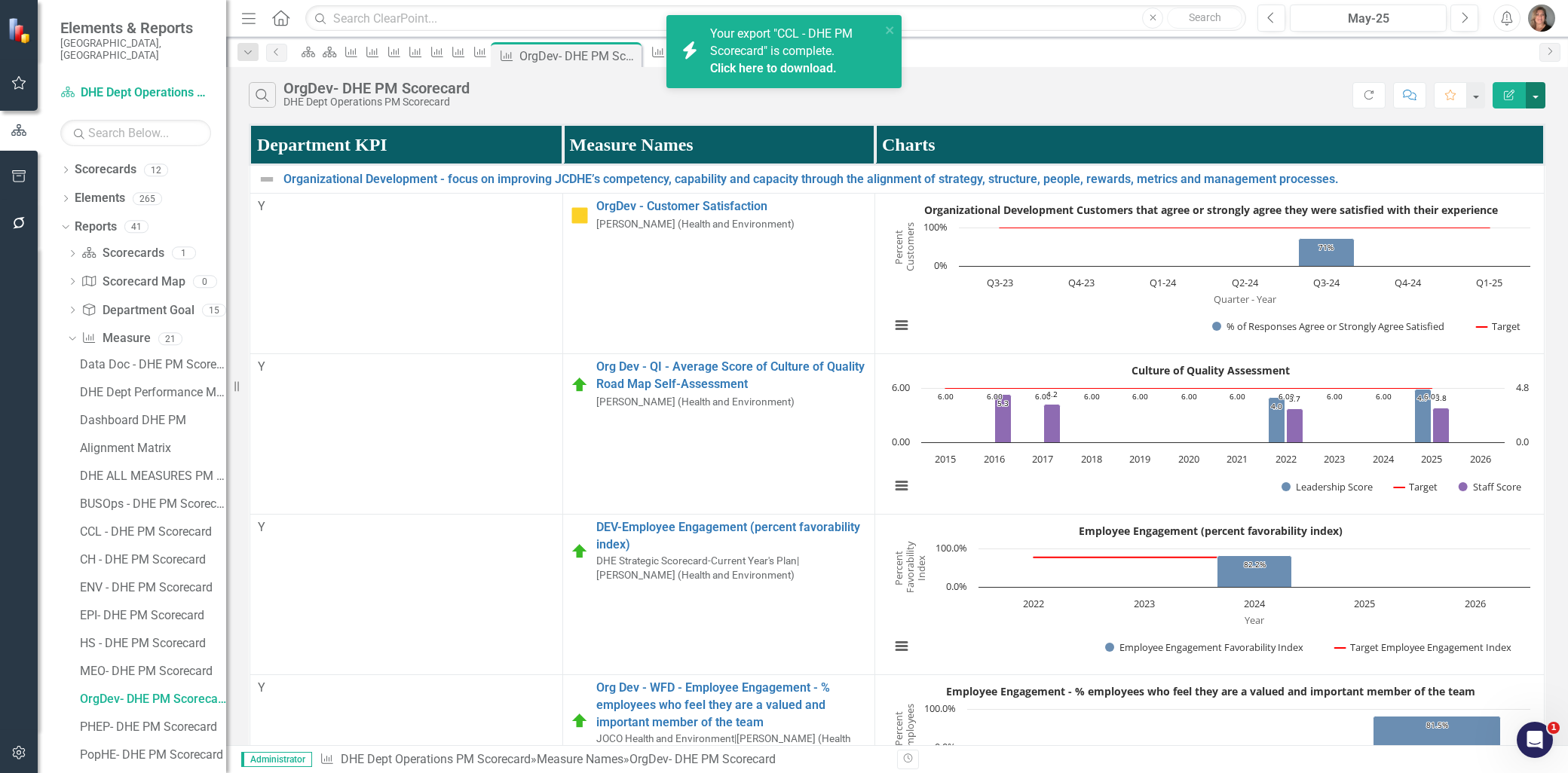
click at [1534, 91] on button "button" at bounding box center [1535, 95] width 19 height 27
click at [1504, 153] on link "PDF Export to PDF" at bounding box center [1485, 153] width 119 height 28
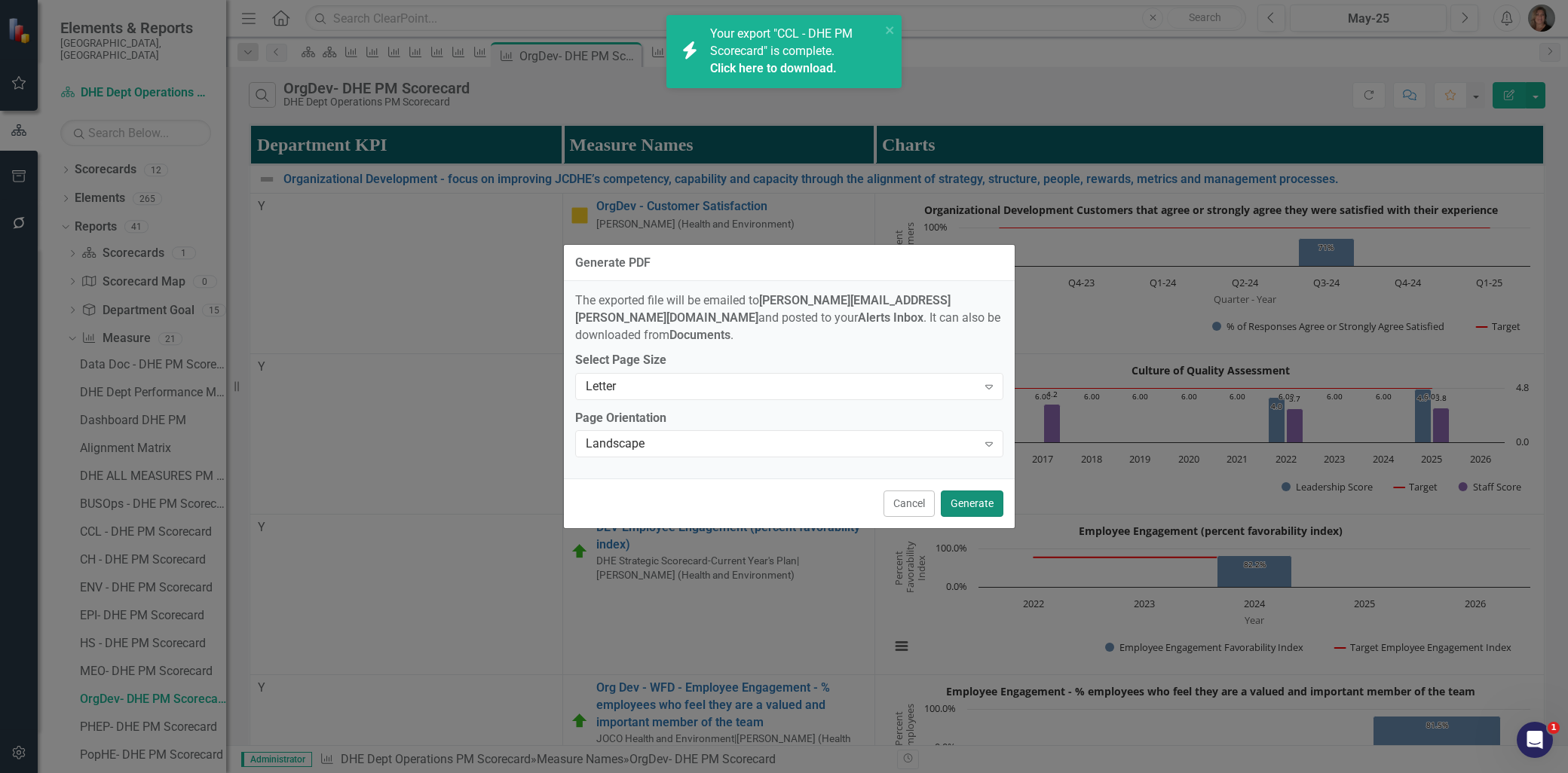
click at [969, 490] on button "Generate" at bounding box center [972, 503] width 63 height 27
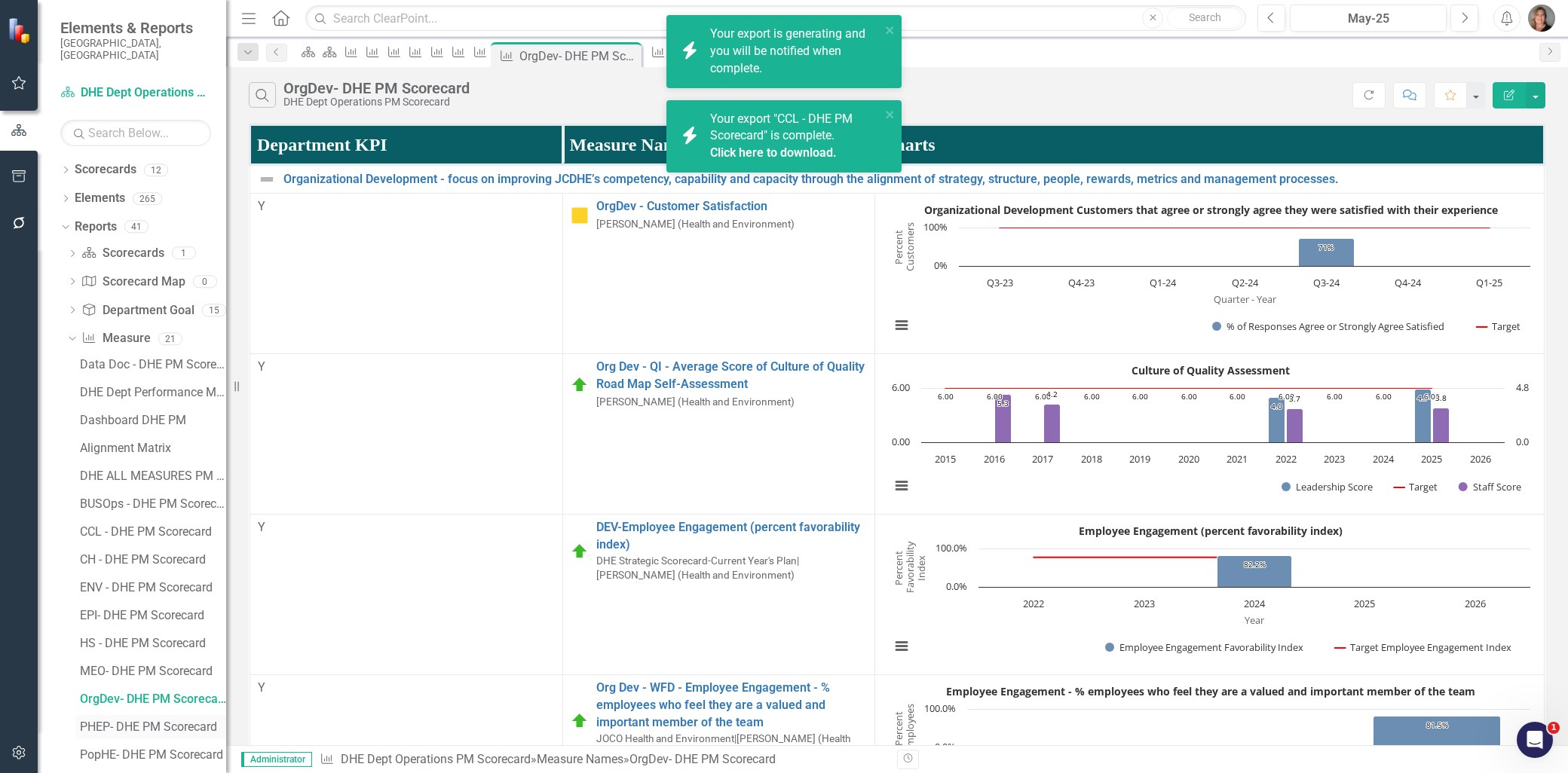
click at [175, 720] on div "PHEP- DHE PM Scorecard" at bounding box center [153, 727] width 146 height 14
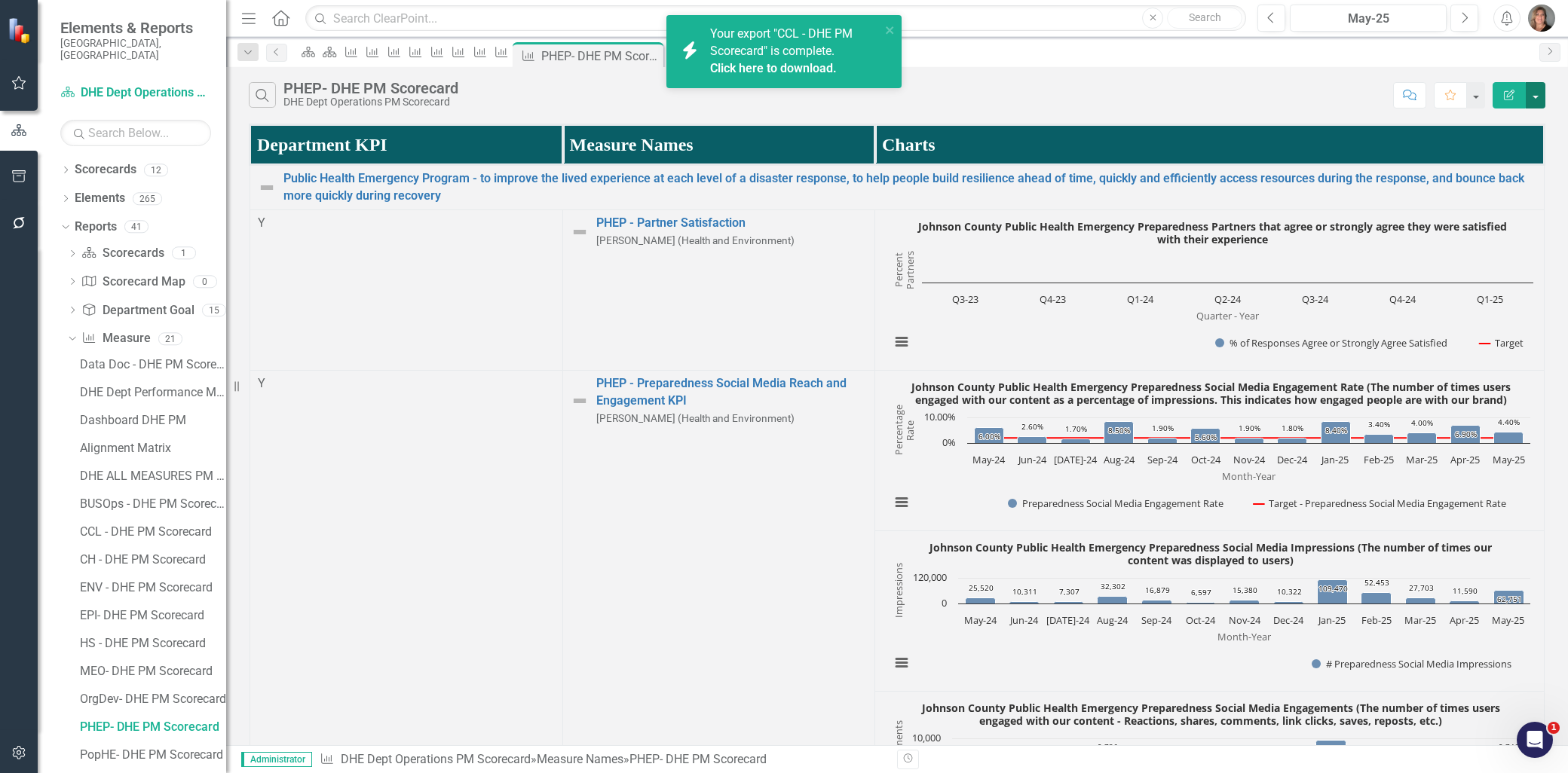
click at [1533, 92] on button "button" at bounding box center [1535, 95] width 19 height 27
click at [1500, 147] on link "PDF Export to PDF" at bounding box center [1485, 153] width 119 height 28
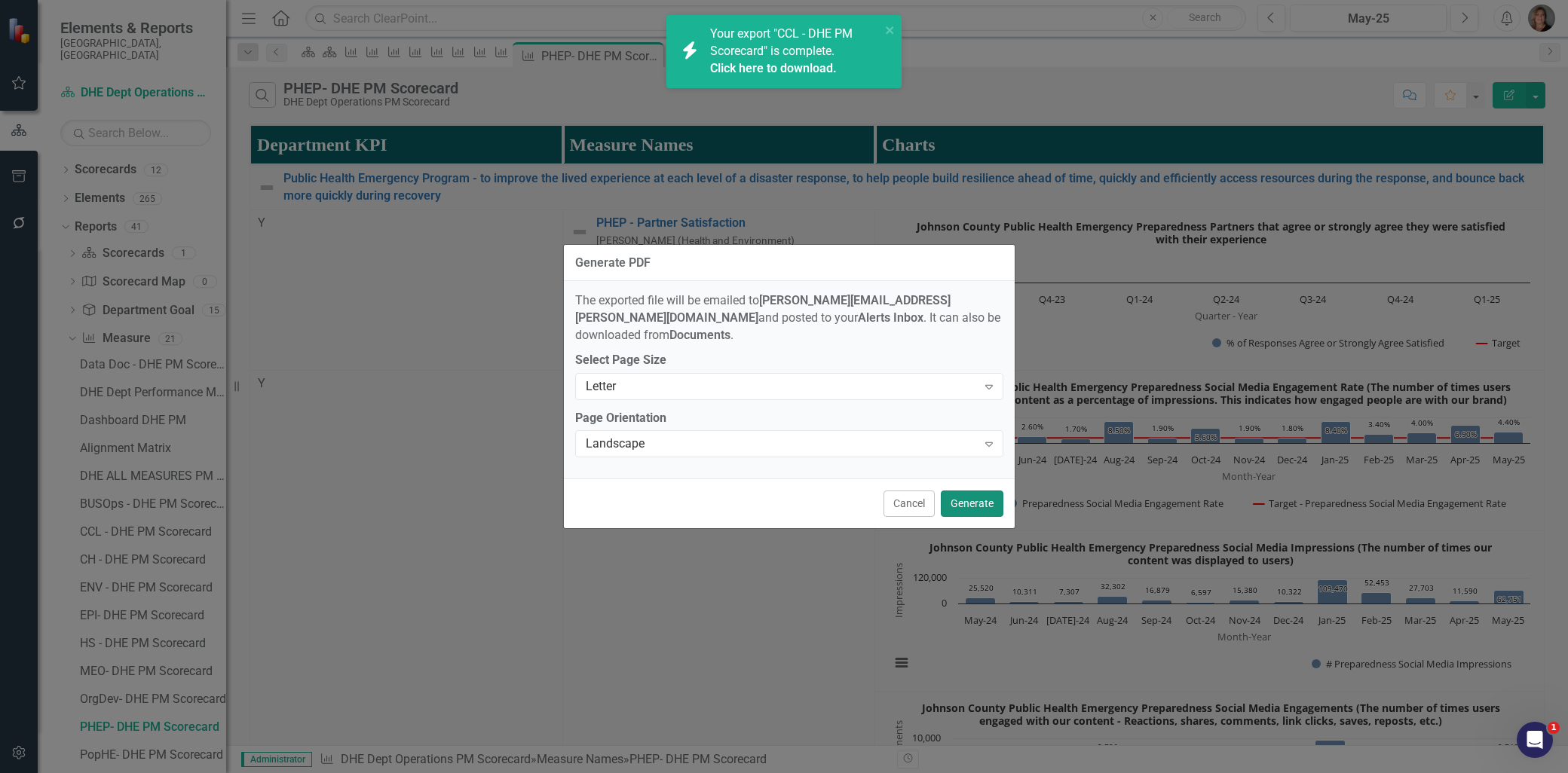
click at [984, 492] on button "Generate" at bounding box center [972, 503] width 63 height 27
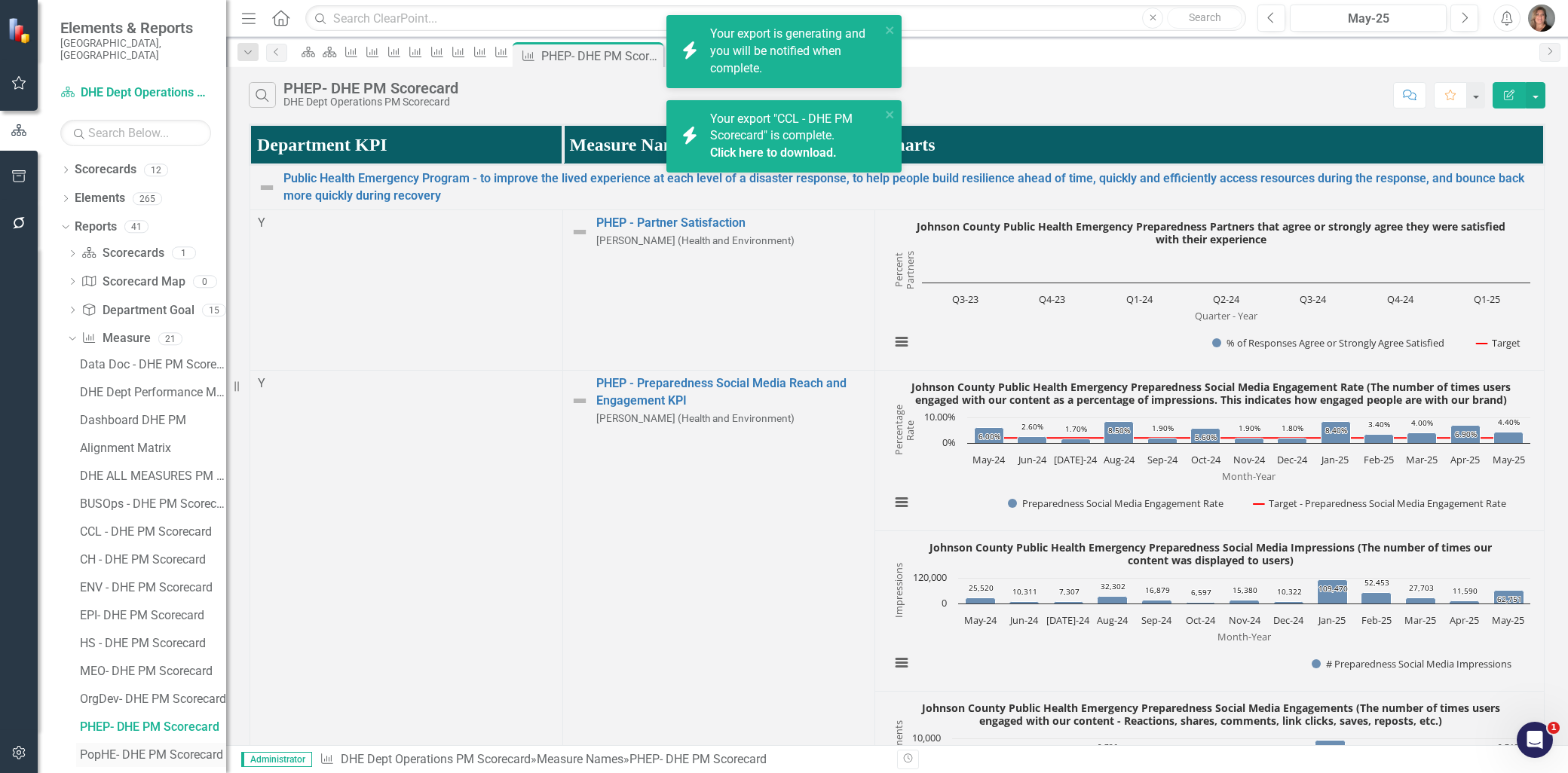
click at [163, 748] on div "PopHE- DHE PM Scorecard" at bounding box center [153, 755] width 146 height 14
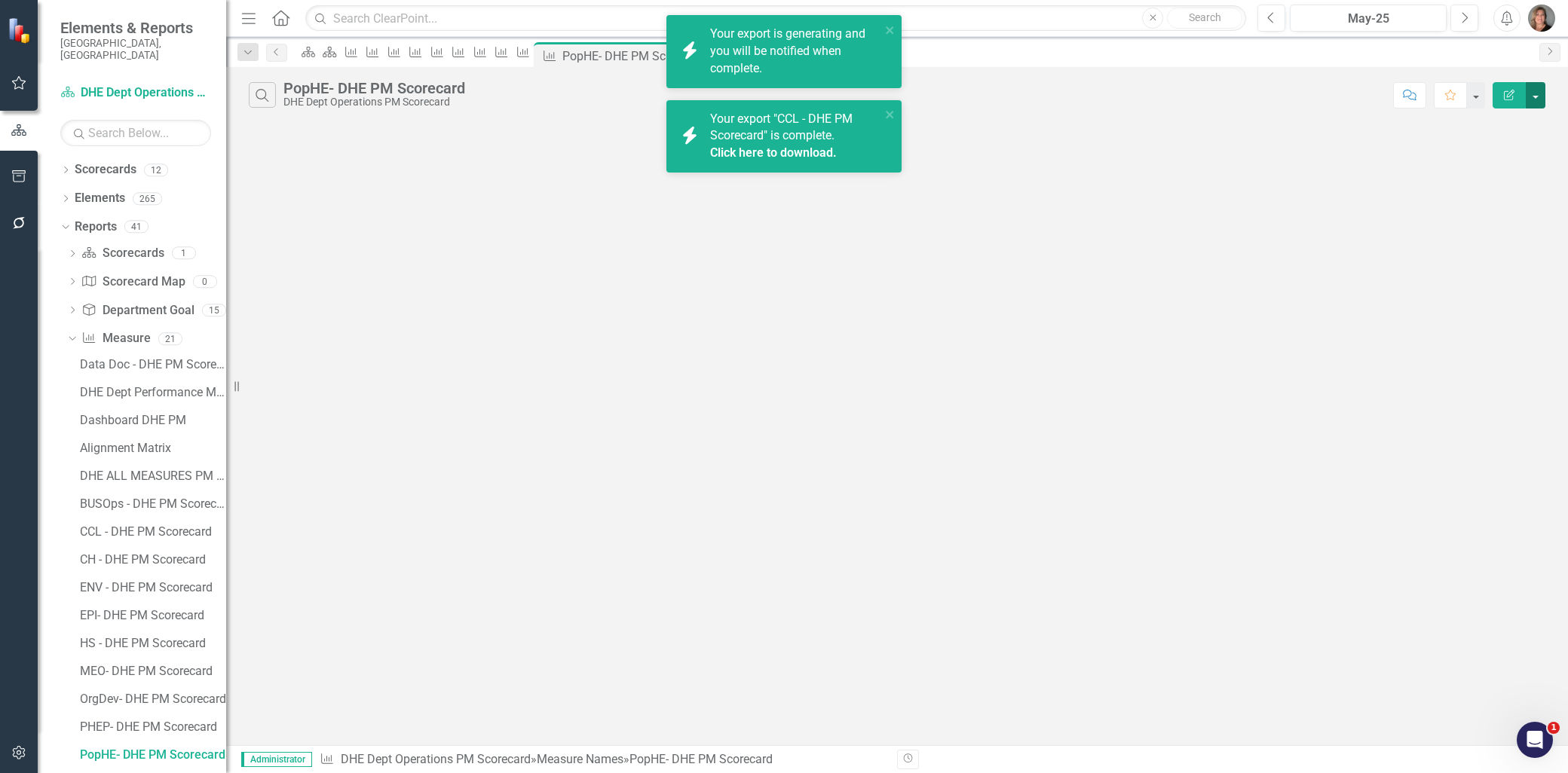
click at [1537, 94] on button "button" at bounding box center [1535, 95] width 19 height 27
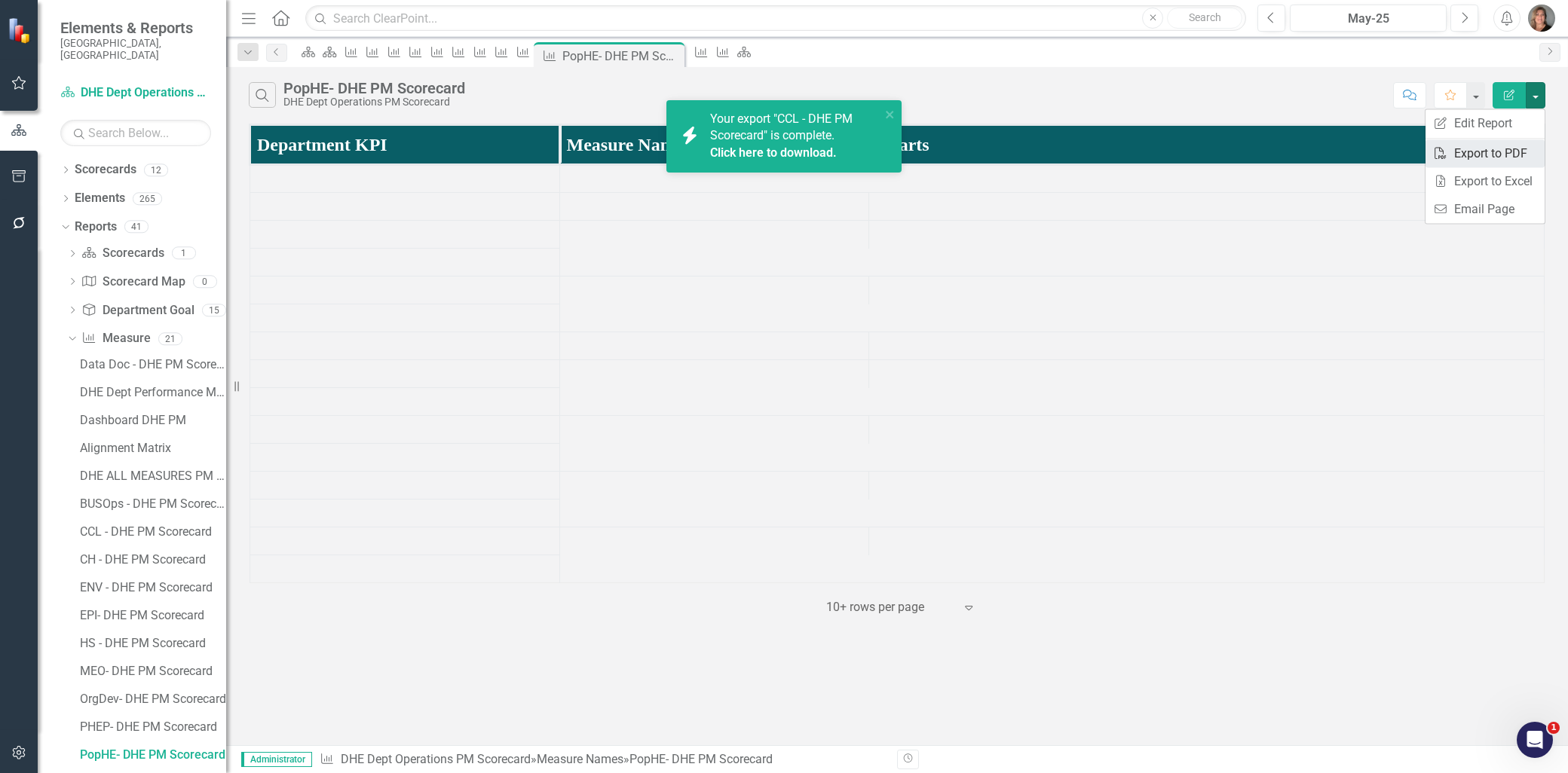
click at [1500, 149] on link "PDF Export to PDF" at bounding box center [1485, 153] width 119 height 28
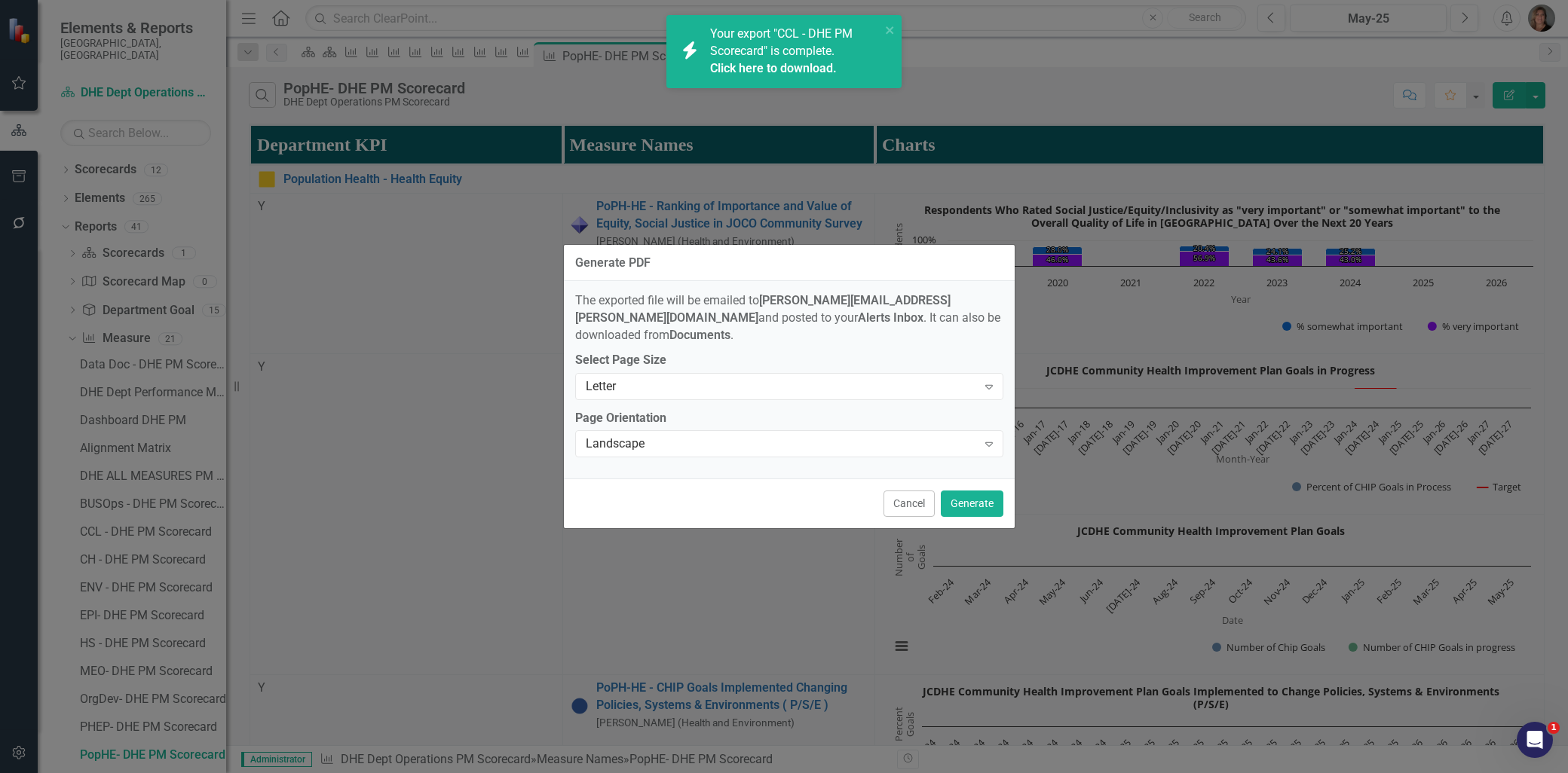
click at [970, 491] on button "Generate" at bounding box center [972, 503] width 63 height 27
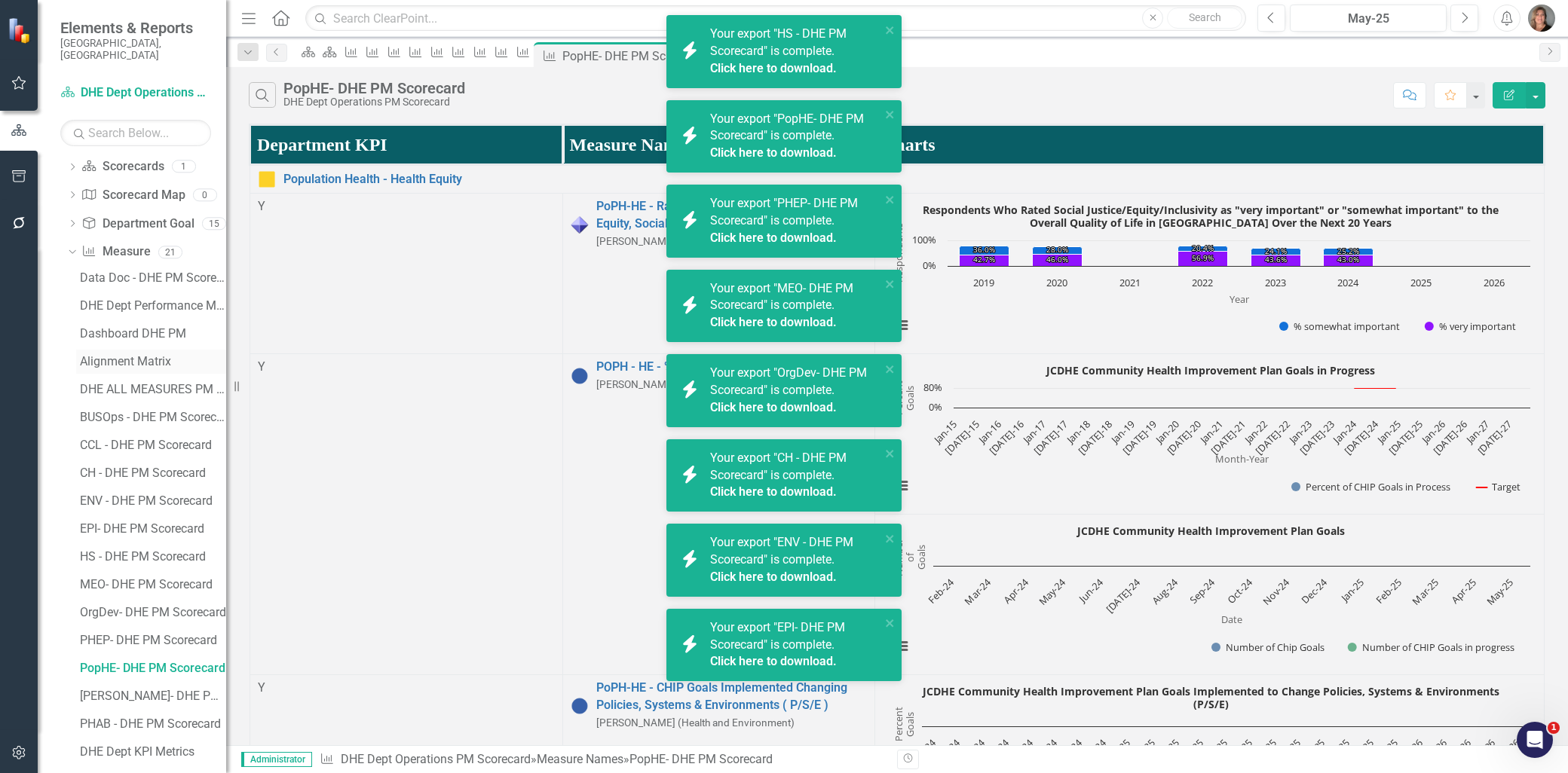
scroll to position [64, 0]
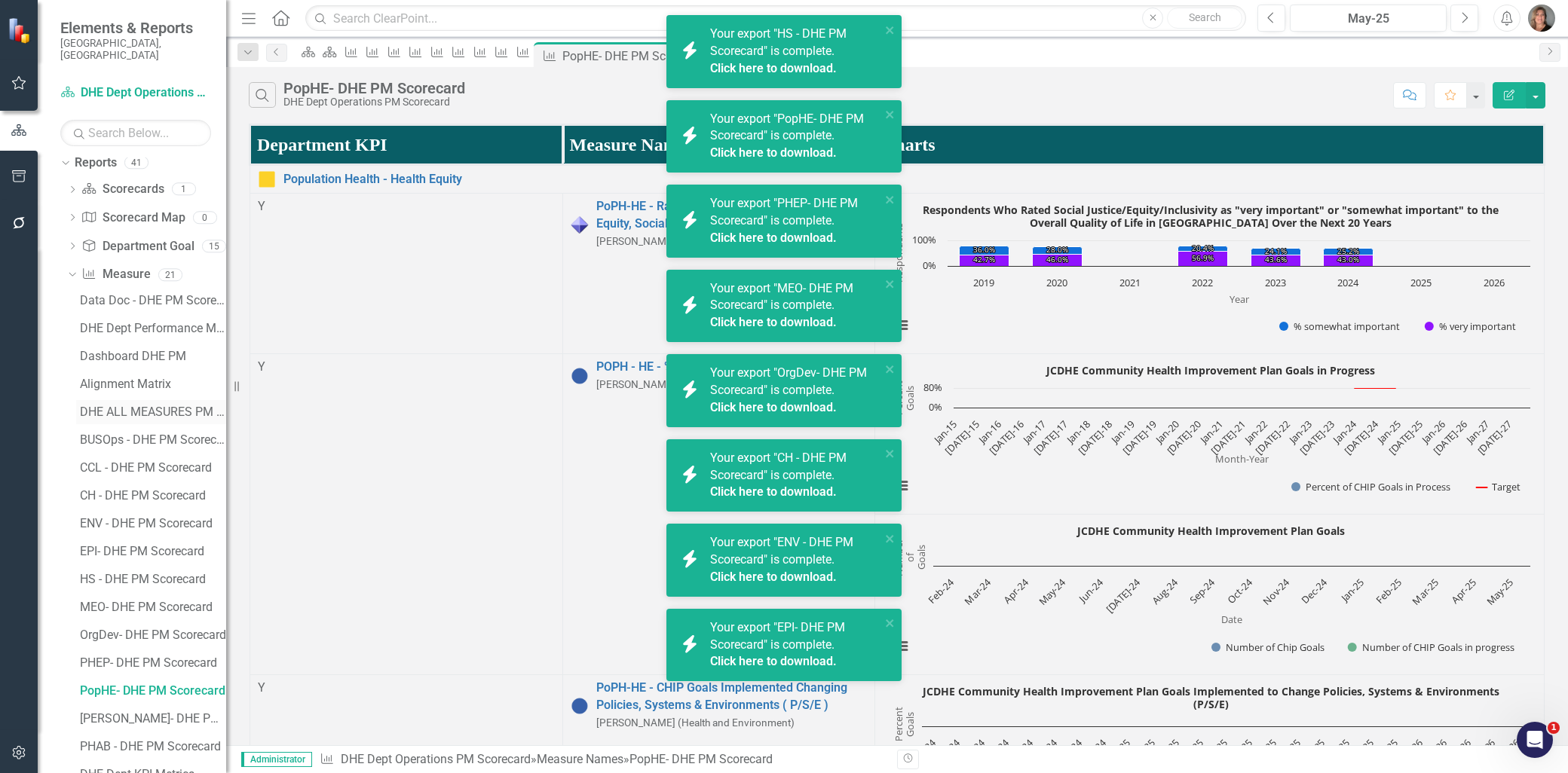
click at [155, 405] on div "DHE ALL MEASURES PM Scorecard" at bounding box center [153, 411] width 146 height 14
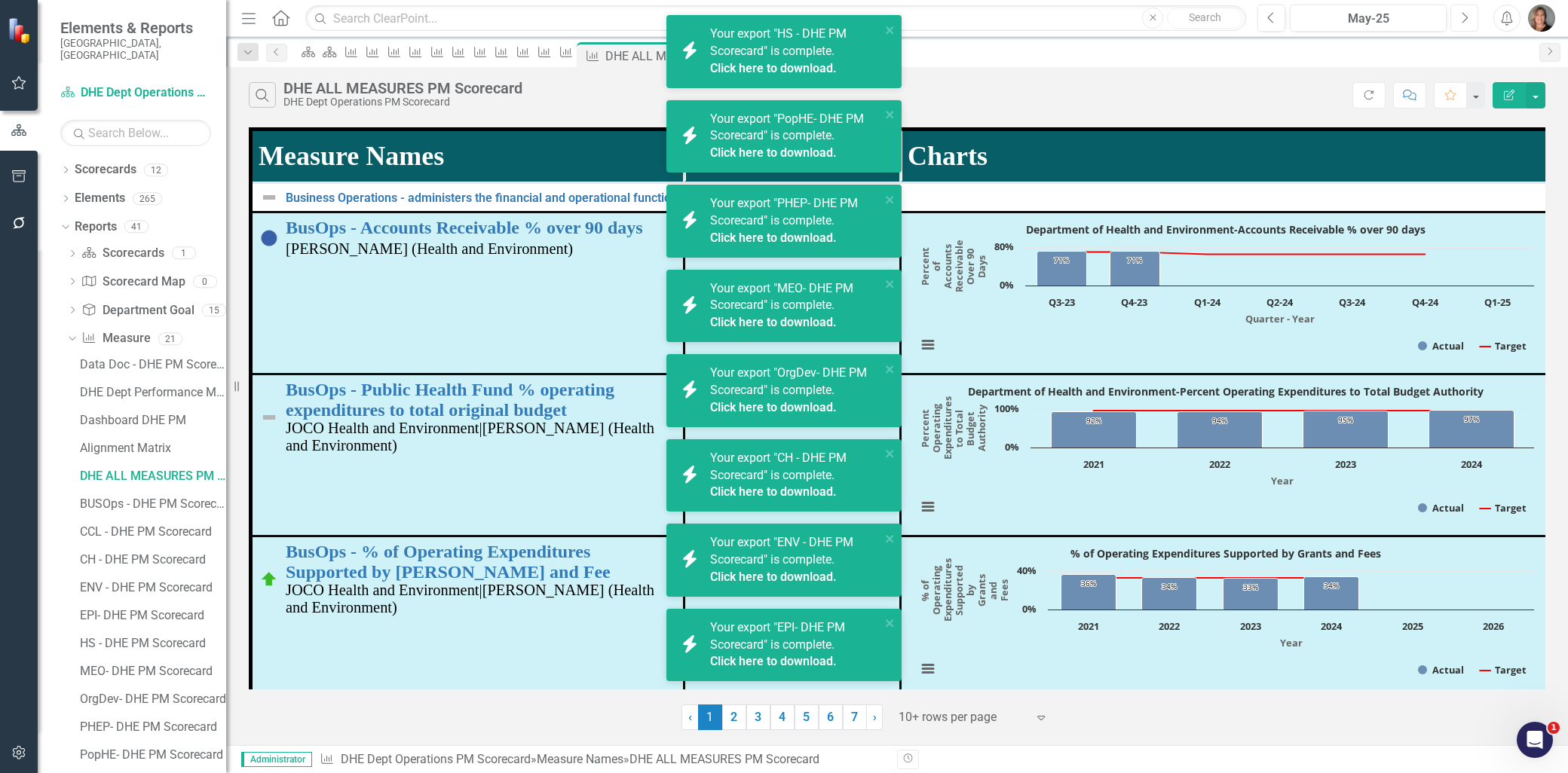
click at [1464, 17] on icon "Next" at bounding box center [1463, 18] width 8 height 14
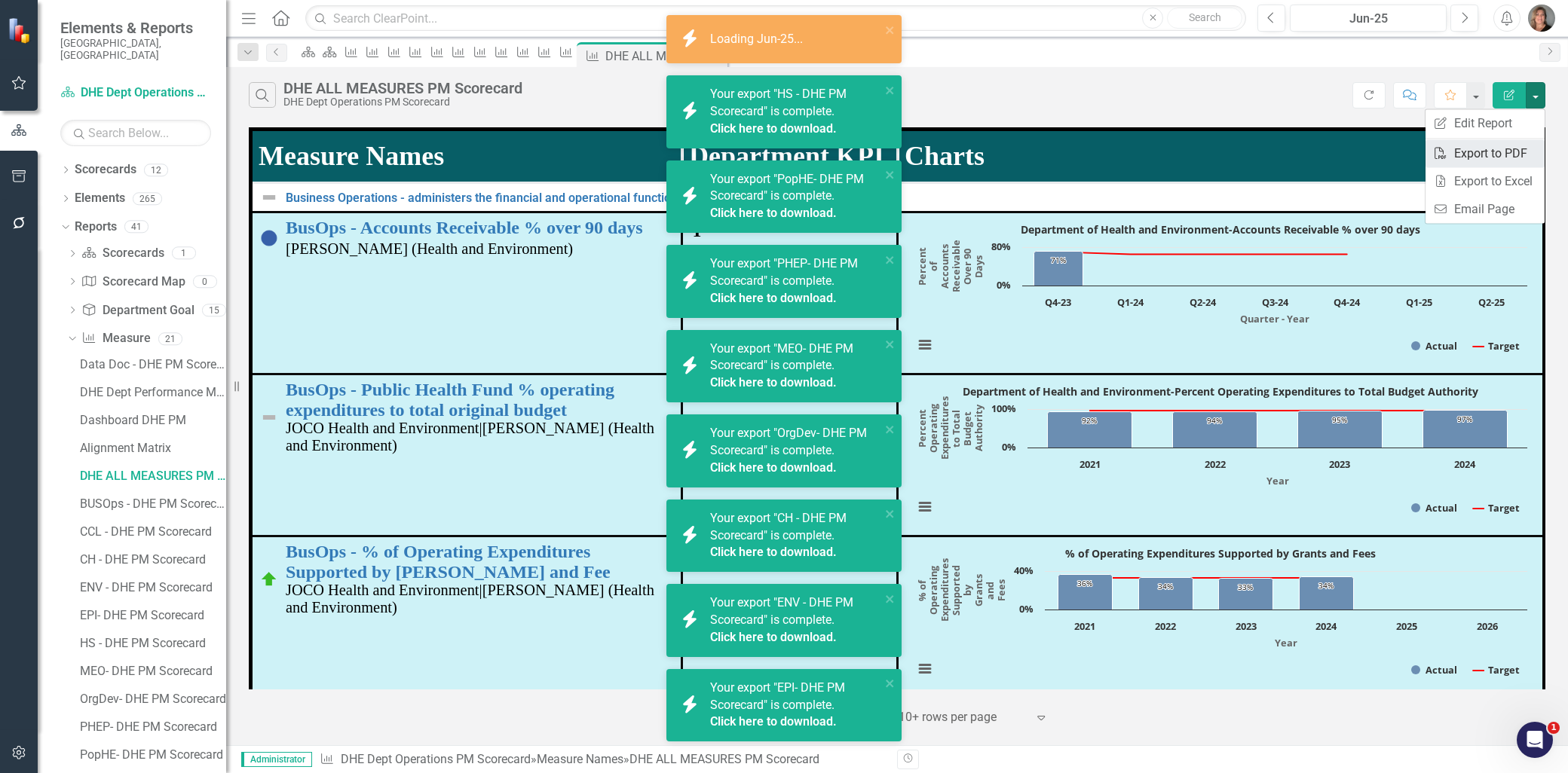
click at [1496, 151] on link "PDF Export to PDF" at bounding box center [1485, 153] width 119 height 28
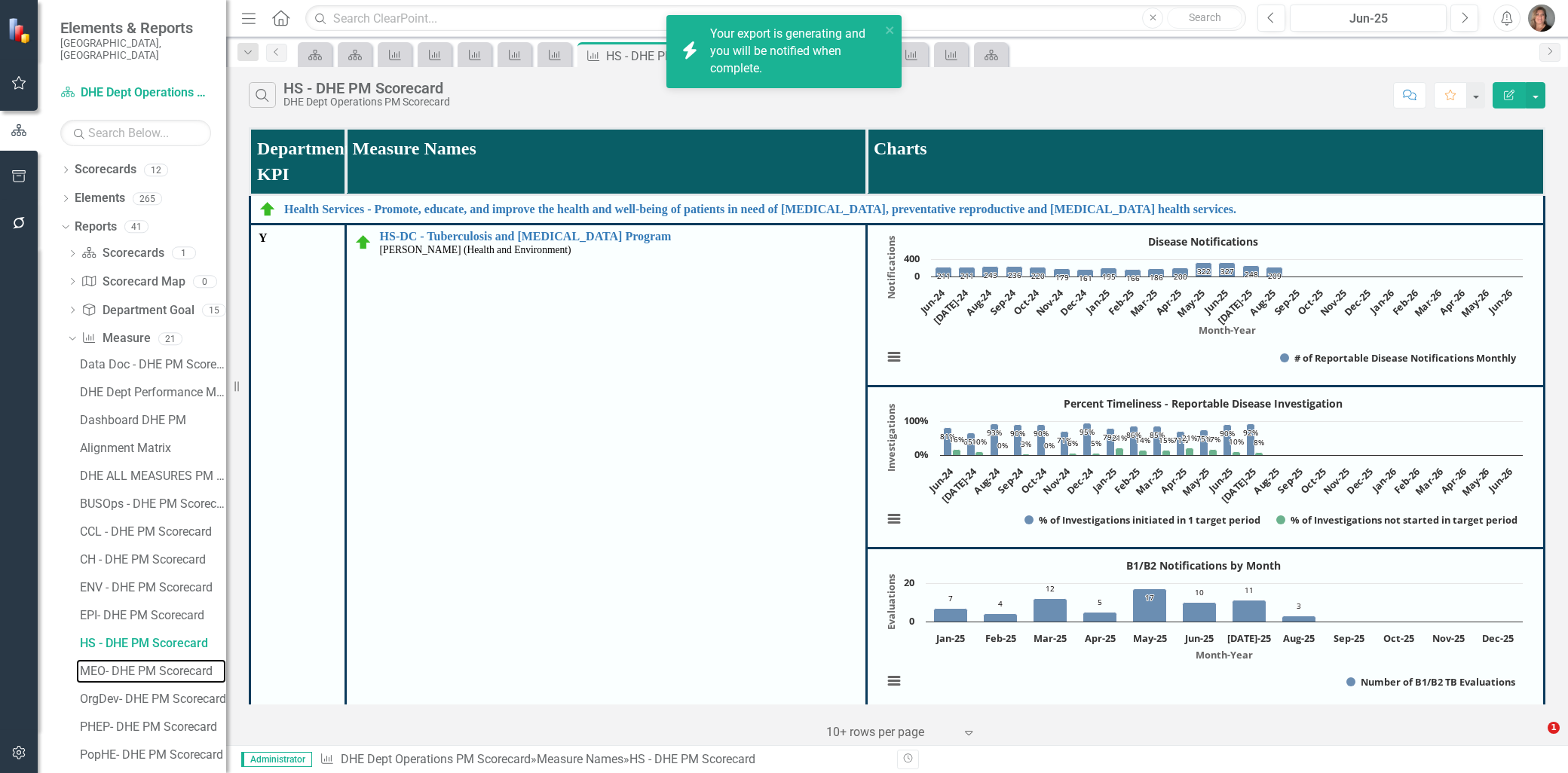
click at [161, 665] on div "MEO- DHE PM Scorecard" at bounding box center [153, 671] width 146 height 14
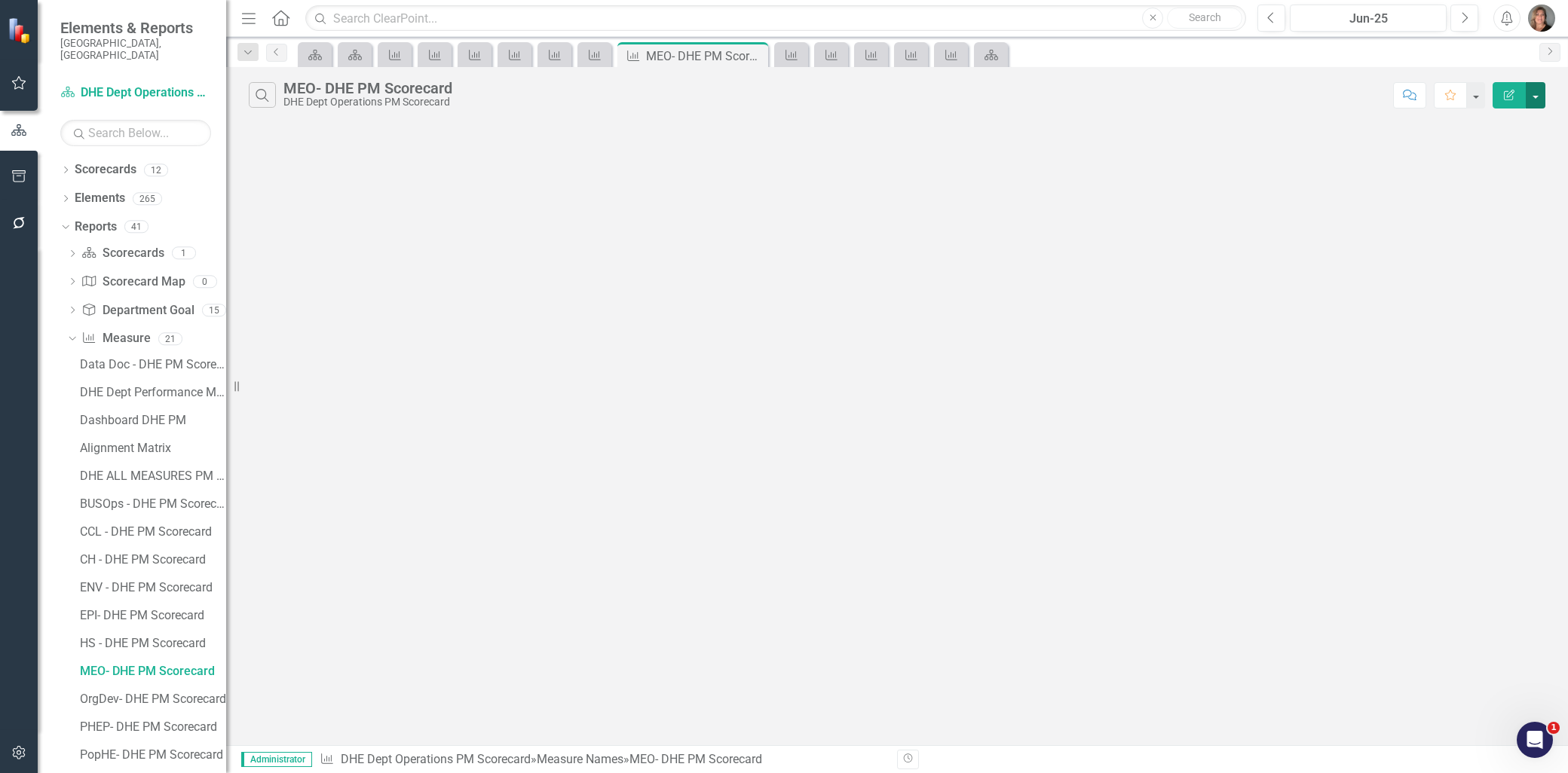
click at [1535, 99] on button "button" at bounding box center [1535, 95] width 19 height 27
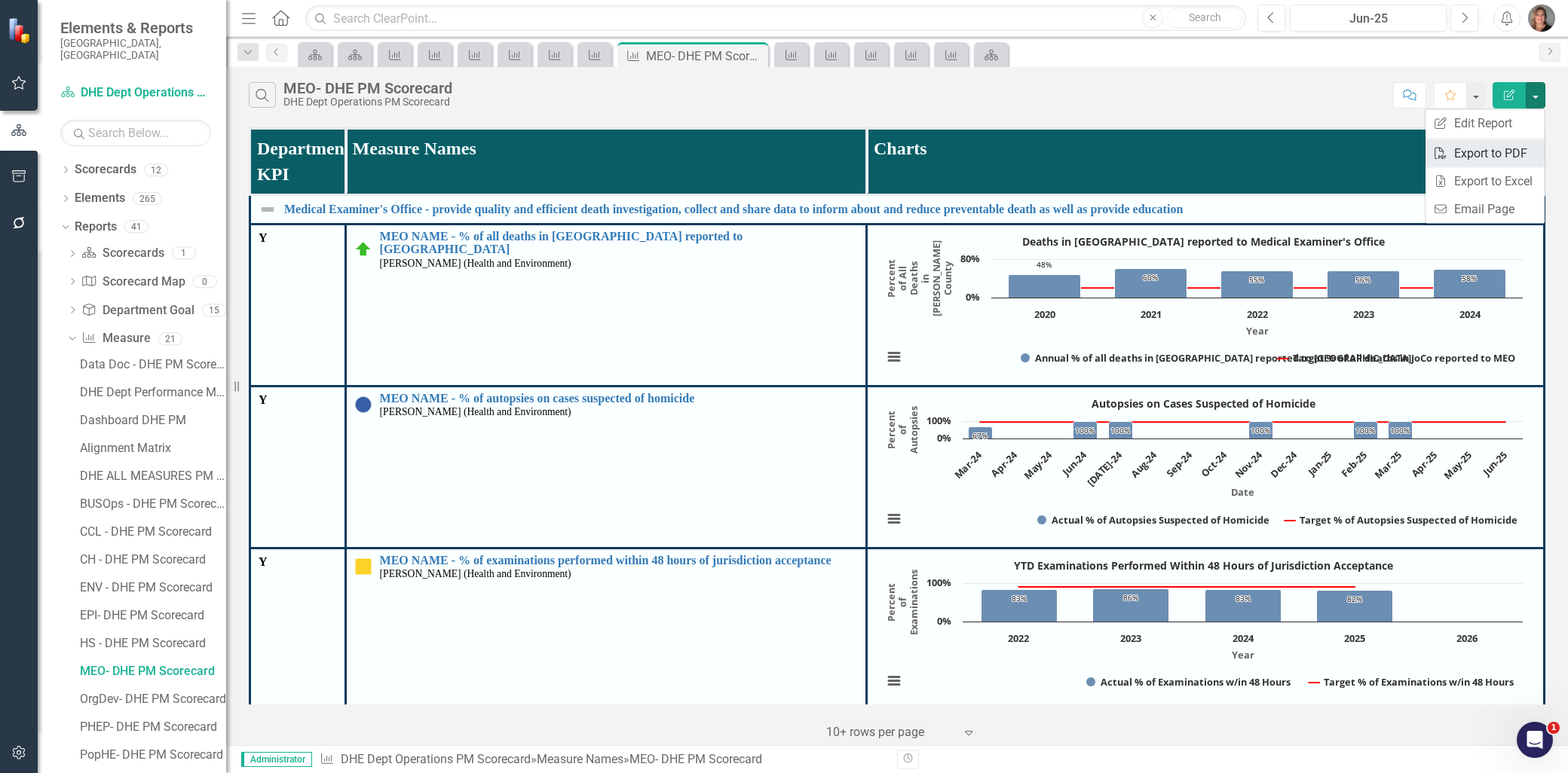
click at [1499, 153] on link "PDF Export to PDF" at bounding box center [1485, 153] width 119 height 28
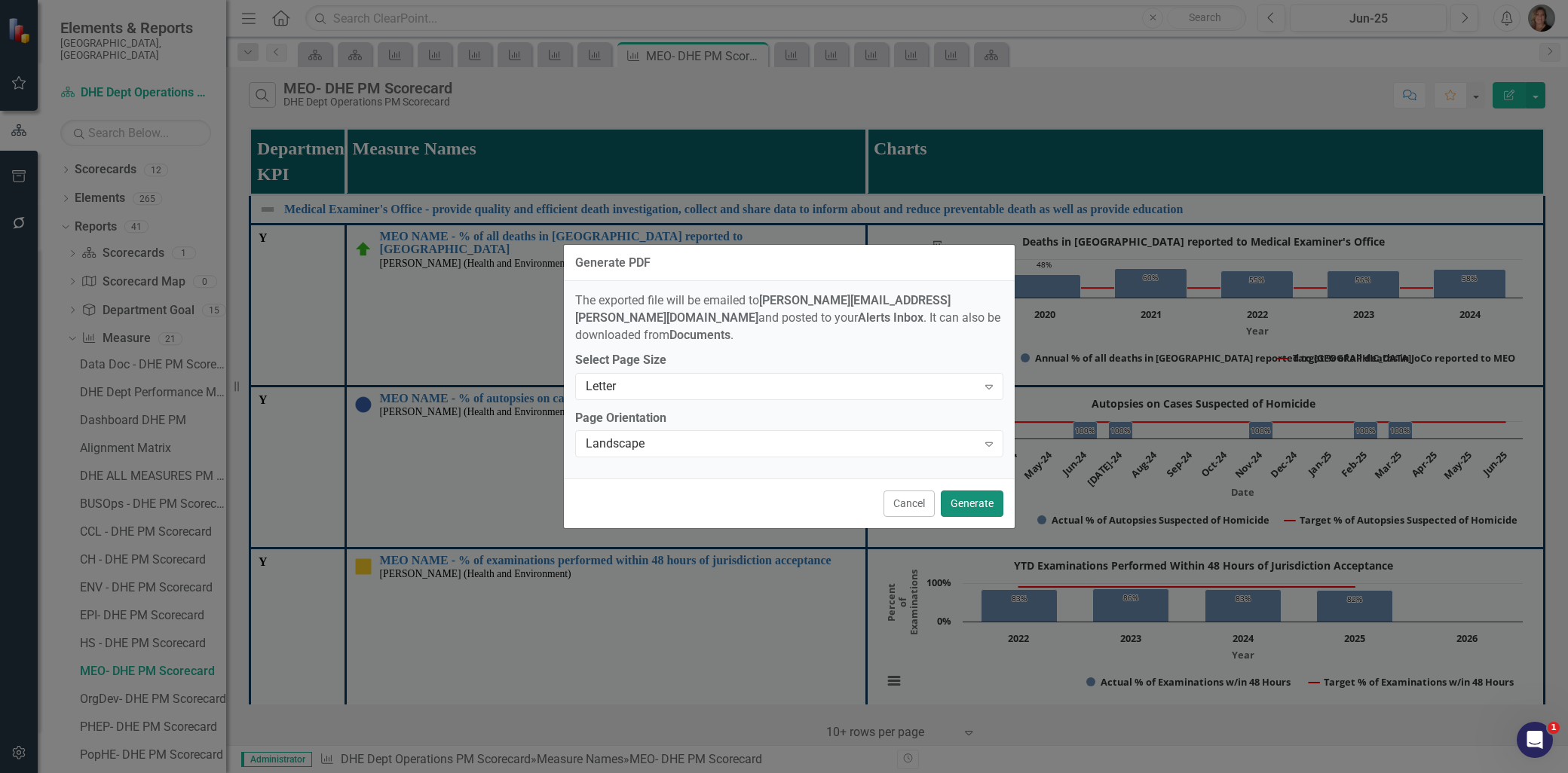
click at [970, 492] on button "Generate" at bounding box center [972, 503] width 63 height 27
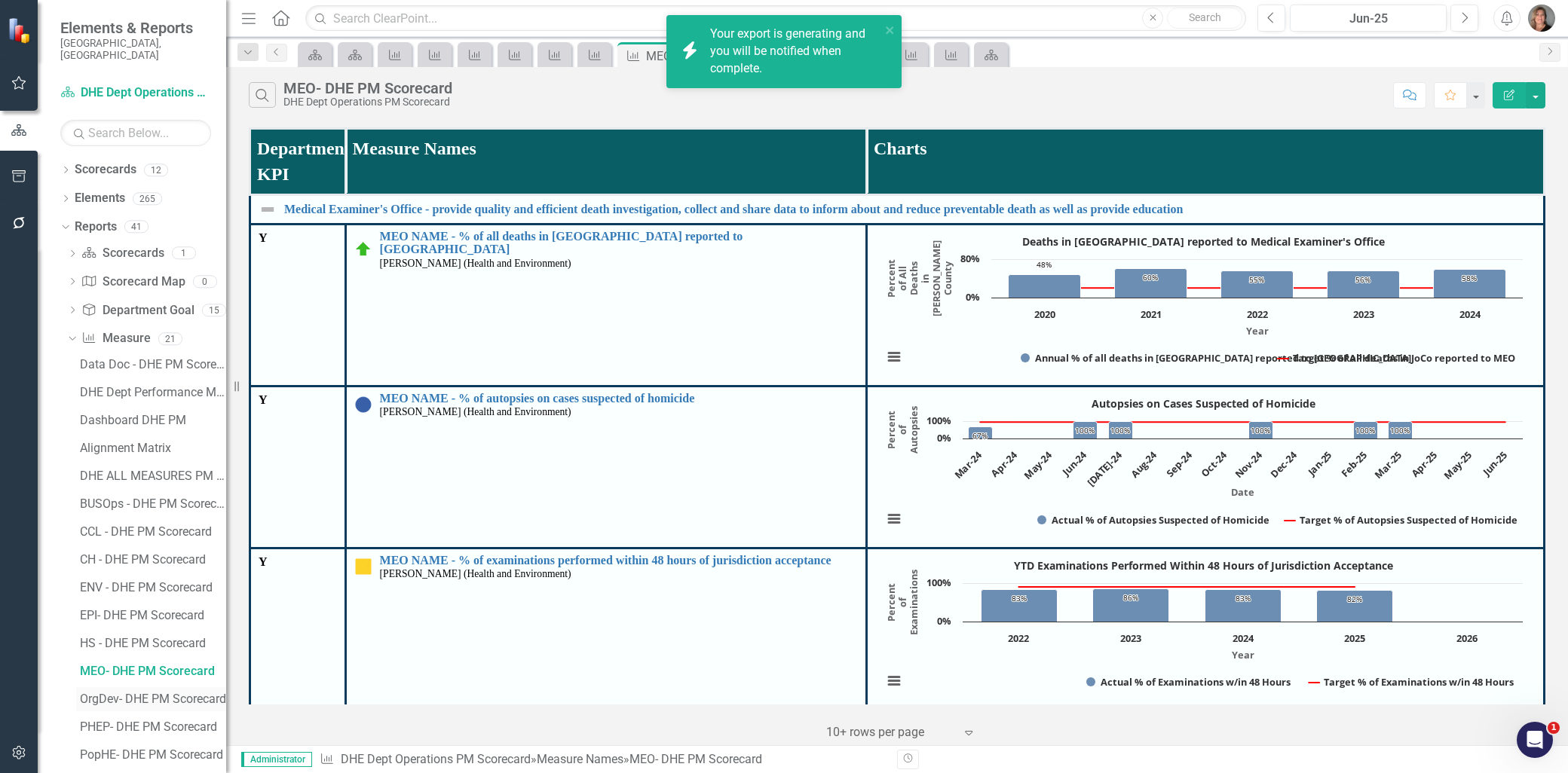
click at [149, 693] on div "OrgDev- DHE PM Scorecard" at bounding box center [153, 699] width 146 height 14
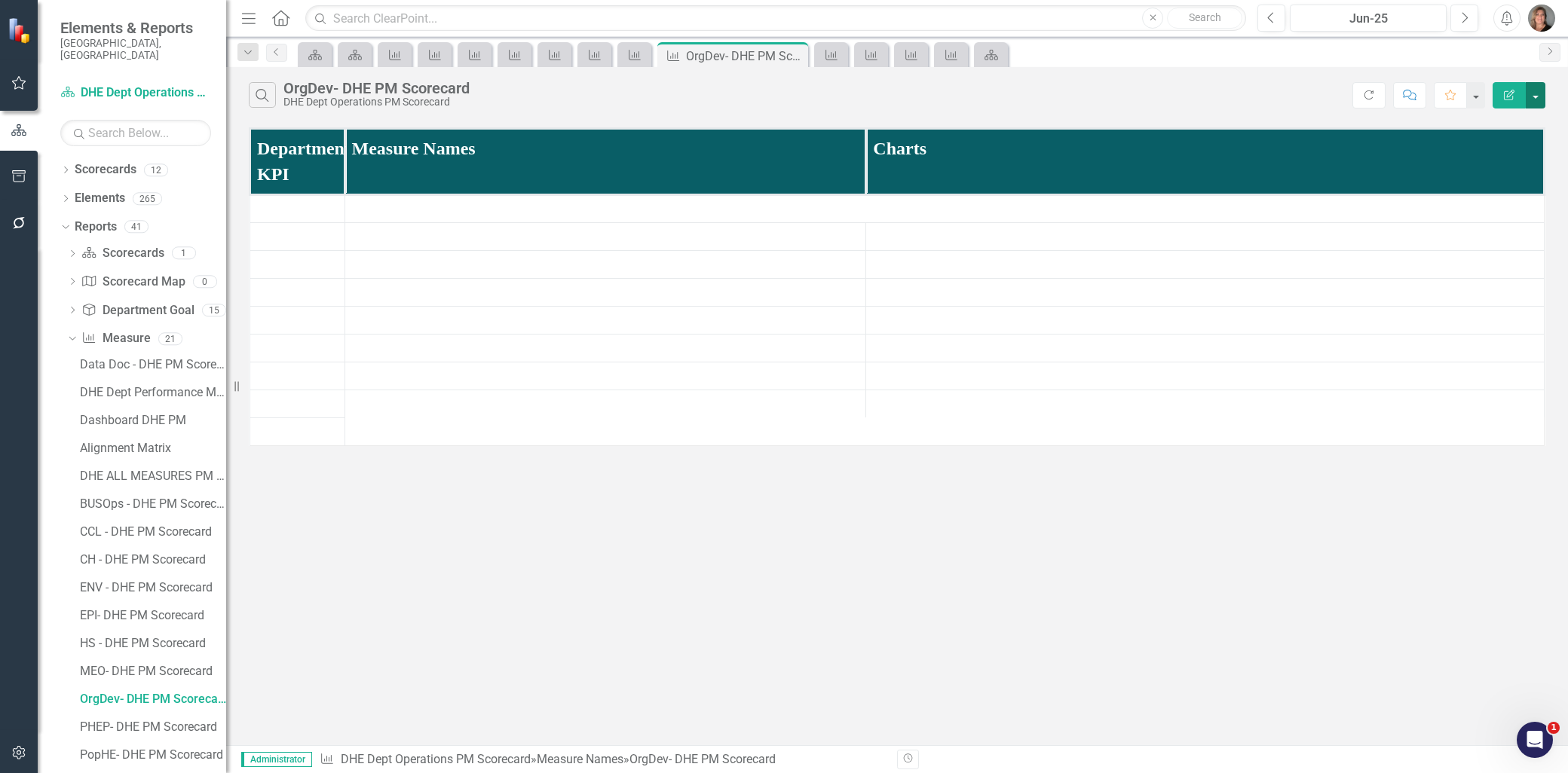
click at [1532, 95] on button "button" at bounding box center [1535, 95] width 19 height 27
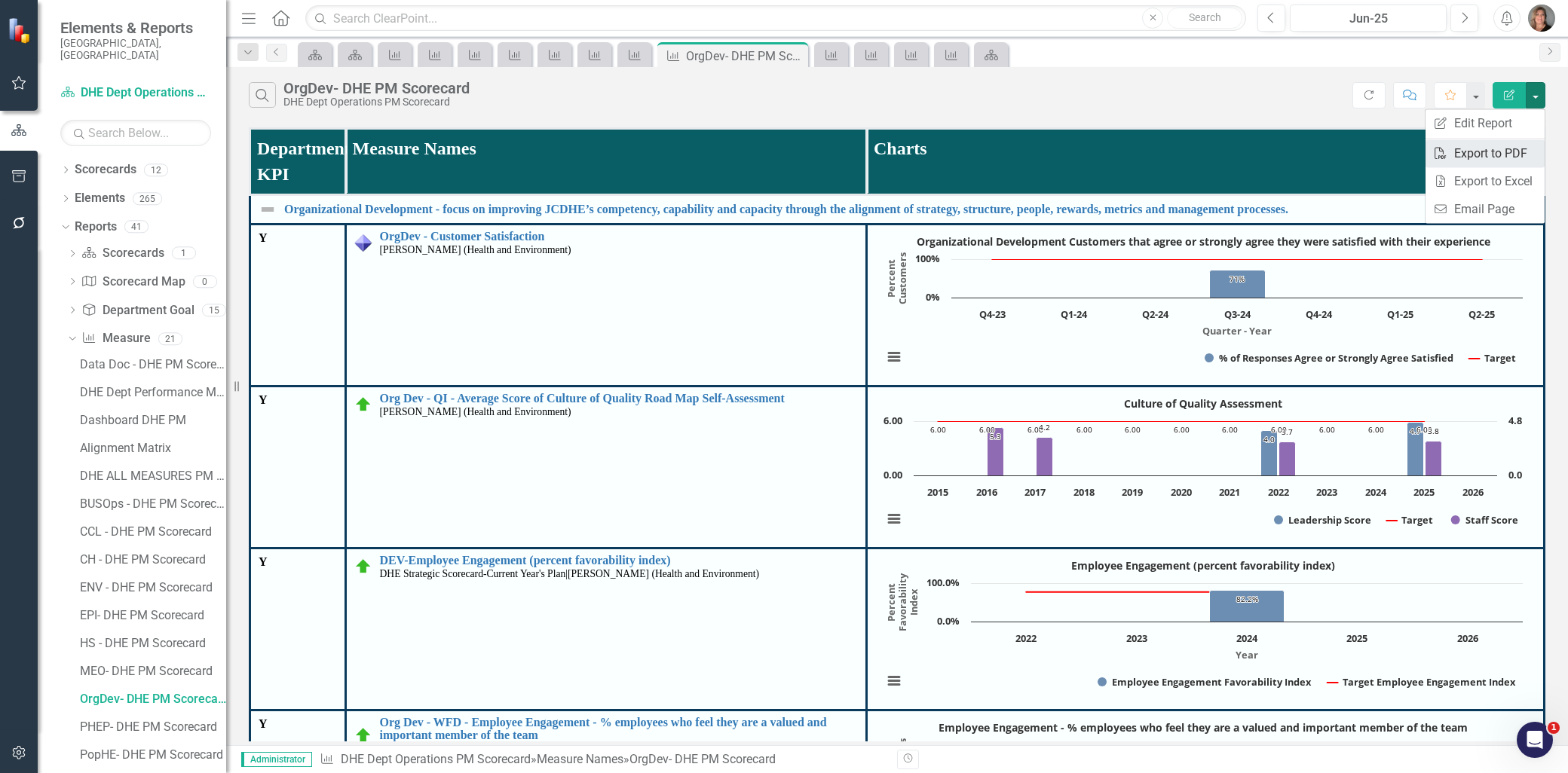
click at [1474, 153] on link "PDF Export to PDF" at bounding box center [1485, 153] width 119 height 28
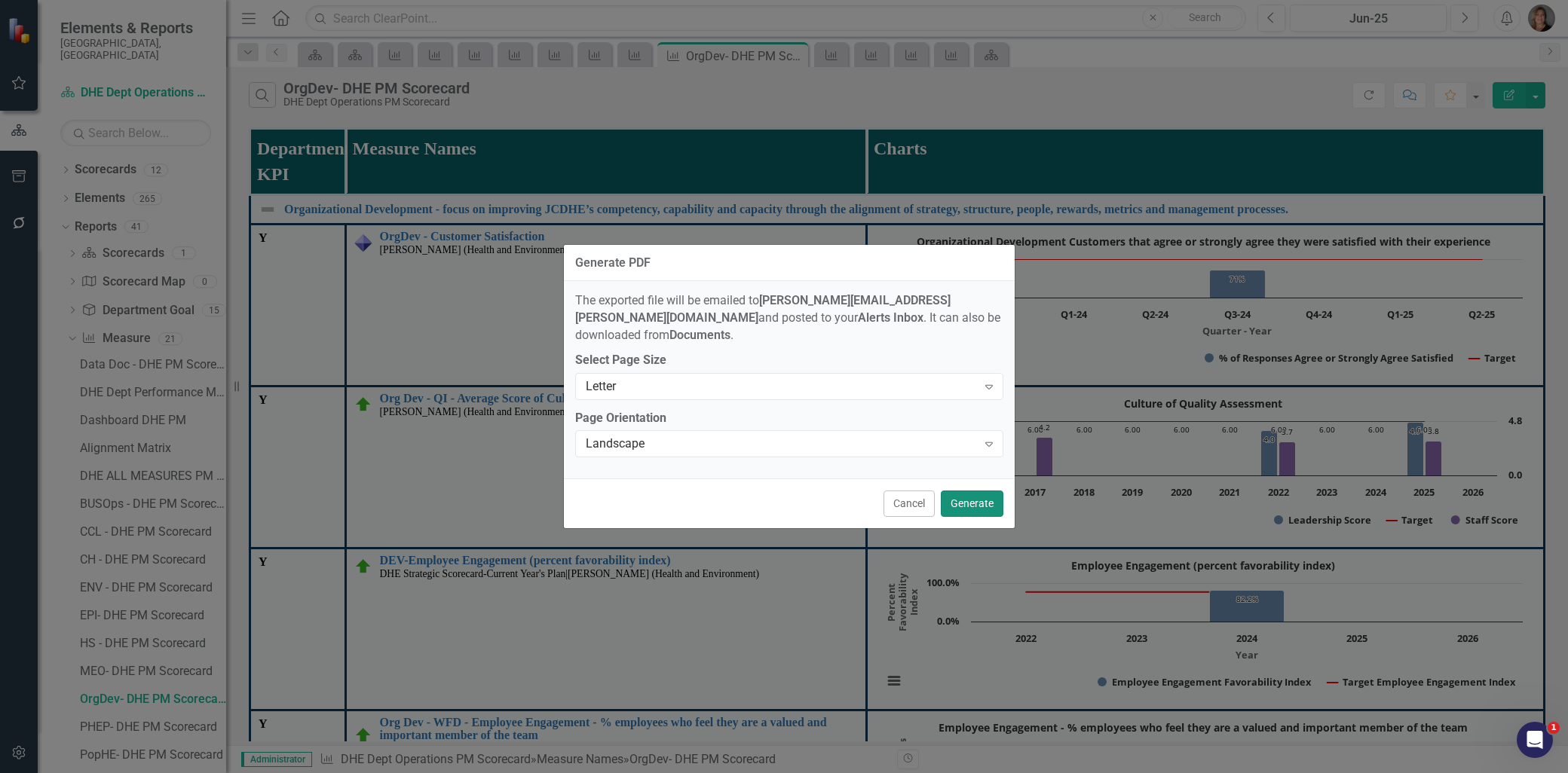
click at [968, 492] on button "Generate" at bounding box center [972, 503] width 63 height 27
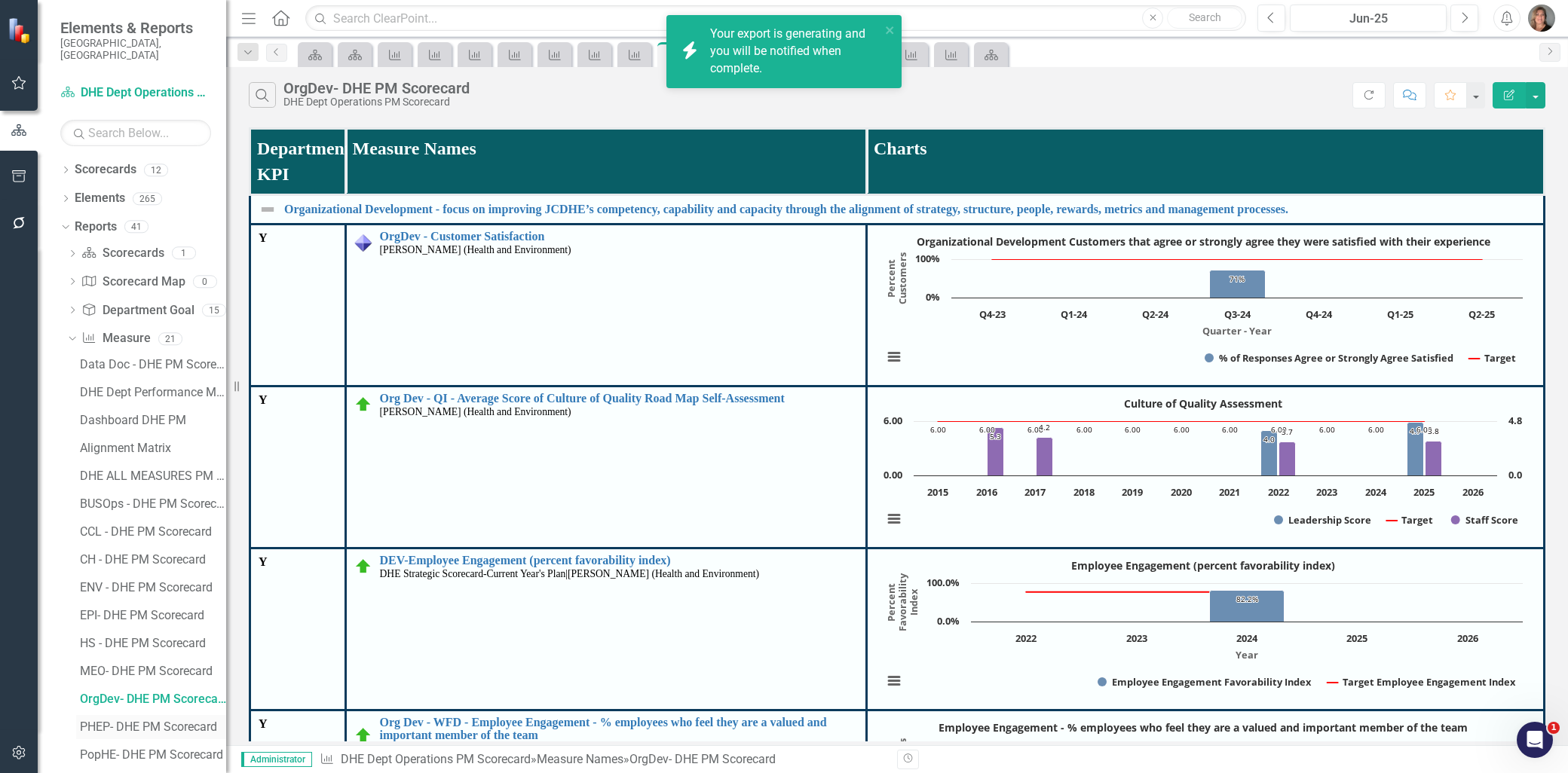
click at [163, 720] on div "PHEP- DHE PM Scorecard" at bounding box center [153, 727] width 146 height 14
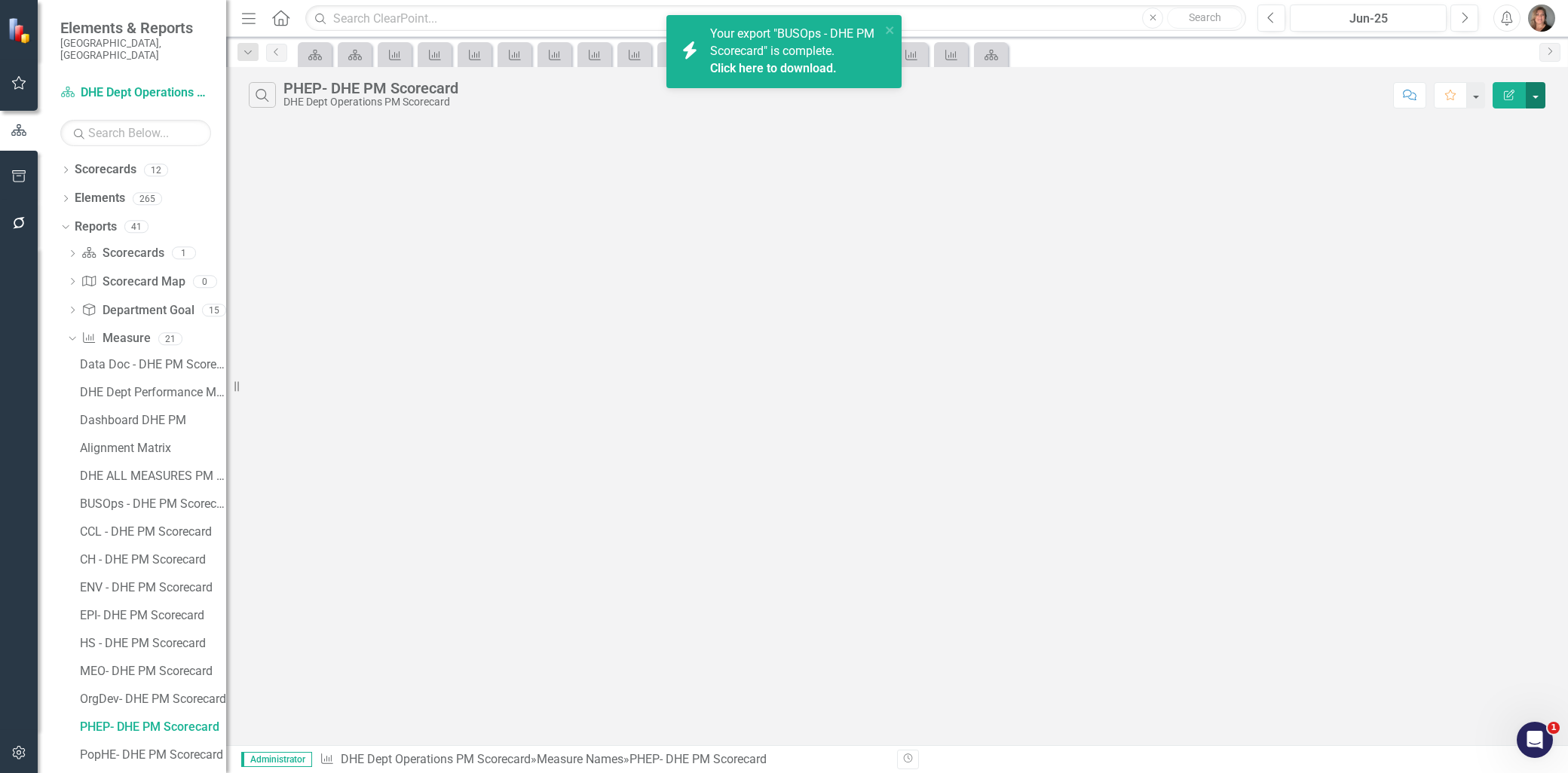
click at [1536, 91] on button "button" at bounding box center [1535, 95] width 19 height 27
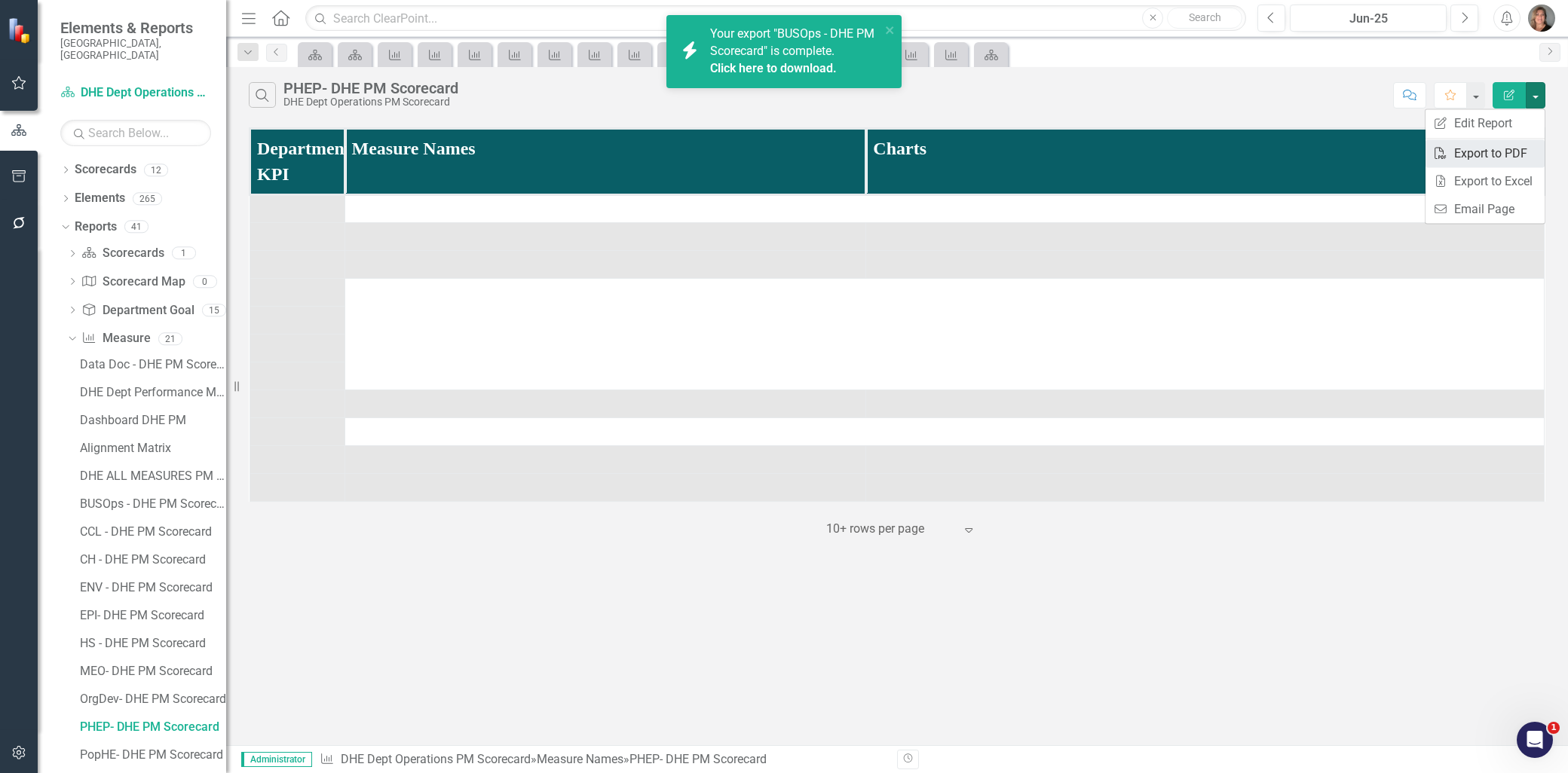
click at [1495, 149] on link "PDF Export to PDF" at bounding box center [1485, 153] width 119 height 28
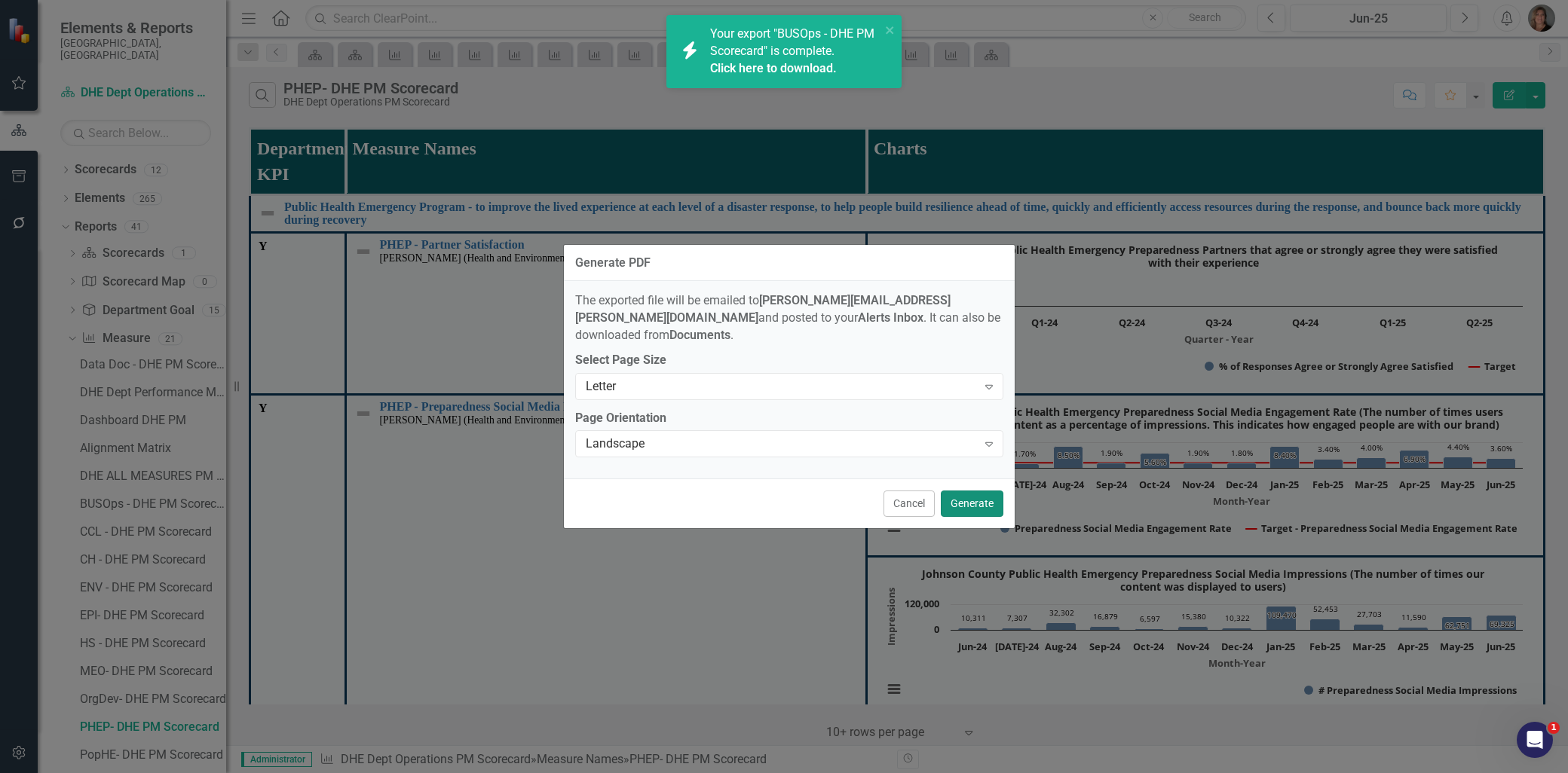
click at [968, 491] on button "Generate" at bounding box center [972, 503] width 63 height 27
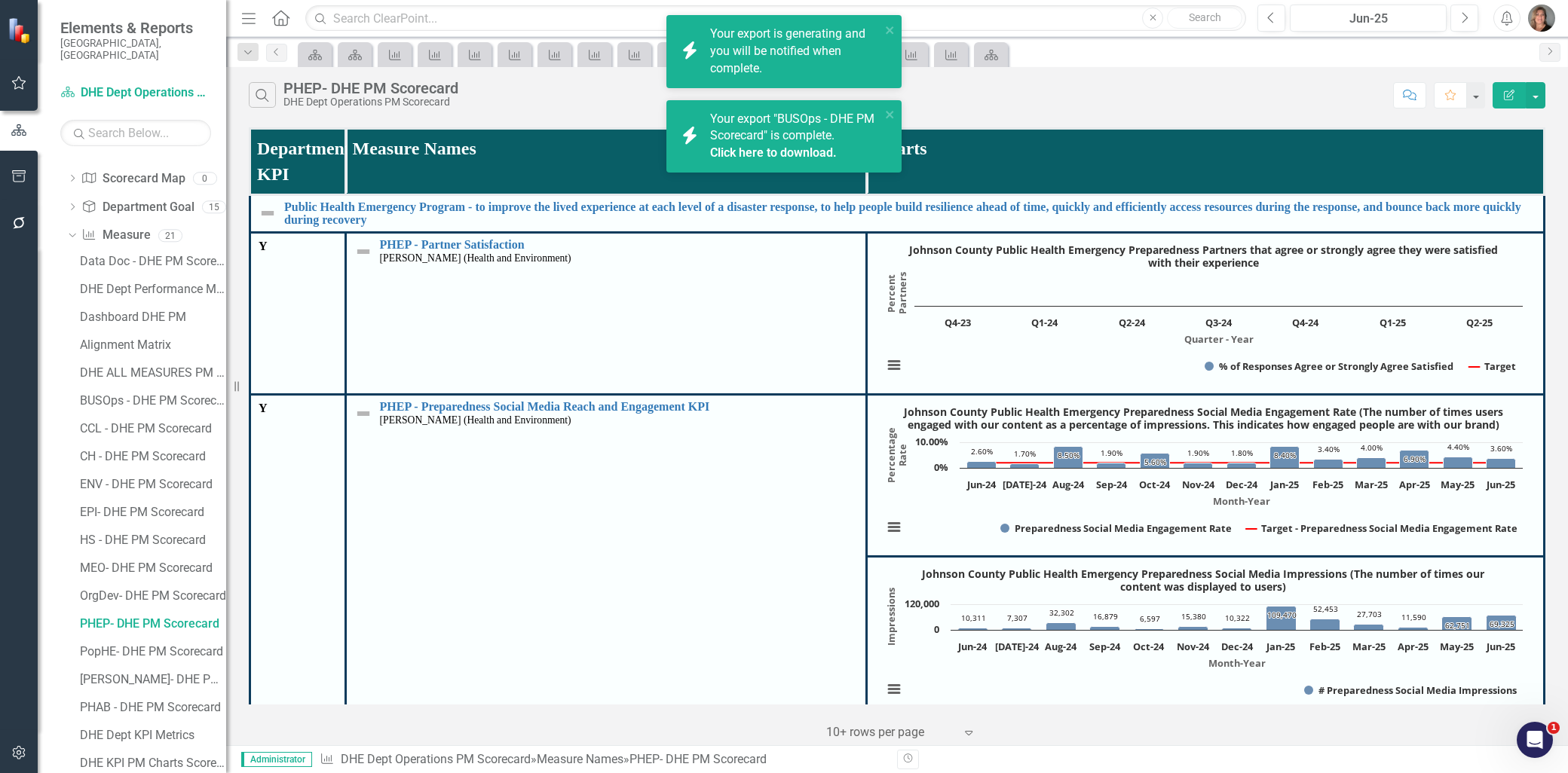
scroll to position [108, 0]
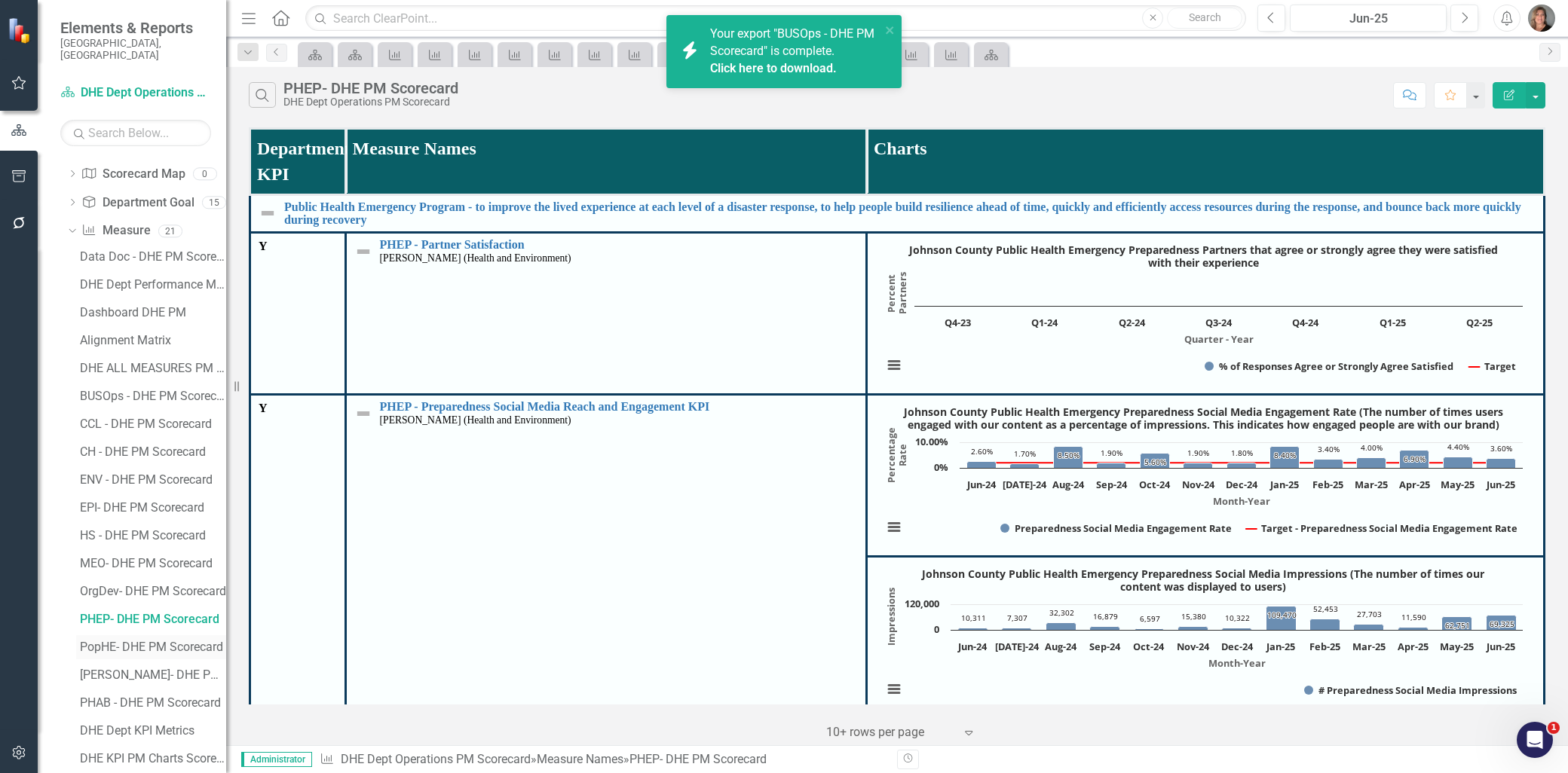
click at [167, 641] on div "PopHE- DHE PM Scorecard" at bounding box center [153, 647] width 146 height 14
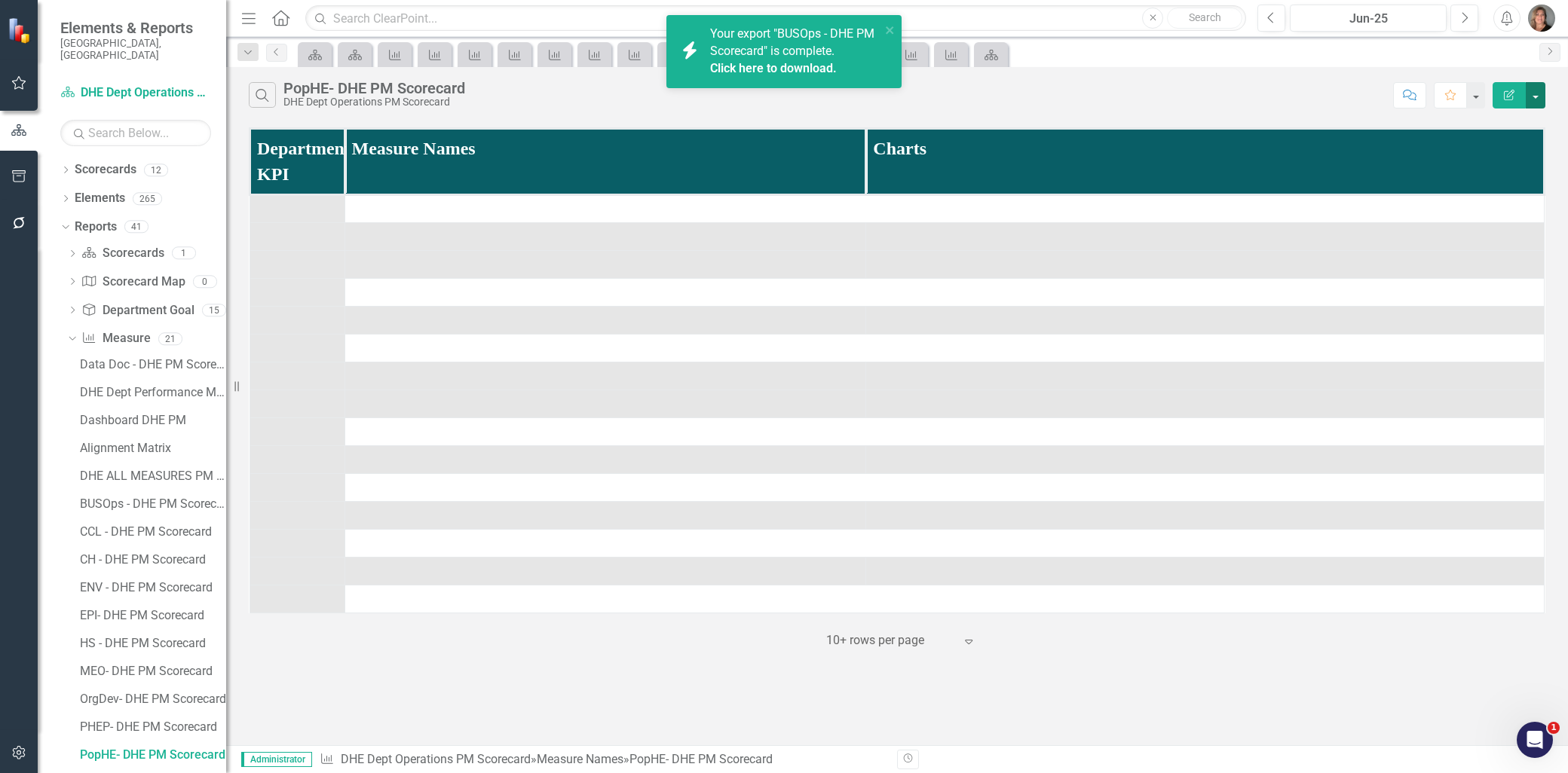
click at [1532, 99] on button "button" at bounding box center [1535, 95] width 19 height 27
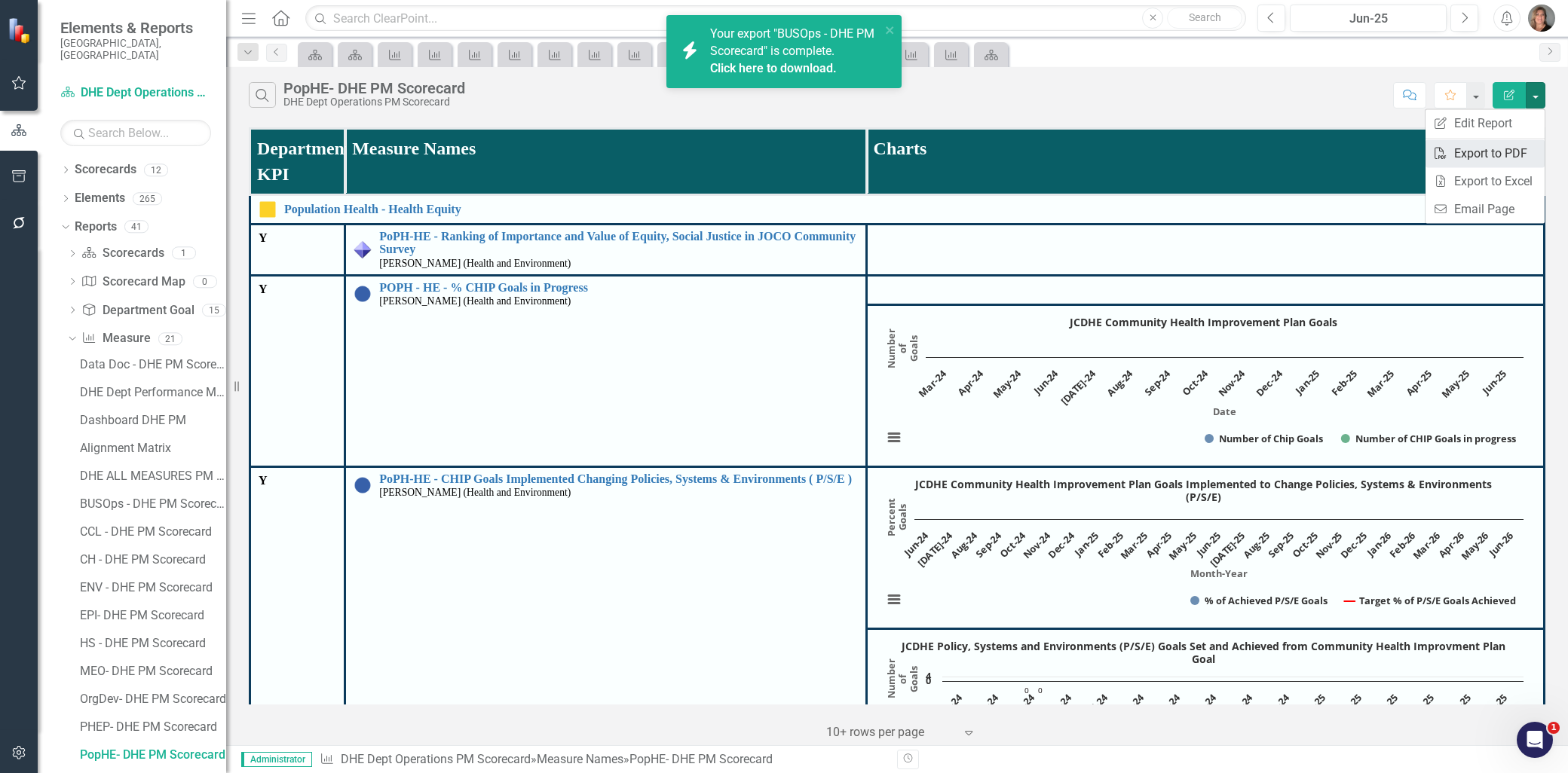
click at [1483, 153] on link "PDF Export to PDF" at bounding box center [1485, 153] width 119 height 28
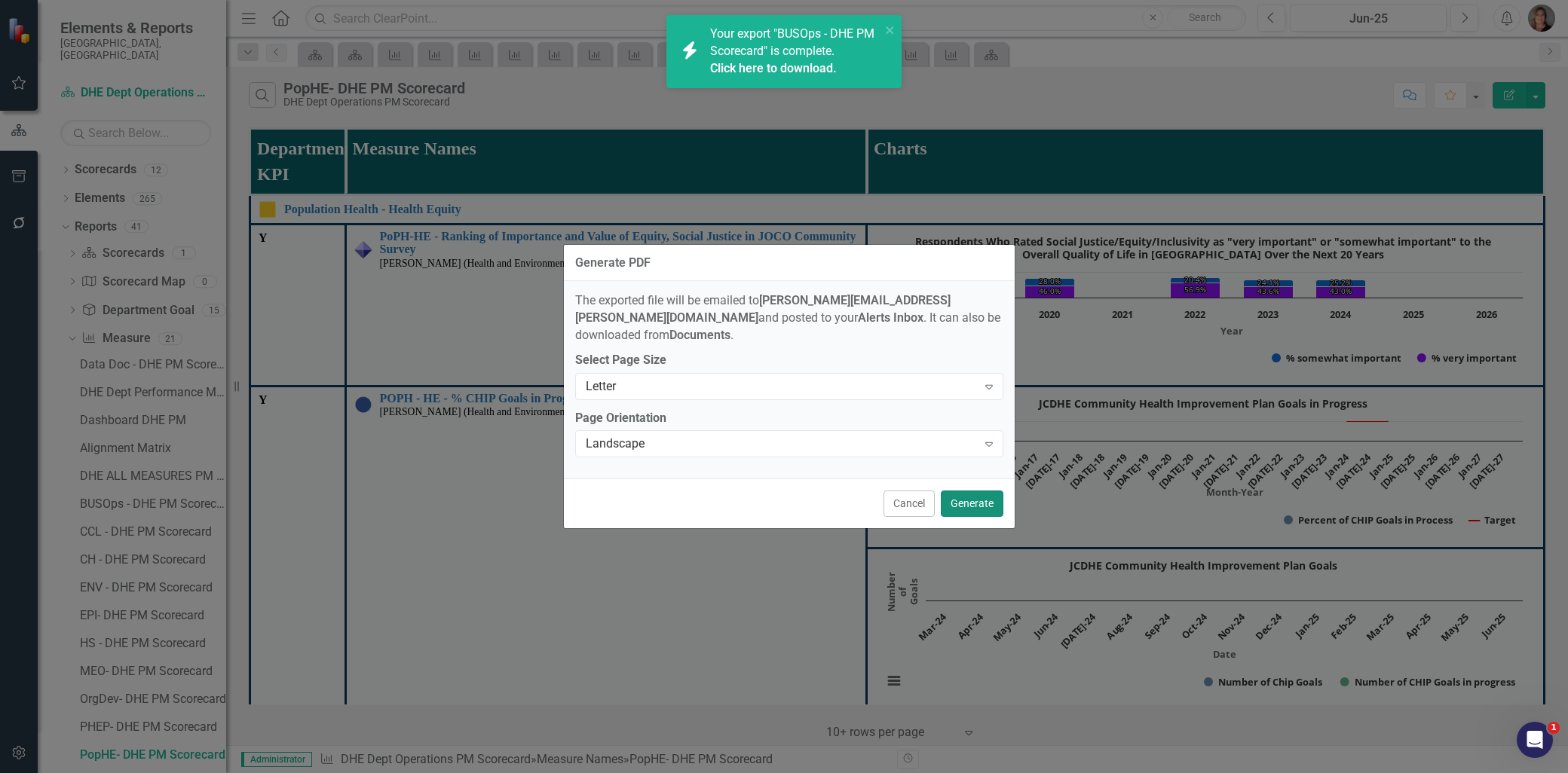
click at [971, 494] on button "Generate" at bounding box center [972, 503] width 63 height 27
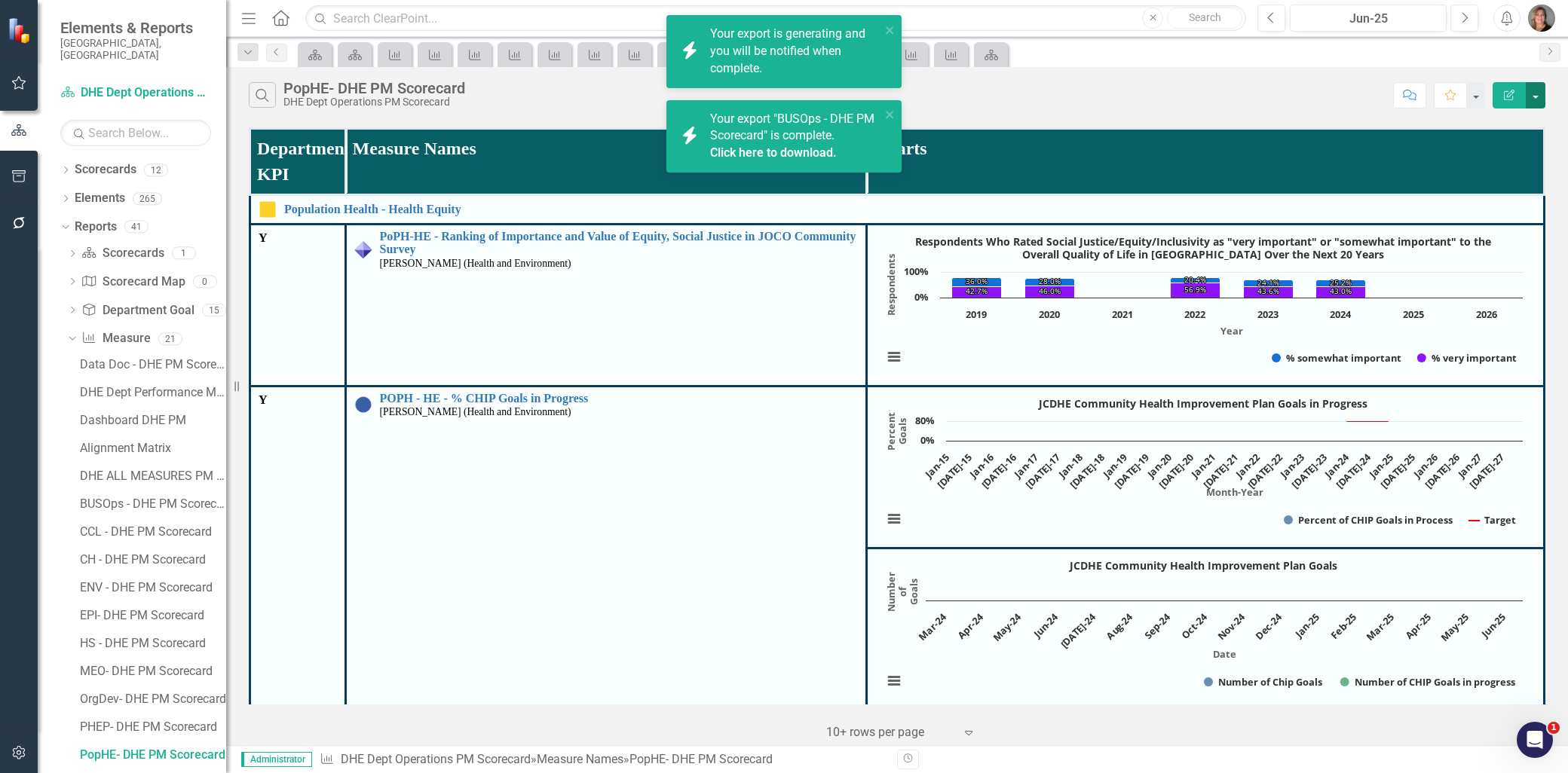
click at [1534, 95] on button "button" at bounding box center [1535, 95] width 19 height 27
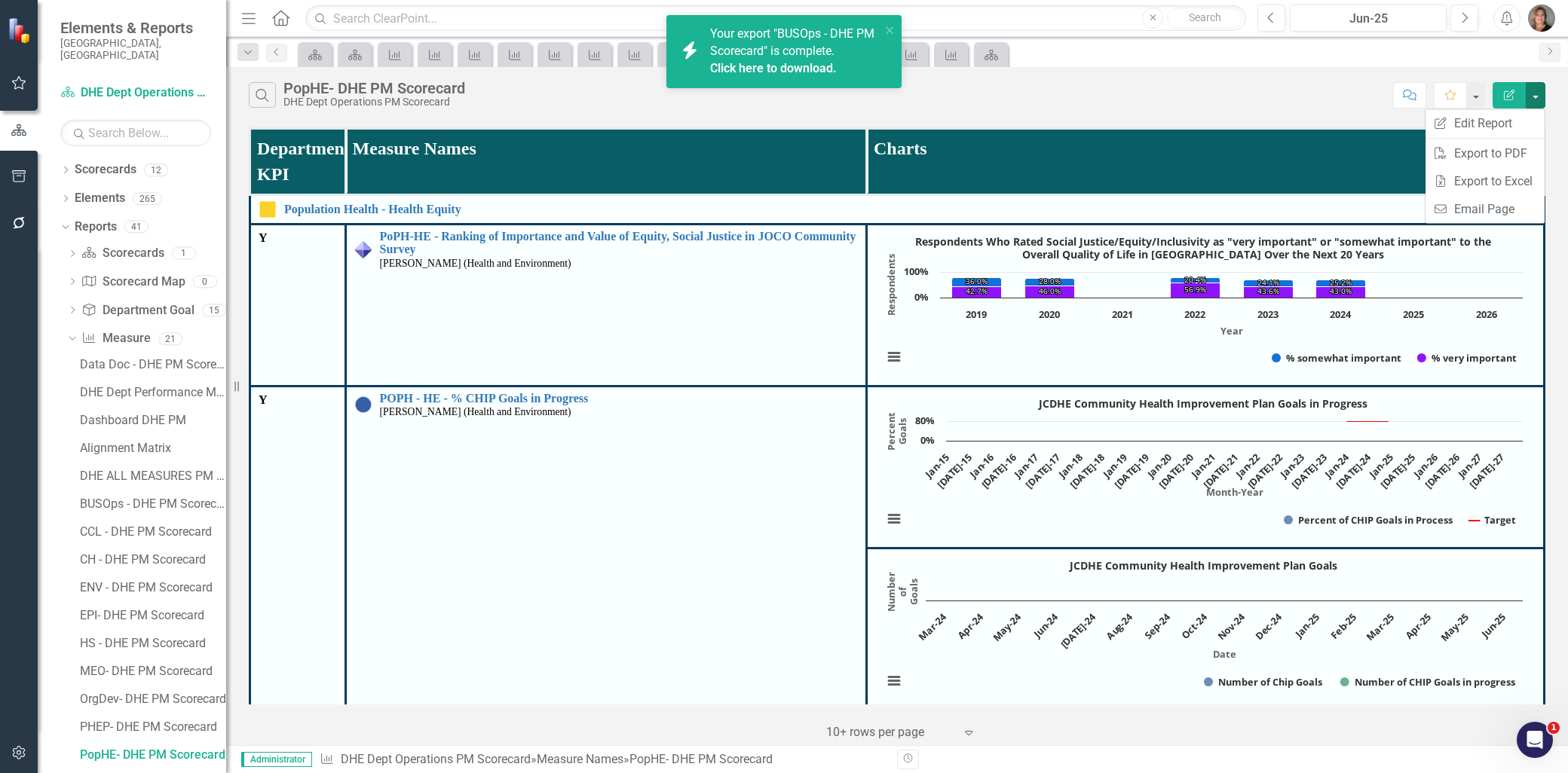
click at [1230, 110] on div "Search PopHE- DHE PM Scorecard DHE Dept Operations PM Scorecard Comment Favorit…" at bounding box center [896, 92] width 1341 height 49
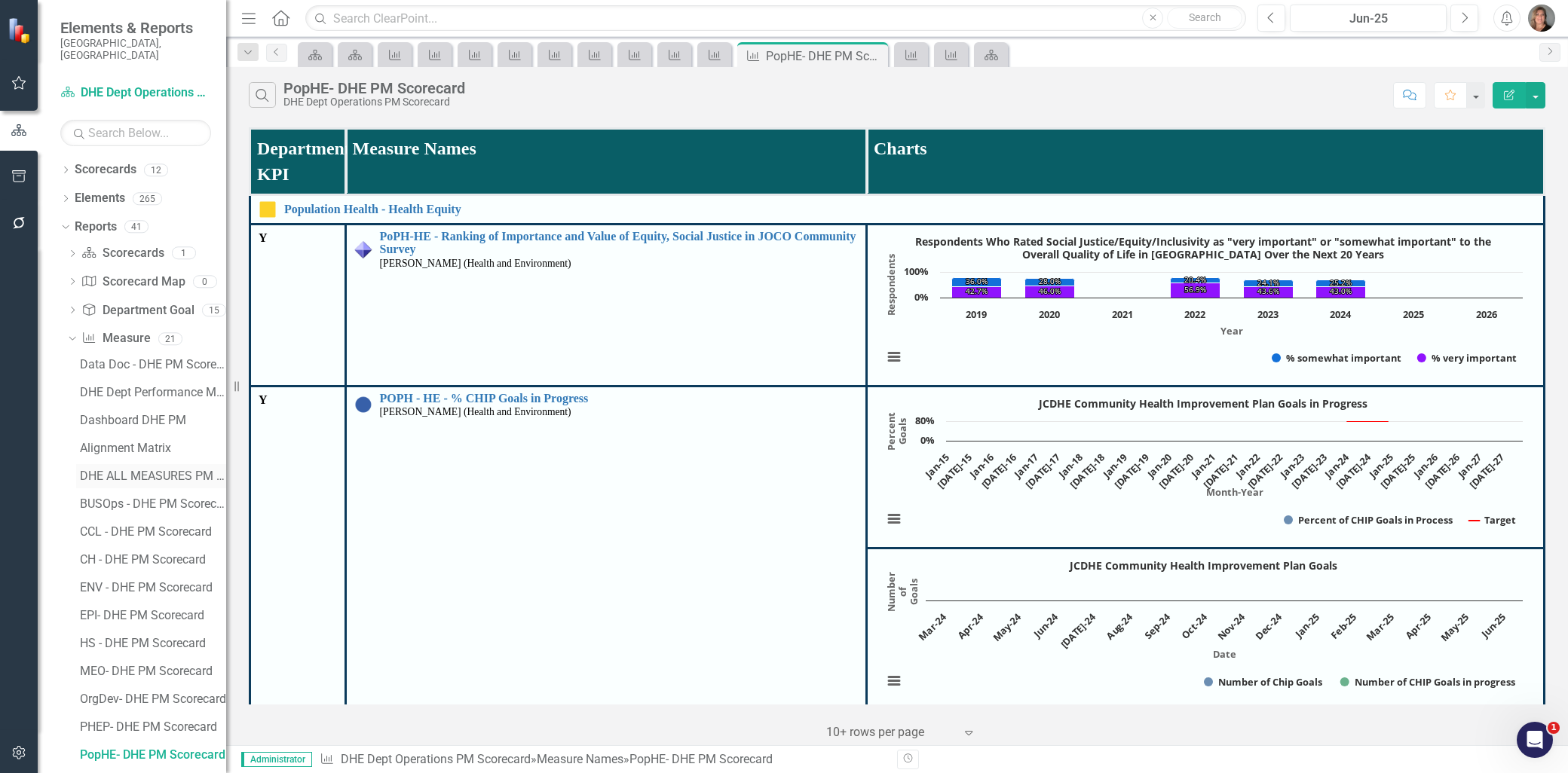
click at [153, 470] on div "DHE ALL MEASURES PM Scorecard" at bounding box center [153, 476] width 146 height 14
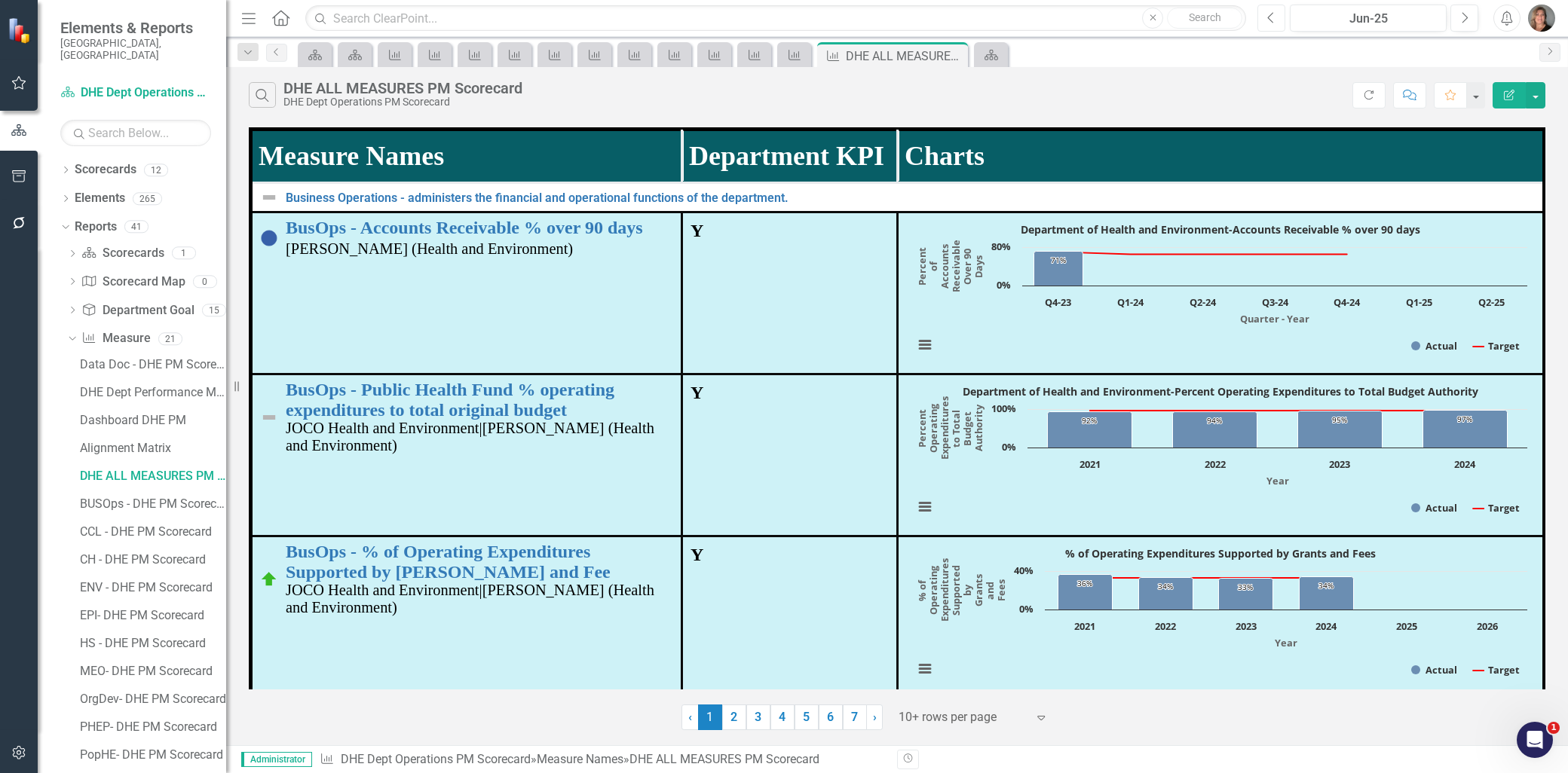
click at [1275, 18] on icon "Previous" at bounding box center [1271, 18] width 8 height 14
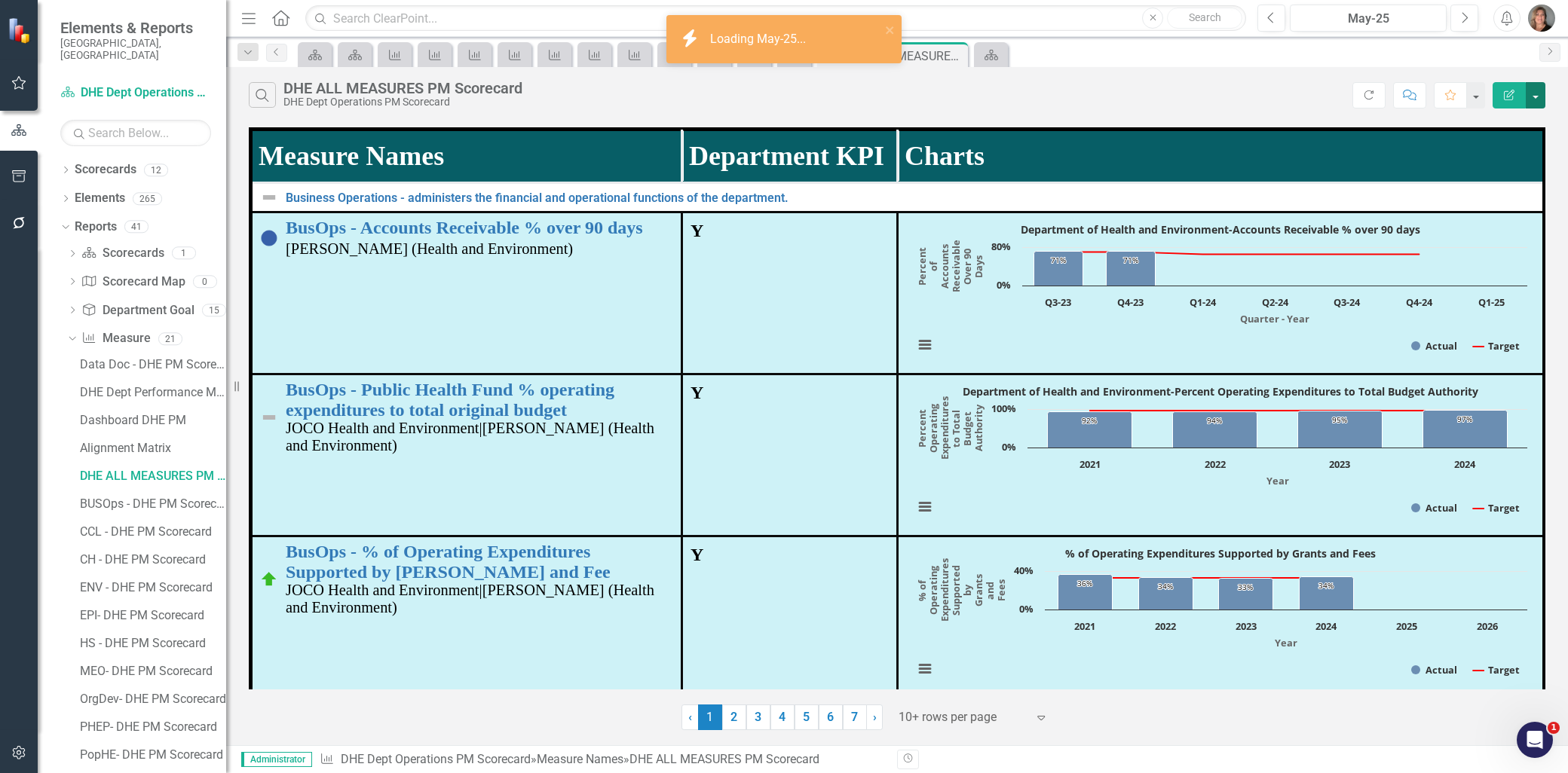
click at [1534, 88] on button "button" at bounding box center [1535, 95] width 19 height 27
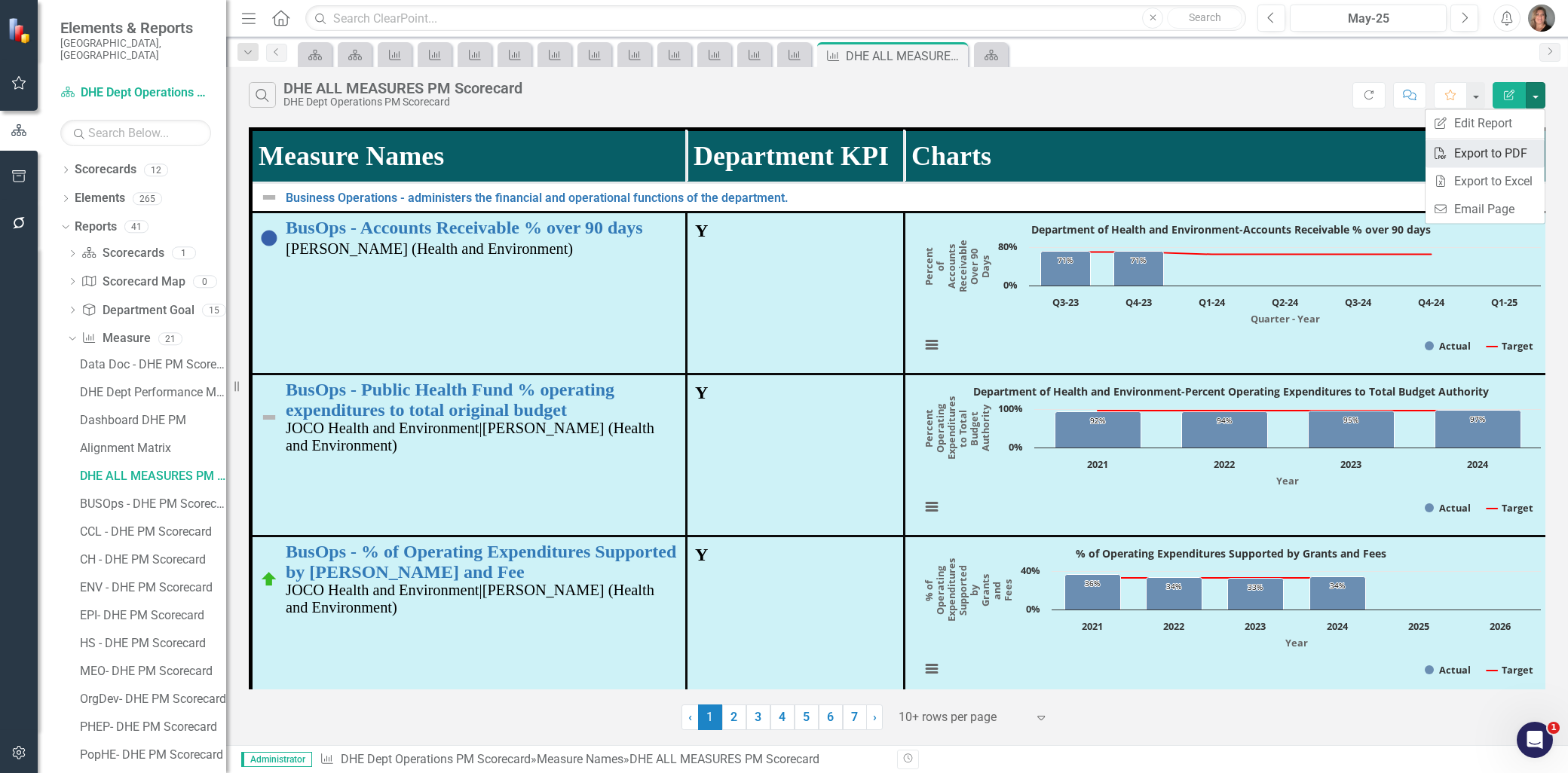
click at [1500, 156] on link "PDF Export to PDF" at bounding box center [1485, 153] width 119 height 28
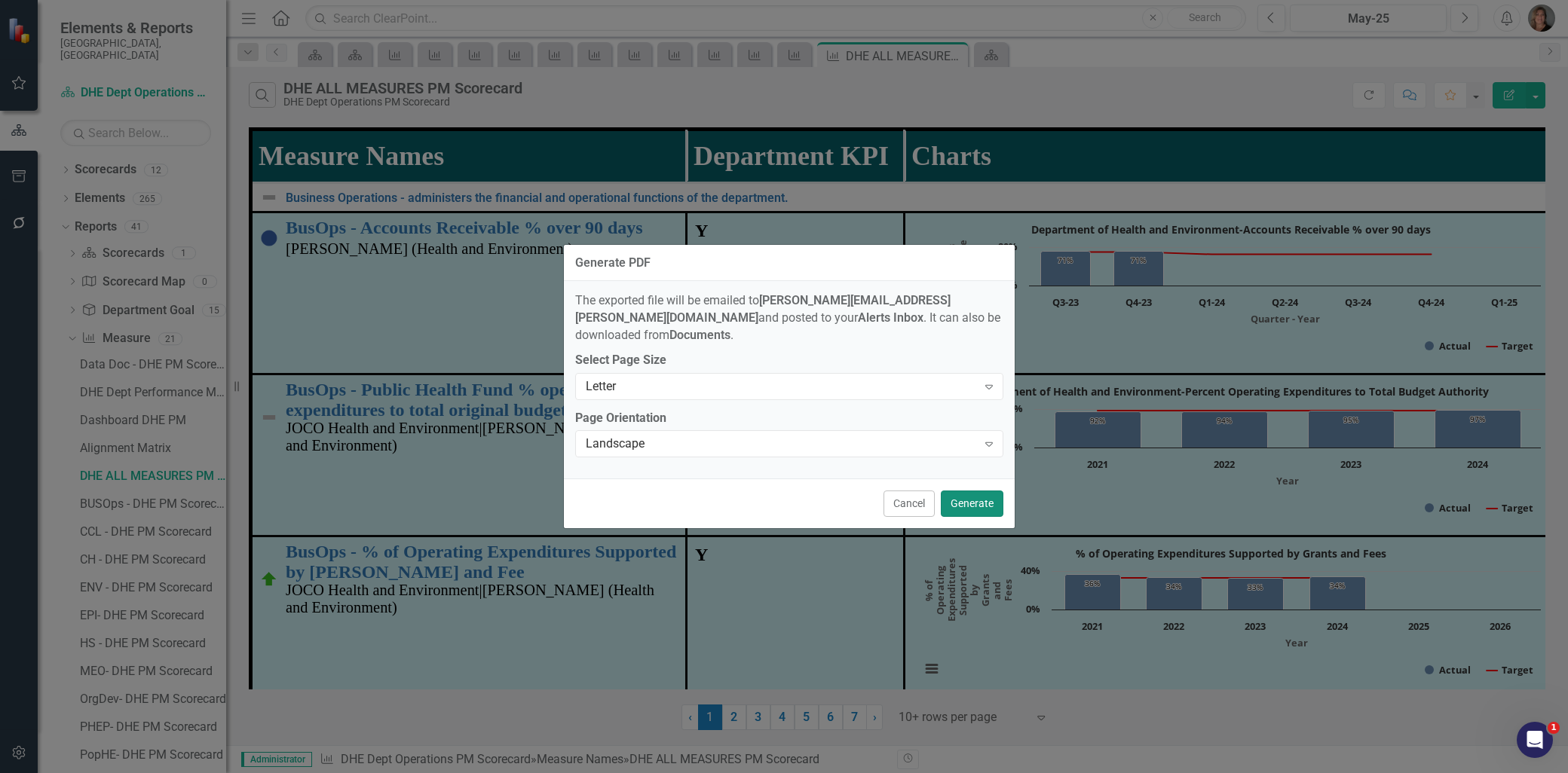
click at [957, 498] on button "Generate" at bounding box center [972, 503] width 63 height 27
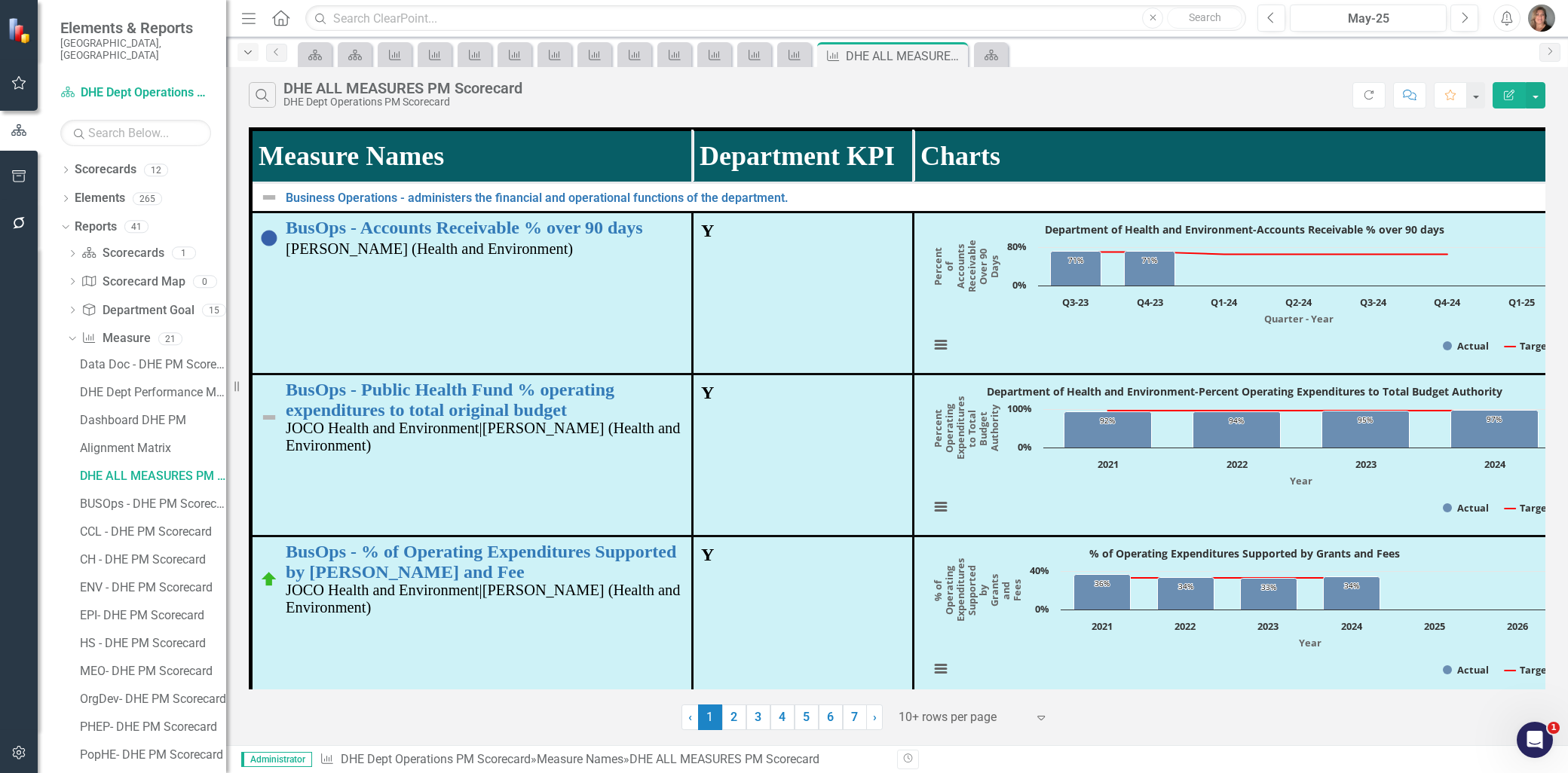
click at [251, 50] on icon "Dropdown" at bounding box center [248, 52] width 14 height 10
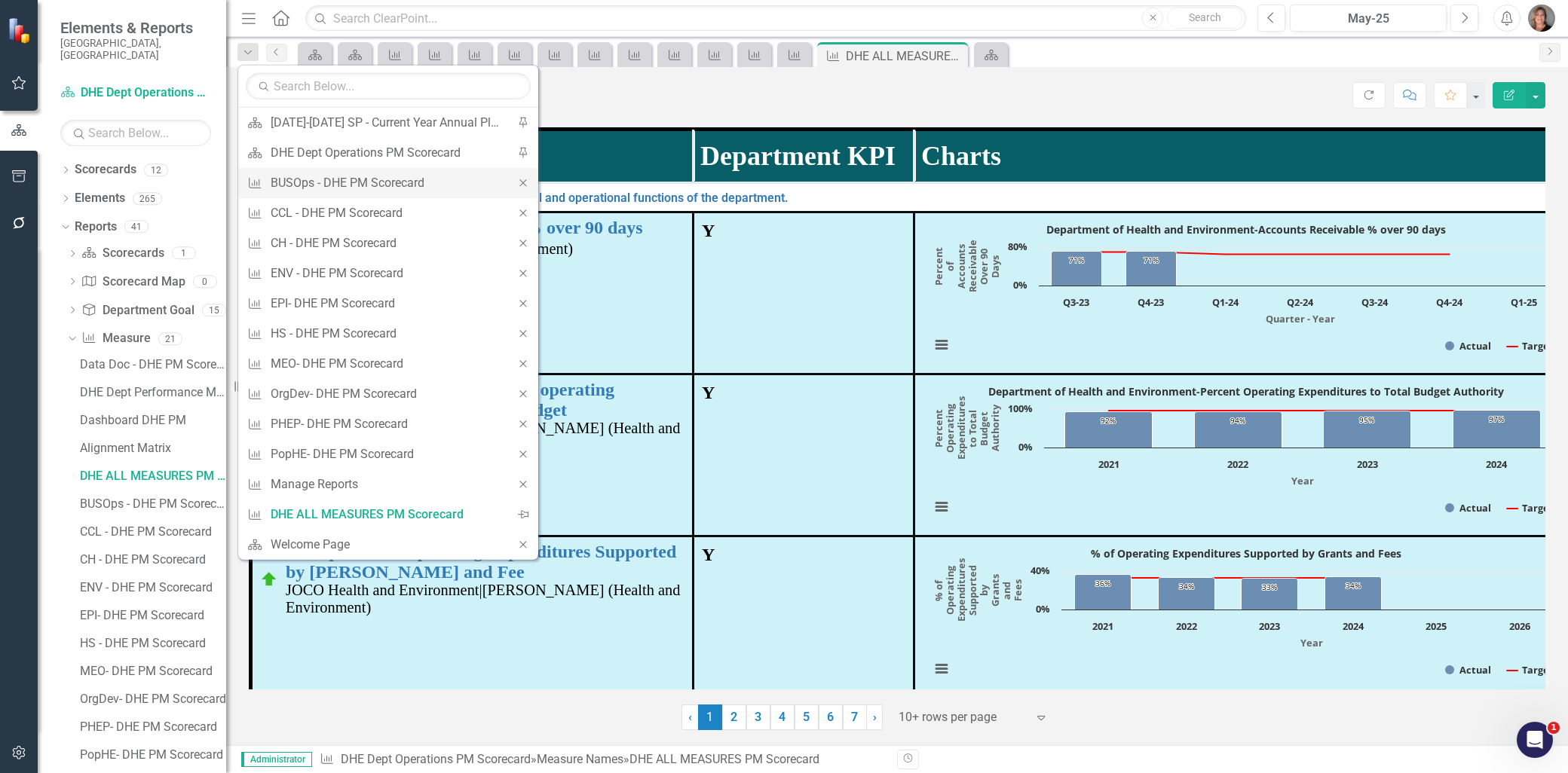
click at [521, 183] on icon "Close" at bounding box center [523, 182] width 14 height 10
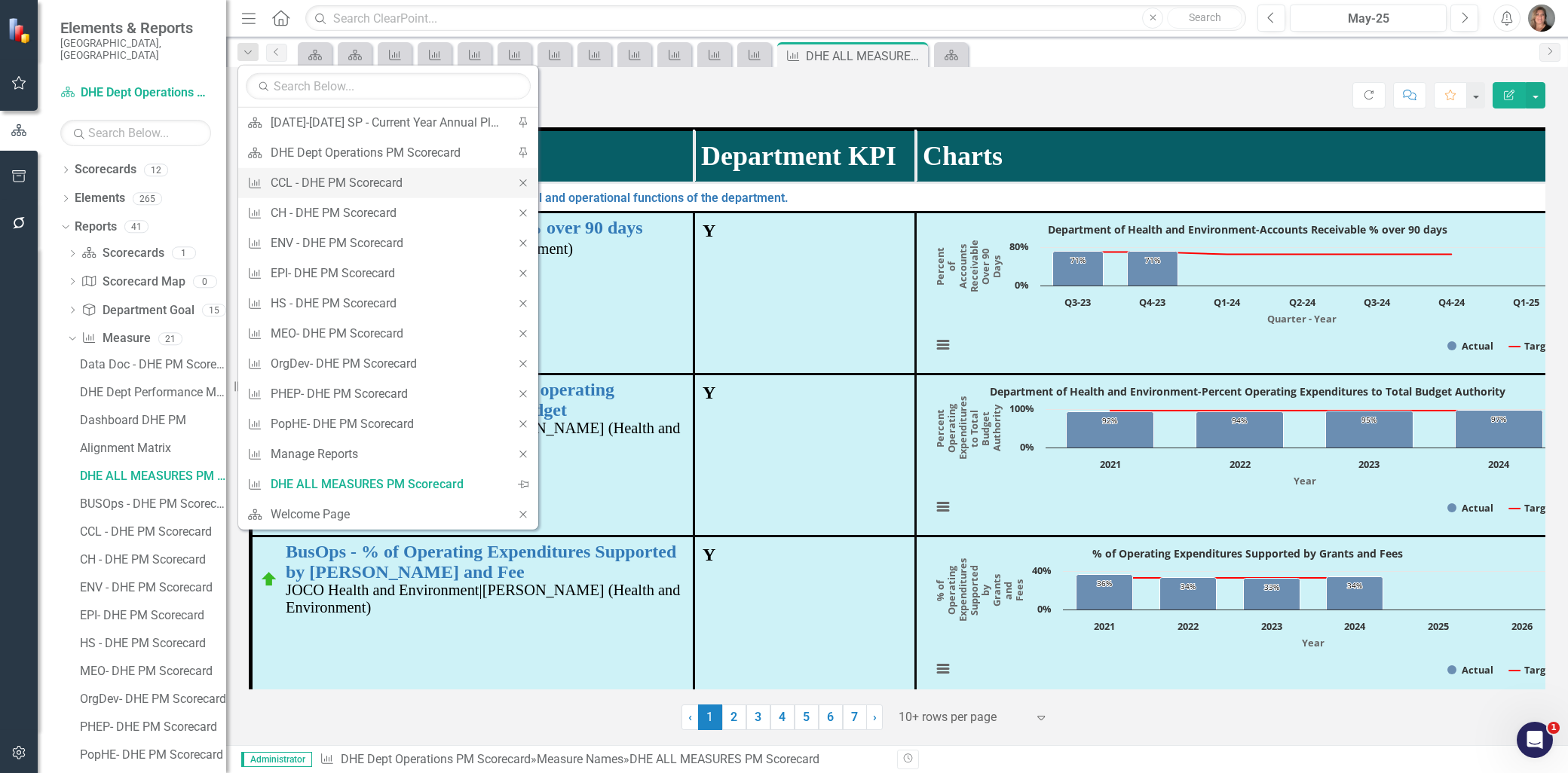
click at [521, 185] on icon "Close" at bounding box center [523, 182] width 14 height 10
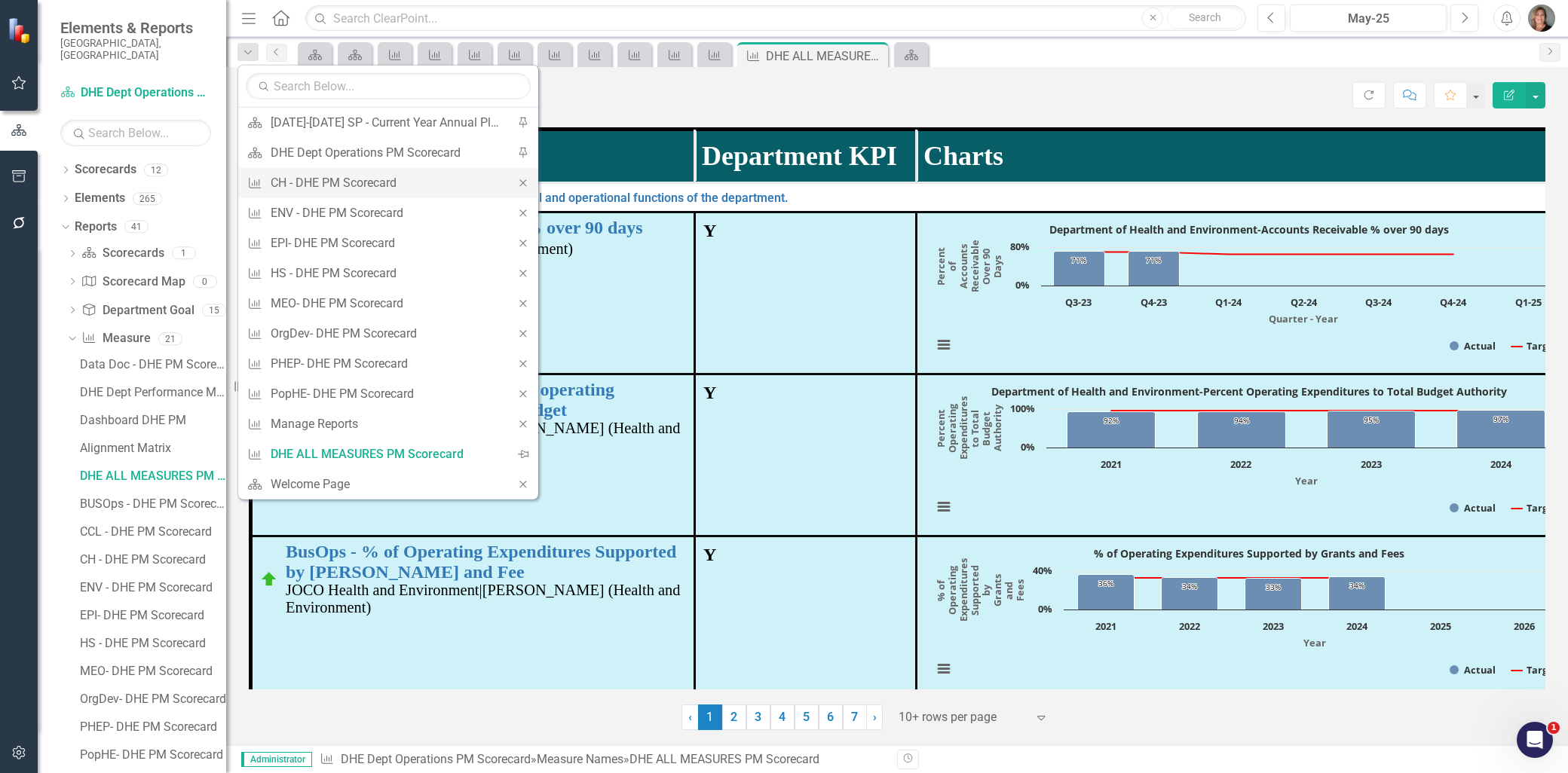
click at [522, 184] on icon at bounding box center [522, 182] width 6 height 6
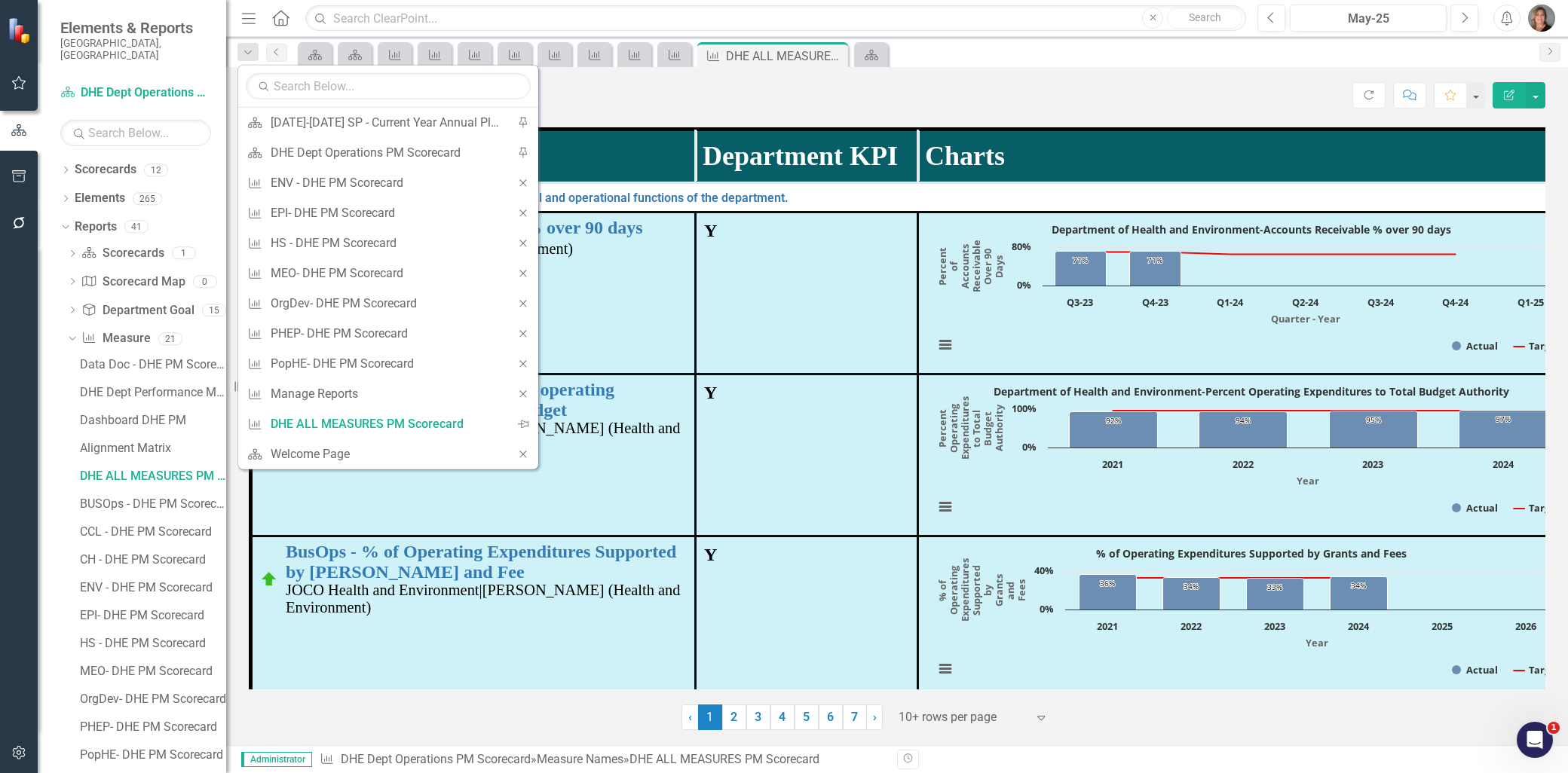
click at [522, 184] on icon at bounding box center [522, 182] width 6 height 6
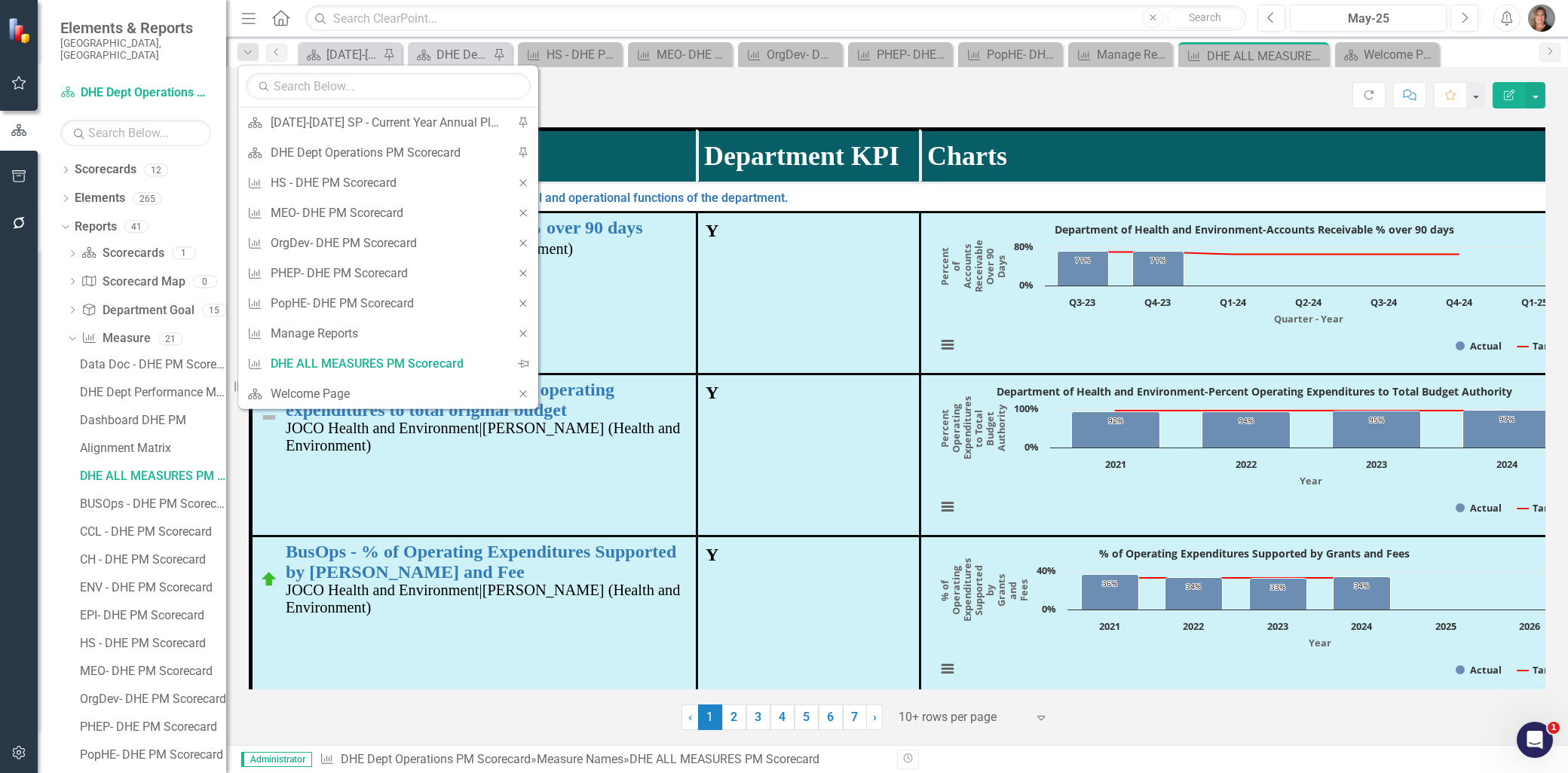
click at [522, 184] on icon at bounding box center [522, 182] width 6 height 6
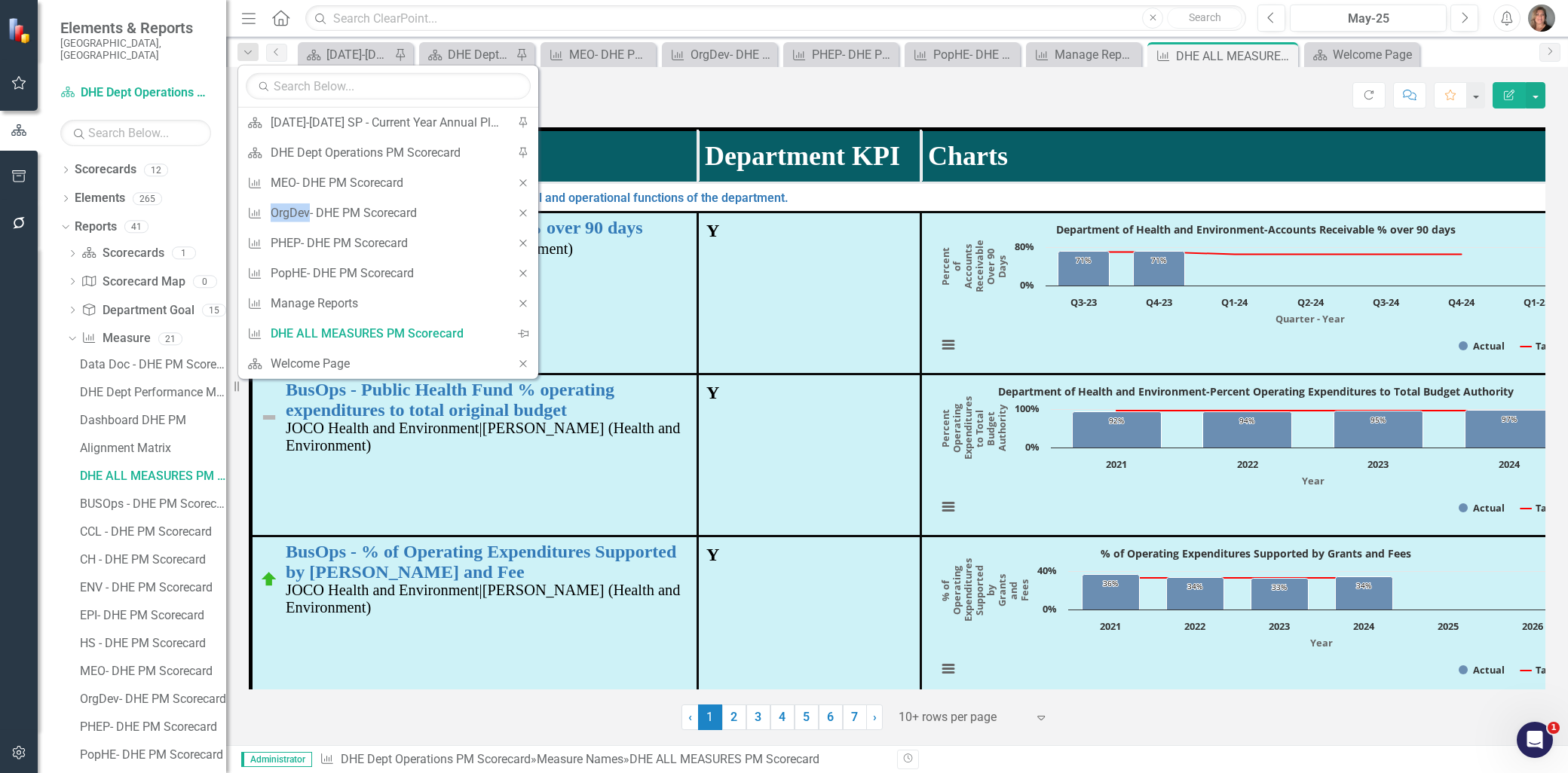
click at [522, 184] on icon at bounding box center [522, 182] width 6 height 6
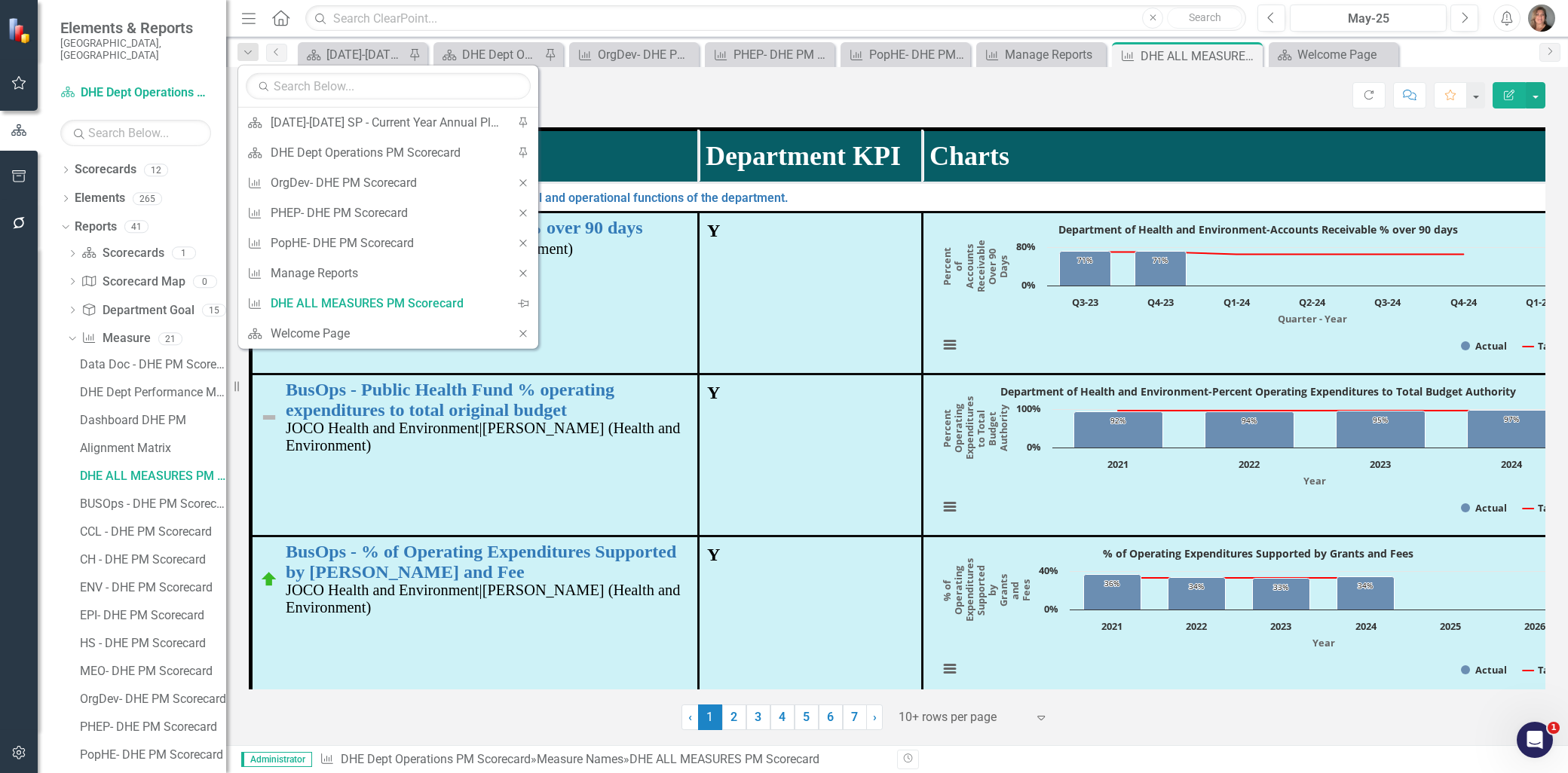
click at [522, 184] on icon at bounding box center [522, 182] width 6 height 6
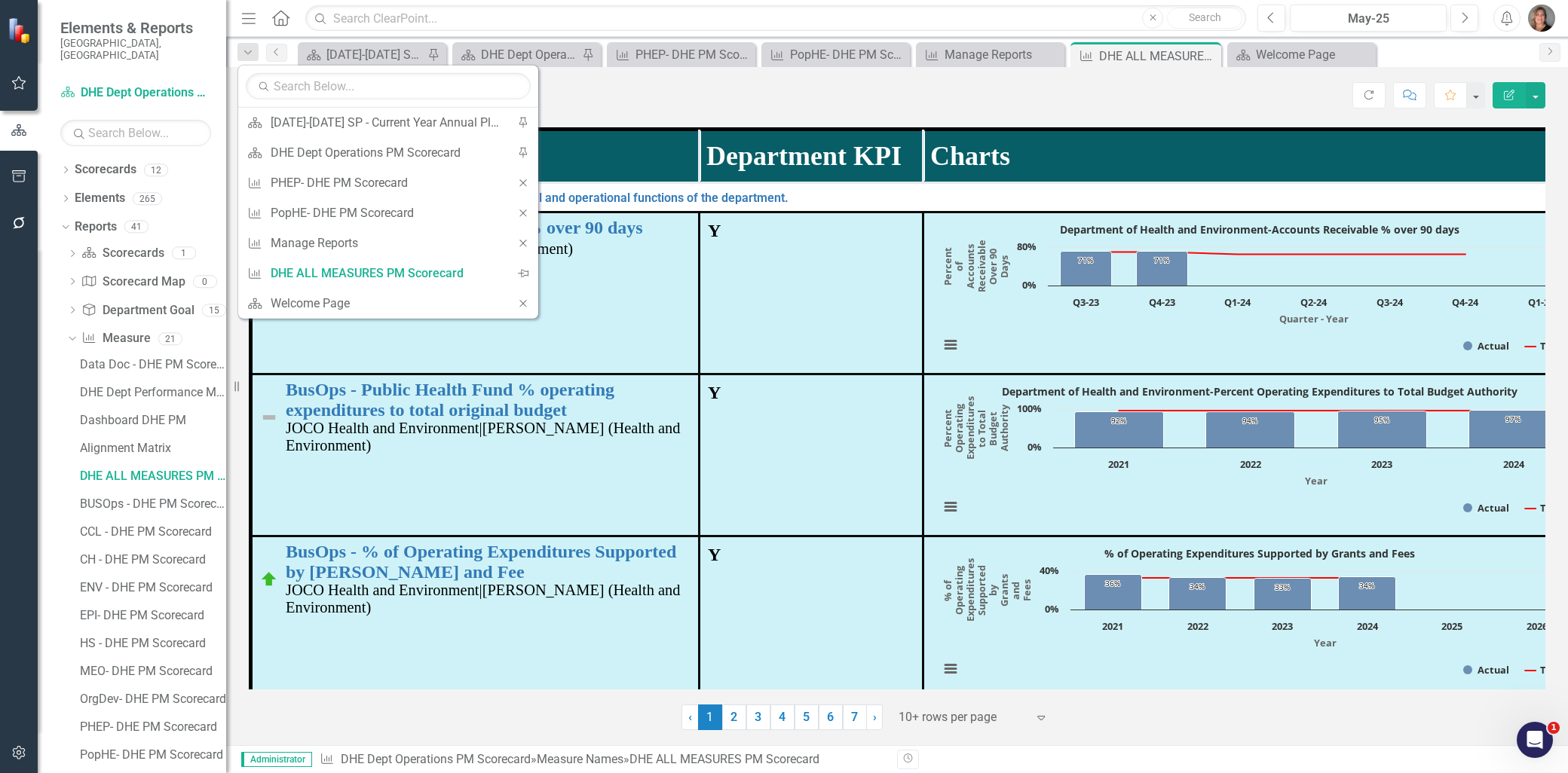
click at [522, 184] on icon at bounding box center [522, 182] width 6 height 6
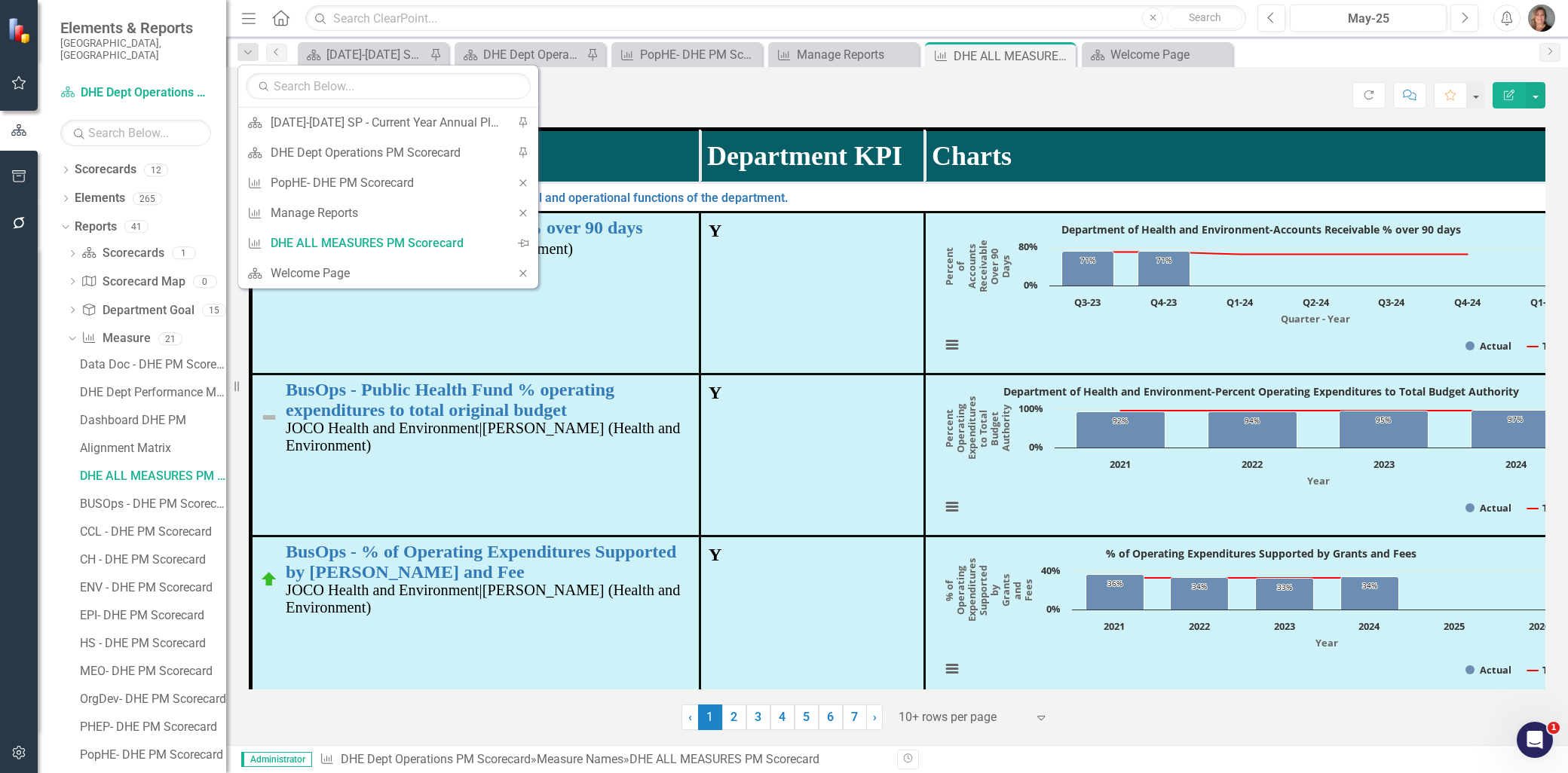
click at [522, 184] on icon at bounding box center [522, 182] width 6 height 6
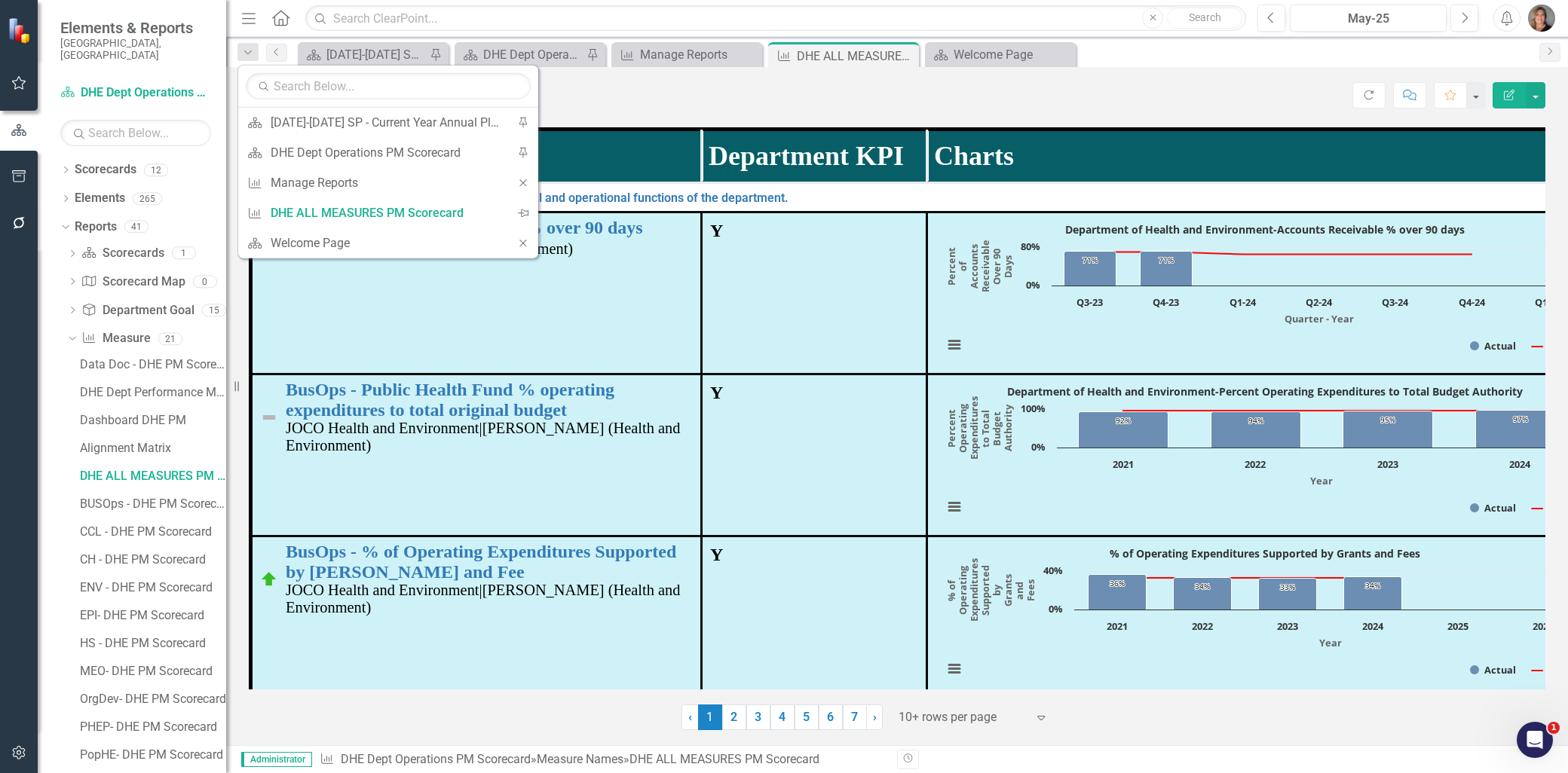
click at [999, 83] on div "Search DHE ALL MEASURES PM Scorecard DHE Dept Operations PM Scorecard" at bounding box center [800, 95] width 1104 height 26
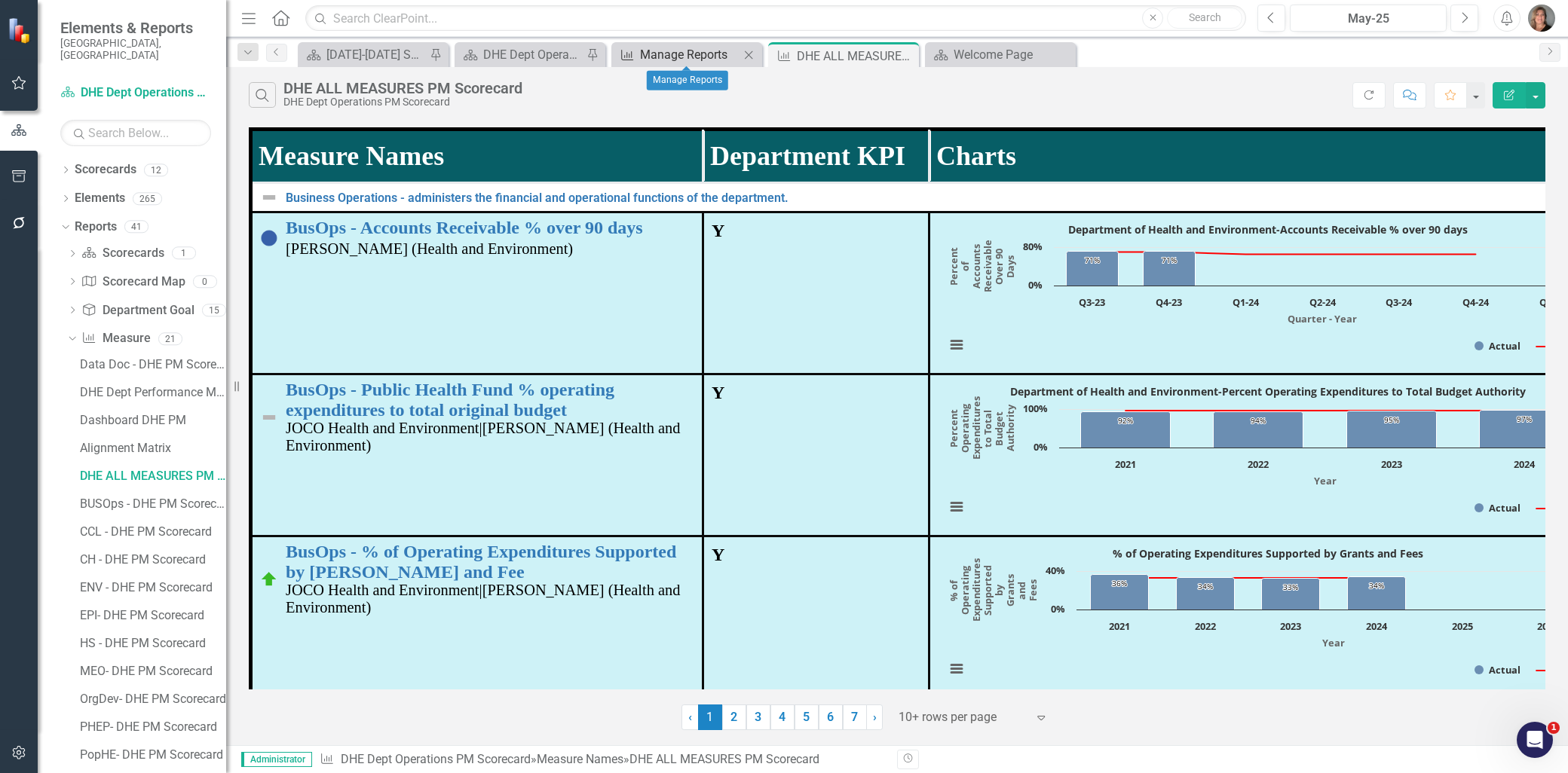
click at [690, 53] on div "Manage Reports" at bounding box center [690, 55] width 100 height 18
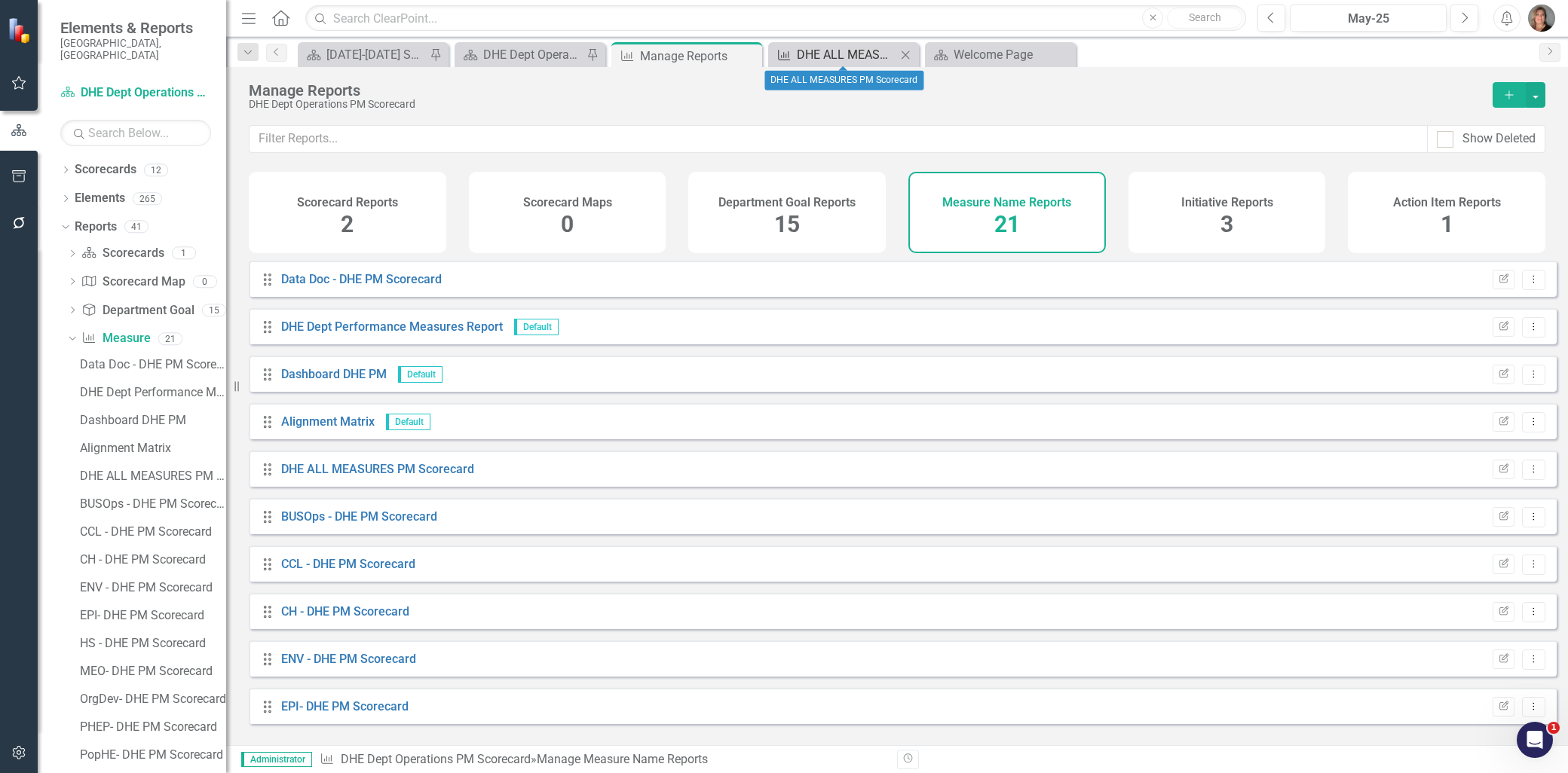
click at [812, 50] on div "DHE ALL MEASURES PM Scorecard" at bounding box center [846, 55] width 100 height 18
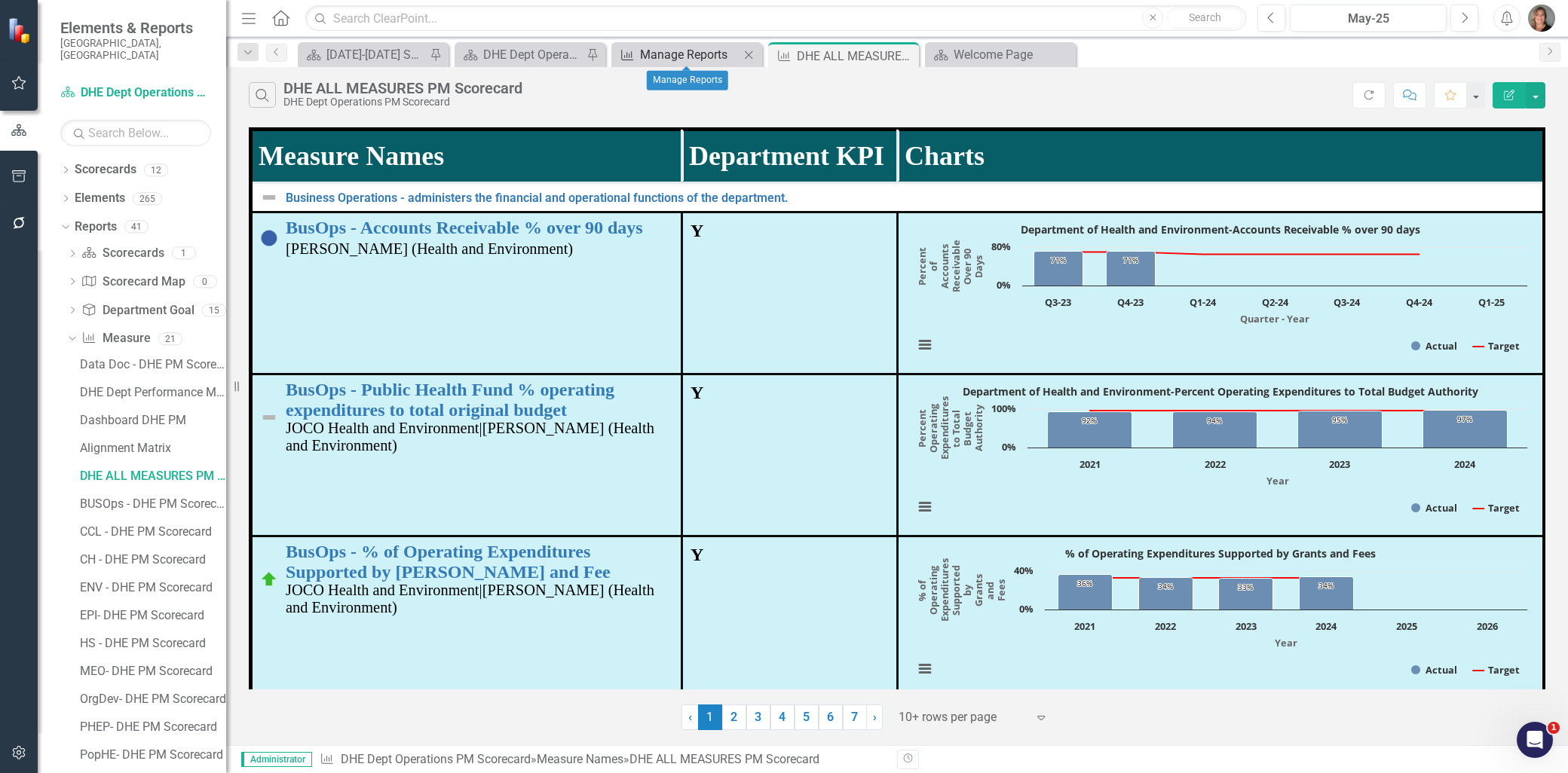
click at [670, 51] on div "Manage Reports" at bounding box center [690, 55] width 100 height 18
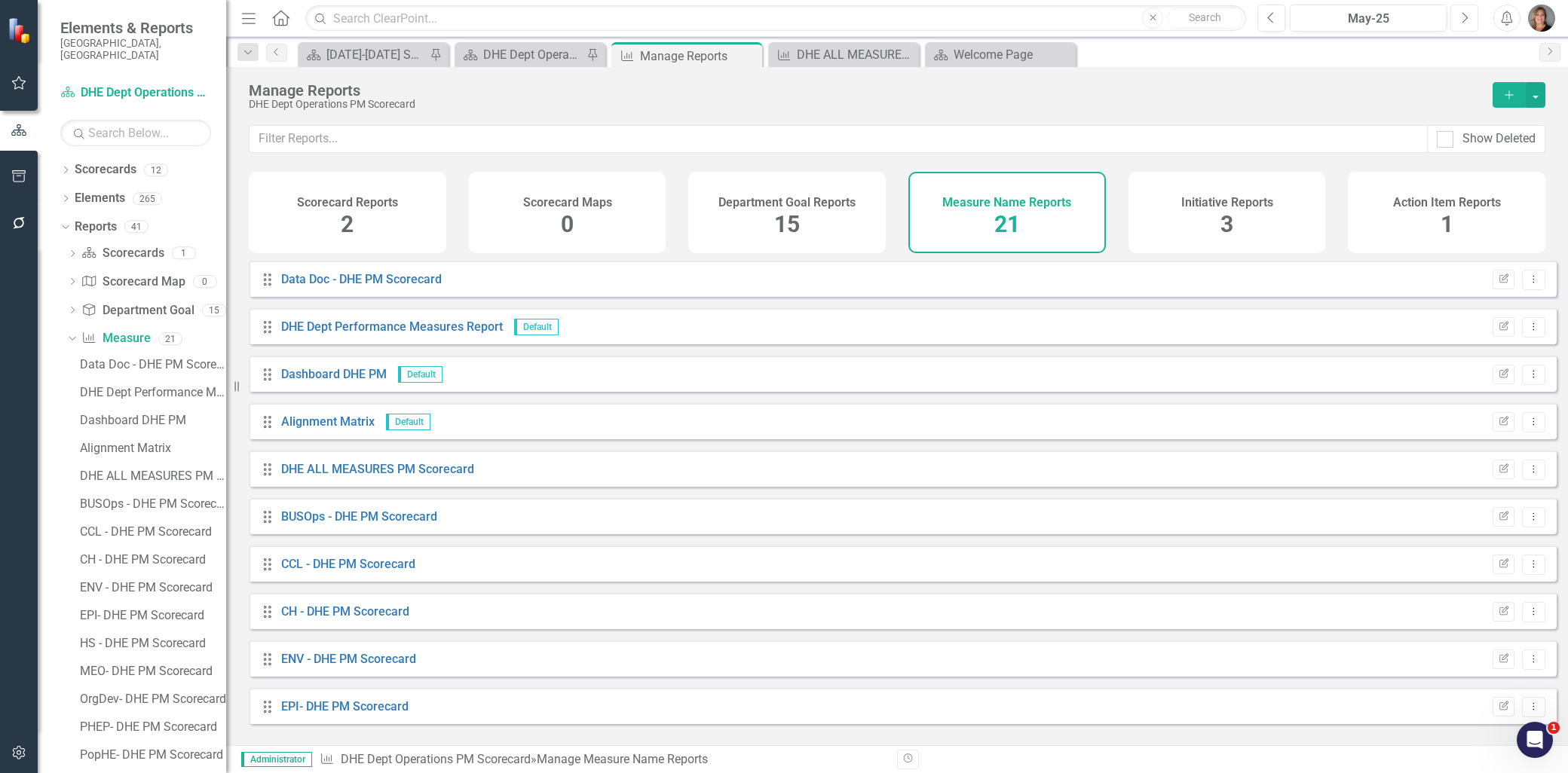
click at [1463, 15] on icon "Next" at bounding box center [1463, 18] width 8 height 14
click at [154, 470] on div "DHE ALL MEASURES PM Scorecard" at bounding box center [153, 476] width 146 height 14
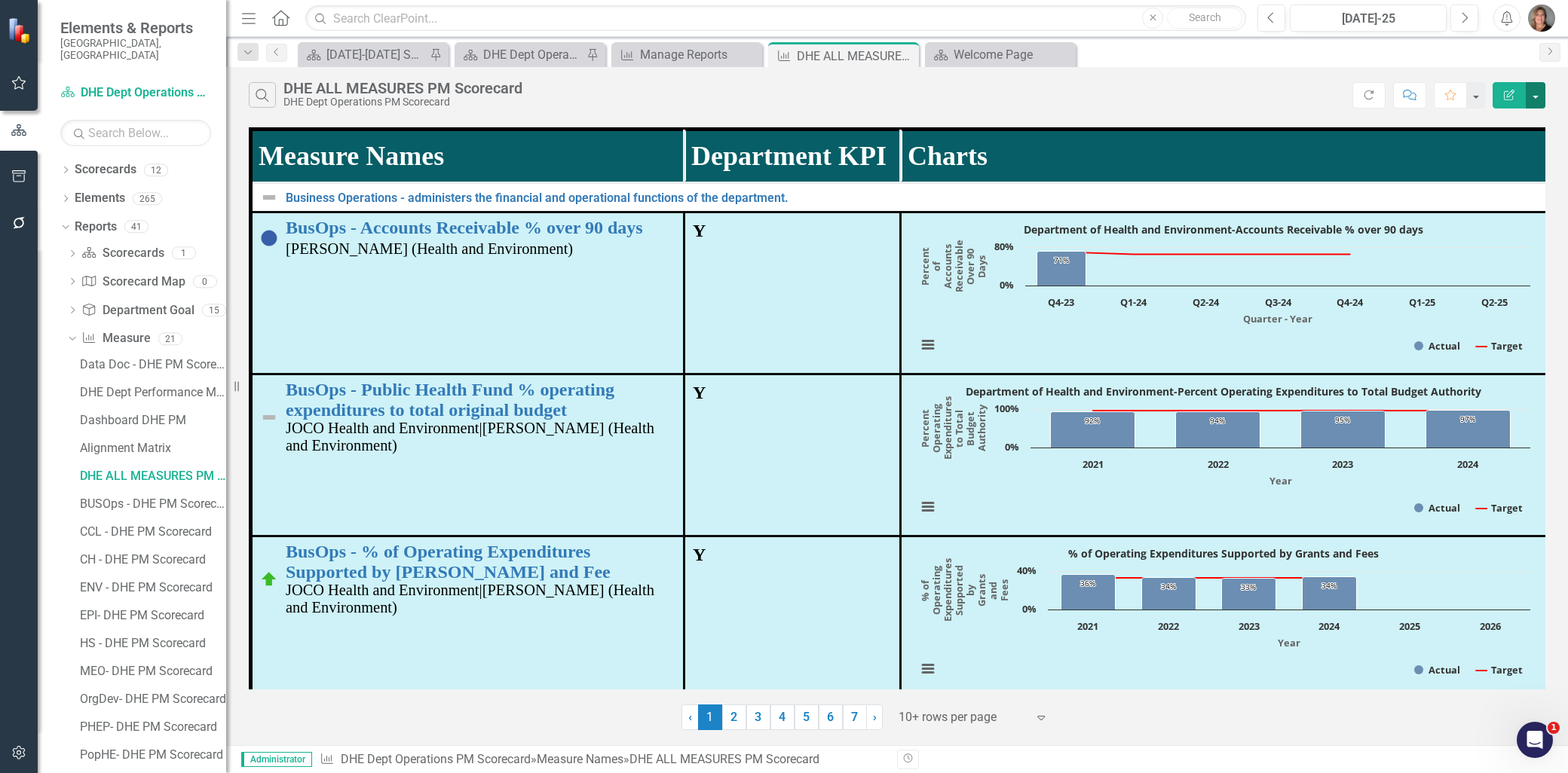
click at [1533, 88] on button "button" at bounding box center [1535, 95] width 19 height 27
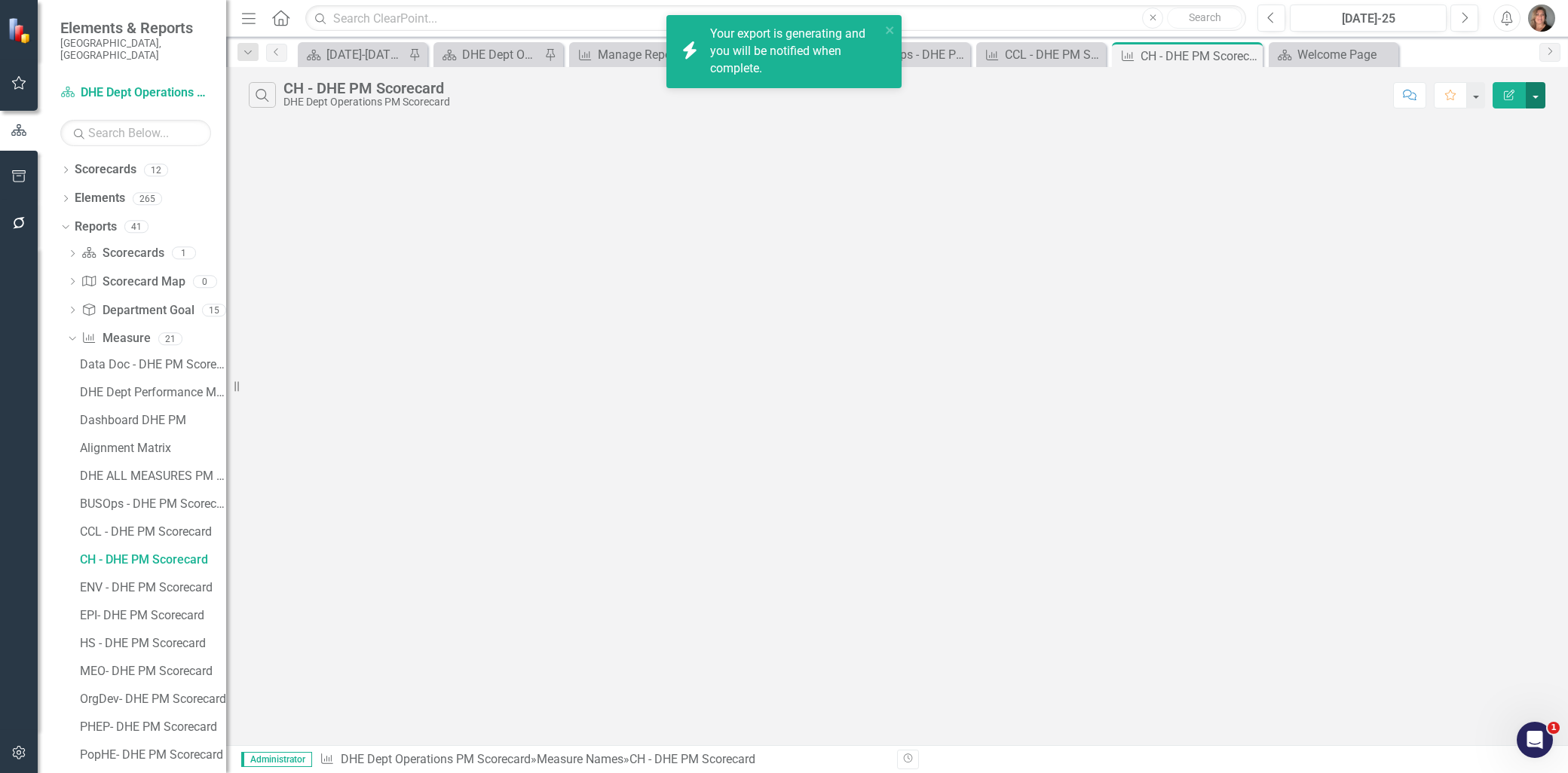
click at [1533, 92] on button "button" at bounding box center [1535, 95] width 19 height 27
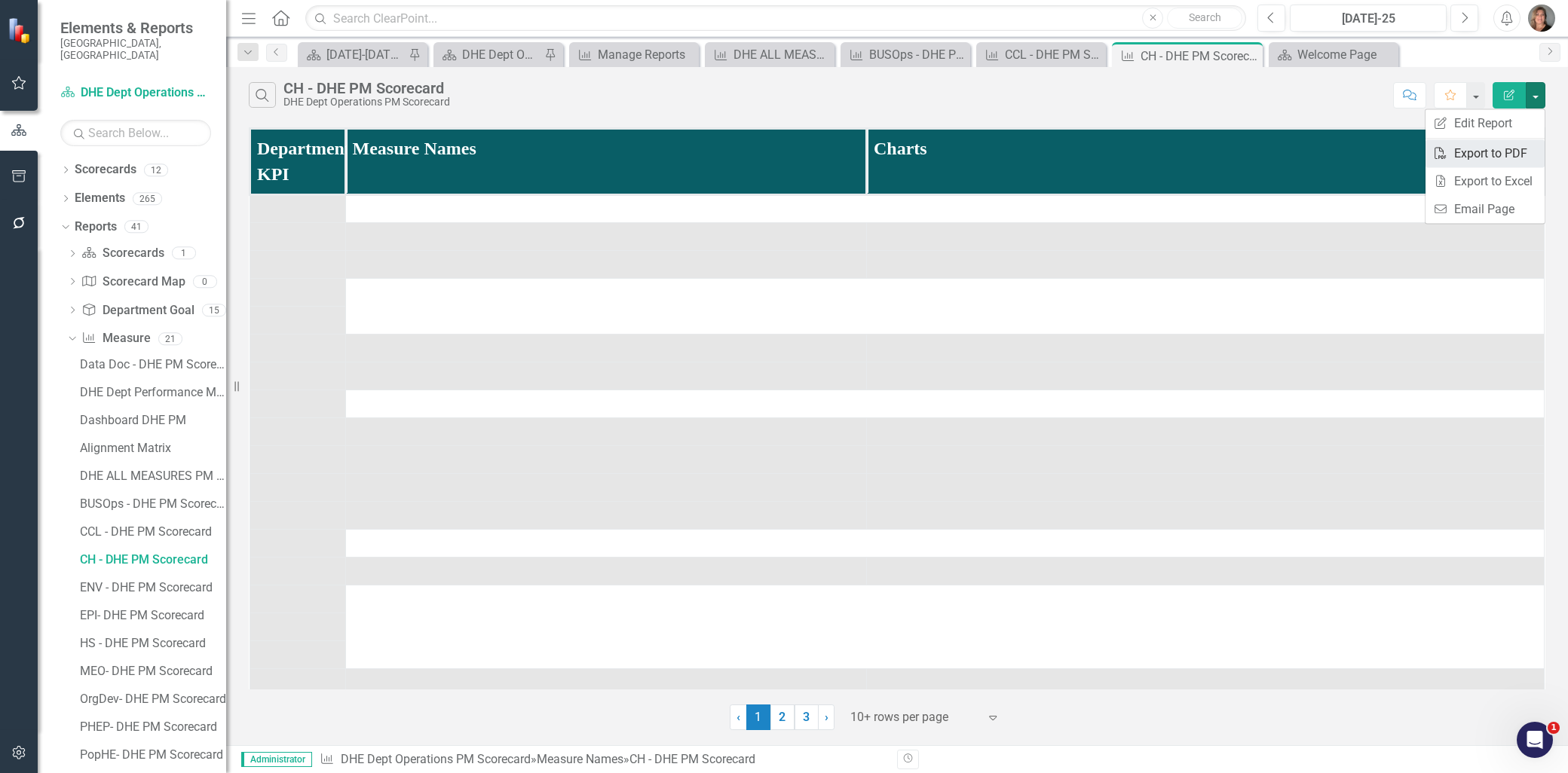
click at [1500, 148] on link "PDF Export to PDF" at bounding box center [1485, 153] width 119 height 28
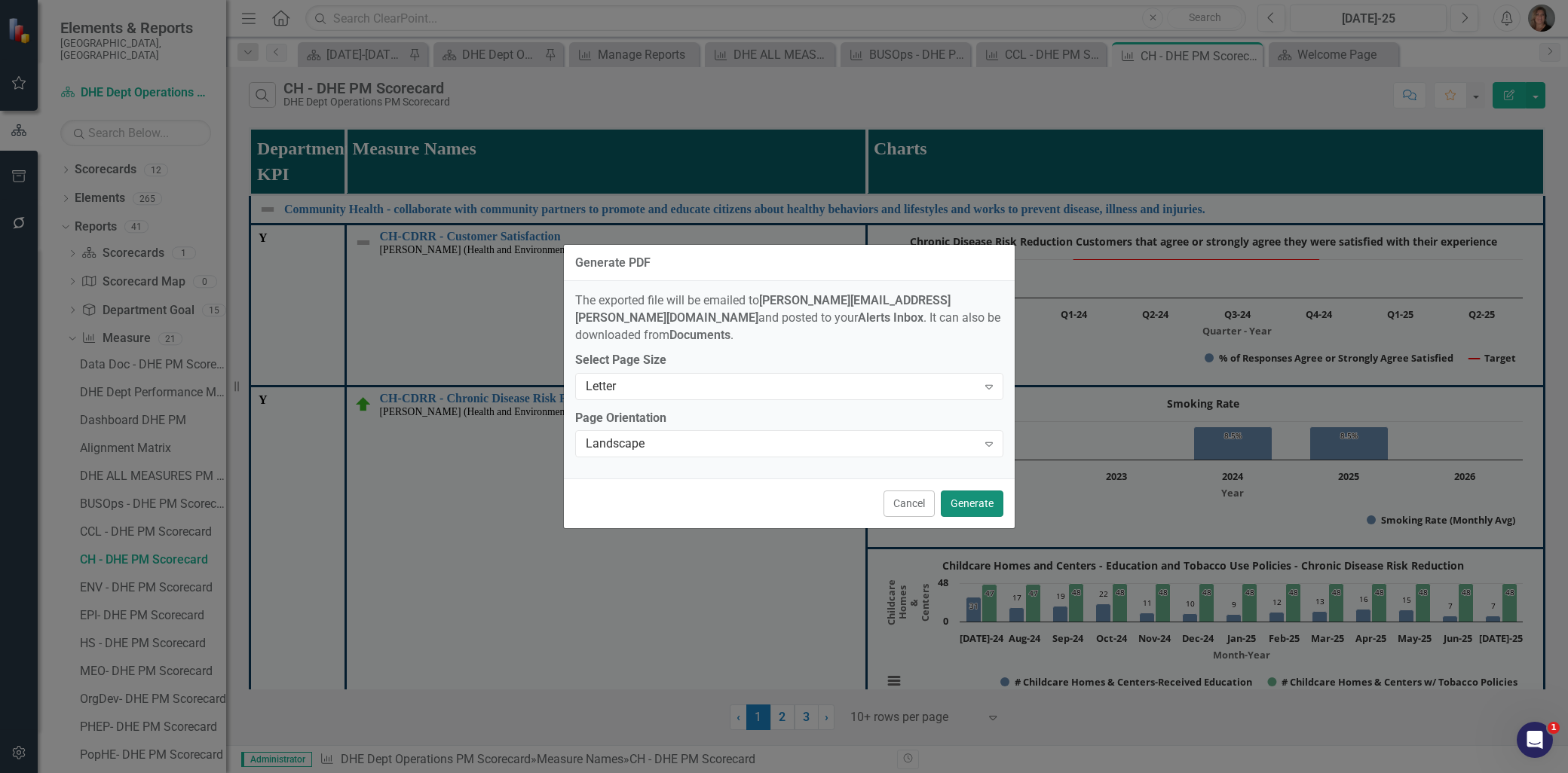
click at [971, 493] on button "Generate" at bounding box center [972, 503] width 63 height 27
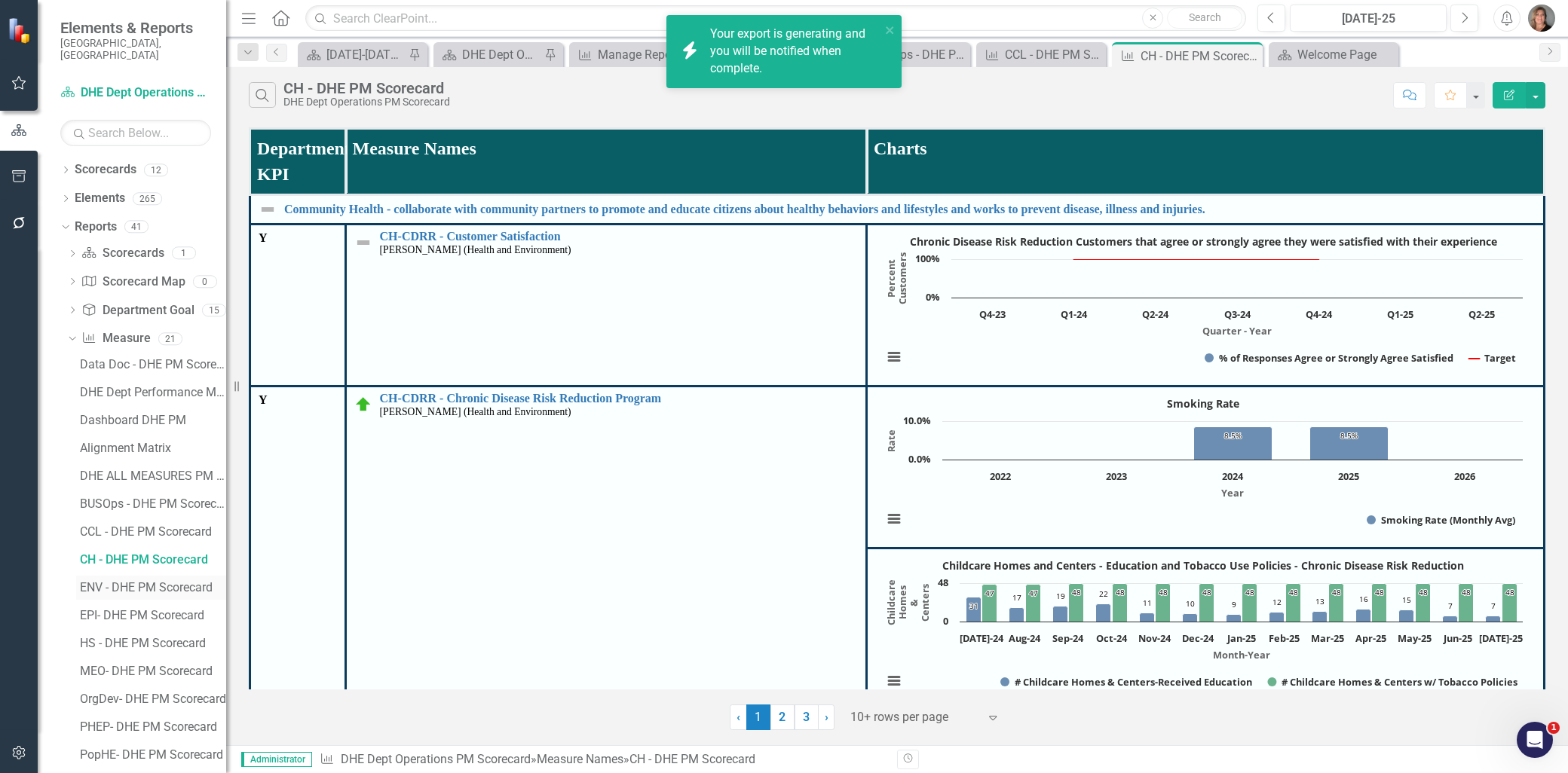
click at [171, 581] on div "ENV - DHE PM Scorecard" at bounding box center [153, 587] width 146 height 14
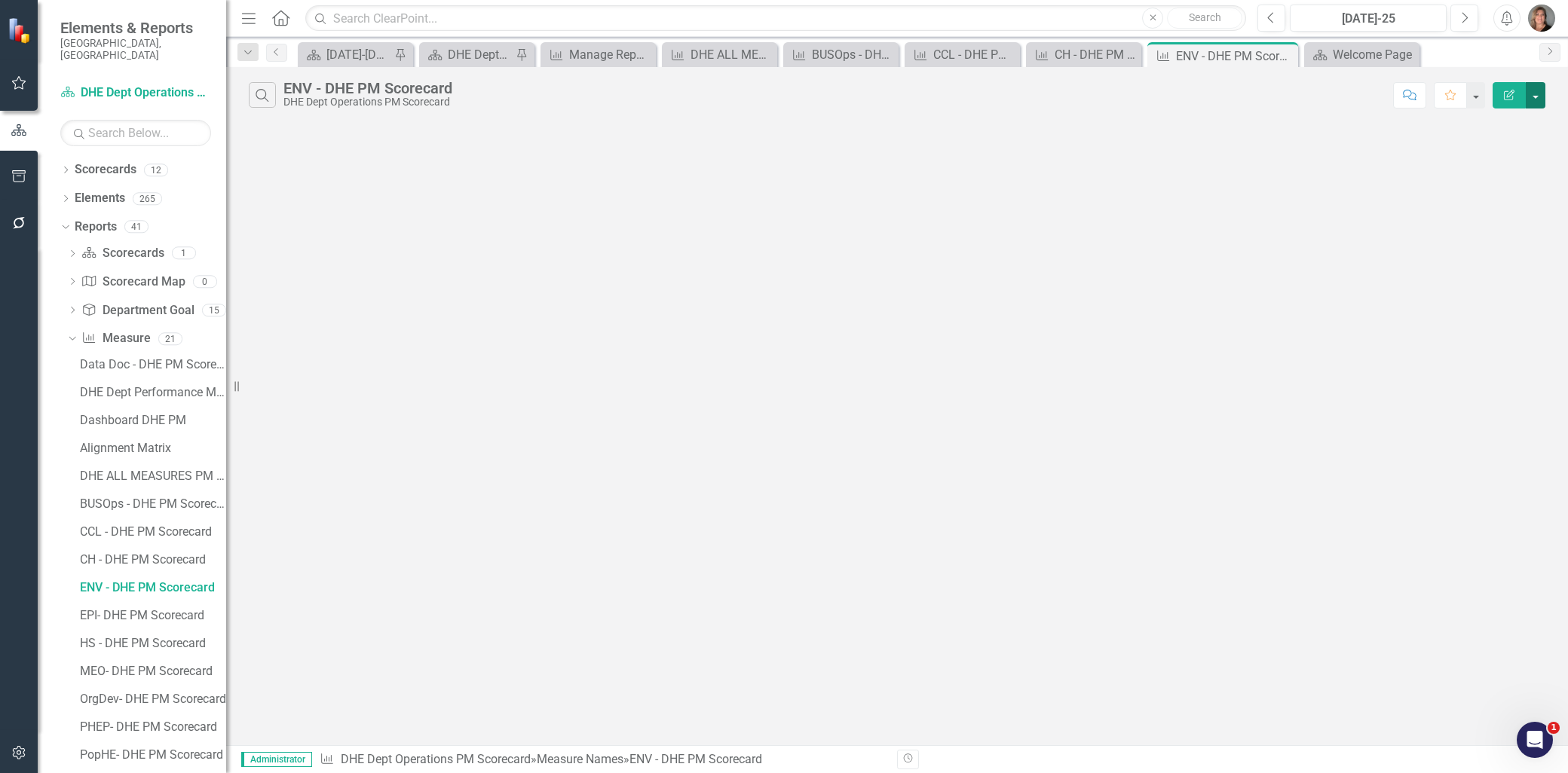
click at [1536, 89] on button "button" at bounding box center [1535, 95] width 19 height 27
click at [1505, 153] on link "PDF Export to PDF" at bounding box center [1485, 153] width 119 height 28
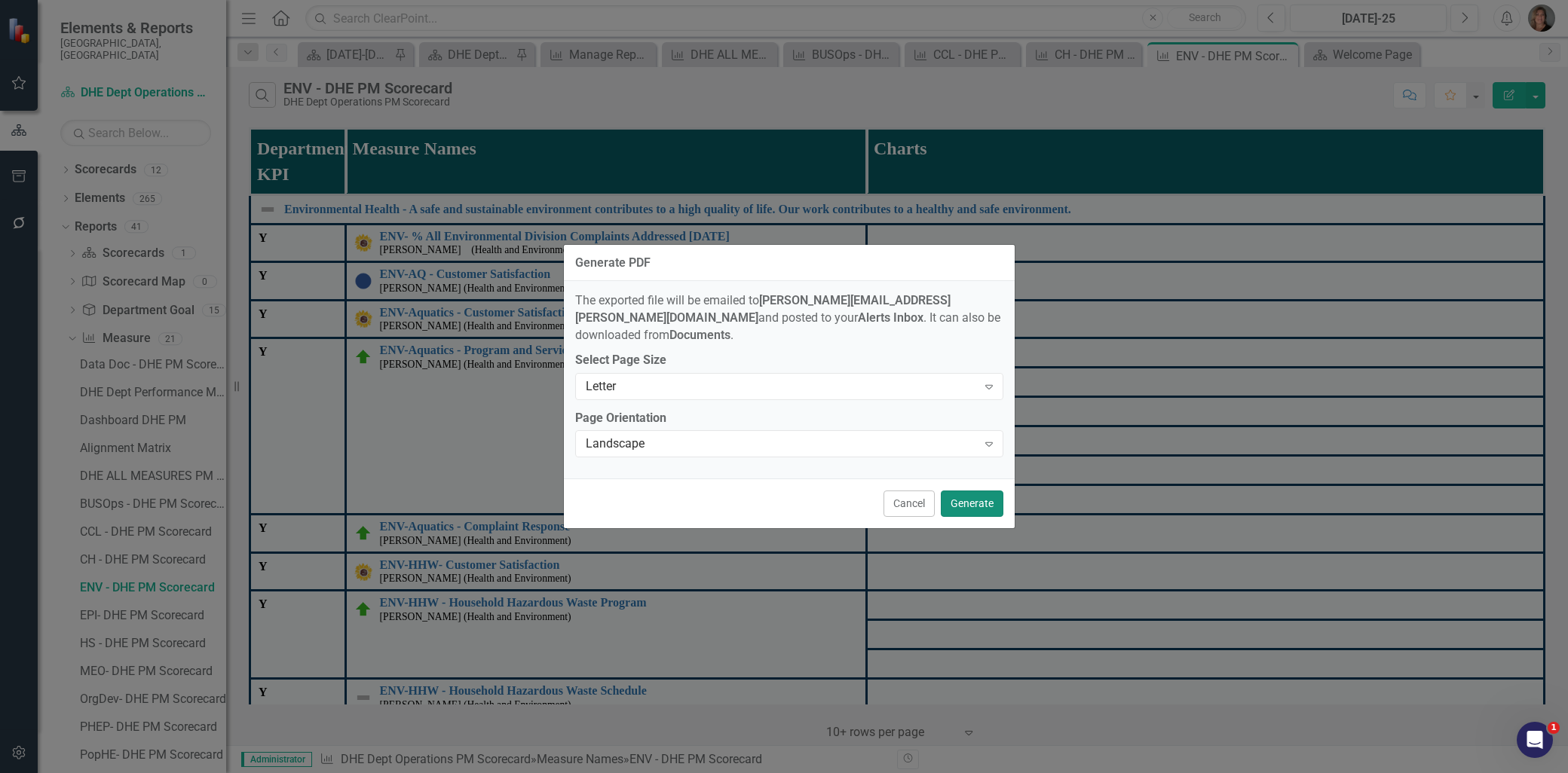
click at [948, 500] on button "Generate" at bounding box center [972, 503] width 63 height 27
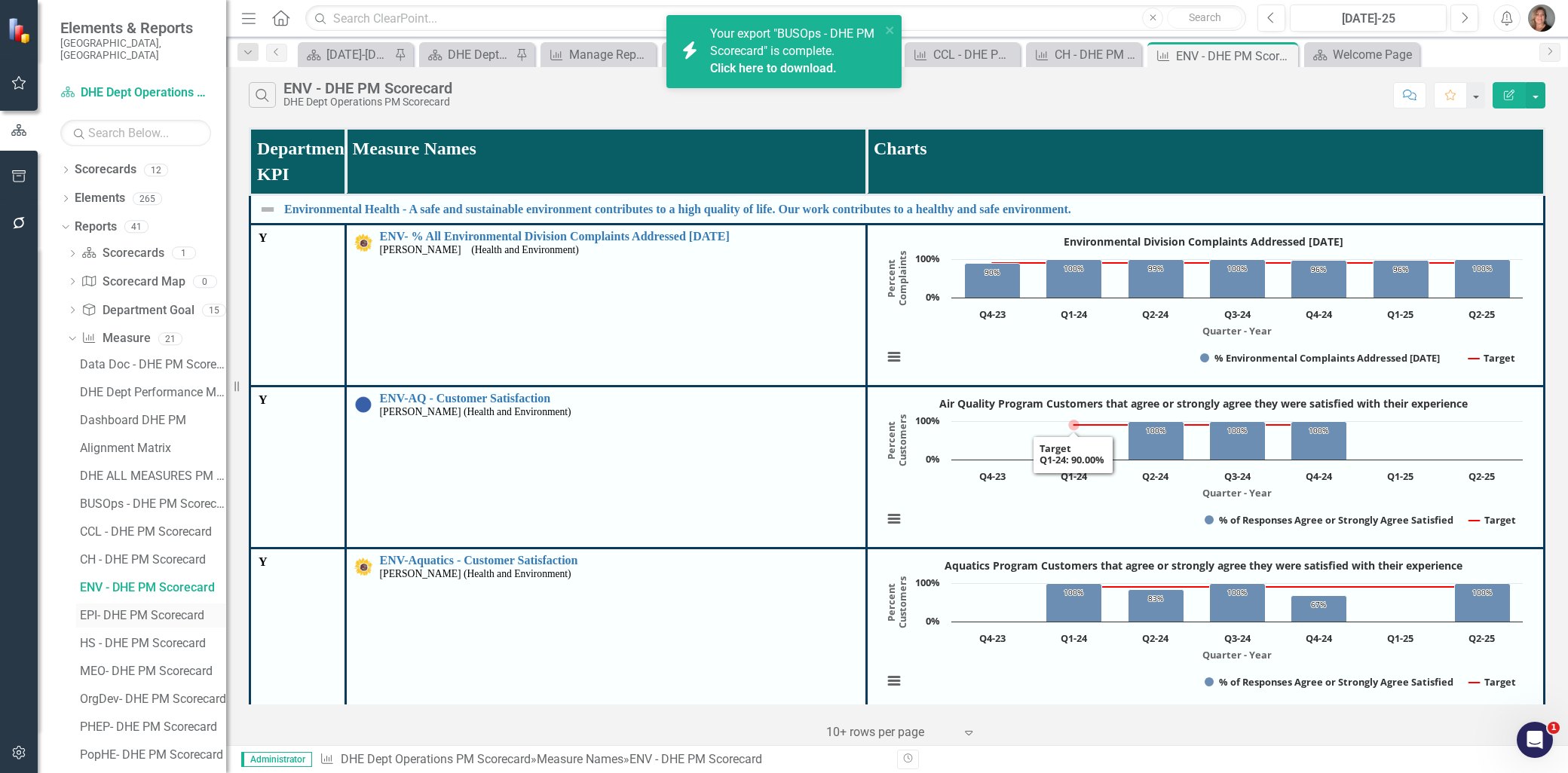
click at [173, 608] on div "EPI- DHE PM Scorecard" at bounding box center [153, 615] width 146 height 14
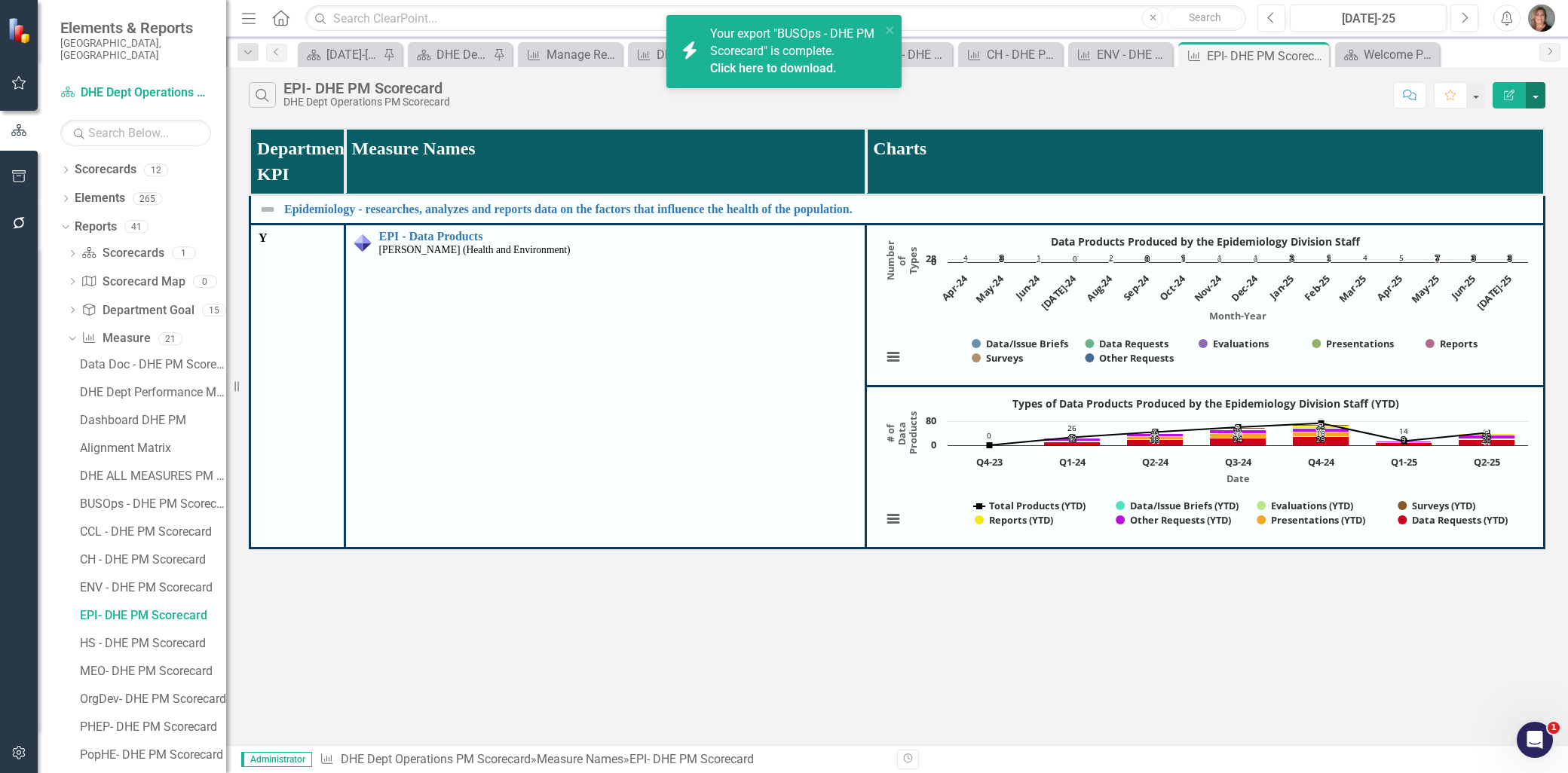
click at [1537, 96] on button "button" at bounding box center [1535, 95] width 19 height 27
click at [1508, 126] on link "Edit Report Edit Report" at bounding box center [1485, 123] width 119 height 28
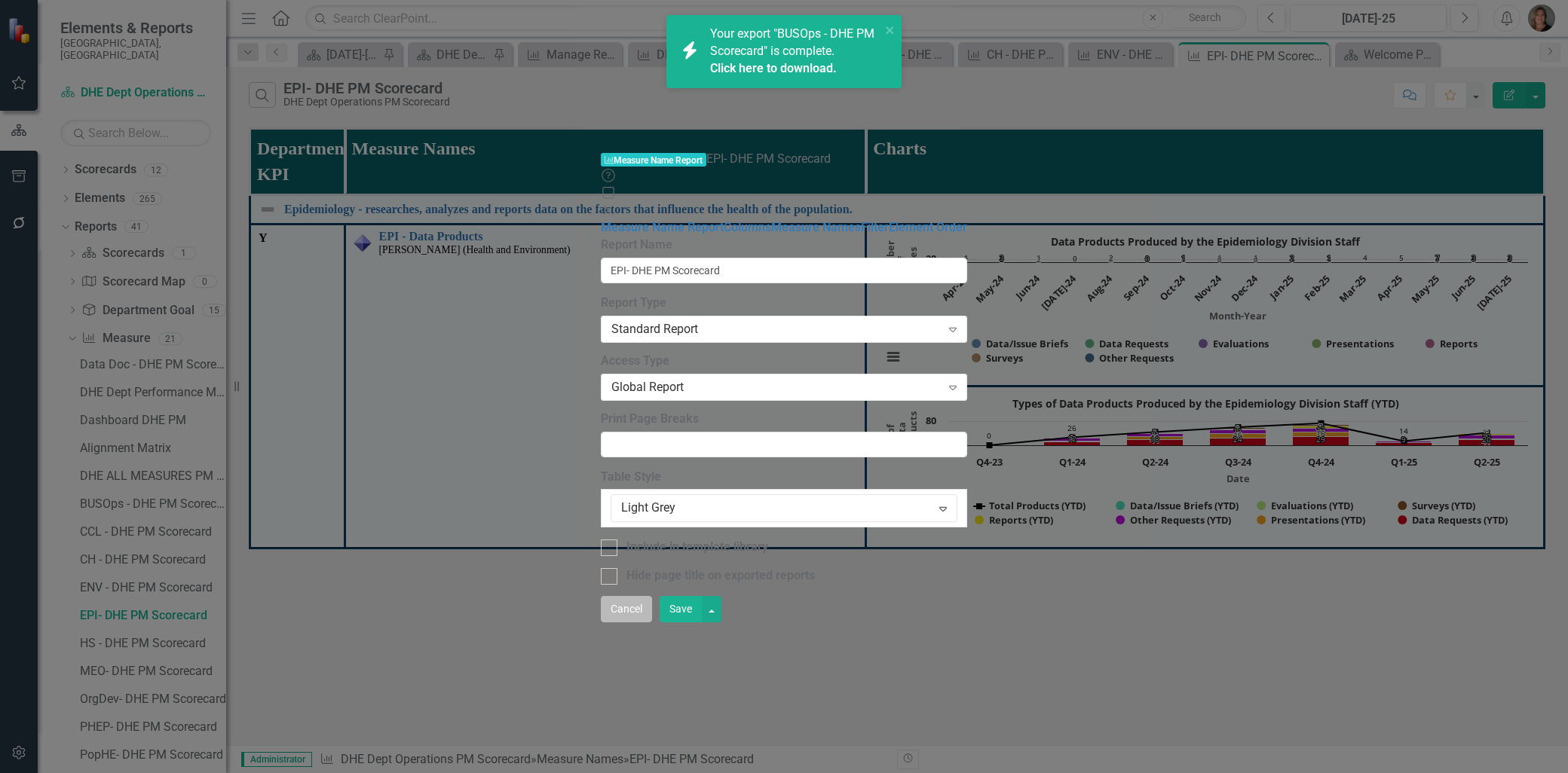
click at [652, 622] on button "Cancel" at bounding box center [625, 609] width 51 height 27
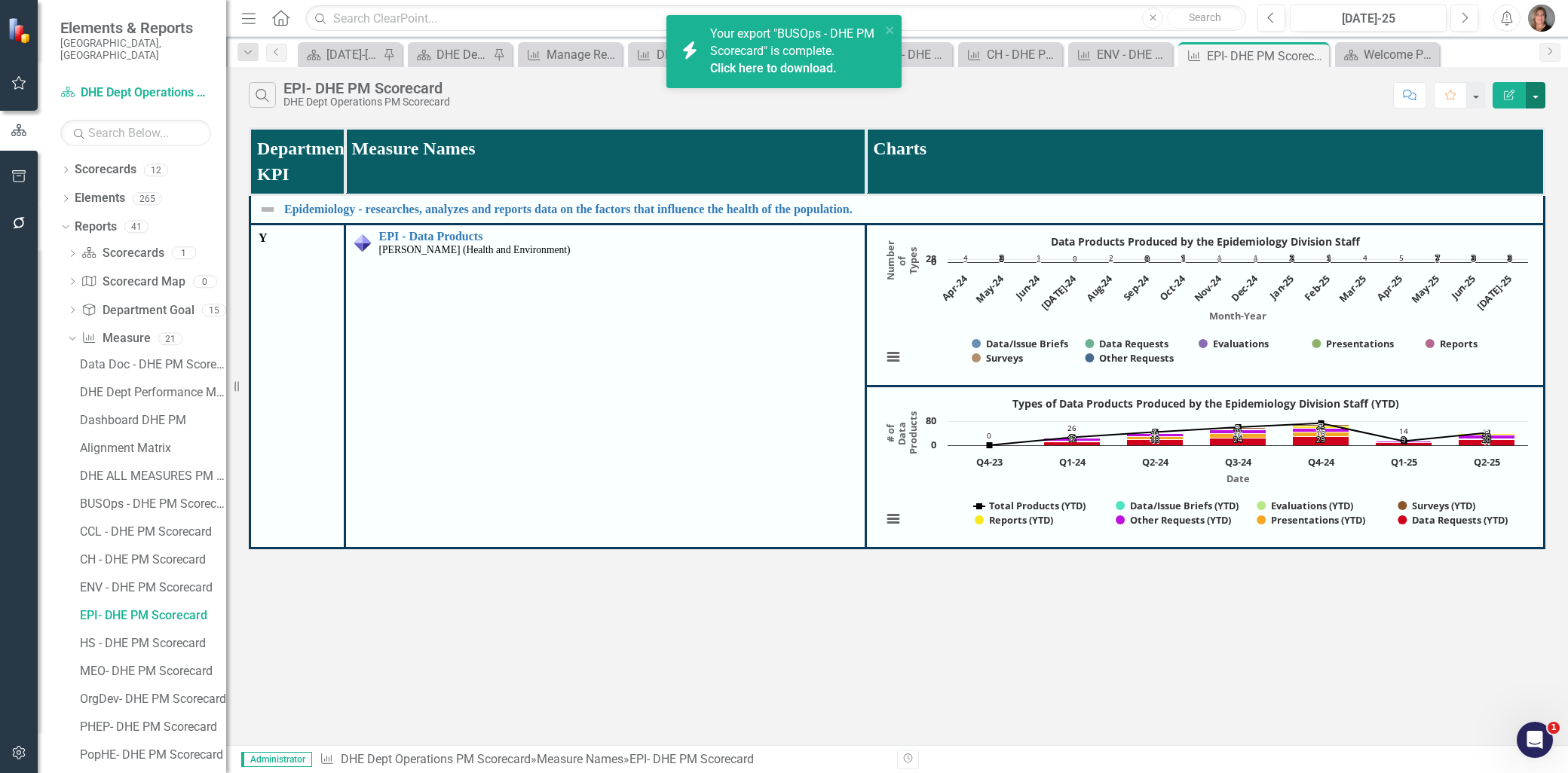
click at [1533, 88] on button "button" at bounding box center [1535, 95] width 19 height 27
click at [1511, 153] on link "PDF Export to PDF" at bounding box center [1485, 153] width 119 height 28
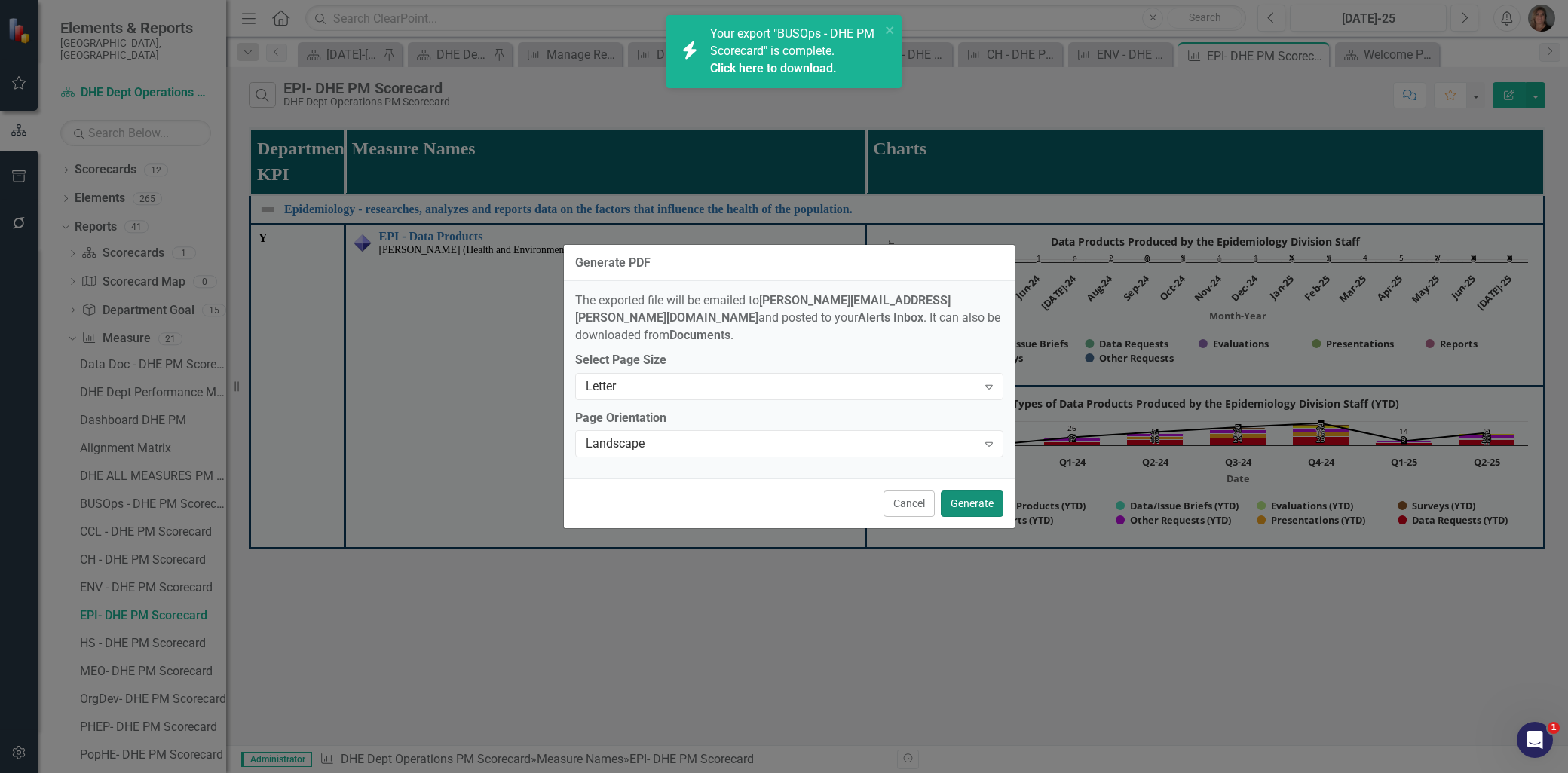
click at [982, 498] on button "Generate" at bounding box center [972, 503] width 63 height 27
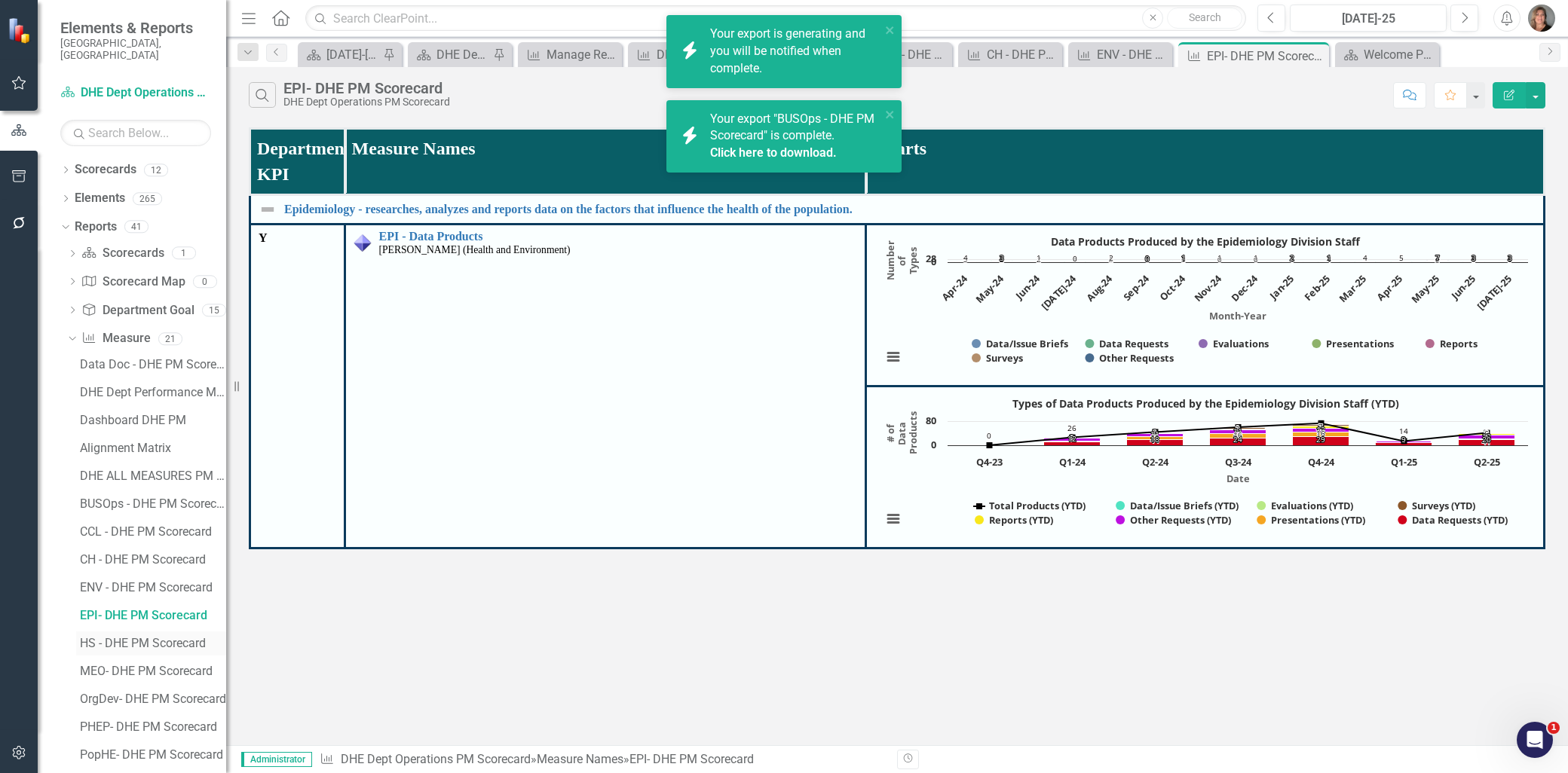
click at [132, 637] on div "HS - DHE PM Scorecard" at bounding box center [153, 644] width 146 height 14
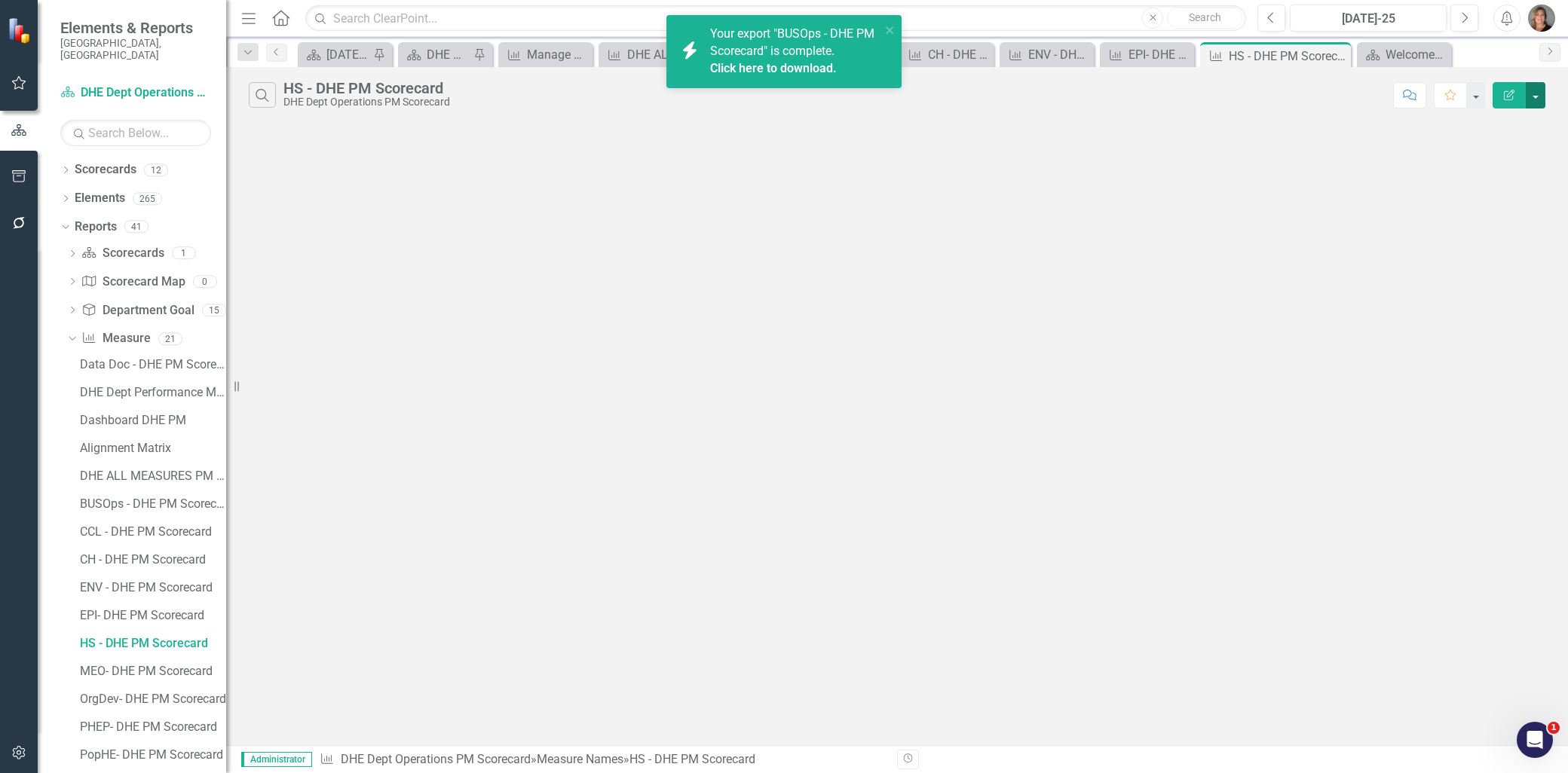
click at [1533, 93] on button "button" at bounding box center [1535, 95] width 19 height 27
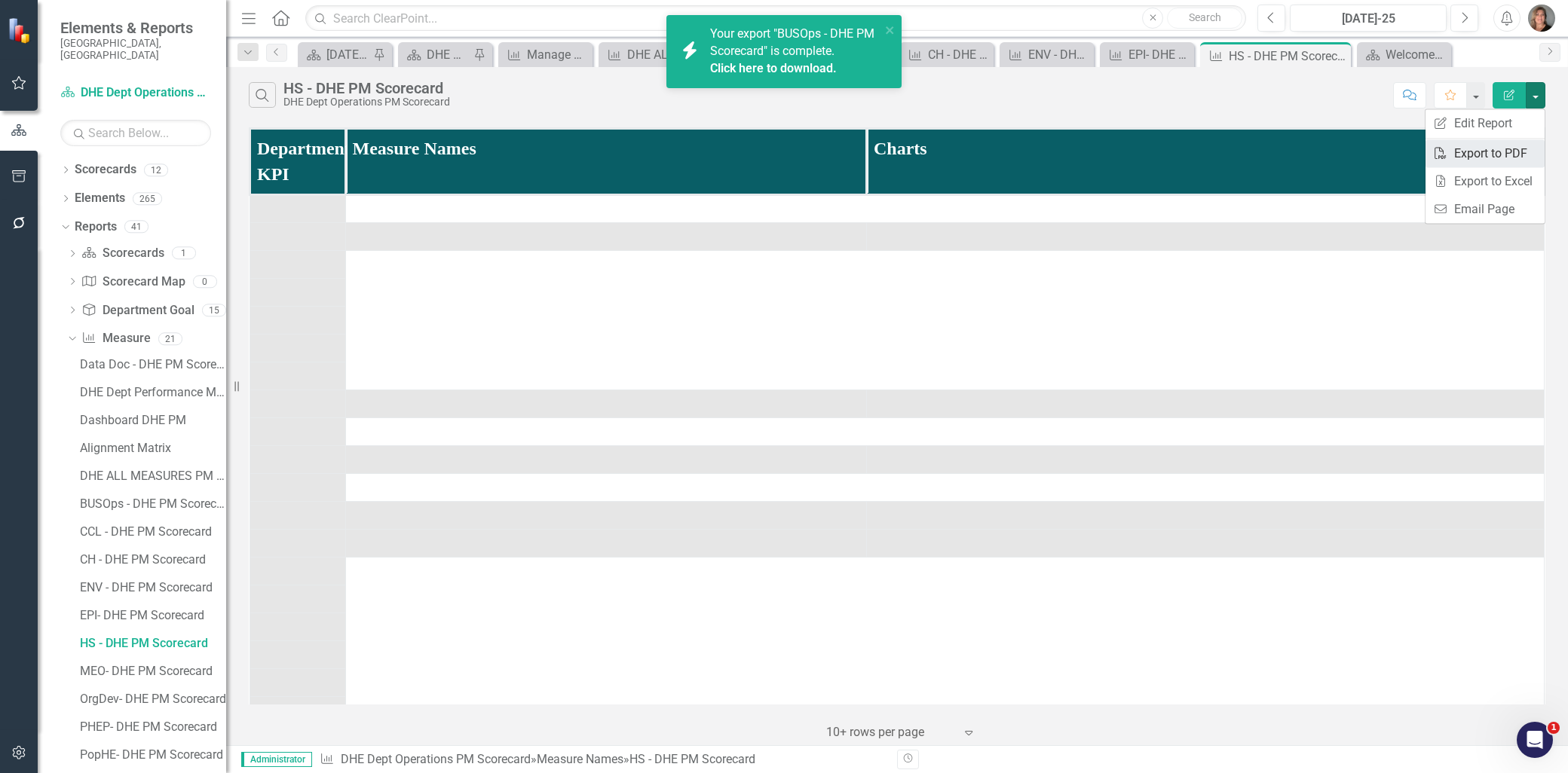
click at [1497, 151] on link "PDF Export to PDF" at bounding box center [1485, 153] width 119 height 28
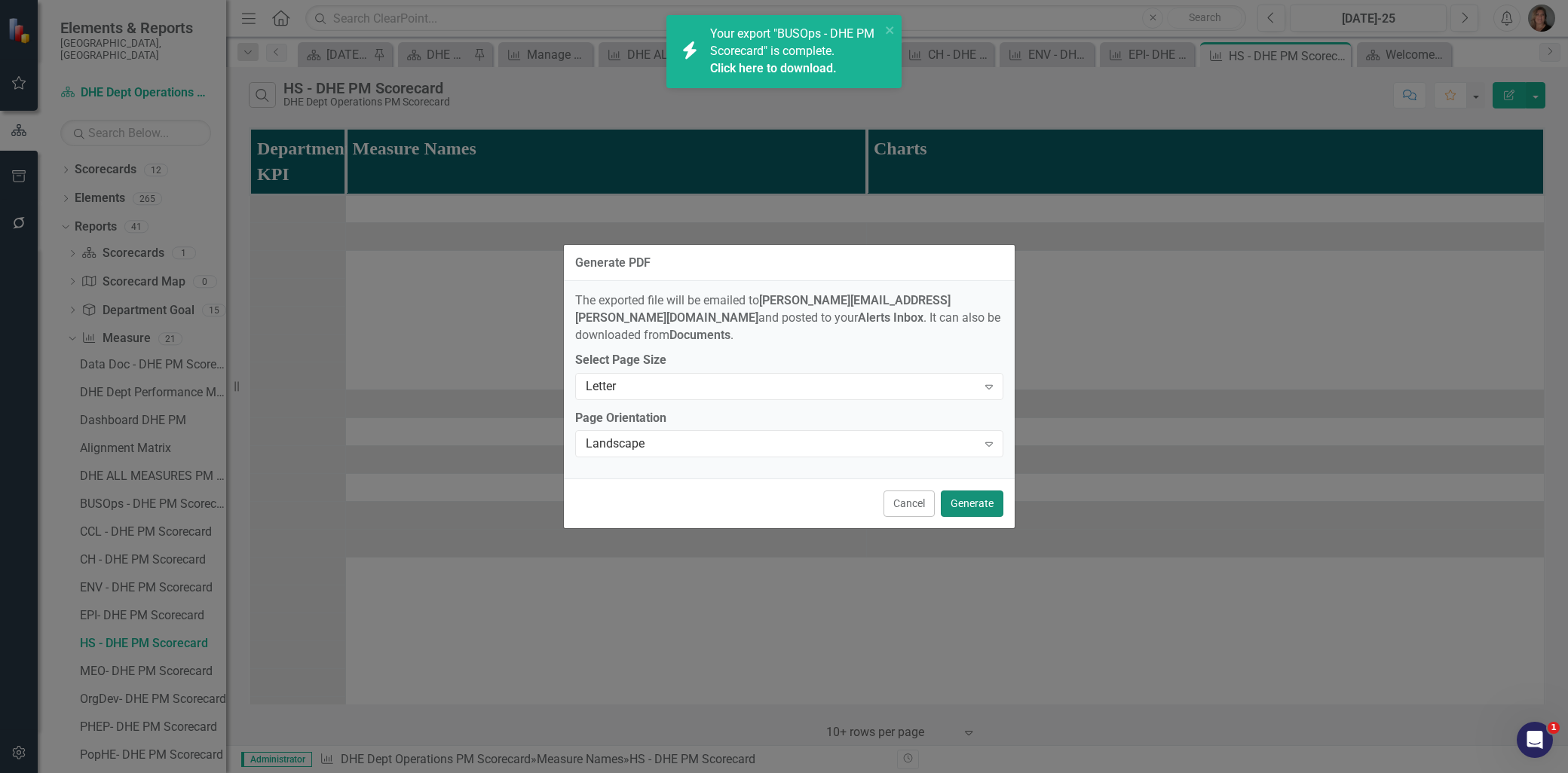
click at [977, 494] on button "Generate" at bounding box center [972, 503] width 63 height 27
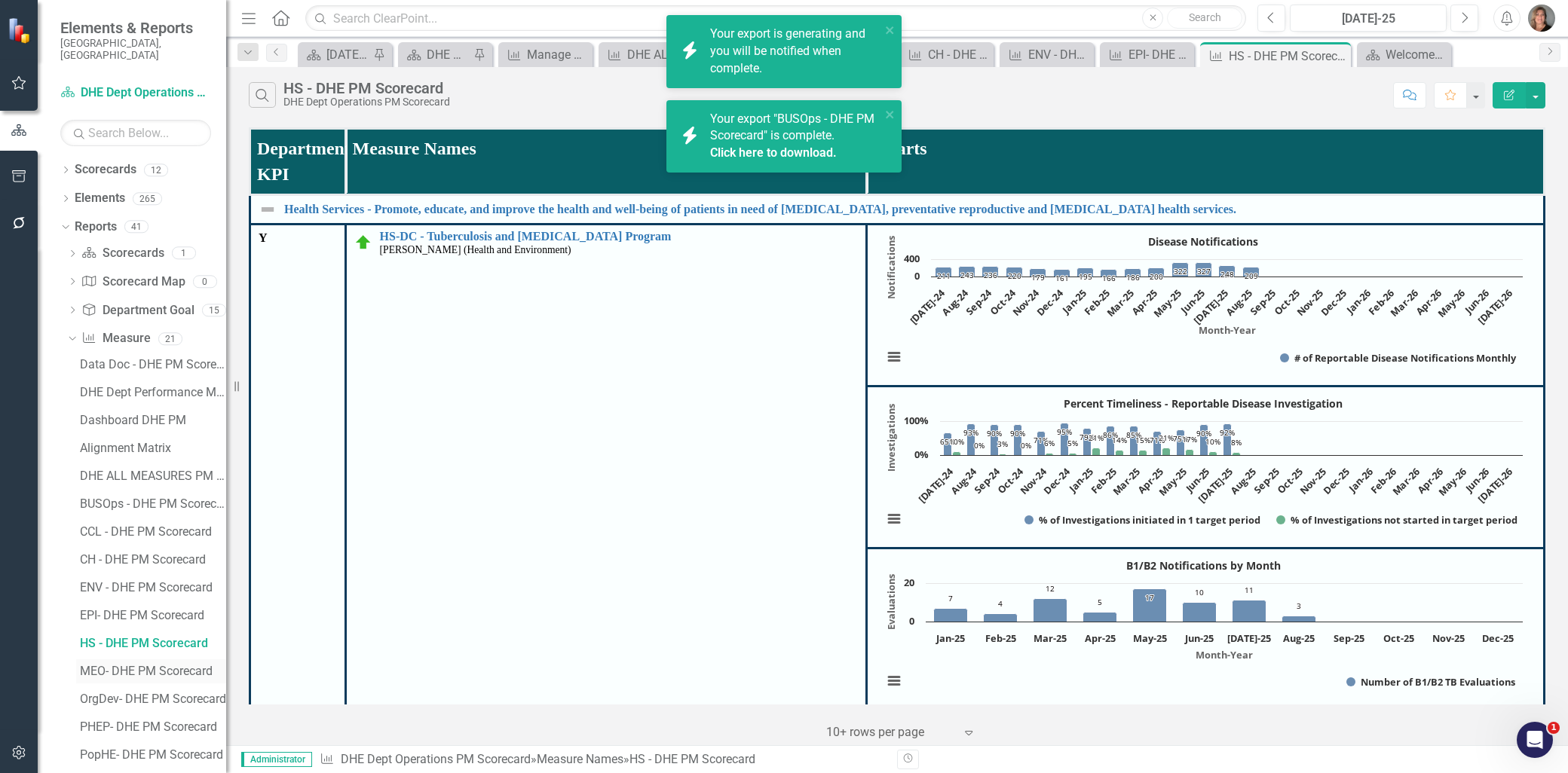
click at [141, 665] on div "MEO- DHE PM Scorecard" at bounding box center [153, 671] width 146 height 14
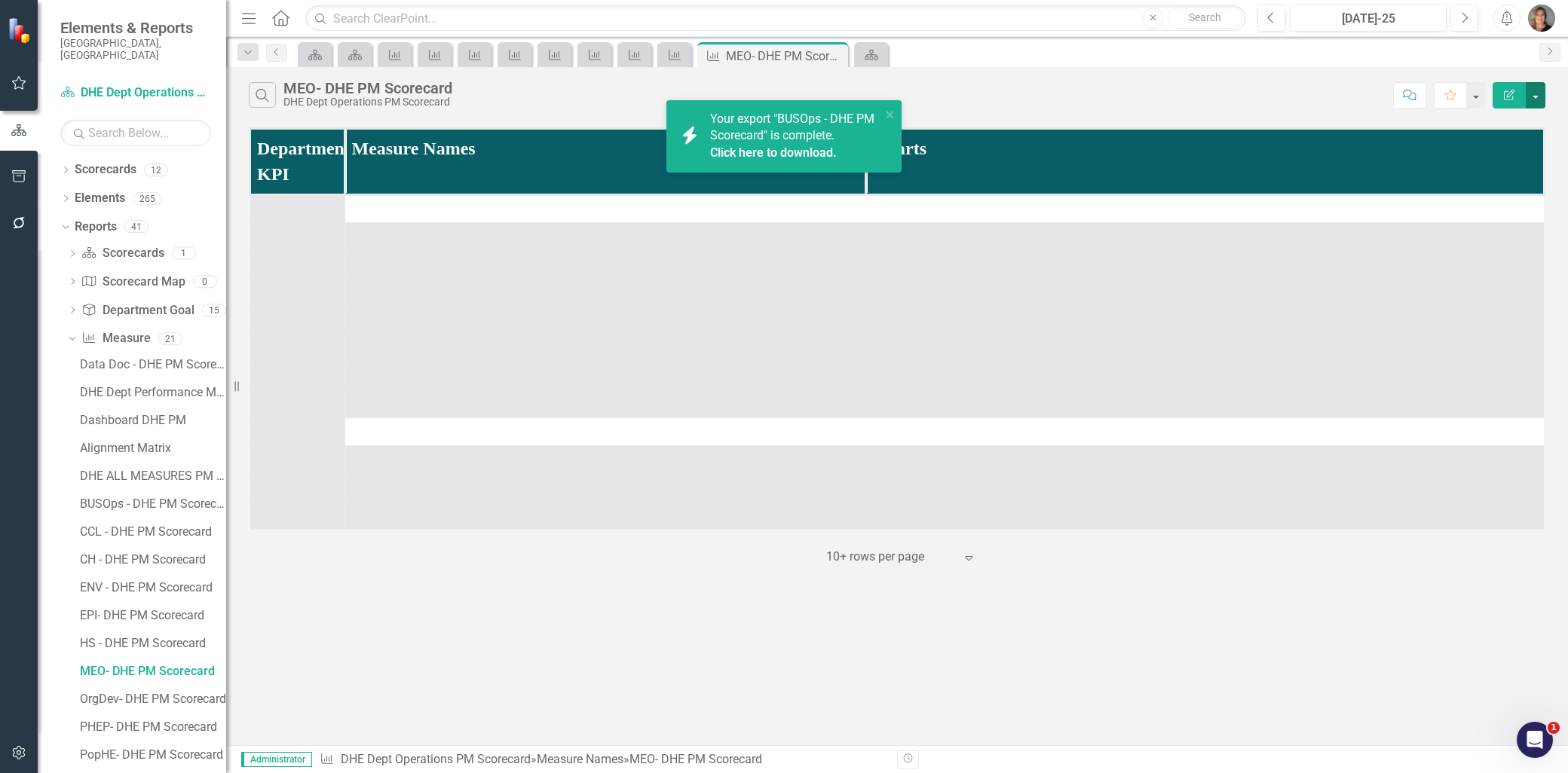
click at [1531, 92] on button "button" at bounding box center [1535, 95] width 19 height 27
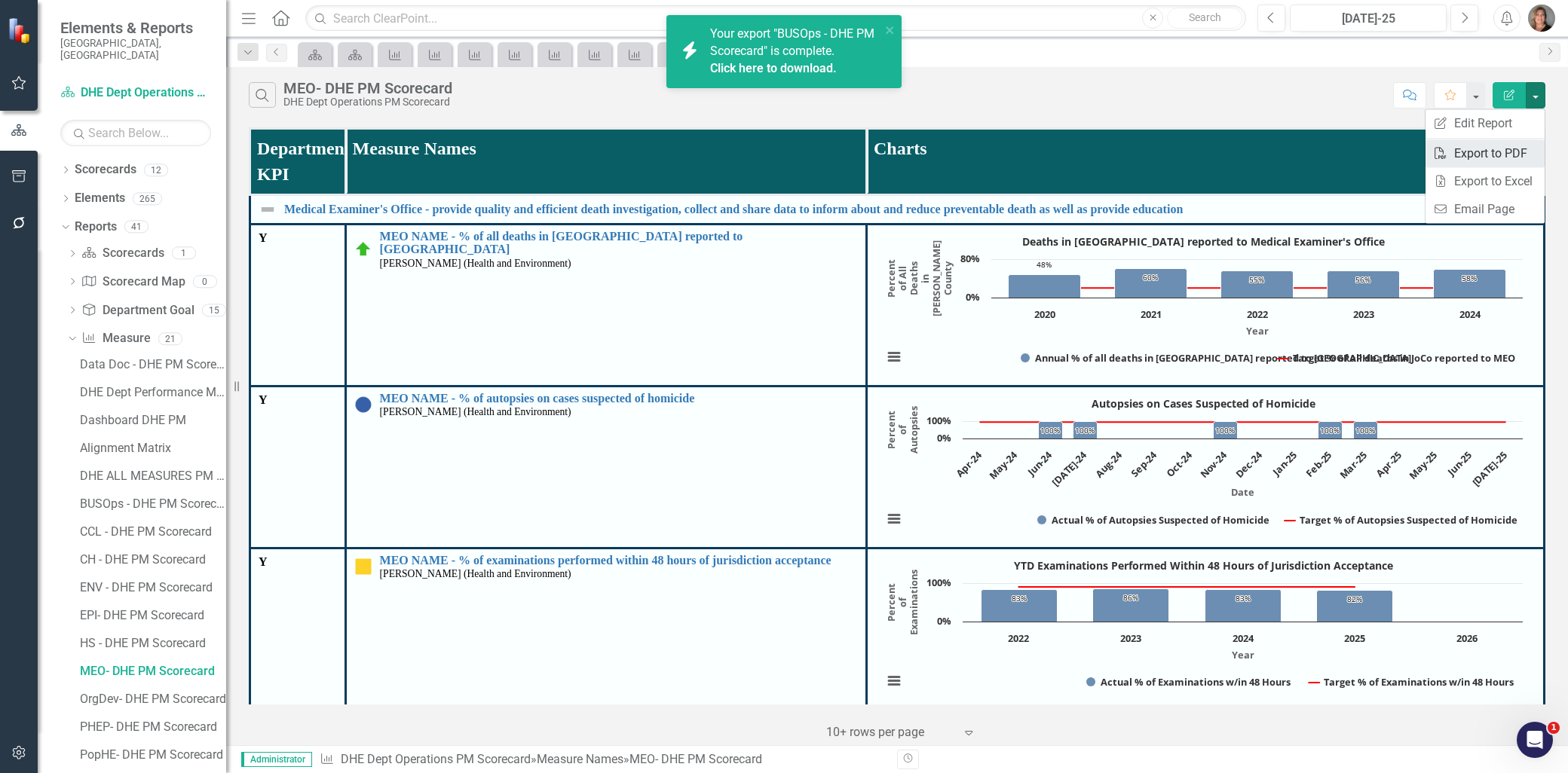
click at [1484, 151] on link "PDF Export to PDF" at bounding box center [1485, 153] width 119 height 28
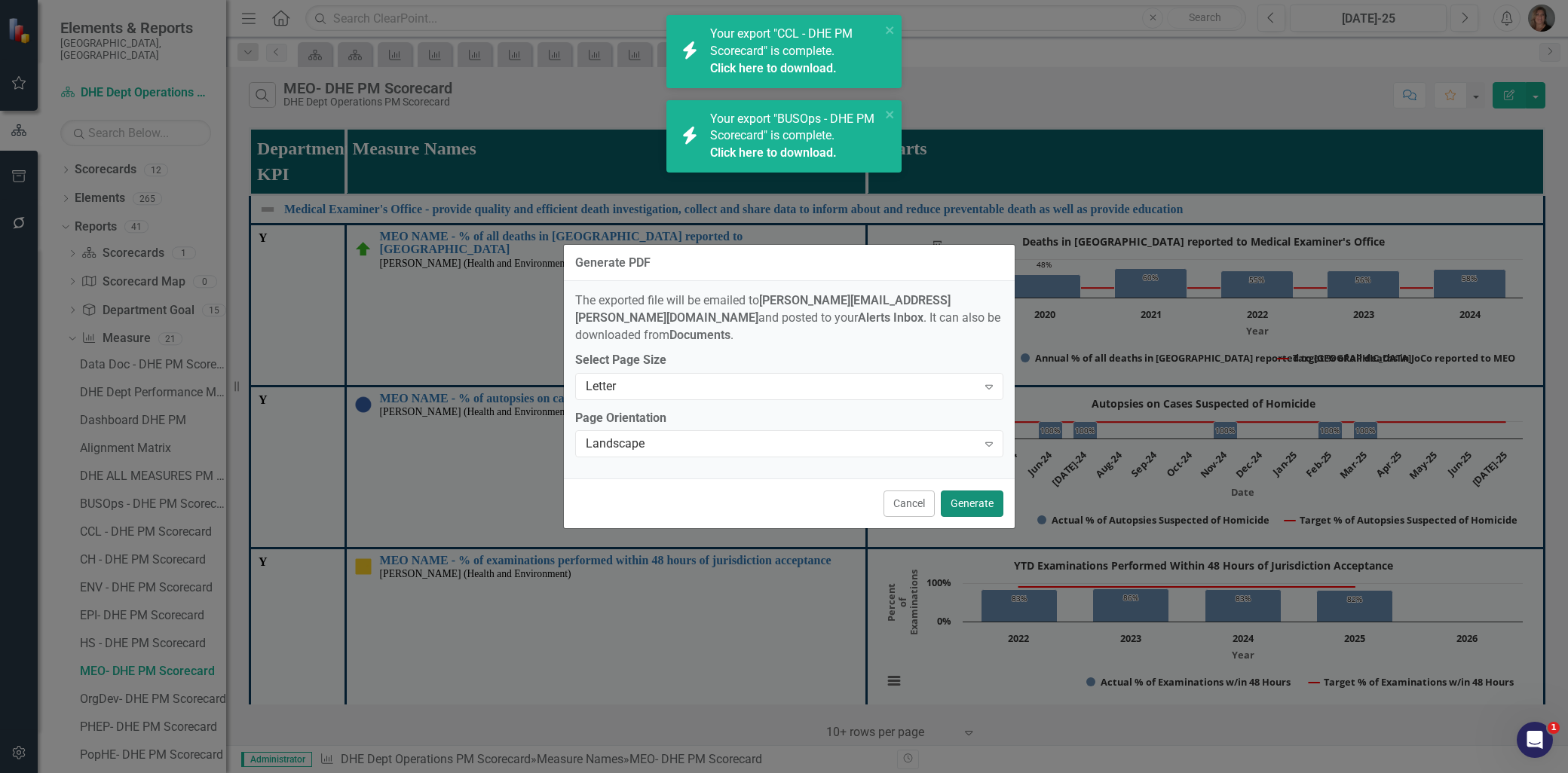
click at [969, 492] on button "Generate" at bounding box center [972, 503] width 63 height 27
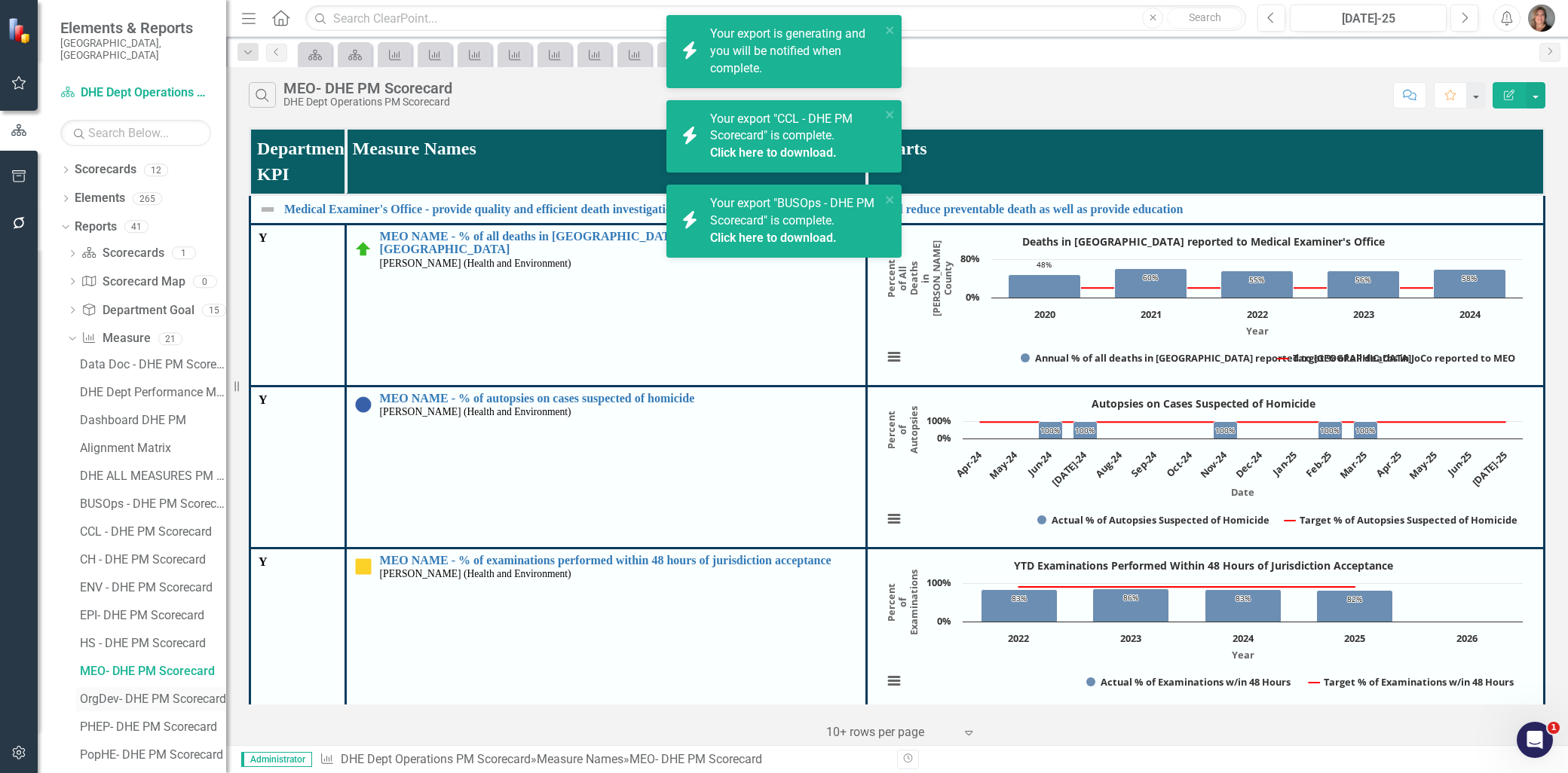
click at [155, 693] on div "OrgDev- DHE PM Scorecard" at bounding box center [153, 699] width 146 height 14
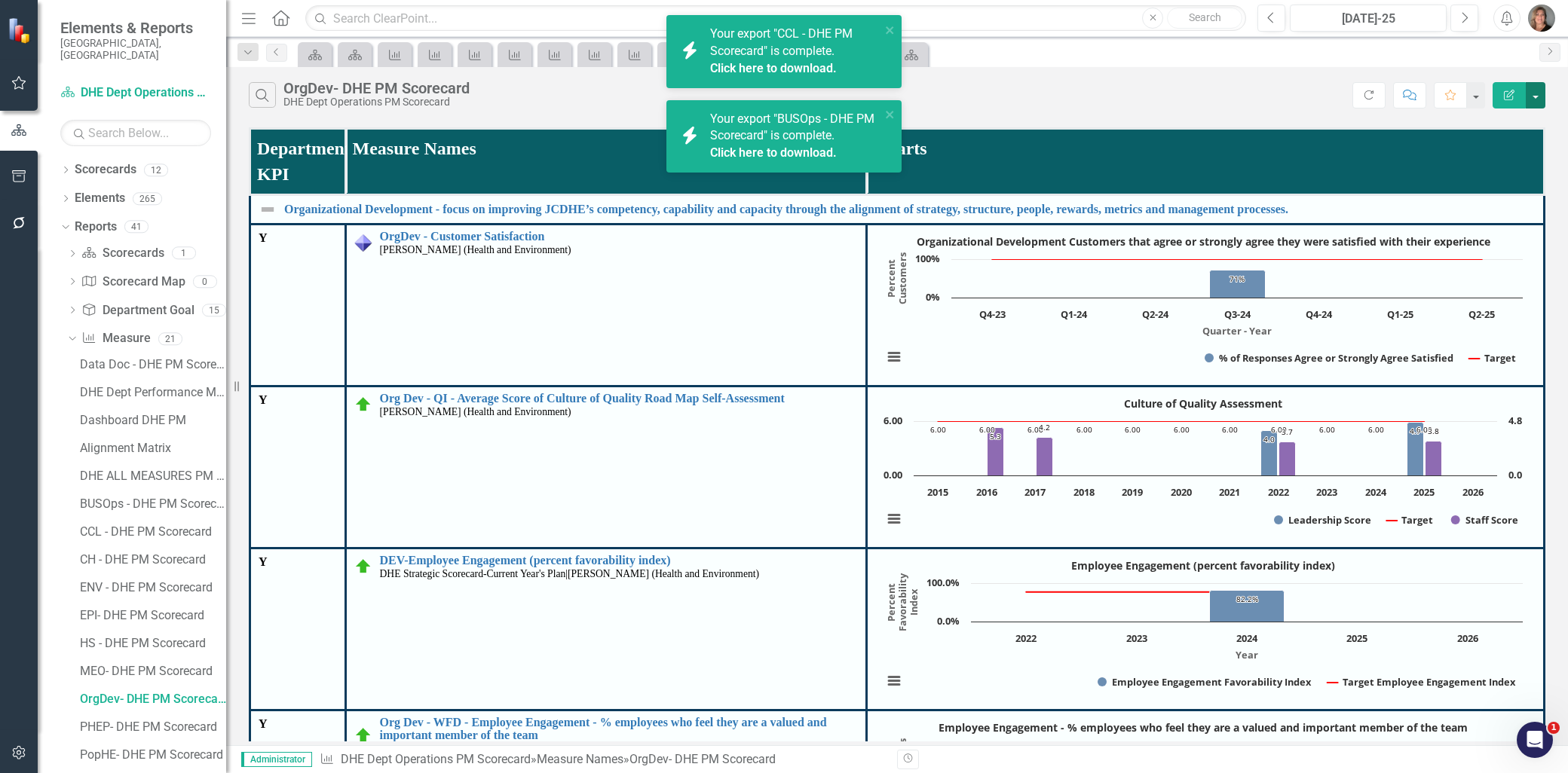
click at [1536, 92] on button "button" at bounding box center [1535, 95] width 19 height 27
click at [1510, 149] on link "PDF Export to PDF" at bounding box center [1485, 153] width 119 height 28
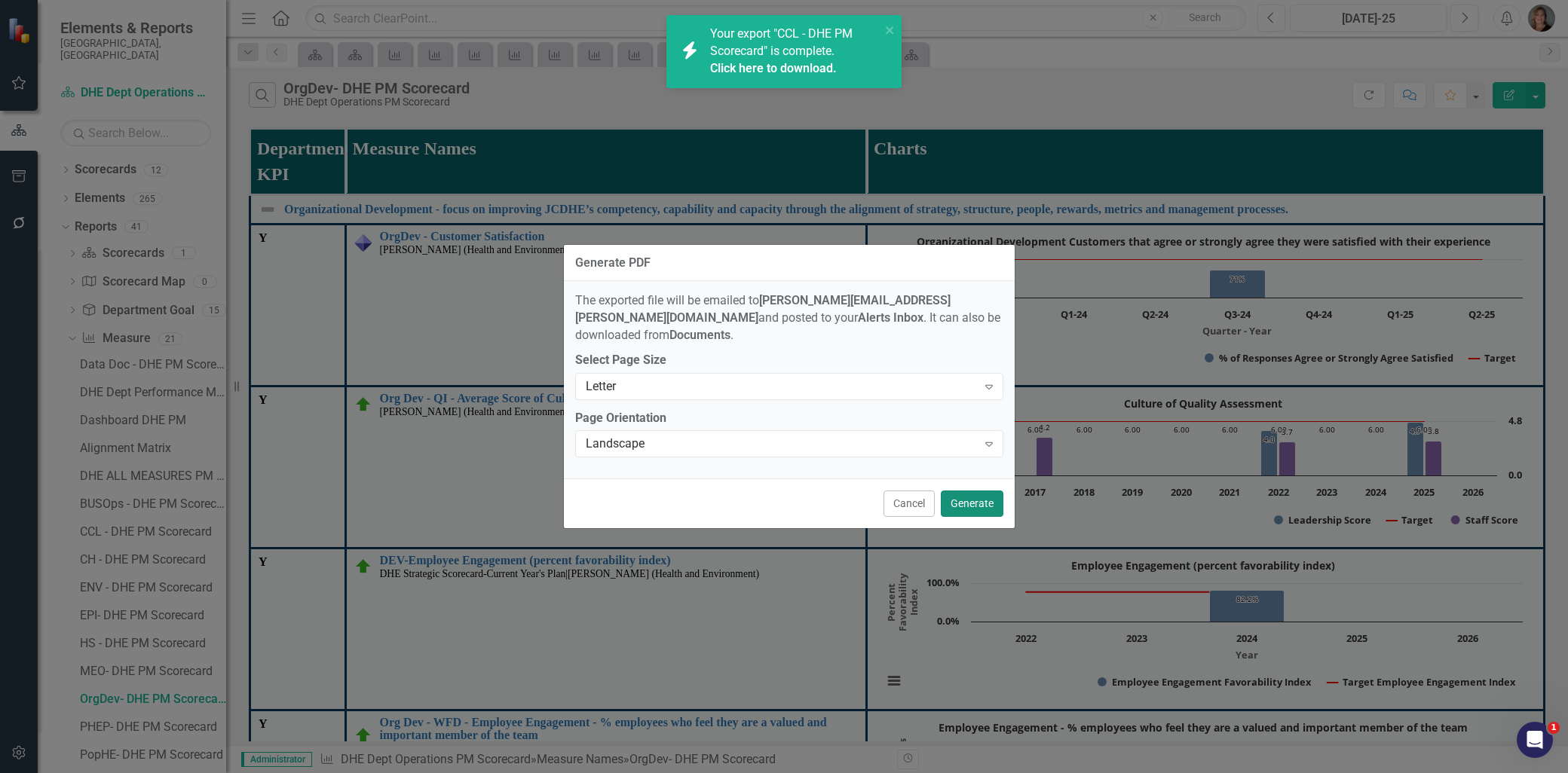
click at [967, 491] on button "Generate" at bounding box center [972, 503] width 63 height 27
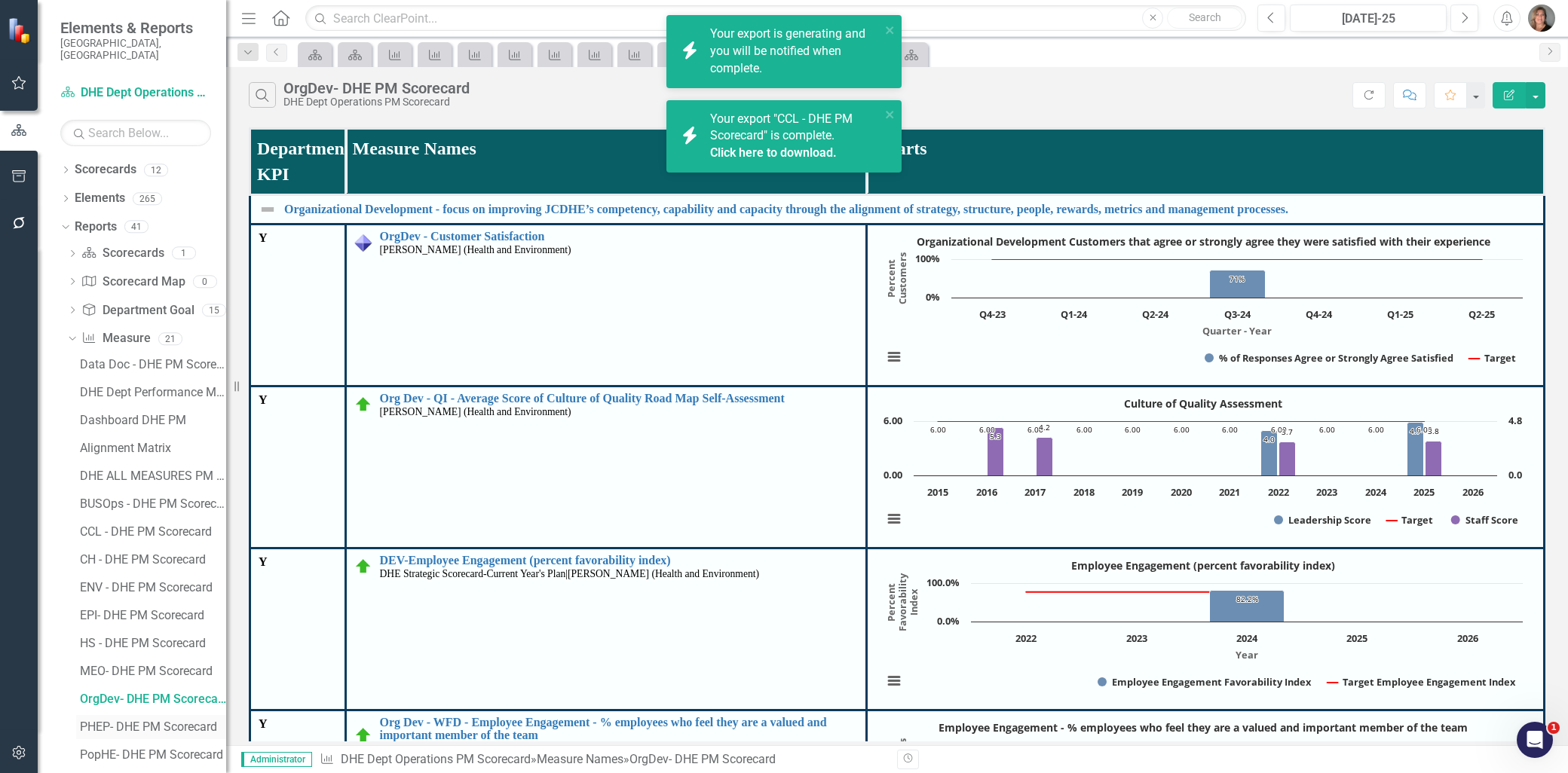
click at [159, 720] on div "PHEP- DHE PM Scorecard" at bounding box center [153, 727] width 146 height 14
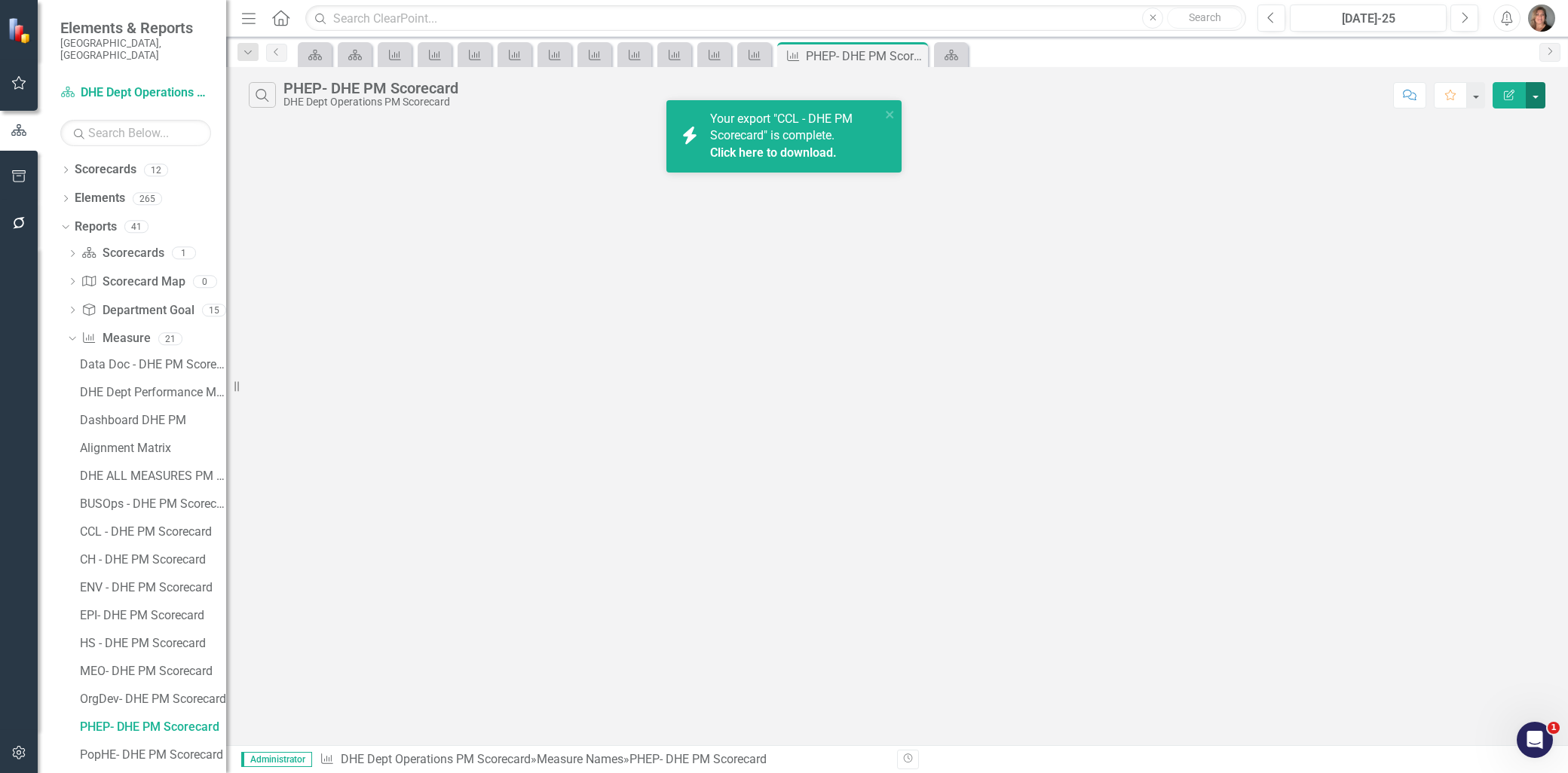
click at [1536, 95] on button "button" at bounding box center [1535, 95] width 19 height 27
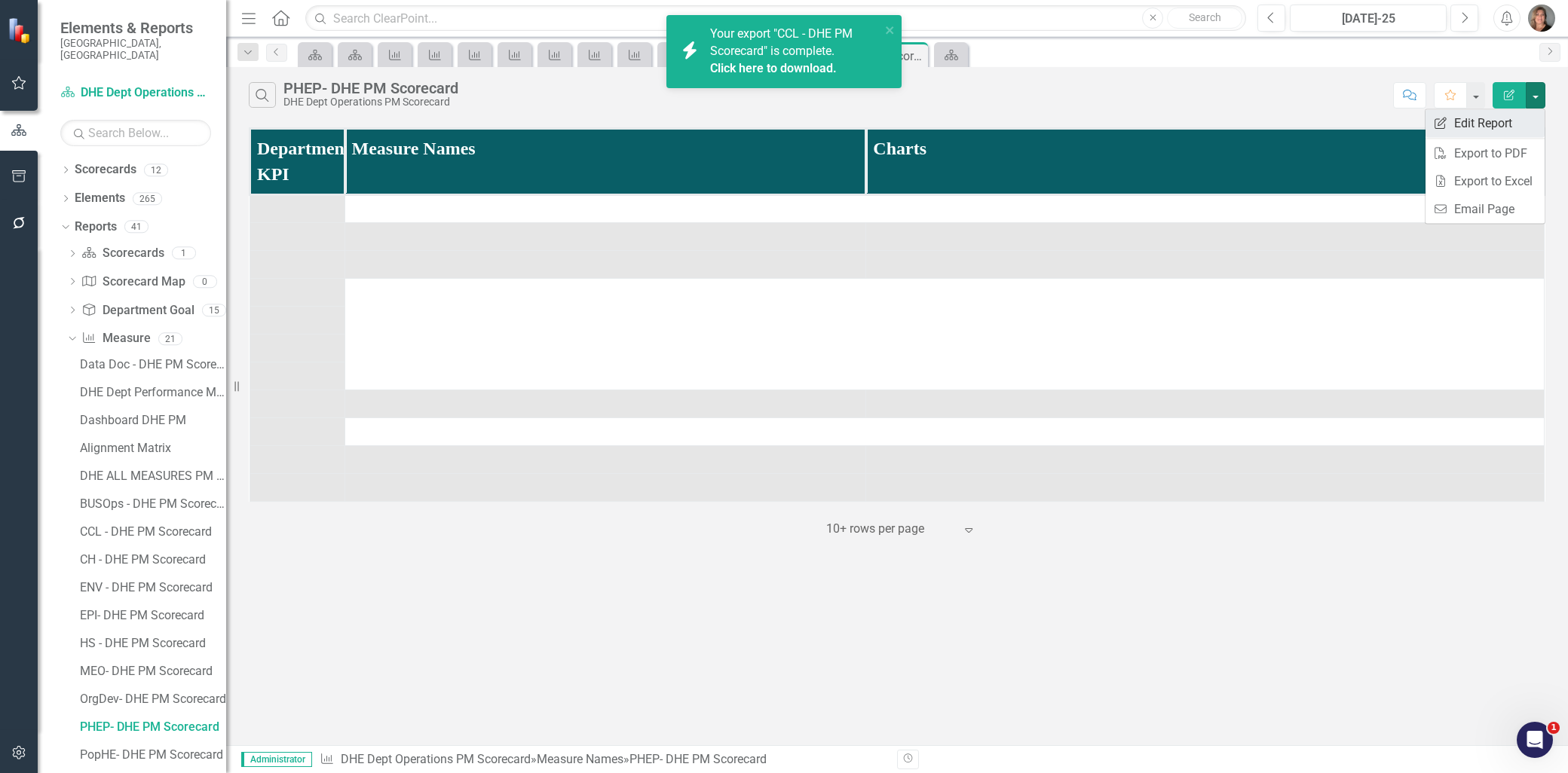
click at [1503, 124] on link "Edit Report Edit Report" at bounding box center [1485, 123] width 119 height 28
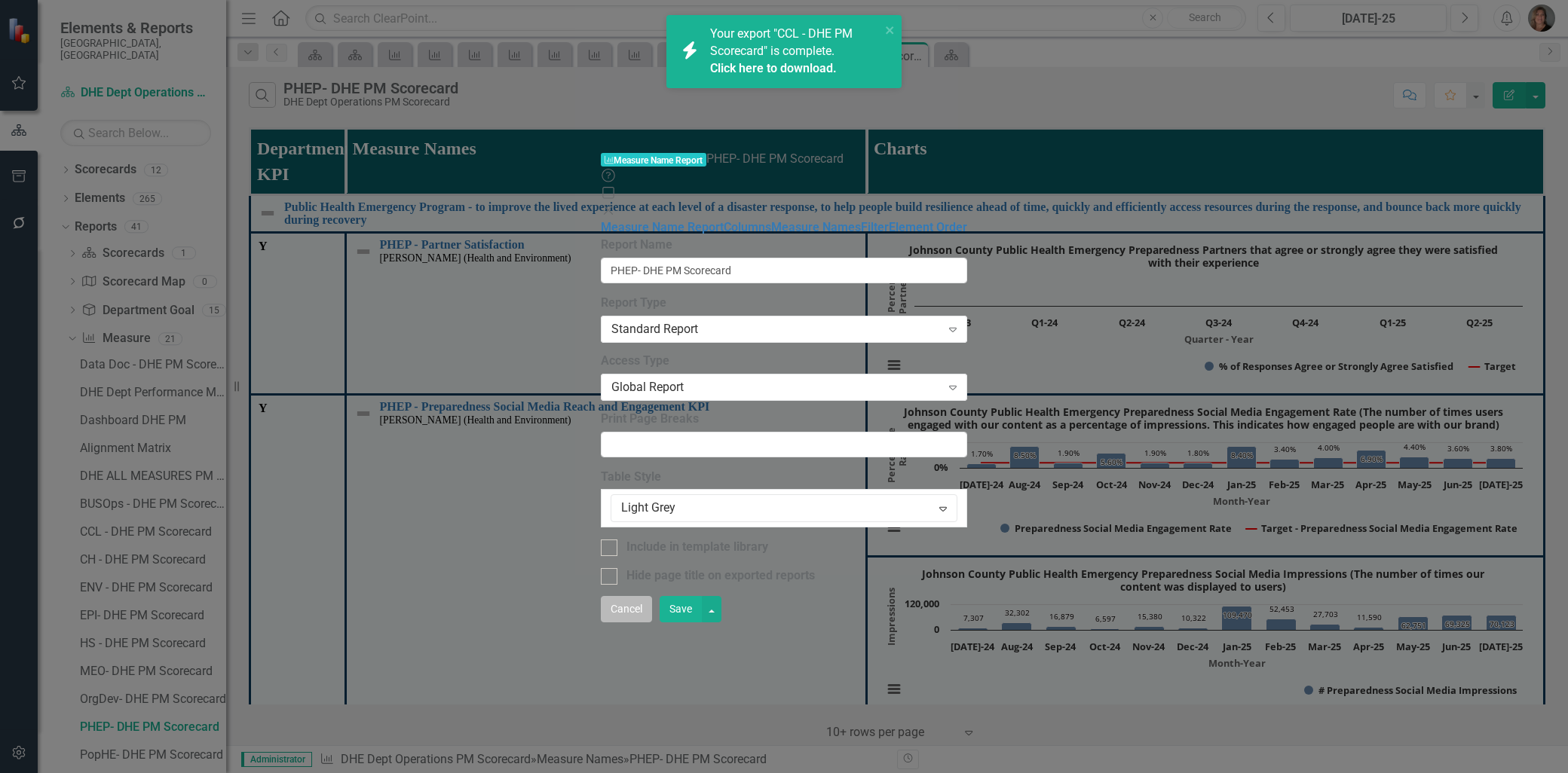
click at [652, 622] on button "Cancel" at bounding box center [625, 609] width 51 height 27
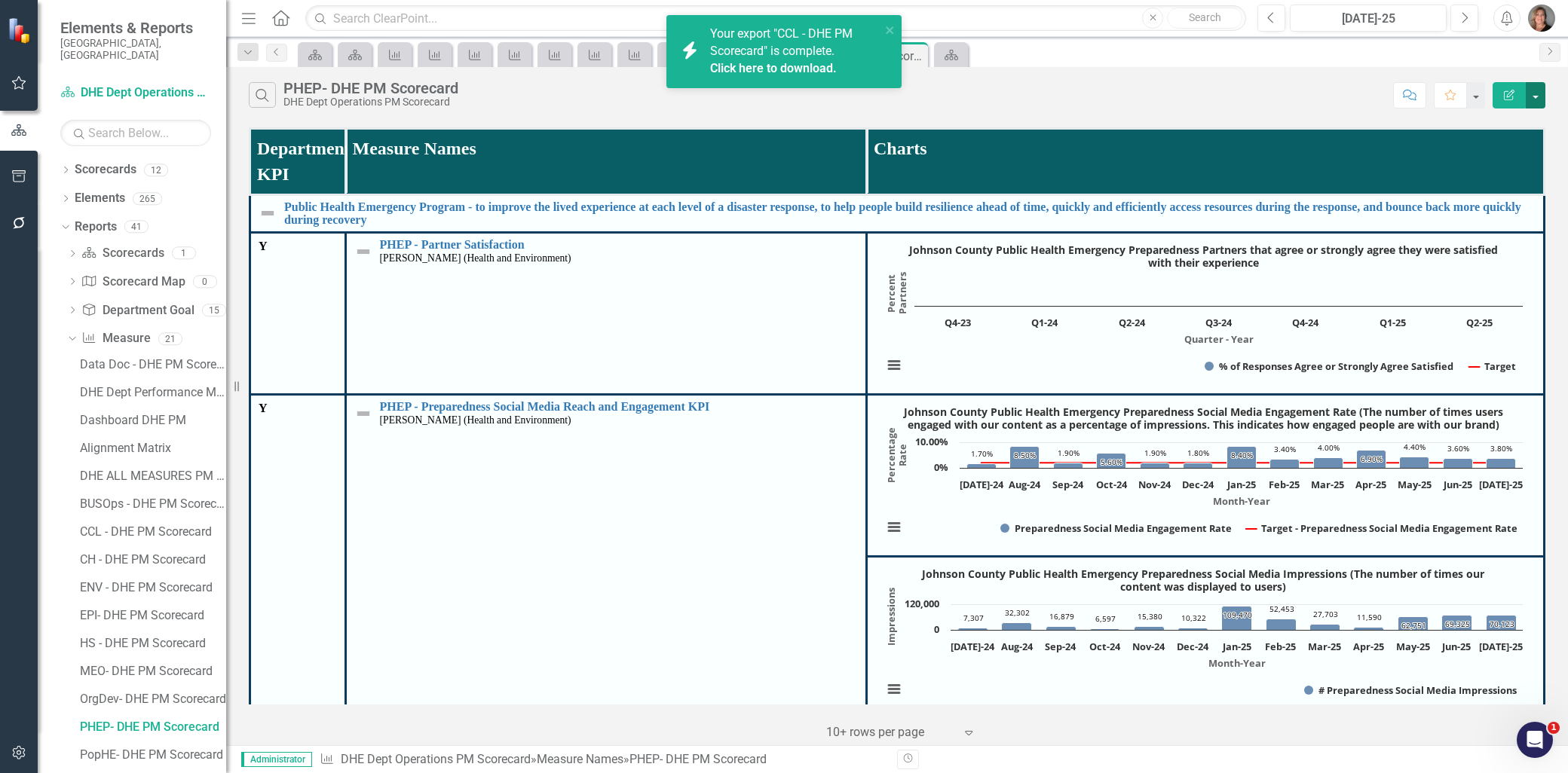
click at [1538, 95] on button "button" at bounding box center [1535, 95] width 19 height 27
click at [1517, 149] on link "PDF Export to PDF" at bounding box center [1485, 153] width 119 height 28
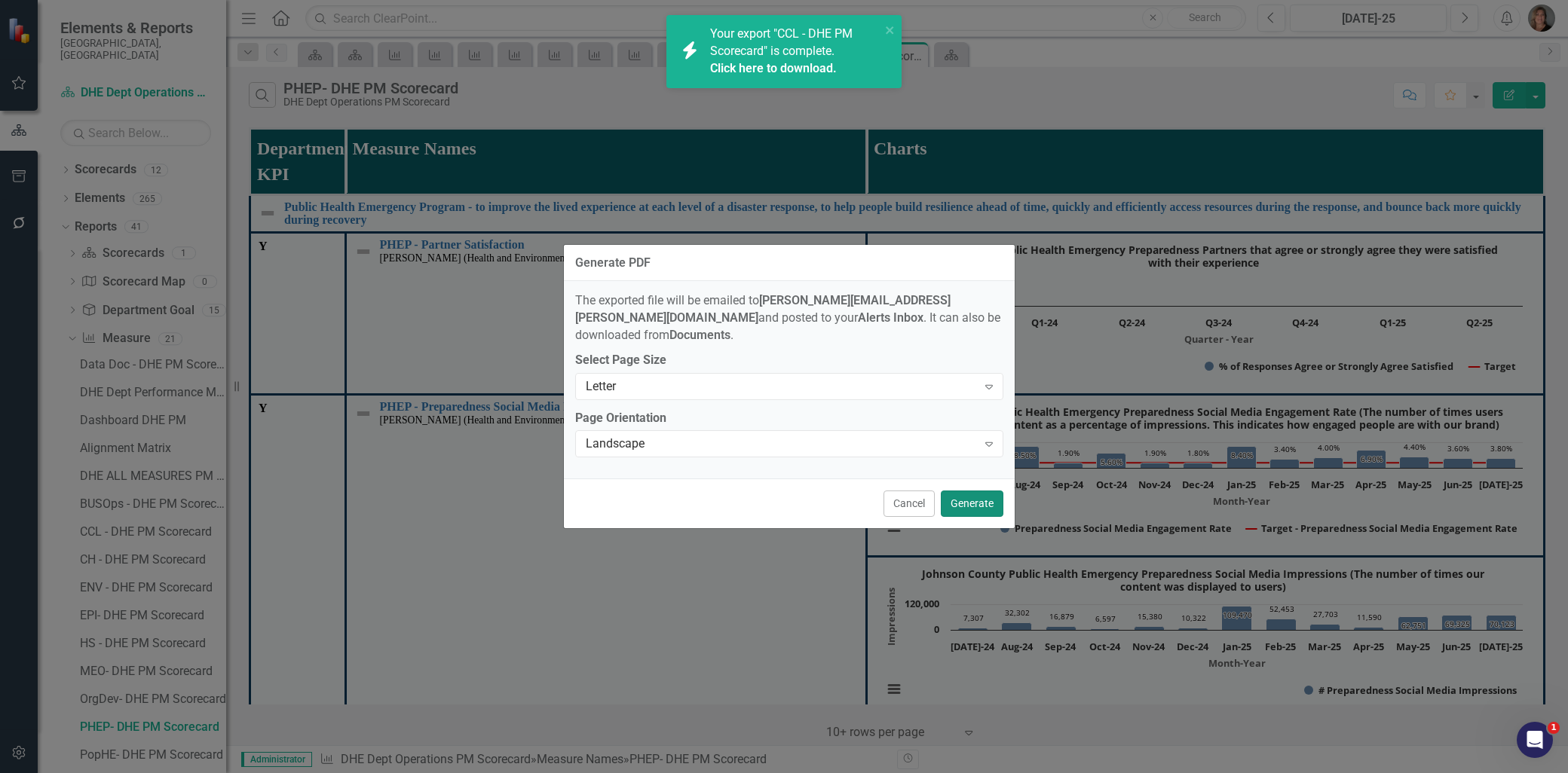
click at [974, 490] on button "Generate" at bounding box center [972, 503] width 63 height 27
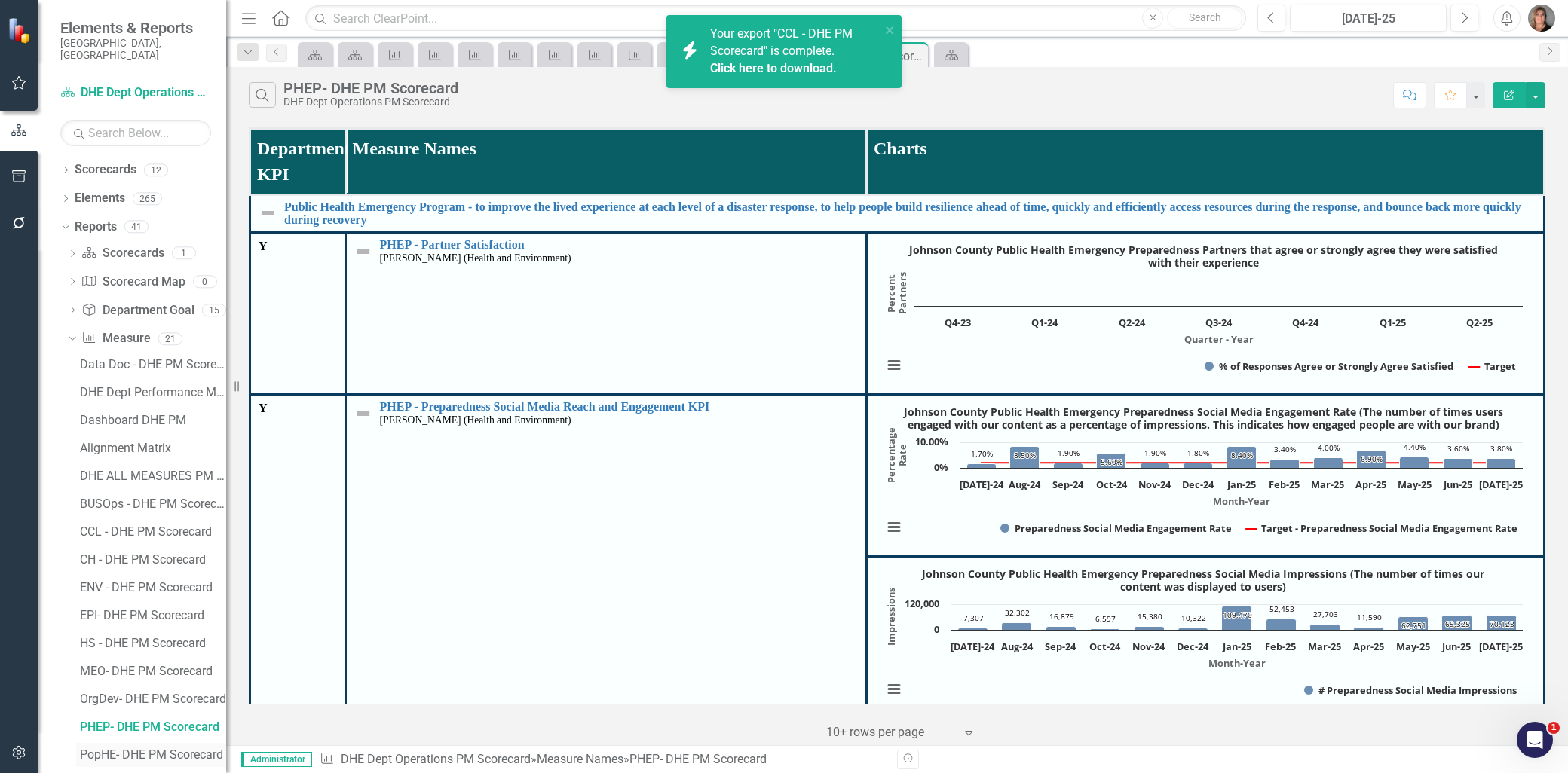
click at [149, 748] on div "PopHE- DHE PM Scorecard" at bounding box center [153, 755] width 146 height 14
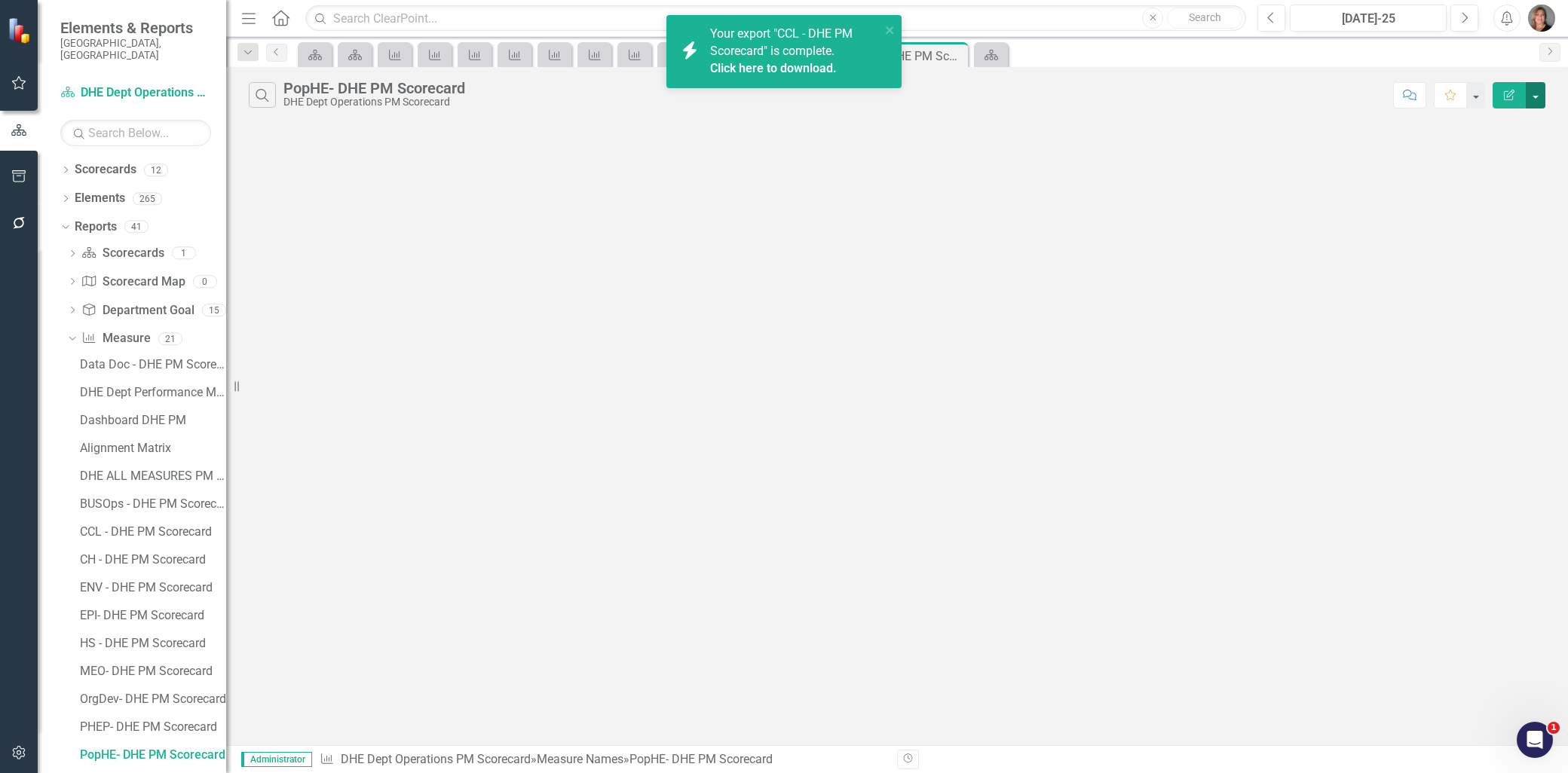
click at [1535, 92] on button "button" at bounding box center [1535, 95] width 19 height 27
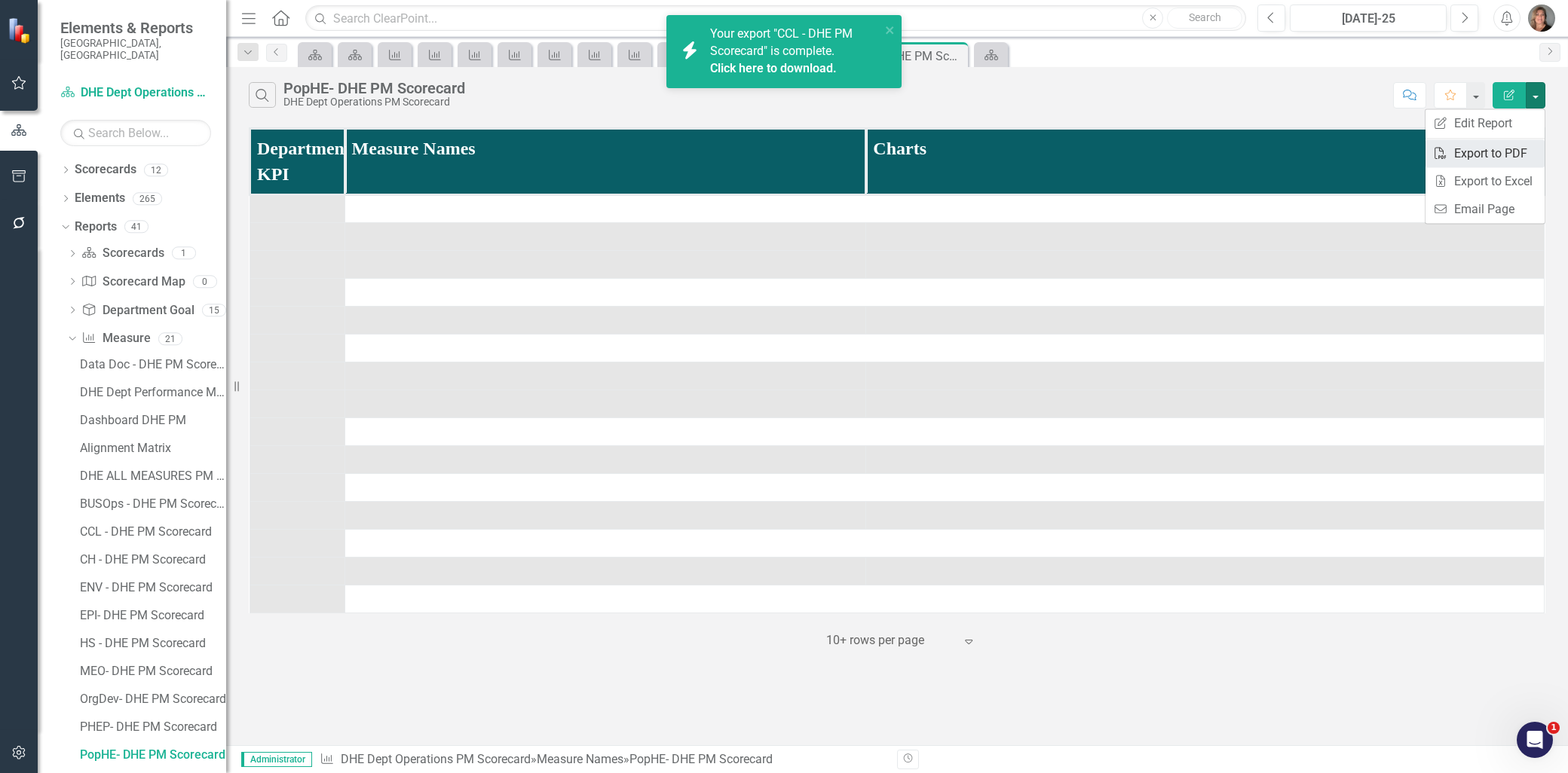
click at [1486, 153] on link "PDF Export to PDF" at bounding box center [1485, 153] width 119 height 28
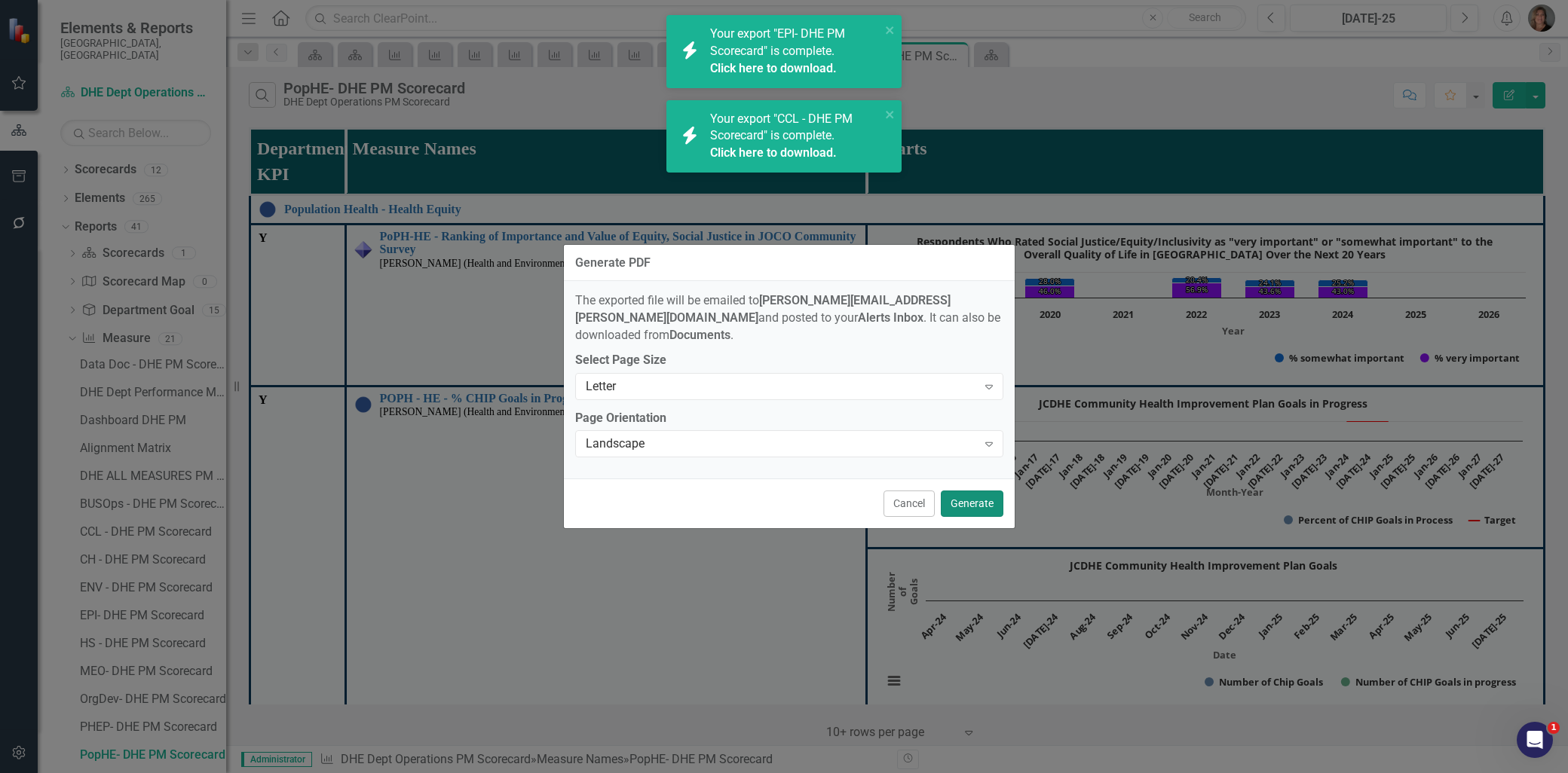
click at [959, 499] on button "Generate" at bounding box center [972, 503] width 63 height 27
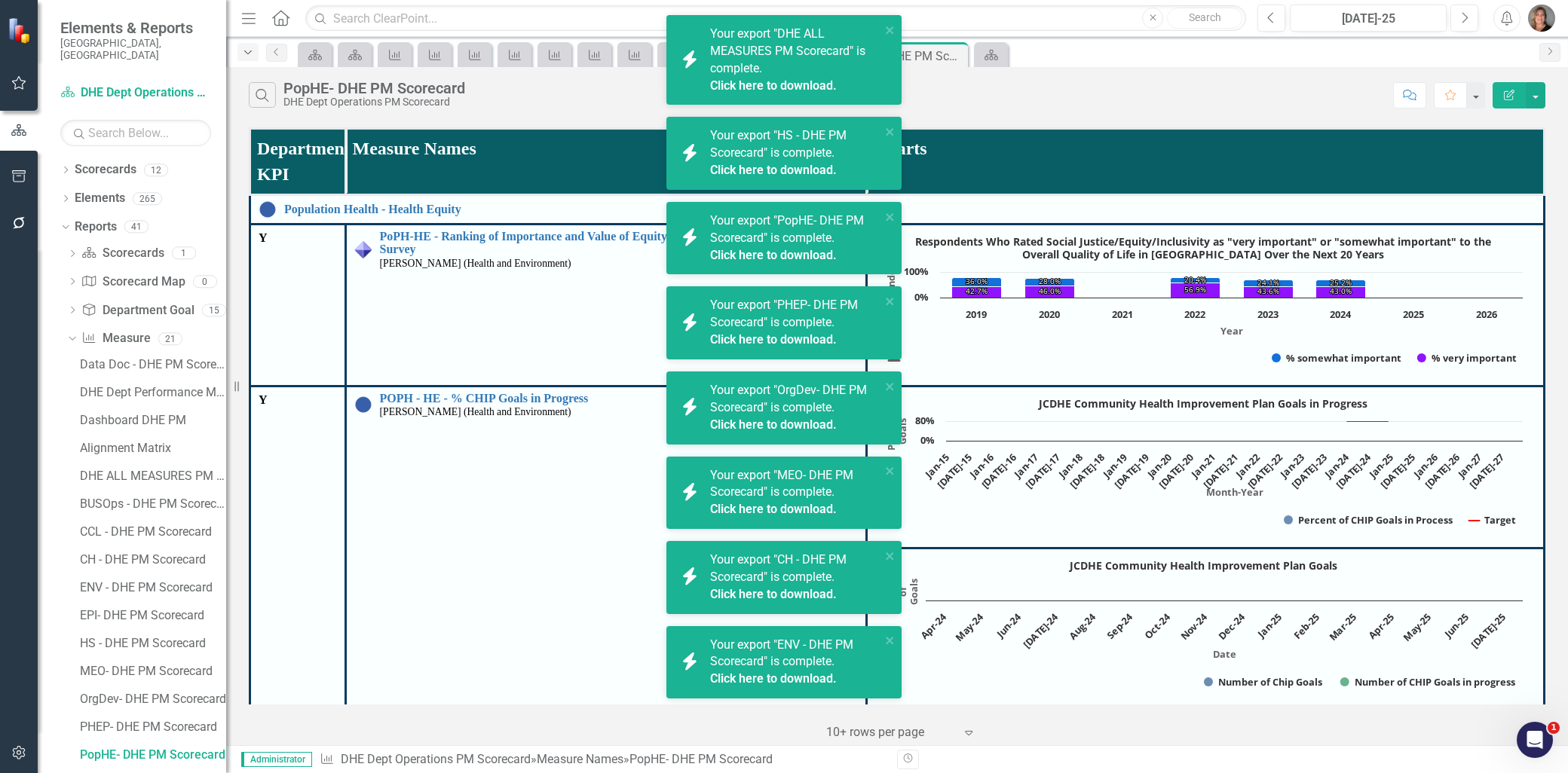
click at [245, 53] on icon "Dropdown" at bounding box center [248, 52] width 14 height 10
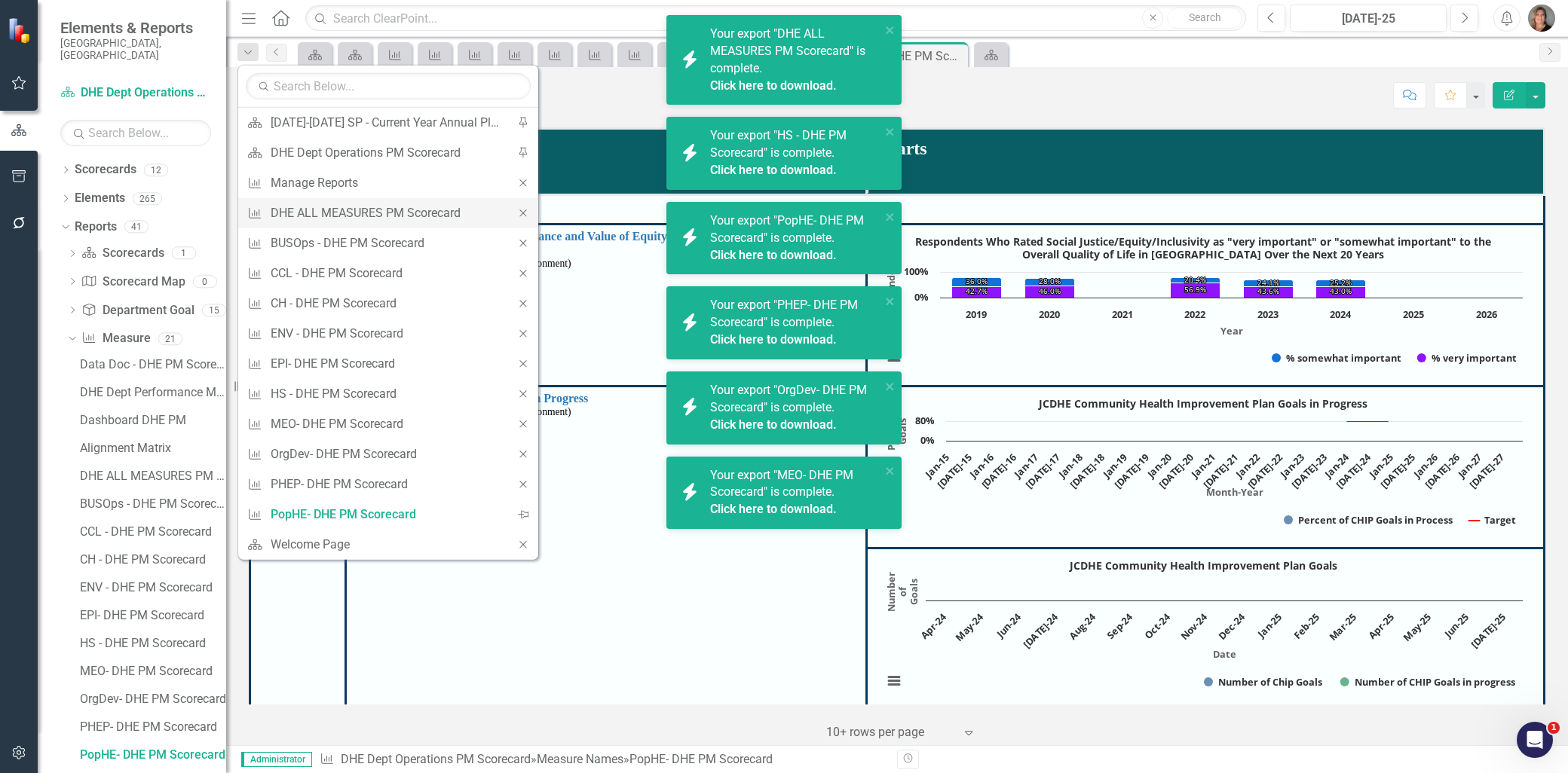
click at [520, 213] on icon "Close" at bounding box center [523, 213] width 14 height 10
click at [523, 211] on icon "Close" at bounding box center [523, 213] width 14 height 10
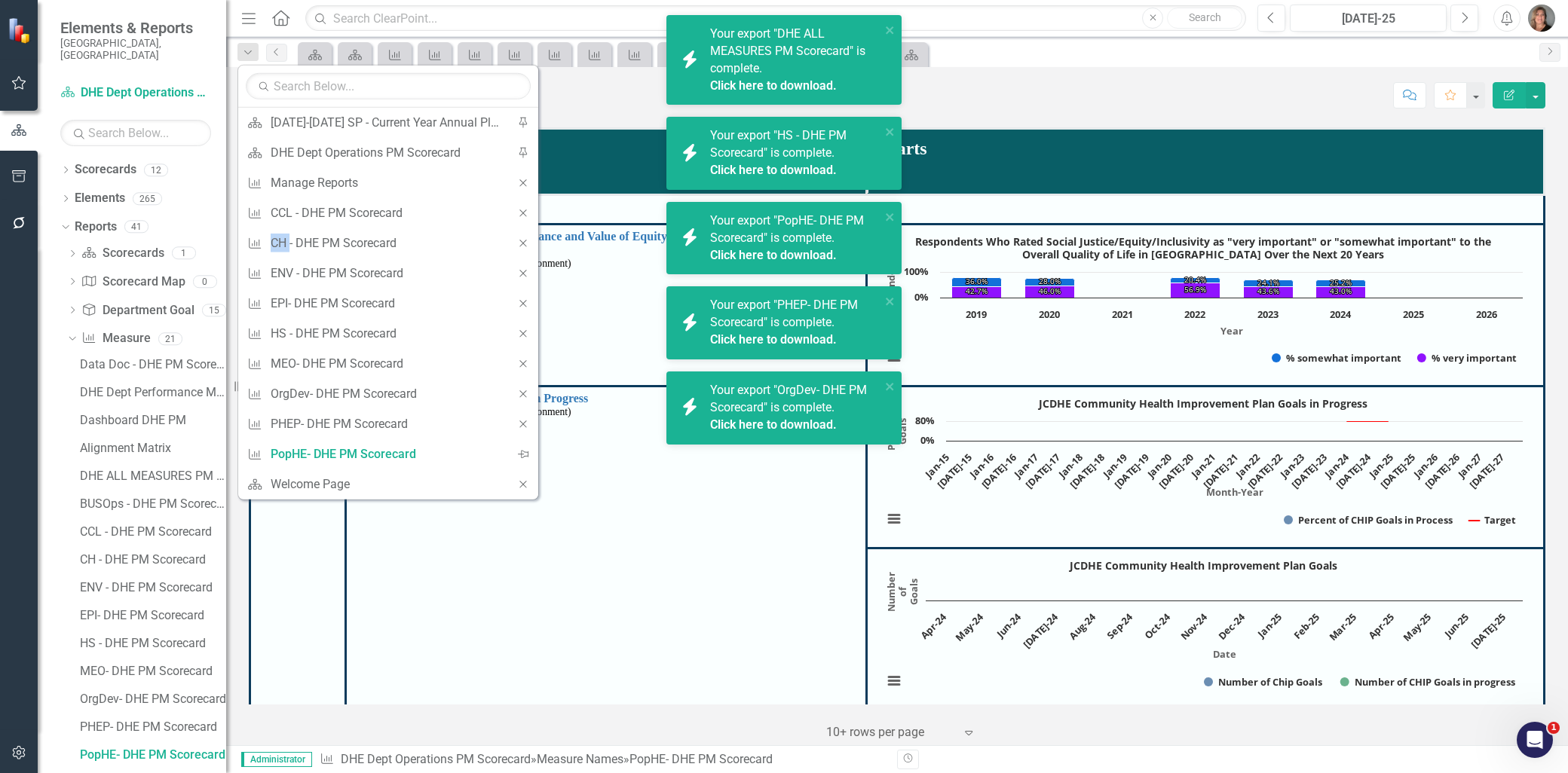
click at [523, 211] on icon "Close" at bounding box center [523, 213] width 14 height 10
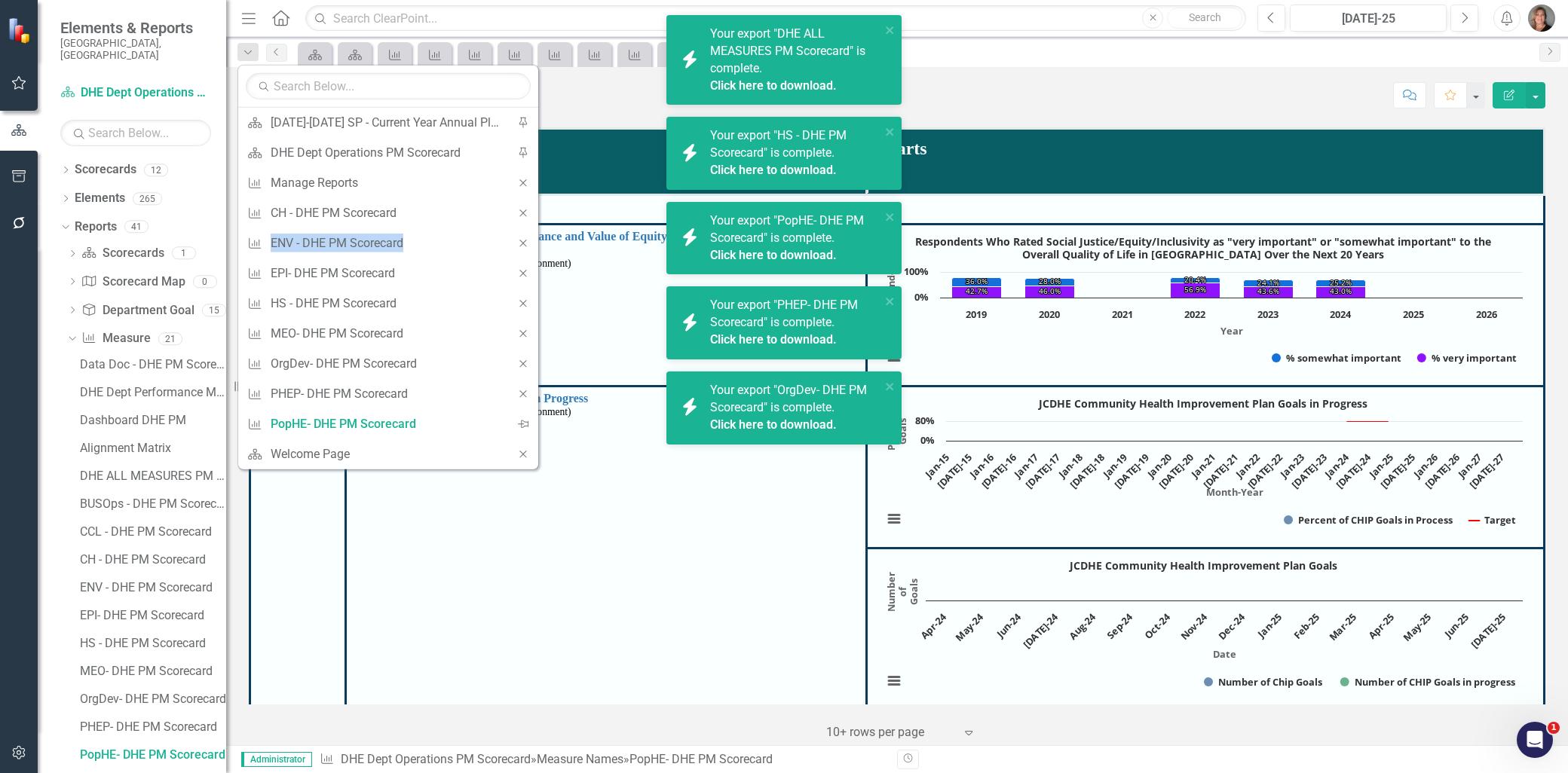
click at [523, 211] on icon "Close" at bounding box center [523, 213] width 14 height 10
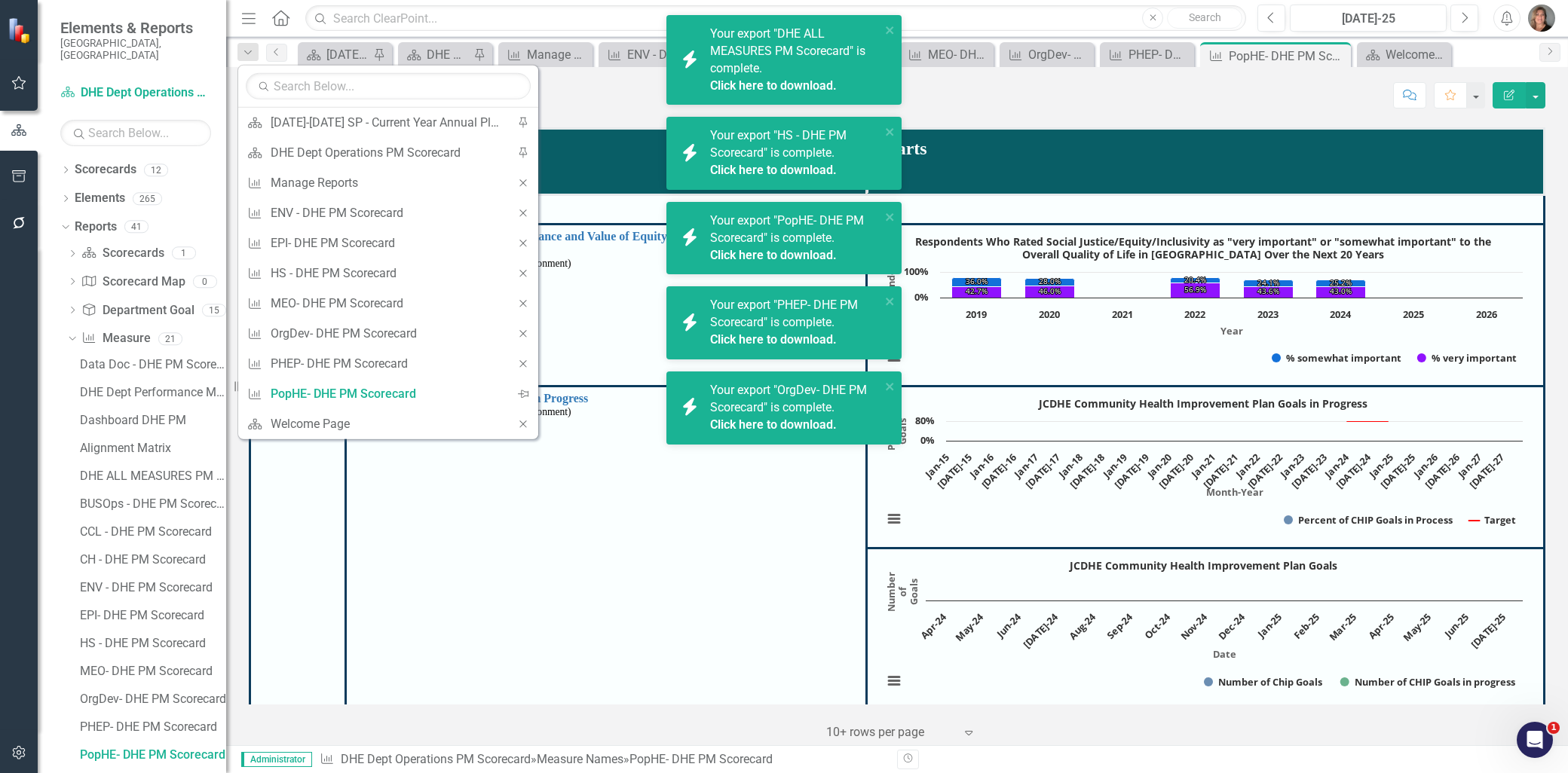
click at [523, 211] on icon "Close" at bounding box center [523, 213] width 14 height 10
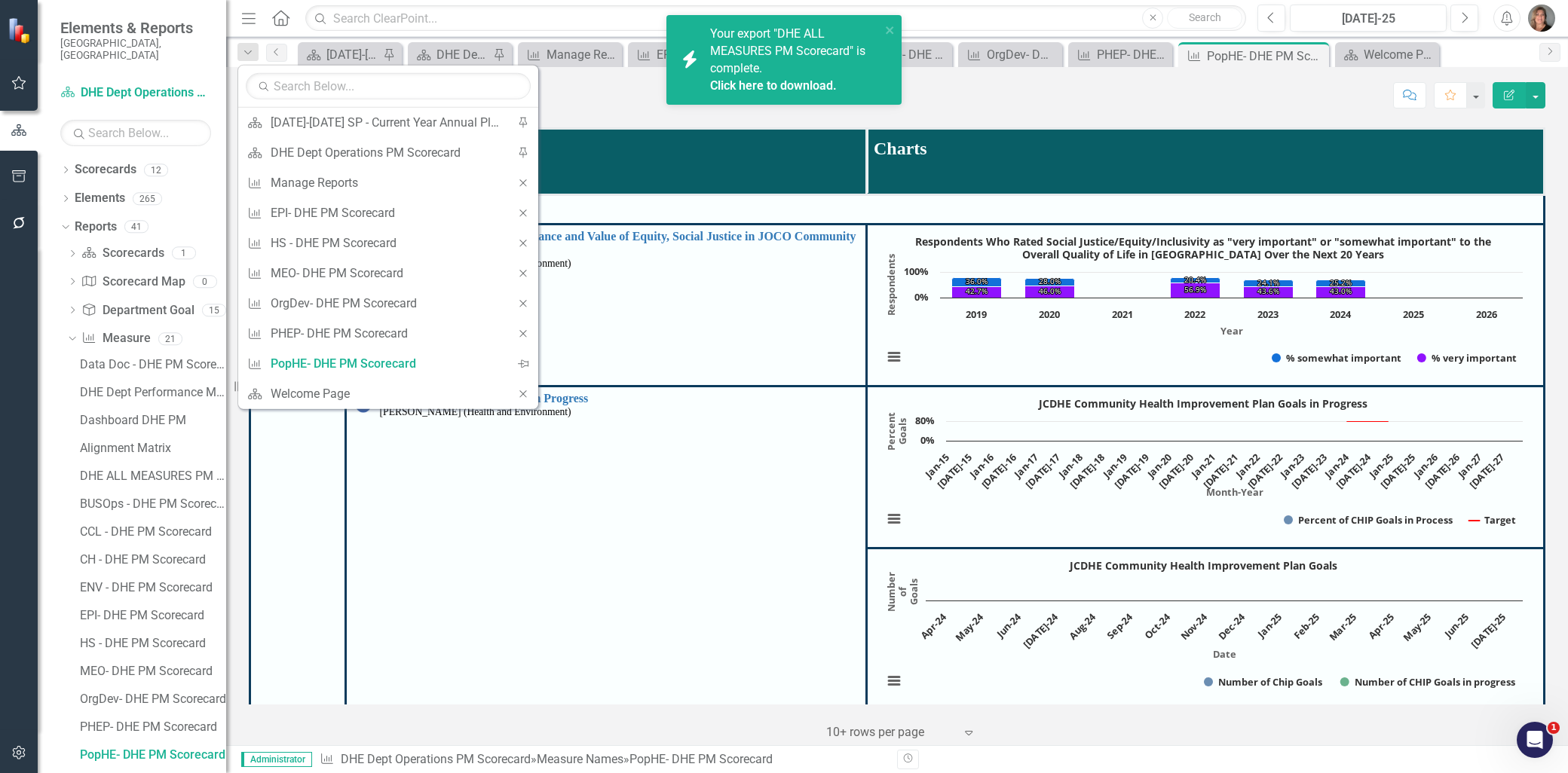
click at [523, 211] on icon "Close" at bounding box center [523, 213] width 14 height 10
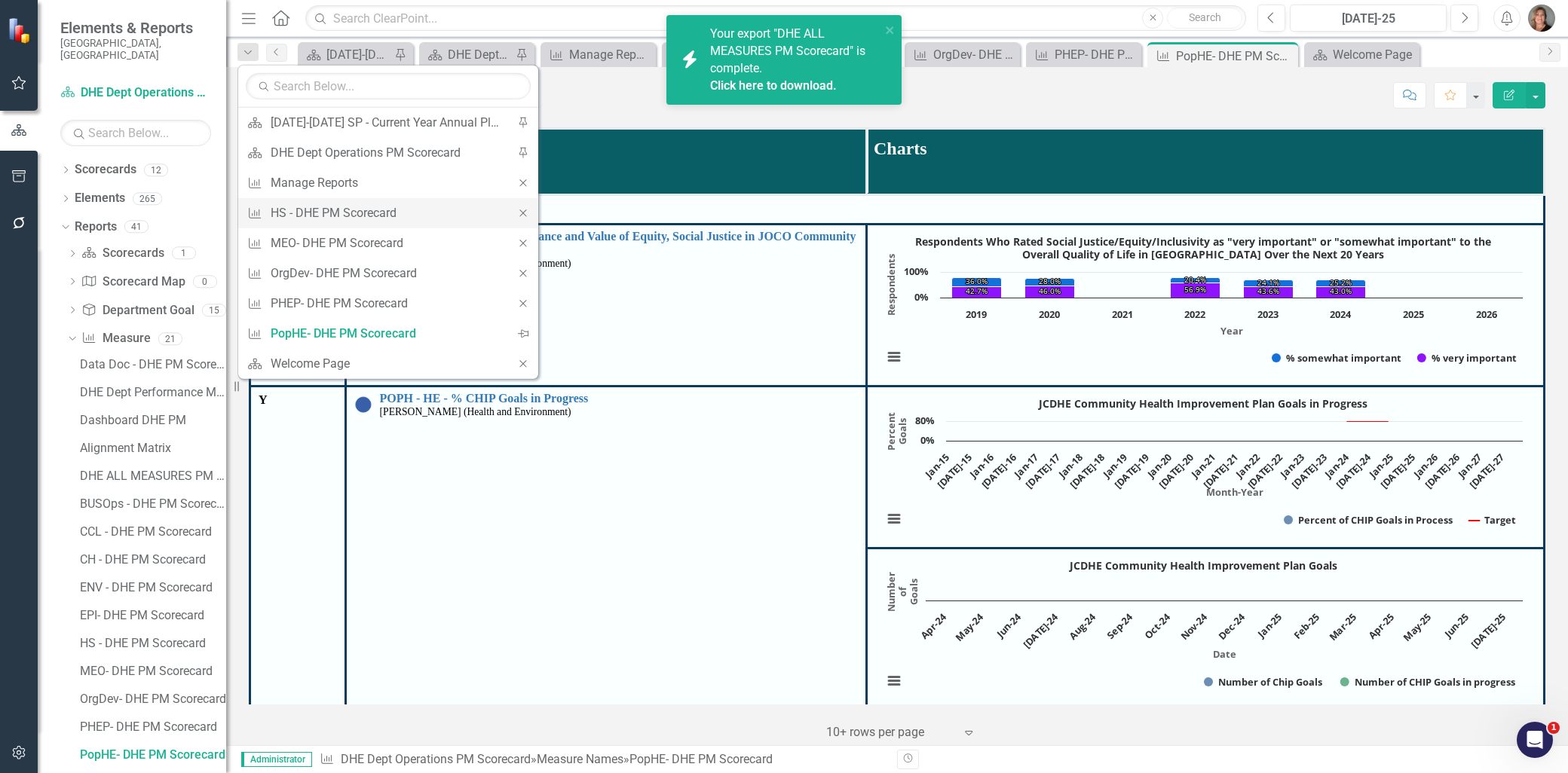
click at [523, 212] on icon "Close" at bounding box center [523, 213] width 14 height 10
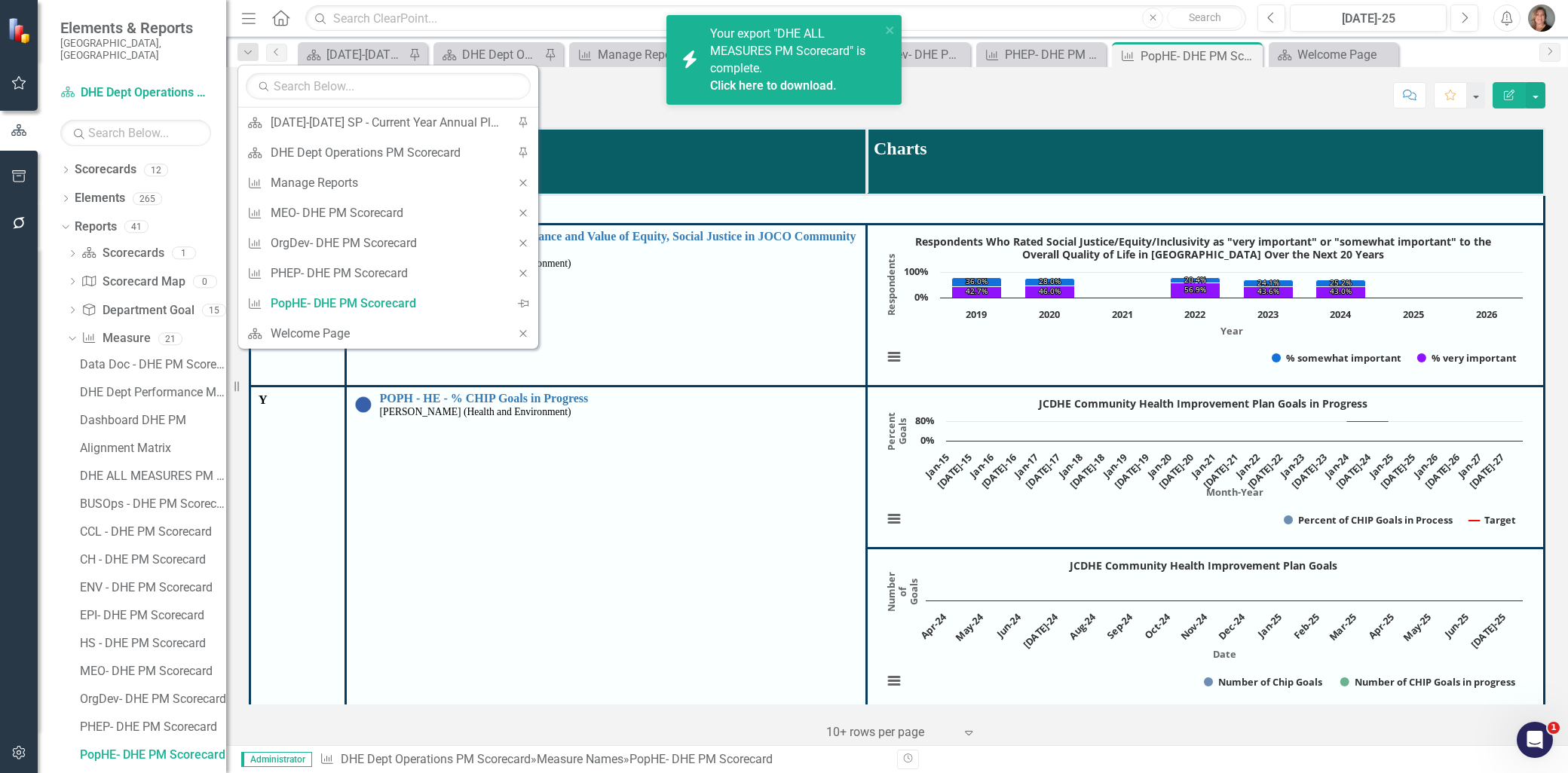
click at [523, 212] on icon "Close" at bounding box center [523, 213] width 14 height 10
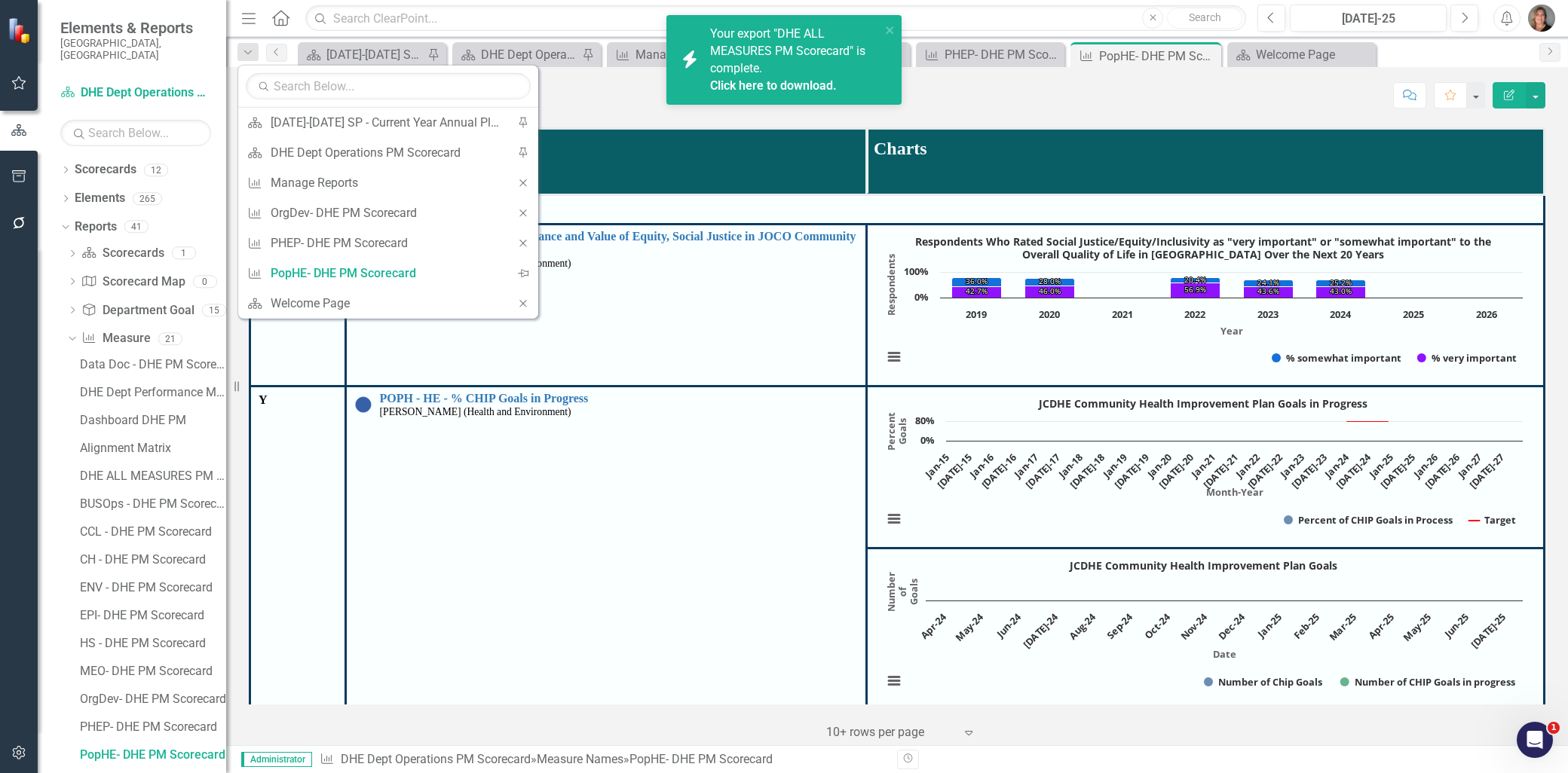
click at [523, 214] on icon "Close" at bounding box center [523, 213] width 14 height 10
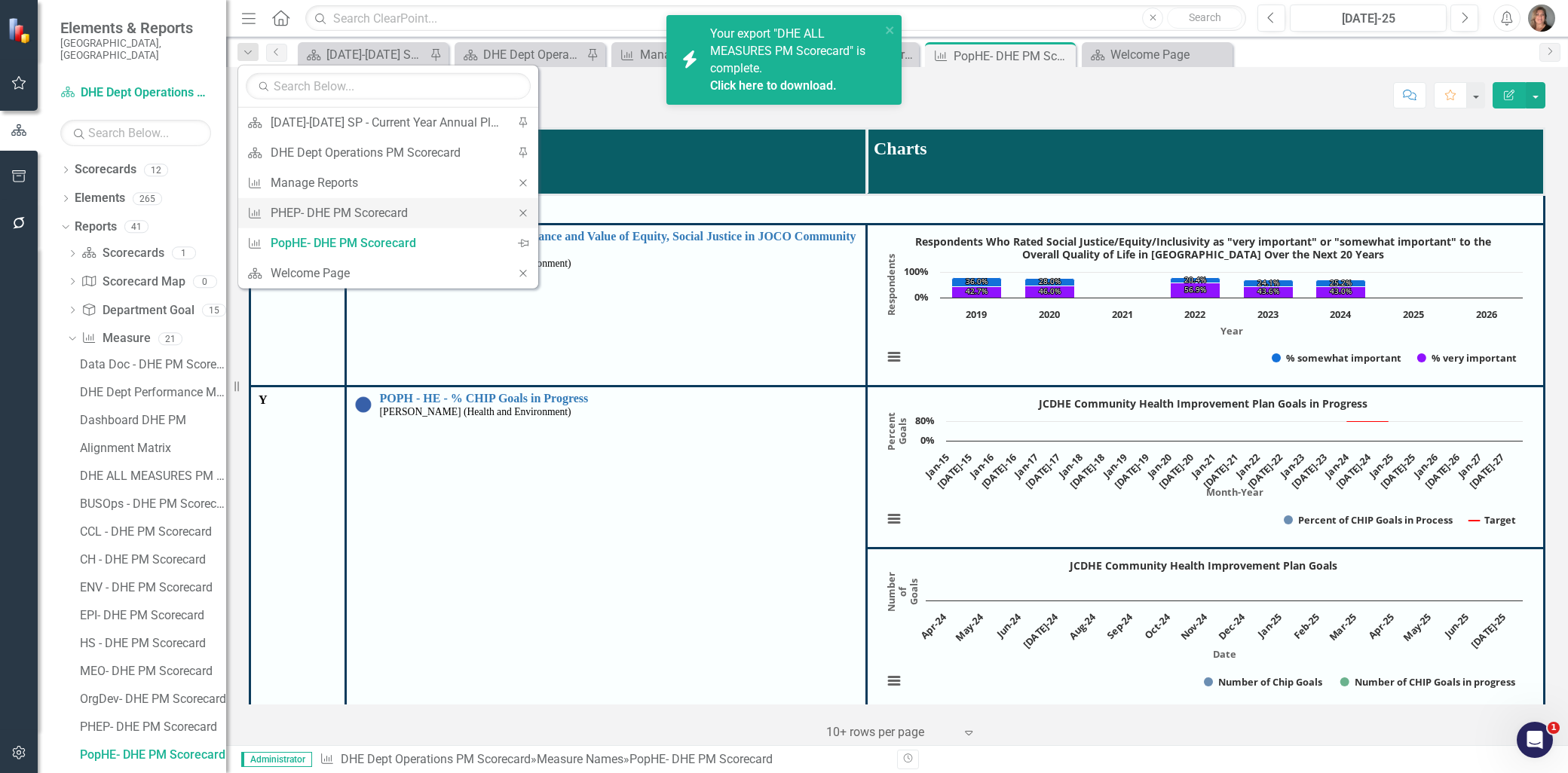
click at [523, 214] on icon "Close" at bounding box center [523, 213] width 14 height 10
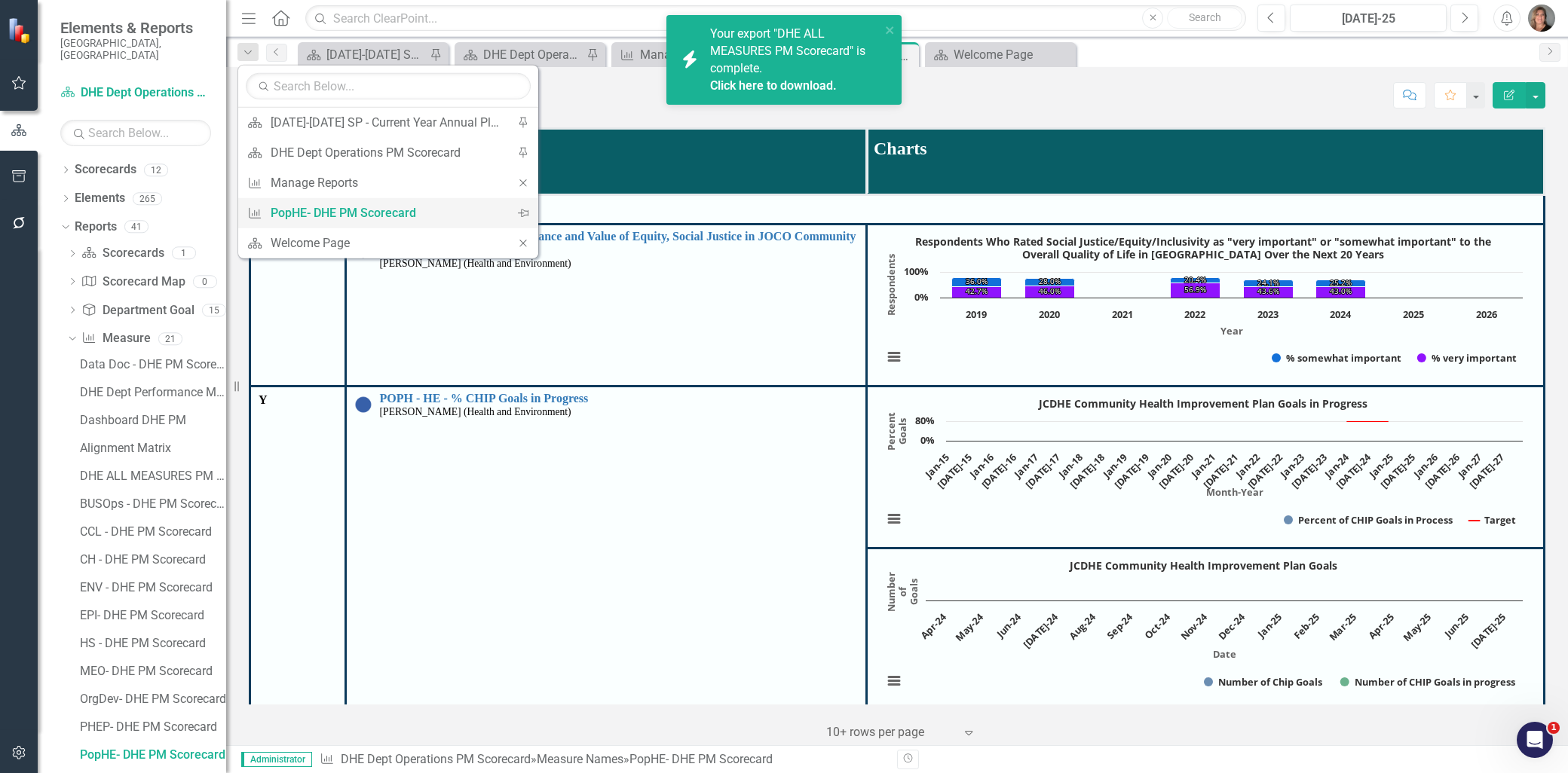
click at [519, 210] on icon "Pin" at bounding box center [523, 213] width 10 height 14
click at [400, 182] on div "PopHE- DHE PM Scorecard" at bounding box center [386, 182] width 230 height 18
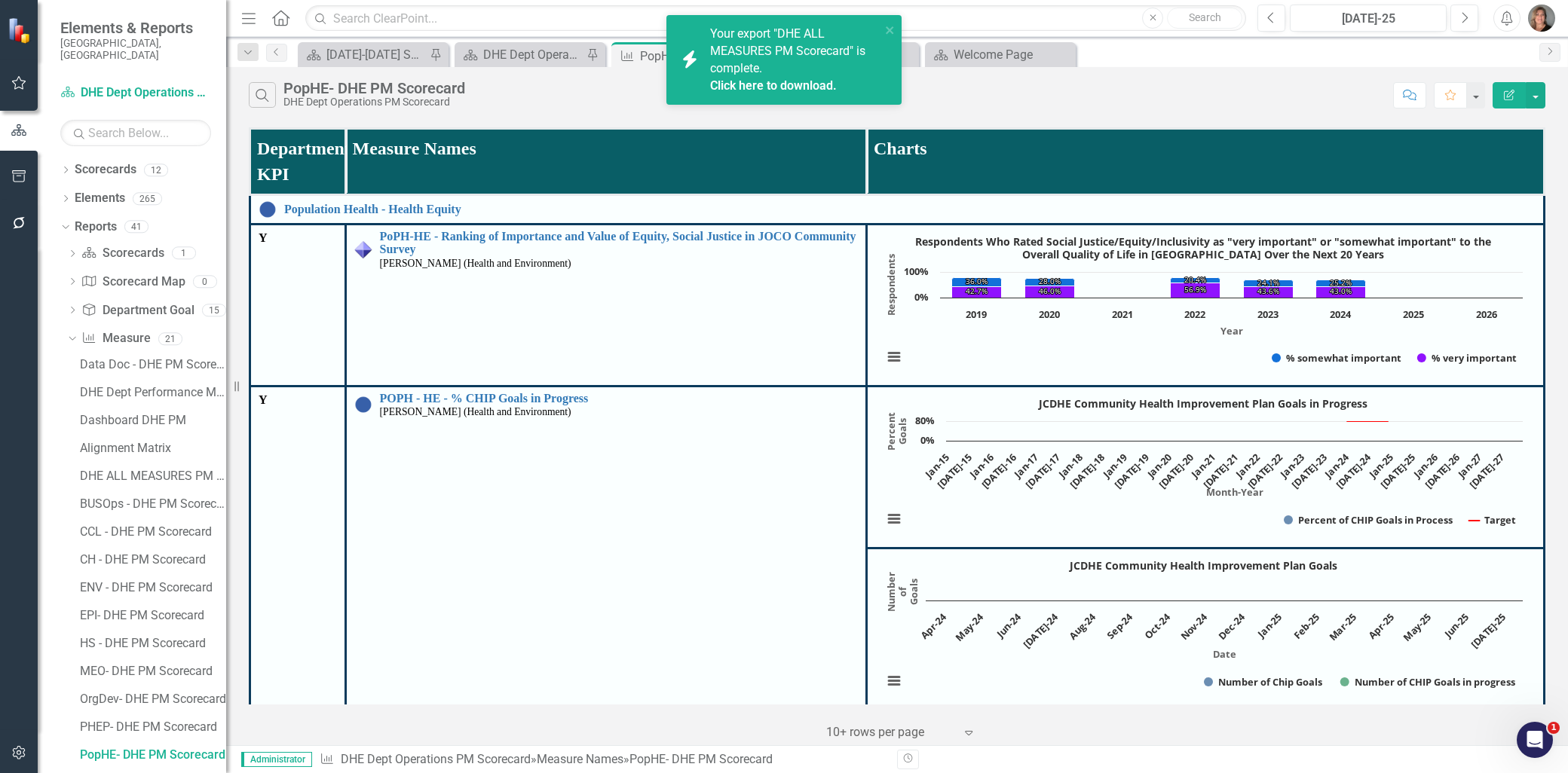
click at [1004, 89] on div "Search PopHE- DHE PM Scorecard DHE Dept Operations PM Scorecard" at bounding box center [817, 95] width 1137 height 26
click at [888, 31] on icon "close" at bounding box center [889, 31] width 7 height 7
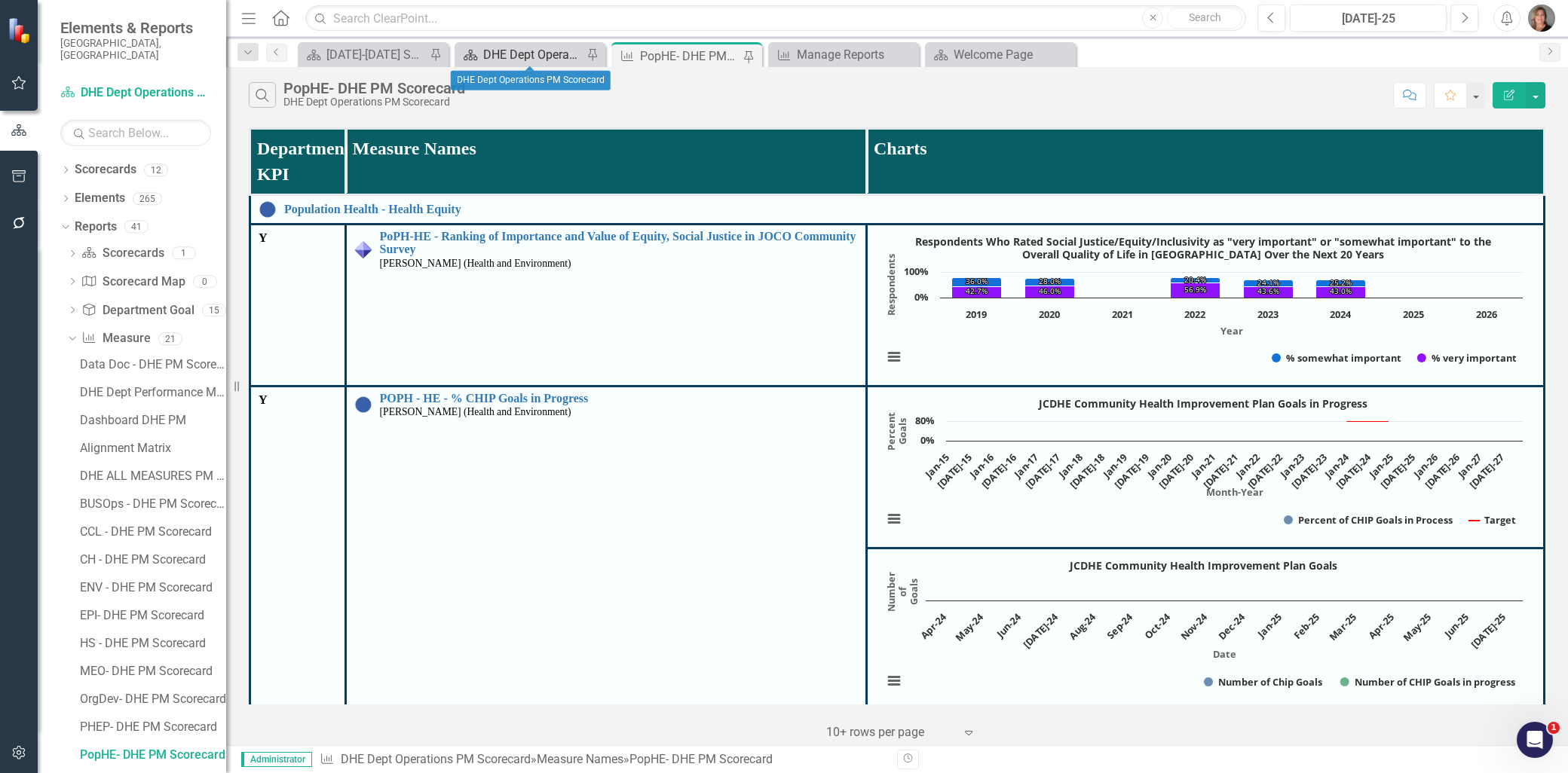
click at [556, 55] on div "DHE Dept Operations PM Scorecard" at bounding box center [533, 55] width 100 height 18
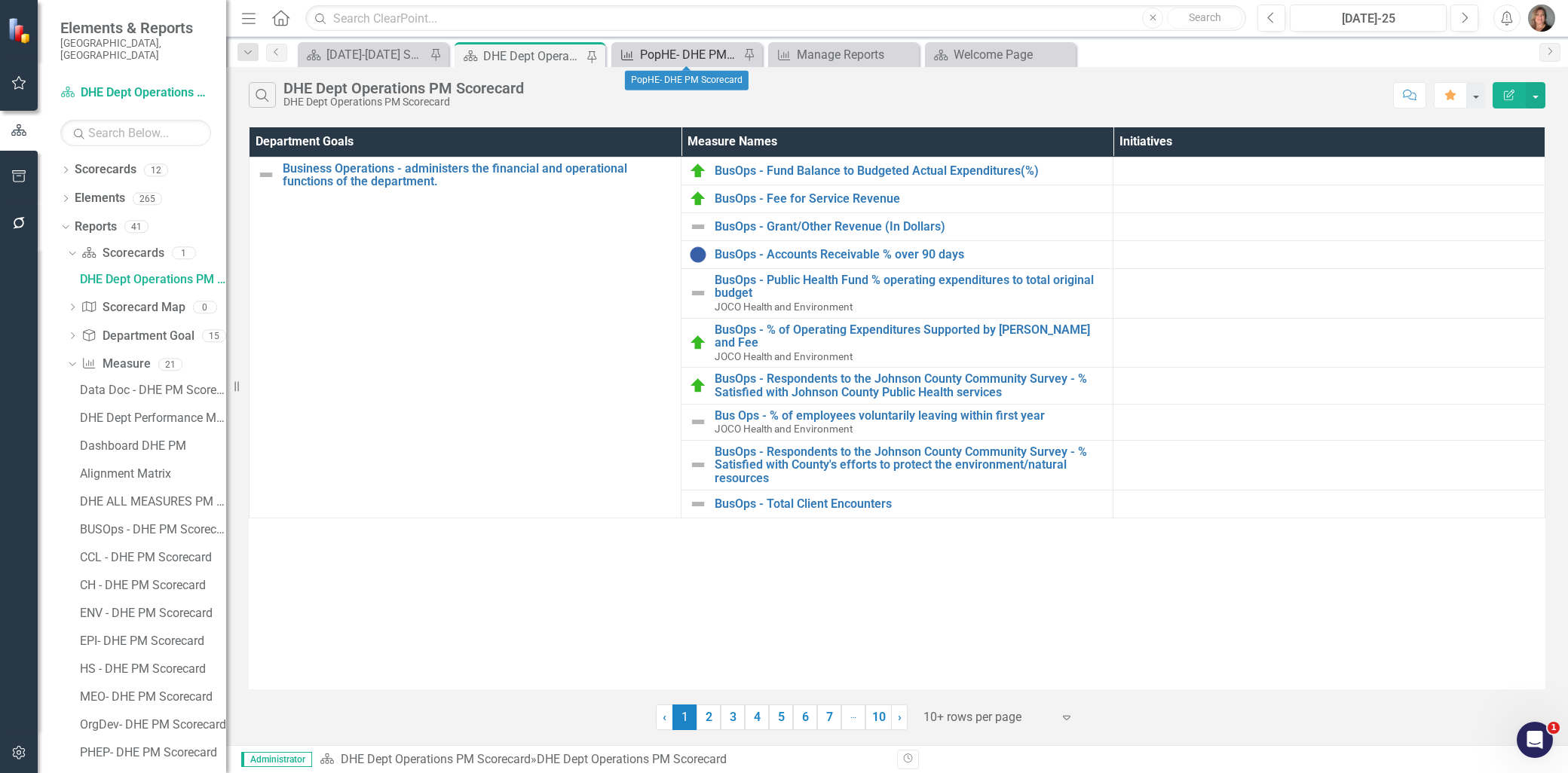
click at [698, 50] on div "PopHE- DHE PM Scorecard" at bounding box center [690, 55] width 100 height 18
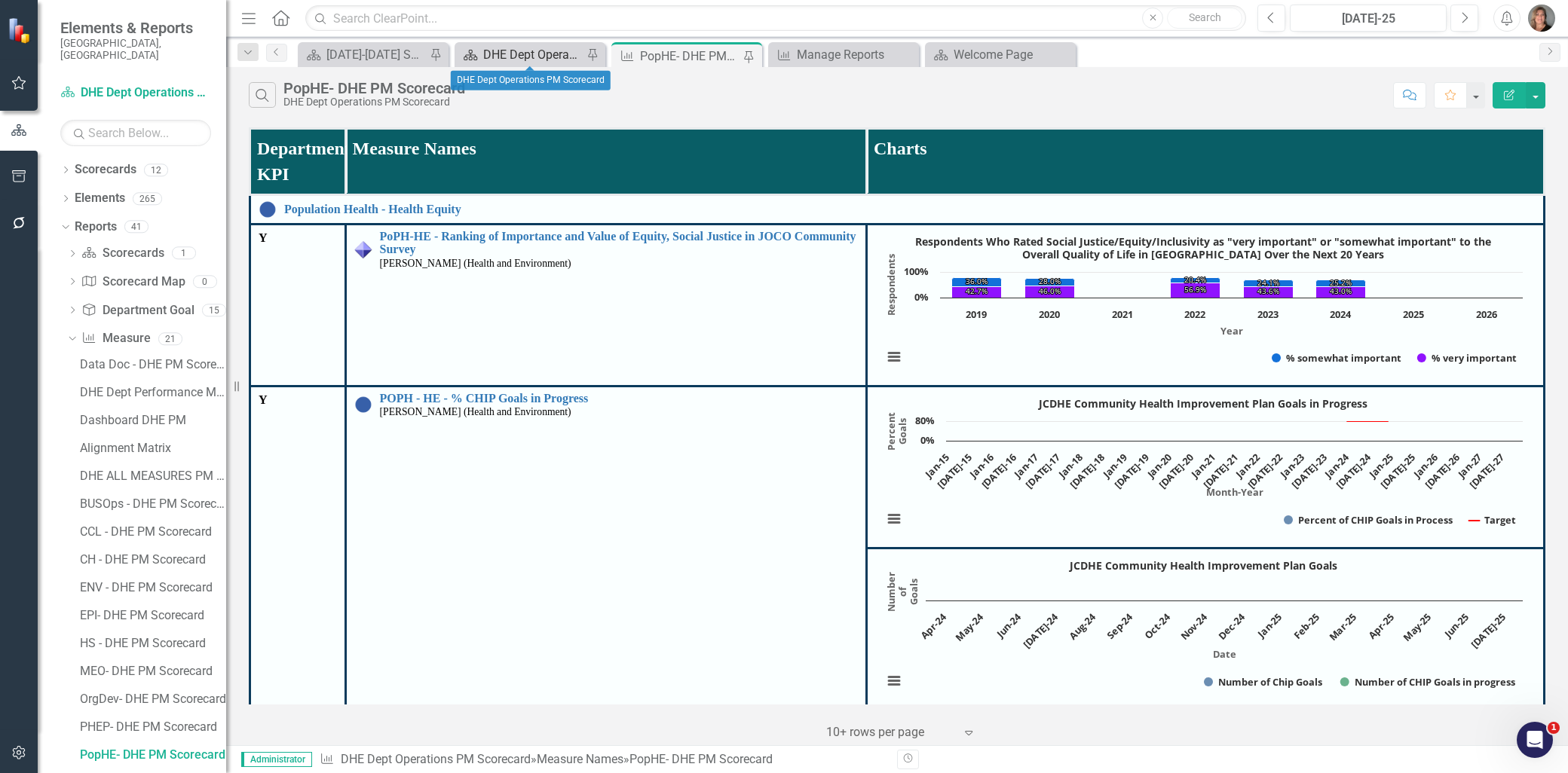
click at [551, 51] on div "DHE Dept Operations PM Scorecard" at bounding box center [533, 55] width 100 height 18
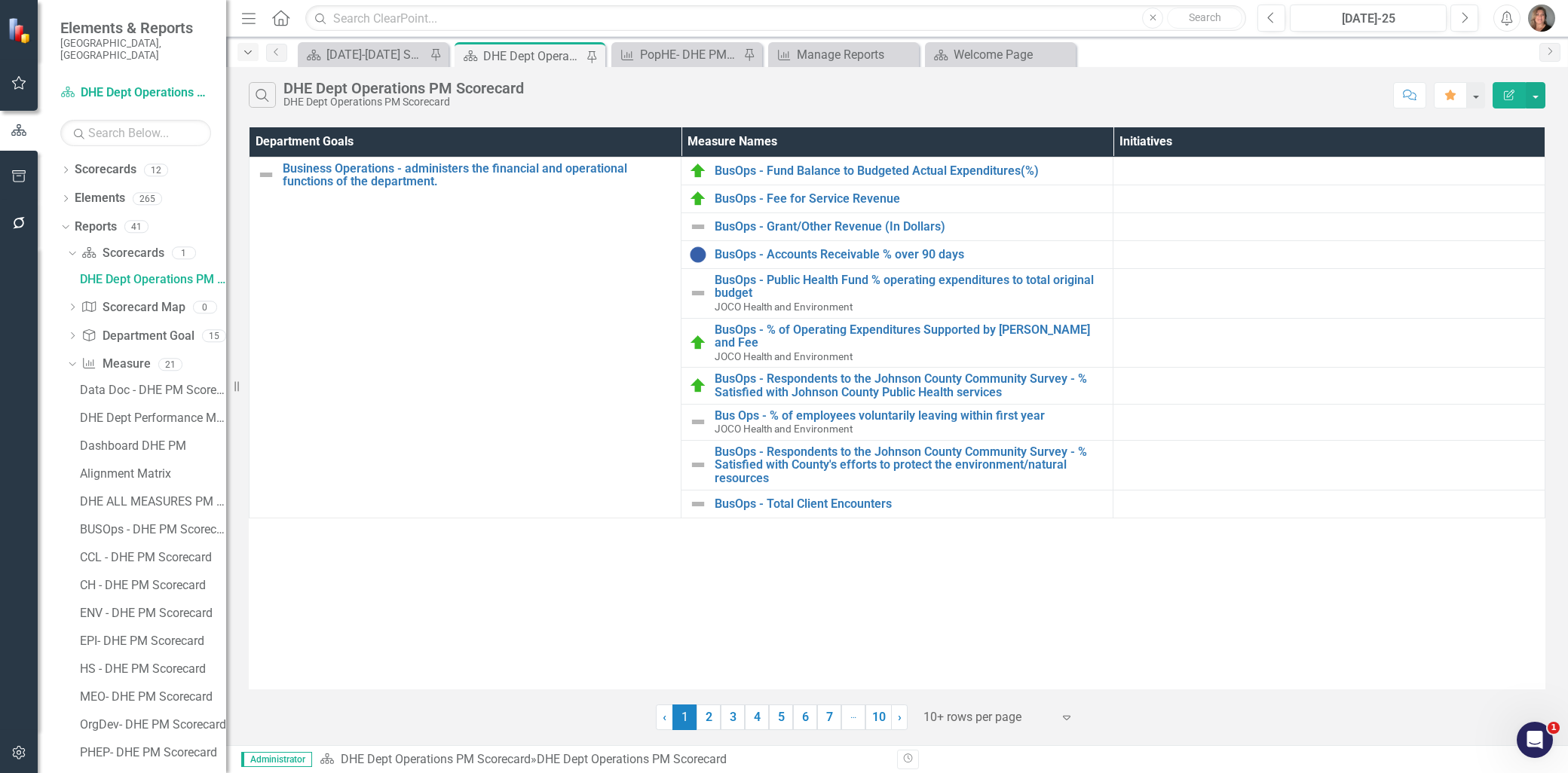
click at [244, 51] on icon "button" at bounding box center [248, 53] width 7 height 4
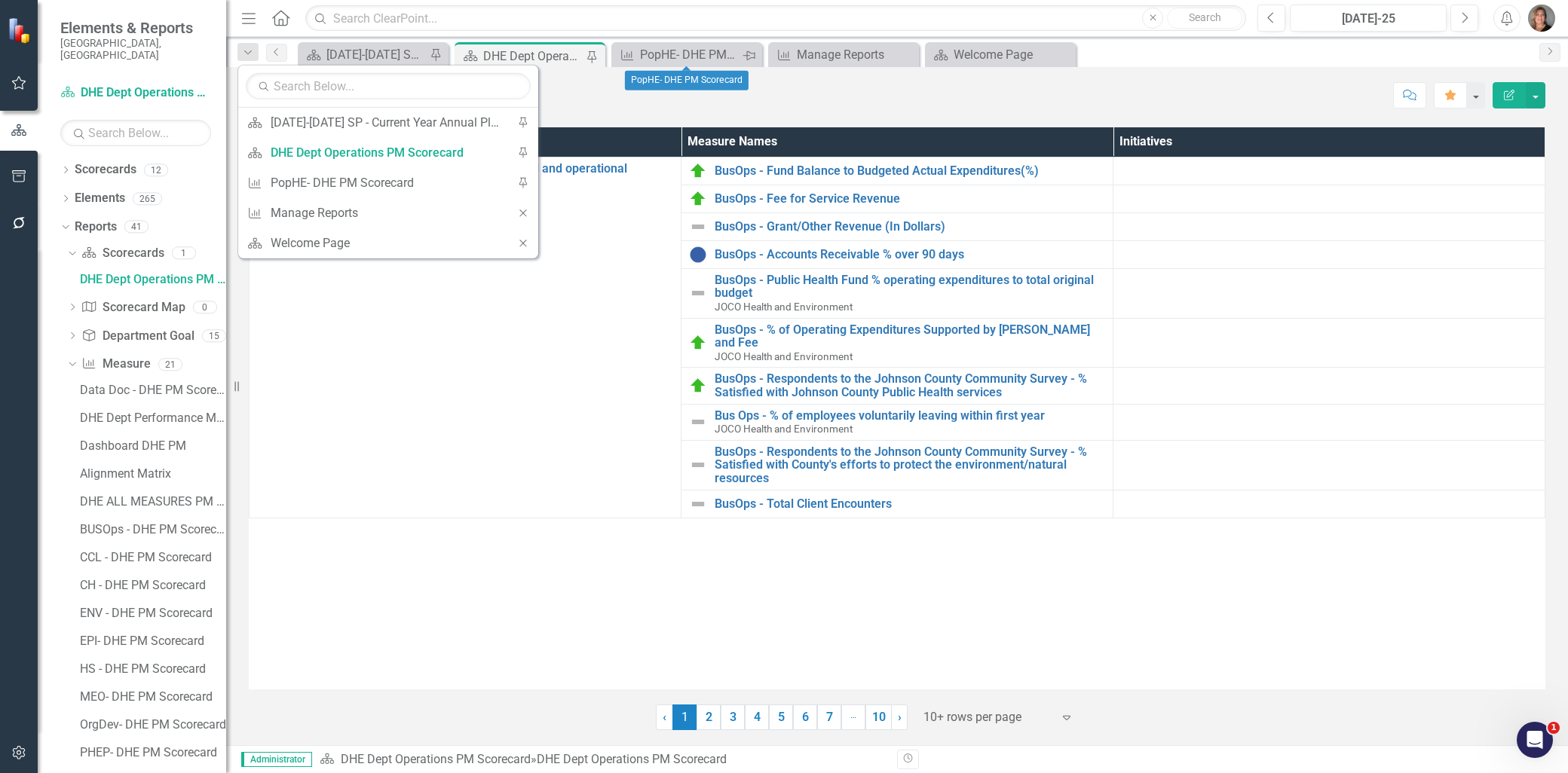
click at [749, 55] on icon "Pin" at bounding box center [748, 55] width 12 height 15
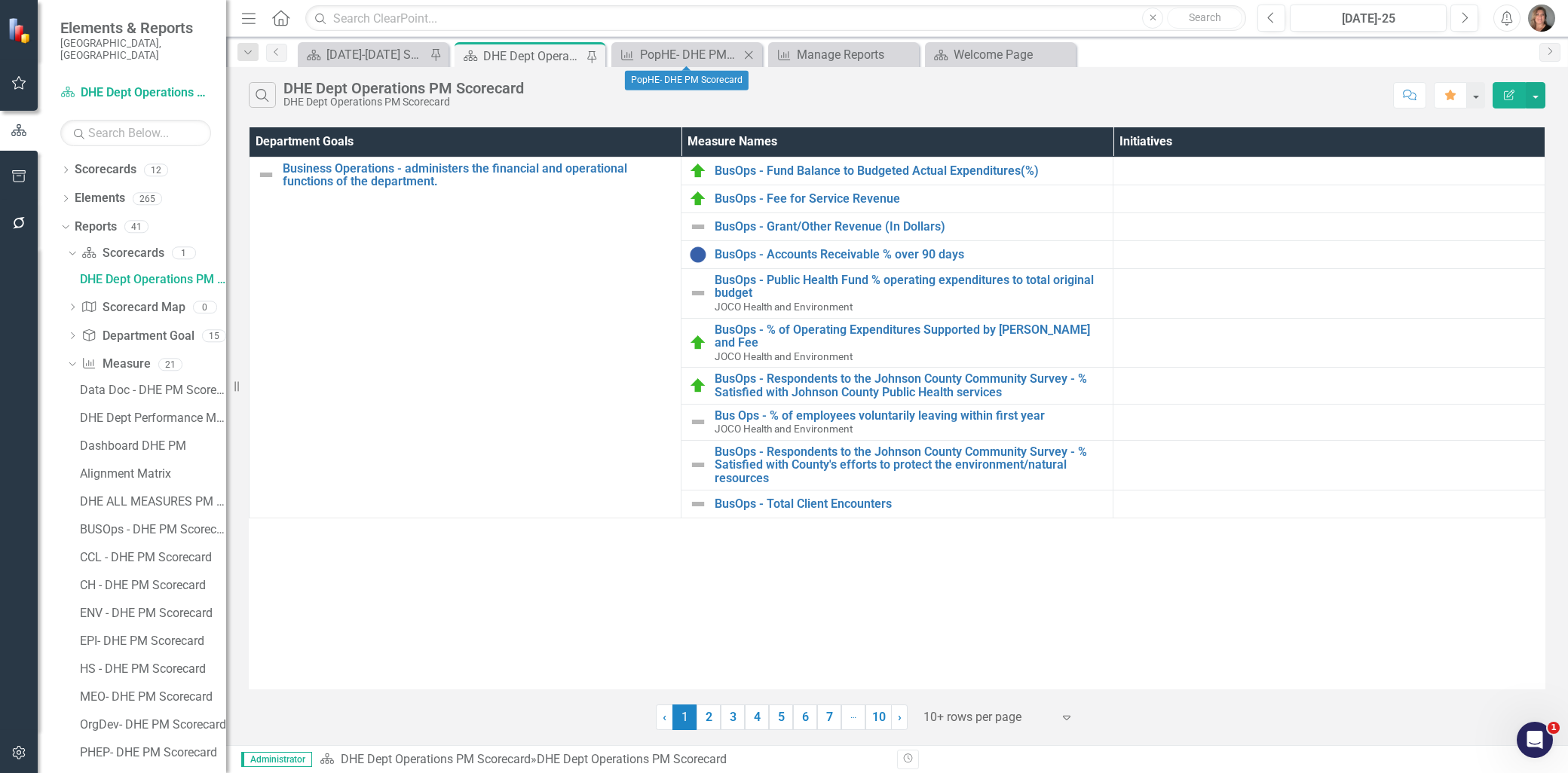
click at [749, 54] on icon at bounding box center [748, 55] width 8 height 8
click at [707, 54] on div "Manage Reports" at bounding box center [690, 55] width 100 height 18
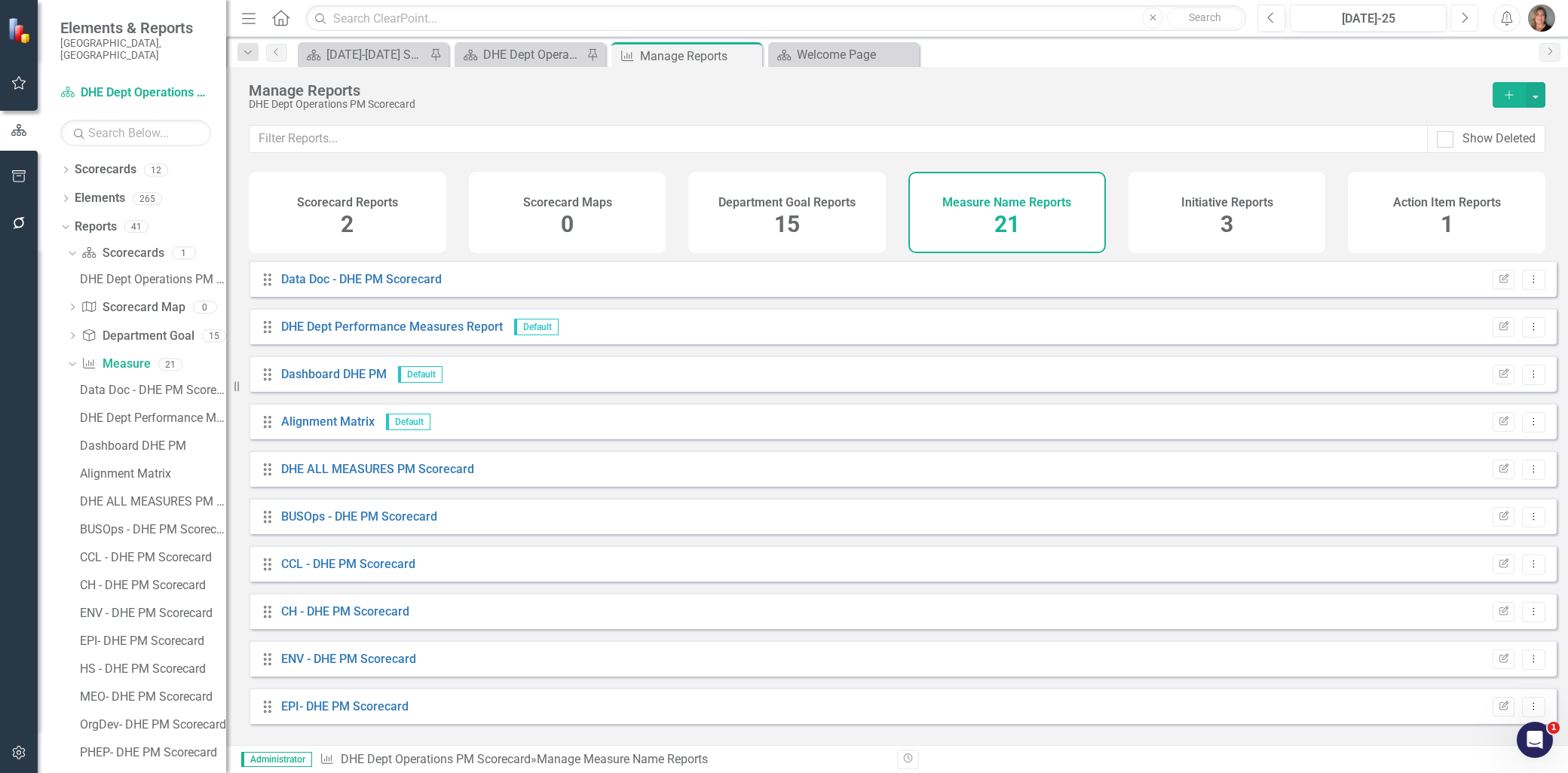
click at [1460, 15] on icon "Next" at bounding box center [1463, 18] width 8 height 14
click at [169, 495] on div "DHE ALL MEASURES PM Scorecard" at bounding box center [153, 501] width 146 height 14
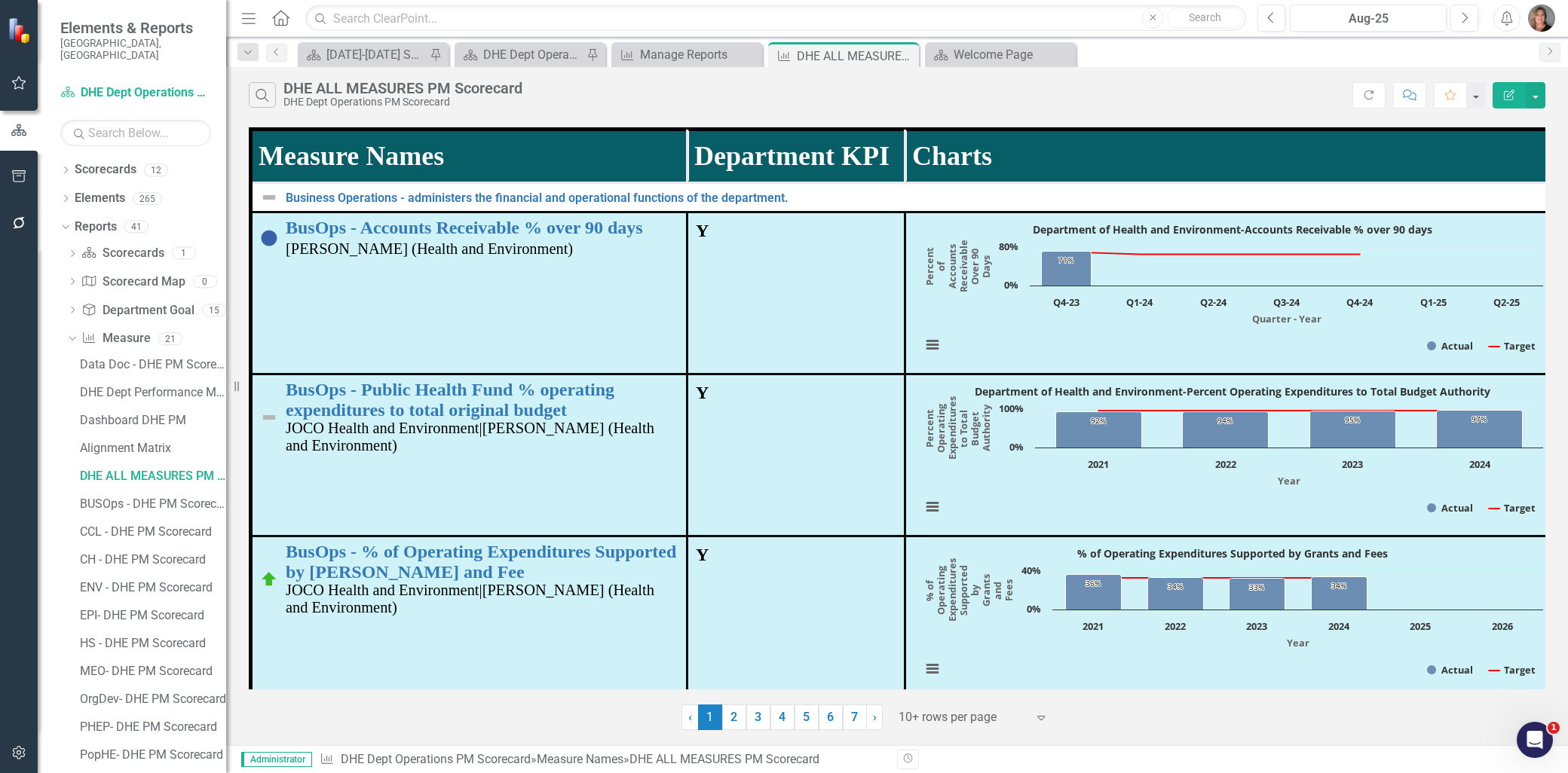
click at [961, 718] on div at bounding box center [962, 718] width 129 height 20
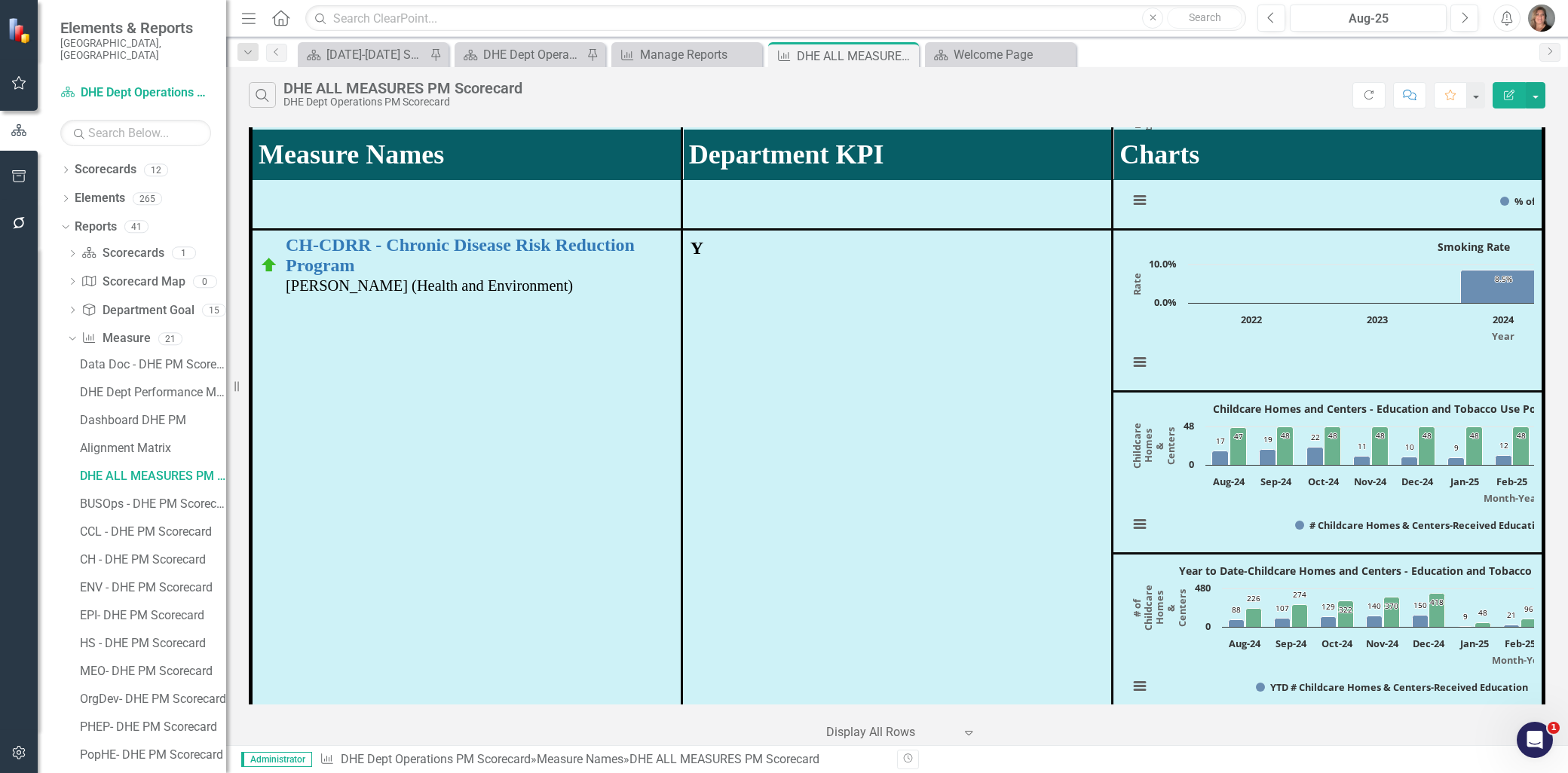
scroll to position [4521, 0]
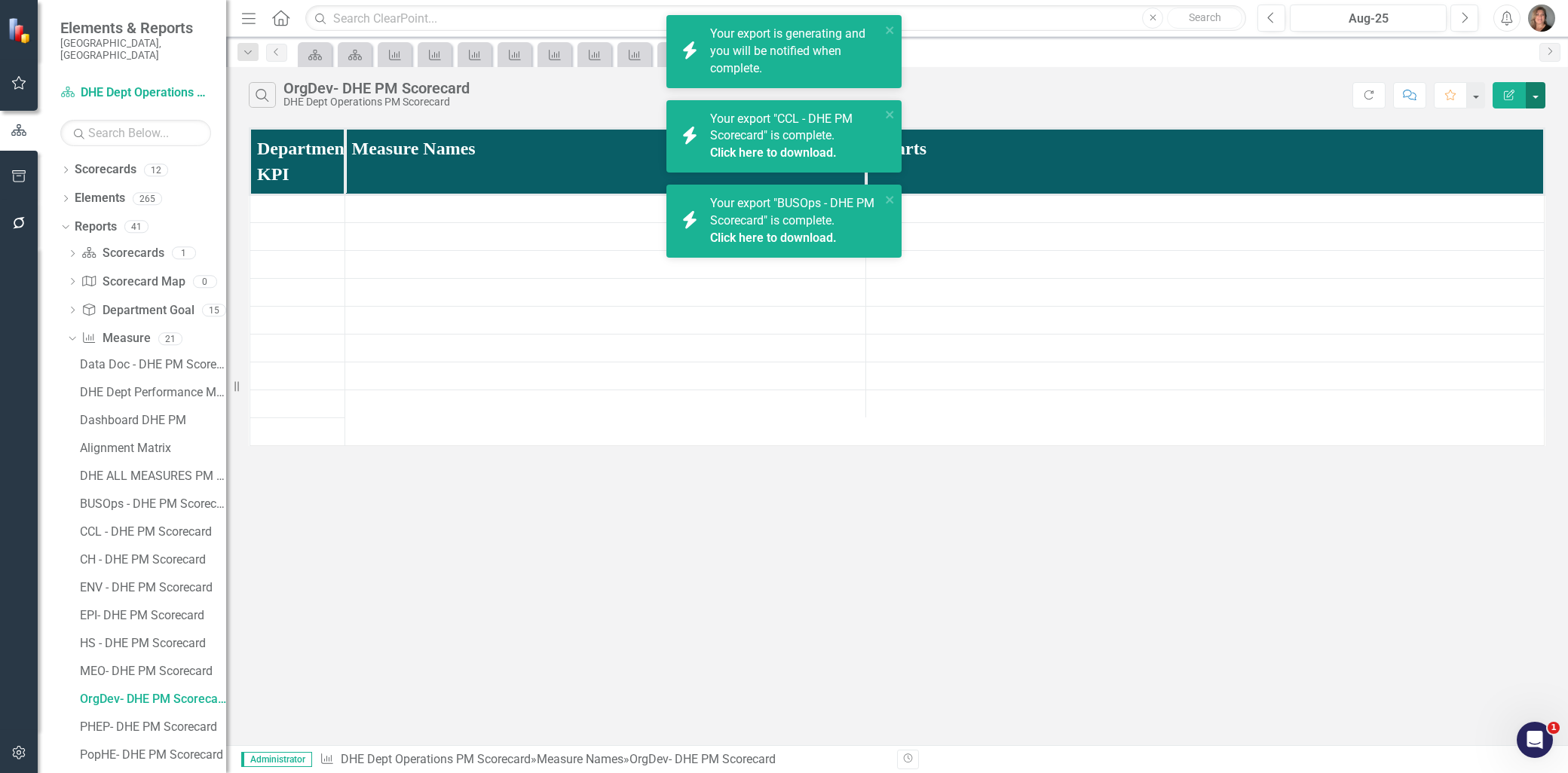
click at [1534, 98] on button "button" at bounding box center [1535, 95] width 19 height 27
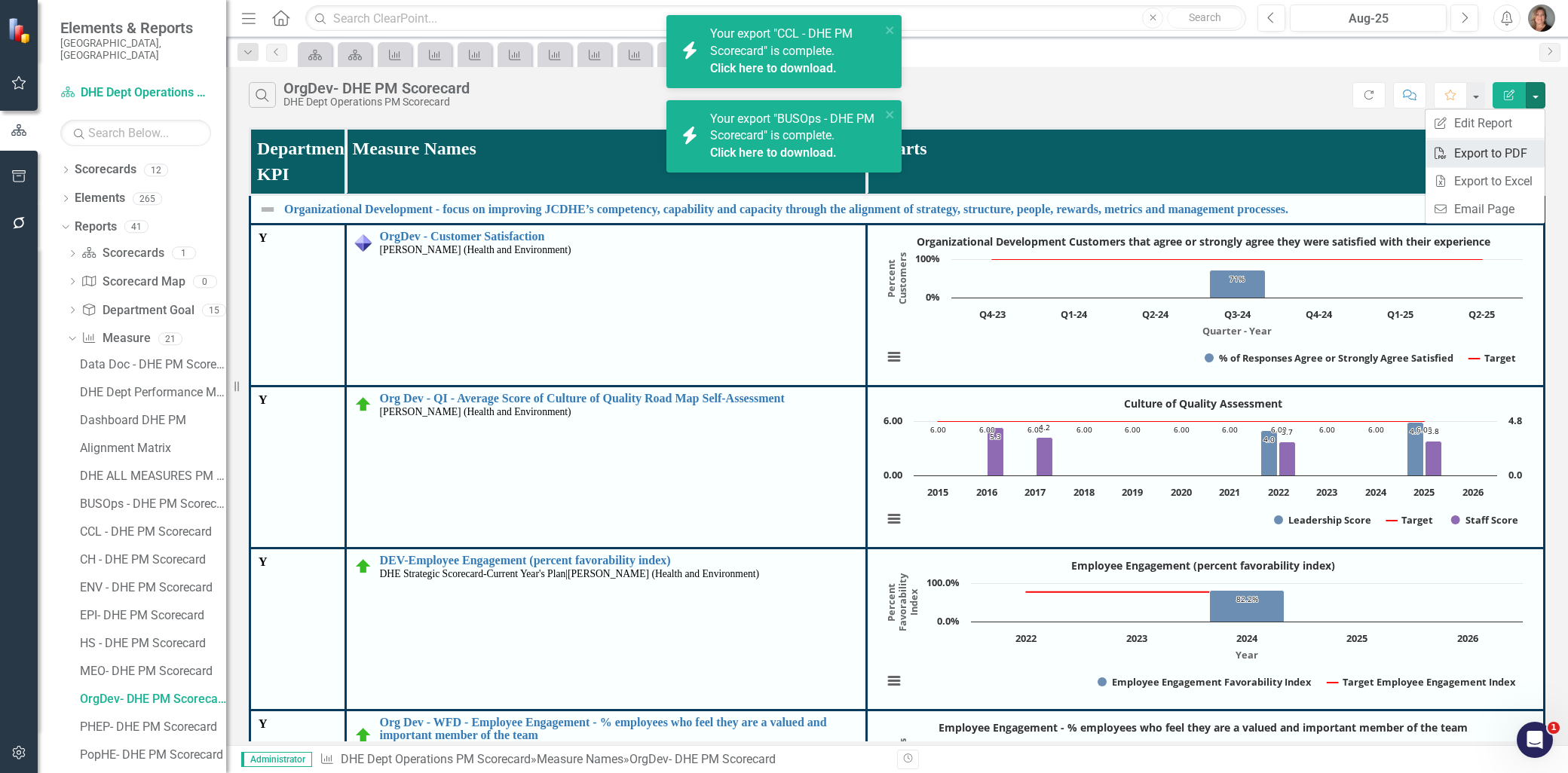
click at [1502, 149] on link "PDF Export to PDF" at bounding box center [1485, 153] width 119 height 28
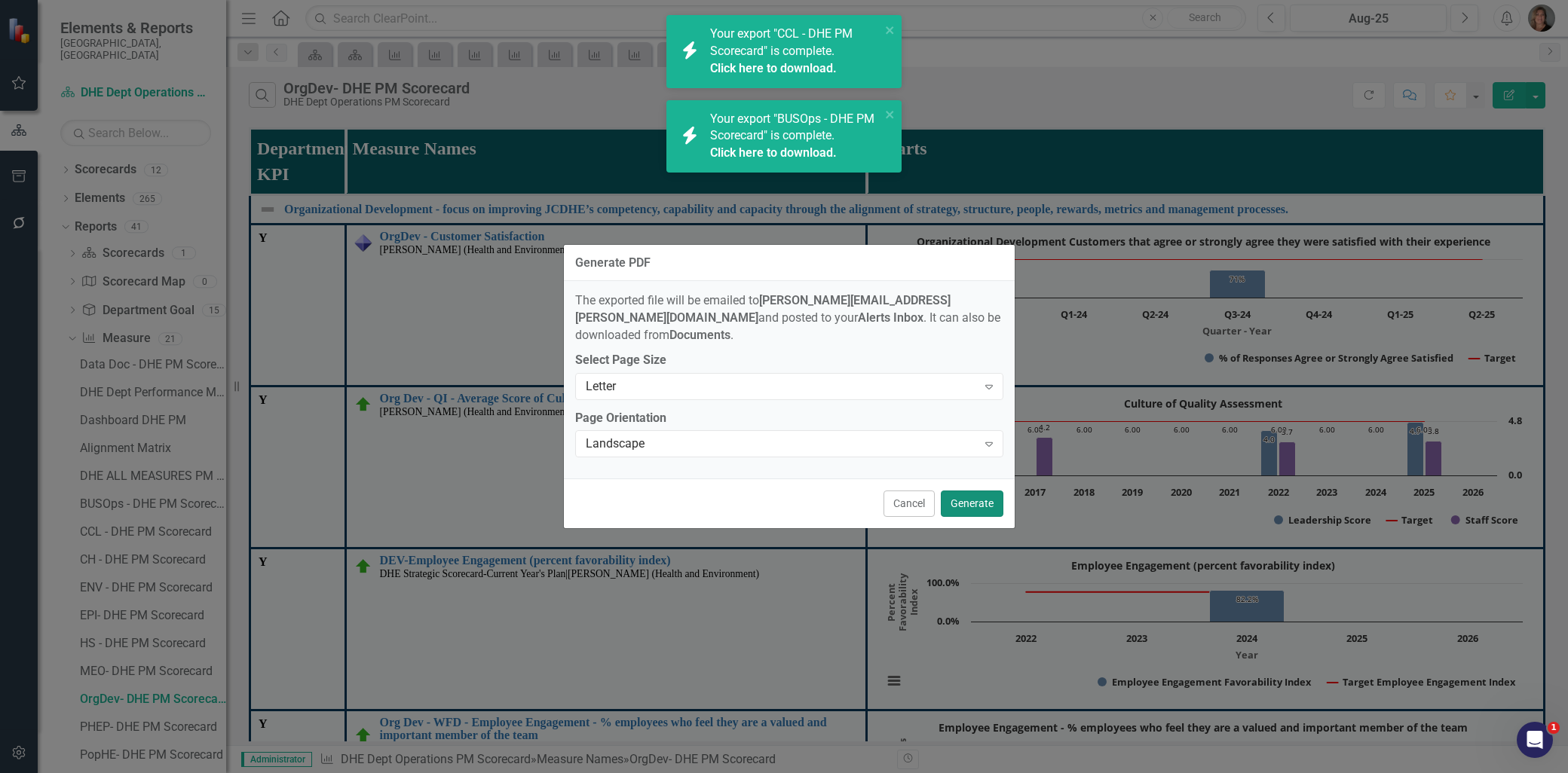
click at [971, 490] on button "Generate" at bounding box center [972, 503] width 63 height 27
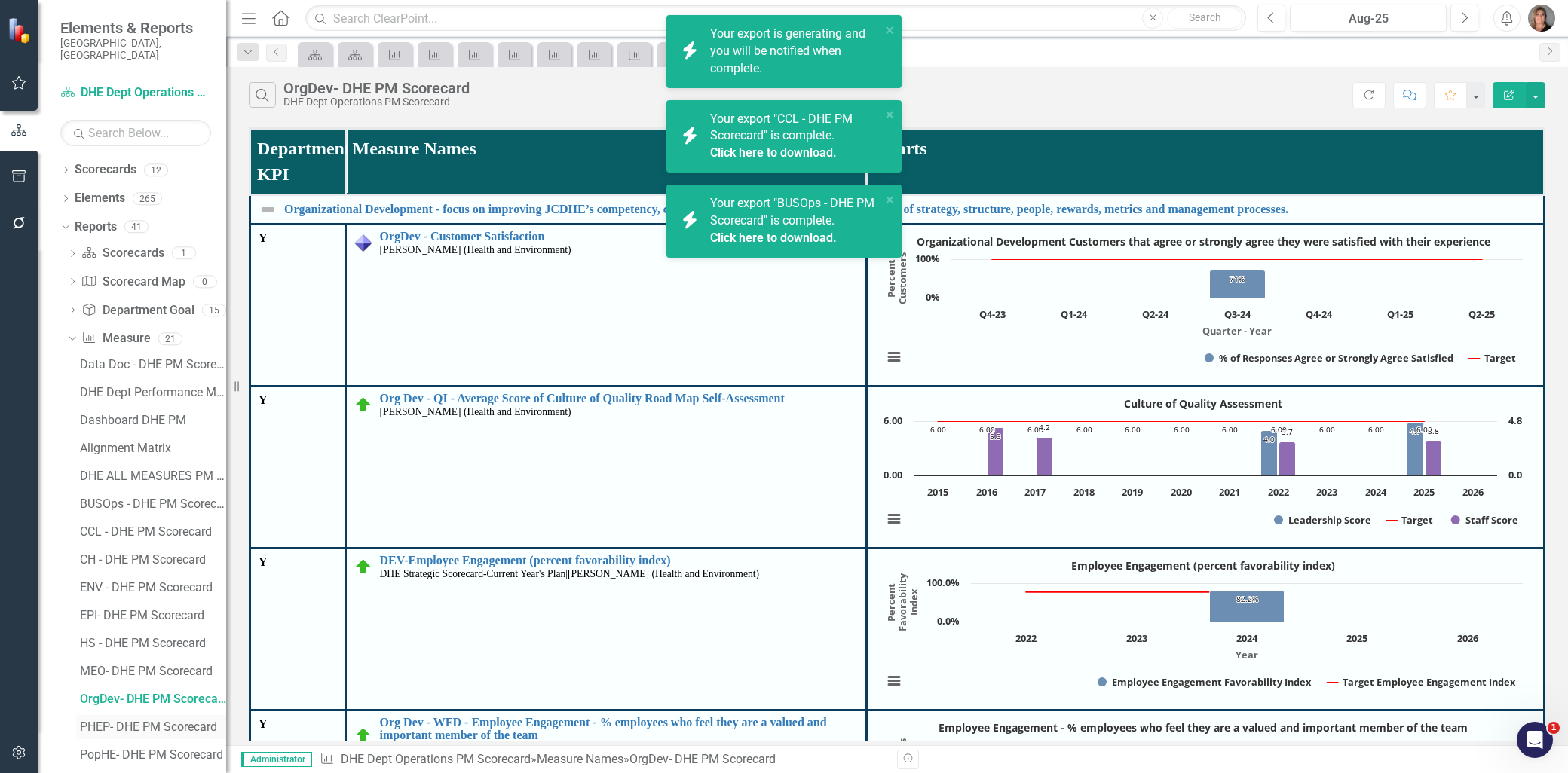
click at [162, 720] on div "PHEP- DHE PM Scorecard" at bounding box center [153, 727] width 146 height 14
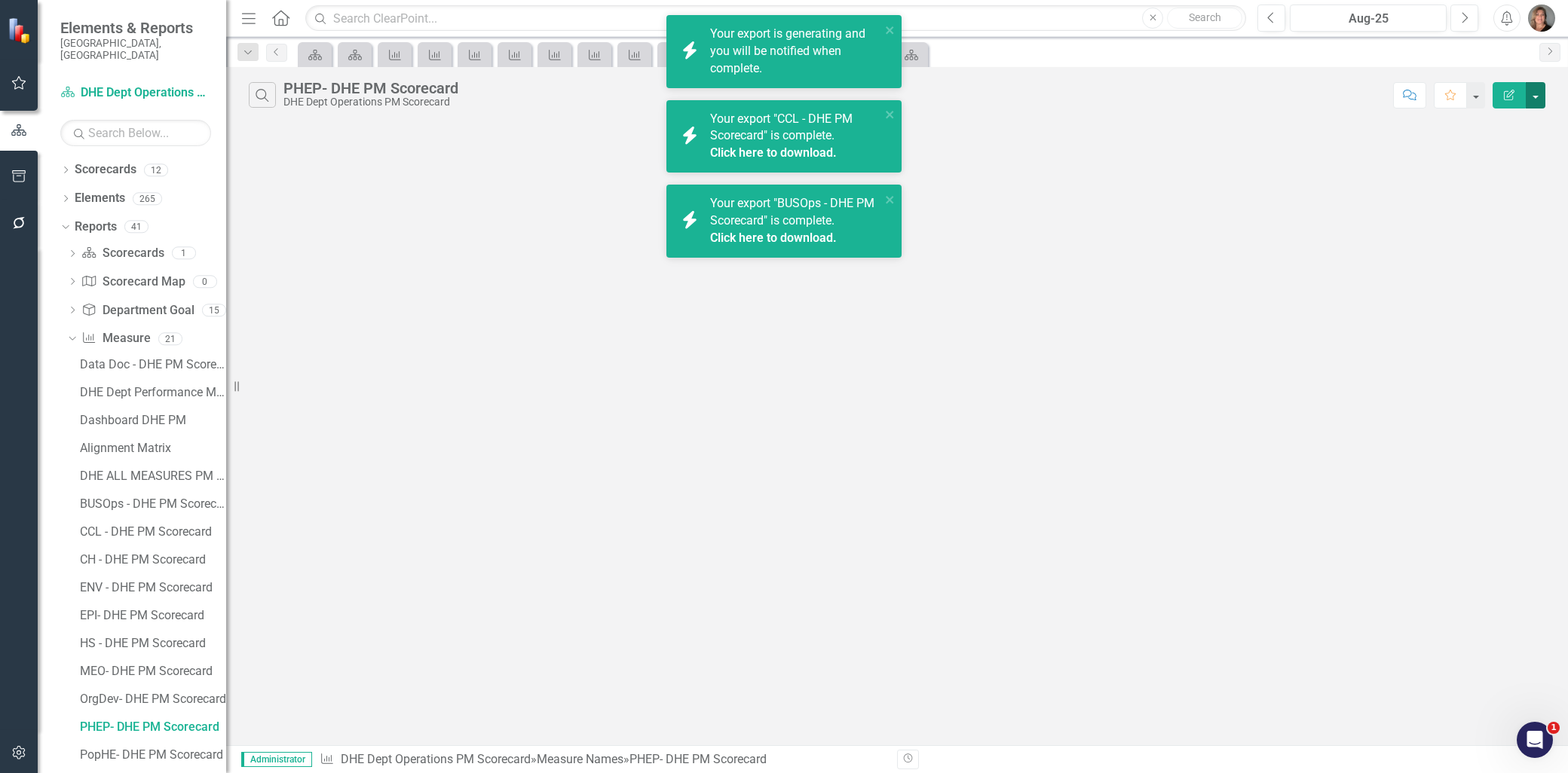
click at [1530, 96] on button "button" at bounding box center [1535, 95] width 19 height 27
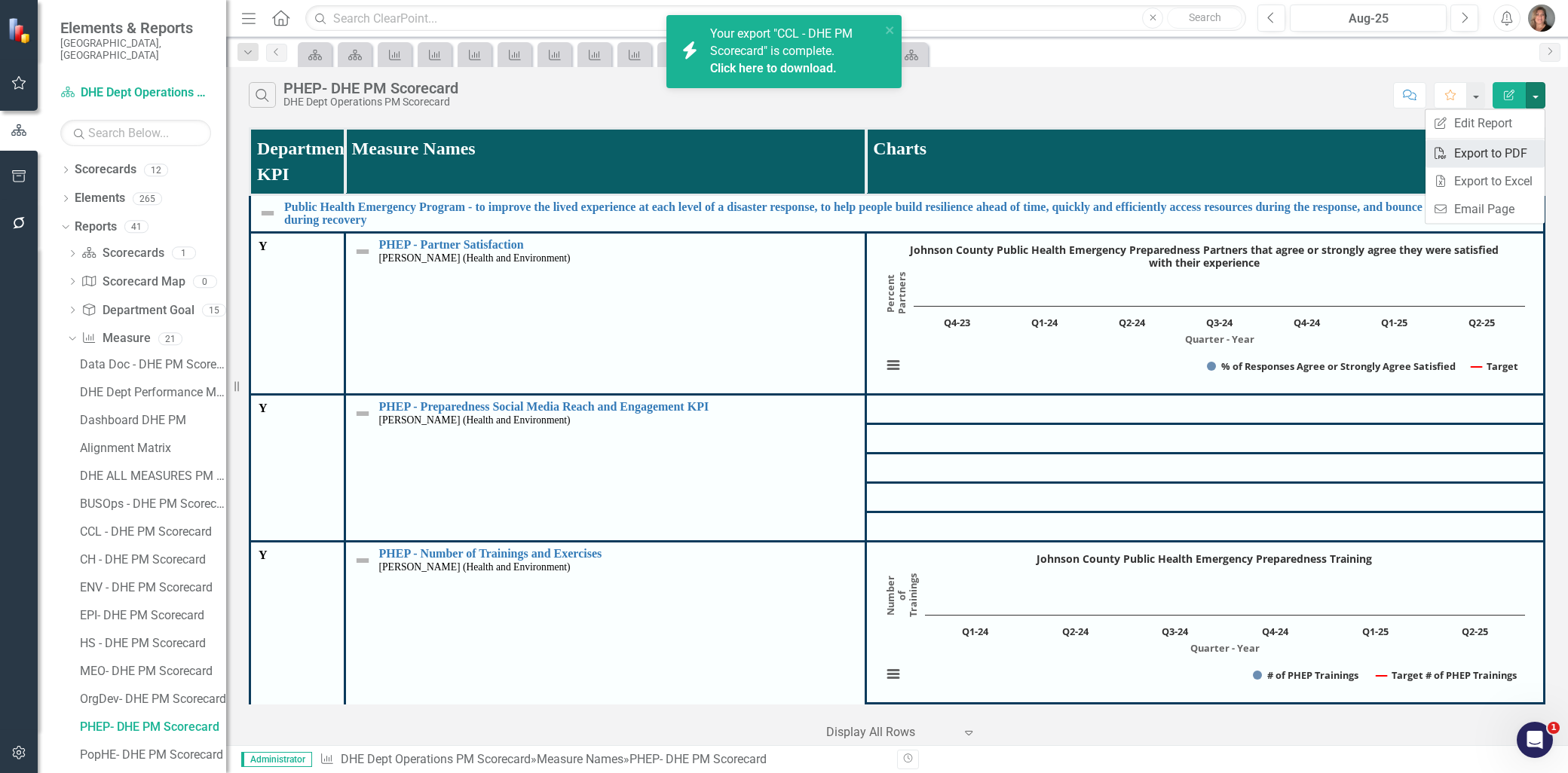
click at [1487, 148] on link "PDF Export to PDF" at bounding box center [1485, 153] width 119 height 28
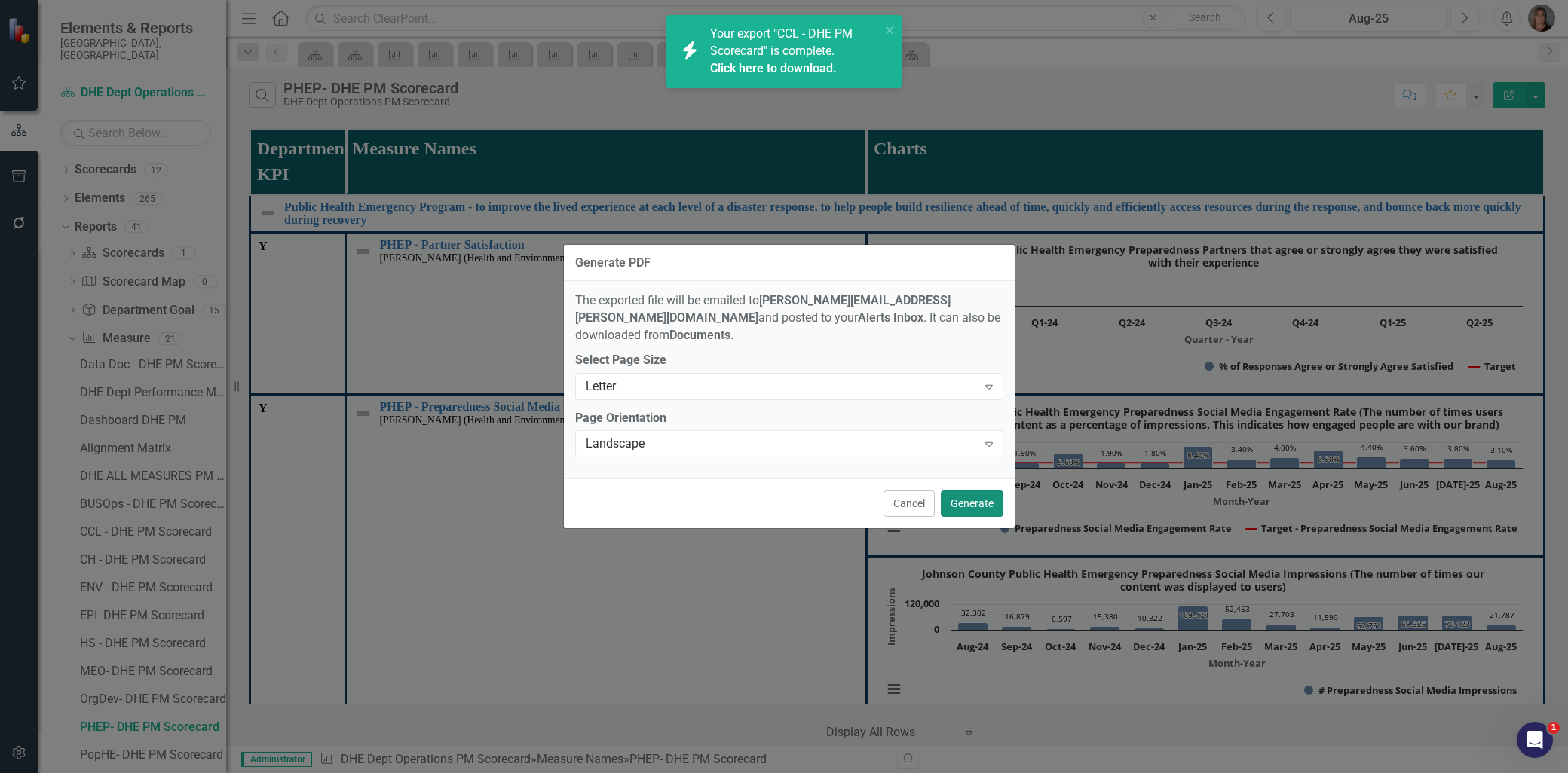
click at [969, 492] on button "Generate" at bounding box center [972, 503] width 63 height 27
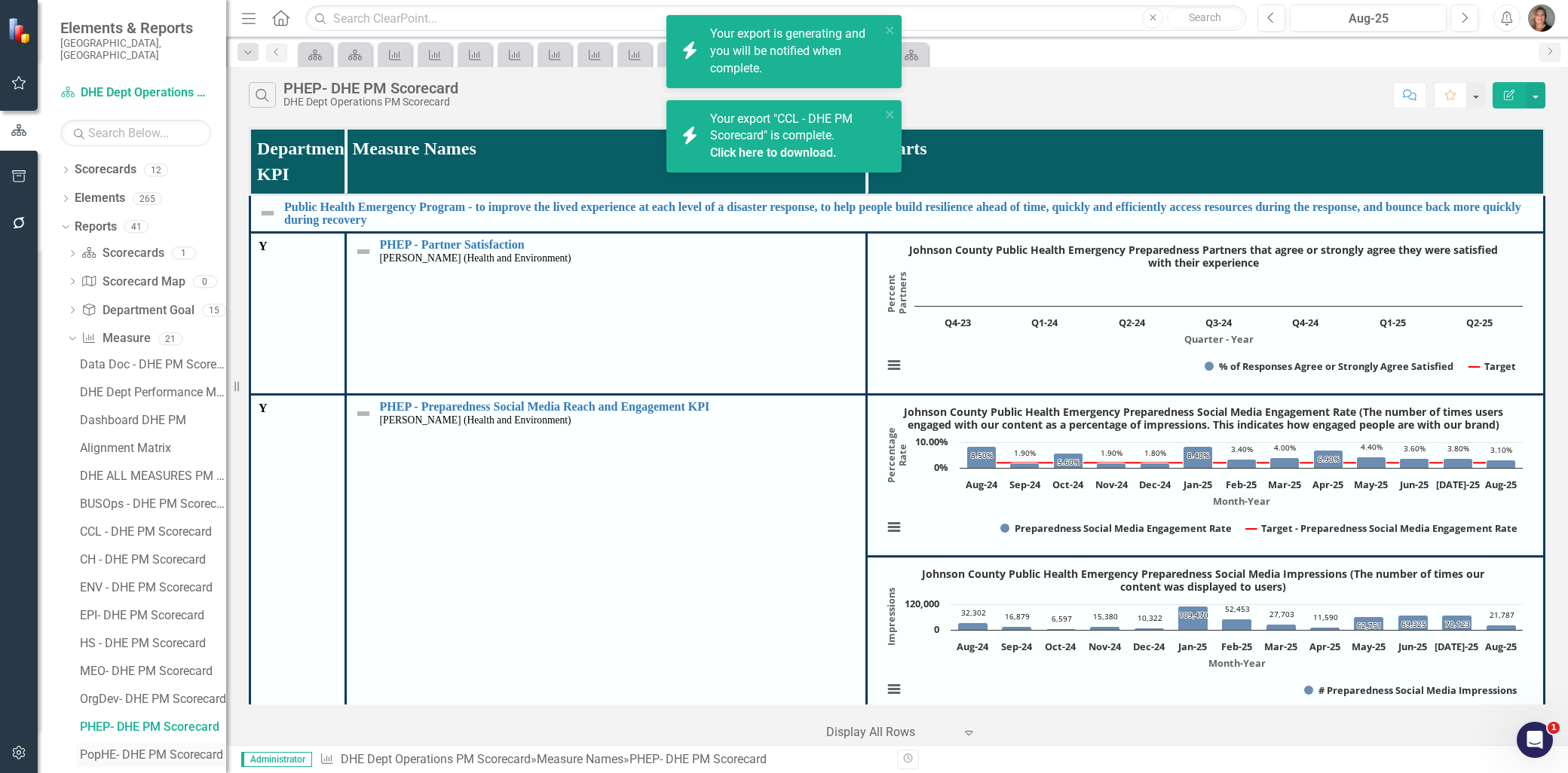
click at [118, 748] on div "PopHE- DHE PM Scorecard" at bounding box center [153, 755] width 146 height 14
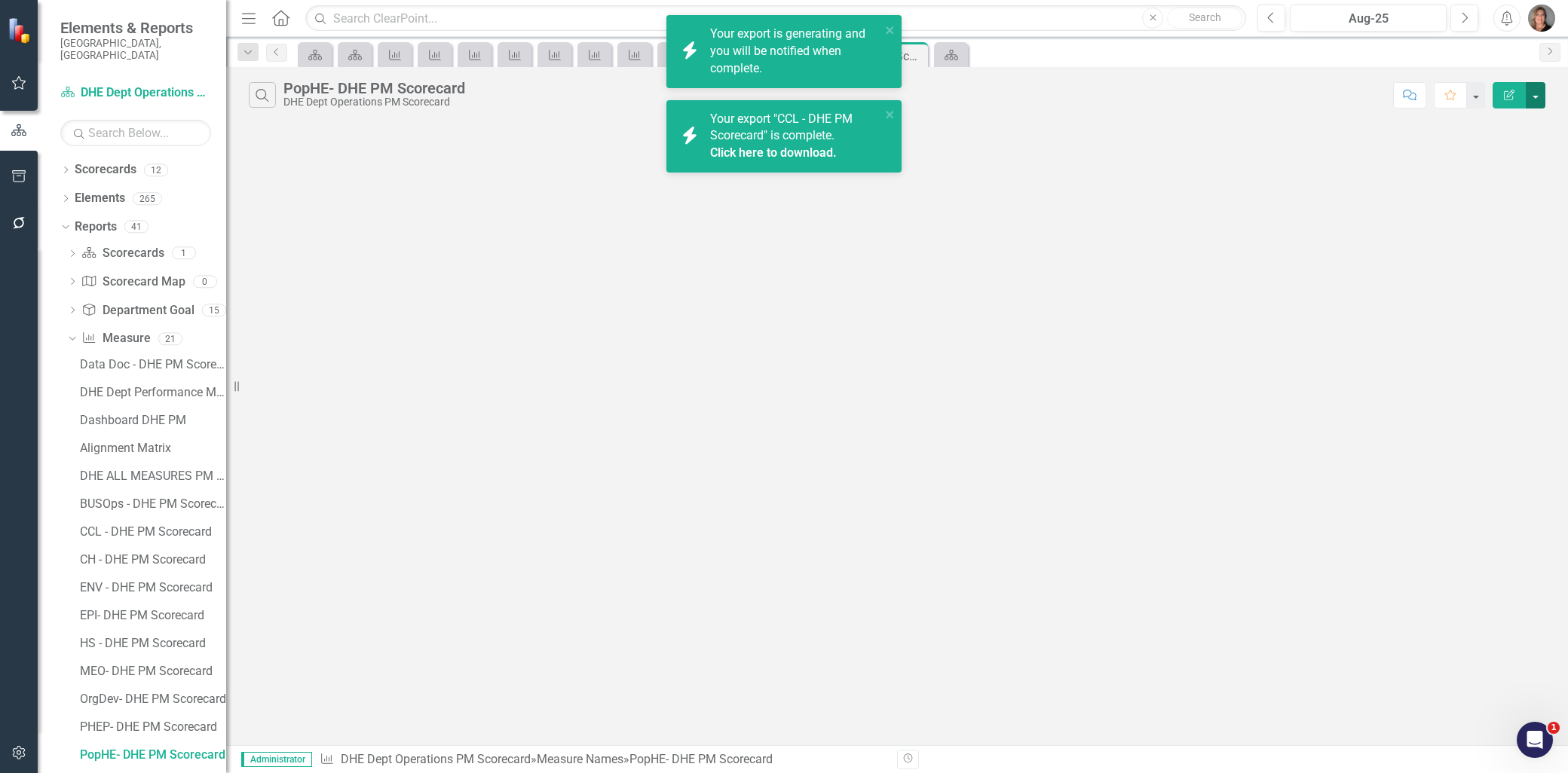
click at [1533, 94] on button "button" at bounding box center [1535, 95] width 19 height 27
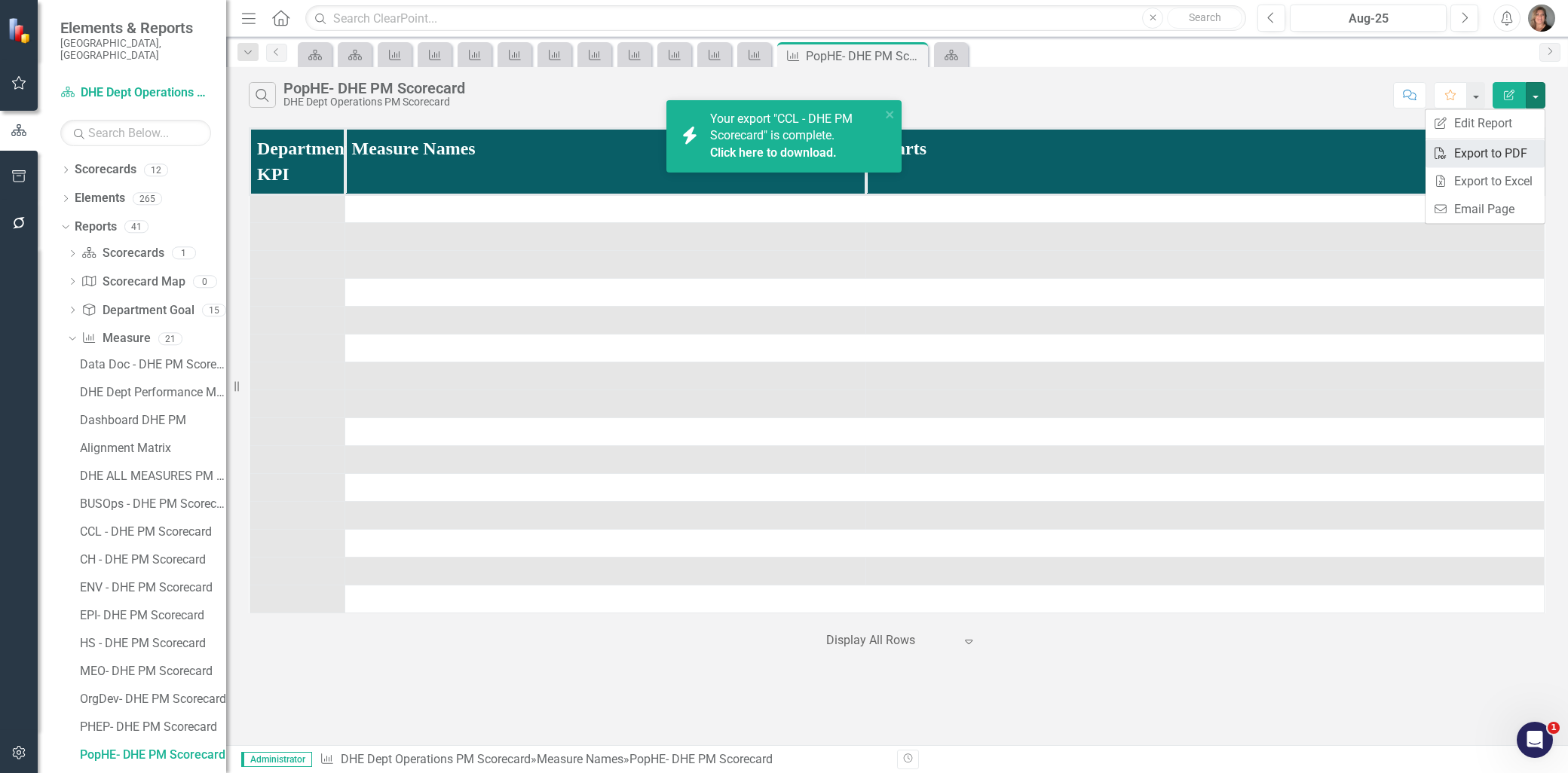
click at [1505, 149] on link "PDF Export to PDF" at bounding box center [1485, 153] width 119 height 28
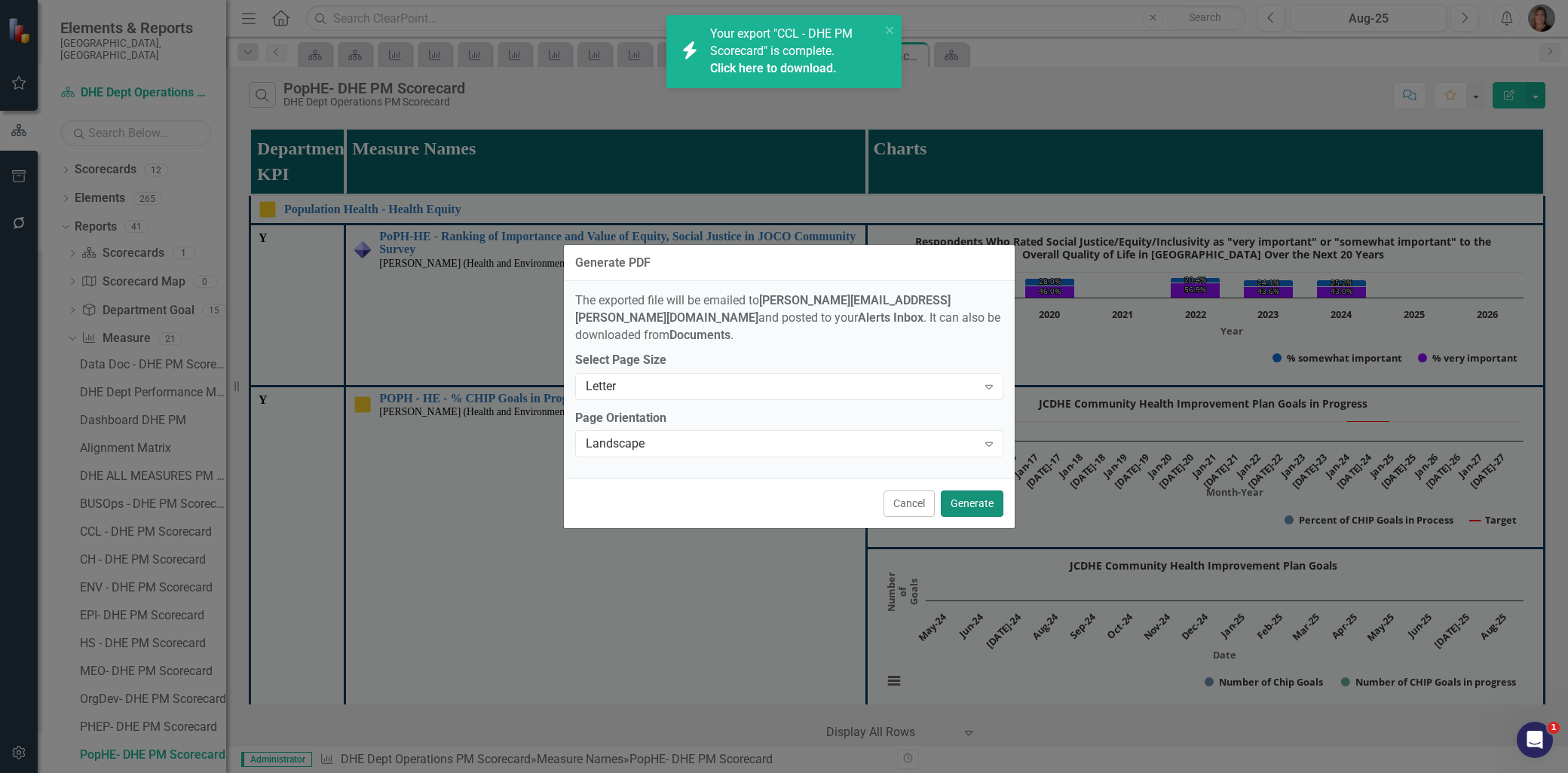
click at [967, 497] on button "Generate" at bounding box center [972, 503] width 63 height 27
